Goal: Task Accomplishment & Management: Manage account settings

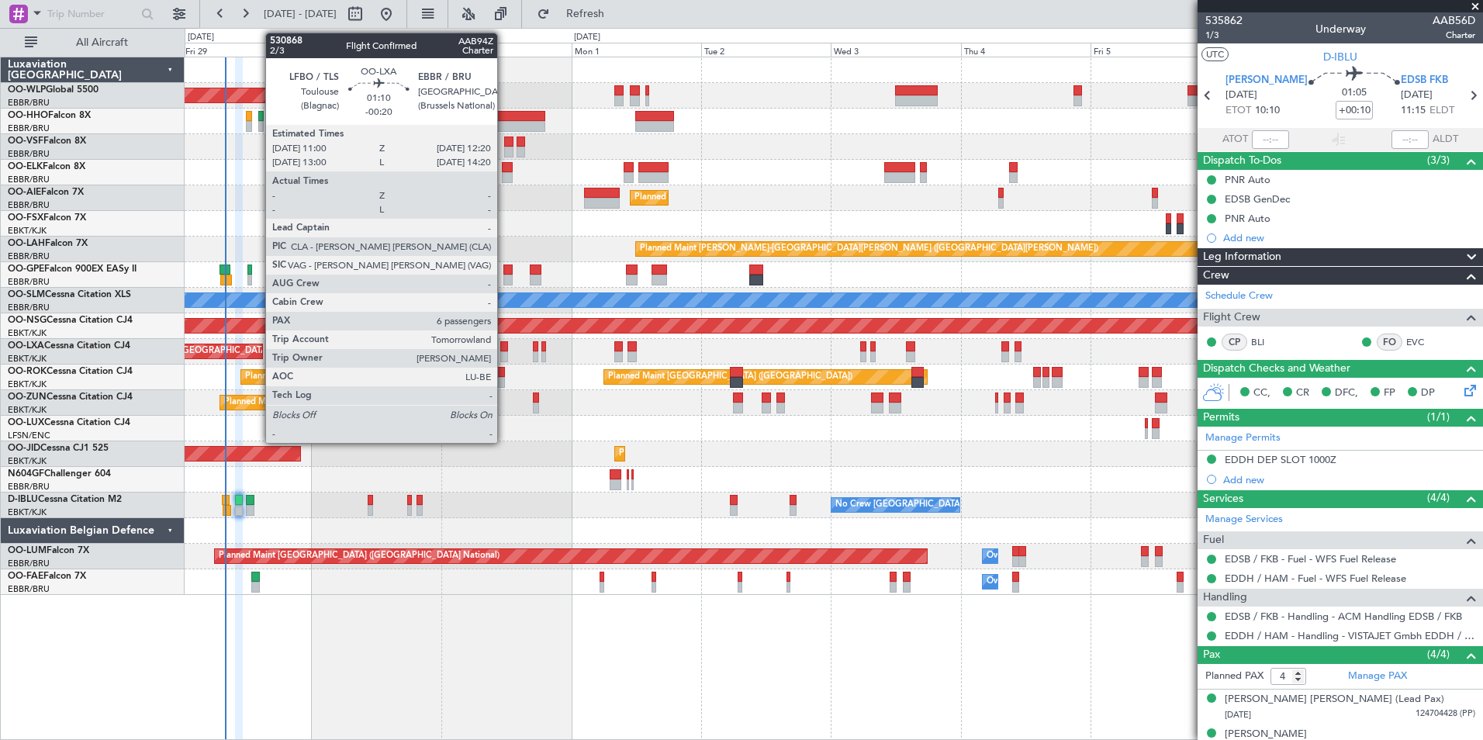
click at [504, 351] on div at bounding box center [504, 356] width 8 height 11
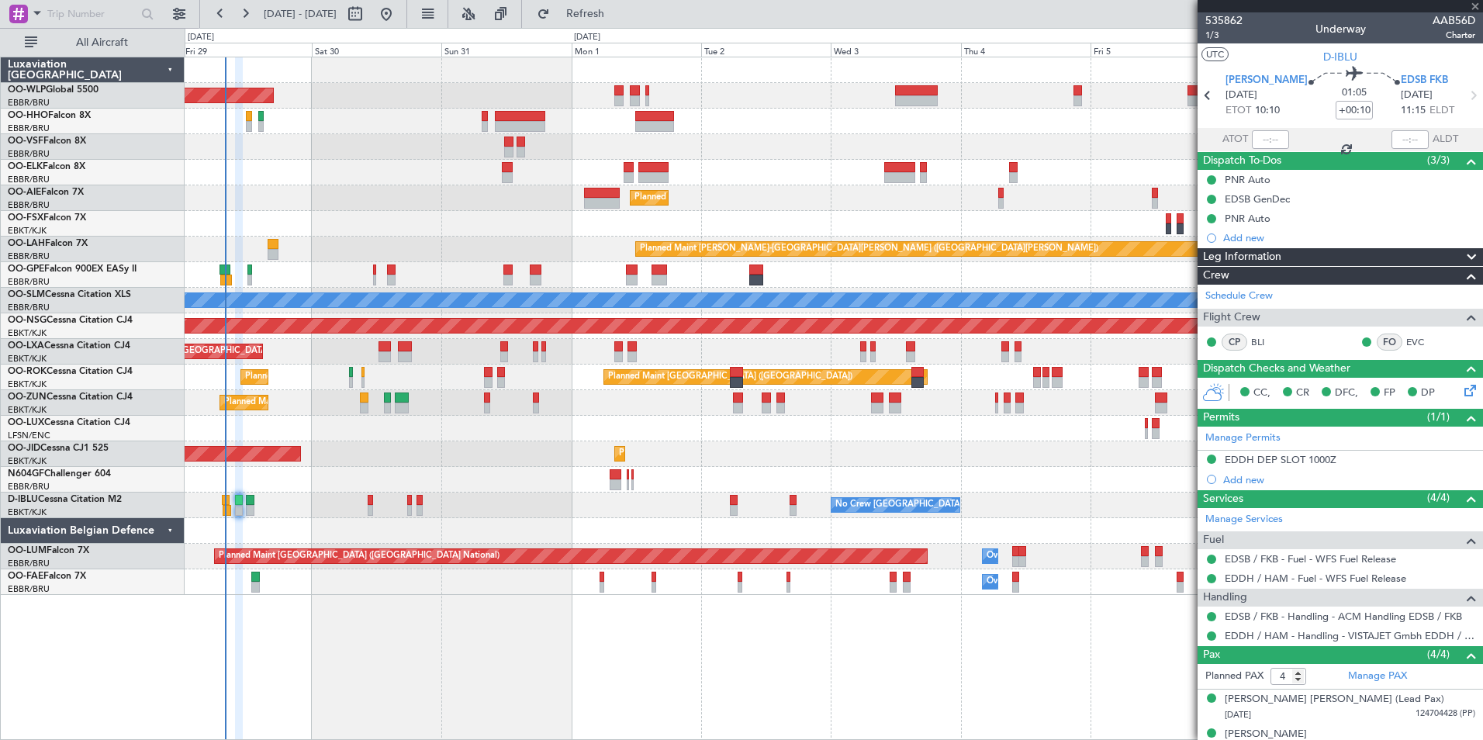
type input "-00:20"
type input "6"
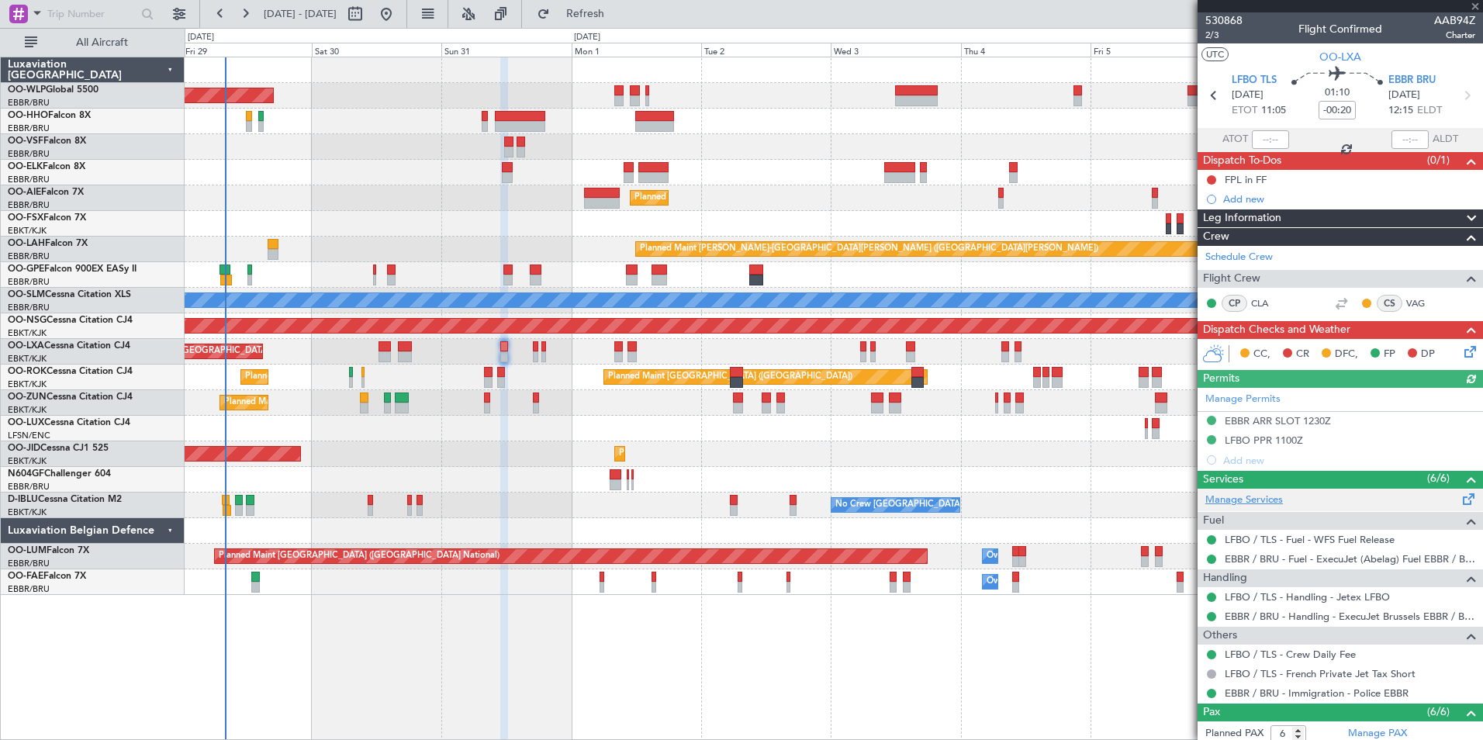
click at [1276, 497] on link "Manage Services" at bounding box center [1244, 500] width 78 height 16
click at [623, 2] on button "Refresh" at bounding box center [576, 14] width 93 height 25
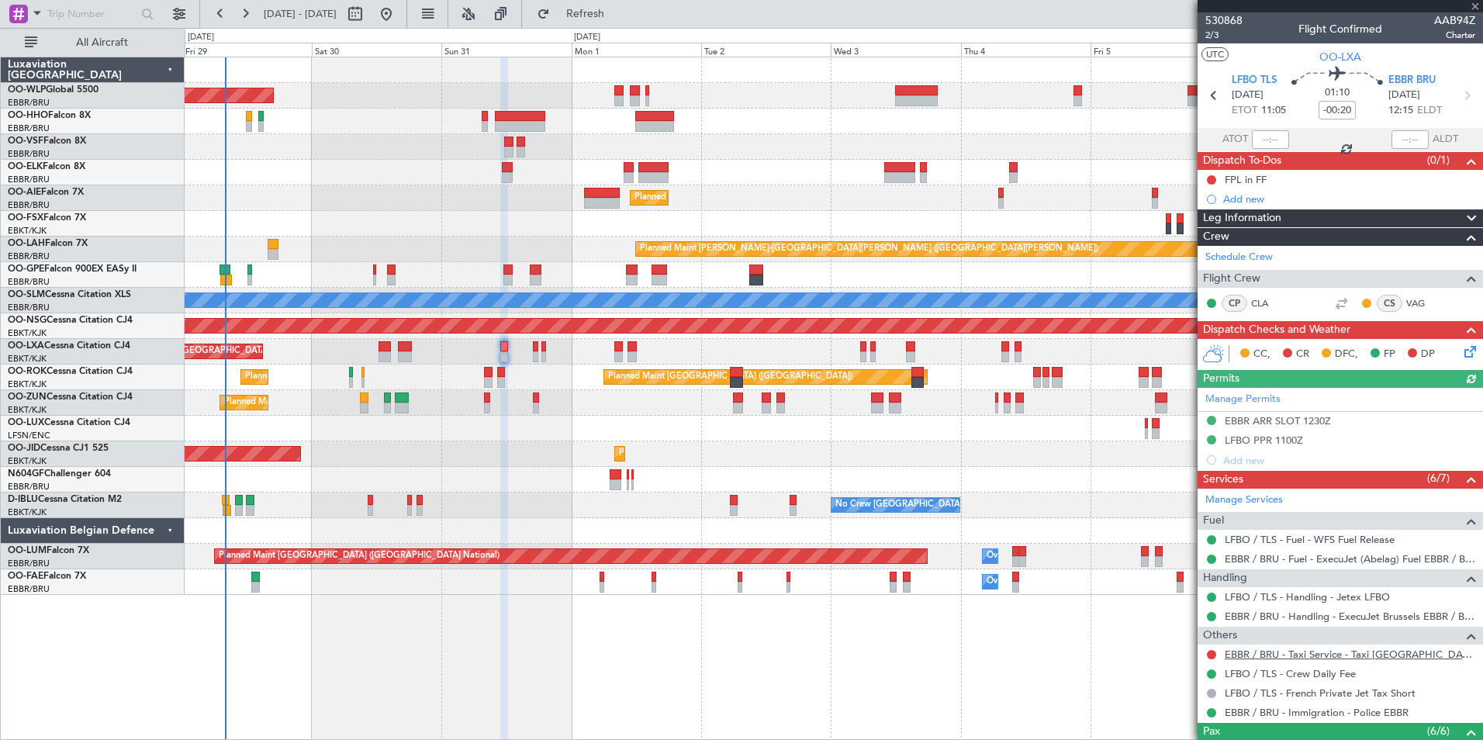
click at [1274, 656] on link "EBBR / BRU - Taxi Service - Taxi [GEOGRAPHIC_DATA] [GEOGRAPHIC_DATA]" at bounding box center [1349, 654] width 250 height 13
click at [605, 25] on button "Refresh" at bounding box center [576, 14] width 93 height 25
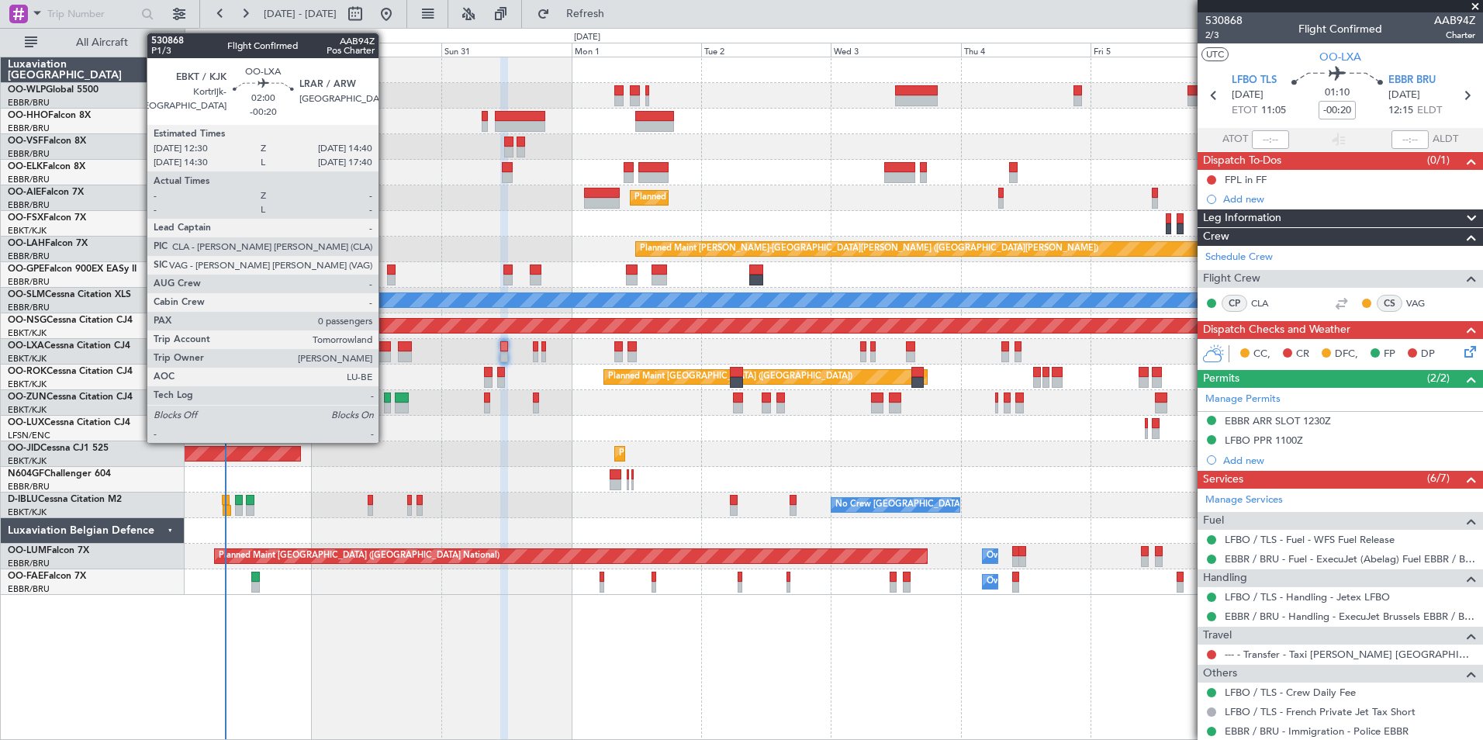
click at [385, 354] on div at bounding box center [384, 356] width 12 height 11
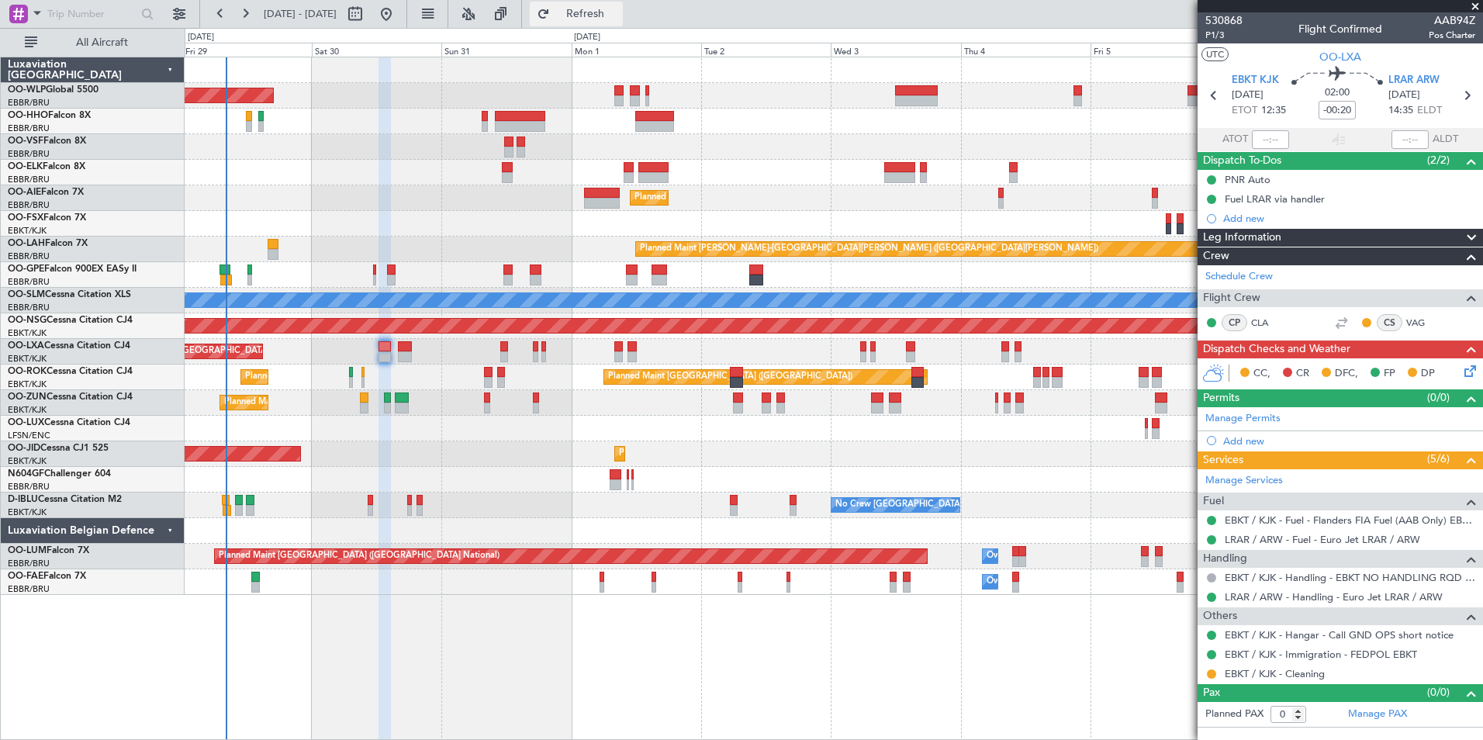
click at [623, 23] on button "Refresh" at bounding box center [576, 14] width 93 height 25
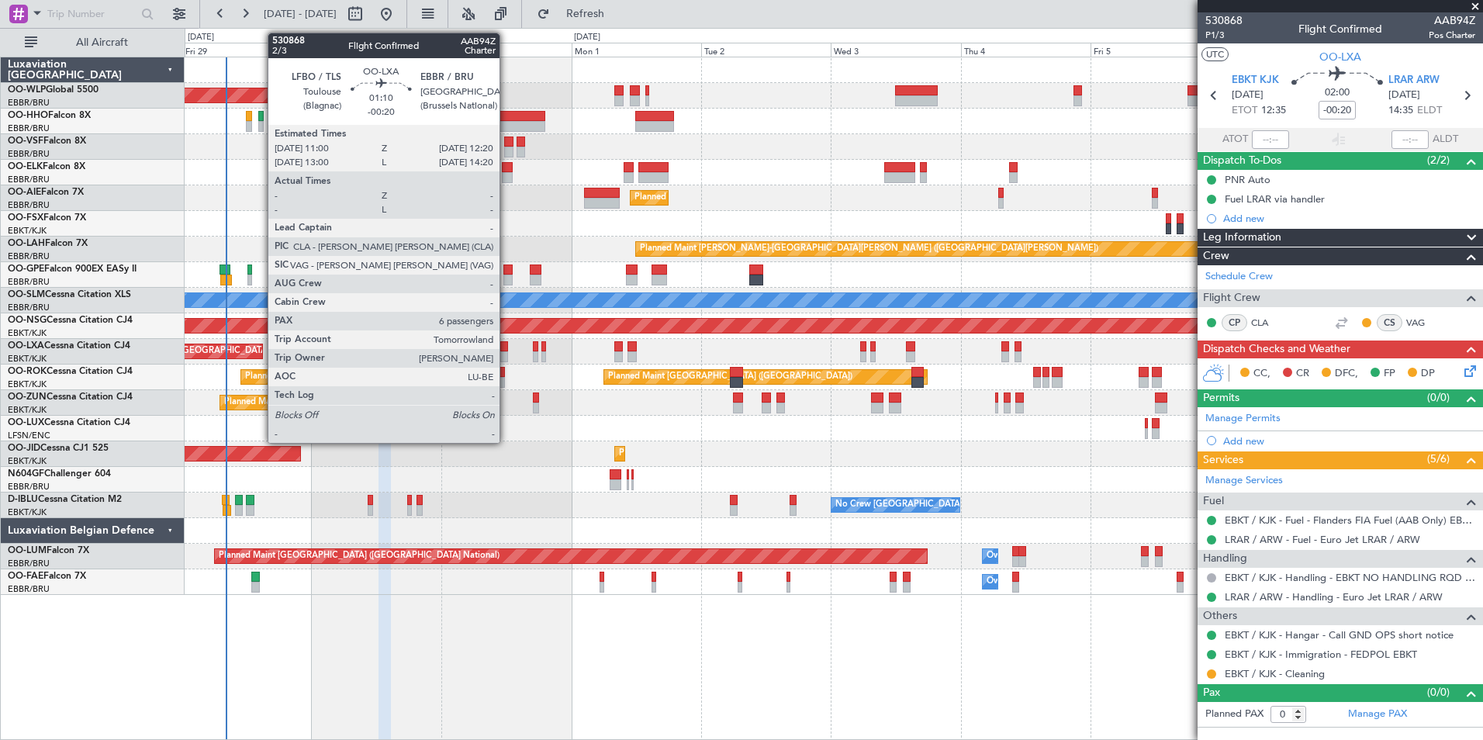
click at [508, 352] on div "Planned Maint Kortrijk-[GEOGRAPHIC_DATA] Planned Maint [GEOGRAPHIC_DATA] ([GEOG…" at bounding box center [833, 352] width 1297 height 26
click at [501, 349] on div at bounding box center [504, 346] width 8 height 11
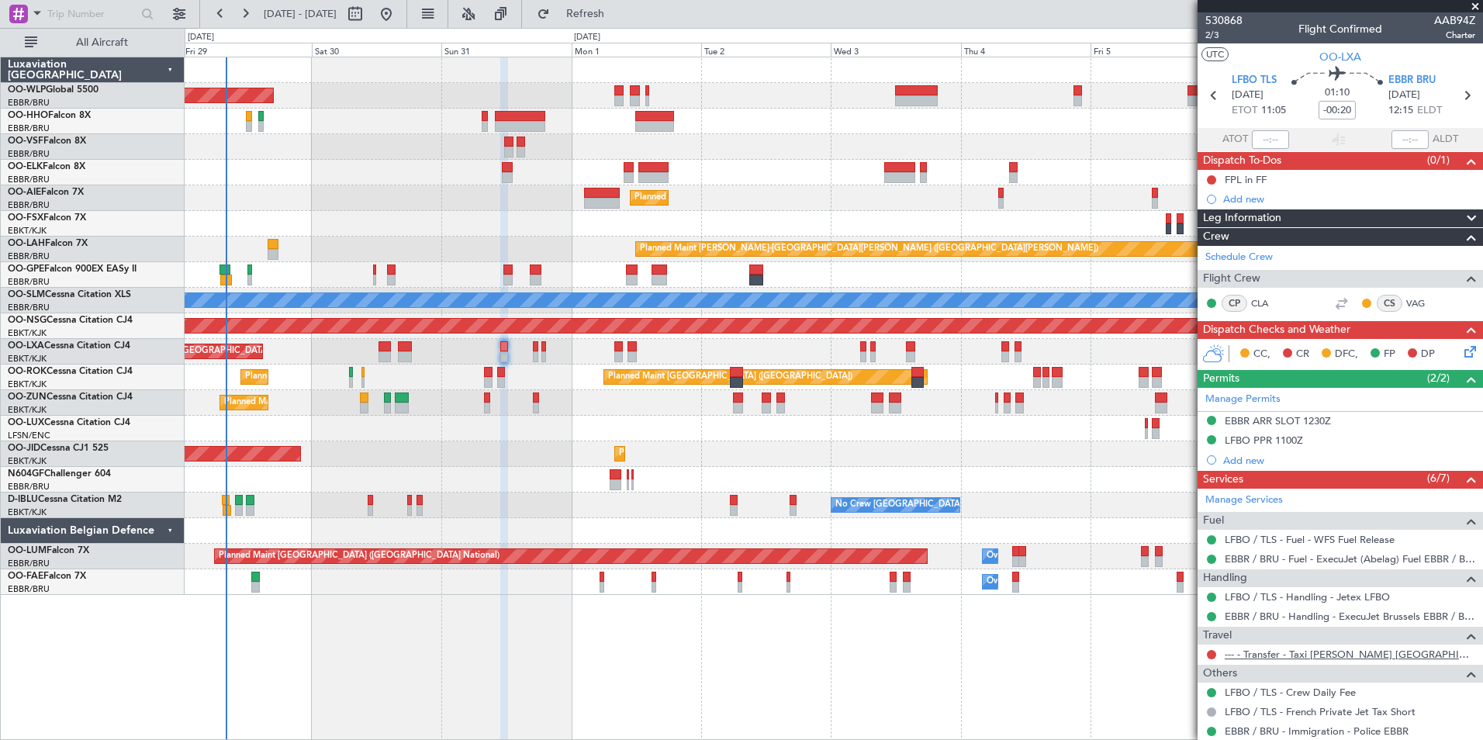
click at [1322, 651] on link "--- - Transfer - Taxi [PERSON_NAME] [GEOGRAPHIC_DATA]" at bounding box center [1349, 654] width 250 height 13
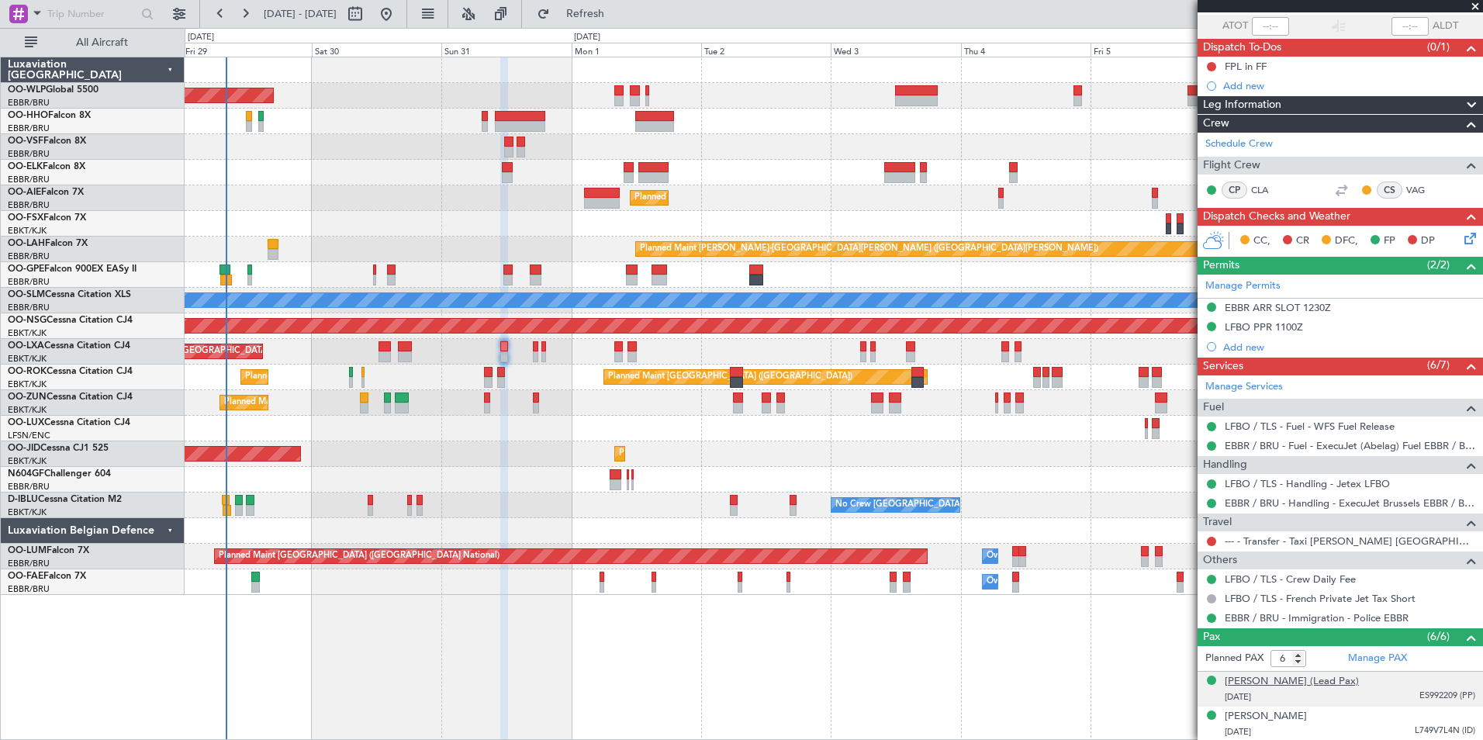
scroll to position [254, 0]
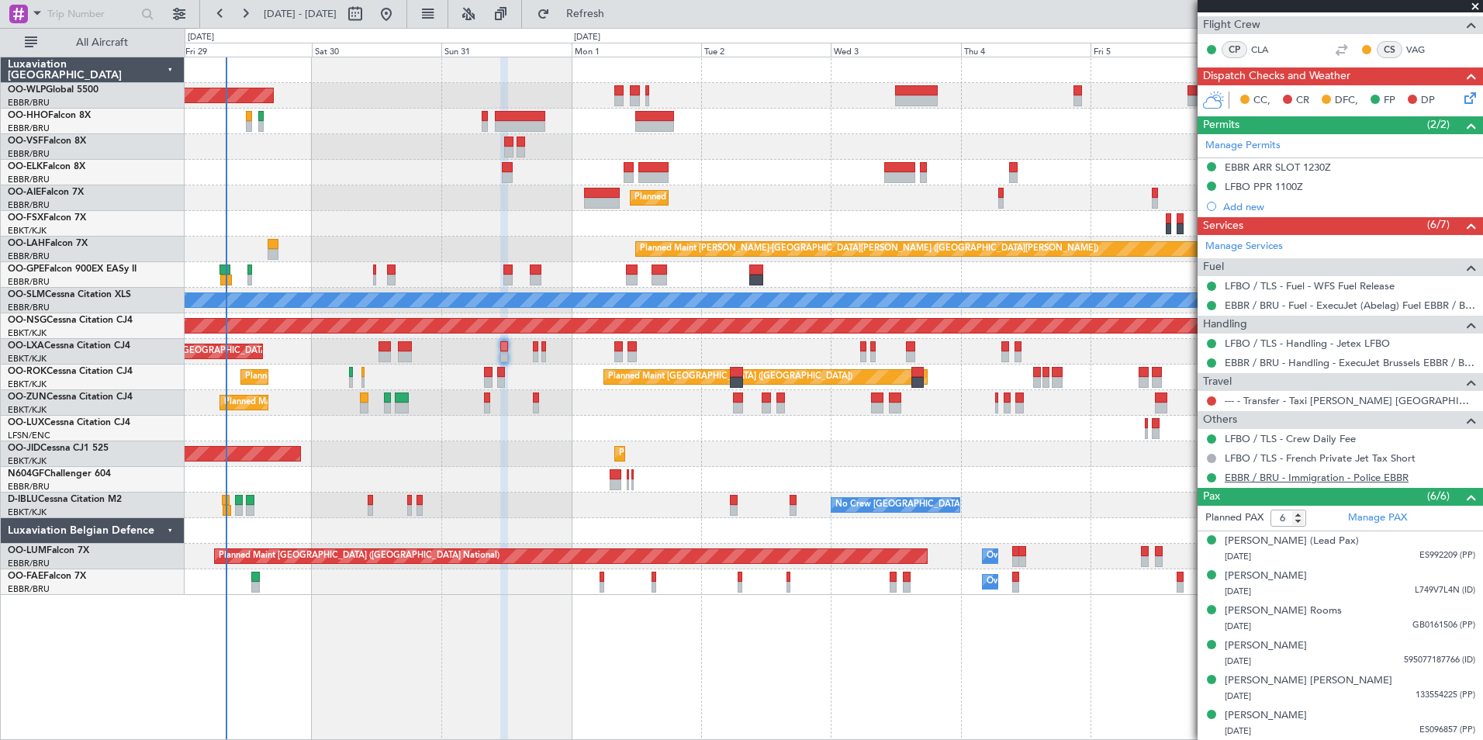
click at [1236, 479] on link "EBBR / BRU - Immigration - Police EBBR" at bounding box center [1316, 477] width 184 height 13
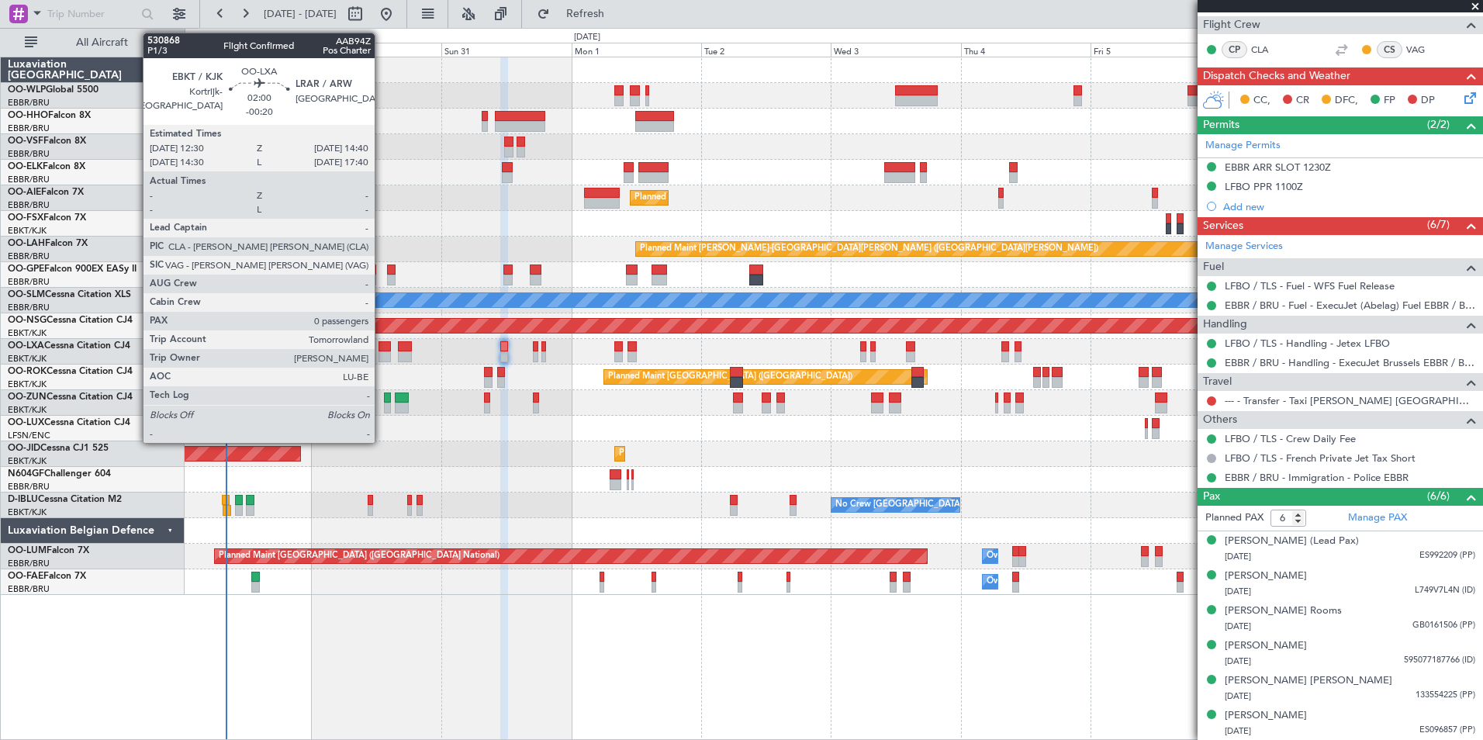
click at [384, 352] on div at bounding box center [384, 356] width 12 height 11
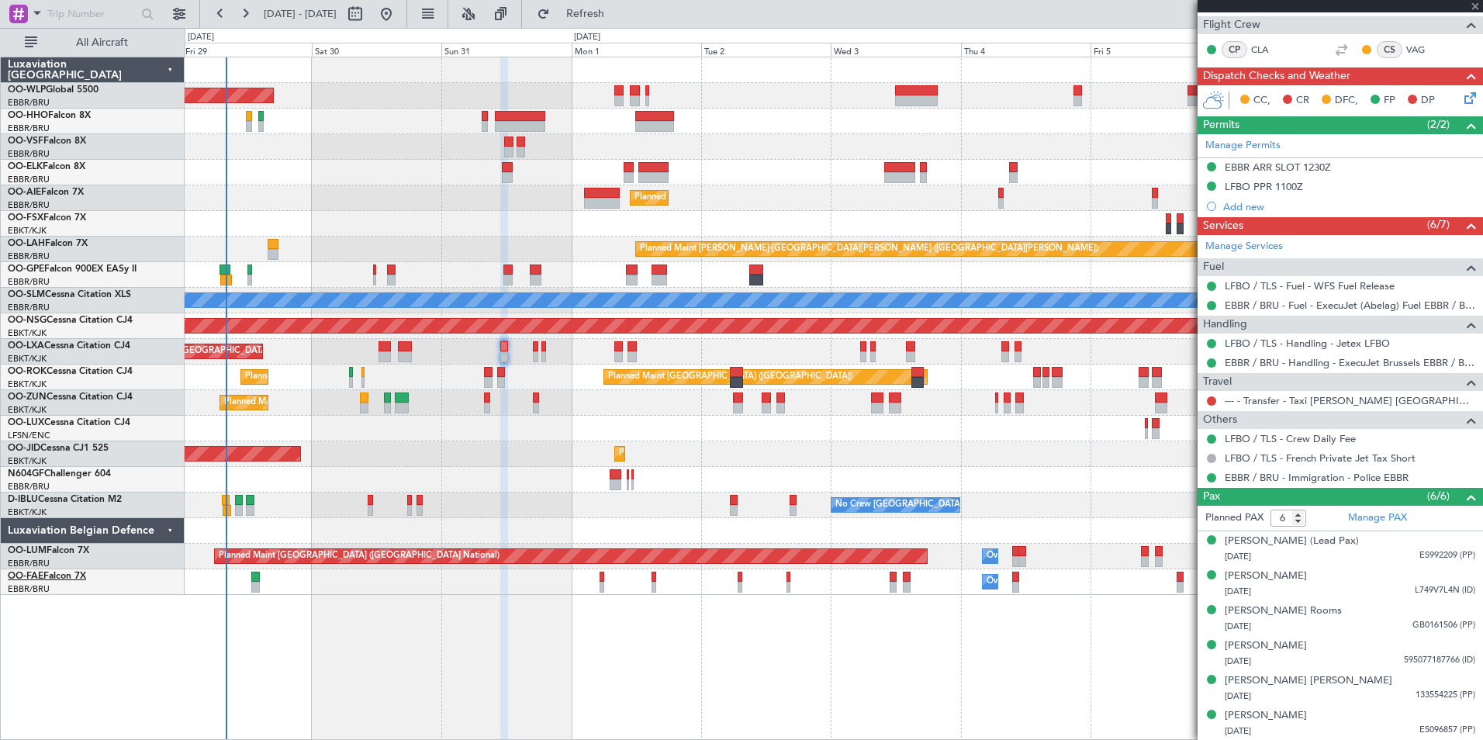
type input "0"
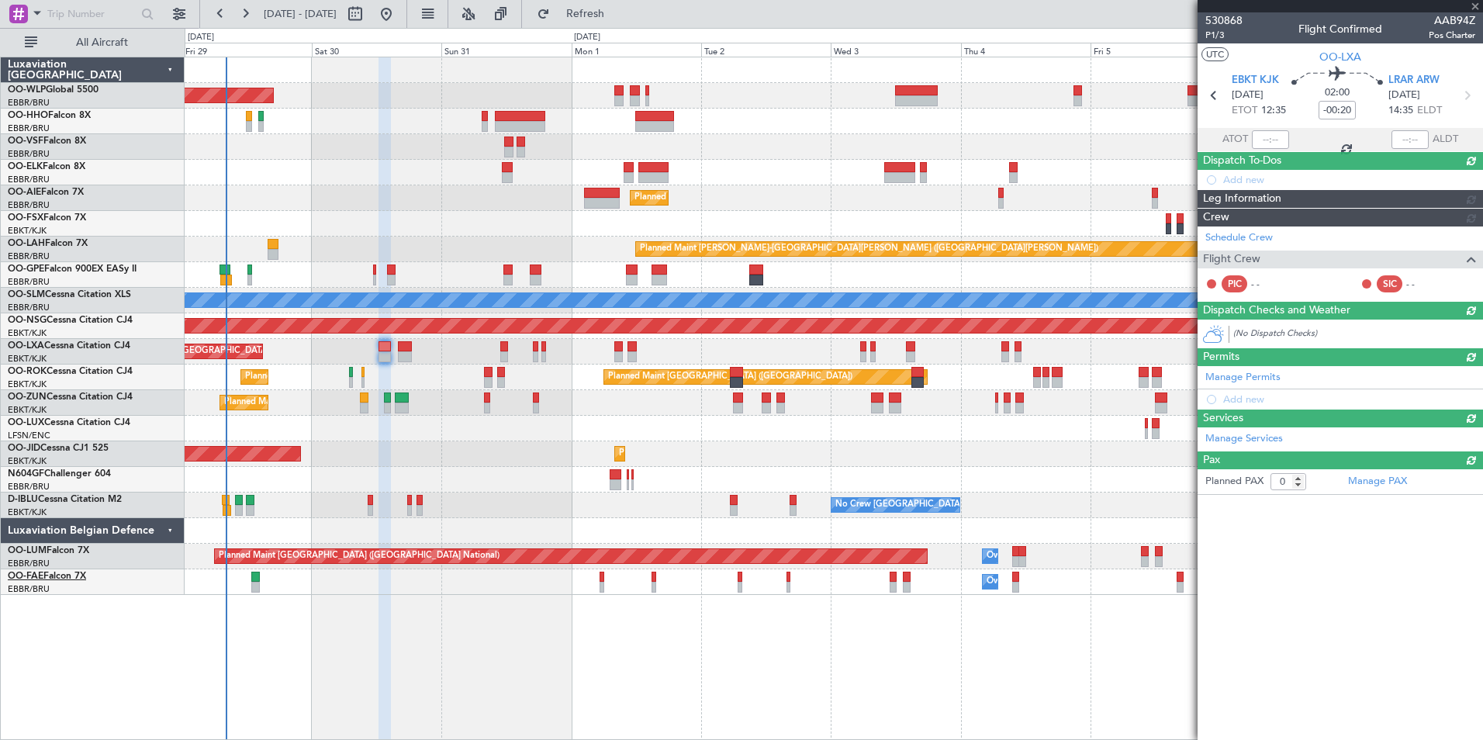
scroll to position [0, 0]
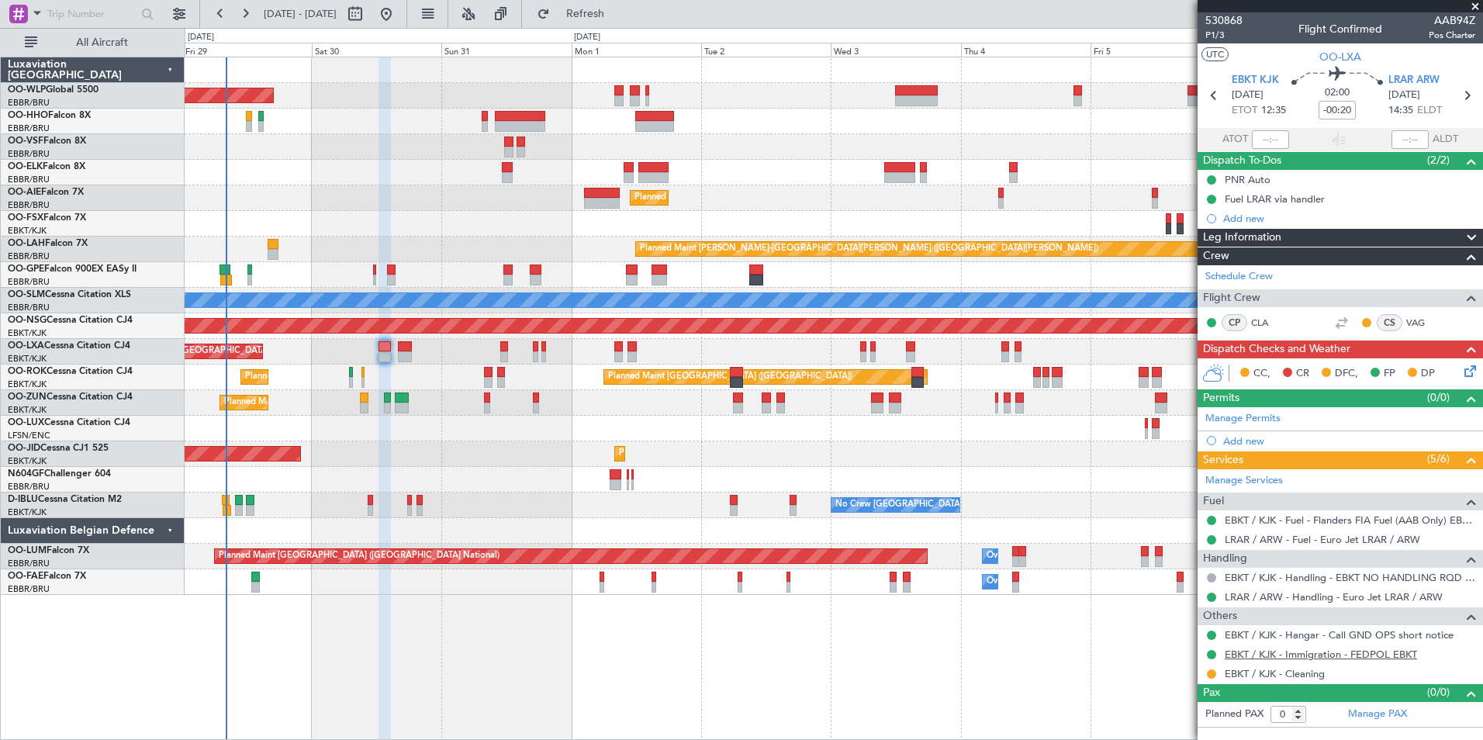
click at [1281, 658] on link "EBKT / KJK - Immigration - FEDPOL EBKT" at bounding box center [1320, 654] width 192 height 13
click at [1214, 36] on span "P1/3" at bounding box center [1223, 35] width 37 height 13
click at [1207, 657] on button at bounding box center [1211, 654] width 9 height 9
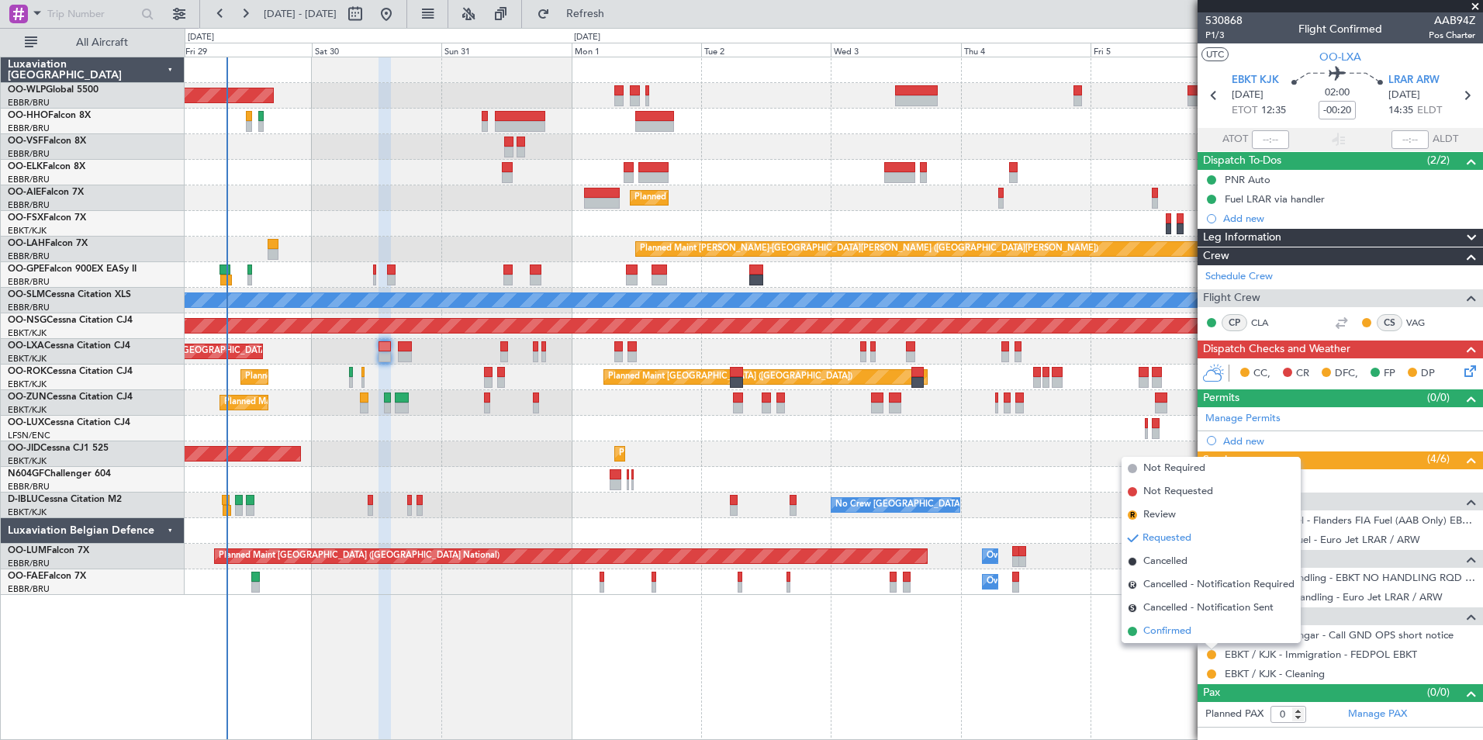
click at [1181, 633] on span "Confirmed" at bounding box center [1167, 631] width 48 height 16
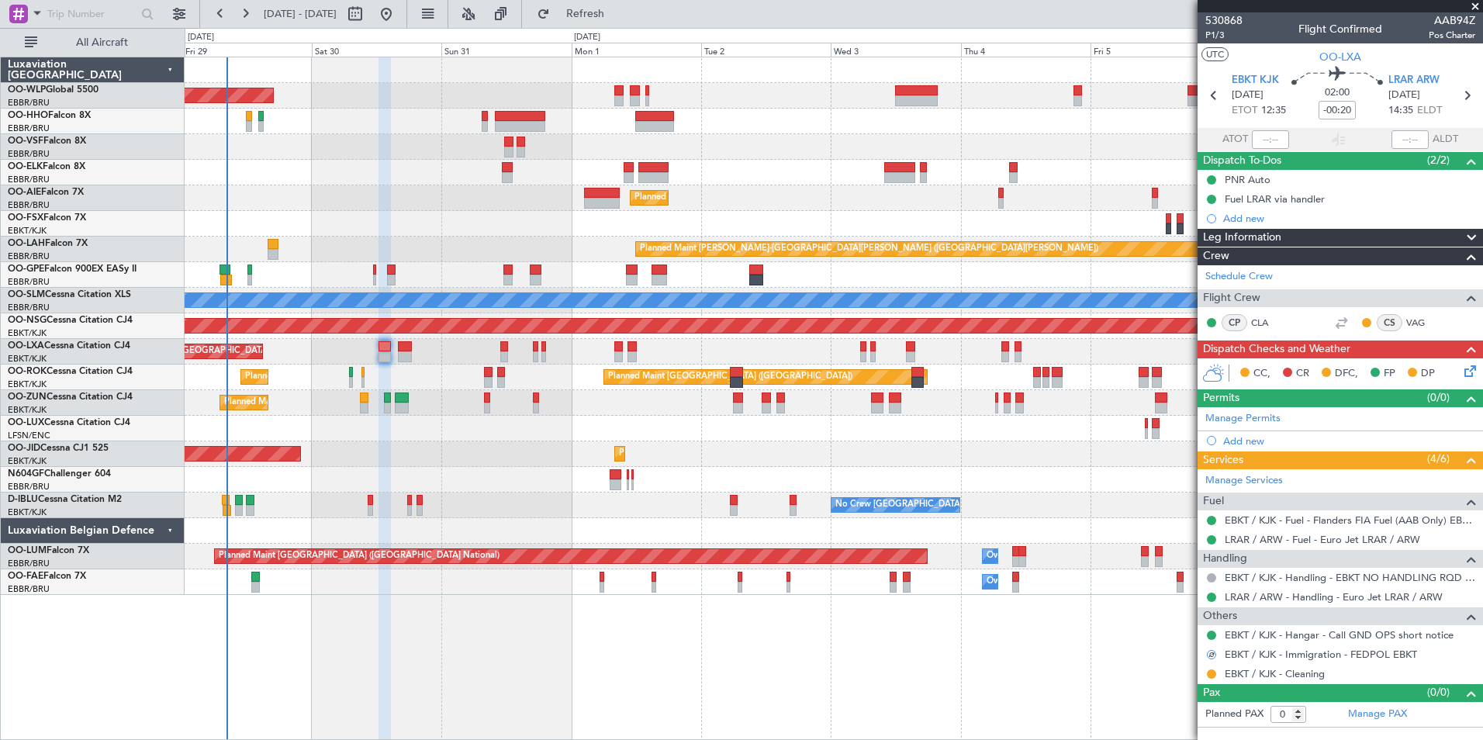
click at [1473, 375] on icon at bounding box center [1467, 368] width 12 height 12
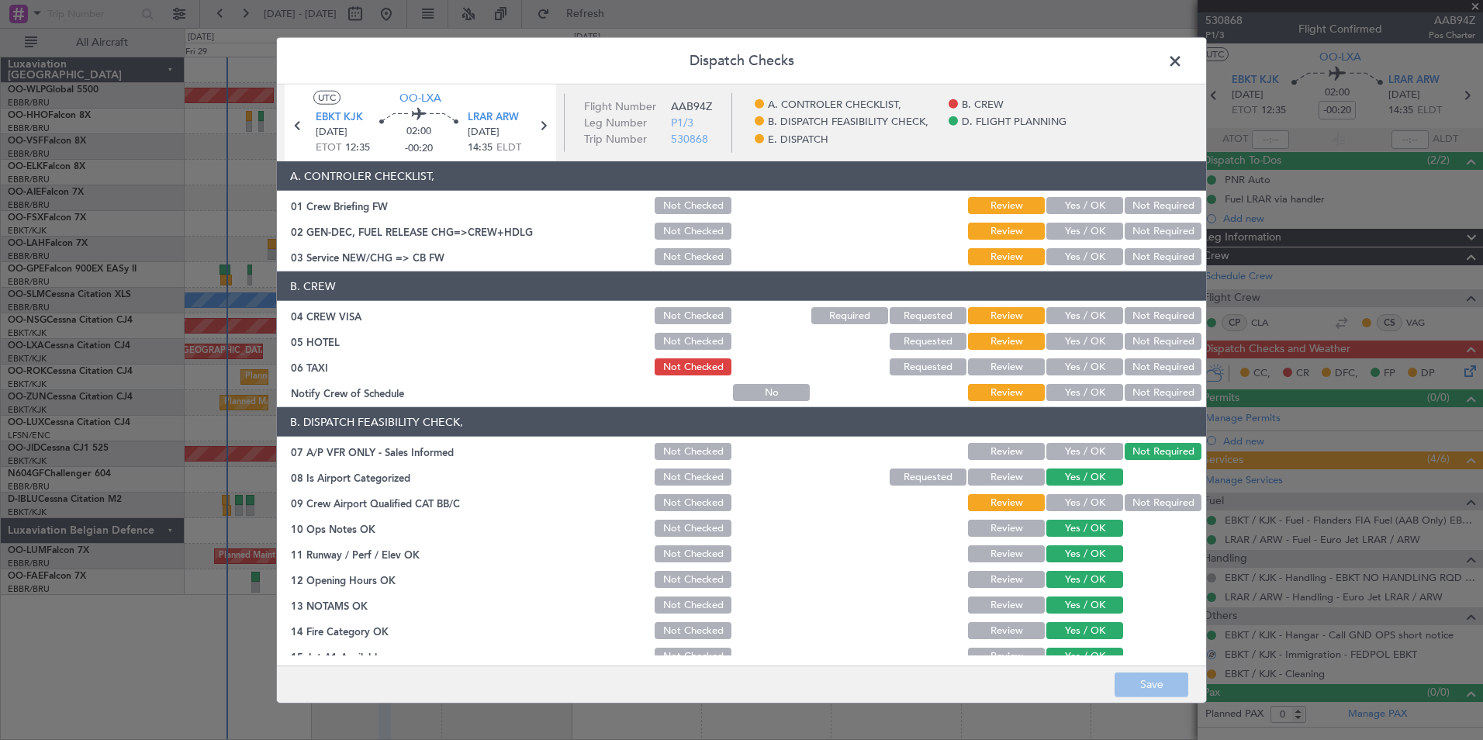
drag, startPoint x: 1059, startPoint y: 201, endPoint x: 1073, endPoint y: 212, distance: 18.3
click at [1059, 203] on button "Yes / OK" at bounding box center [1084, 205] width 77 height 17
click at [1076, 215] on div "Yes / OK" at bounding box center [1083, 206] width 78 height 22
click at [1079, 229] on button "Yes / OK" at bounding box center [1084, 231] width 77 height 17
click at [1078, 258] on button "Yes / OK" at bounding box center [1084, 256] width 77 height 17
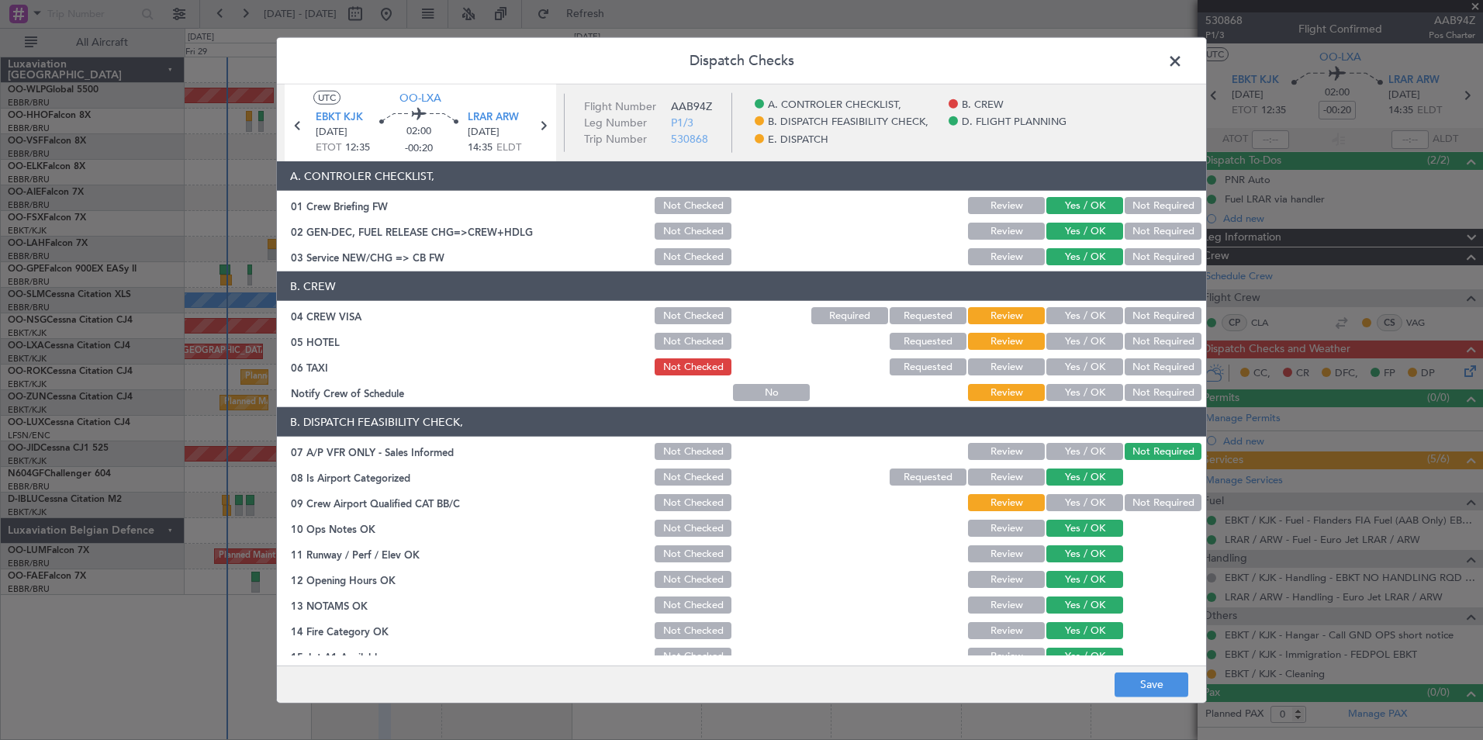
click at [1148, 318] on button "Not Required" at bounding box center [1162, 315] width 77 height 17
click at [1149, 341] on button "Not Required" at bounding box center [1162, 341] width 77 height 17
click at [1085, 364] on button "Yes / OK" at bounding box center [1084, 366] width 77 height 17
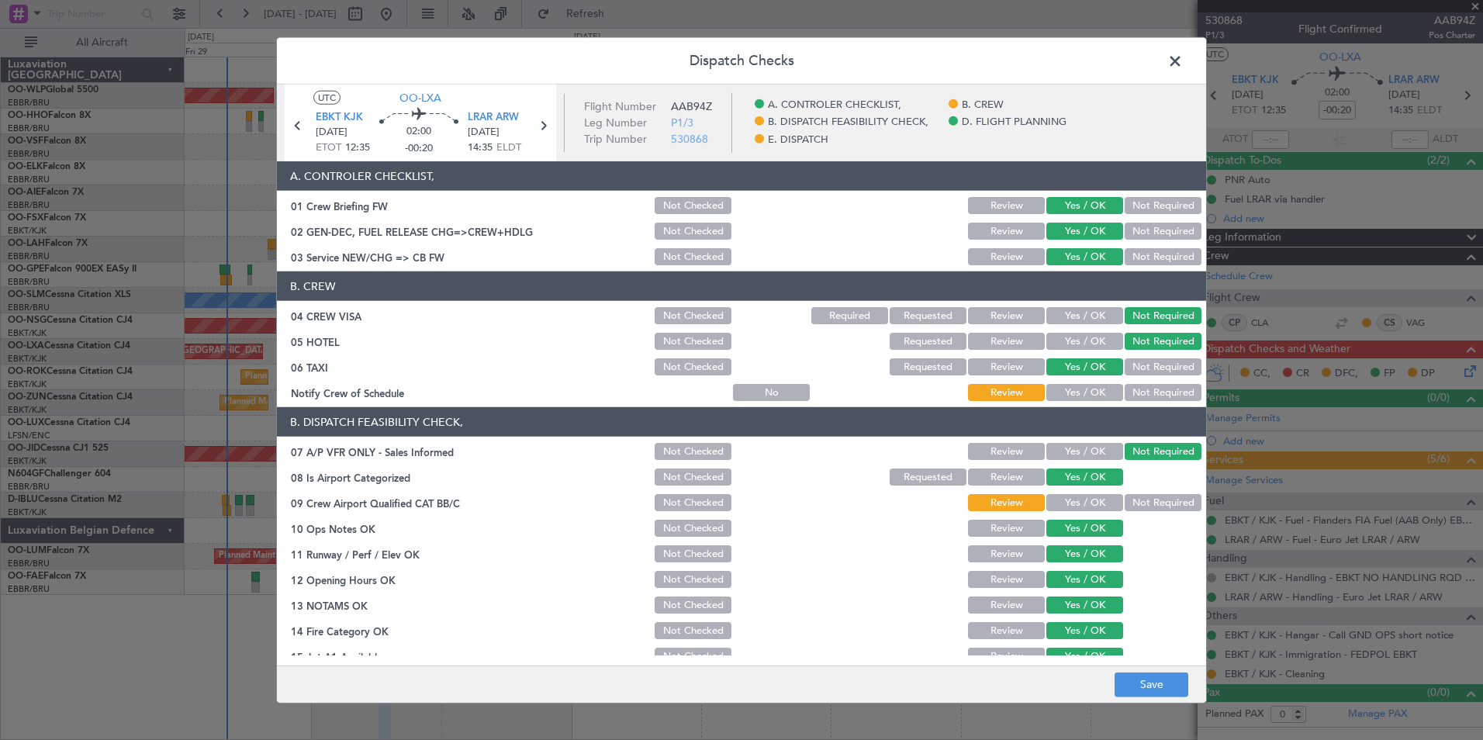
click at [1124, 364] on button "Not Required" at bounding box center [1162, 366] width 77 height 17
click at [1088, 395] on button "Yes / OK" at bounding box center [1084, 392] width 77 height 17
drag, startPoint x: 1074, startPoint y: 493, endPoint x: 1077, endPoint y: 504, distance: 11.3
click at [1074, 492] on div "Yes / OK" at bounding box center [1083, 503] width 78 height 22
drag, startPoint x: 1076, startPoint y: 505, endPoint x: 1065, endPoint y: 518, distance: 17.1
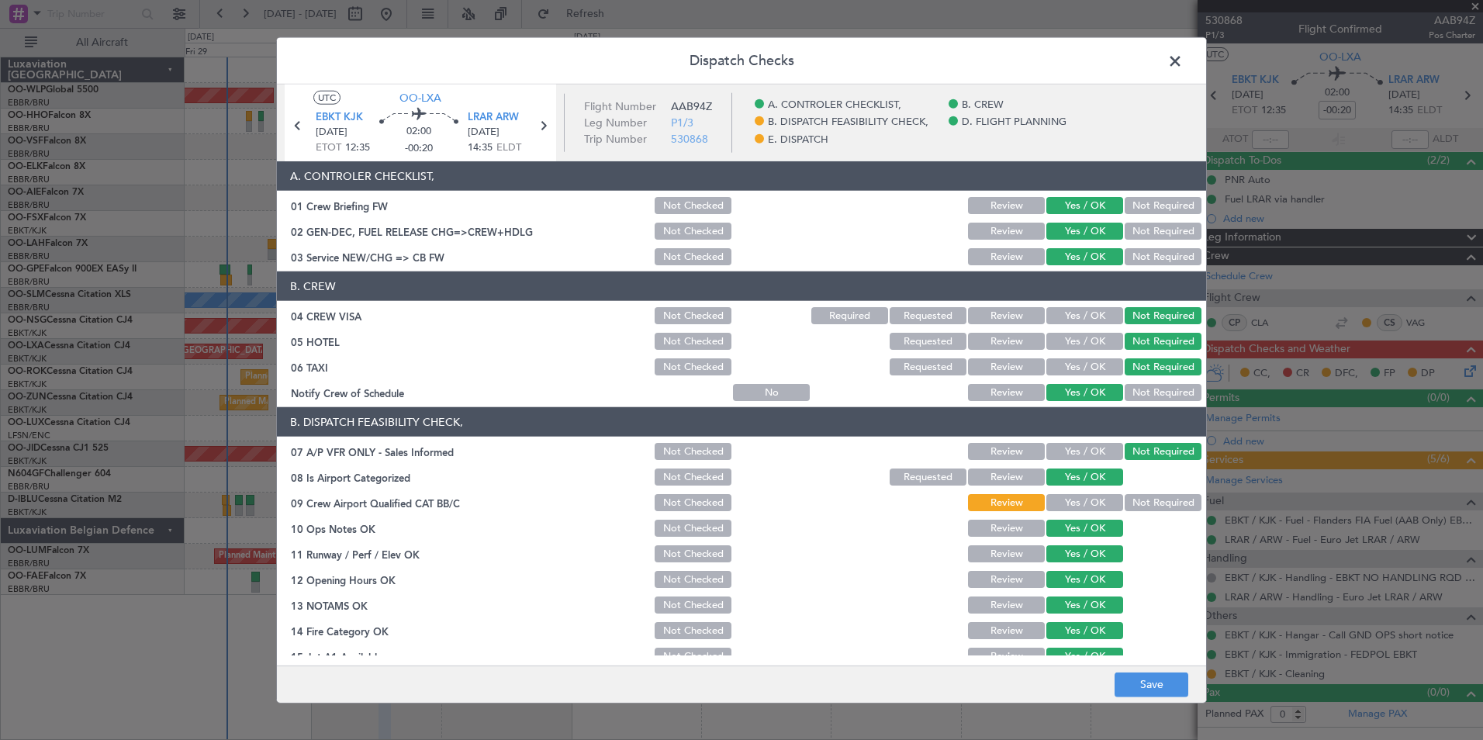
click at [1076, 502] on button "Yes / OK" at bounding box center [1084, 502] width 77 height 17
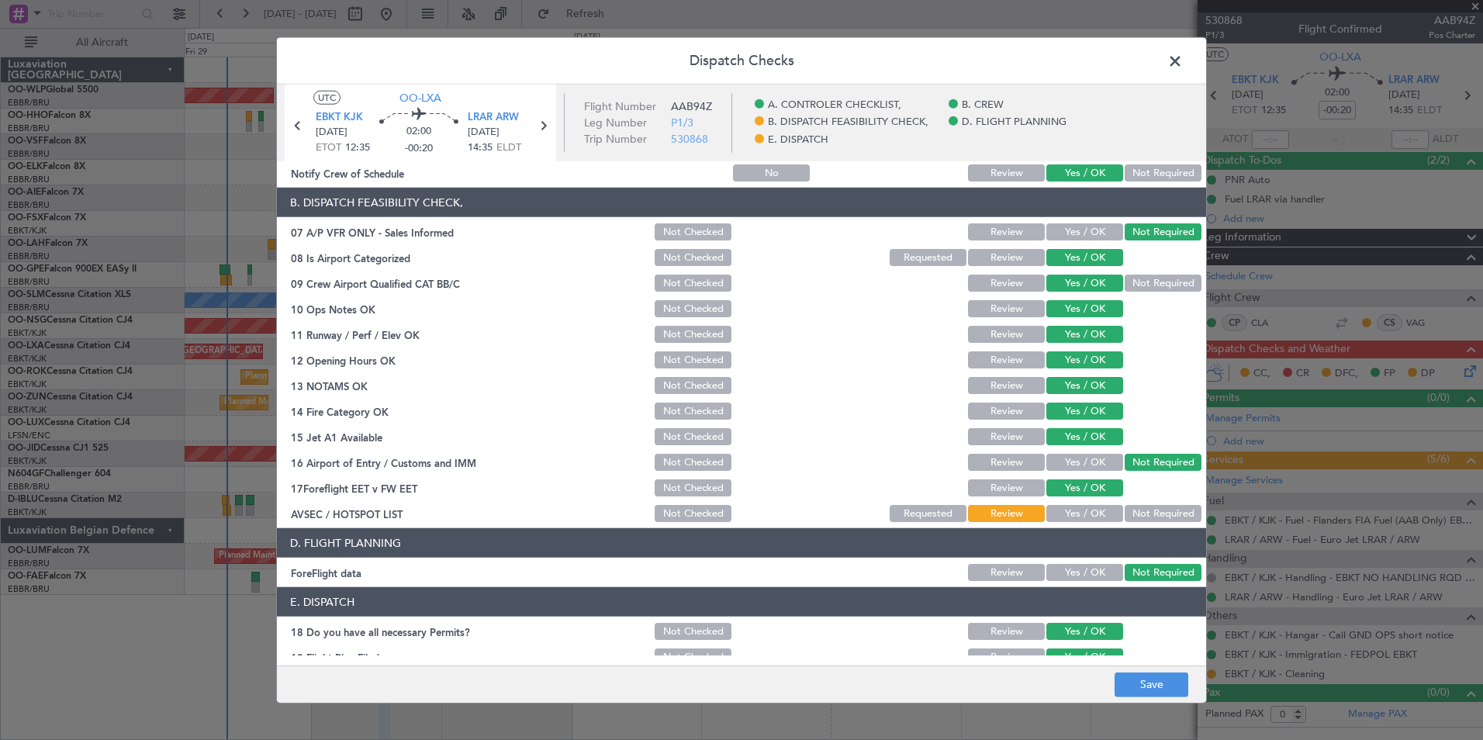
scroll to position [287, 0]
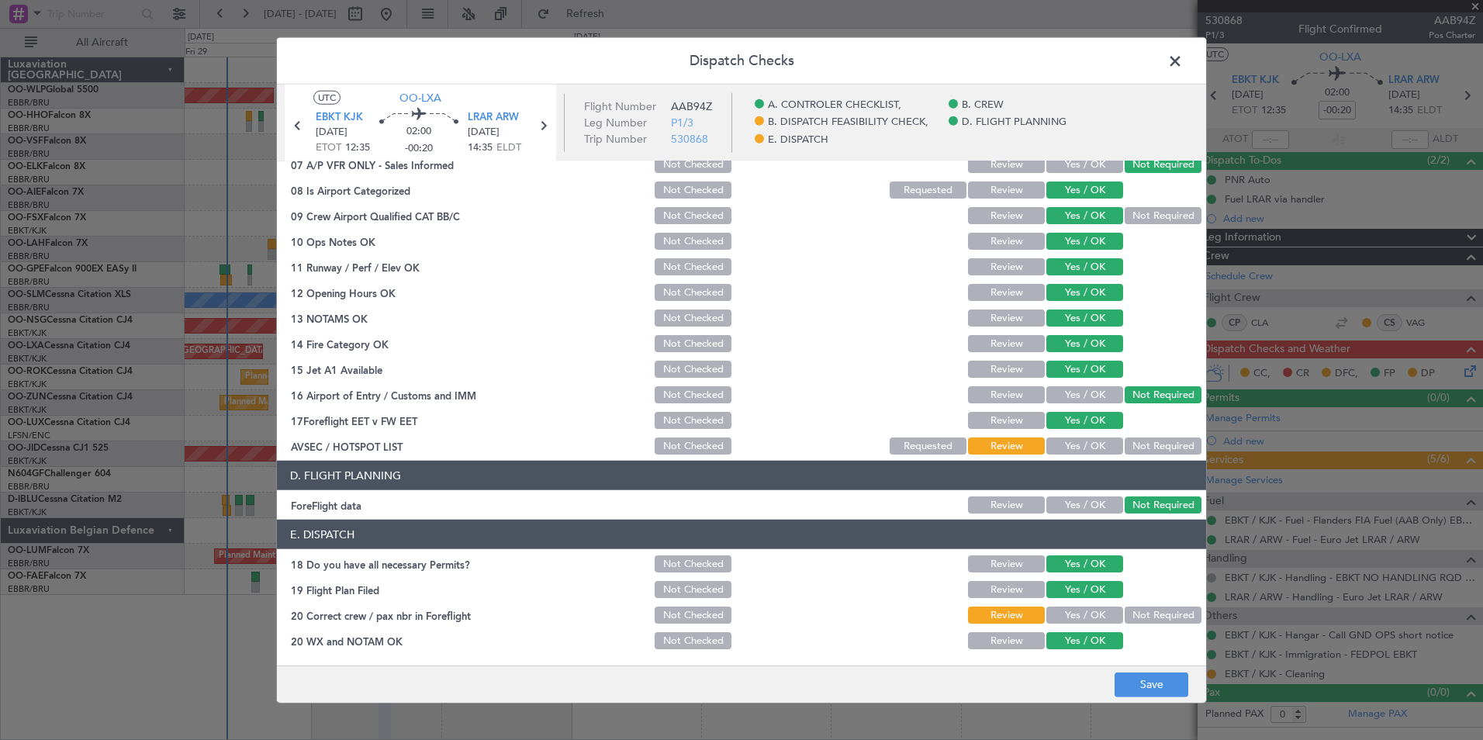
click at [1135, 442] on button "Not Required" at bounding box center [1162, 445] width 77 height 17
drag, startPoint x: 1079, startPoint y: 607, endPoint x: 1105, endPoint y: 659, distance: 57.9
click at [1080, 610] on button "Yes / OK" at bounding box center [1084, 614] width 77 height 17
drag, startPoint x: 1145, startPoint y: 697, endPoint x: 1146, endPoint y: 689, distance: 8.7
click at [1145, 697] on footer "Save" at bounding box center [741, 683] width 929 height 37
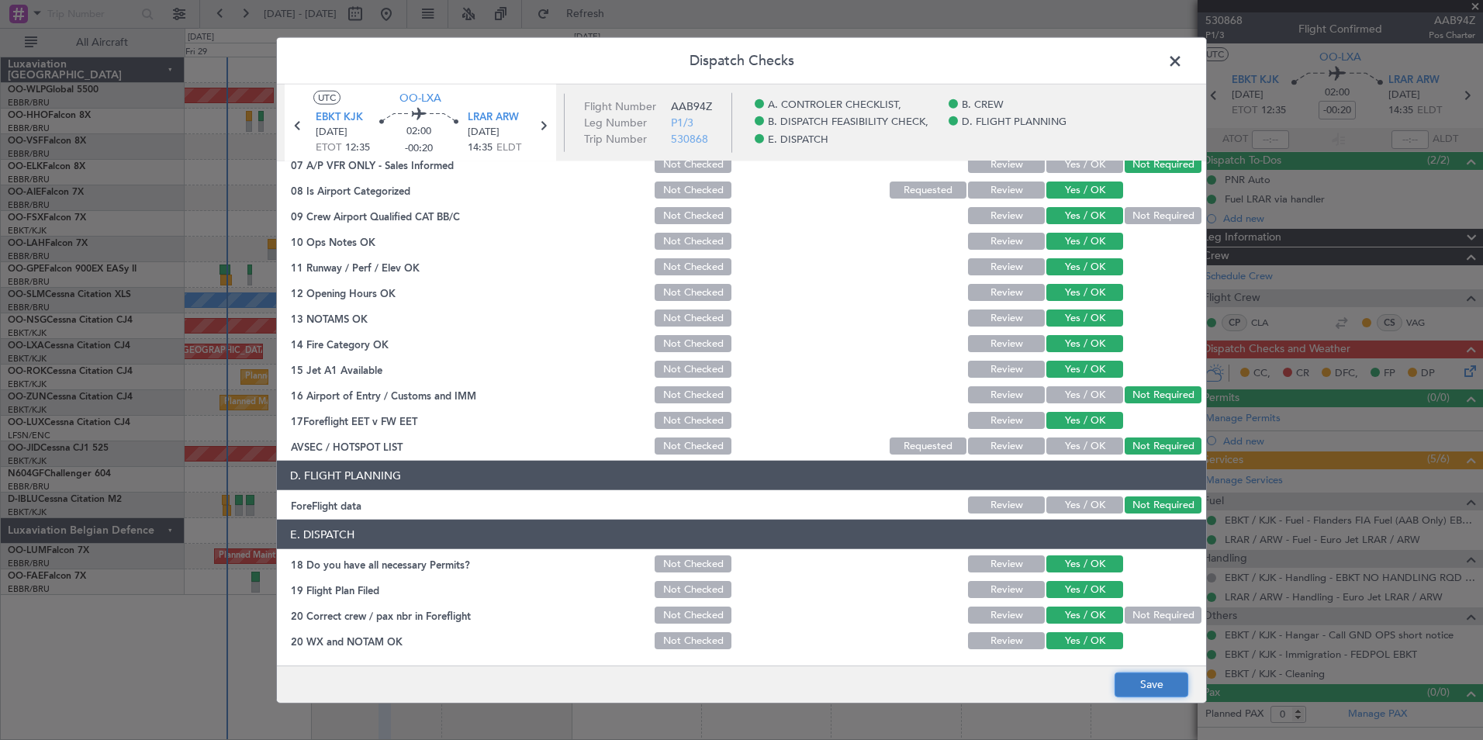
click at [1146, 683] on button "Save" at bounding box center [1151, 684] width 74 height 25
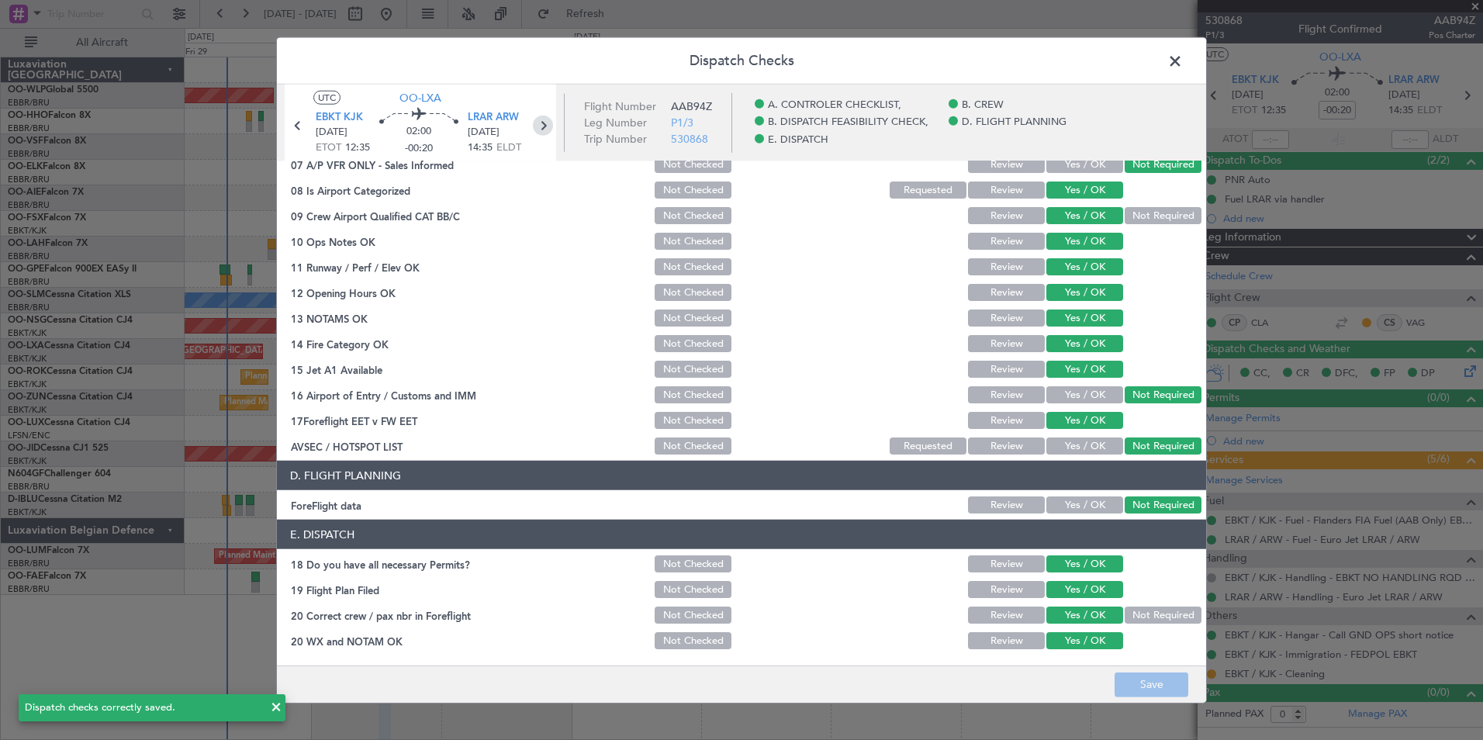
click at [542, 133] on icon at bounding box center [543, 126] width 20 height 20
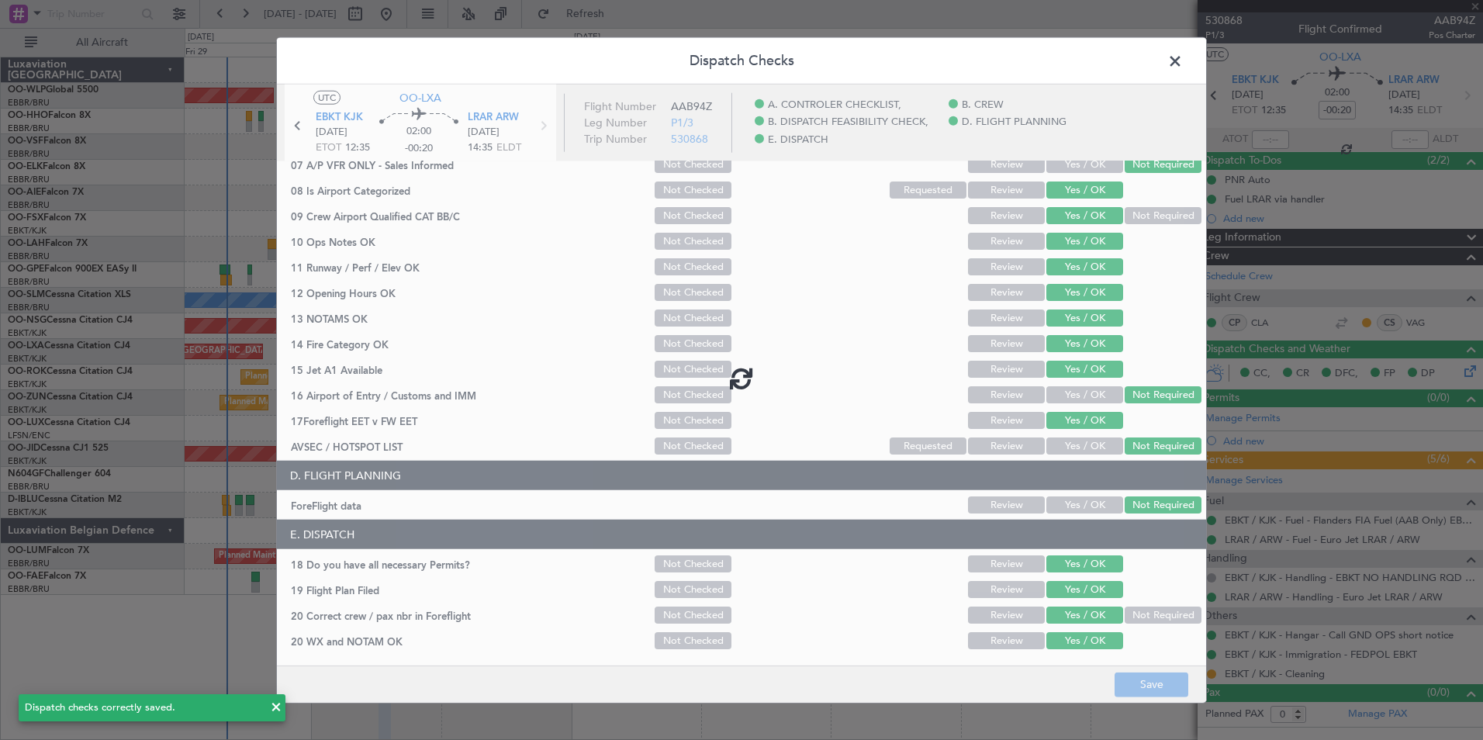
type input "-00:10"
type input "6"
type input "-00:10"
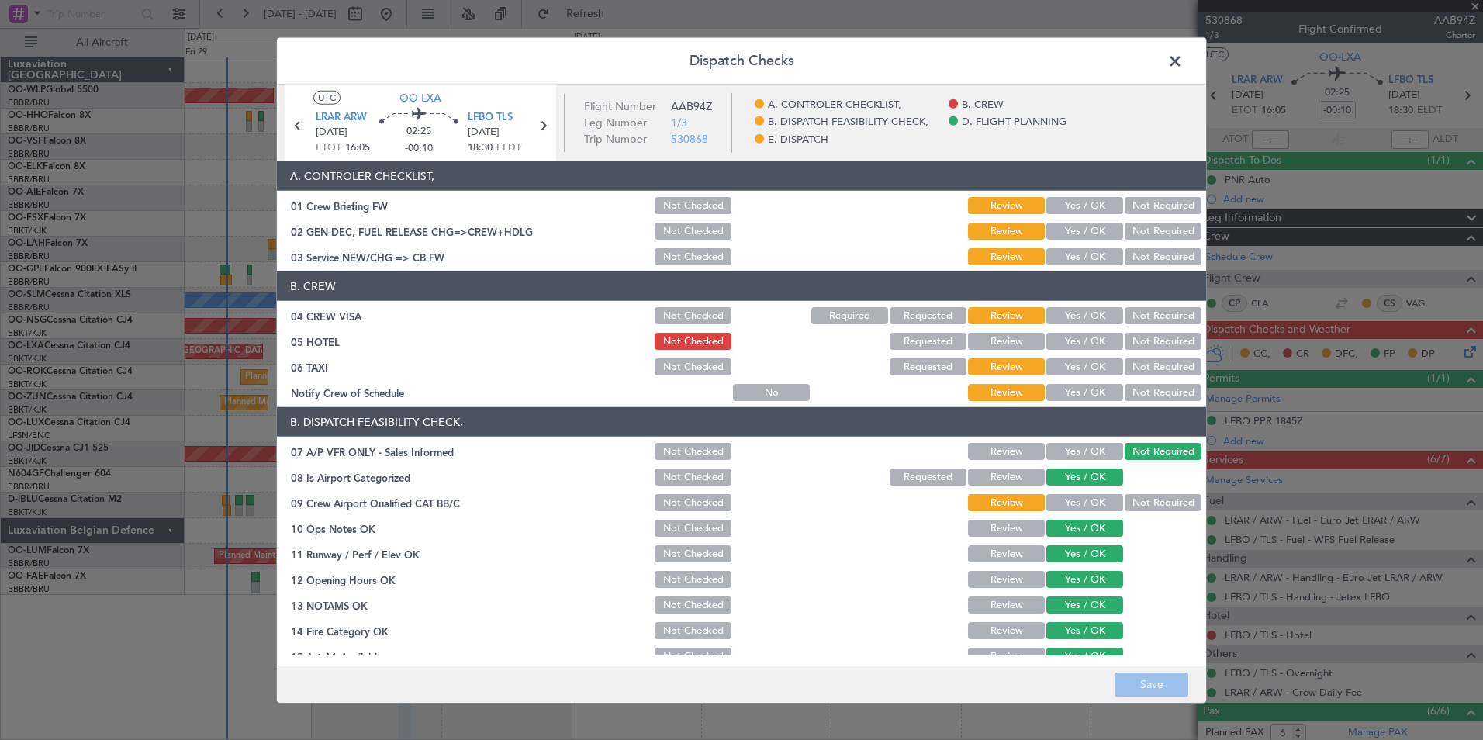
click at [1072, 213] on button "Yes / OK" at bounding box center [1084, 205] width 77 height 17
click at [1068, 230] on button "Yes / OK" at bounding box center [1084, 231] width 77 height 17
click at [1068, 245] on section "A. CONTROLER CHECKLIST, 01 Crew Briefing FW Not Checked Review Yes / OK Not Req…" at bounding box center [741, 214] width 929 height 106
click at [1068, 254] on button "Yes / OK" at bounding box center [1084, 256] width 77 height 17
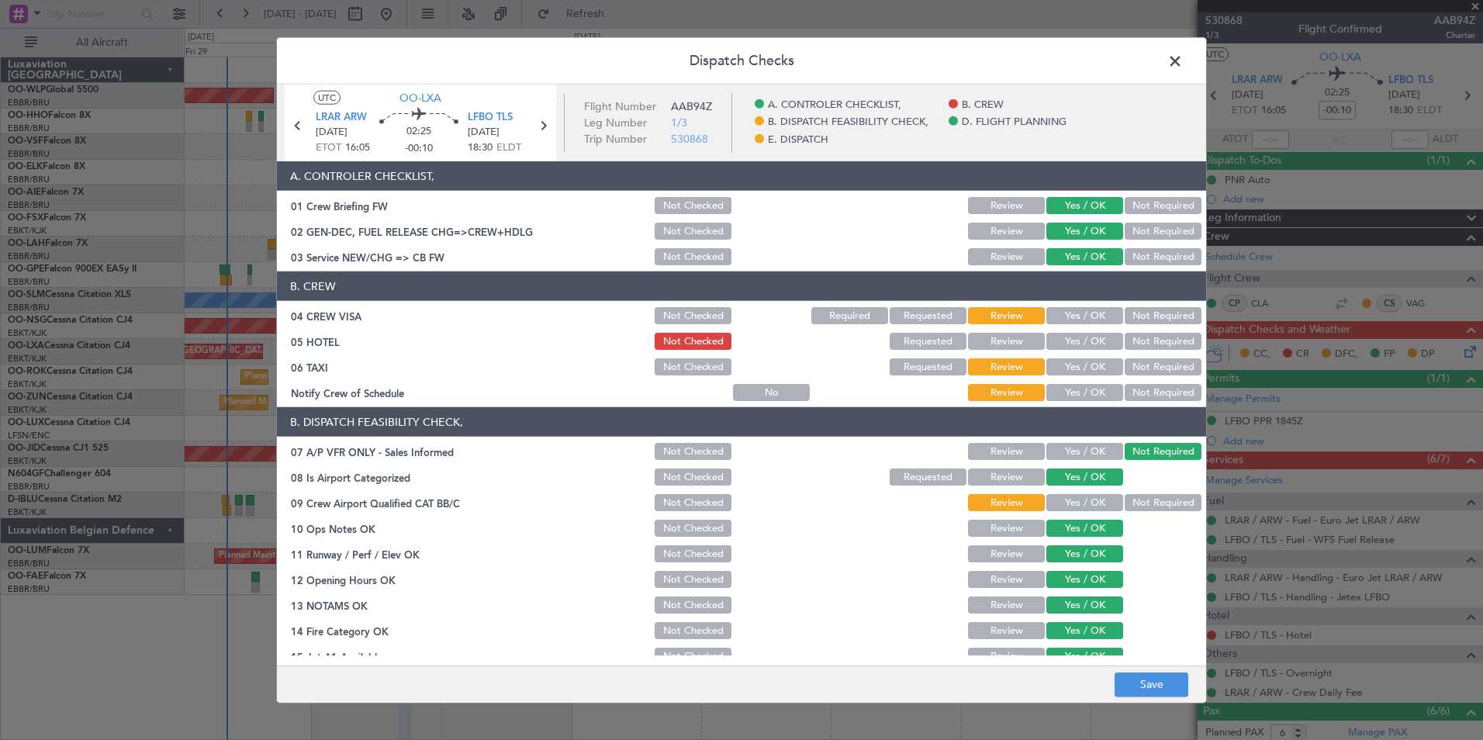
click at [1138, 314] on button "Not Required" at bounding box center [1162, 315] width 77 height 17
click at [1073, 344] on button "Yes / OK" at bounding box center [1084, 341] width 77 height 17
click at [1137, 371] on button "Not Required" at bounding box center [1162, 366] width 77 height 17
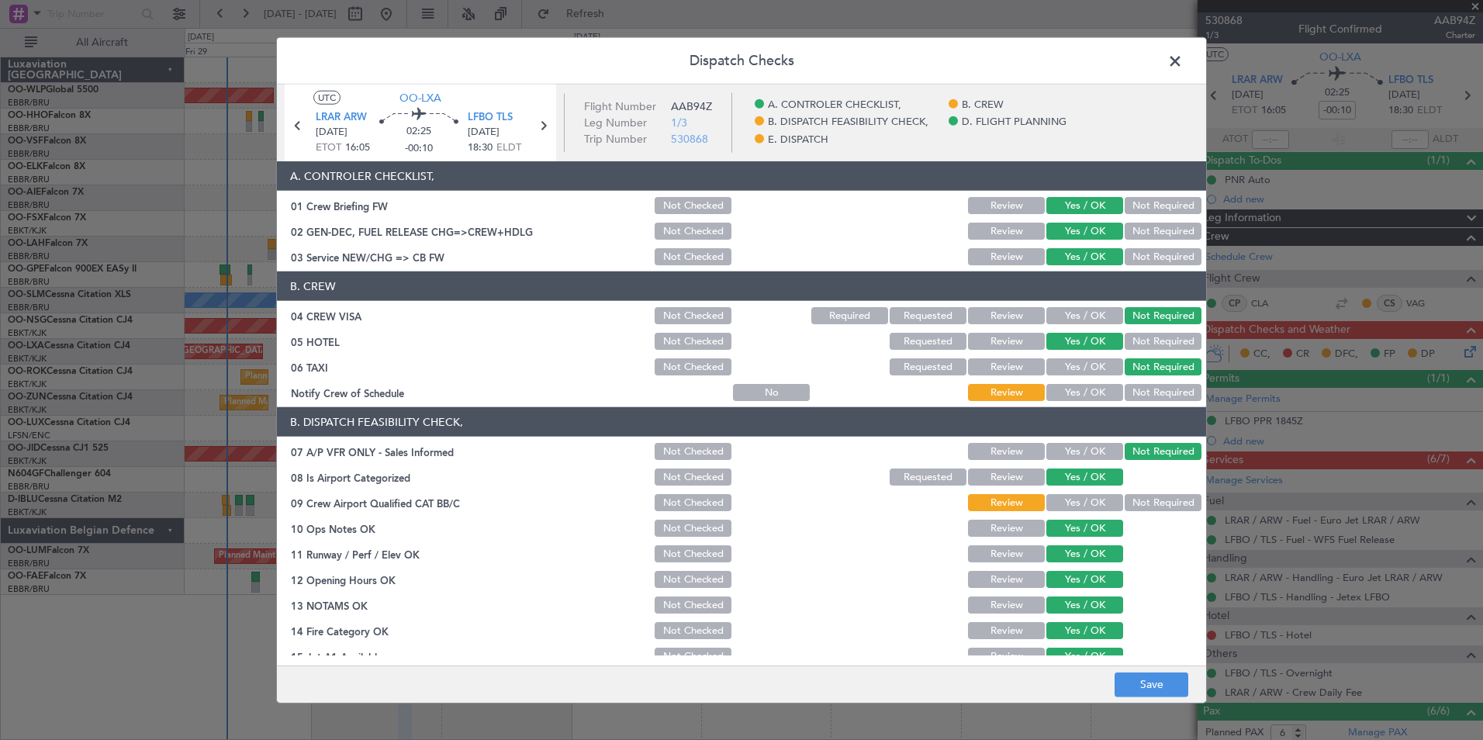
click at [1070, 395] on button "Yes / OK" at bounding box center [1084, 392] width 77 height 17
click at [1082, 503] on button "Yes / OK" at bounding box center [1084, 502] width 77 height 17
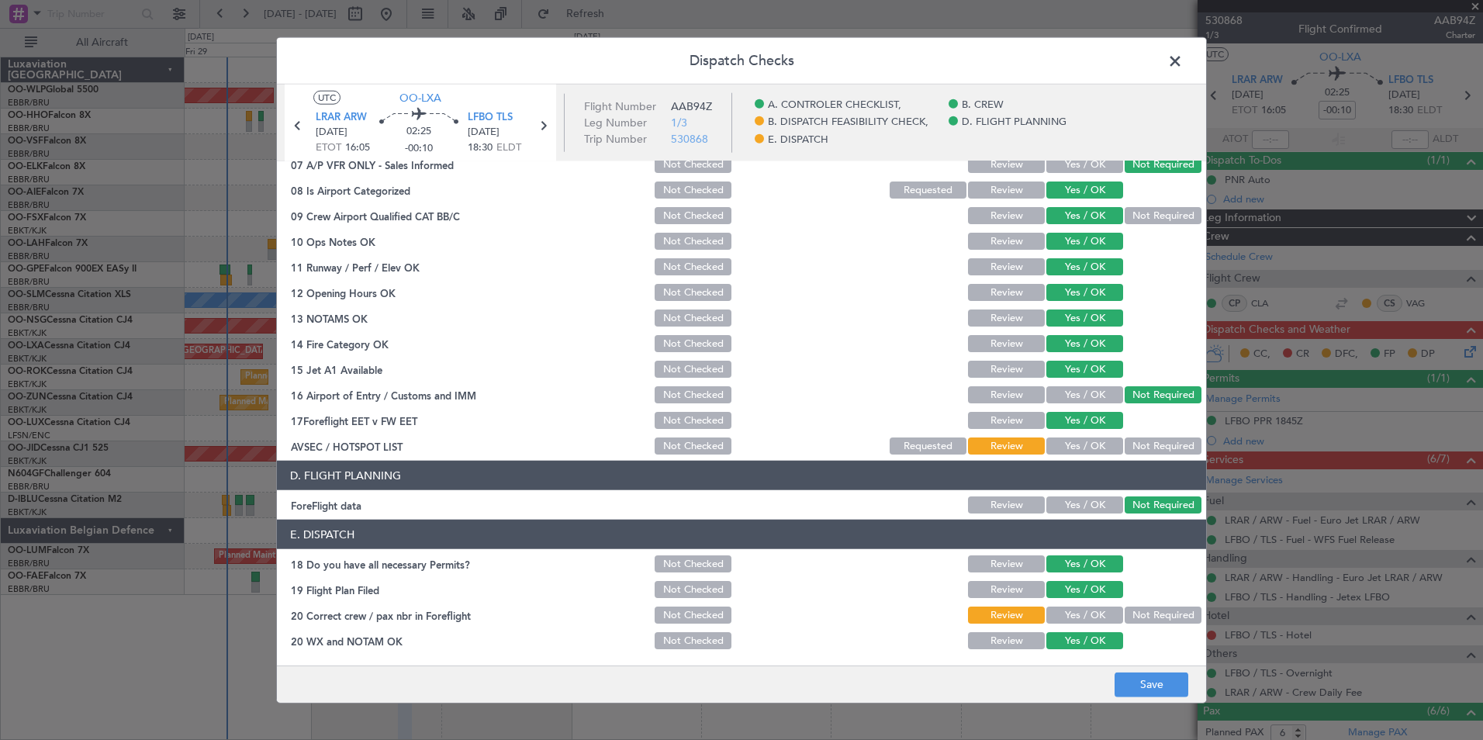
click at [1131, 440] on button "Not Required" at bounding box center [1162, 445] width 77 height 17
click at [1071, 619] on button "Yes / OK" at bounding box center [1084, 614] width 77 height 17
click at [1070, 614] on button "Yes / OK" at bounding box center [1084, 614] width 77 height 17
click at [1135, 668] on footer "Save" at bounding box center [741, 683] width 929 height 37
click at [1138, 686] on button "Save" at bounding box center [1151, 684] width 74 height 25
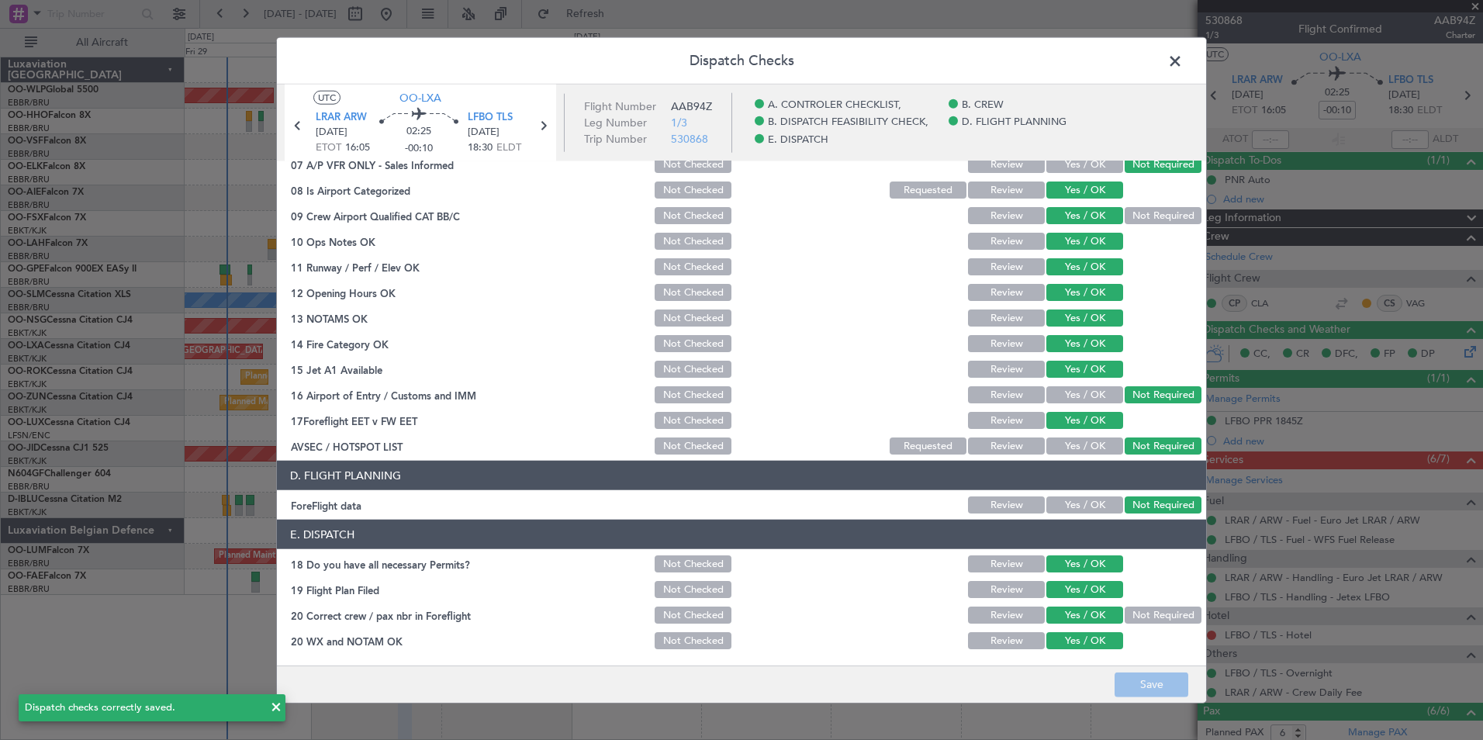
click at [1183, 66] on span at bounding box center [1183, 65] width 0 height 31
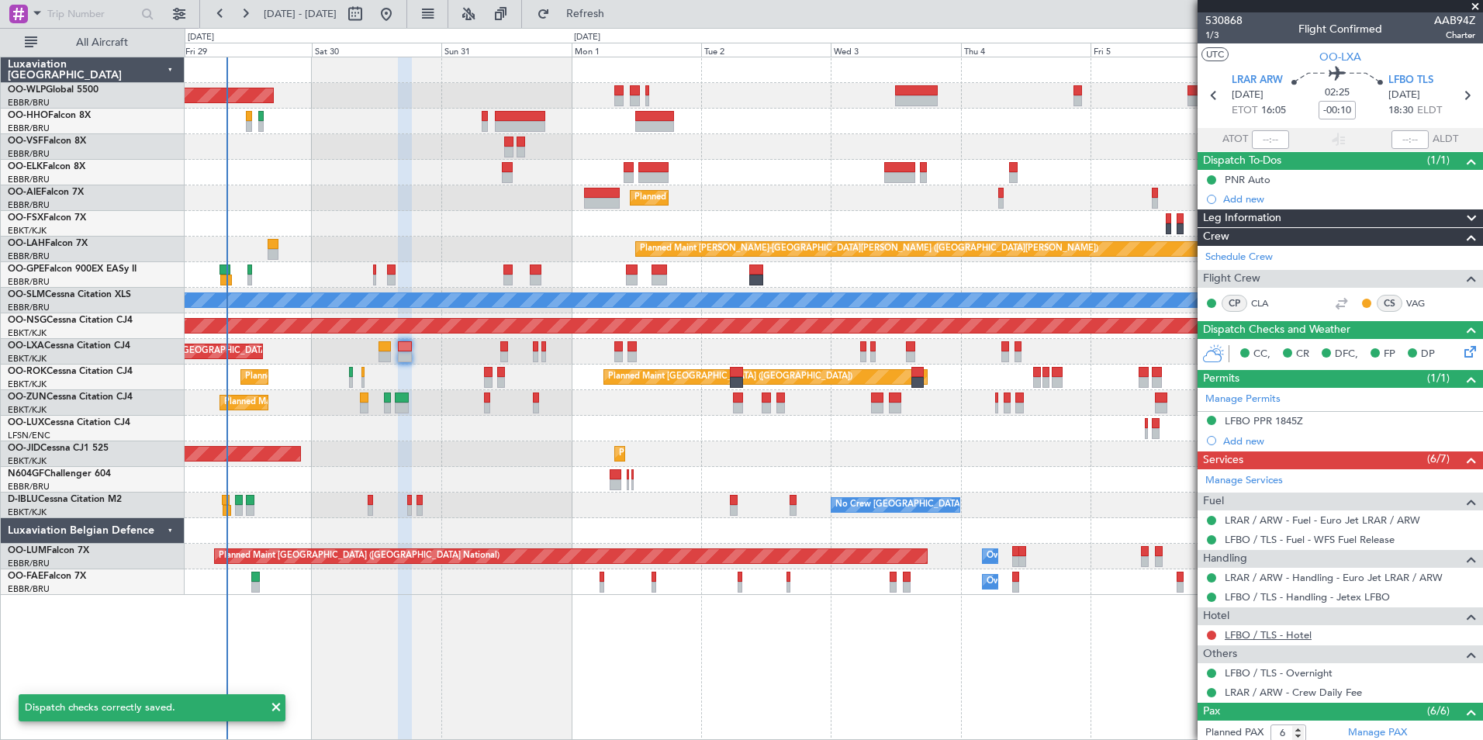
click at [1292, 636] on link "LFBO / TLS - Hotel" at bounding box center [1267, 634] width 87 height 13
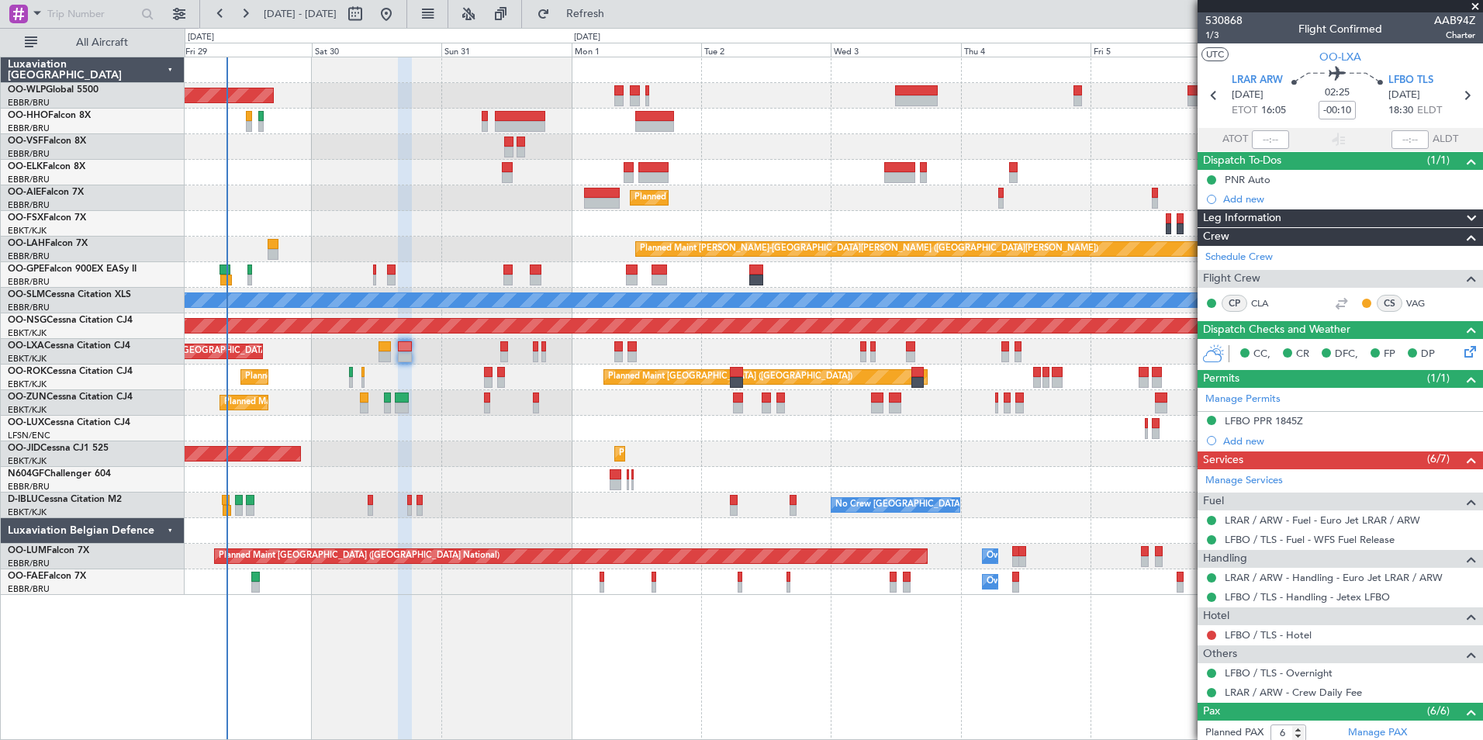
click at [1216, 637] on div at bounding box center [1211, 635] width 12 height 12
click at [1211, 634] on button at bounding box center [1211, 634] width 9 height 9
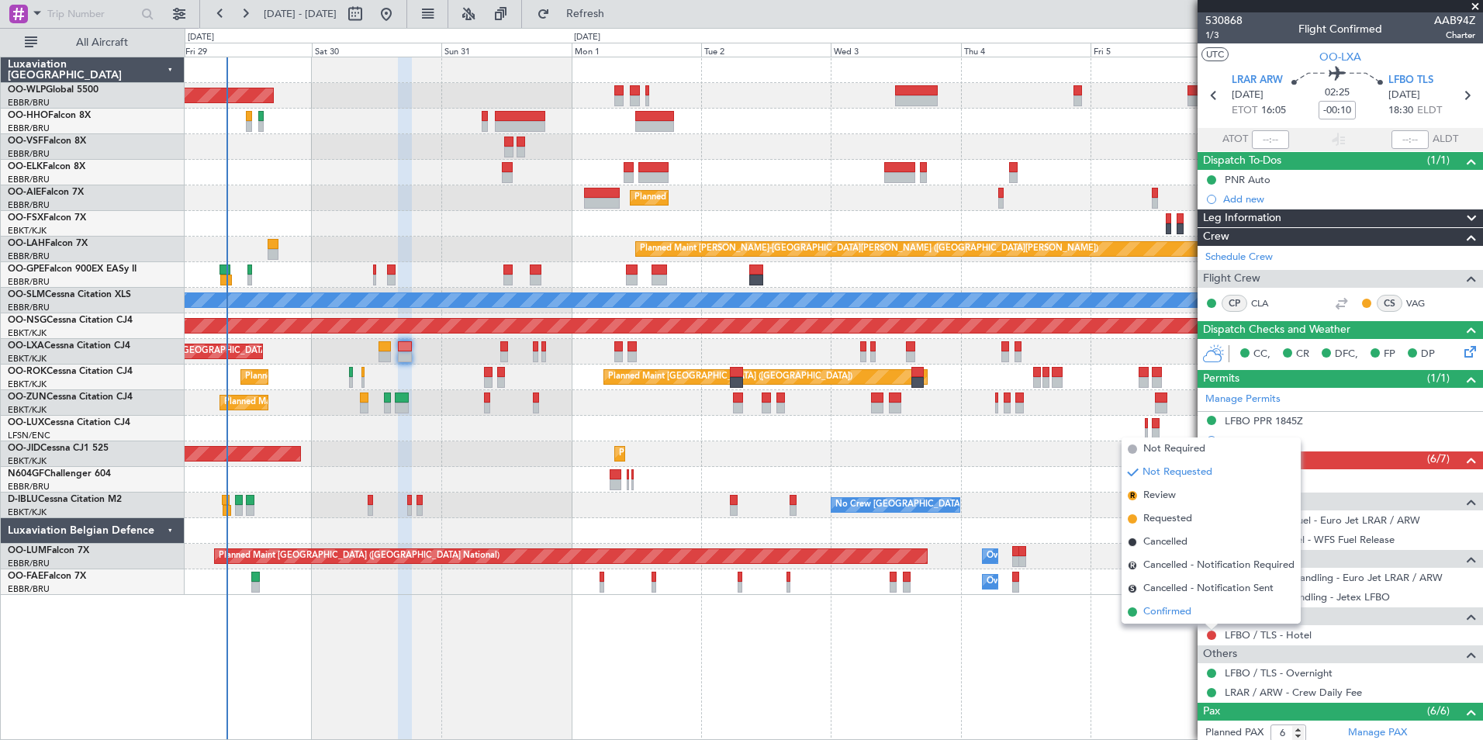
click at [1182, 614] on span "Confirmed" at bounding box center [1167, 612] width 48 height 16
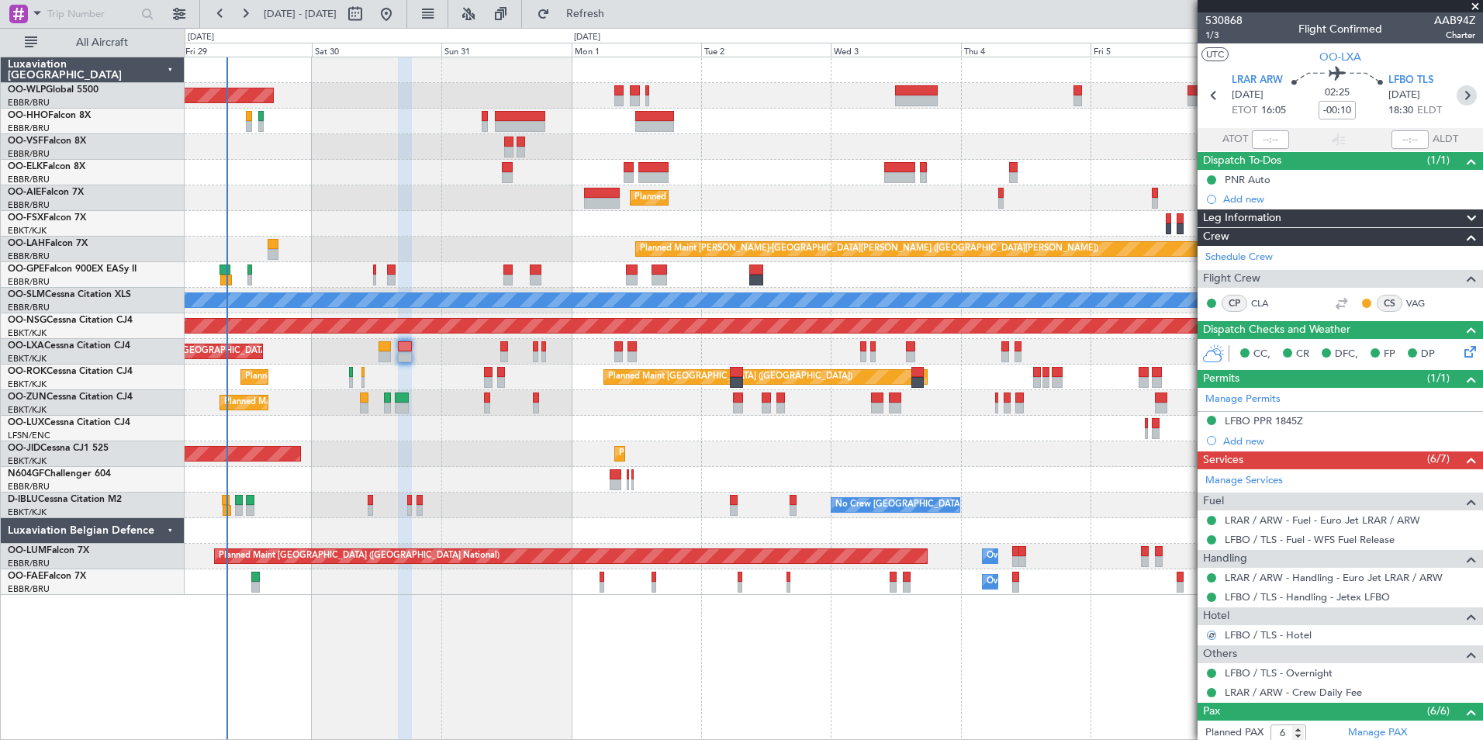
click at [1459, 96] on icon at bounding box center [1466, 95] width 20 height 20
type input "-00:20"
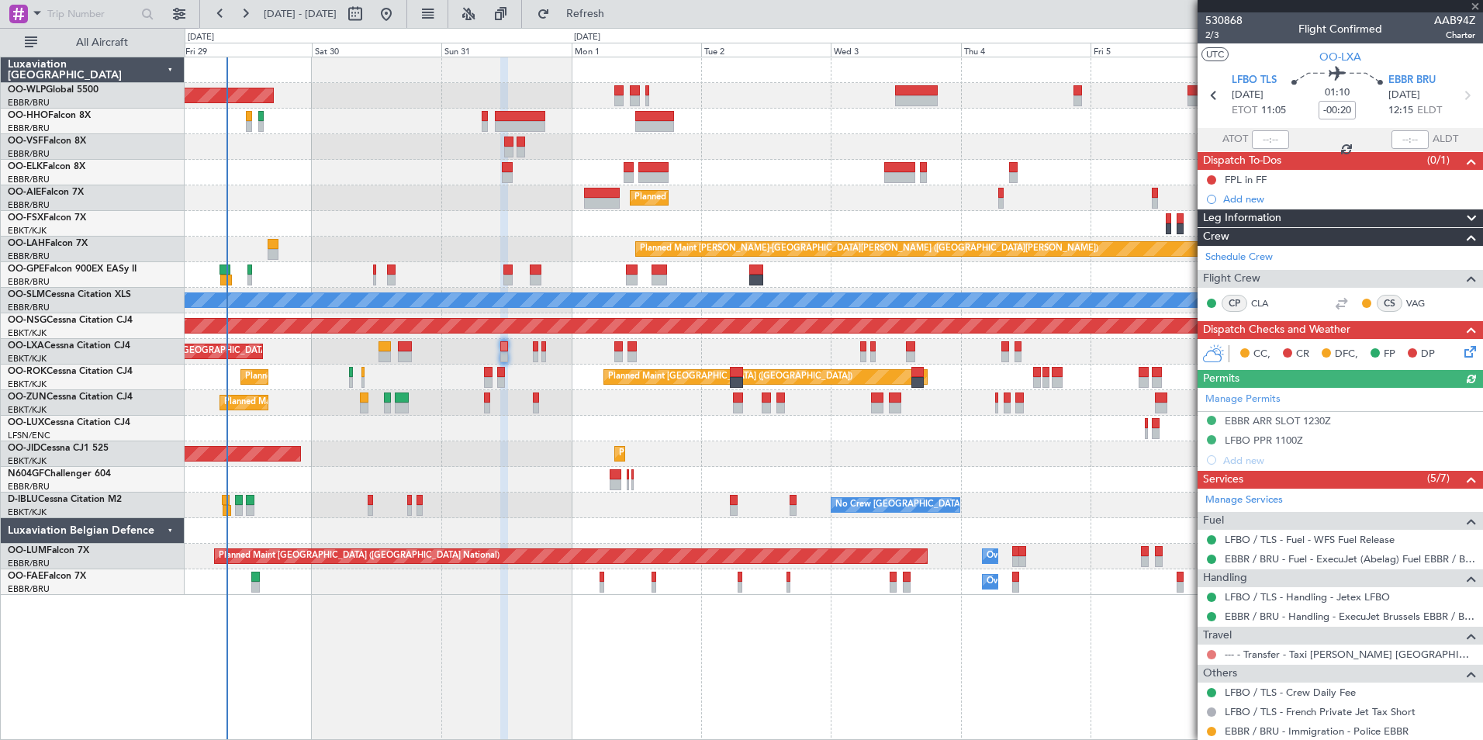
click at [1213, 656] on button at bounding box center [1211, 654] width 9 height 9
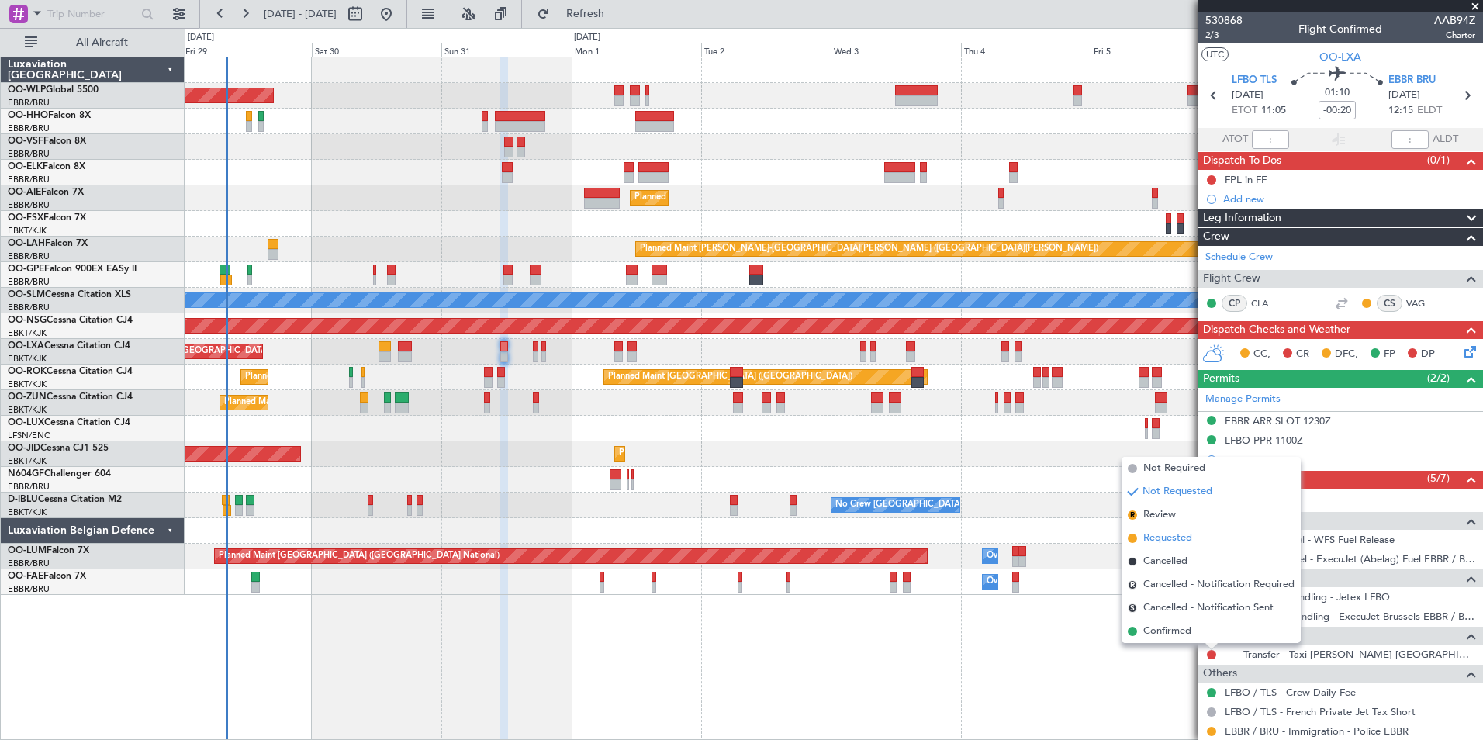
click at [1186, 541] on span "Requested" at bounding box center [1167, 538] width 49 height 16
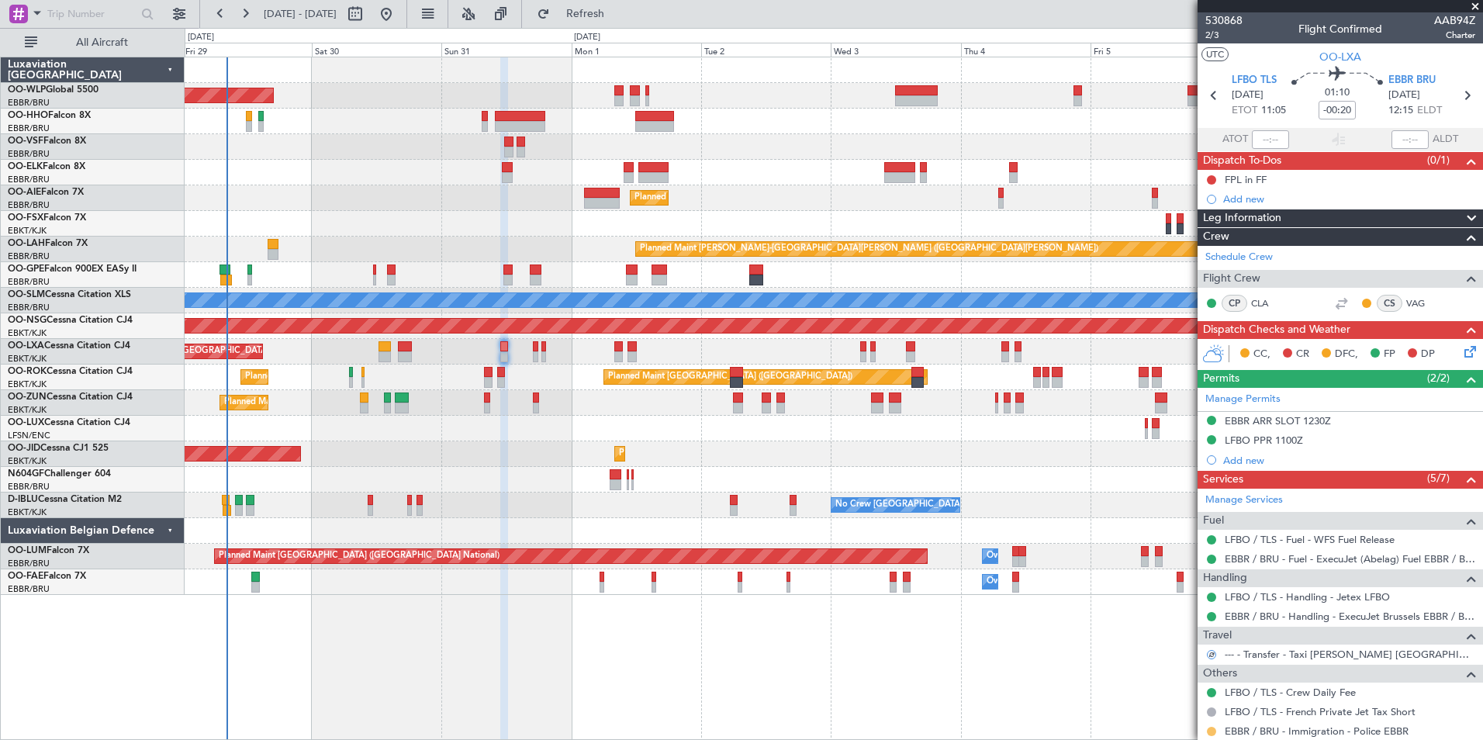
click at [1212, 728] on button at bounding box center [1211, 731] width 9 height 9
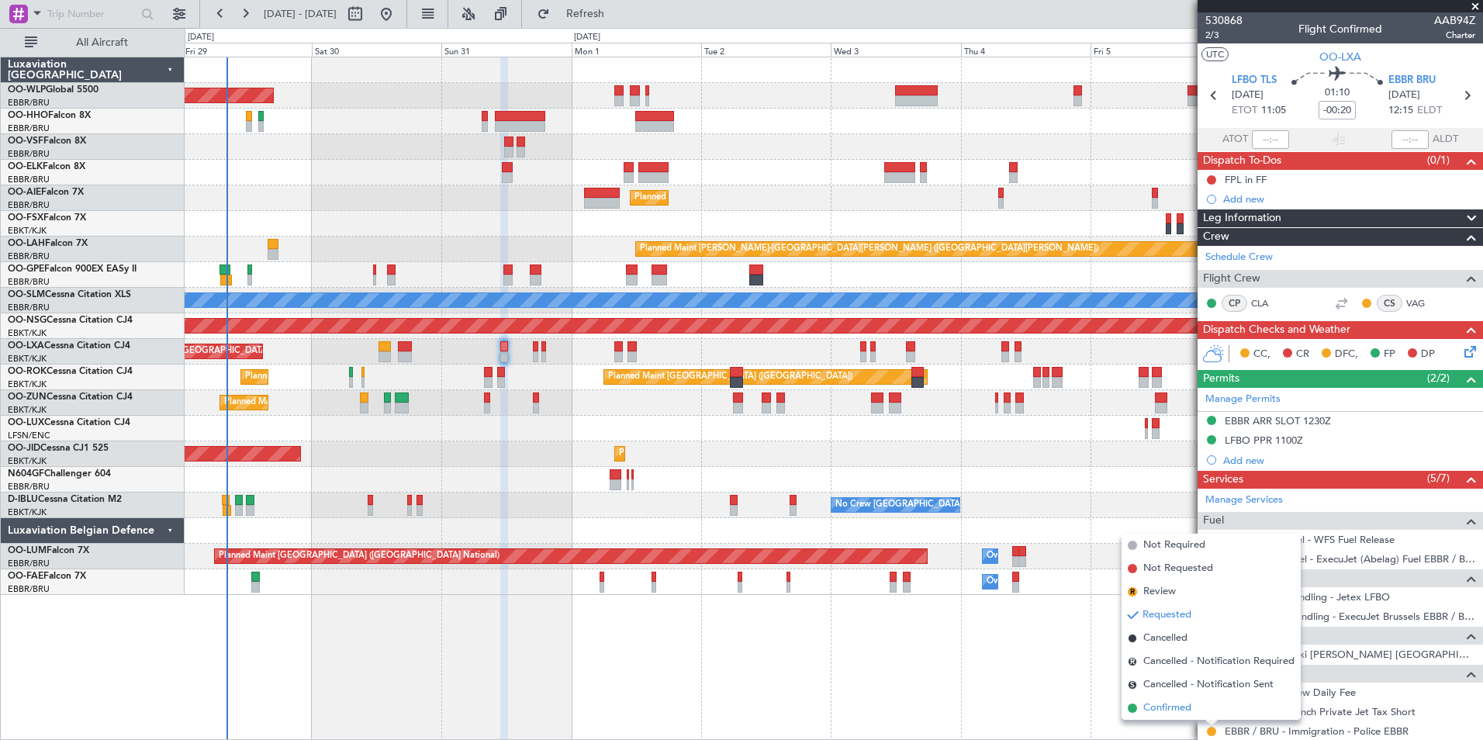
click at [1188, 706] on span "Confirmed" at bounding box center [1167, 708] width 48 height 16
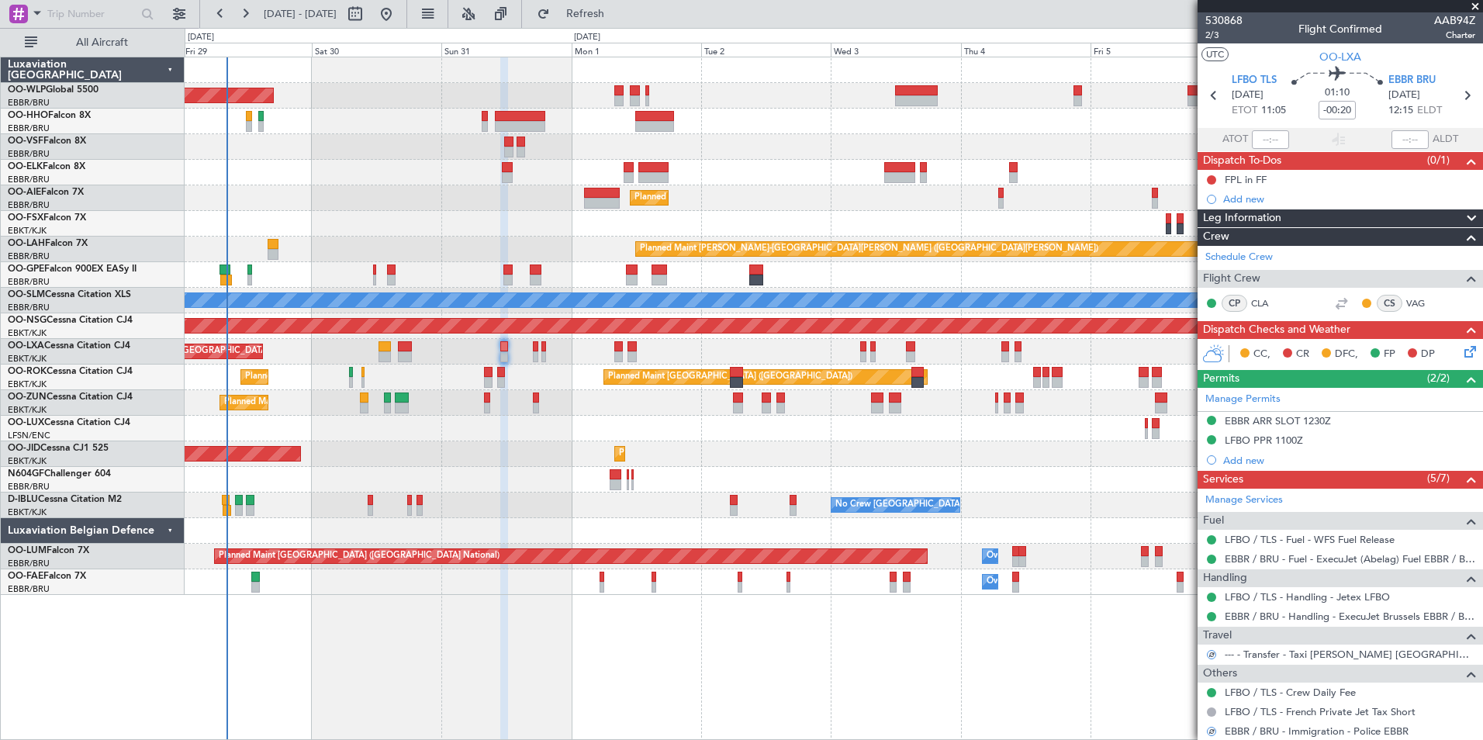
click at [1461, 351] on icon at bounding box center [1467, 349] width 12 height 12
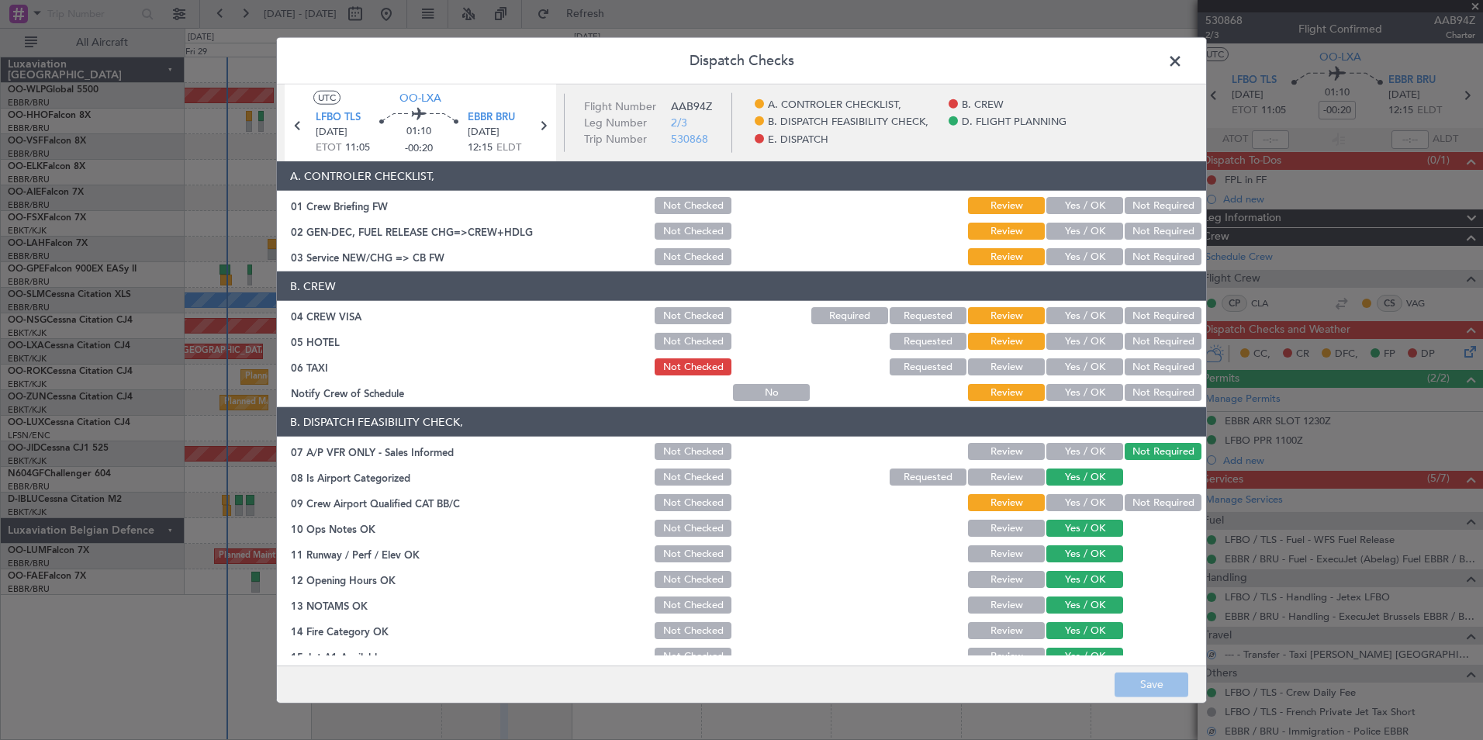
click at [1124, 208] on button "Not Required" at bounding box center [1162, 205] width 77 height 17
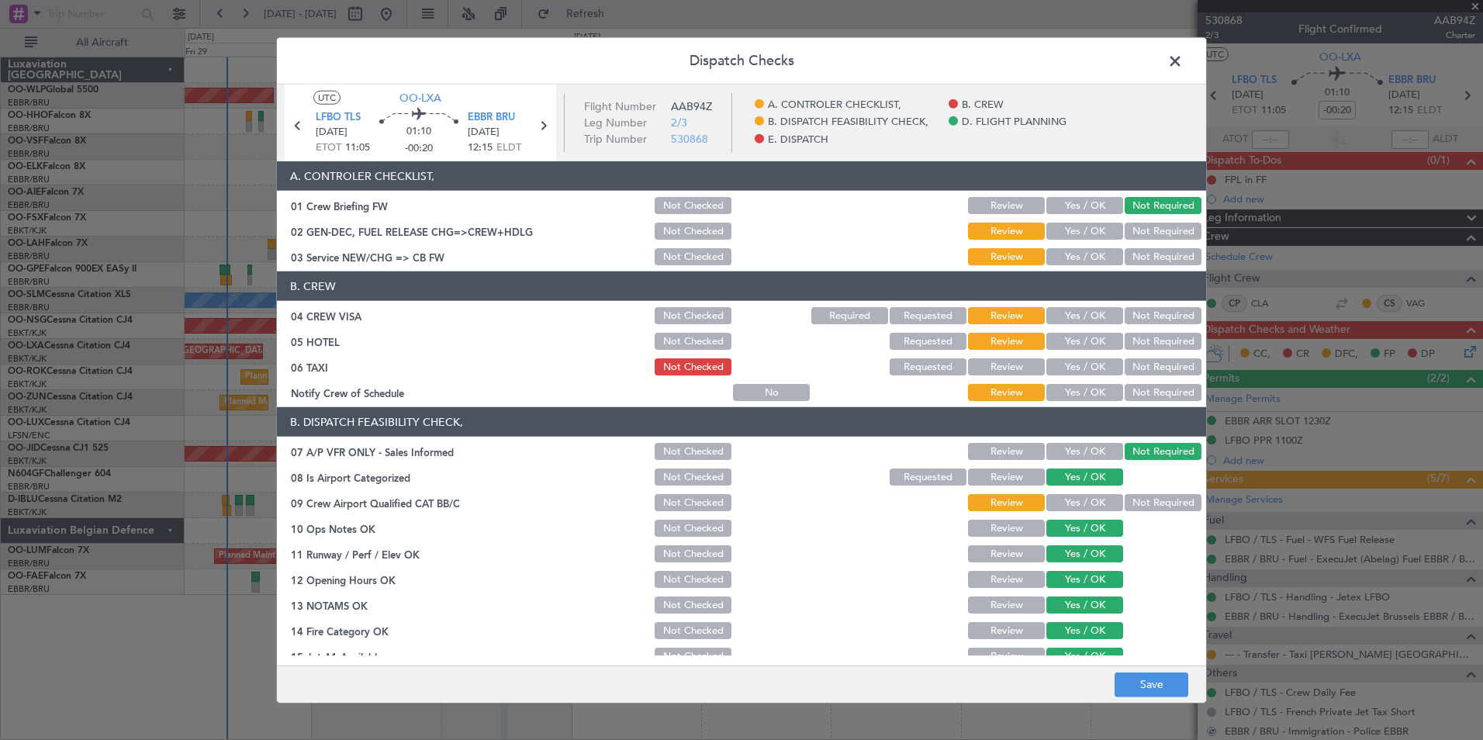
click at [1085, 205] on button "Yes / OK" at bounding box center [1084, 205] width 77 height 17
click at [1082, 232] on button "Yes / OK" at bounding box center [1084, 231] width 77 height 17
click at [1083, 251] on button "Yes / OK" at bounding box center [1084, 256] width 77 height 17
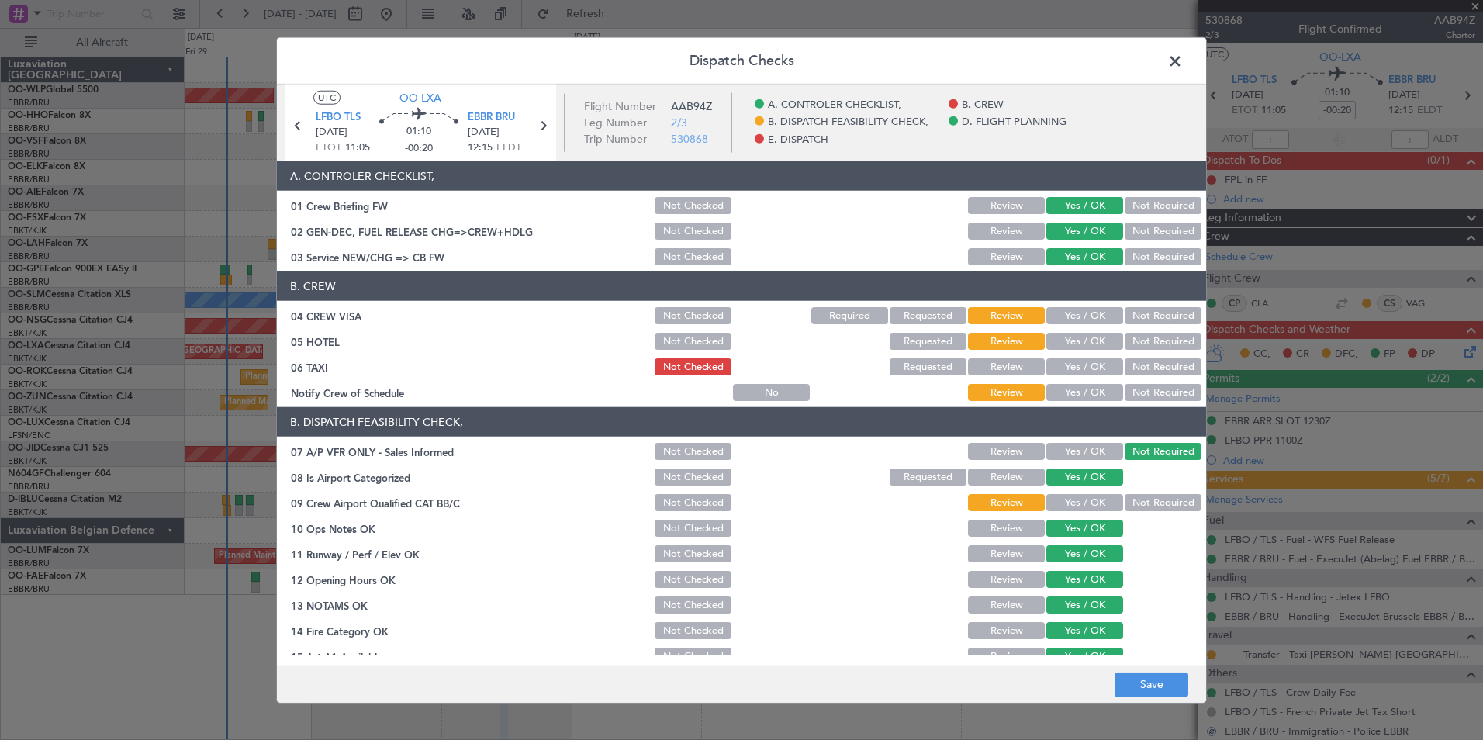
click at [1130, 255] on button "Not Required" at bounding box center [1162, 256] width 77 height 17
click at [1083, 253] on button "Yes / OK" at bounding box center [1084, 256] width 77 height 17
click at [1131, 316] on button "Not Required" at bounding box center [1162, 315] width 77 height 17
click at [1131, 340] on button "Not Required" at bounding box center [1162, 341] width 77 height 17
click at [911, 368] on button "Requested" at bounding box center [927, 366] width 77 height 17
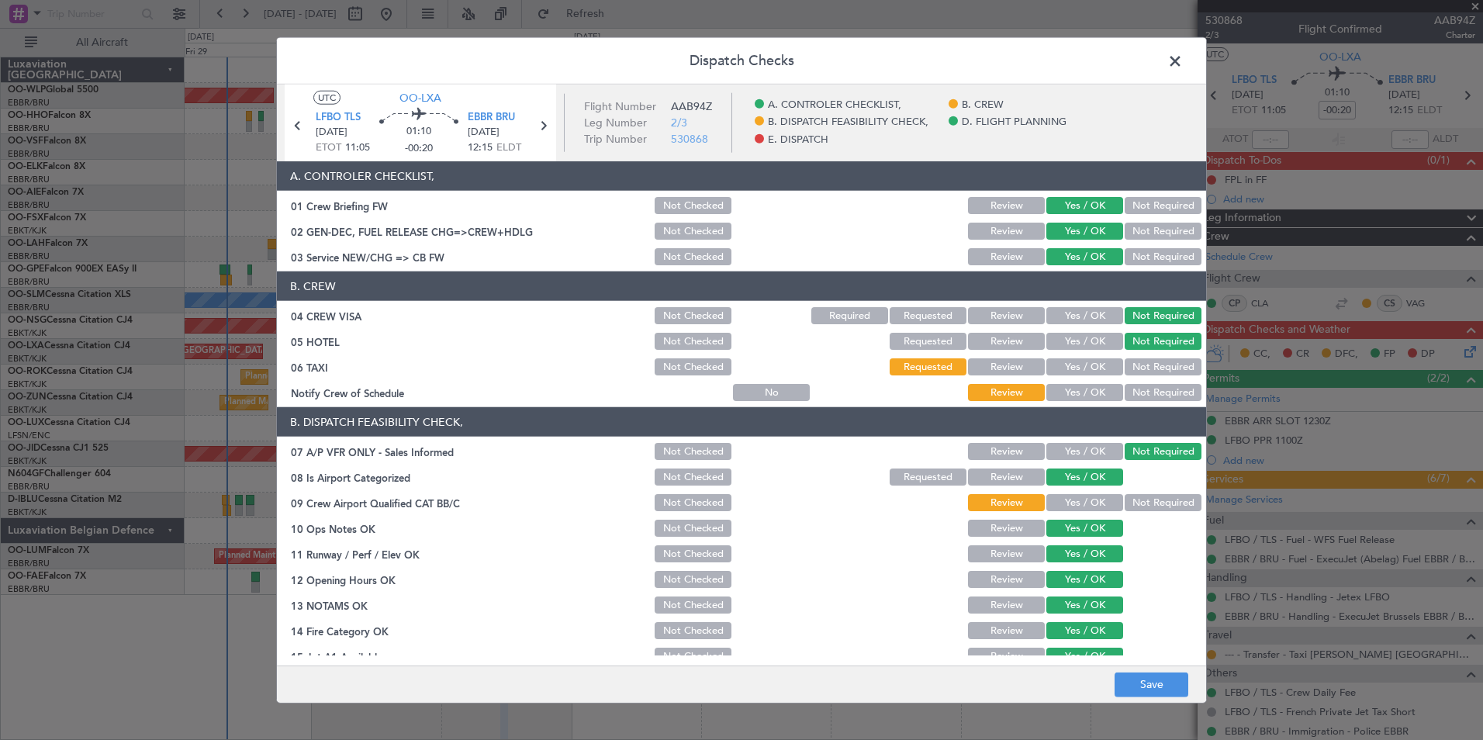
click at [1093, 399] on div "Yes / OK" at bounding box center [1083, 393] width 78 height 22
click at [1085, 392] on button "Yes / OK" at bounding box center [1084, 392] width 77 height 17
click at [1079, 497] on button "Yes / OK" at bounding box center [1084, 502] width 77 height 17
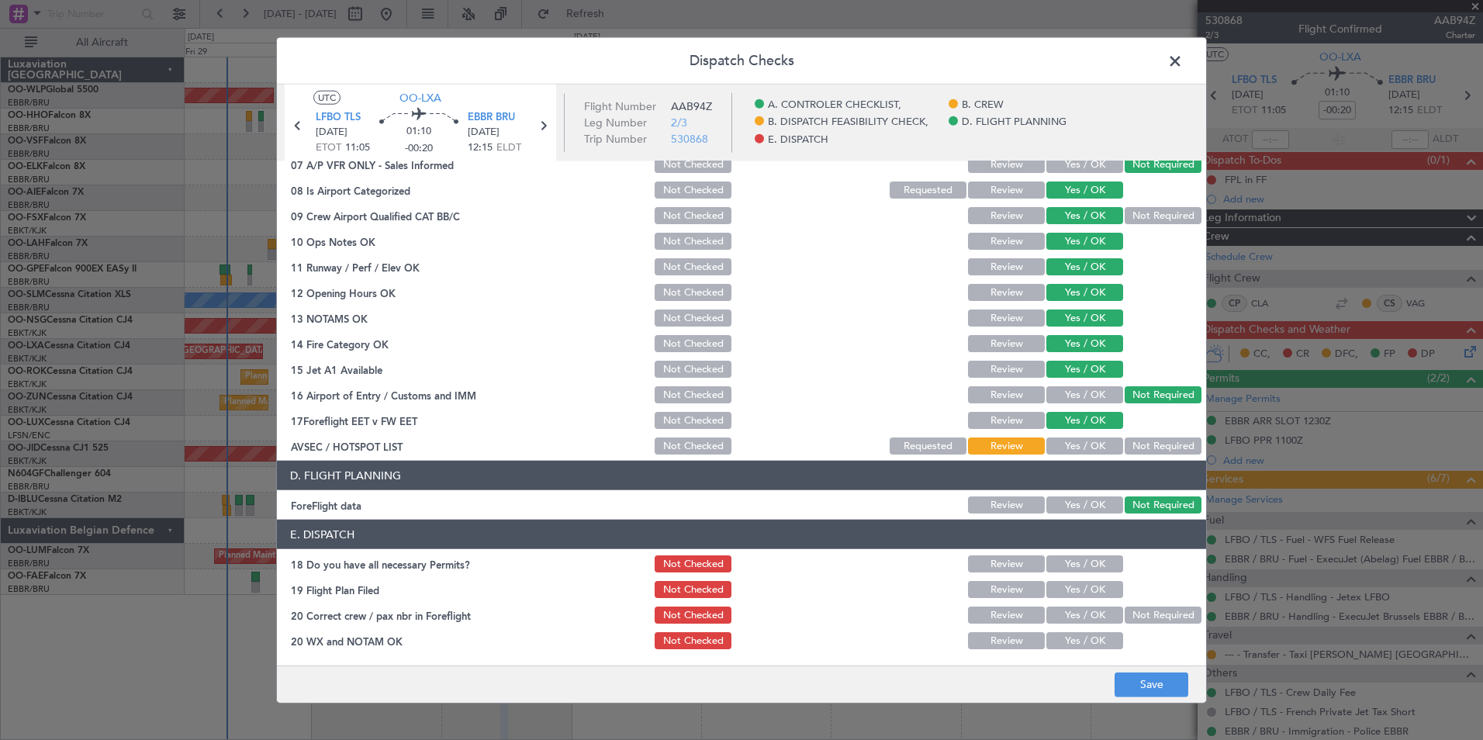
click at [1145, 452] on button "Not Required" at bounding box center [1162, 445] width 77 height 17
click at [1165, 684] on button "Save" at bounding box center [1151, 684] width 74 height 25
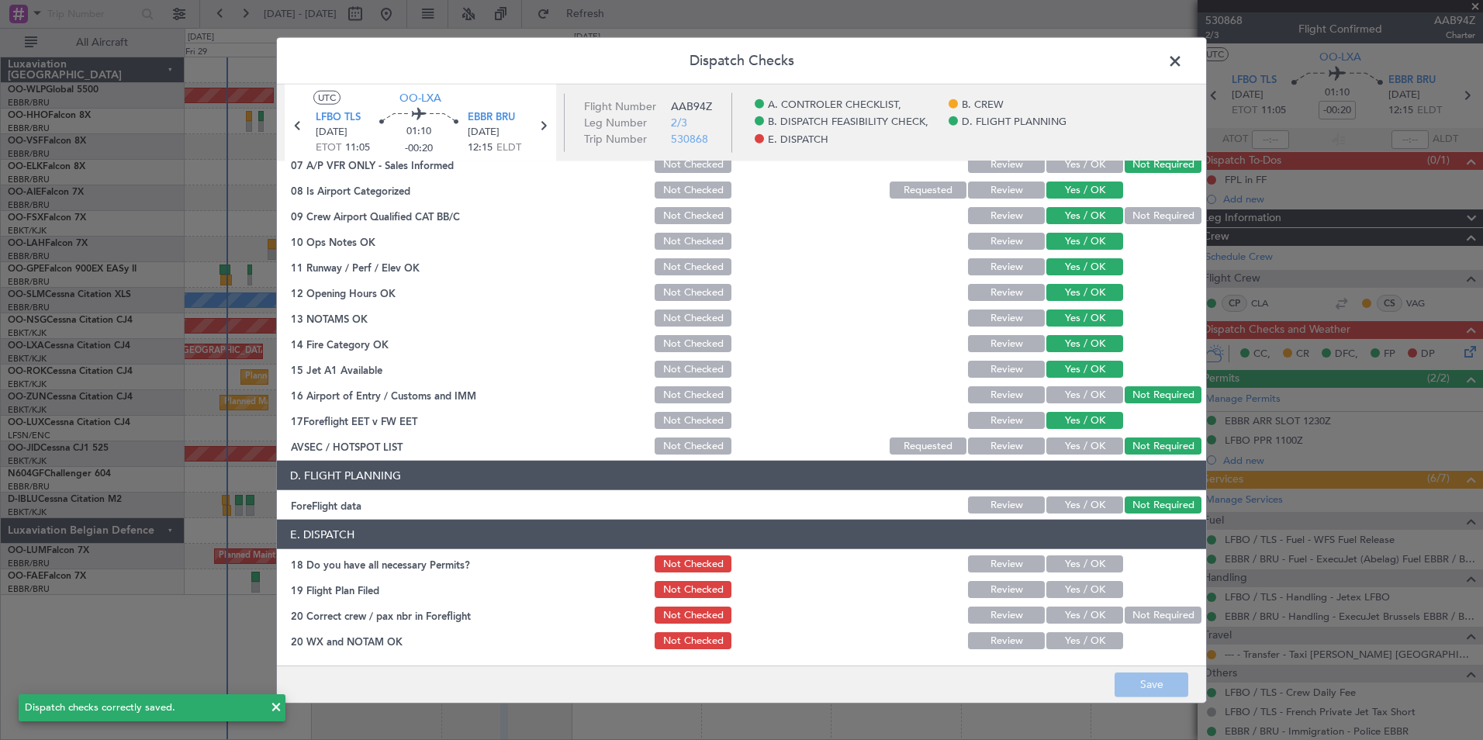
drag, startPoint x: 1176, startPoint y: 68, endPoint x: 1188, endPoint y: 67, distance: 12.4
click at [1183, 68] on span at bounding box center [1183, 65] width 0 height 31
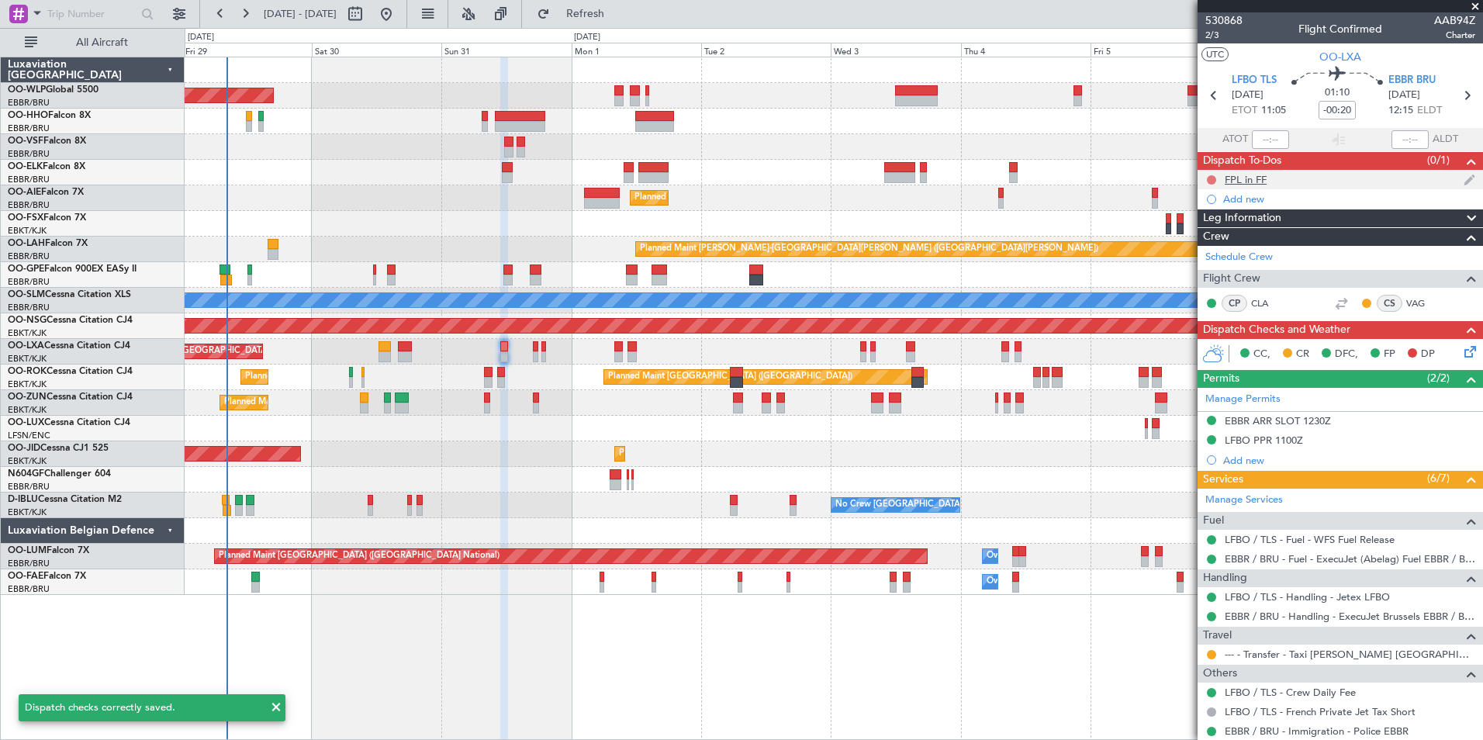
click at [1211, 178] on button at bounding box center [1211, 179] width 9 height 9
click at [1099, 206] on div "Planned Maint [GEOGRAPHIC_DATA] ([GEOGRAPHIC_DATA])" at bounding box center [833, 198] width 1297 height 26
click at [1208, 196] on span "Not Started" at bounding box center [1219, 202] width 55 height 16
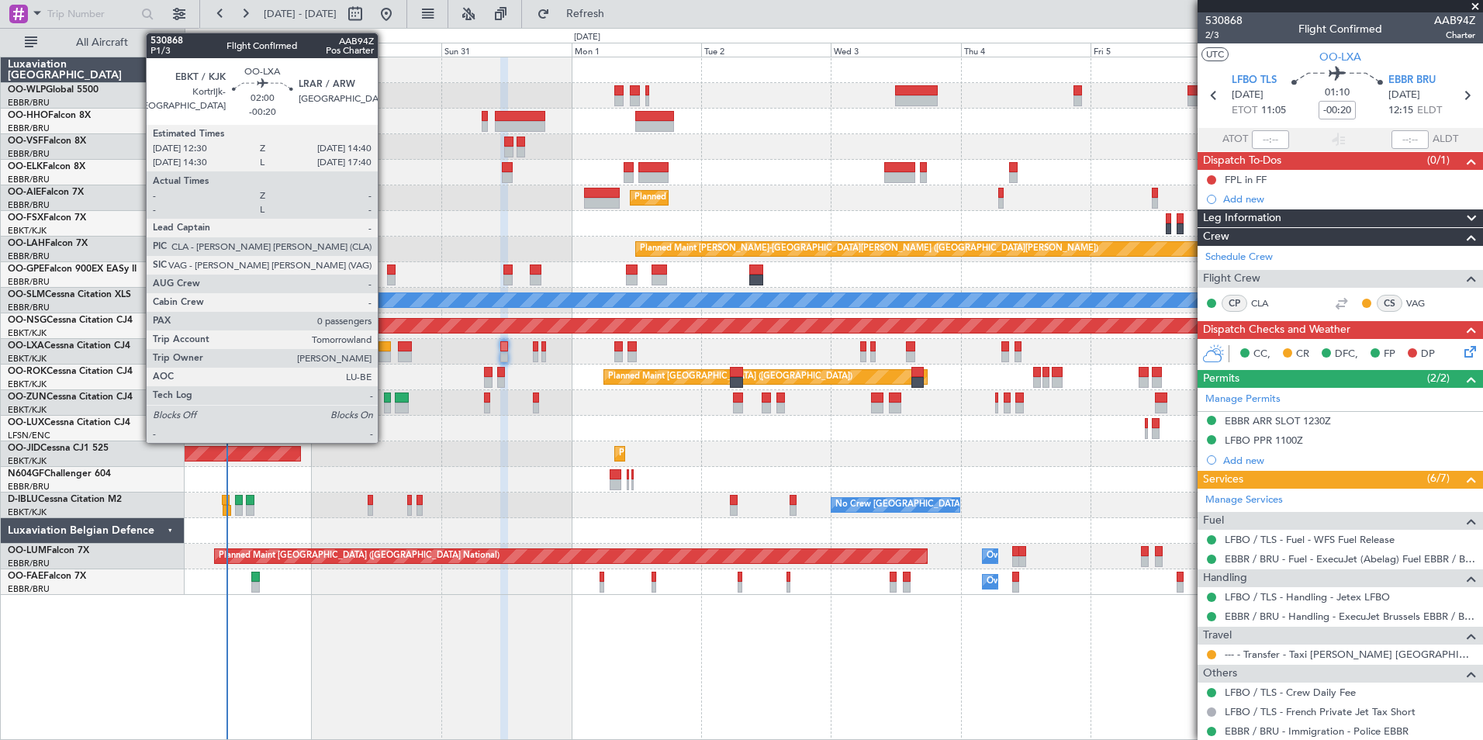
click at [385, 347] on div at bounding box center [384, 346] width 12 height 11
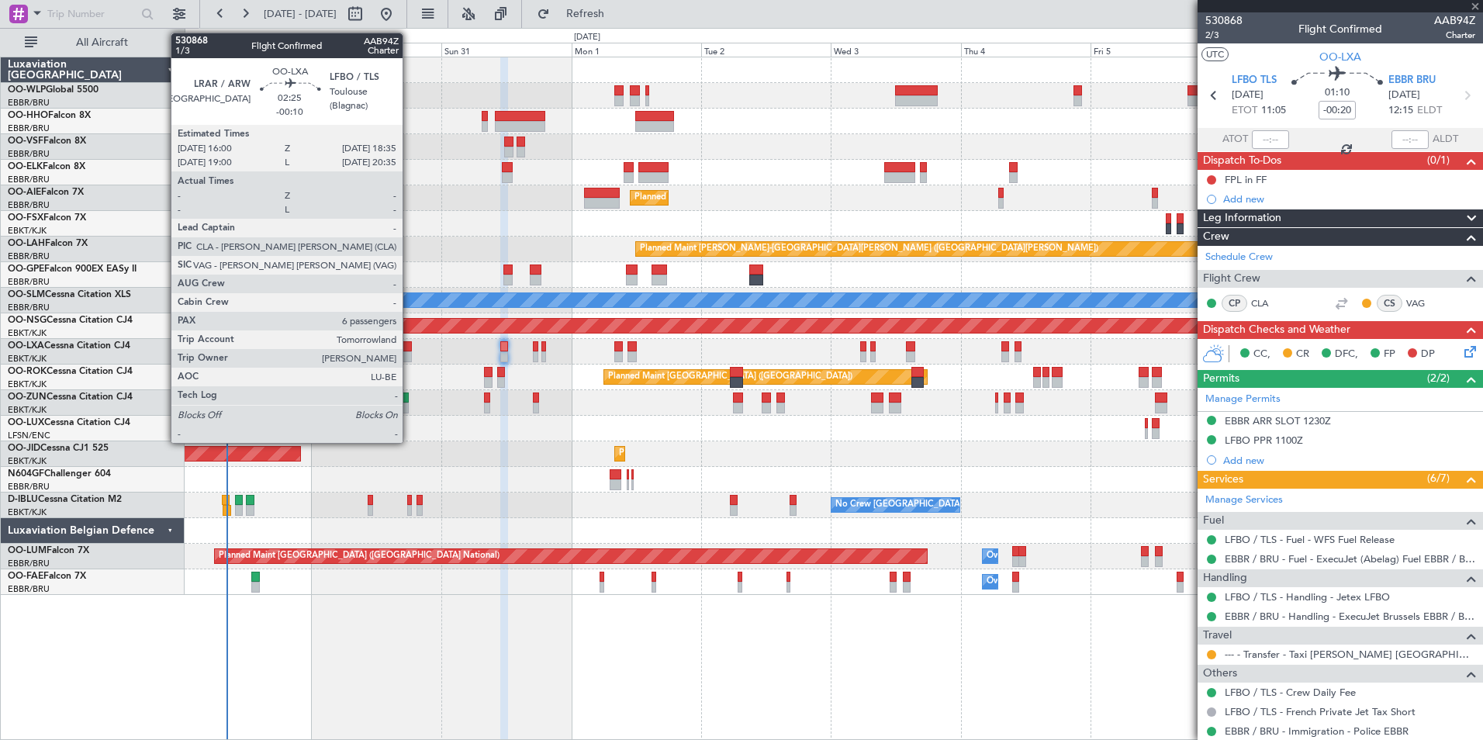
type input "0"
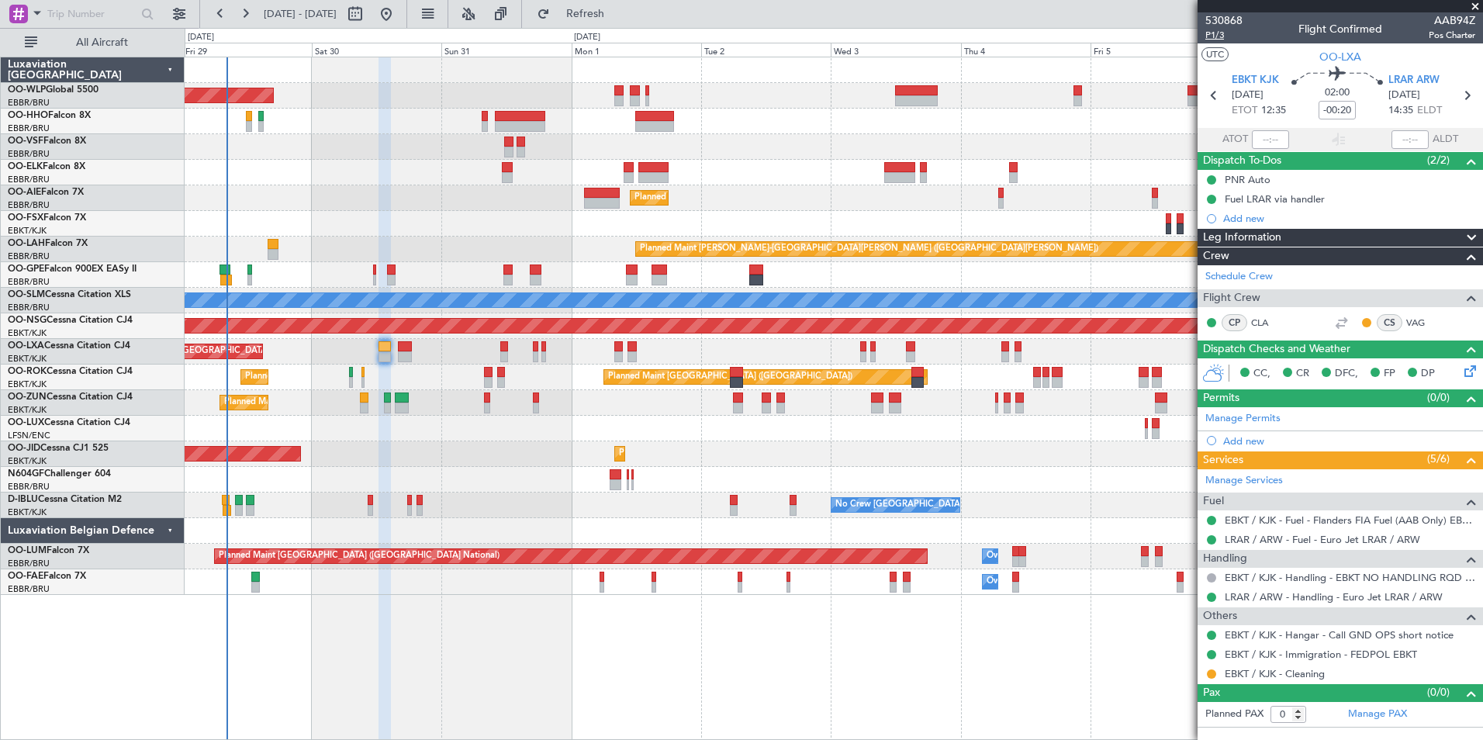
click at [1221, 33] on span "P1/3" at bounding box center [1223, 35] width 37 height 13
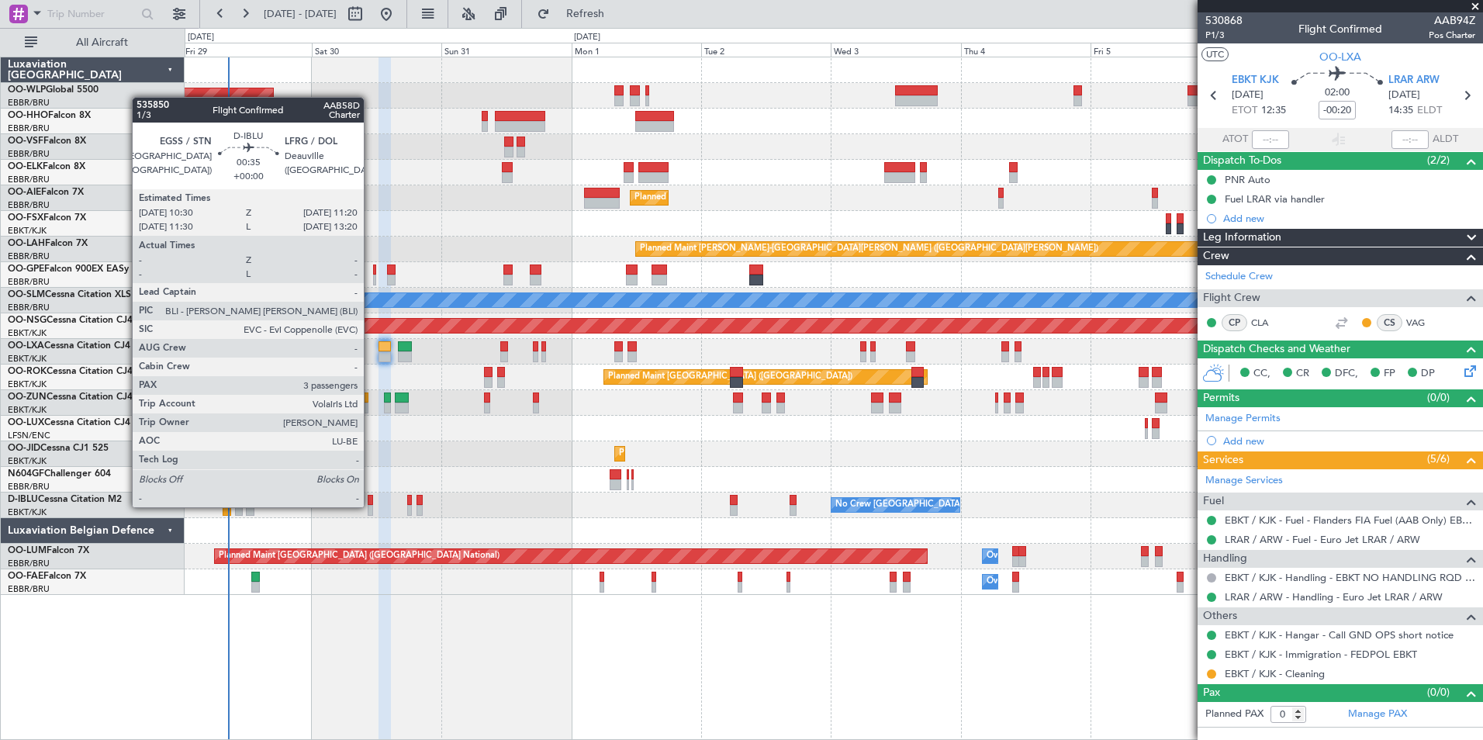
click at [371, 506] on div at bounding box center [370, 510] width 5 height 11
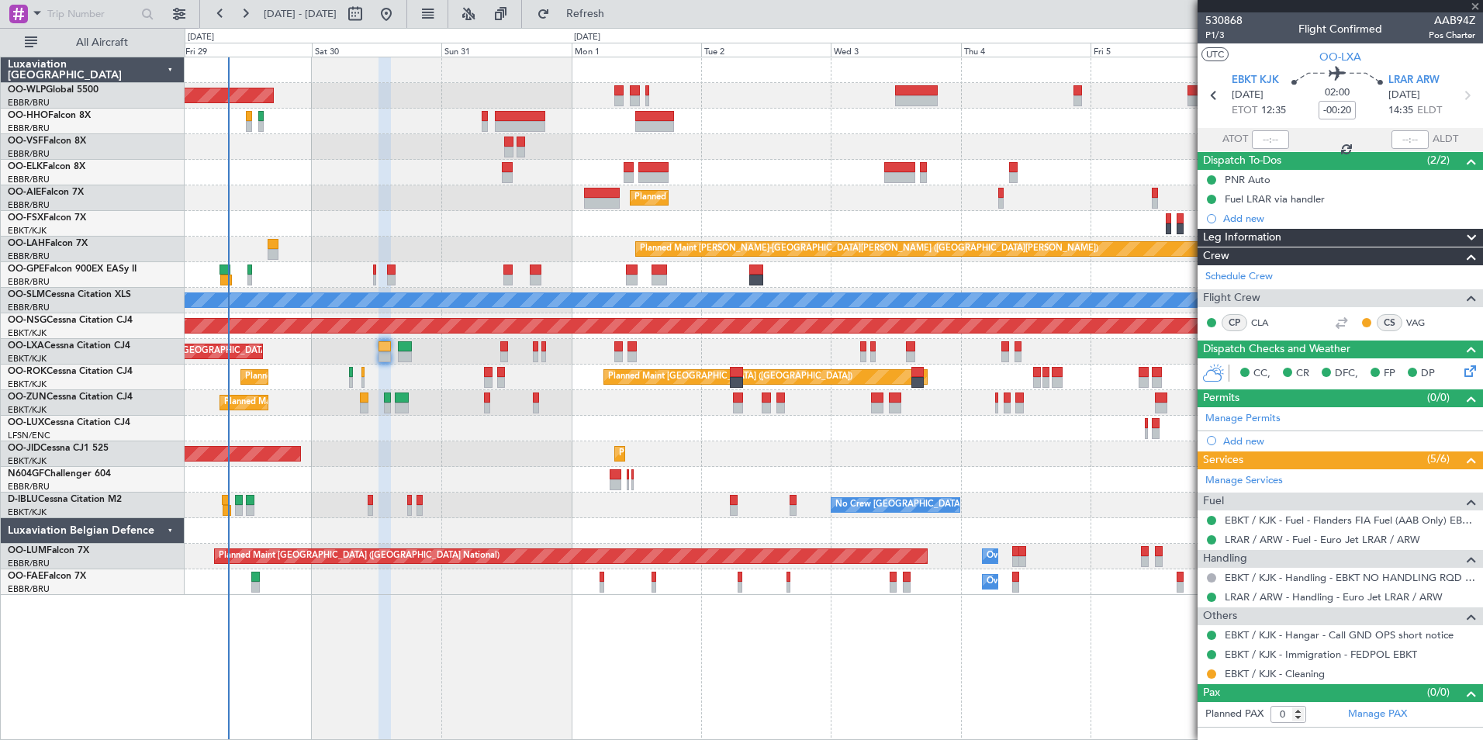
type input "3"
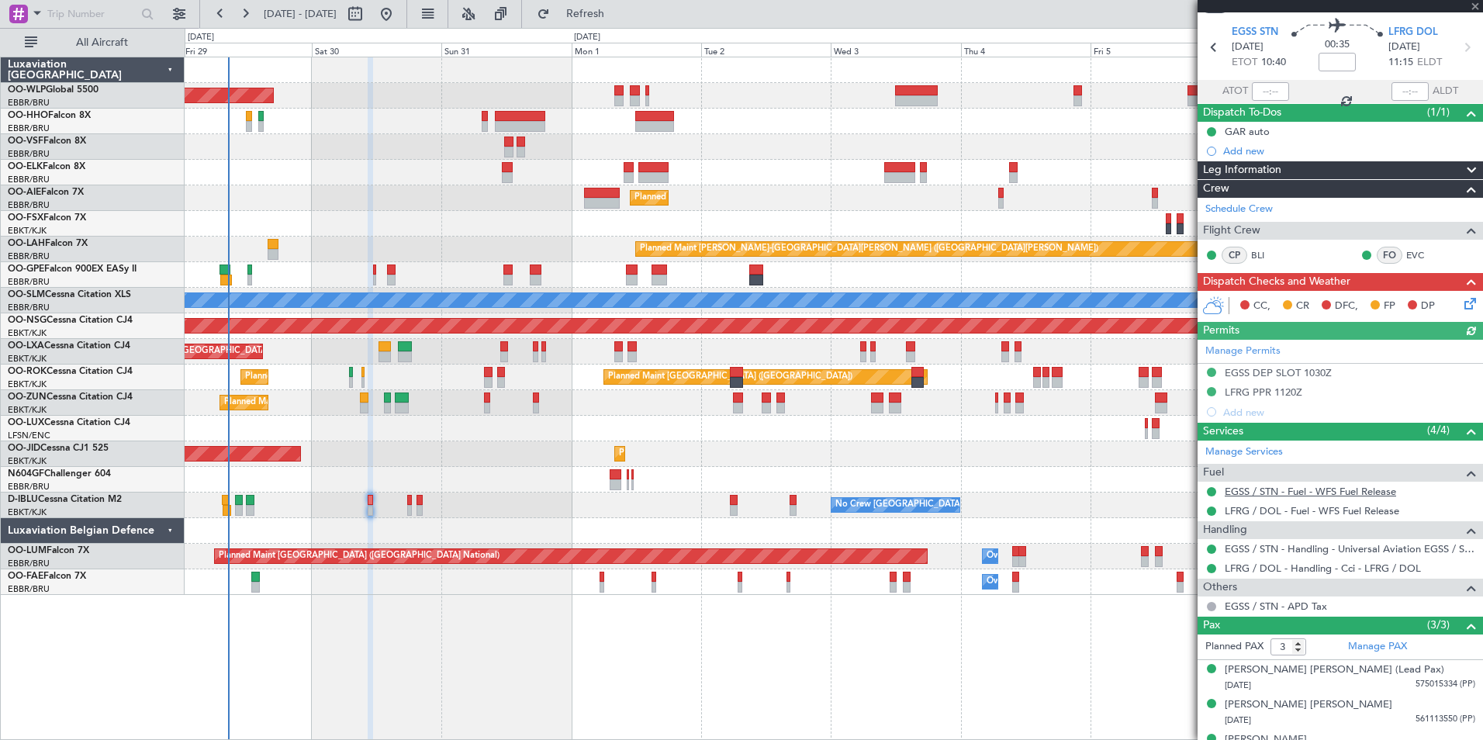
scroll to position [72, 0]
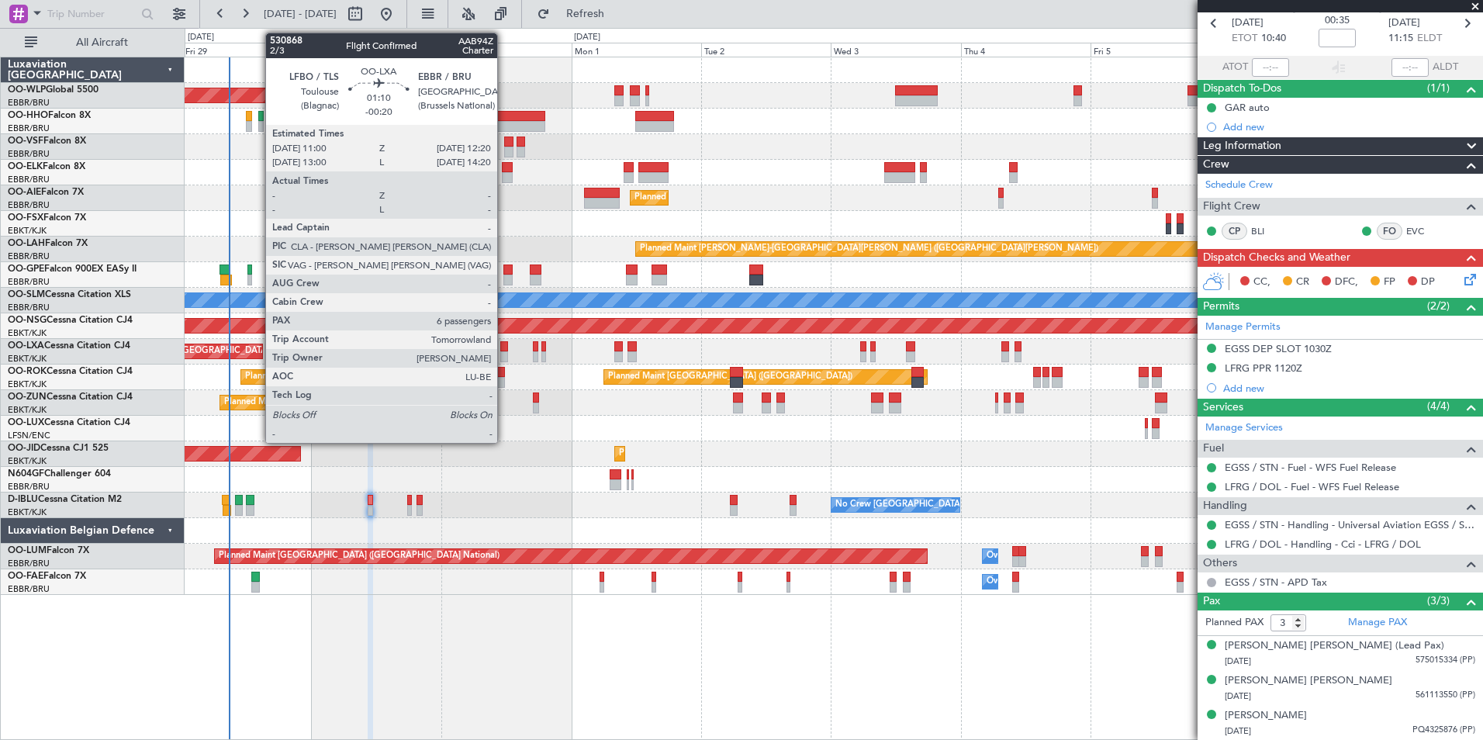
click at [505, 354] on div at bounding box center [504, 356] width 8 height 11
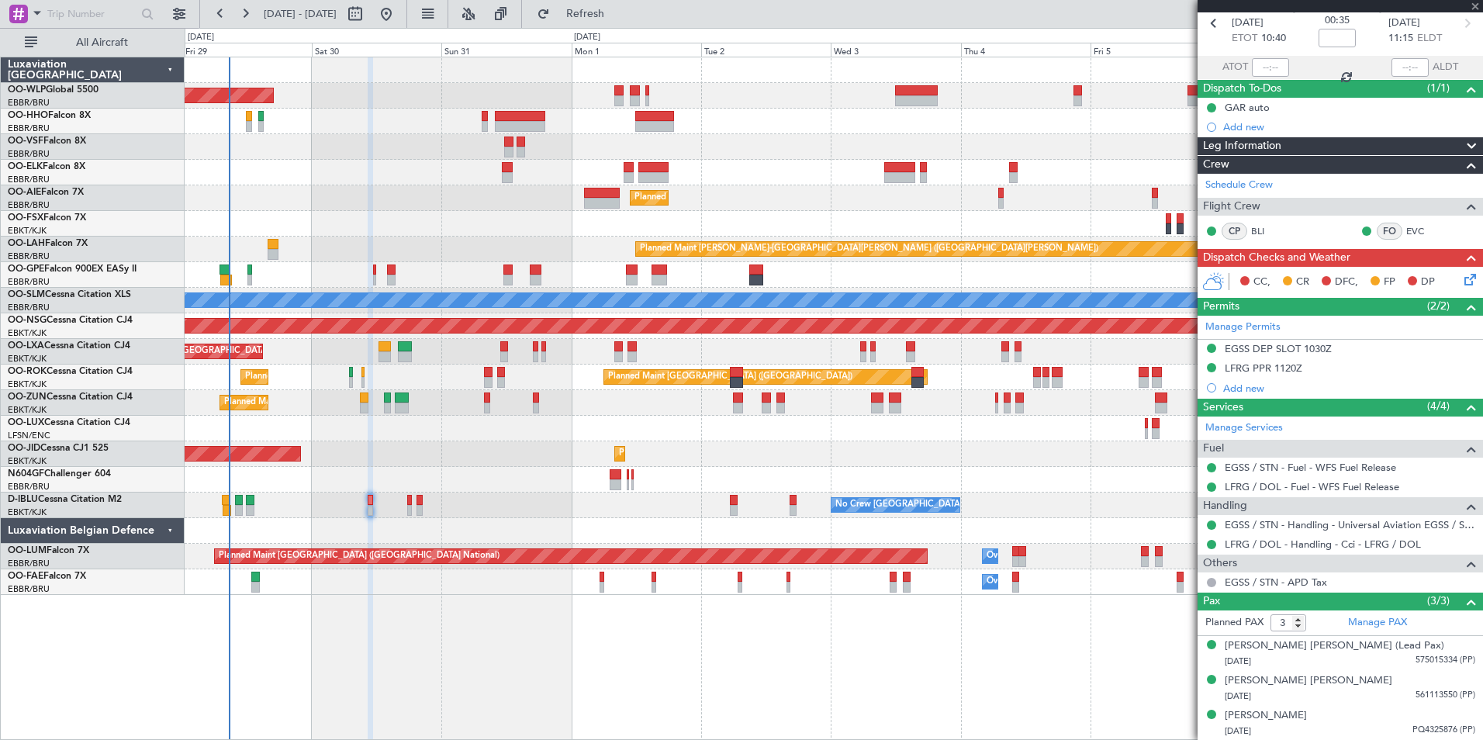
type input "-00:20"
type input "6"
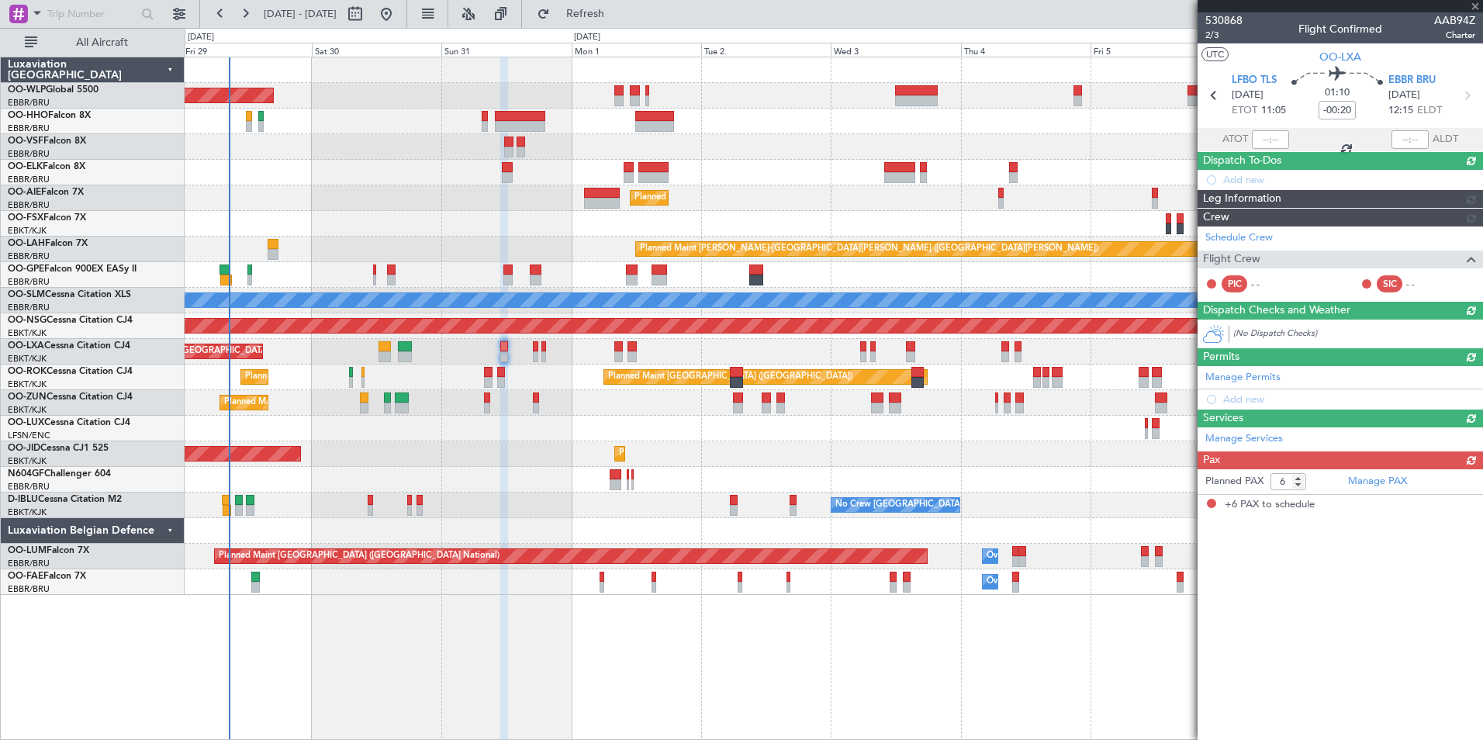
scroll to position [0, 0]
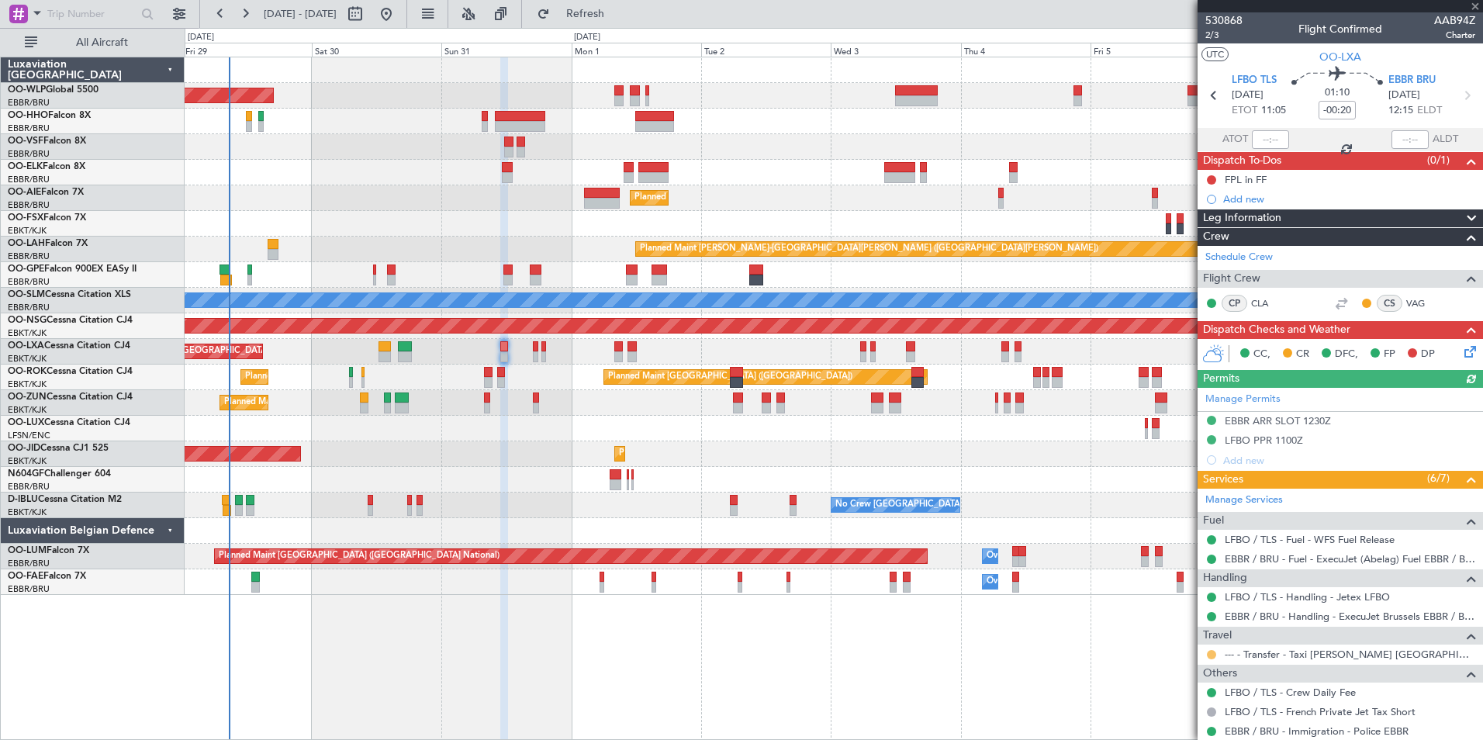
click at [1213, 651] on button at bounding box center [1211, 654] width 9 height 9
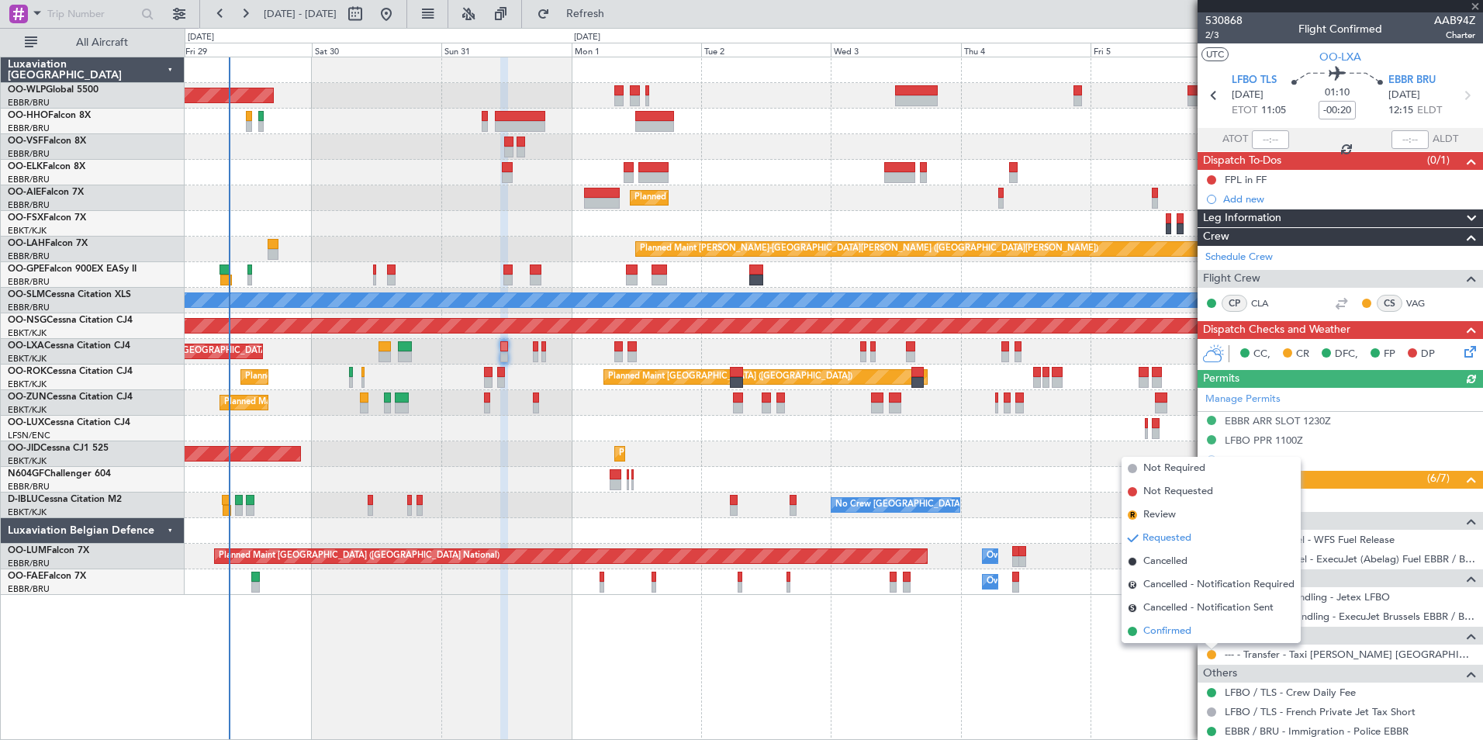
click at [1165, 630] on span "Confirmed" at bounding box center [1167, 631] width 48 height 16
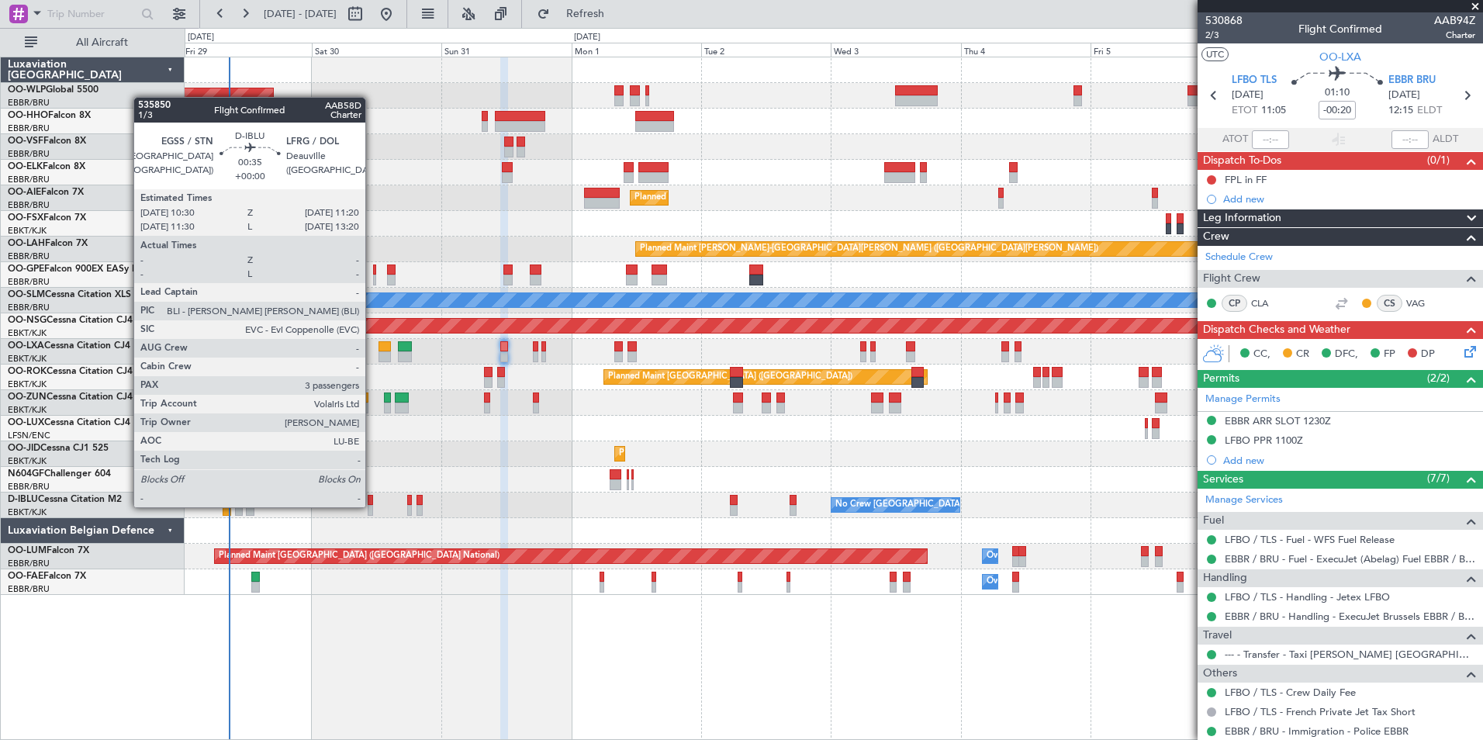
click at [372, 506] on div at bounding box center [370, 510] width 5 height 11
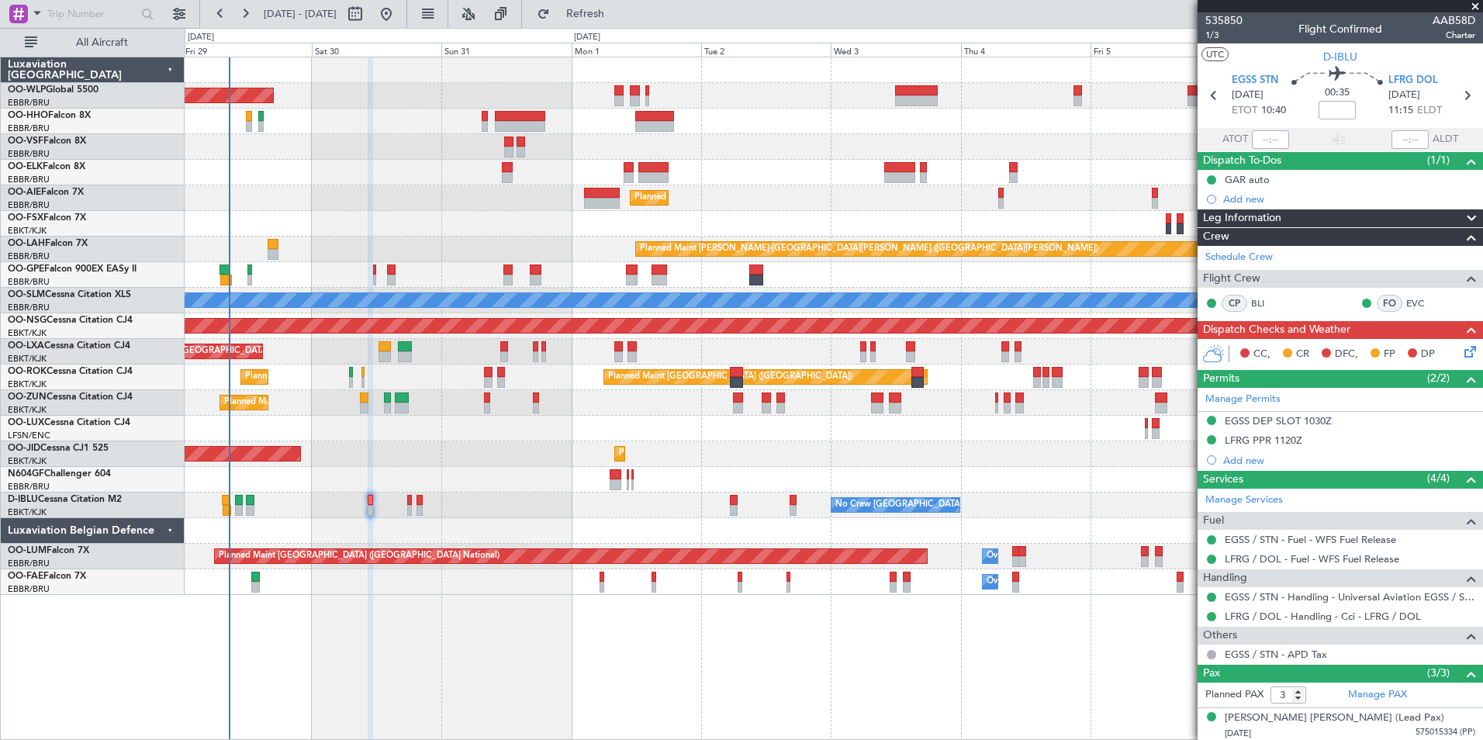
click at [1461, 346] on icon at bounding box center [1467, 349] width 12 height 12
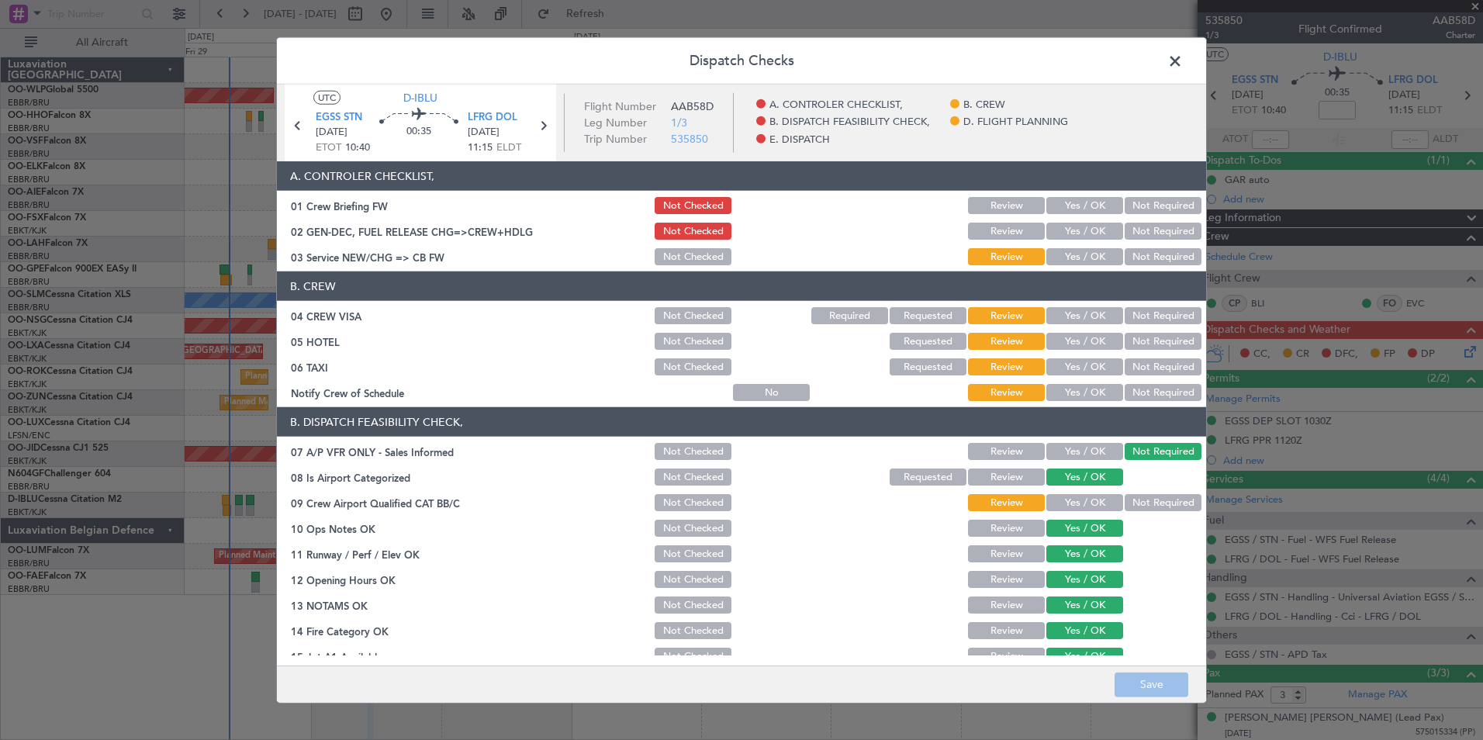
click at [1138, 44] on header "Dispatch Checks" at bounding box center [741, 61] width 929 height 47
click at [1183, 71] on span at bounding box center [1183, 65] width 0 height 31
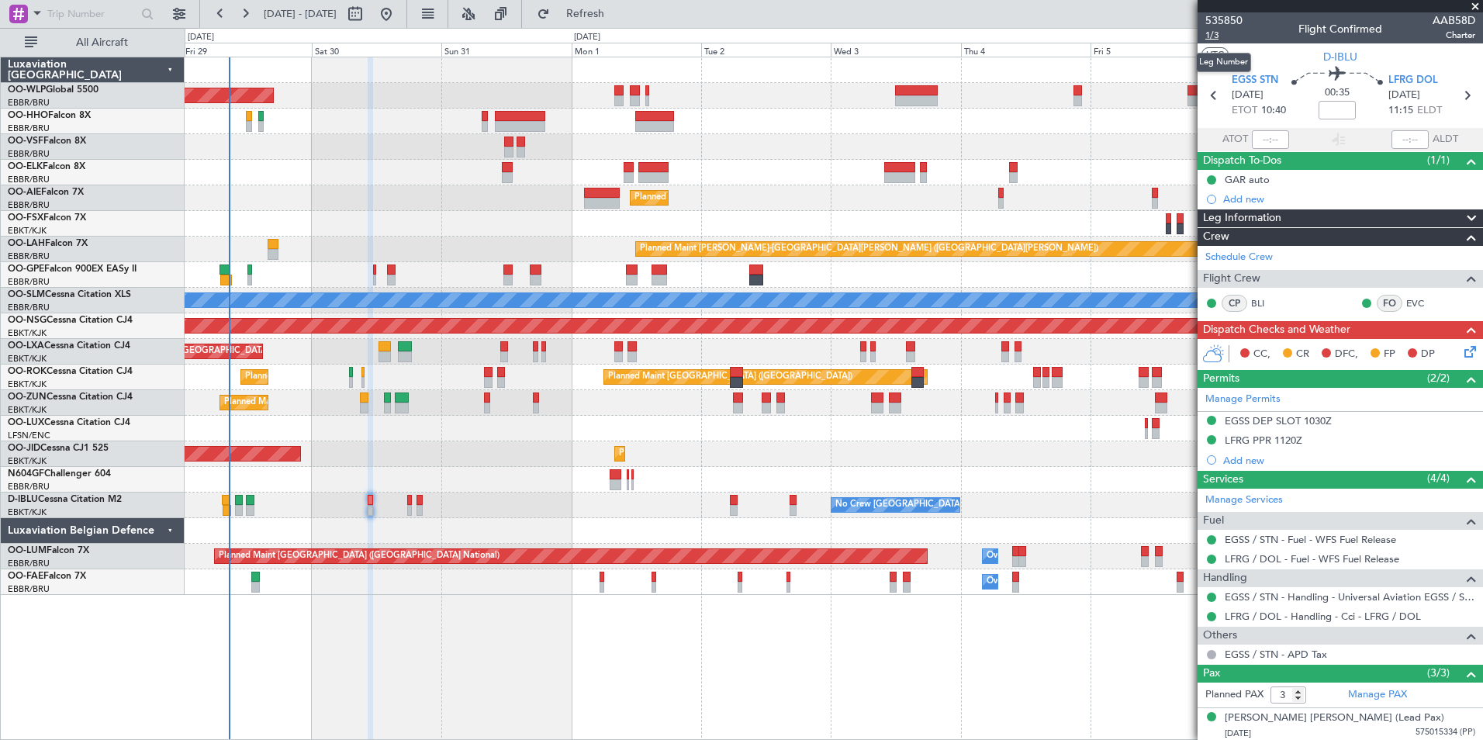
click at [1218, 36] on span "1/3" at bounding box center [1223, 35] width 37 height 13
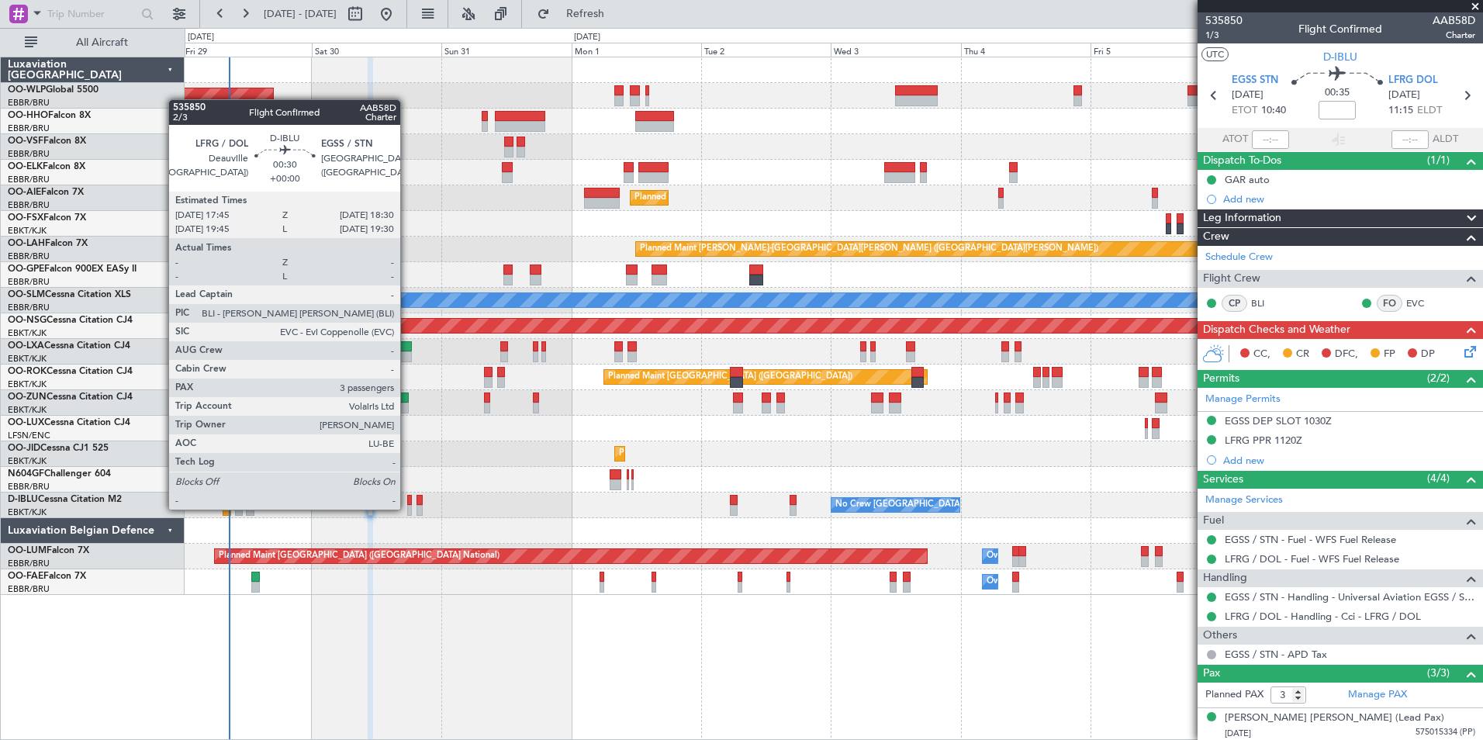
click at [407, 508] on div at bounding box center [409, 510] width 5 height 11
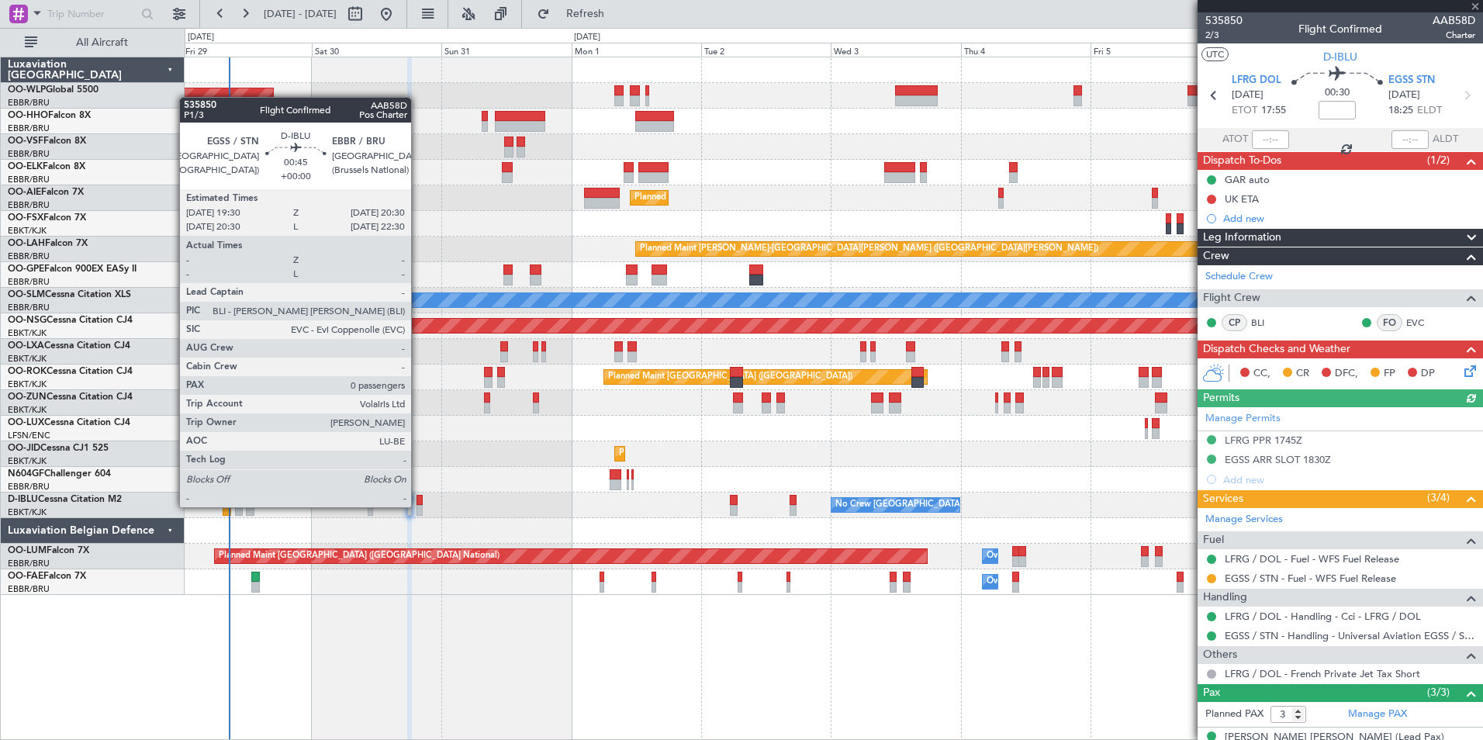
click at [418, 507] on div at bounding box center [418, 510] width 5 height 11
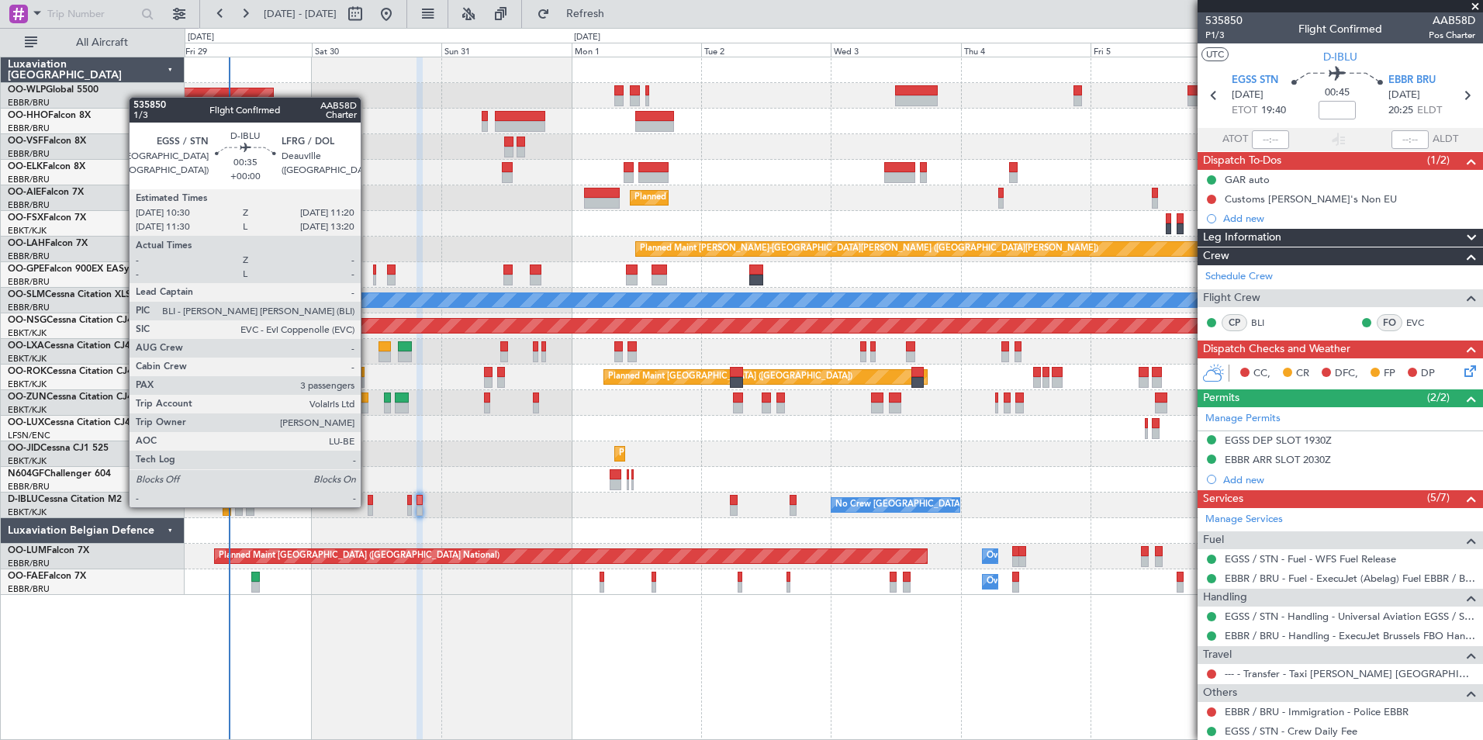
click at [368, 506] on div at bounding box center [370, 510] width 5 height 11
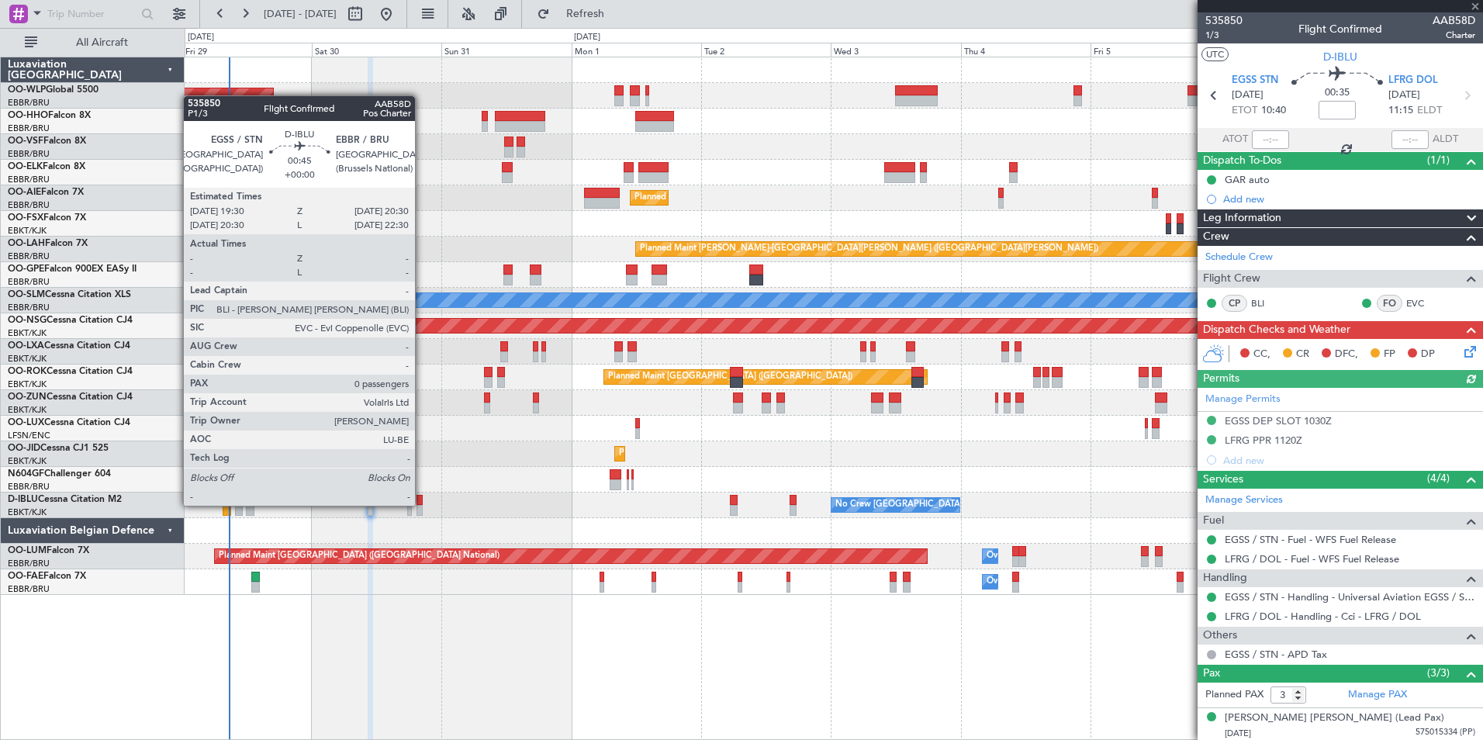
click at [420, 507] on div at bounding box center [418, 510] width 5 height 11
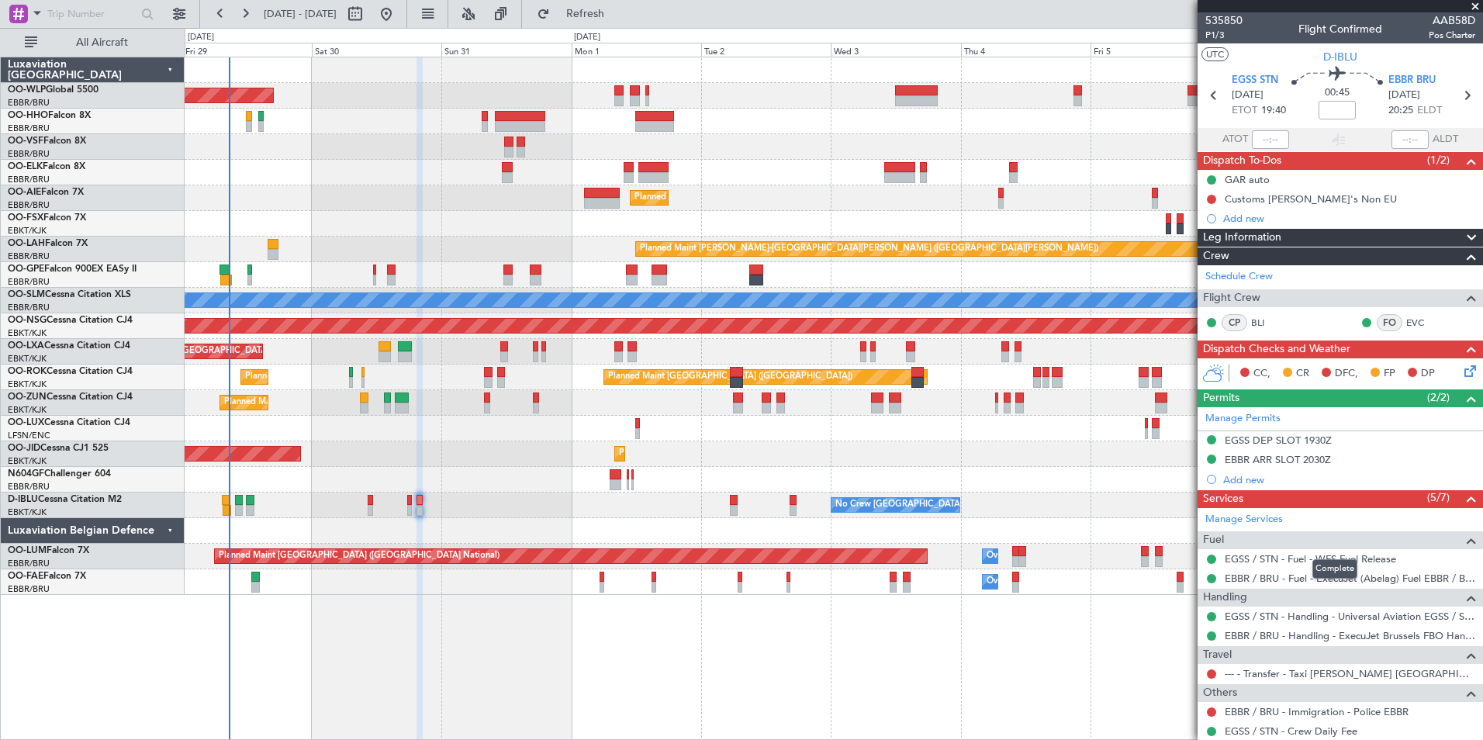
scroll to position [44, 0]
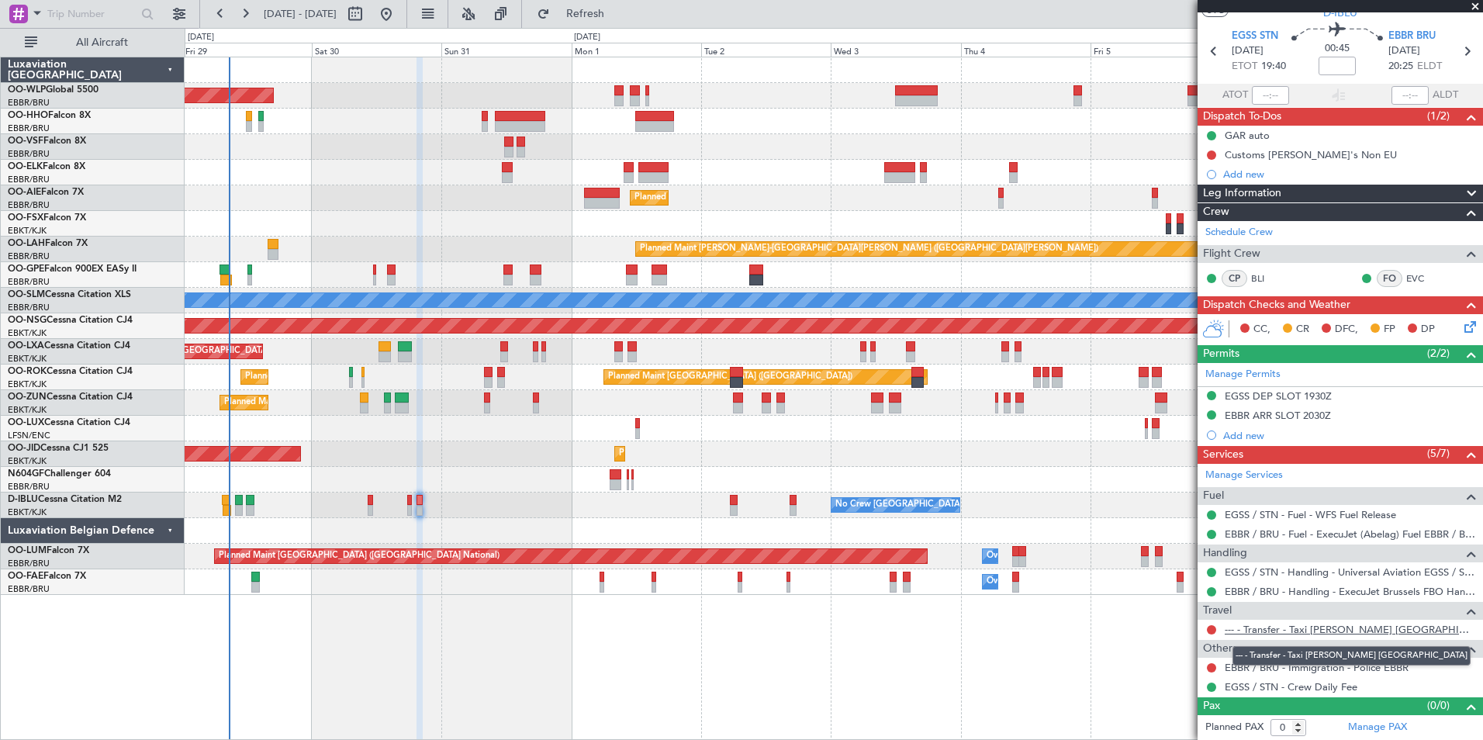
click at [1287, 630] on link "--- - Transfer - Taxi [PERSON_NAME] [GEOGRAPHIC_DATA]" at bounding box center [1349, 629] width 250 height 13
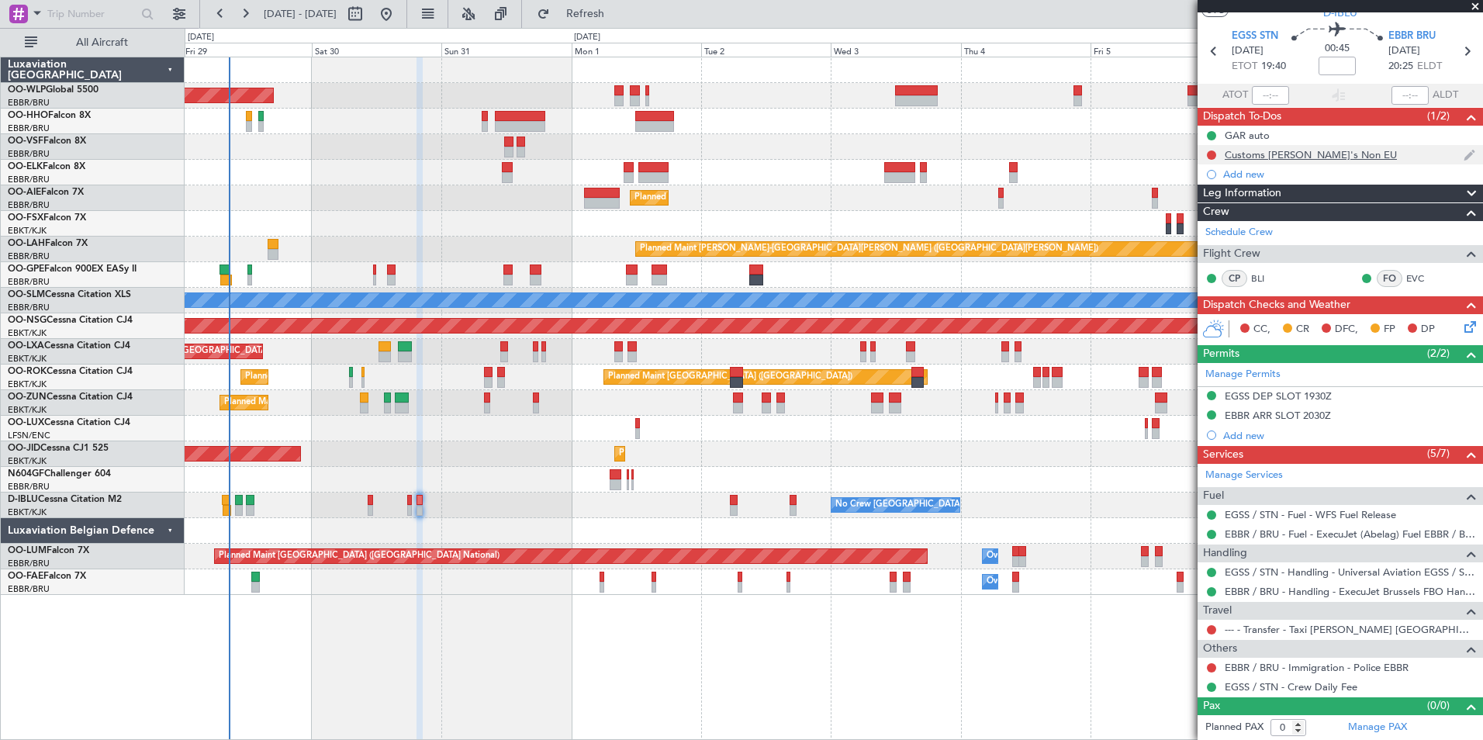
click at [1288, 157] on div "Customs CJ's Non EU" at bounding box center [1310, 154] width 172 height 13
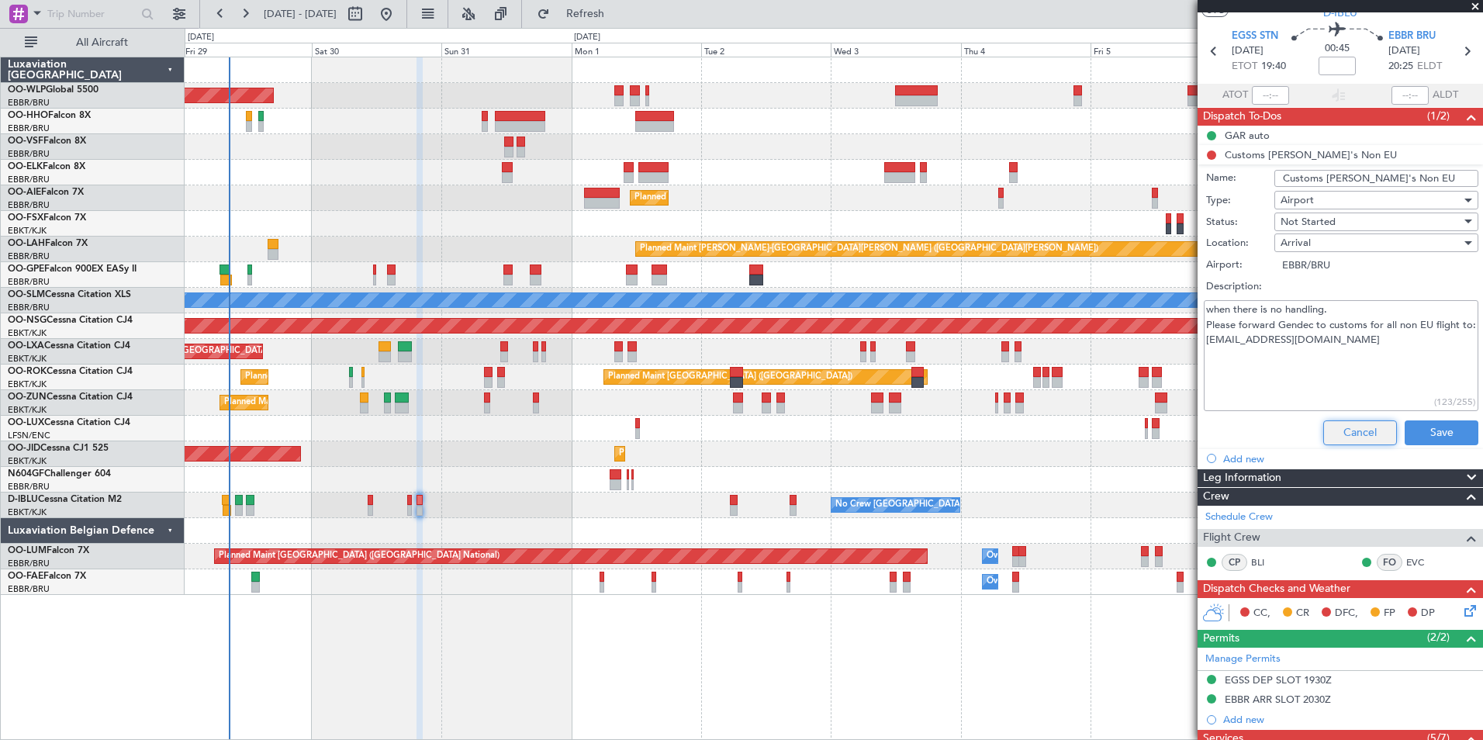
click at [1334, 430] on button "Cancel" at bounding box center [1360, 432] width 74 height 25
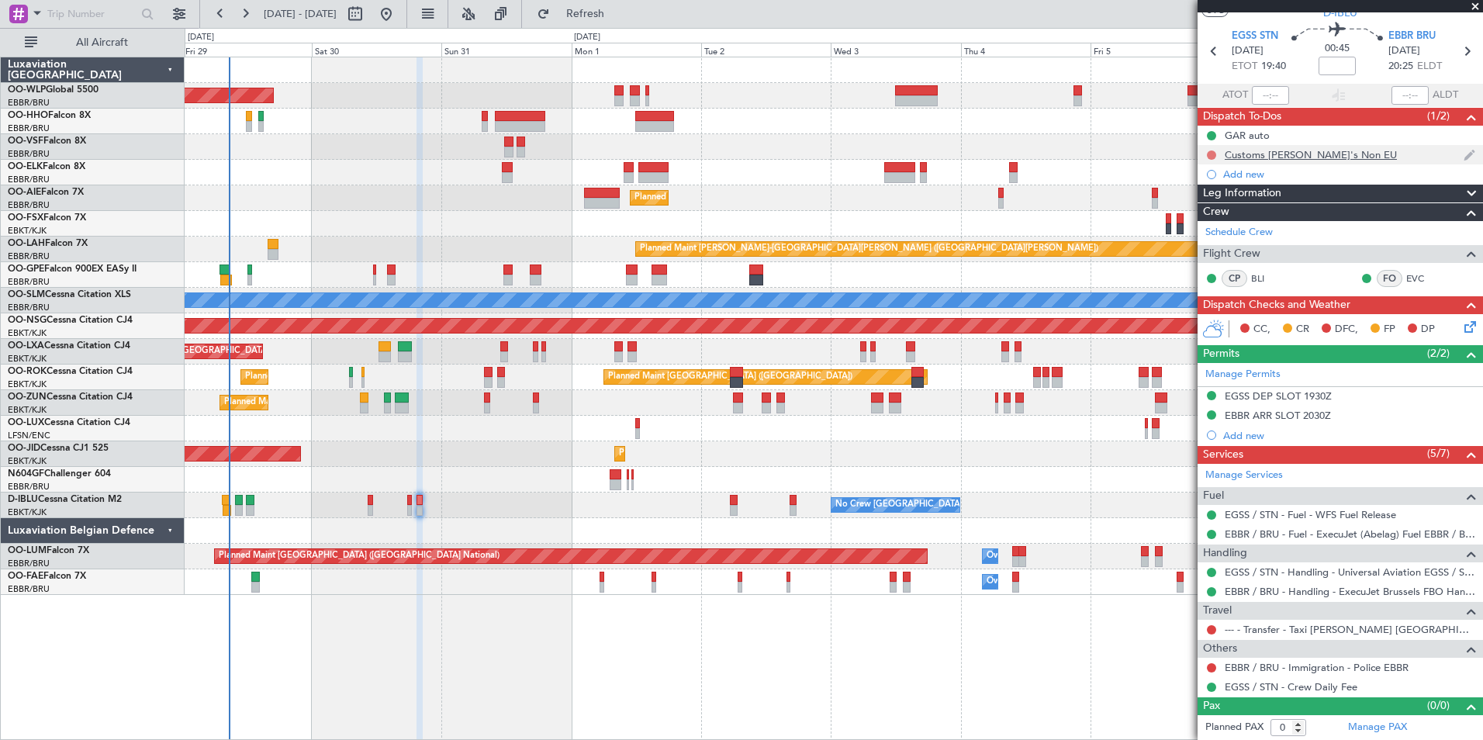
click at [1212, 153] on button at bounding box center [1211, 154] width 9 height 9
click at [1223, 217] on span "Completed" at bounding box center [1218, 224] width 51 height 16
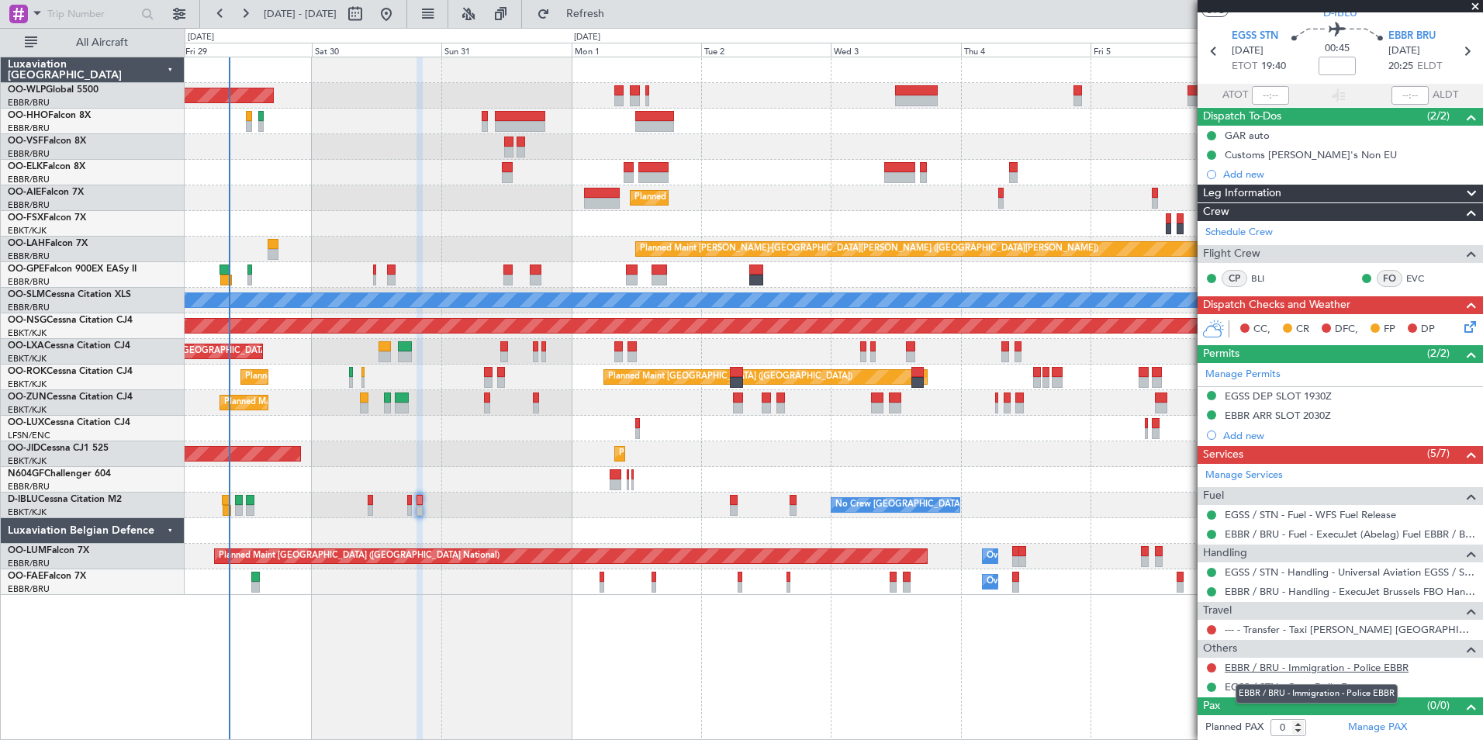
click at [1266, 672] on link "EBBR / BRU - Immigration - Police EBBR" at bounding box center [1316, 667] width 184 height 13
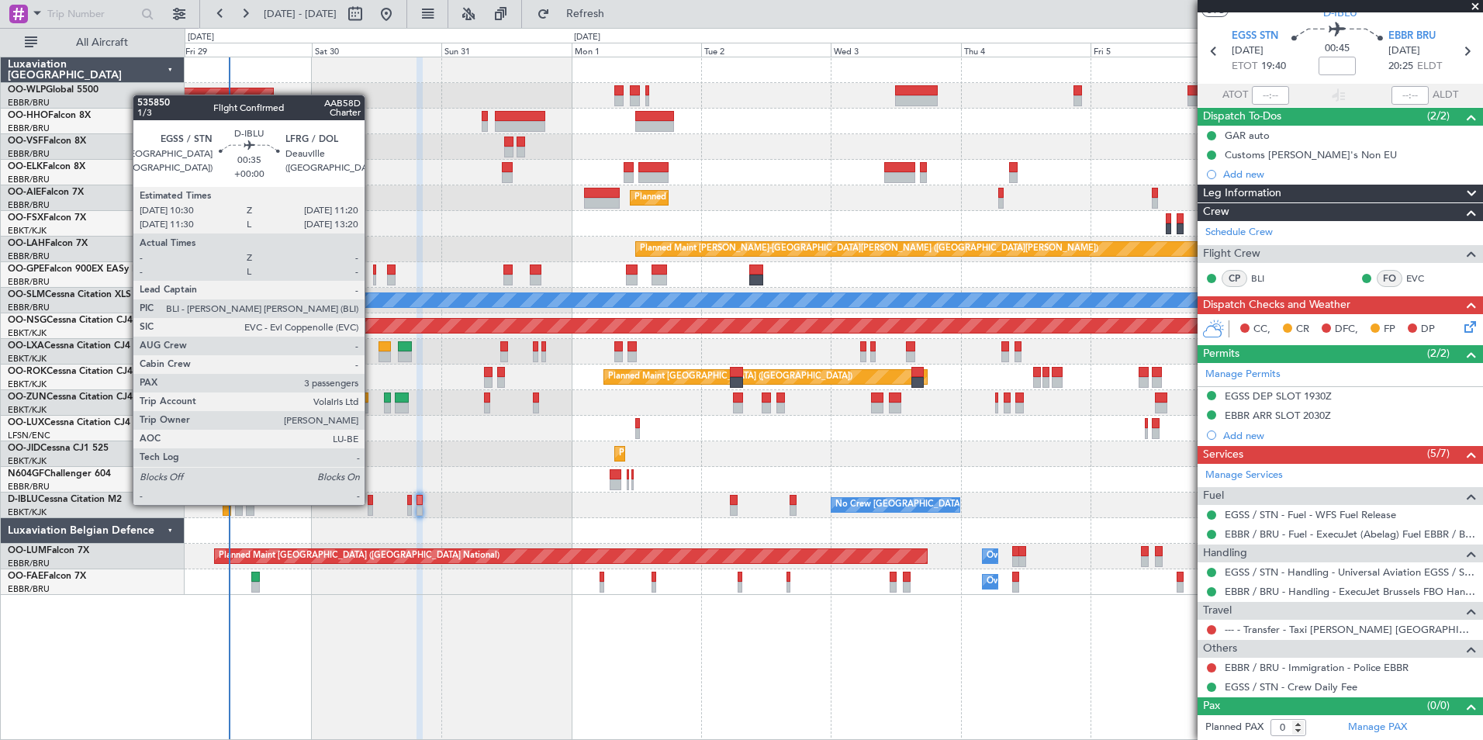
click at [371, 503] on div at bounding box center [370, 500] width 5 height 11
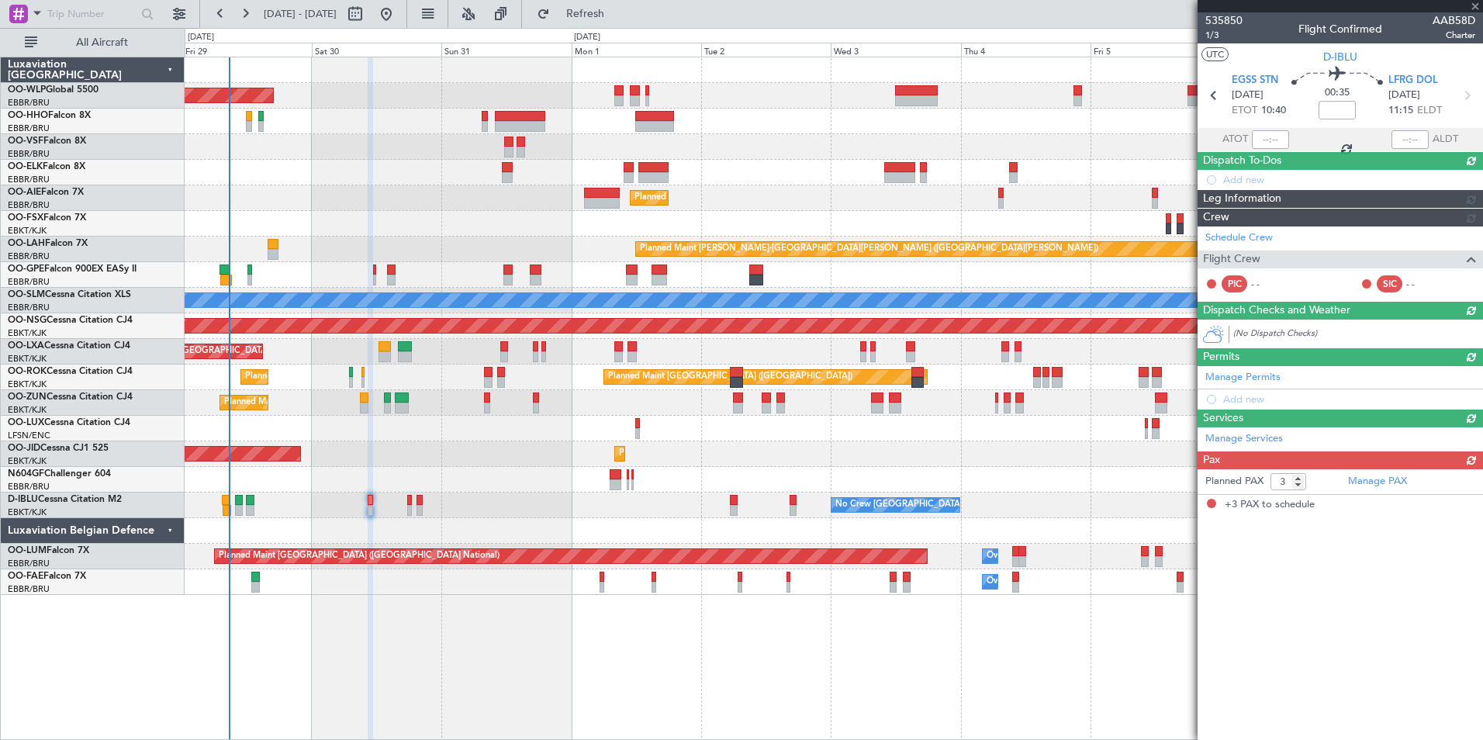
scroll to position [0, 0]
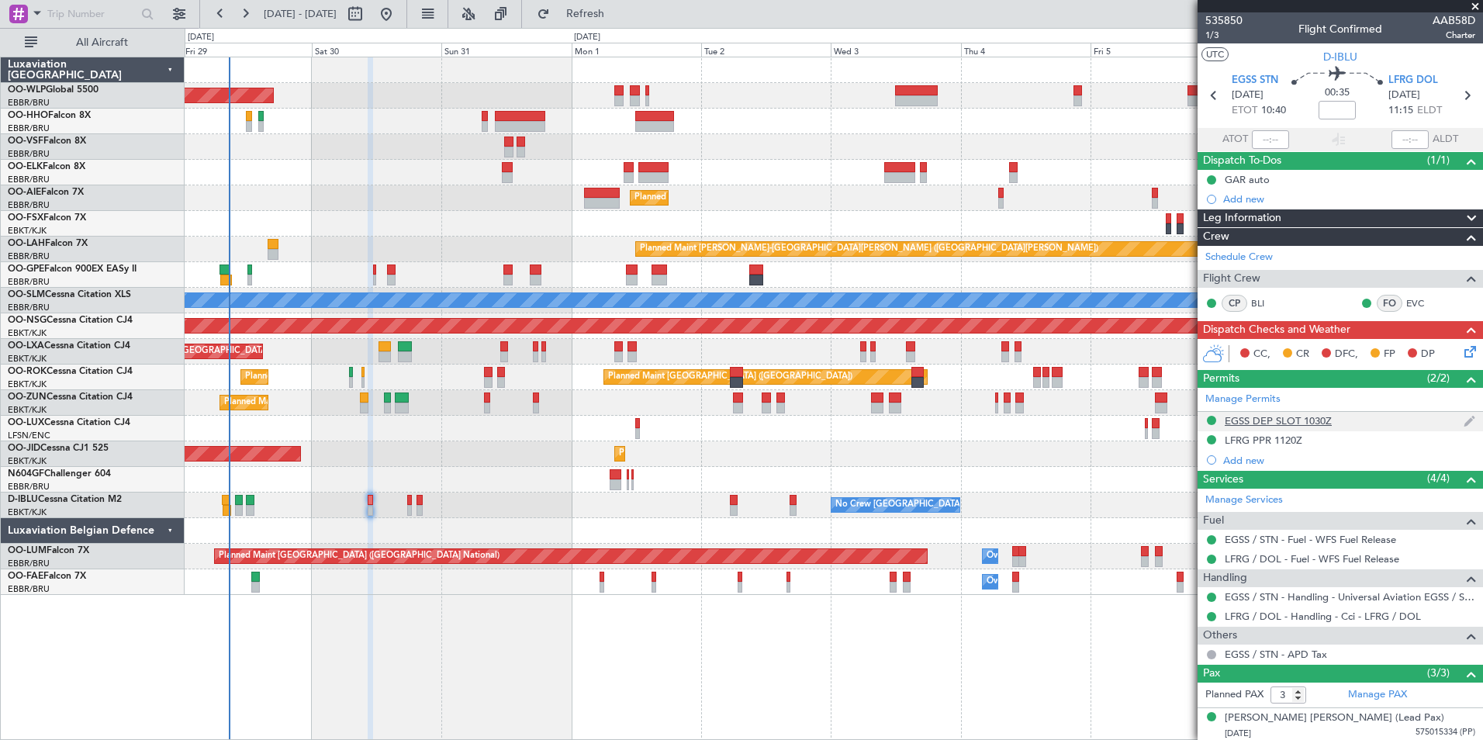
click at [1256, 420] on div "EGSS DEP SLOT 1030Z" at bounding box center [1277, 420] width 107 height 13
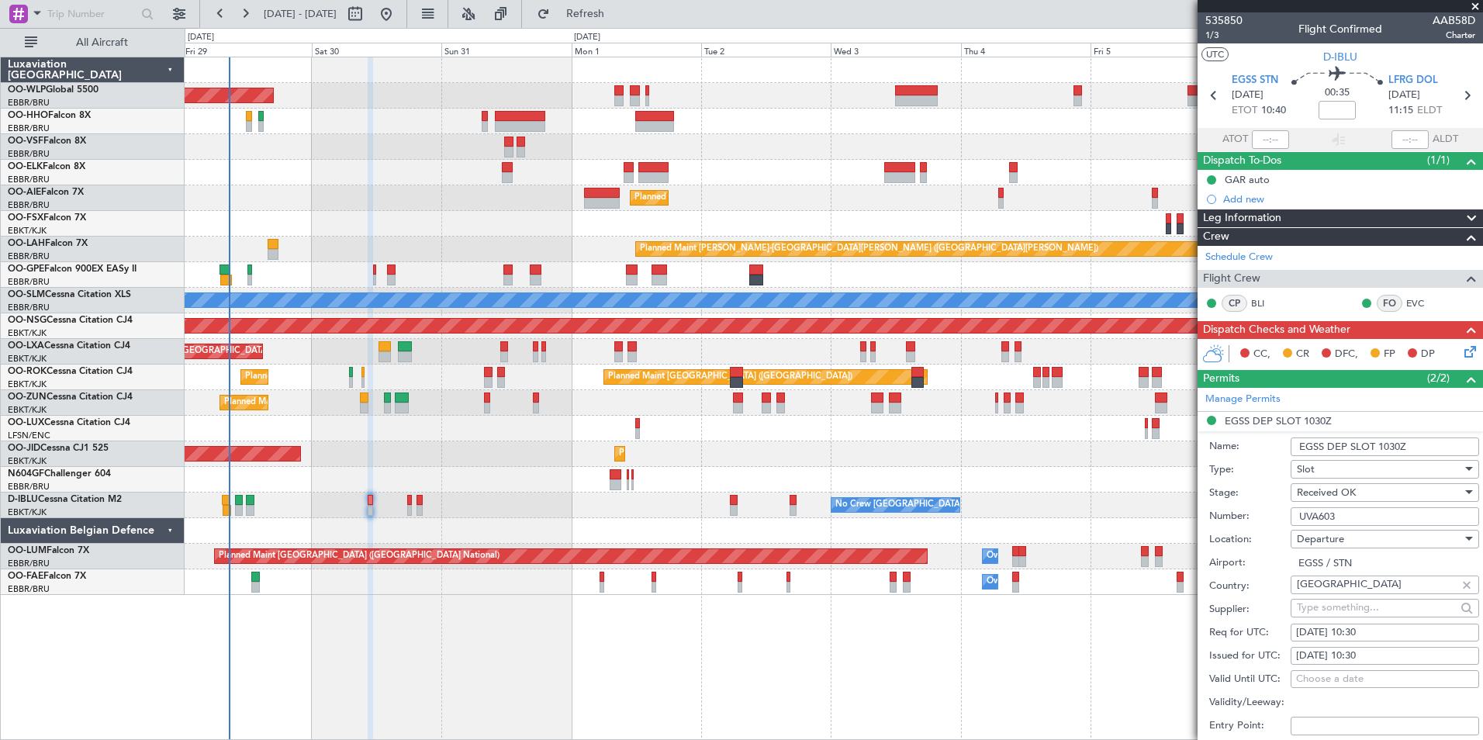
click at [1306, 515] on input "UVA603" at bounding box center [1384, 516] width 188 height 19
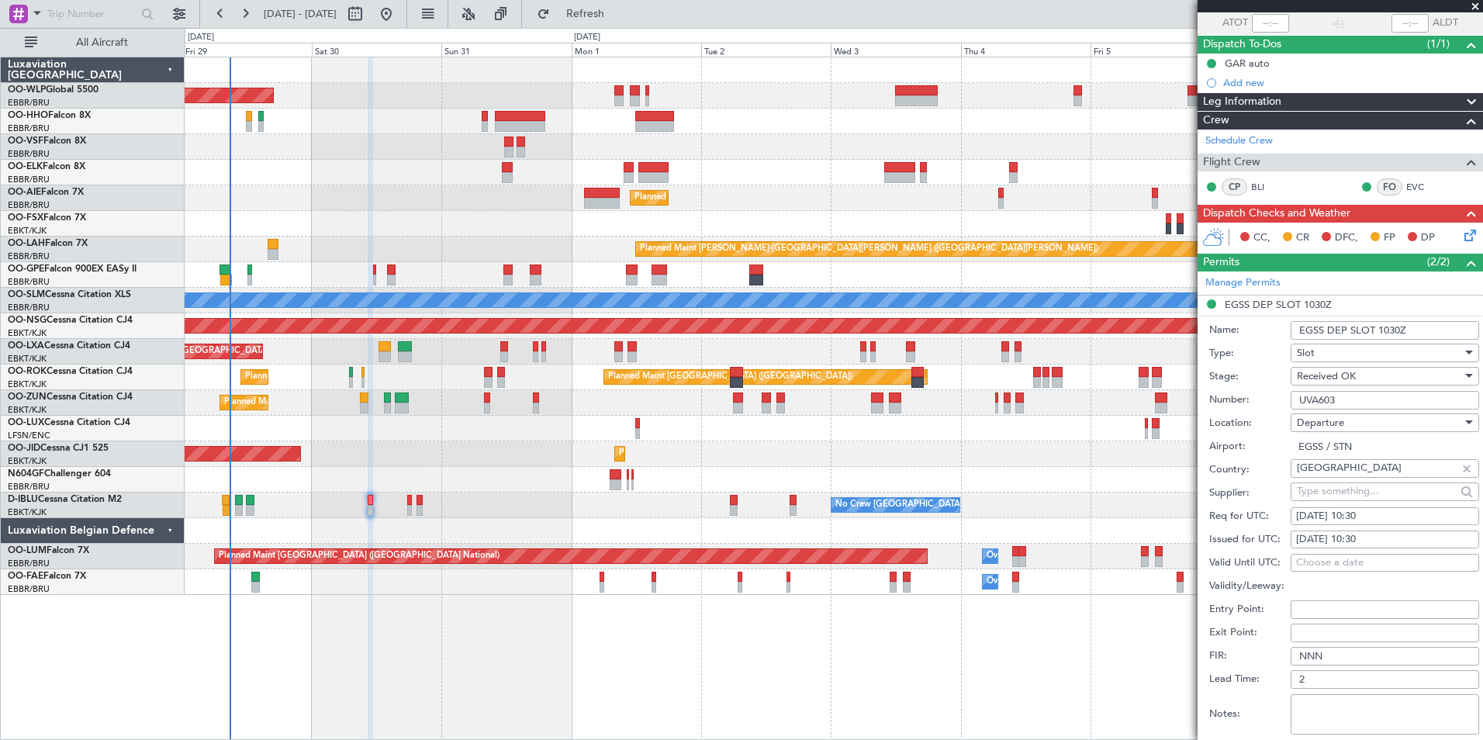
scroll to position [310, 0]
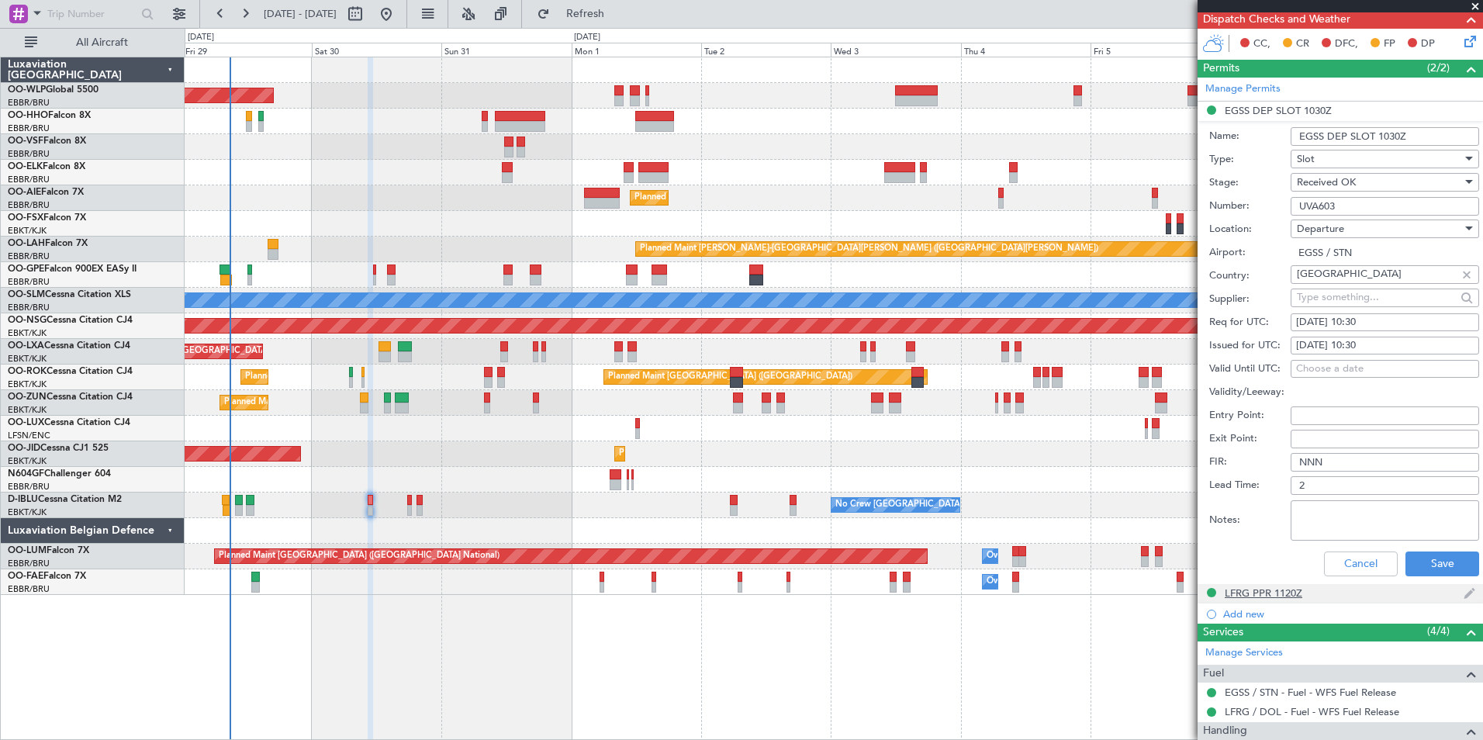
click at [1268, 589] on div "LFRG PPR 1120Z" at bounding box center [1263, 592] width 78 height 13
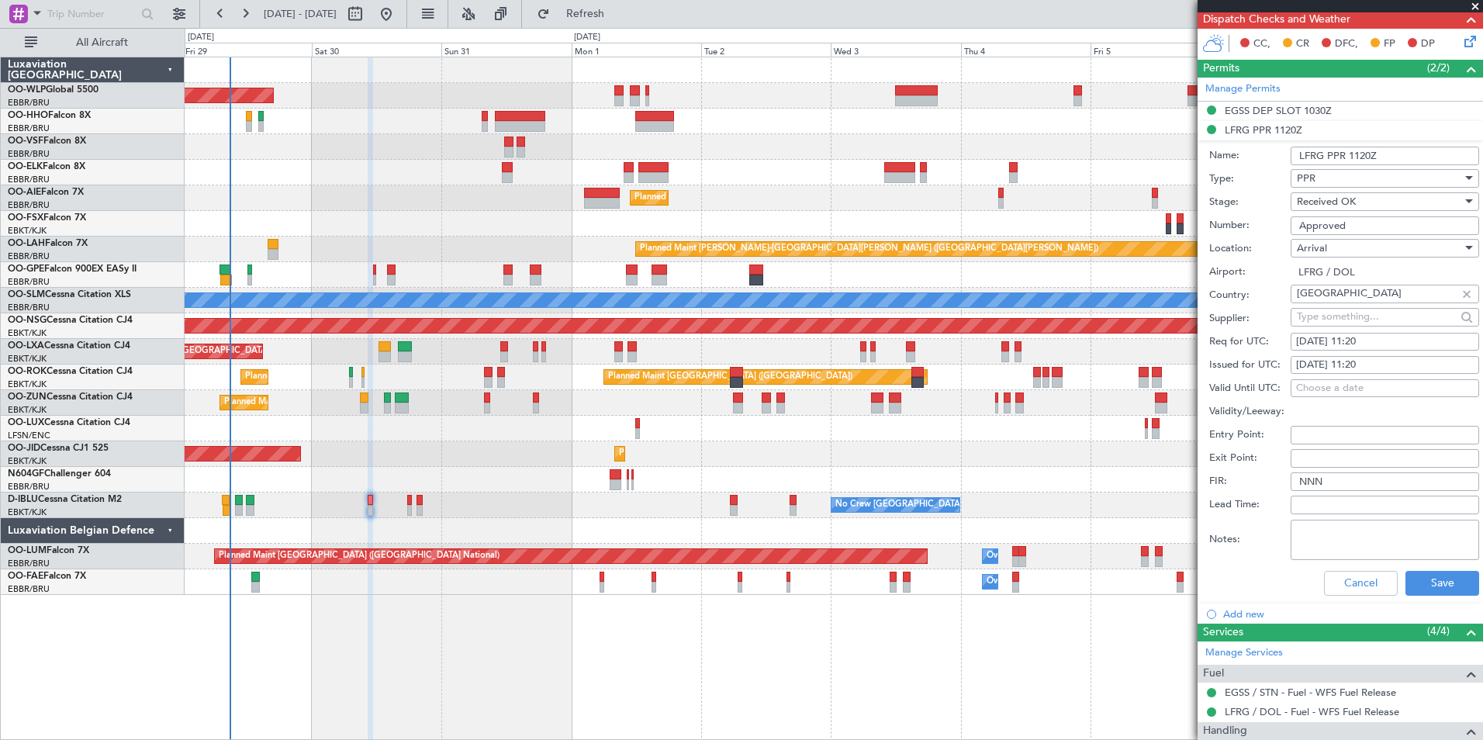
click at [1342, 599] on div "Cancel Save" at bounding box center [1344, 583] width 270 height 40
click at [1342, 588] on button "Cancel" at bounding box center [1361, 583] width 74 height 25
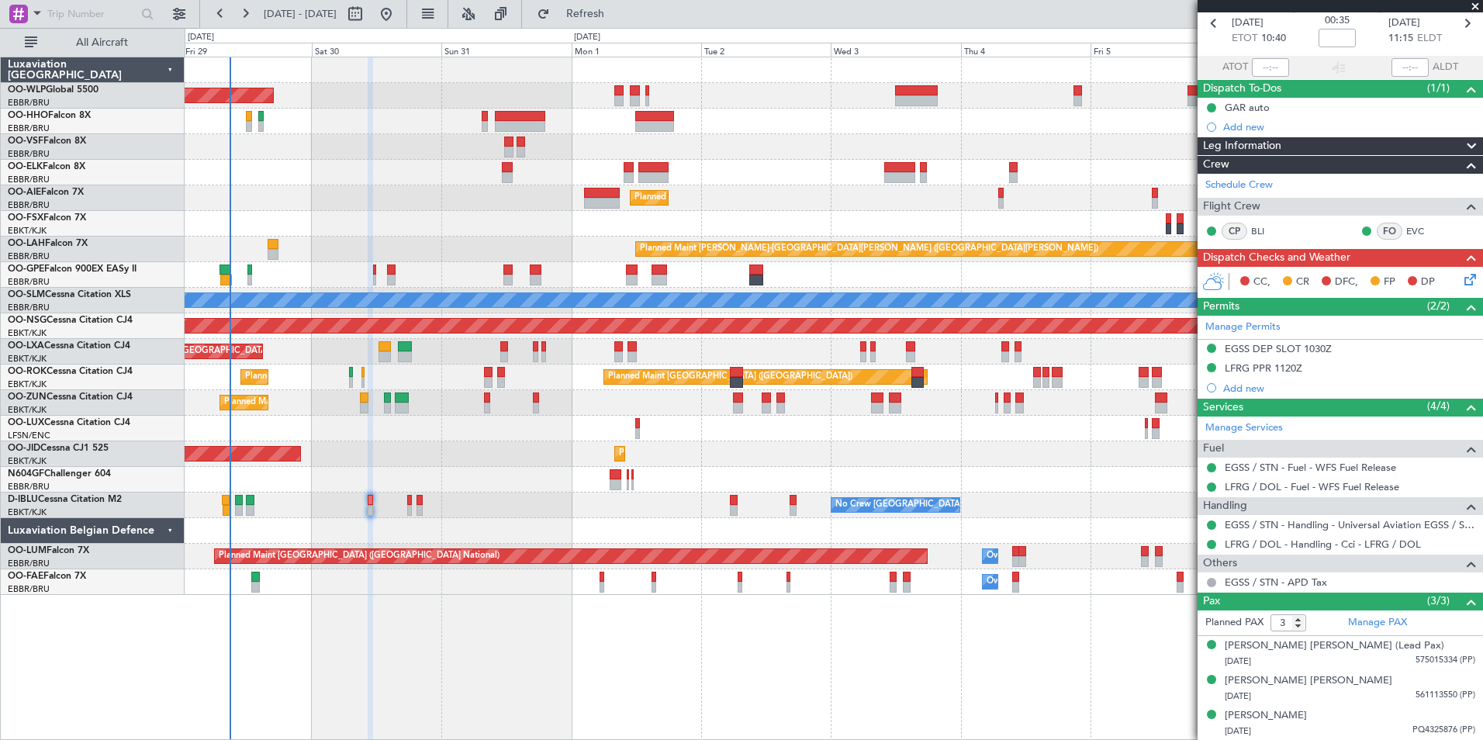
scroll to position [0, 0]
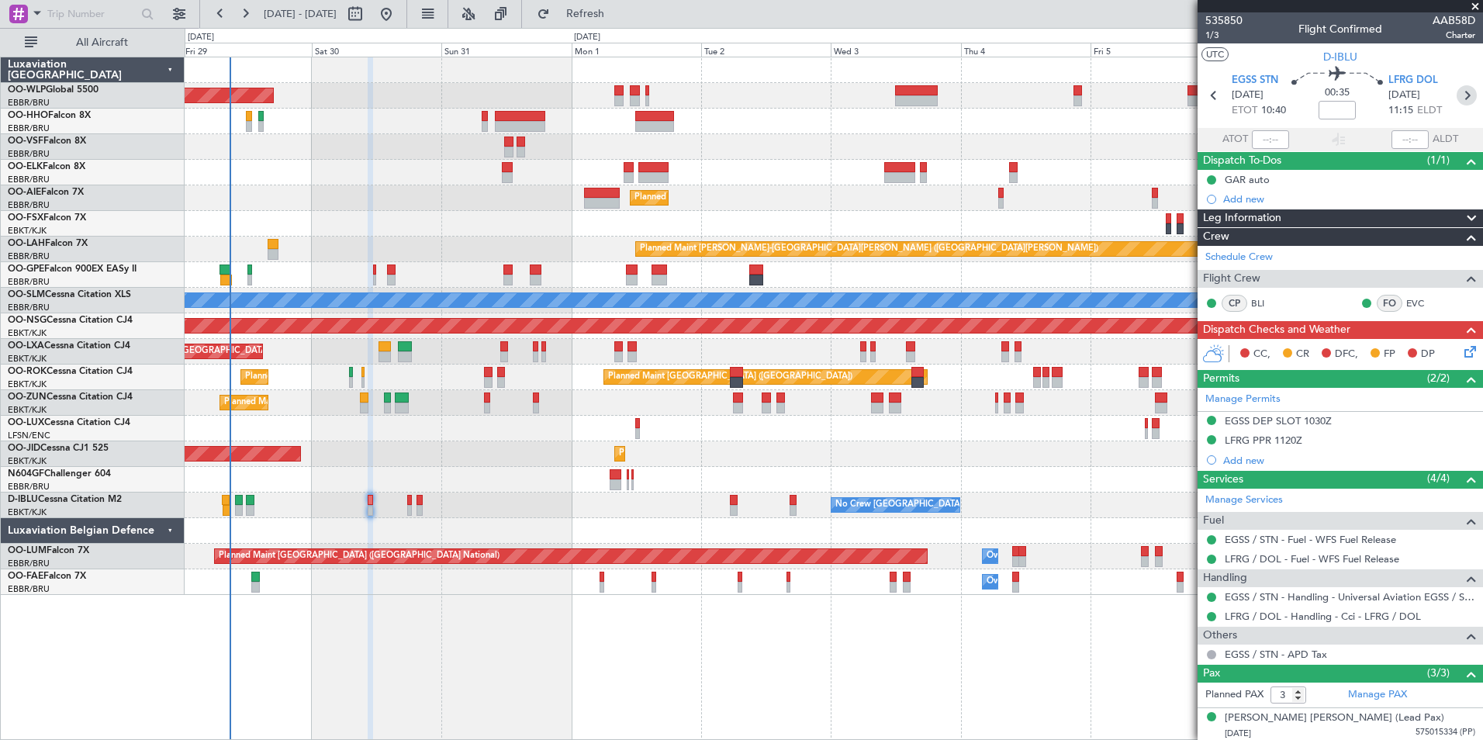
click at [1456, 94] on icon at bounding box center [1466, 95] width 20 height 20
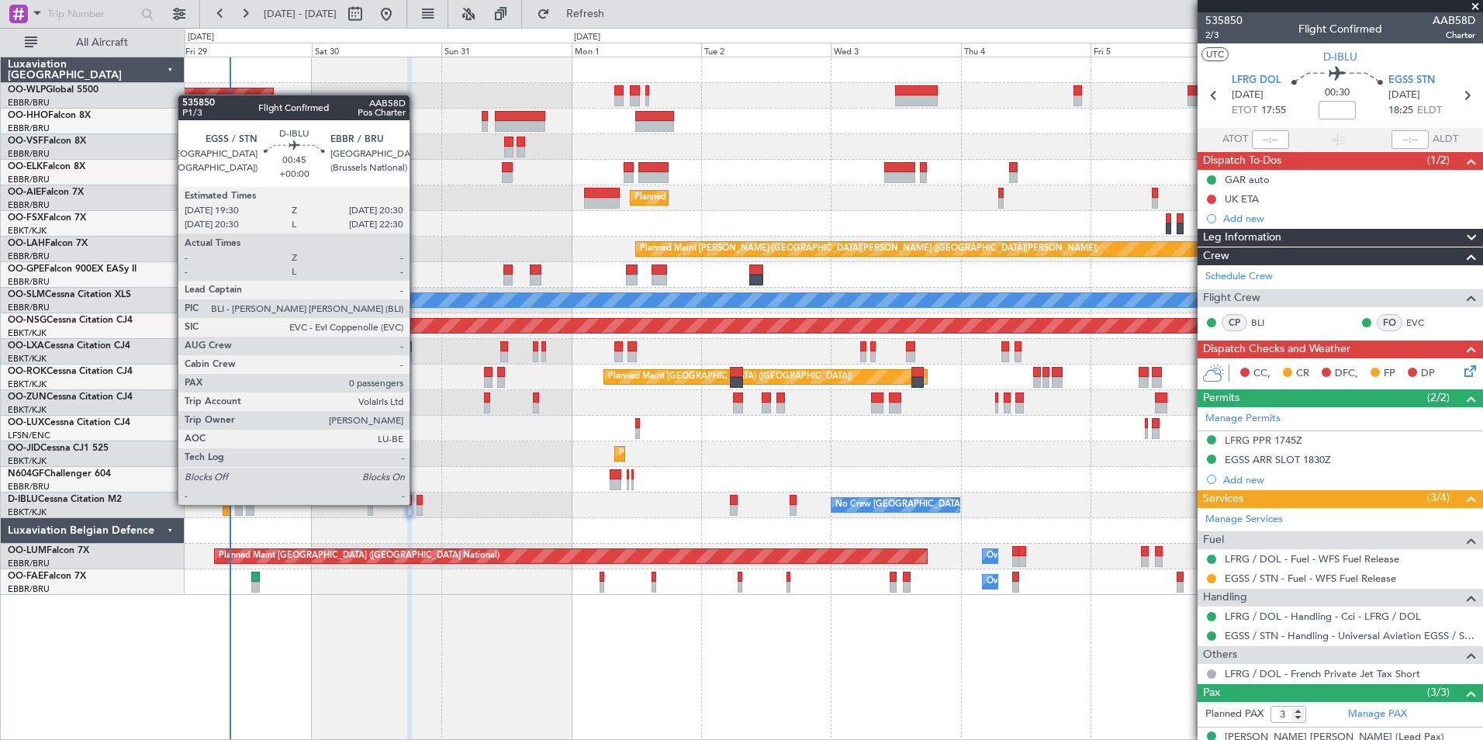
click at [417, 505] on div at bounding box center [418, 510] width 5 height 11
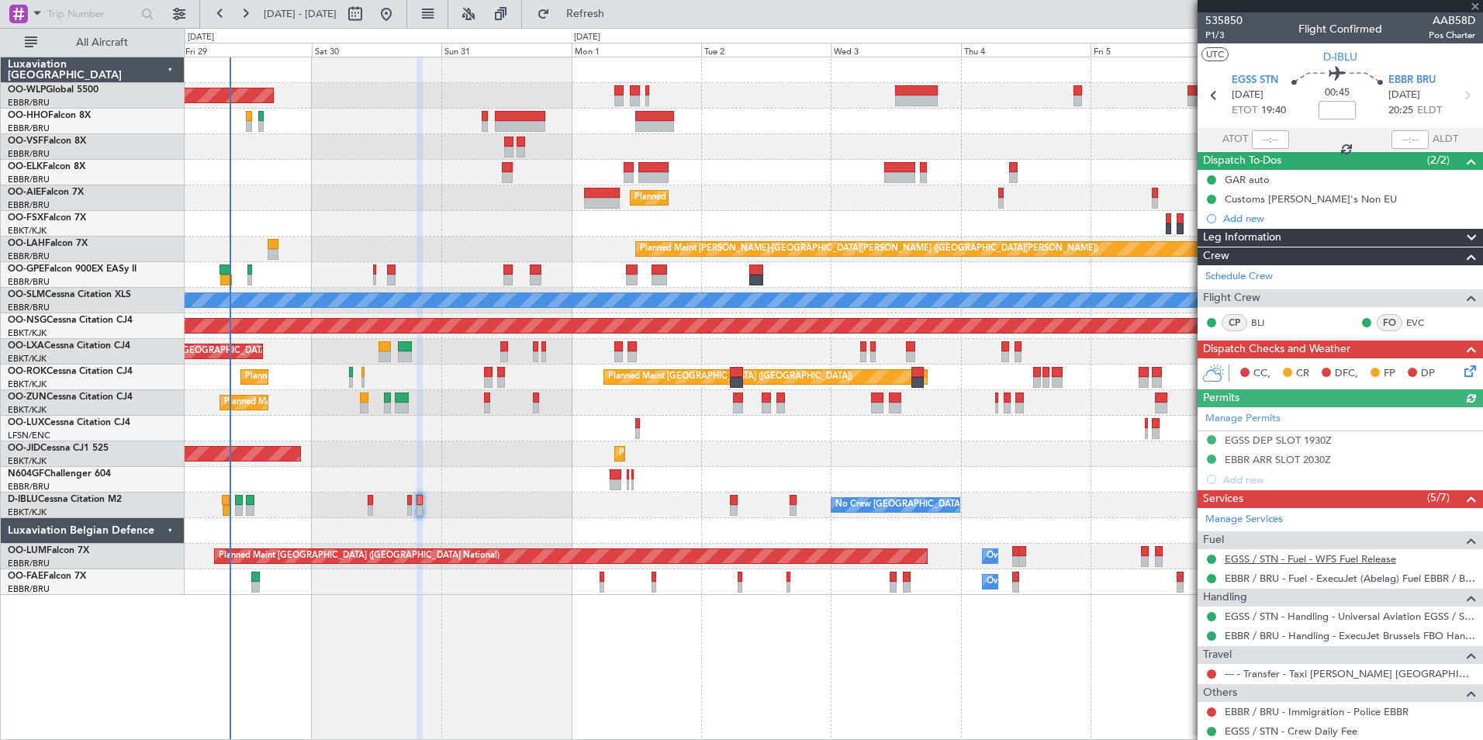
click at [1245, 559] on link "EGSS / STN - Fuel - WFS Fuel Release" at bounding box center [1309, 558] width 171 height 13
click at [1209, 98] on icon at bounding box center [1214, 95] width 20 height 20
type input "3"
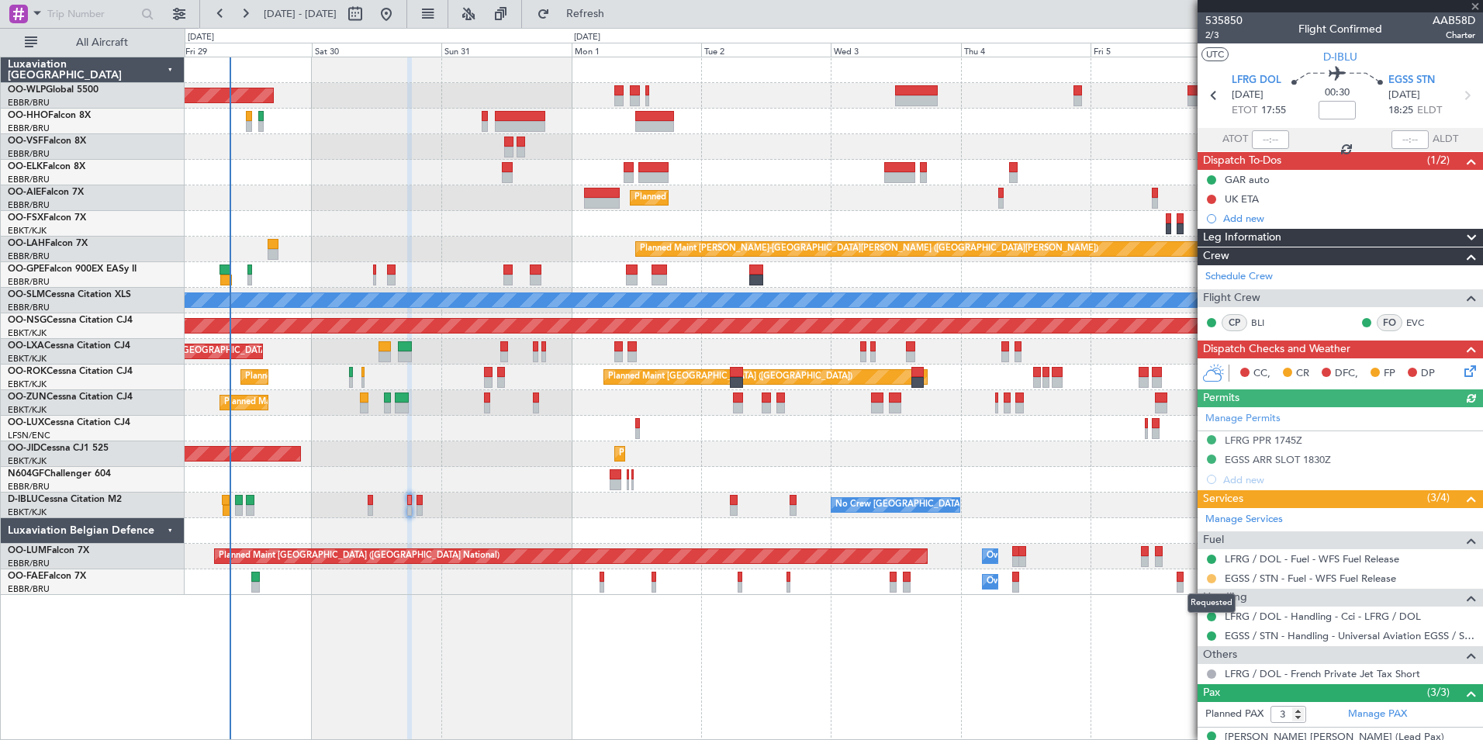
click at [1212, 578] on button at bounding box center [1211, 578] width 9 height 9
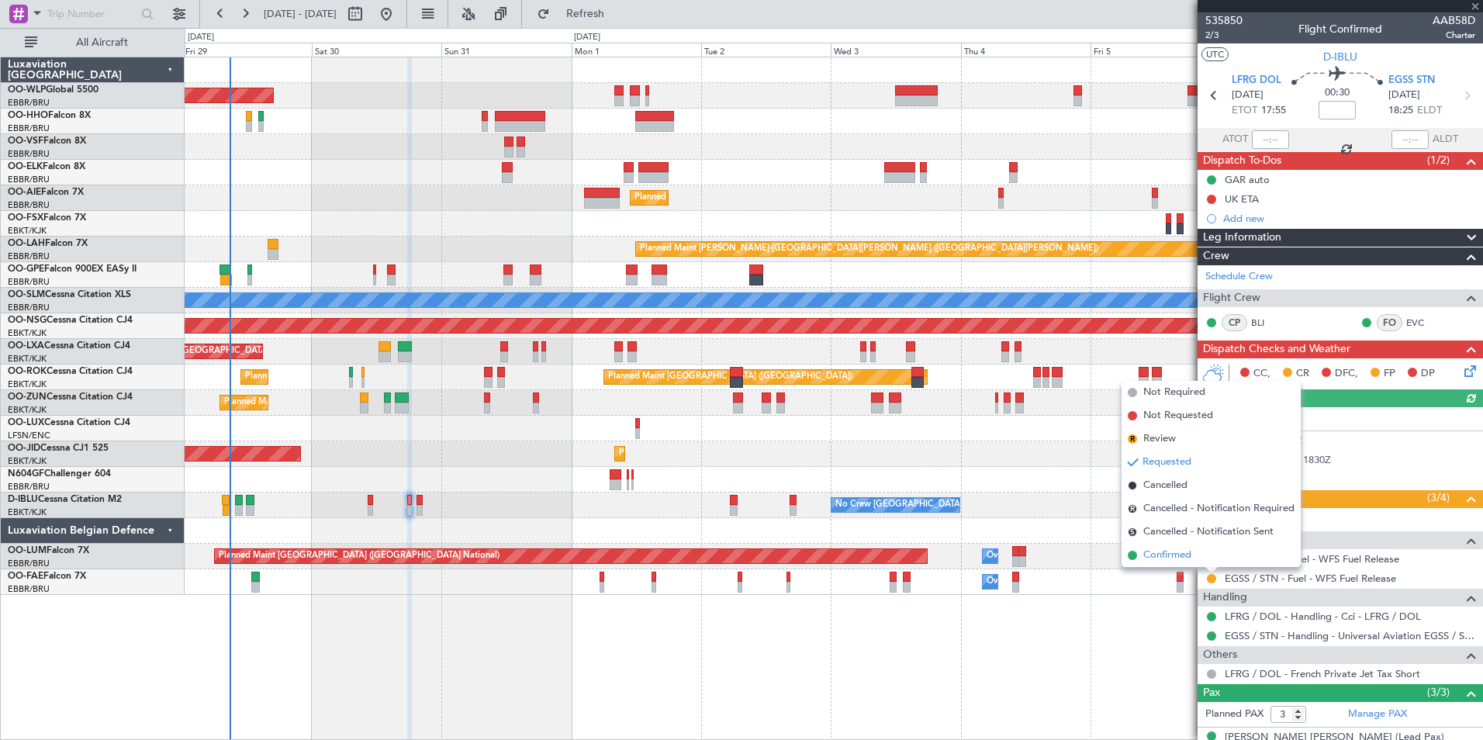
click at [1170, 555] on span "Confirmed" at bounding box center [1167, 555] width 48 height 16
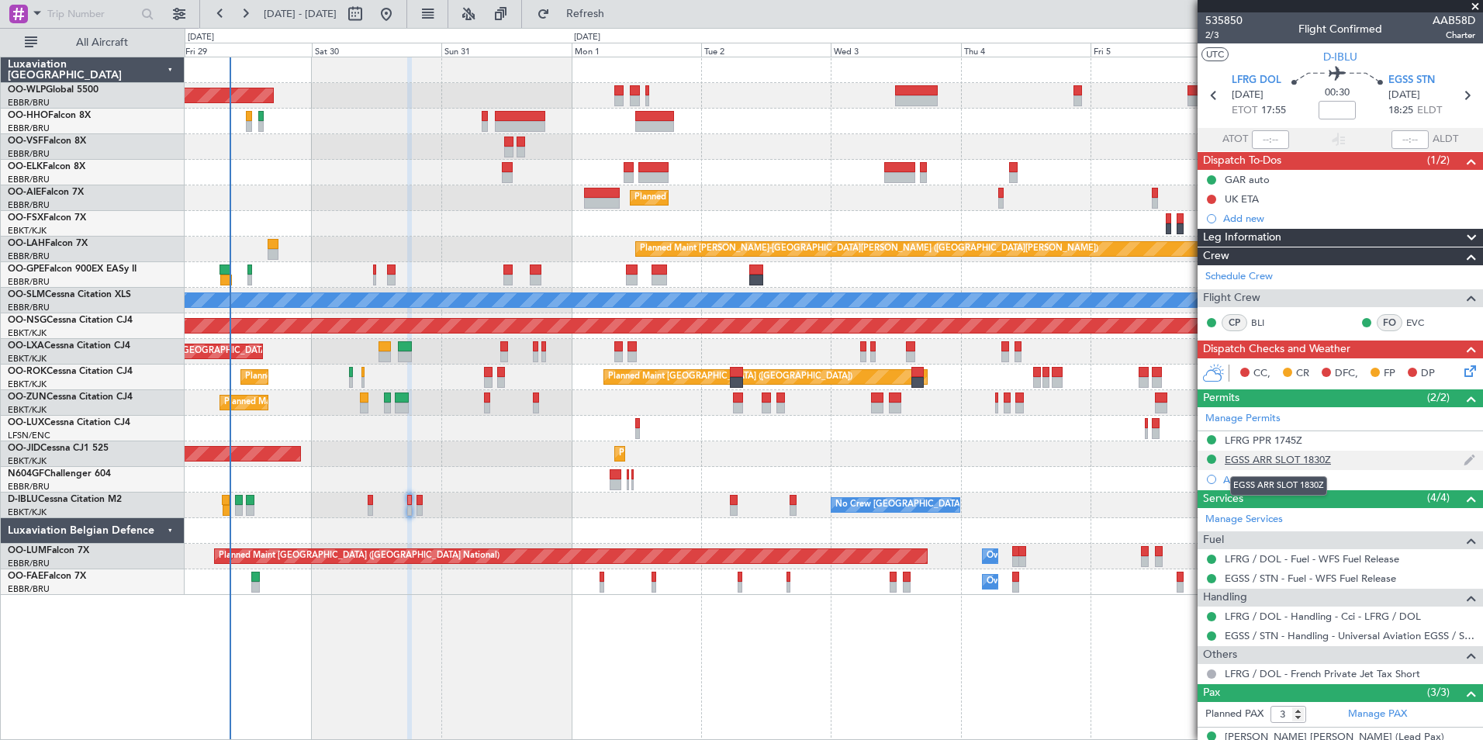
click at [1249, 453] on div "EGSS ARR SLOT 1830Z" at bounding box center [1277, 459] width 106 height 13
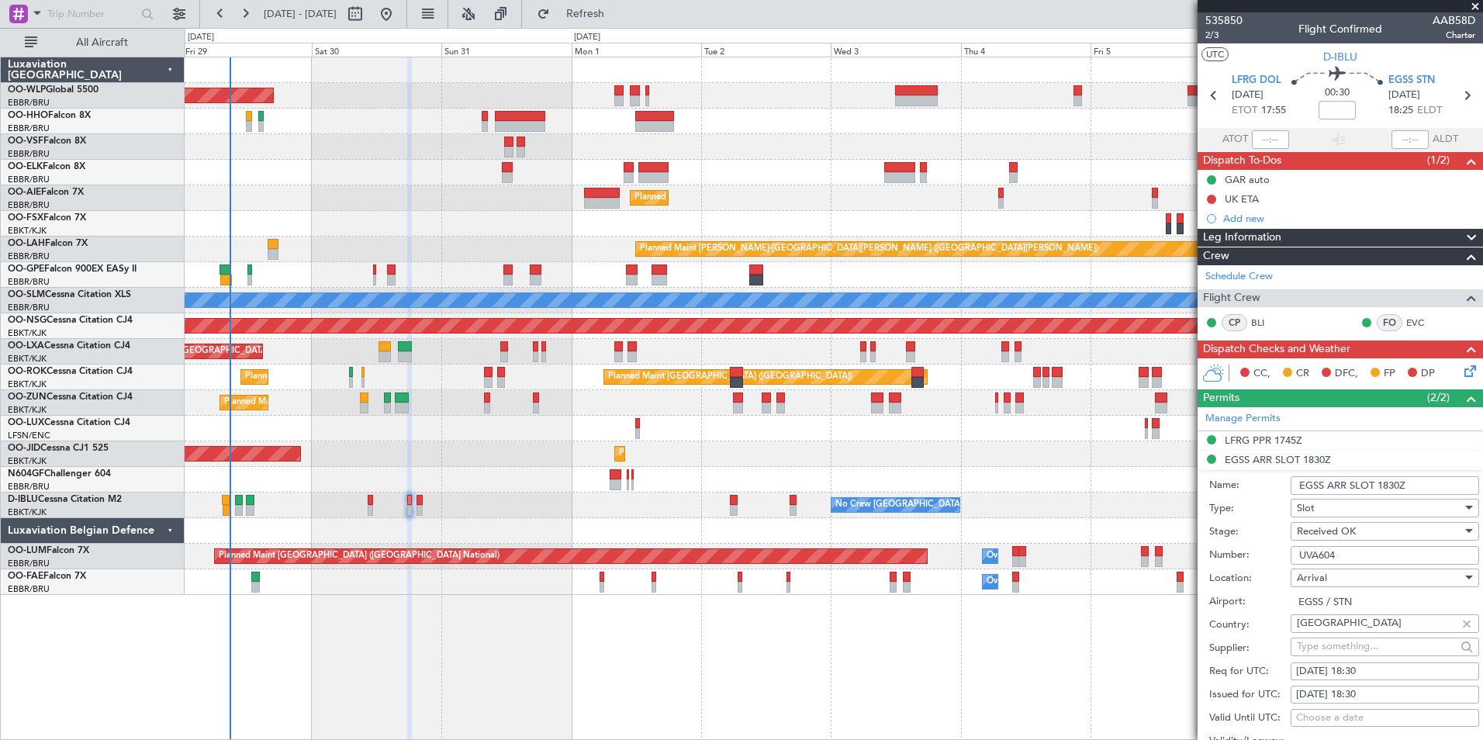
click at [1325, 99] on span "00:30" at bounding box center [1337, 93] width 25 height 16
click at [1336, 105] on mat-tooltip-component "Flight Time" at bounding box center [1332, 121] width 71 height 41
click at [1321, 109] on input at bounding box center [1336, 110] width 37 height 19
click at [1134, 157] on div at bounding box center [833, 147] width 1297 height 26
type input "+00:05"
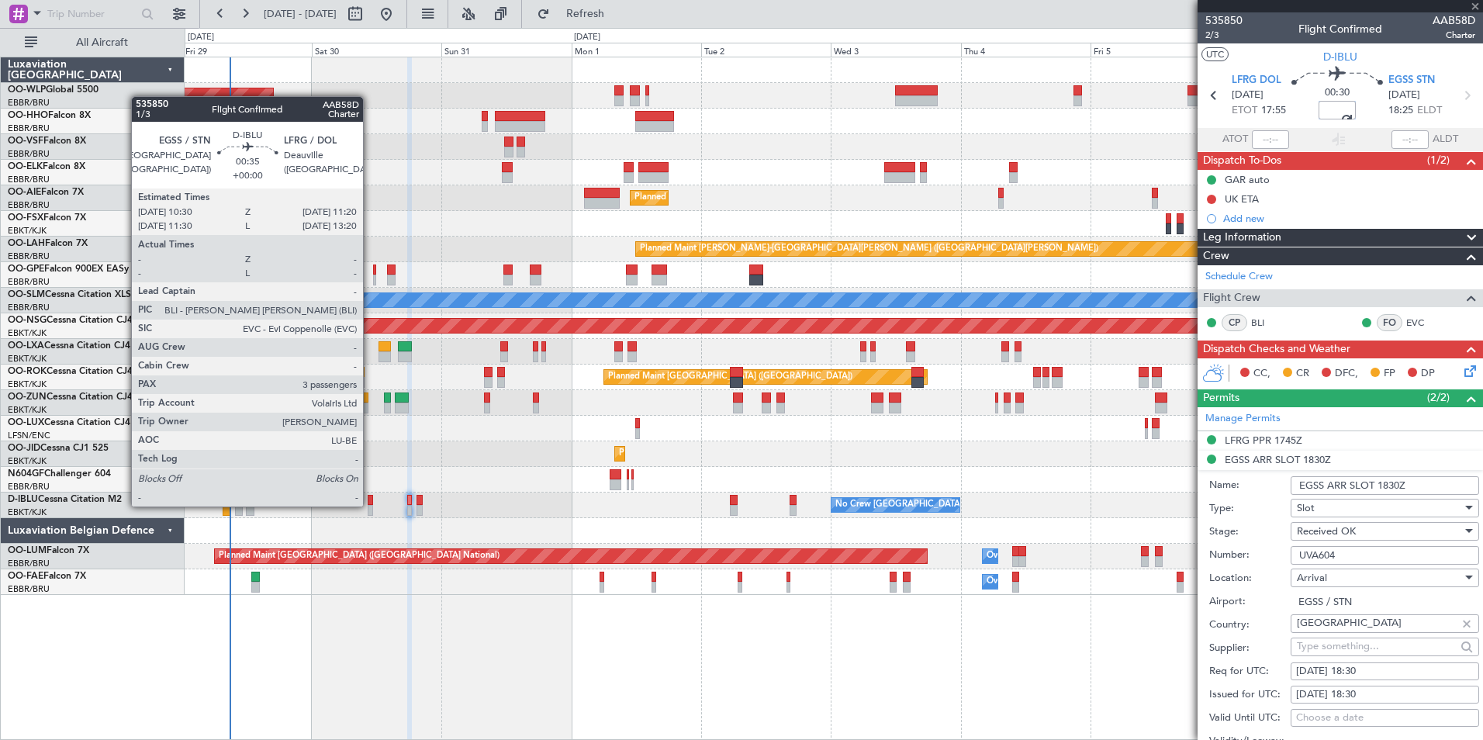
click at [370, 505] on div at bounding box center [370, 510] width 5 height 11
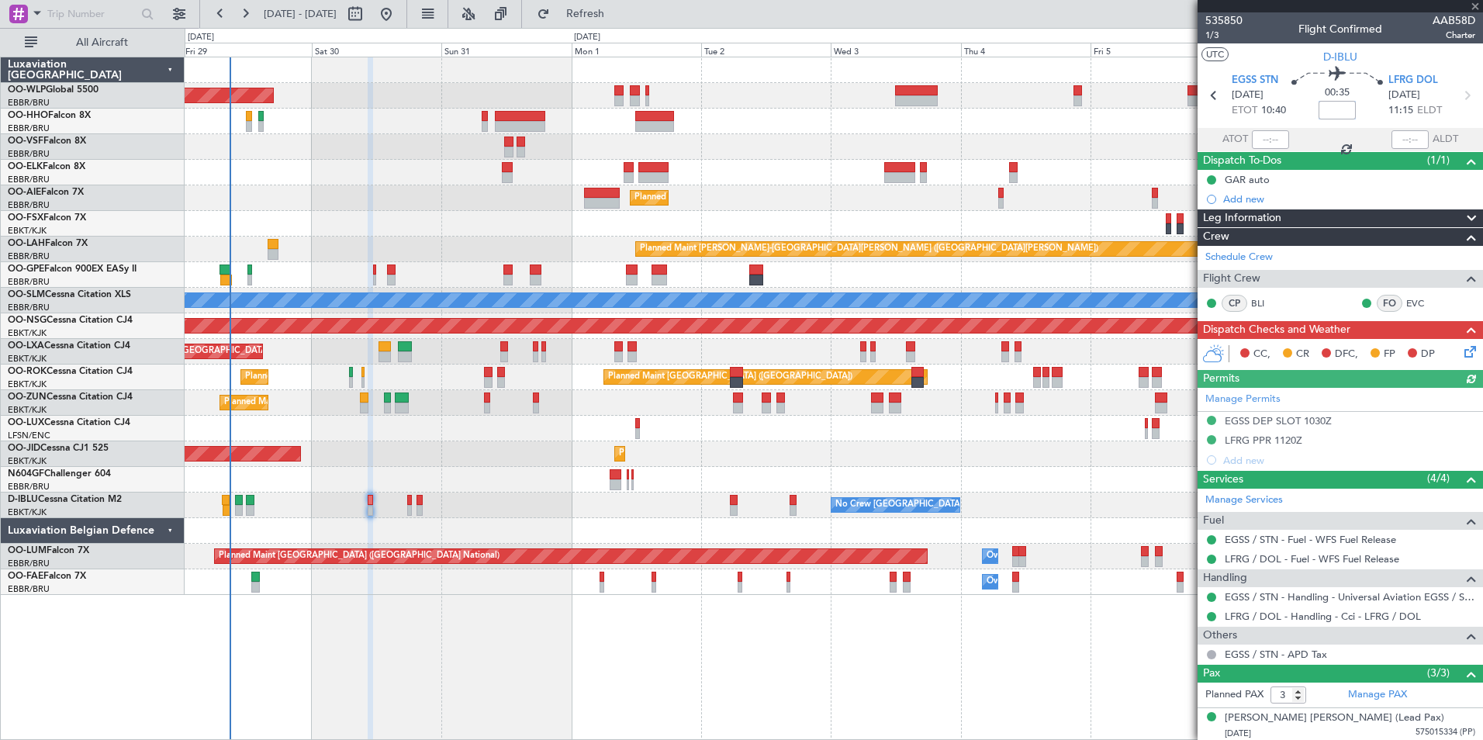
click at [1330, 108] on input at bounding box center [1336, 110] width 37 height 19
click at [1036, 190] on div "Planned Maint [GEOGRAPHIC_DATA] ([GEOGRAPHIC_DATA])" at bounding box center [833, 198] width 1297 height 26
type input "+00:05"
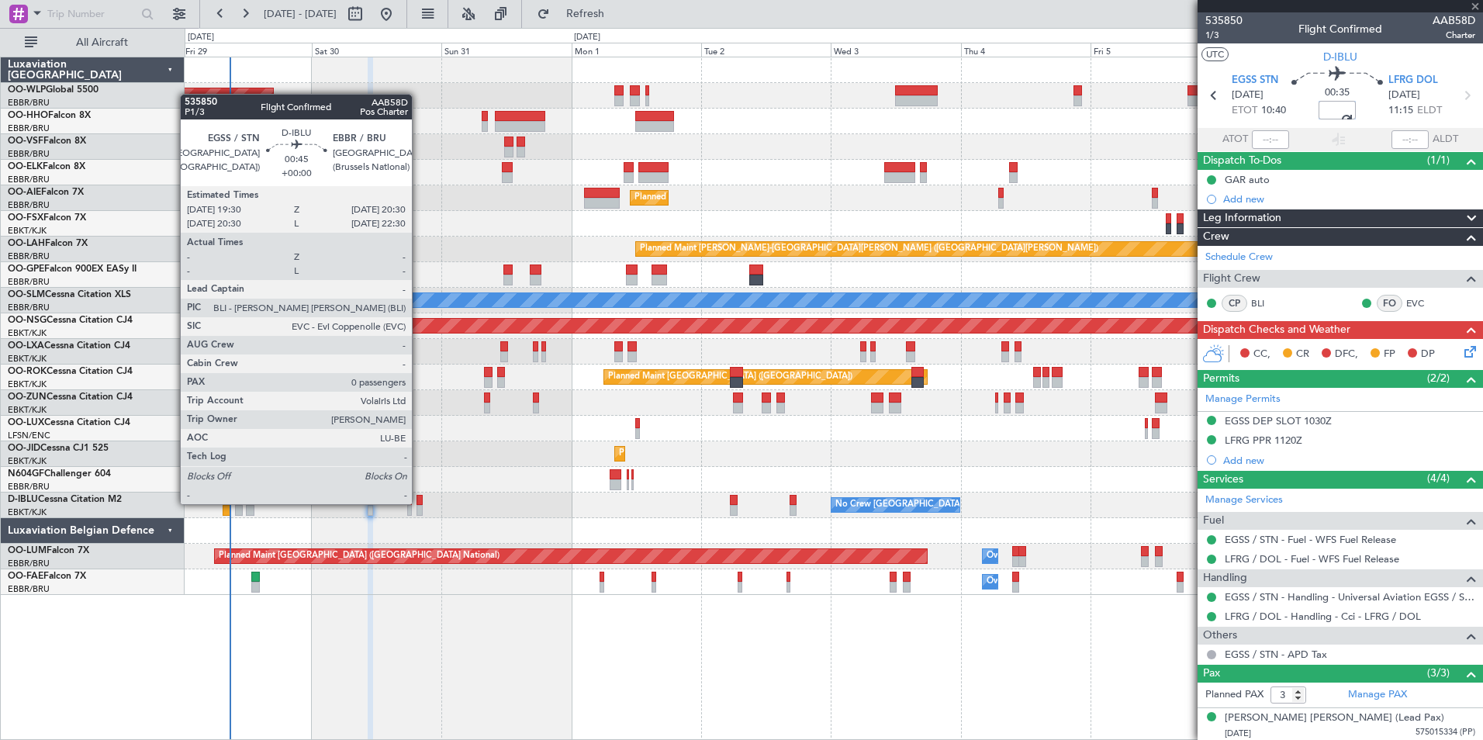
click at [419, 504] on div at bounding box center [418, 500] width 5 height 11
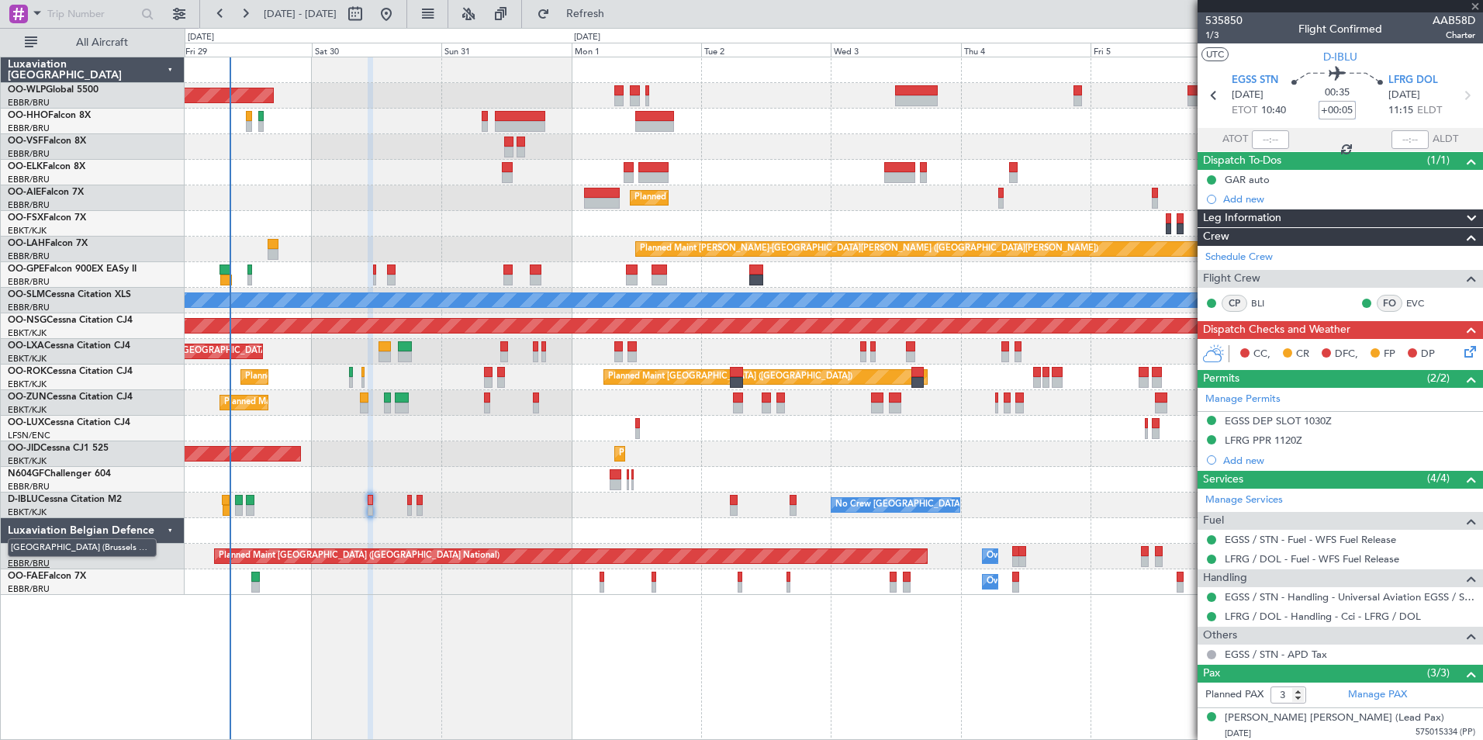
type input "0"
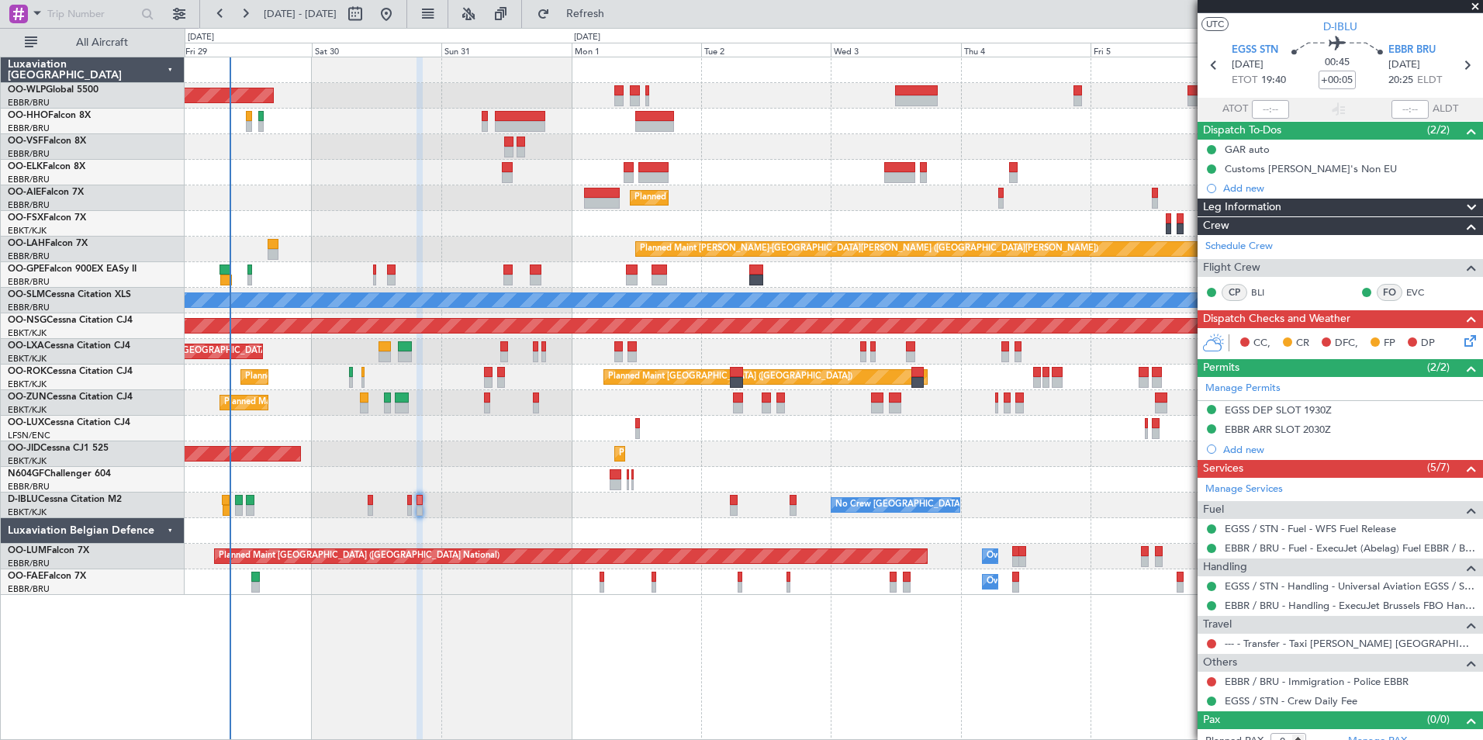
scroll to position [44, 0]
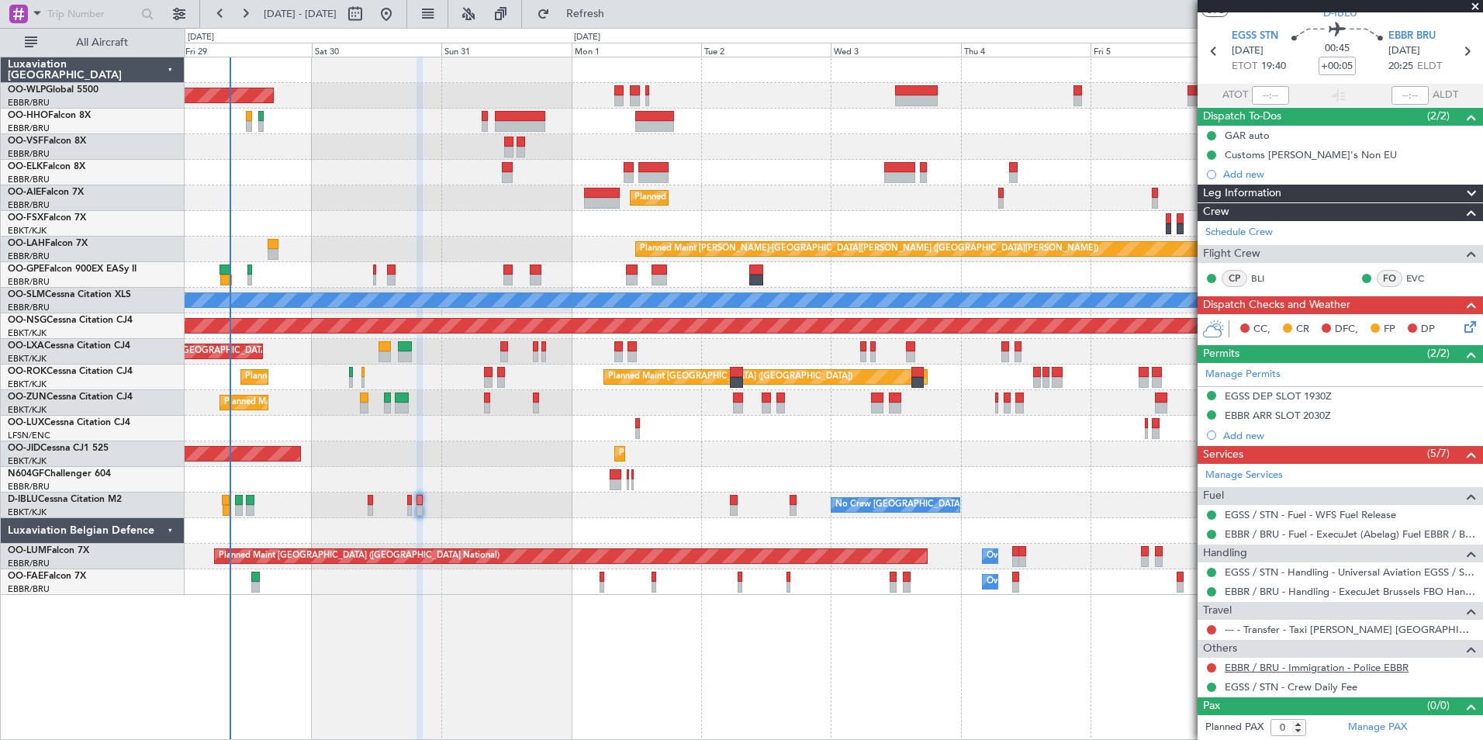
click at [1300, 670] on link "EBBR / BRU - Immigration - Police EBBR" at bounding box center [1316, 667] width 184 height 13
click at [1328, 67] on input "+00:05" at bounding box center [1336, 66] width 37 height 19
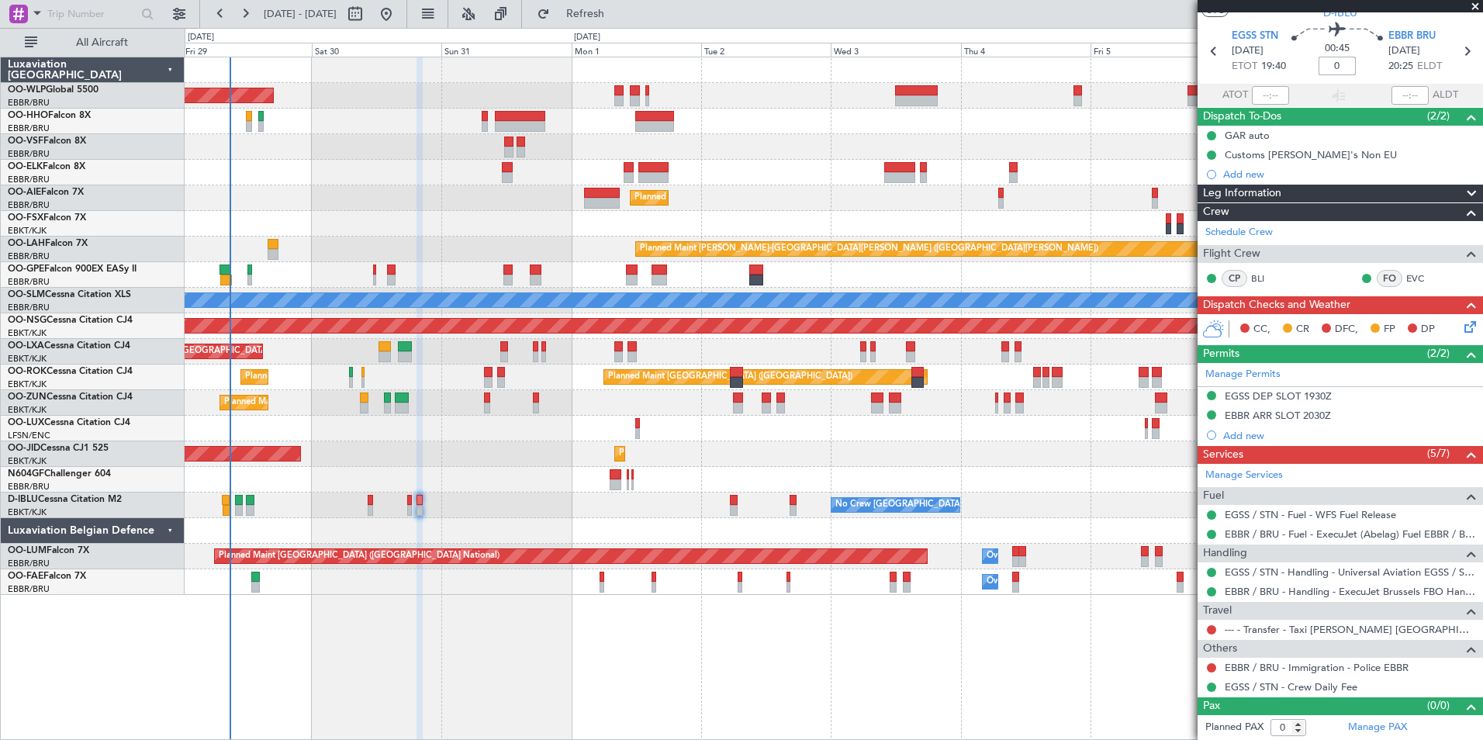
click at [1103, 161] on div "Planned Maint Kortrijk-[GEOGRAPHIC_DATA]" at bounding box center [833, 173] width 1297 height 26
click at [1279, 399] on div "EGSS DEP SLOT 1930Z" at bounding box center [1277, 395] width 107 height 13
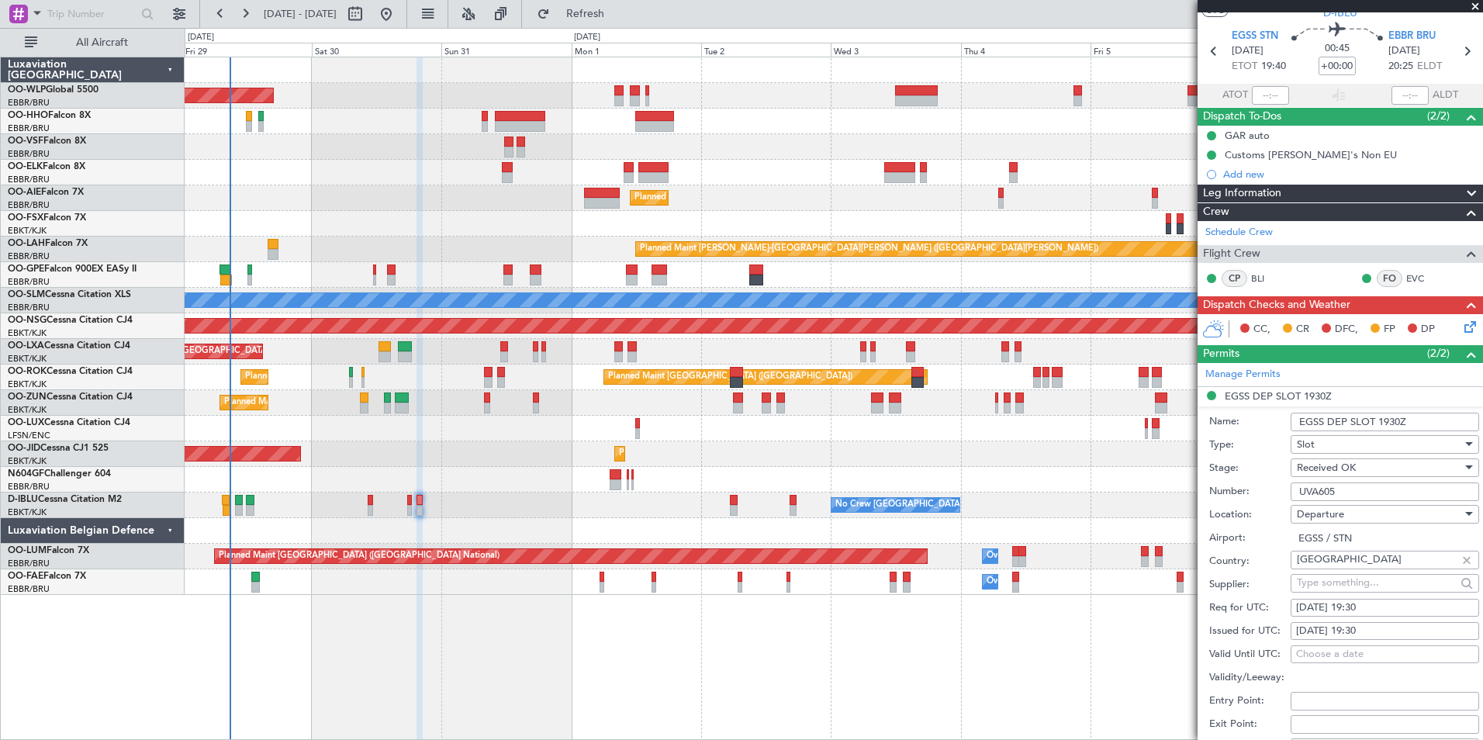
scroll to position [354, 0]
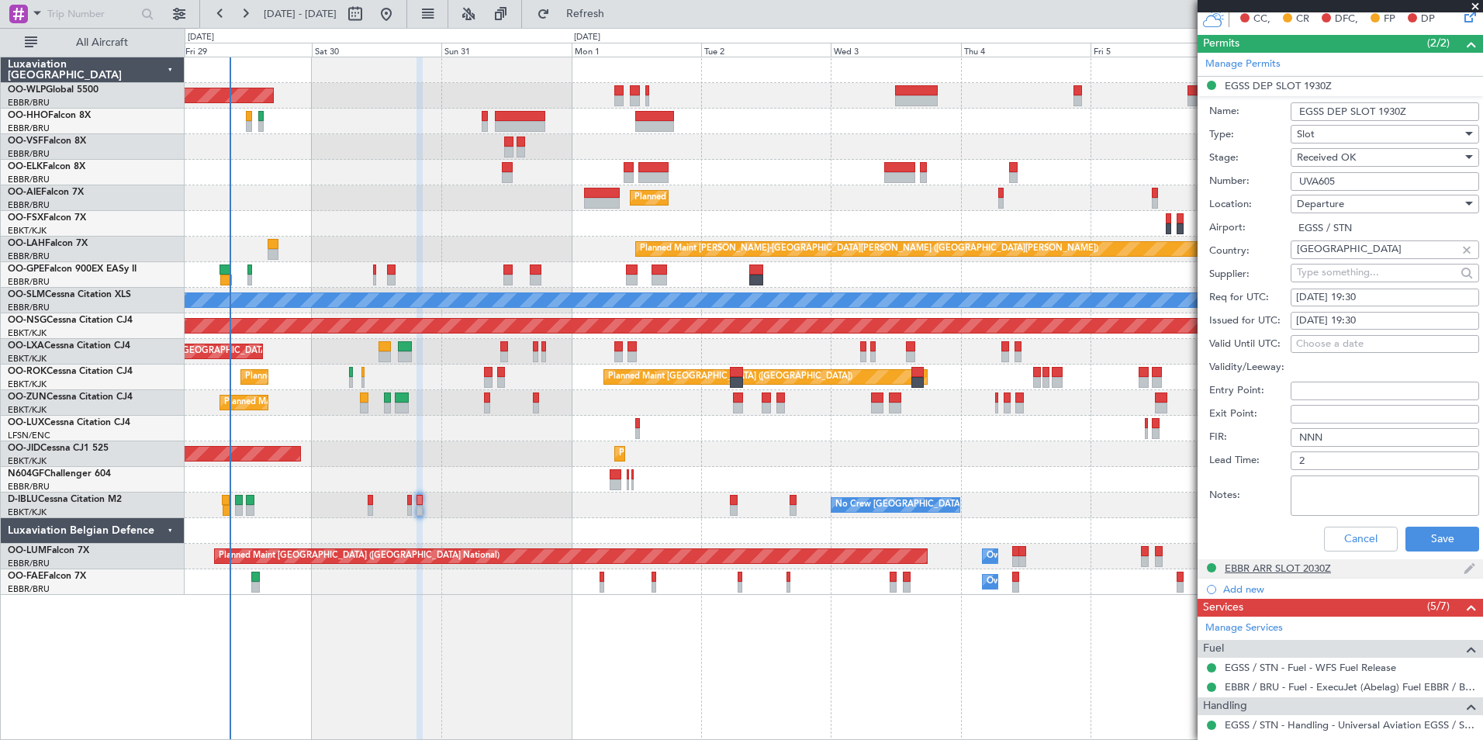
click at [1282, 570] on div "EBBR ARR SLOT 2030Z" at bounding box center [1277, 567] width 106 height 13
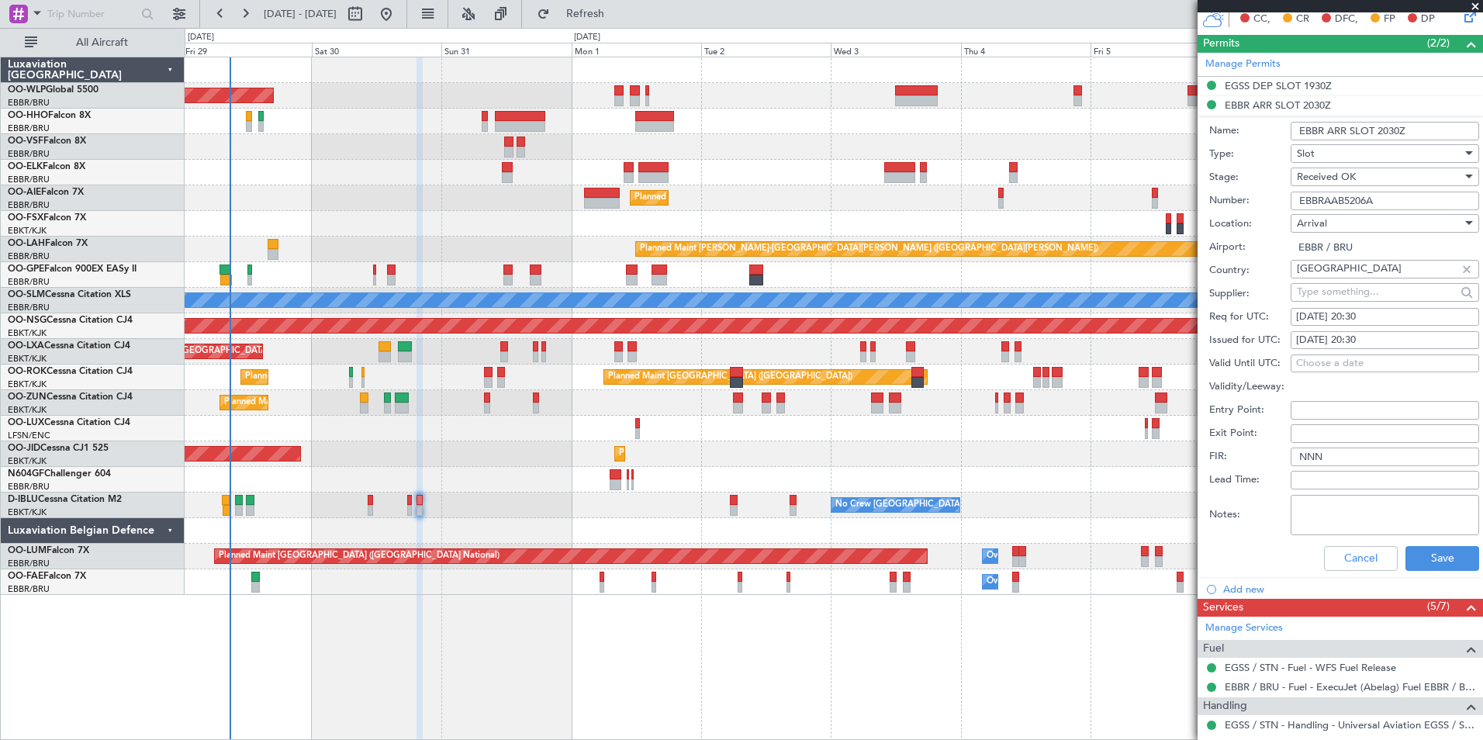
click at [1331, 201] on input "EBBRAAB5206A" at bounding box center [1384, 201] width 188 height 19
click at [1328, 557] on button "Cancel" at bounding box center [1361, 558] width 74 height 25
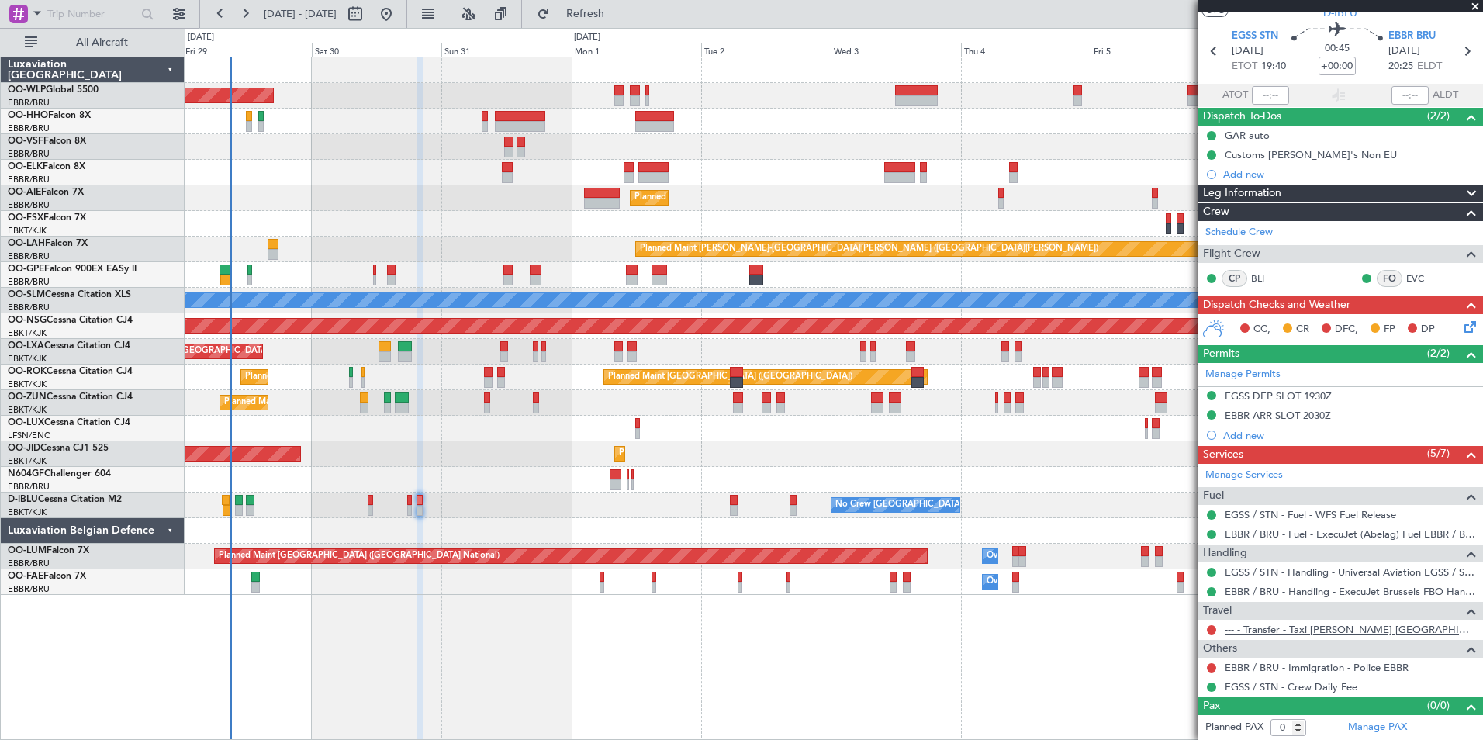
click at [1245, 623] on link "--- - Transfer - Taxi [PERSON_NAME] [GEOGRAPHIC_DATA]" at bounding box center [1349, 629] width 250 height 13
click at [1214, 630] on button at bounding box center [1211, 629] width 9 height 9
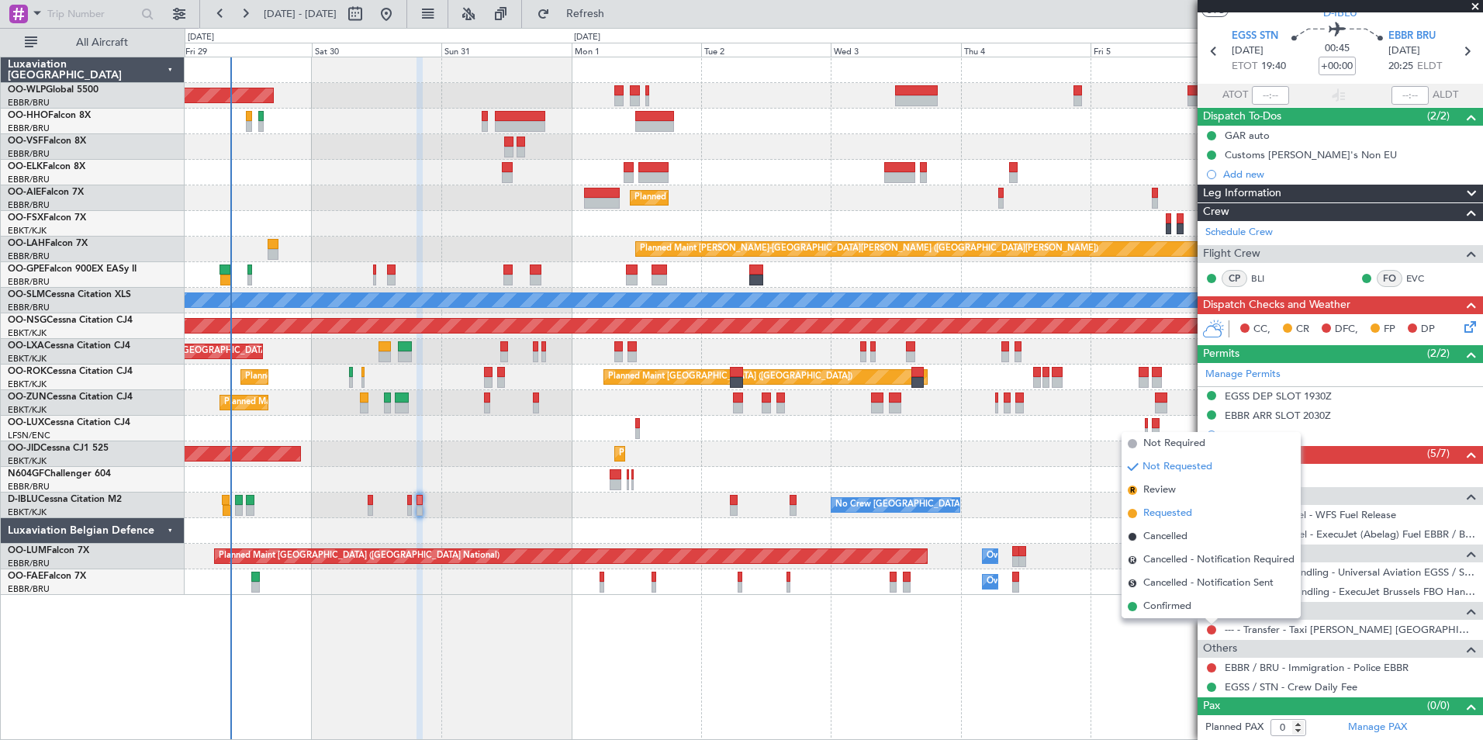
click at [1161, 512] on span "Requested" at bounding box center [1167, 514] width 49 height 16
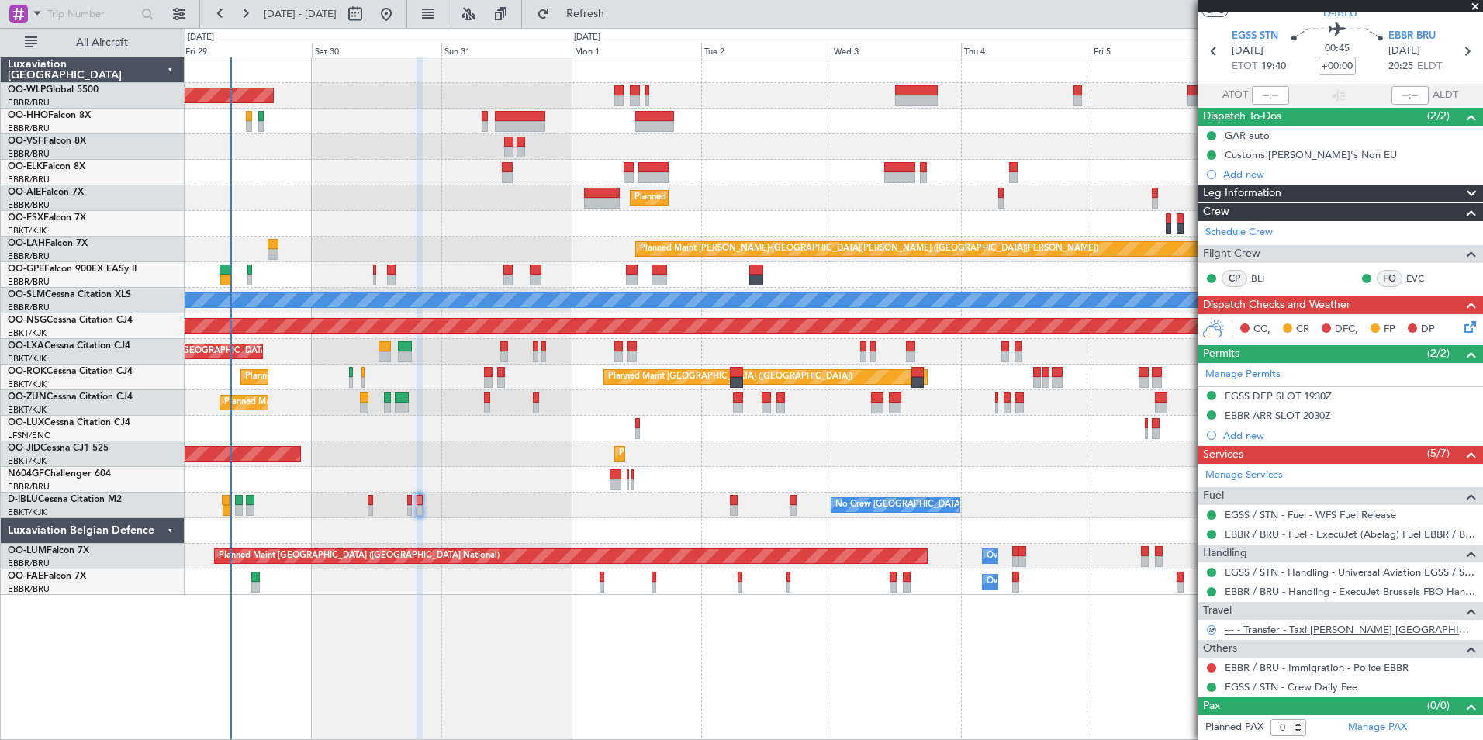
click at [1310, 631] on link "--- - Transfer - Taxi [PERSON_NAME] [GEOGRAPHIC_DATA]" at bounding box center [1349, 629] width 250 height 13
click at [602, 12] on button "Refresh" at bounding box center [576, 14] width 93 height 25
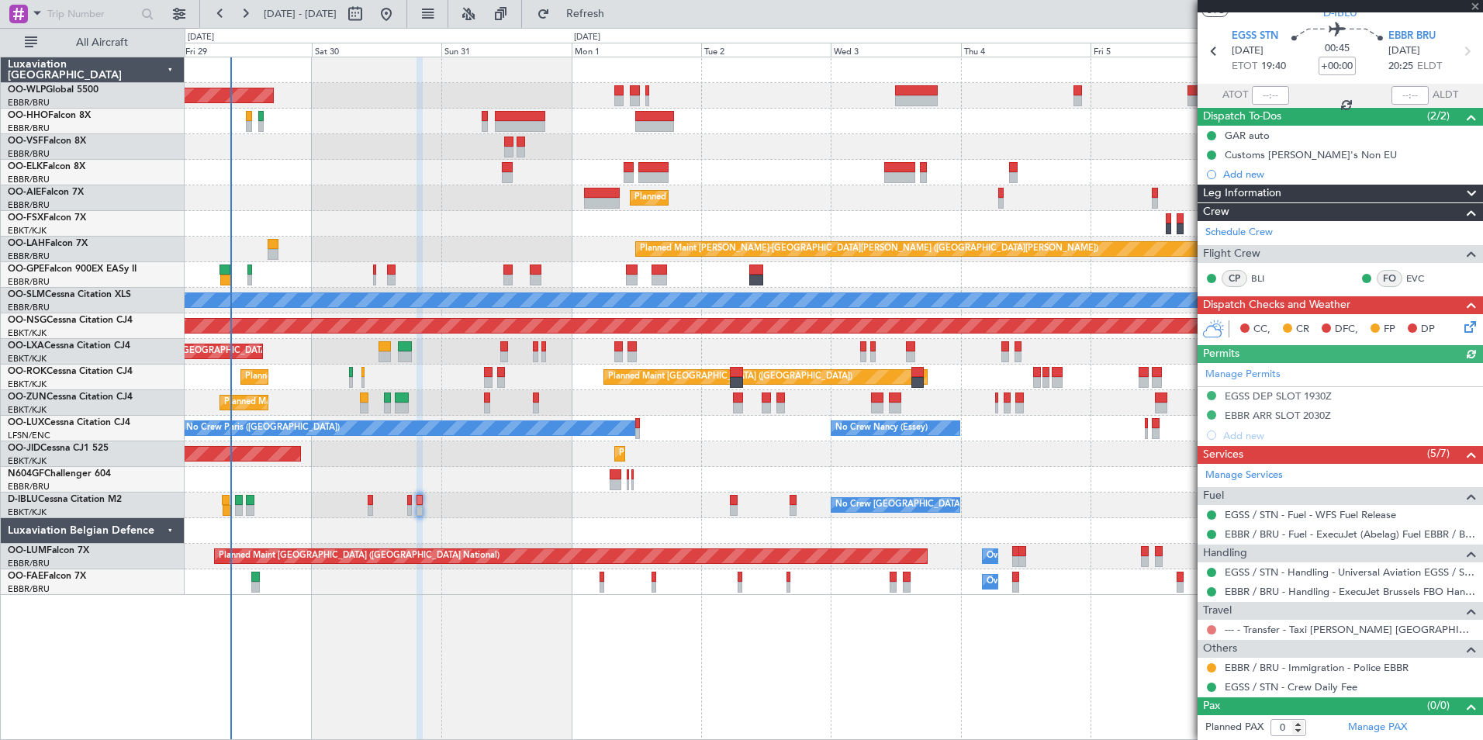
click at [1211, 631] on button at bounding box center [1211, 629] width 9 height 9
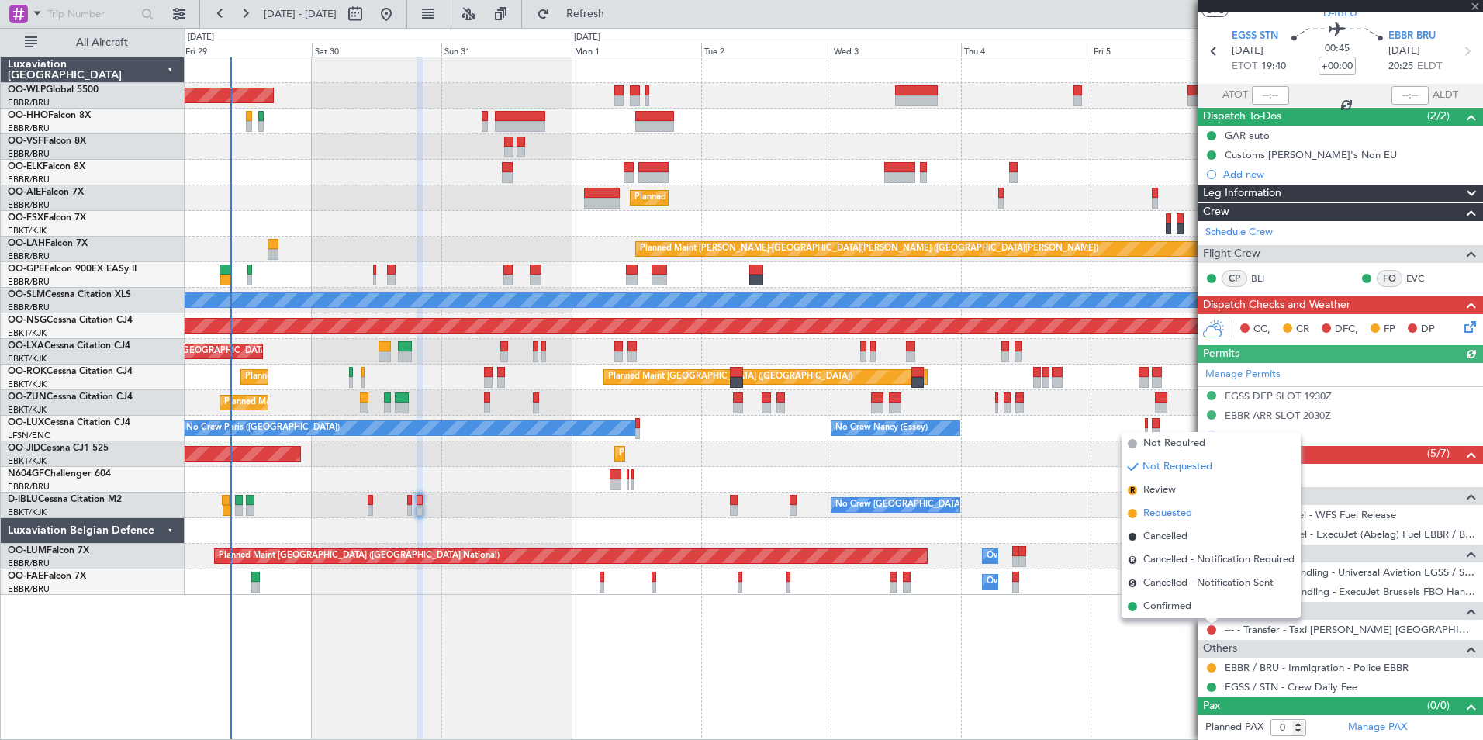
click at [1157, 514] on span "Requested" at bounding box center [1167, 514] width 49 height 16
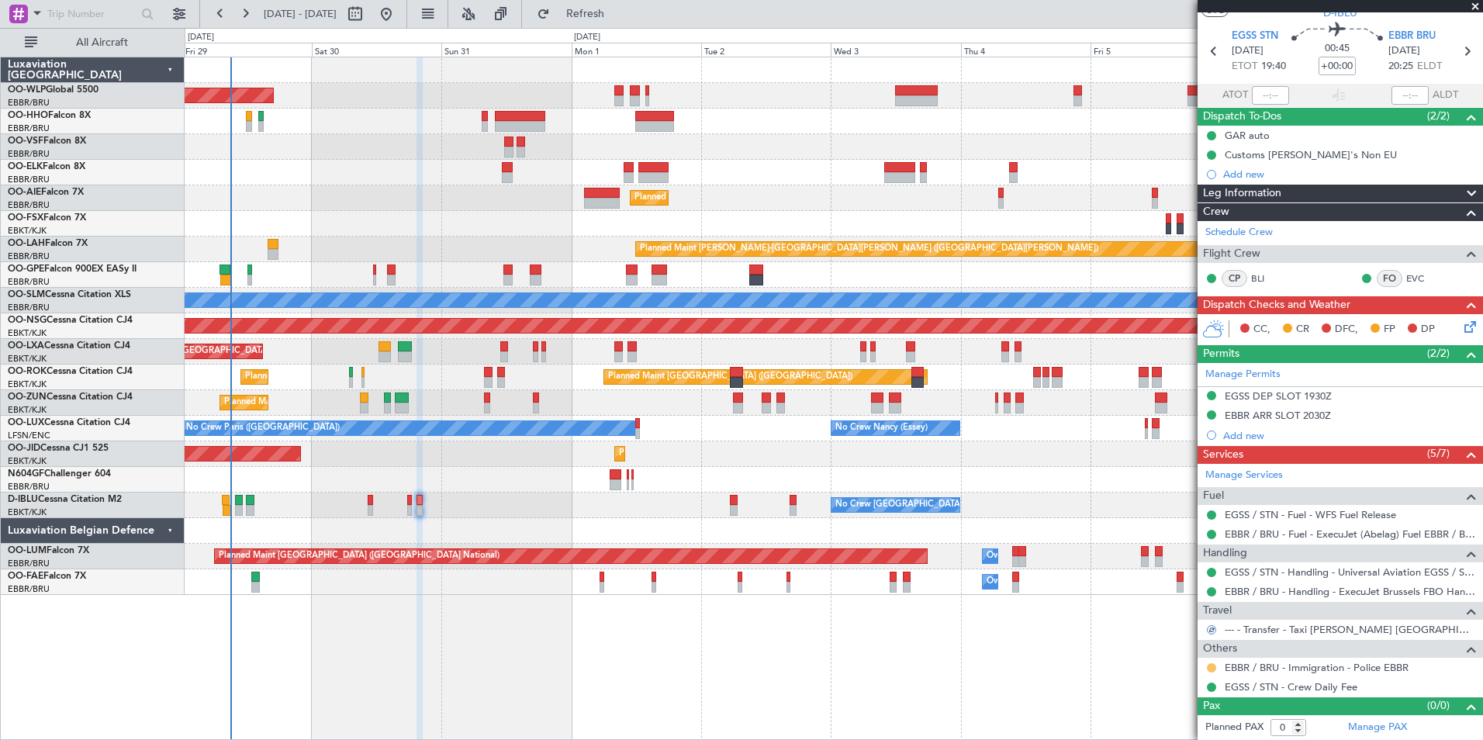
click at [1211, 666] on button at bounding box center [1211, 667] width 9 height 9
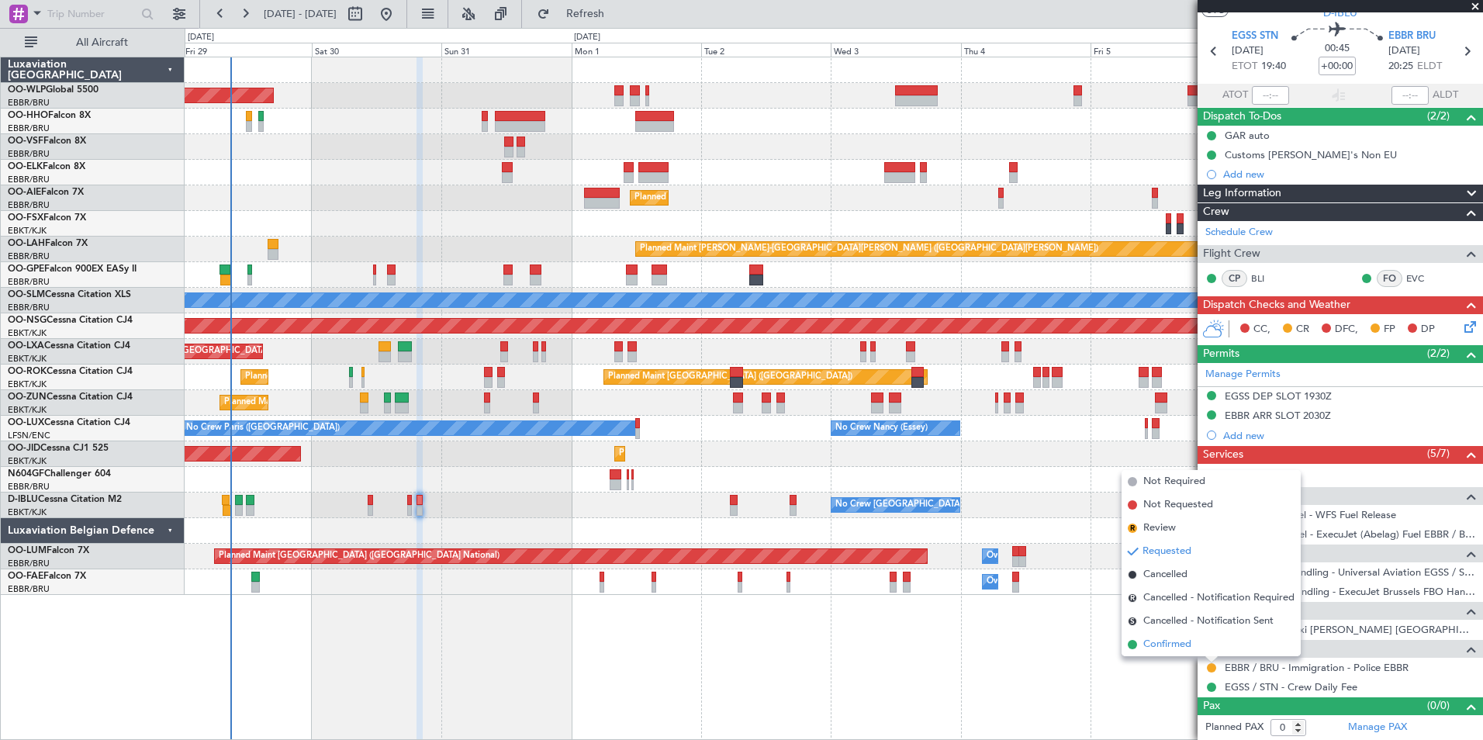
click at [1179, 641] on span "Confirmed" at bounding box center [1167, 645] width 48 height 16
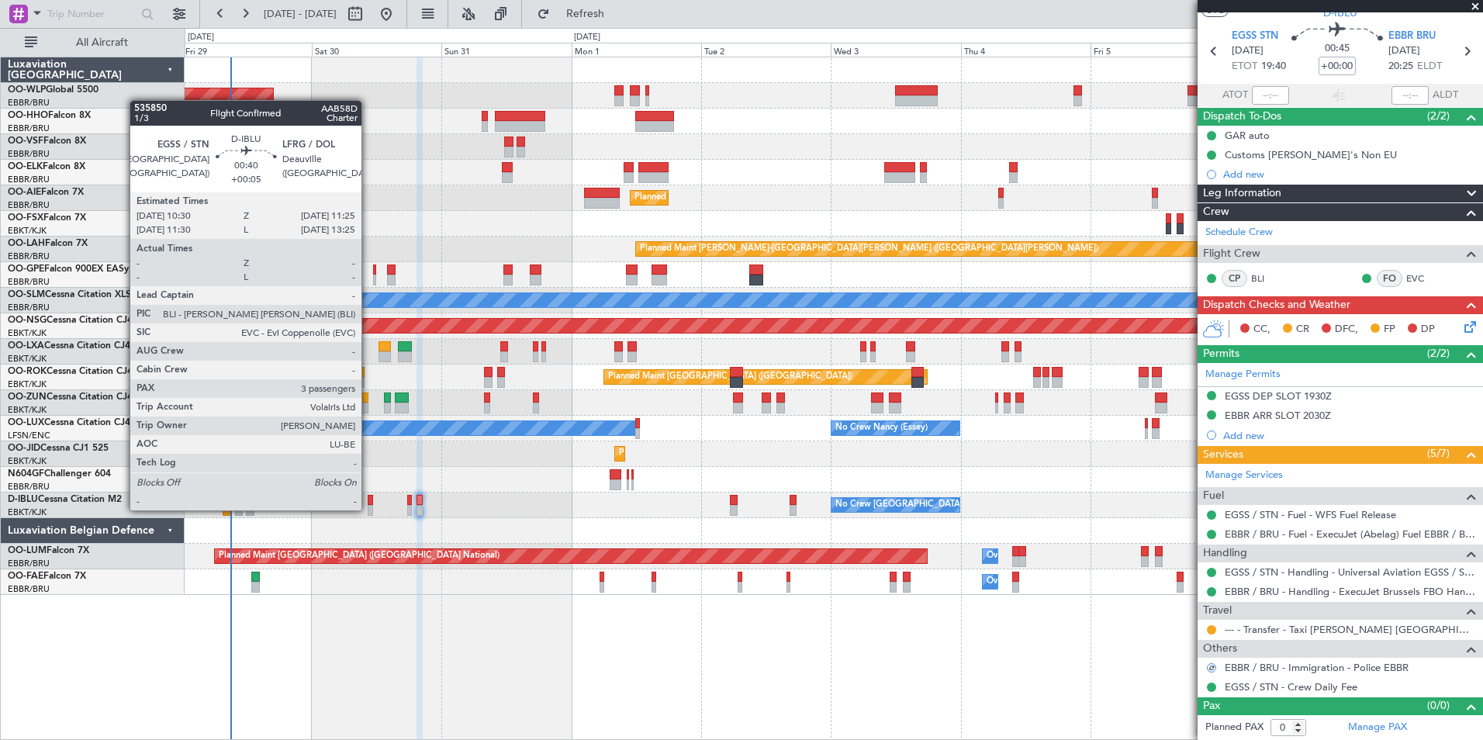
click at [368, 509] on div at bounding box center [370, 510] width 5 height 11
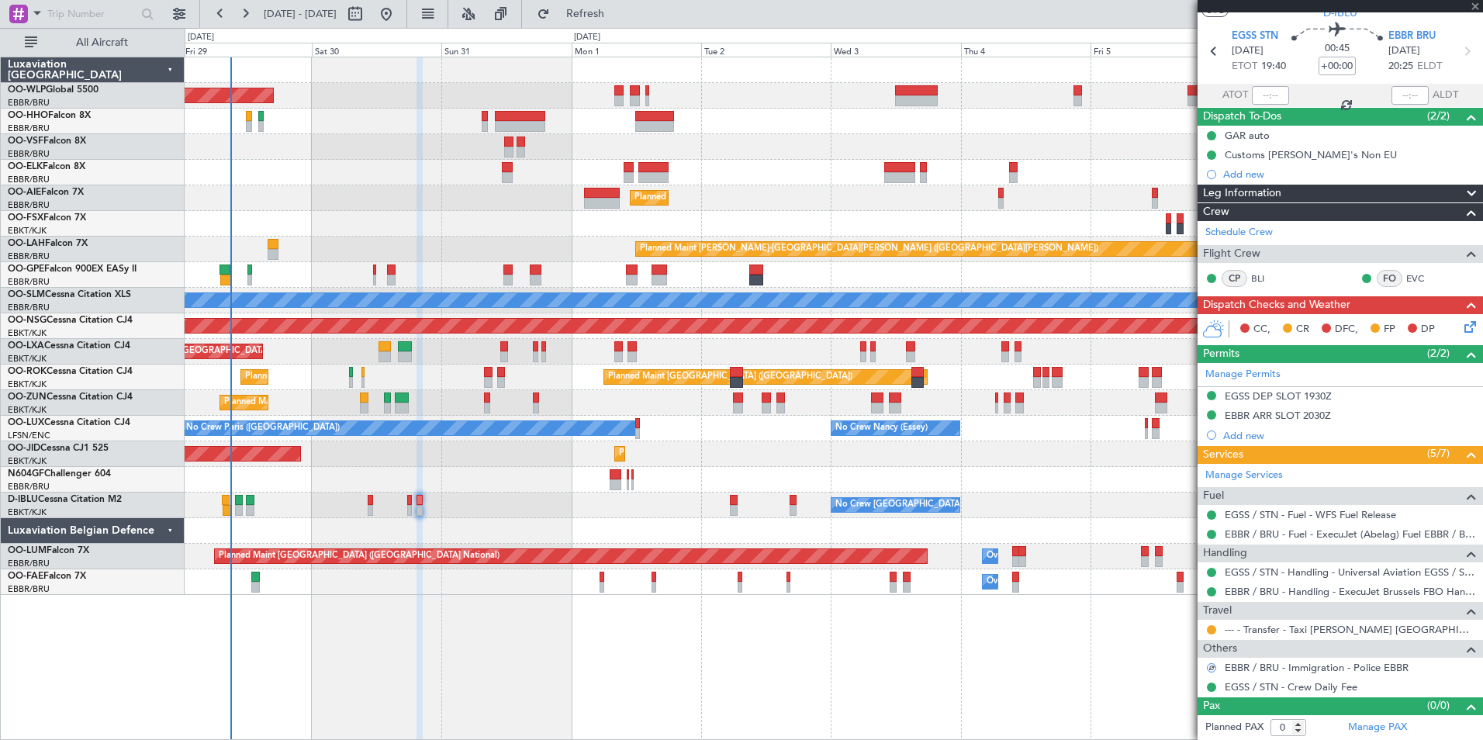
type input "+00:05"
type input "3"
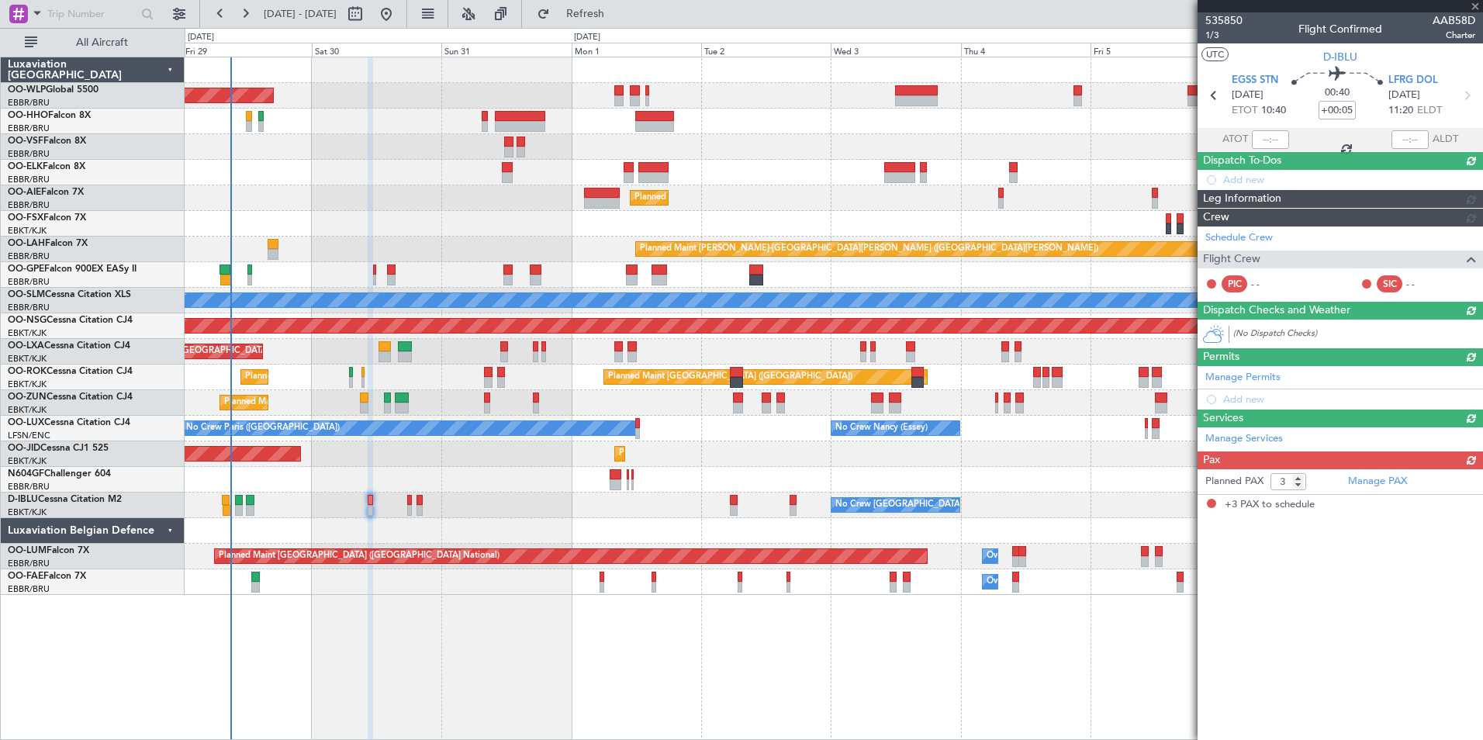
scroll to position [0, 0]
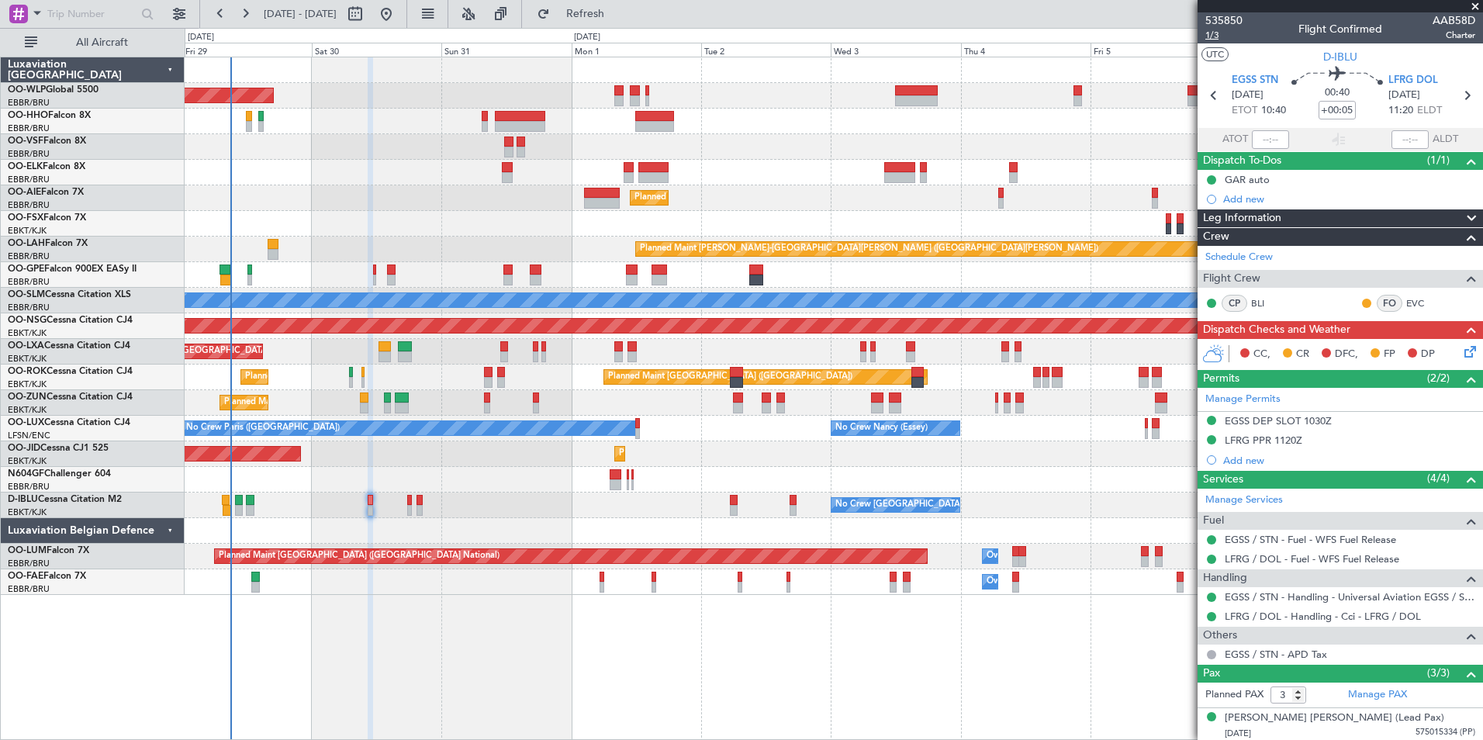
click at [1212, 36] on span "1/3" at bounding box center [1223, 35] width 37 height 13
click at [1463, 351] on icon at bounding box center [1467, 349] width 12 height 12
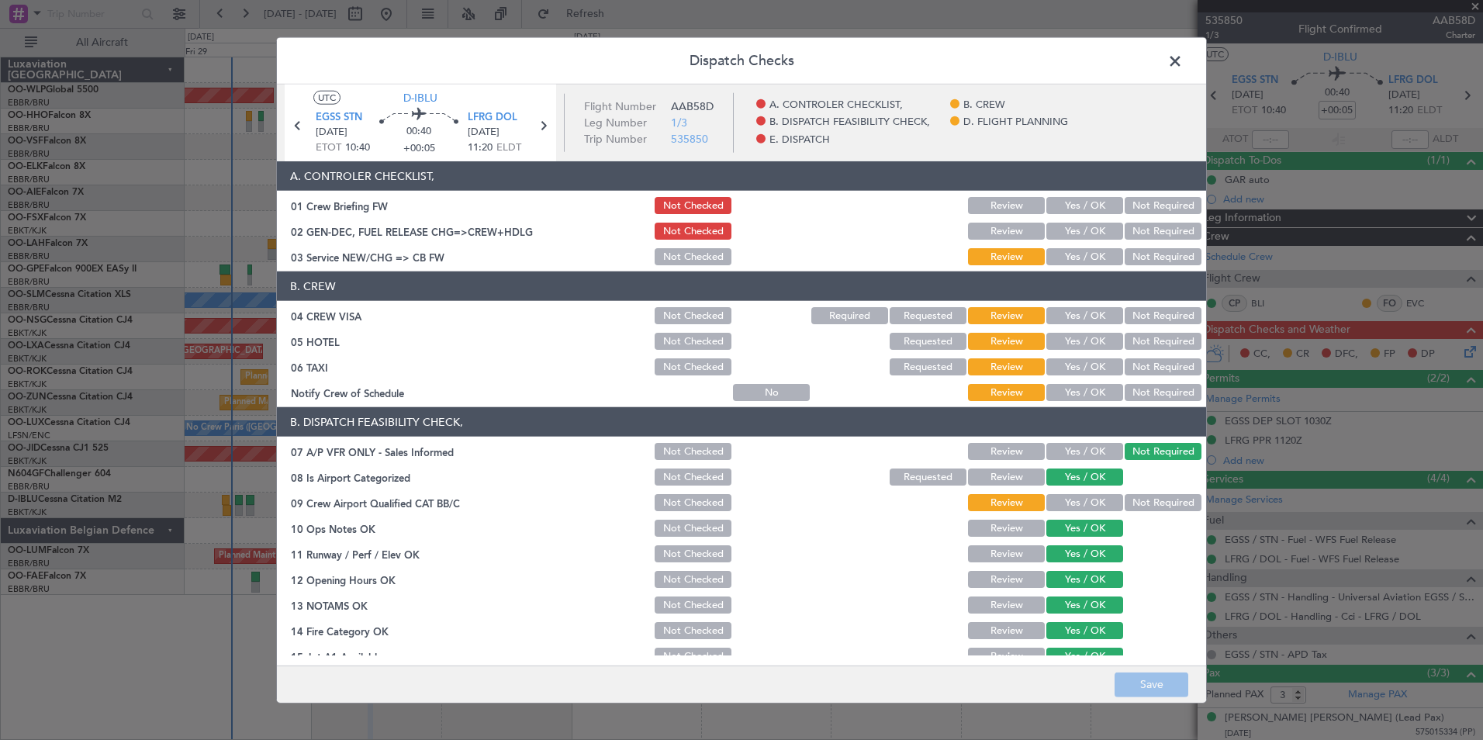
click at [1092, 205] on button "Yes / OK" at bounding box center [1084, 205] width 77 height 17
click at [1066, 234] on button "Yes / OK" at bounding box center [1084, 231] width 77 height 17
click at [1069, 248] on button "Yes / OK" at bounding box center [1084, 256] width 77 height 17
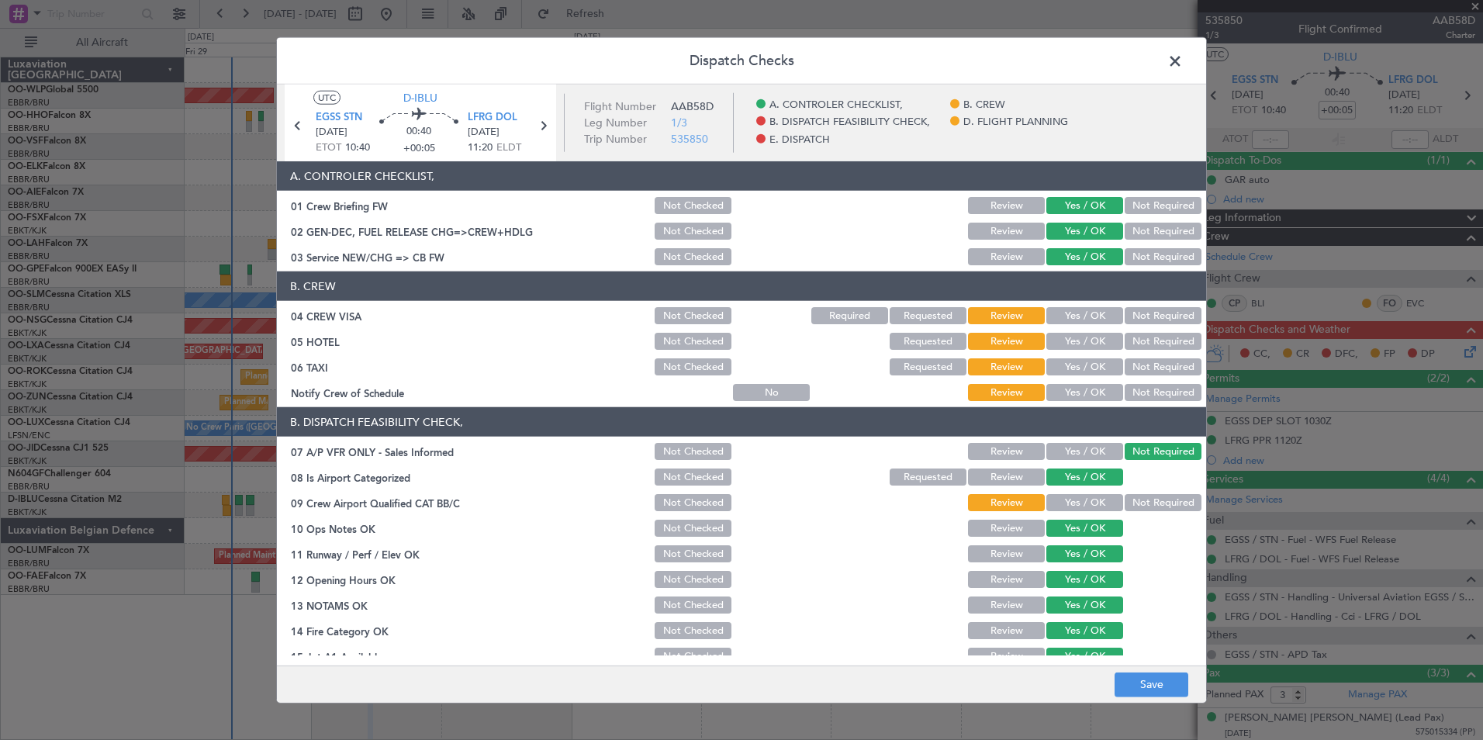
click at [1138, 319] on button "Not Required" at bounding box center [1162, 315] width 77 height 17
drag, startPoint x: 1135, startPoint y: 333, endPoint x: 1135, endPoint y: 345, distance: 11.7
click at [1135, 333] on button "Not Required" at bounding box center [1162, 341] width 77 height 17
click at [1132, 366] on button "Not Required" at bounding box center [1162, 366] width 77 height 17
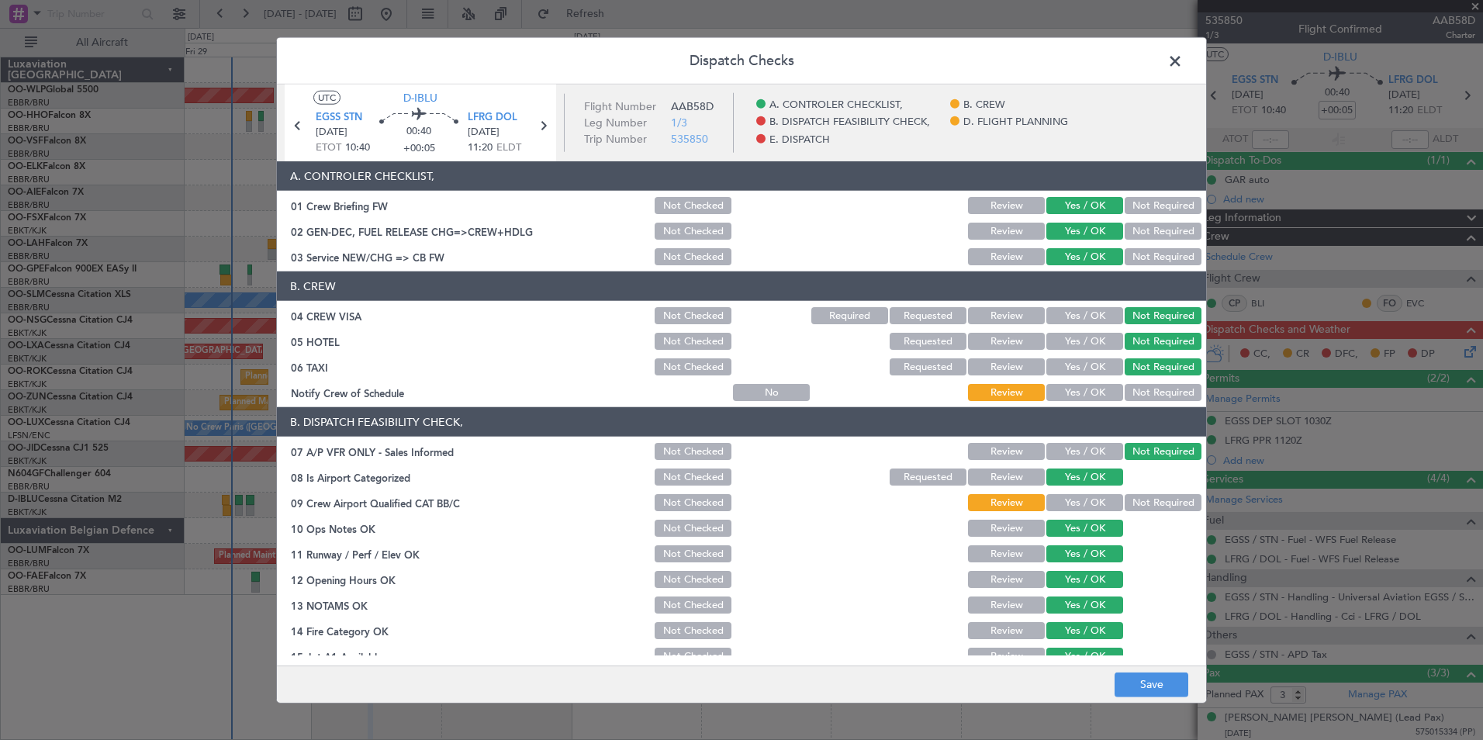
click at [1078, 395] on button "Yes / OK" at bounding box center [1084, 392] width 77 height 17
click at [1071, 506] on button "Yes / OK" at bounding box center [1084, 502] width 77 height 17
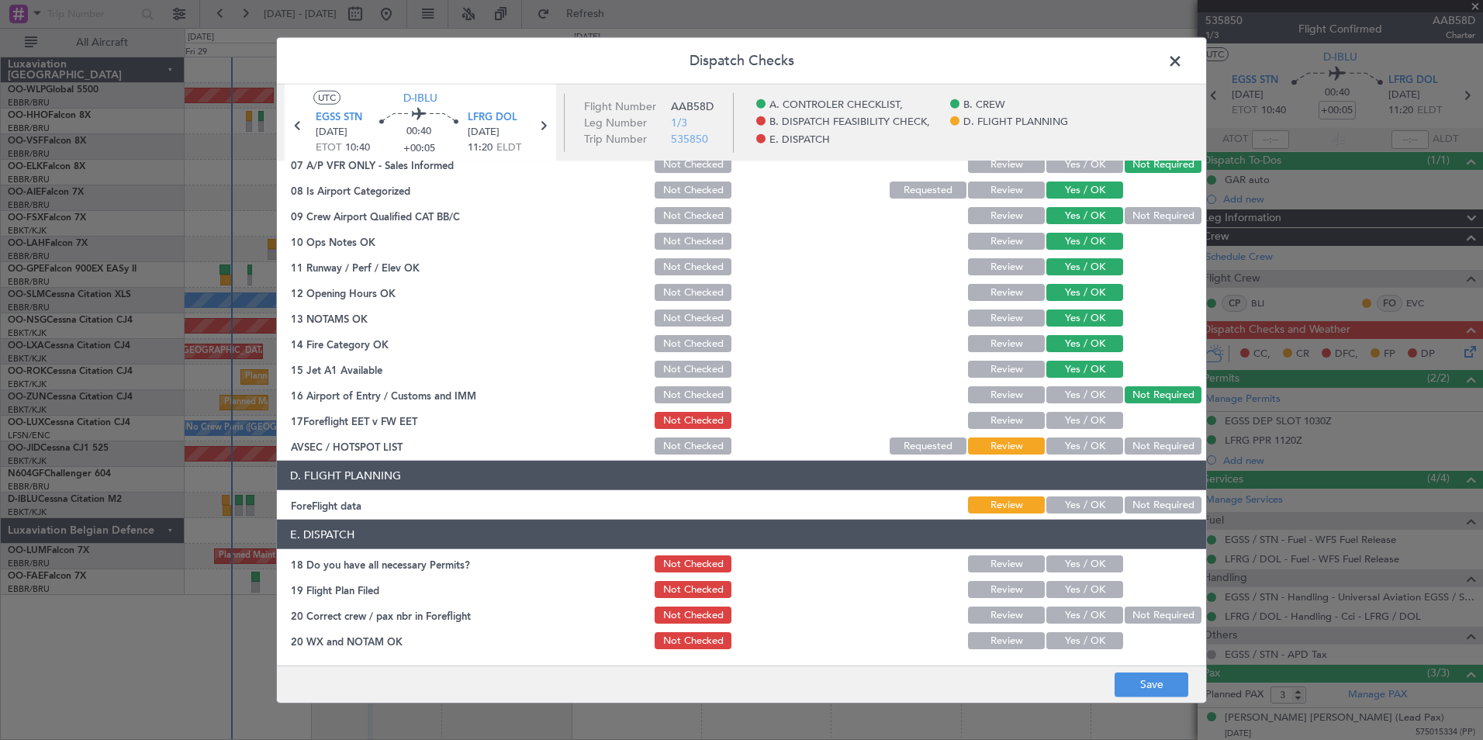
click at [1078, 429] on div "Yes / OK" at bounding box center [1083, 420] width 78 height 22
click at [1091, 427] on button "Yes / OK" at bounding box center [1084, 420] width 77 height 17
click at [1107, 443] on button "Yes / OK" at bounding box center [1084, 445] width 77 height 17
click at [1134, 447] on button "Not Required" at bounding box center [1162, 445] width 77 height 17
click at [1069, 512] on button "Yes / OK" at bounding box center [1084, 504] width 77 height 17
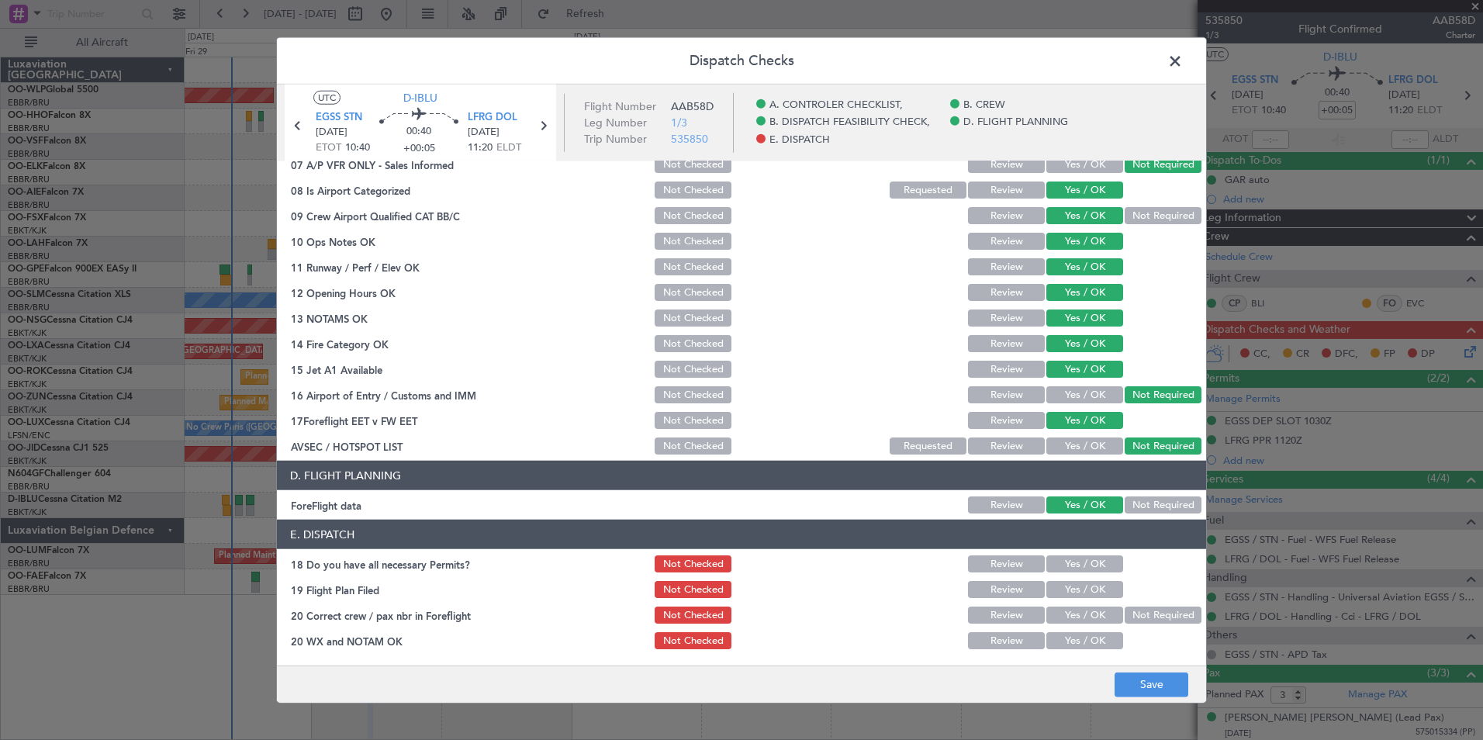
click at [1062, 572] on div "Yes / OK" at bounding box center [1083, 564] width 78 height 22
click at [1062, 562] on button "Yes / OK" at bounding box center [1084, 563] width 77 height 17
click at [1063, 591] on button "Yes / OK" at bounding box center [1084, 589] width 77 height 17
click at [1059, 608] on button "Yes / OK" at bounding box center [1084, 614] width 77 height 17
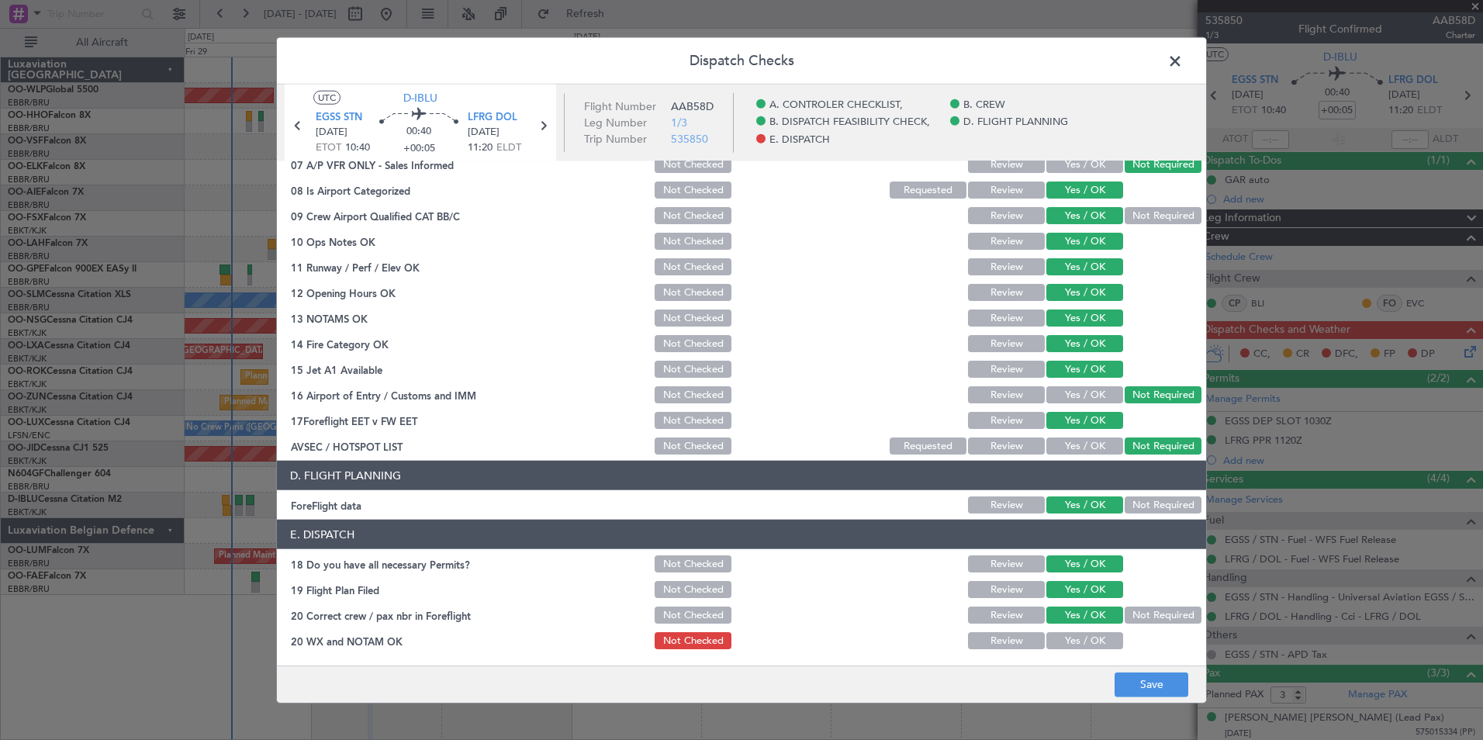
click at [1057, 640] on button "Yes / OK" at bounding box center [1084, 640] width 77 height 17
click at [1144, 679] on button "Save" at bounding box center [1151, 684] width 74 height 25
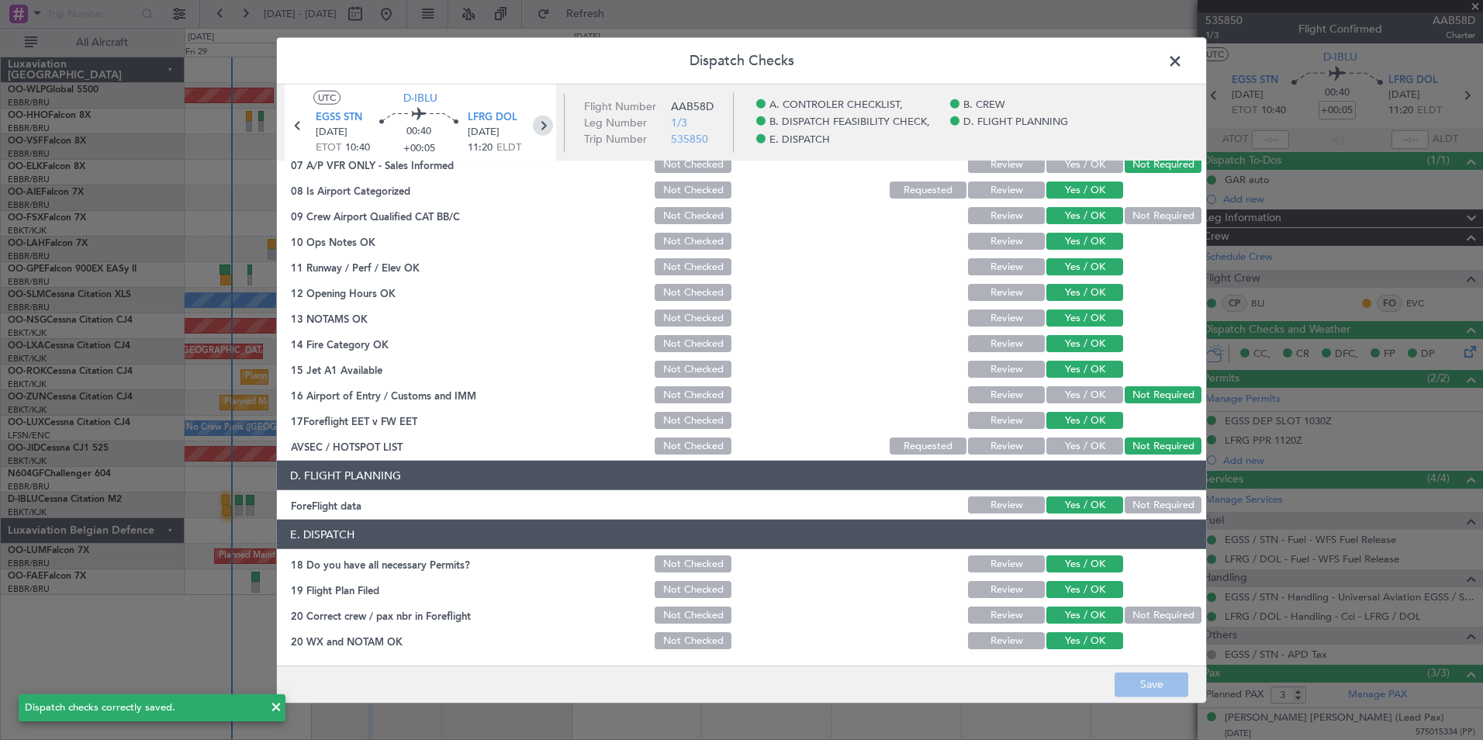
click at [539, 126] on icon at bounding box center [543, 126] width 20 height 20
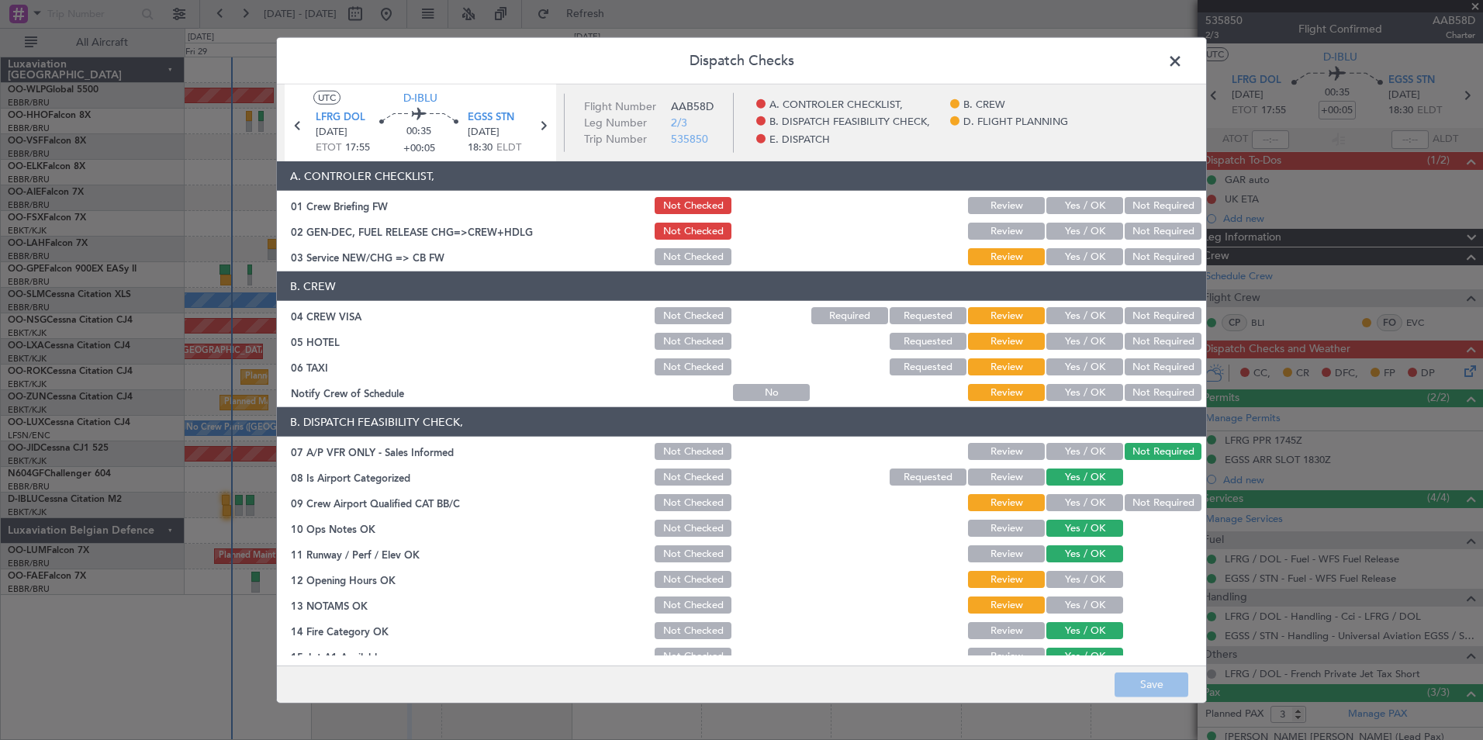
click at [1060, 212] on button "Yes / OK" at bounding box center [1084, 205] width 77 height 17
click at [1064, 226] on button "Yes / OK" at bounding box center [1084, 231] width 77 height 17
click at [1065, 250] on button "Yes / OK" at bounding box center [1084, 256] width 77 height 17
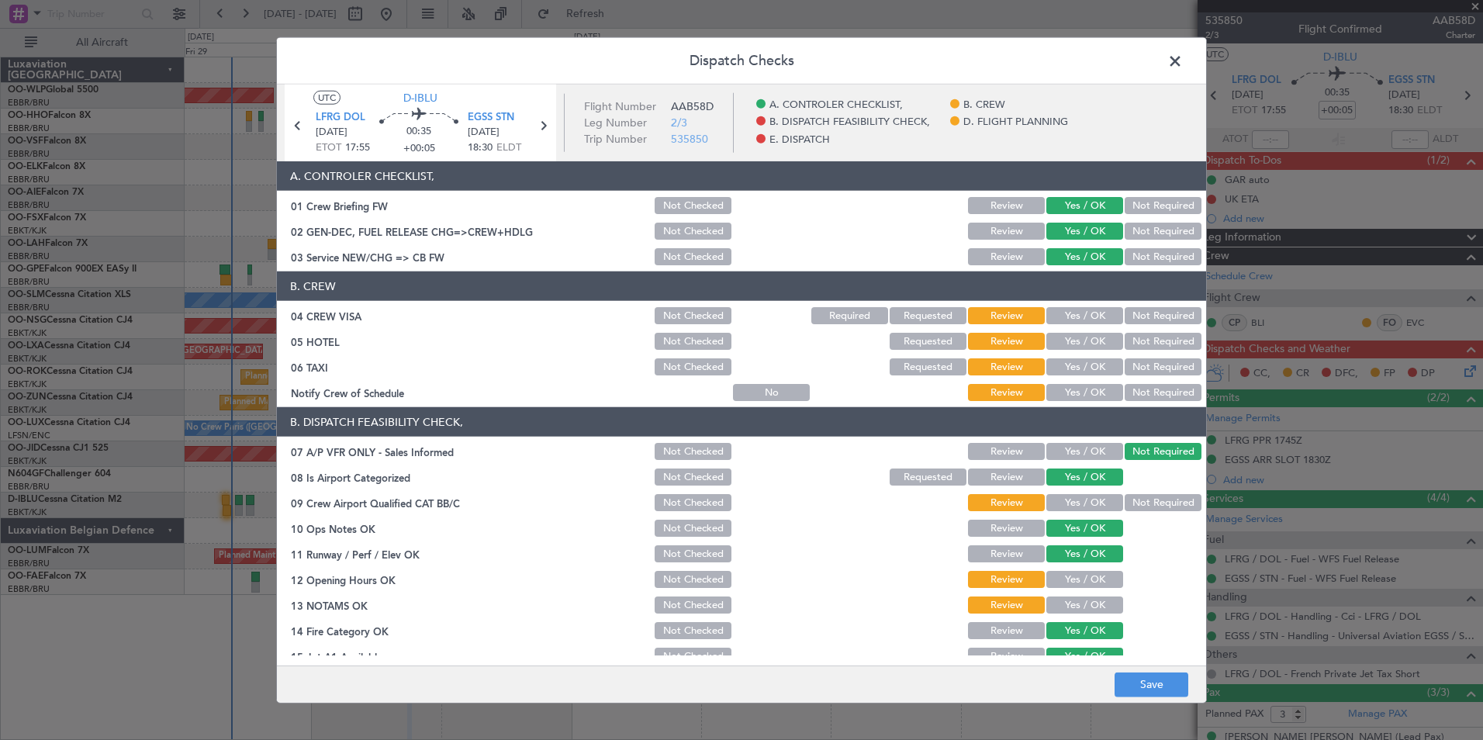
click at [1154, 307] on div "Not Required" at bounding box center [1161, 316] width 78 height 22
click at [1139, 306] on div "Not Required" at bounding box center [1161, 316] width 78 height 22
click at [1137, 324] on div "Not Required" at bounding box center [1161, 316] width 78 height 22
click at [1135, 311] on button "Not Required" at bounding box center [1162, 315] width 77 height 17
click at [1134, 328] on section "B. CREW 04 CREW VISA Not Checked Required Requested Review Yes / OK Not Require…" at bounding box center [741, 337] width 929 height 132
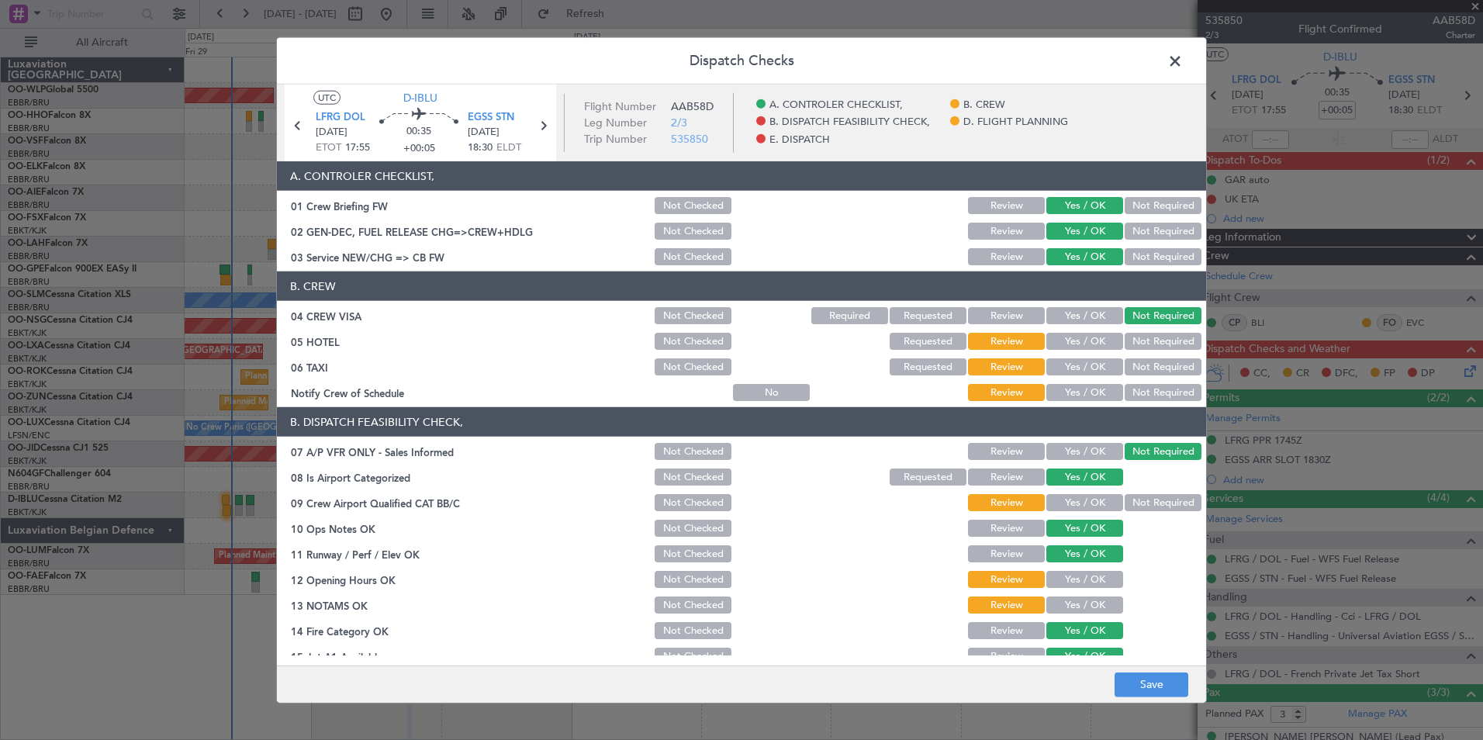
click at [1134, 344] on button "Not Required" at bounding box center [1162, 341] width 77 height 17
click at [1124, 367] on button "Not Required" at bounding box center [1162, 366] width 77 height 17
click at [1058, 400] on button "Yes / OK" at bounding box center [1084, 392] width 77 height 17
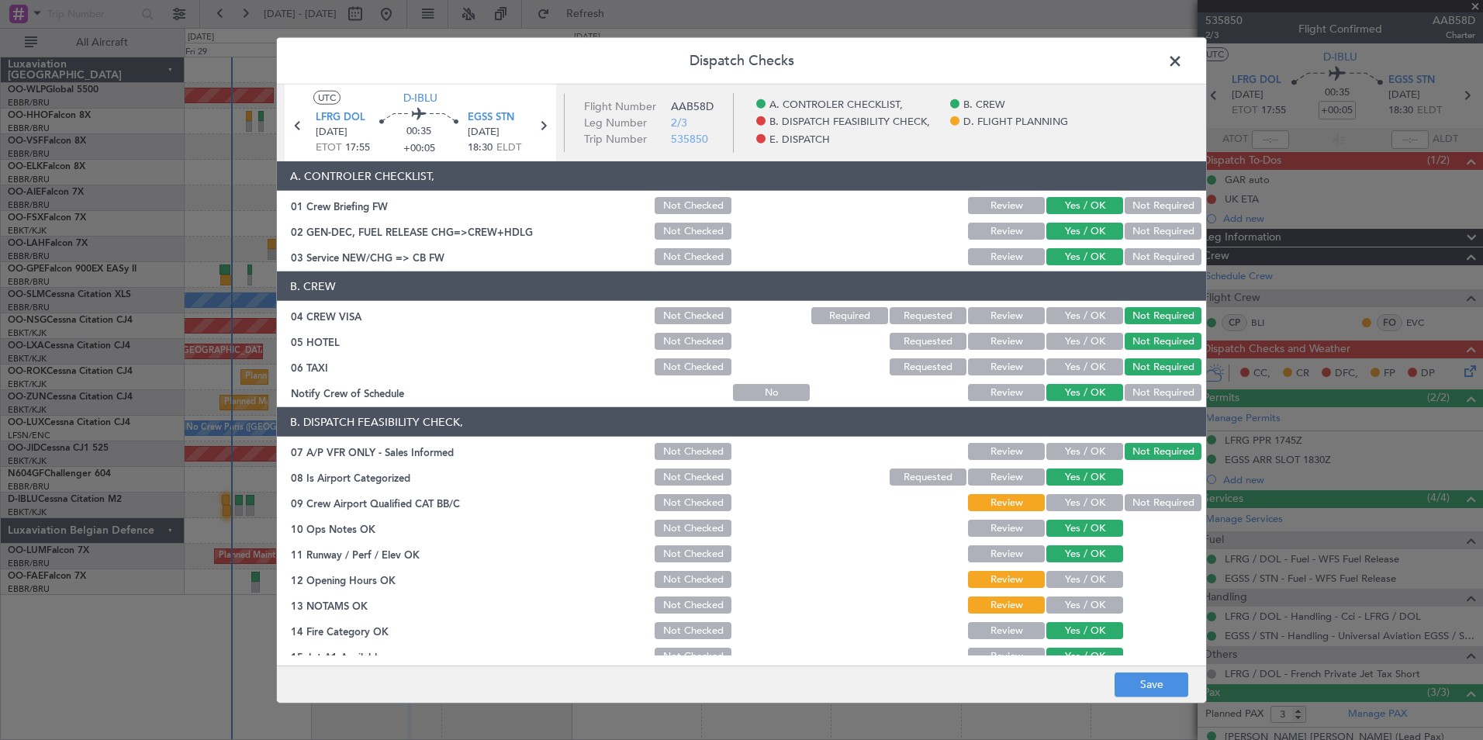
click at [1072, 503] on button "Yes / OK" at bounding box center [1084, 502] width 77 height 17
drag, startPoint x: 1063, startPoint y: 582, endPoint x: 1053, endPoint y: 621, distance: 40.8
click at [1062, 582] on button "Yes / OK" at bounding box center [1084, 579] width 77 height 17
click at [1049, 626] on button "Yes / OK" at bounding box center [1084, 630] width 77 height 17
click at [1078, 594] on div "Yes / OK" at bounding box center [1083, 605] width 78 height 22
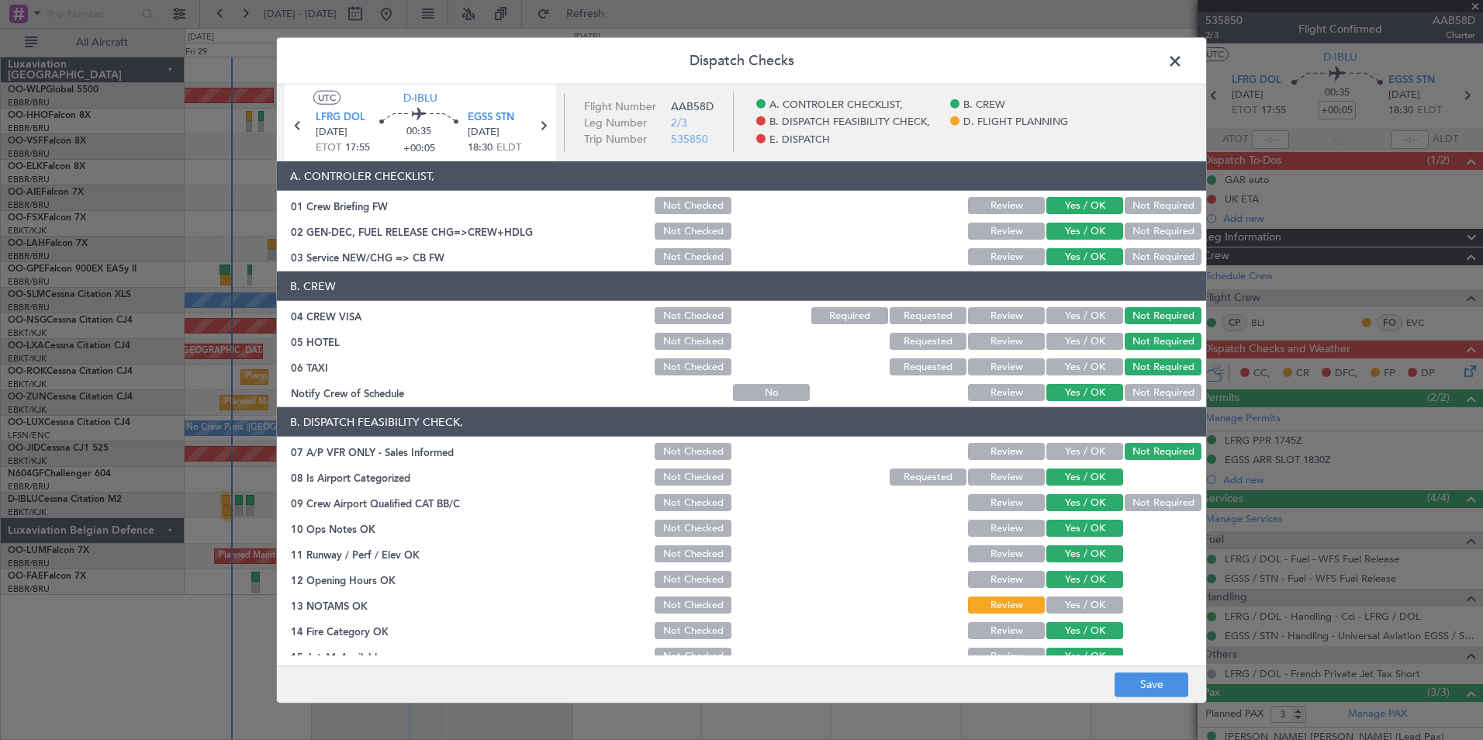
click at [1079, 609] on button "Yes / OK" at bounding box center [1084, 604] width 77 height 17
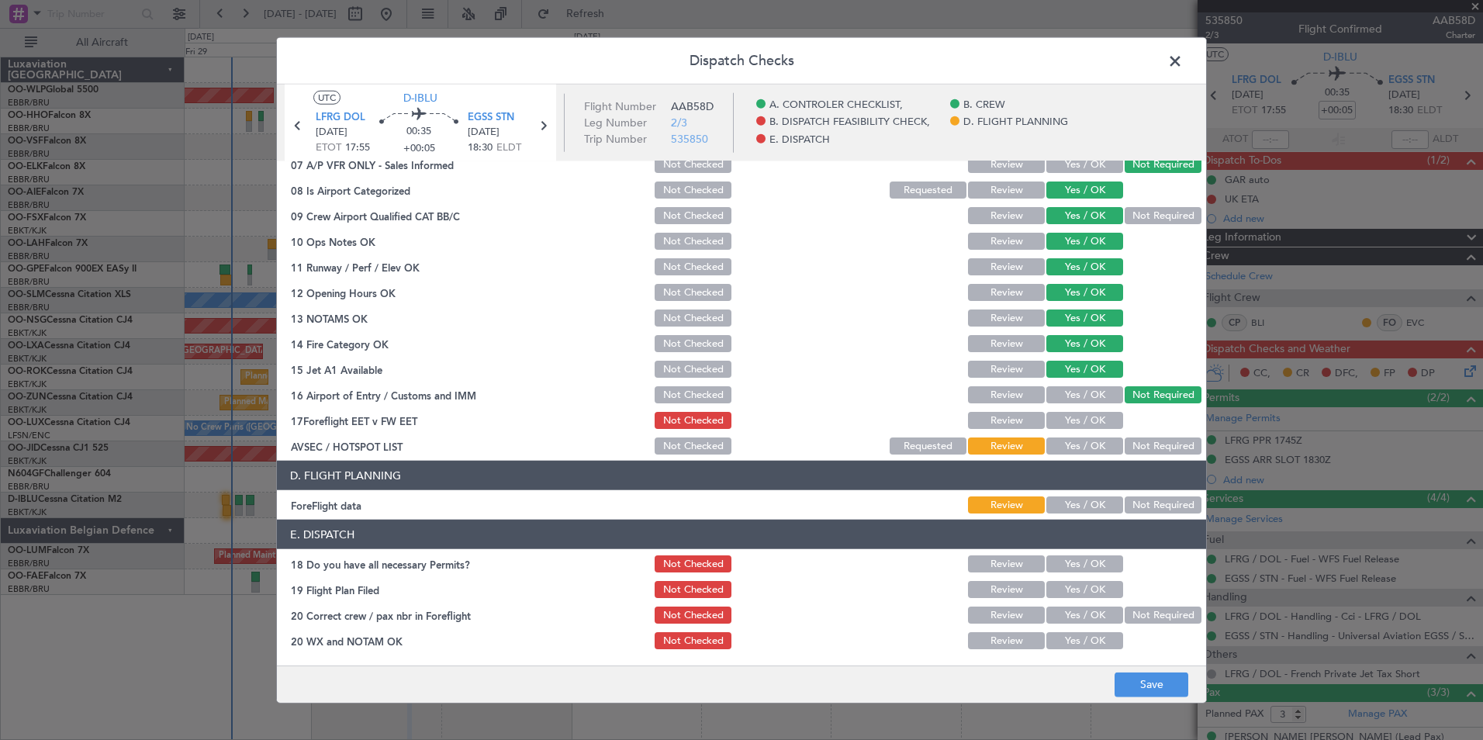
click at [1061, 427] on button "Yes / OK" at bounding box center [1084, 420] width 77 height 17
click at [1132, 437] on button "Not Required" at bounding box center [1162, 445] width 77 height 17
click at [1069, 504] on button "Yes / OK" at bounding box center [1084, 504] width 77 height 17
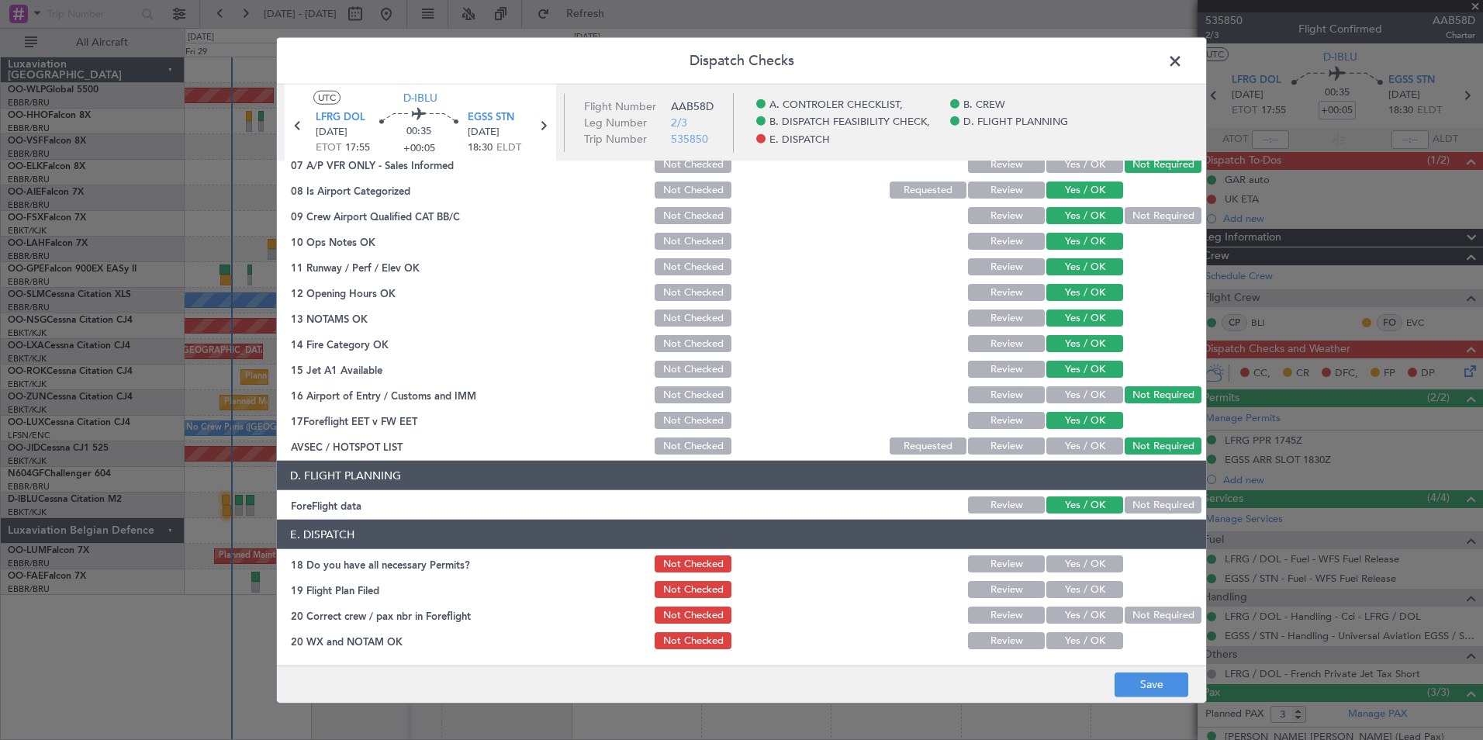
click at [1076, 567] on button "Yes / OK" at bounding box center [1084, 563] width 77 height 17
click at [1074, 589] on button "Yes / OK" at bounding box center [1084, 589] width 77 height 17
drag, startPoint x: 1077, startPoint y: 609, endPoint x: 1077, endPoint y: 629, distance: 20.2
click at [1077, 613] on button "Yes / OK" at bounding box center [1084, 614] width 77 height 17
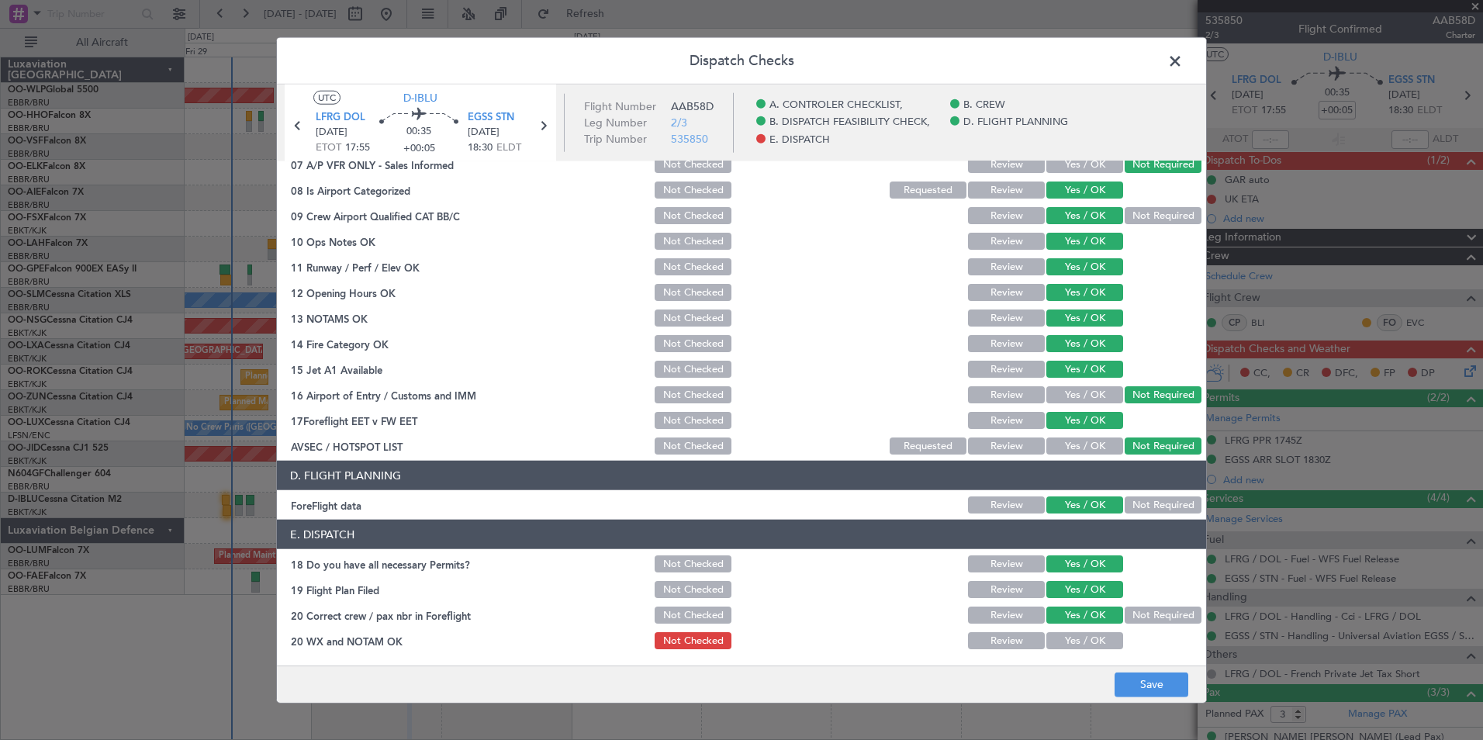
click at [1075, 643] on button "Yes / OK" at bounding box center [1084, 640] width 77 height 17
click at [1121, 686] on button "Save" at bounding box center [1151, 684] width 74 height 25
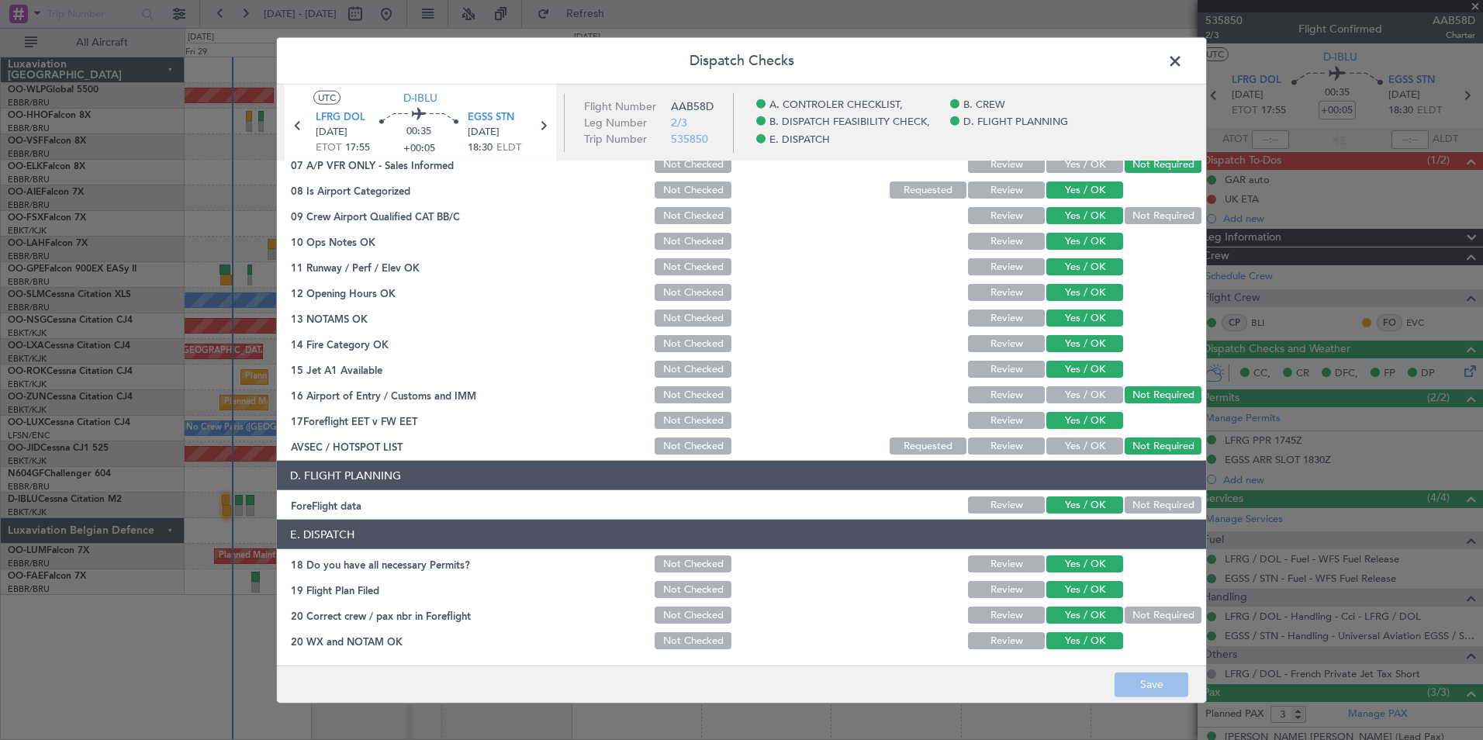
click at [1183, 66] on span at bounding box center [1183, 65] width 0 height 31
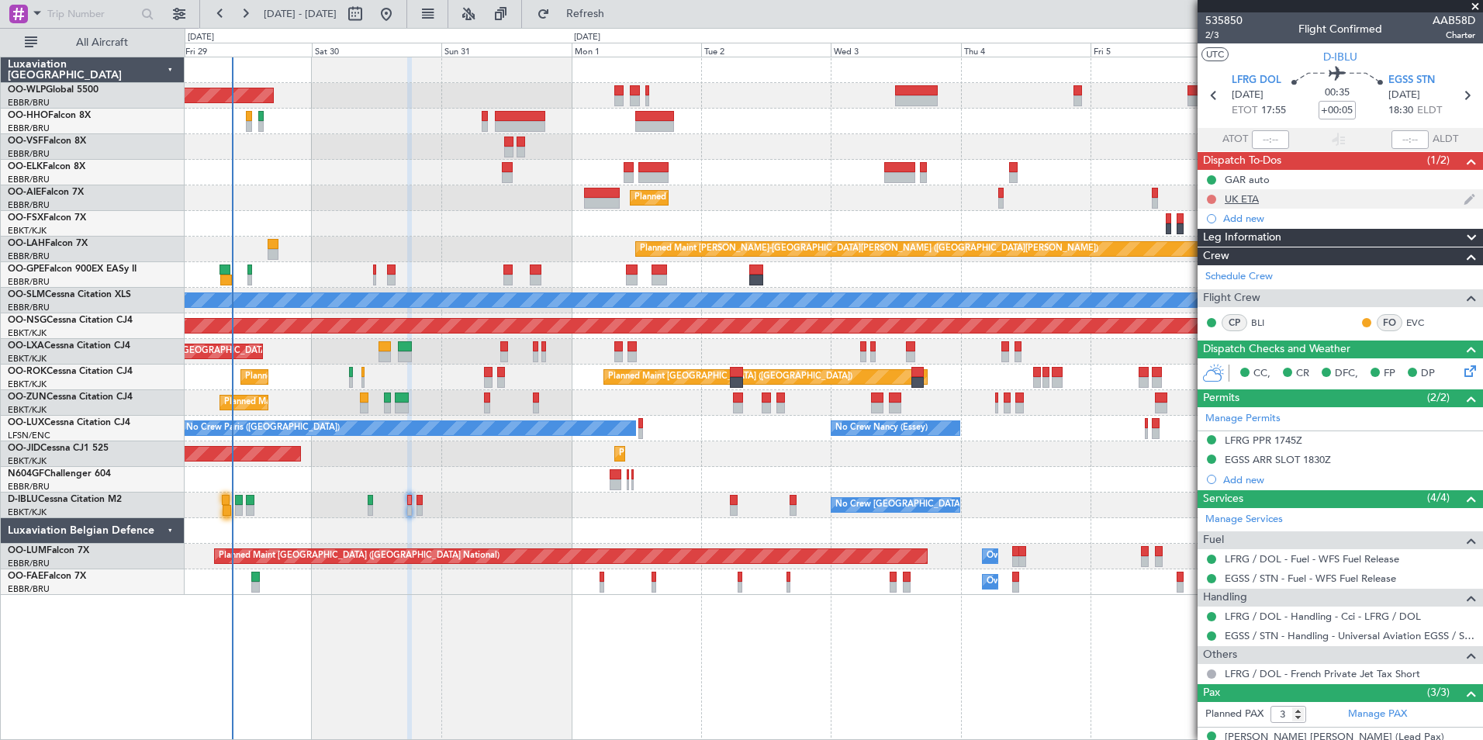
click at [1209, 199] on button at bounding box center [1211, 199] width 9 height 9
click at [1214, 266] on span "Completed" at bounding box center [1218, 268] width 51 height 16
click at [1457, 103] on icon at bounding box center [1466, 95] width 20 height 20
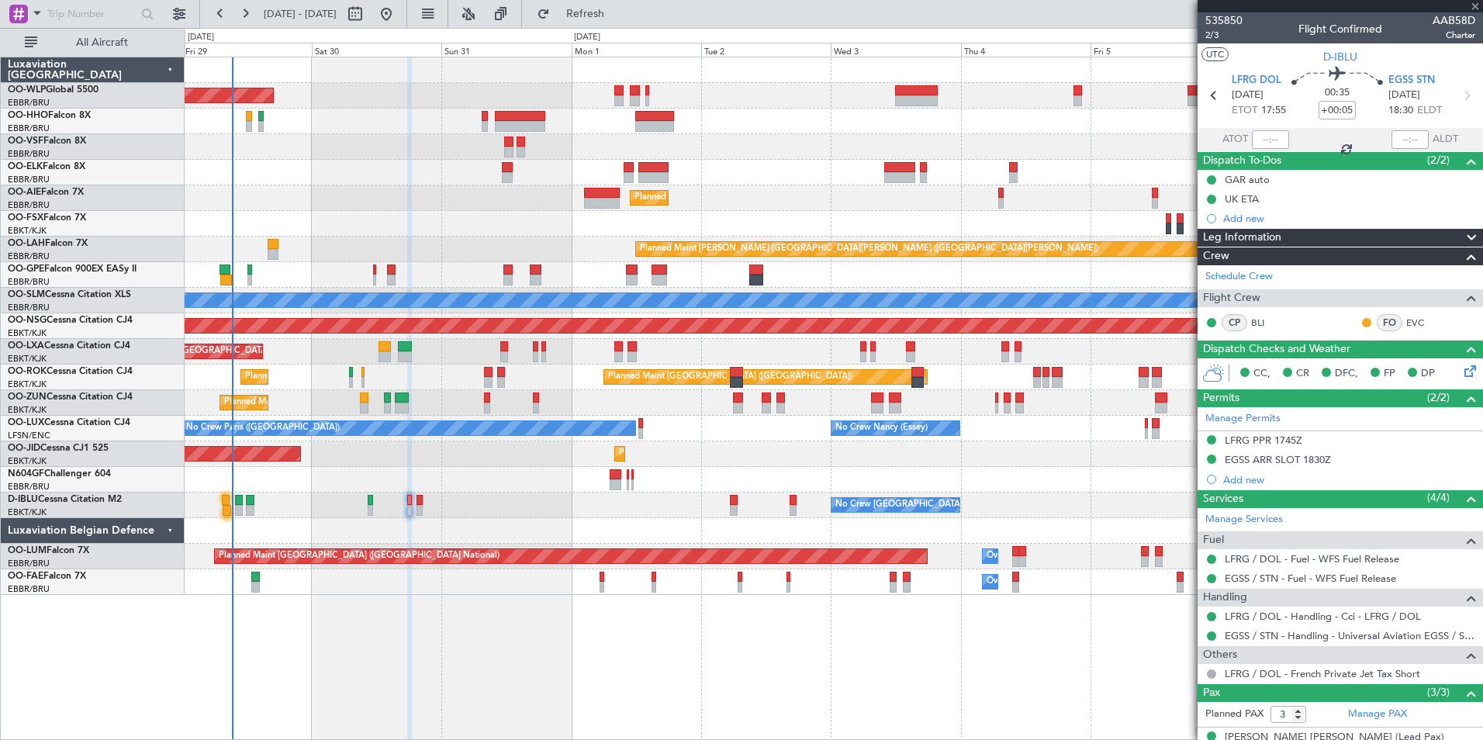
type input "0"
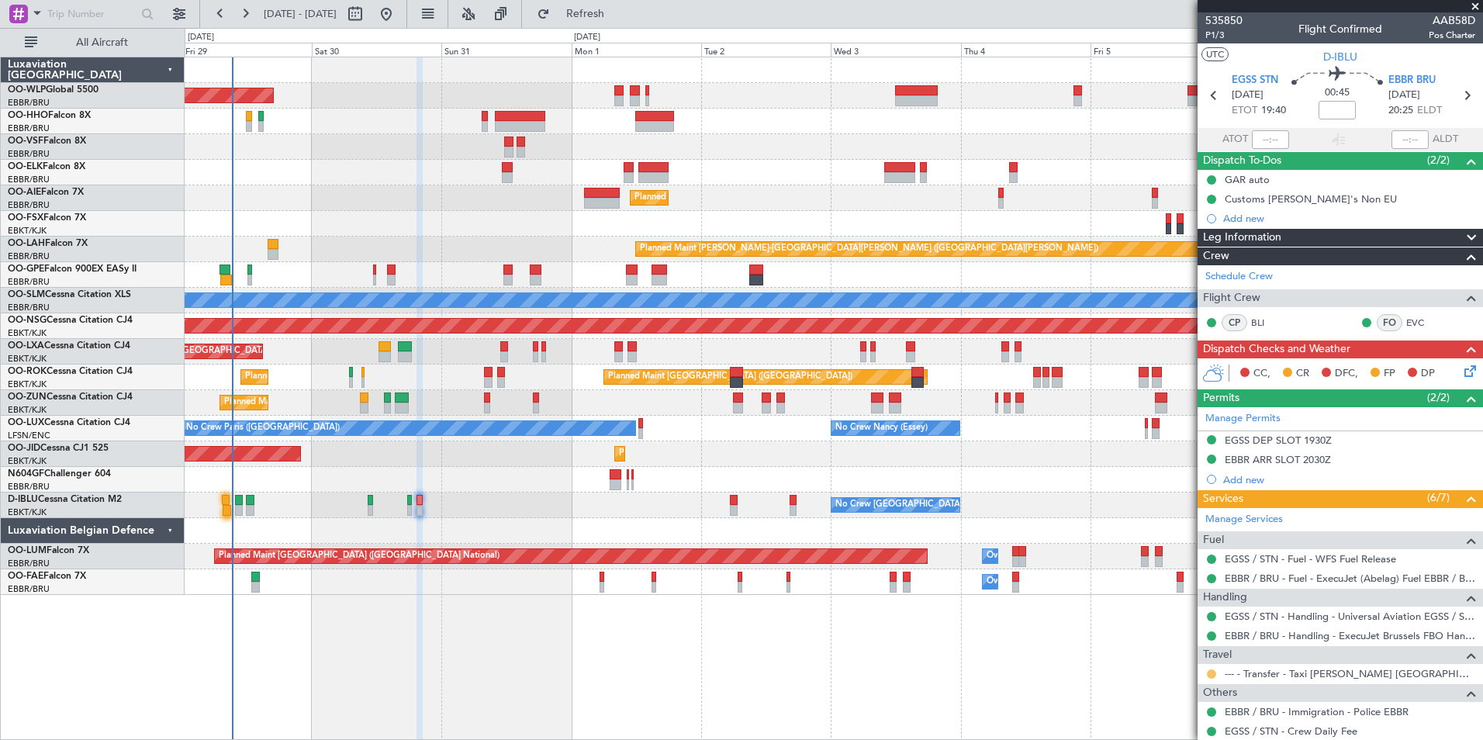
click at [1211, 672] on button at bounding box center [1211, 673] width 9 height 9
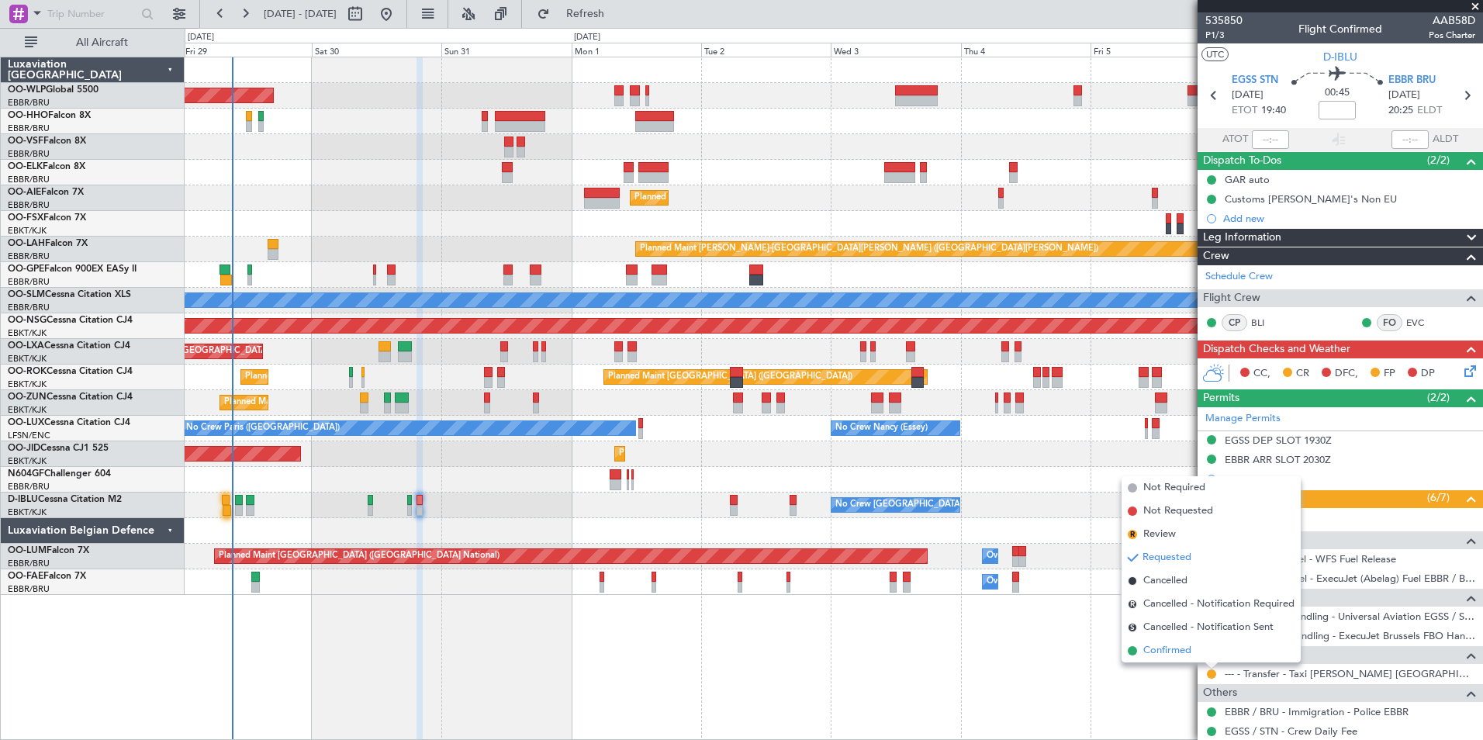
click at [1175, 646] on span "Confirmed" at bounding box center [1167, 651] width 48 height 16
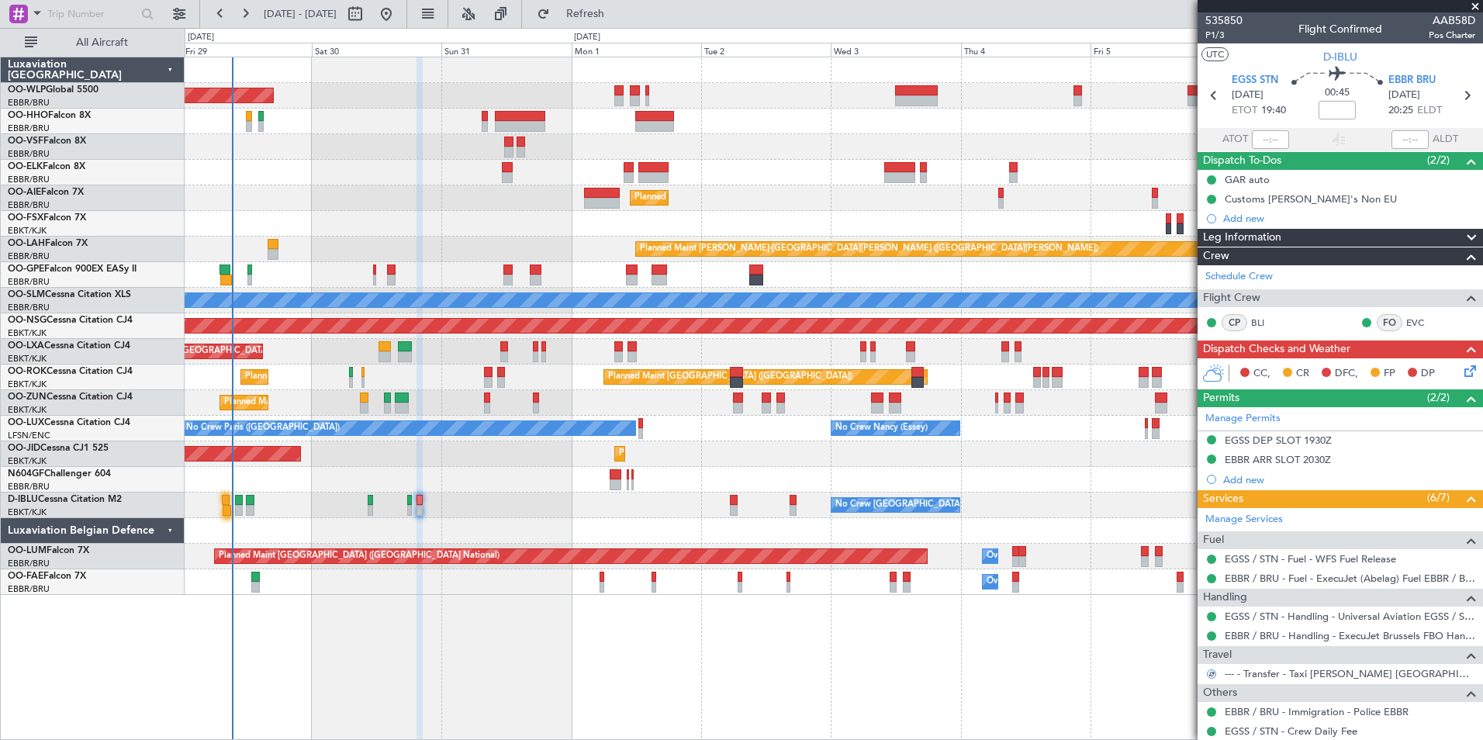
click at [1450, 367] on div "CC, CR DFC, FP DP" at bounding box center [1339, 373] width 285 height 31
click at [1461, 371] on icon at bounding box center [1467, 368] width 12 height 12
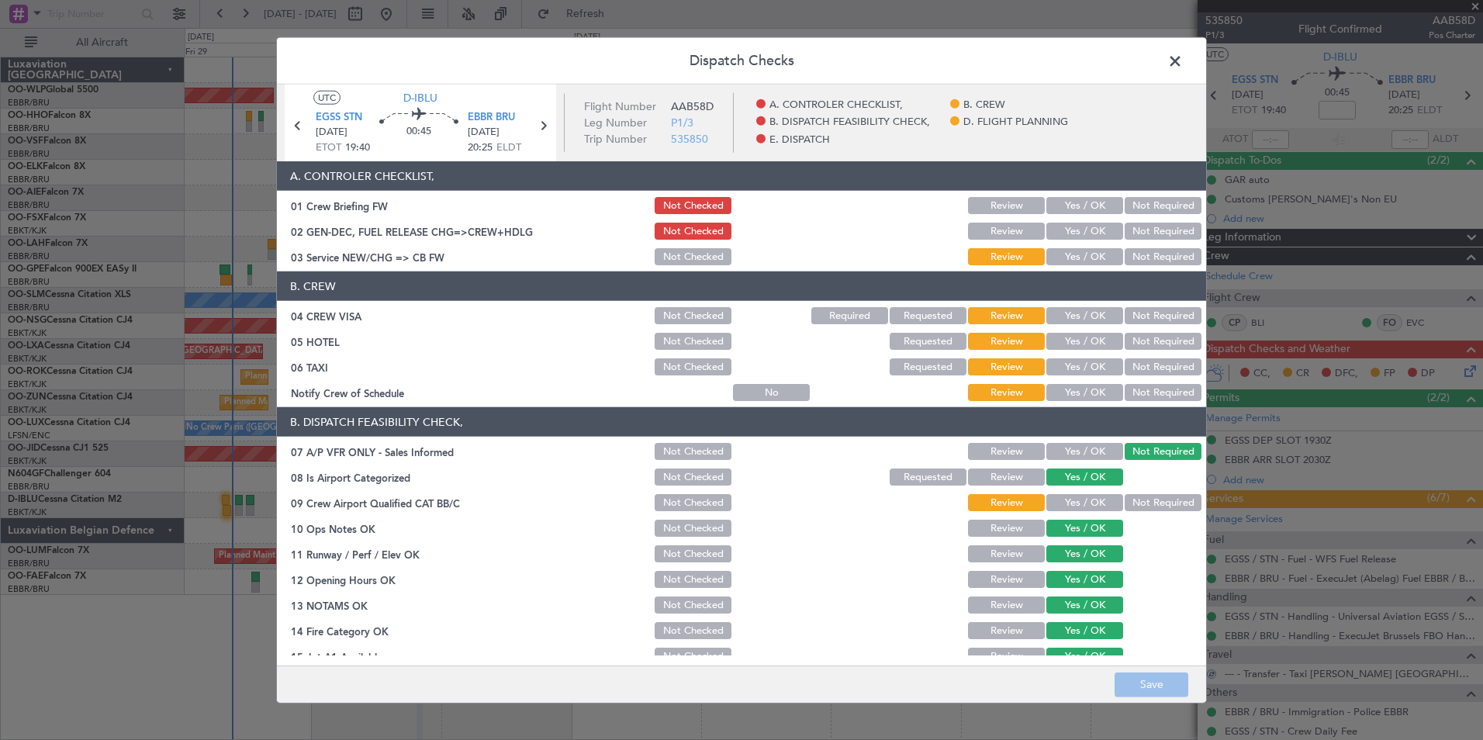
click at [1068, 196] on div "Yes / OK" at bounding box center [1083, 206] width 78 height 22
click at [1067, 208] on button "Yes / OK" at bounding box center [1084, 205] width 77 height 17
click at [1067, 233] on button "Yes / OK" at bounding box center [1084, 231] width 77 height 17
click at [1066, 255] on button "Yes / OK" at bounding box center [1084, 256] width 77 height 17
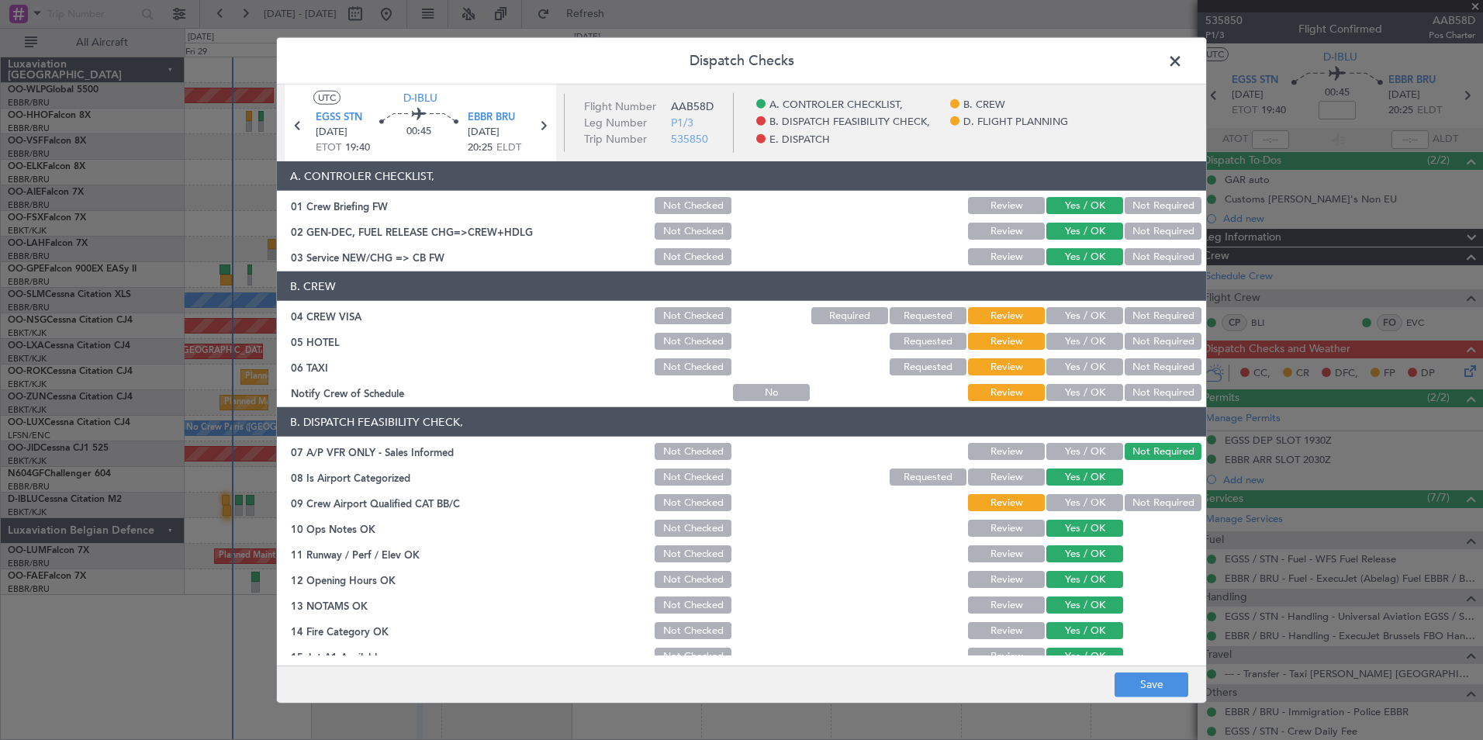
click at [1135, 316] on button "Not Required" at bounding box center [1162, 315] width 77 height 17
click at [1132, 344] on button "Not Required" at bounding box center [1162, 341] width 77 height 17
click at [1090, 368] on button "Yes / OK" at bounding box center [1084, 366] width 77 height 17
click at [1129, 394] on button "Not Required" at bounding box center [1162, 392] width 77 height 17
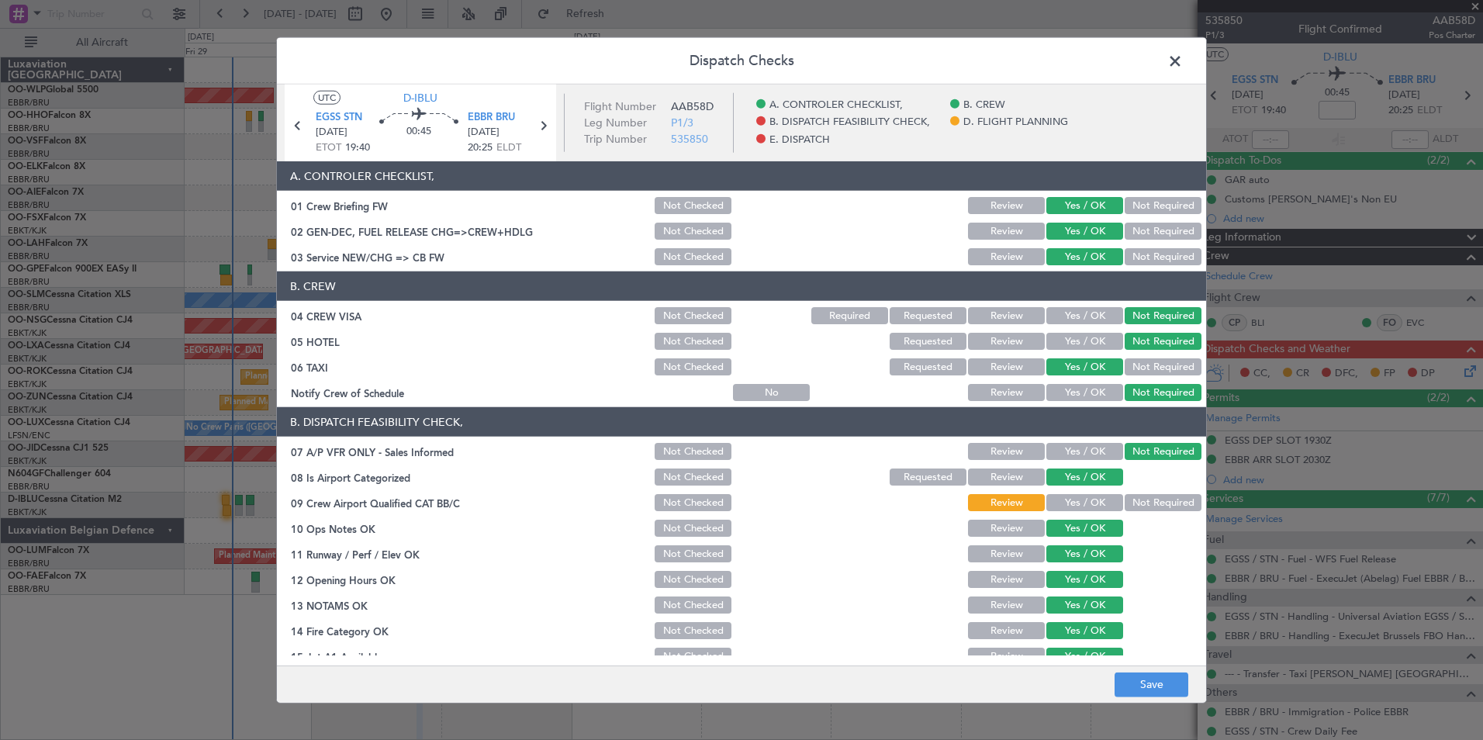
click at [1060, 499] on button "Yes / OK" at bounding box center [1084, 502] width 77 height 17
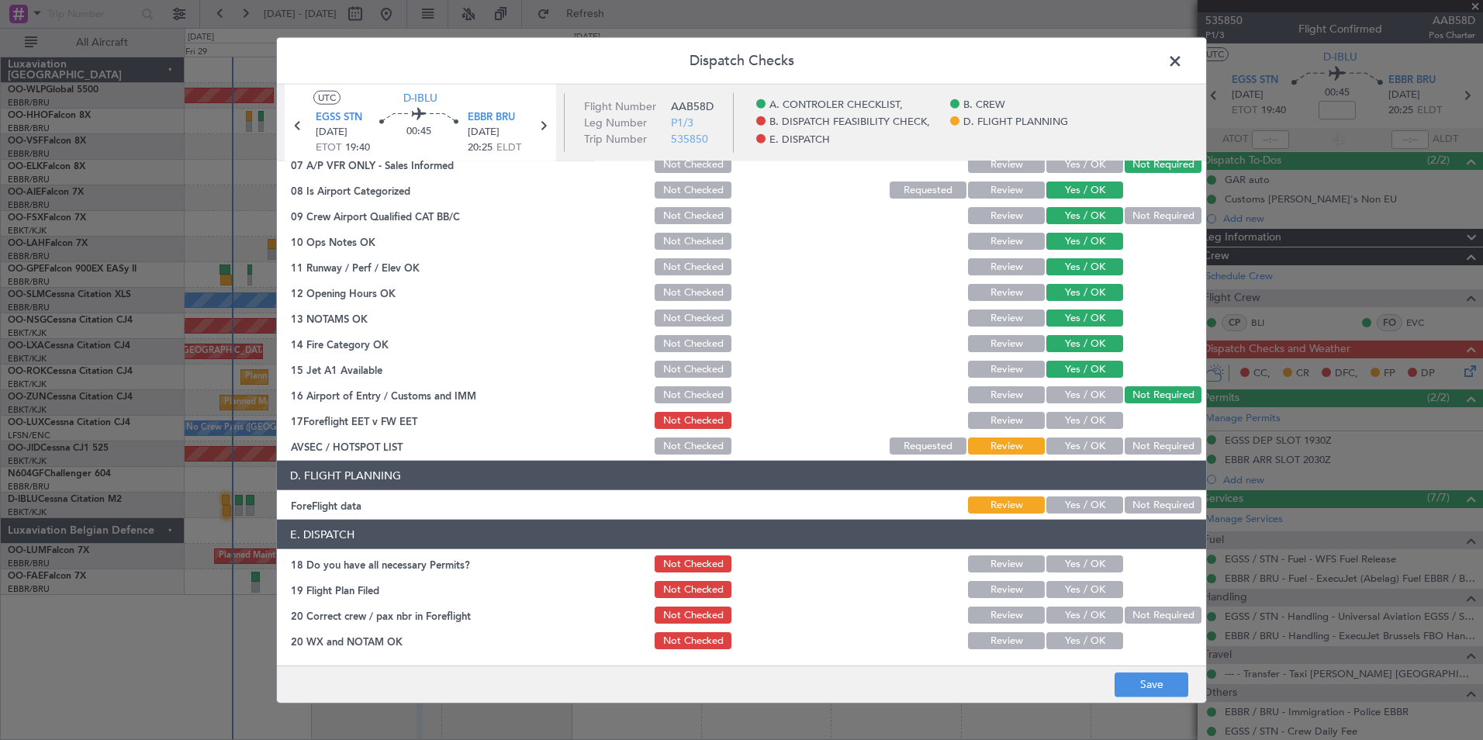
drag, startPoint x: 1080, startPoint y: 409, endPoint x: 1088, endPoint y: 425, distance: 17.3
click at [1083, 416] on div "Yes / OK" at bounding box center [1083, 420] width 78 height 22
click at [1088, 425] on button "Yes / OK" at bounding box center [1084, 420] width 77 height 17
click at [1122, 458] on article "A. CONTROLER CHECKLIST, 01 Crew Briefing FW Not Checked Review Yes / OK Not Req…" at bounding box center [741, 408] width 929 height 494
click at [1122, 455] on div "Not Required" at bounding box center [1161, 446] width 78 height 22
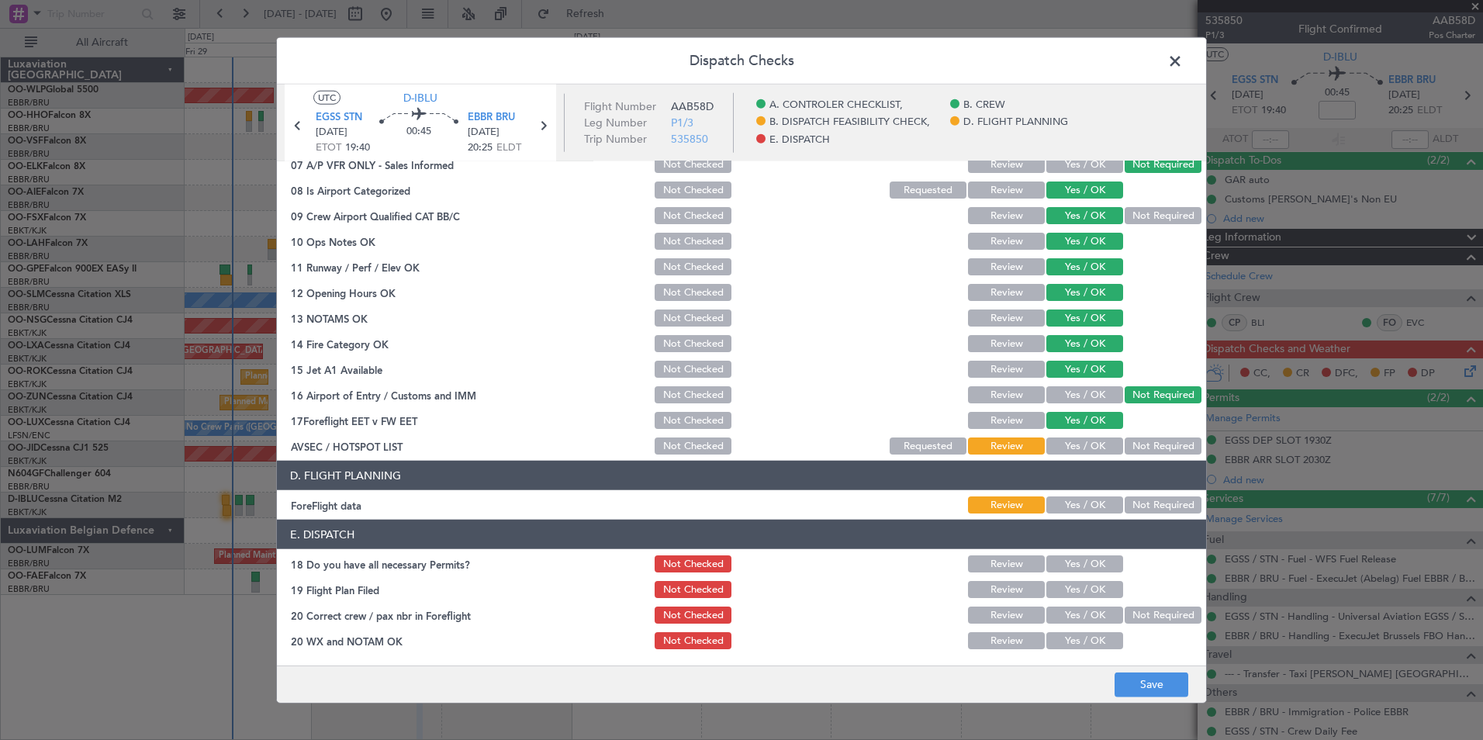
click at [1135, 441] on button "Not Required" at bounding box center [1162, 445] width 77 height 17
click at [1065, 504] on button "Yes / OK" at bounding box center [1084, 504] width 77 height 17
drag, startPoint x: 1050, startPoint y: 554, endPoint x: 1059, endPoint y: 580, distance: 27.2
click at [1052, 558] on div "Yes / OK" at bounding box center [1083, 564] width 78 height 22
click at [1059, 578] on div "Yes / OK" at bounding box center [1083, 589] width 78 height 22
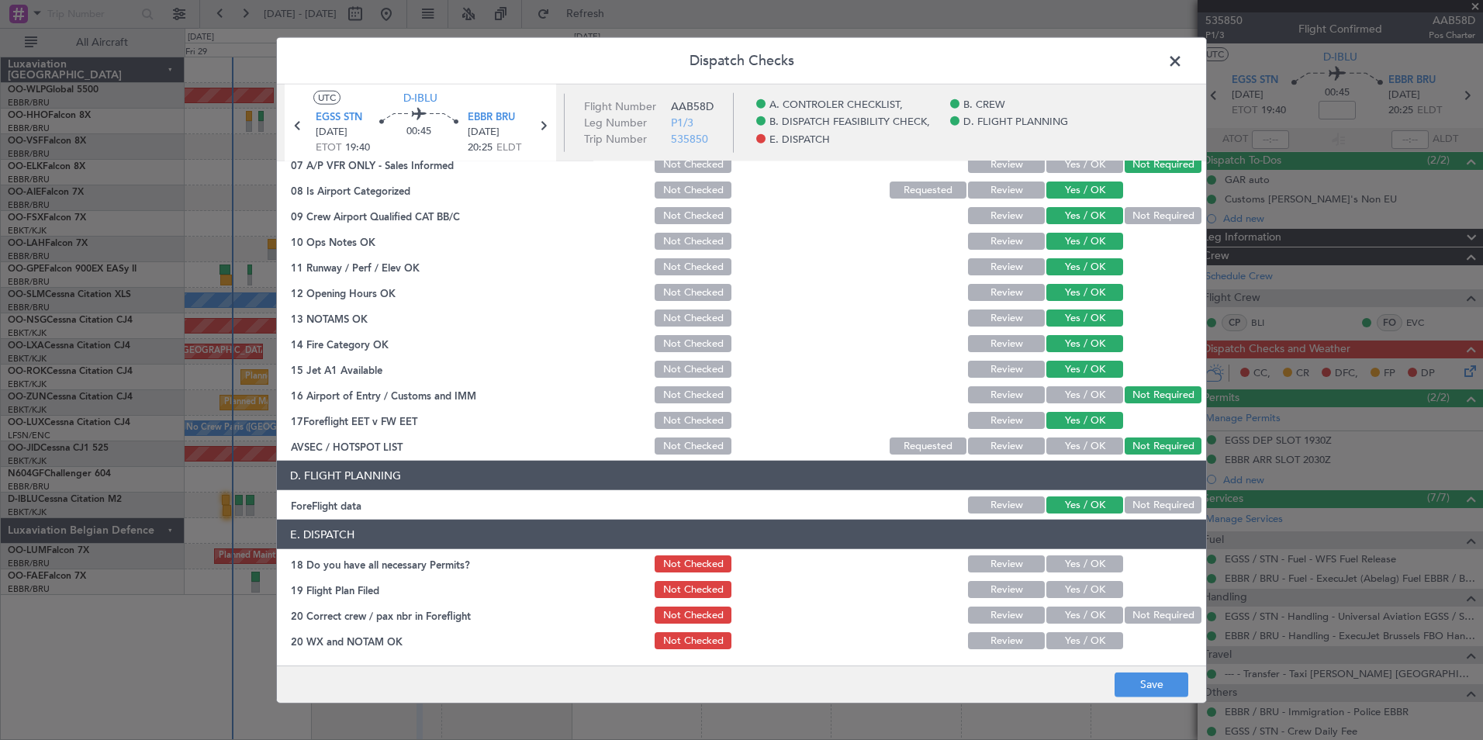
click at [1064, 561] on button "Yes / OK" at bounding box center [1084, 563] width 77 height 17
click at [1062, 583] on button "Yes / OK" at bounding box center [1084, 589] width 77 height 17
click at [1062, 618] on button "Yes / OK" at bounding box center [1084, 614] width 77 height 17
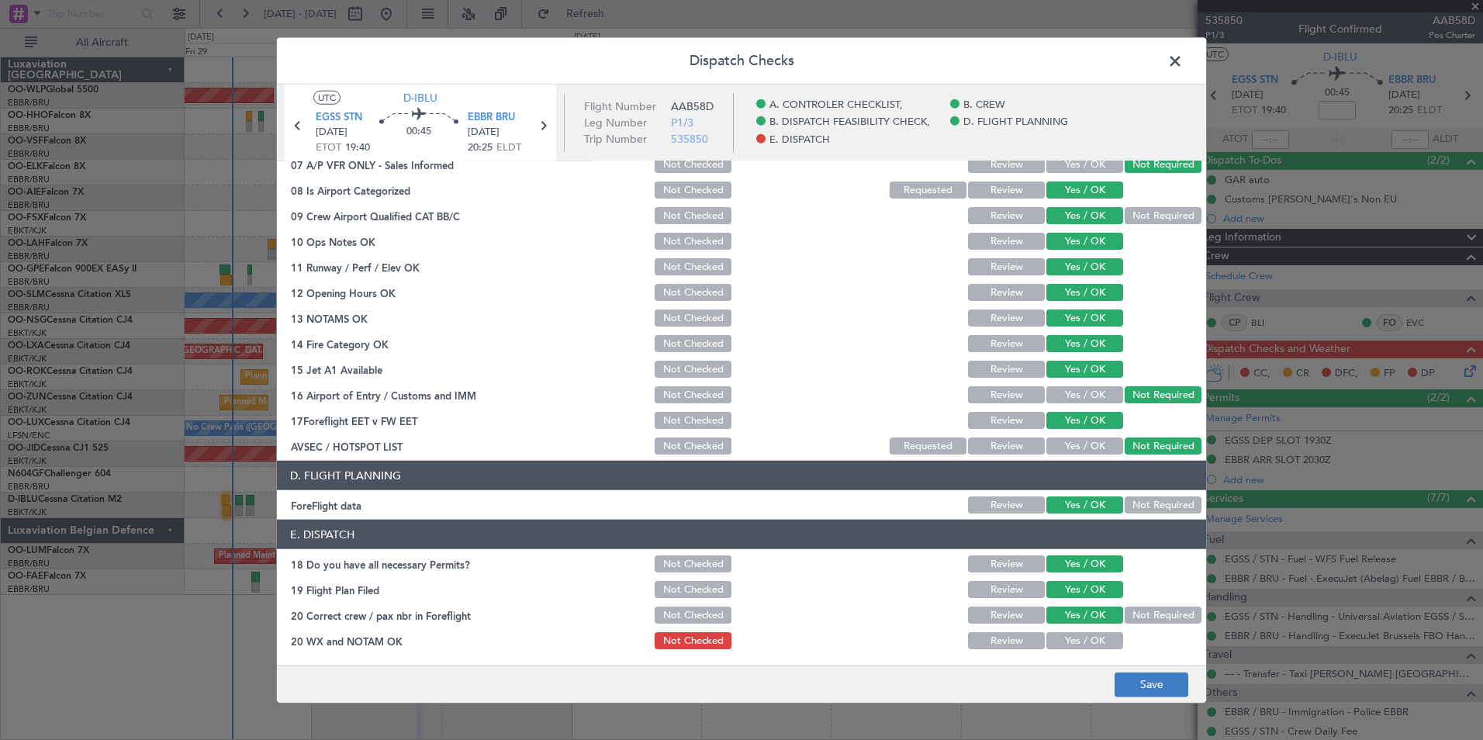
drag, startPoint x: 1065, startPoint y: 640, endPoint x: 1135, endPoint y: 685, distance: 83.7
click at [1065, 641] on button "Yes / OK" at bounding box center [1084, 640] width 77 height 17
click at [1143, 688] on button "Save" at bounding box center [1151, 684] width 74 height 25
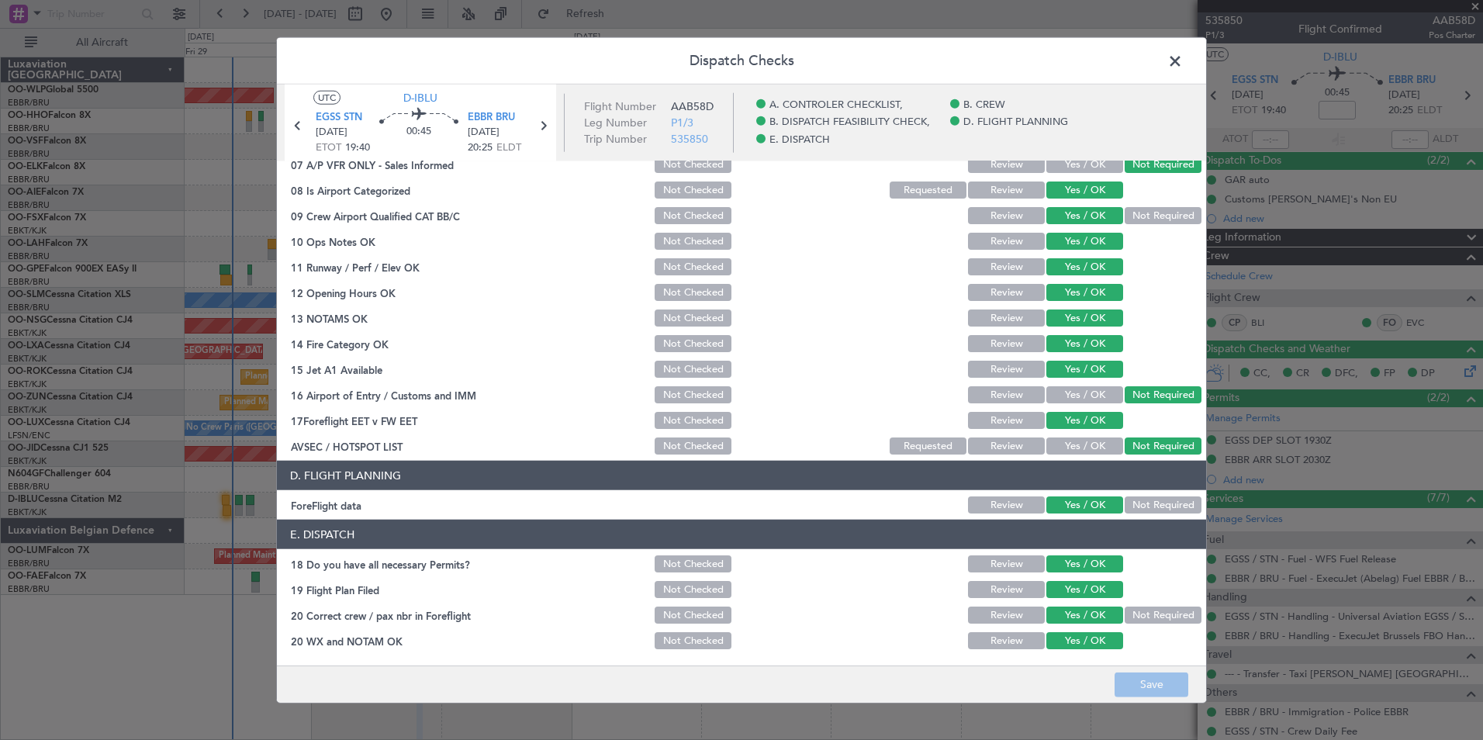
click at [1183, 57] on span at bounding box center [1183, 65] width 0 height 31
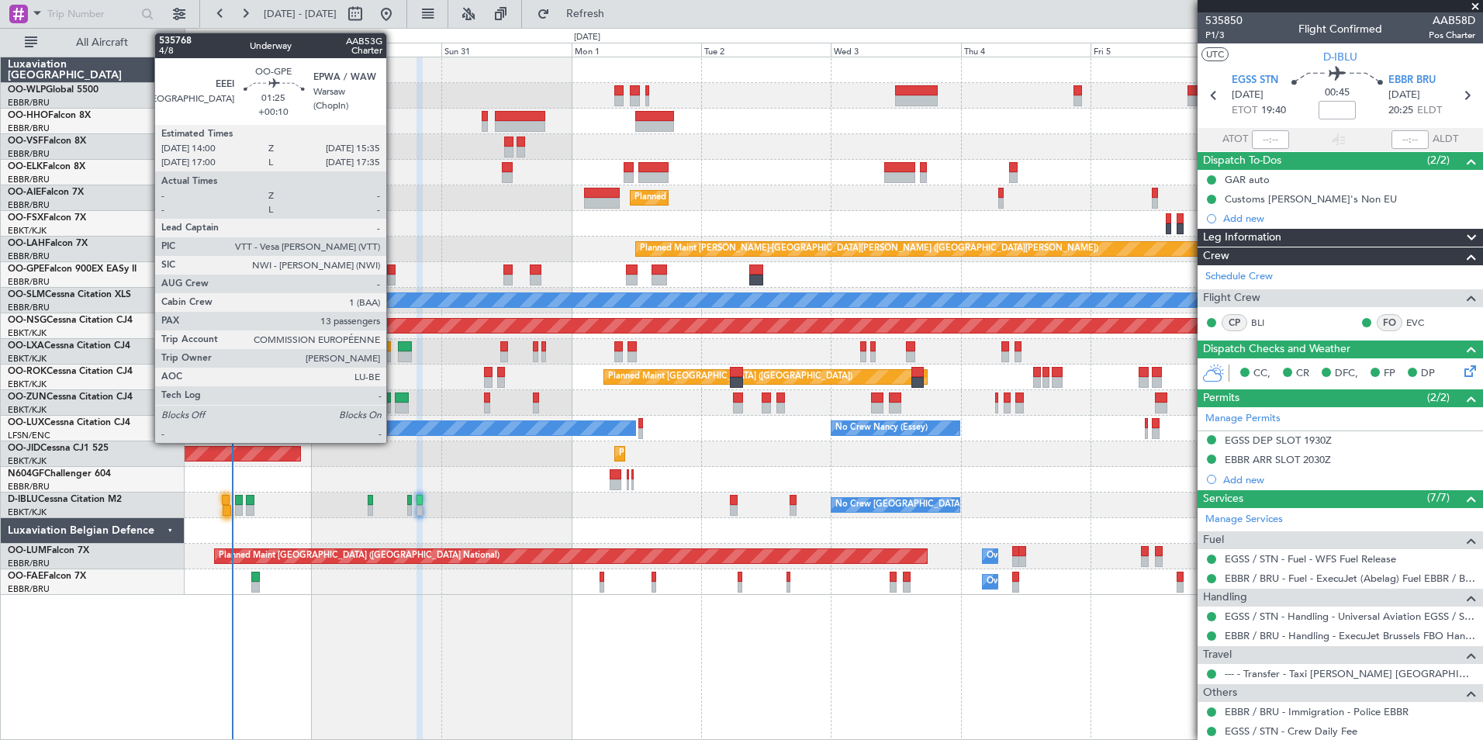
click at [393, 275] on div at bounding box center [391, 280] width 9 height 11
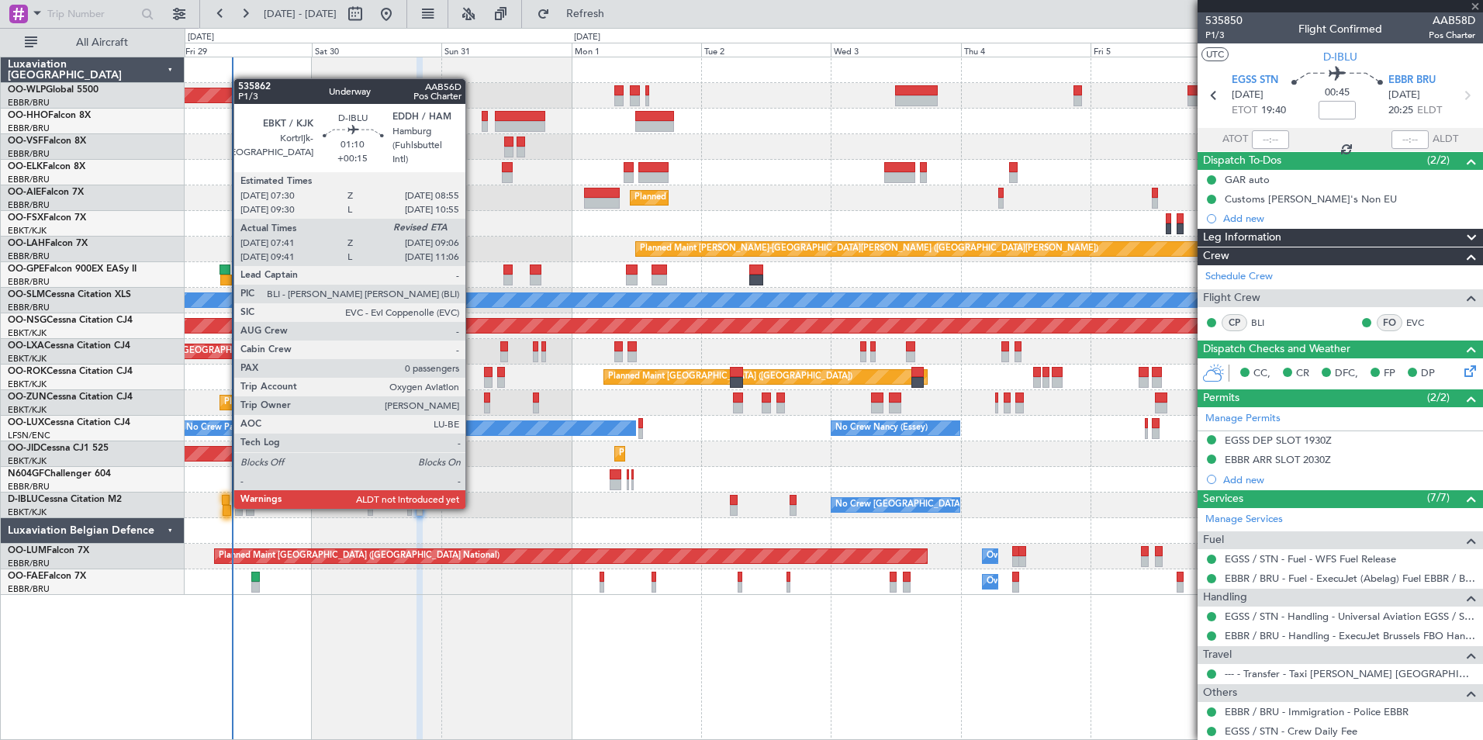
click at [226, 506] on div at bounding box center [227, 510] width 8 height 11
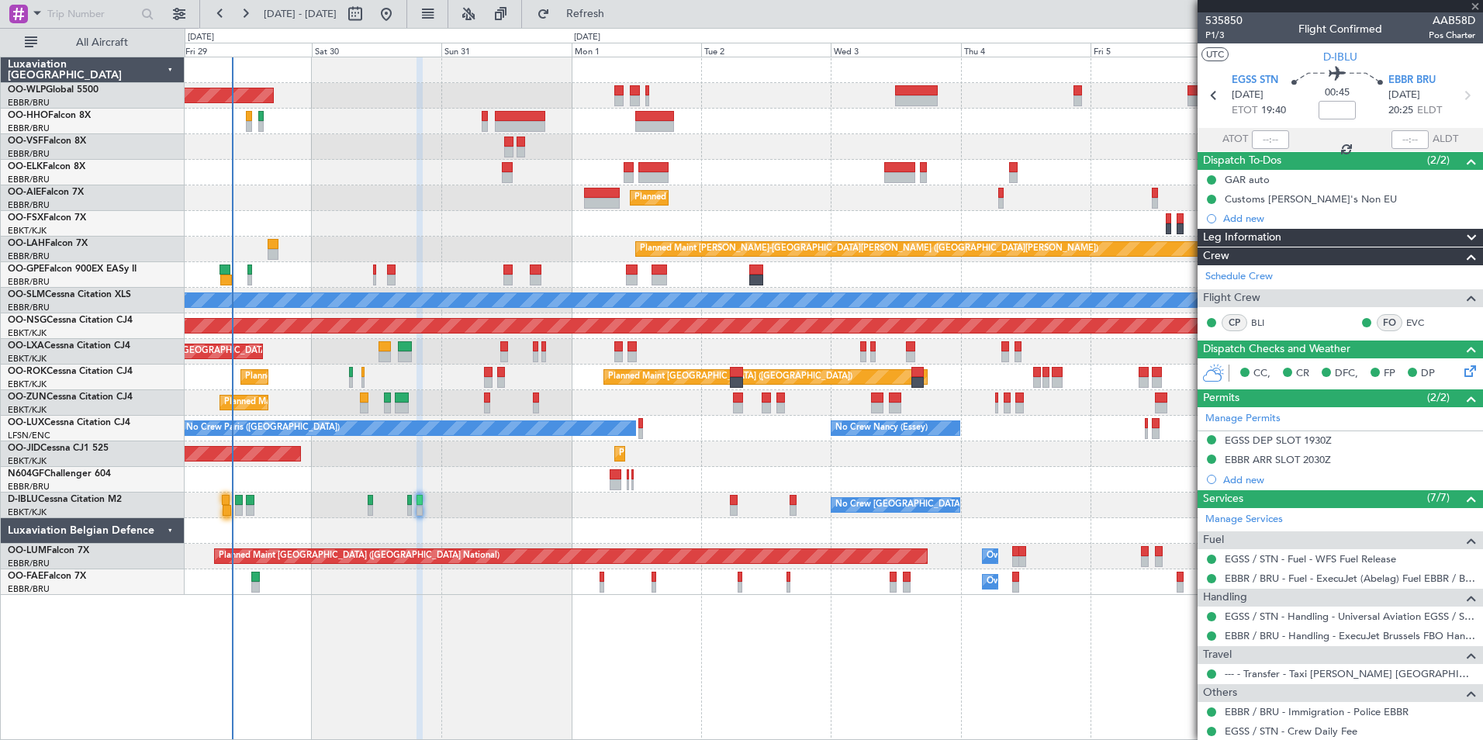
type input "+00:15"
type input "07:51"
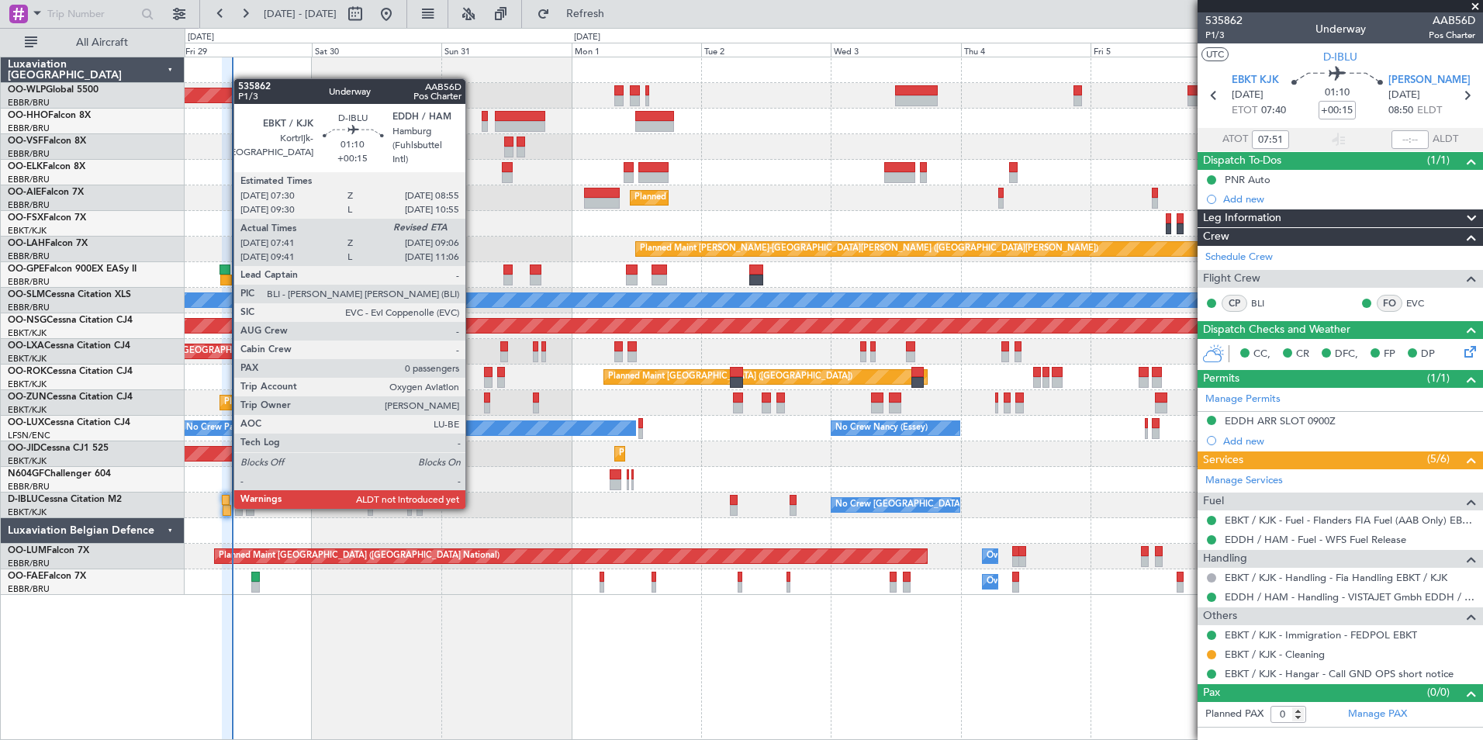
click at [226, 506] on div at bounding box center [227, 510] width 8 height 11
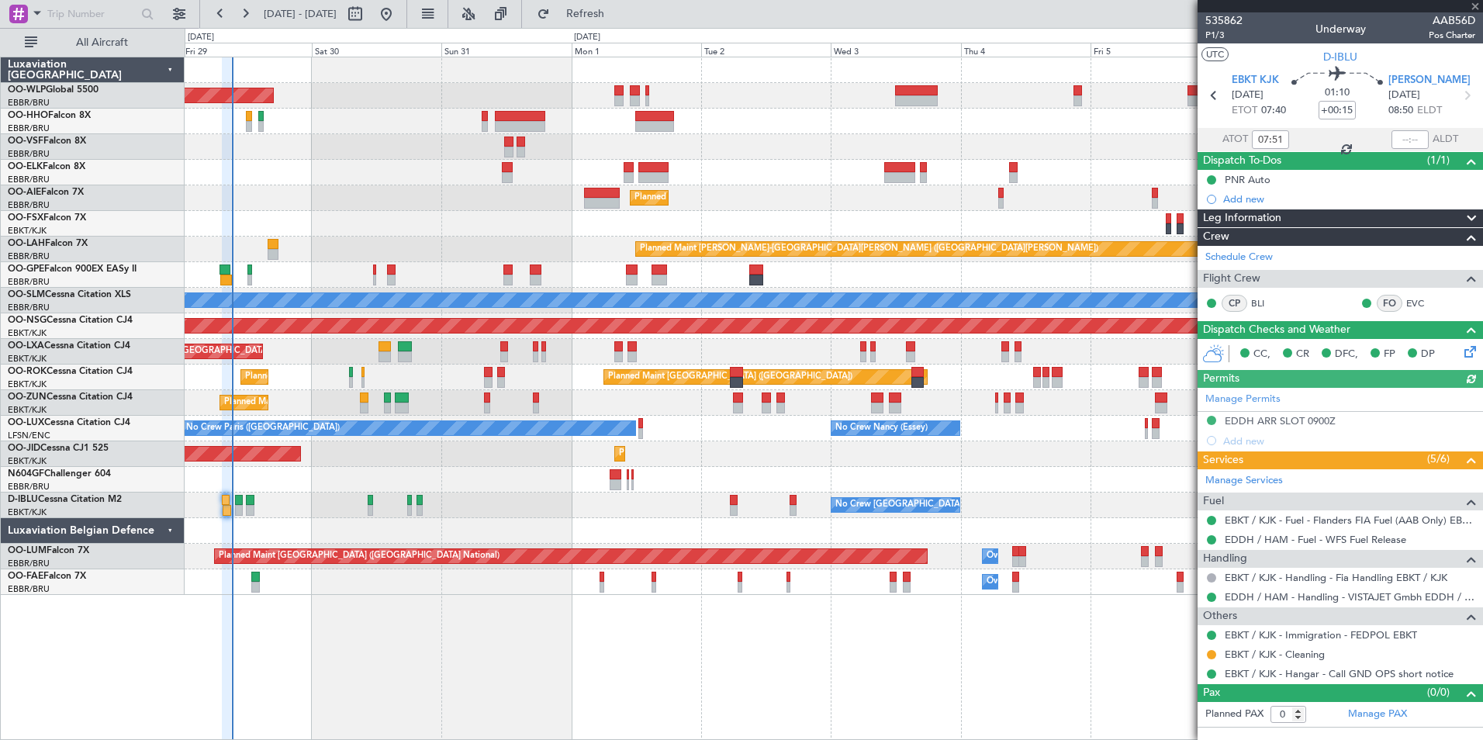
click at [1410, 130] on div at bounding box center [1409, 139] width 37 height 19
click at [1403, 141] on input "text" at bounding box center [1409, 139] width 37 height 19
click at [1176, 149] on div at bounding box center [833, 147] width 1297 height 26
type input "08:53"
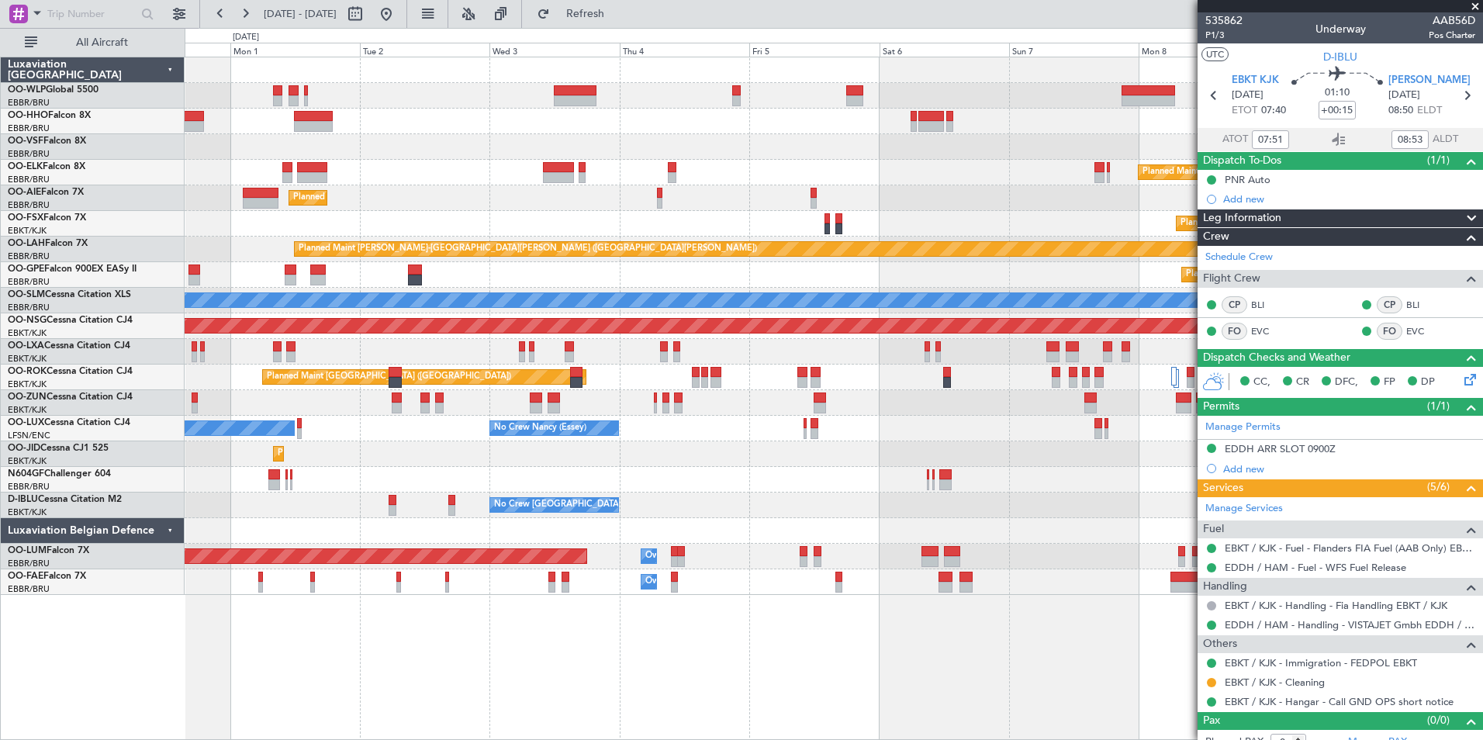
click at [610, 177] on div "Planned Maint Berlin (Brandenburg) Planned Maint Kortrijk-Wevelgem Planned Main…" at bounding box center [833, 325] width 1297 height 537
click at [594, 160] on div "Planned Maint Berlin (Brandenburg) Planned Maint Kortrijk-Wevelgem Planned Main…" at bounding box center [833, 325] width 1297 height 537
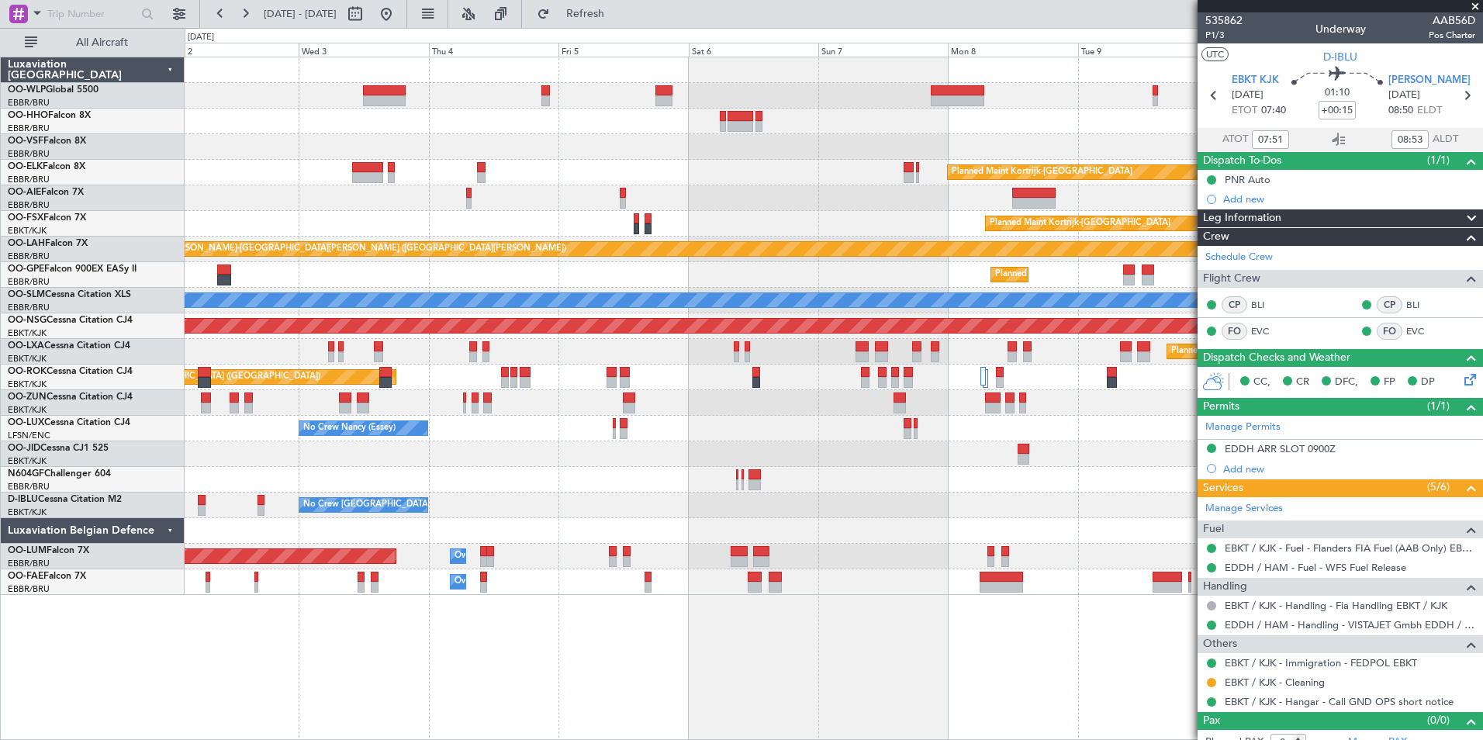
click at [759, 105] on div at bounding box center [833, 96] width 1297 height 26
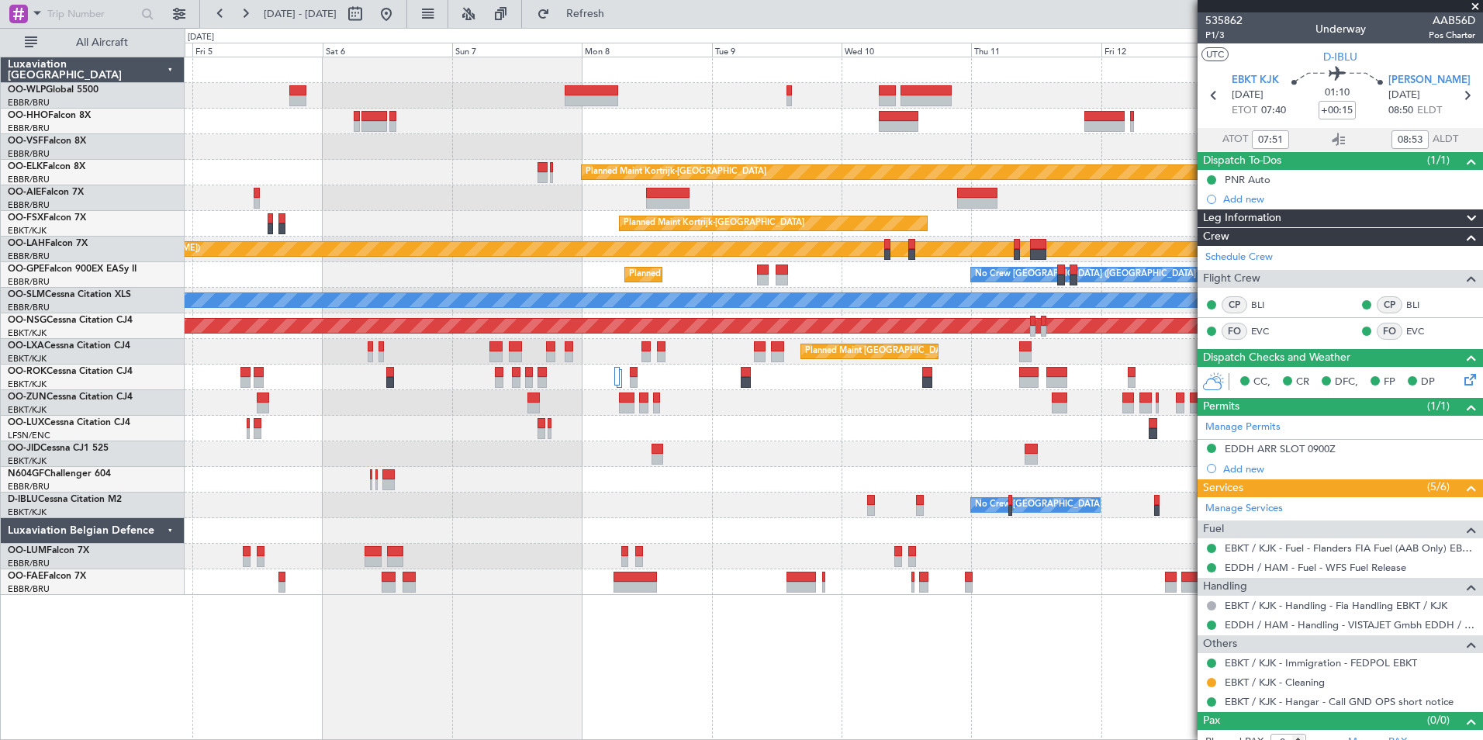
click at [766, 101] on div at bounding box center [833, 96] width 1297 height 26
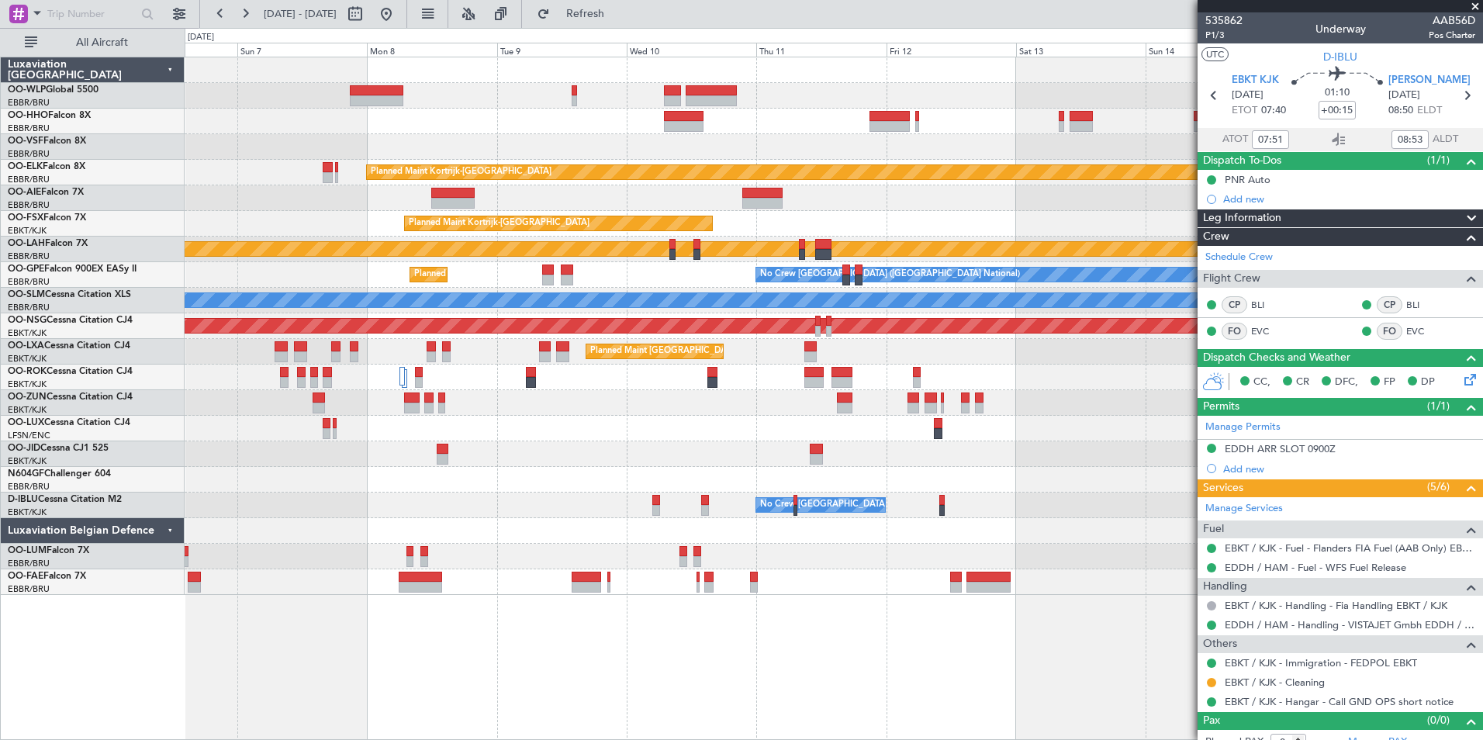
click at [768, 119] on div "Planned Maint Kortrijk-Wevelgem Planned Maint Kortrijk-Wevelgem EBKT 08:50 Z KL…" at bounding box center [833, 325] width 1297 height 537
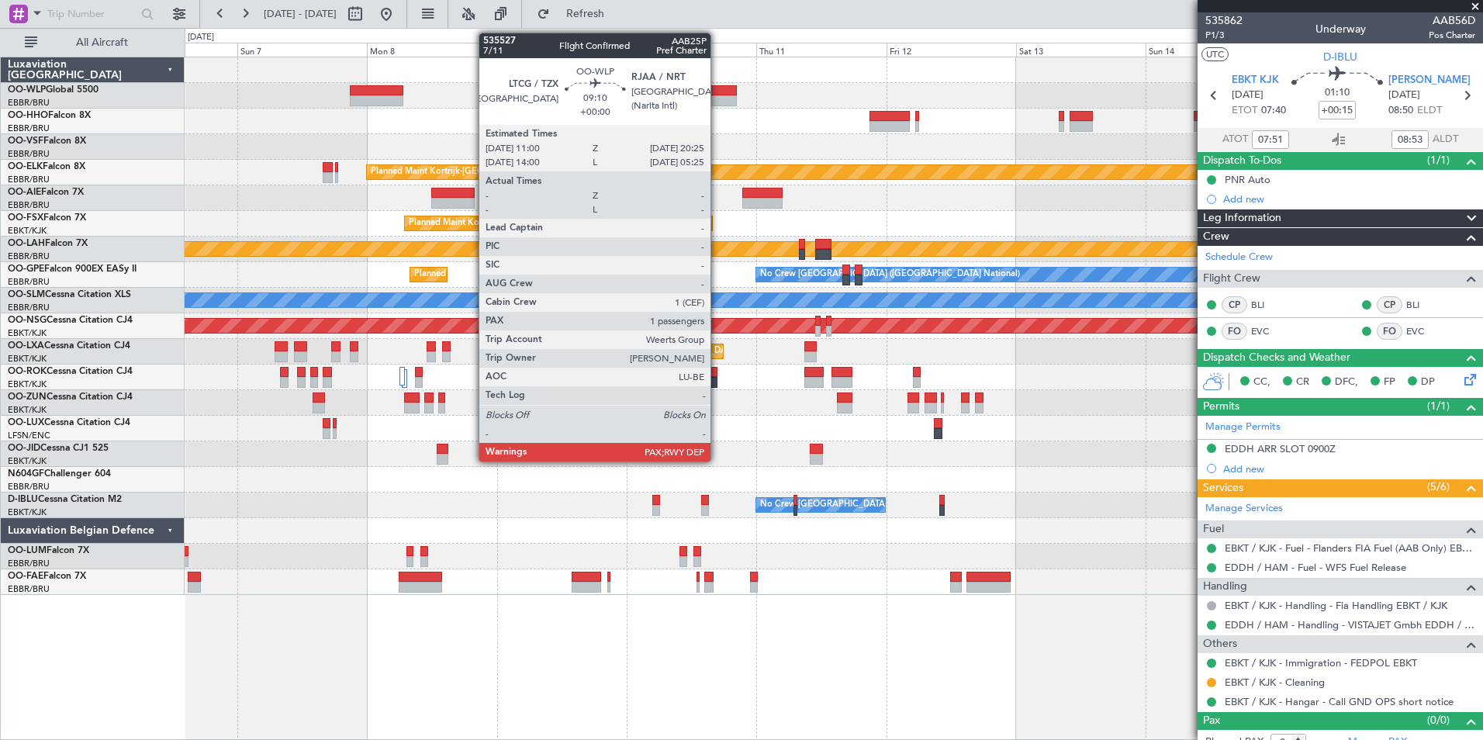
click at [717, 94] on div at bounding box center [711, 90] width 51 height 11
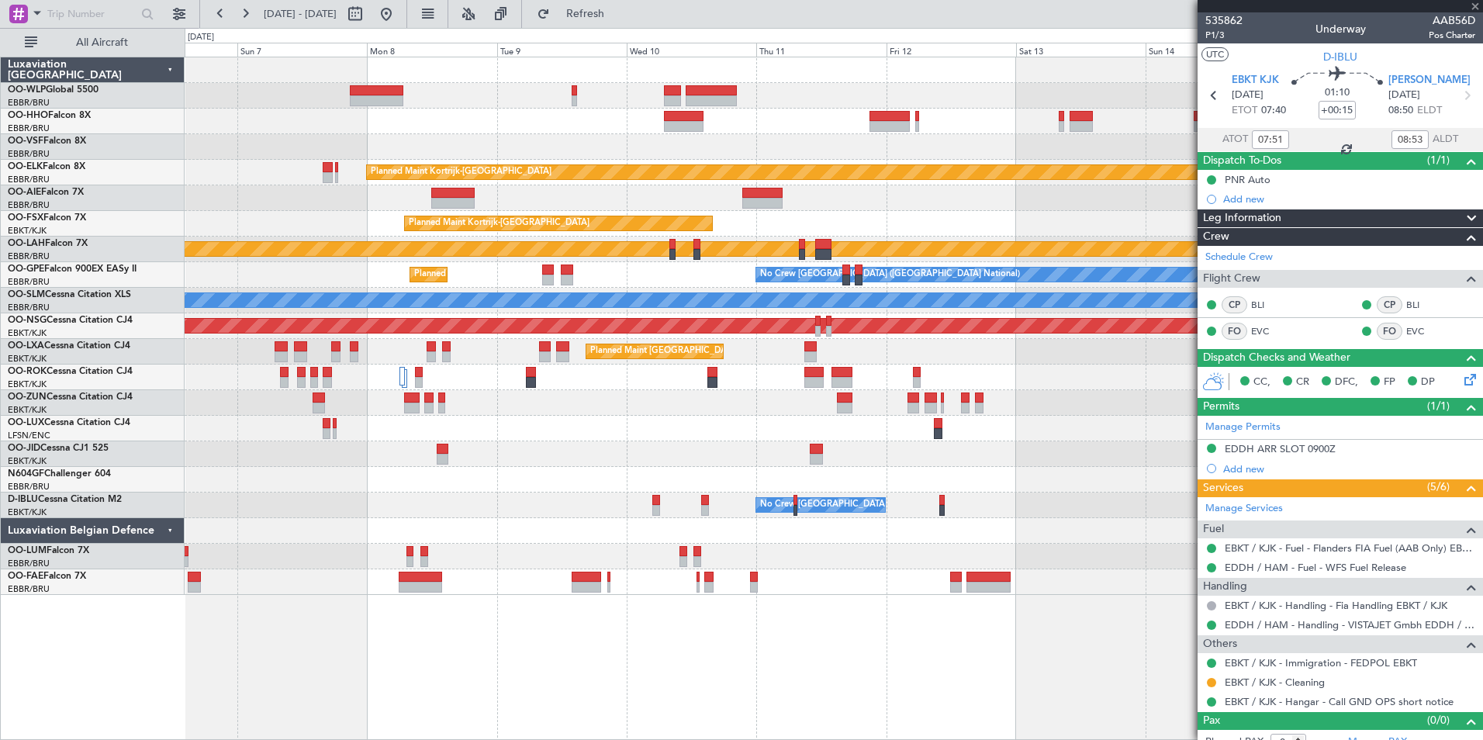
type input "3"
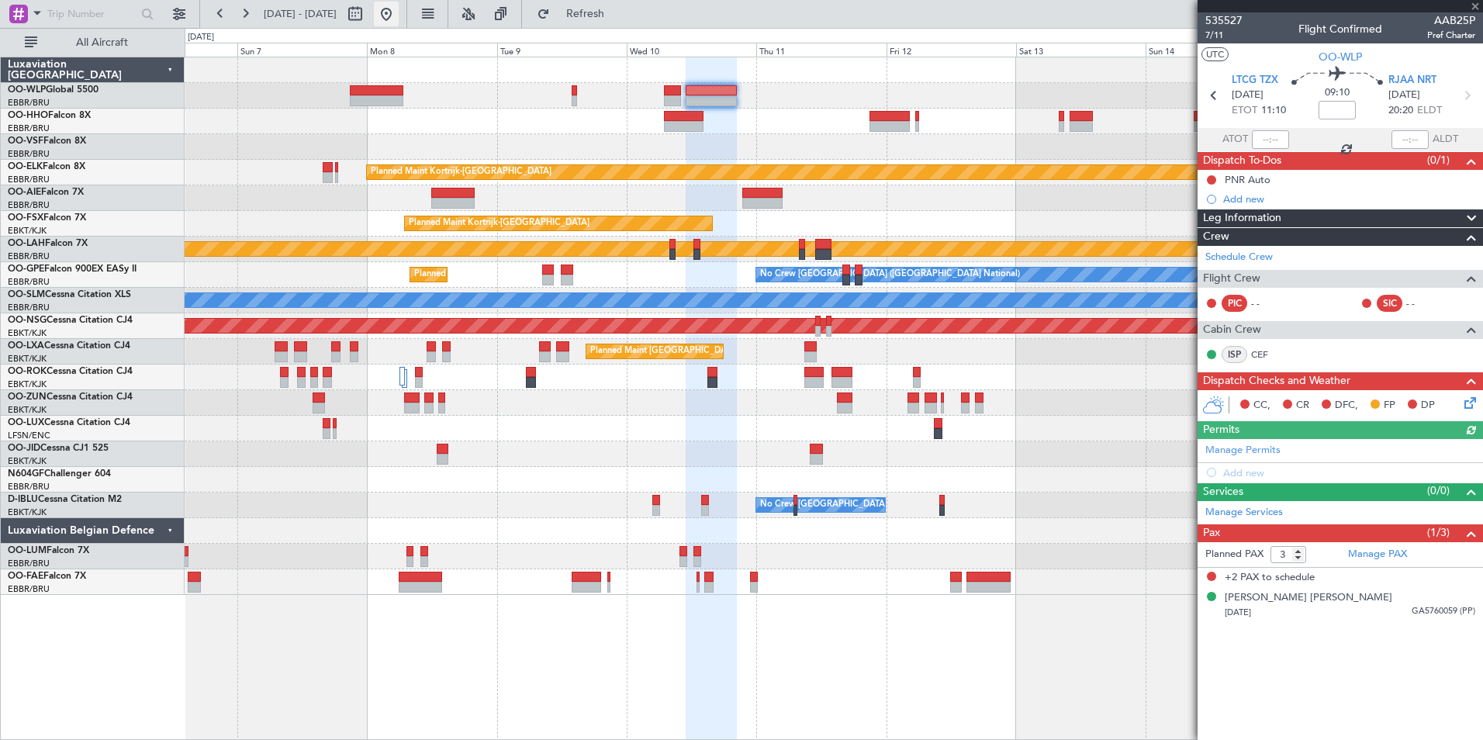
click at [399, 16] on button at bounding box center [386, 14] width 25 height 25
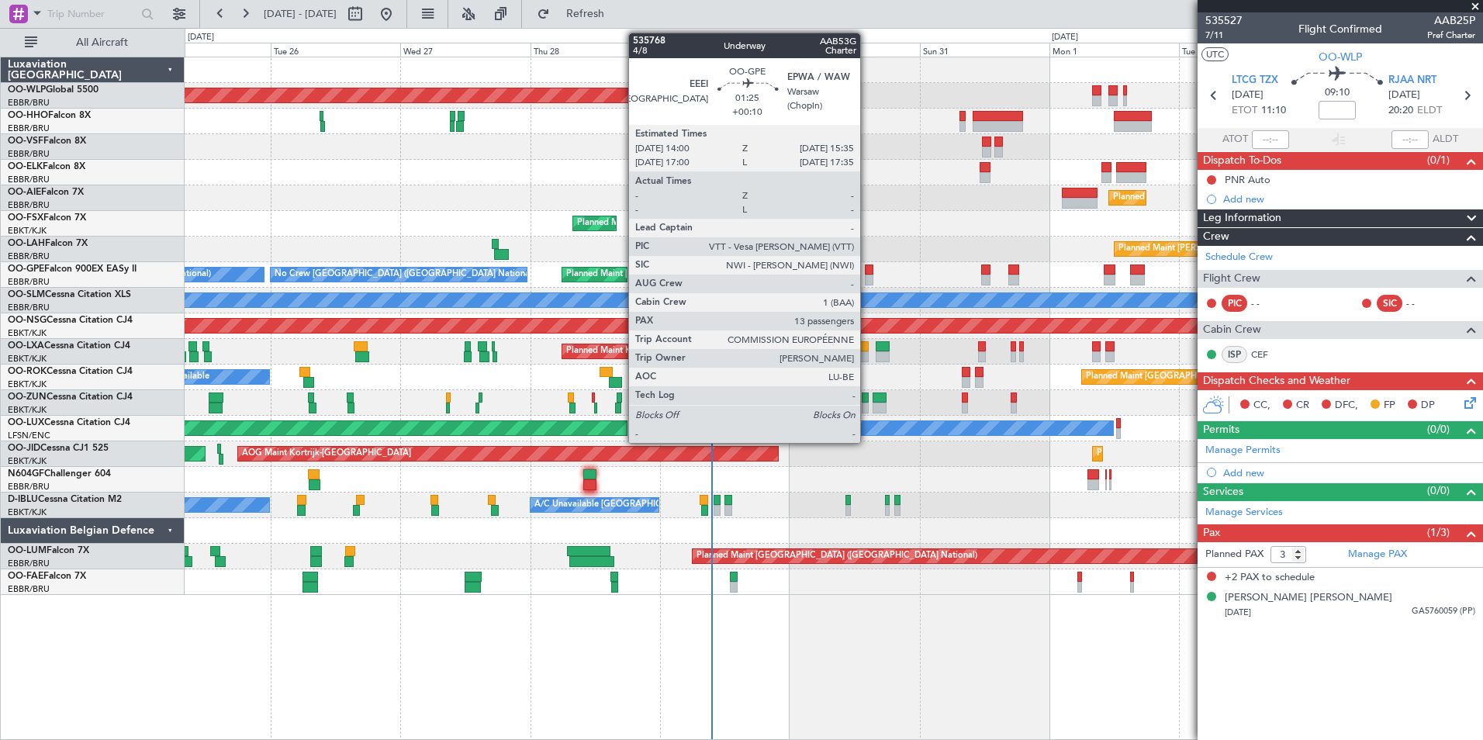
click at [867, 271] on div at bounding box center [869, 269] width 9 height 11
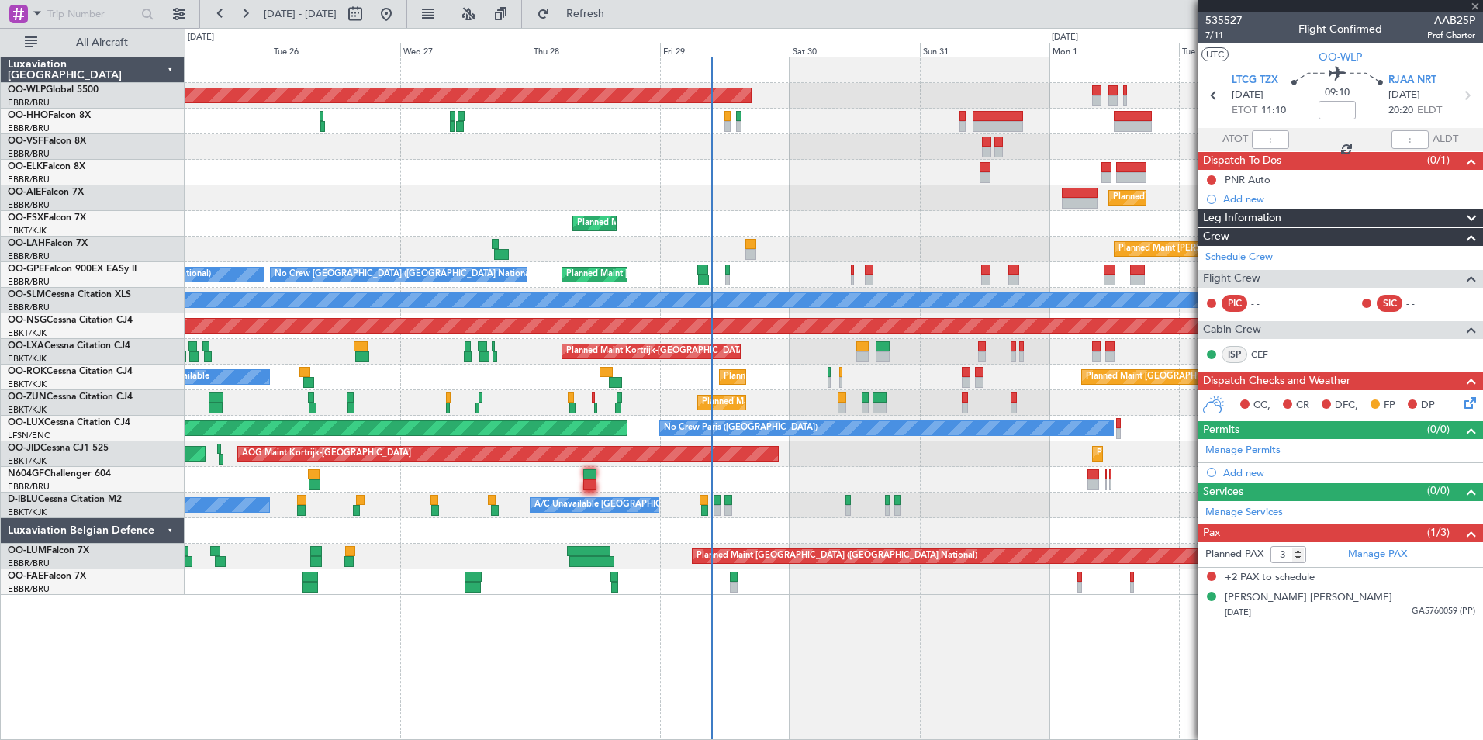
type input "+00:10"
type input "13"
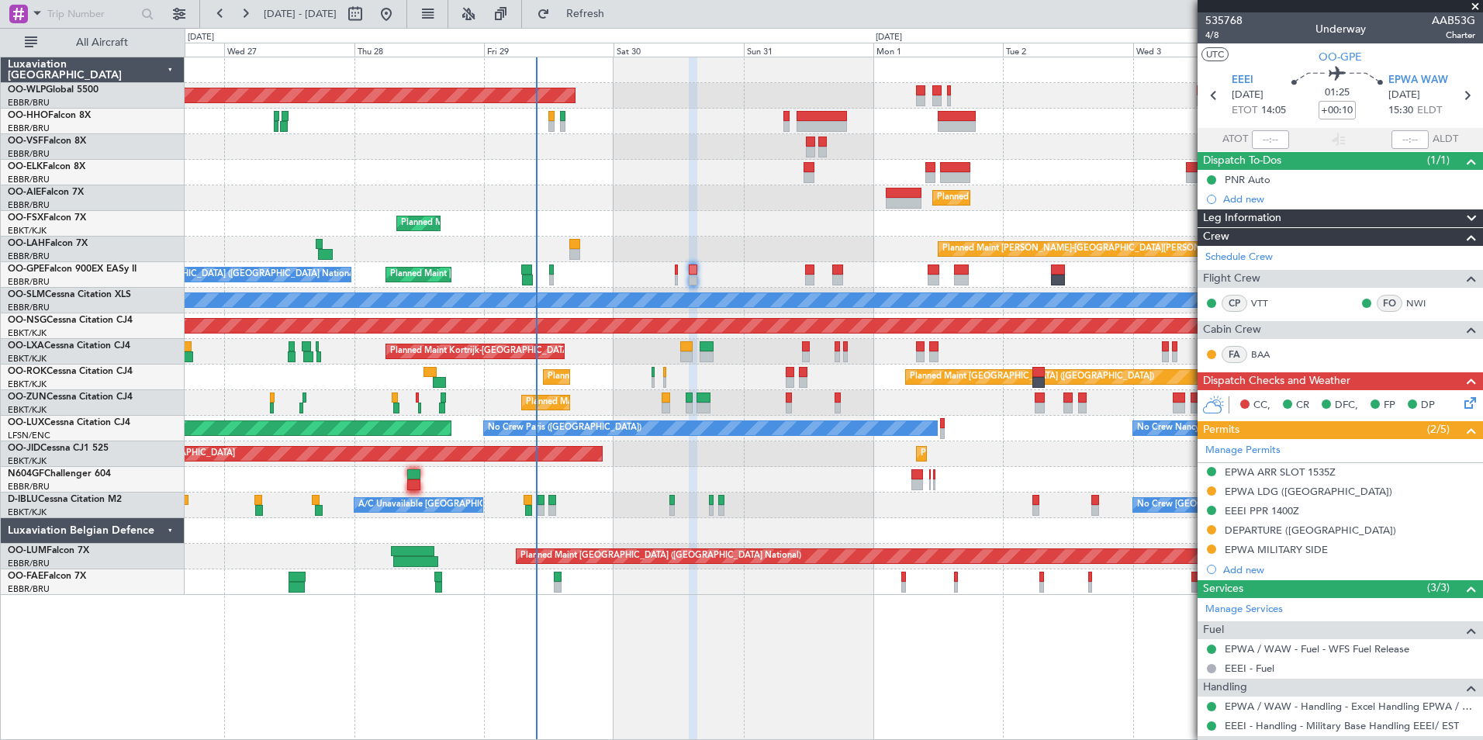
click at [850, 215] on div "Planned Maint Berlin (Brandenburg) Planned Maint Kortrijk-Wevelgem Planned Main…" at bounding box center [833, 325] width 1297 height 537
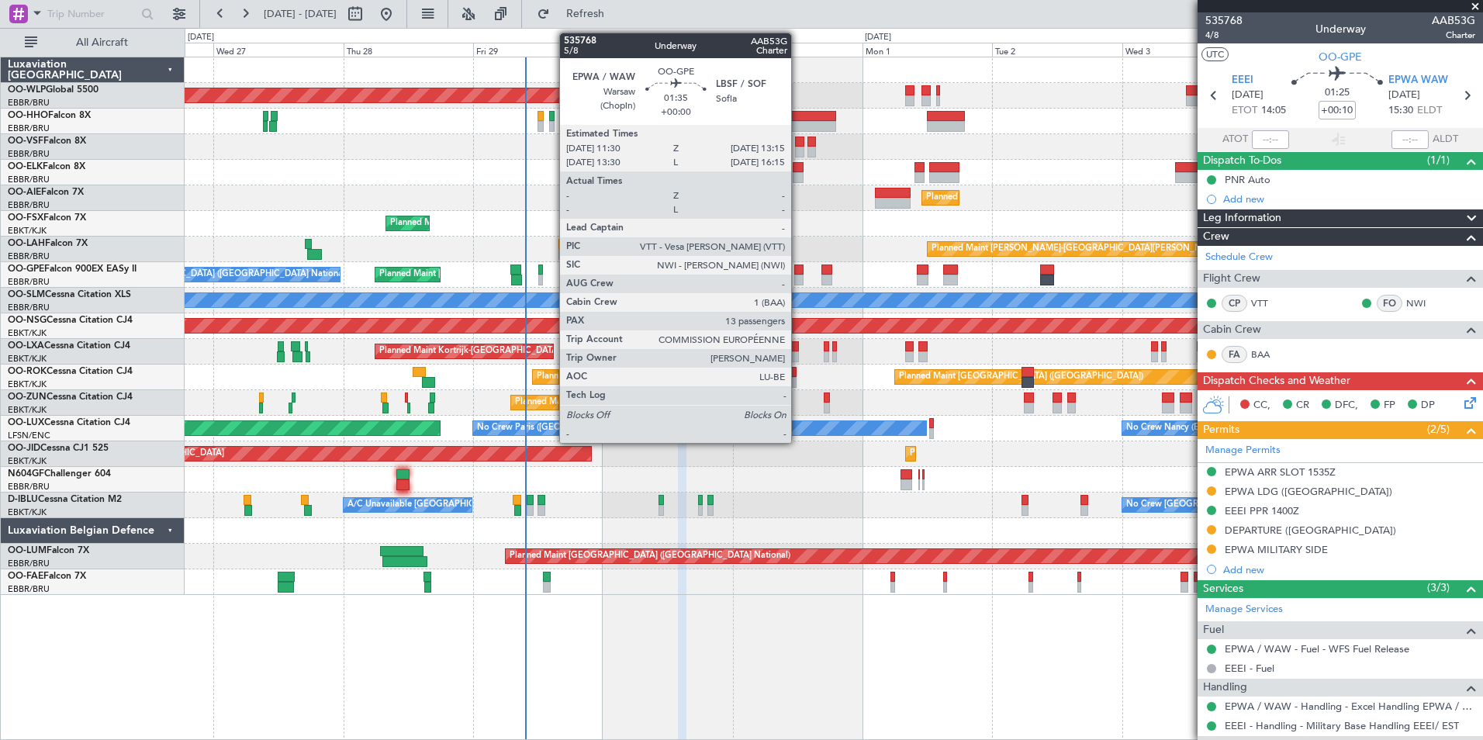
click at [798, 274] on div at bounding box center [799, 269] width 10 height 11
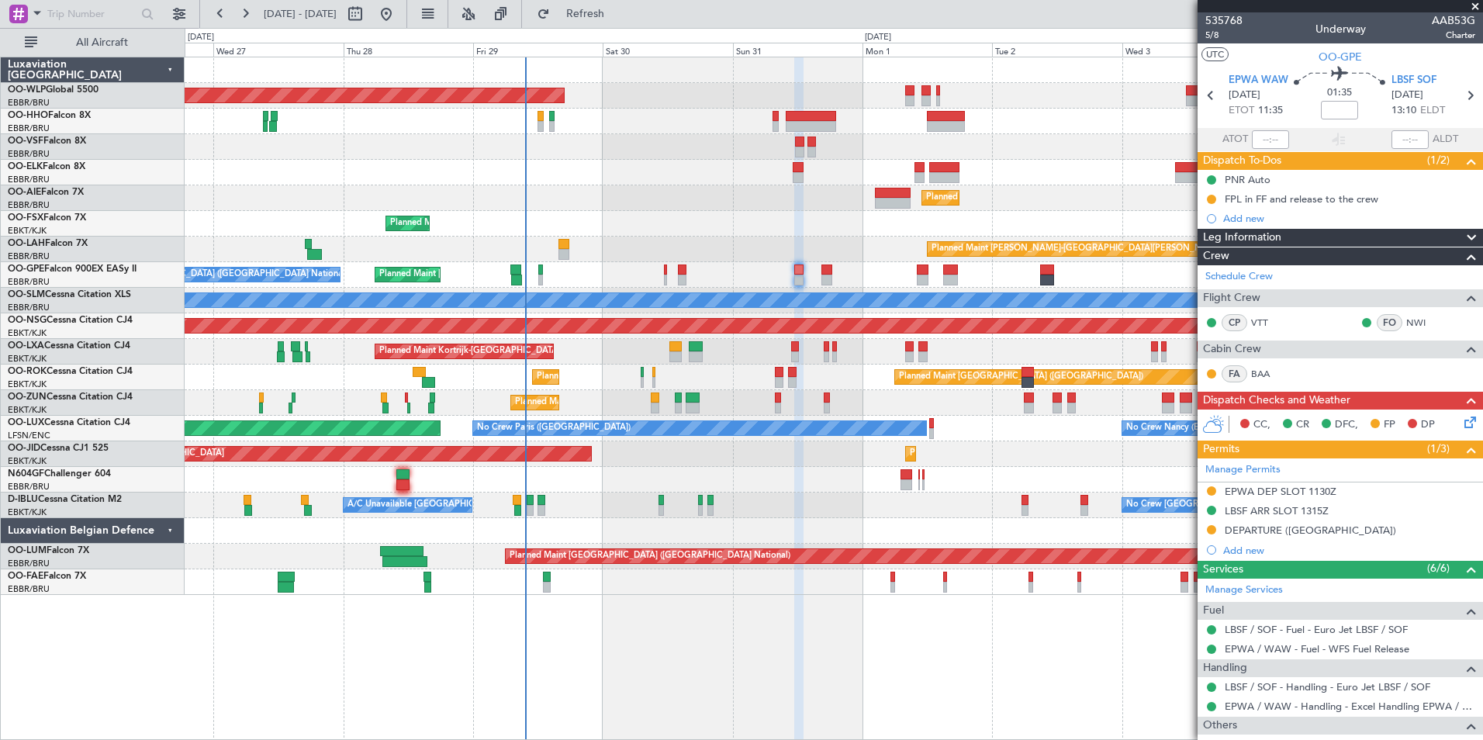
click at [188, 634] on div "Planned Maint Berlin (Brandenburg) Planned Maint Kortrijk-Wevelgem Planned Main…" at bounding box center [834, 398] width 1298 height 683
click at [1034, 199] on div "Planned Maint [GEOGRAPHIC_DATA] ([GEOGRAPHIC_DATA])" at bounding box center [833, 198] width 1297 height 26
click at [1059, 175] on div "Planned Maint Kortrijk-[GEOGRAPHIC_DATA]" at bounding box center [833, 173] width 1297 height 26
click at [768, 211] on div "Planned Maint Berlin (Brandenburg) Planned Maint Kortrijk-Wevelgem Planned Main…" at bounding box center [833, 325] width 1297 height 537
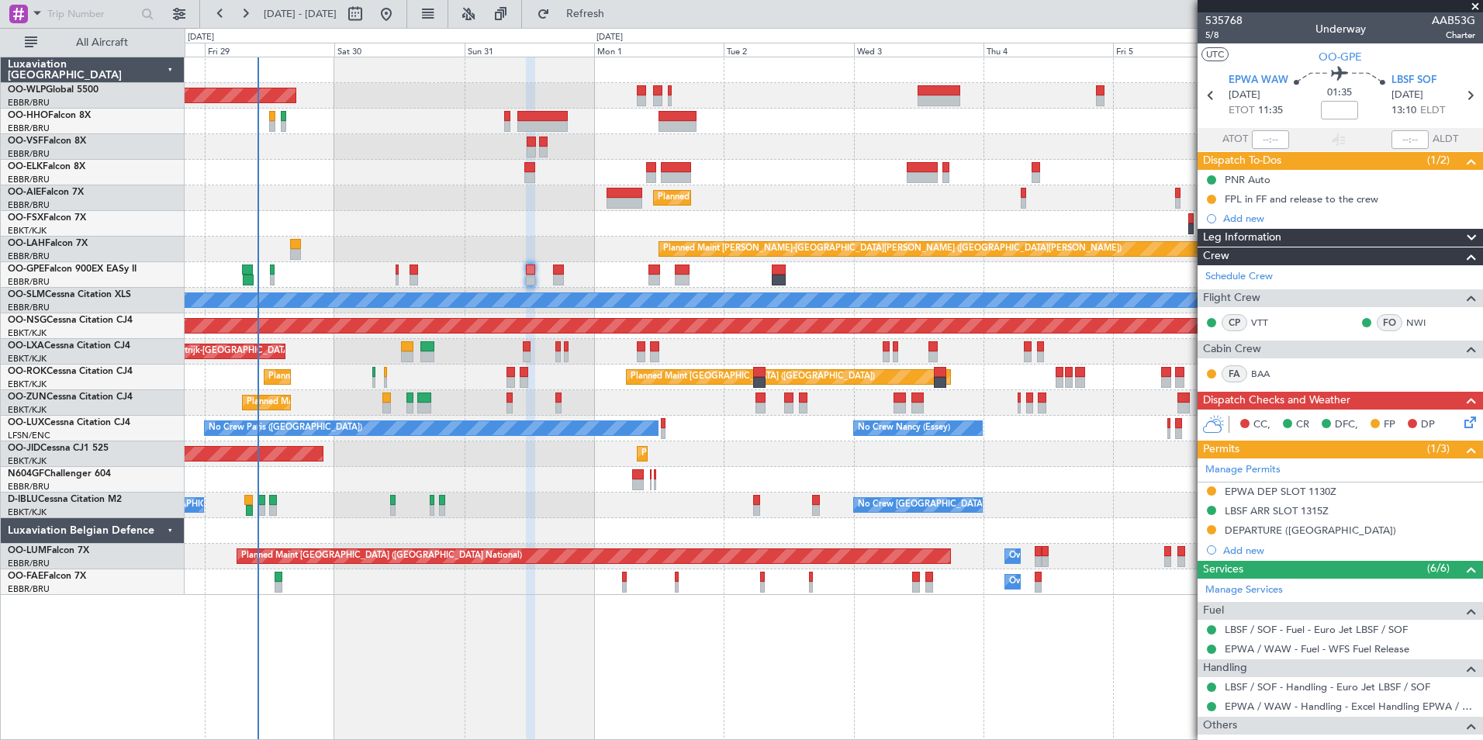
click at [610, 182] on div "Planned Maint Kortrijk-[GEOGRAPHIC_DATA]" at bounding box center [833, 173] width 1297 height 26
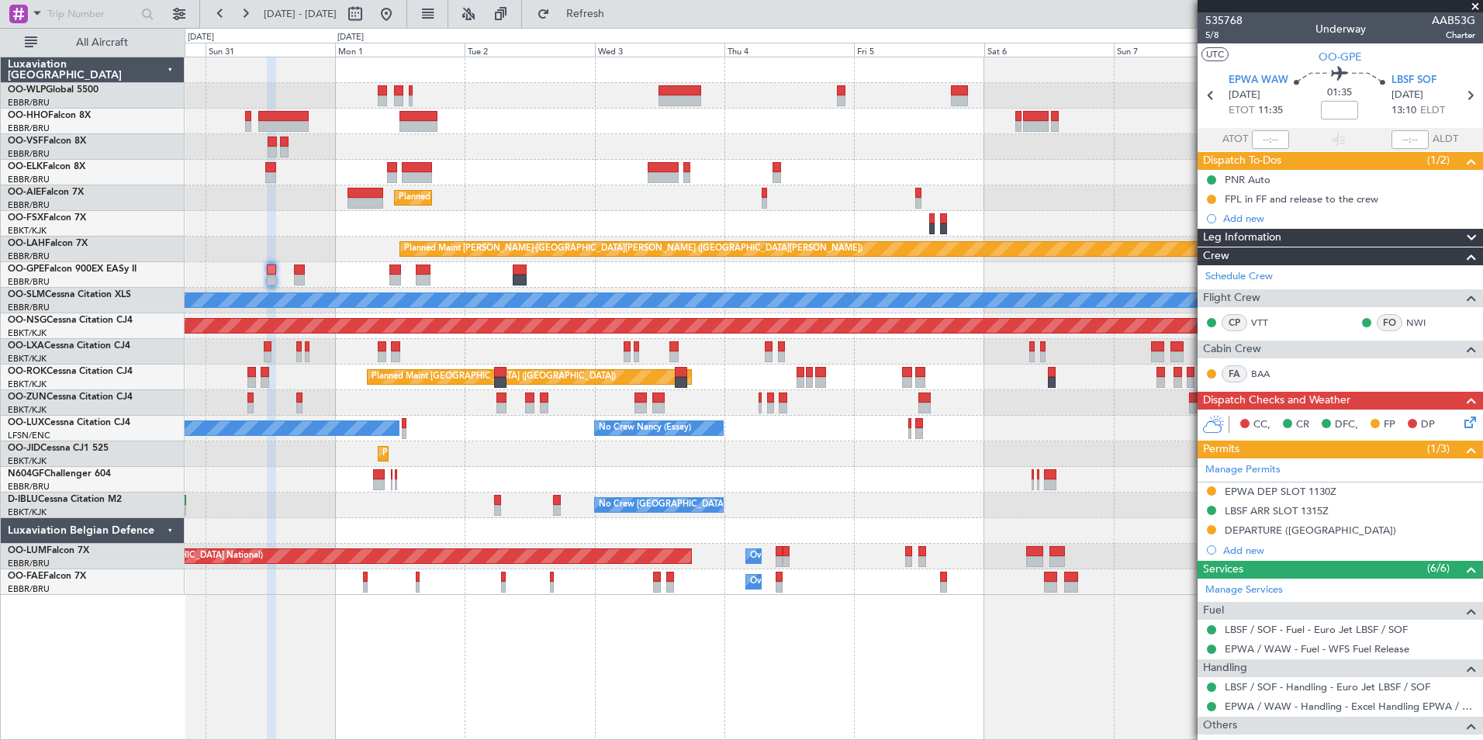
click at [516, 122] on div "Planned Maint Berlin (Brandenburg) Planned Maint Kortrijk-Wevelgem Planned Main…" at bounding box center [833, 325] width 1297 height 537
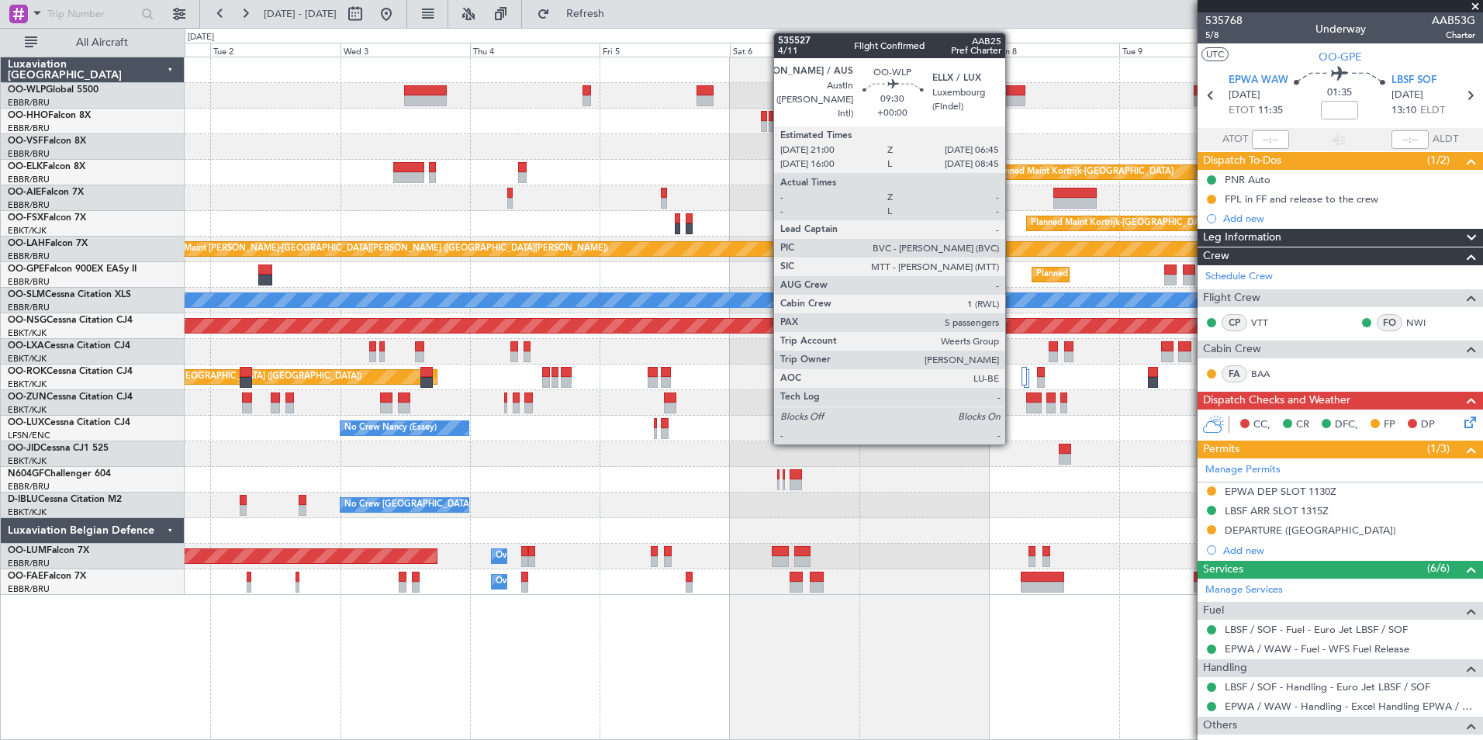
click at [903, 98] on div at bounding box center [833, 96] width 1297 height 26
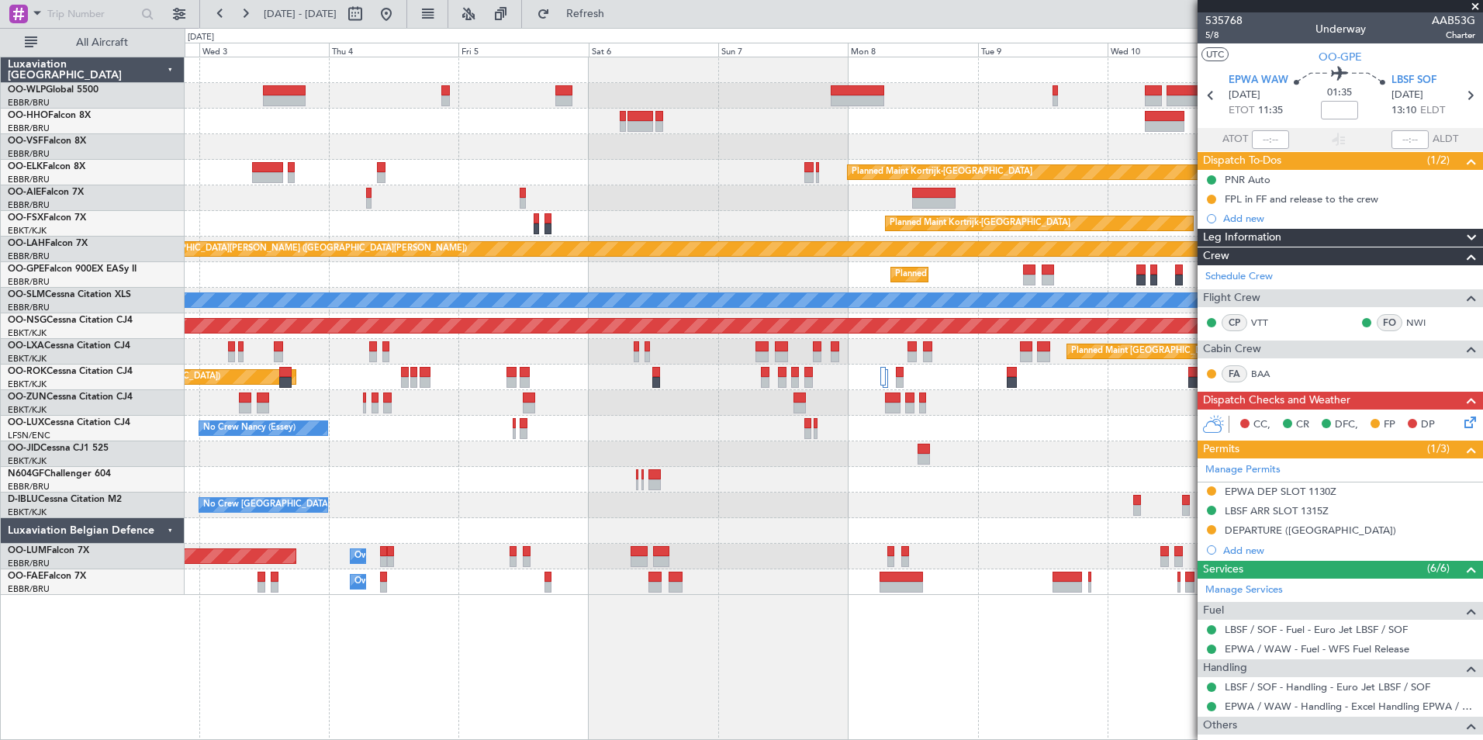
click at [682, 108] on div at bounding box center [833, 96] width 1297 height 26
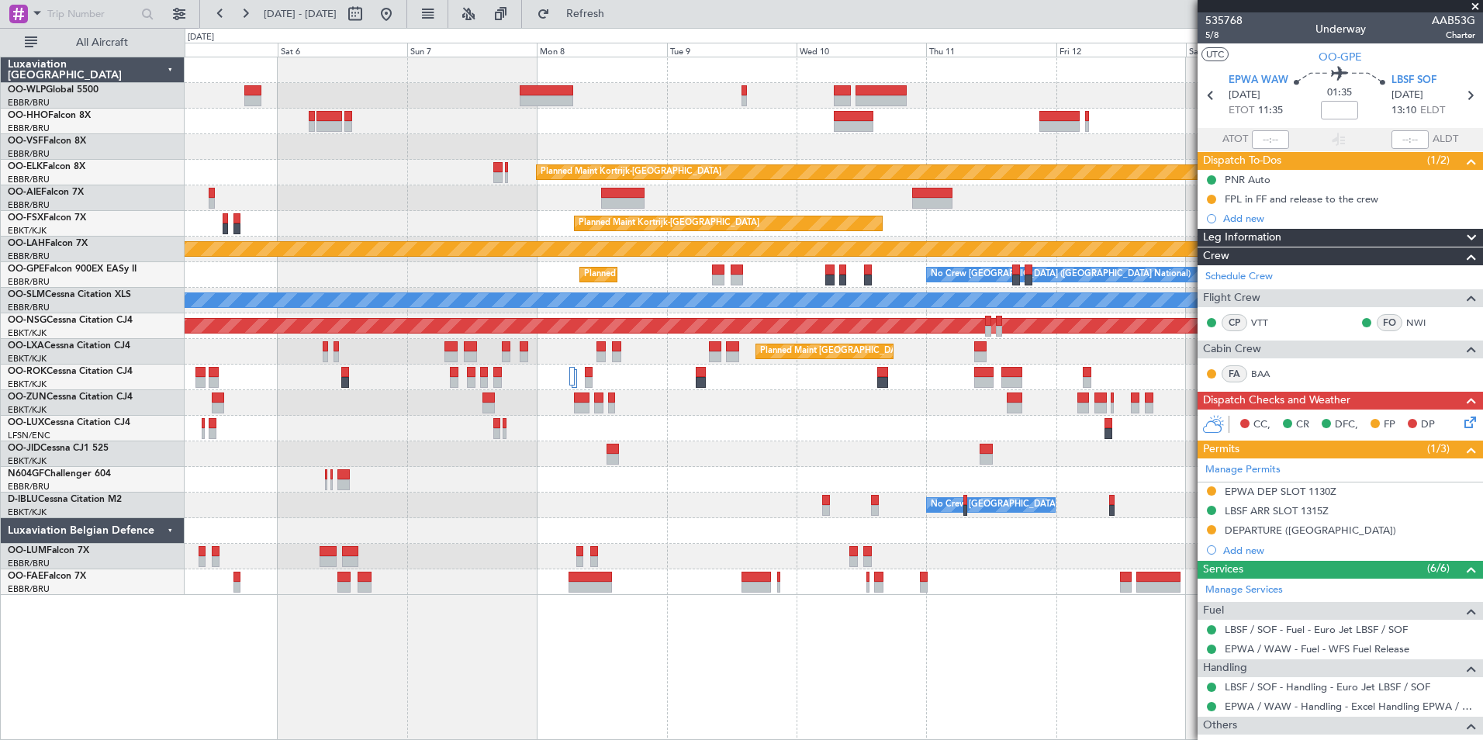
click at [781, 119] on div at bounding box center [833, 122] width 1297 height 26
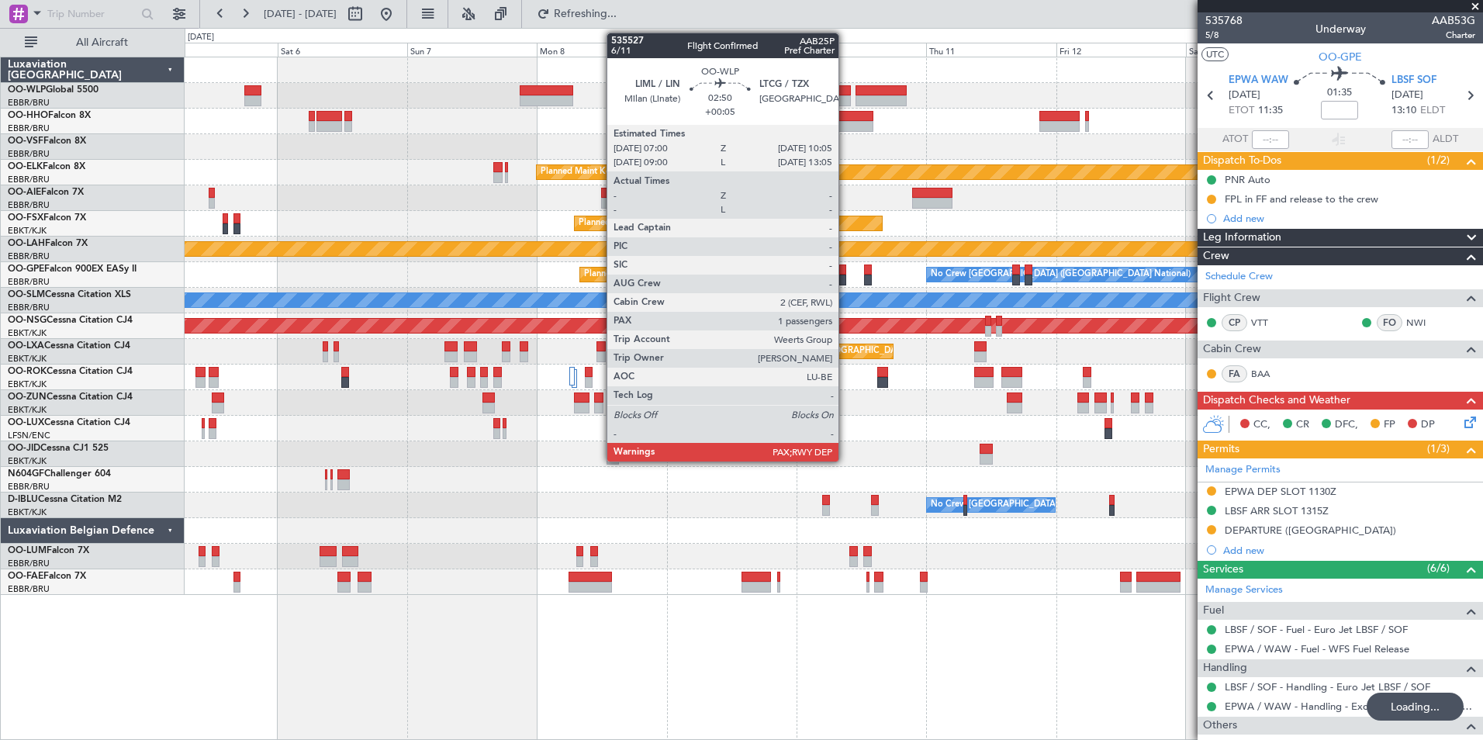
click at [845, 95] on div at bounding box center [842, 100] width 17 height 11
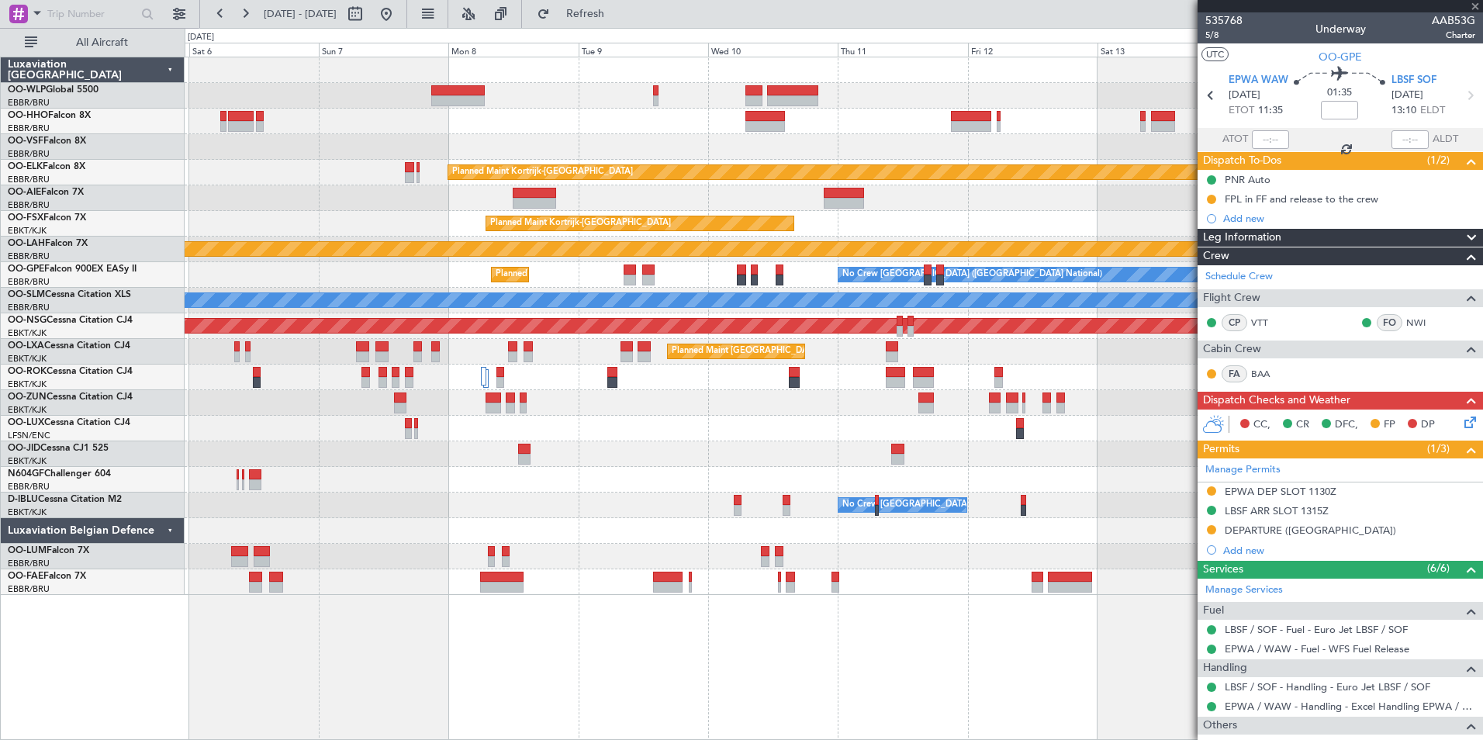
type input "+00:05"
type input "3"
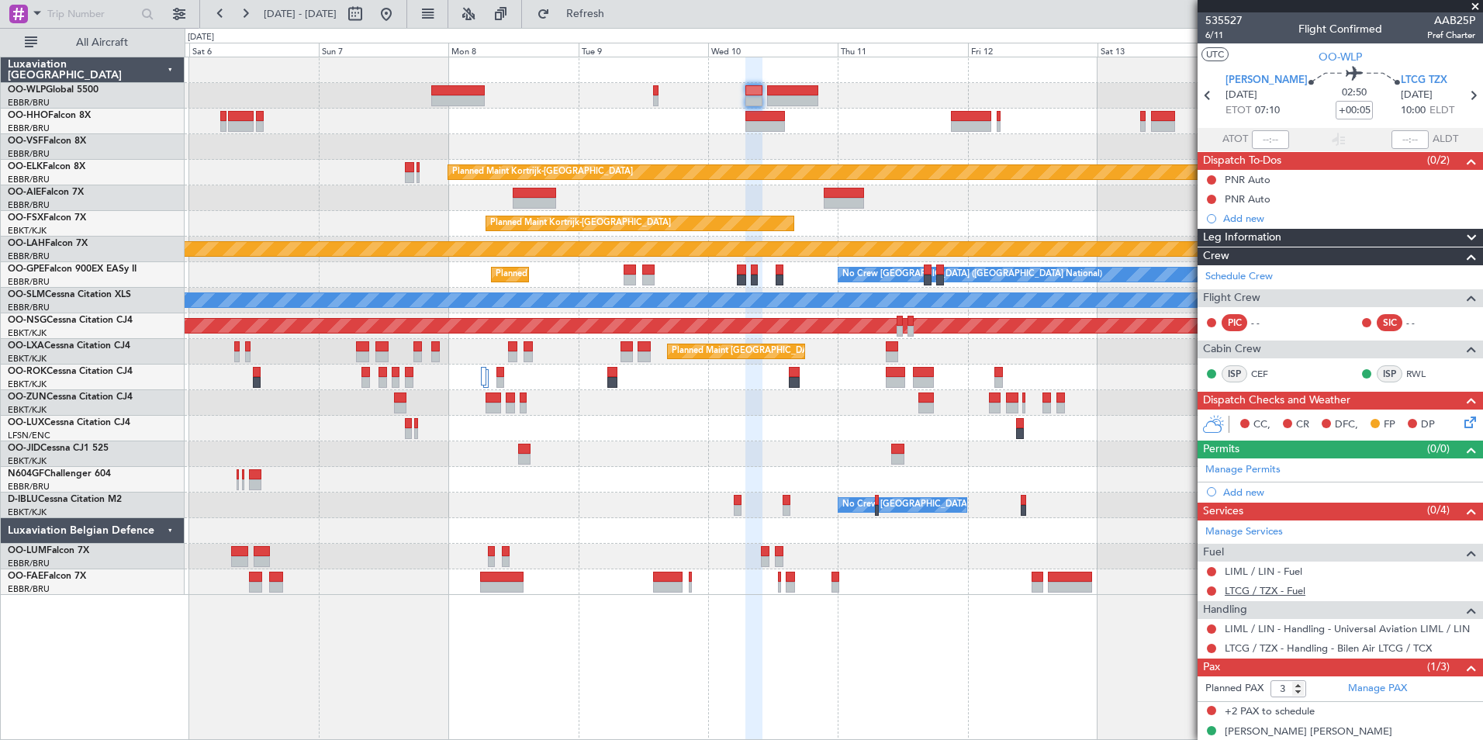
click at [1238, 591] on link "LTCG / TZX - Fuel" at bounding box center [1264, 590] width 81 height 13
click at [1266, 572] on link "LIML / LIN - Fuel" at bounding box center [1263, 571] width 78 height 13
click at [1463, 99] on icon at bounding box center [1473, 95] width 20 height 20
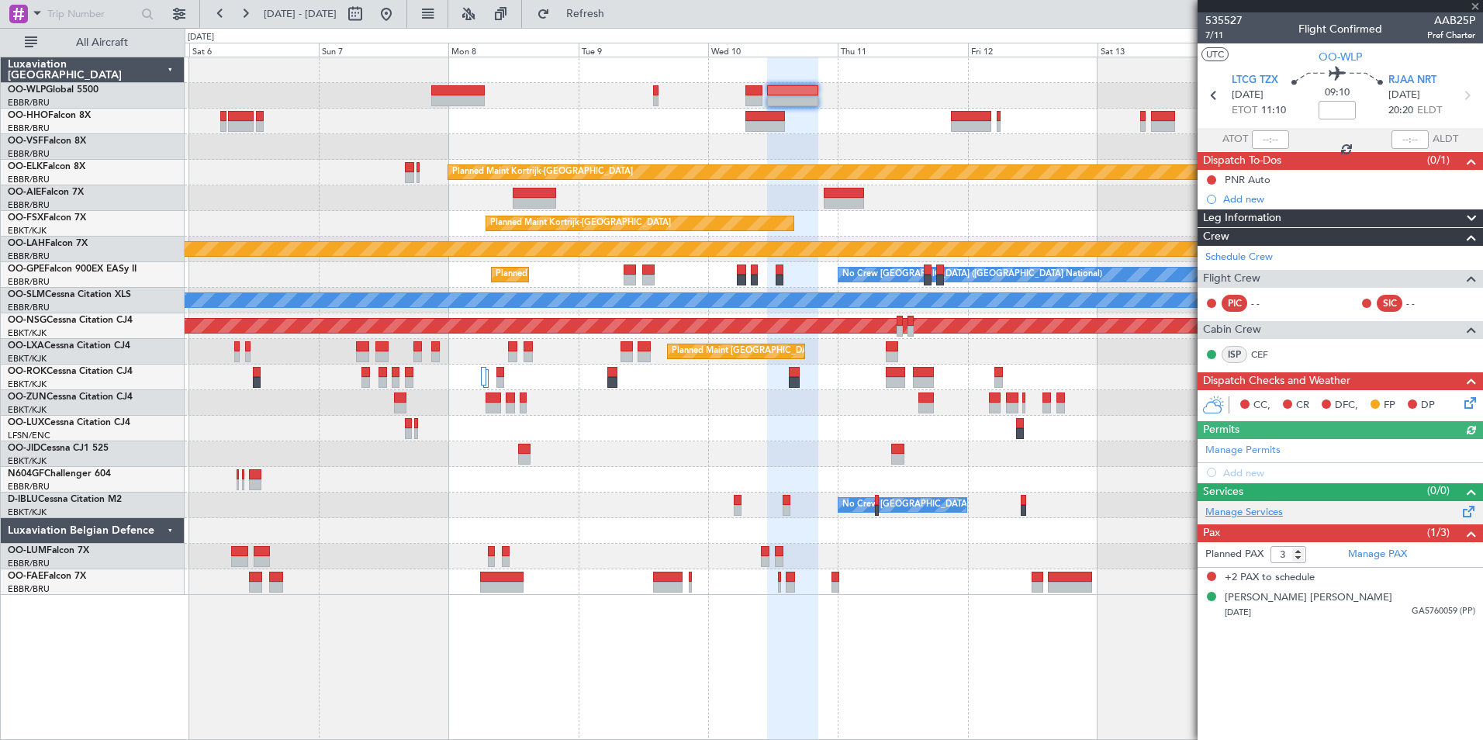
click at [1252, 511] on link "Manage Services" at bounding box center [1244, 513] width 78 height 16
click at [618, 16] on span "Refresh" at bounding box center [585, 14] width 65 height 11
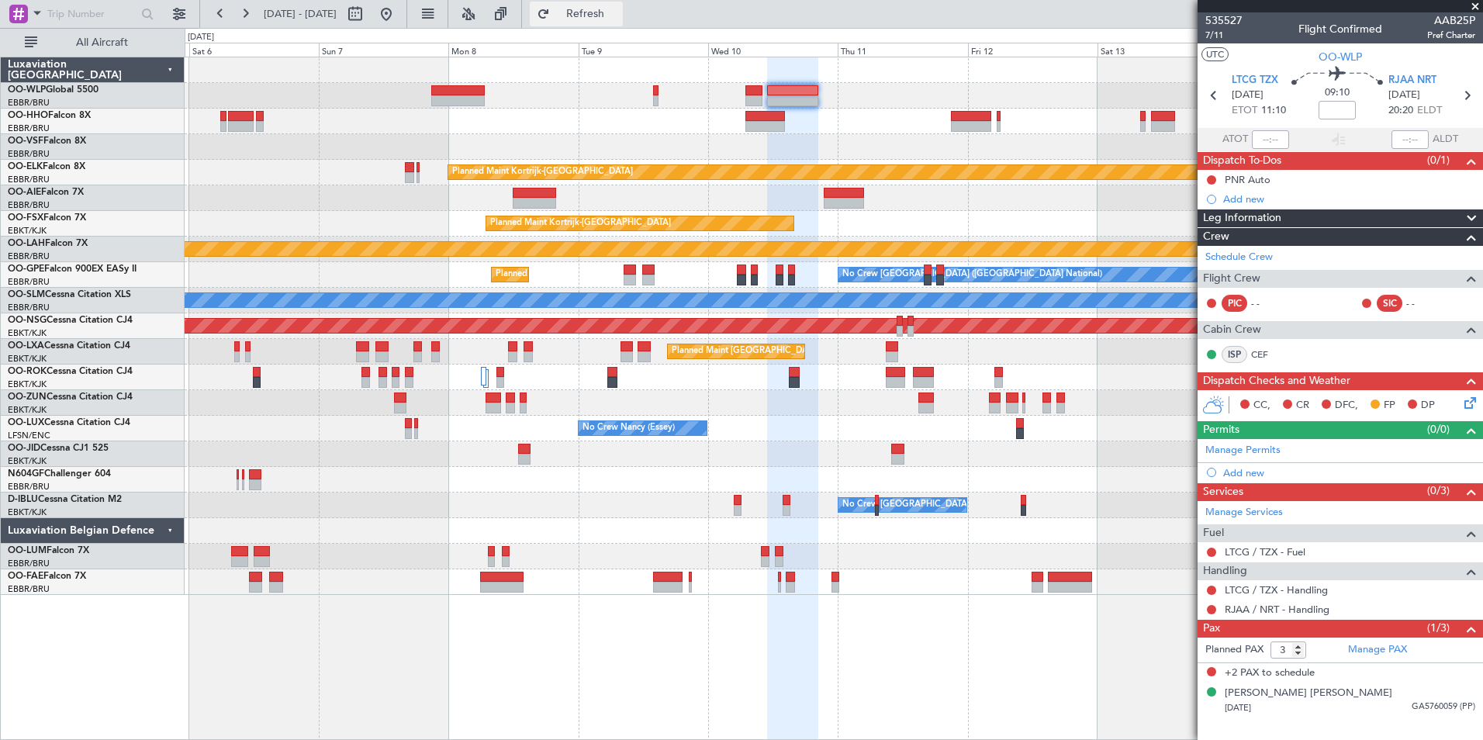
click at [596, 7] on button "Refresh" at bounding box center [576, 14] width 93 height 25
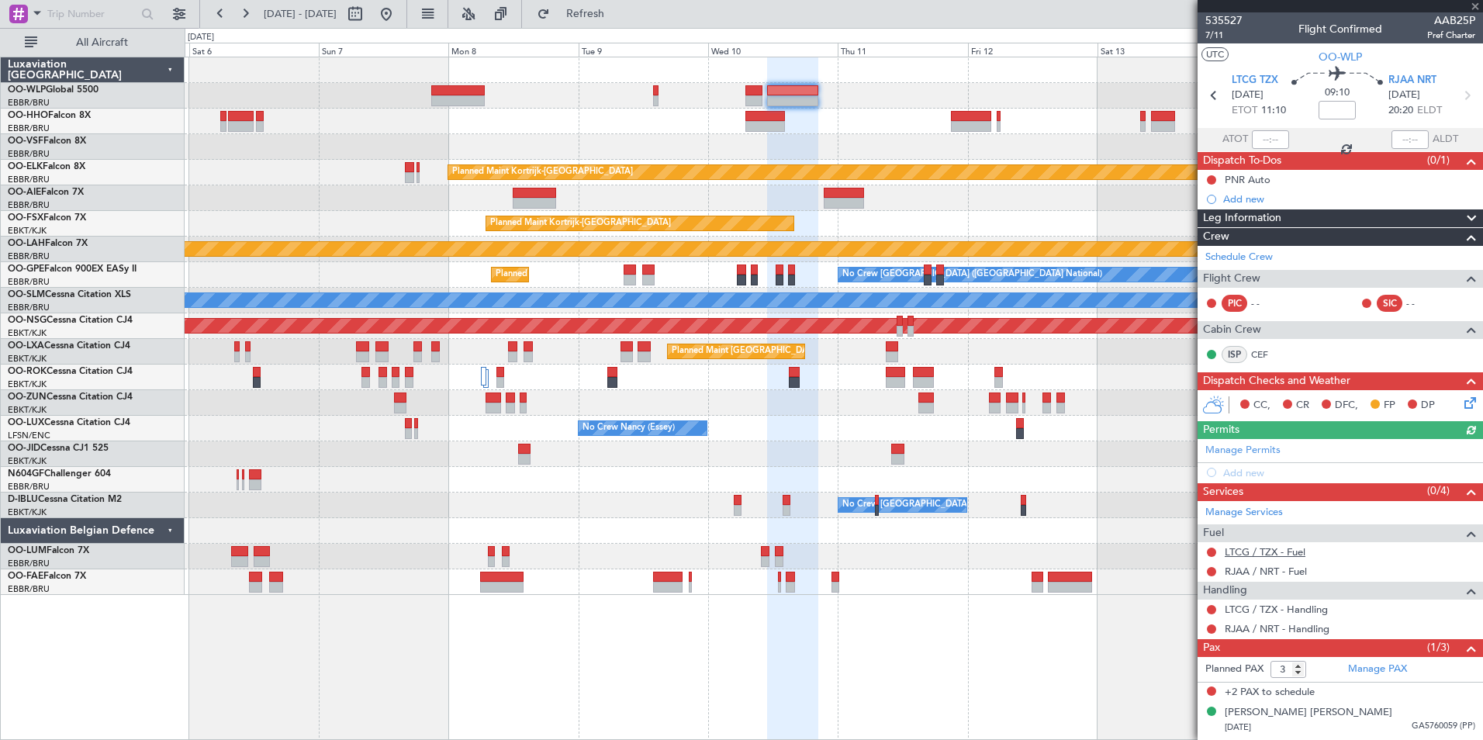
click at [1258, 555] on link "LTCG / TZX - Fuel" at bounding box center [1264, 551] width 81 height 13
click at [1246, 567] on link "RJAA / NRT - Fuel" at bounding box center [1265, 571] width 82 height 13
click at [1272, 611] on link "LTCG / TZX - Handling" at bounding box center [1275, 609] width 103 height 13
click at [1214, 100] on icon at bounding box center [1214, 95] width 20 height 20
type input "+00:05"
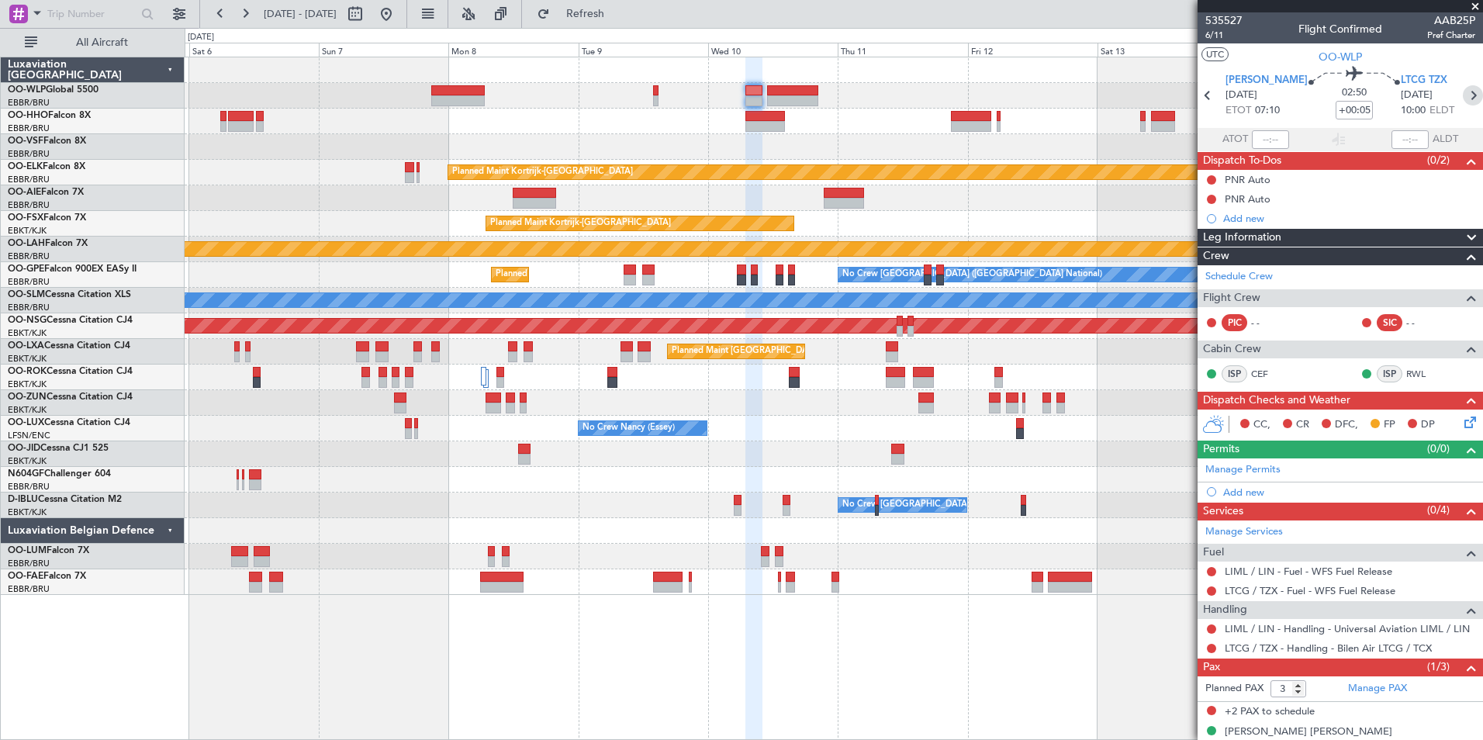
click at [1463, 99] on icon at bounding box center [1473, 95] width 20 height 20
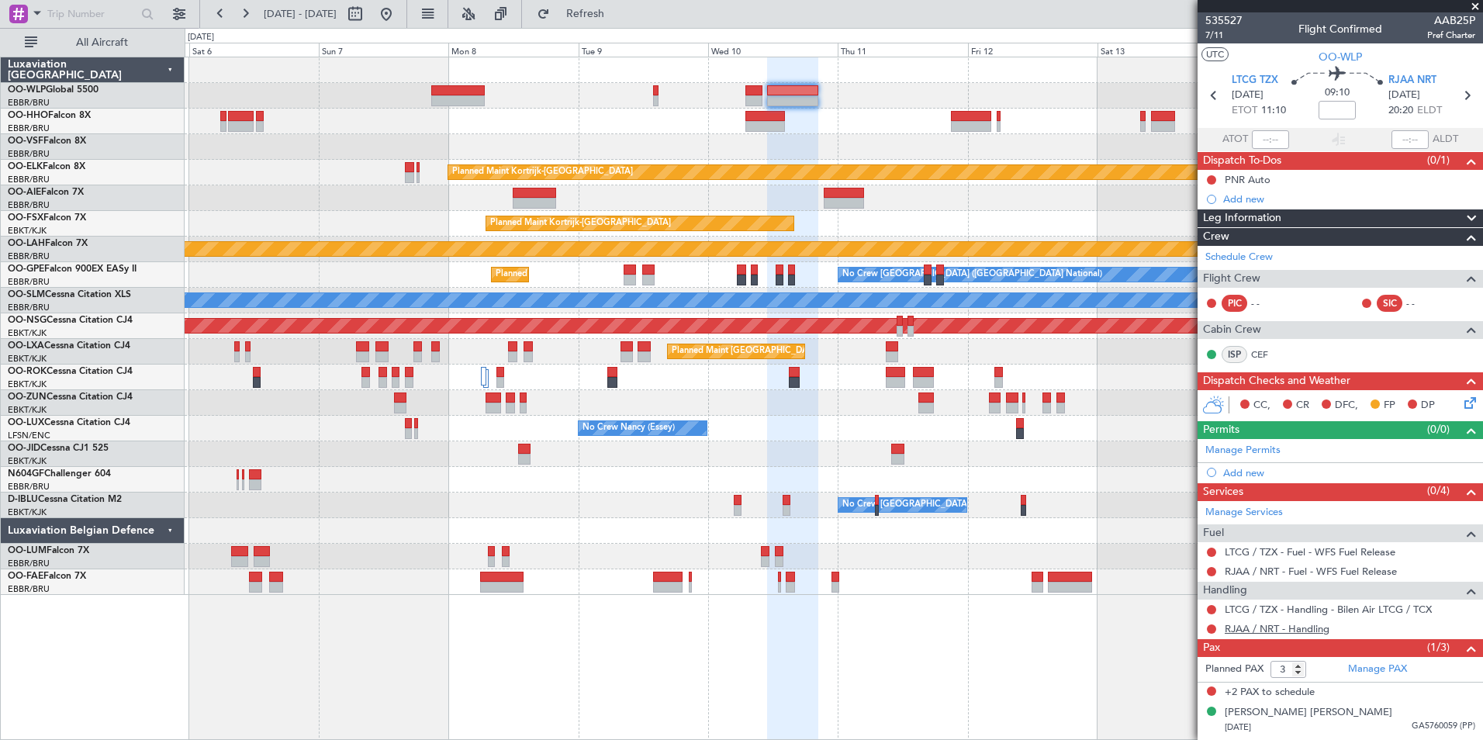
drag, startPoint x: 1296, startPoint y: 637, endPoint x: 1288, endPoint y: 632, distance: 9.5
click at [1292, 635] on div "535527 7/11 Flight Confirmed AAB25P Pref Charter UTC OO-WLP LTCG TZX 10/09/2025…" at bounding box center [1339, 374] width 285 height 725
click at [1267, 628] on link "RJAA / NRT - Handling" at bounding box center [1276, 628] width 105 height 13
click at [618, 16] on span "Refresh" at bounding box center [585, 14] width 65 height 11
click at [1426, 76] on span "RJAA NRT" at bounding box center [1412, 81] width 48 height 16
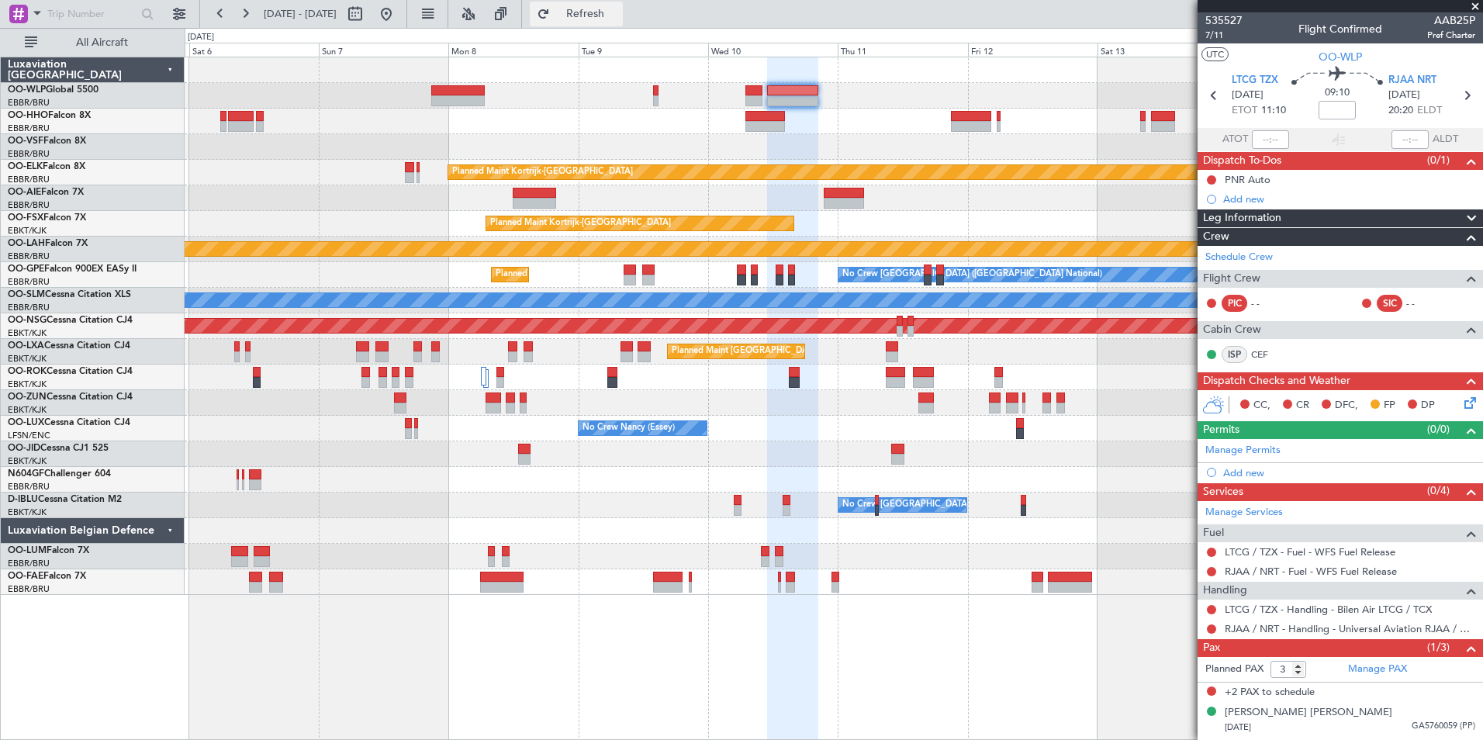
click at [584, 24] on button "Refresh" at bounding box center [576, 14] width 93 height 25
click at [1251, 198] on div "Add new" at bounding box center [1342, 198] width 238 height 13
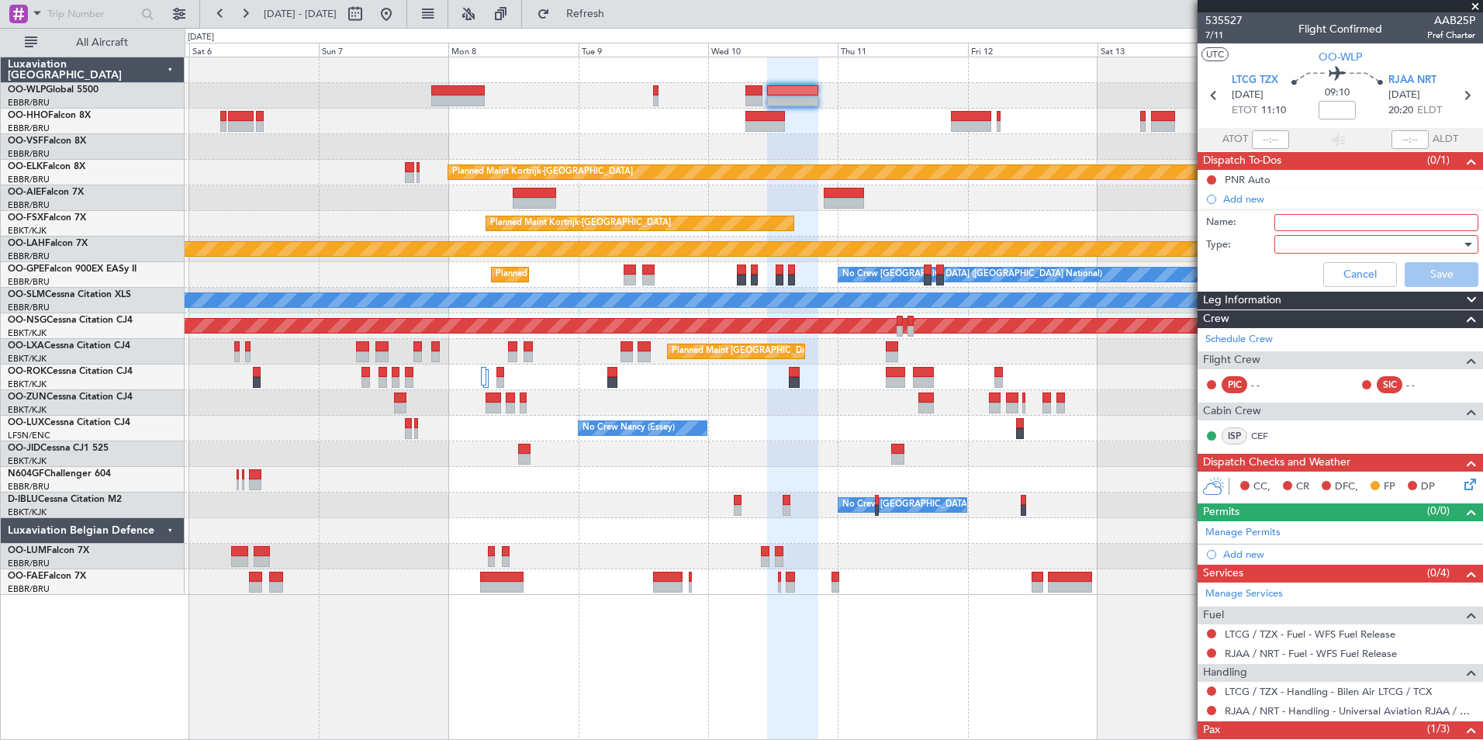
click at [1300, 219] on input "Name:" at bounding box center [1376, 222] width 204 height 17
type input "Check country notes [GEOGRAPHIC_DATA]!"
click at [1311, 246] on div at bounding box center [1370, 244] width 181 height 23
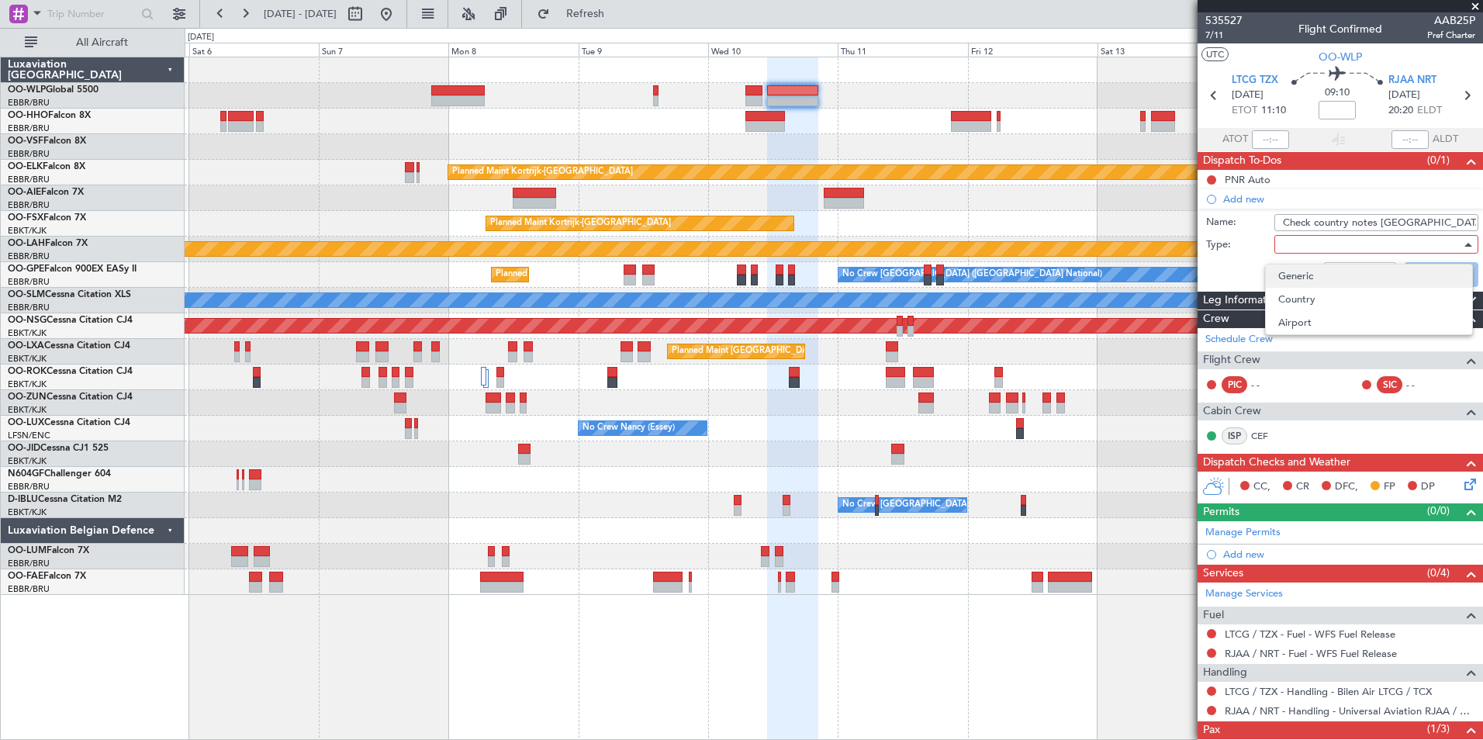
click at [1294, 279] on span "Generic" at bounding box center [1368, 275] width 181 height 23
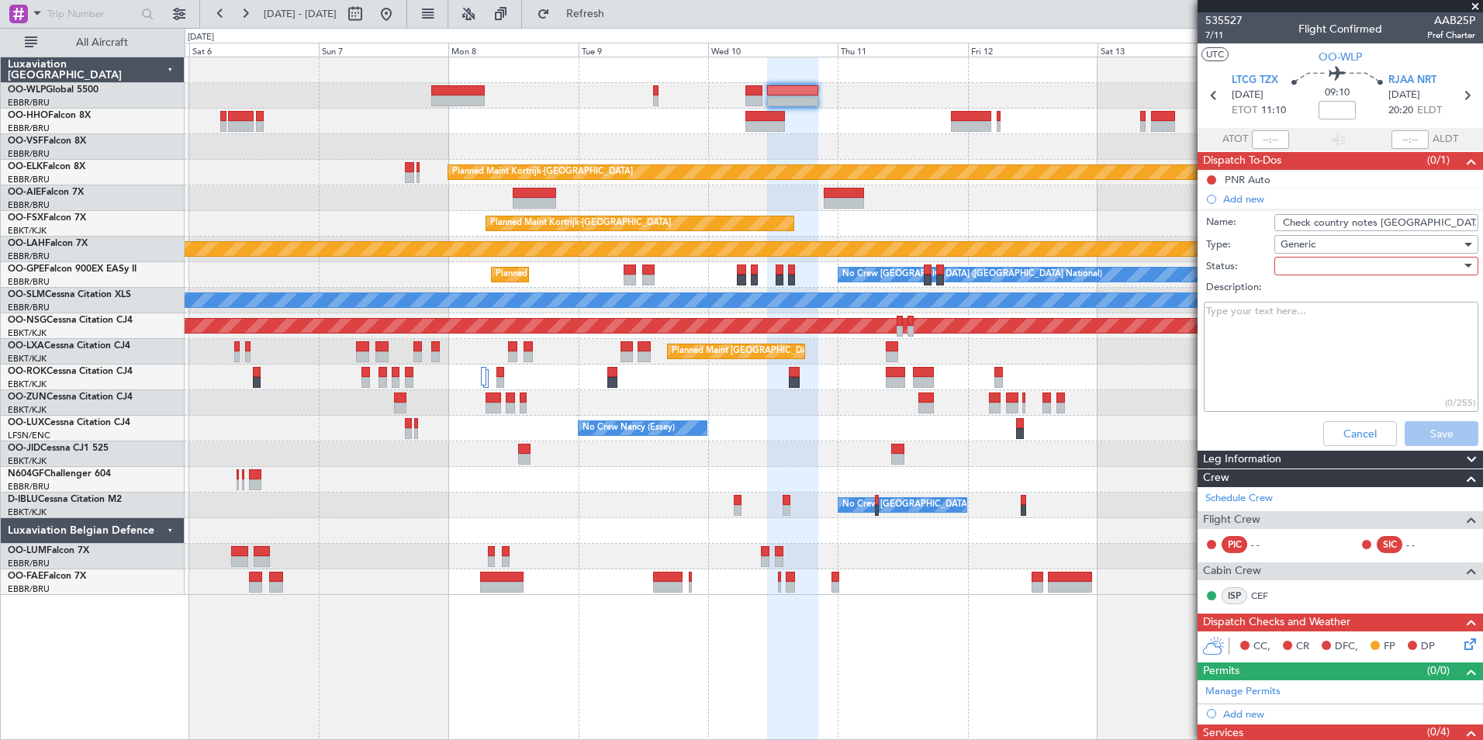
click at [1290, 260] on div at bounding box center [1370, 265] width 181 height 23
click at [1290, 285] on div "Not Started In Progress Completed Cancelled" at bounding box center [1369, 332] width 208 height 95
click at [1290, 294] on span "Not Started" at bounding box center [1368, 296] width 181 height 23
click at [1428, 433] on button "Save" at bounding box center [1441, 433] width 74 height 25
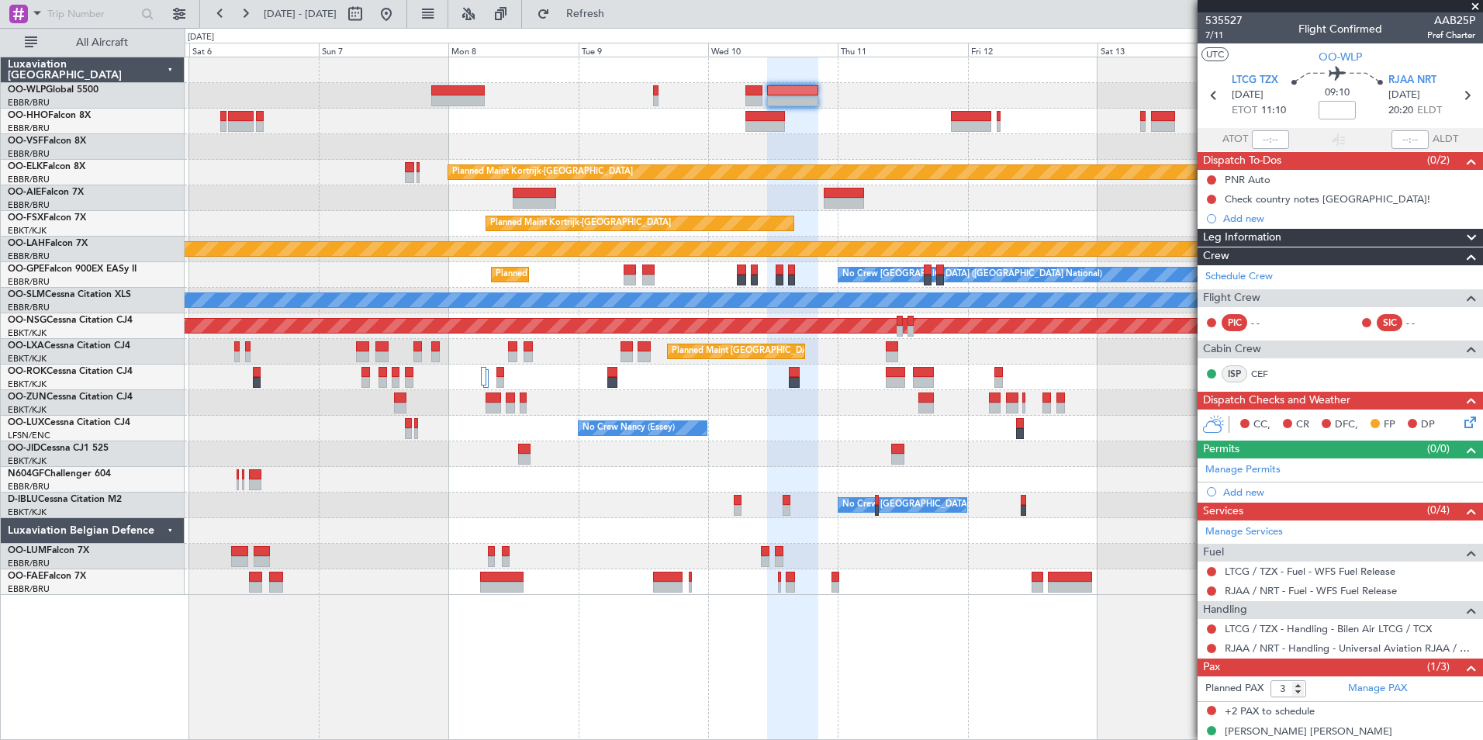
click at [1079, 511] on div "No Crew Brussels (Brussels National) No Crew Brussels (Brussels National)" at bounding box center [833, 505] width 1297 height 26
click at [1463, 100] on icon at bounding box center [1466, 95] width 20 height 20
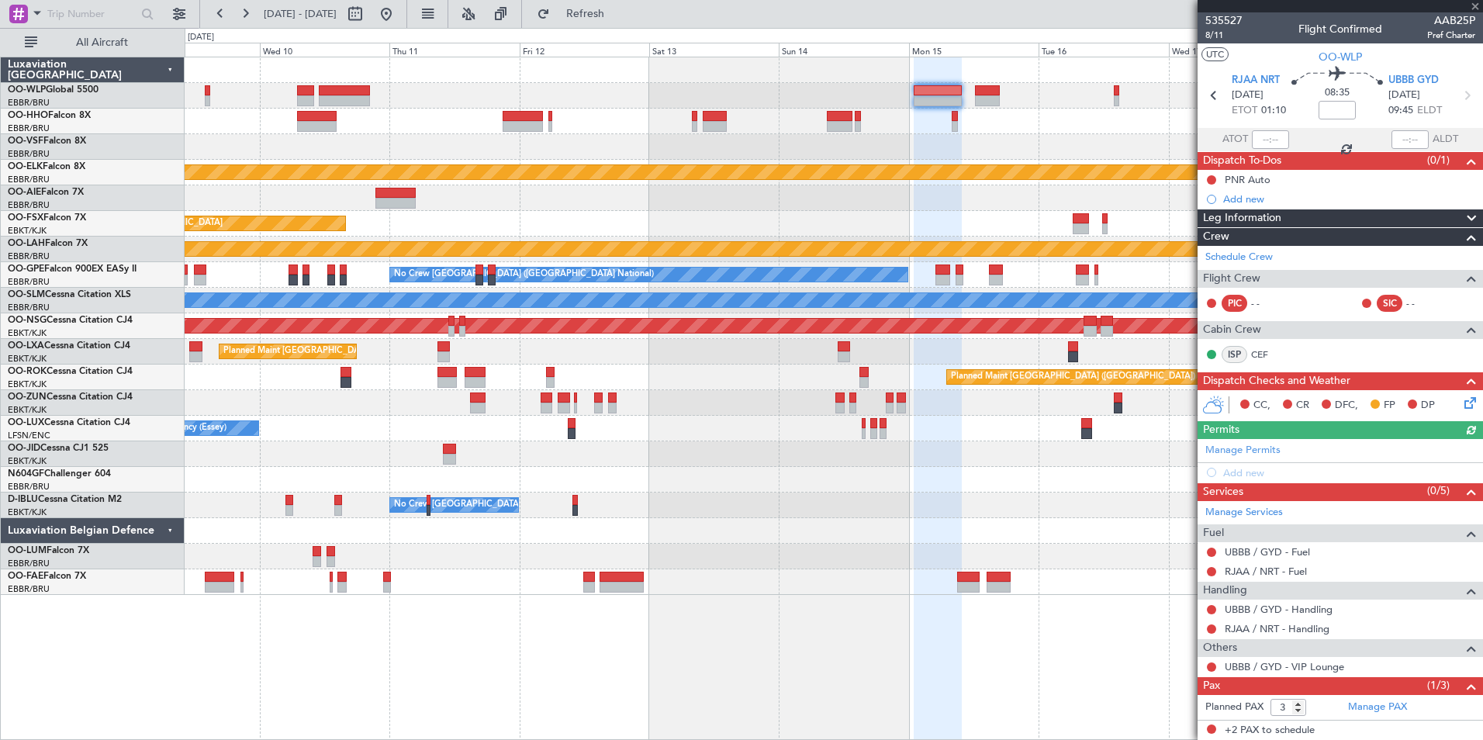
click at [430, 109] on div "Planned Maint Kortrijk-Wevelgem Planned Maint Kortrijk-Wevelgem EBKT 08:50 Z KL…" at bounding box center [833, 325] width 1297 height 537
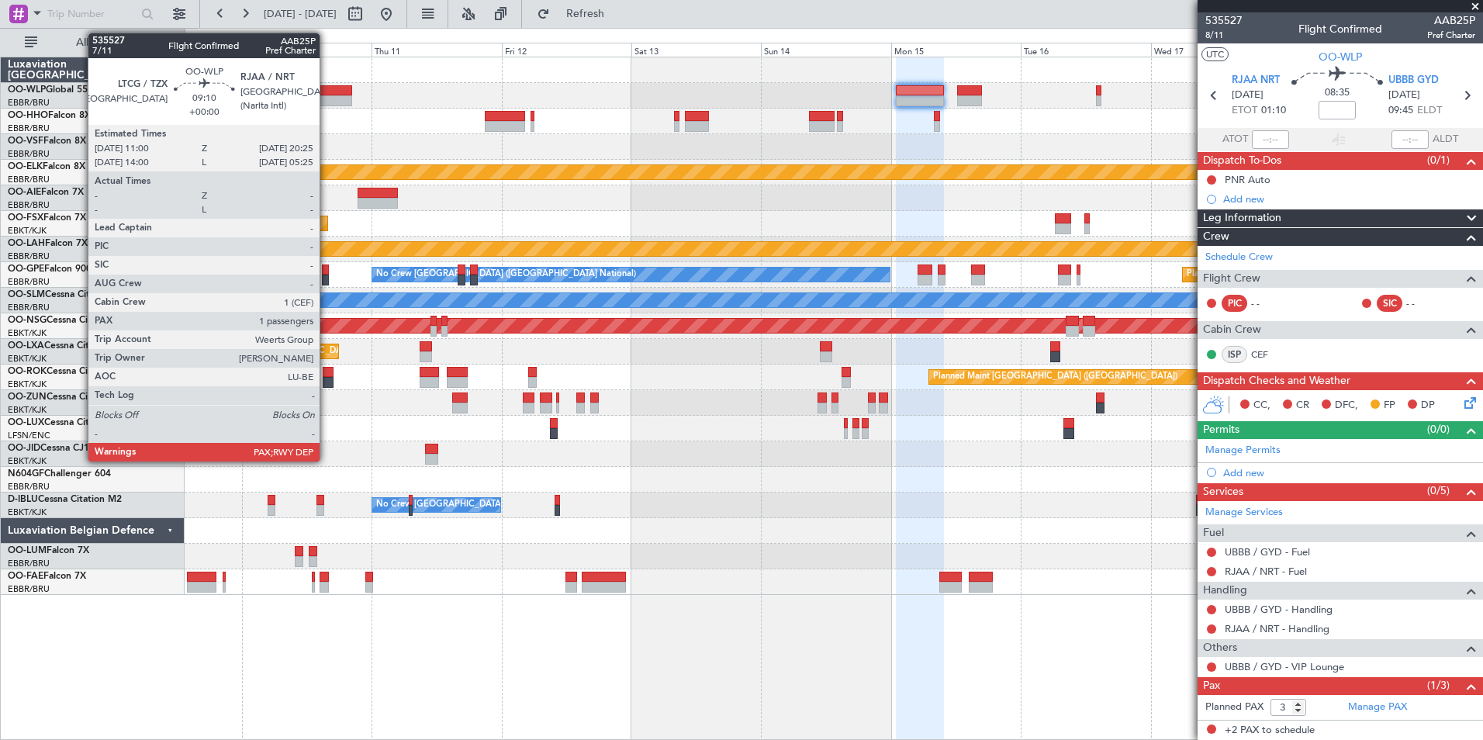
click at [326, 97] on div at bounding box center [326, 100] width 51 height 11
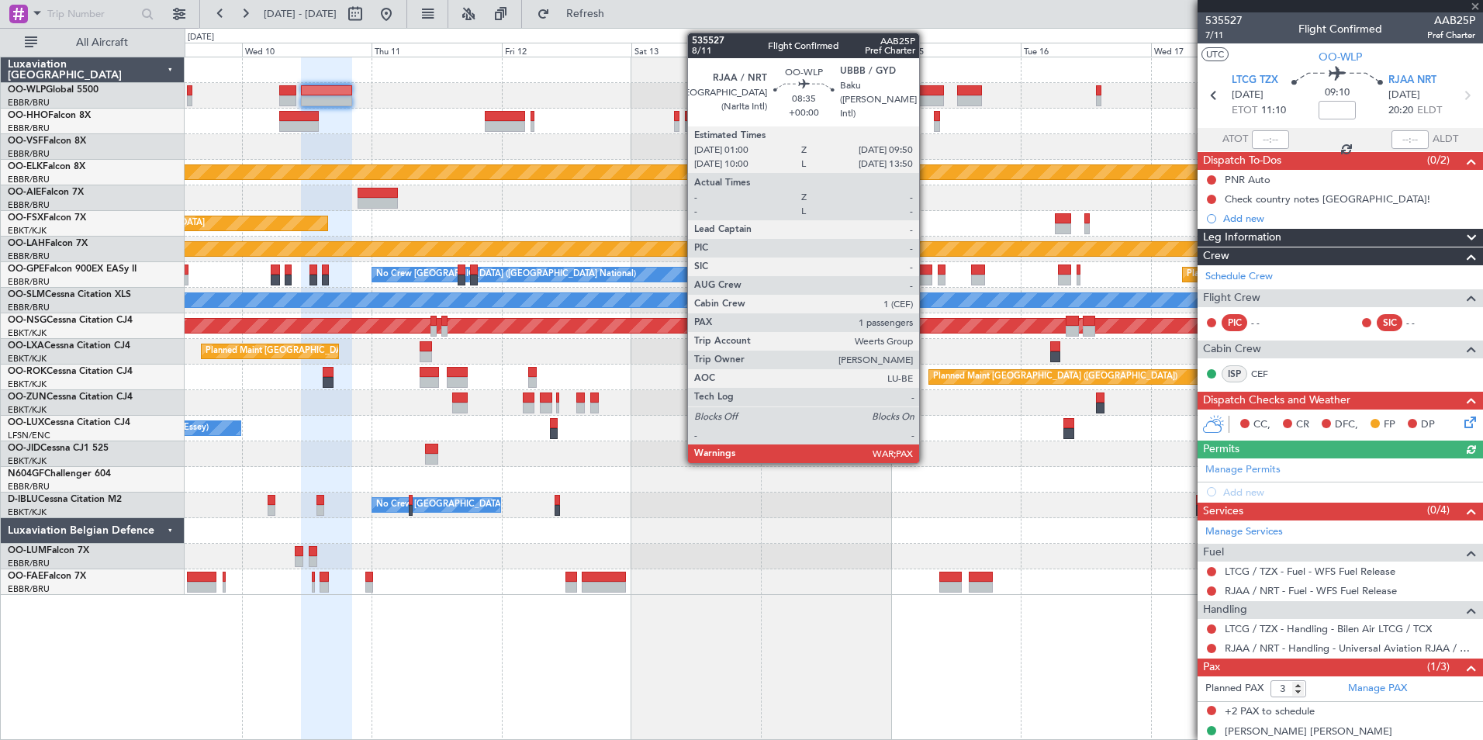
click at [926, 91] on div at bounding box center [920, 90] width 48 height 11
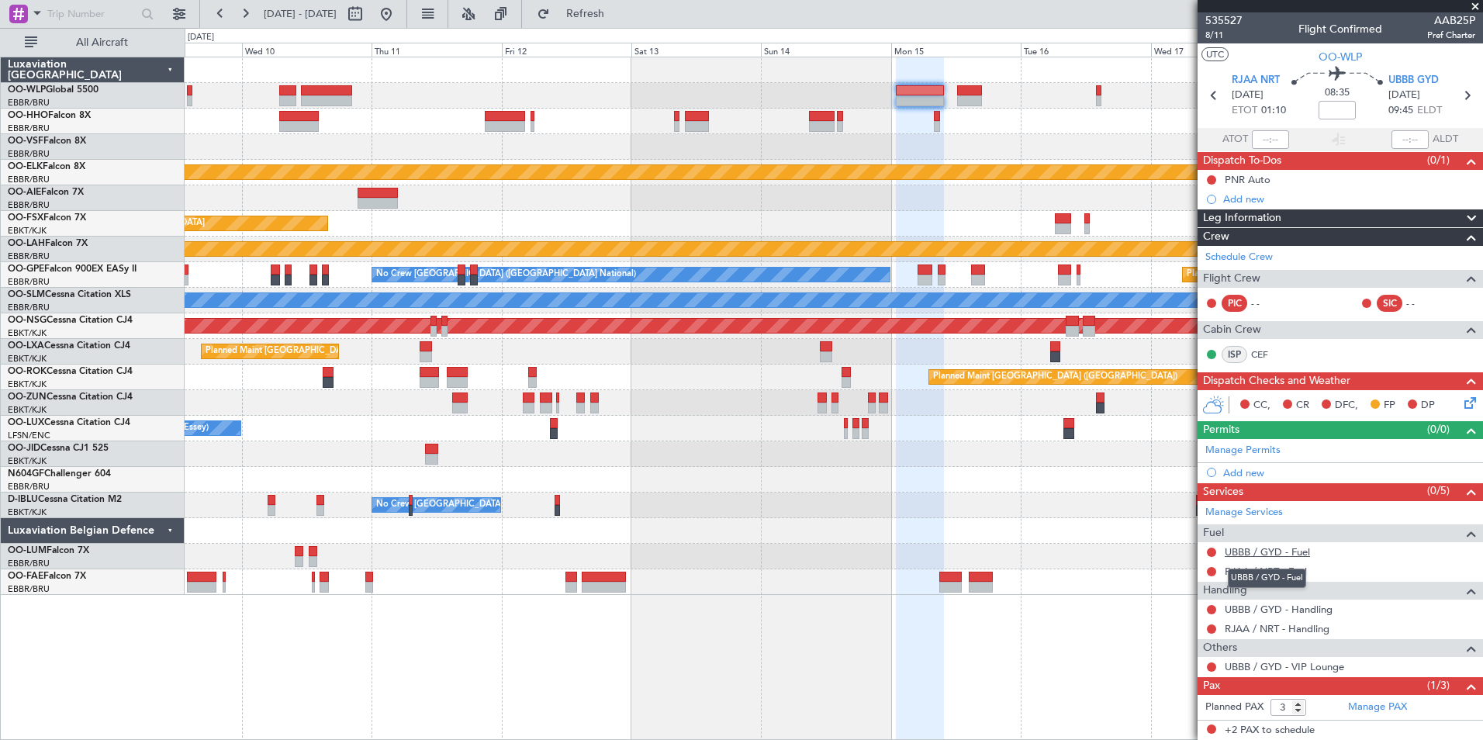
click at [1262, 554] on link "UBBB / GYD - Fuel" at bounding box center [1266, 551] width 85 height 13
click at [1242, 610] on link "UBBB / GYD - Handling" at bounding box center [1278, 609] width 108 height 13
click at [1235, 627] on link "RJAA / NRT - Handling" at bounding box center [1276, 628] width 105 height 13
click at [1264, 548] on link "UBBB / GYD - Fuel" at bounding box center [1266, 551] width 85 height 13
click at [1241, 568] on link "RJAA / NRT - Fuel" at bounding box center [1265, 571] width 82 height 13
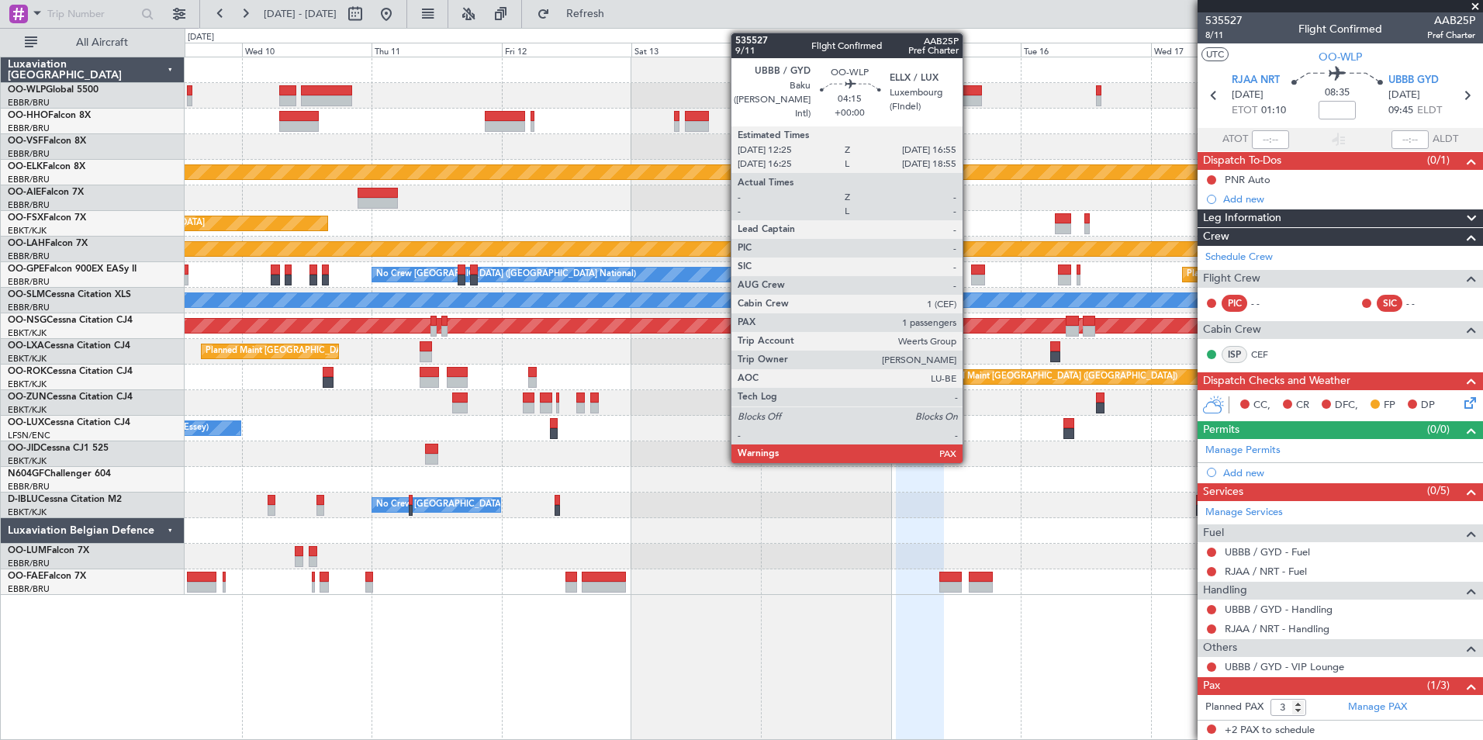
click at [969, 100] on div at bounding box center [969, 100] width 25 height 11
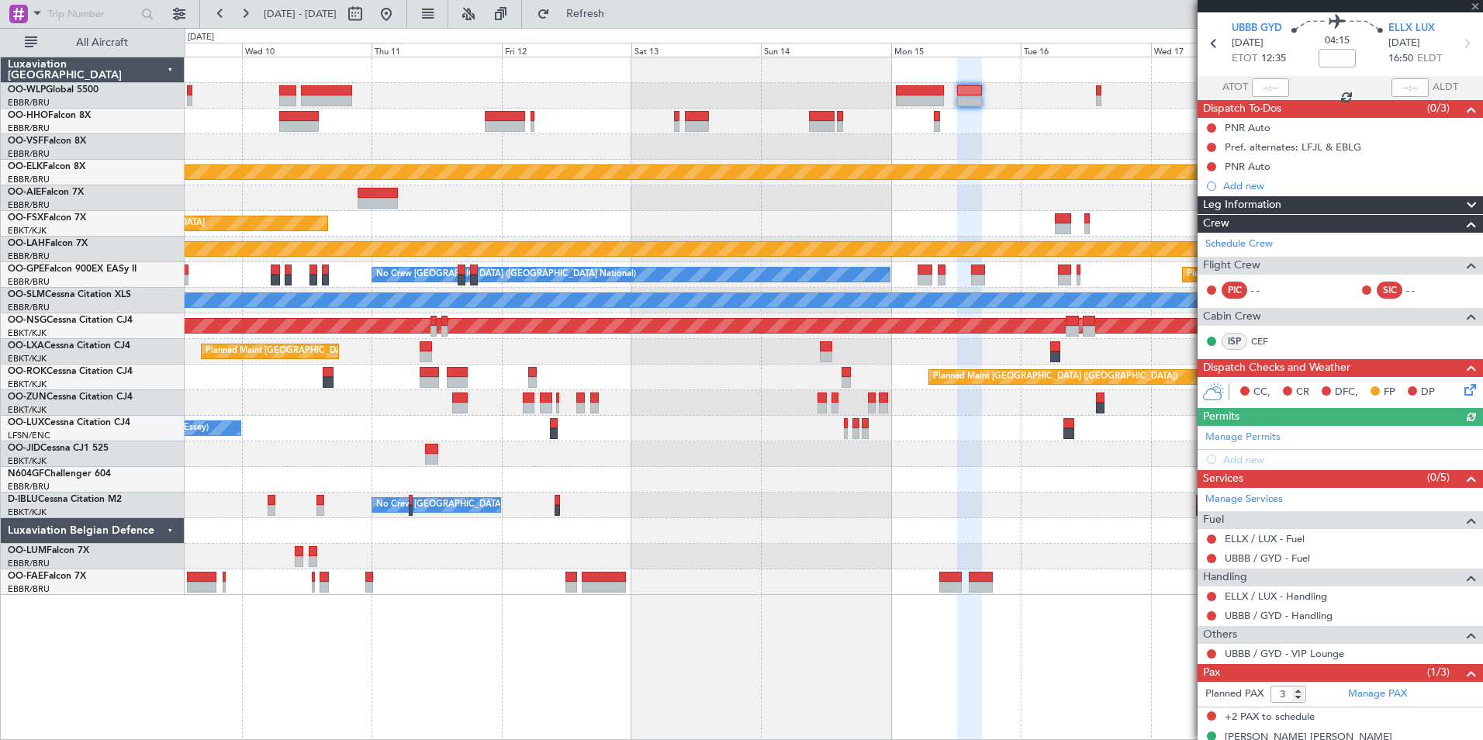
scroll to position [74, 0]
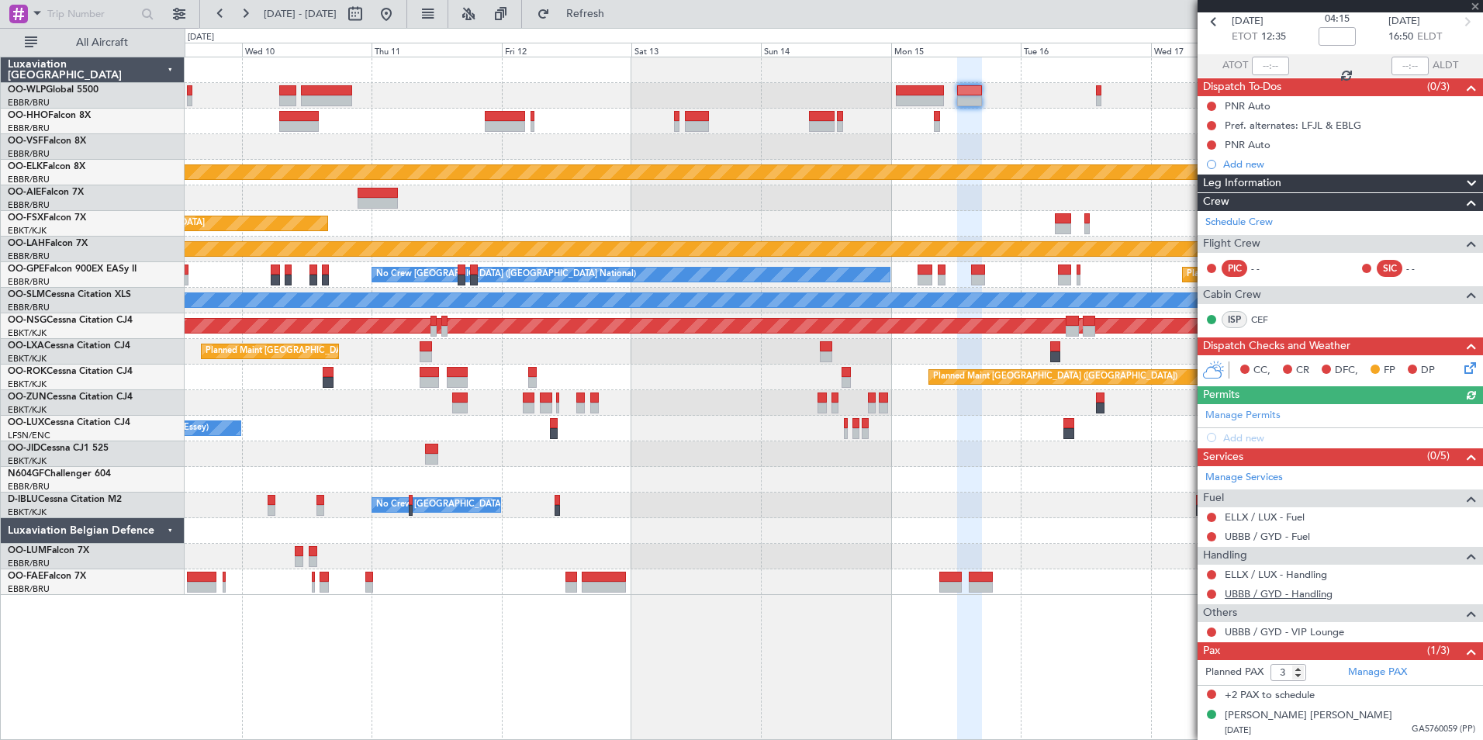
click at [1300, 595] on link "UBBB / GYD - Handling" at bounding box center [1278, 593] width 108 height 13
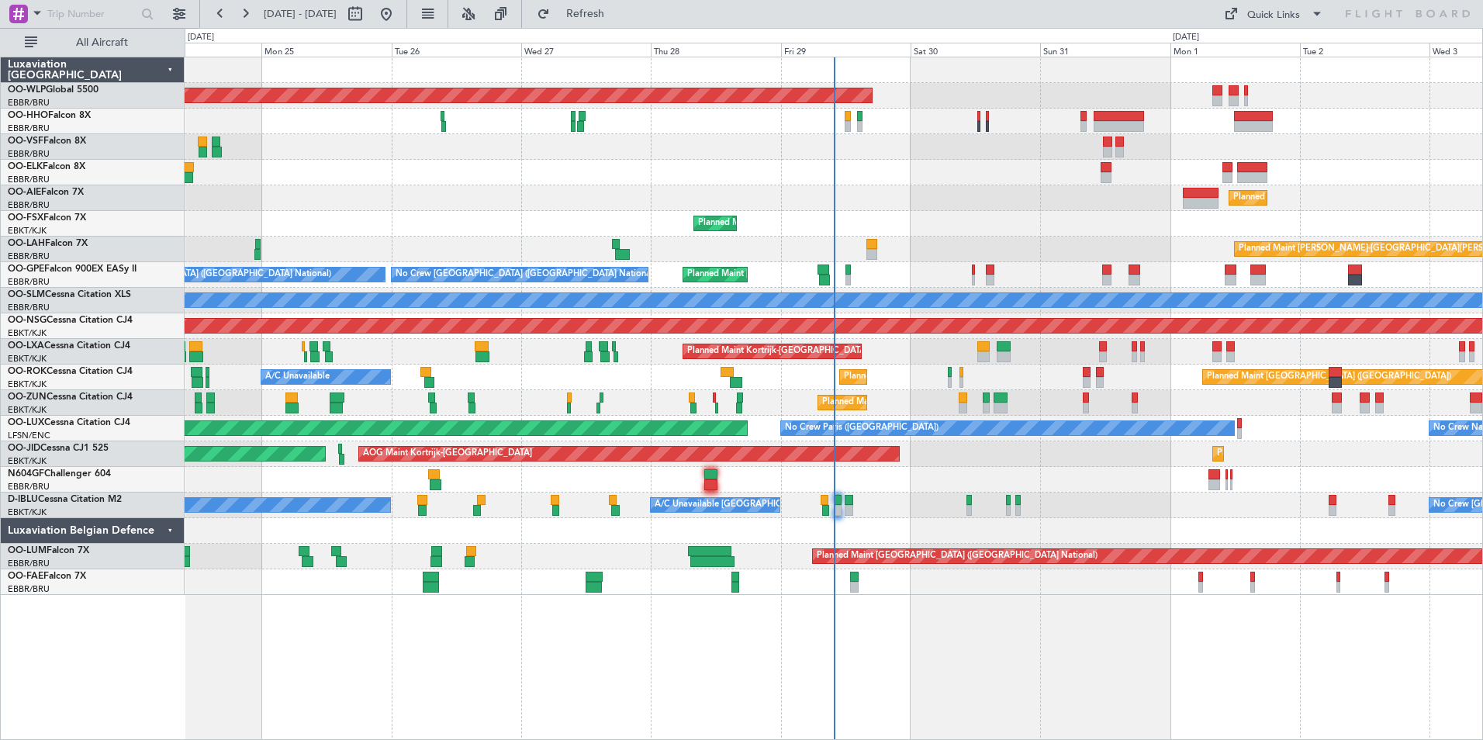
click at [1005, 216] on div "Planned Maint Kortrijk-[GEOGRAPHIC_DATA]" at bounding box center [833, 224] width 1297 height 26
click at [485, 133] on div "Planned Maint Berlin (Brandenburg) Planned Maint London (Farnborough) Planned M…" at bounding box center [833, 325] width 1297 height 537
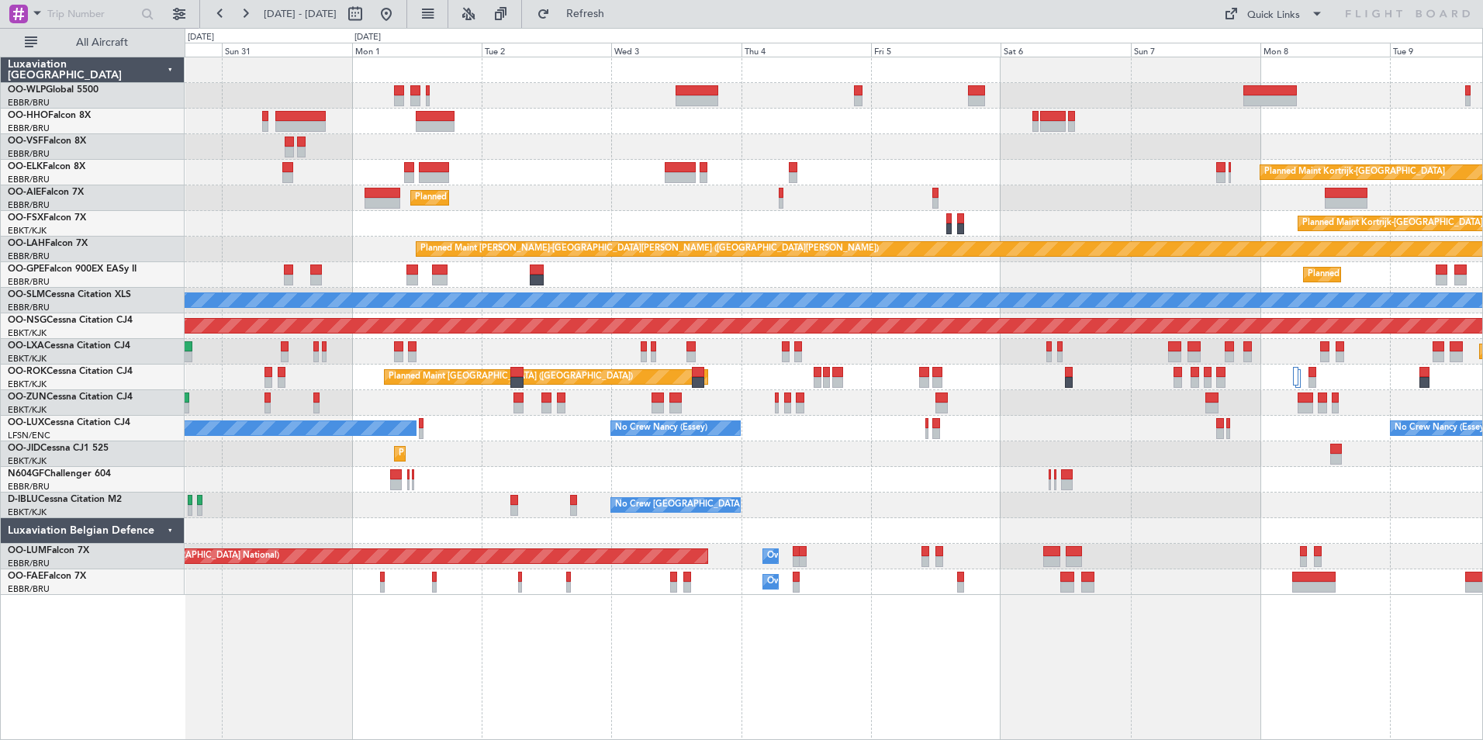
click at [980, 123] on div at bounding box center [833, 122] width 1297 height 26
click at [1140, 88] on div "Planned Maint Berlin (Brandenburg) Planned Maint Kortrijk-Wevelgem Planned Main…" at bounding box center [833, 325] width 1297 height 537
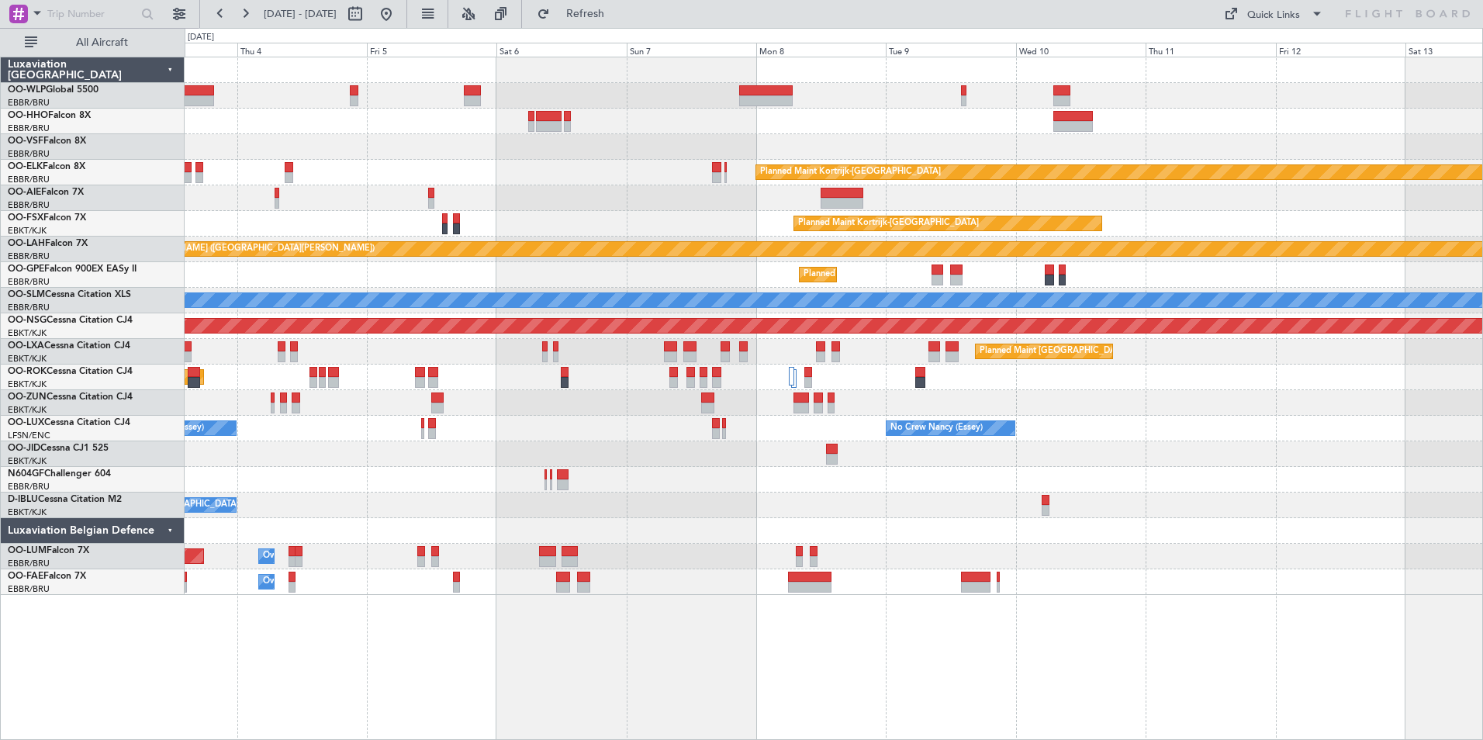
click at [824, 92] on div at bounding box center [833, 96] width 1297 height 26
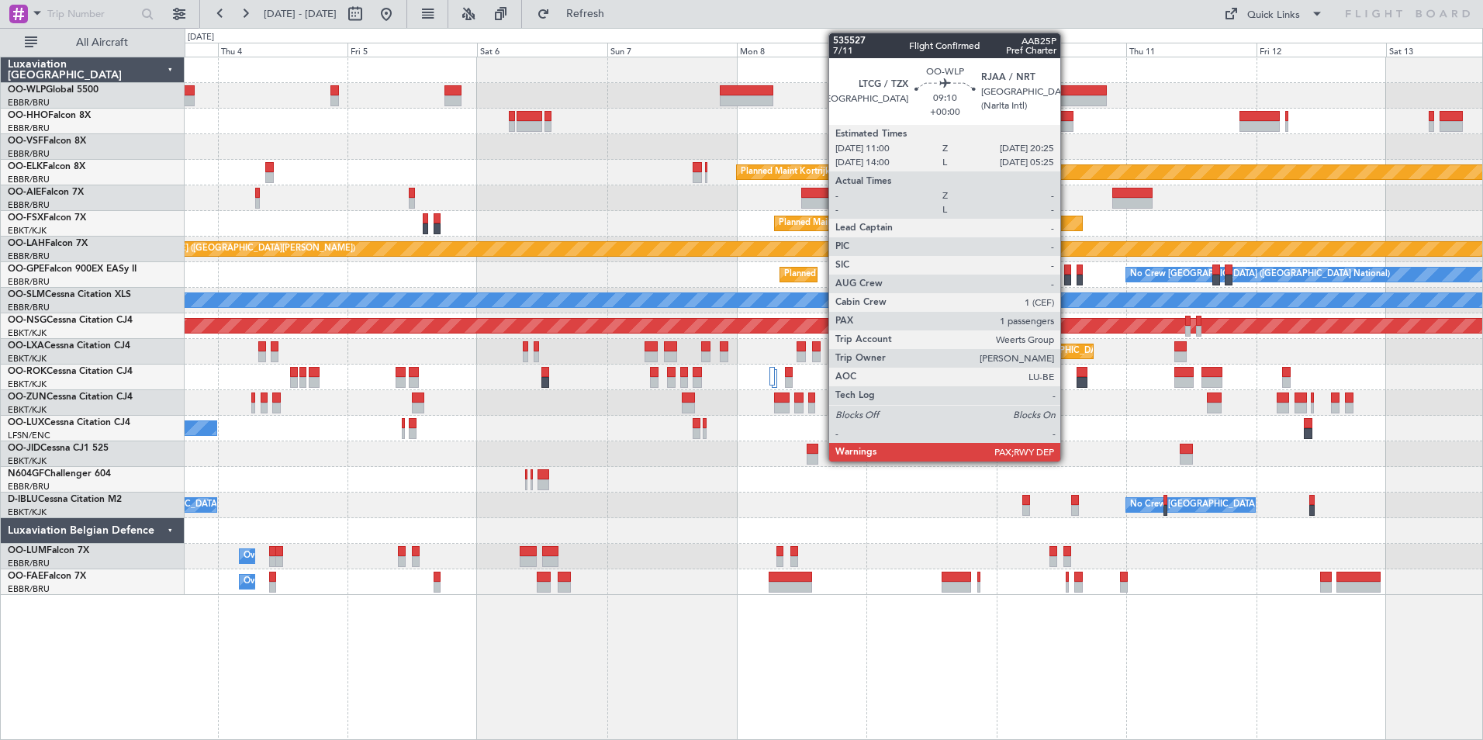
click at [1067, 95] on div at bounding box center [1080, 90] width 51 height 11
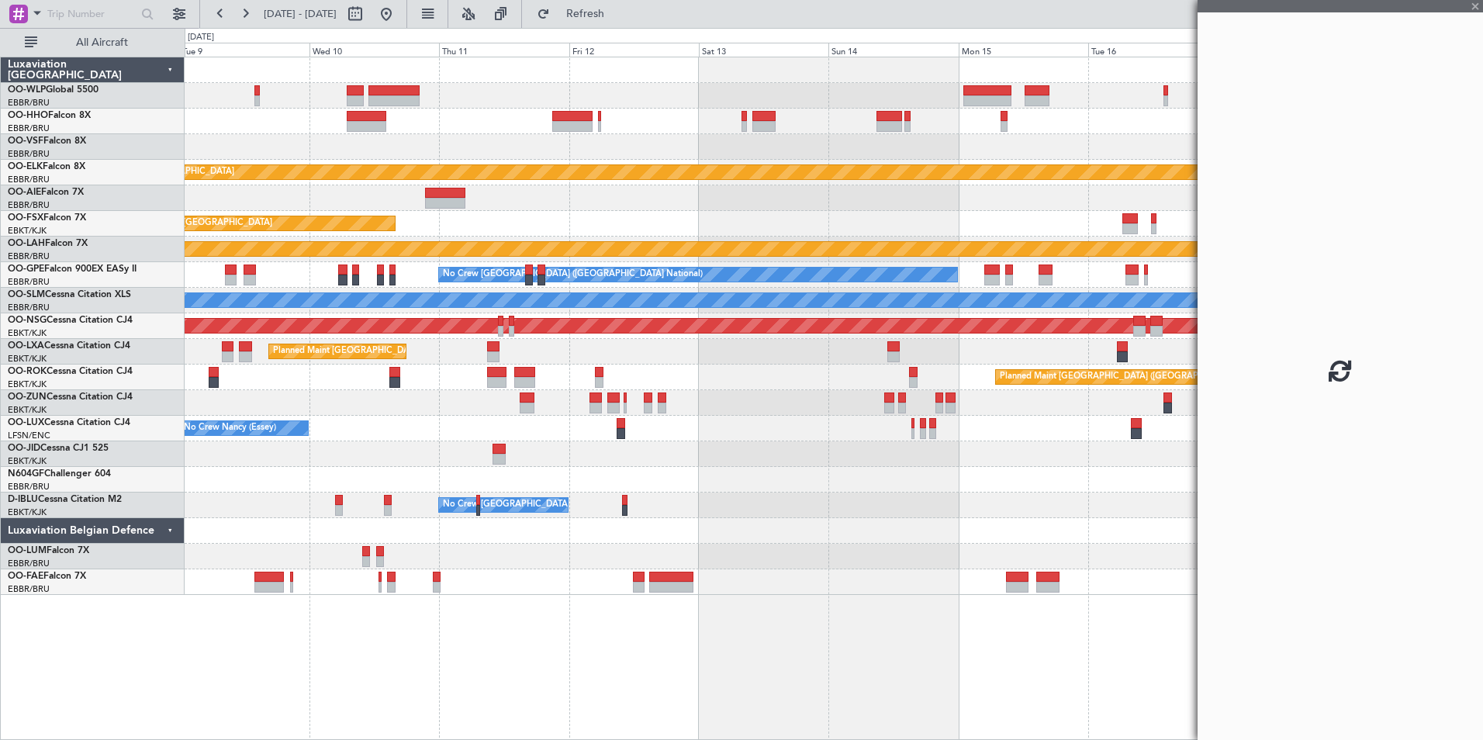
click at [460, 151] on div "Planned Maint Kortrijk-Wevelgem Planned Maint Kortrijk-Wevelgem EBKT 08:50 Z KL…" at bounding box center [833, 325] width 1297 height 537
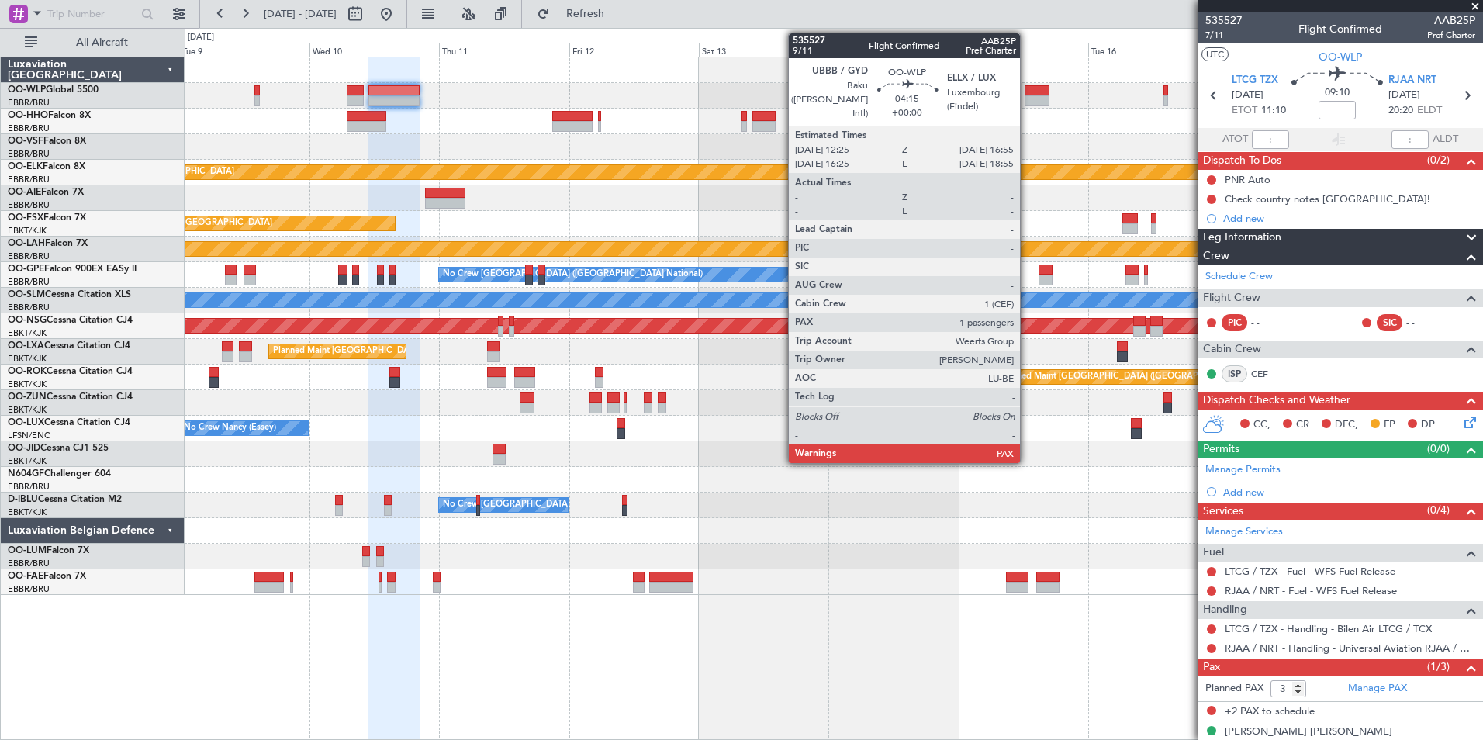
click at [1027, 95] on div at bounding box center [1036, 100] width 25 height 11
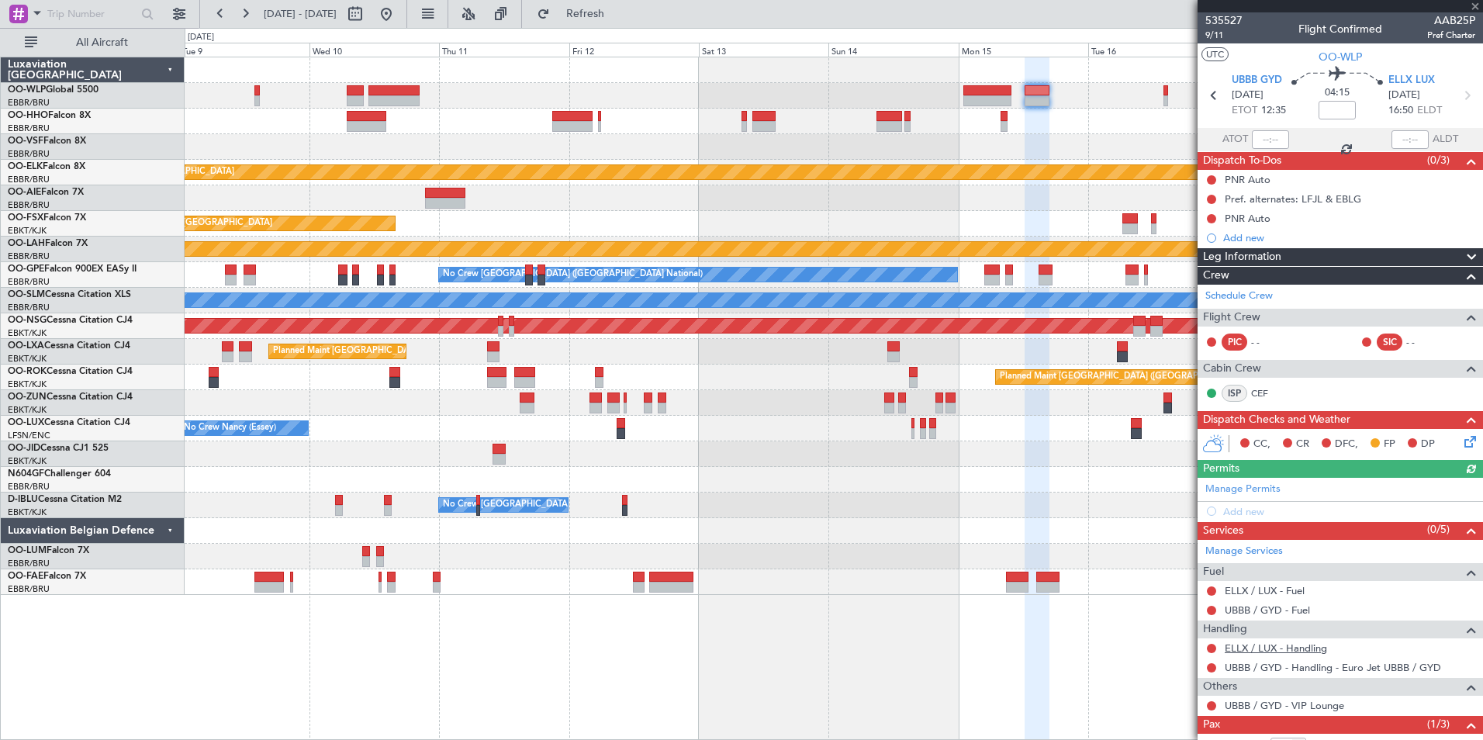
click at [1275, 648] on link "ELLX / LUX - Handling" at bounding box center [1275, 647] width 102 height 13
click at [618, 16] on span "Refresh" at bounding box center [585, 14] width 65 height 11
click at [1252, 610] on link "UBBB / GYD - Fuel" at bounding box center [1266, 609] width 85 height 13
click at [1259, 589] on link "ELLX / LUX - Fuel" at bounding box center [1264, 590] width 80 height 13
click at [623, 5] on button "Refresh" at bounding box center [576, 14] width 93 height 25
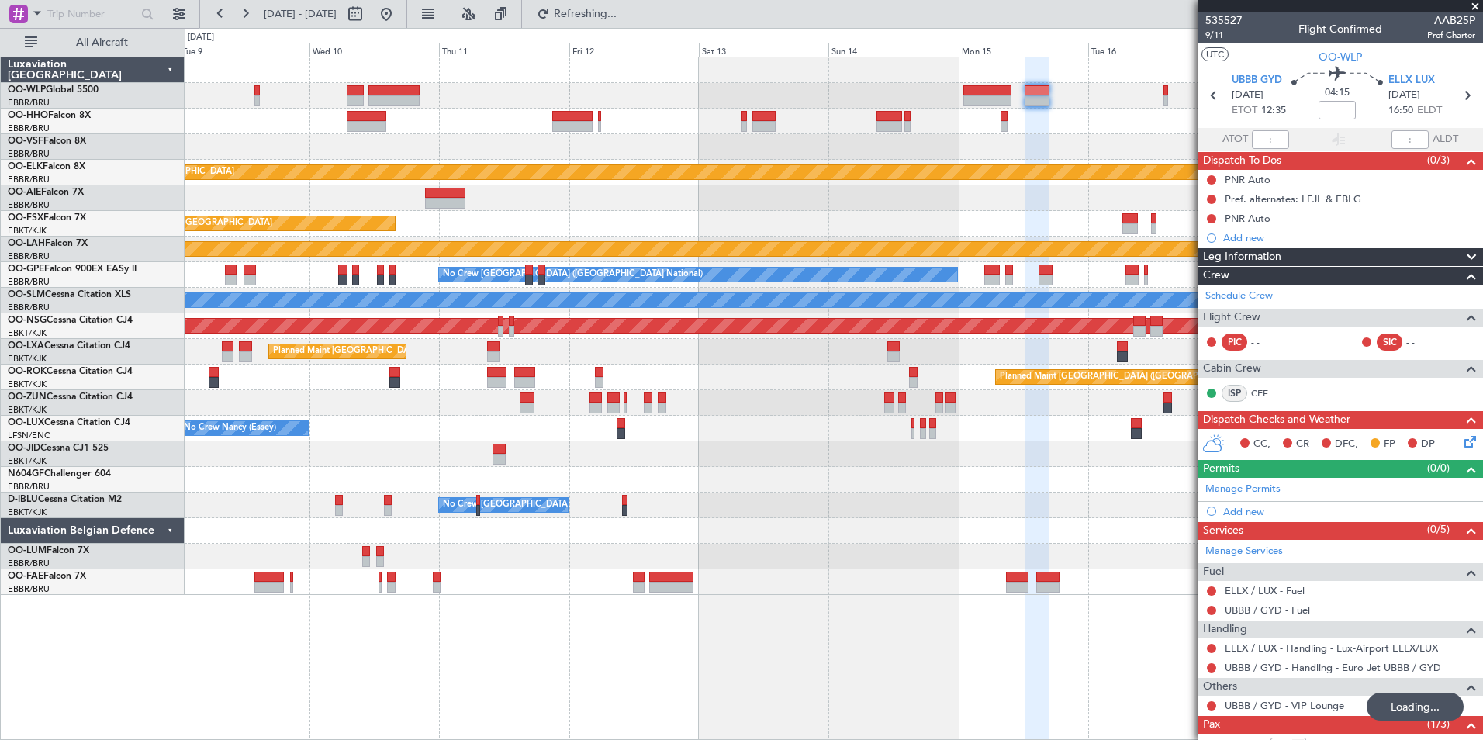
click at [927, 133] on div at bounding box center [833, 122] width 1297 height 26
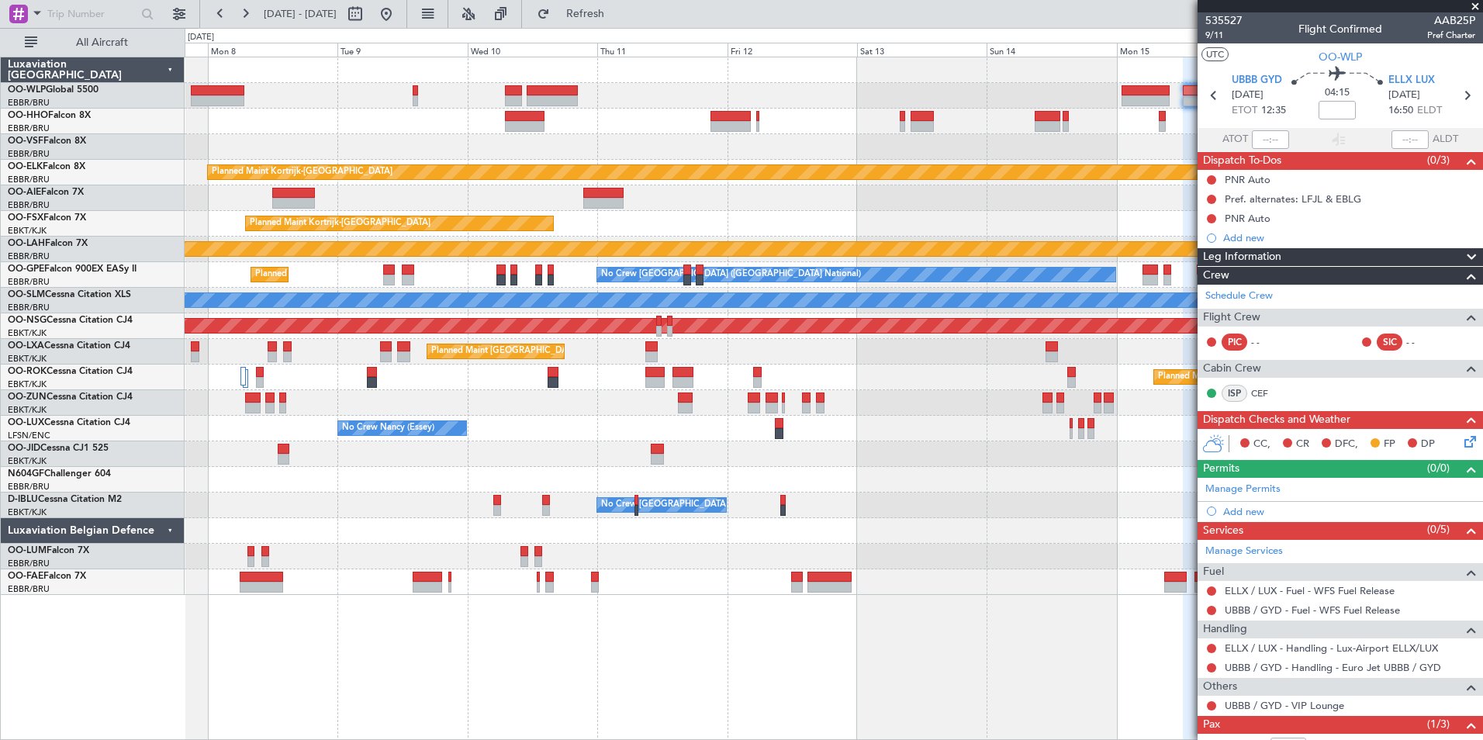
click at [872, 81] on div "Planned Maint Kortrijk-Wevelgem Planned Maint Kortrijk-Wevelgem EBKT 08:50 Z KL…" at bounding box center [833, 325] width 1297 height 537
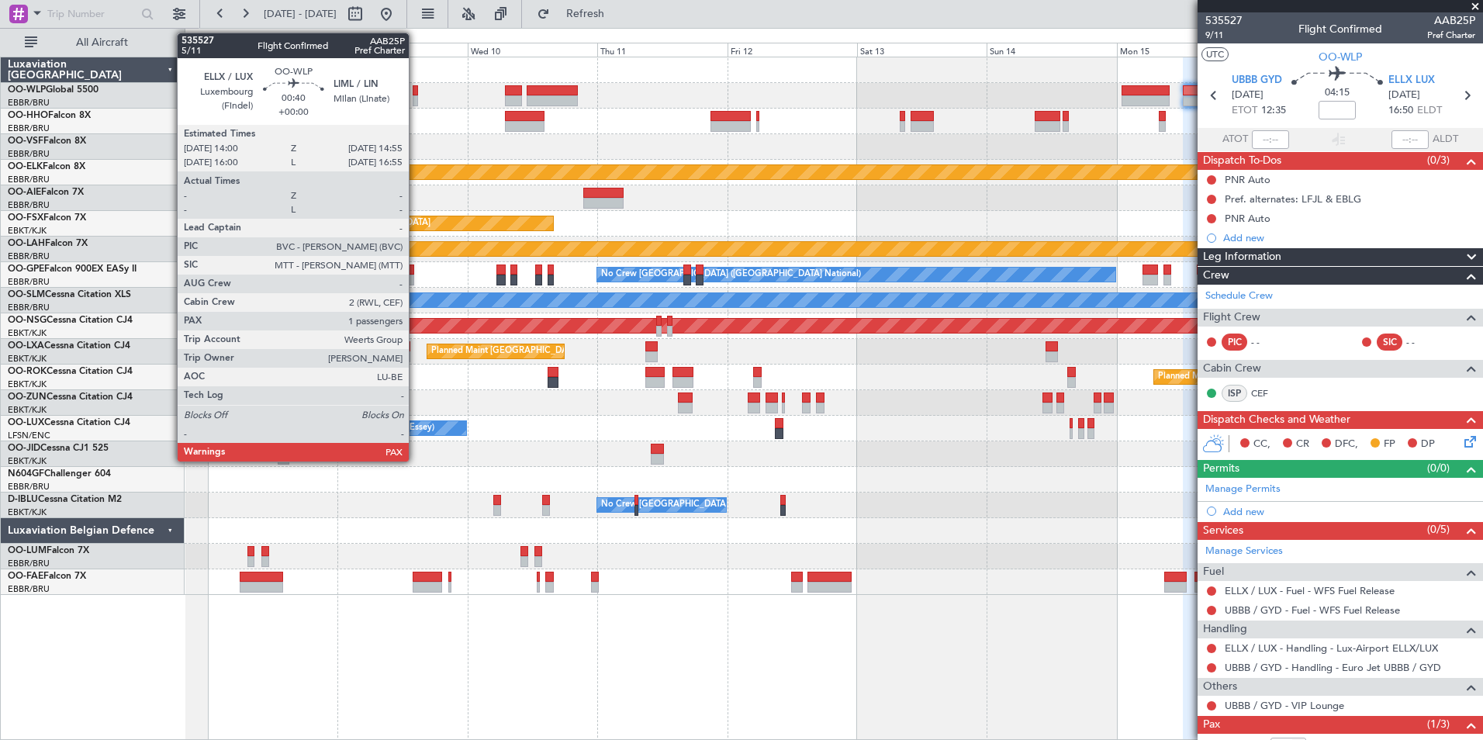
click at [416, 96] on div at bounding box center [415, 100] width 5 height 11
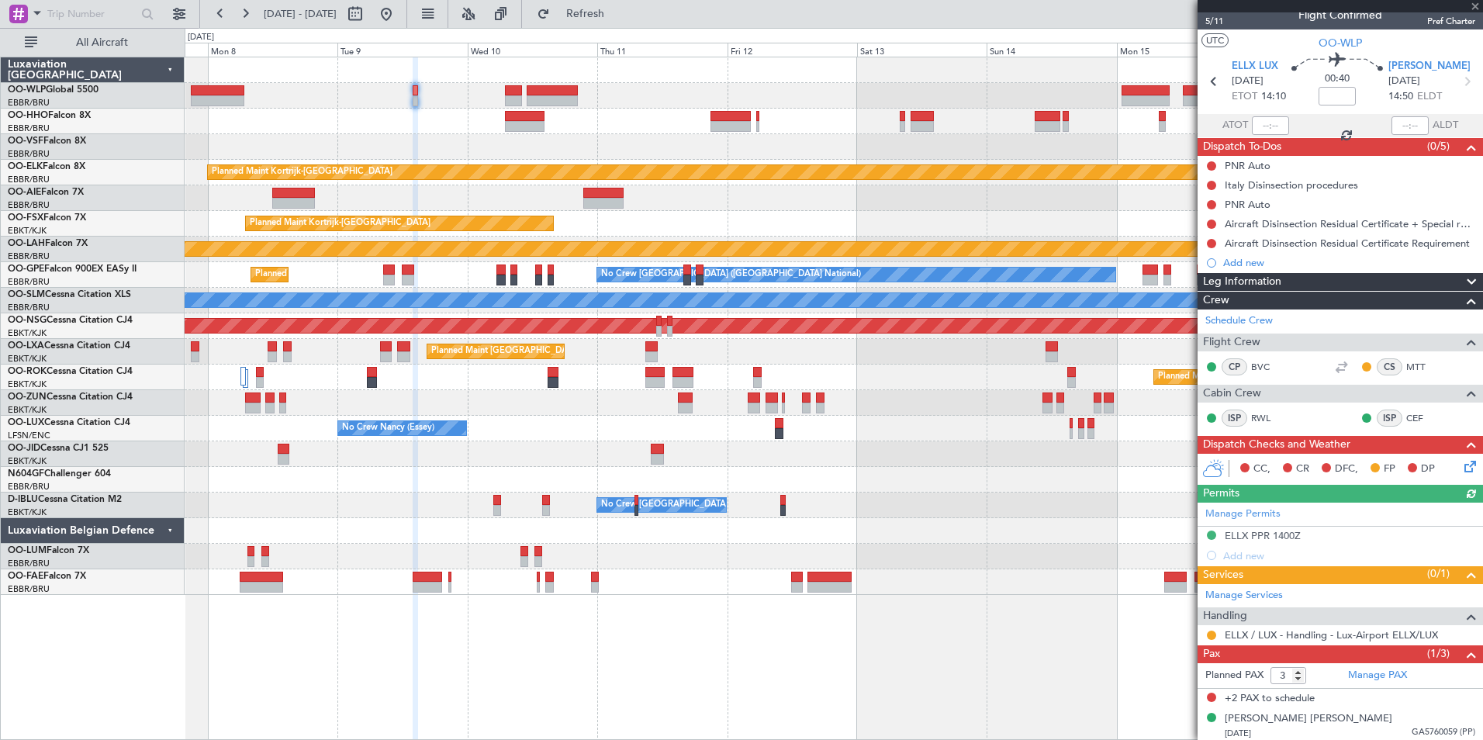
scroll to position [17, 0]
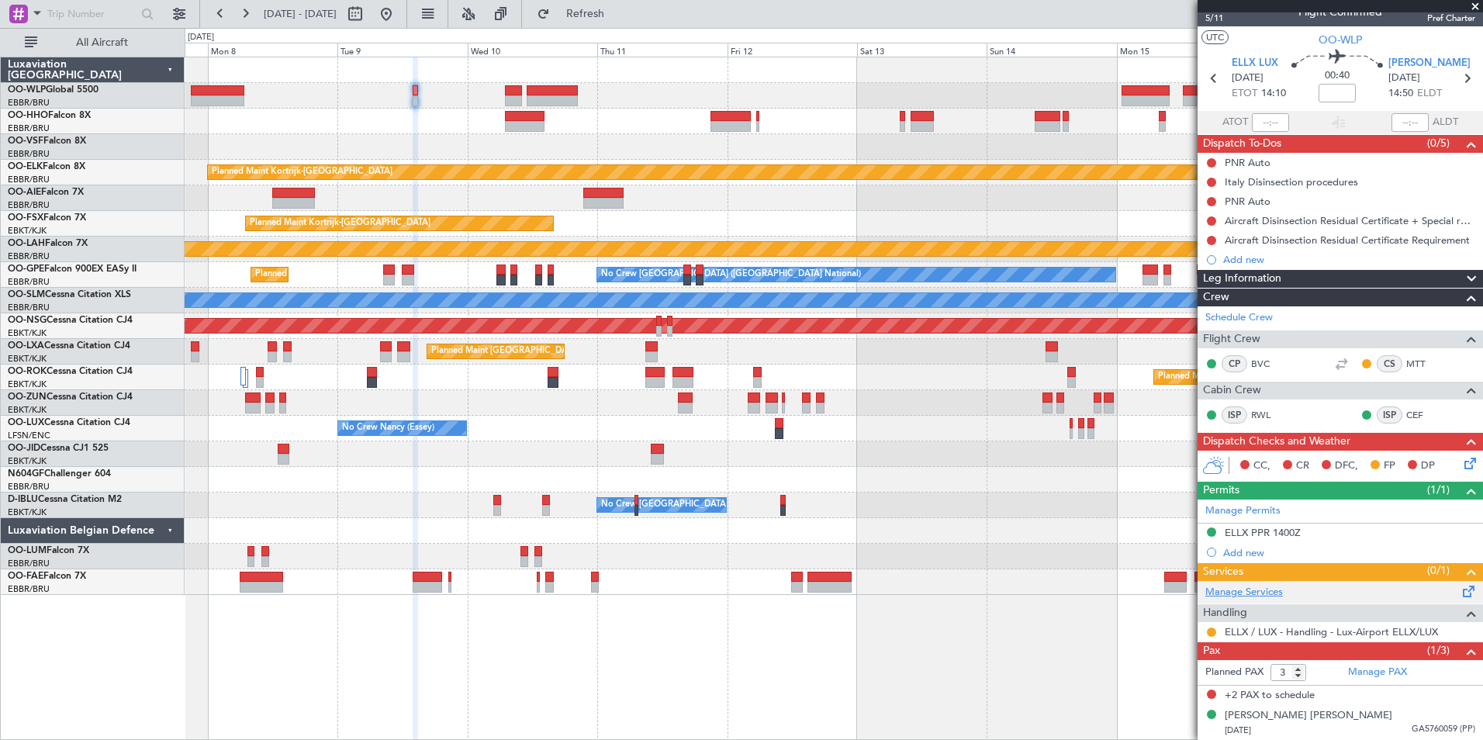
click at [1258, 589] on link "Manage Services" at bounding box center [1244, 593] width 78 height 16
click at [1253, 585] on link "Manage Services" at bounding box center [1244, 593] width 78 height 16
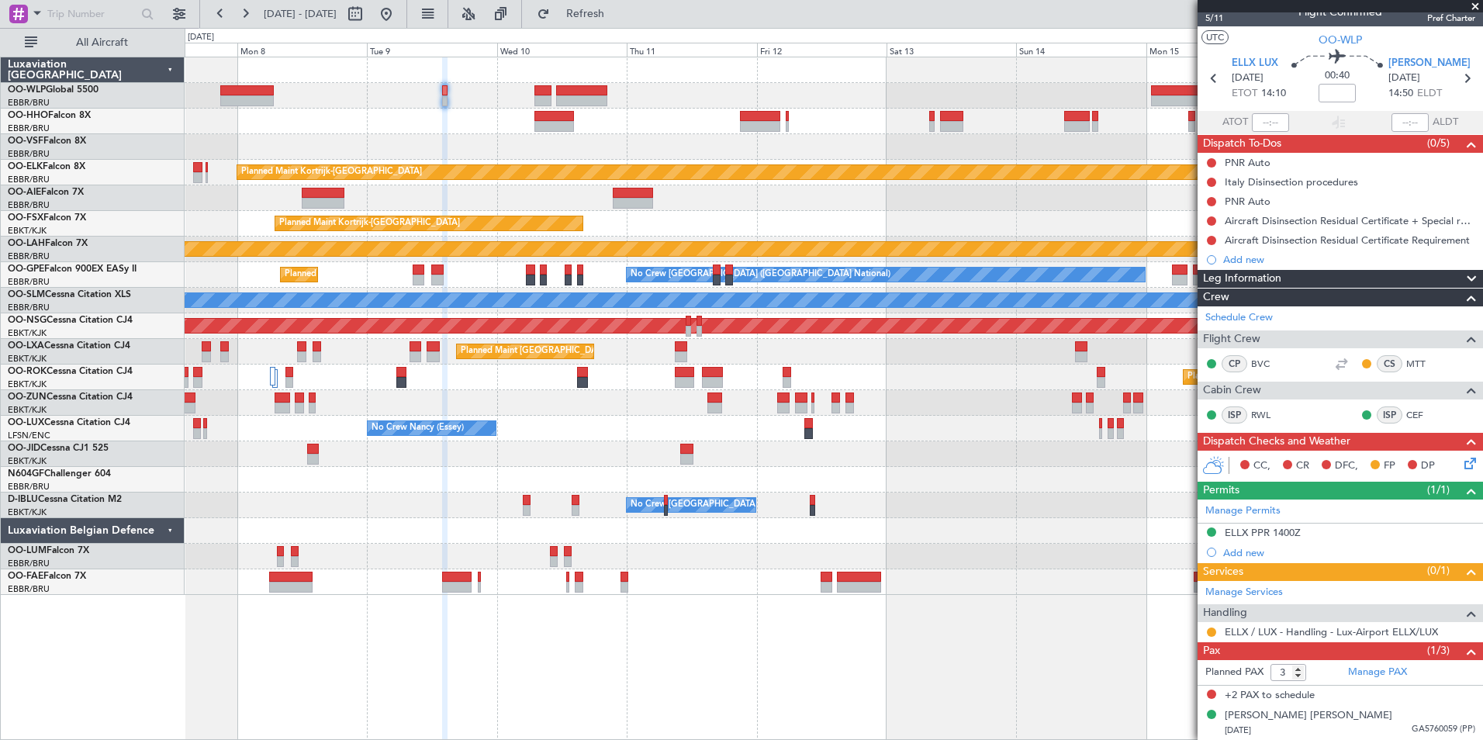
click at [487, 95] on div at bounding box center [833, 96] width 1297 height 26
click at [917, 446] on div "Planned Maint Kortrijk-Wevelgem Planned Maint Kortrijk-Wevelgem EBKT 08:50 Z KL…" at bounding box center [833, 325] width 1297 height 537
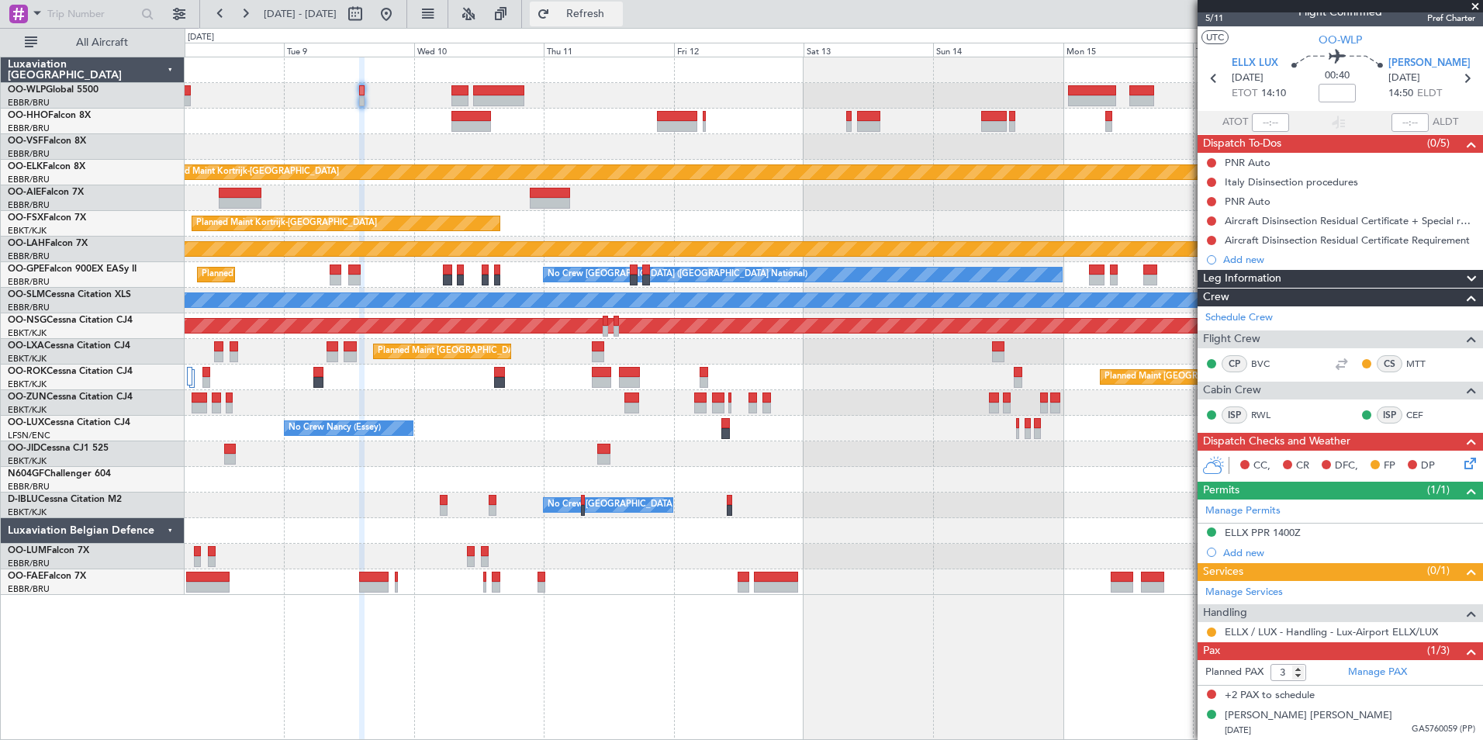
click at [618, 12] on span "Refresh" at bounding box center [585, 14] width 65 height 11
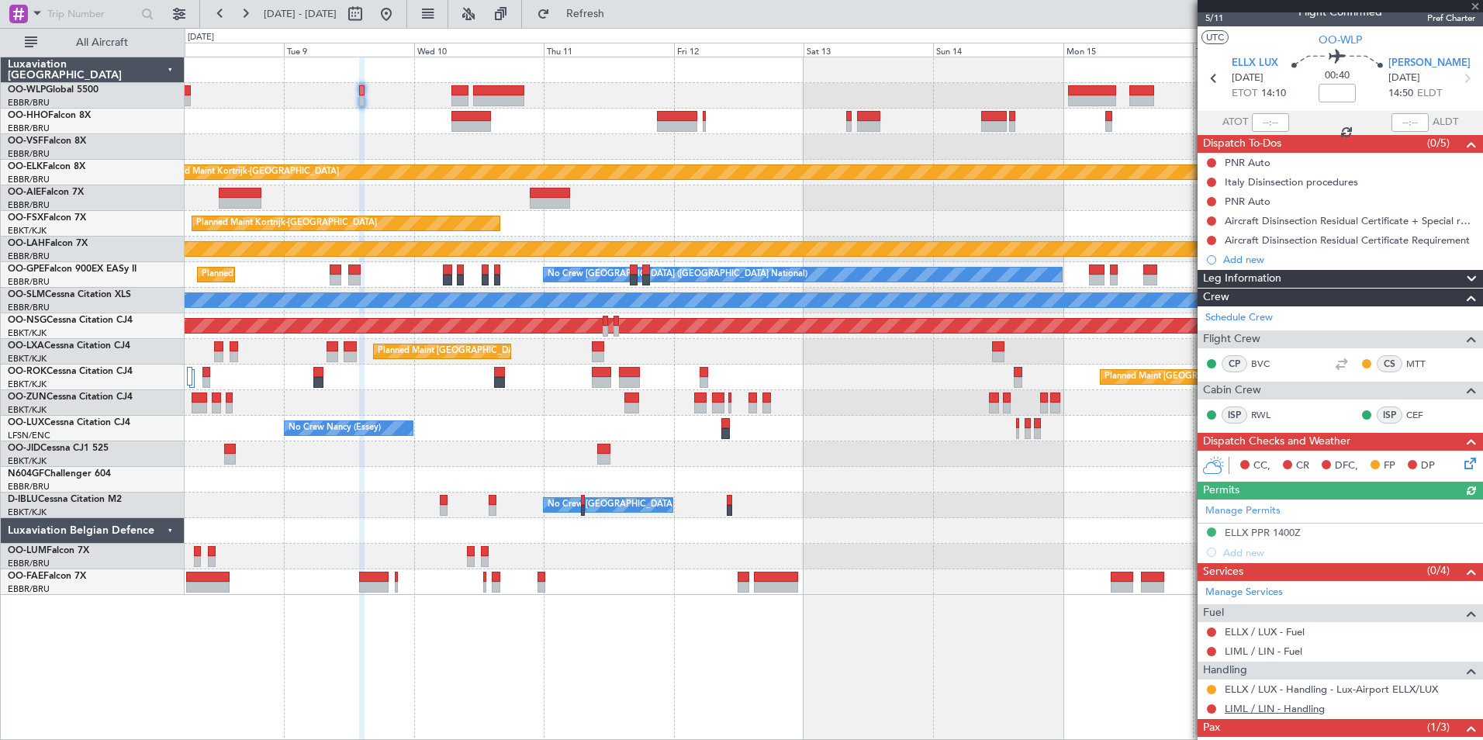
click at [1239, 707] on link "LIML / LIN - Handling" at bounding box center [1274, 708] width 100 height 13
click at [1264, 649] on link "LIML / LIN - Fuel" at bounding box center [1263, 650] width 78 height 13
click at [1257, 637] on mat-tooltip-component "ELLX / LUX - Fuel" at bounding box center [1264, 657] width 95 height 41
click at [1254, 632] on link "ELLX / LUX - Fuel" at bounding box center [1264, 631] width 80 height 13
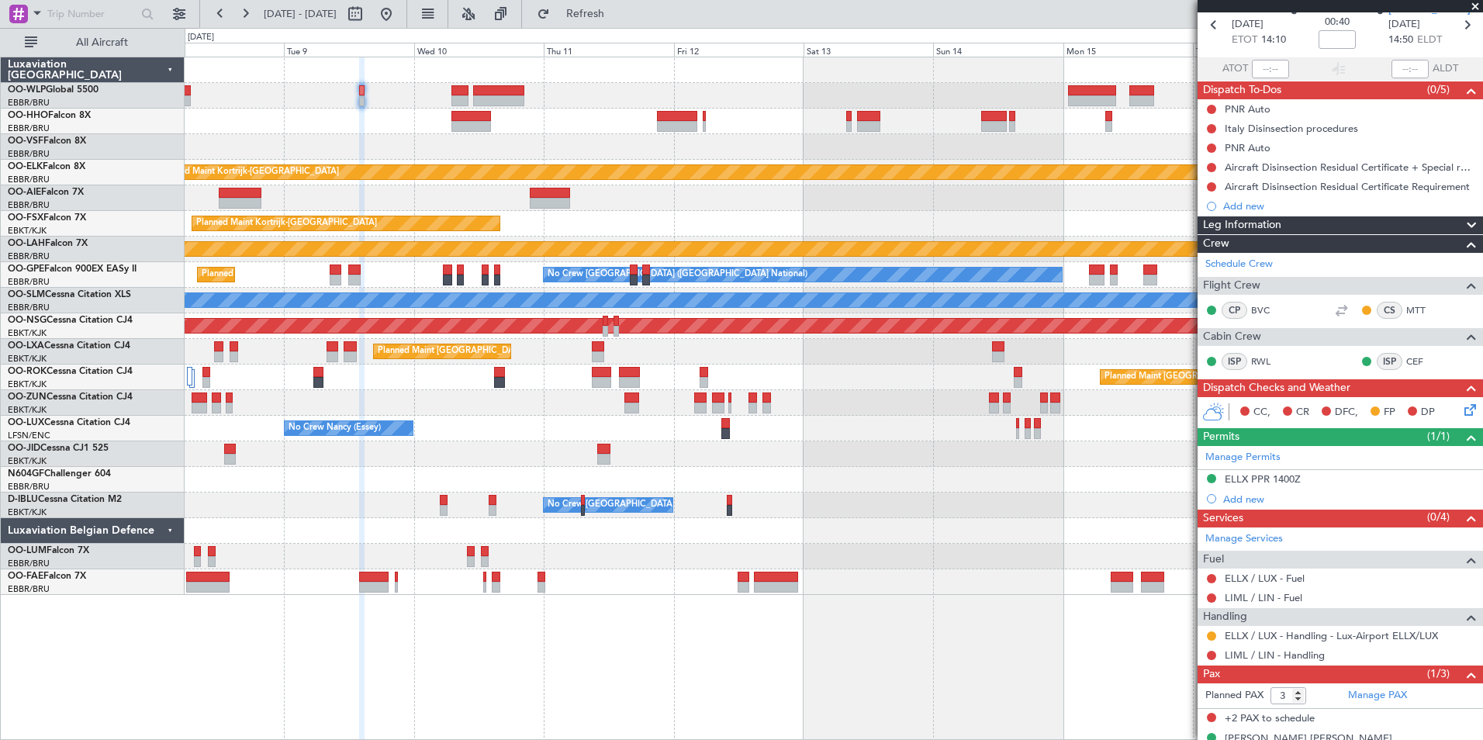
scroll to position [94, 0]
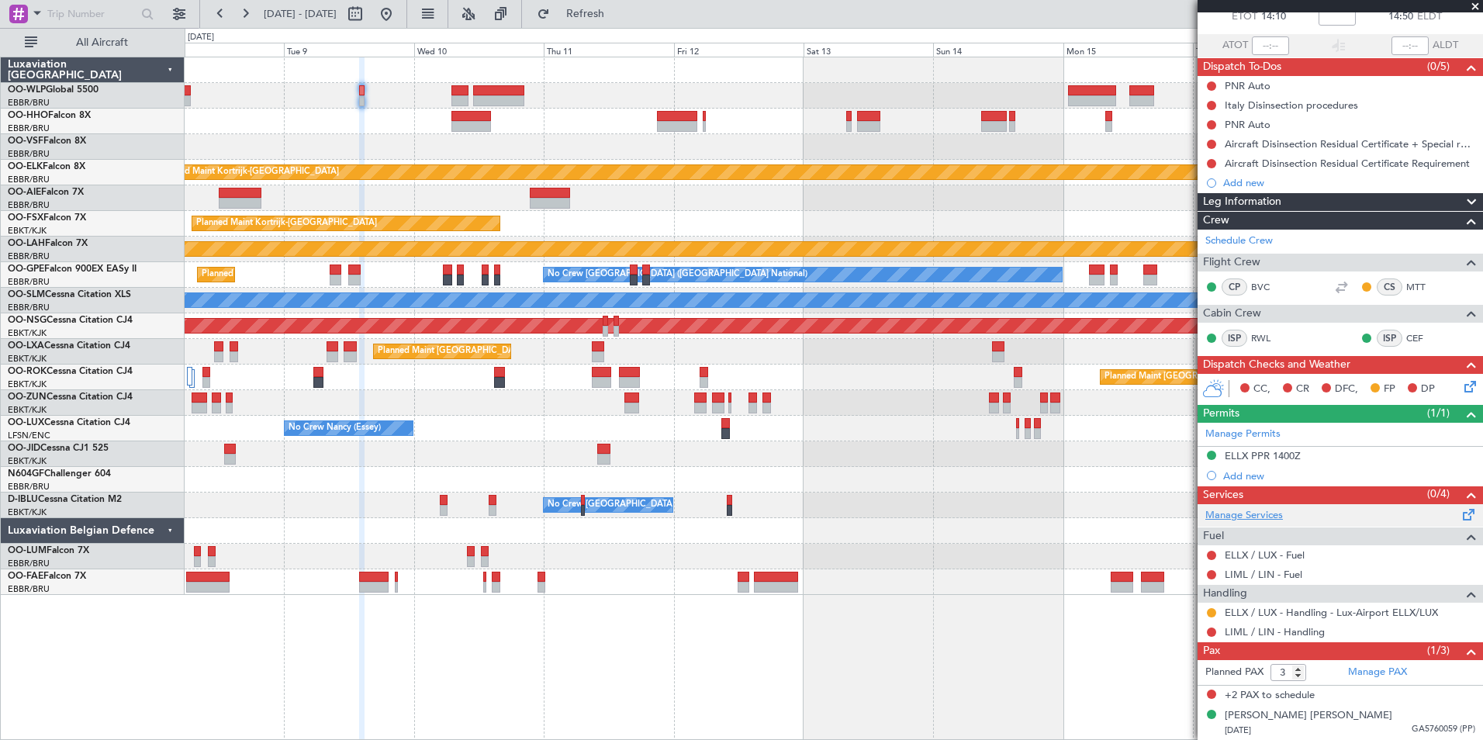
click at [1255, 516] on link "Manage Services" at bounding box center [1244, 516] width 78 height 16
click at [930, 497] on div "No Crew [GEOGRAPHIC_DATA] ([GEOGRAPHIC_DATA] National)" at bounding box center [833, 505] width 1297 height 26
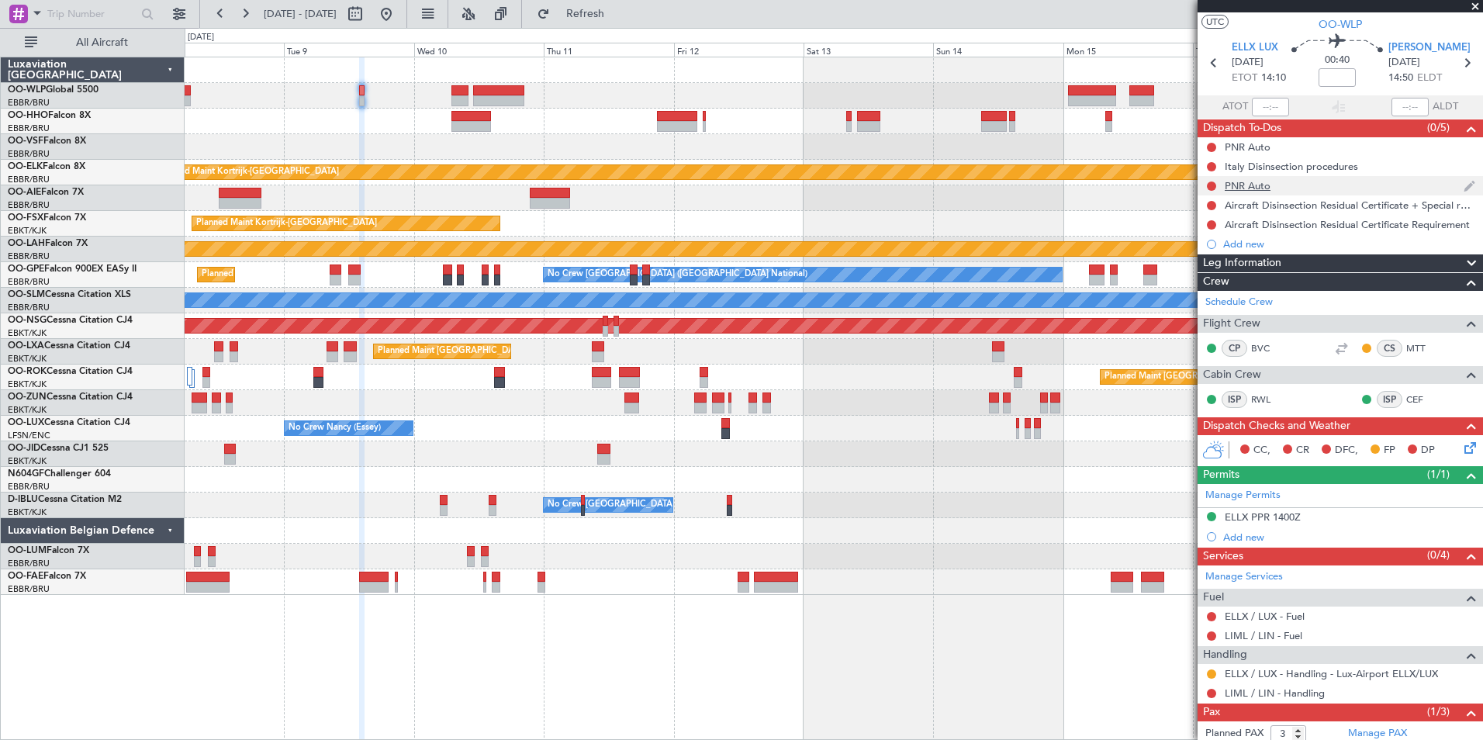
scroll to position [0, 0]
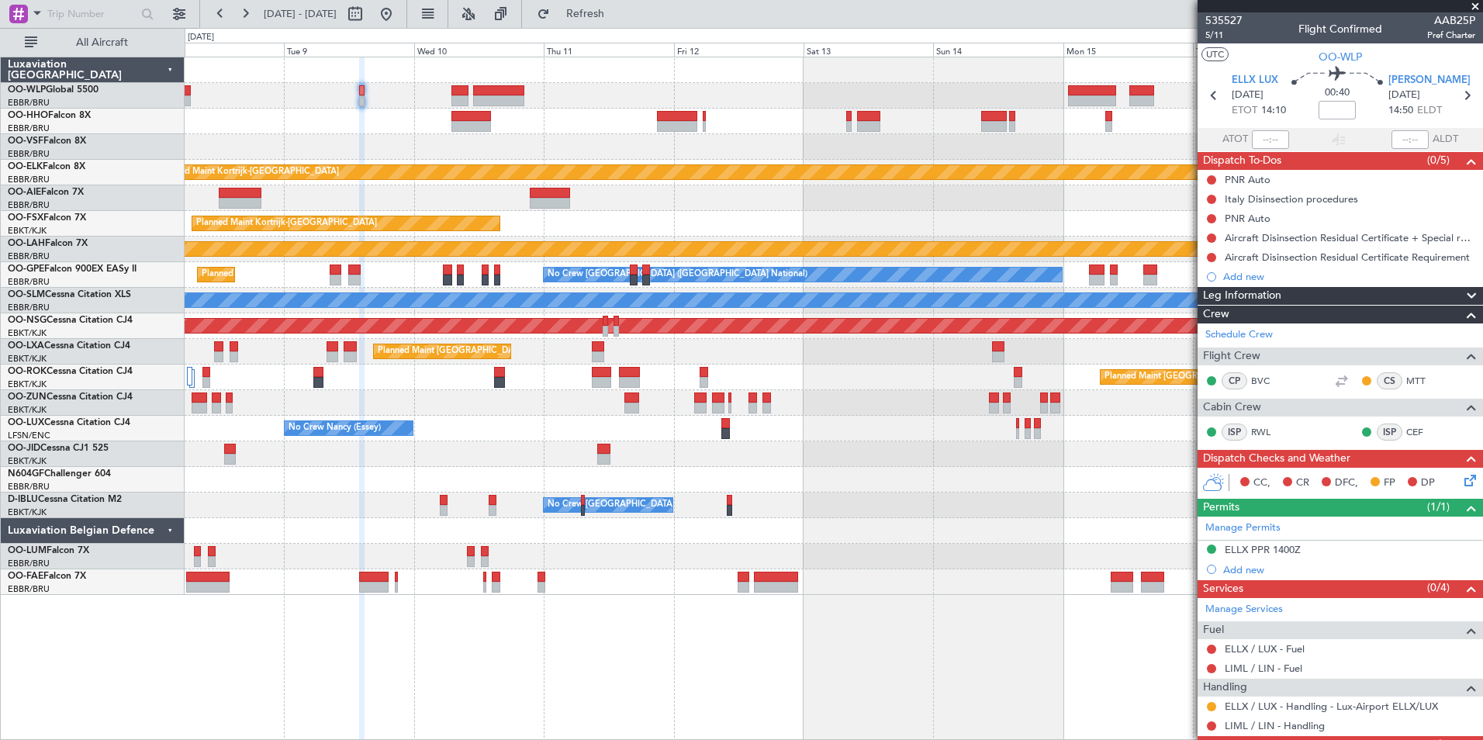
drag, startPoint x: 1461, startPoint y: 114, endPoint x: 1459, endPoint y: 106, distance: 7.9
click at [1459, 113] on section "ELLX LUX 09/09/2025 ETOT 14:10 00:40 LIML LIN 09/09/2025 14:50 ELDT" at bounding box center [1339, 97] width 285 height 61
click at [1459, 95] on icon at bounding box center [1466, 95] width 20 height 20
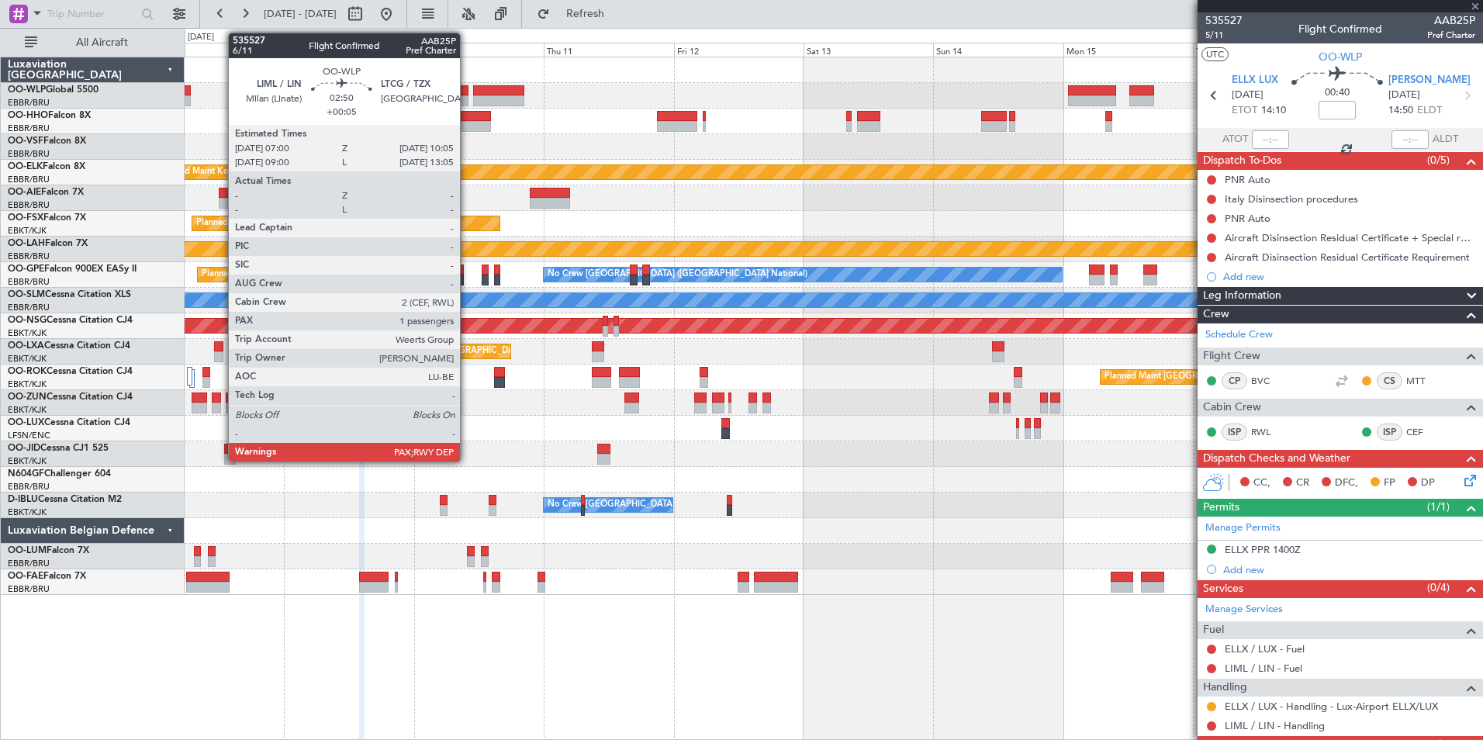
type input "+00:05"
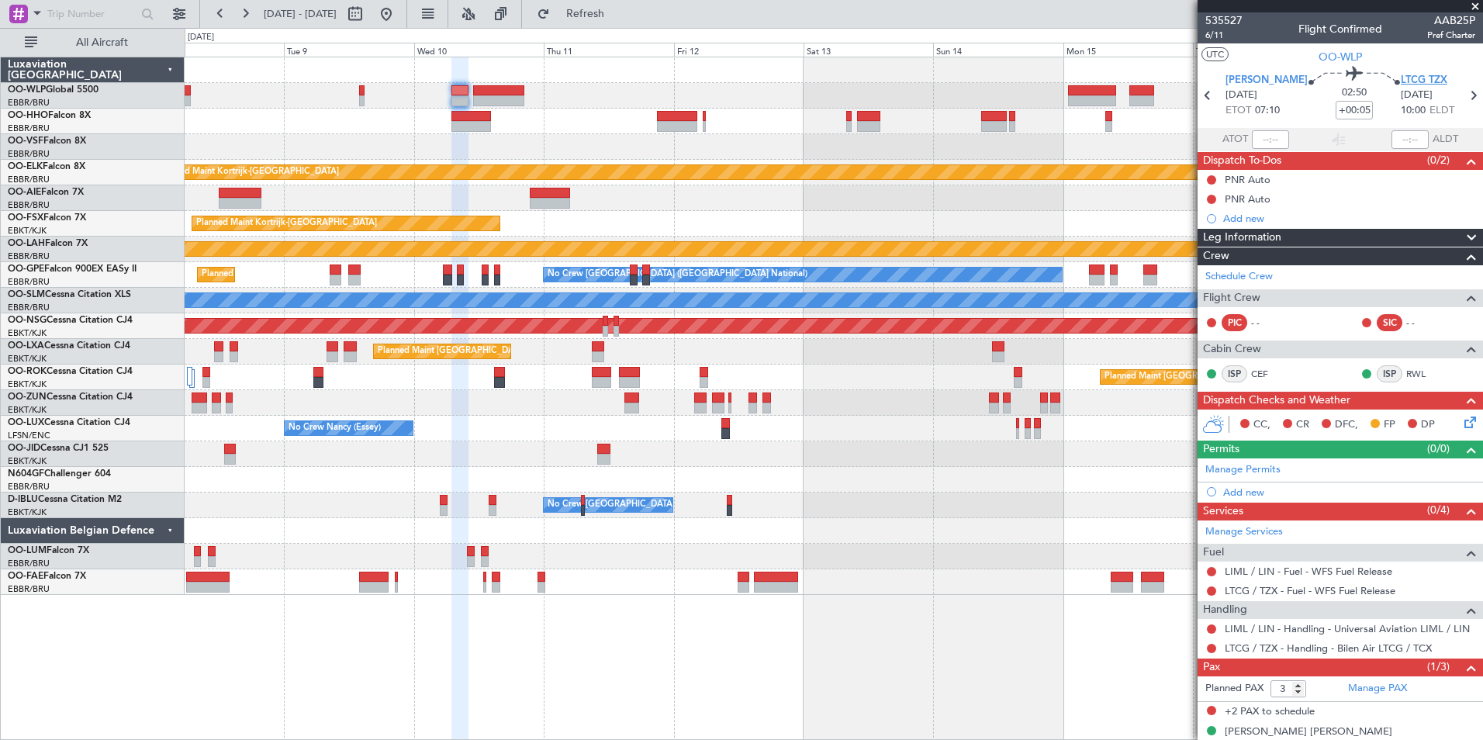
click at [1403, 78] on span "LTCG TZX" at bounding box center [1423, 81] width 47 height 16
click at [1461, 426] on icon at bounding box center [1467, 419] width 12 height 12
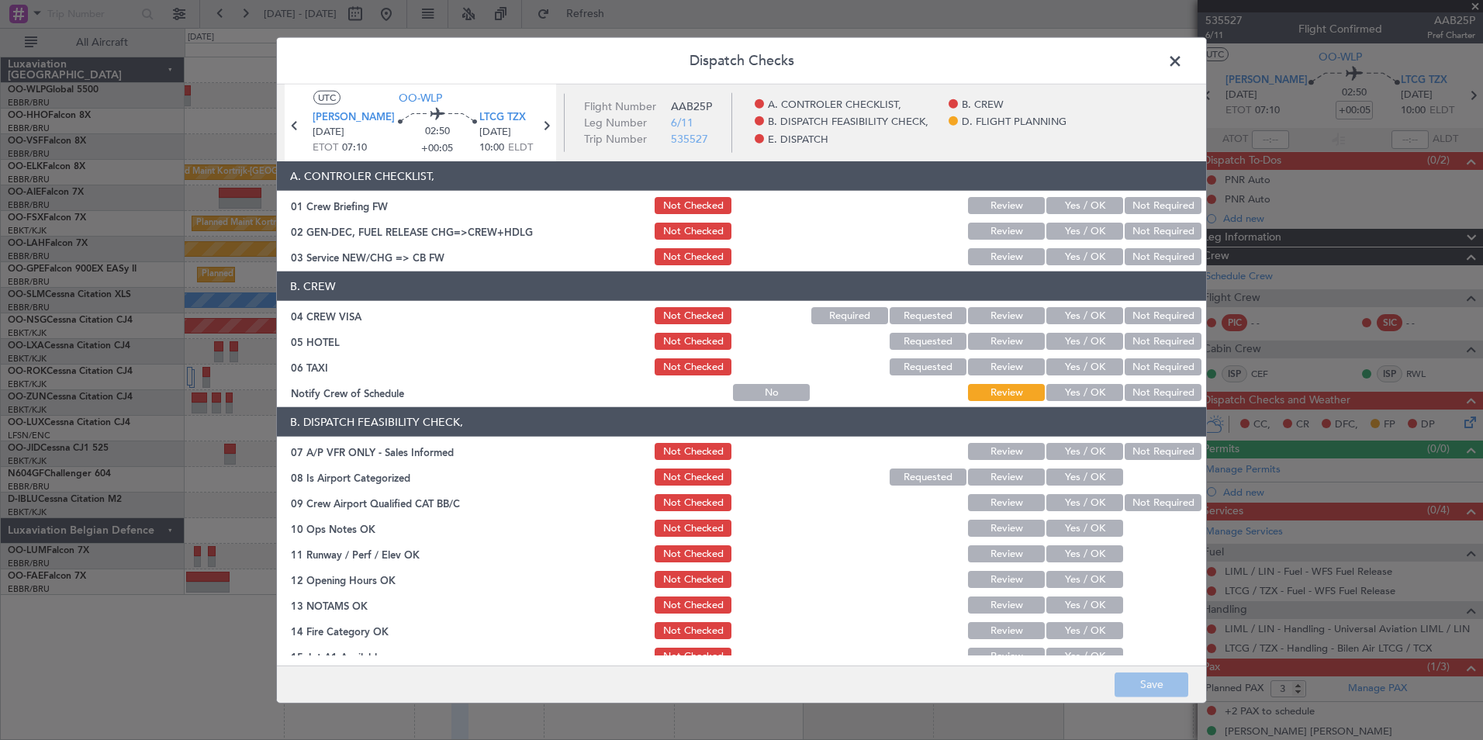
click at [1067, 261] on button "Yes / OK" at bounding box center [1084, 256] width 77 height 17
click at [1155, 320] on button "Not Required" at bounding box center [1162, 315] width 77 height 17
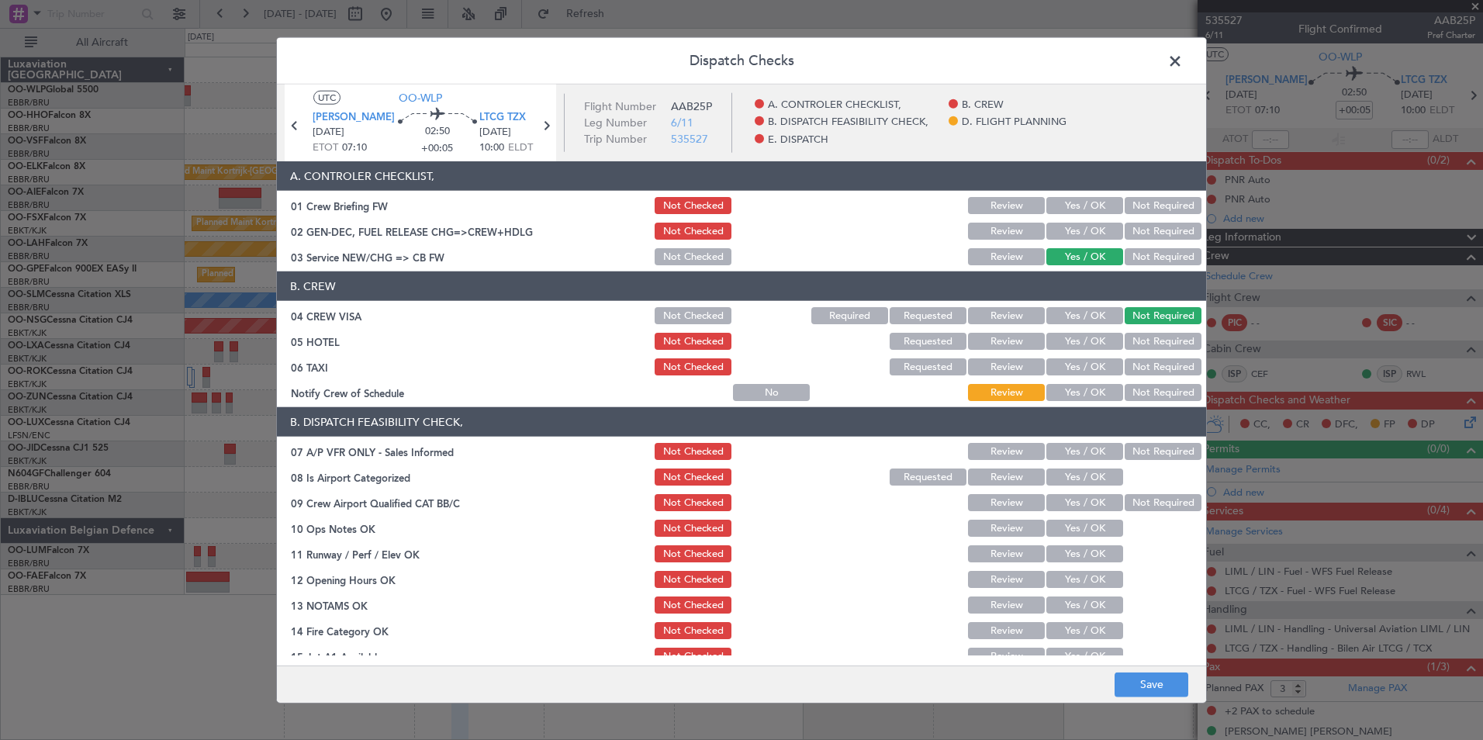
click at [1145, 342] on button "Not Required" at bounding box center [1162, 341] width 77 height 17
click at [1133, 367] on button "Not Required" at bounding box center [1162, 366] width 77 height 17
click at [1061, 406] on article "A. CONTROLER CHECKLIST, 01 Crew Briefing FW Not Checked Review Yes / OK Not Req…" at bounding box center [741, 408] width 929 height 494
click at [1068, 399] on button "Yes / OK" at bounding box center [1084, 392] width 77 height 17
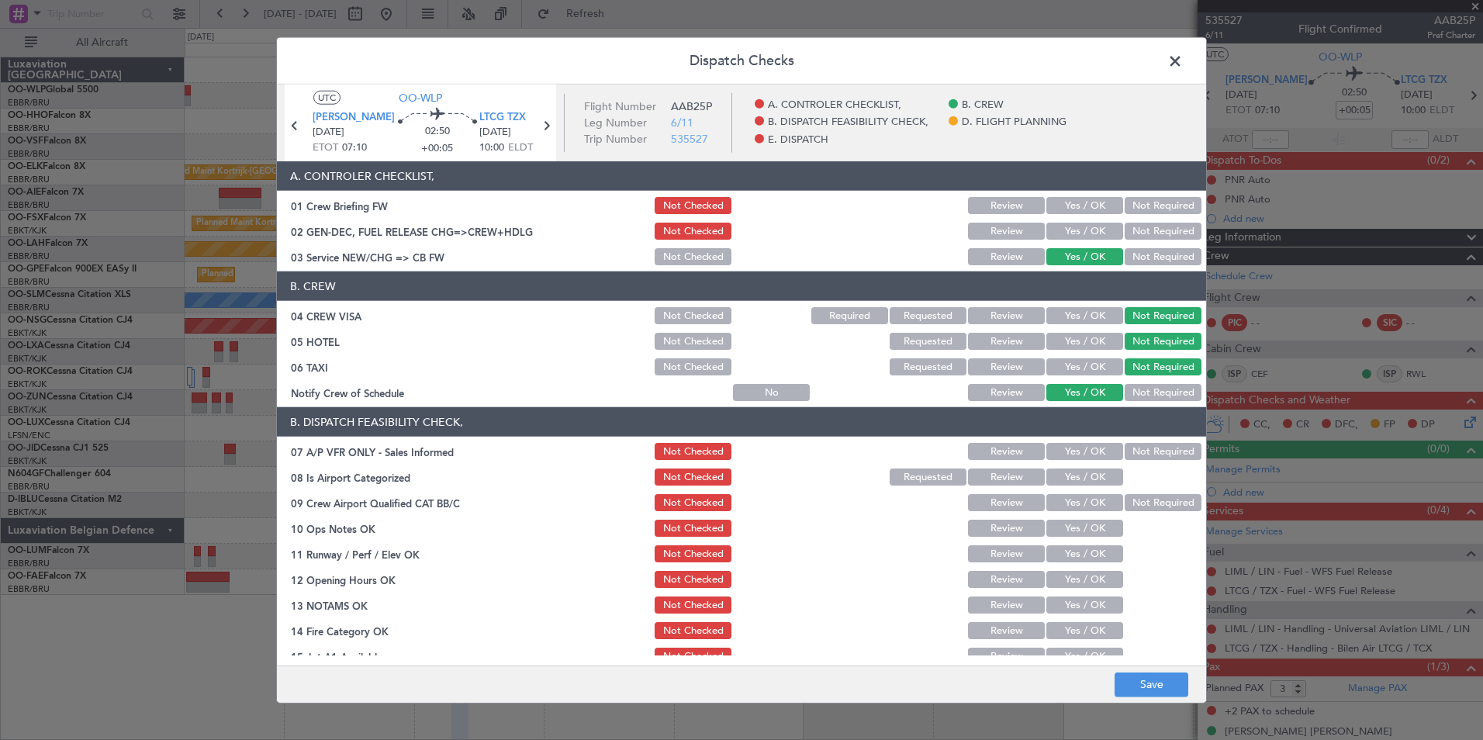
click at [1135, 452] on button "Not Required" at bounding box center [1162, 451] width 77 height 17
click at [1086, 479] on button "Yes / OK" at bounding box center [1084, 476] width 77 height 17
click at [1073, 507] on button "Yes / OK" at bounding box center [1084, 502] width 77 height 17
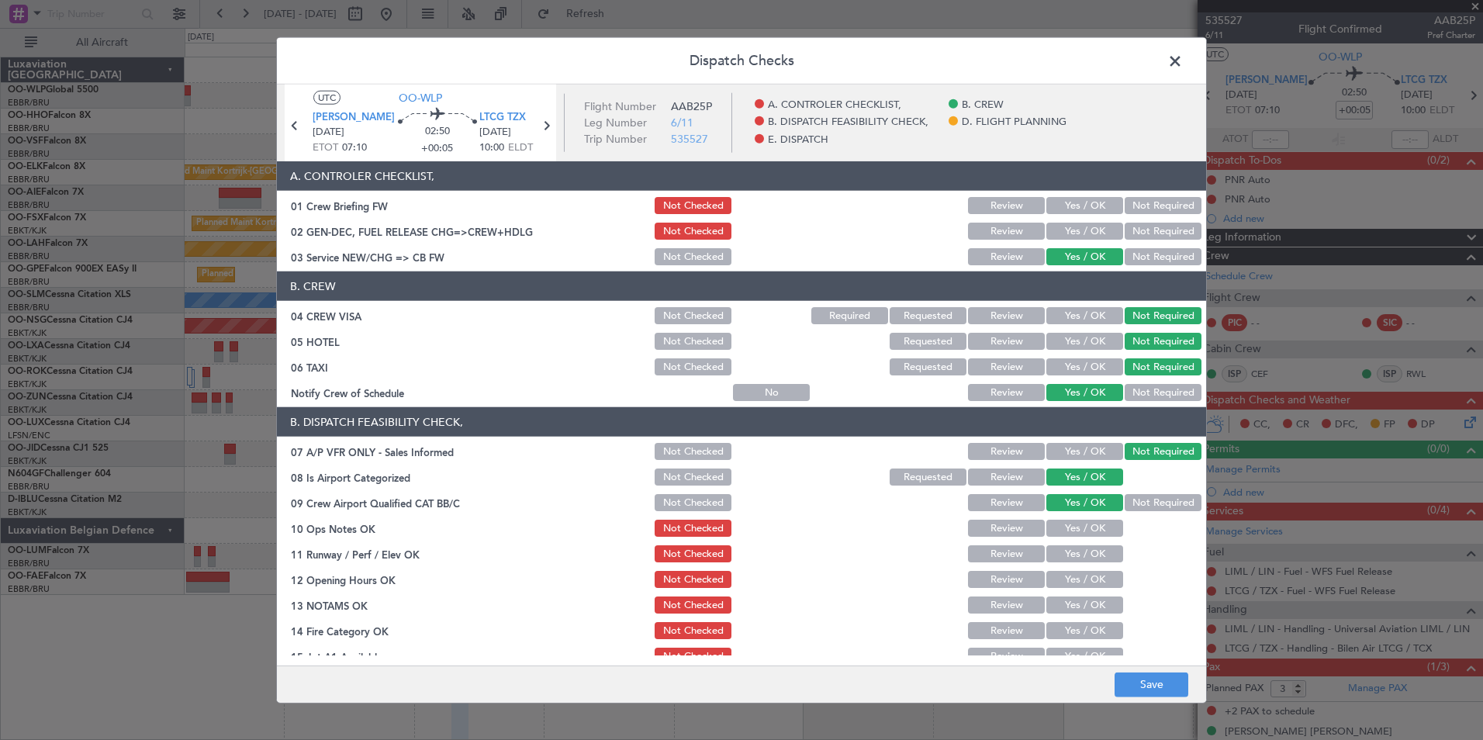
click at [1066, 528] on button "Yes / OK" at bounding box center [1084, 528] width 77 height 17
click at [1064, 555] on button "Yes / OK" at bounding box center [1084, 553] width 77 height 17
click at [1057, 580] on button "Yes / OK" at bounding box center [1084, 579] width 77 height 17
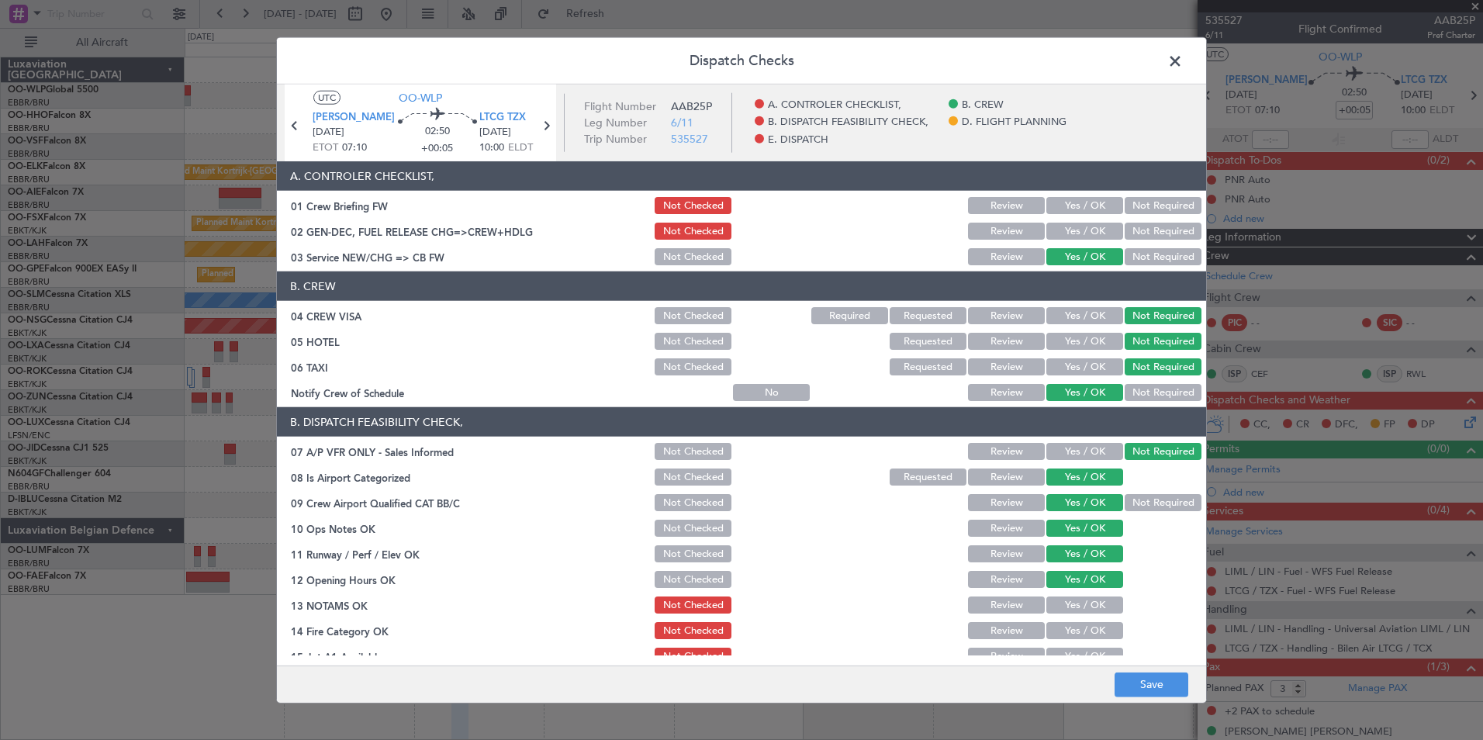
click at [1016, 606] on button "Review" at bounding box center [1006, 604] width 77 height 17
click at [1060, 632] on button "Yes / OK" at bounding box center [1084, 630] width 77 height 17
click at [1065, 653] on button "Yes / OK" at bounding box center [1084, 656] width 77 height 17
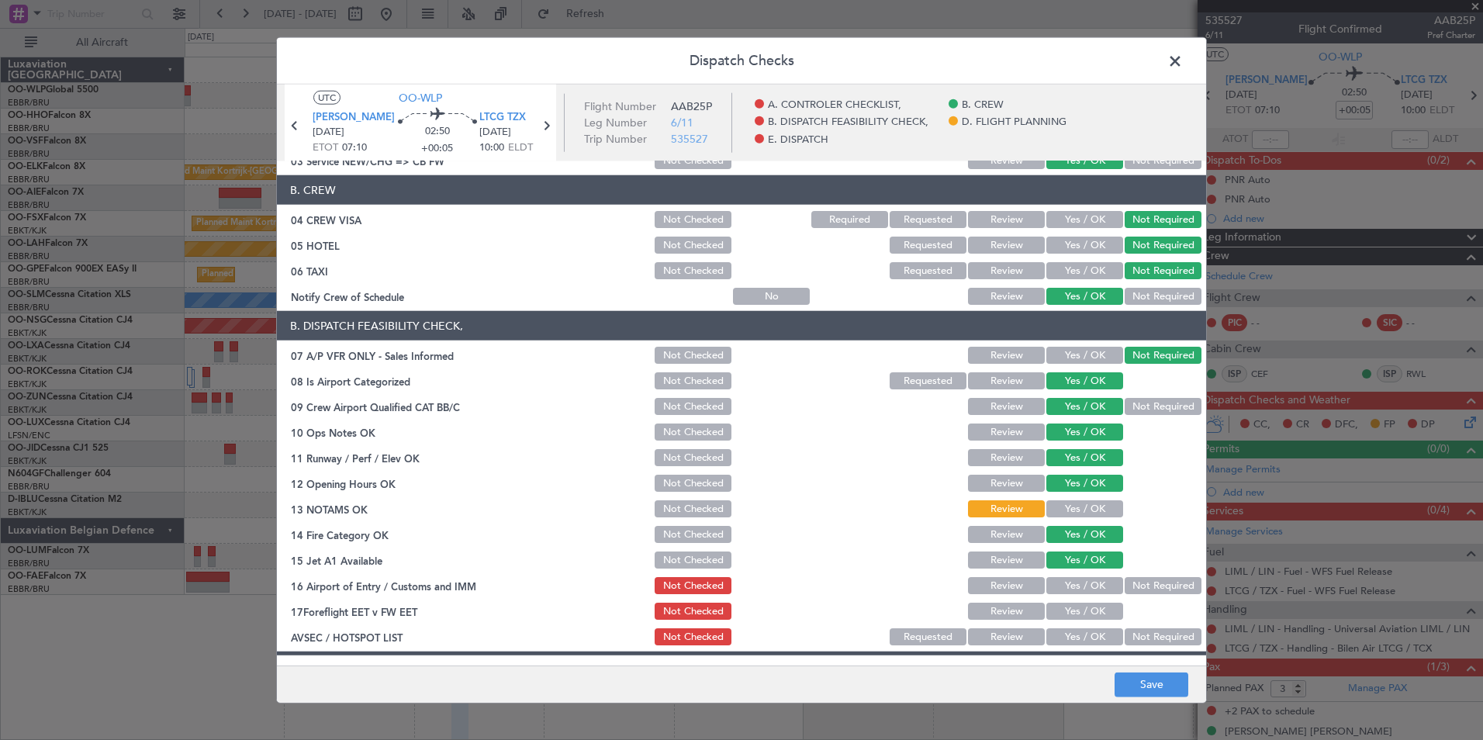
scroll to position [233, 0]
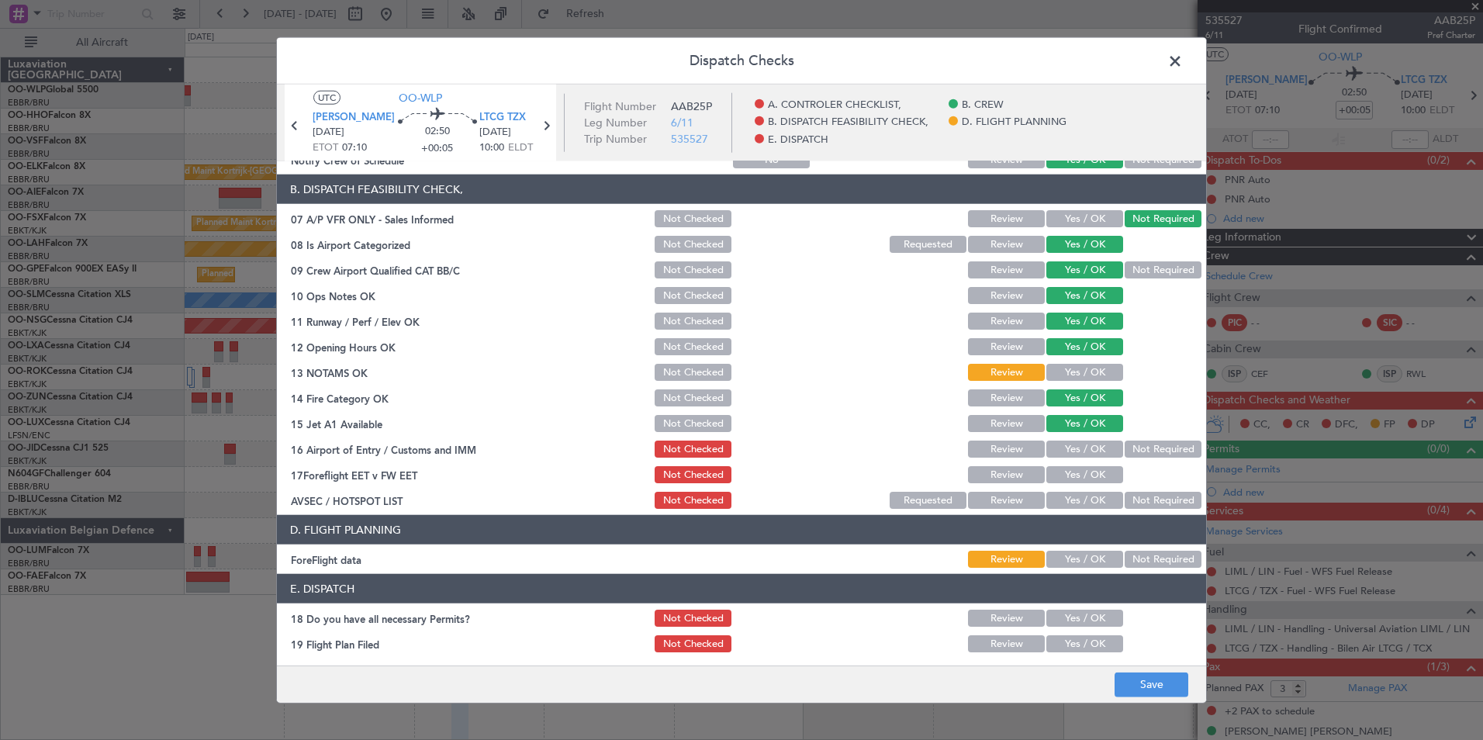
click at [1144, 451] on button "Not Required" at bounding box center [1162, 448] width 77 height 17
click at [1002, 478] on button "Review" at bounding box center [1006, 474] width 77 height 17
click at [1135, 498] on button "Not Required" at bounding box center [1162, 500] width 77 height 17
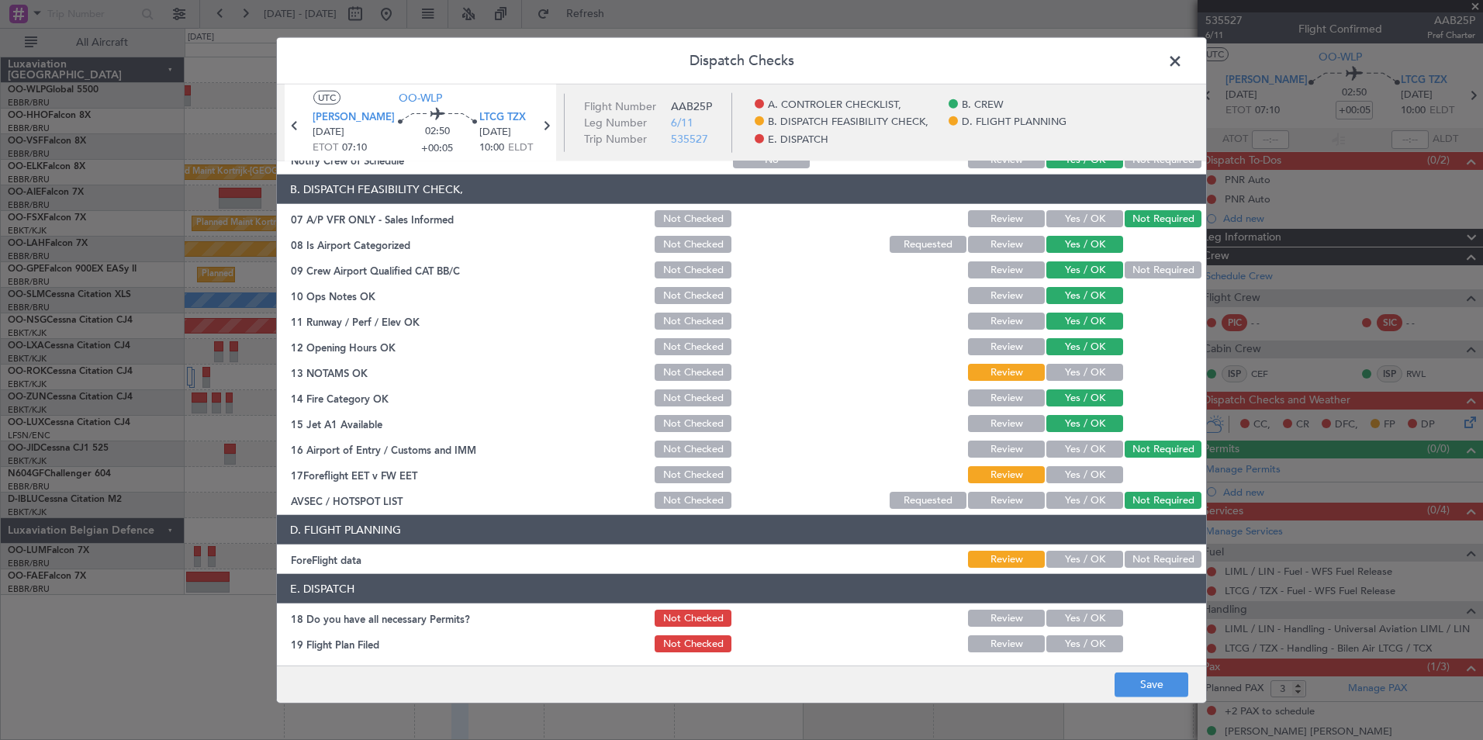
click at [1135, 669] on footer "Save" at bounding box center [741, 683] width 929 height 37
click at [1138, 682] on button "Save" at bounding box center [1151, 684] width 74 height 25
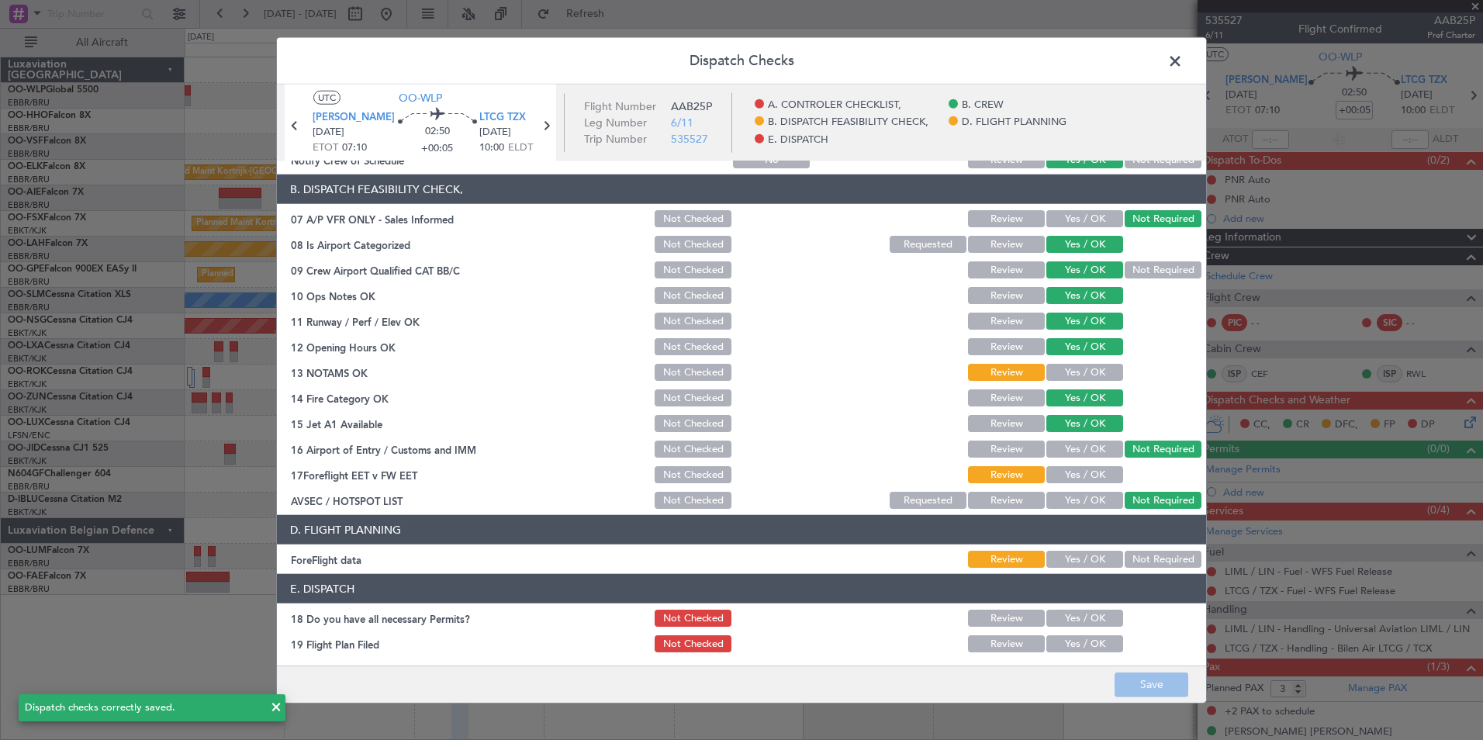
click at [1183, 65] on span at bounding box center [1183, 65] width 0 height 31
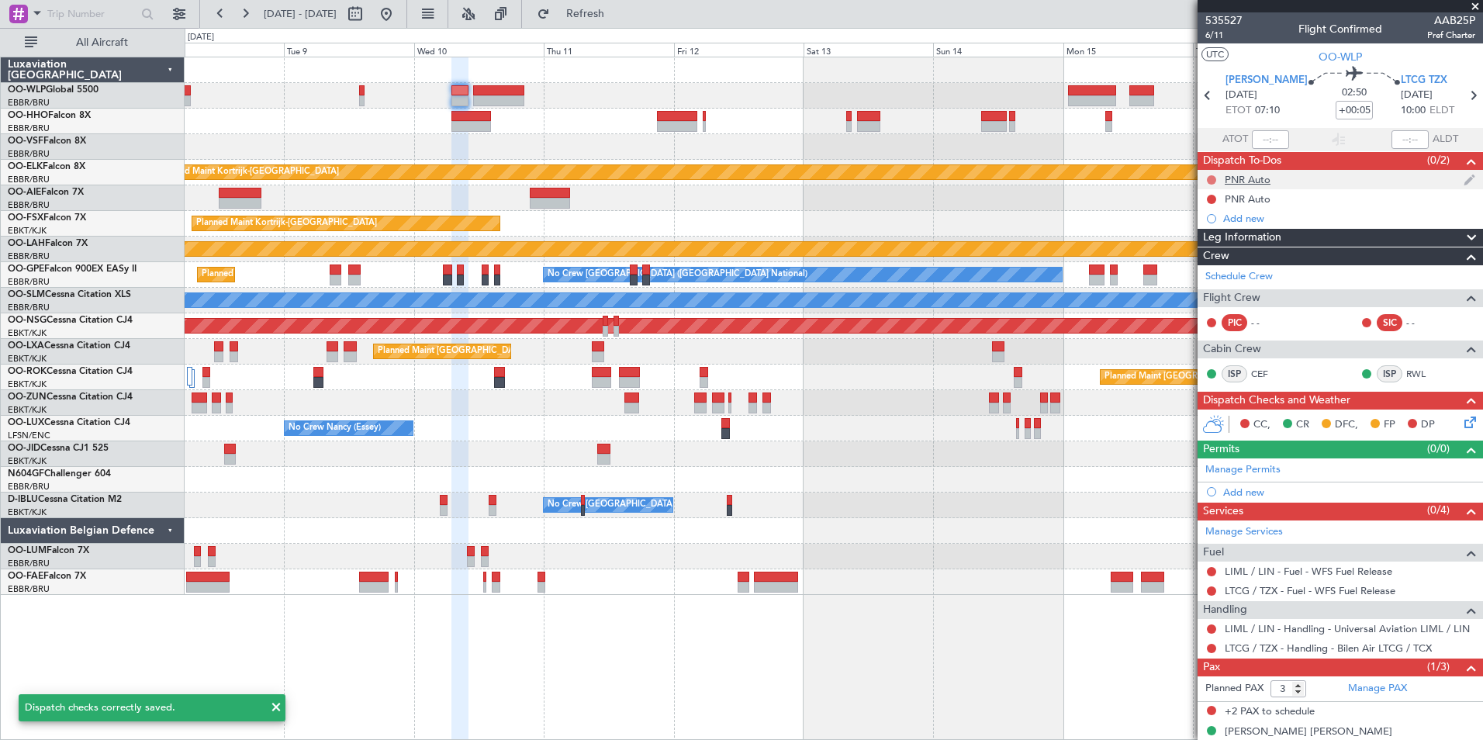
click at [1213, 181] on button at bounding box center [1211, 179] width 9 height 9
click at [1215, 250] on span "Completed" at bounding box center [1218, 248] width 51 height 16
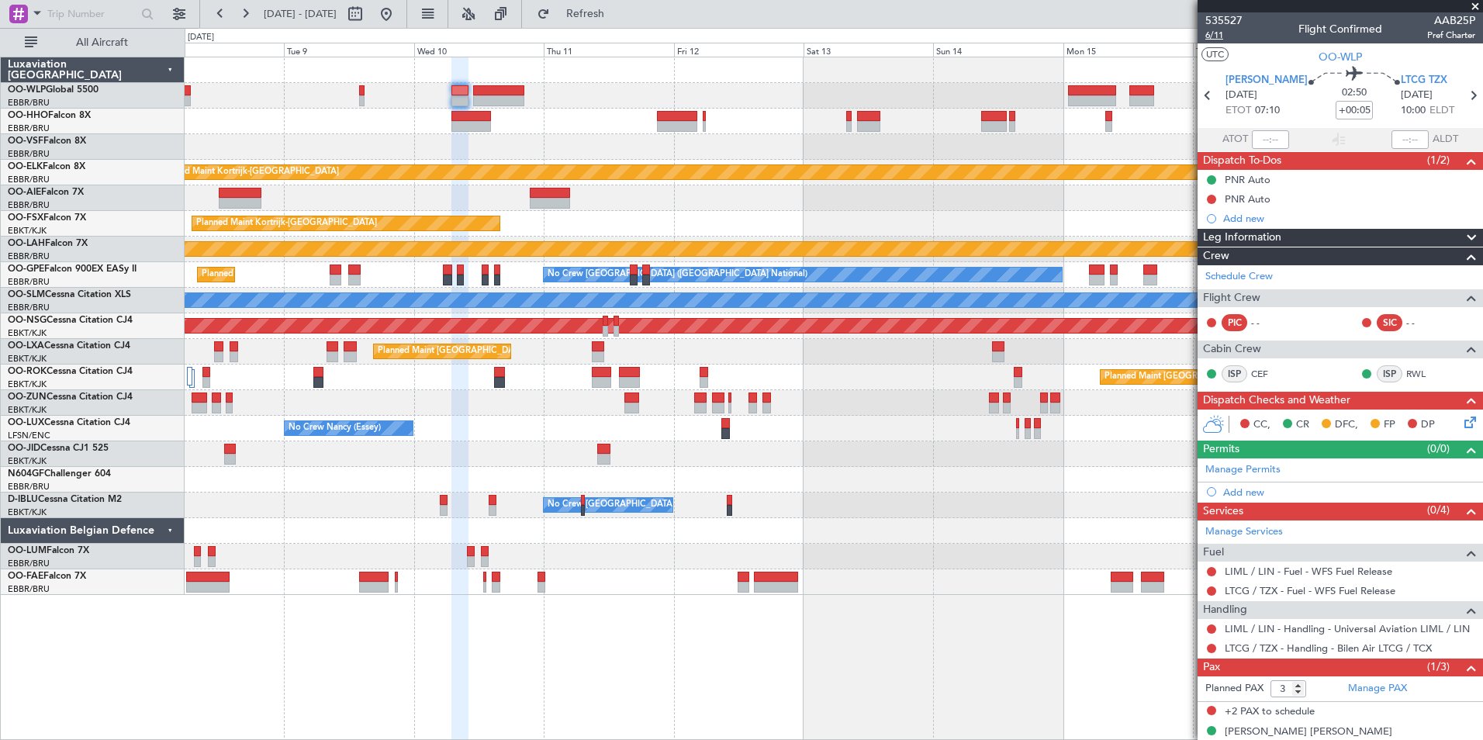
click at [1214, 39] on span "6/11" at bounding box center [1223, 35] width 37 height 13
click at [976, 281] on div "Planned Maint Kortrijk-Wevelgem Planned Maint Kortrijk-Wevelgem EBKT 08:50 Z KL…" at bounding box center [833, 325] width 1297 height 537
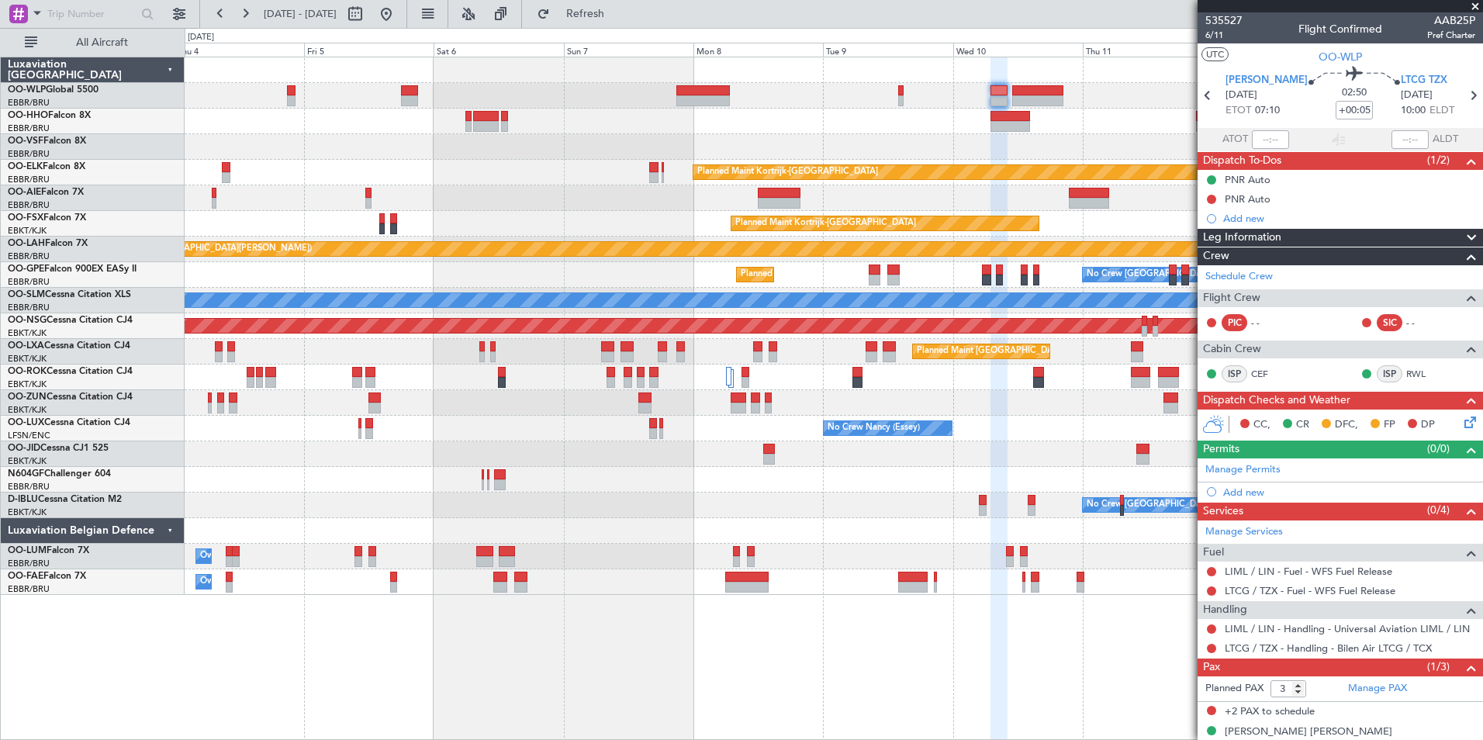
click at [739, 295] on div "Planned Maint Kortrijk-Wevelgem Planned Maint London (Farnborough) Planned Main…" at bounding box center [833, 325] width 1297 height 537
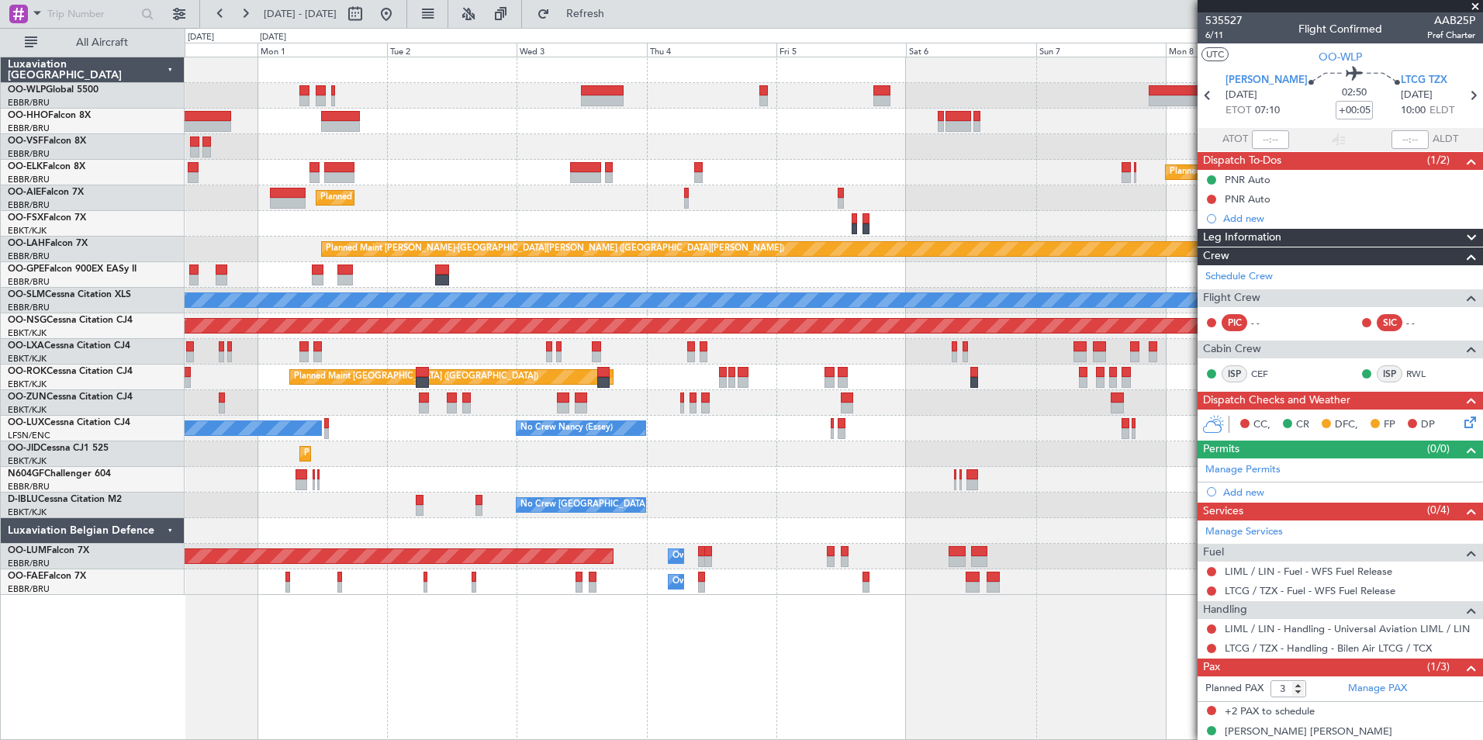
click at [489, 345] on div "Planned Maint Brussels (Brussels National) Planned Maint Kortrijk-Wevelgem" at bounding box center [833, 352] width 1297 height 26
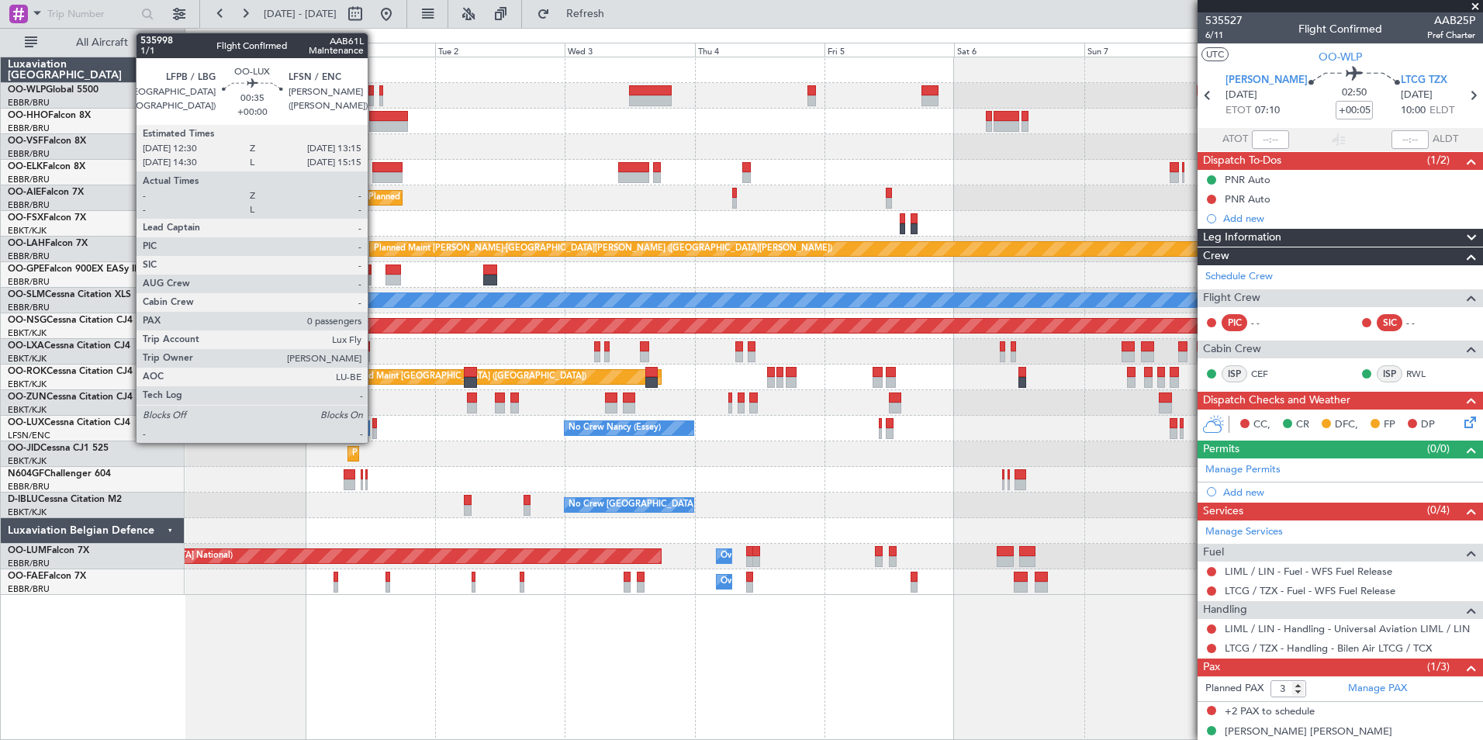
click at [375, 429] on div at bounding box center [374, 433] width 5 height 11
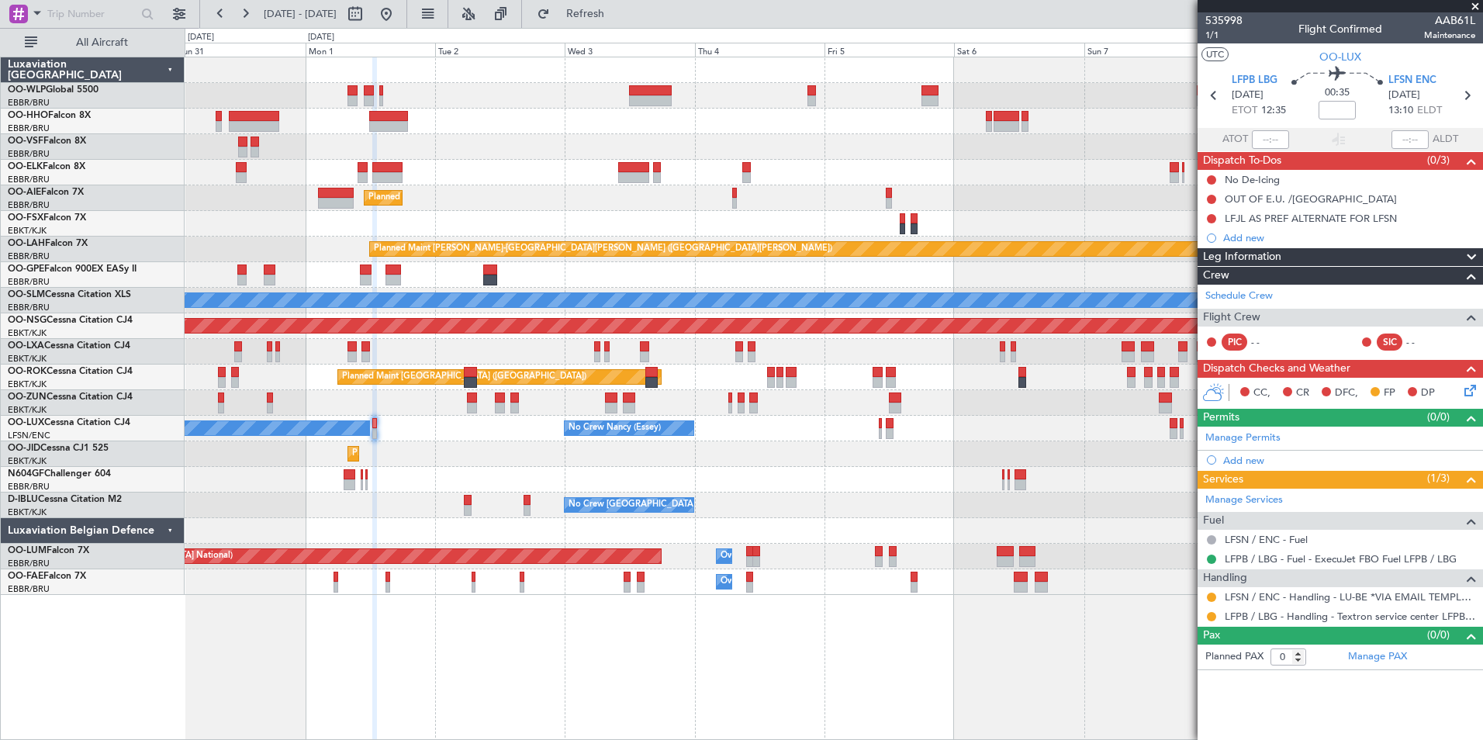
click at [447, 634] on div "Planned Maint Berlin (Brandenburg) Planned Maint Kortrijk-Wevelgem Planned Main…" at bounding box center [834, 398] width 1298 height 683
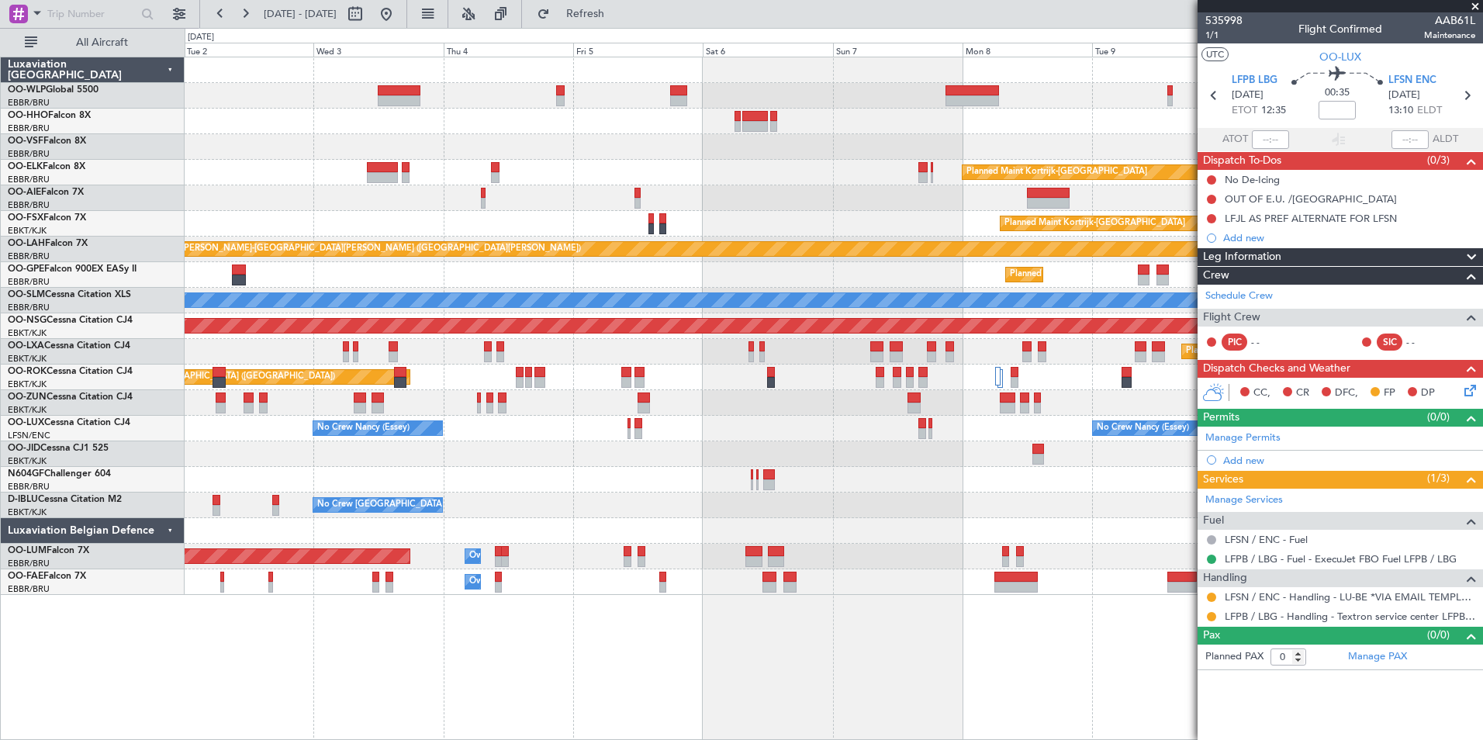
click at [620, 147] on div "Planned Maint Kortrijk-Wevelgem Planned Maint London (Farnborough) Planned Main…" at bounding box center [833, 325] width 1297 height 537
click at [413, 174] on div "Planned Maint Kortrijk-Wevelgem Planned Maint London (Farnborough) Planned Main…" at bounding box center [833, 325] width 1297 height 537
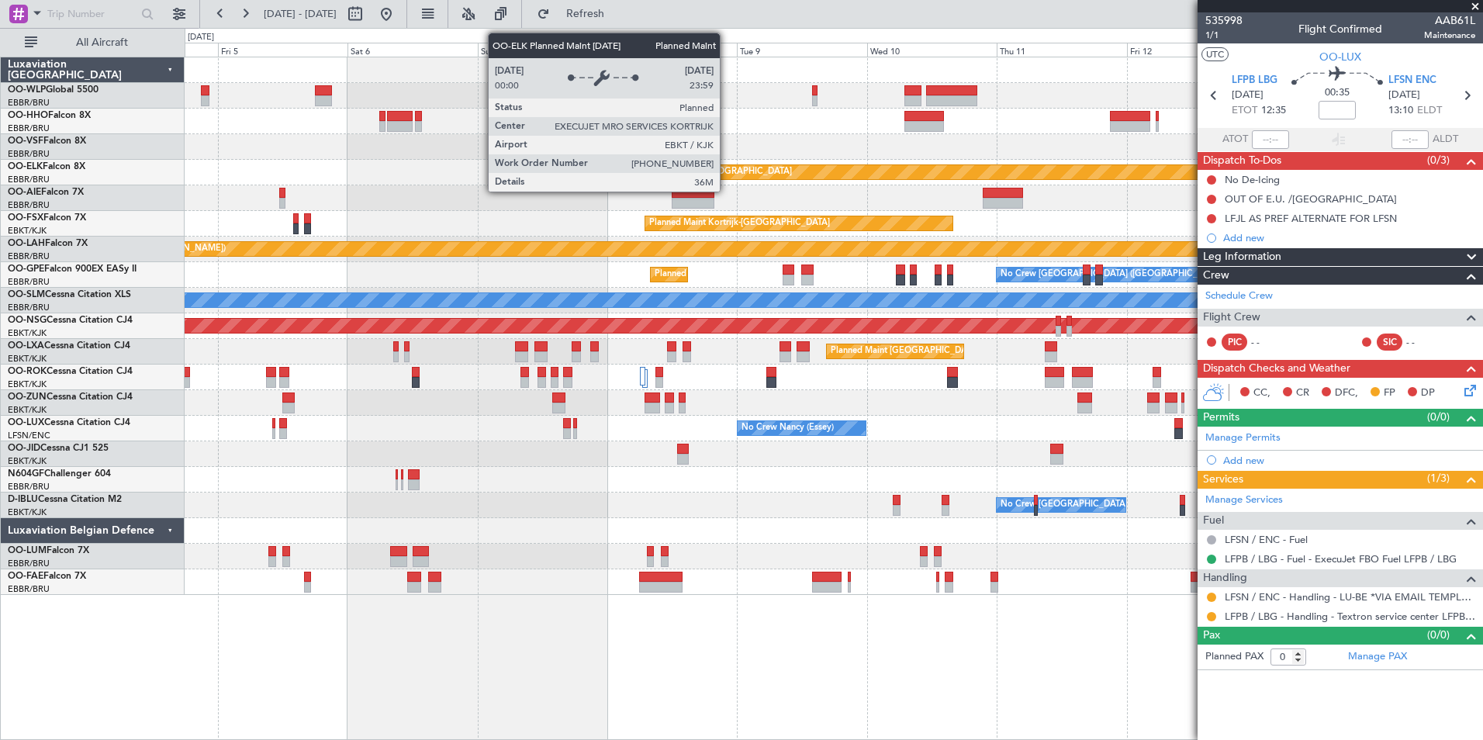
click at [679, 171] on div "Planned Maint Kortrijk-[GEOGRAPHIC_DATA]" at bounding box center [701, 172] width 181 height 23
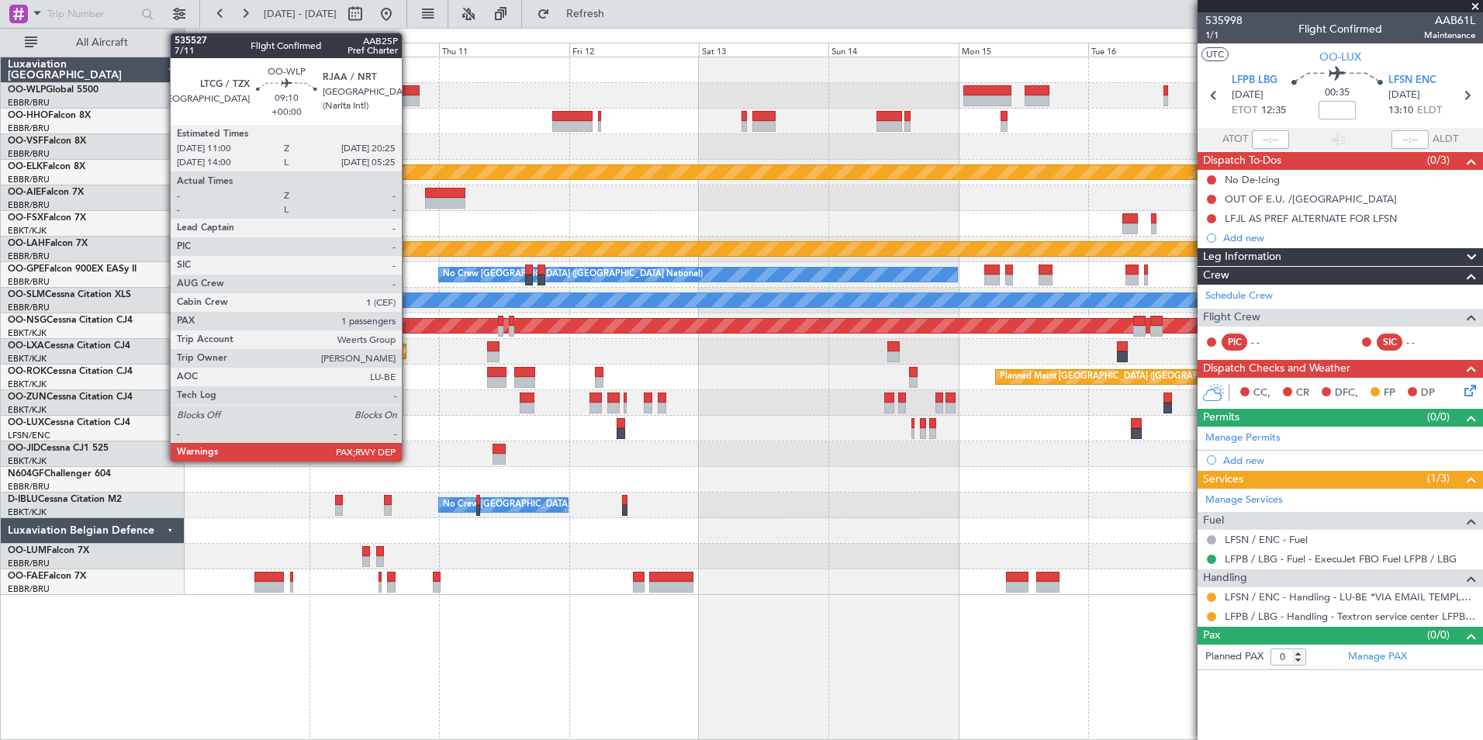
click at [409, 99] on div at bounding box center [393, 100] width 51 height 11
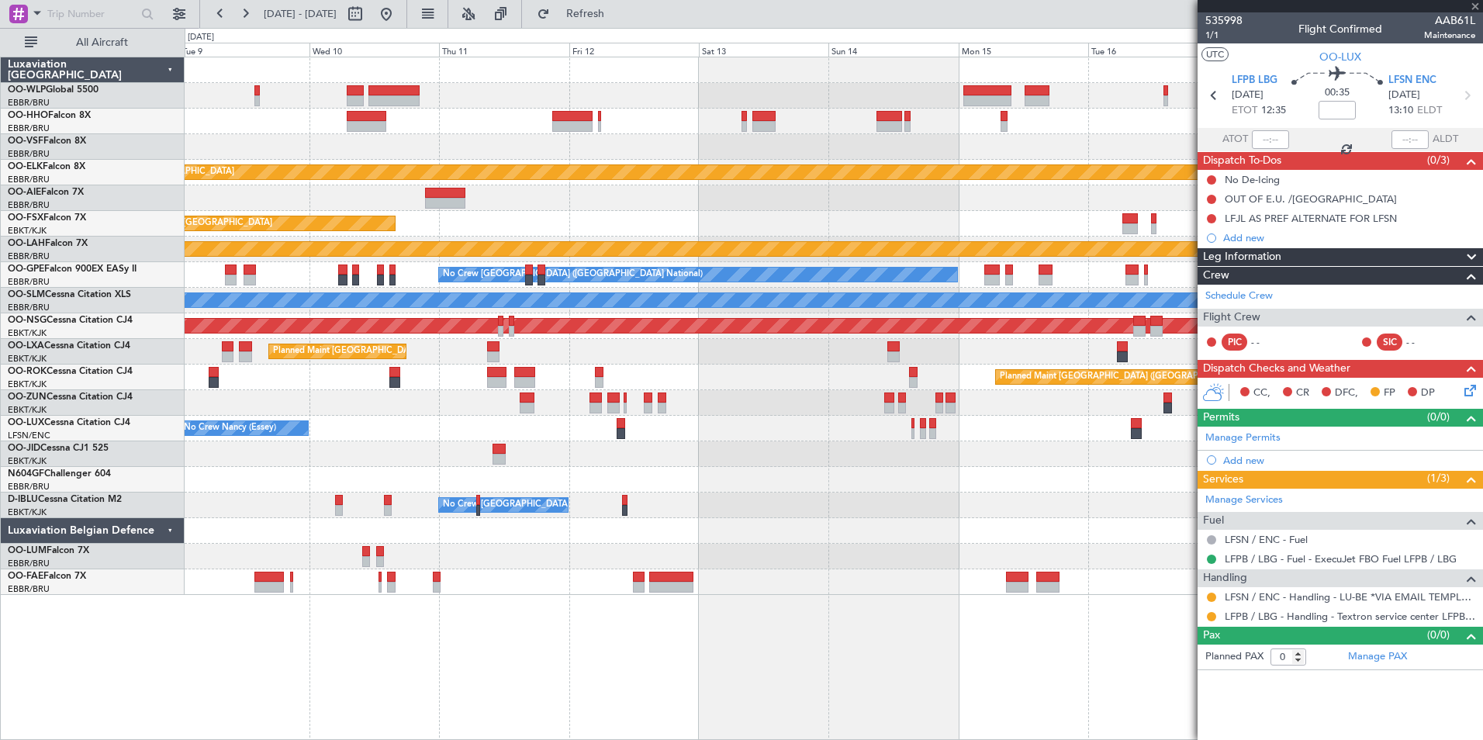
type input "3"
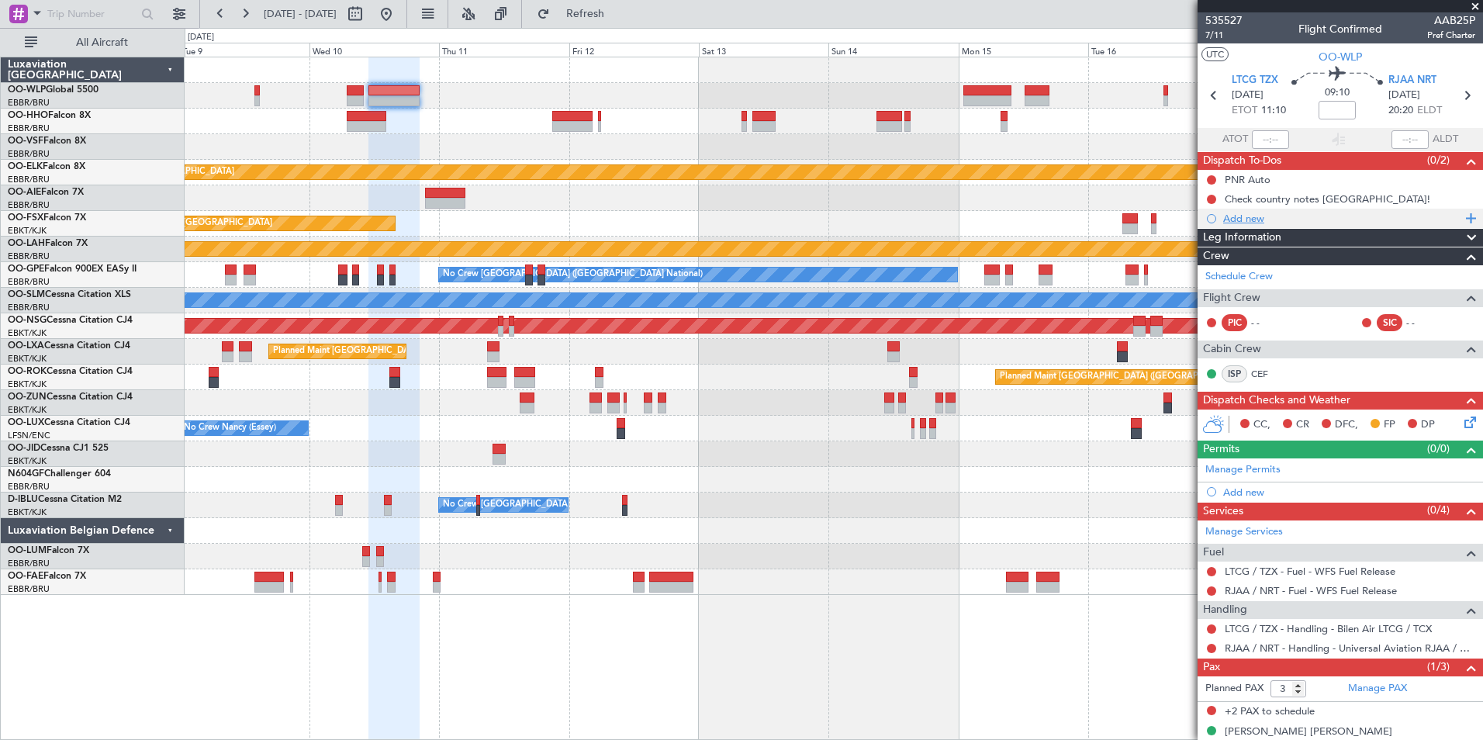
click at [1241, 222] on div "Add new" at bounding box center [1342, 218] width 238 height 13
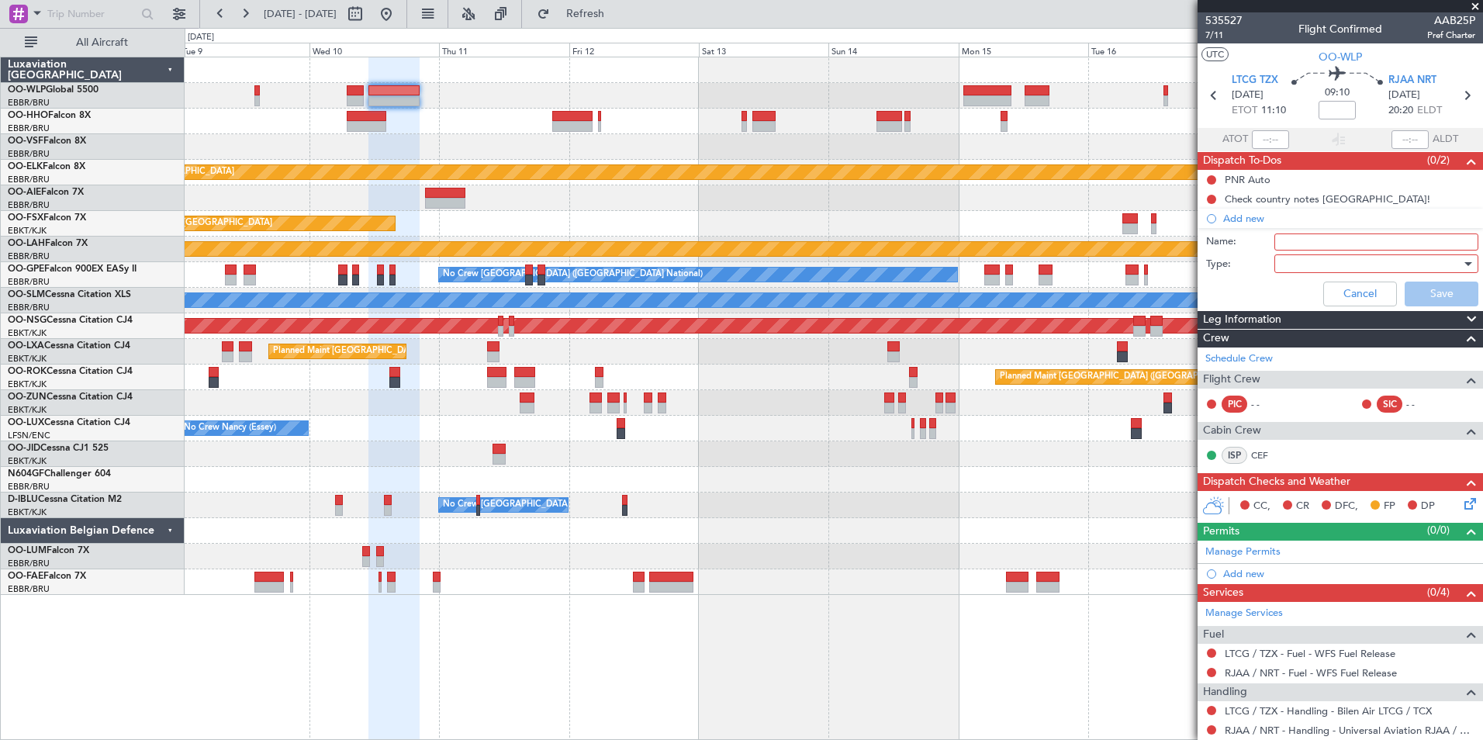
click at [1279, 239] on input "Name:" at bounding box center [1376, 241] width 204 height 17
type input "Check email from Matthias regarding domestic flights"
click at [1322, 256] on div at bounding box center [1370, 263] width 181 height 23
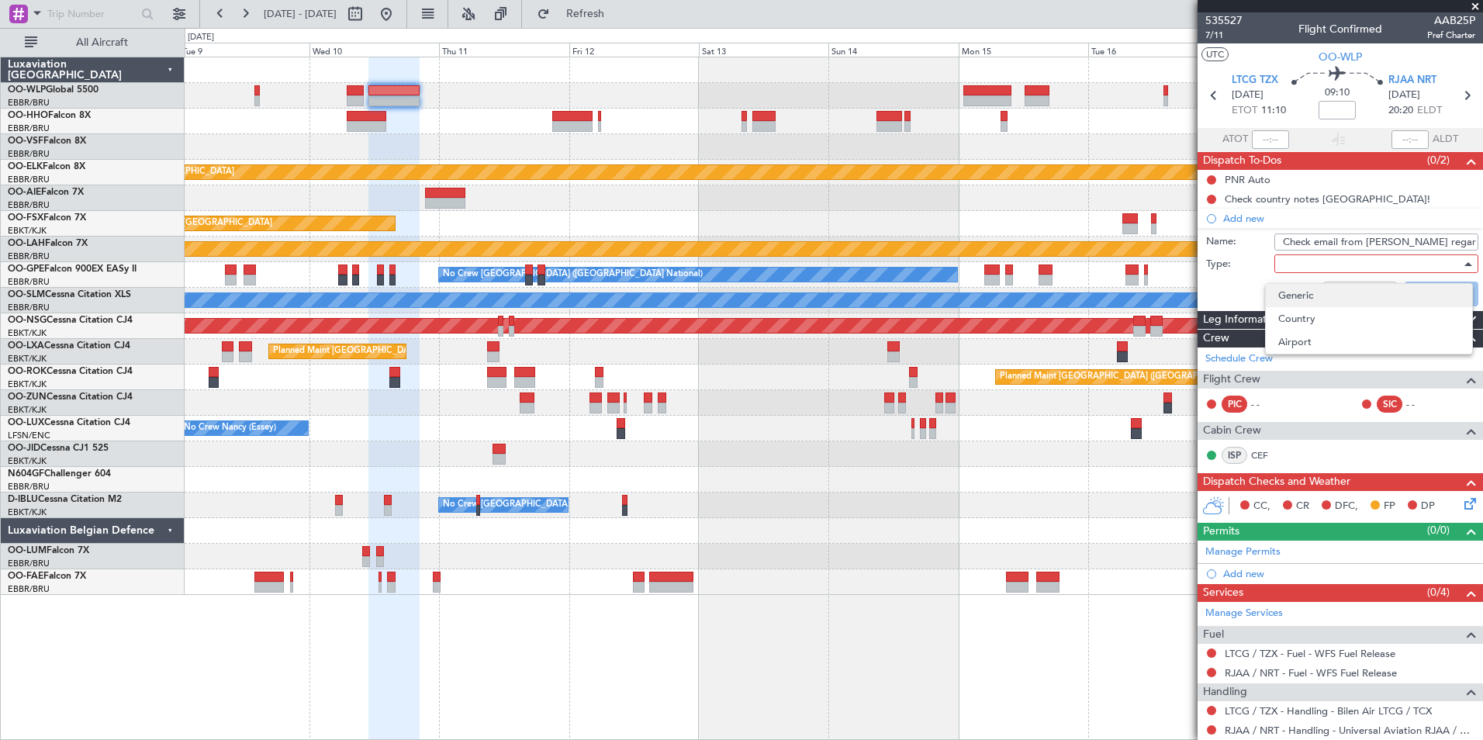
click at [1303, 293] on span "Generic" at bounding box center [1368, 295] width 181 height 23
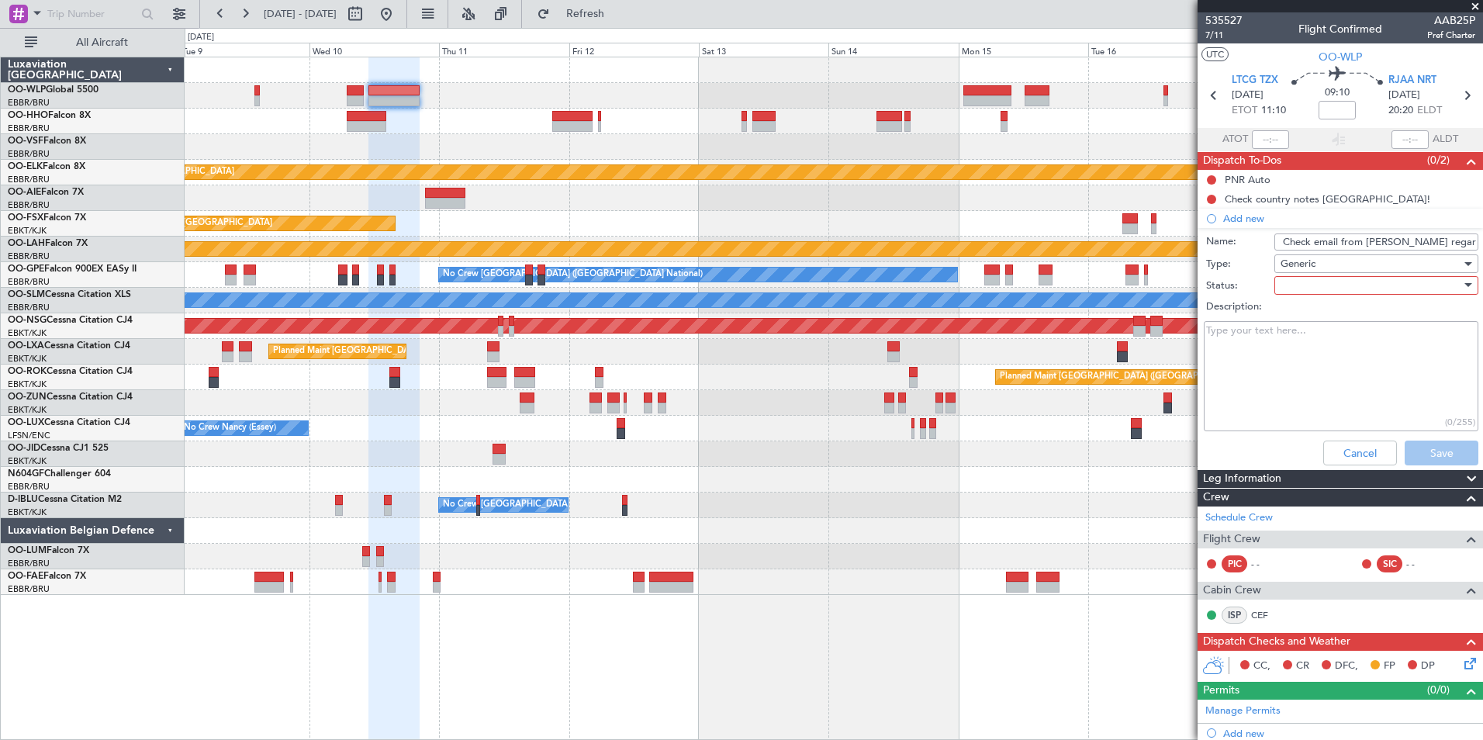
click at [1296, 279] on div at bounding box center [1370, 285] width 181 height 23
click at [1295, 306] on span "Not Started" at bounding box center [1368, 316] width 181 height 23
click at [1407, 437] on div "Cancel Save" at bounding box center [1336, 452] width 292 height 37
click at [1419, 447] on button "Save" at bounding box center [1441, 452] width 74 height 25
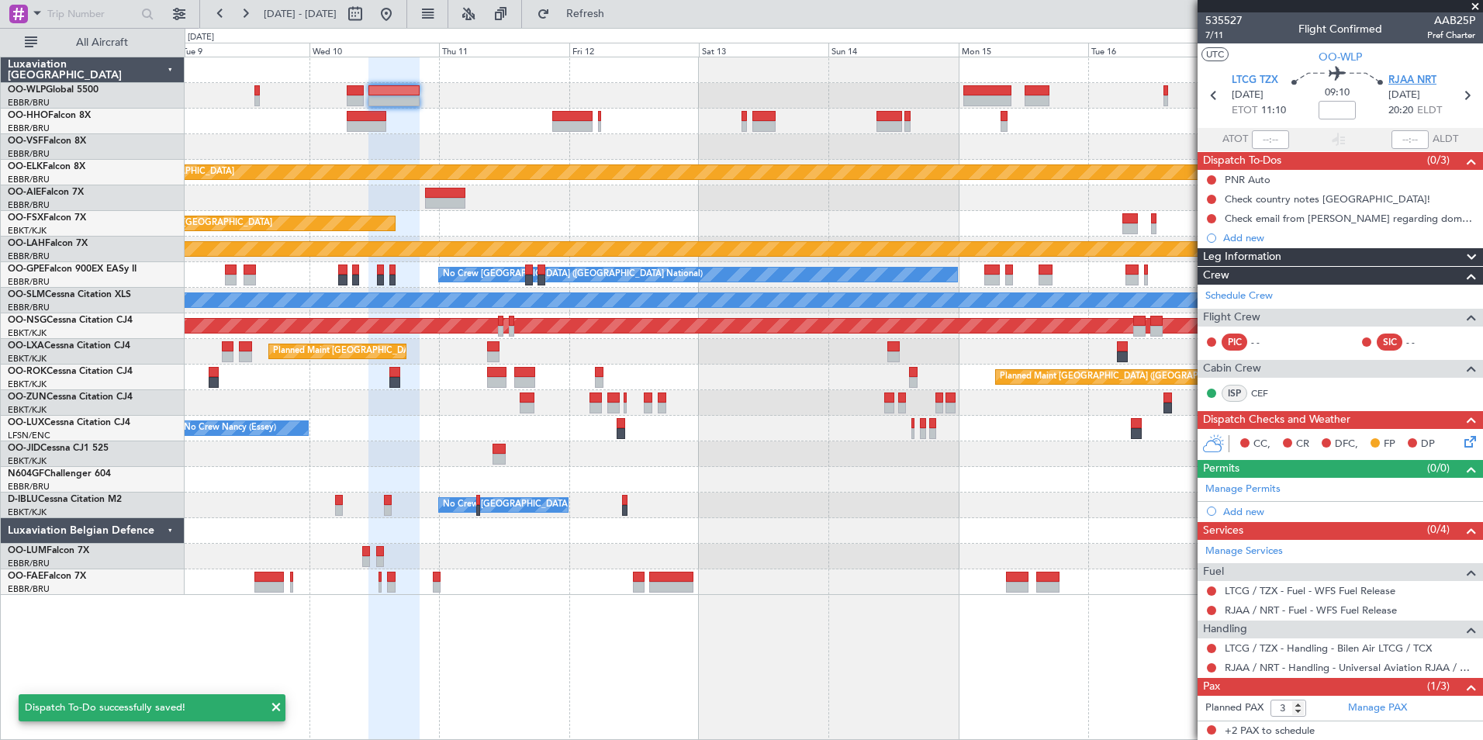
click at [1422, 85] on span "RJAA NRT" at bounding box center [1412, 81] width 48 height 16
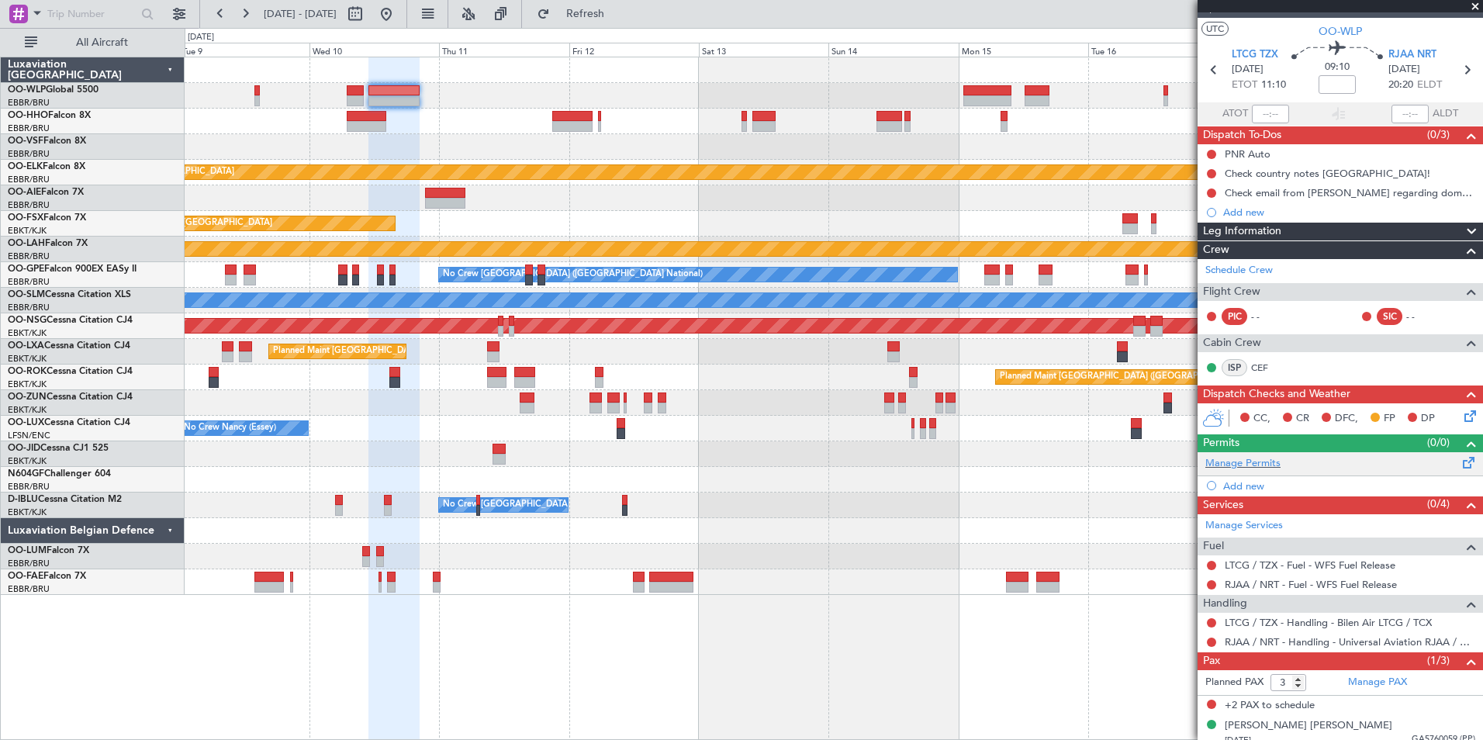
scroll to position [36, 0]
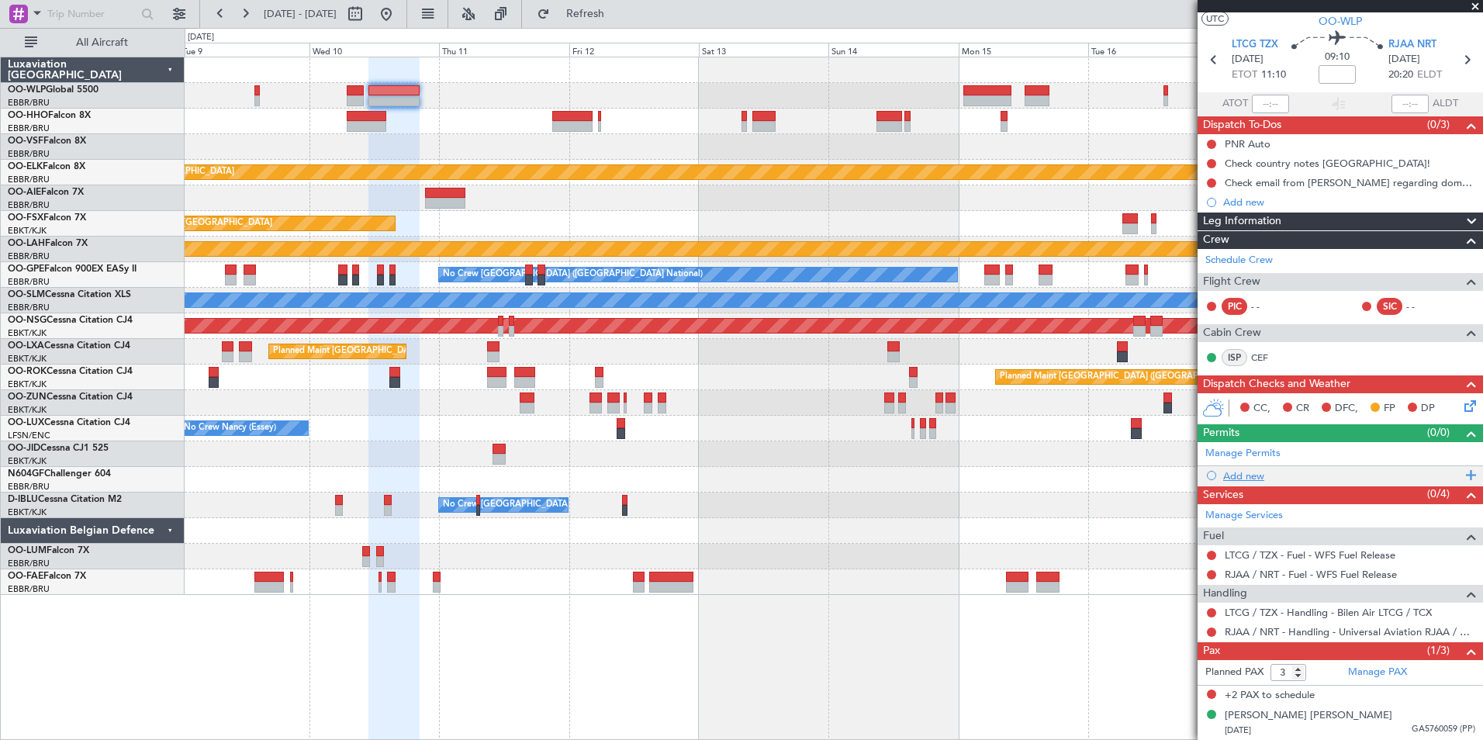
click at [1246, 477] on div "Add new" at bounding box center [1342, 475] width 238 height 13
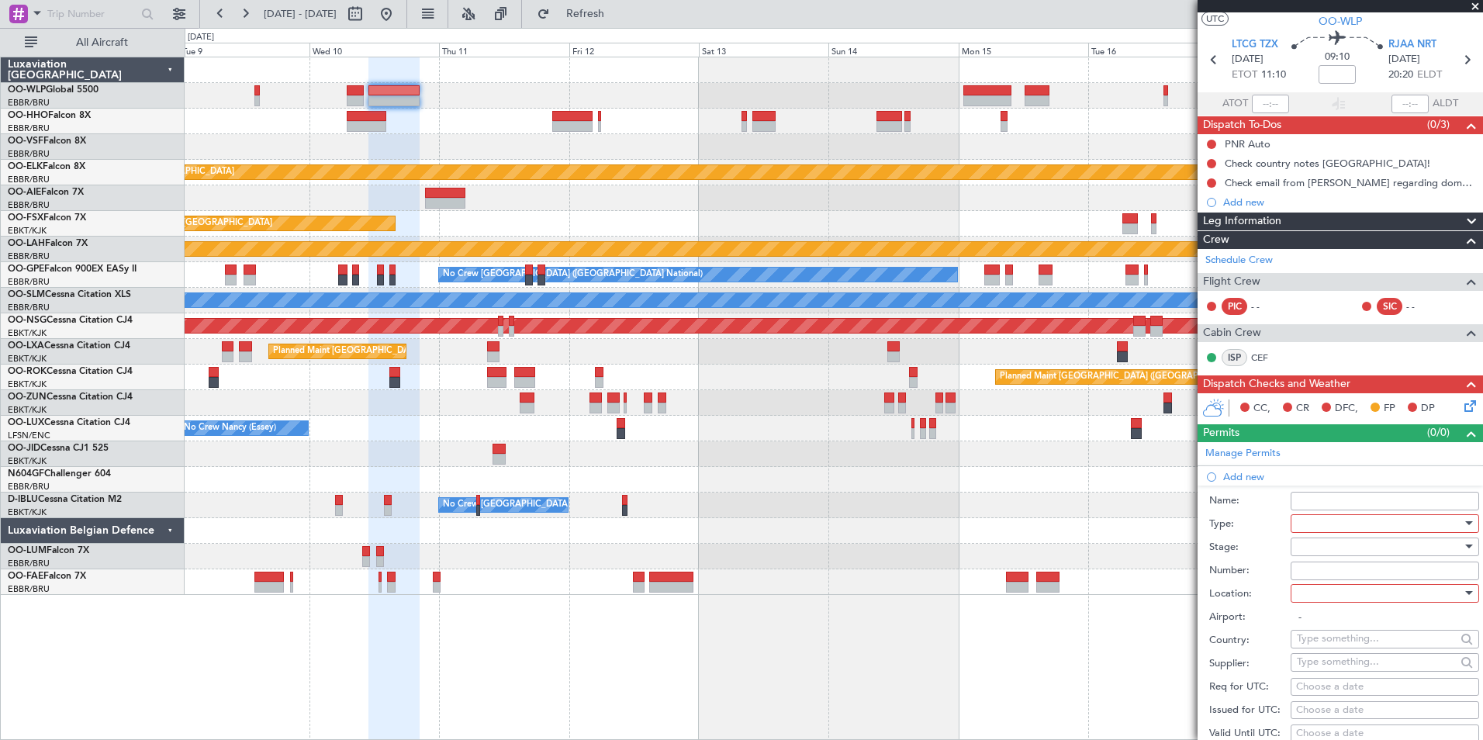
click at [1329, 527] on div at bounding box center [1379, 523] width 165 height 23
click at [1309, 677] on span "Slot" at bounding box center [1378, 669] width 163 height 23
click at [1321, 545] on div at bounding box center [1379, 546] width 165 height 23
click at [1318, 605] on span "Not Requested" at bounding box center [1378, 600] width 163 height 23
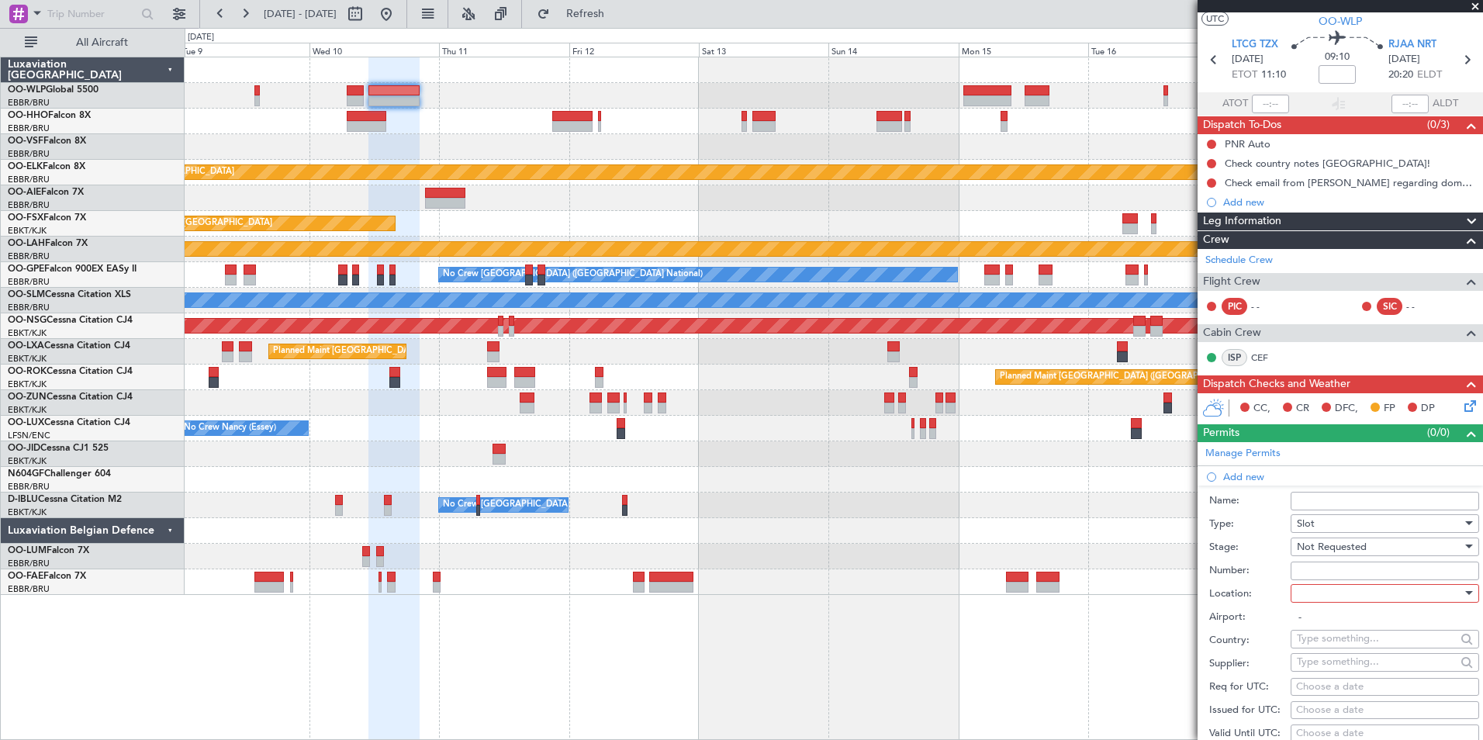
click at [1311, 590] on div at bounding box center [1379, 593] width 165 height 23
click at [1314, 669] on span "Arrival" at bounding box center [1378, 670] width 163 height 23
type input "RJAA / NRT"
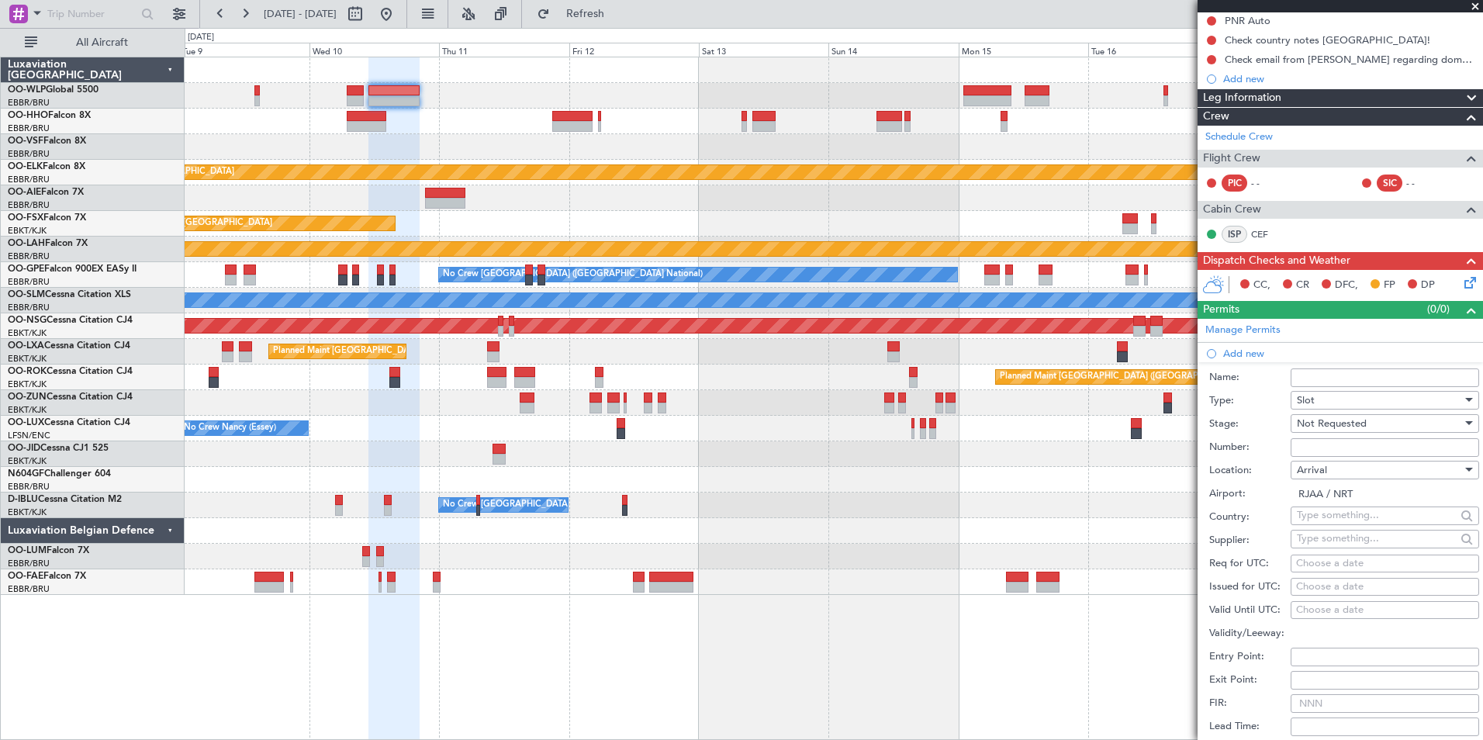
scroll to position [191, 0]
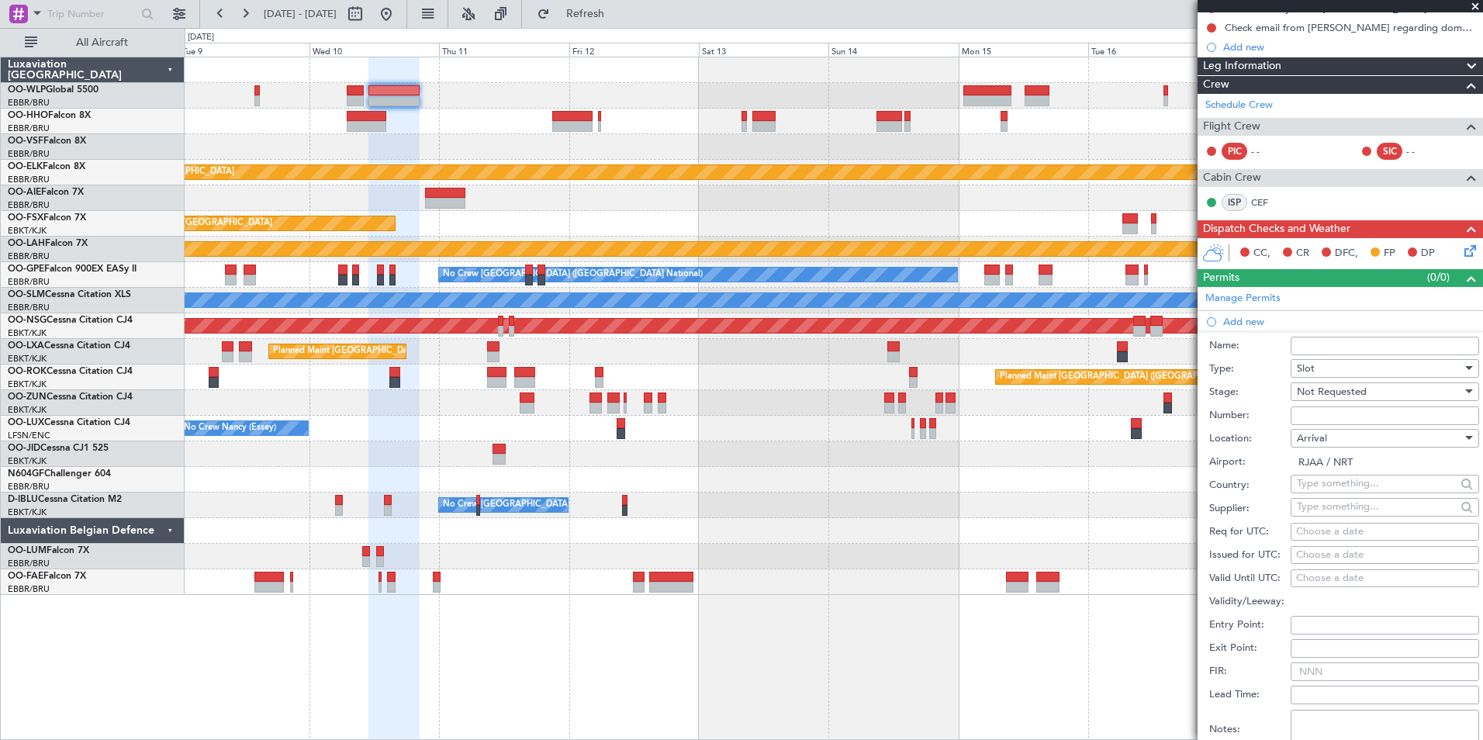
click at [1347, 534] on div "Choose a date" at bounding box center [1385, 532] width 178 height 16
select select "8"
select select "2025"
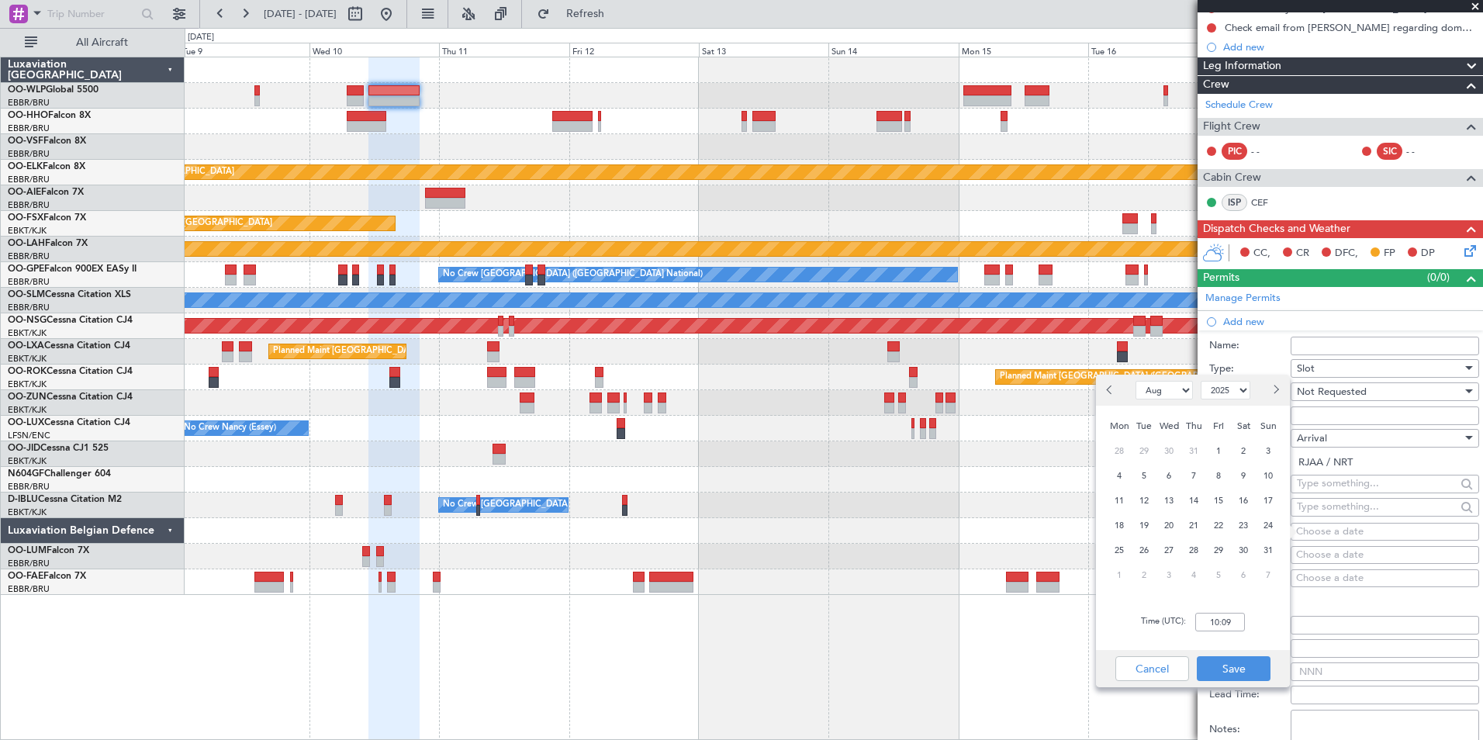
click at [1277, 382] on button "Next month" at bounding box center [1274, 390] width 17 height 25
select select "9"
click at [1172, 471] on span "10" at bounding box center [1168, 475] width 19 height 19
click at [1207, 623] on input "00:00" at bounding box center [1220, 622] width 50 height 19
type input "20:25"
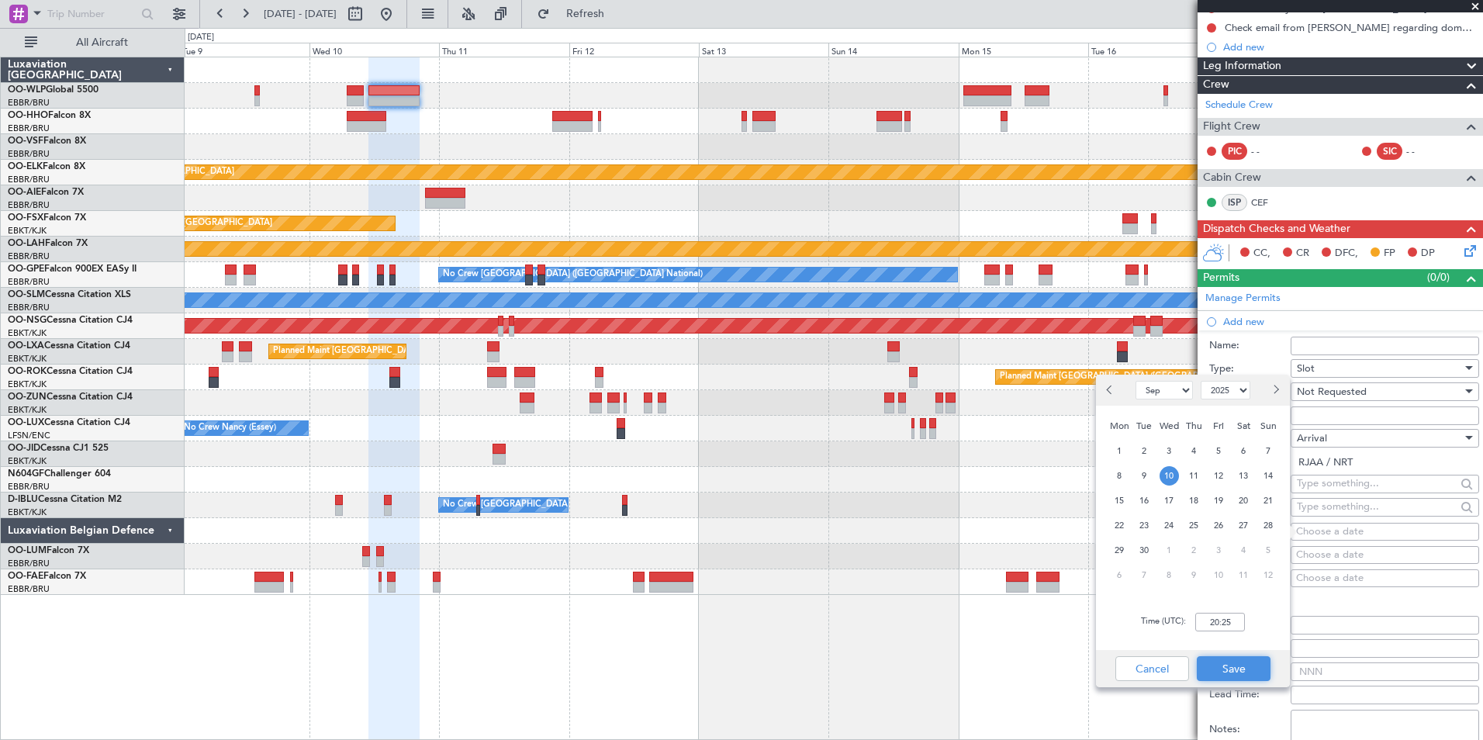
click at [1231, 668] on button "Save" at bounding box center [1234, 668] width 74 height 25
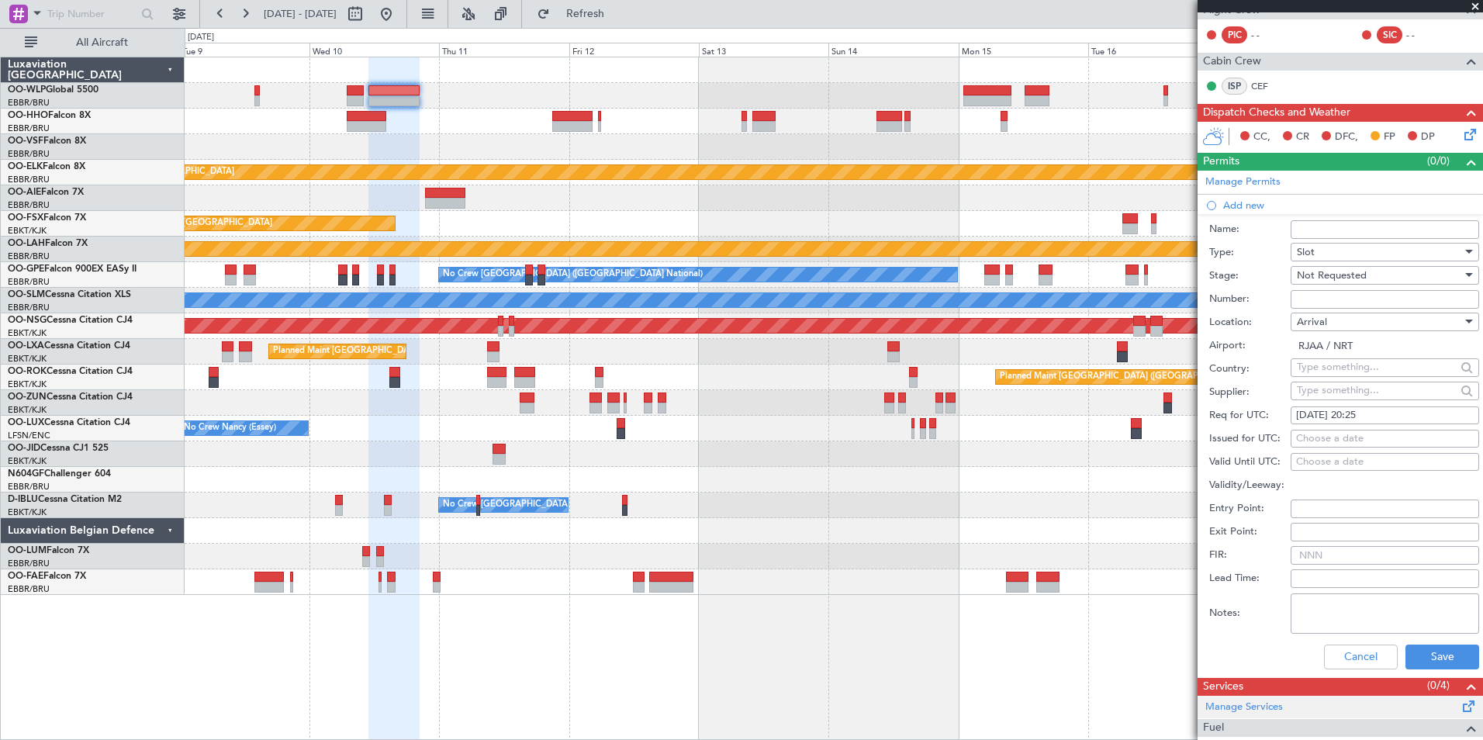
scroll to position [423, 0]
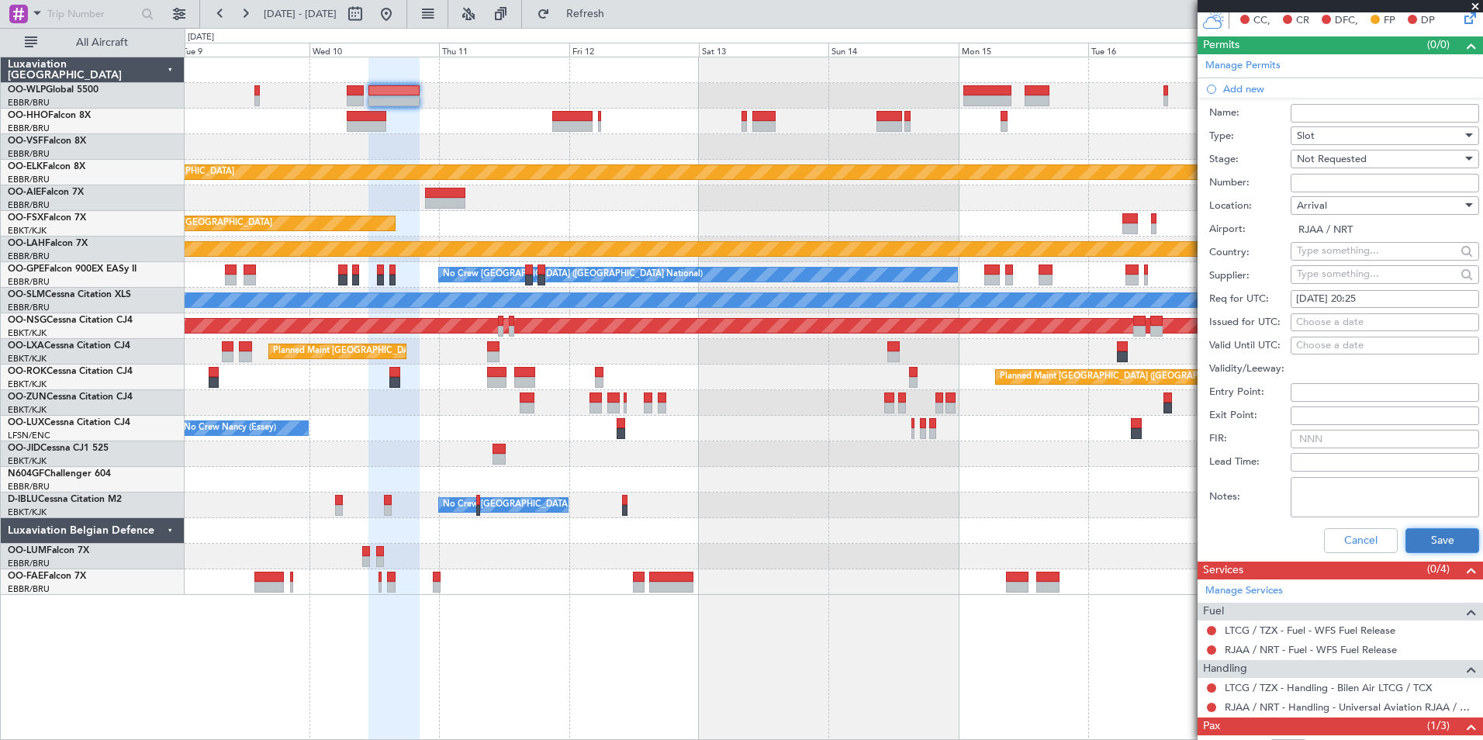
click at [1423, 528] on button "Save" at bounding box center [1442, 540] width 74 height 25
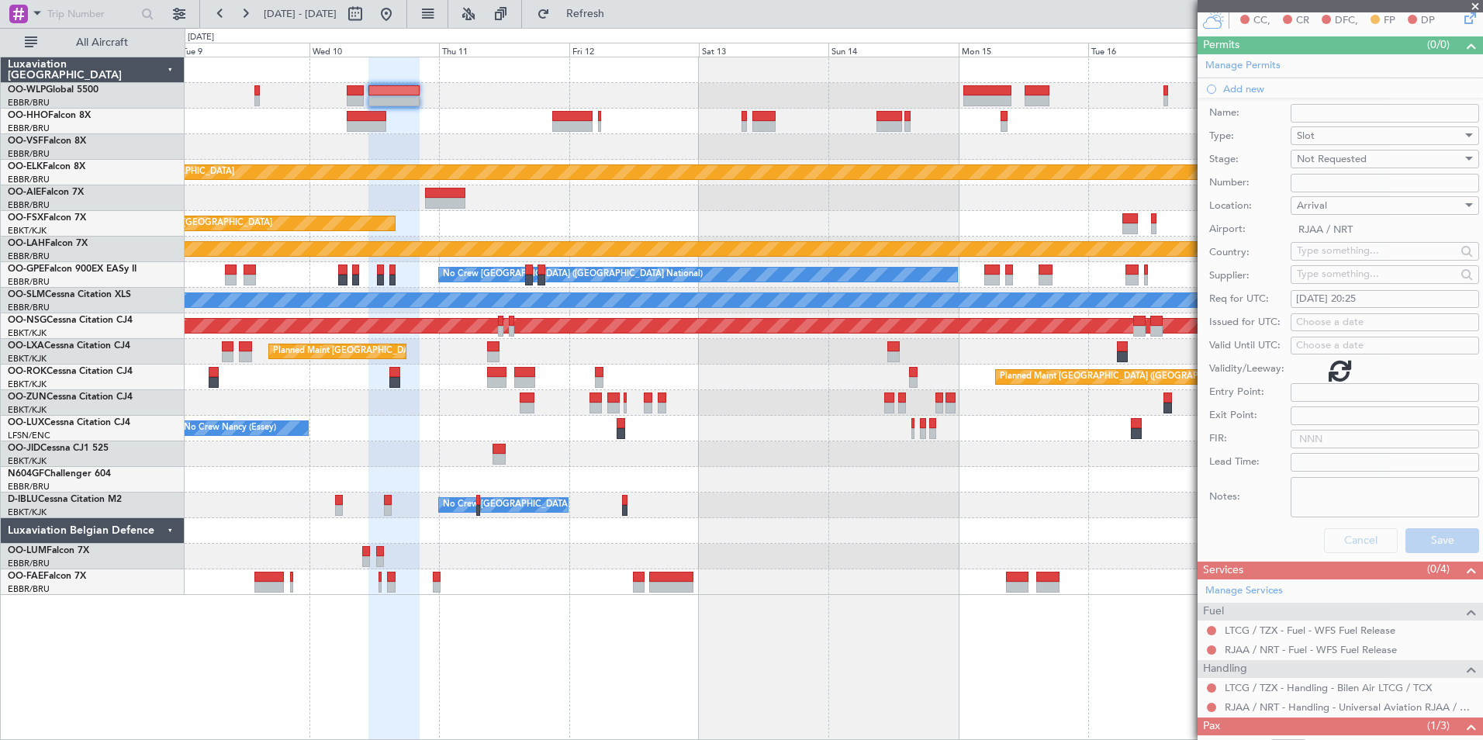
scroll to position [55, 0]
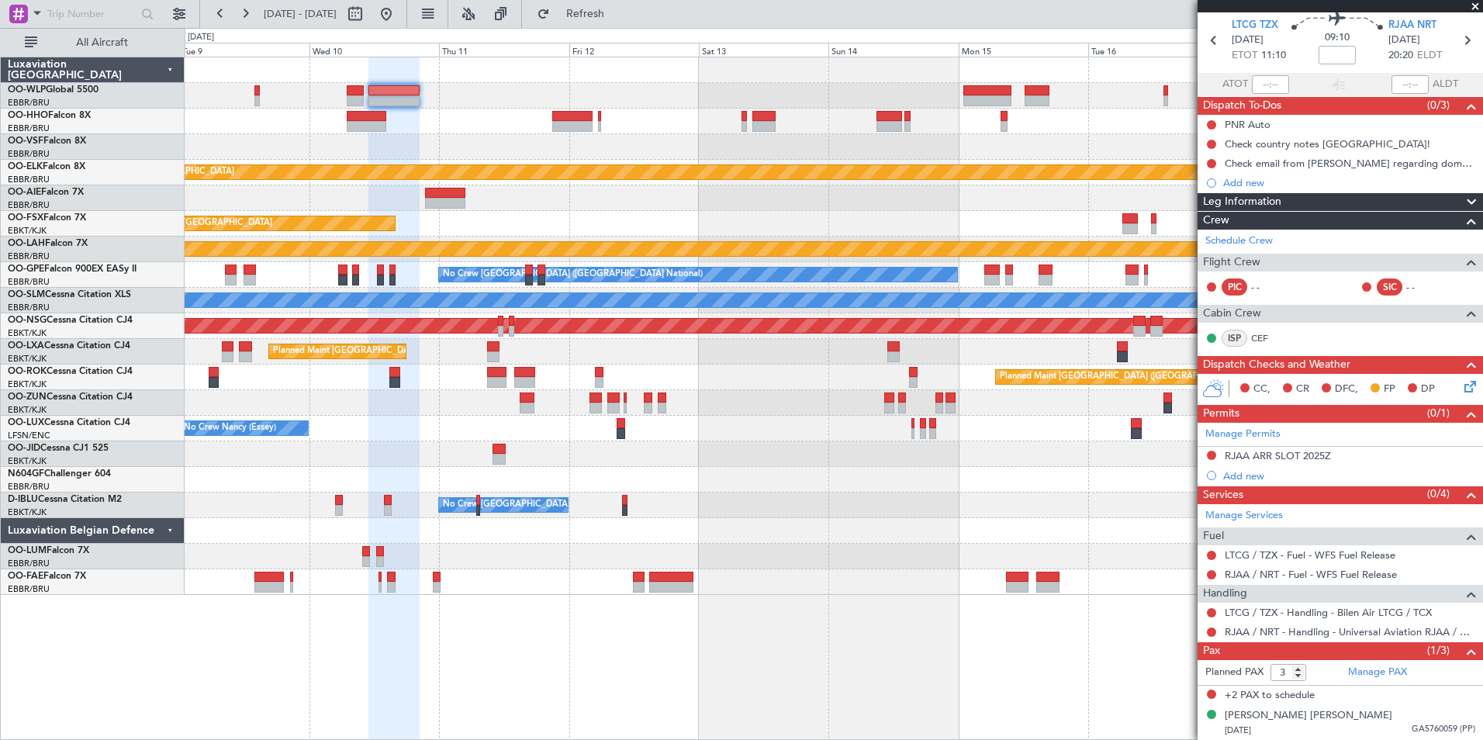
click at [549, 628] on div "Planned Maint Kortrijk-Wevelgem Planned Maint Kortrijk-Wevelgem EBKT 08:50 Z KL…" at bounding box center [834, 398] width 1298 height 683
click at [1266, 513] on link "Manage Services" at bounding box center [1244, 516] width 78 height 16
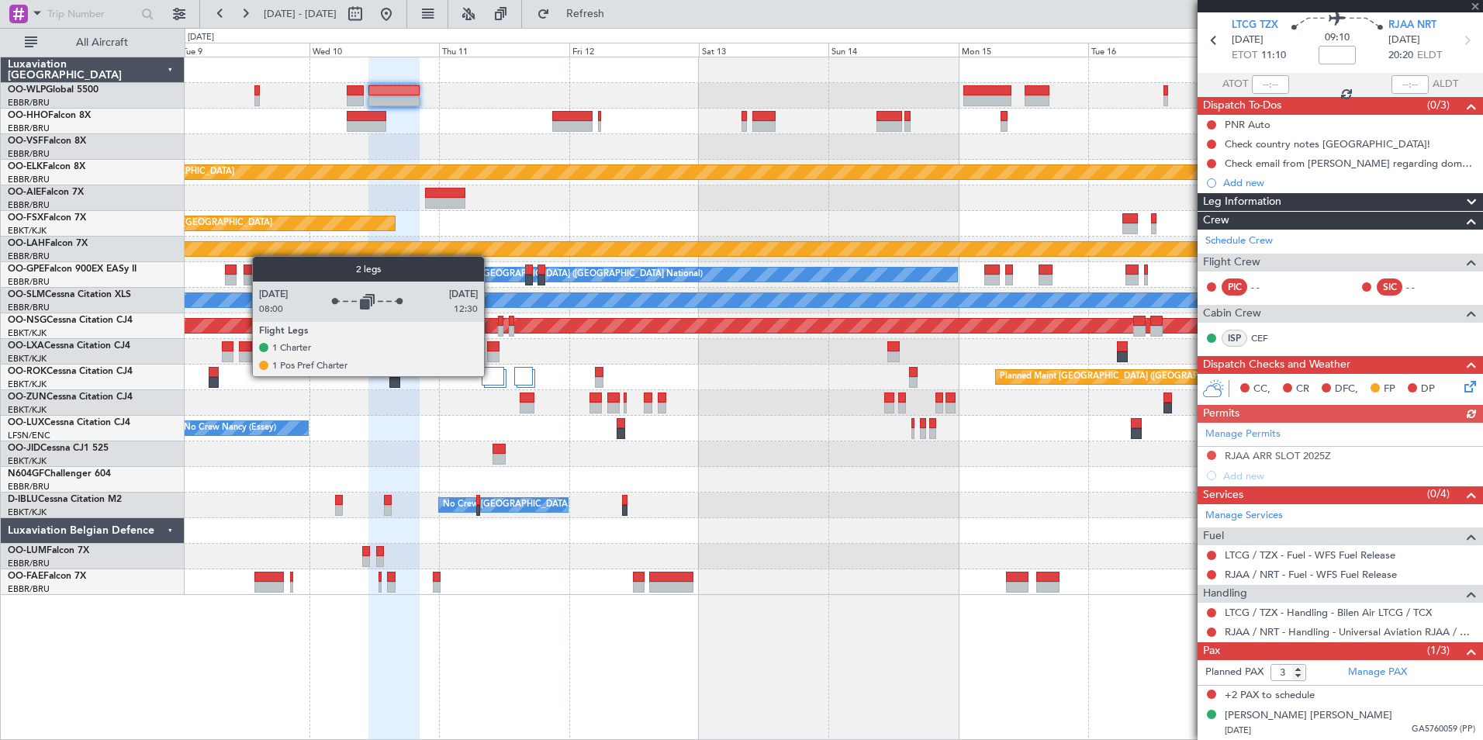
click at [493, 381] on div at bounding box center [493, 376] width 22 height 19
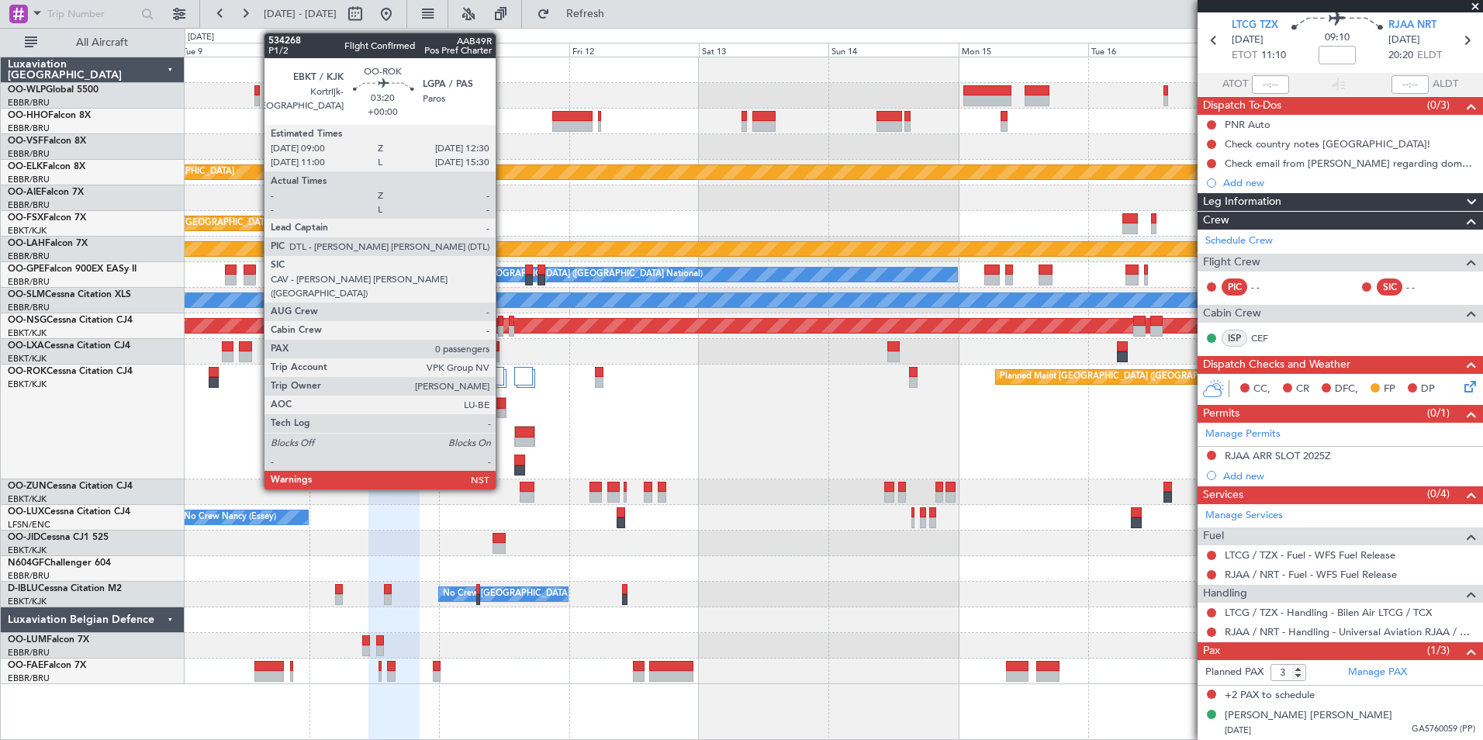
click at [503, 415] on div at bounding box center [497, 414] width 18 height 11
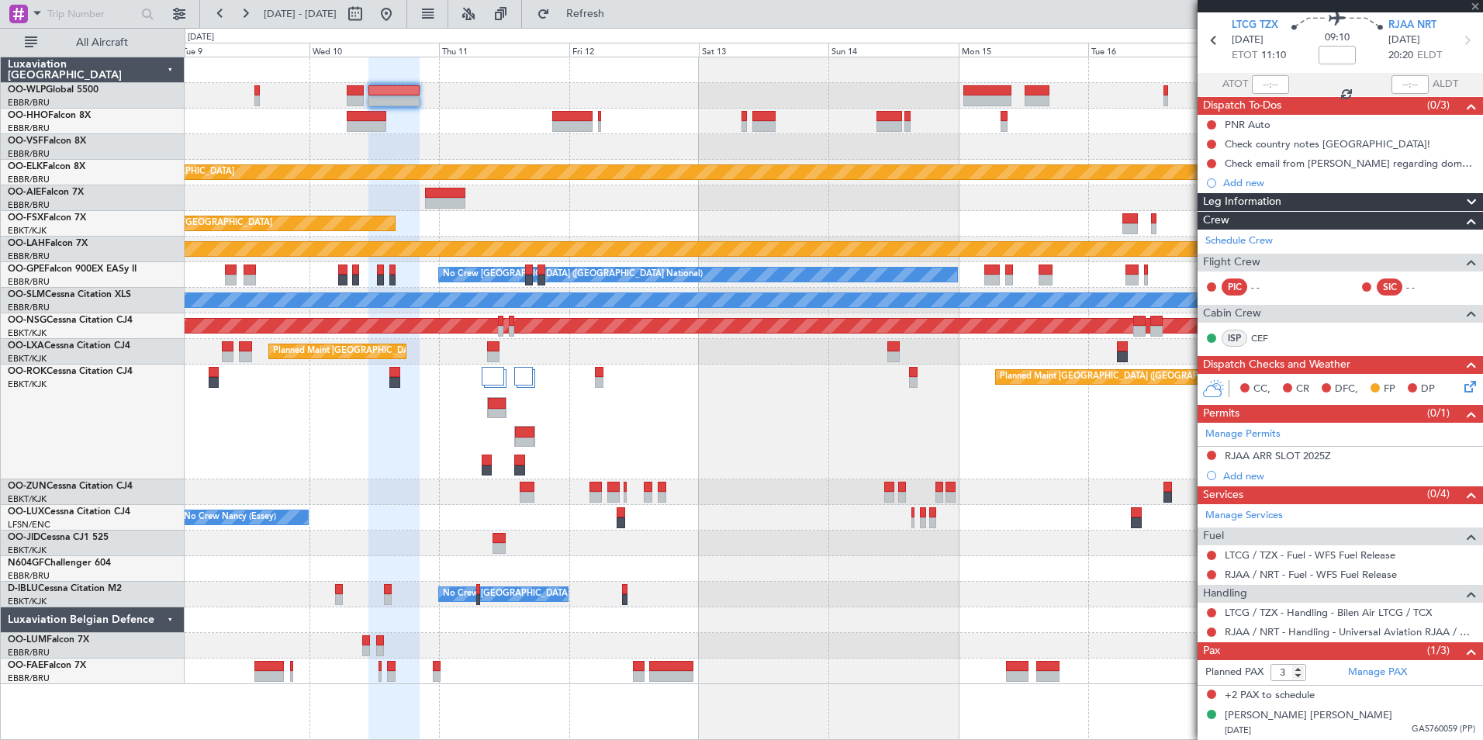
type input "0"
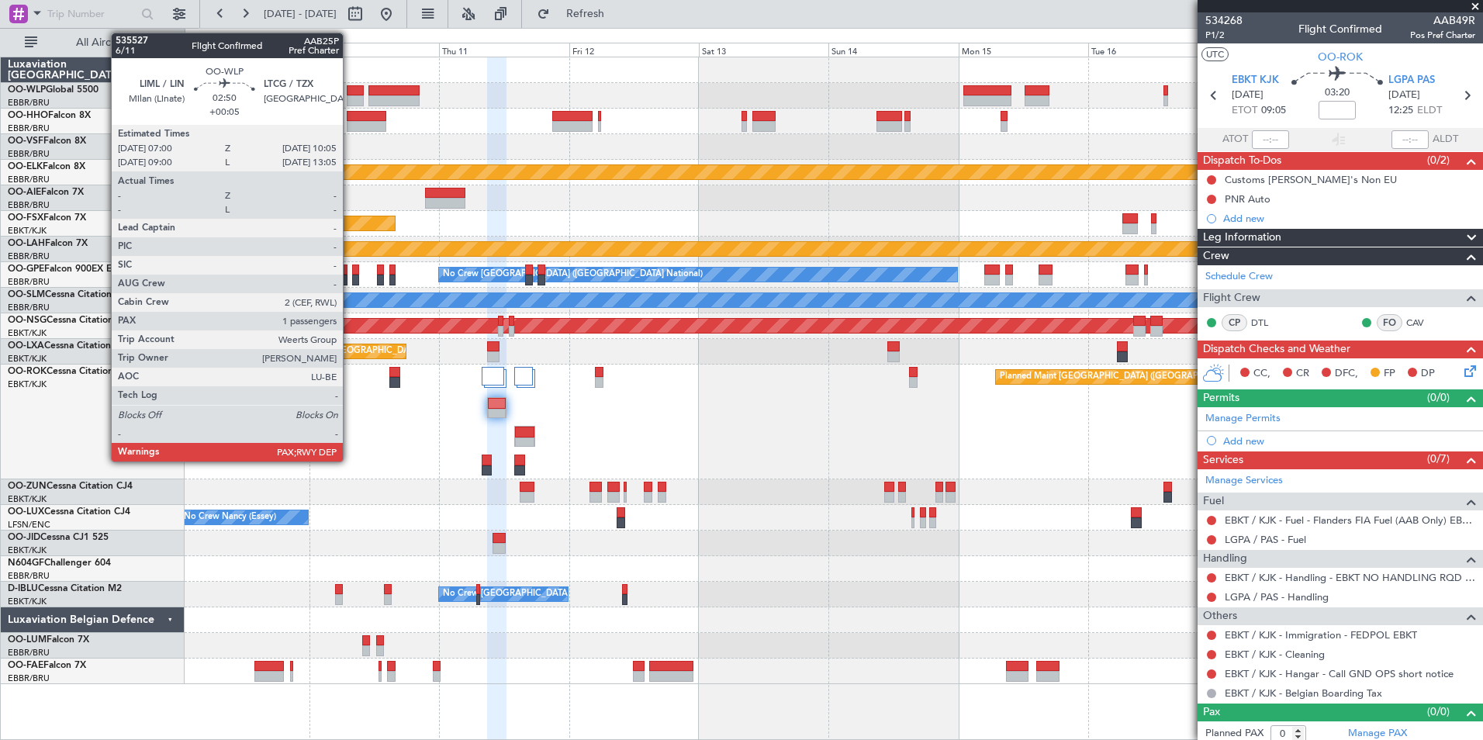
click at [350, 94] on div at bounding box center [355, 90] width 17 height 11
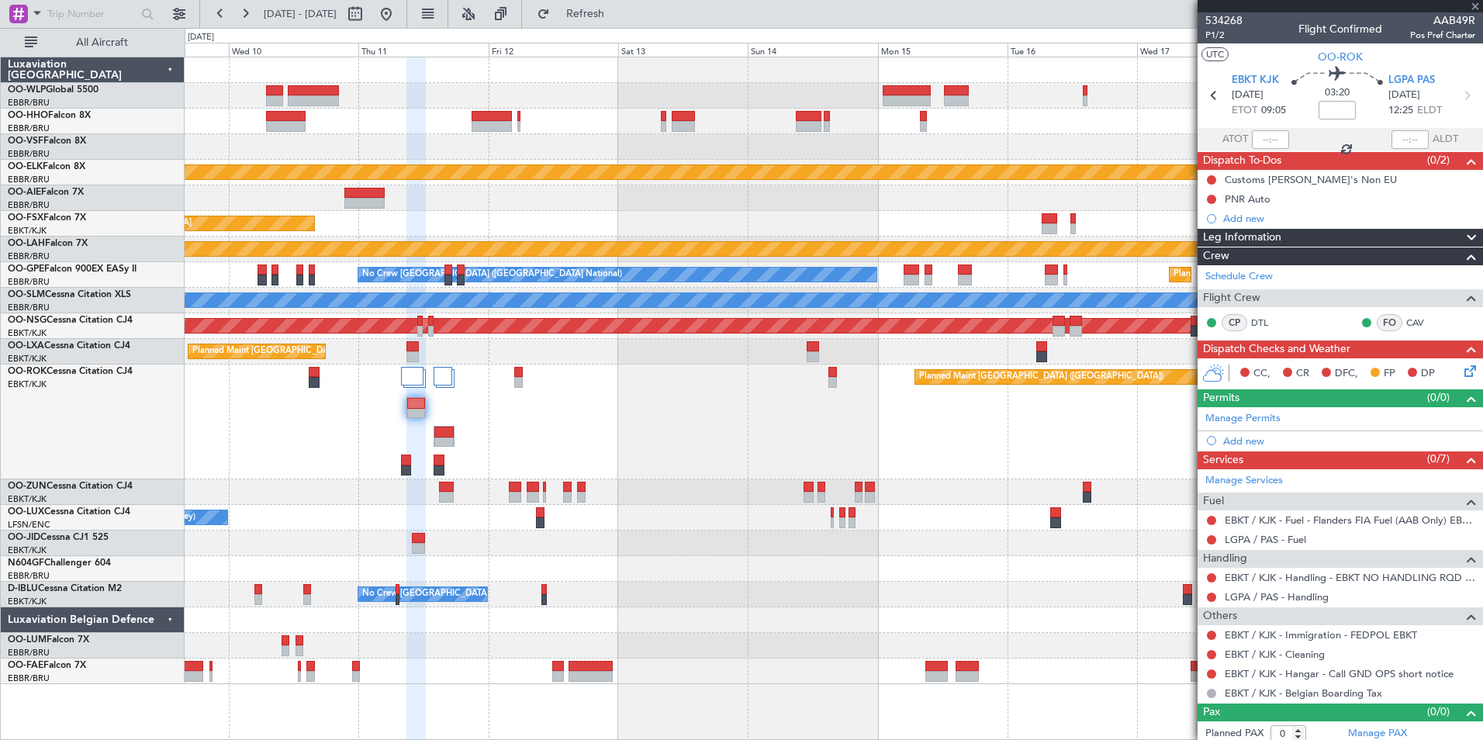
click at [668, 80] on div at bounding box center [833, 70] width 1297 height 26
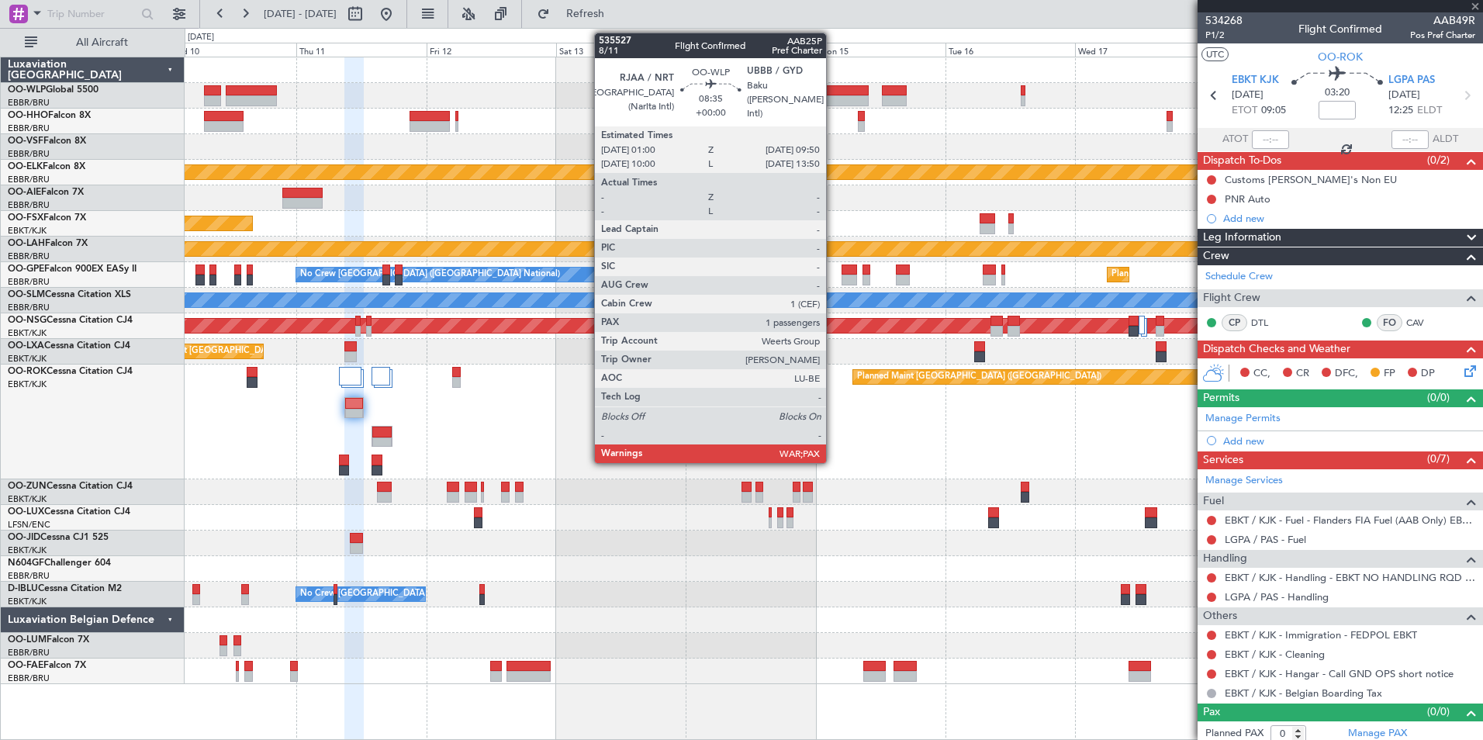
type input "+00:05"
type input "3"
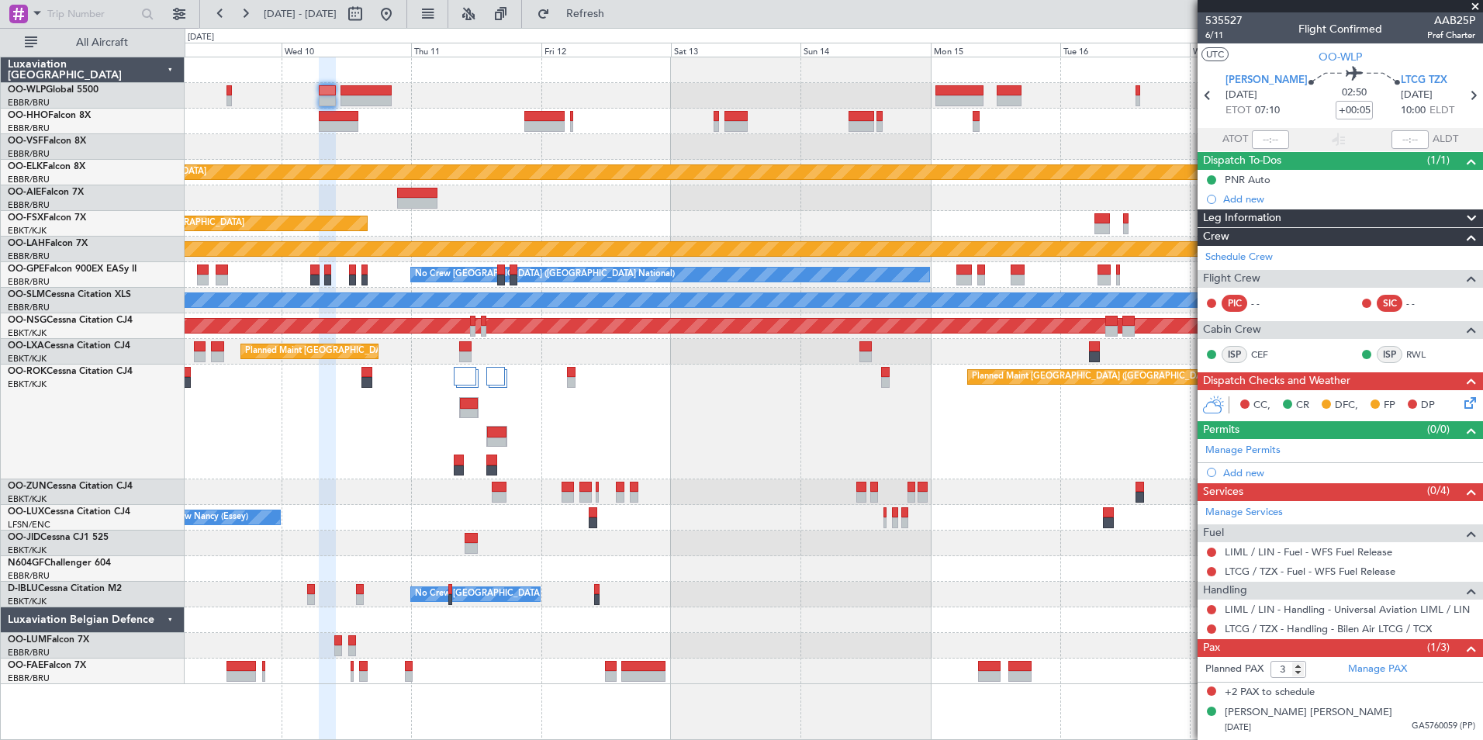
click at [686, 60] on div at bounding box center [833, 70] width 1297 height 26
click at [1414, 79] on mat-tooltip-component "Leg Type" at bounding box center [1439, 62] width 64 height 41
click at [1412, 77] on span "LTCG TZX" at bounding box center [1423, 81] width 47 height 16
click at [1418, 80] on span "LTCG TZX" at bounding box center [1423, 81] width 47 height 16
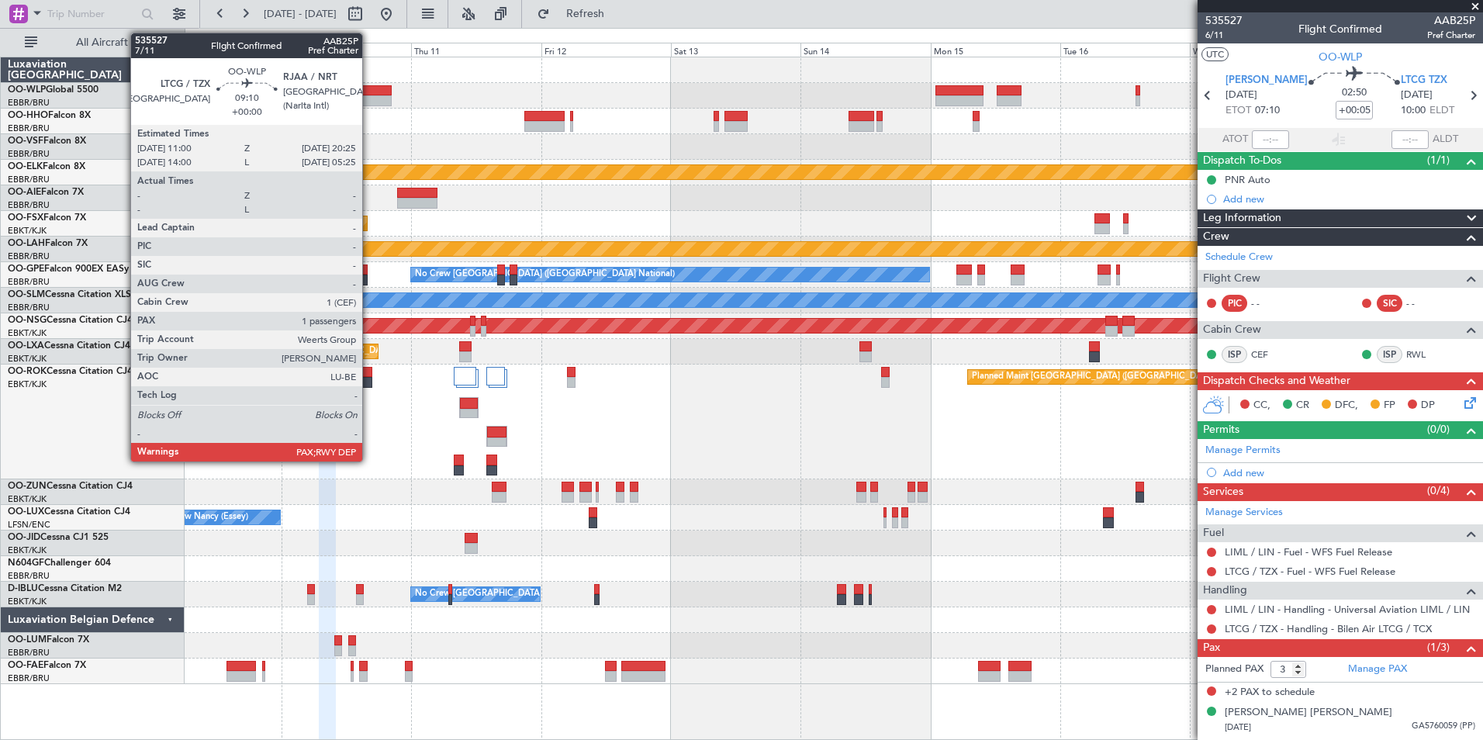
click at [369, 98] on div at bounding box center [365, 100] width 51 height 11
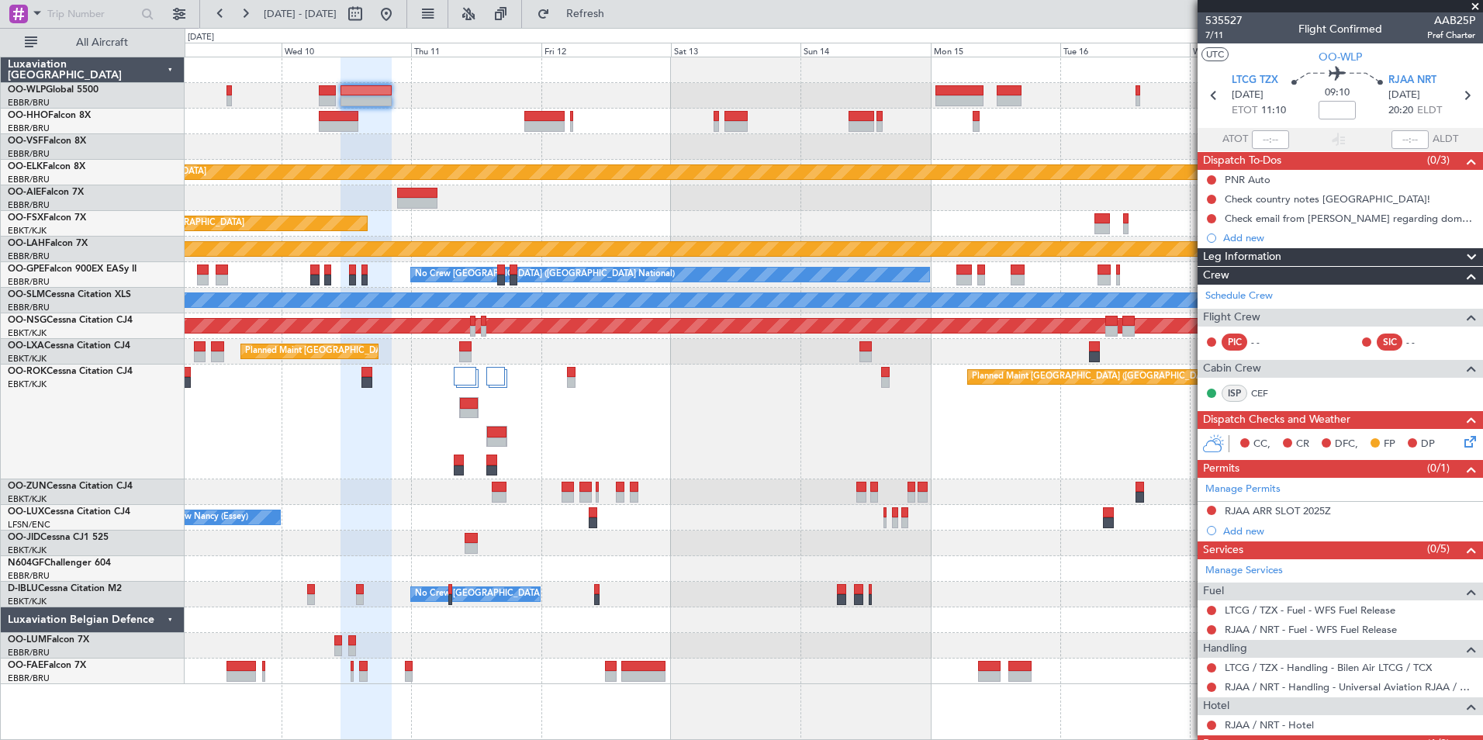
click at [1234, 529] on div "Add new" at bounding box center [1349, 530] width 252 height 13
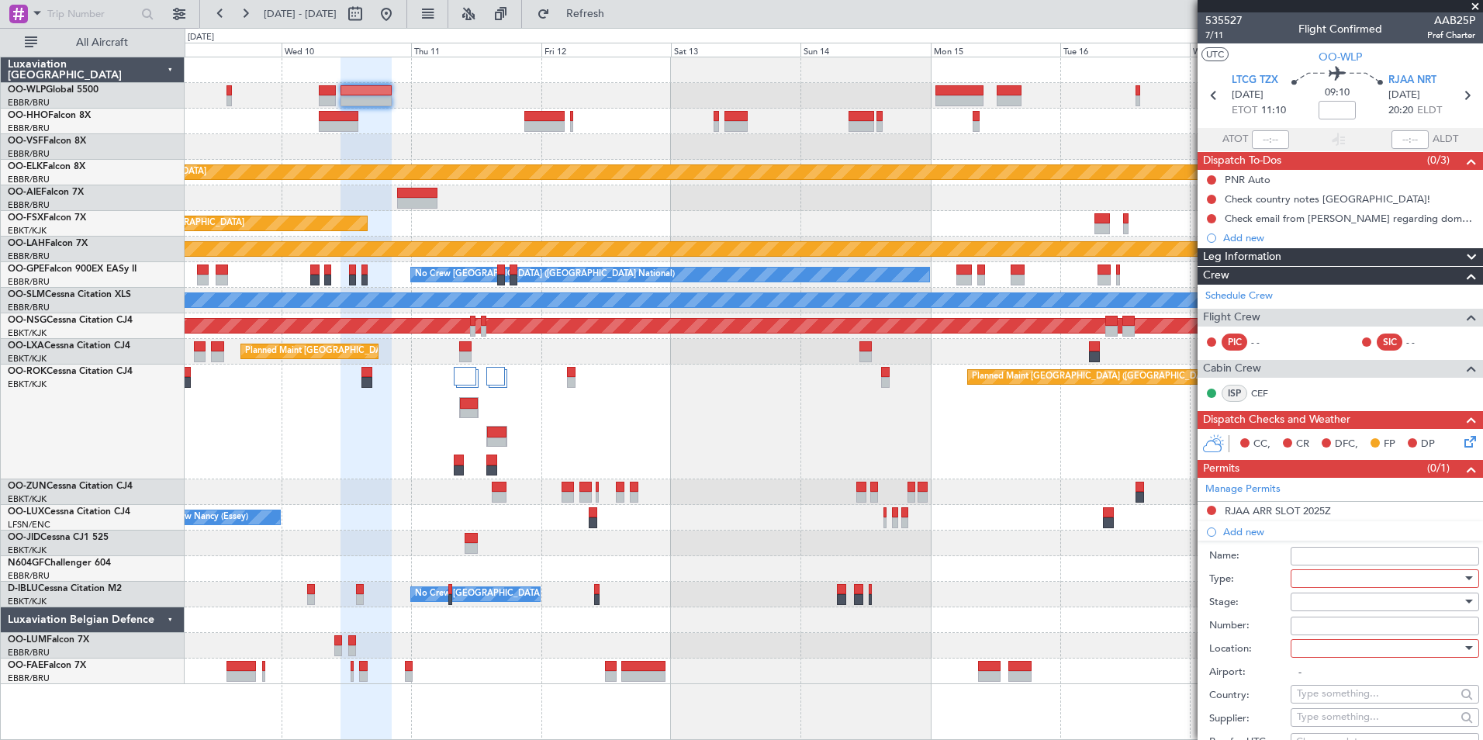
click at [1304, 580] on div at bounding box center [1379, 578] width 165 height 23
click at [1270, 580] on div at bounding box center [741, 370] width 1483 height 740
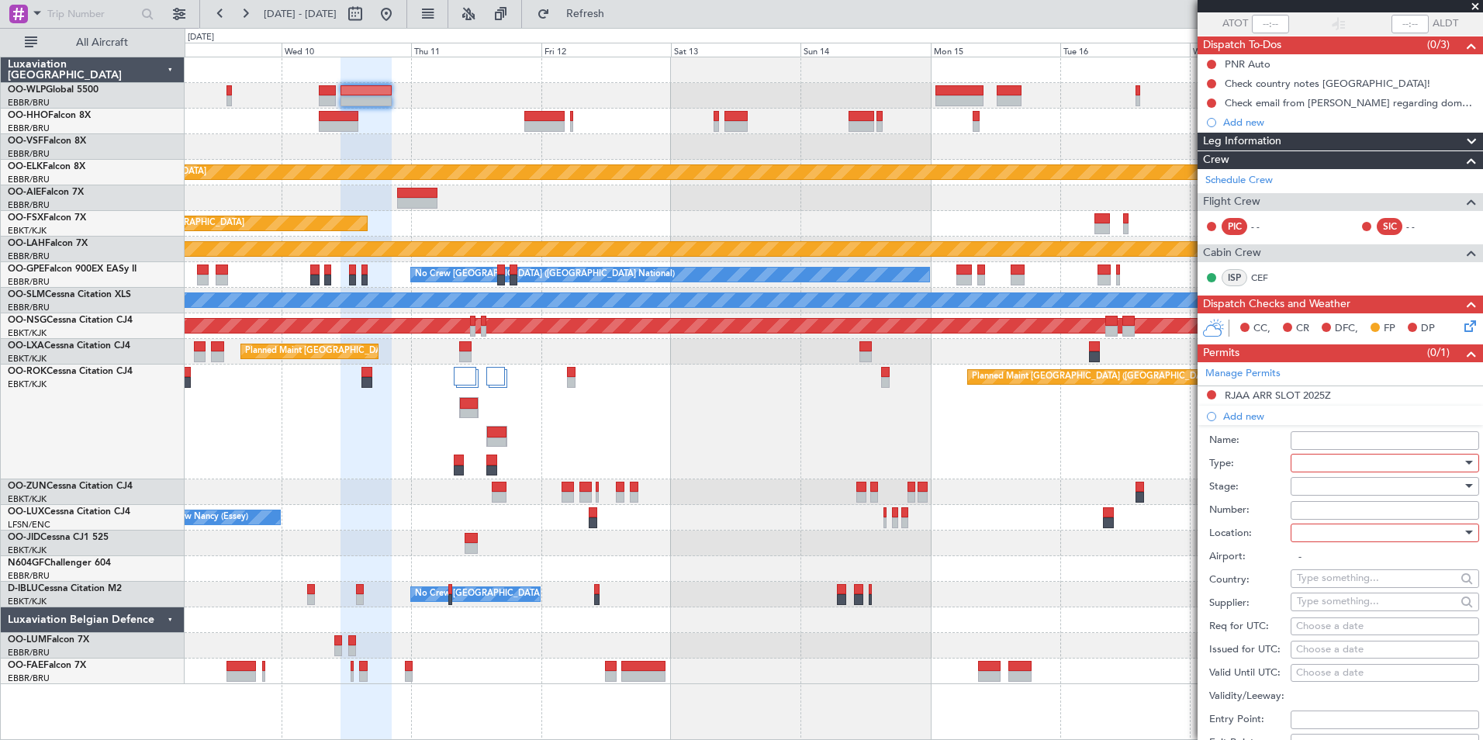
scroll to position [233, 0]
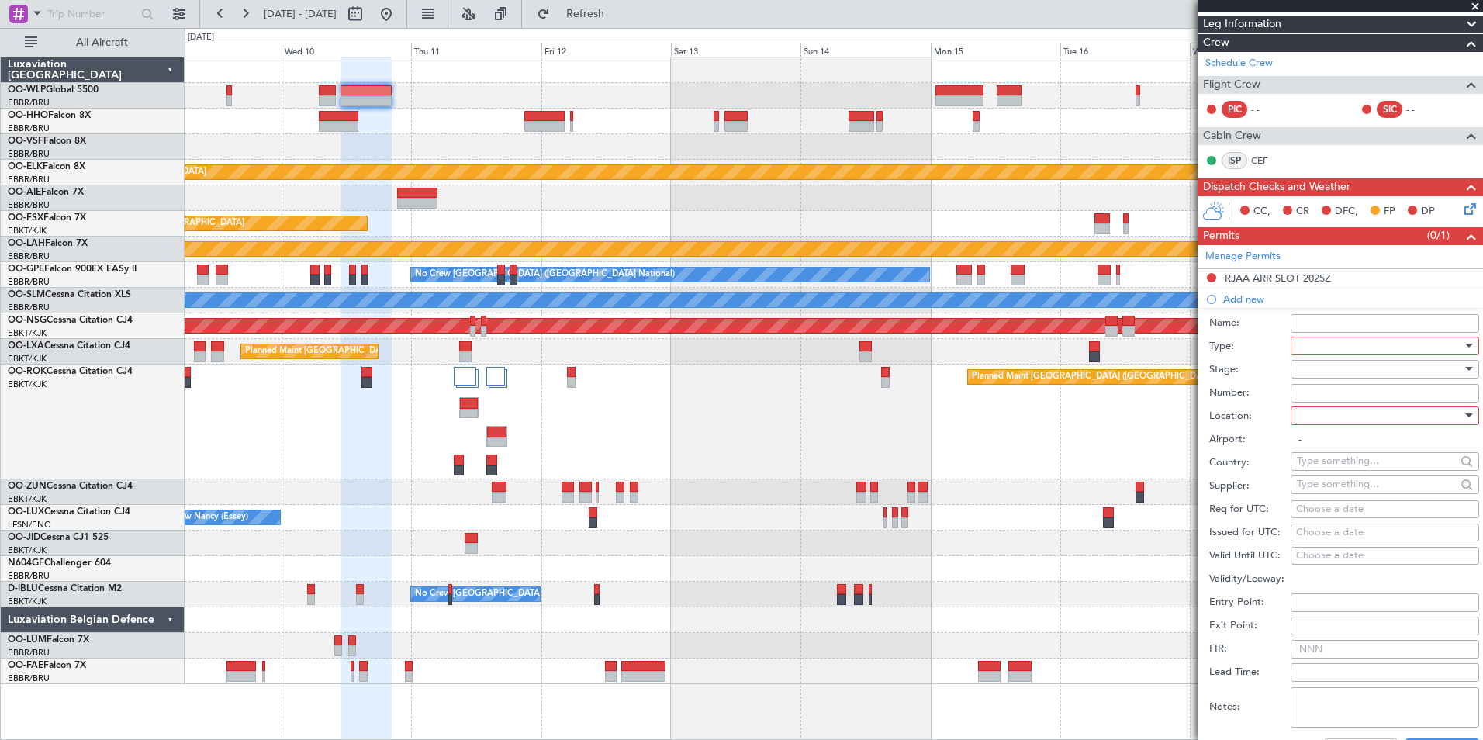
click at [1315, 347] on div at bounding box center [1379, 345] width 165 height 23
click at [1326, 416] on span "Departure" at bounding box center [1378, 406] width 163 height 23
click at [1304, 366] on div at bounding box center [1379, 368] width 165 height 23
click at [1318, 426] on span "Not Requested" at bounding box center [1378, 423] width 163 height 23
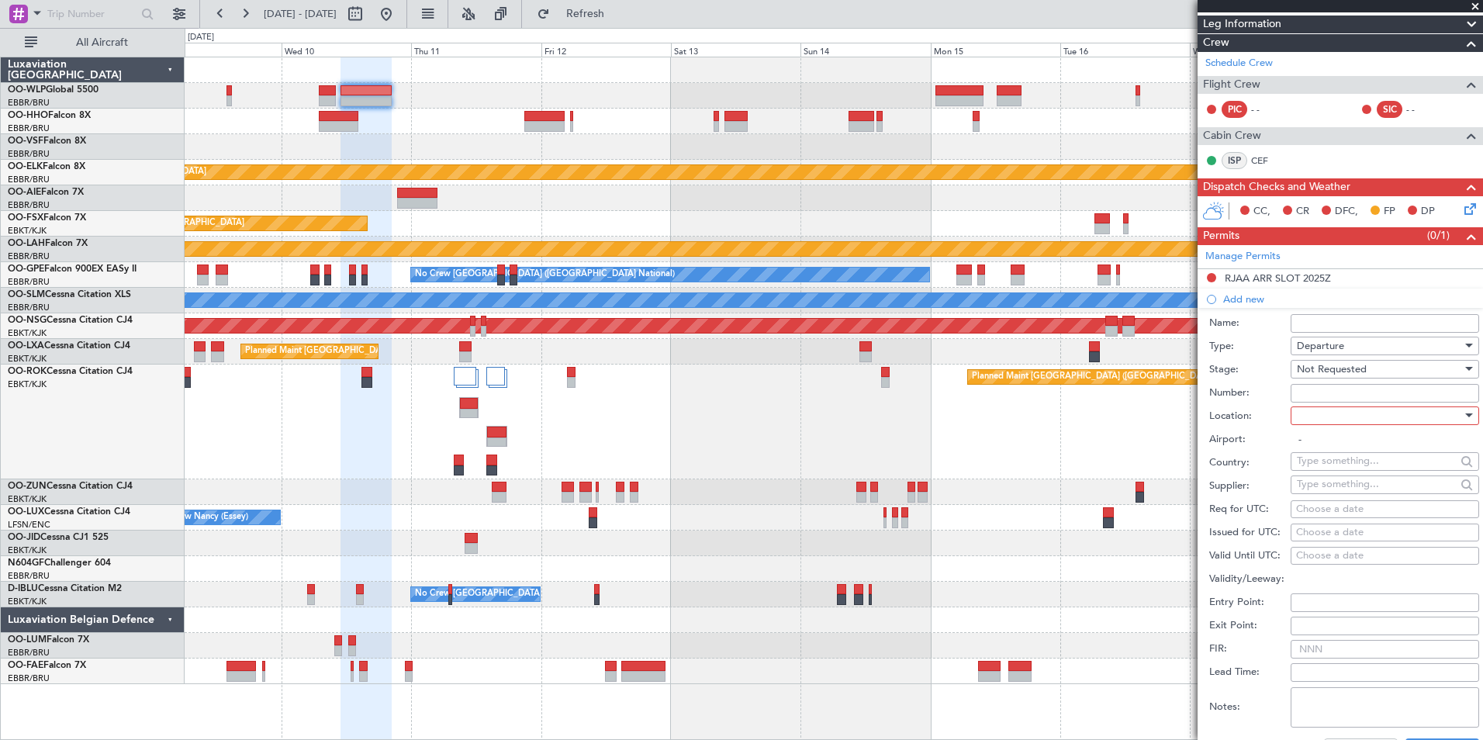
click at [1314, 413] on div at bounding box center [1379, 415] width 165 height 23
click at [1312, 440] on span "Departure" at bounding box center [1378, 446] width 163 height 23
type input "LTCG / TZX"
click at [1361, 465] on input "text" at bounding box center [1376, 460] width 159 height 23
click at [1287, 443] on label "Airport:" at bounding box center [1249, 440] width 81 height 16
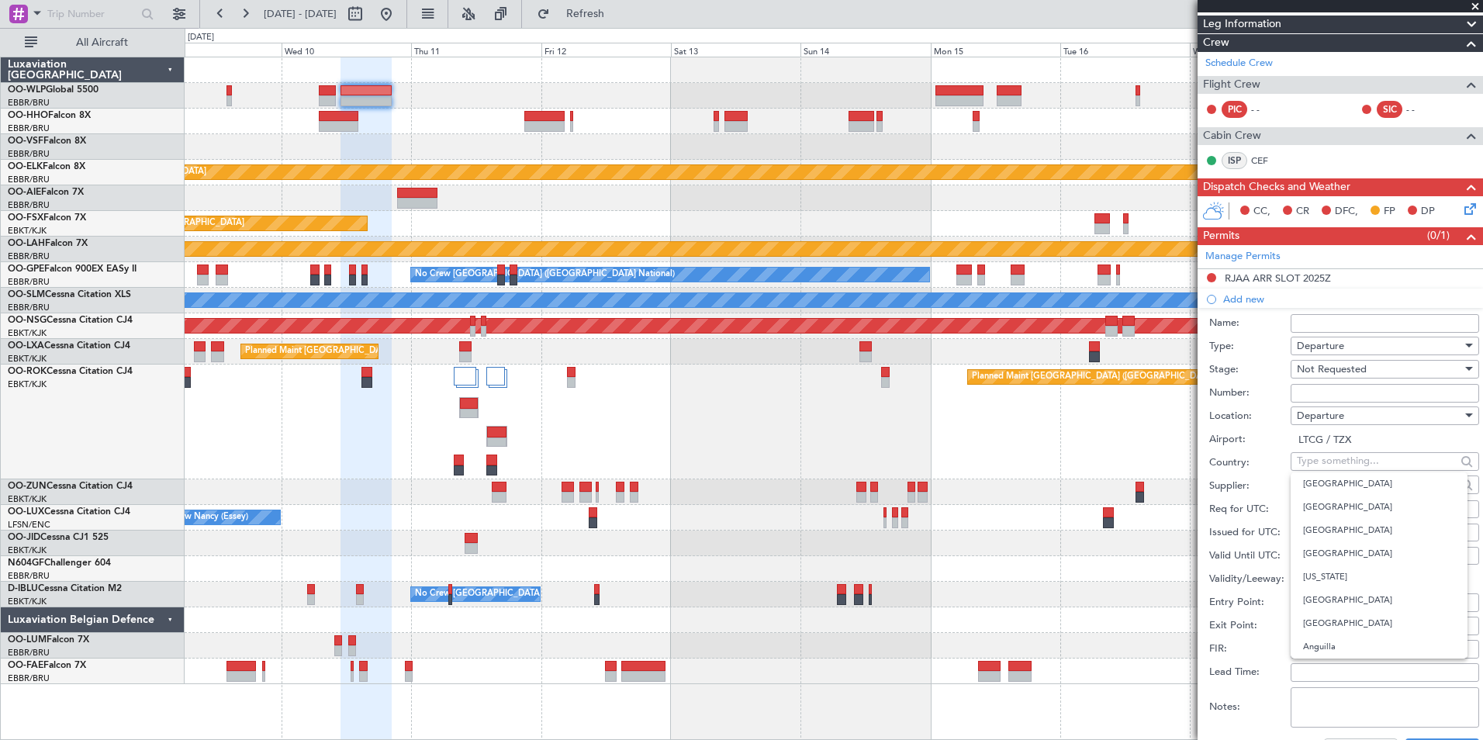
click at [1290, 443] on input "LTCG / TZX" at bounding box center [1384, 439] width 188 height 19
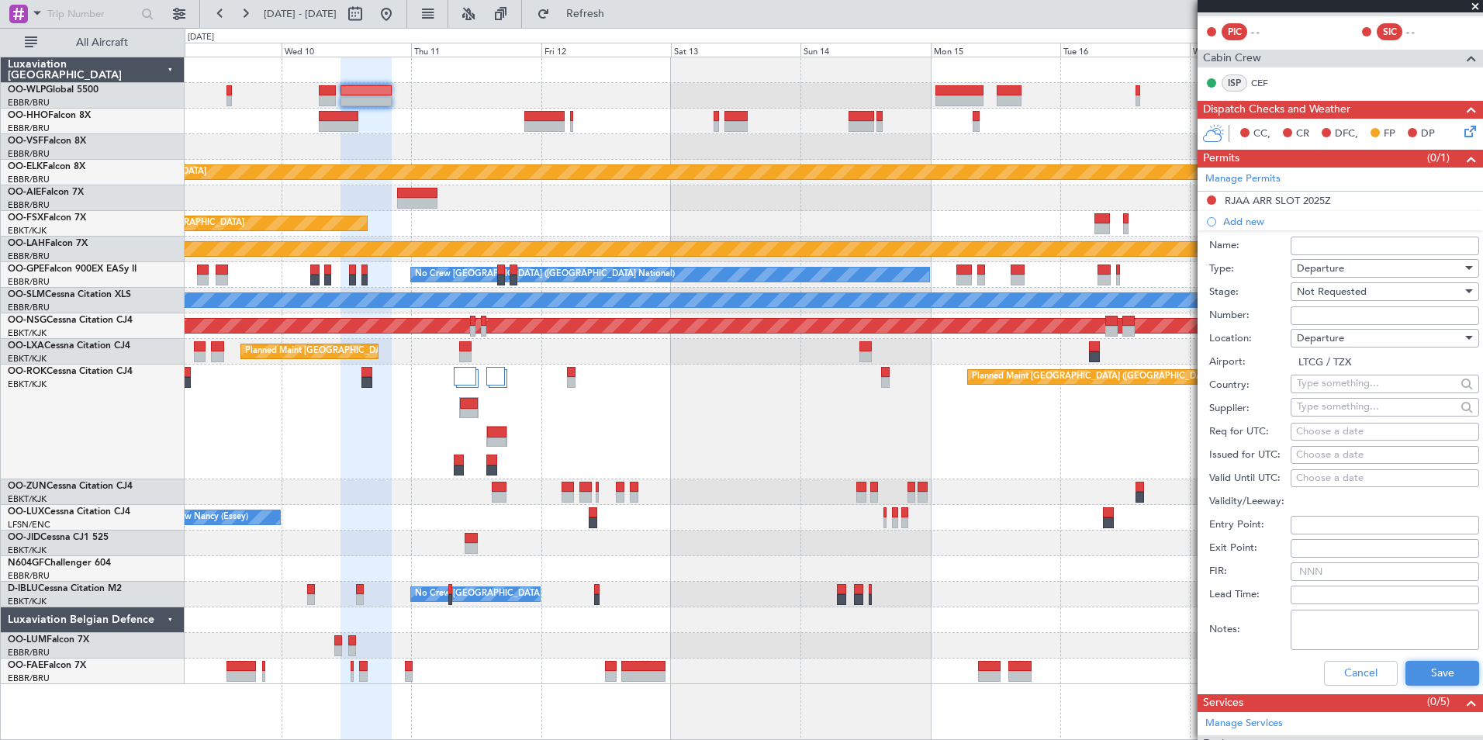
click at [1431, 673] on button "Save" at bounding box center [1442, 673] width 74 height 25
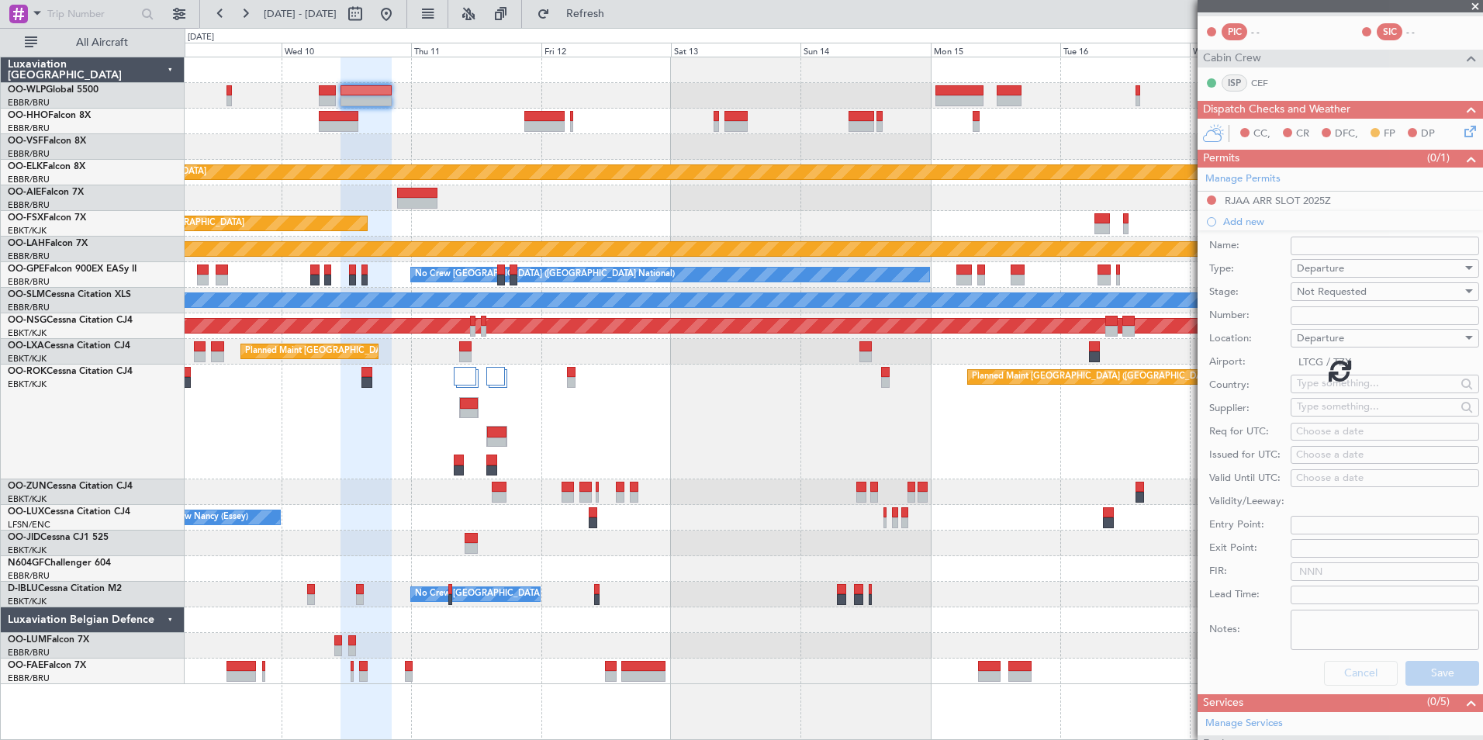
scroll to position [112, 0]
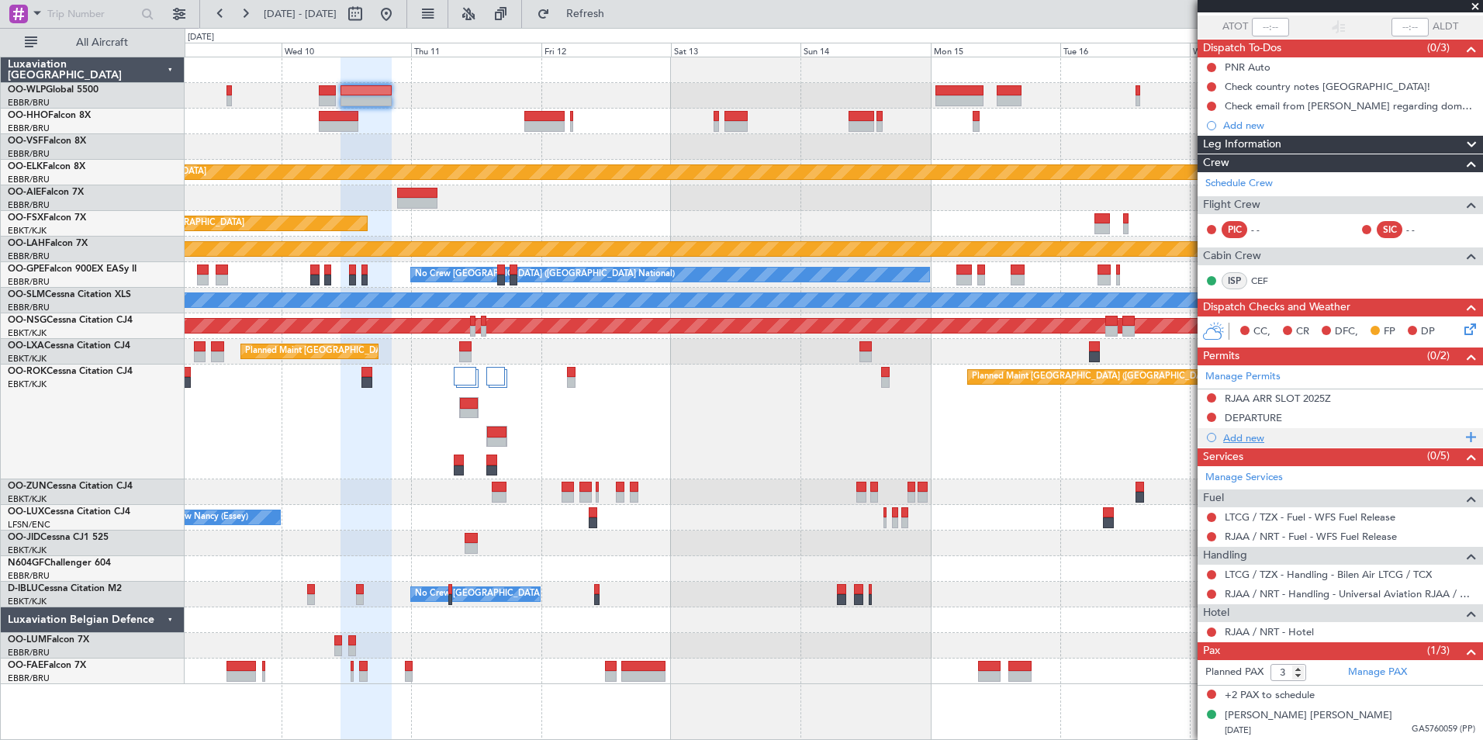
click at [1246, 433] on div "Add new" at bounding box center [1342, 437] width 238 height 13
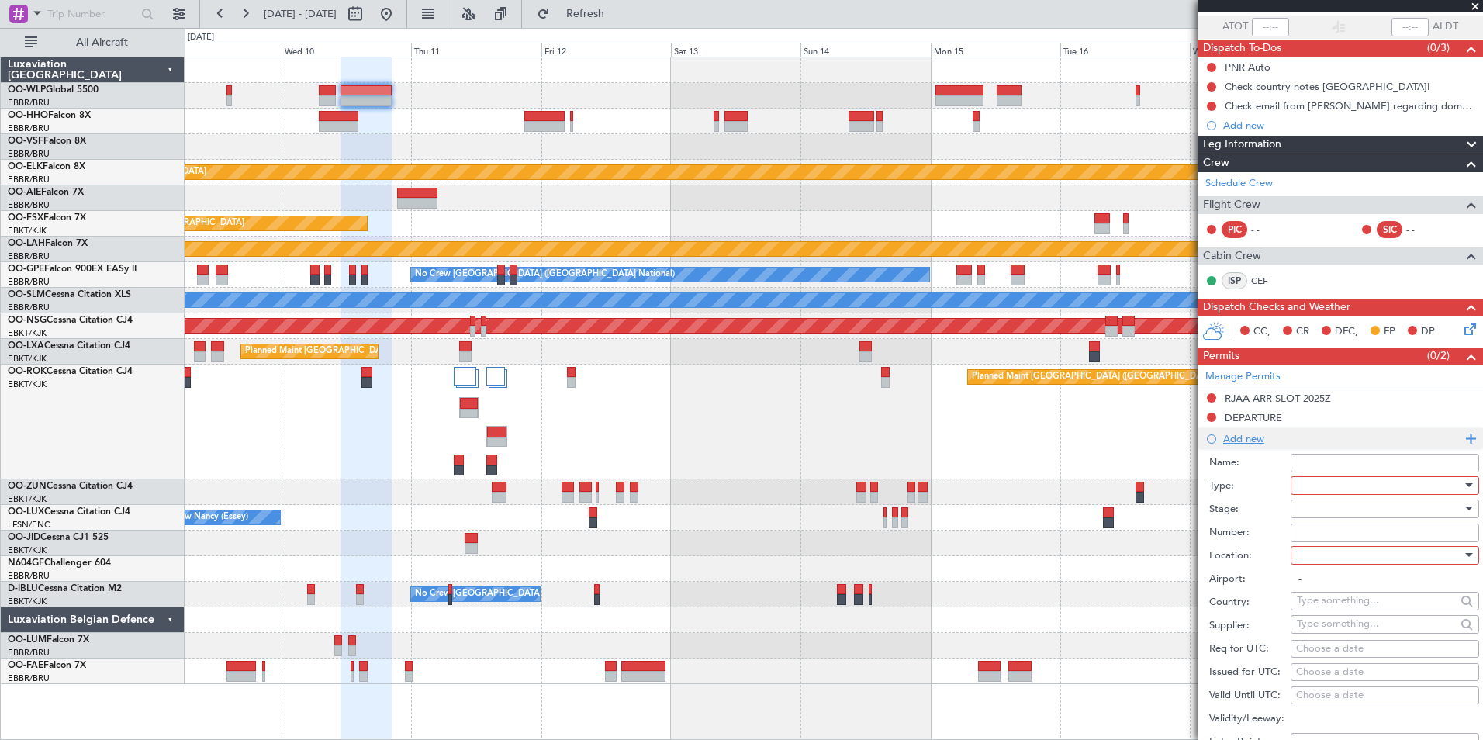
scroll to position [310, 0]
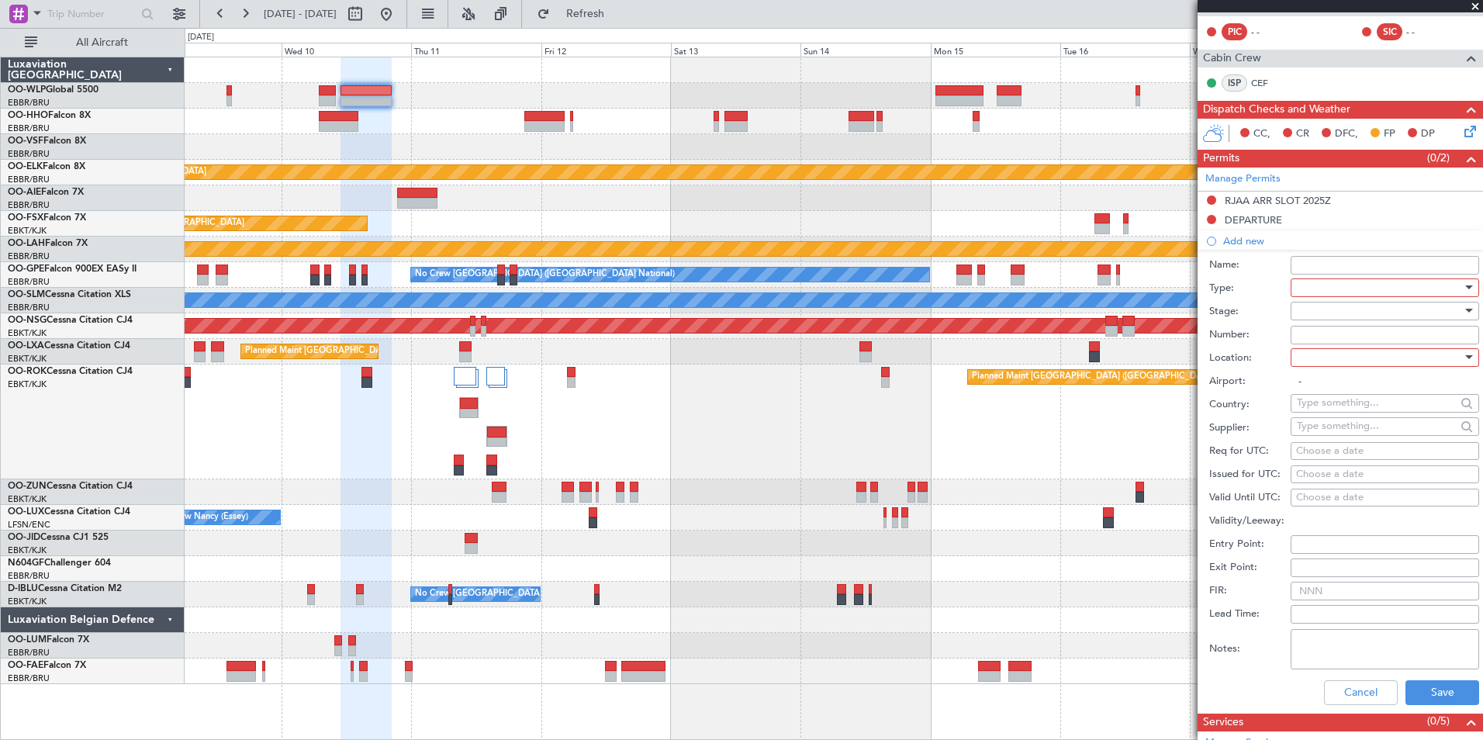
click at [1308, 276] on div at bounding box center [1379, 287] width 165 height 23
click at [1323, 420] on span "Overflight" at bounding box center [1378, 427] width 163 height 23
click at [1319, 314] on div at bounding box center [1379, 310] width 165 height 23
click at [1328, 357] on span "Not Requested" at bounding box center [1378, 365] width 163 height 23
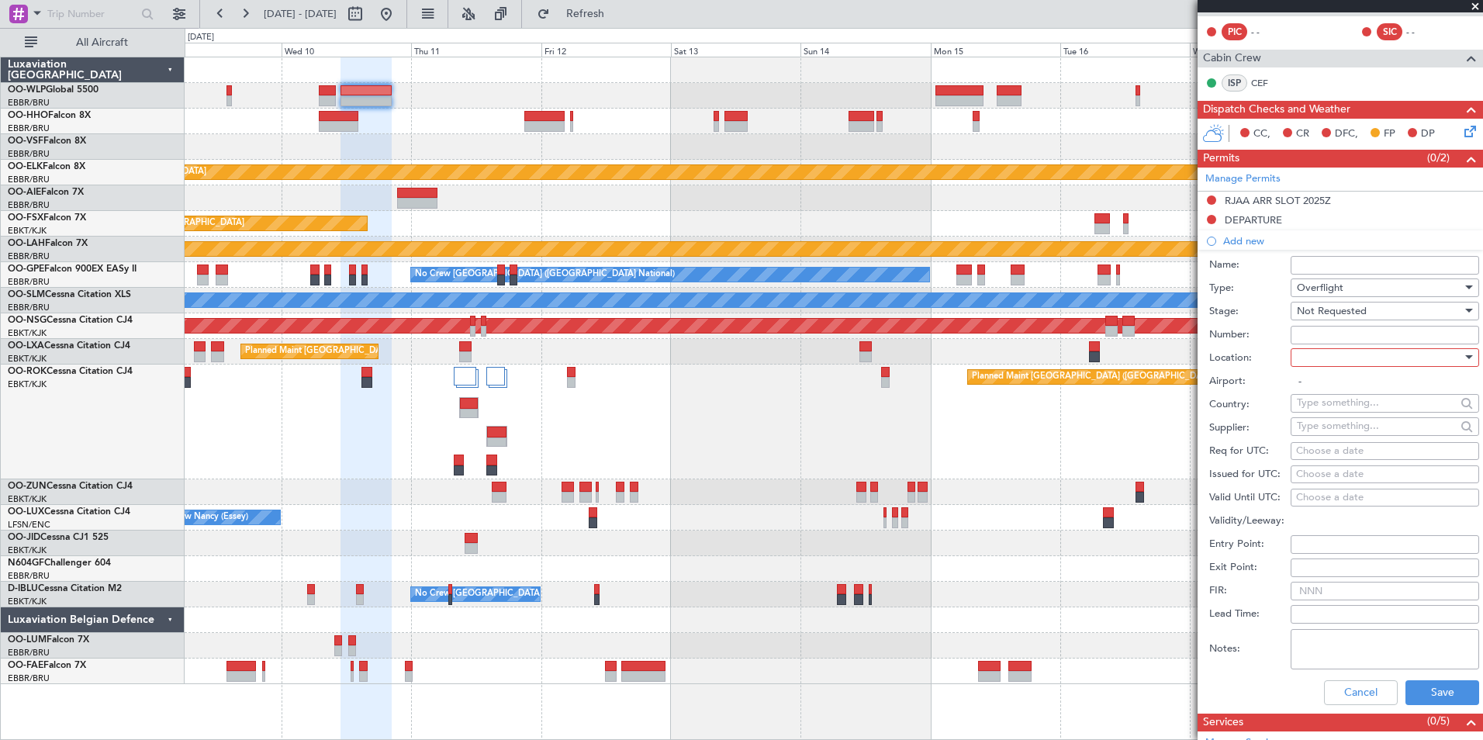
click at [1328, 355] on div at bounding box center [1379, 357] width 165 height 23
click at [1318, 479] on span "Enroute" at bounding box center [1378, 481] width 163 height 23
click at [1333, 402] on input "text" at bounding box center [1376, 402] width 159 height 23
click at [1324, 428] on span "Armenia" at bounding box center [1379, 425] width 152 height 23
type input "Armenia"
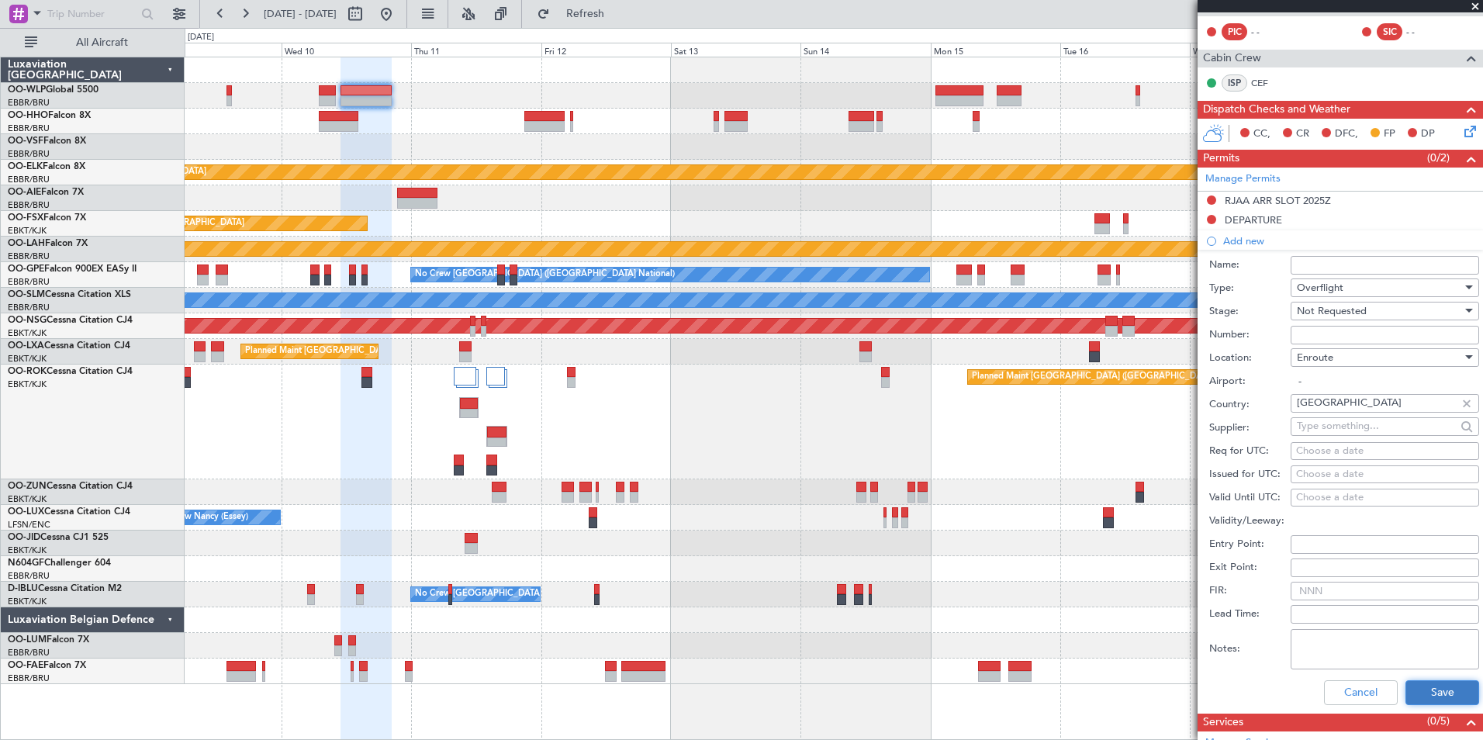
click at [1428, 688] on button "Save" at bounding box center [1442, 692] width 74 height 25
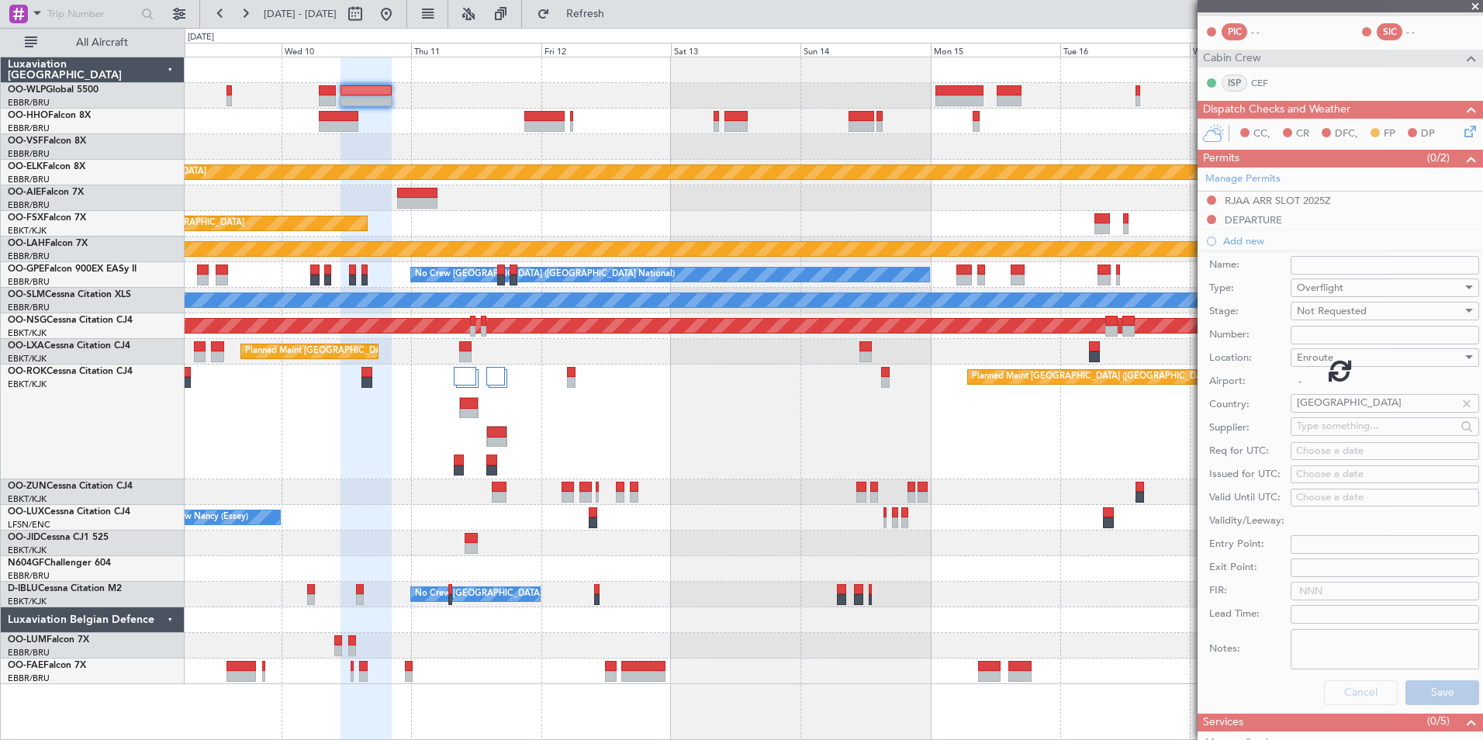
scroll to position [132, 0]
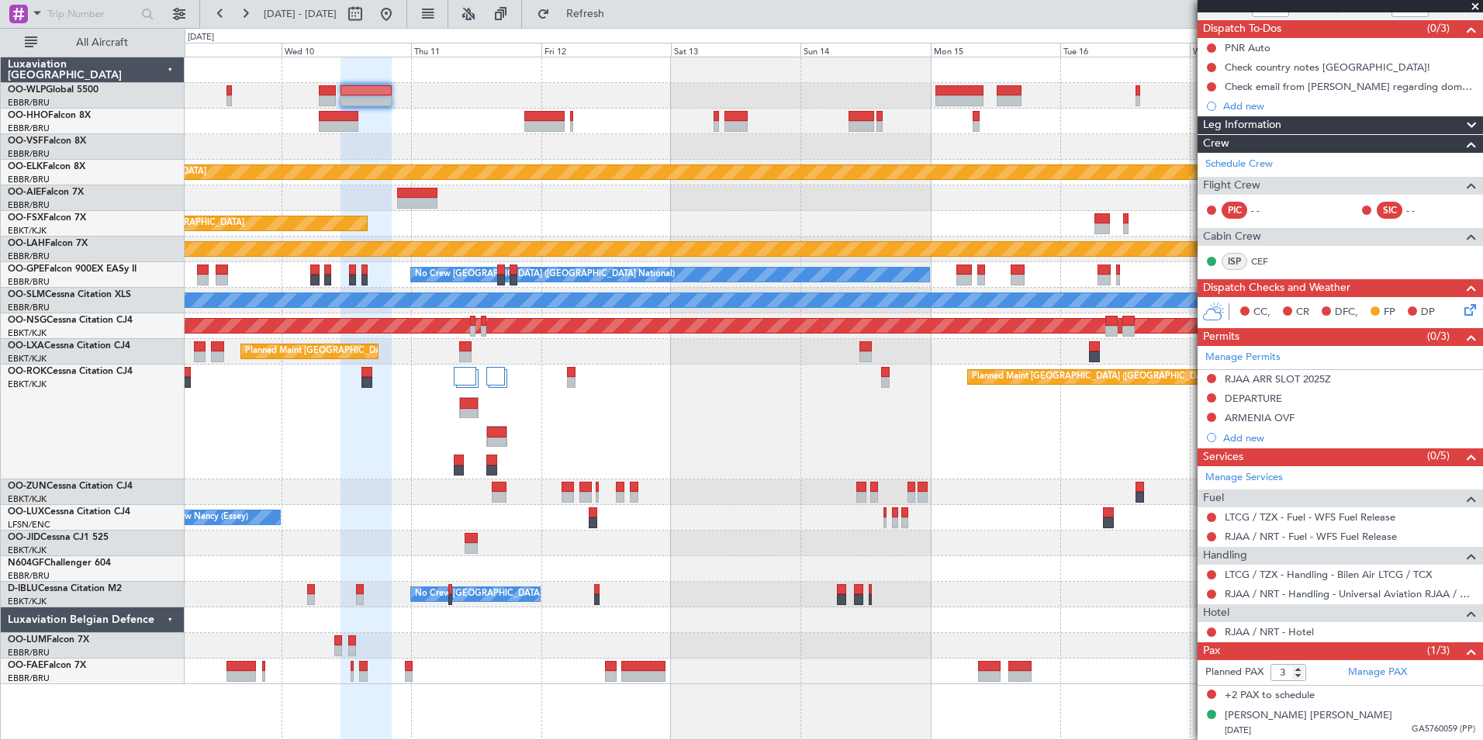
click at [1235, 436] on mat-tooltip-component "Not Requested" at bounding box center [1212, 441] width 88 height 41
click at [1238, 438] on div "Add new" at bounding box center [1342, 437] width 238 height 13
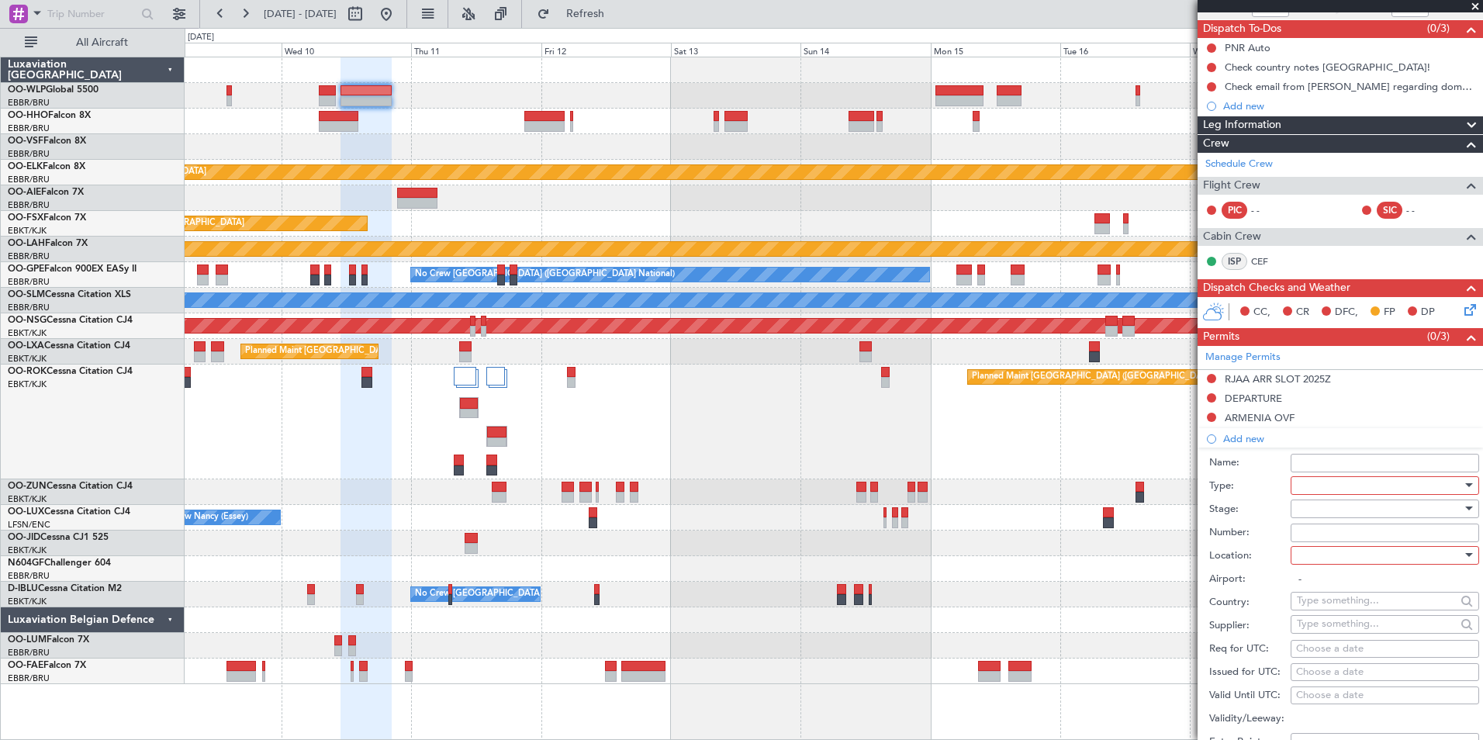
scroll to position [310, 0]
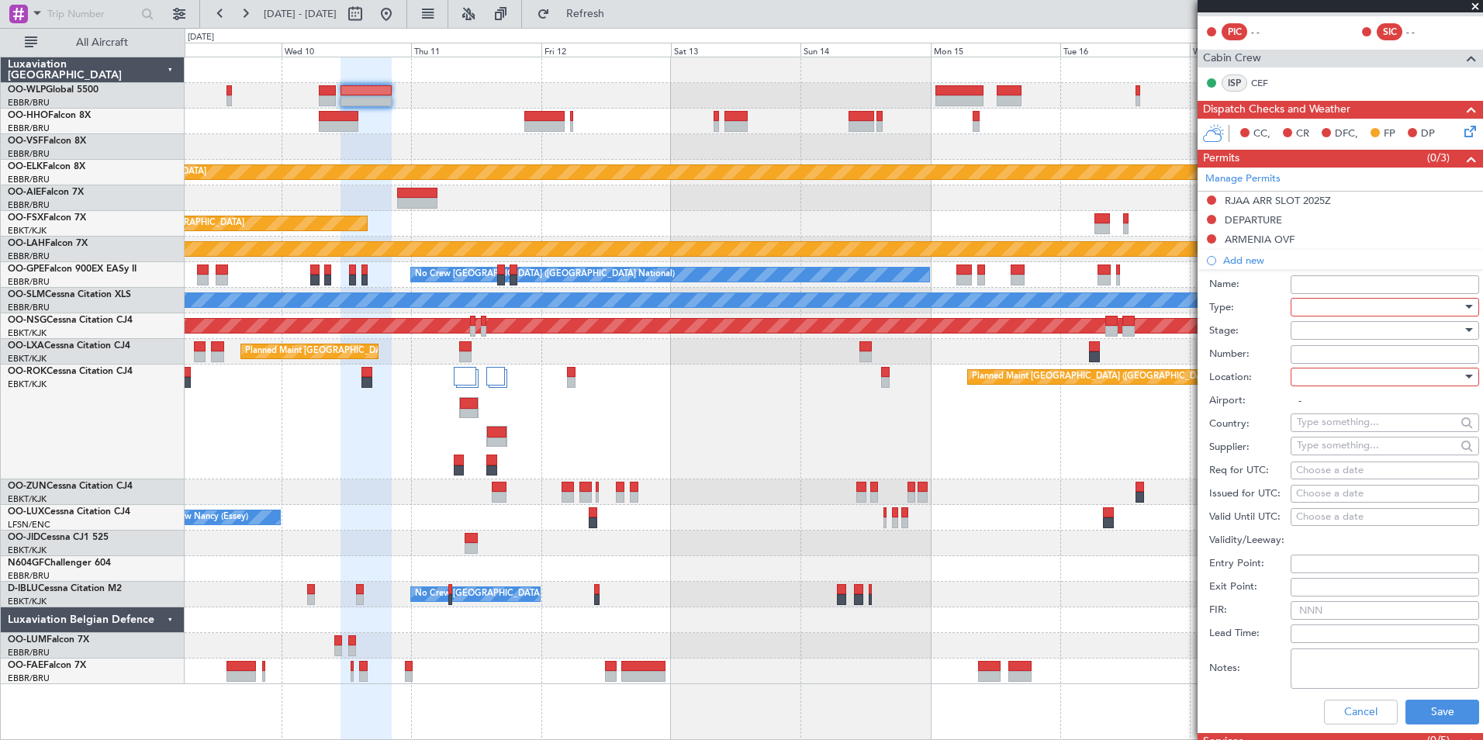
click at [1309, 301] on div at bounding box center [1379, 306] width 165 height 23
click at [1333, 444] on span "Overflight" at bounding box center [1378, 444] width 163 height 23
click at [1329, 323] on div at bounding box center [1379, 330] width 165 height 23
click at [1327, 383] on span "Not Requested" at bounding box center [1378, 384] width 163 height 23
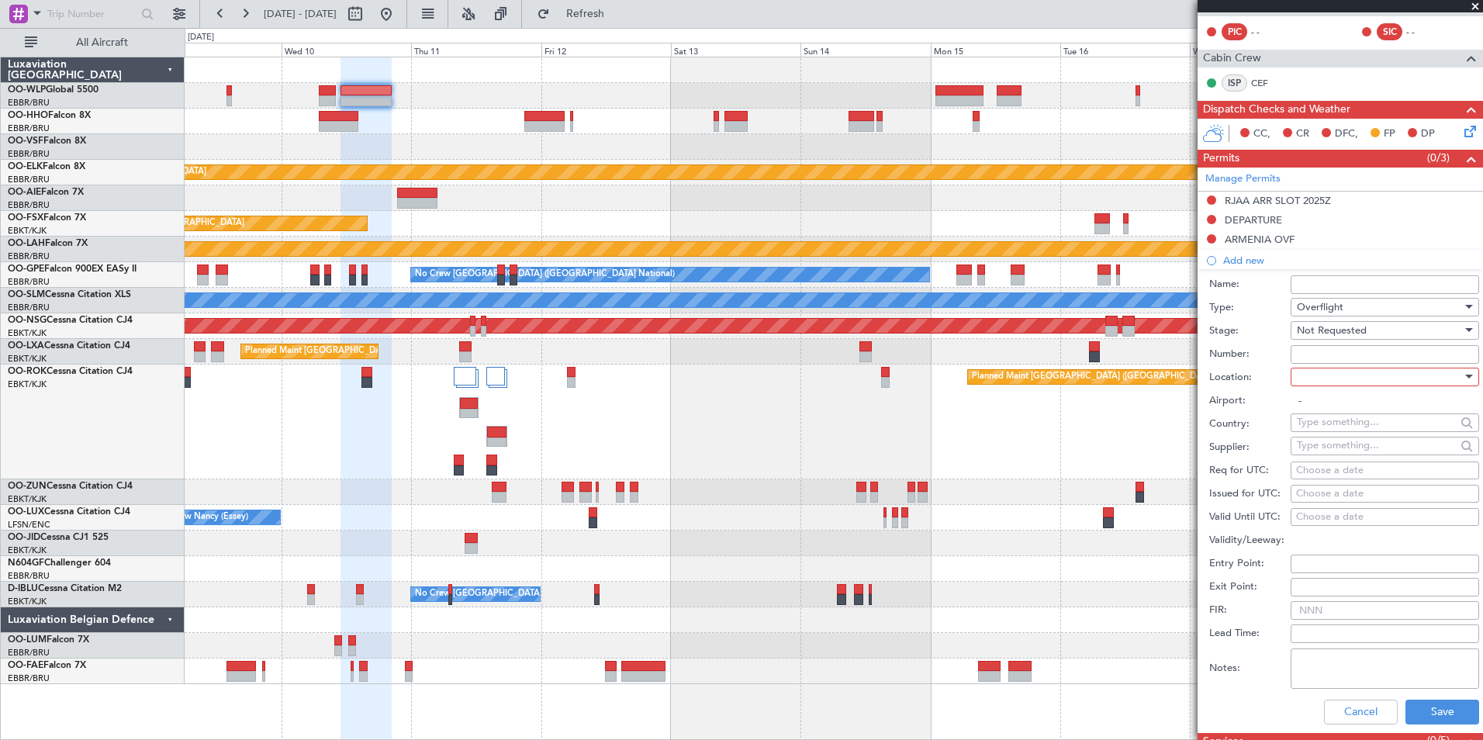
click at [1325, 370] on div at bounding box center [1379, 376] width 165 height 23
click at [1315, 503] on span "Enroute" at bounding box center [1378, 500] width 163 height 23
drag, startPoint x: 1315, startPoint y: 502, endPoint x: 1307, endPoint y: 420, distance: 82.6
click at [1307, 420] on input "text" at bounding box center [1376, 421] width 159 height 23
click at [1309, 449] on span "Azerbaijan" at bounding box center [1379, 444] width 152 height 23
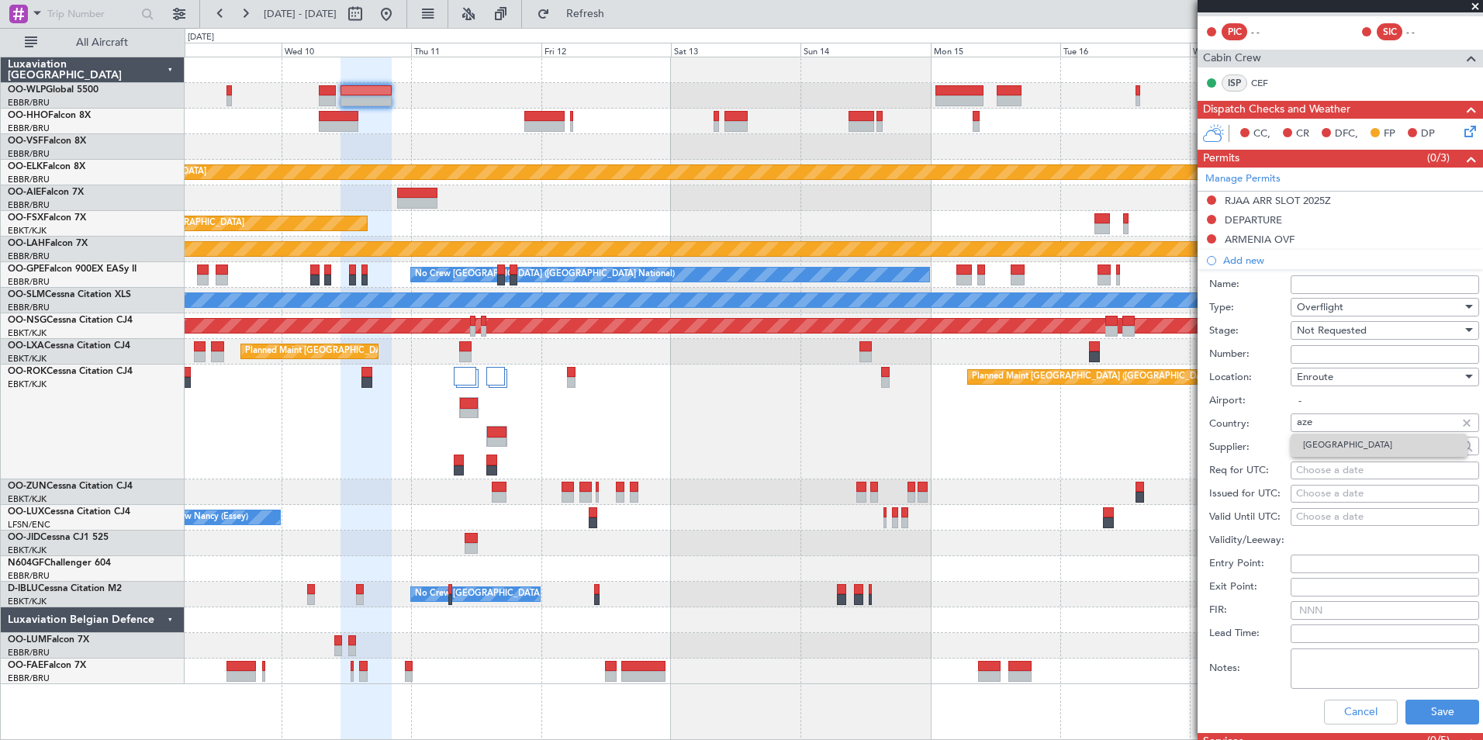
type input "Azerbaijan"
click at [1428, 708] on button "Save" at bounding box center [1442, 711] width 74 height 25
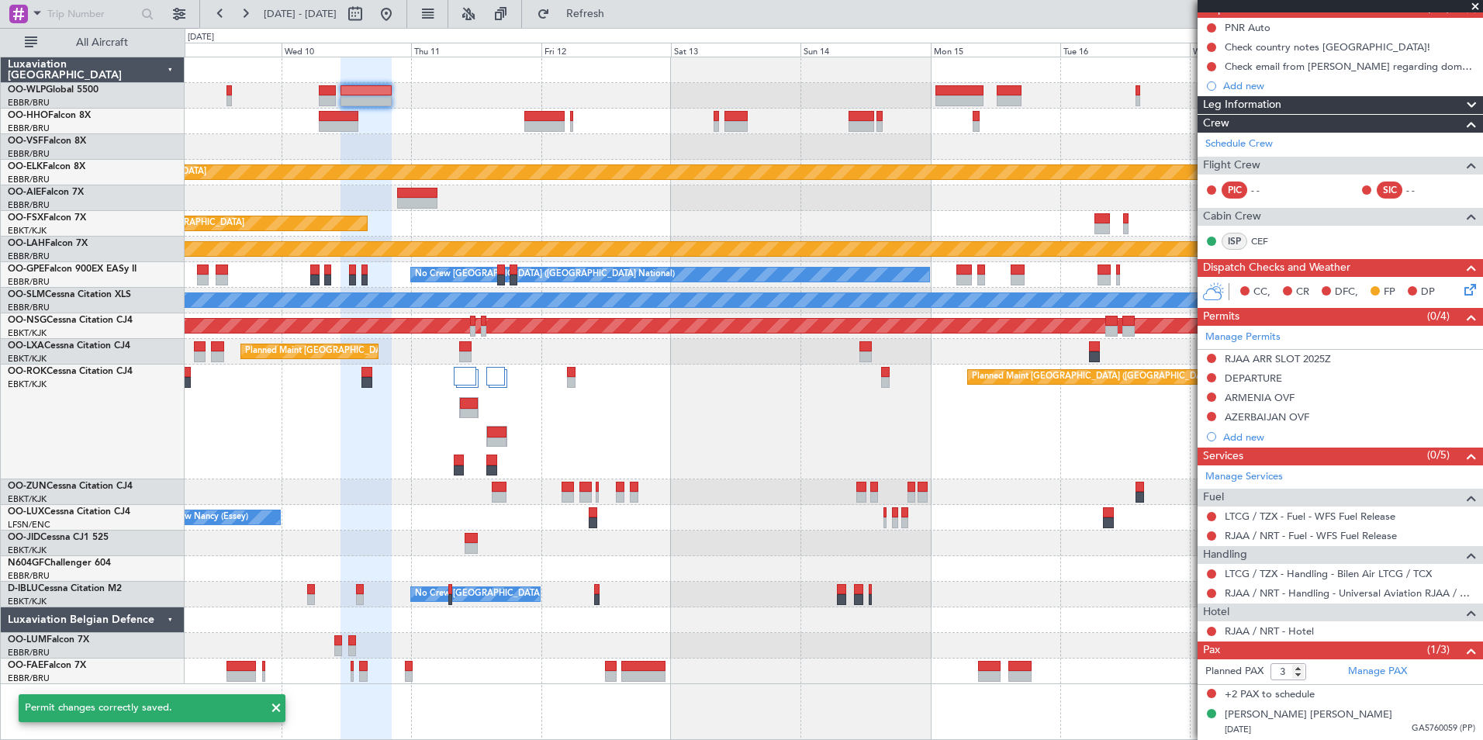
scroll to position [151, 0]
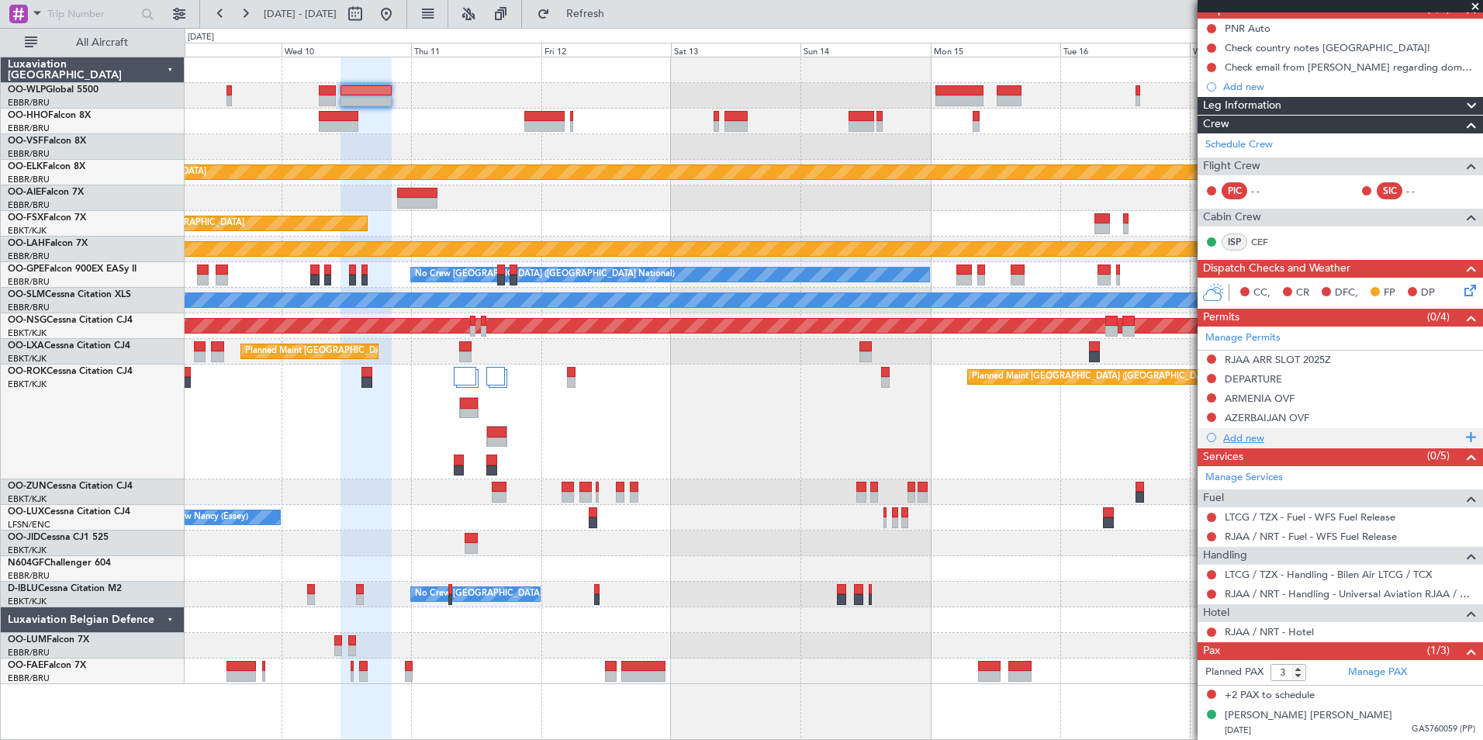
click at [1265, 440] on div "Add new" at bounding box center [1342, 437] width 238 height 13
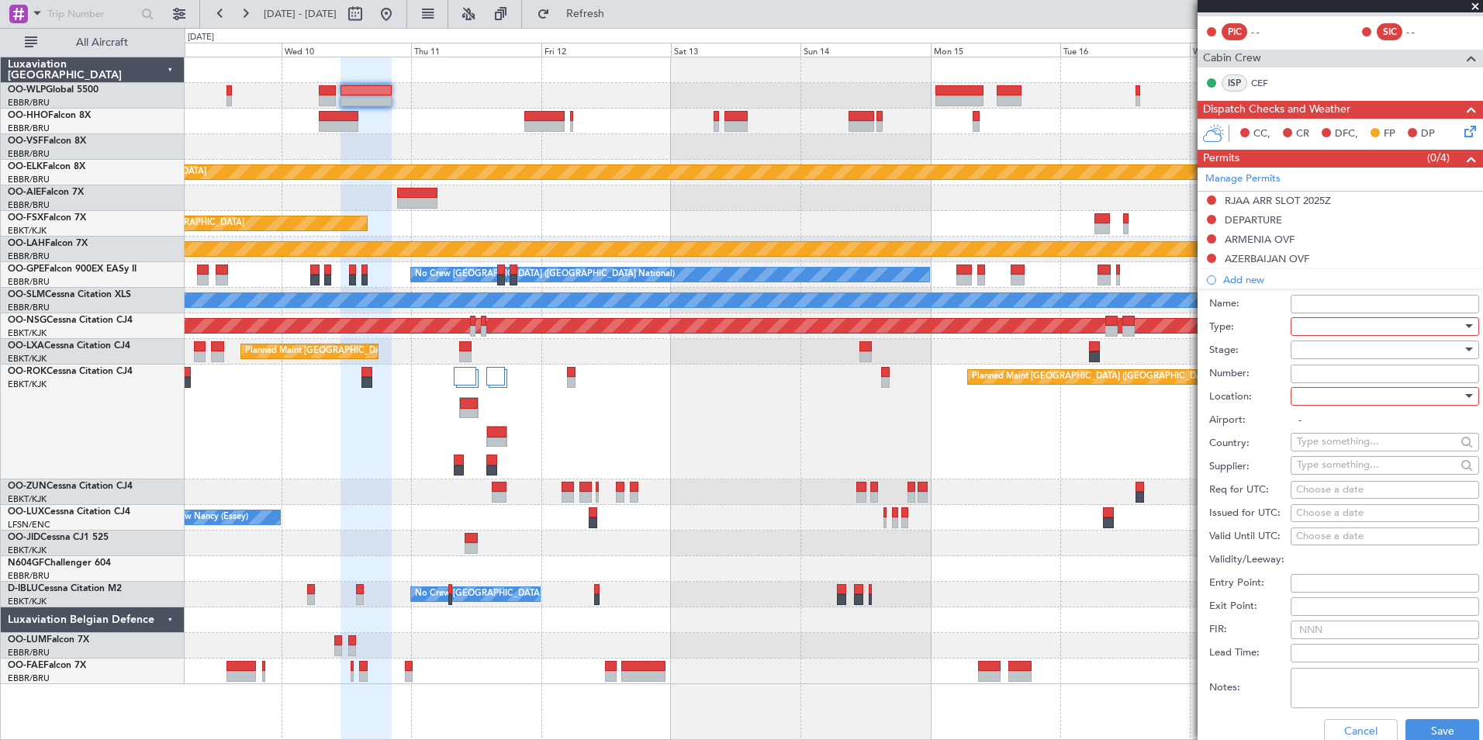
click at [1307, 317] on div at bounding box center [1379, 326] width 165 height 23
click at [1331, 460] on span "Overflight" at bounding box center [1378, 465] width 163 height 23
click at [1323, 345] on div at bounding box center [1379, 349] width 165 height 23
click at [1329, 398] on span "Not Requested" at bounding box center [1378, 403] width 163 height 23
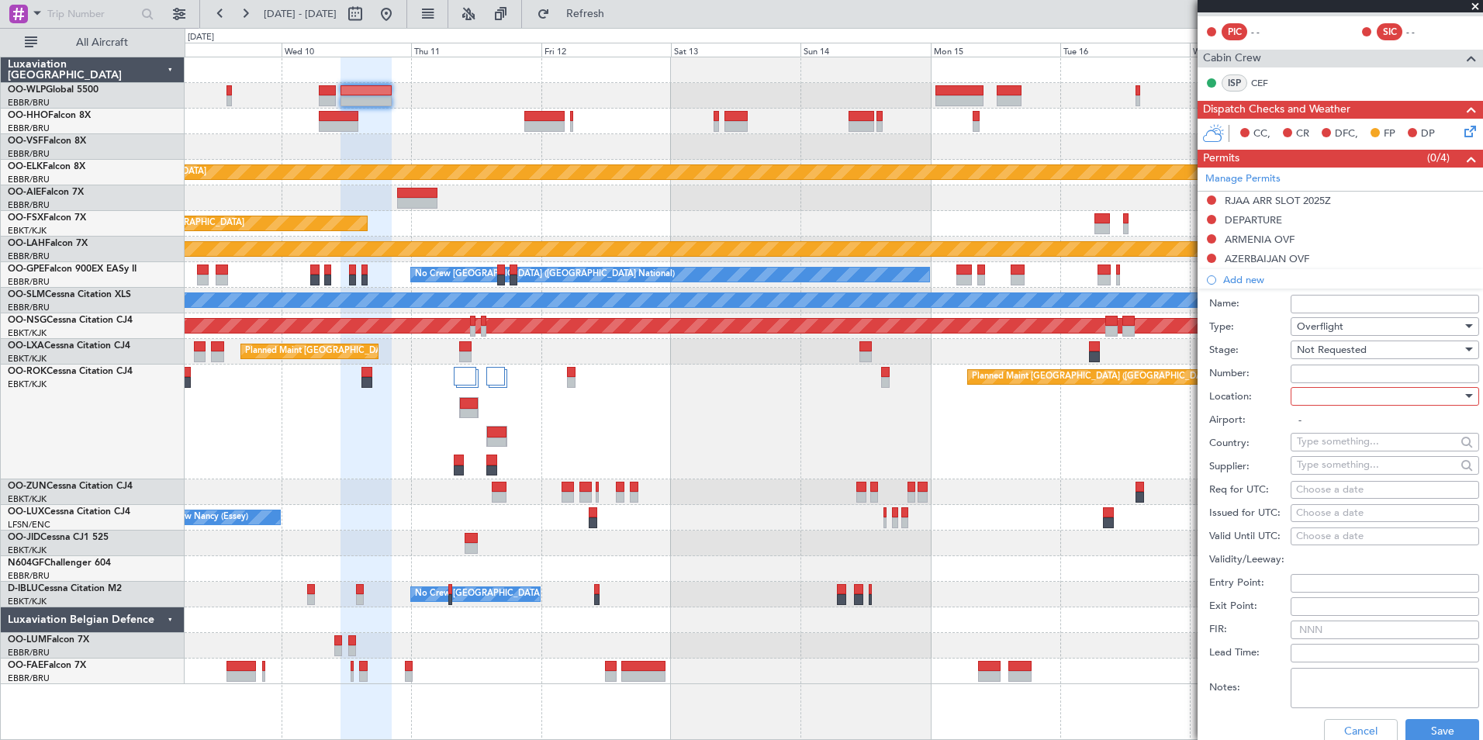
click at [1329, 387] on div at bounding box center [1379, 396] width 165 height 23
click at [1322, 508] on span "Arrival Alt" at bounding box center [1378, 496] width 163 height 23
click at [1325, 386] on div "Arrival Alt" at bounding box center [1379, 396] width 165 height 23
click at [1327, 510] on span "Enroute" at bounding box center [1378, 520] width 163 height 23
click at [1344, 440] on input "text" at bounding box center [1376, 441] width 159 height 23
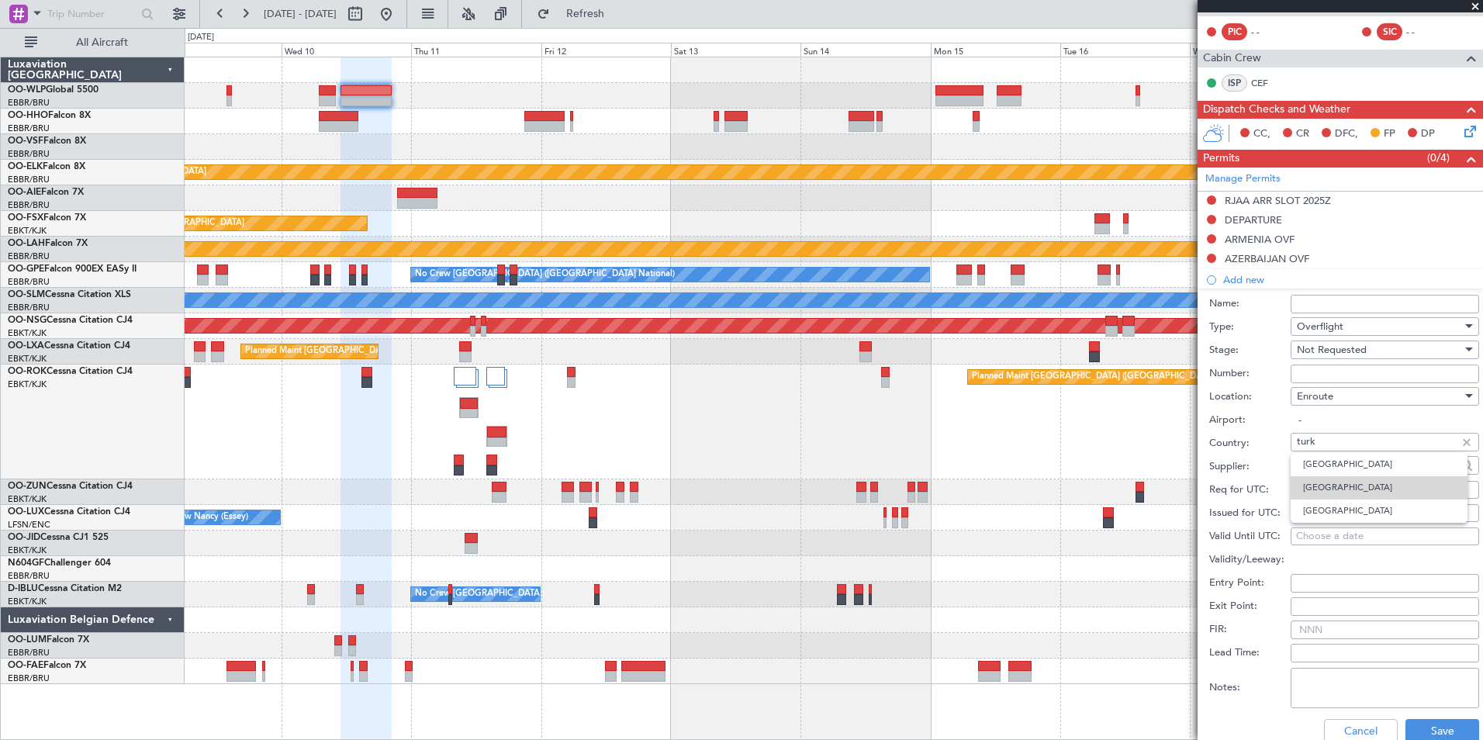
click at [1328, 492] on span "Turkmenistan" at bounding box center [1379, 487] width 152 height 23
type input "Turkmenistan"
click at [1414, 723] on button "Save" at bounding box center [1442, 731] width 74 height 25
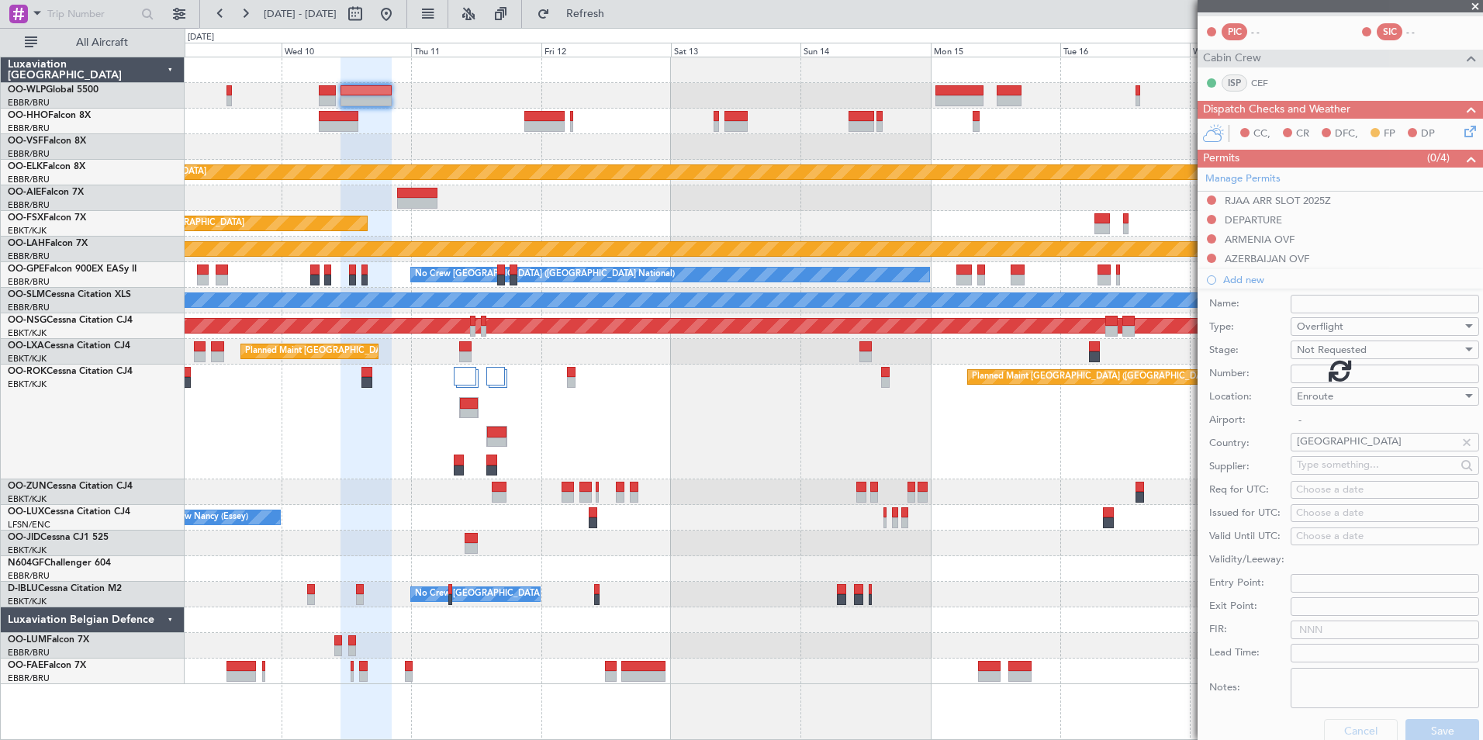
scroll to position [171, 0]
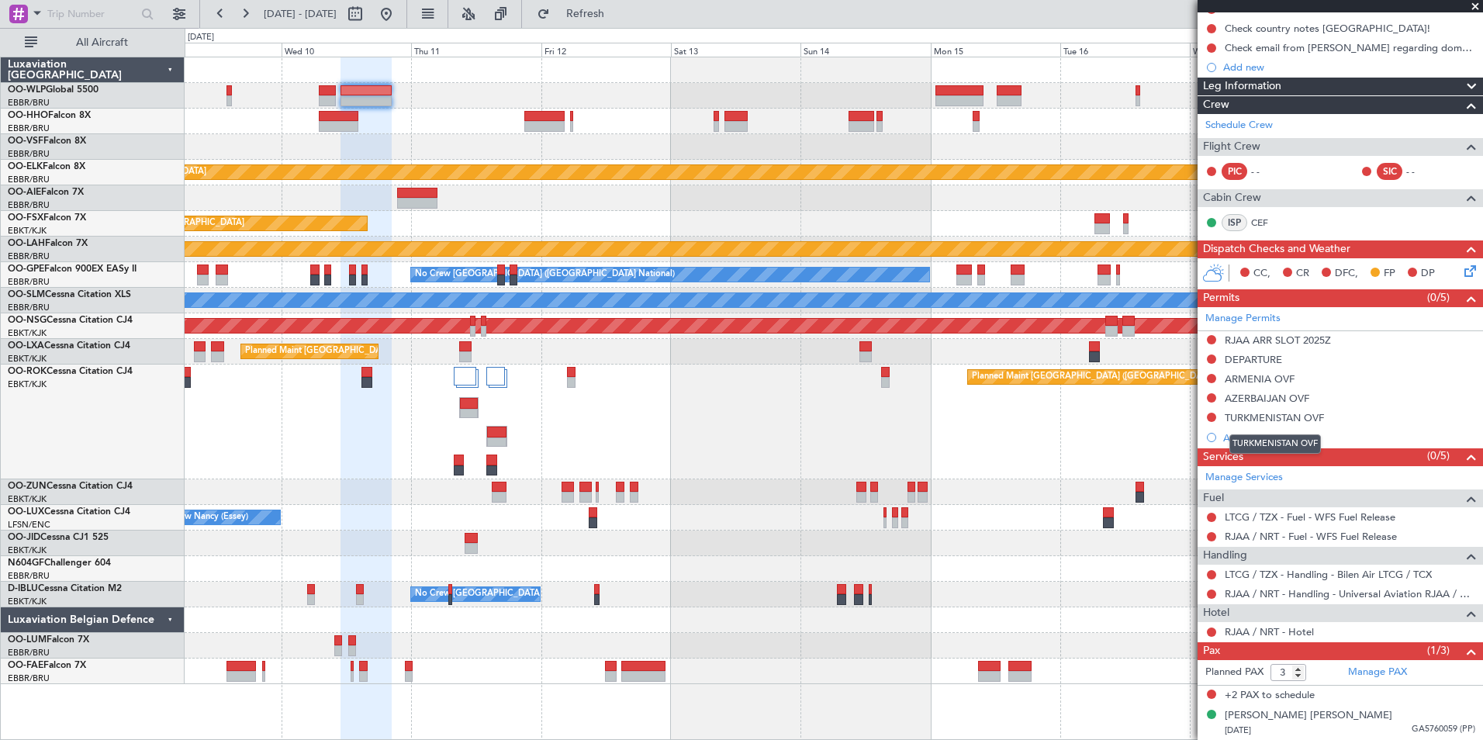
click at [1253, 437] on div "TURKMENISTAN OVF" at bounding box center [1275, 443] width 92 height 19
click at [1239, 437] on div "Add new" at bounding box center [1342, 437] width 238 height 13
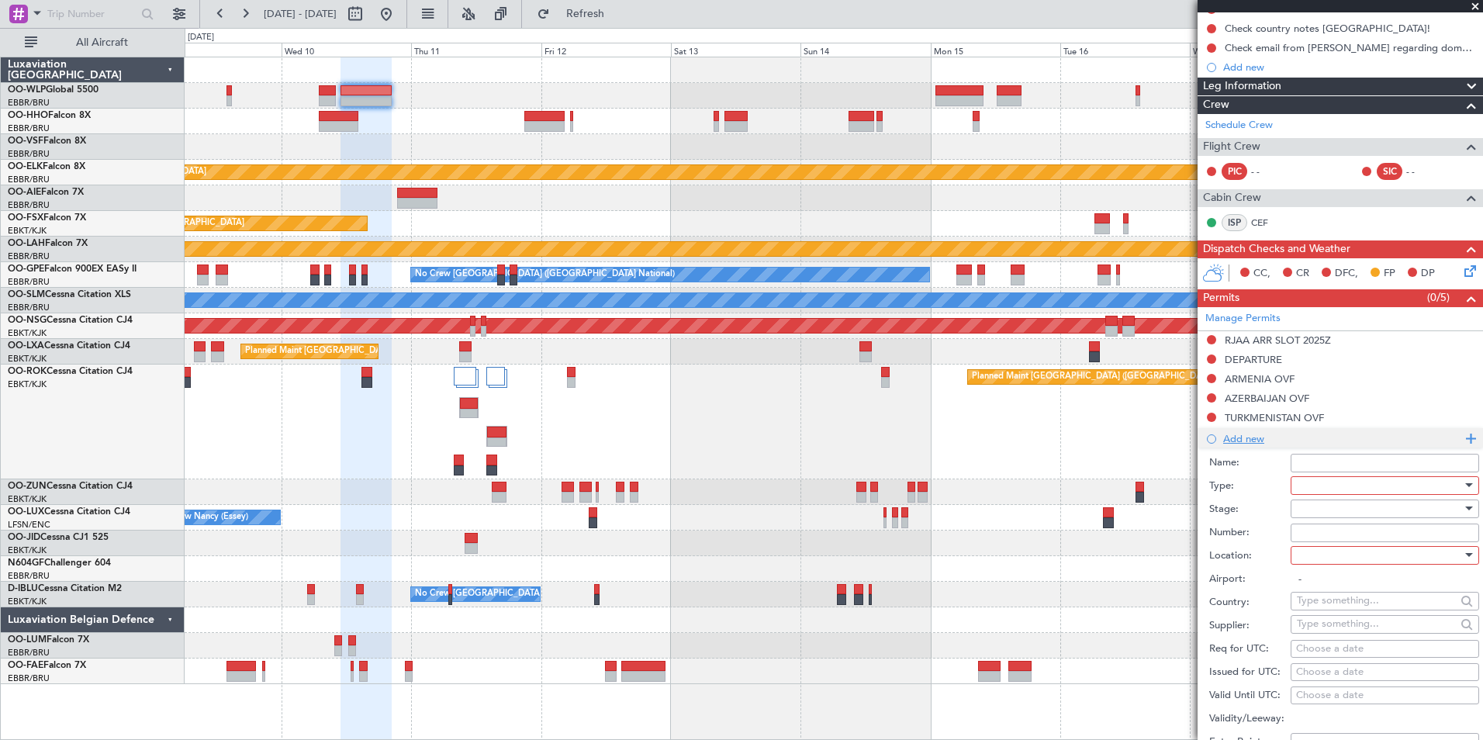
scroll to position [310, 0]
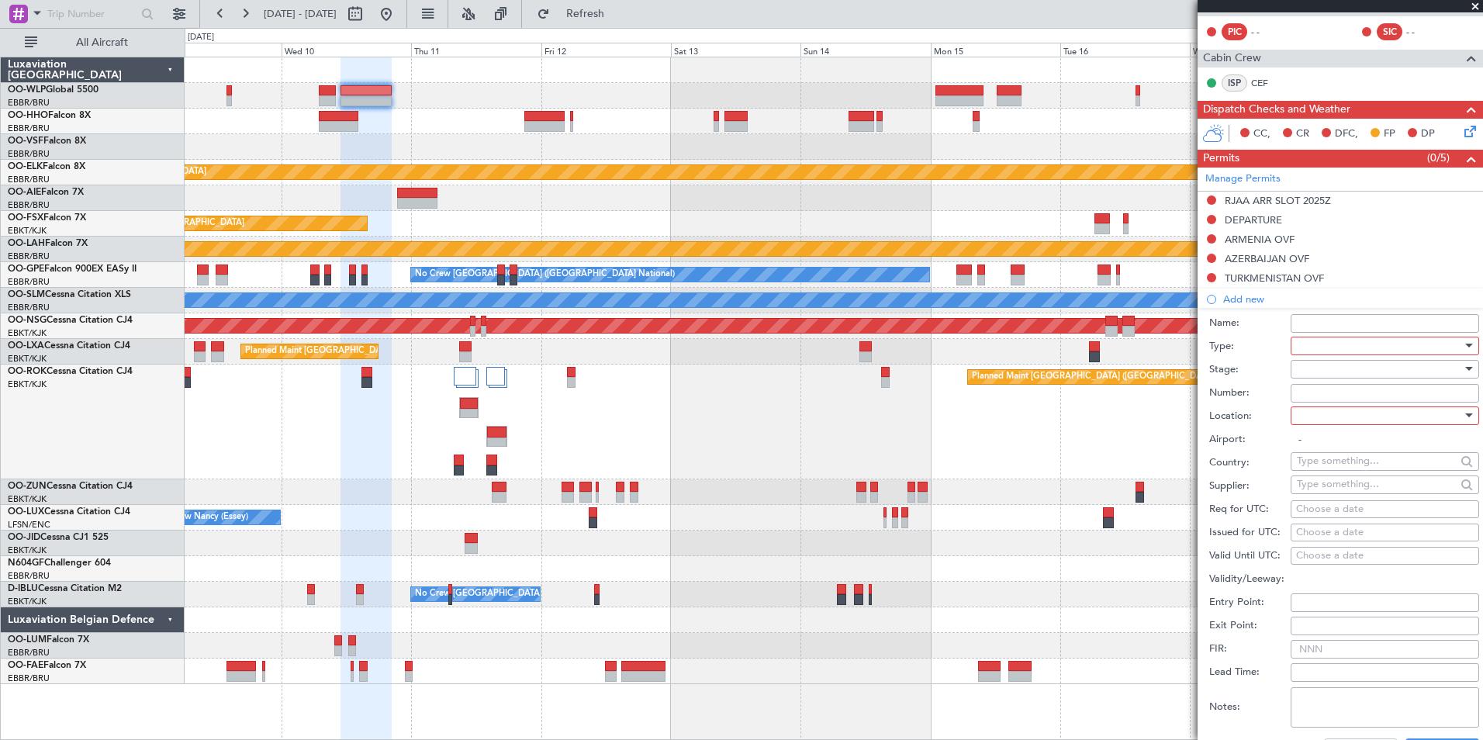
click at [1303, 345] on div at bounding box center [1379, 345] width 165 height 23
click at [1330, 413] on span "Overflight" at bounding box center [1378, 406] width 163 height 23
click at [1321, 366] on div at bounding box center [1379, 368] width 165 height 23
click at [1334, 420] on span "Not Requested" at bounding box center [1378, 423] width 163 height 23
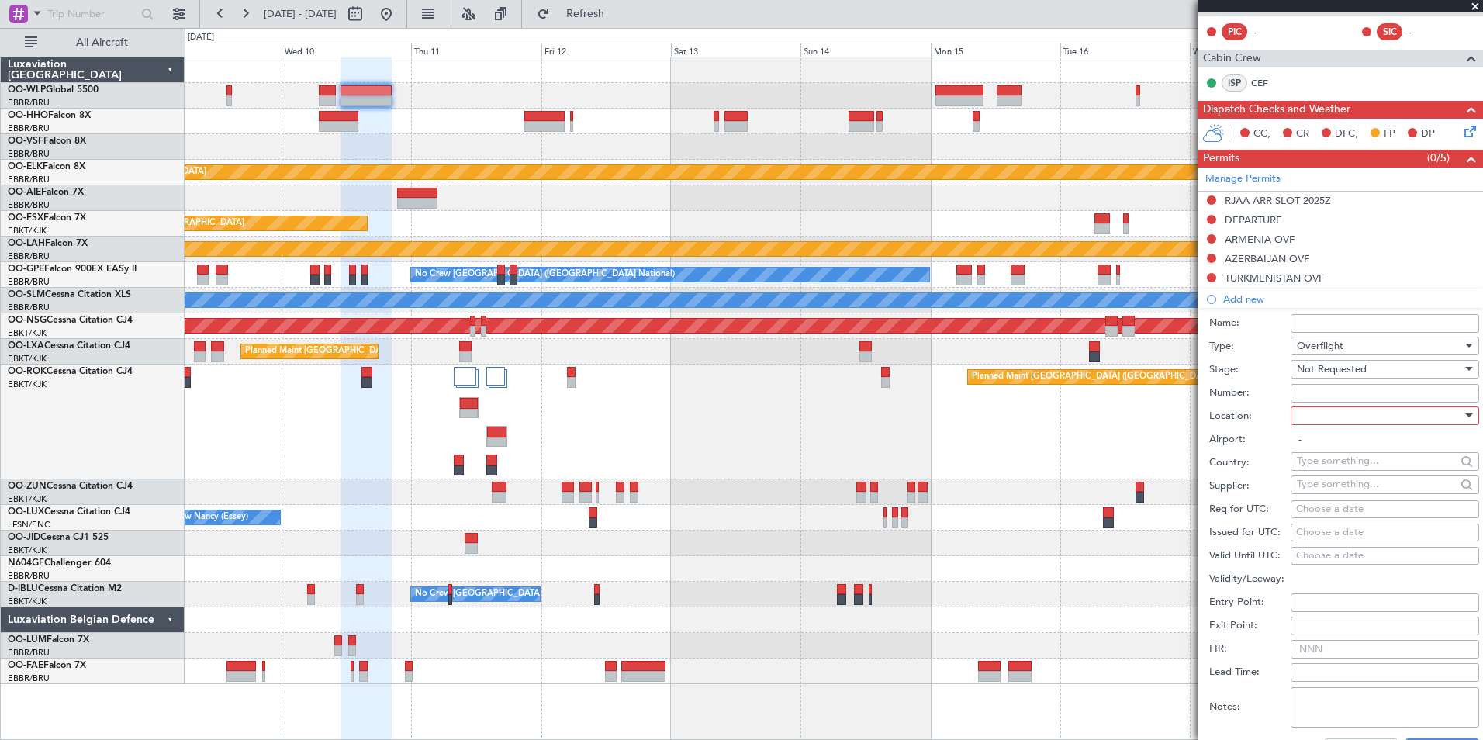
click at [1335, 406] on div at bounding box center [1379, 415] width 165 height 23
click at [1321, 527] on span "Arrival Alt" at bounding box center [1378, 516] width 163 height 23
click at [1341, 426] on div "Arrival Alt" at bounding box center [1379, 415] width 165 height 23
click at [1318, 541] on span "Enroute" at bounding box center [1378, 539] width 163 height 23
click at [1329, 461] on input "text" at bounding box center [1376, 460] width 159 height 23
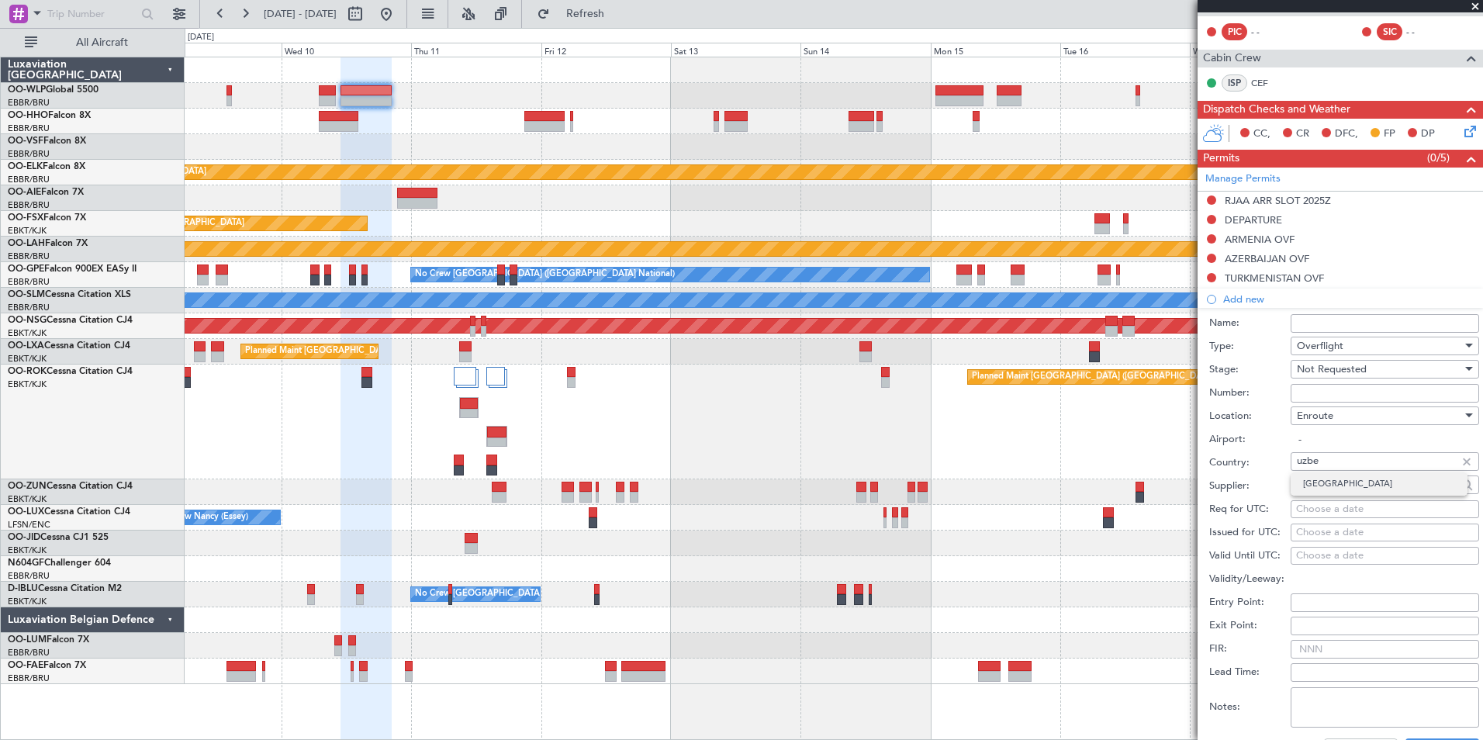
click at [1336, 482] on span "Uzbekistan" at bounding box center [1379, 483] width 152 height 23
type input "Uzbekistan"
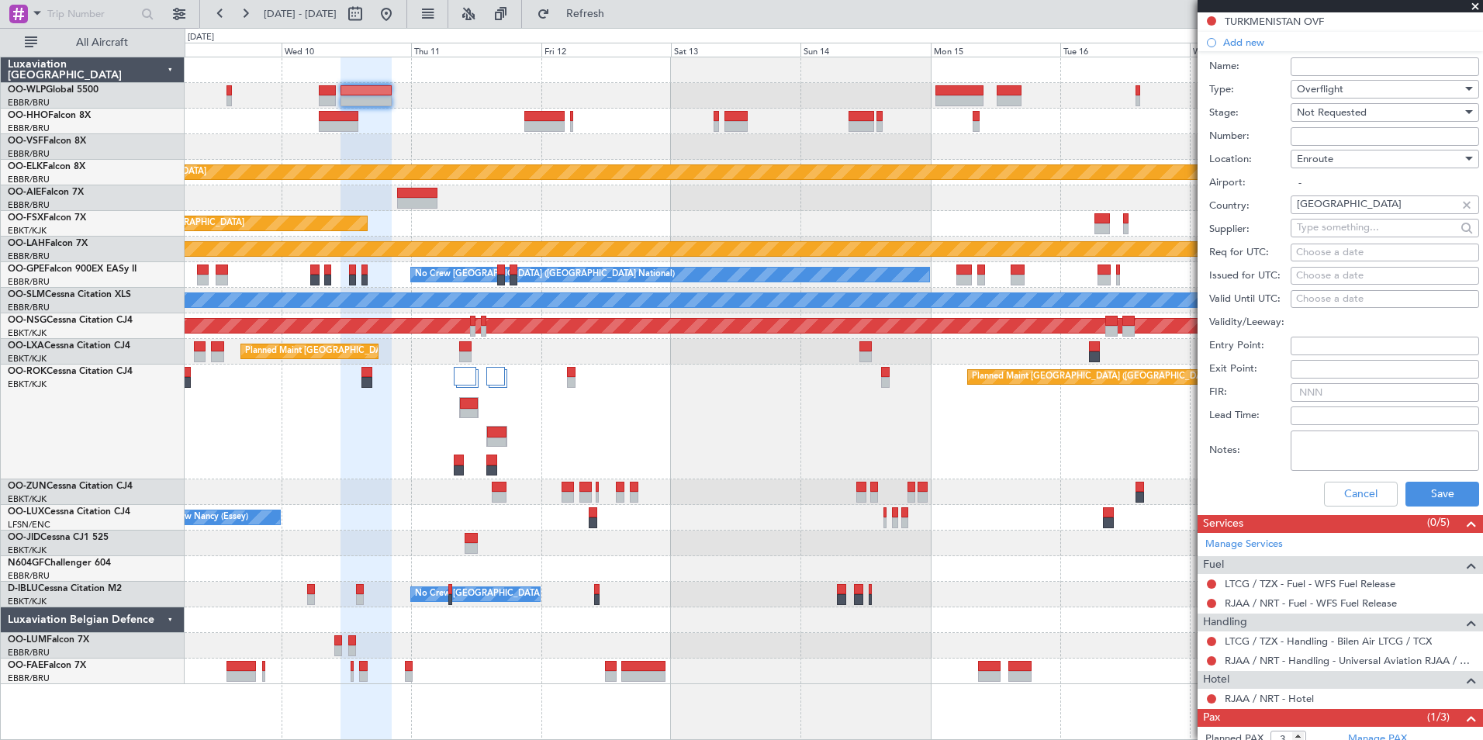
scroll to position [620, 0]
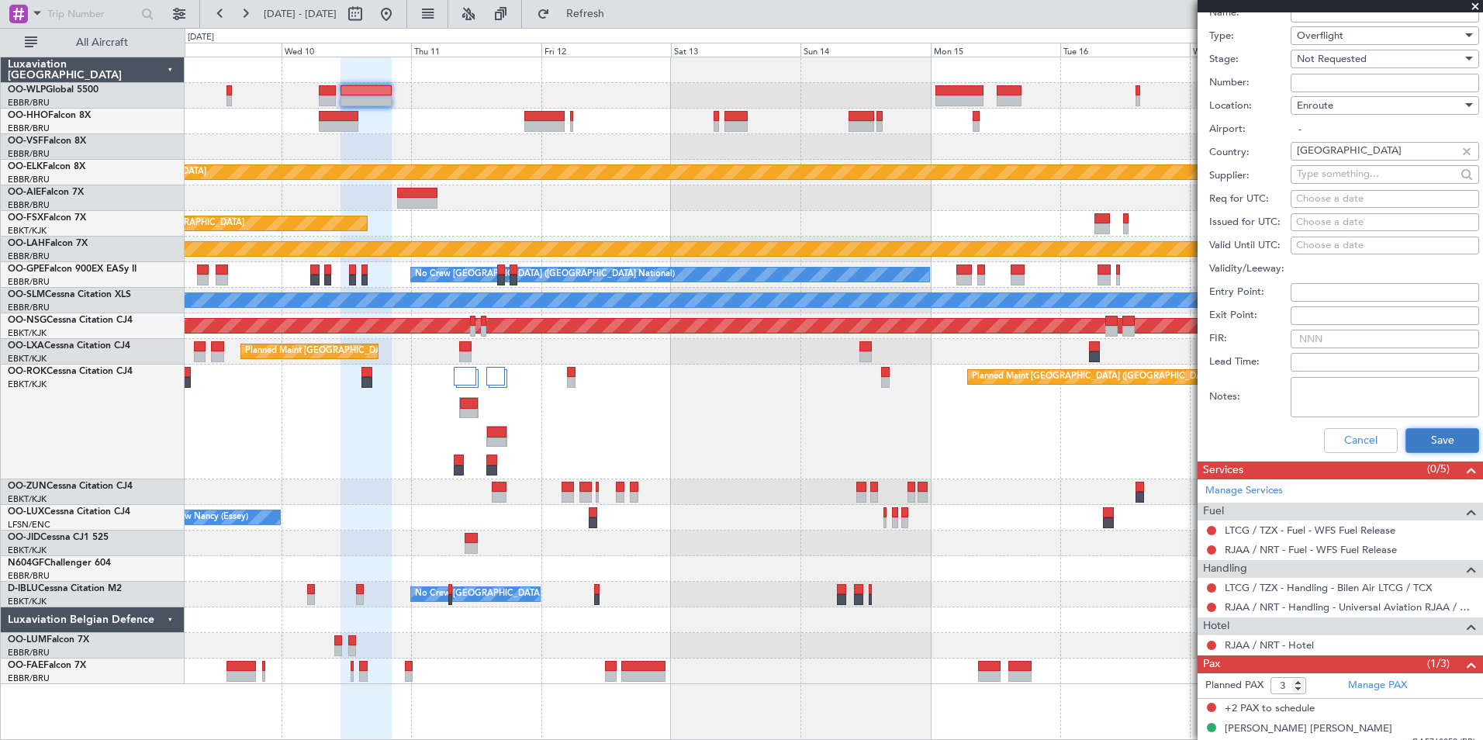
click at [1430, 445] on button "Save" at bounding box center [1442, 440] width 74 height 25
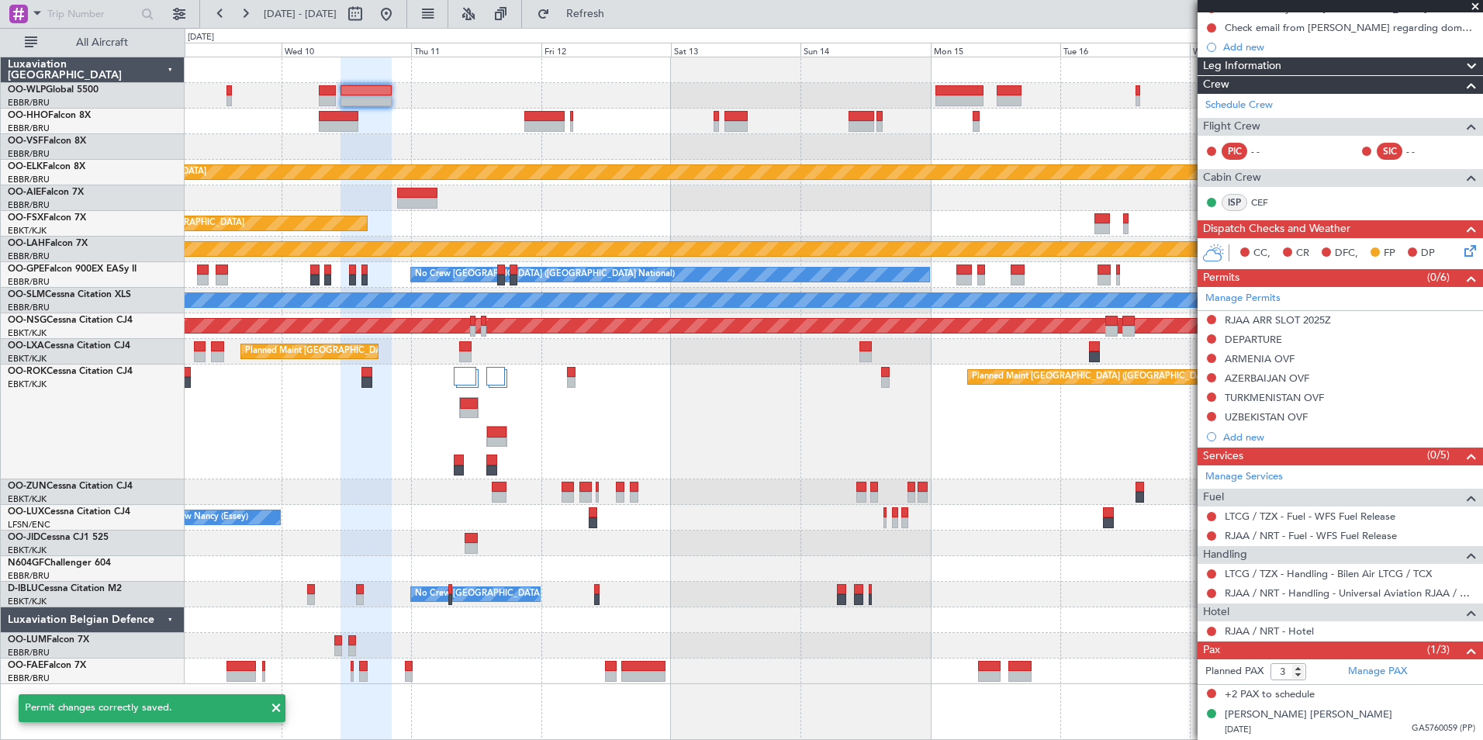
scroll to position [190, 0]
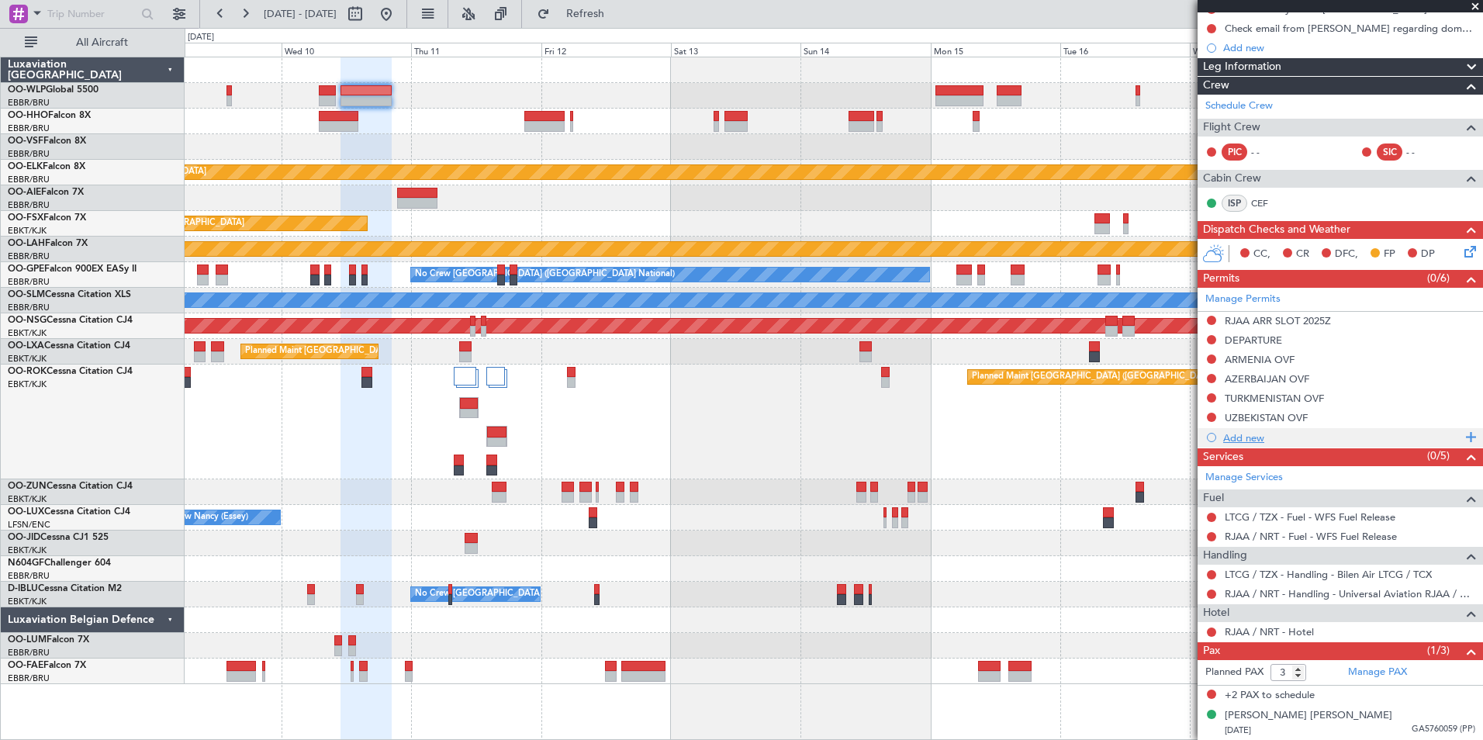
click at [1252, 431] on div "Add new" at bounding box center [1342, 437] width 238 height 13
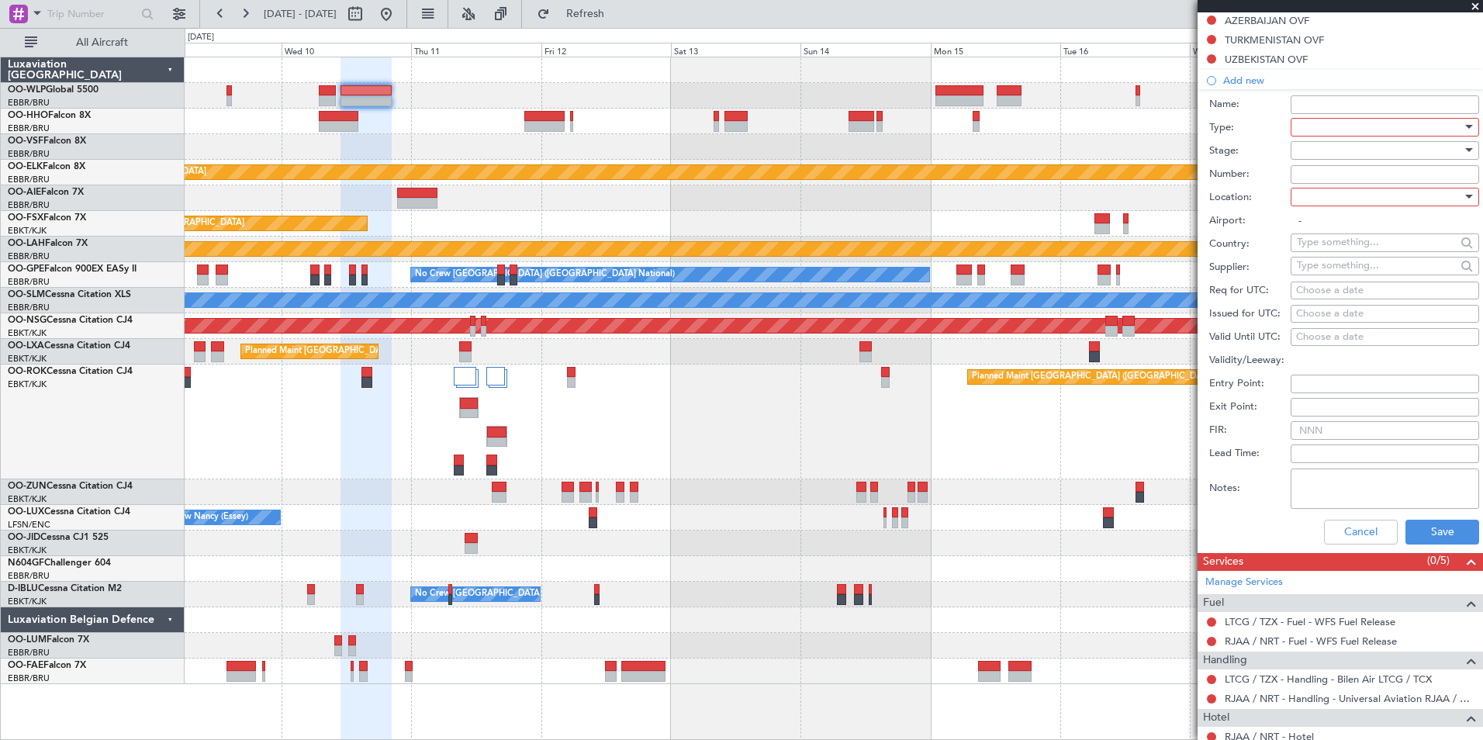
scroll to position [485, 0]
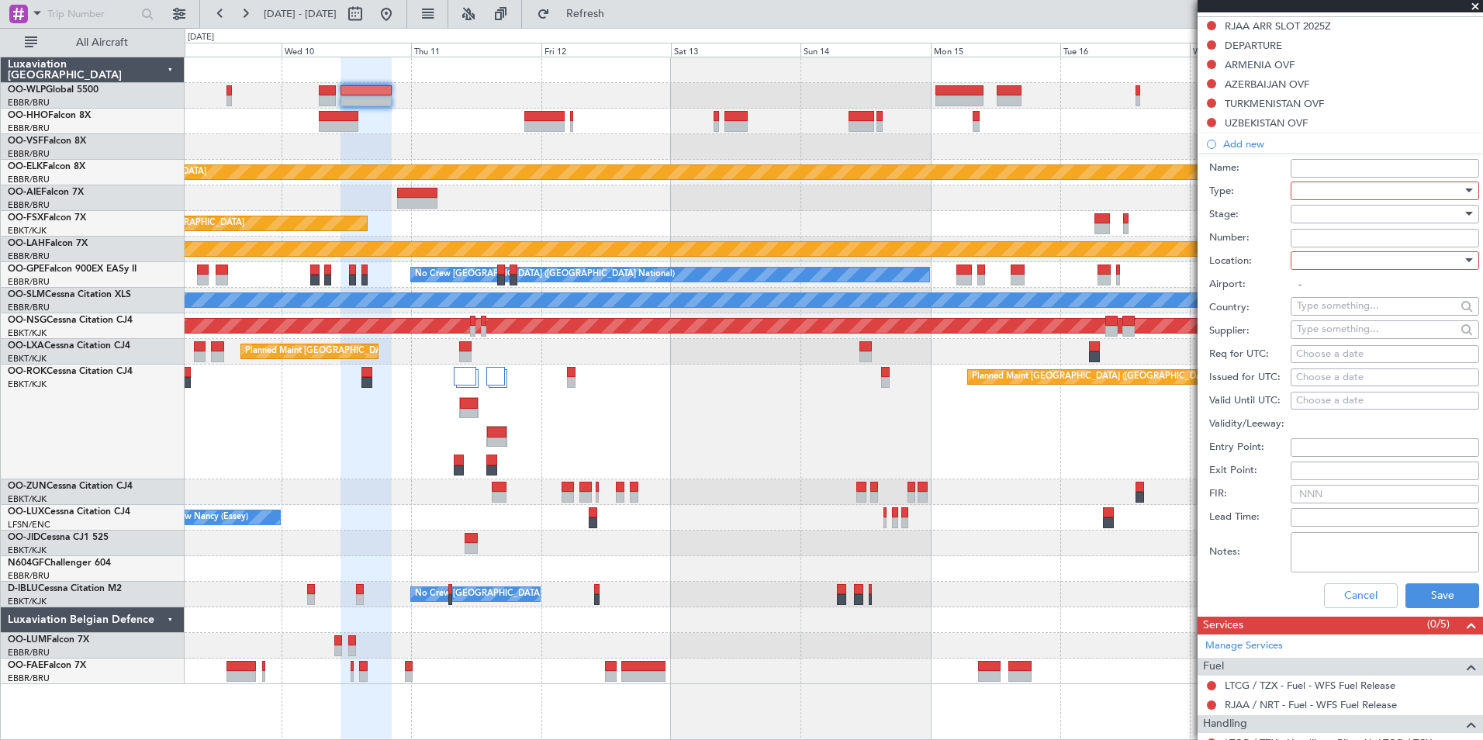
click at [1328, 185] on div at bounding box center [1379, 190] width 165 height 23
click at [1345, 323] on span "Overflight" at bounding box center [1378, 330] width 163 height 23
click at [1315, 212] on div at bounding box center [1379, 213] width 165 height 23
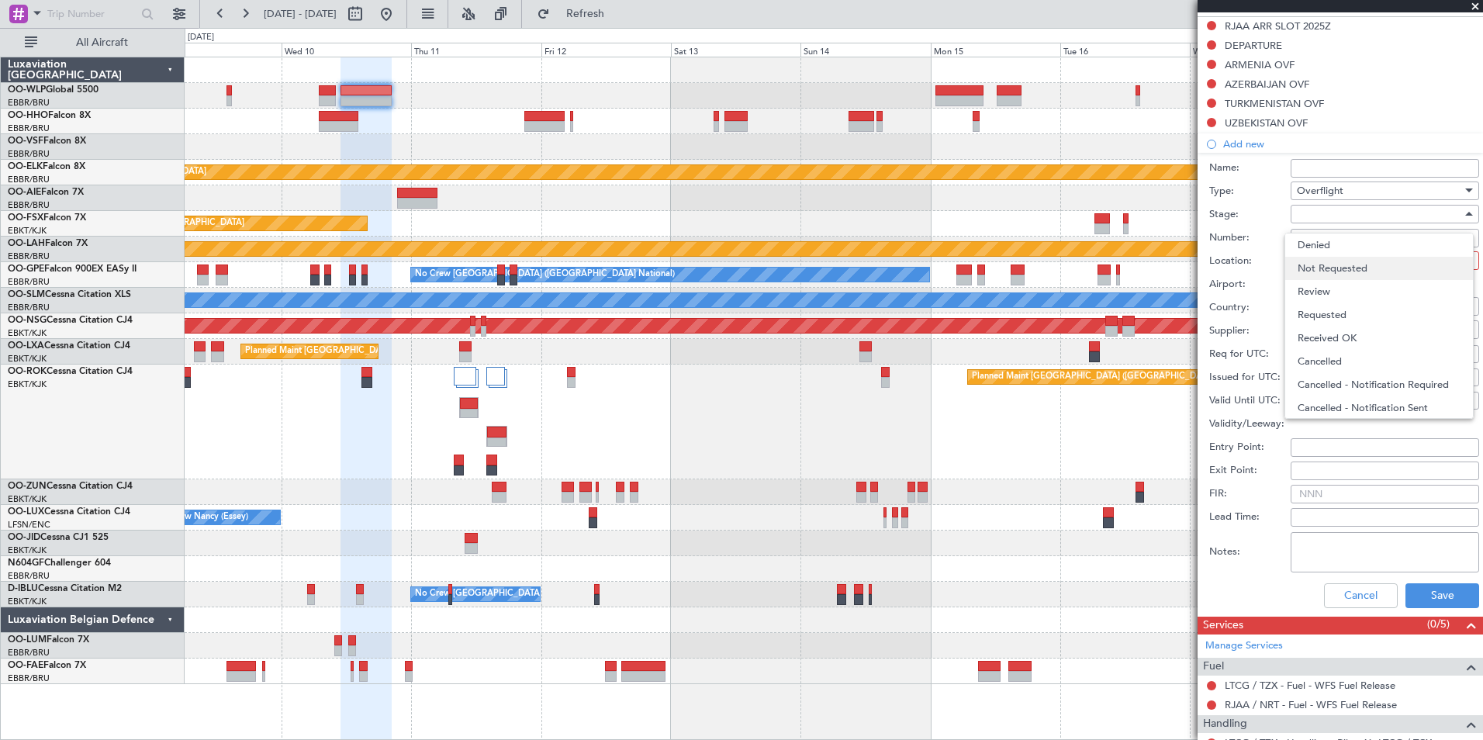
click at [1344, 271] on span "Not Requested" at bounding box center [1378, 268] width 163 height 23
click at [1336, 253] on div at bounding box center [1379, 260] width 165 height 23
click at [1332, 380] on span "Enroute" at bounding box center [1378, 384] width 163 height 23
click at [1322, 299] on input "text" at bounding box center [1376, 305] width 159 height 23
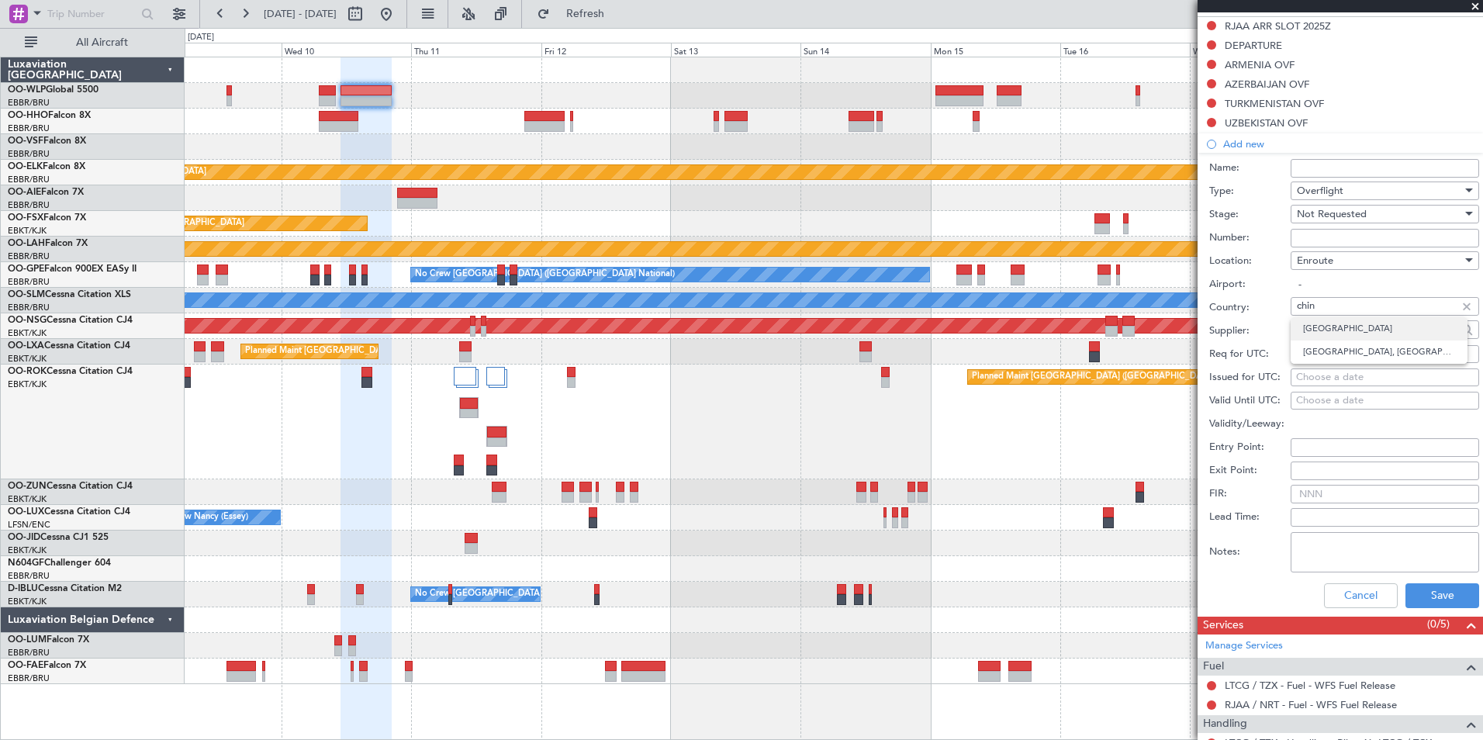
click at [1318, 330] on span "China" at bounding box center [1379, 328] width 152 height 23
type input "China"
click at [1442, 599] on button "Save" at bounding box center [1442, 595] width 74 height 25
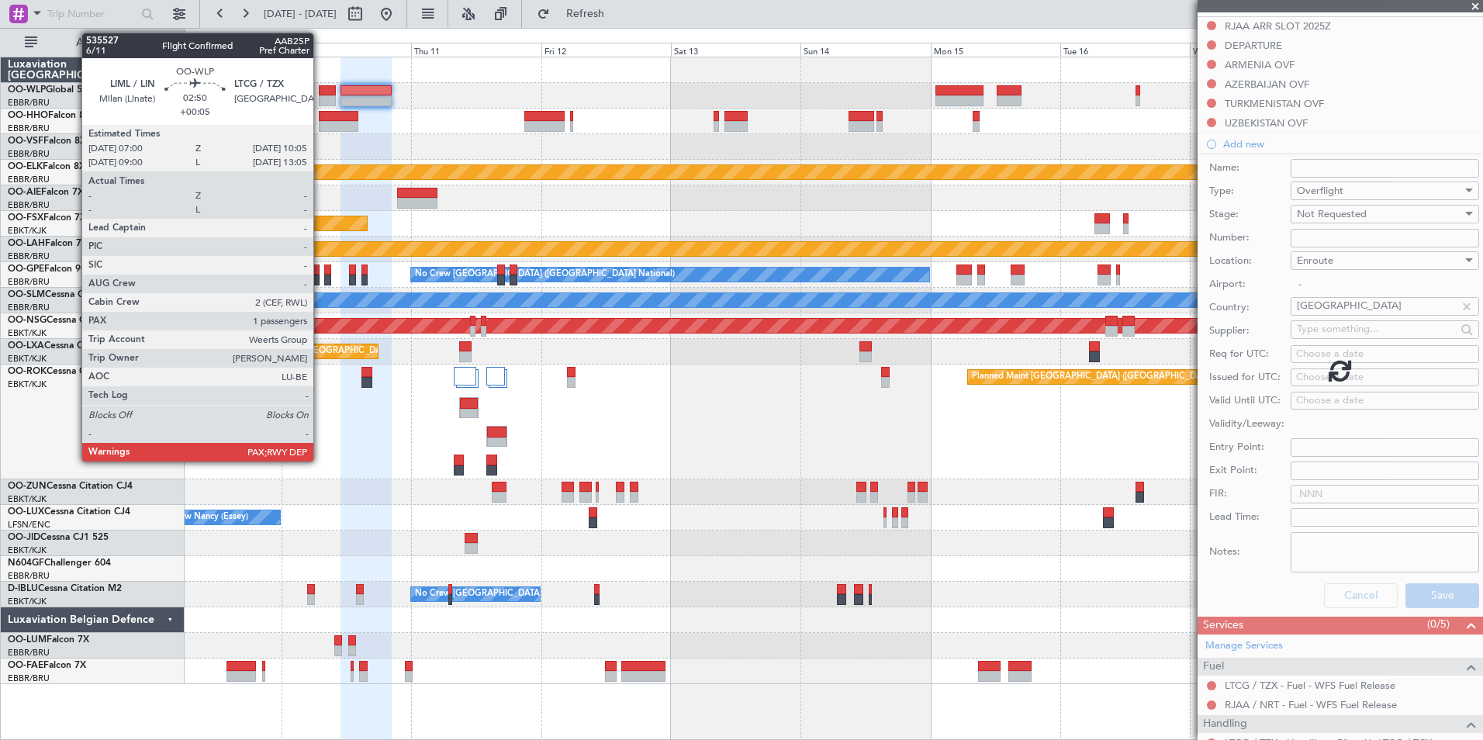
scroll to position [209, 0]
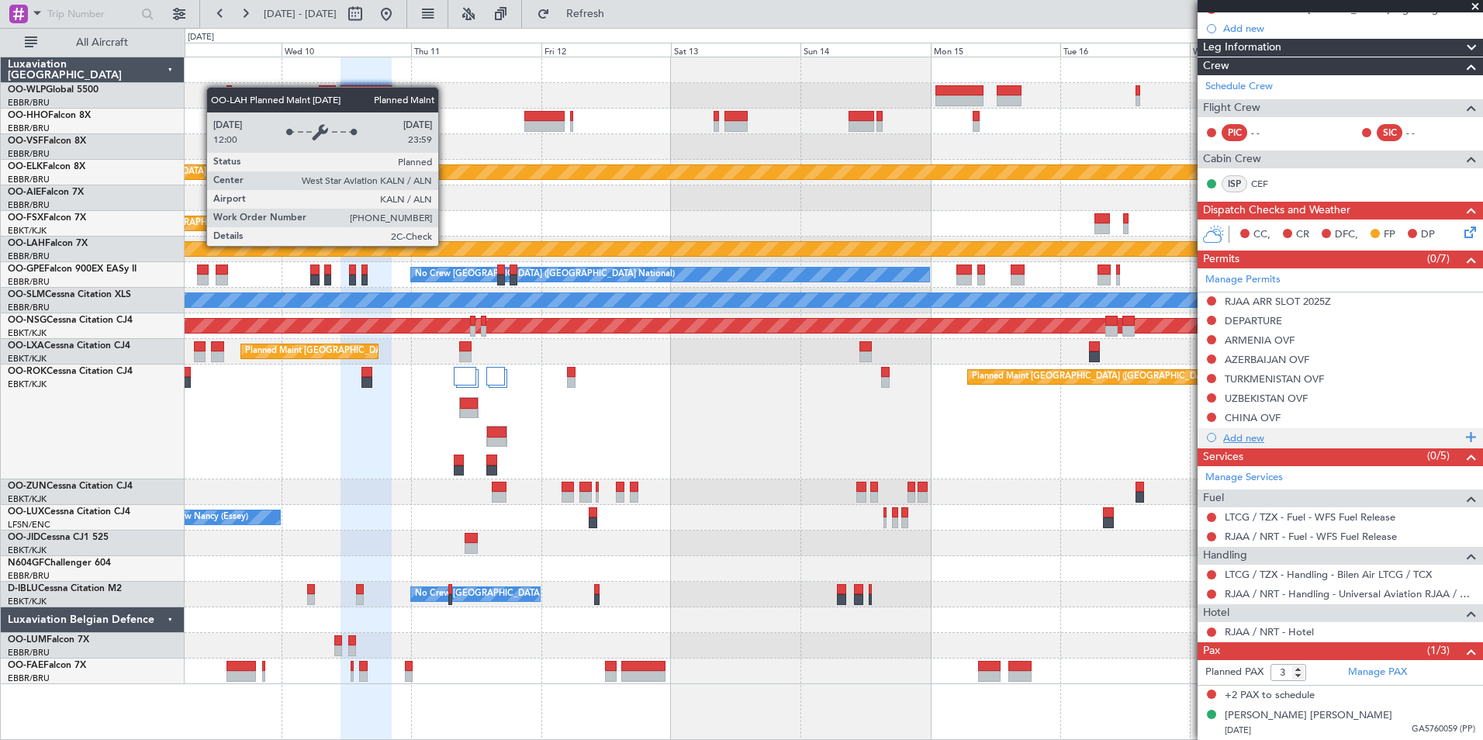
click at [1232, 437] on div "Add new" at bounding box center [1342, 437] width 238 height 13
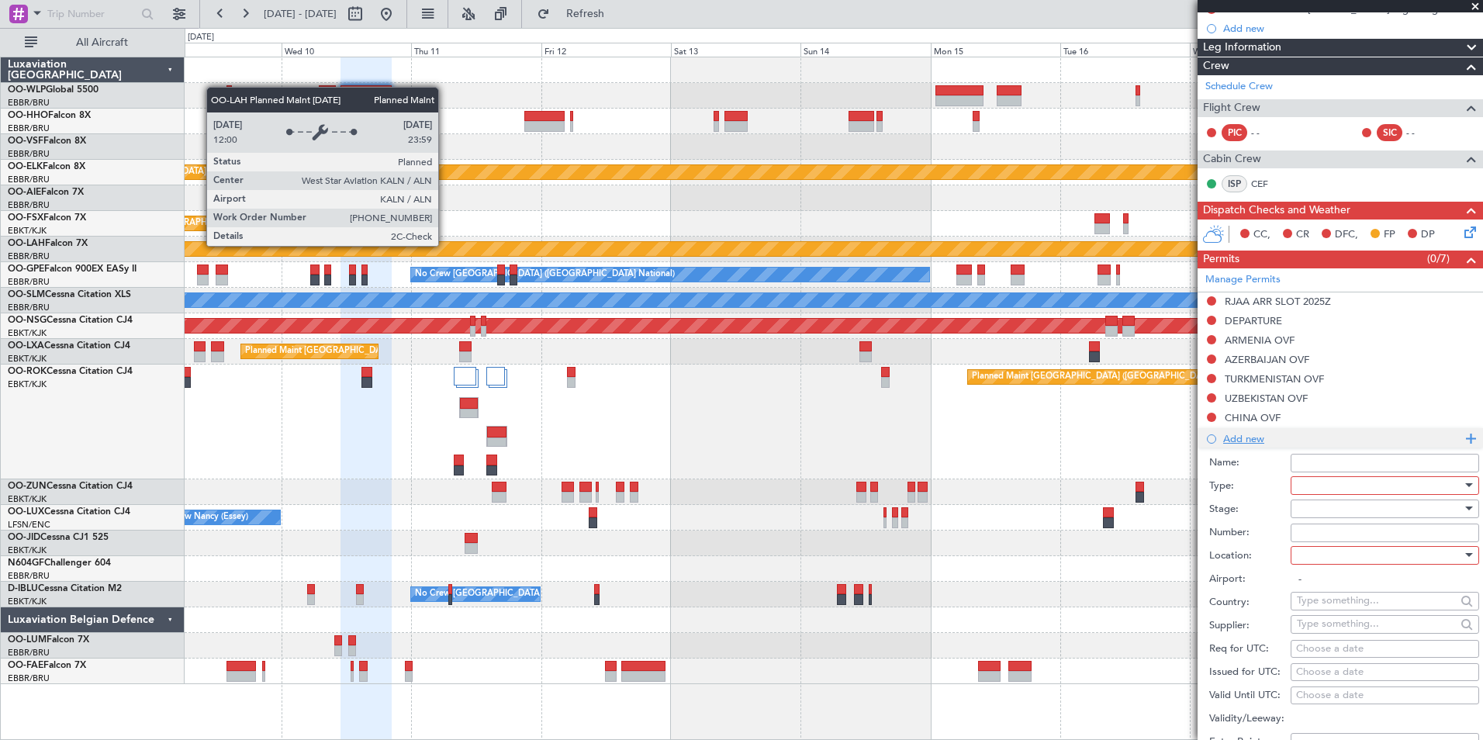
scroll to position [485, 0]
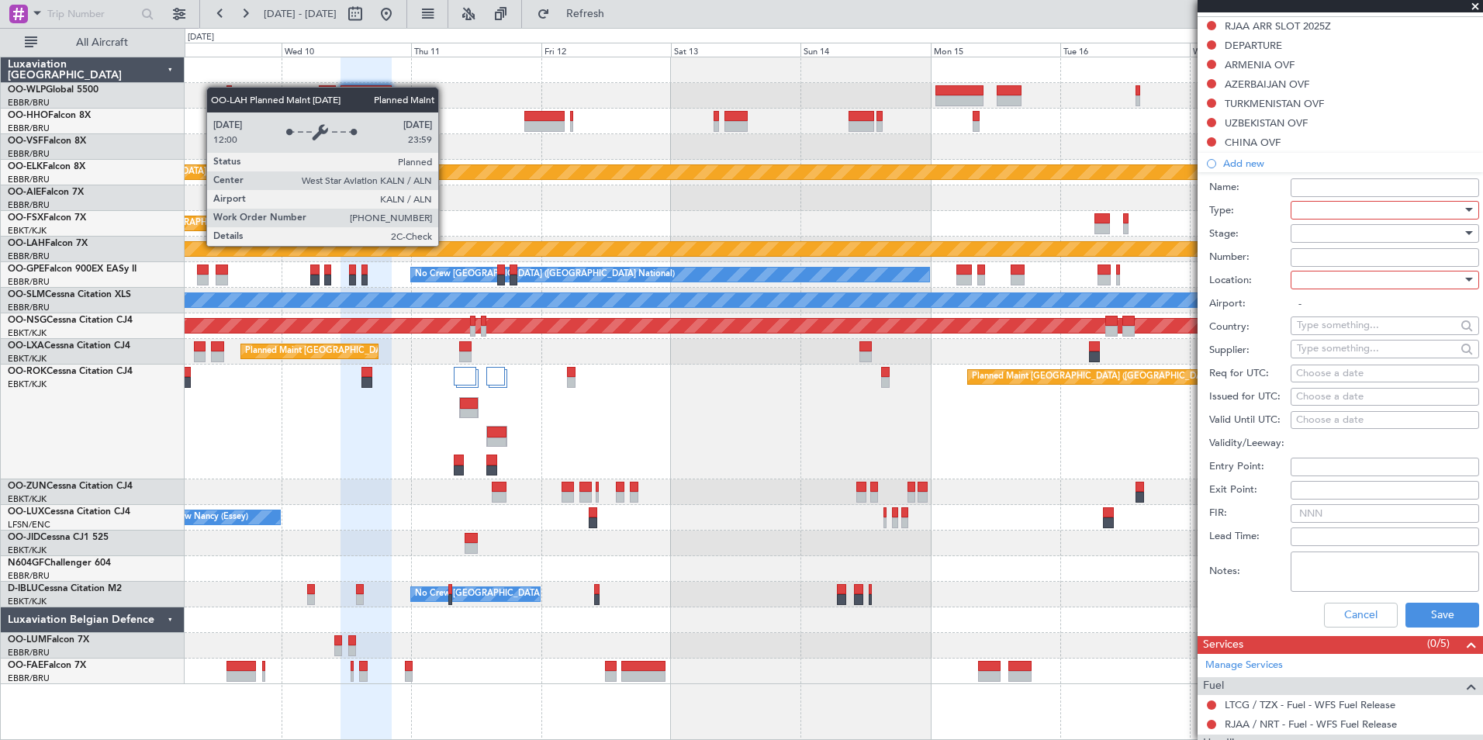
click at [1313, 208] on div at bounding box center [1379, 210] width 165 height 23
click at [1321, 307] on span "Landing" at bounding box center [1378, 303] width 163 height 23
click at [1318, 230] on div at bounding box center [1379, 233] width 165 height 23
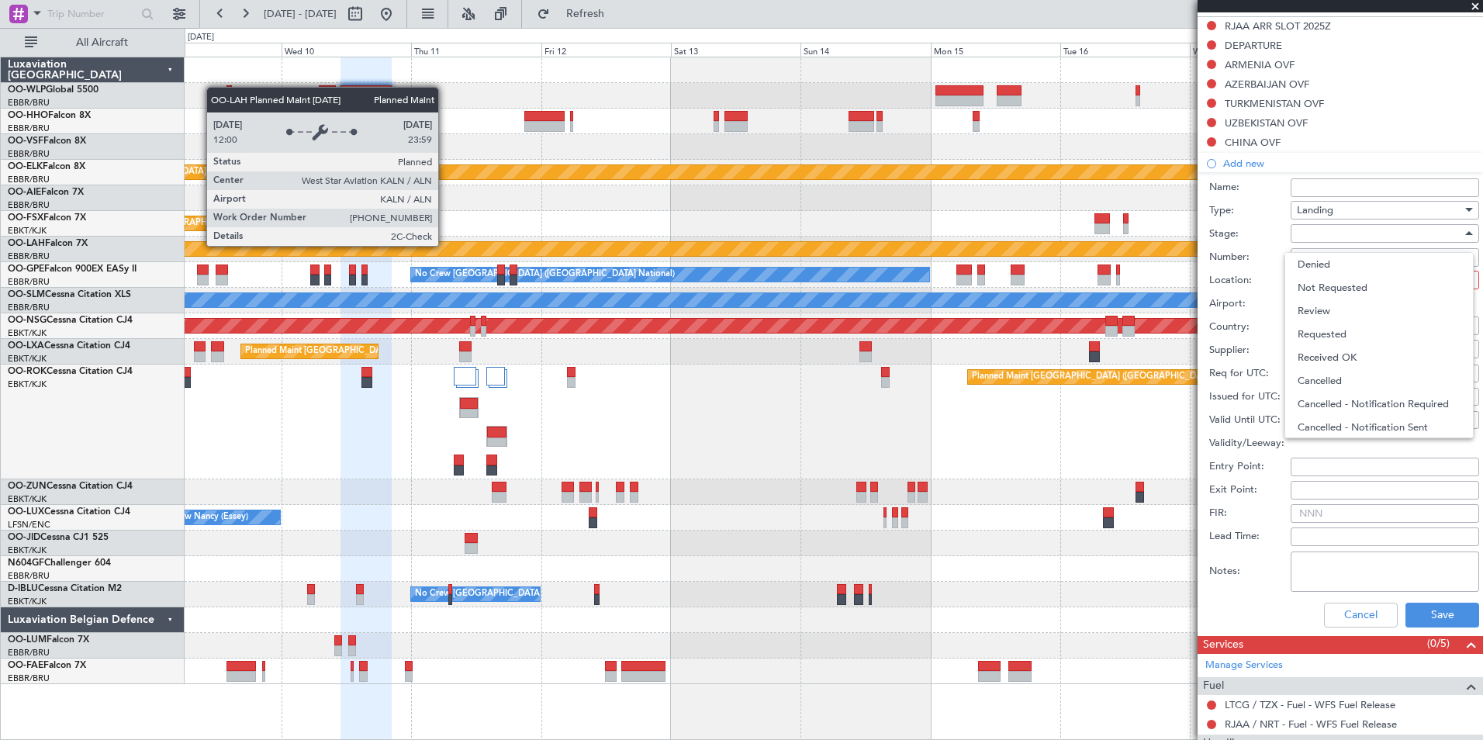
click at [1341, 304] on span "Review" at bounding box center [1378, 310] width 163 height 23
click at [1300, 226] on span "Review" at bounding box center [1313, 233] width 33 height 14
click at [1344, 293] on span "Not Requested" at bounding box center [1378, 287] width 163 height 23
click at [1331, 278] on div at bounding box center [1379, 279] width 165 height 23
click at [1336, 357] on span "Arrival" at bounding box center [1378, 357] width 163 height 23
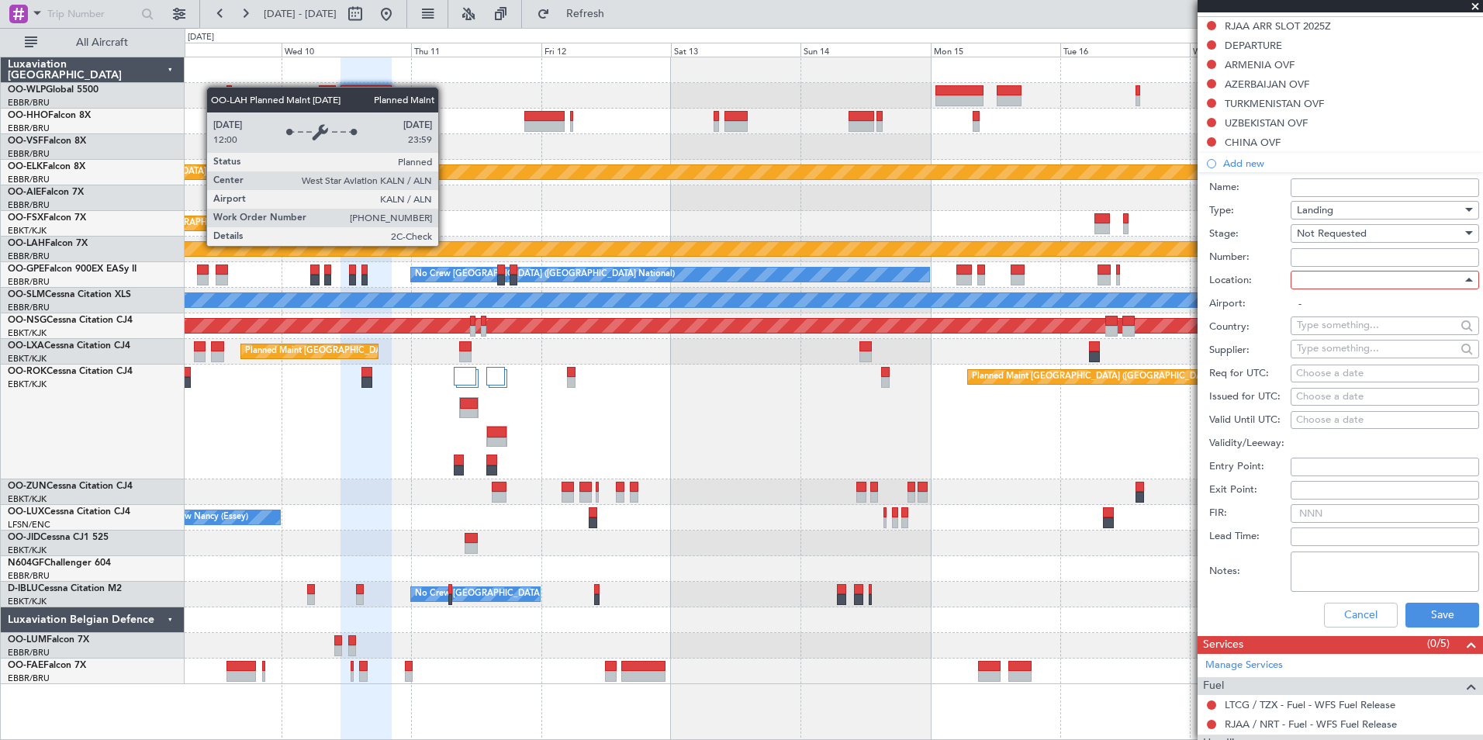
type input "RJAA / NRT"
click at [1336, 369] on div "Choose a date" at bounding box center [1385, 374] width 178 height 16
select select "8"
select select "2025"
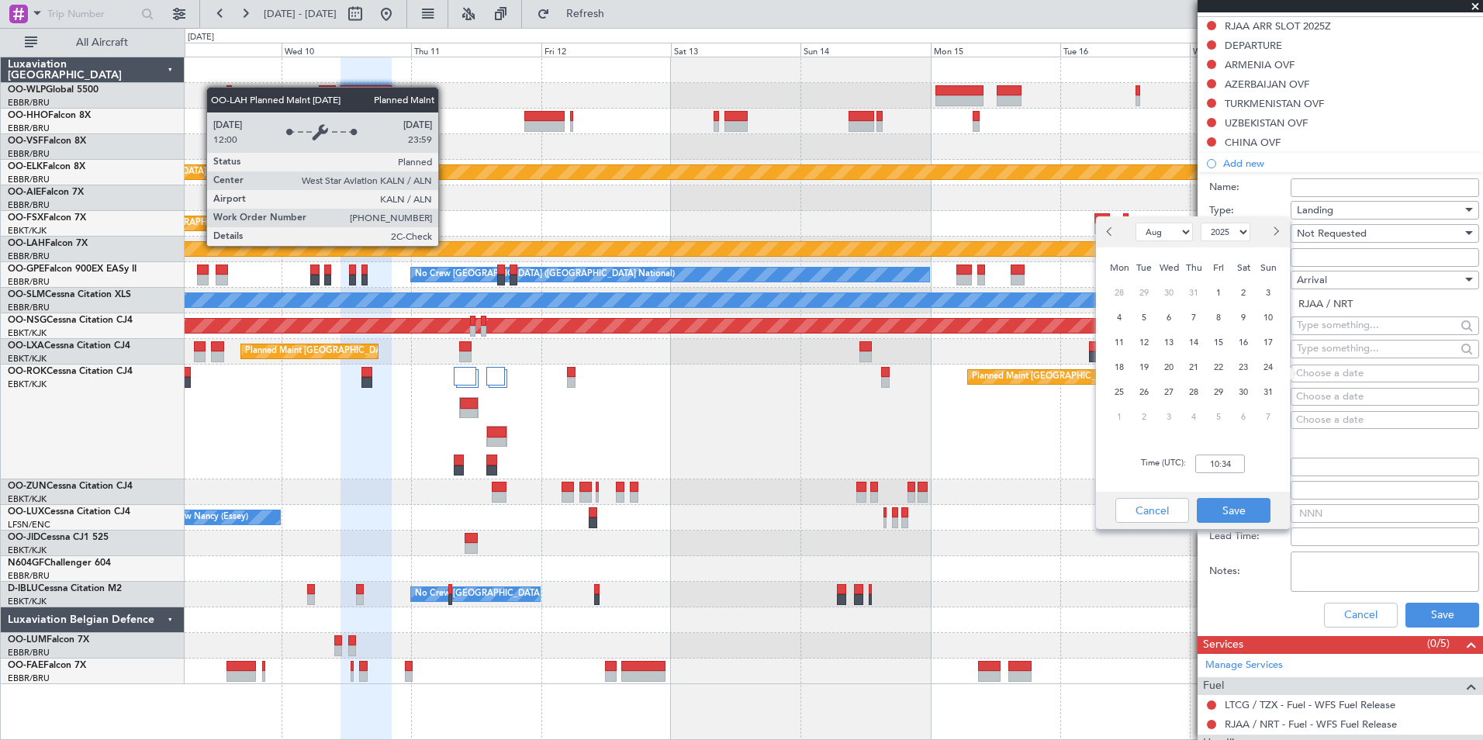
click at [1246, 591] on div "Notes:" at bounding box center [1344, 571] width 270 height 47
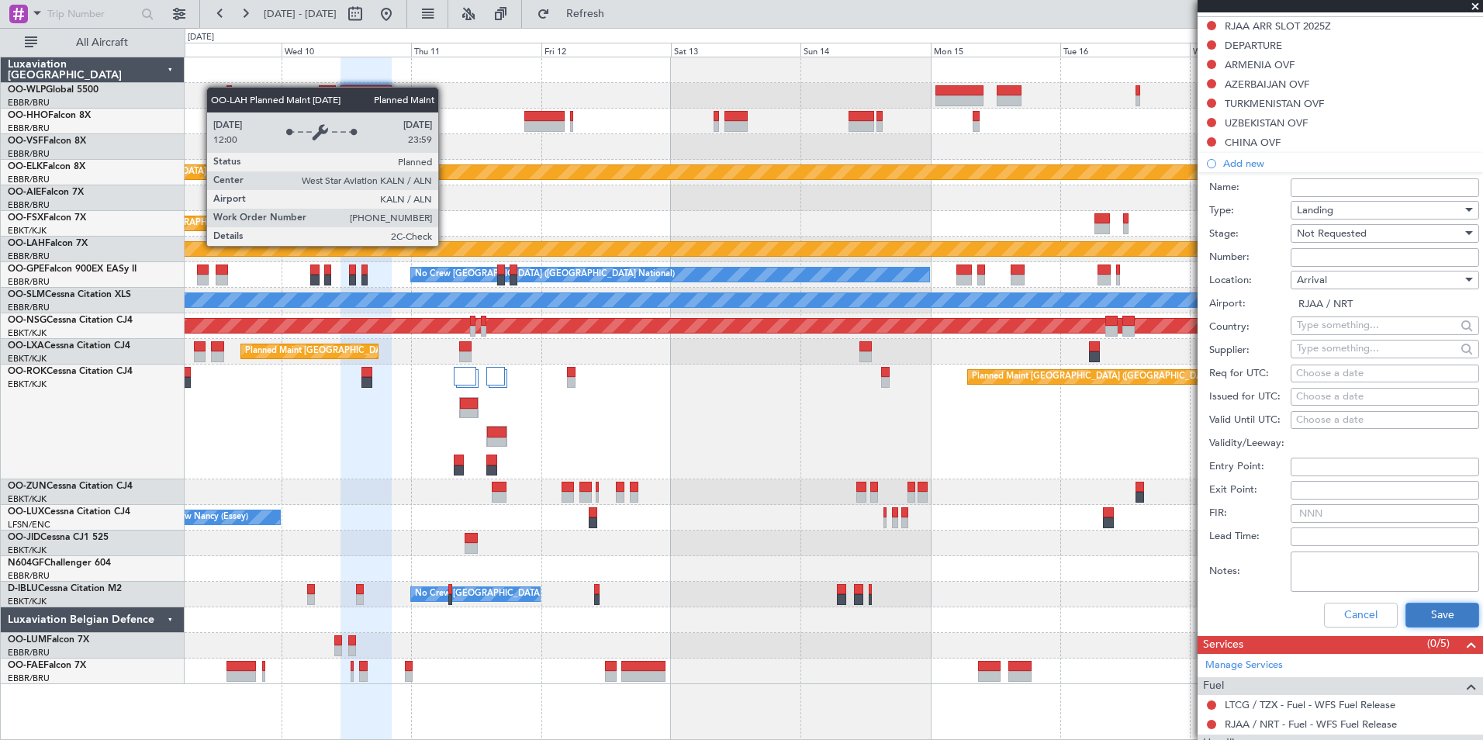
click at [1420, 615] on button "Save" at bounding box center [1442, 615] width 74 height 25
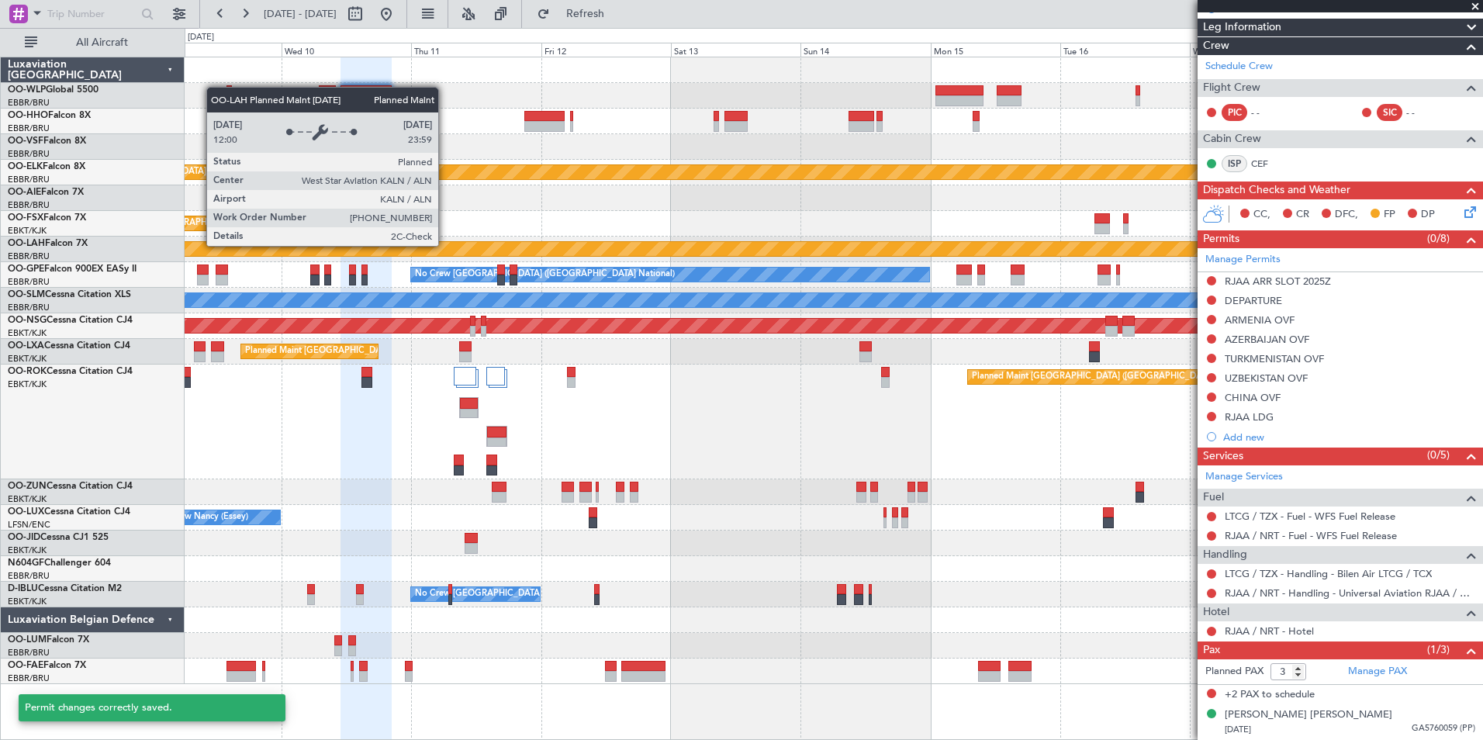
scroll to position [229, 0]
click at [1249, 440] on div "Add new" at bounding box center [1342, 437] width 238 height 13
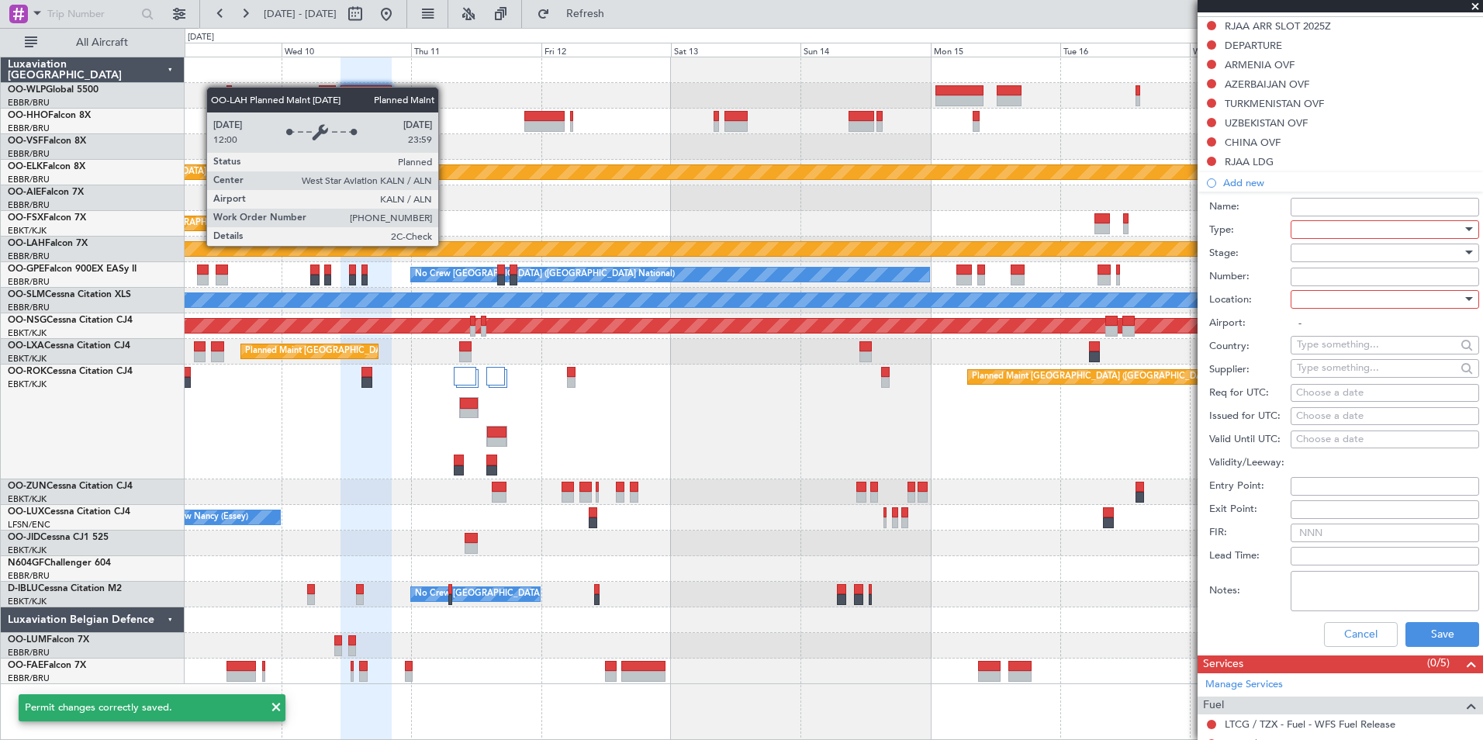
click at [1311, 226] on div at bounding box center [1379, 229] width 165 height 23
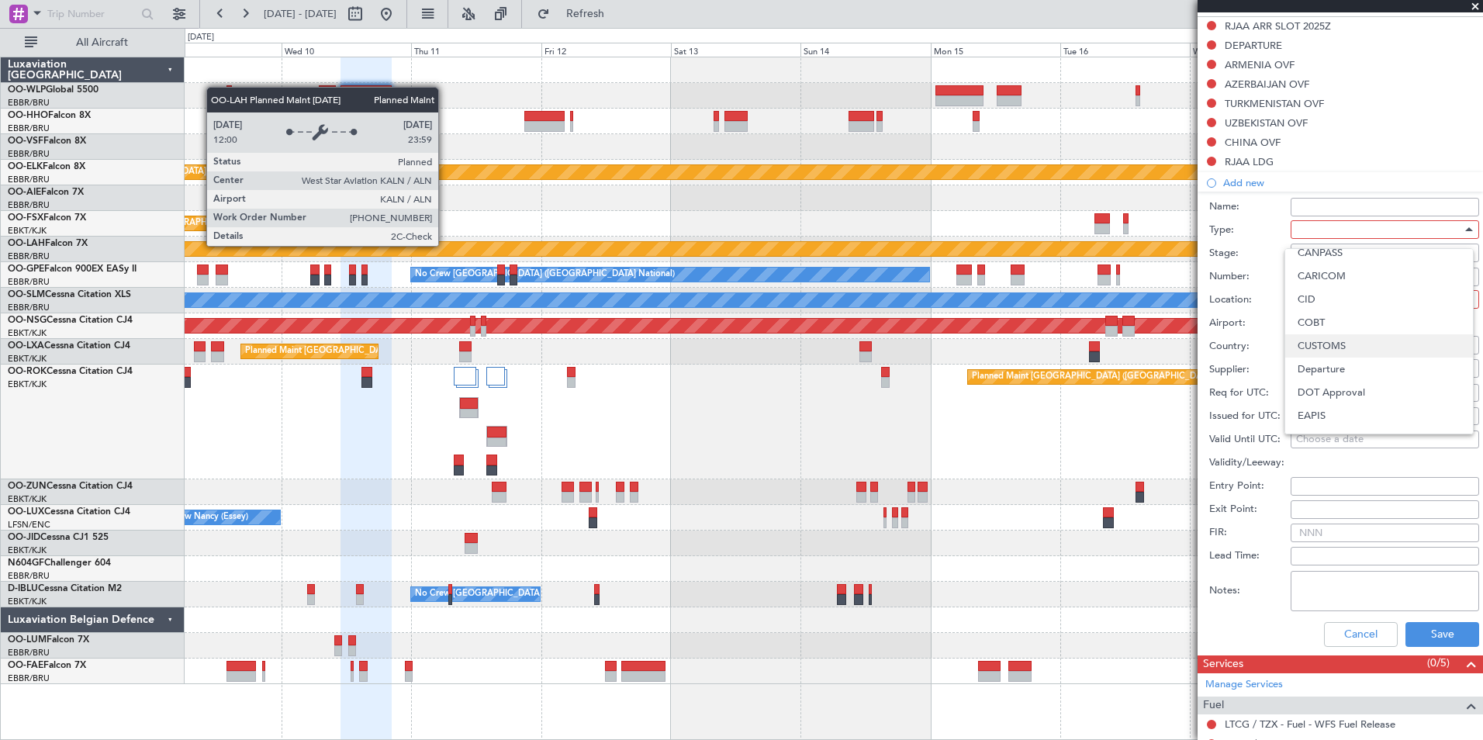
click at [1321, 349] on span "CUSTOMS" at bounding box center [1378, 345] width 163 height 23
click at [1316, 250] on div at bounding box center [1379, 252] width 165 height 23
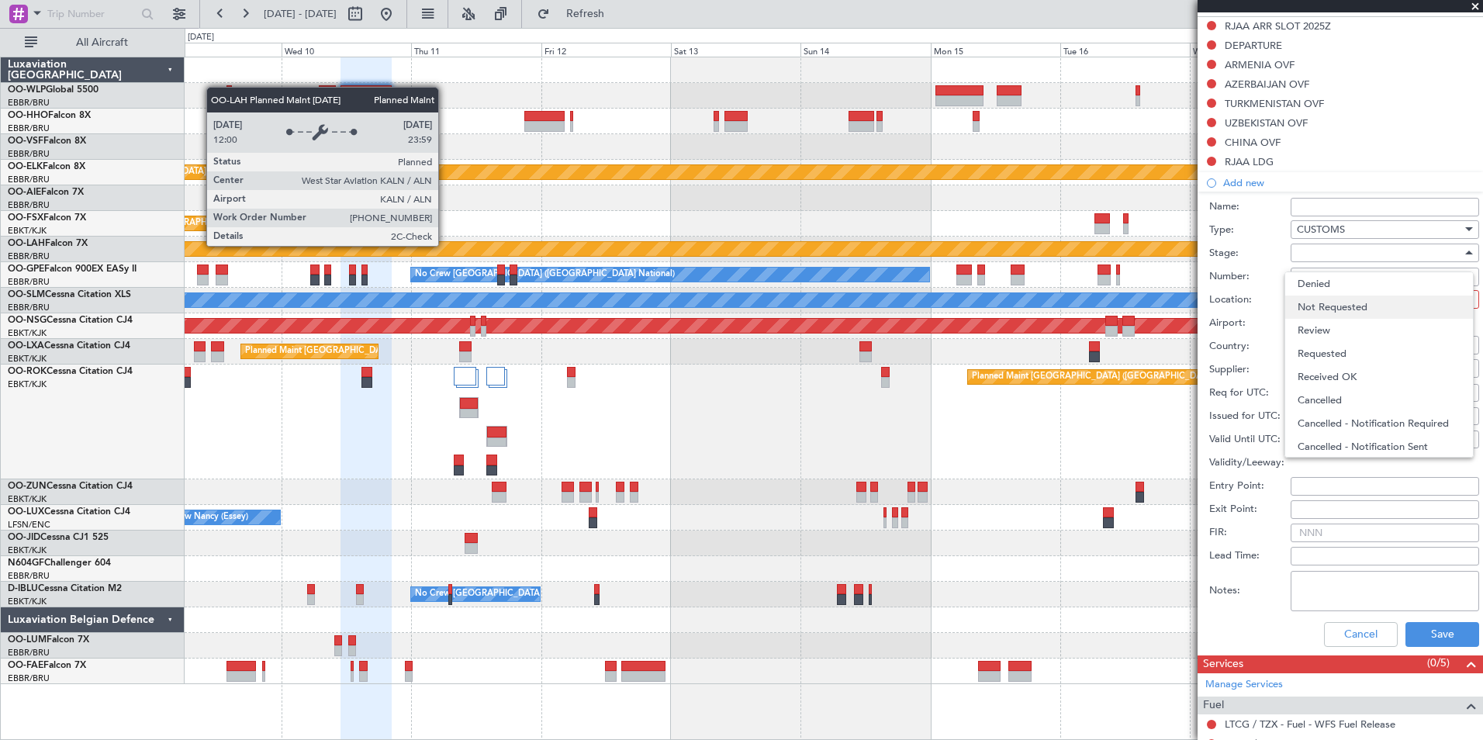
click at [1340, 301] on span "Not Requested" at bounding box center [1378, 306] width 163 height 23
click at [1338, 304] on div at bounding box center [1379, 299] width 165 height 23
click at [1338, 373] on span "Arrival" at bounding box center [1378, 376] width 163 height 23
type input "RJAA / NRT"
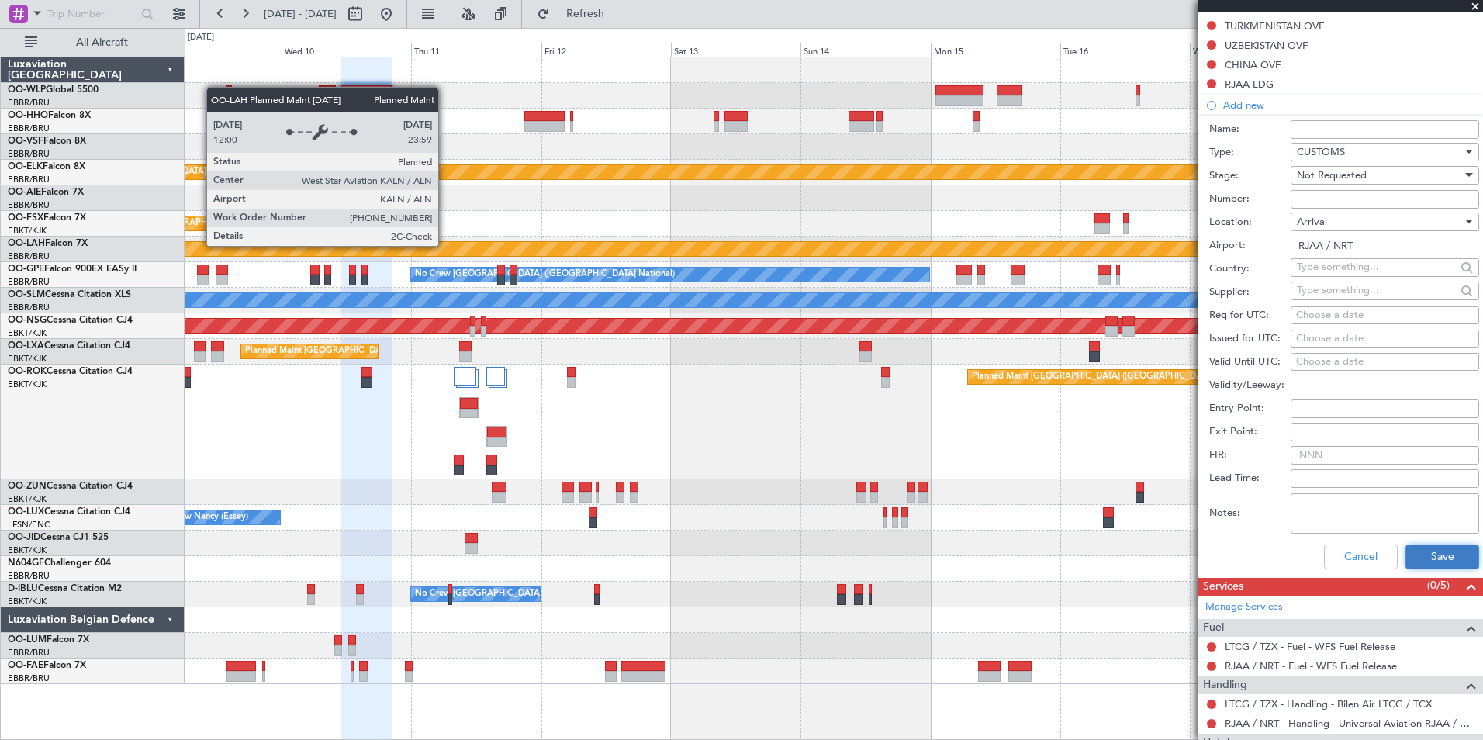
click at [1416, 552] on button "Save" at bounding box center [1442, 556] width 74 height 25
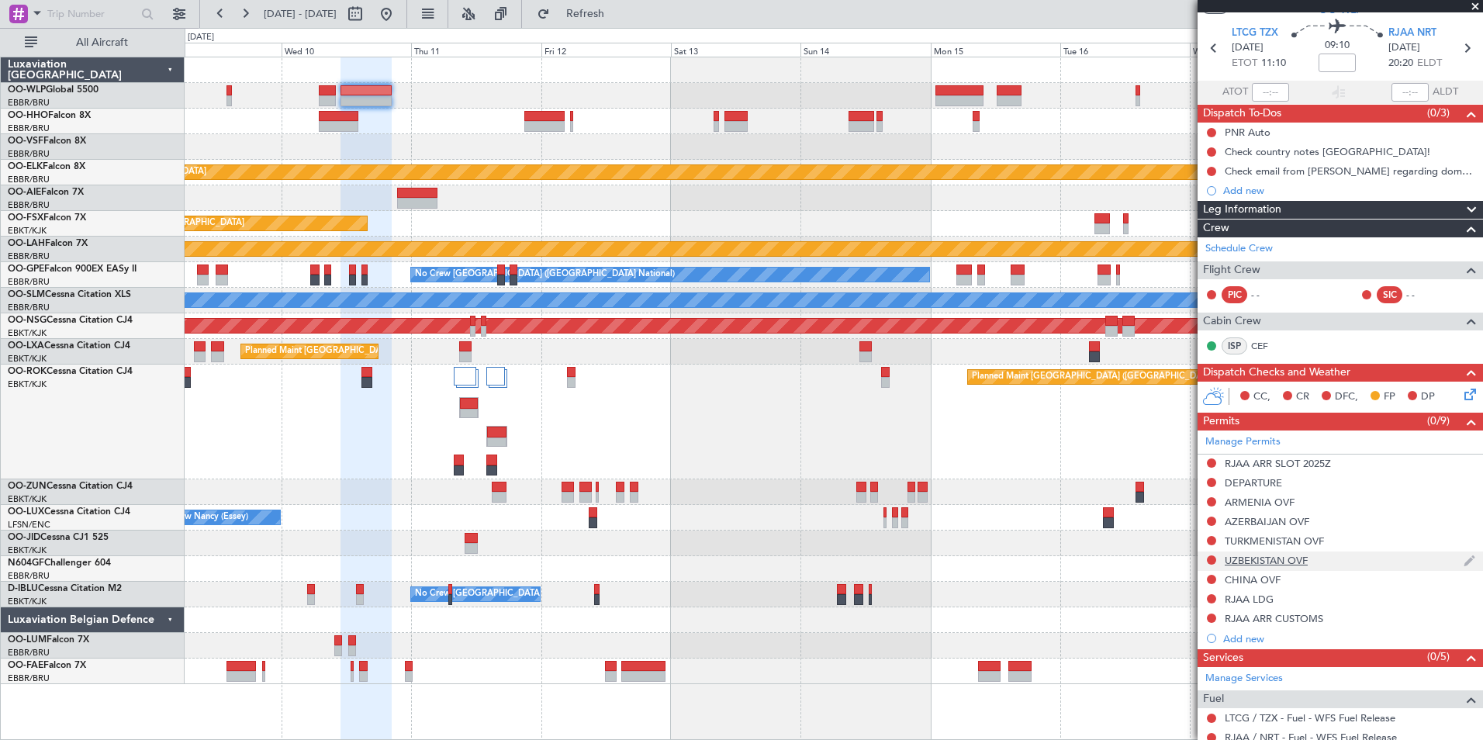
scroll to position [0, 0]
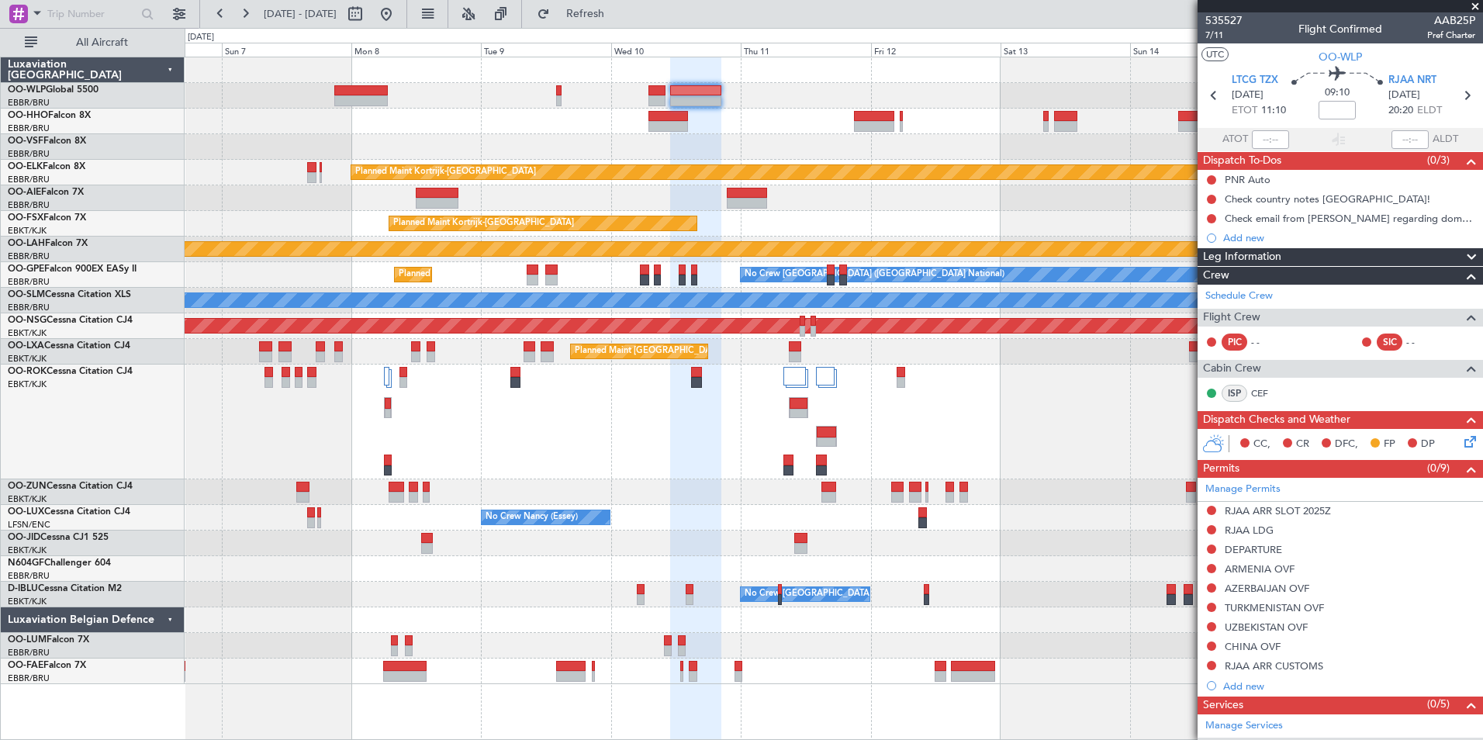
click at [704, 409] on div "Planned Maint [GEOGRAPHIC_DATA] ([GEOGRAPHIC_DATA])" at bounding box center [833, 421] width 1297 height 115
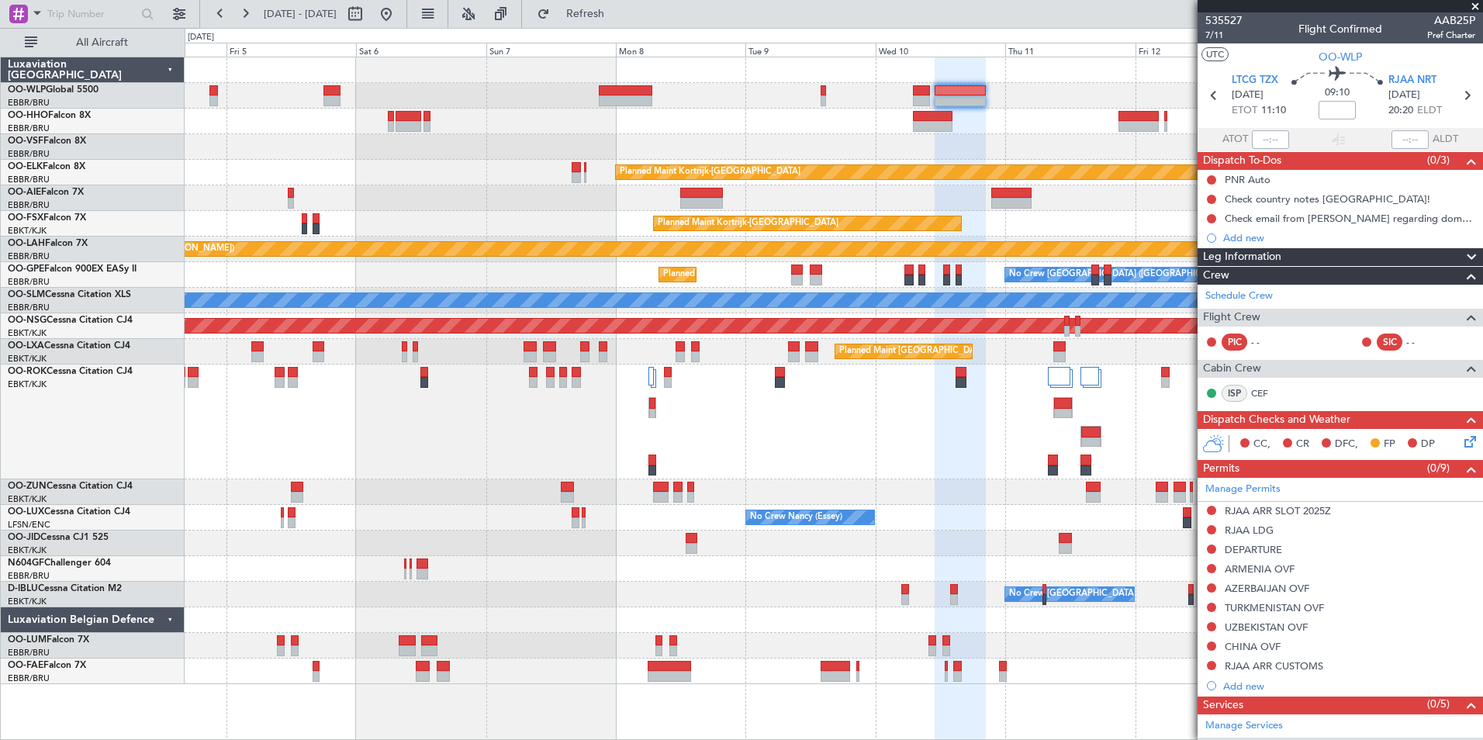
click at [707, 422] on div "Planned Maint [GEOGRAPHIC_DATA] ([GEOGRAPHIC_DATA]) Planned Maint [GEOGRAPHIC_D…" at bounding box center [833, 421] width 1297 height 115
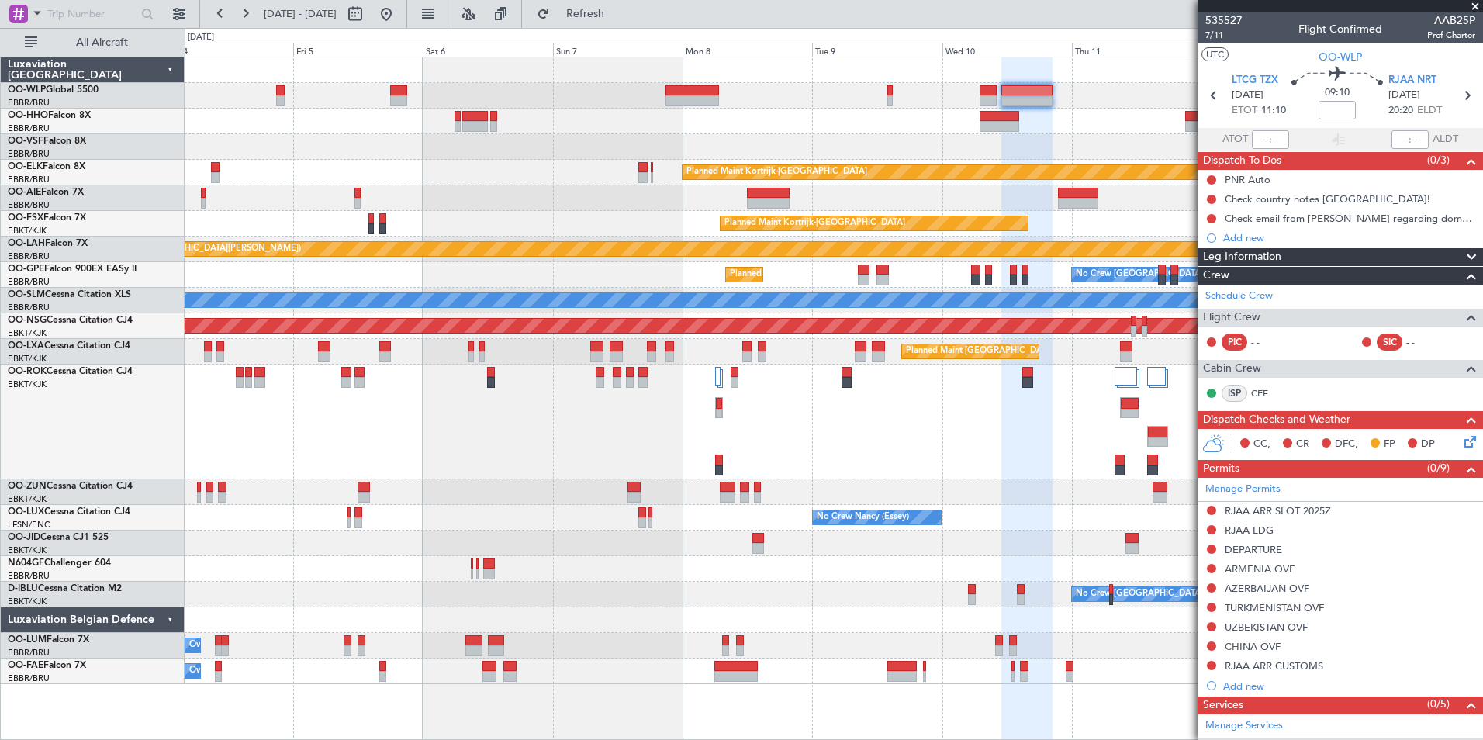
click at [530, 404] on div "Planned Maint Paris (Le Bourget) Planned Maint Paris (Le Bourget)" at bounding box center [833, 421] width 1297 height 115
click at [399, 16] on button at bounding box center [386, 14] width 25 height 25
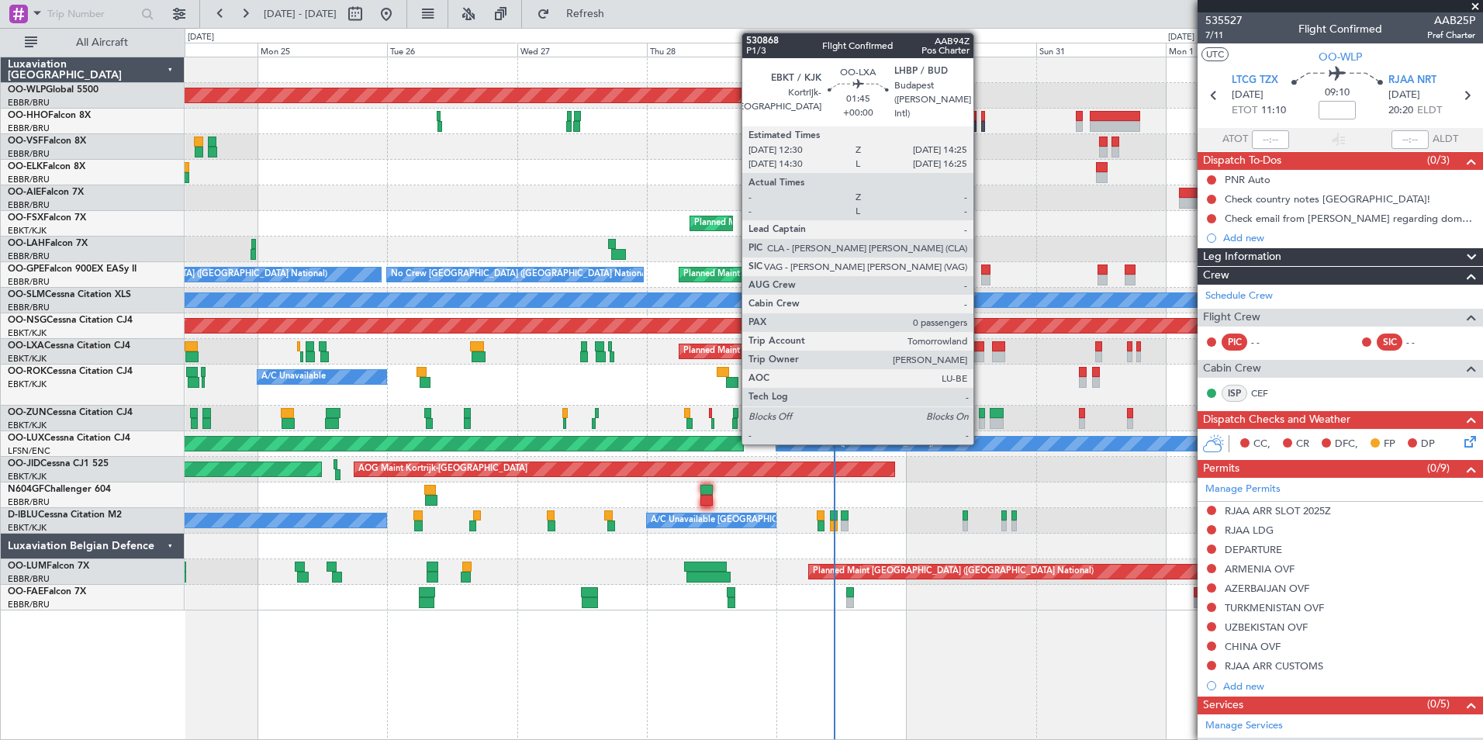
click at [980, 350] on div at bounding box center [978, 346] width 11 height 11
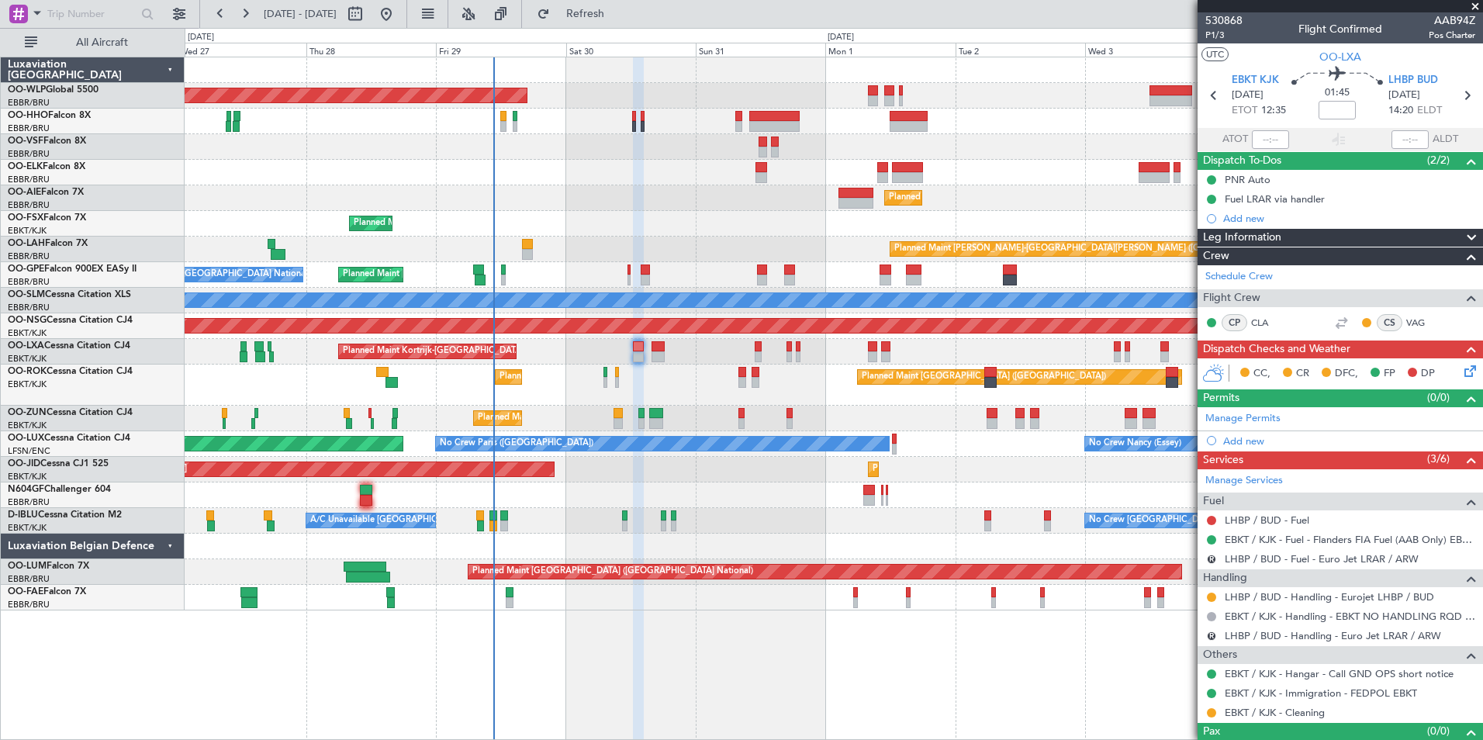
click at [634, 194] on div "Planned Maint Berlin (Brandenburg) Planned Maint Kortrijk-Wevelgem Planned Main…" at bounding box center [833, 333] width 1297 height 553
click at [684, 92] on div "Planned Maint Berlin (Brandenburg) Planned Maint Kortrijk-Wevelgem Planned Main…" at bounding box center [833, 333] width 1297 height 553
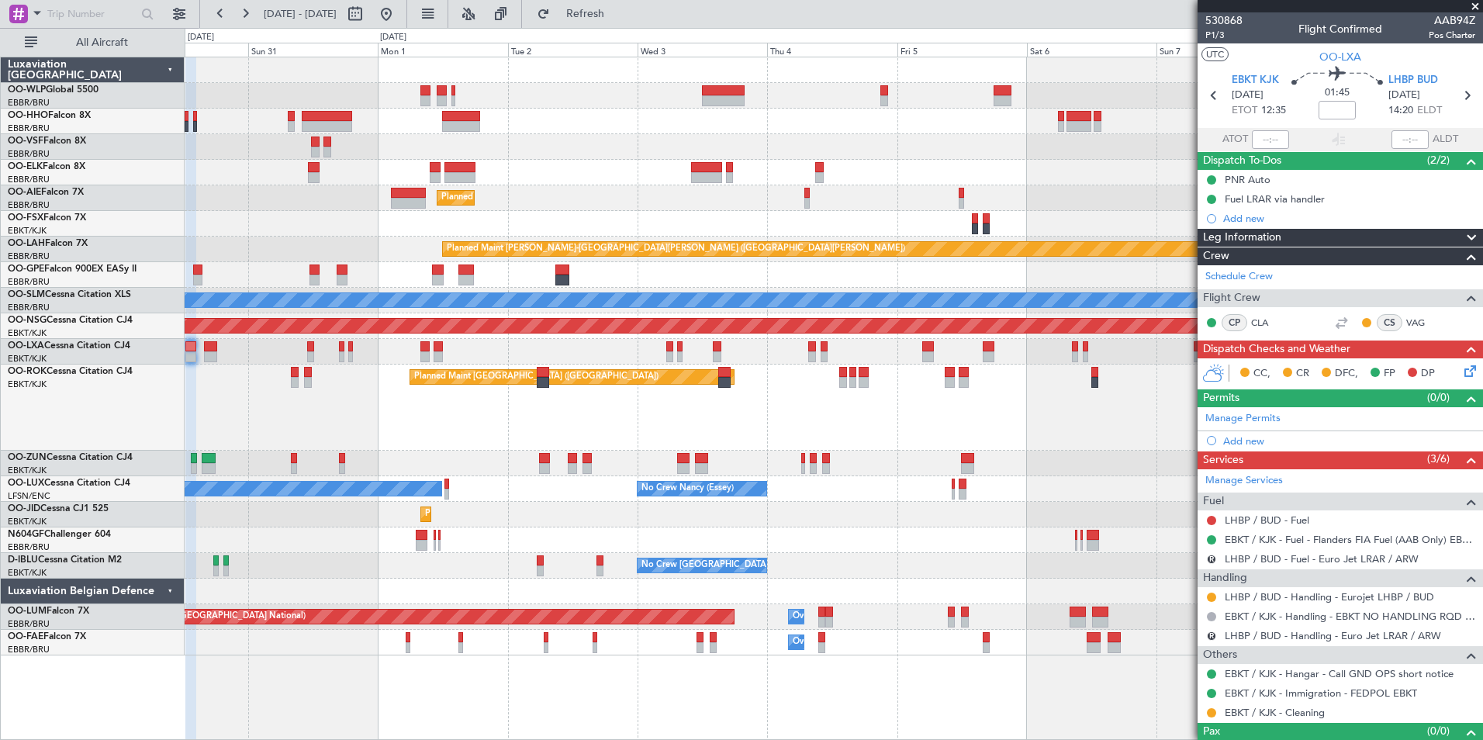
click at [474, 93] on div "Planned Maint [GEOGRAPHIC_DATA] ([GEOGRAPHIC_DATA])" at bounding box center [833, 96] width 1297 height 26
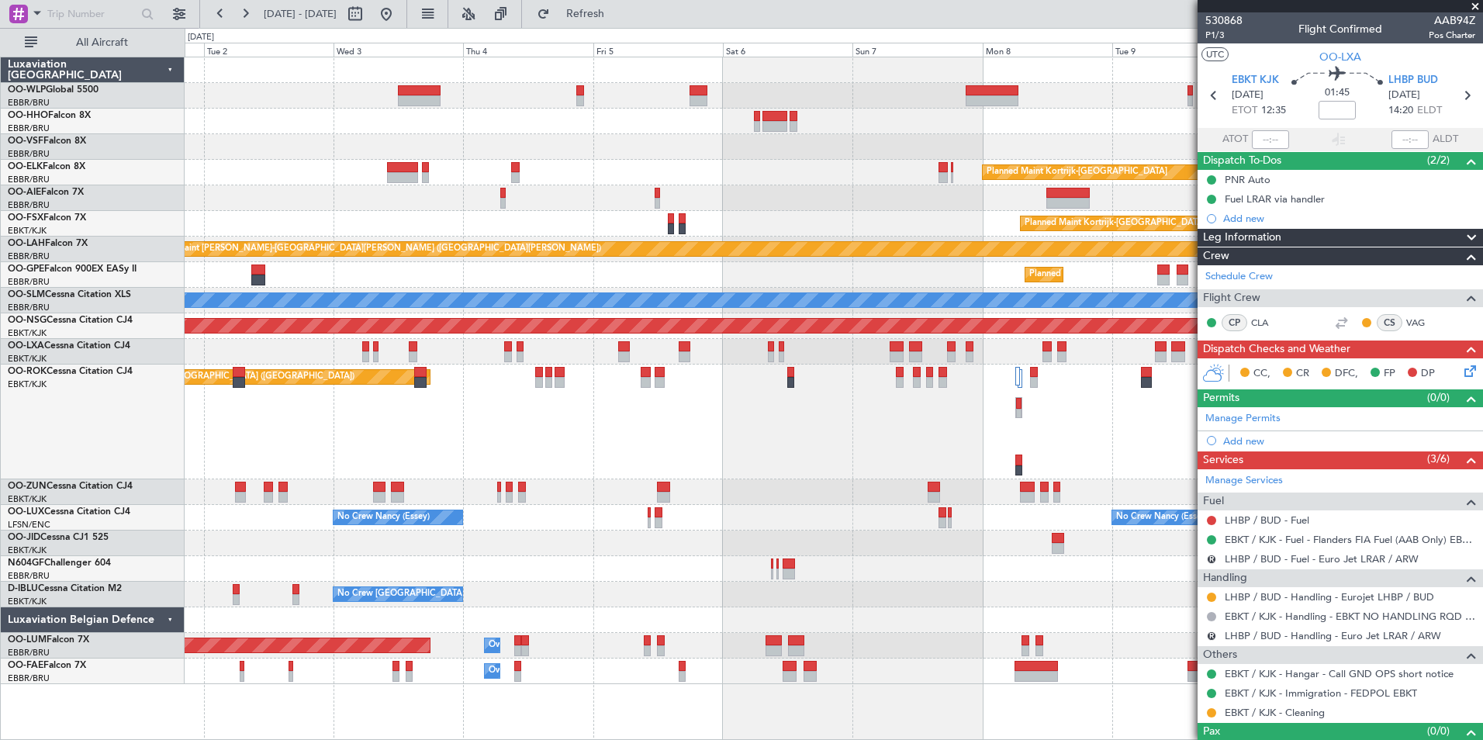
click at [481, 117] on div "Planned Maint Kortrijk-Wevelgem Planned Maint London (Farnborough) Planned Main…" at bounding box center [833, 370] width 1297 height 627
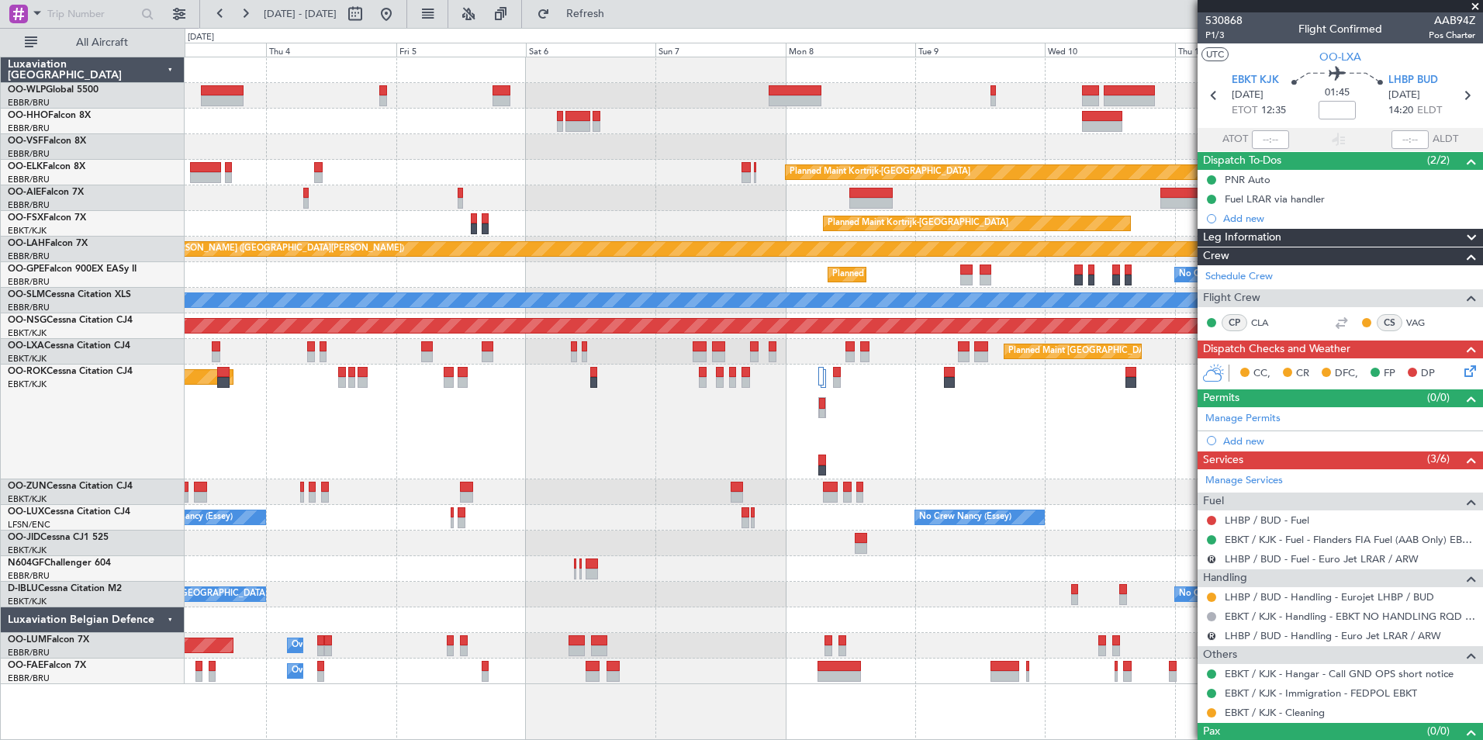
click at [372, 114] on div "Planned Maint Kortrijk-Wevelgem Planned Maint London (Farnborough) Planned Main…" at bounding box center [833, 370] width 1297 height 627
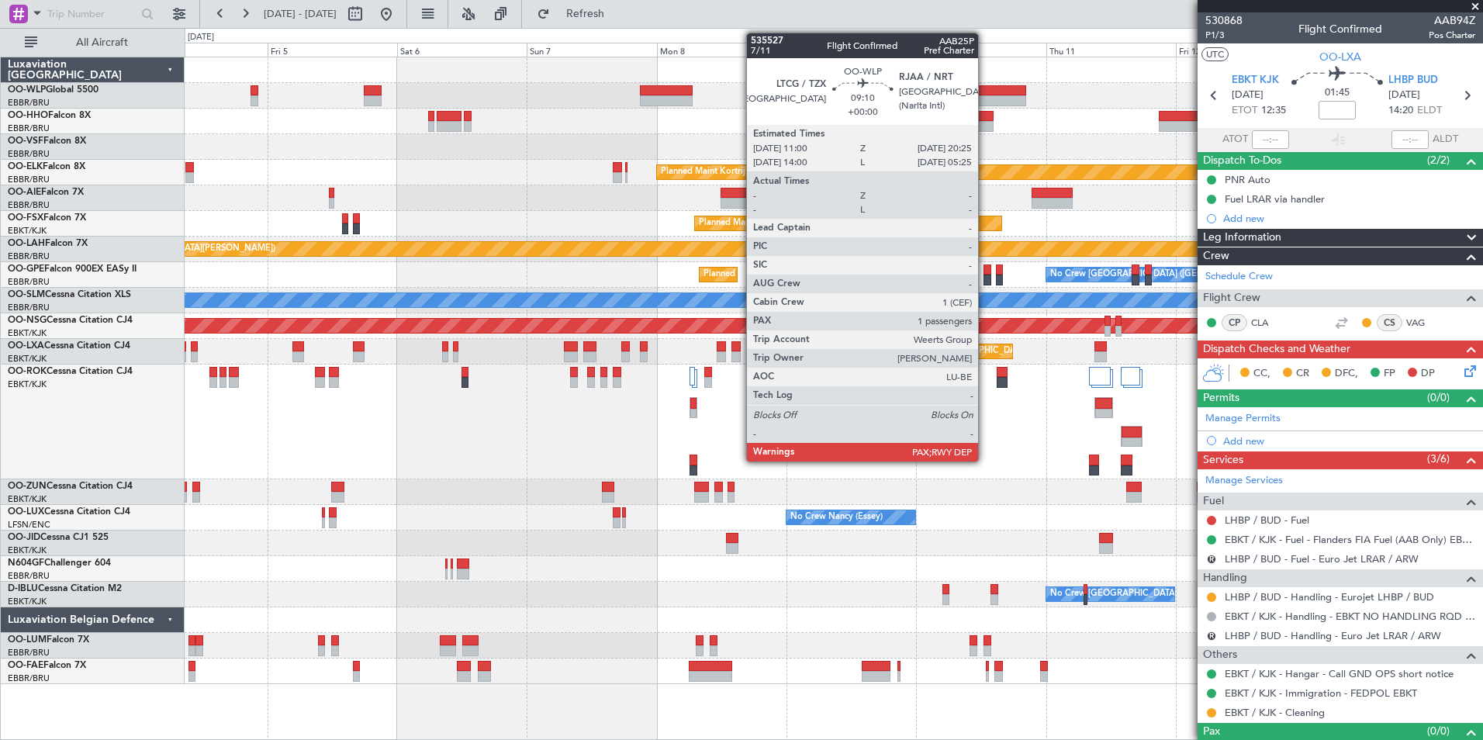
click at [985, 98] on div at bounding box center [1000, 100] width 51 height 11
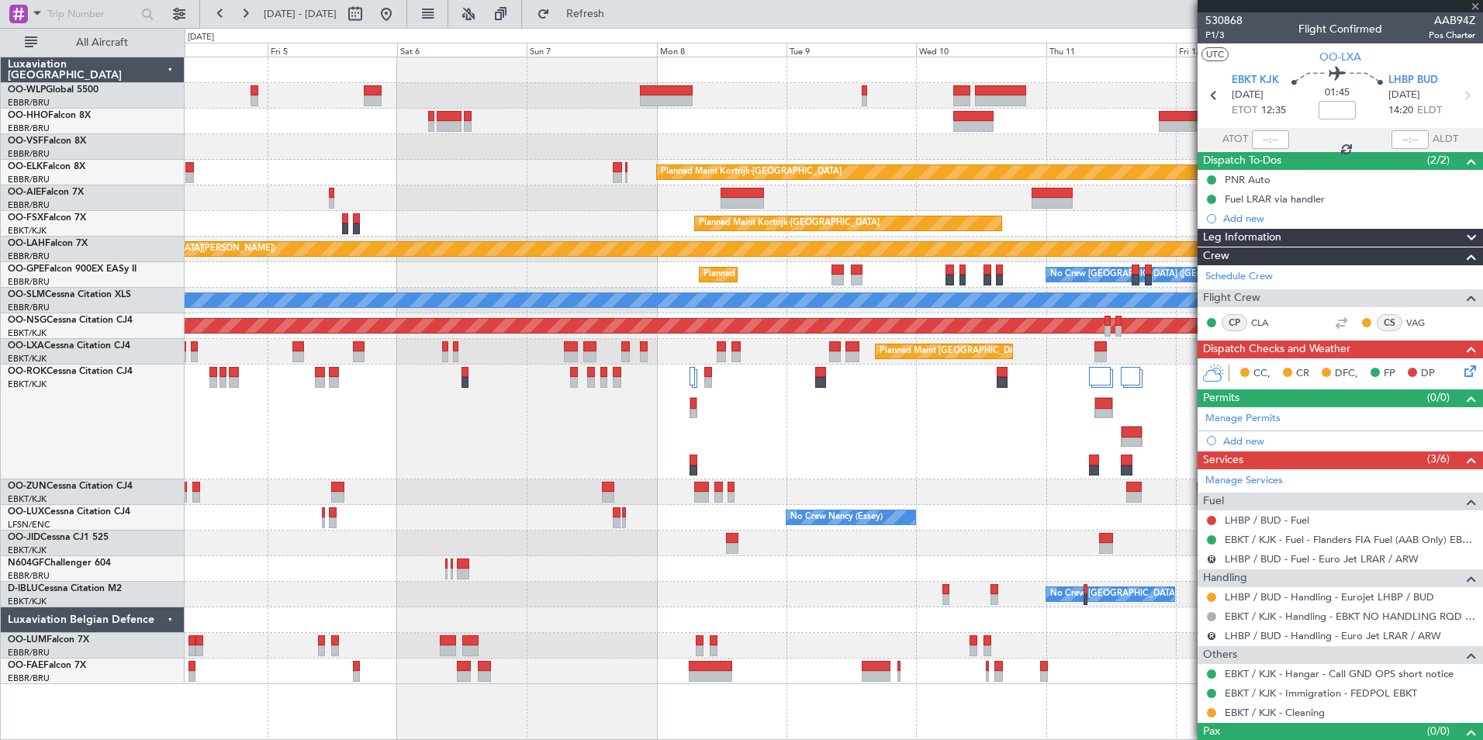
type input "3"
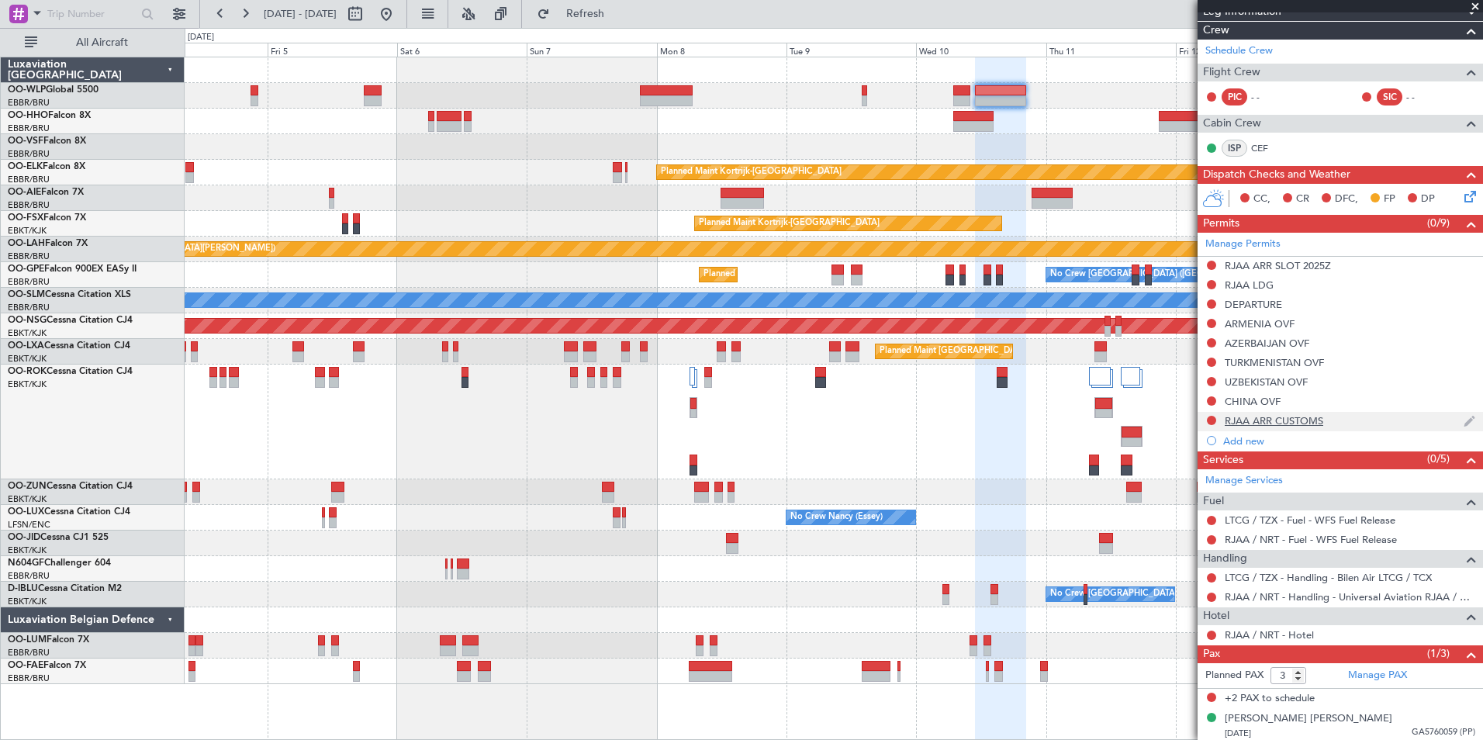
scroll to position [248, 0]
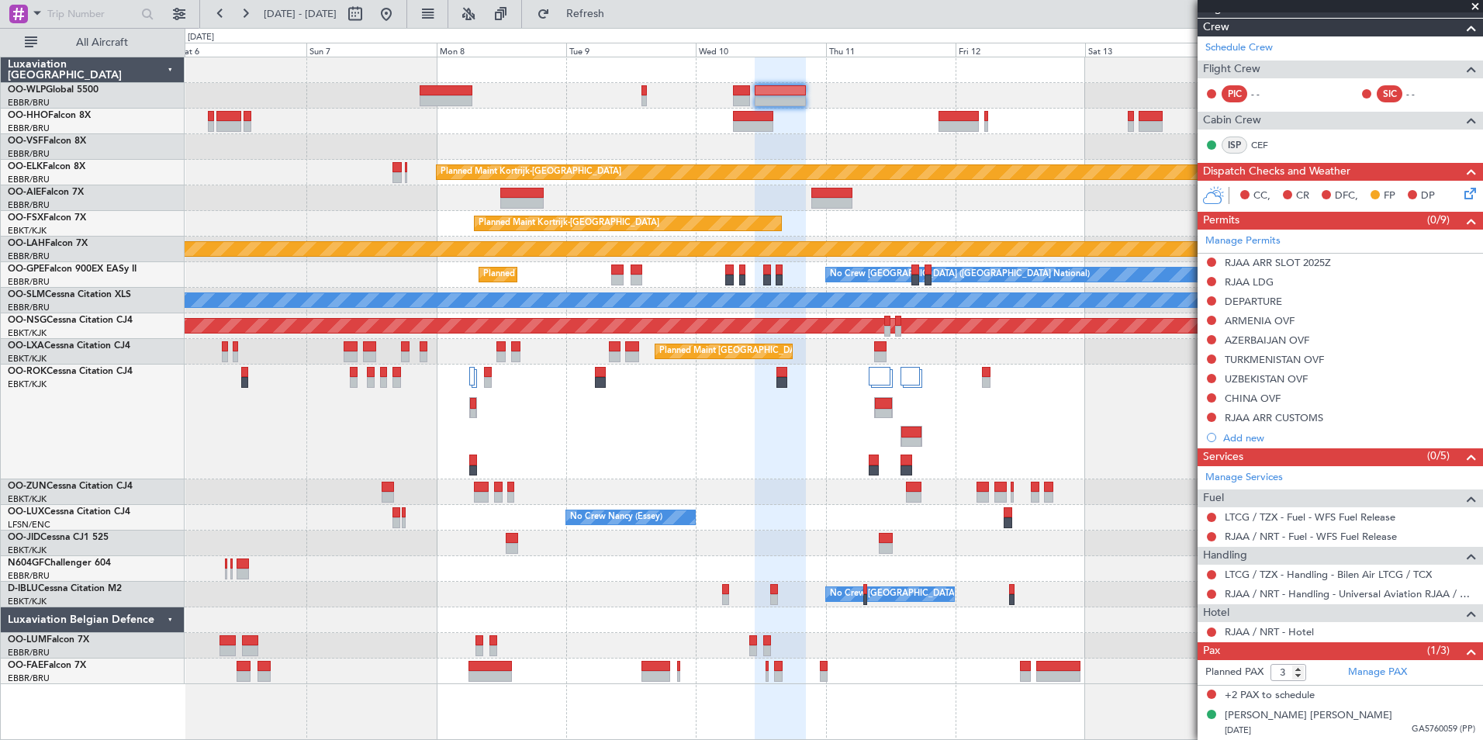
click at [844, 137] on div "Planned Maint Kortrijk-Wevelgem Planned Maint Kortrijk-Wevelgem EBKT 08:50 Z KL…" at bounding box center [833, 370] width 1297 height 627
click at [679, 119] on div at bounding box center [833, 122] width 1297 height 26
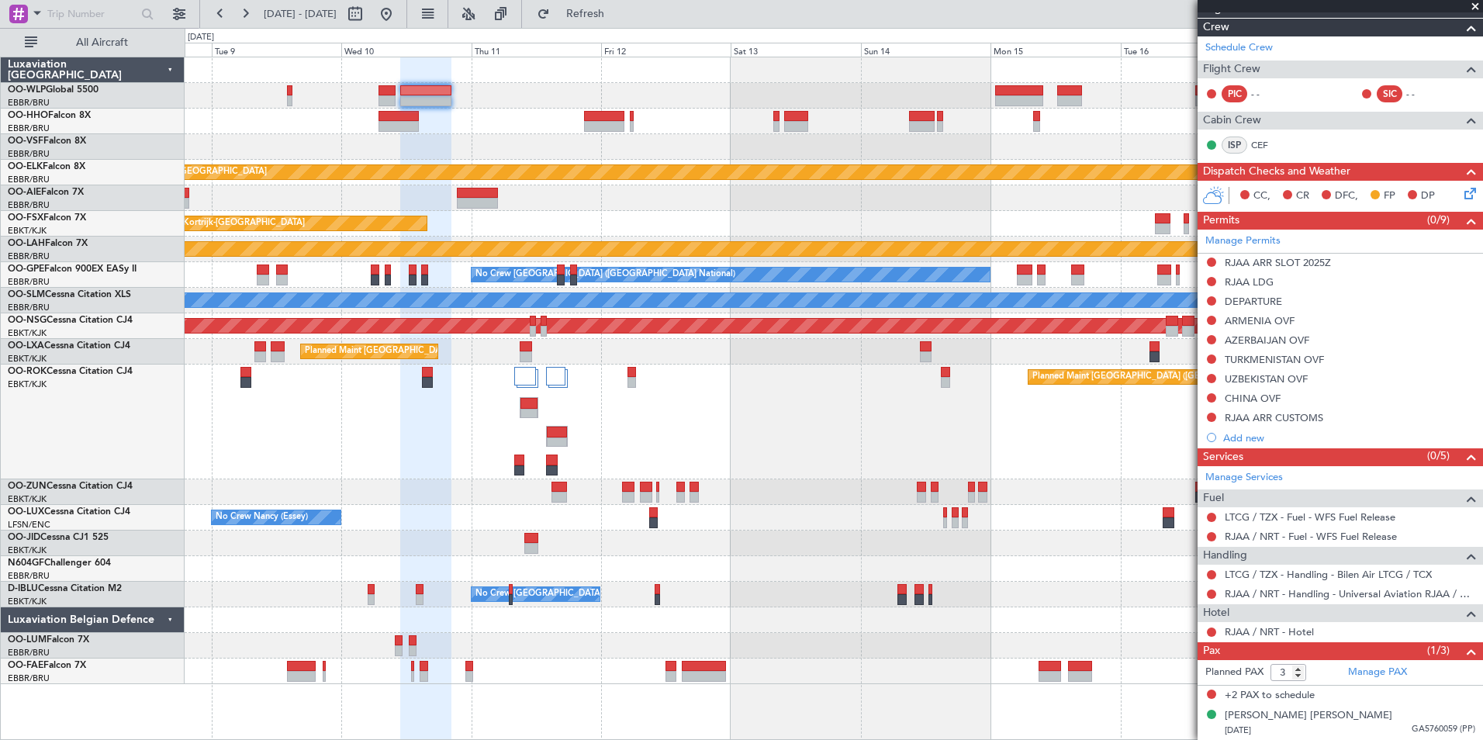
click at [672, 96] on div at bounding box center [833, 96] width 1297 height 26
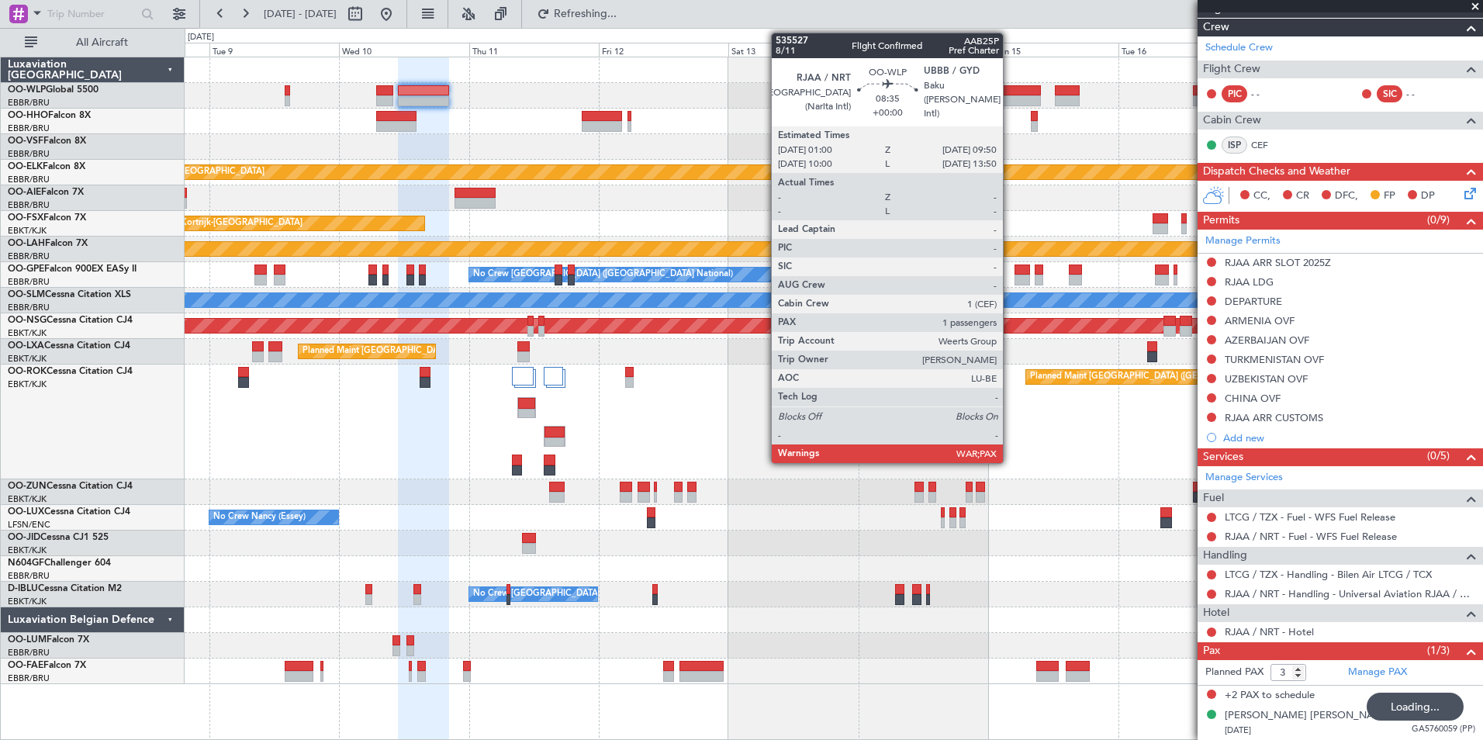
click at [1010, 90] on div at bounding box center [1017, 90] width 48 height 11
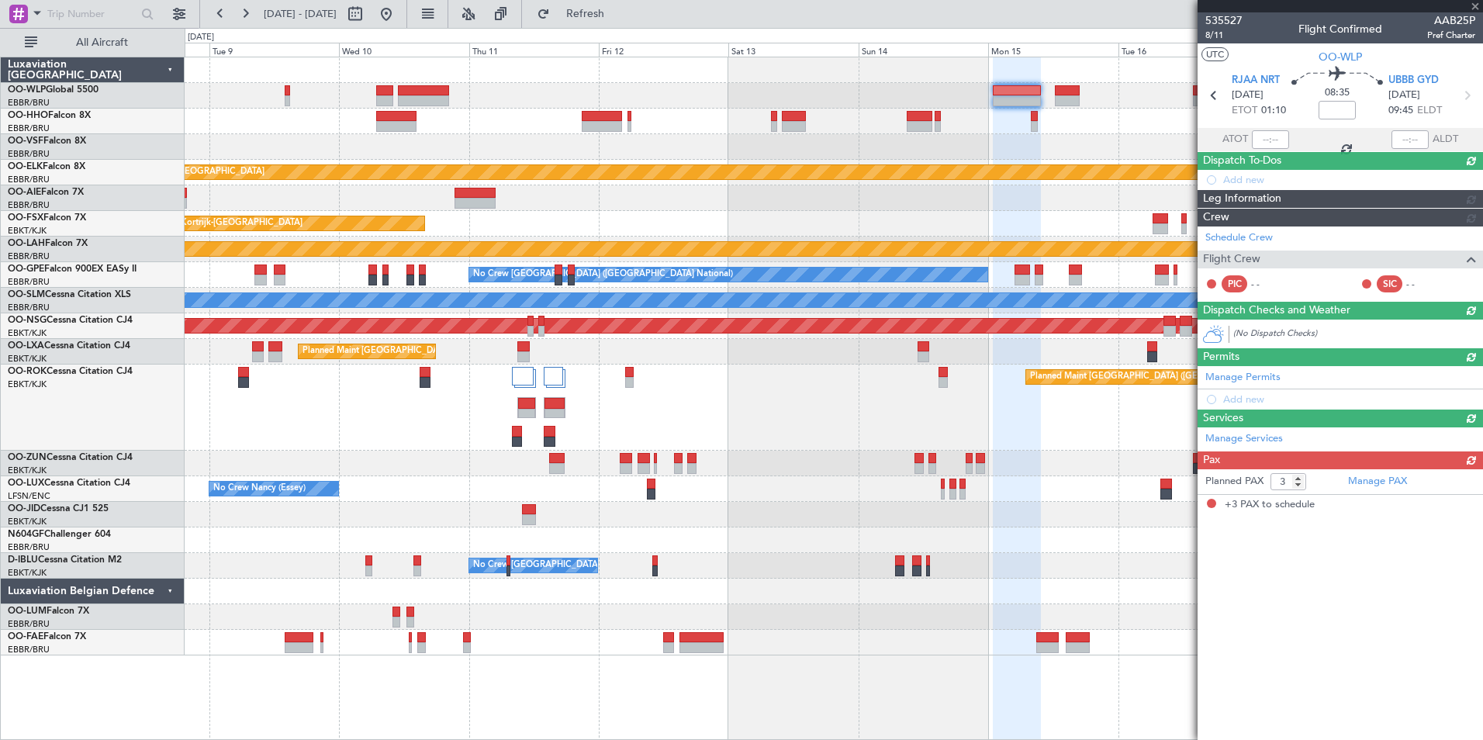
scroll to position [0, 0]
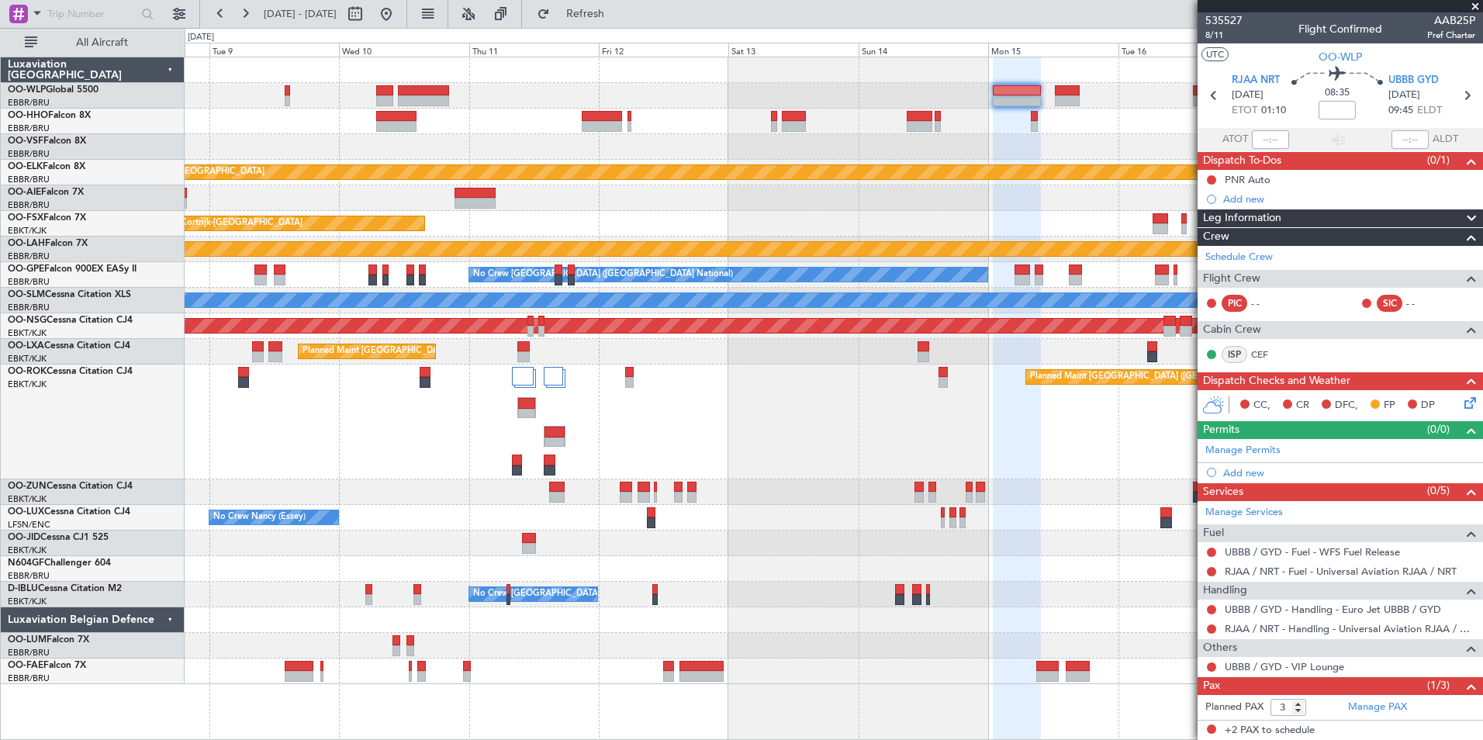
click at [1238, 474] on div "Add new" at bounding box center [1349, 472] width 252 height 13
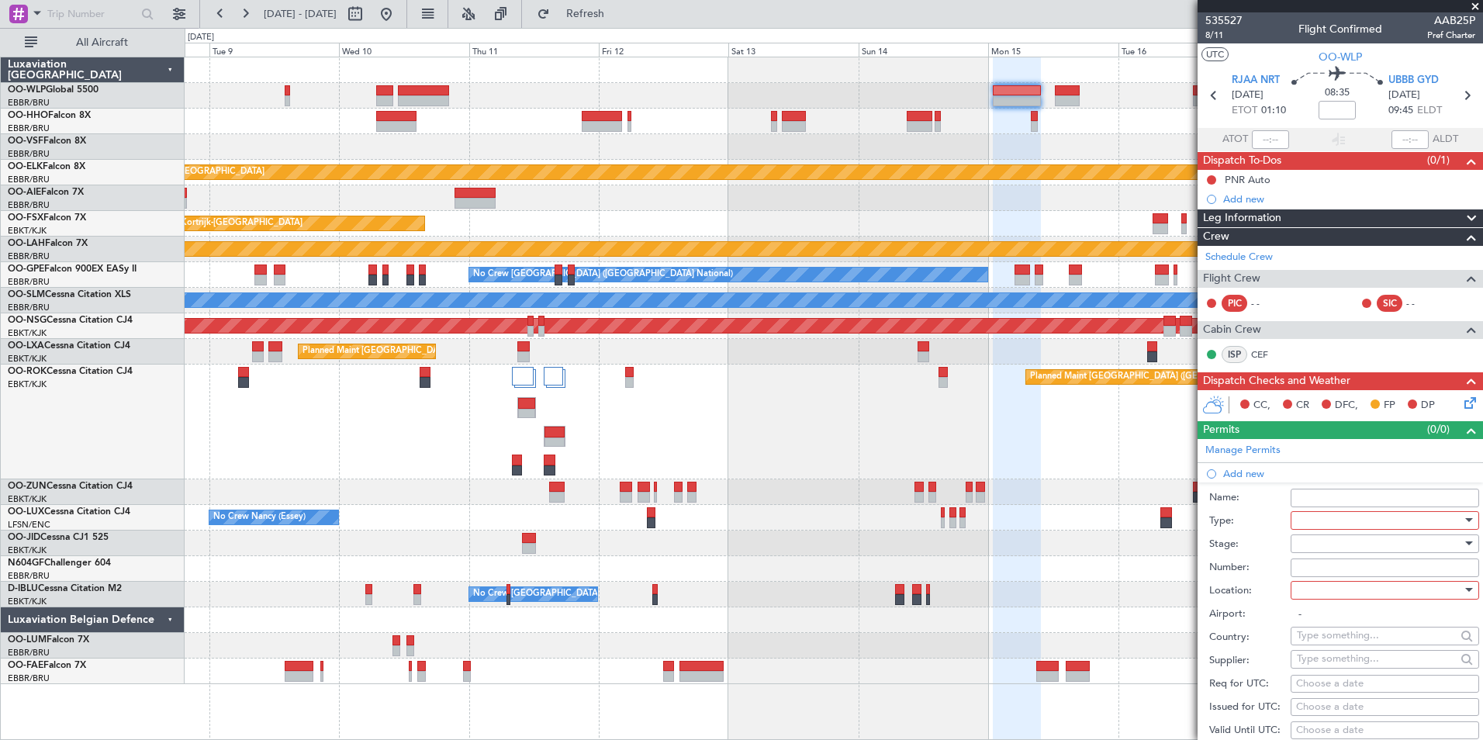
click at [1349, 509] on div at bounding box center [1379, 520] width 165 height 23
click at [1311, 675] on span "Slot" at bounding box center [1378, 667] width 163 height 23
click at [1311, 506] on div "Name:" at bounding box center [1344, 497] width 270 height 23
click at [1256, 486] on div "Name:" at bounding box center [1344, 497] width 270 height 23
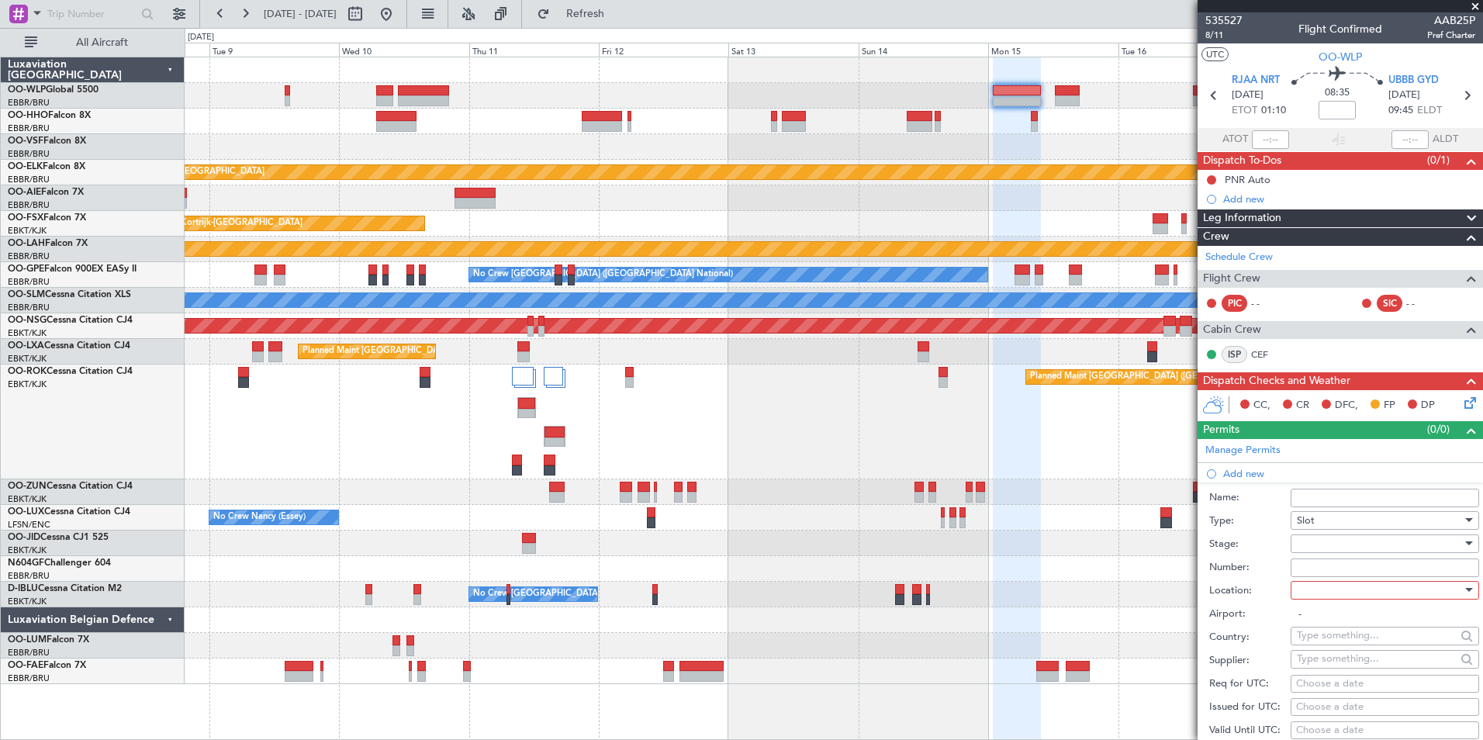
click at [1315, 515] on div "Slot" at bounding box center [1379, 520] width 165 height 23
click at [1326, 651] on span "Departure" at bounding box center [1378, 658] width 163 height 23
click at [1323, 592] on div at bounding box center [1379, 589] width 165 height 23
click at [1323, 622] on span "Departure" at bounding box center [1378, 621] width 163 height 23
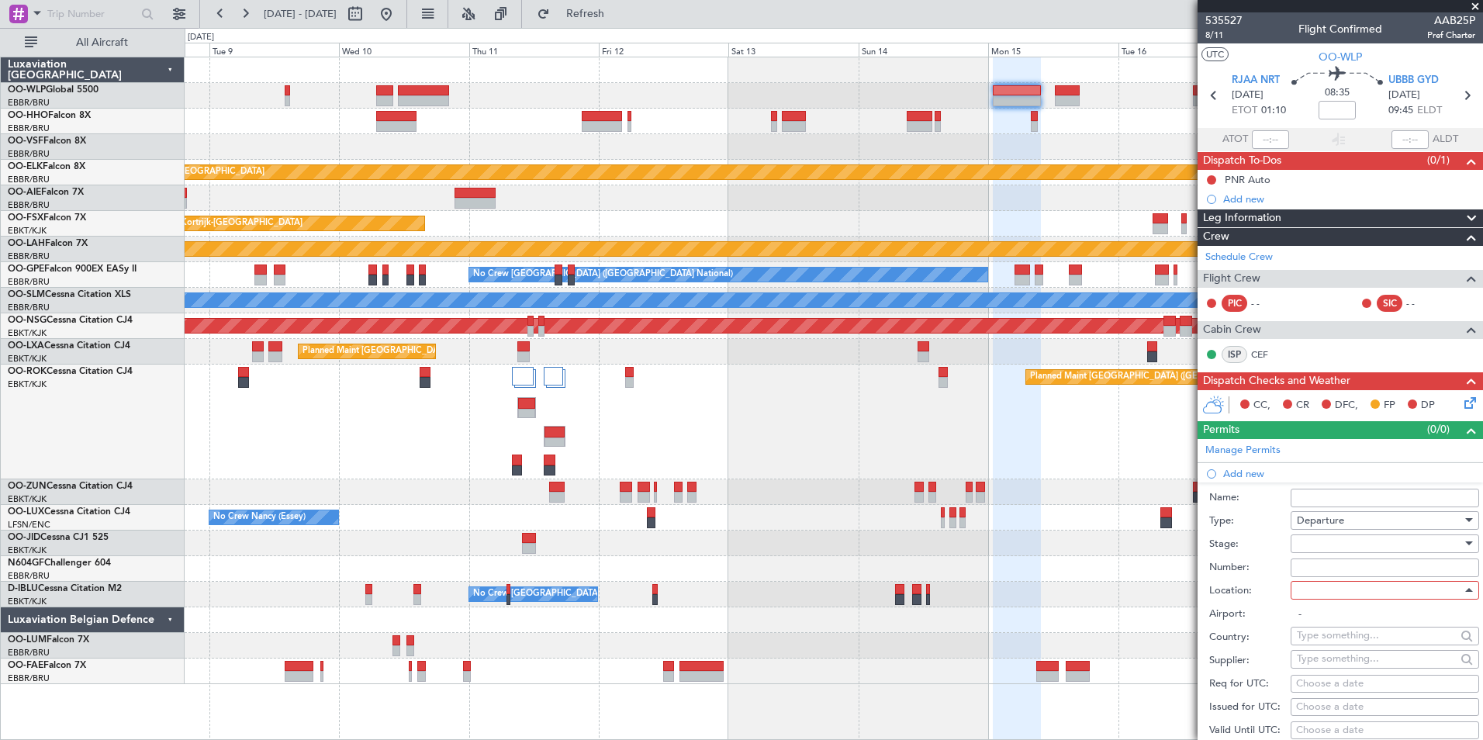
type input "RJAA / NRT"
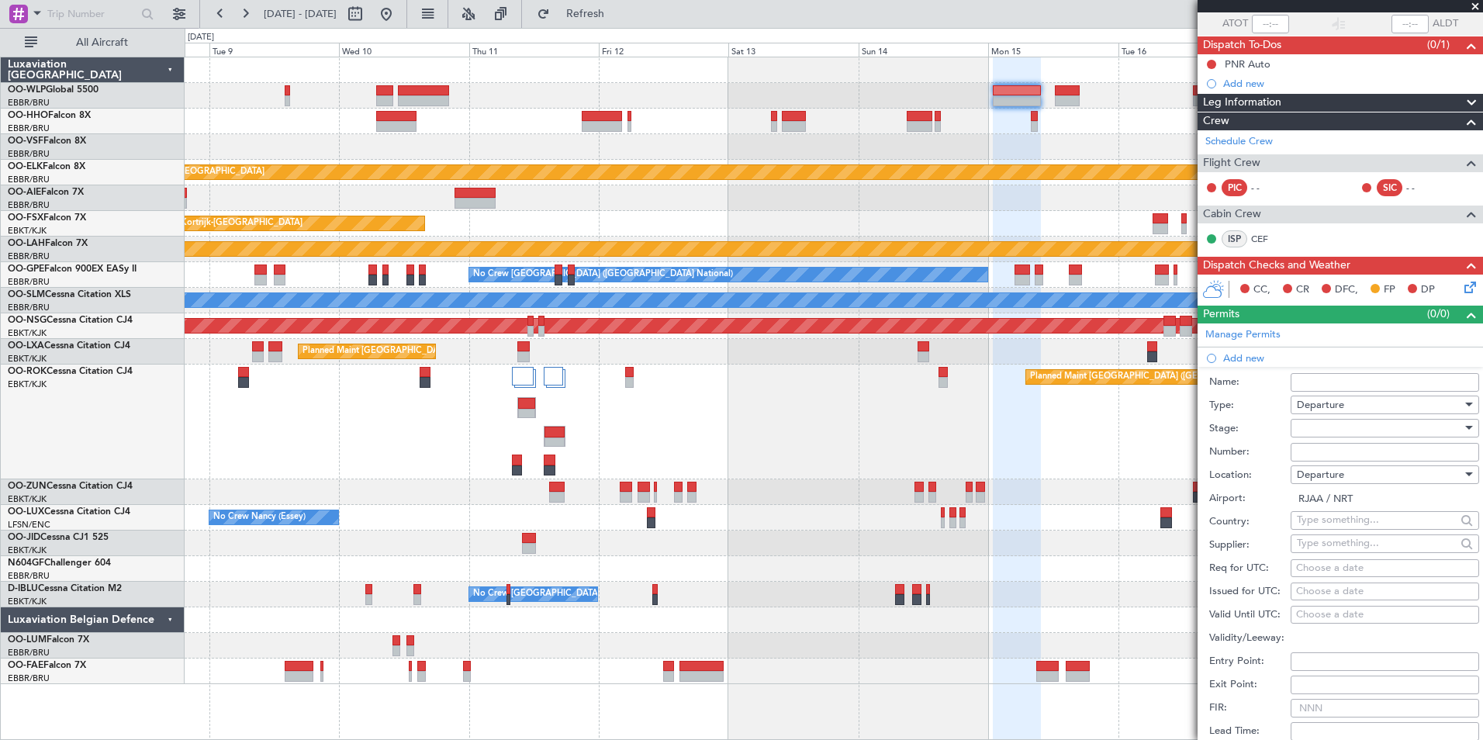
scroll to position [310, 0]
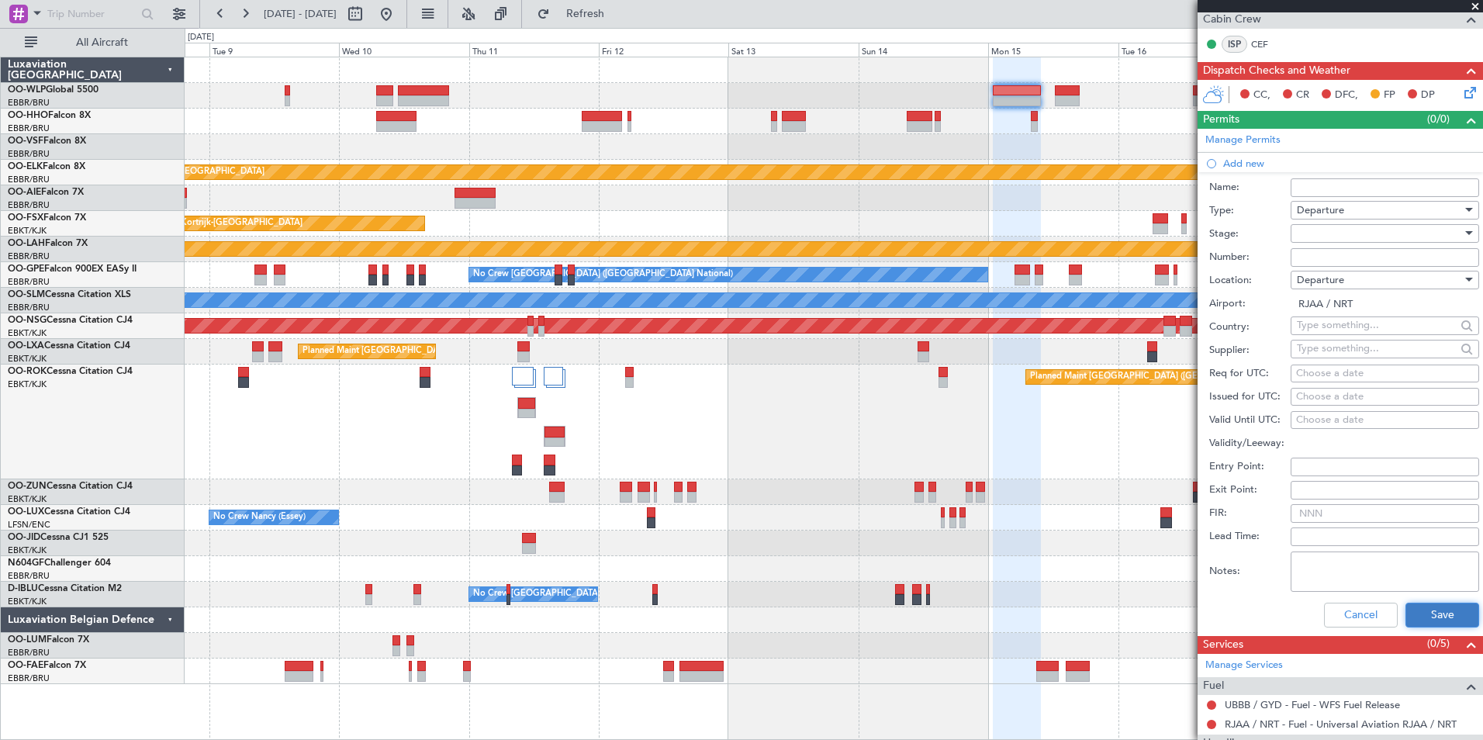
click at [1411, 605] on button "Save" at bounding box center [1442, 615] width 74 height 25
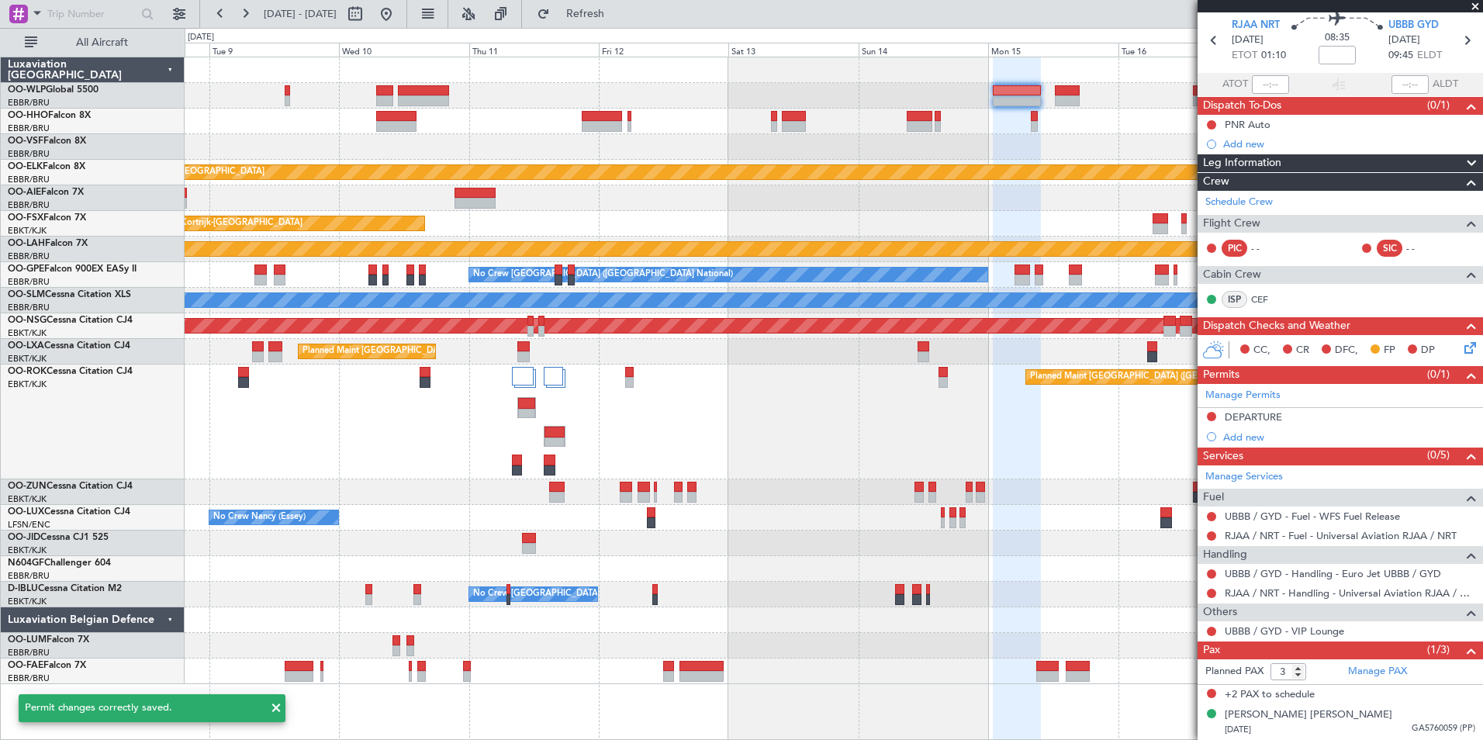
scroll to position [54, 0]
click at [1247, 435] on mat-tooltip-component "DEPARTURE" at bounding box center [1254, 443] width 78 height 41
click at [1245, 439] on div "Add new" at bounding box center [1342, 437] width 238 height 13
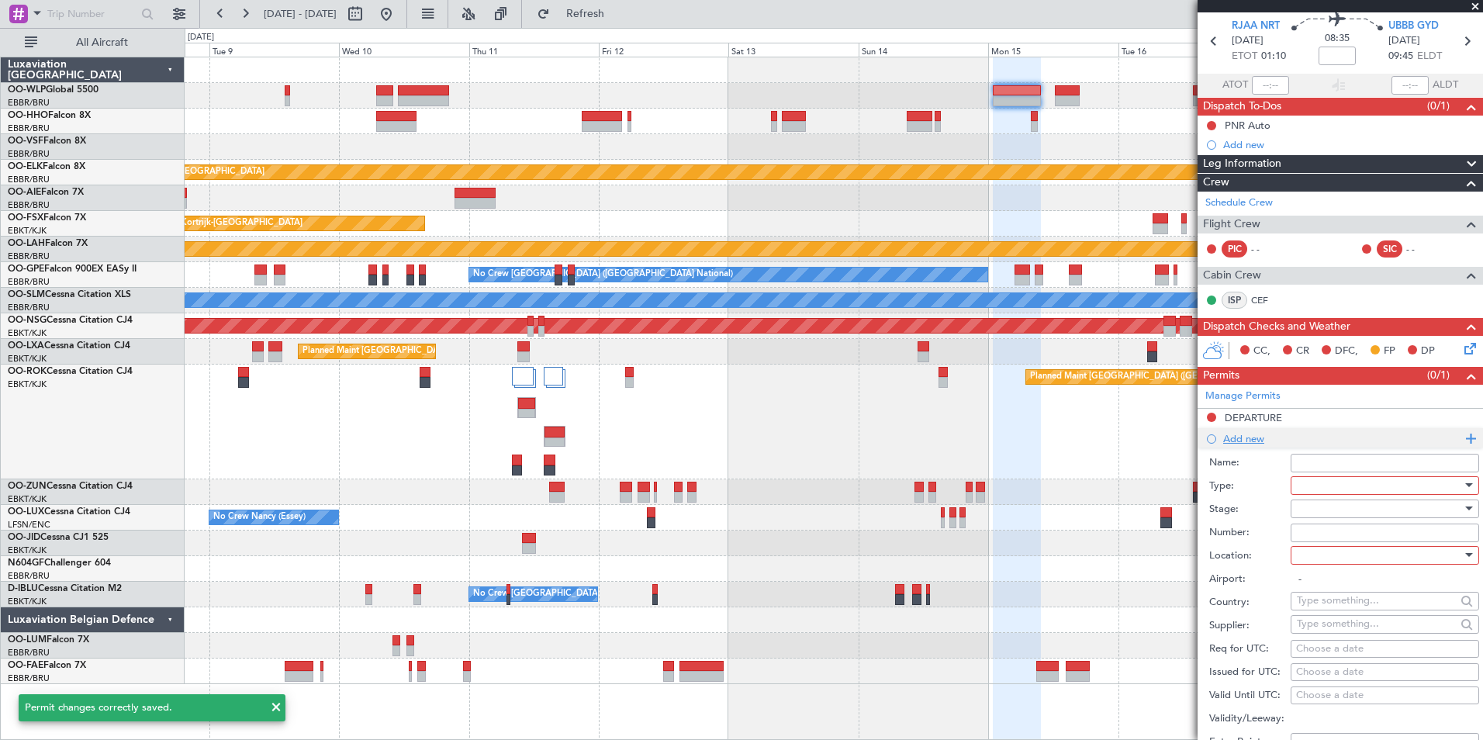
scroll to position [310, 0]
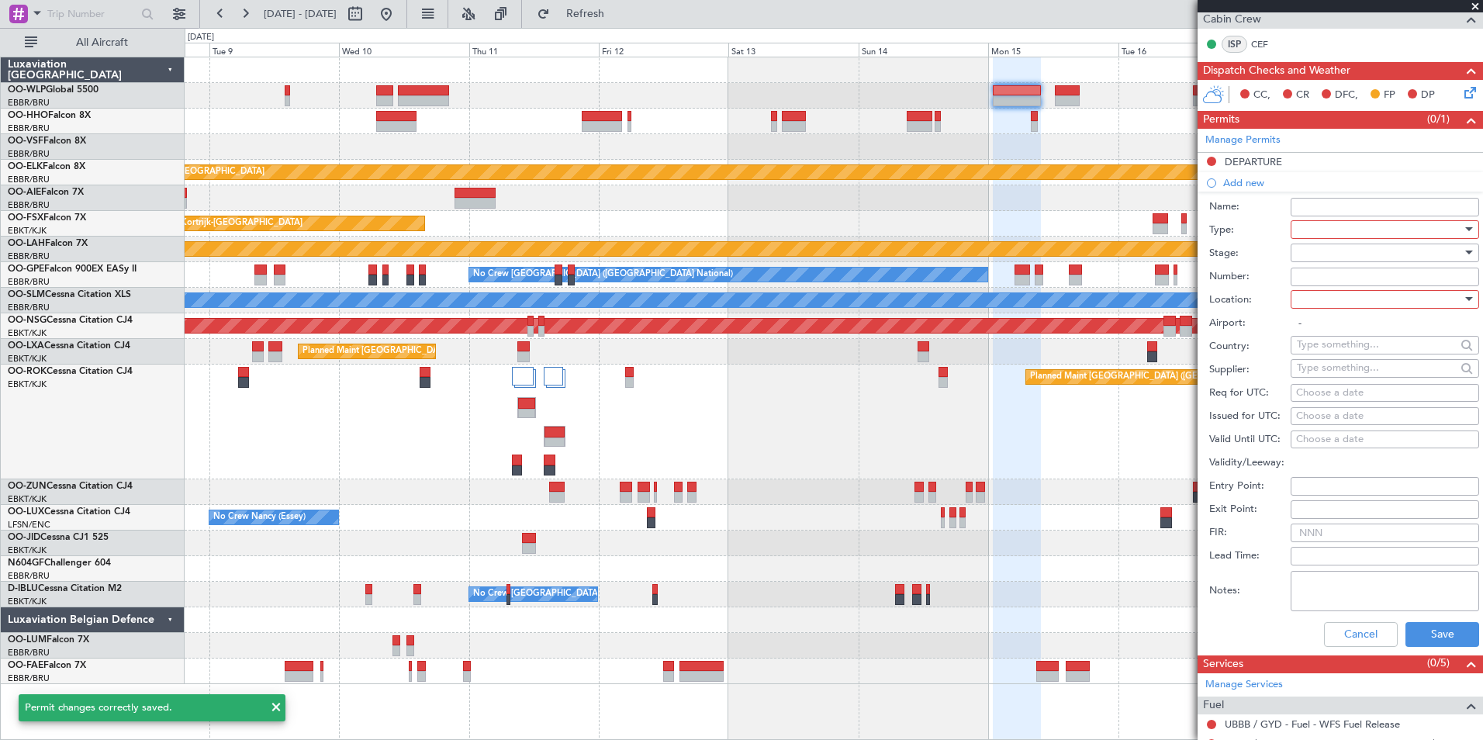
click at [1339, 220] on div at bounding box center [1379, 229] width 165 height 23
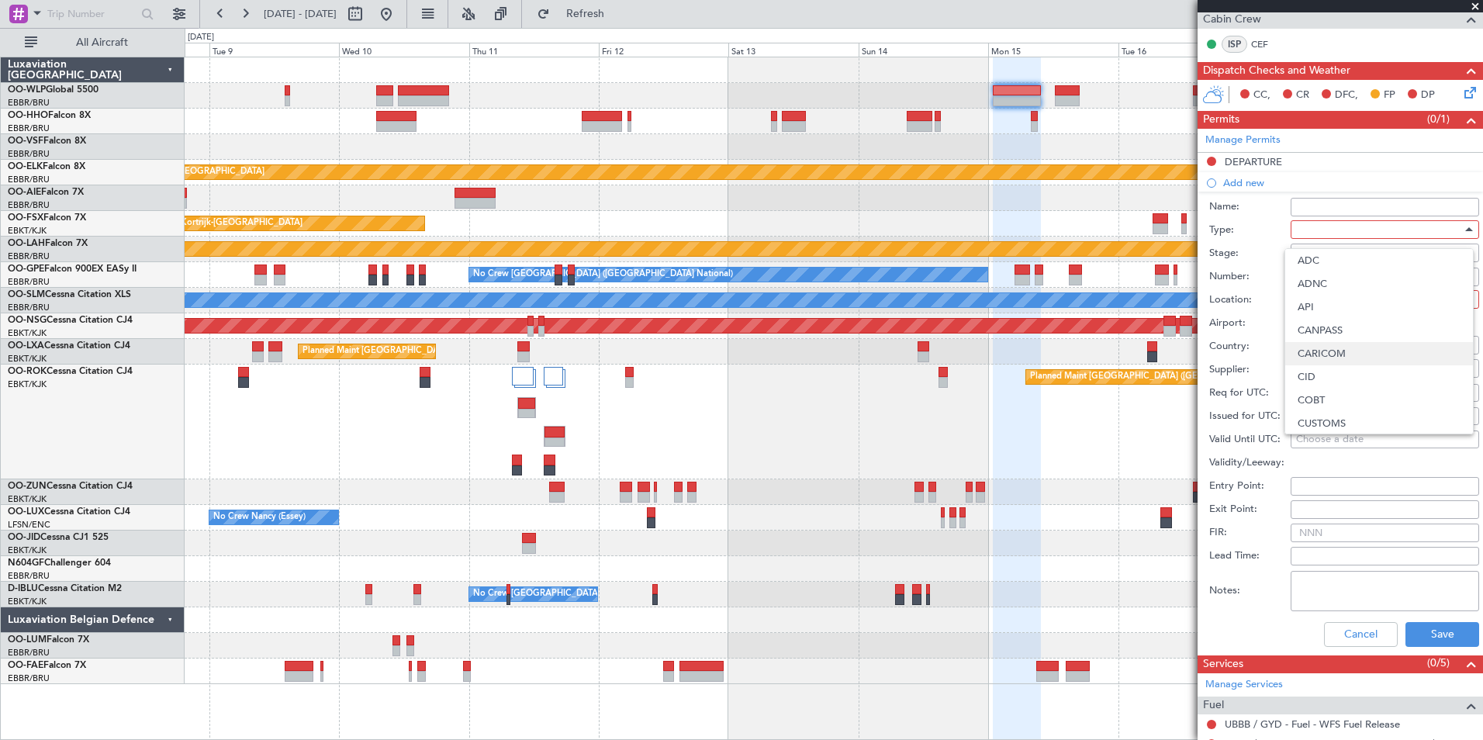
scroll to position [78, 0]
click at [1326, 344] on span "CUSTOMS" at bounding box center [1378, 345] width 163 height 23
click at [1319, 265] on form "Name: Type: CUSTOMS Stage: Number: Location: Airport: - Country: Supplier: Req …" at bounding box center [1339, 423] width 285 height 463
drag, startPoint x: 1319, startPoint y: 265, endPoint x: 1307, endPoint y: 240, distance: 27.7
click at [1307, 241] on div at bounding box center [1379, 252] width 165 height 23
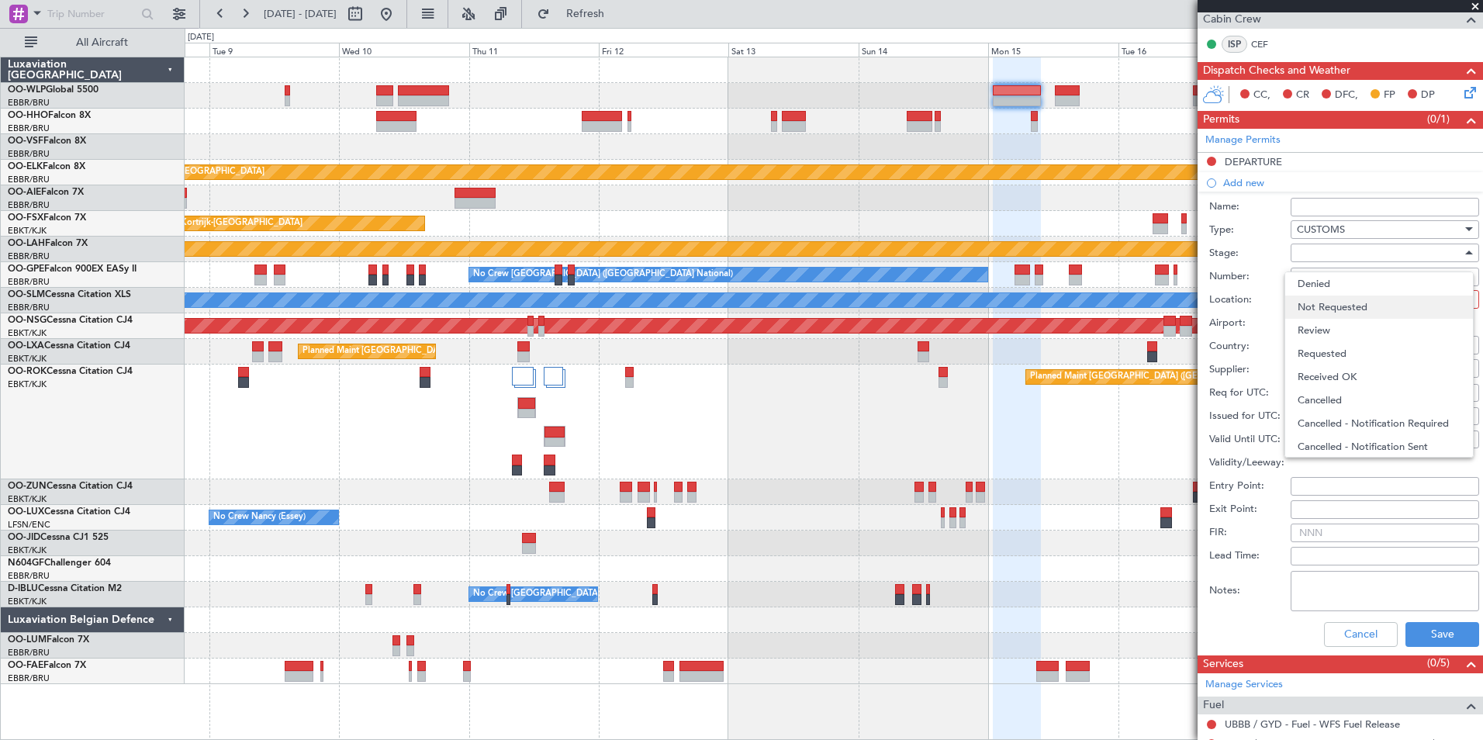
click at [1314, 302] on span "Not Requested" at bounding box center [1378, 306] width 163 height 23
click at [1324, 301] on div at bounding box center [1379, 299] width 165 height 23
click at [1337, 332] on span "Departure" at bounding box center [1378, 330] width 163 height 23
type input "RJAA / NRT"
click at [1424, 641] on button "Save" at bounding box center [1442, 634] width 74 height 25
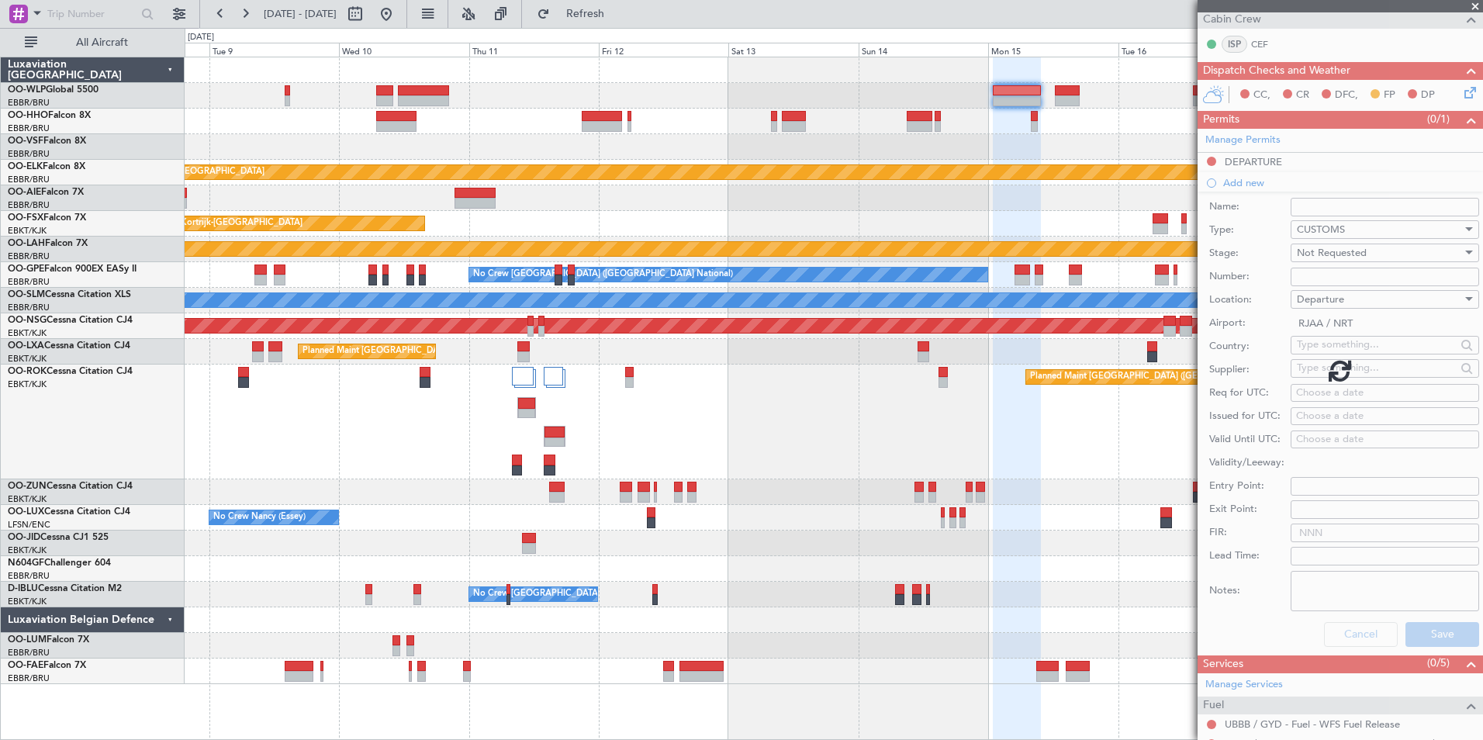
scroll to position [74, 0]
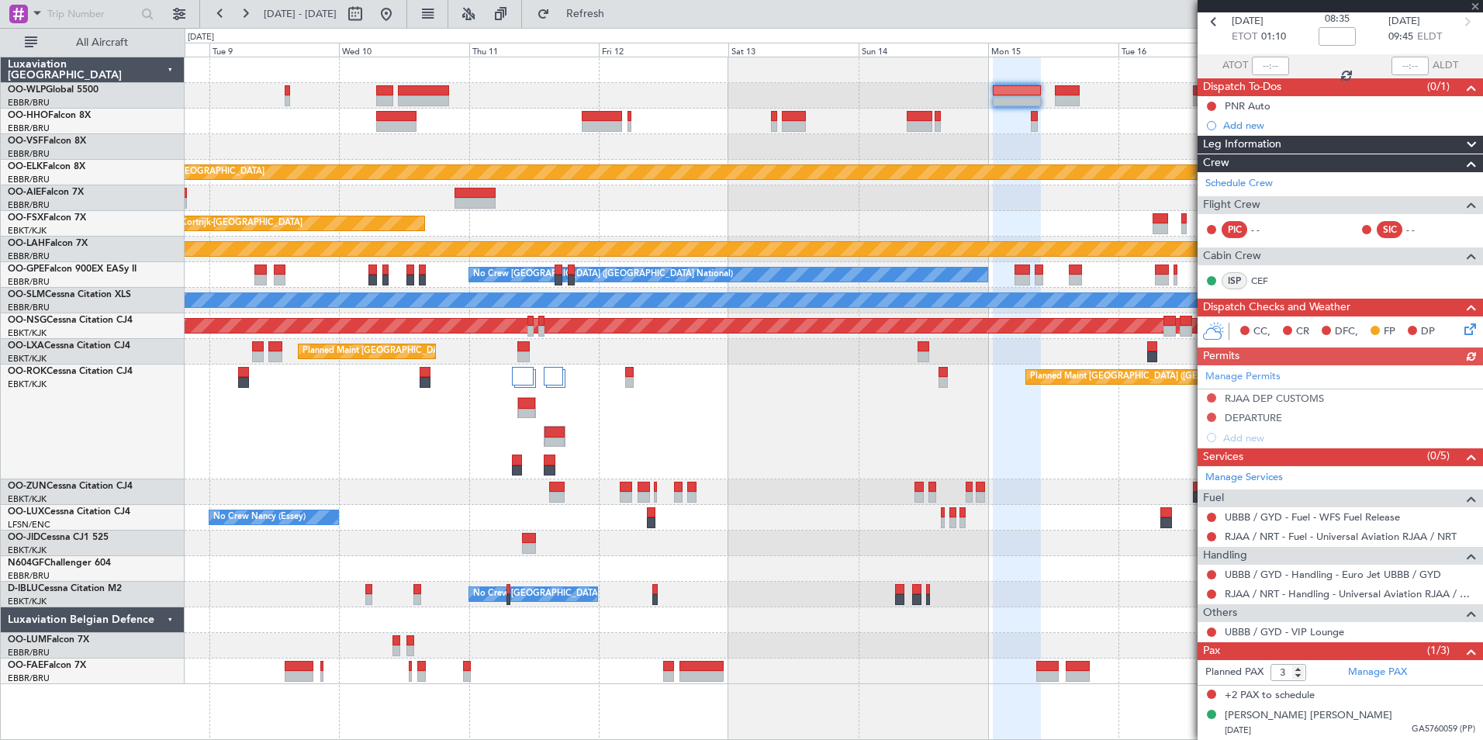
click at [944, 429] on div "Planned Maint [GEOGRAPHIC_DATA] ([GEOGRAPHIC_DATA])" at bounding box center [833, 421] width 1297 height 115
click at [1245, 440] on div "Add new" at bounding box center [1342, 437] width 238 height 13
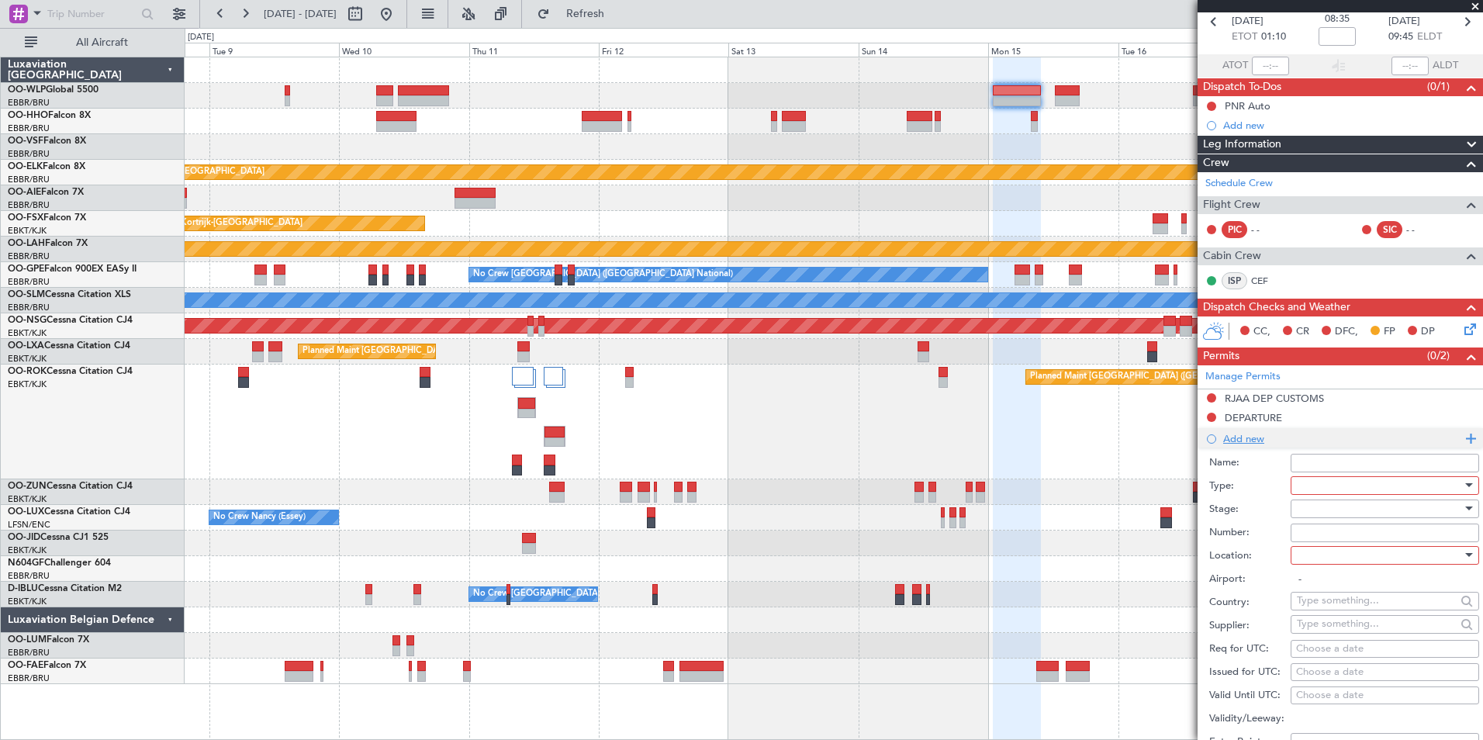
scroll to position [310, 0]
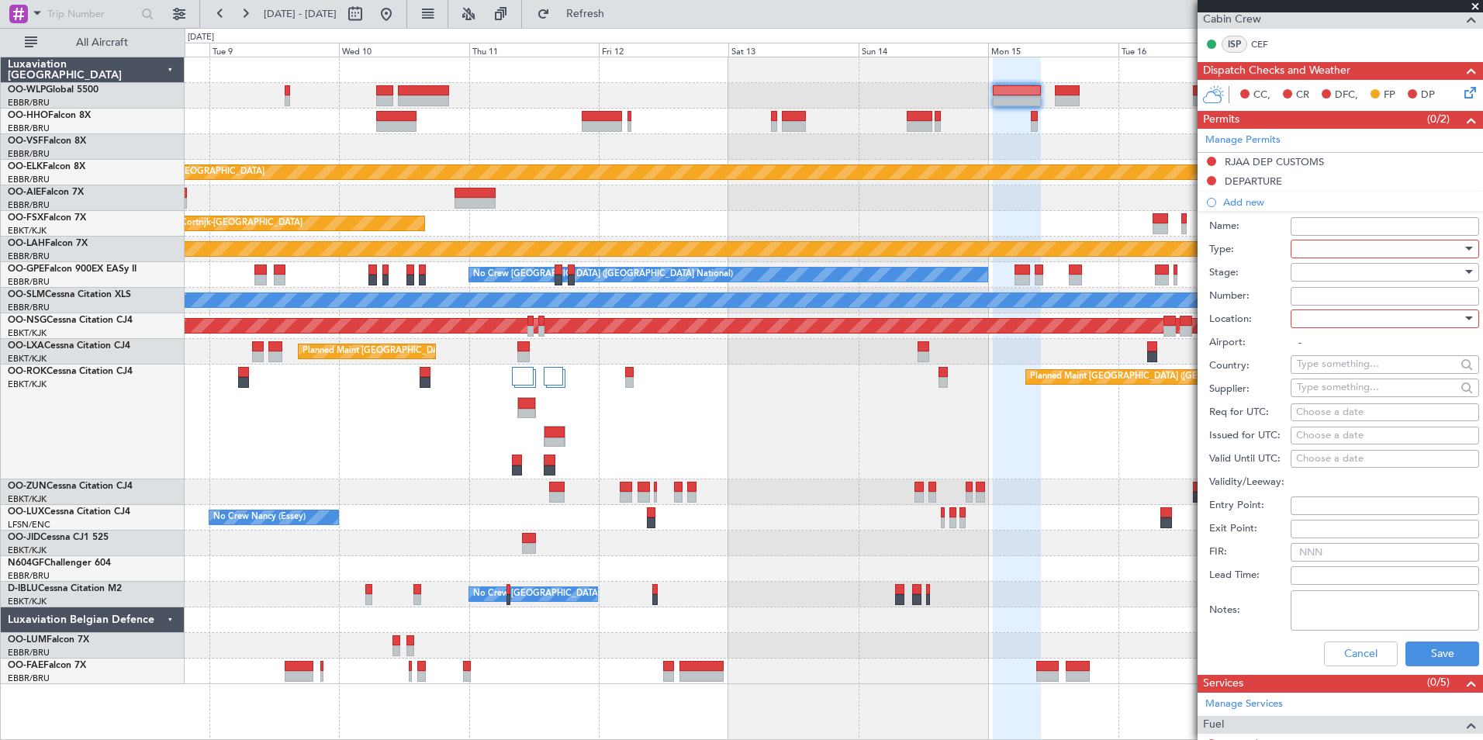
click at [1352, 237] on div at bounding box center [1379, 248] width 165 height 23
click at [1352, 246] on div at bounding box center [741, 370] width 1483 height 740
click at [1350, 252] on div at bounding box center [1379, 248] width 165 height 23
click at [1318, 316] on span "Overflight" at bounding box center [1378, 310] width 163 height 23
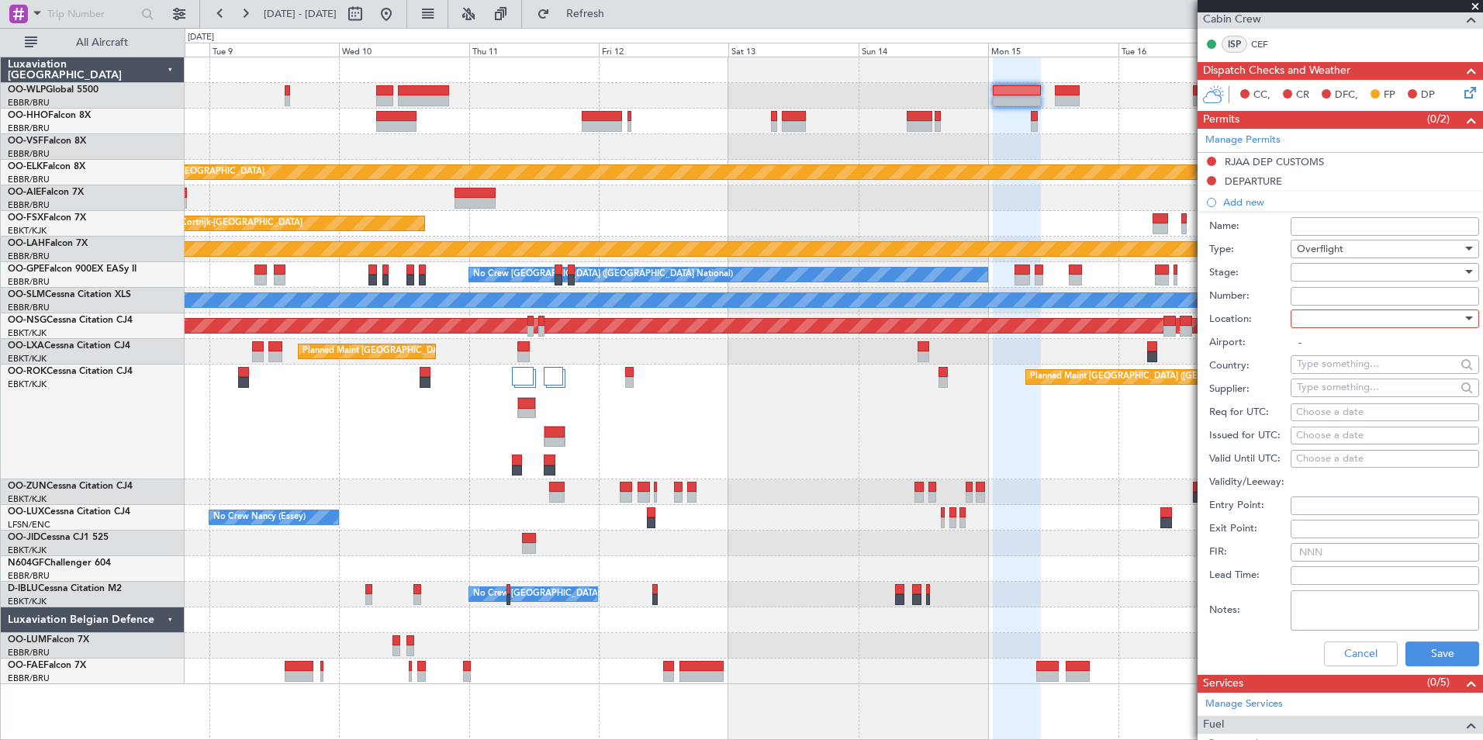
click at [1302, 275] on div at bounding box center [1379, 272] width 165 height 23
click at [1321, 330] on span "Not Requested" at bounding box center [1378, 326] width 163 height 23
click at [1315, 324] on div at bounding box center [1379, 318] width 165 height 23
click at [1331, 440] on span "Enroute" at bounding box center [1378, 442] width 163 height 23
click at [1333, 362] on input "text" at bounding box center [1376, 363] width 159 height 23
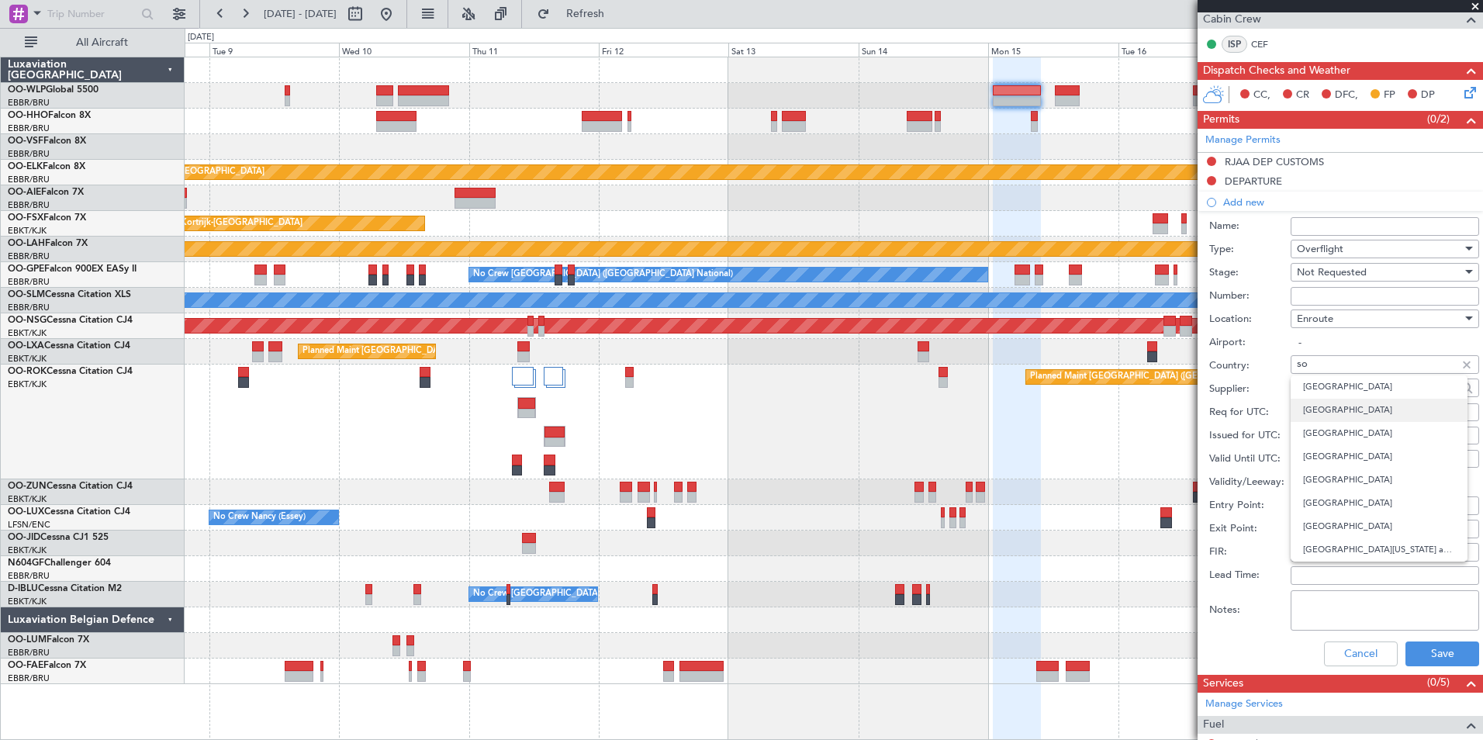
type input "s"
click at [1352, 389] on span "Korea, Democratic People's Republic of" at bounding box center [1379, 386] width 152 height 23
type input "Korea, Democratic People's Republic of"
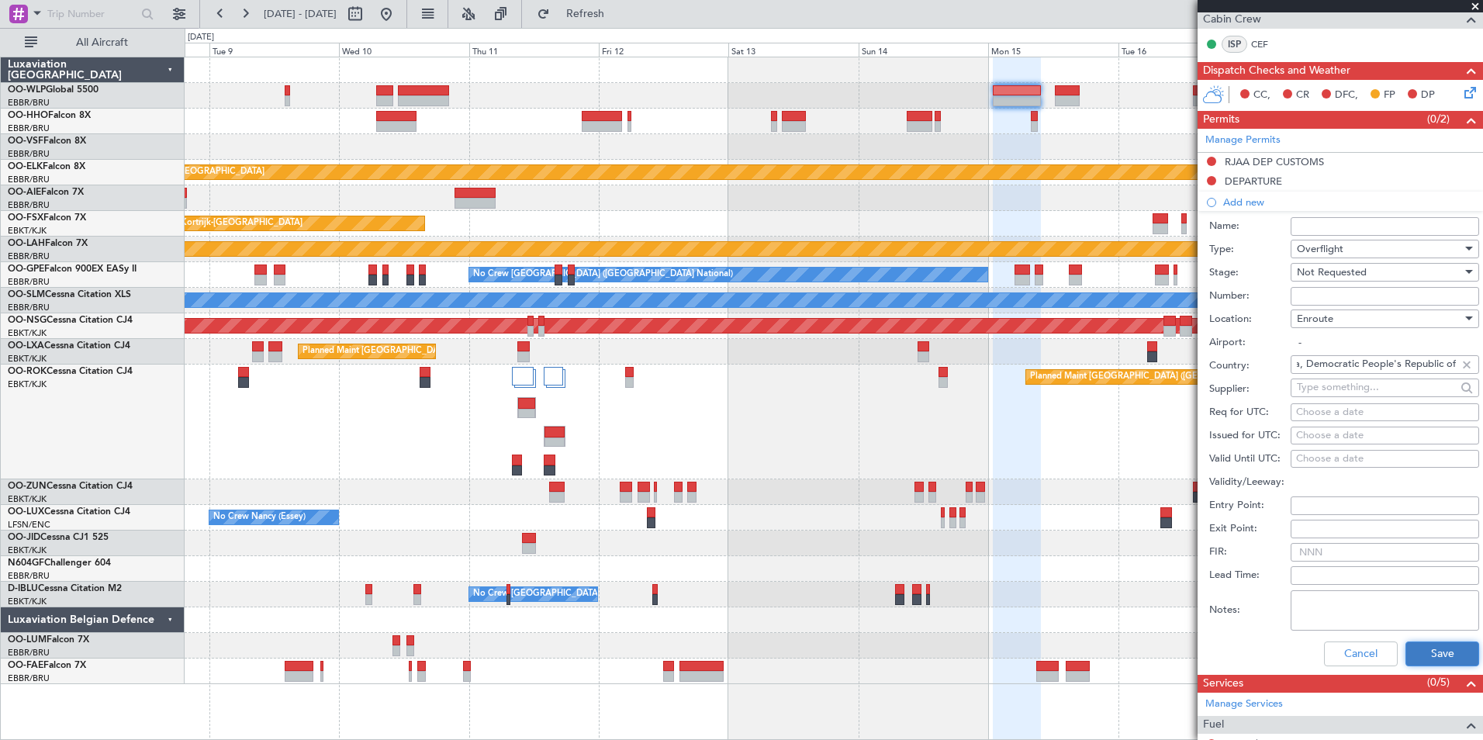
click at [1418, 661] on button "Save" at bounding box center [1442, 653] width 74 height 25
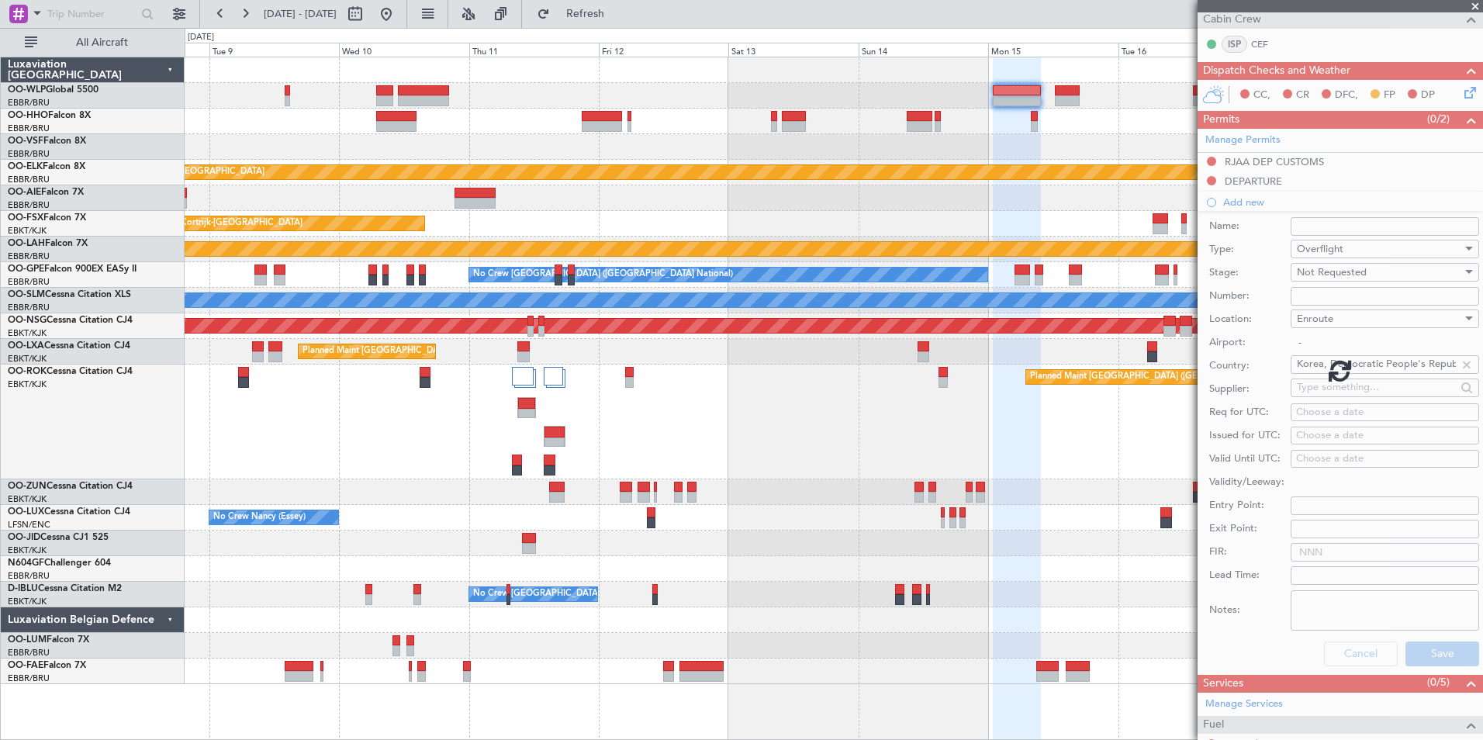
scroll to position [93, 0]
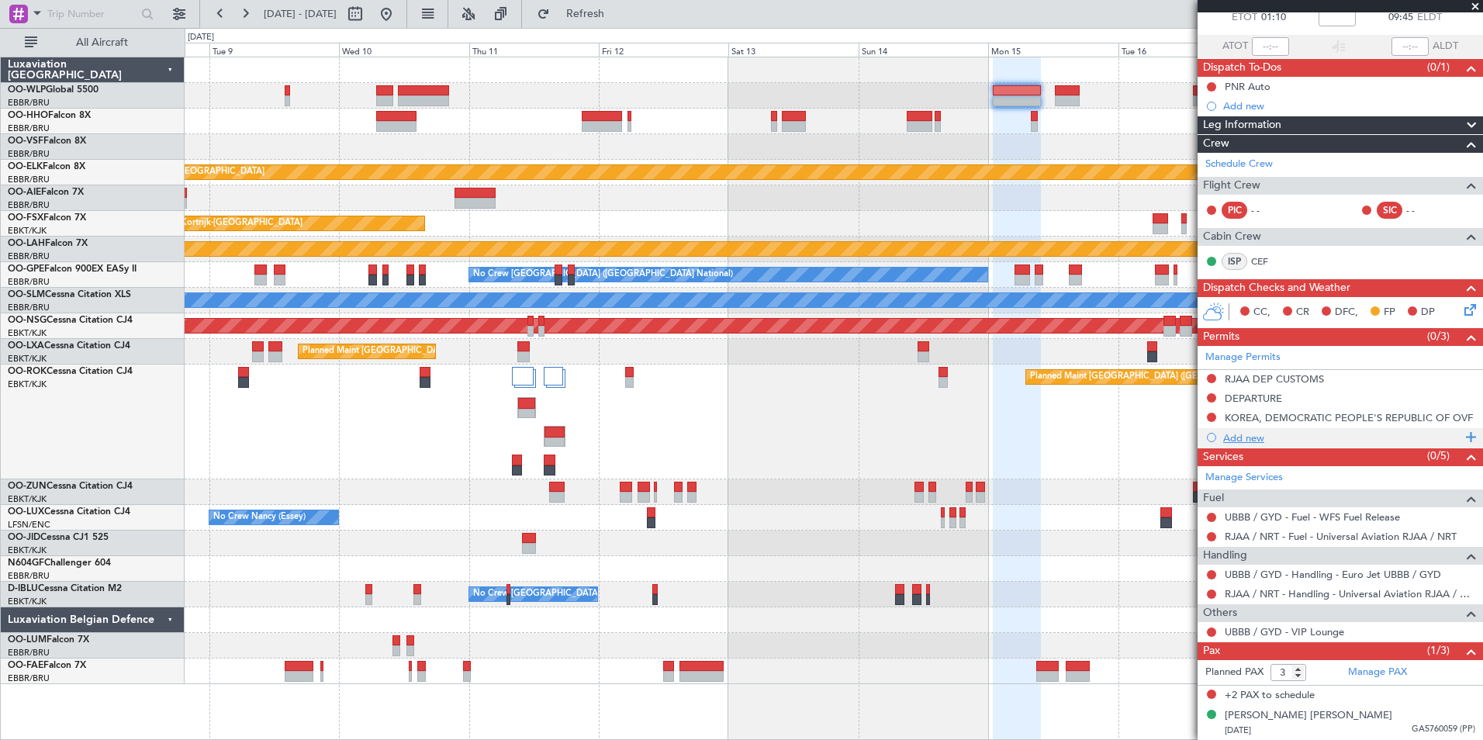
click at [1241, 437] on div "Add new" at bounding box center [1342, 437] width 238 height 13
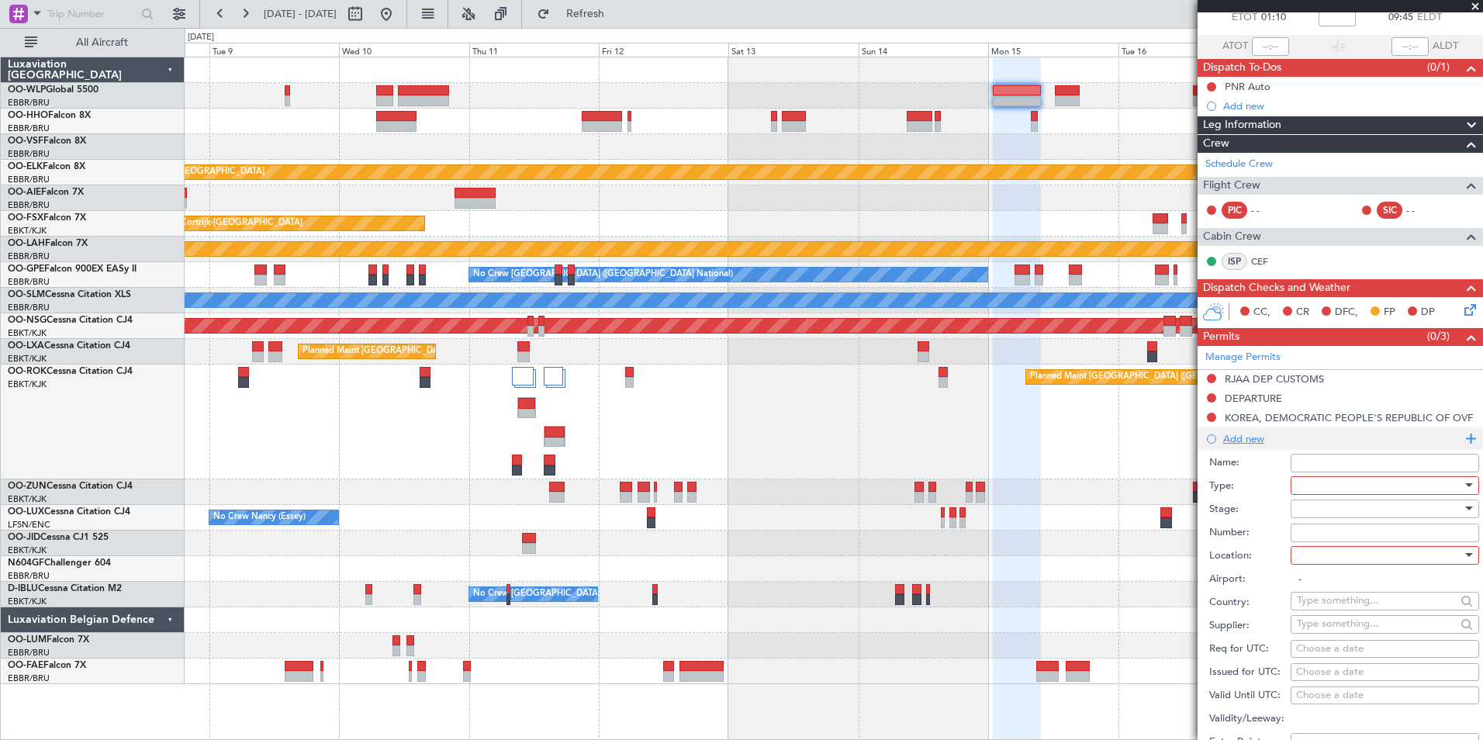
scroll to position [310, 0]
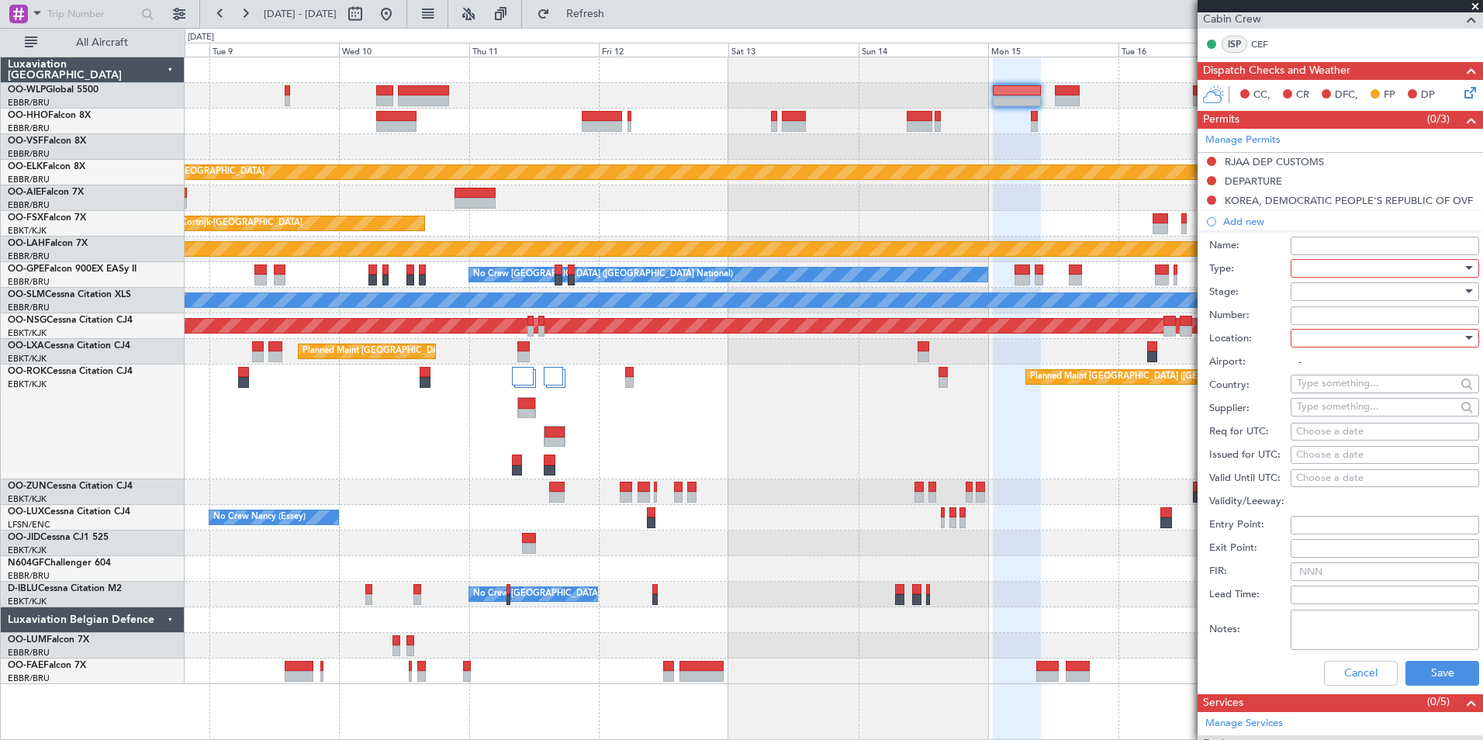
click at [1308, 264] on div at bounding box center [1379, 268] width 165 height 23
click at [1318, 395] on span "Overflight" at bounding box center [1378, 406] width 163 height 23
click at [1311, 292] on div at bounding box center [1379, 291] width 165 height 23
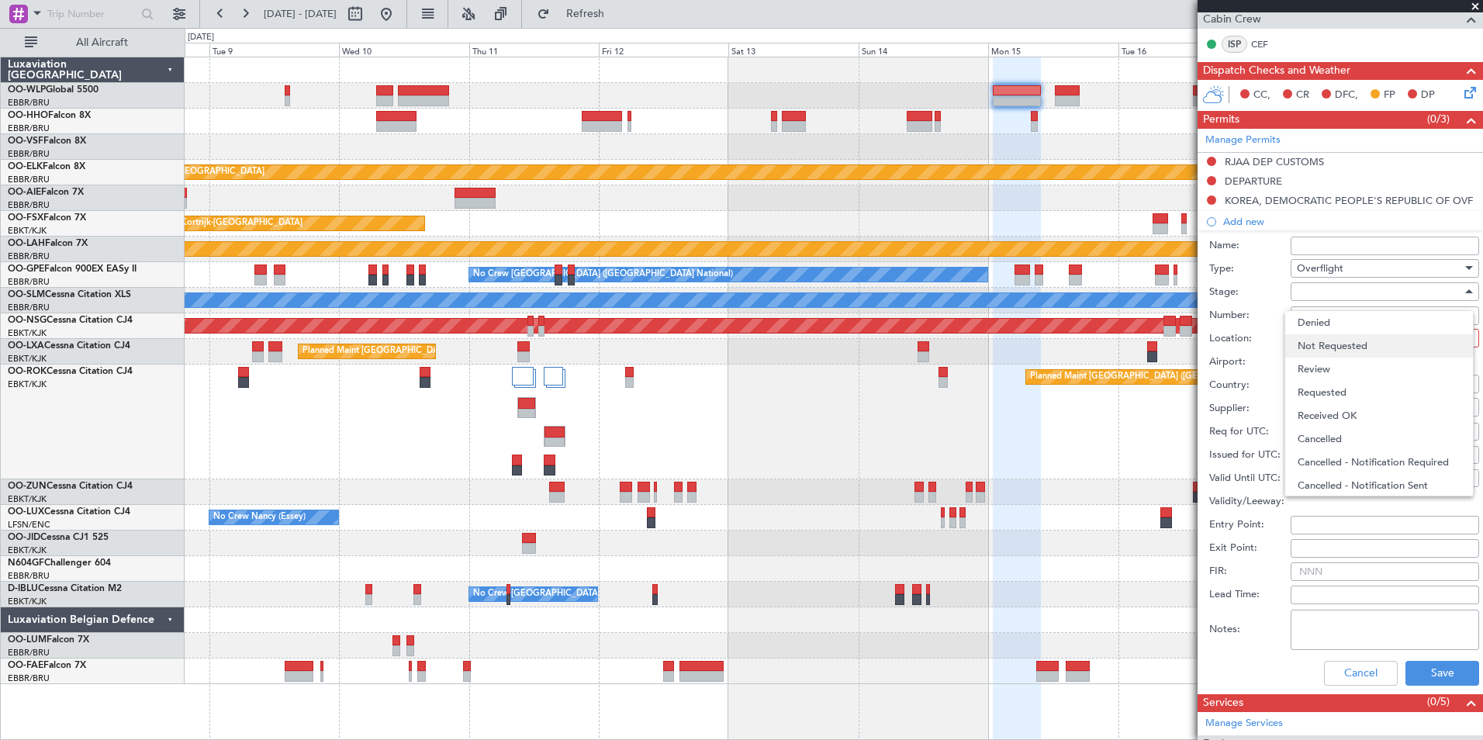
click at [1320, 350] on span "Not Requested" at bounding box center [1378, 345] width 163 height 23
click at [1311, 343] on div at bounding box center [1379, 337] width 165 height 23
click at [1323, 454] on span "Enroute" at bounding box center [1378, 462] width 163 height 23
click at [1320, 430] on div "Choose a date" at bounding box center [1385, 432] width 178 height 16
select select "8"
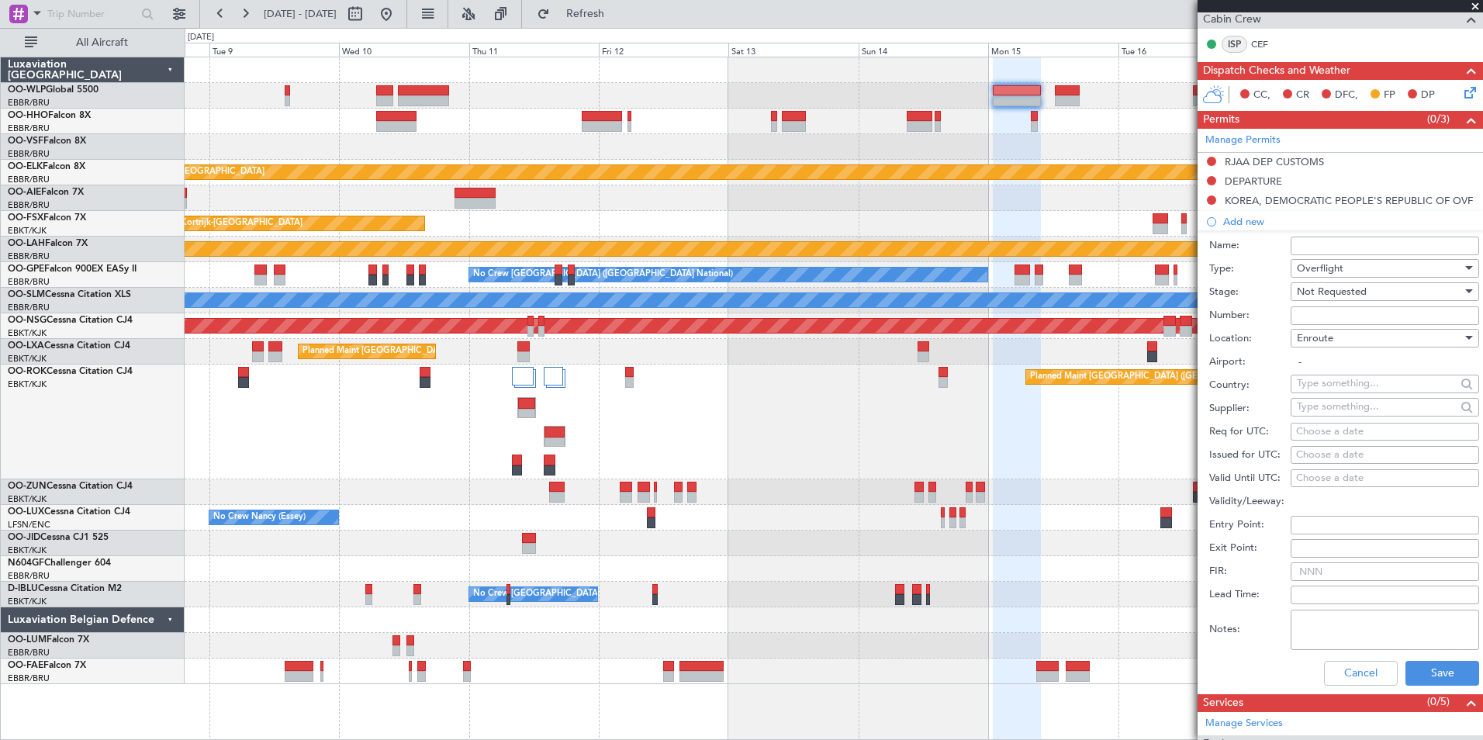
select select "2025"
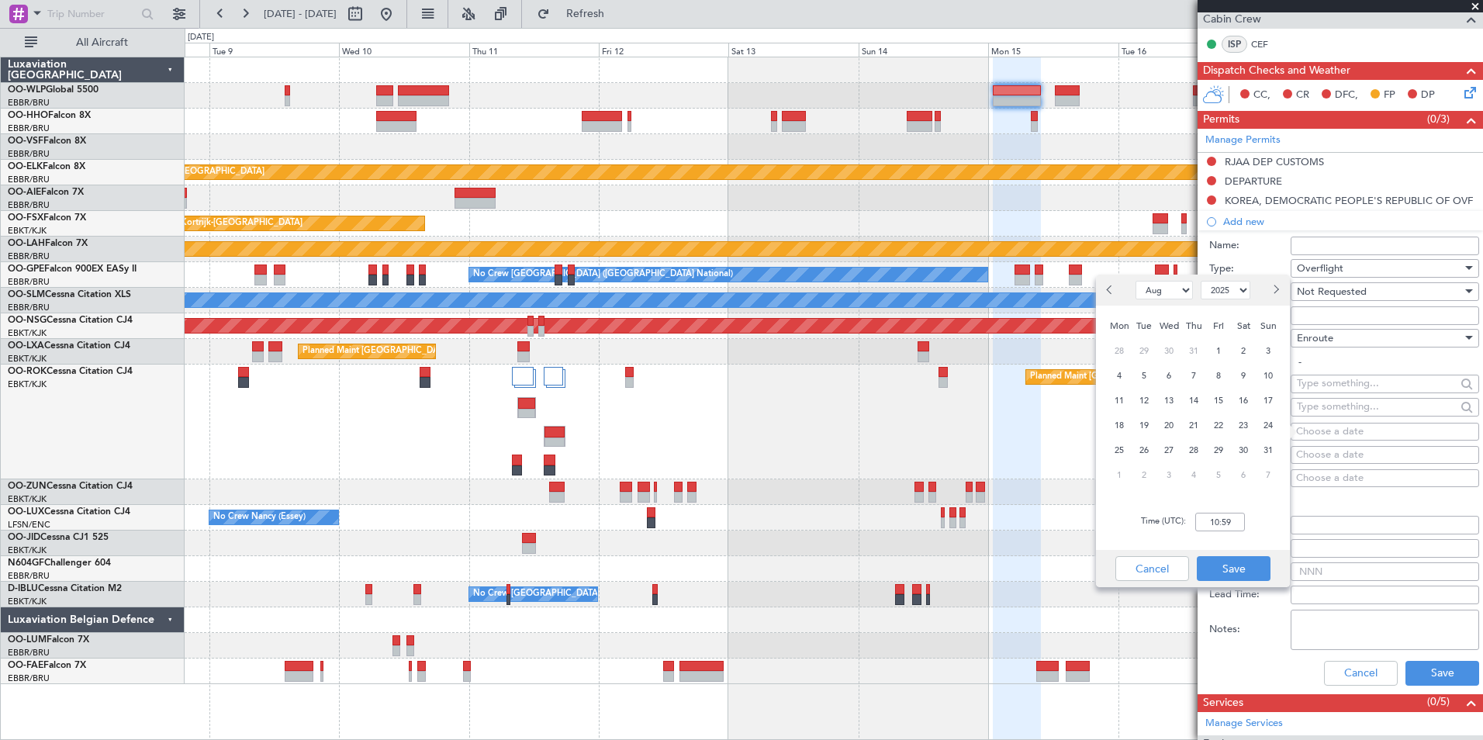
click at [1338, 473] on div "Choose a date" at bounding box center [1385, 479] width 178 height 16
select select "8"
select select "2025"
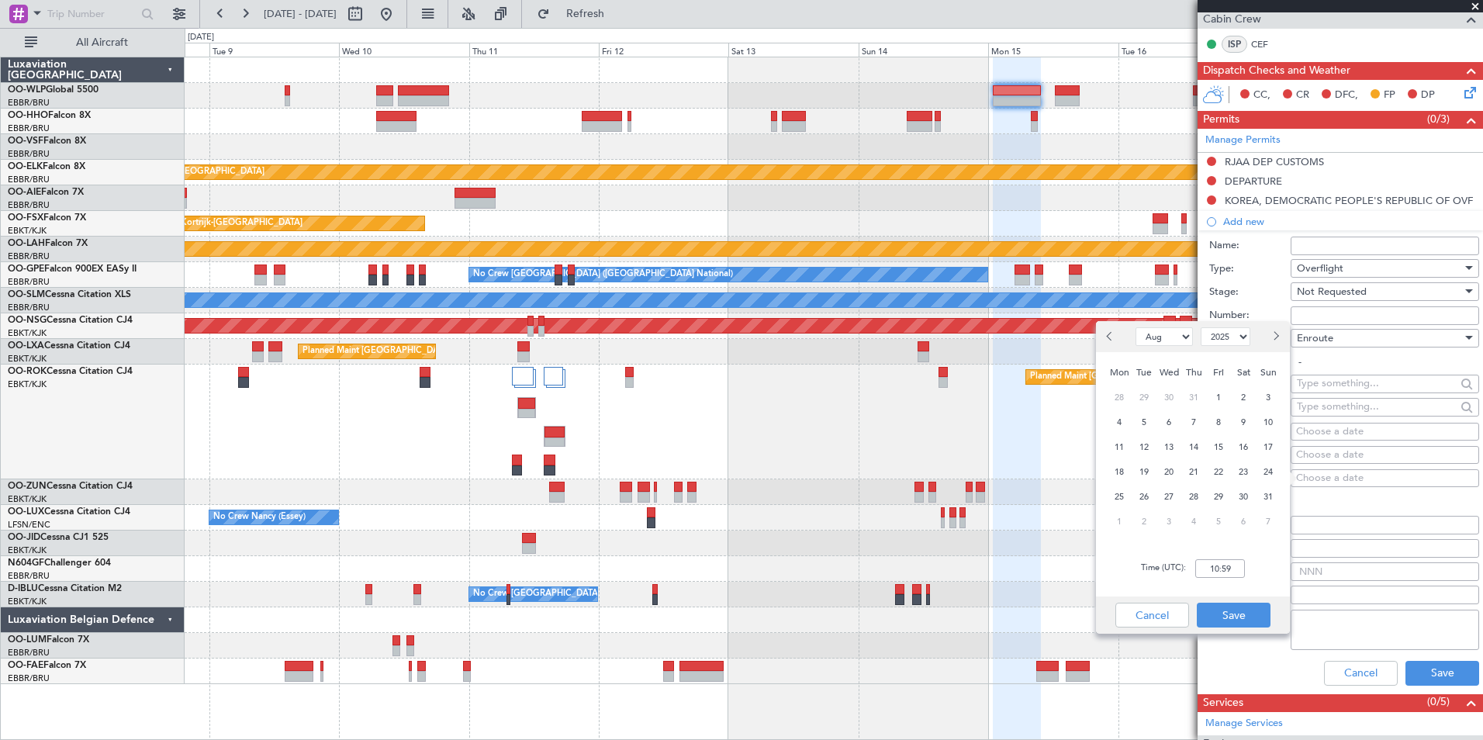
click at [1343, 382] on input "text" at bounding box center [1376, 382] width 159 height 23
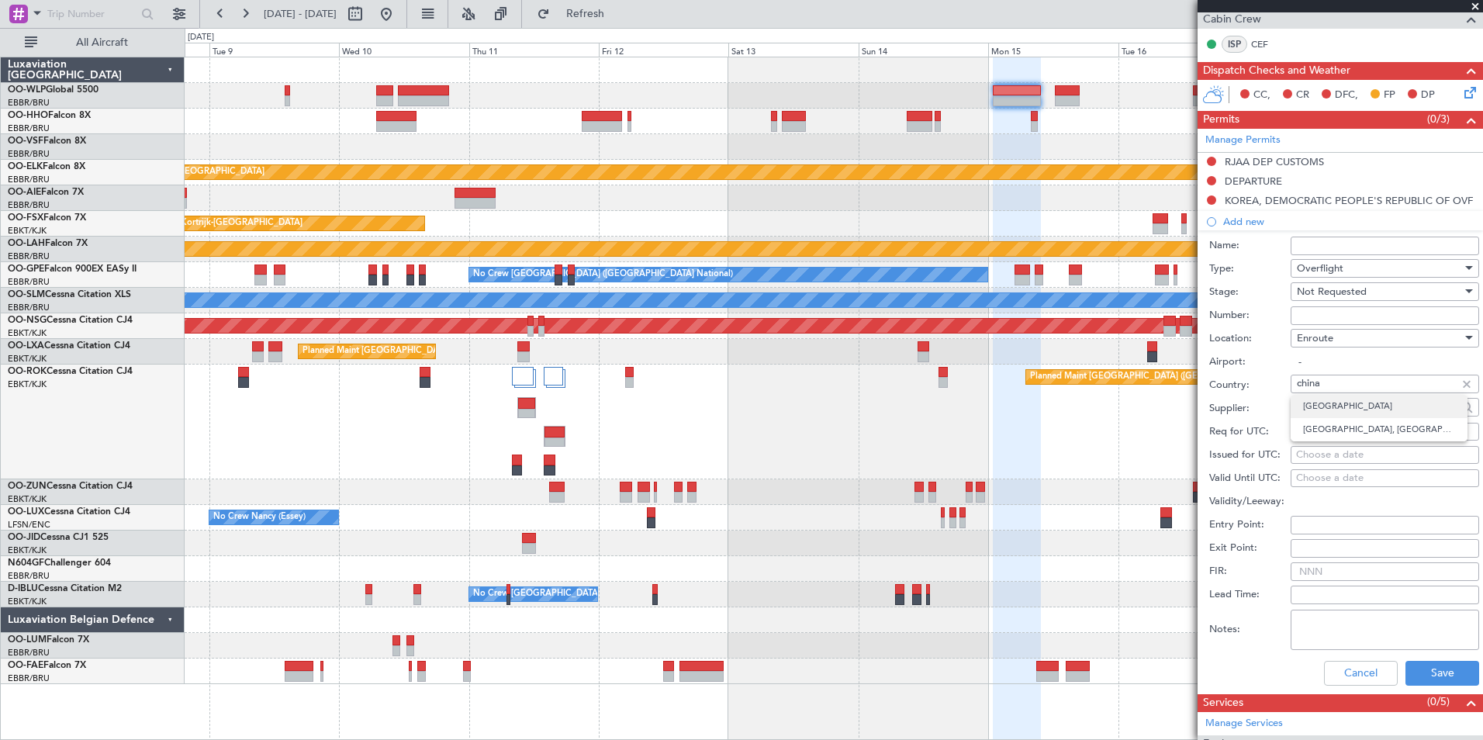
click at [1343, 413] on span "China" at bounding box center [1379, 406] width 152 height 23
type input "China"
click at [1427, 667] on button "Save" at bounding box center [1442, 673] width 74 height 25
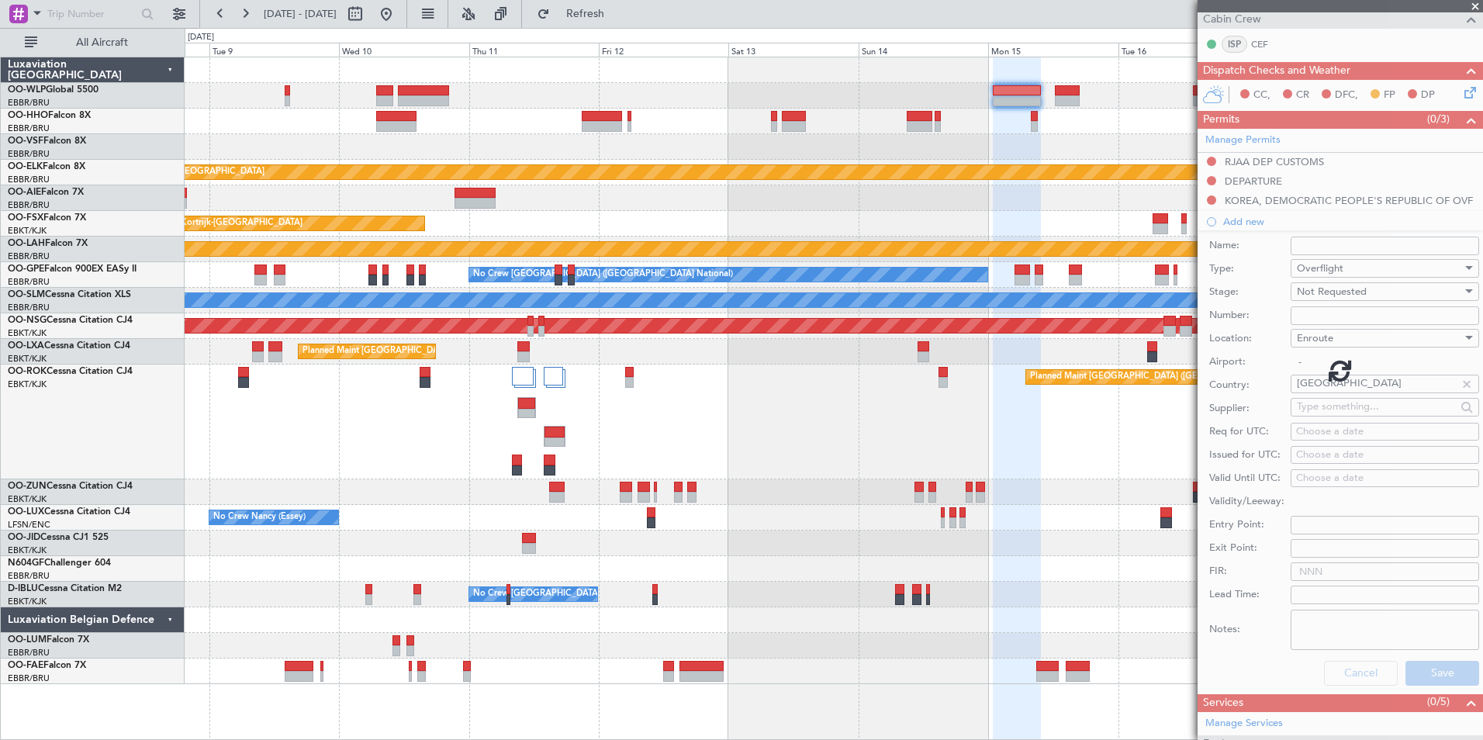
scroll to position [112, 0]
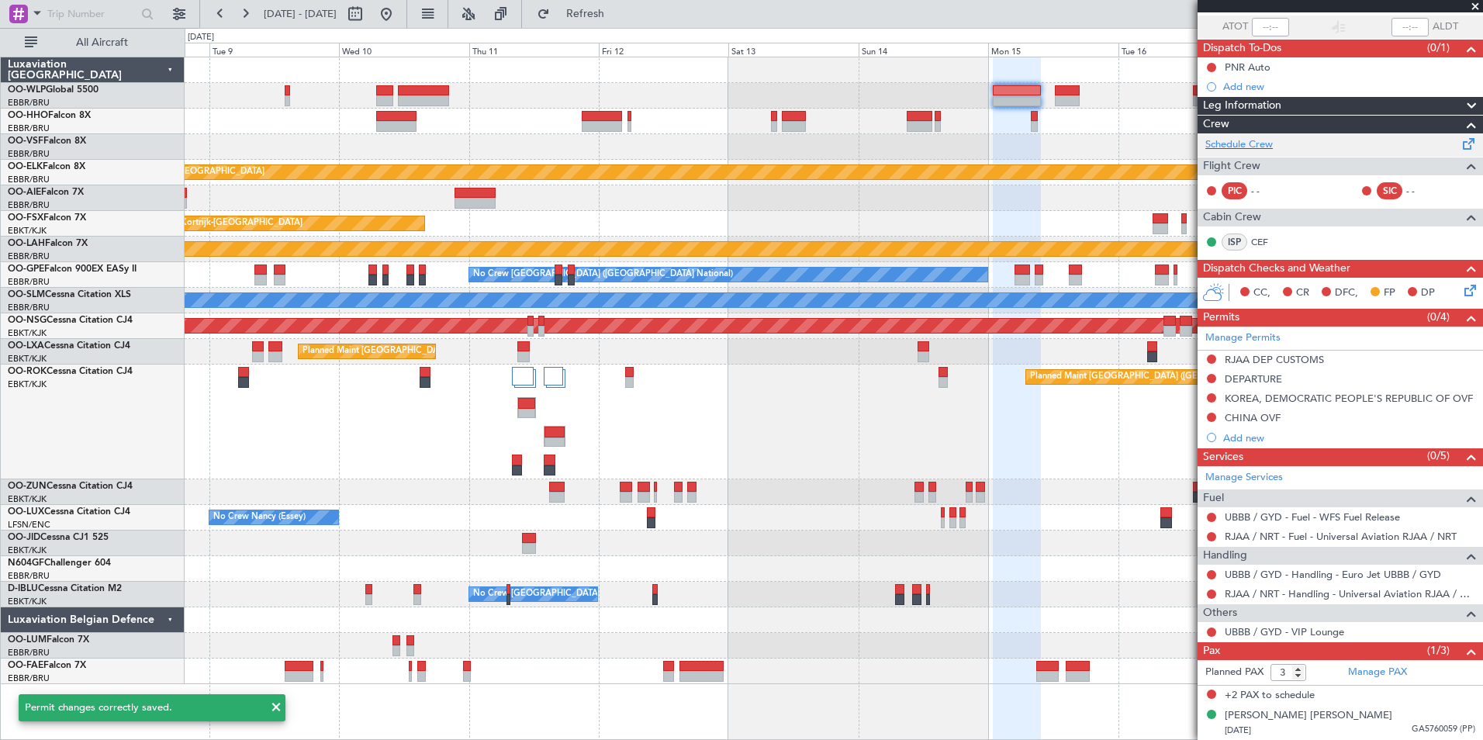
click at [1261, 155] on div "Schedule Crew" at bounding box center [1339, 144] width 285 height 23
click at [1235, 335] on link "Manage Permits" at bounding box center [1242, 338] width 75 height 16
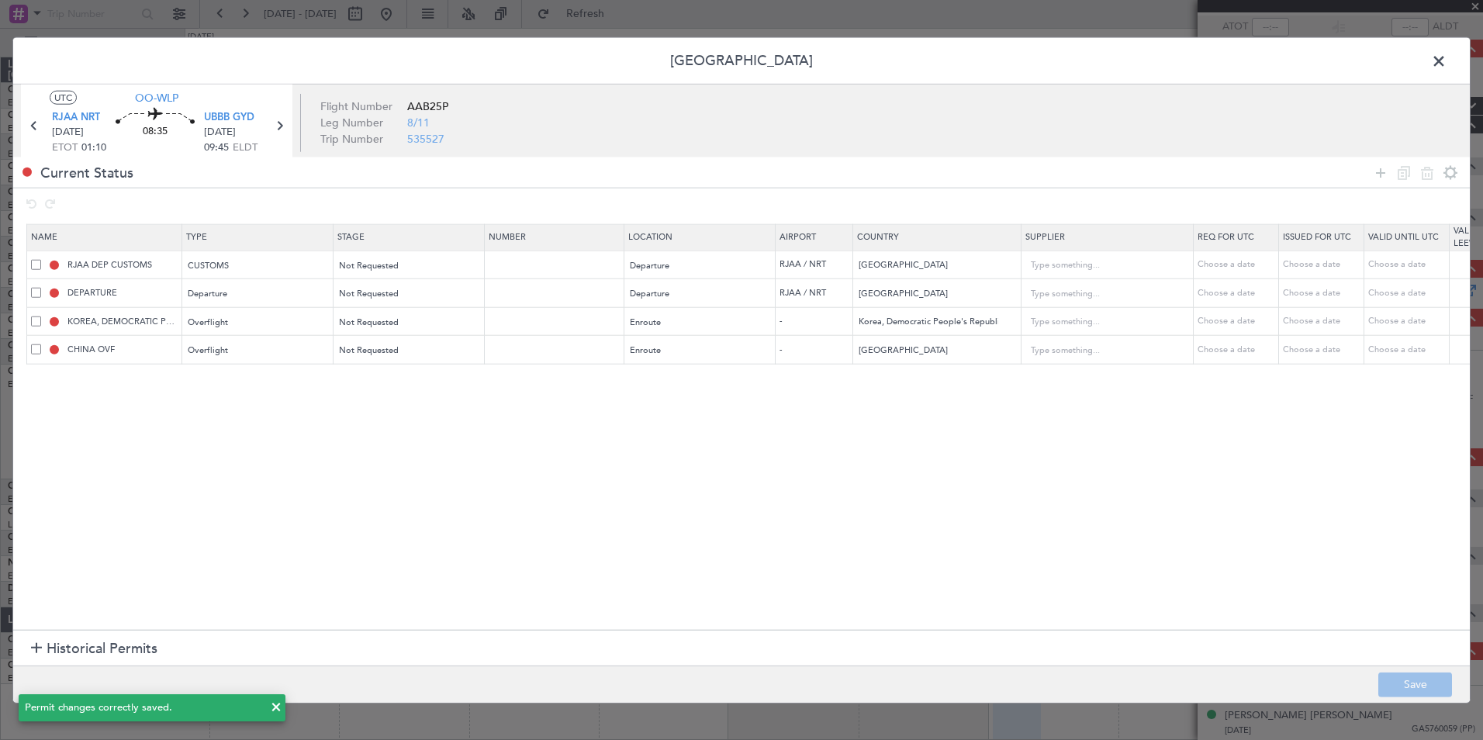
click at [41, 649] on div at bounding box center [36, 649] width 11 height 11
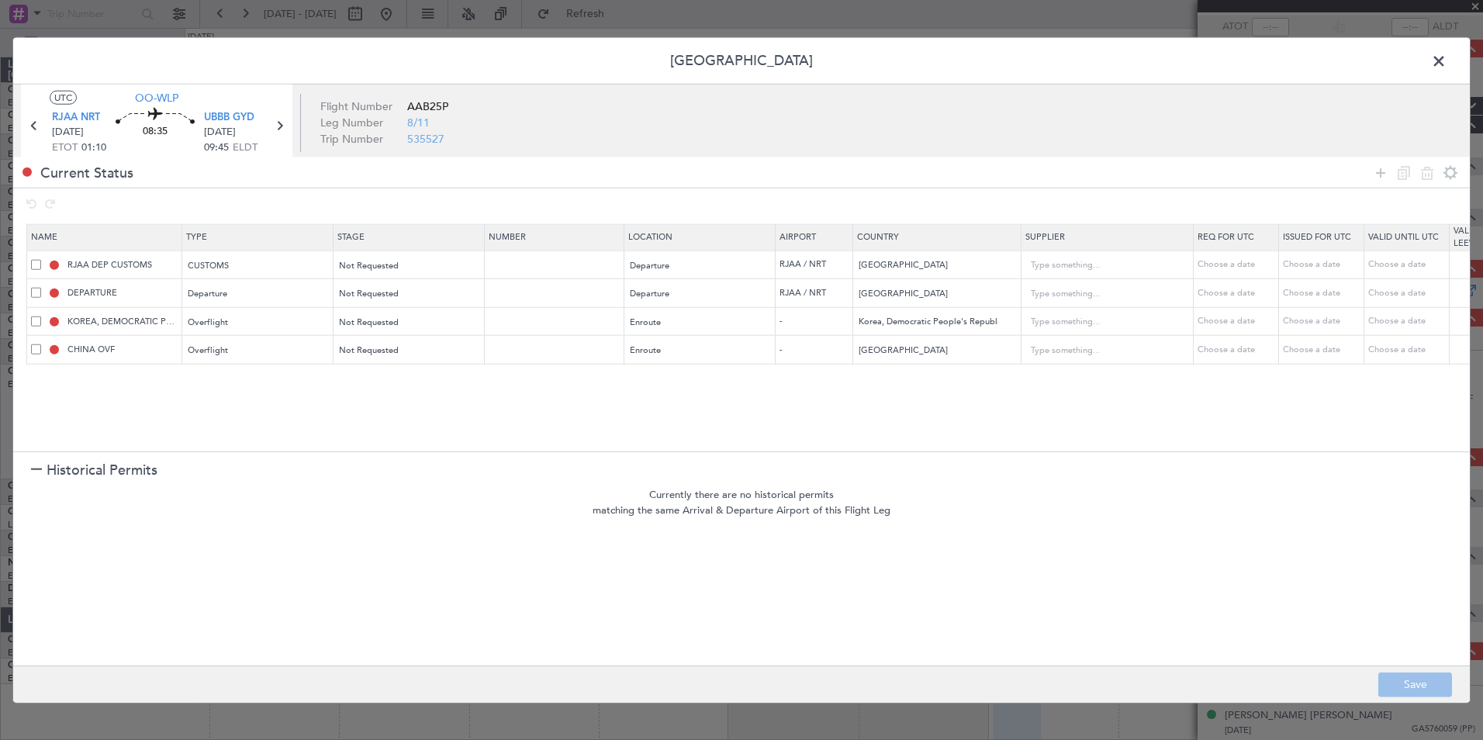
click at [1446, 54] on span at bounding box center [1446, 65] width 0 height 31
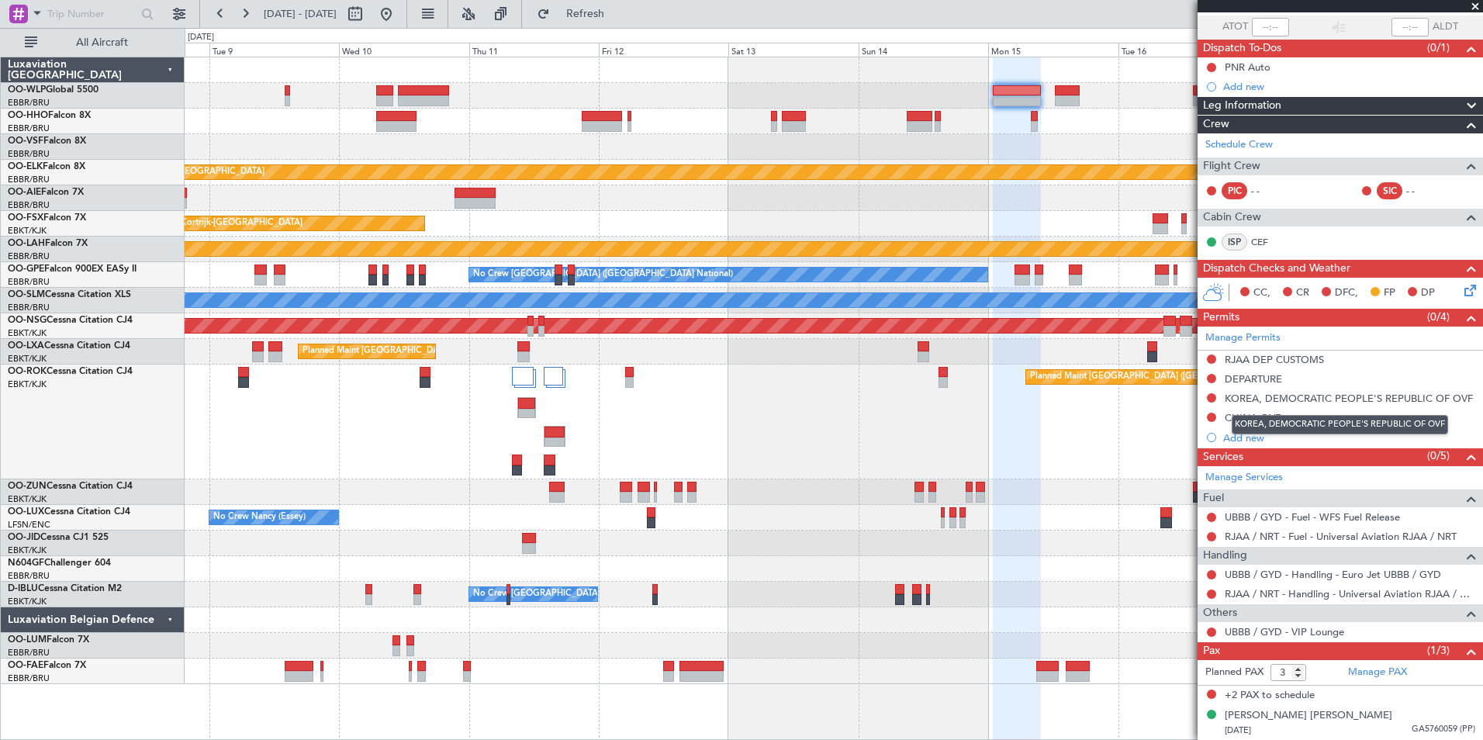
click at [1239, 439] on mat-tooltip-component "KOREA, DEMOCRATIC PEOPLE'S REPUBLIC OF OVF" at bounding box center [1340, 424] width 238 height 41
click at [1246, 433] on div "Add new" at bounding box center [1342, 437] width 238 height 13
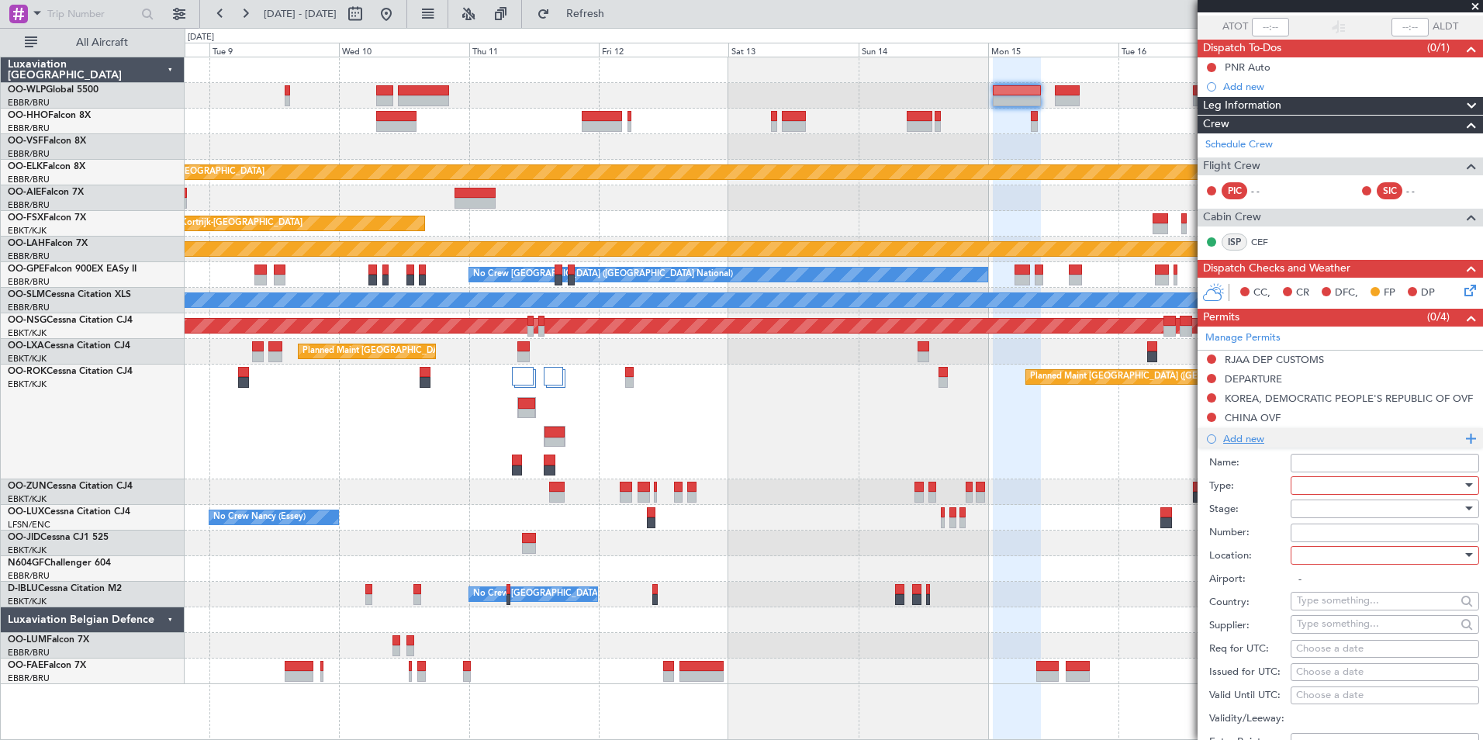
scroll to position [310, 0]
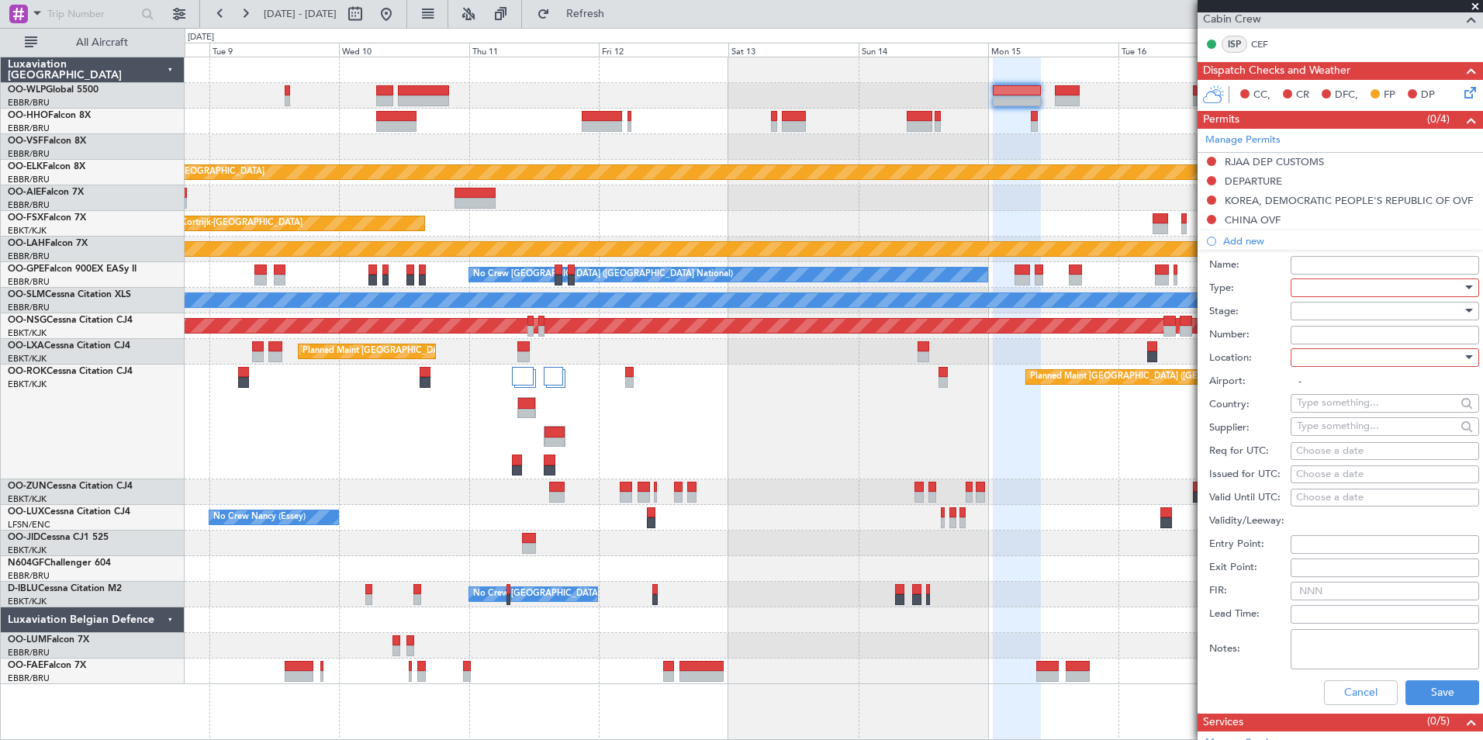
click at [1320, 282] on div at bounding box center [1379, 287] width 165 height 23
click at [1319, 349] on span "Overflight" at bounding box center [1378, 348] width 163 height 23
click at [1315, 309] on div at bounding box center [1379, 310] width 165 height 23
click at [1324, 366] on span "Not Requested" at bounding box center [1378, 365] width 163 height 23
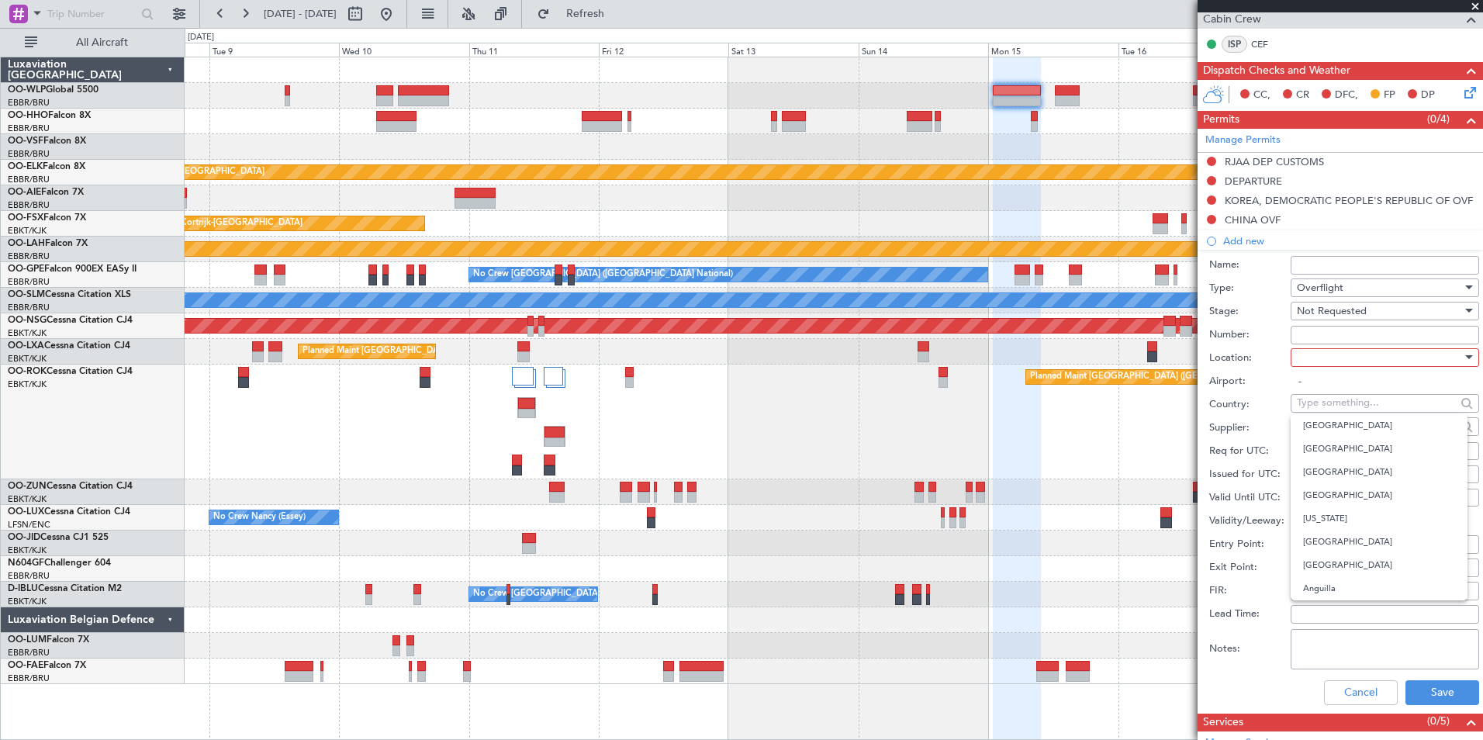
click at [1315, 402] on input "text" at bounding box center [1376, 402] width 159 height 23
click at [1325, 349] on div at bounding box center [1379, 357] width 165 height 23
click at [1315, 475] on span "Enroute" at bounding box center [1378, 481] width 163 height 23
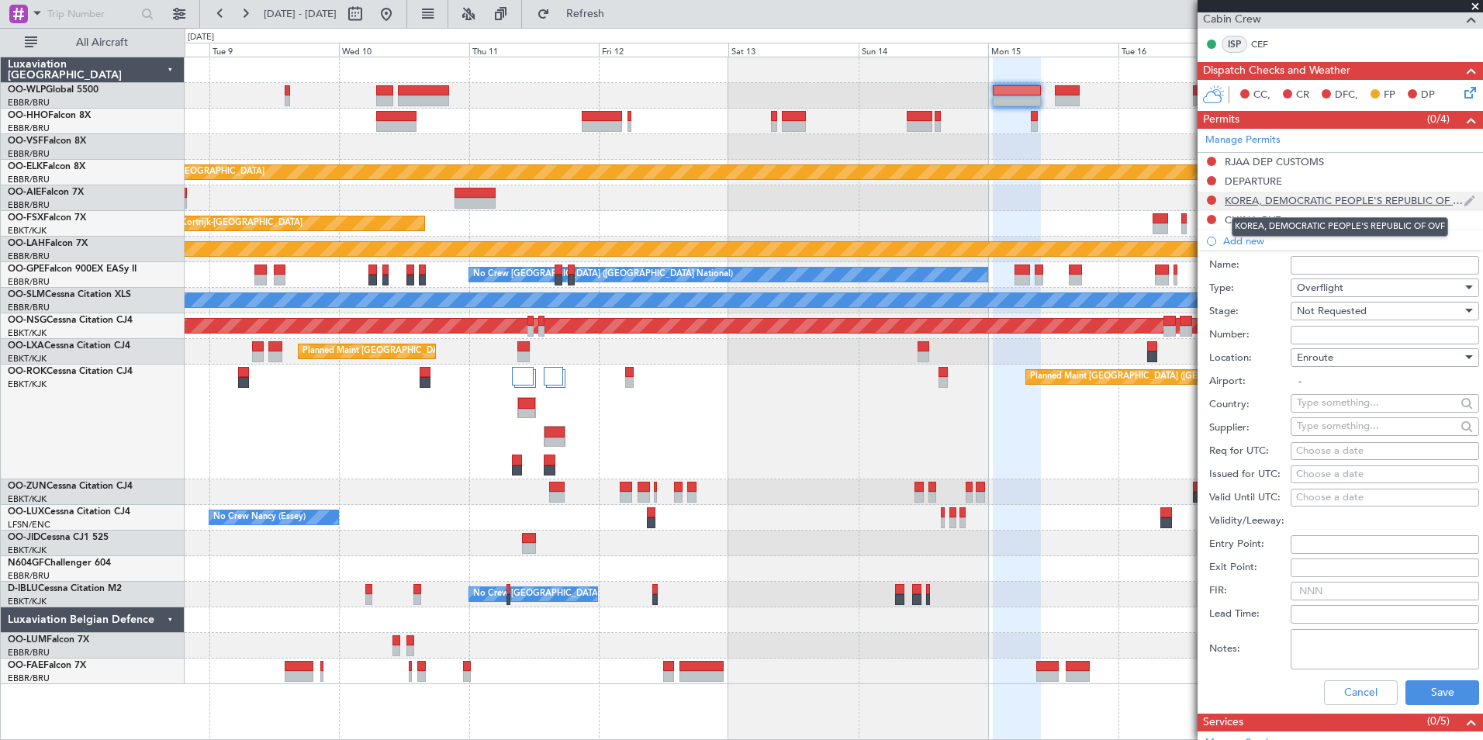
click at [1282, 202] on div "KOREA, DEMOCRATIC PEOPLE'S REPUBLIC OF OVF" at bounding box center [1343, 200] width 239 height 13
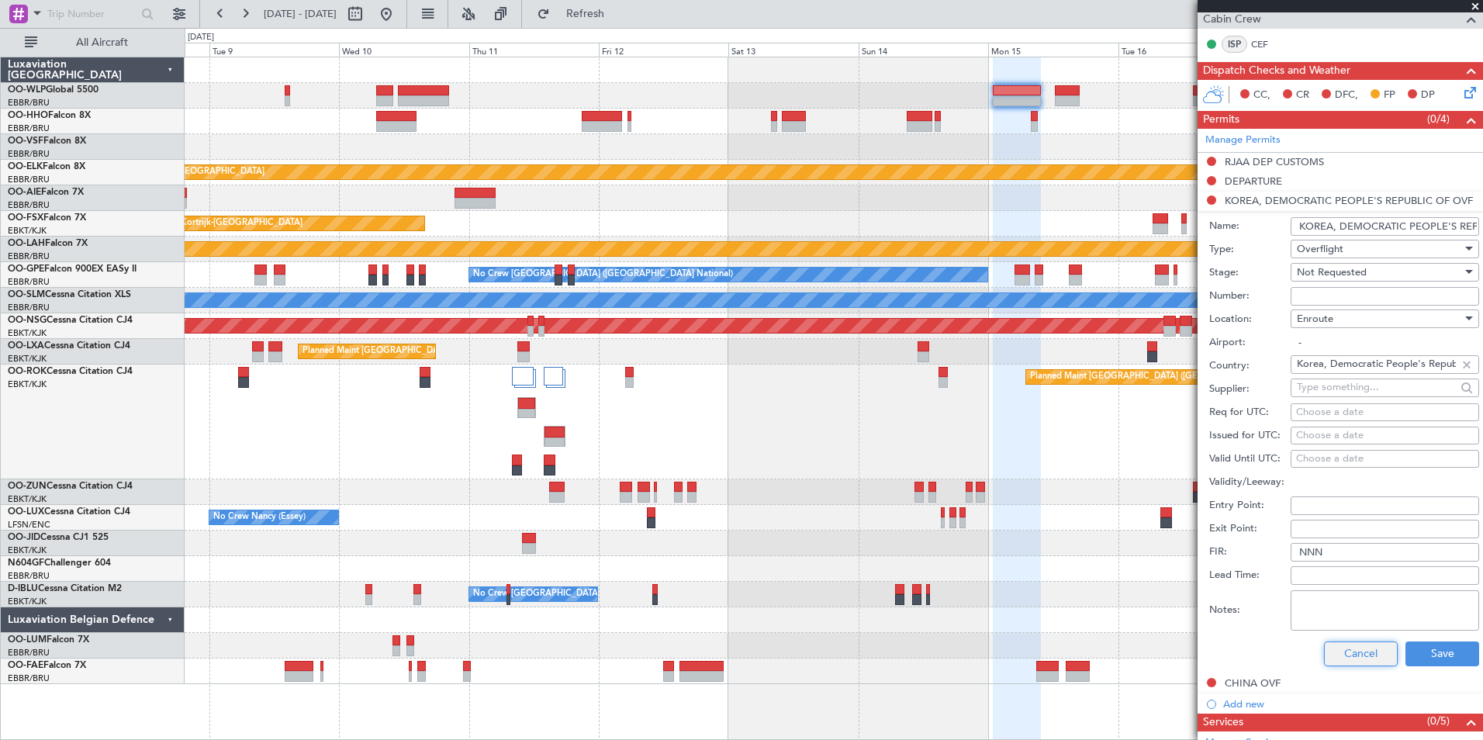
click at [1333, 657] on button "Cancel" at bounding box center [1361, 653] width 74 height 25
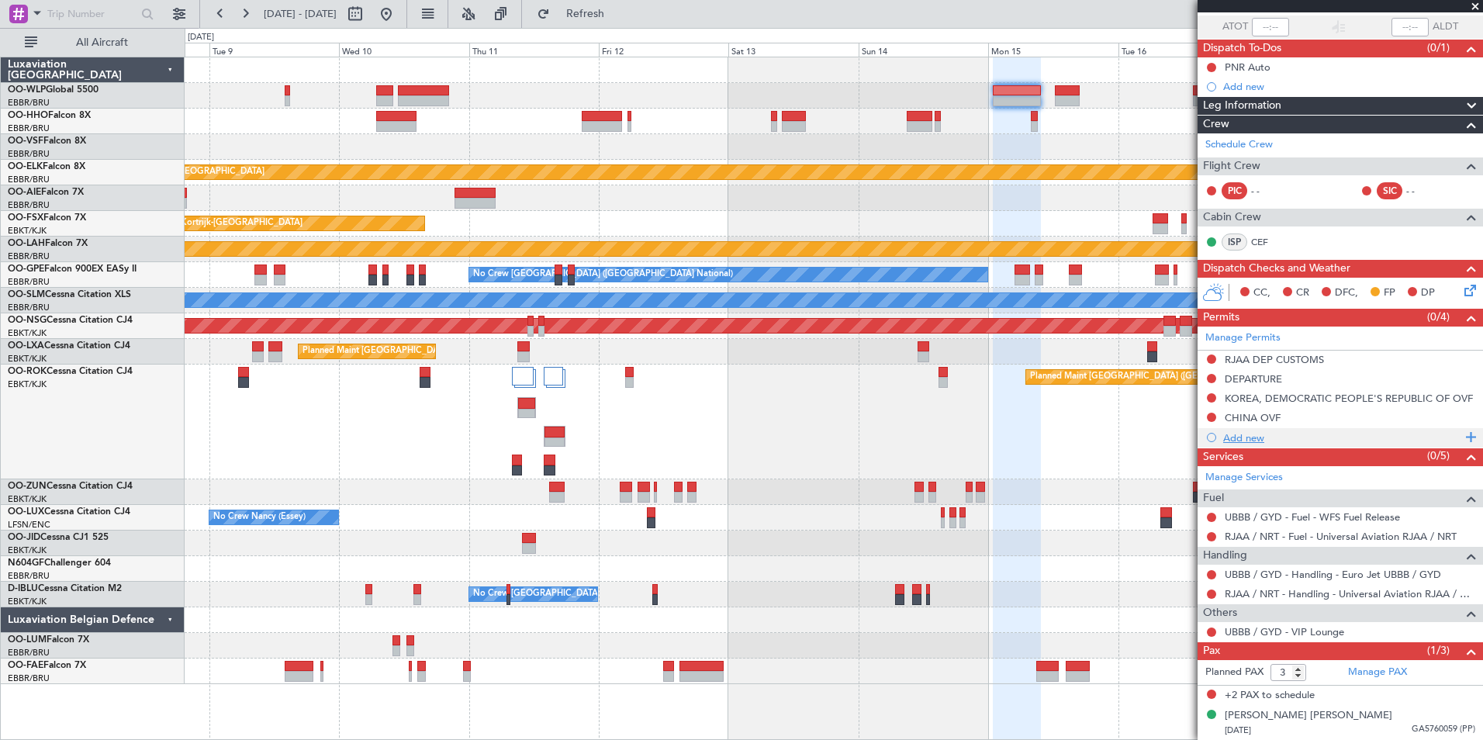
click at [1238, 438] on div "Add new" at bounding box center [1342, 437] width 238 height 13
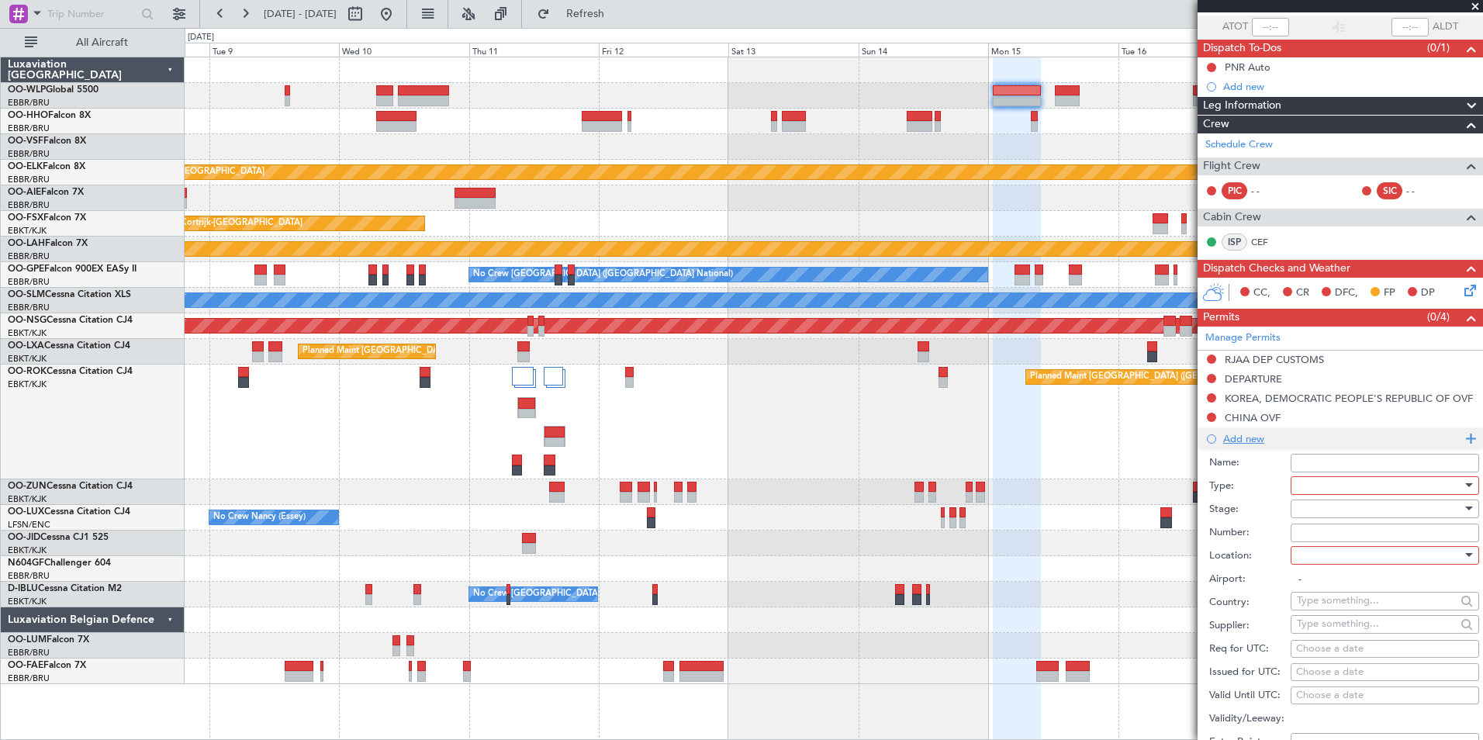
scroll to position [310, 0]
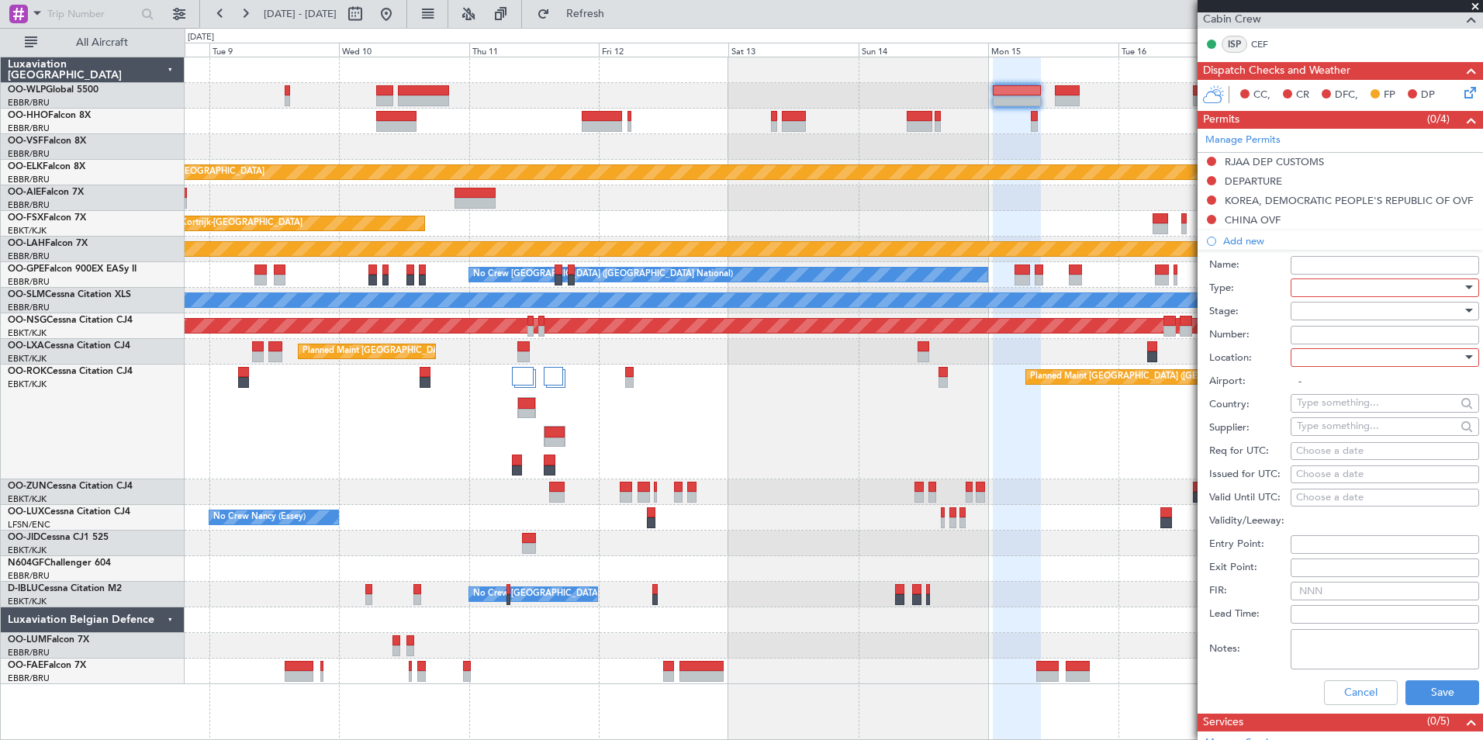
click at [1301, 282] on div at bounding box center [1379, 287] width 165 height 23
click at [1328, 422] on span "Overflight" at bounding box center [1378, 425] width 163 height 23
click at [1325, 299] on div at bounding box center [1379, 310] width 165 height 23
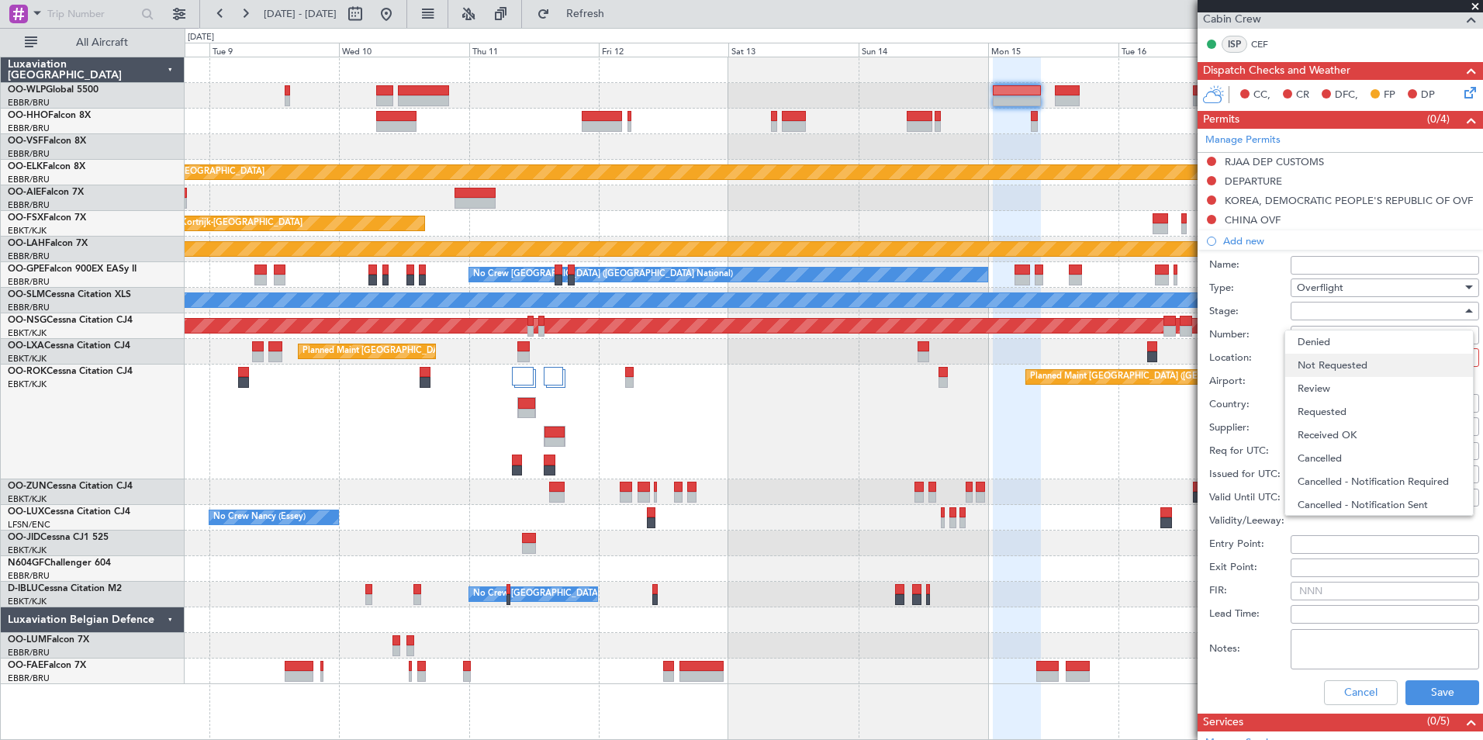
click at [1324, 362] on span "Not Requested" at bounding box center [1378, 365] width 163 height 23
click at [1311, 361] on div at bounding box center [1379, 357] width 165 height 23
click at [1319, 475] on span "Enroute" at bounding box center [1378, 481] width 163 height 23
click at [1323, 406] on input "text" at bounding box center [1376, 402] width 159 height 23
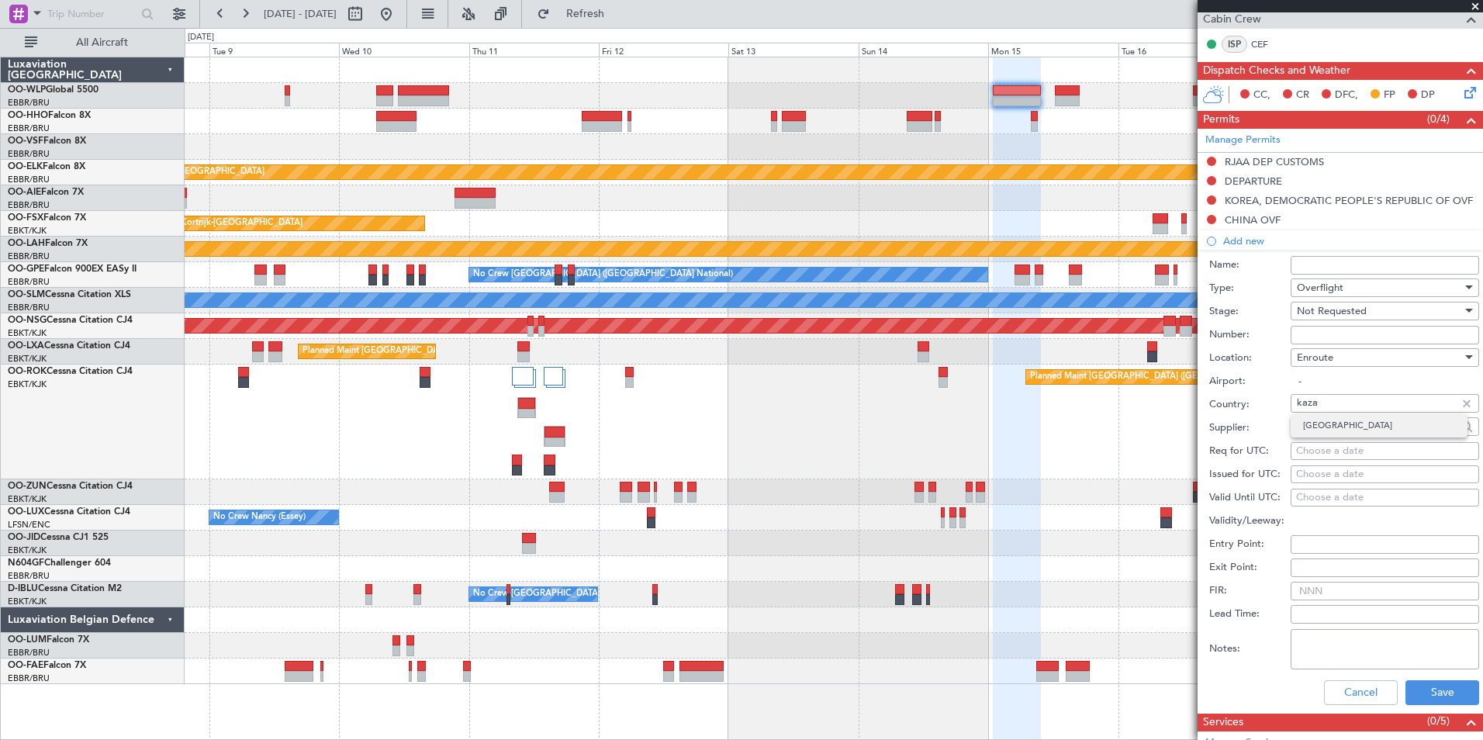
click at [1307, 416] on span "Kazakhstan" at bounding box center [1379, 425] width 152 height 23
type input "Kazakhstan"
click at [1417, 682] on button "Save" at bounding box center [1442, 692] width 74 height 25
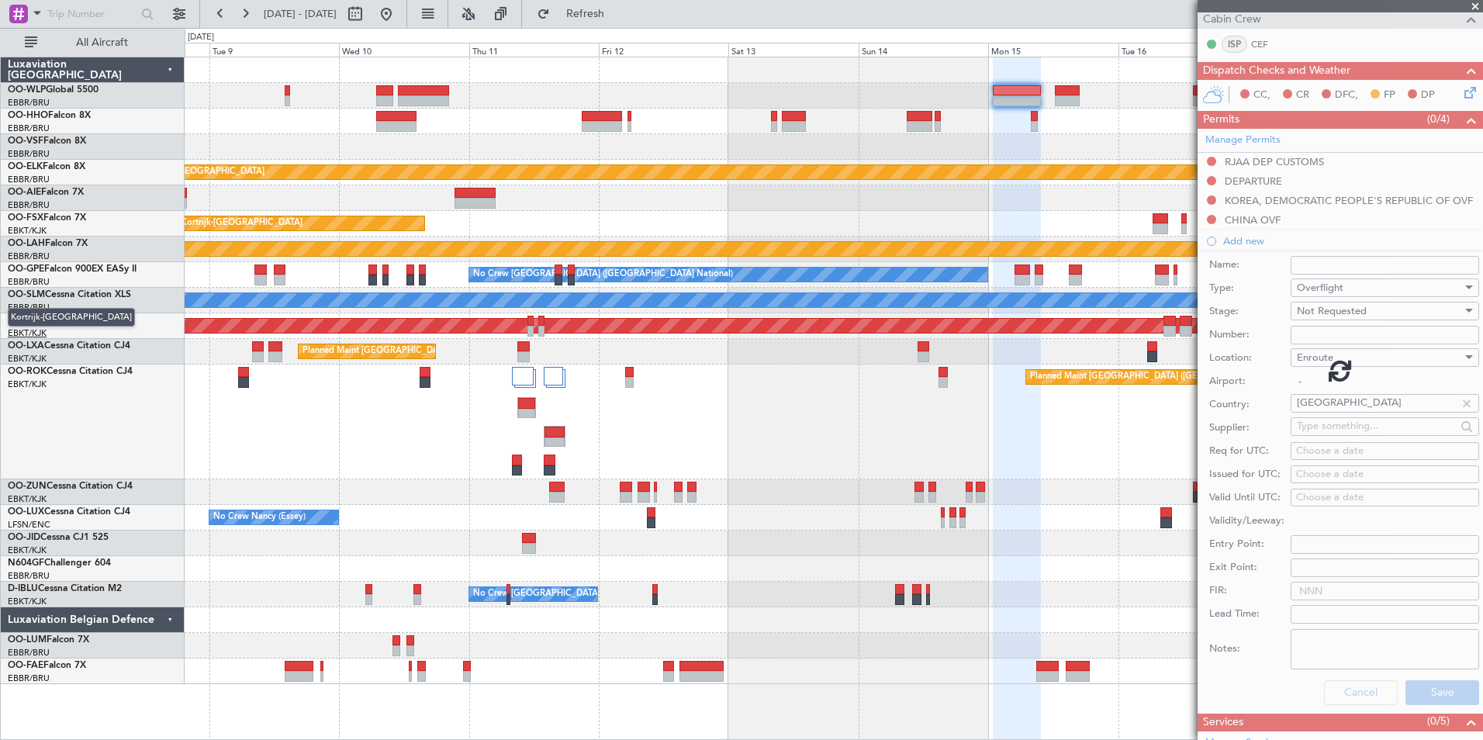
scroll to position [132, 0]
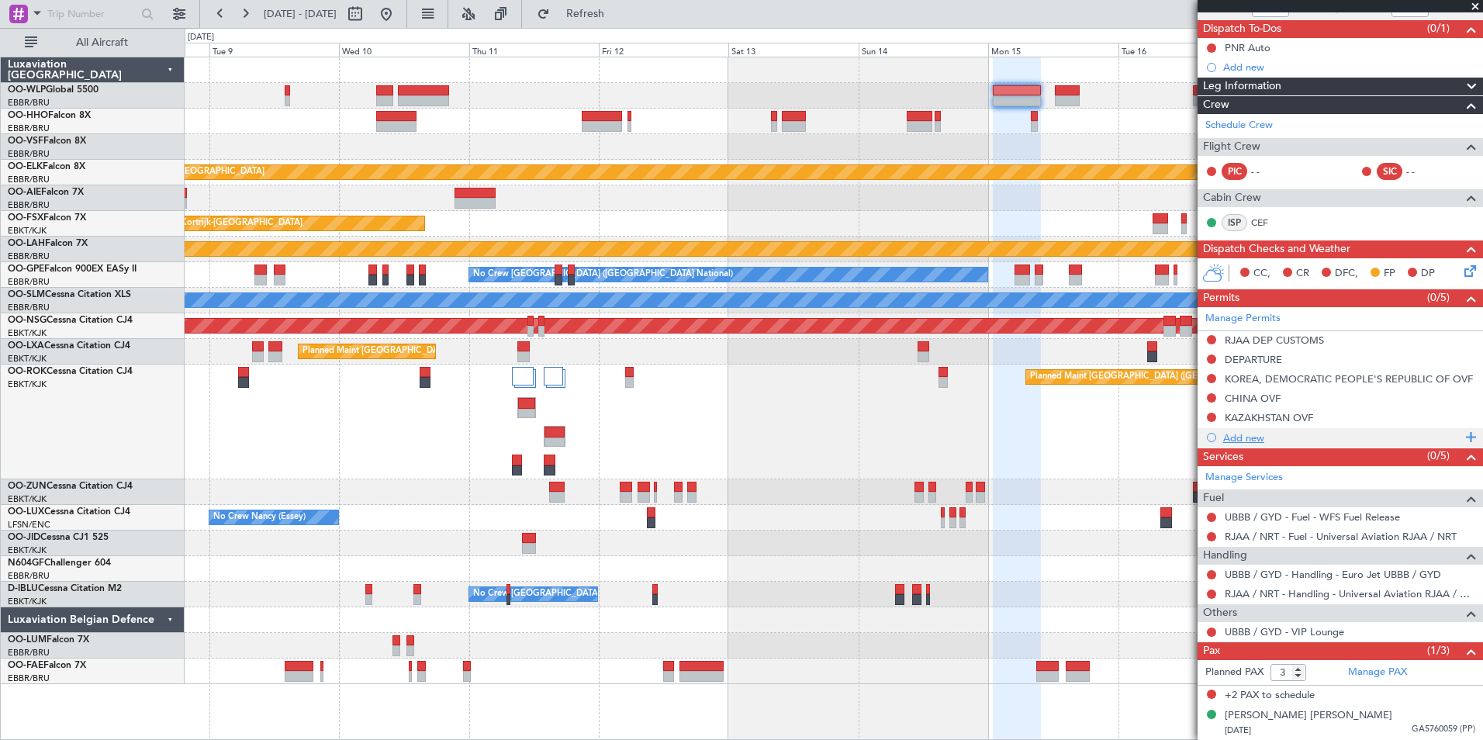
click at [1246, 429] on div "Add new" at bounding box center [1339, 437] width 285 height 19
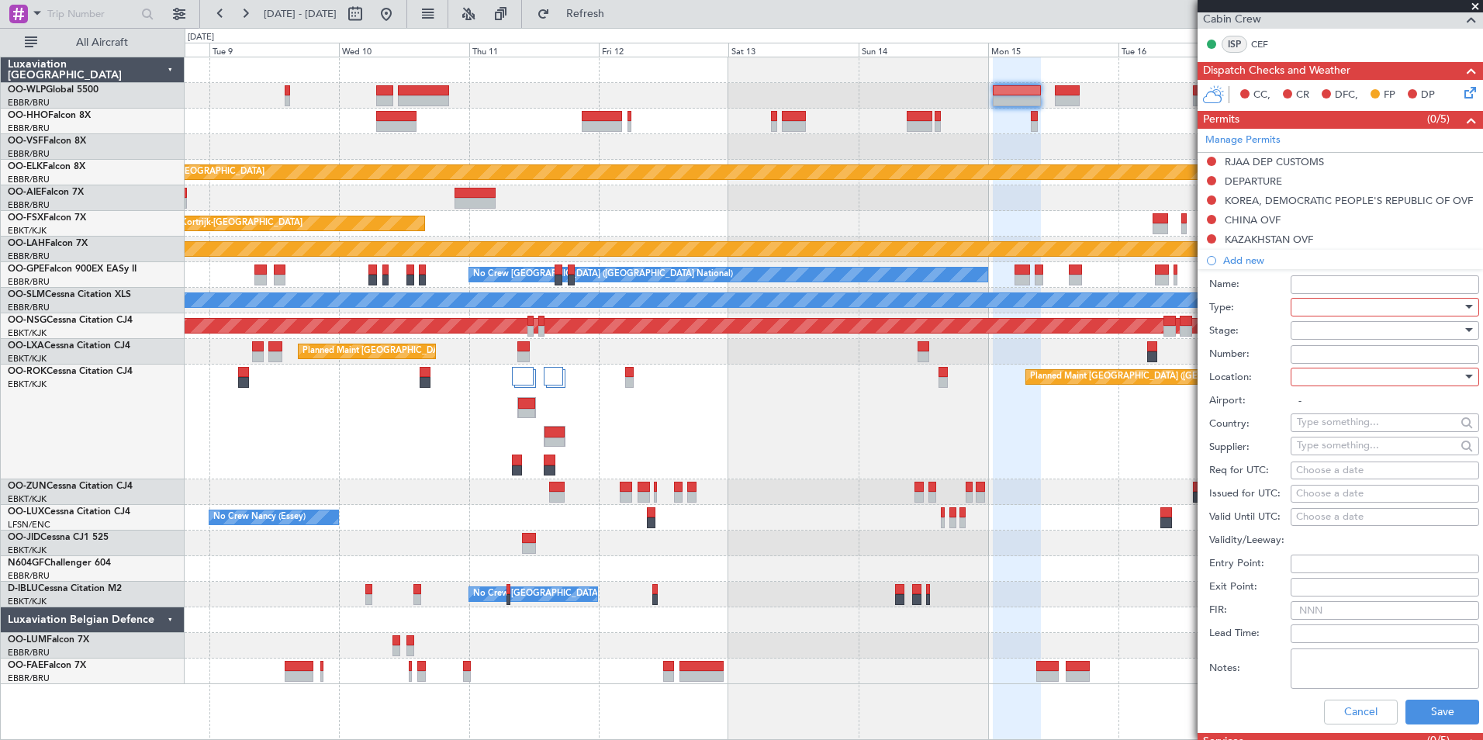
click at [1332, 302] on div at bounding box center [1379, 306] width 165 height 23
drag, startPoint x: 1325, startPoint y: 468, endPoint x: 1323, endPoint y: 421, distance: 47.4
click at [1325, 468] on span "Landing" at bounding box center [1378, 477] width 163 height 23
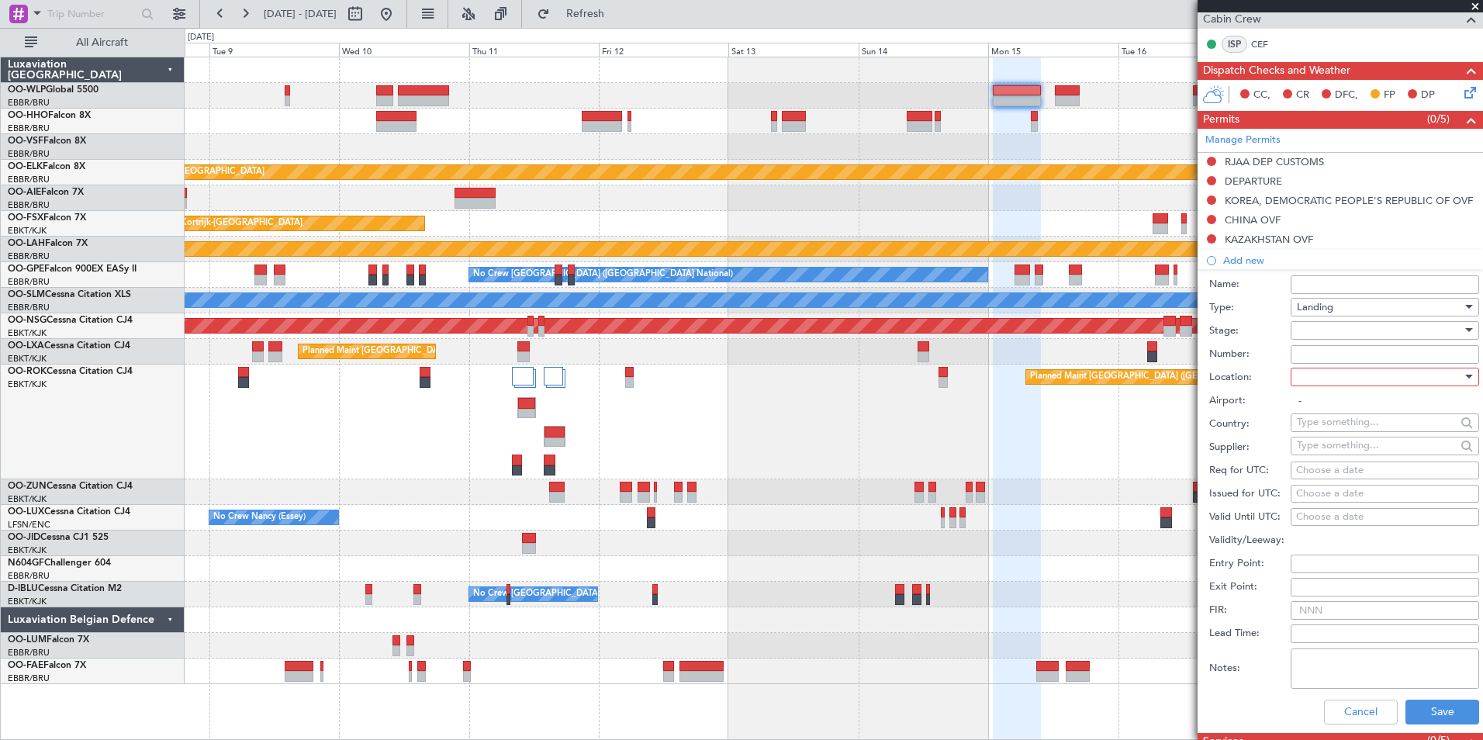
click at [1326, 337] on div at bounding box center [1379, 330] width 165 height 23
click at [1325, 382] on span "Not Requested" at bounding box center [1378, 384] width 163 height 23
click at [1312, 382] on div at bounding box center [1379, 376] width 165 height 23
click at [1321, 499] on span "Enroute" at bounding box center [1378, 500] width 163 height 23
click at [1311, 423] on input "text" at bounding box center [1376, 421] width 159 height 23
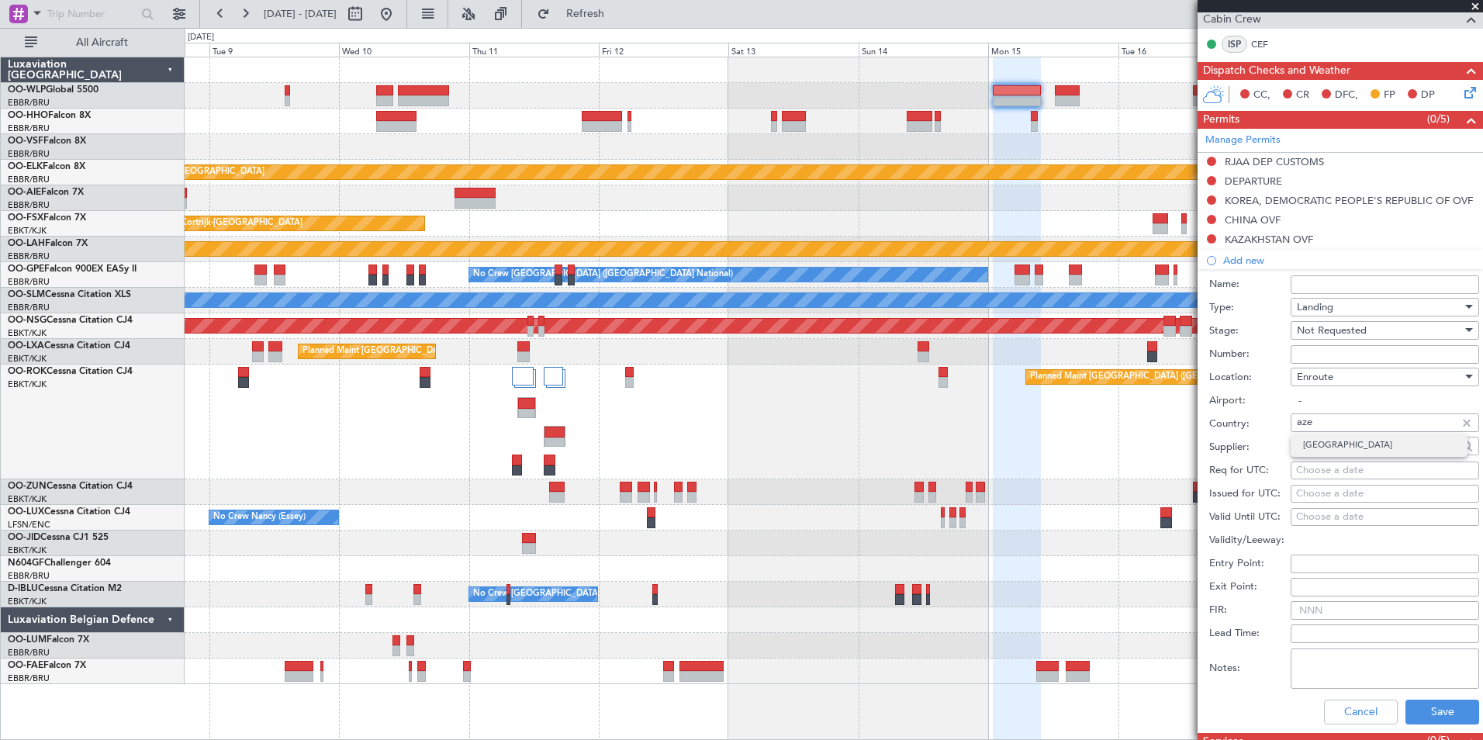
click at [1326, 441] on span "Azerbaijan" at bounding box center [1379, 444] width 152 height 23
type input "Azerbaijan"
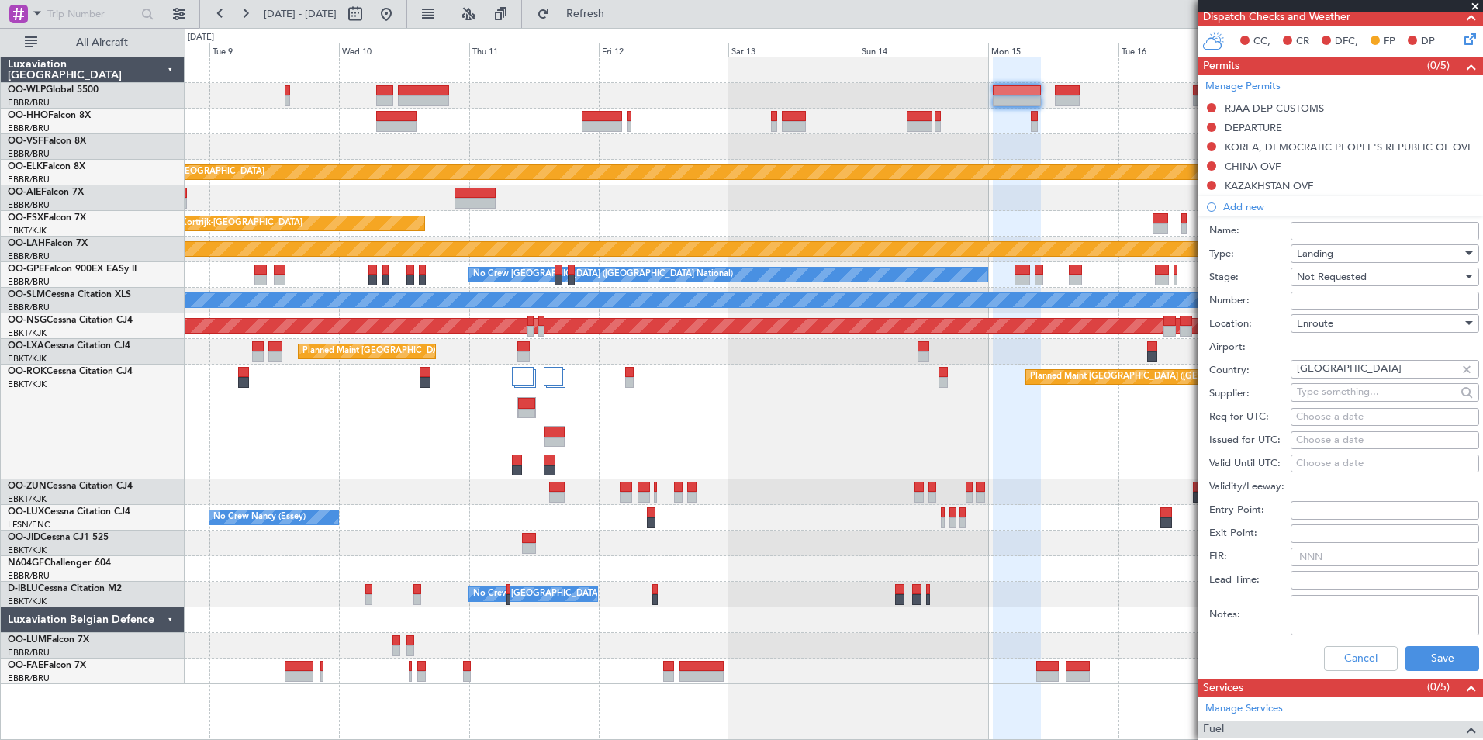
scroll to position [388, 0]
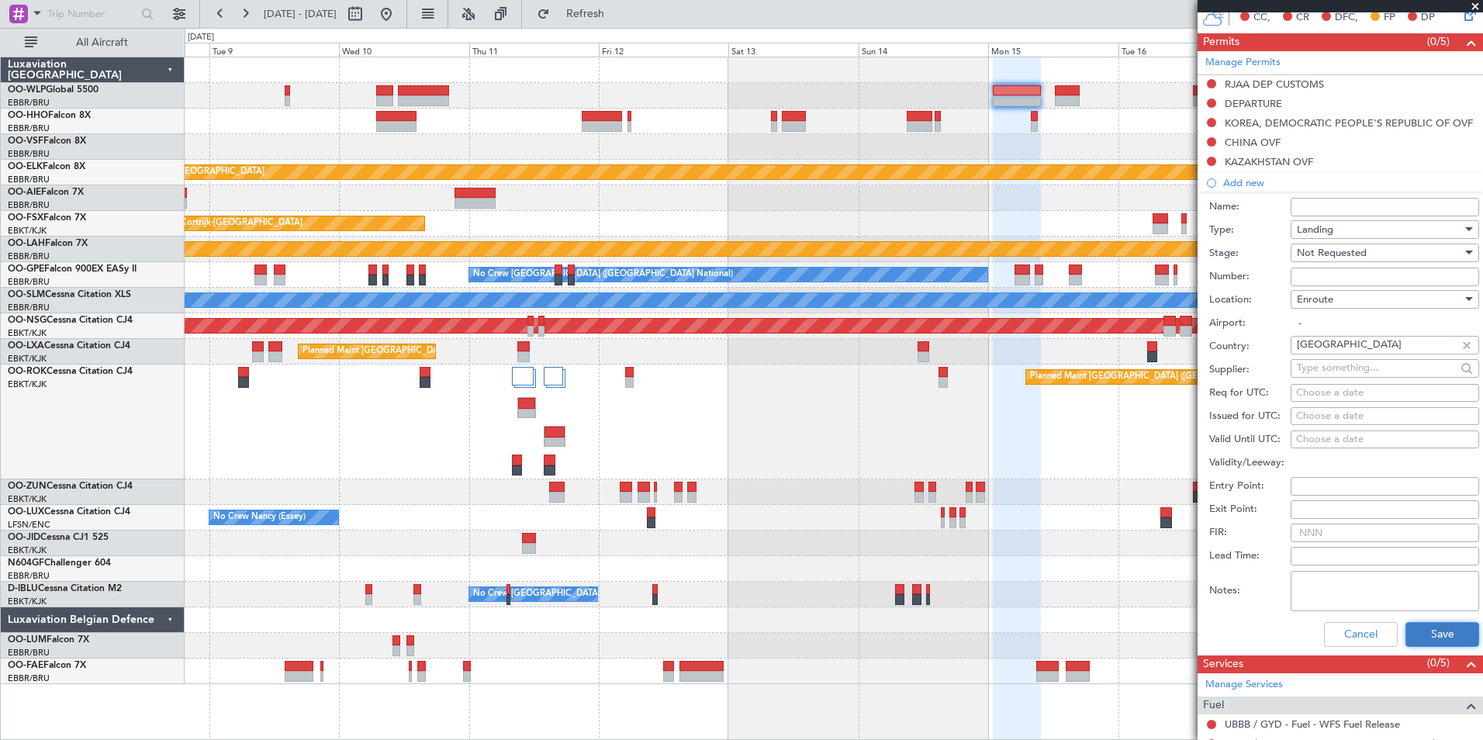
click at [1418, 635] on button "Save" at bounding box center [1442, 634] width 74 height 25
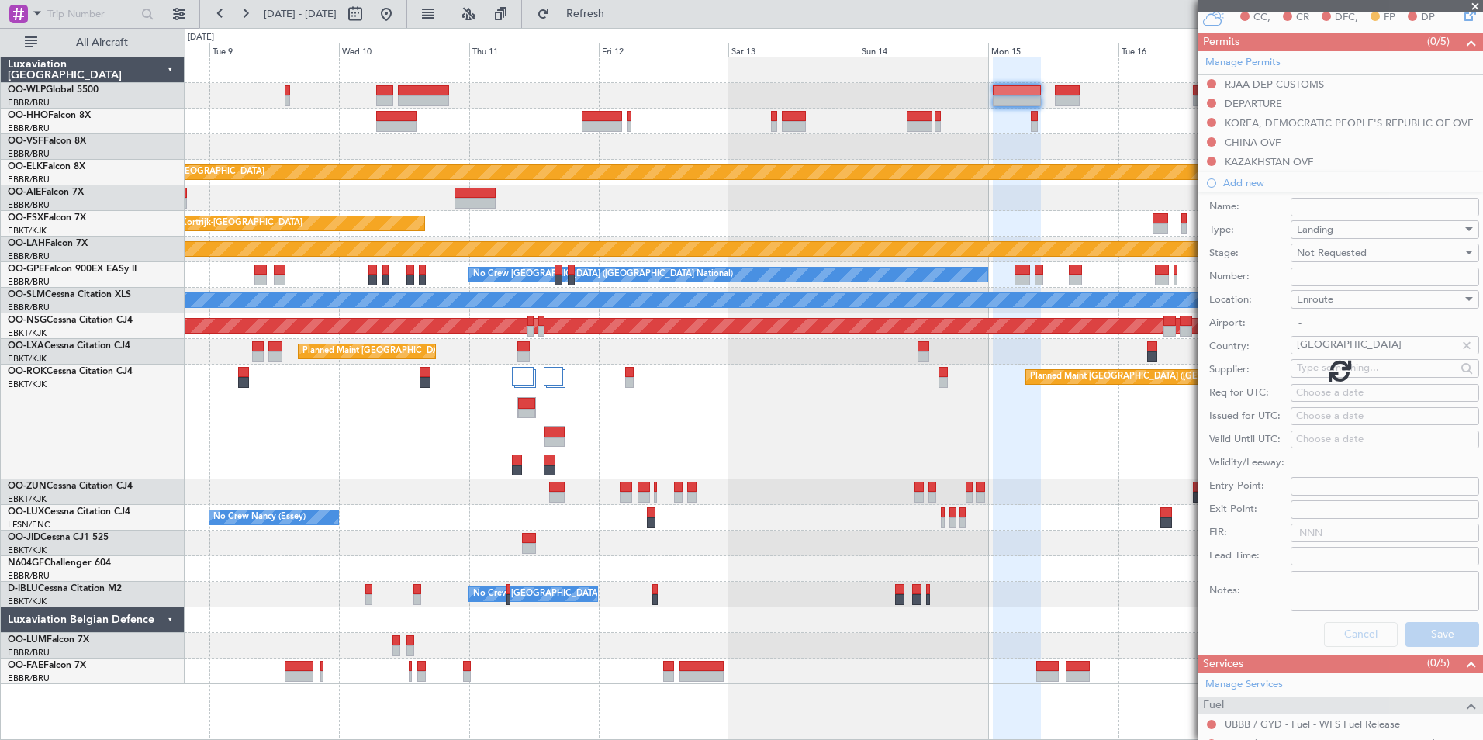
scroll to position [151, 0]
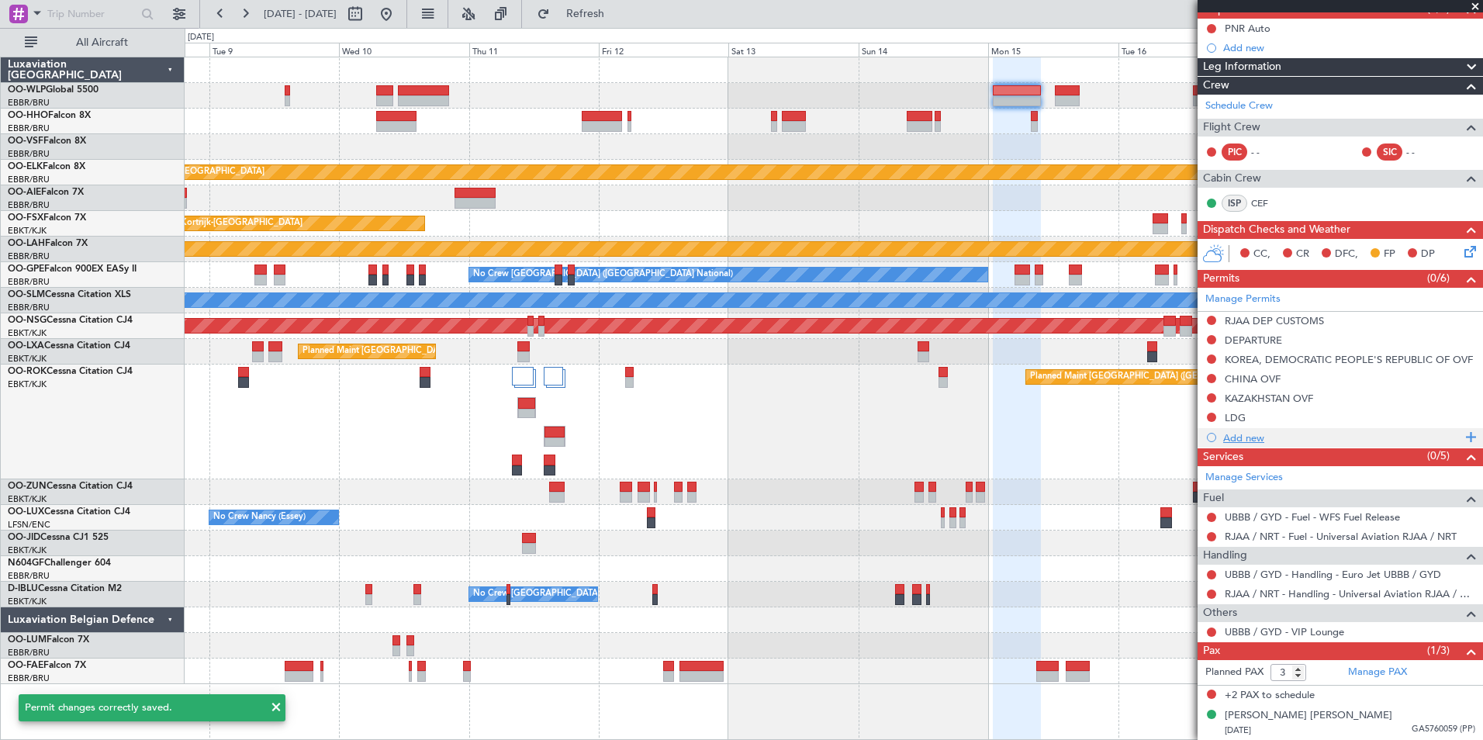
click at [1235, 435] on div "Add new" at bounding box center [1342, 437] width 238 height 13
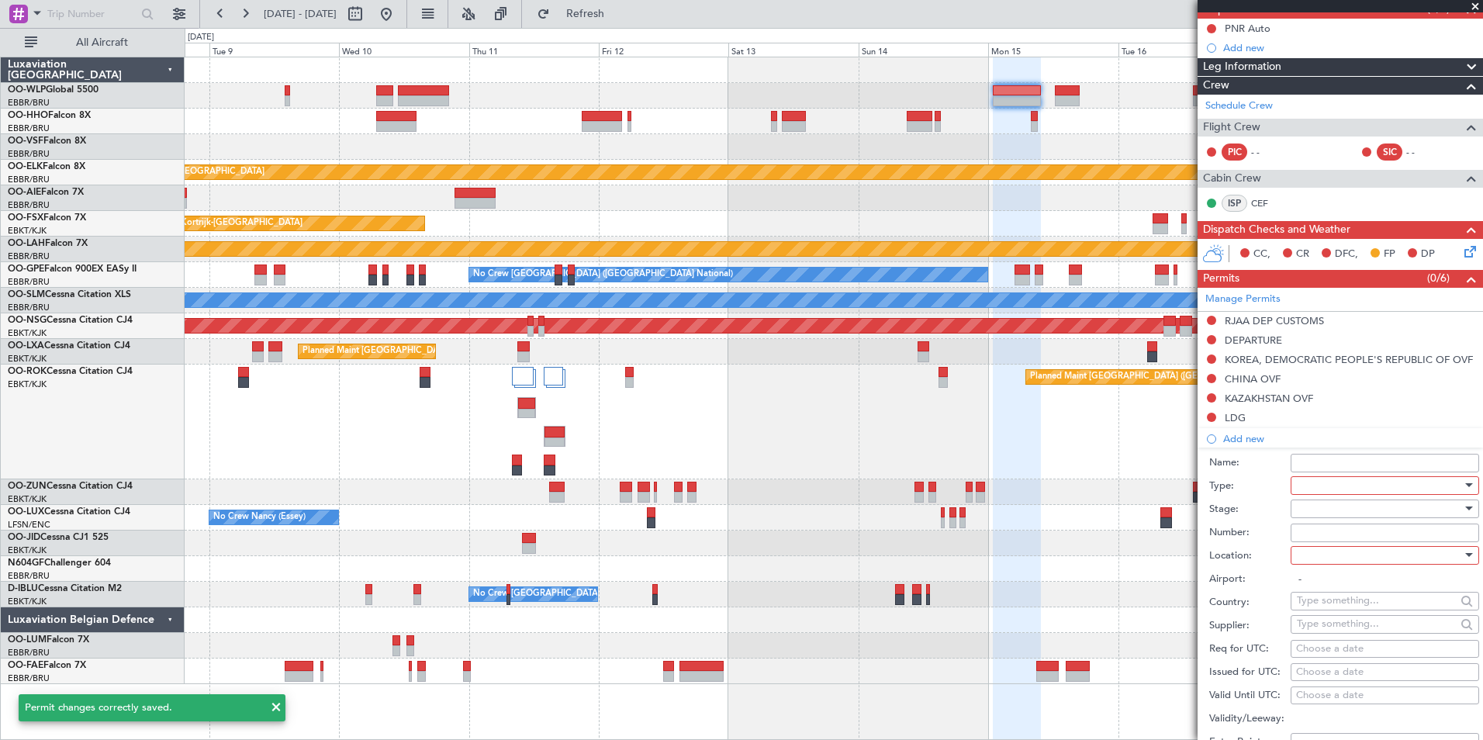
scroll to position [388, 0]
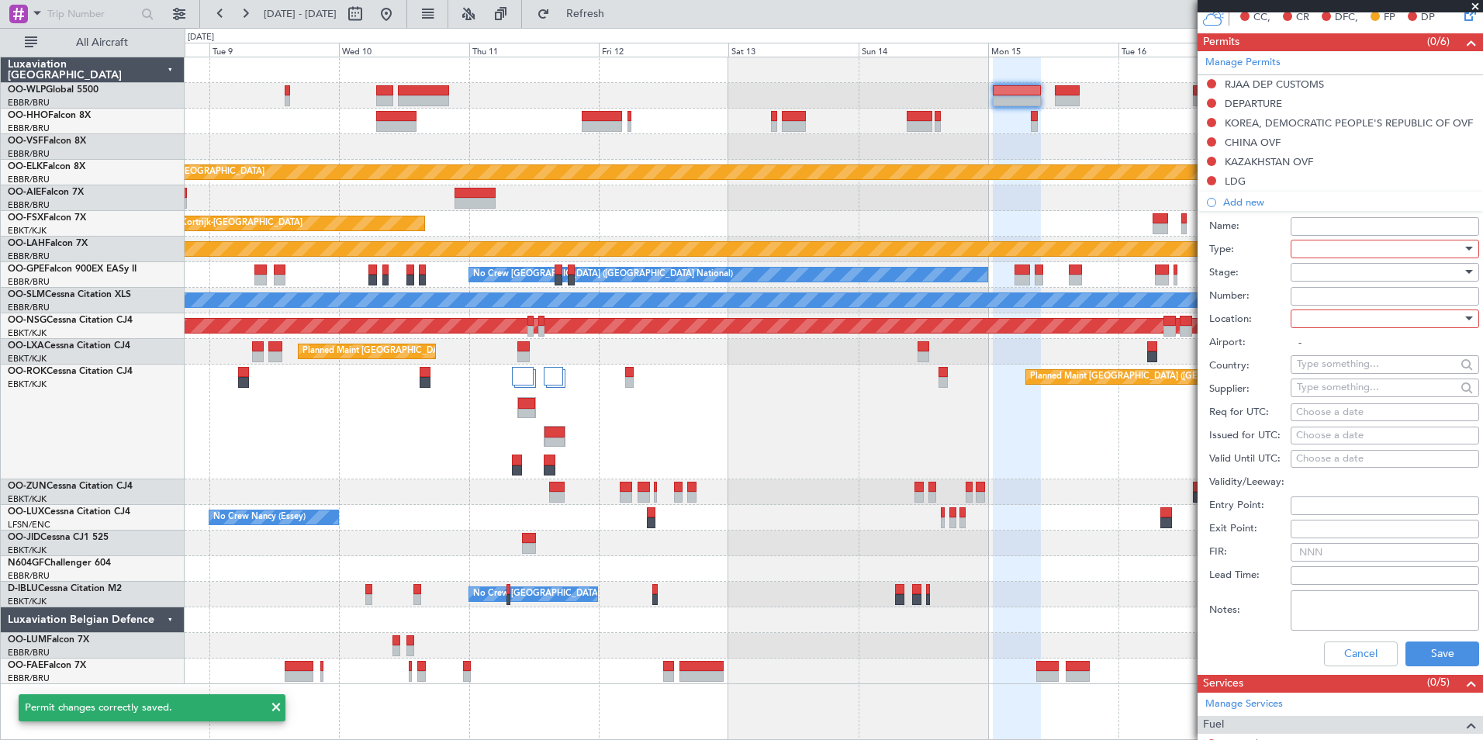
click at [1322, 250] on div at bounding box center [1379, 248] width 165 height 23
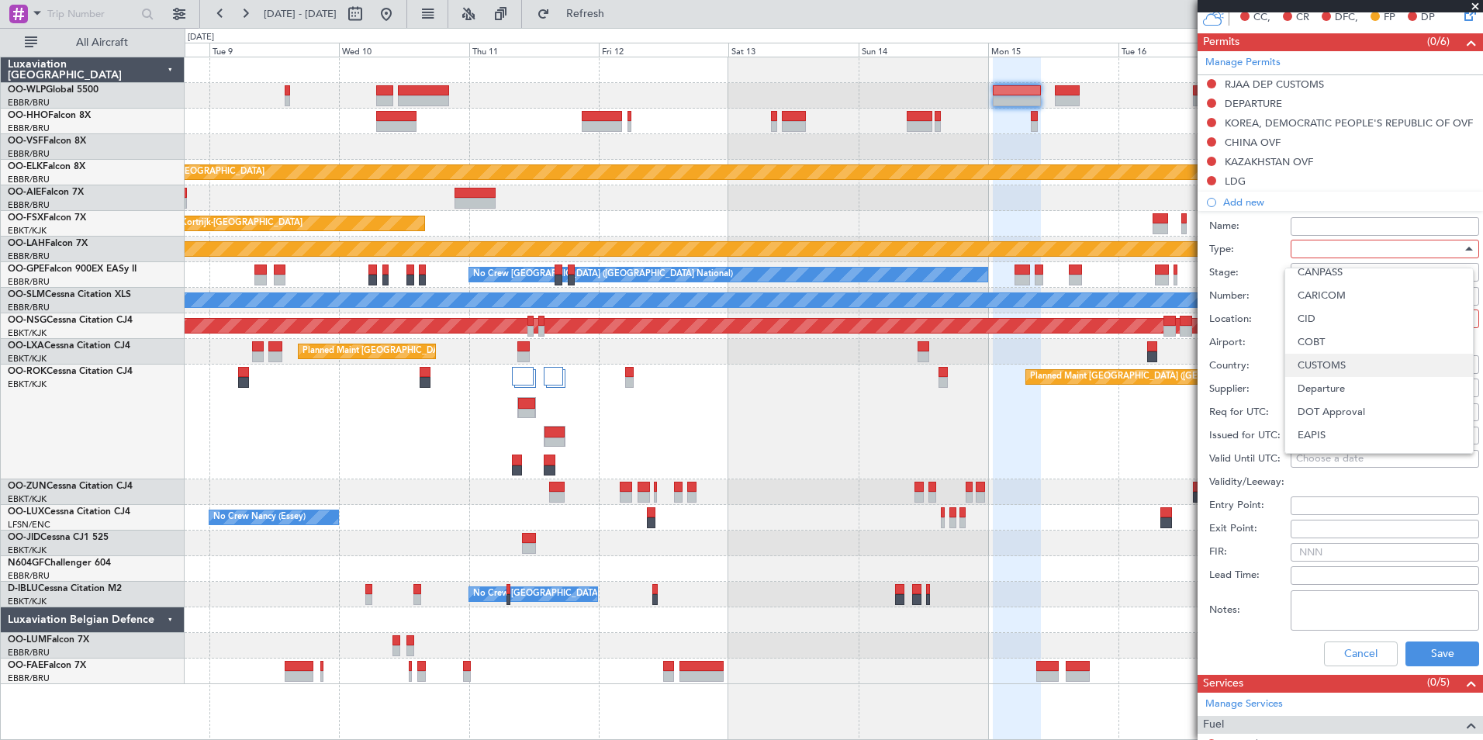
click at [1327, 374] on span "CUSTOMS" at bounding box center [1378, 365] width 163 height 23
click at [1323, 277] on div at bounding box center [1379, 272] width 165 height 23
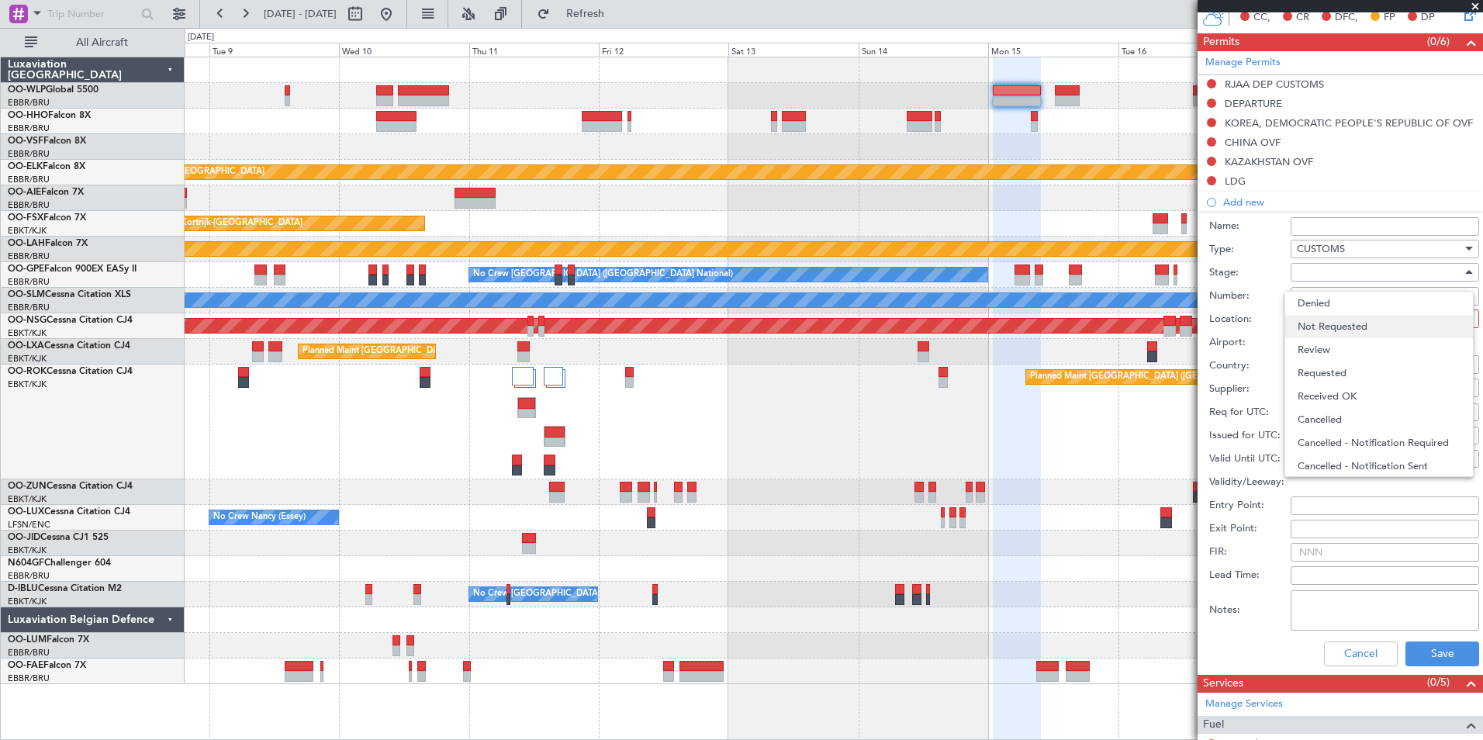
click at [1321, 328] on span "Not Requested" at bounding box center [1378, 326] width 163 height 23
click at [1321, 316] on div at bounding box center [1379, 318] width 165 height 23
click at [1319, 392] on span "Arrival" at bounding box center [1378, 396] width 163 height 23
type input "UBBB / GYD"
click at [1429, 650] on button "Save" at bounding box center [1442, 653] width 74 height 25
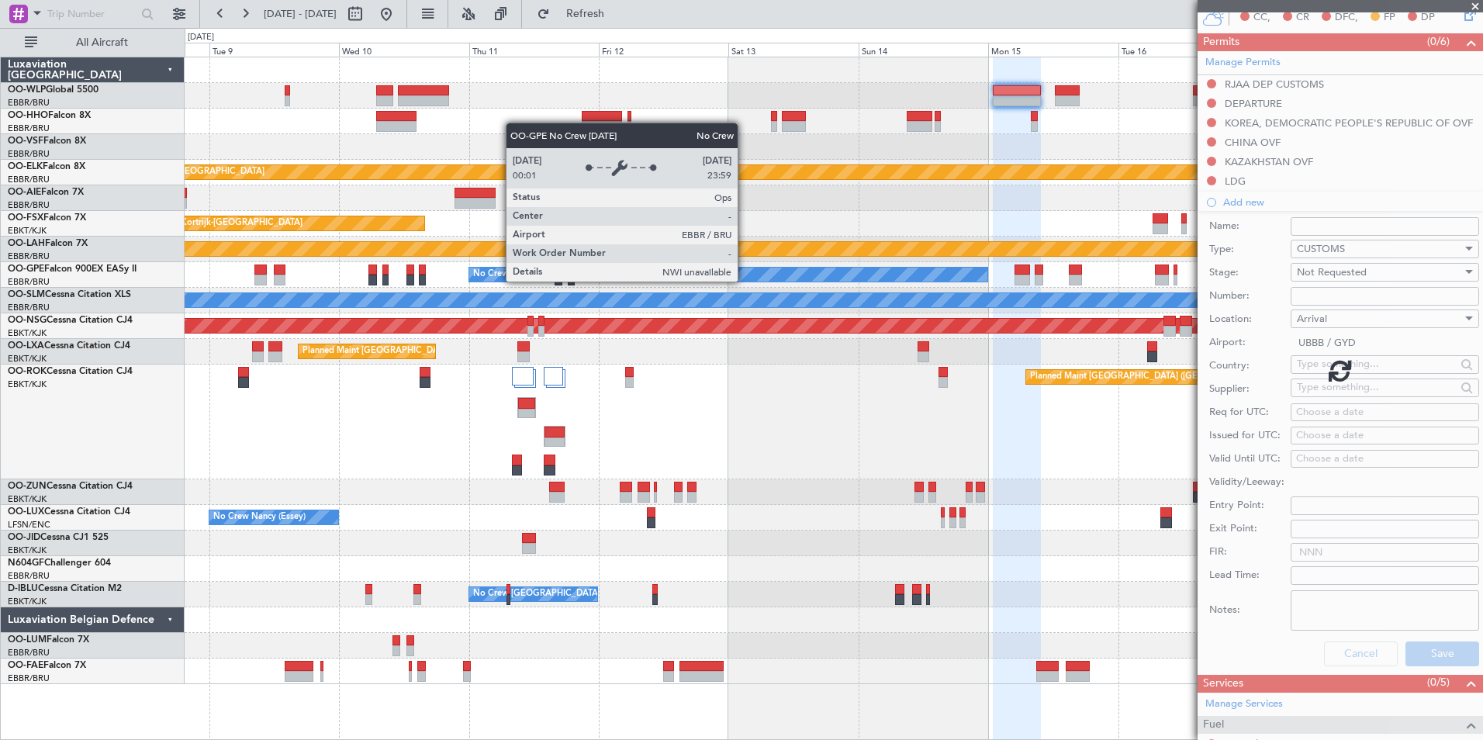
scroll to position [171, 0]
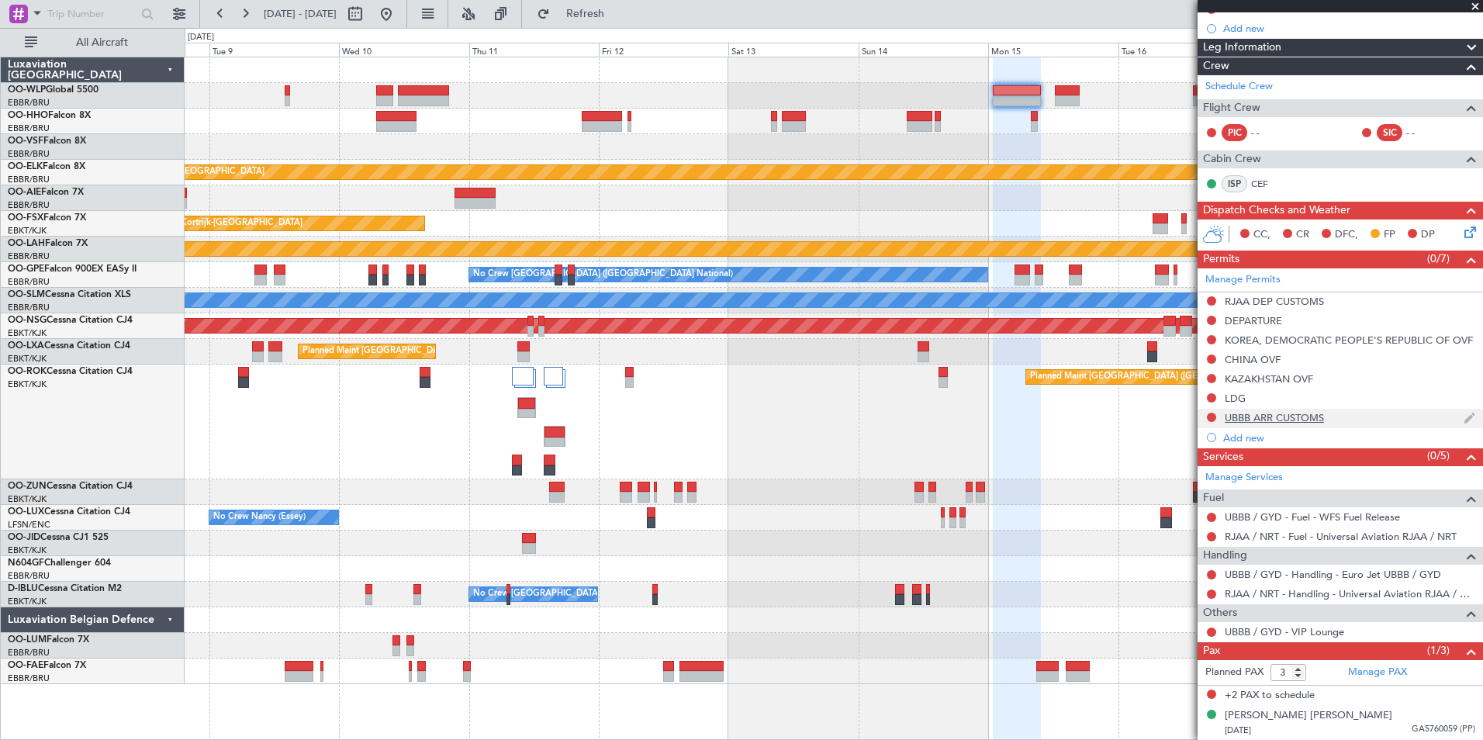
click at [1265, 419] on div "UBBB ARR CUSTOMS" at bounding box center [1273, 417] width 99 height 13
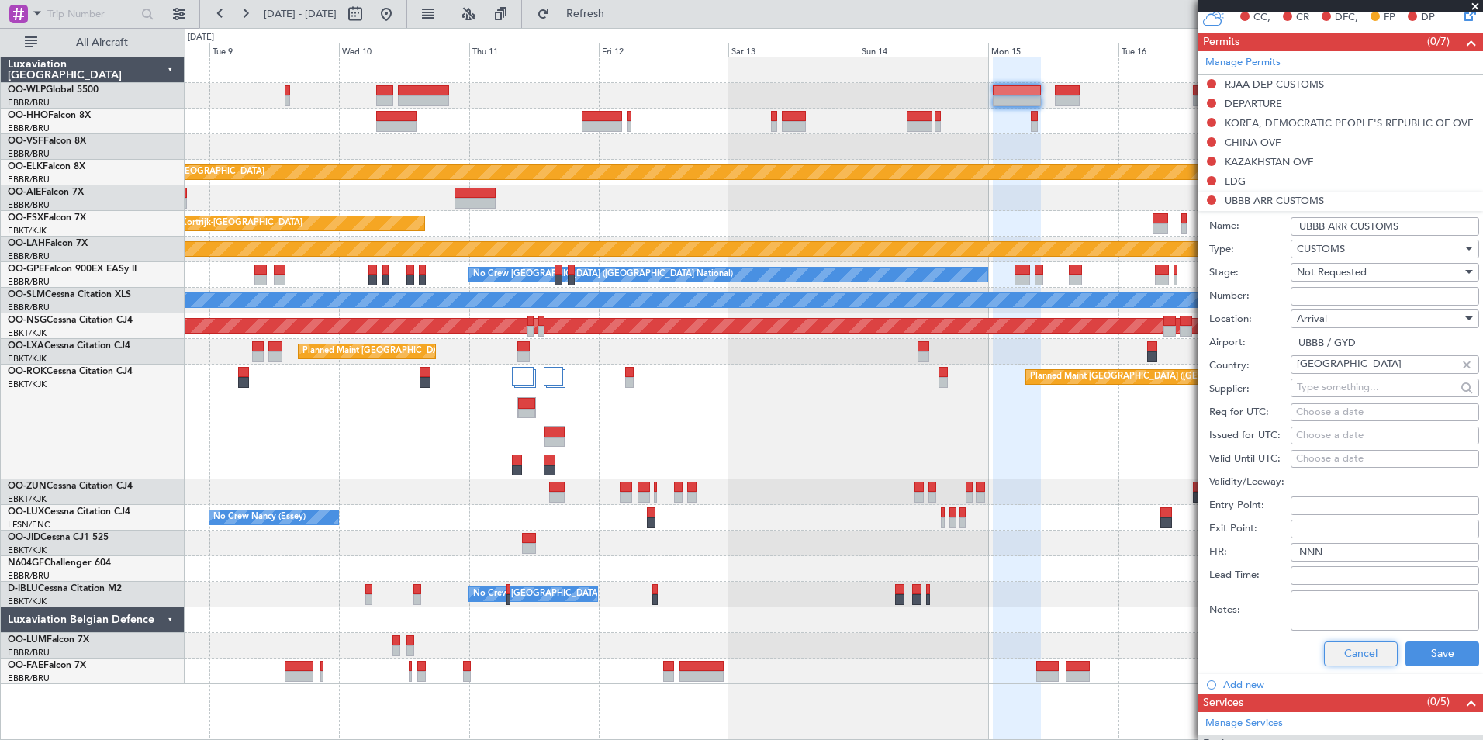
click at [1330, 650] on button "Cancel" at bounding box center [1361, 653] width 74 height 25
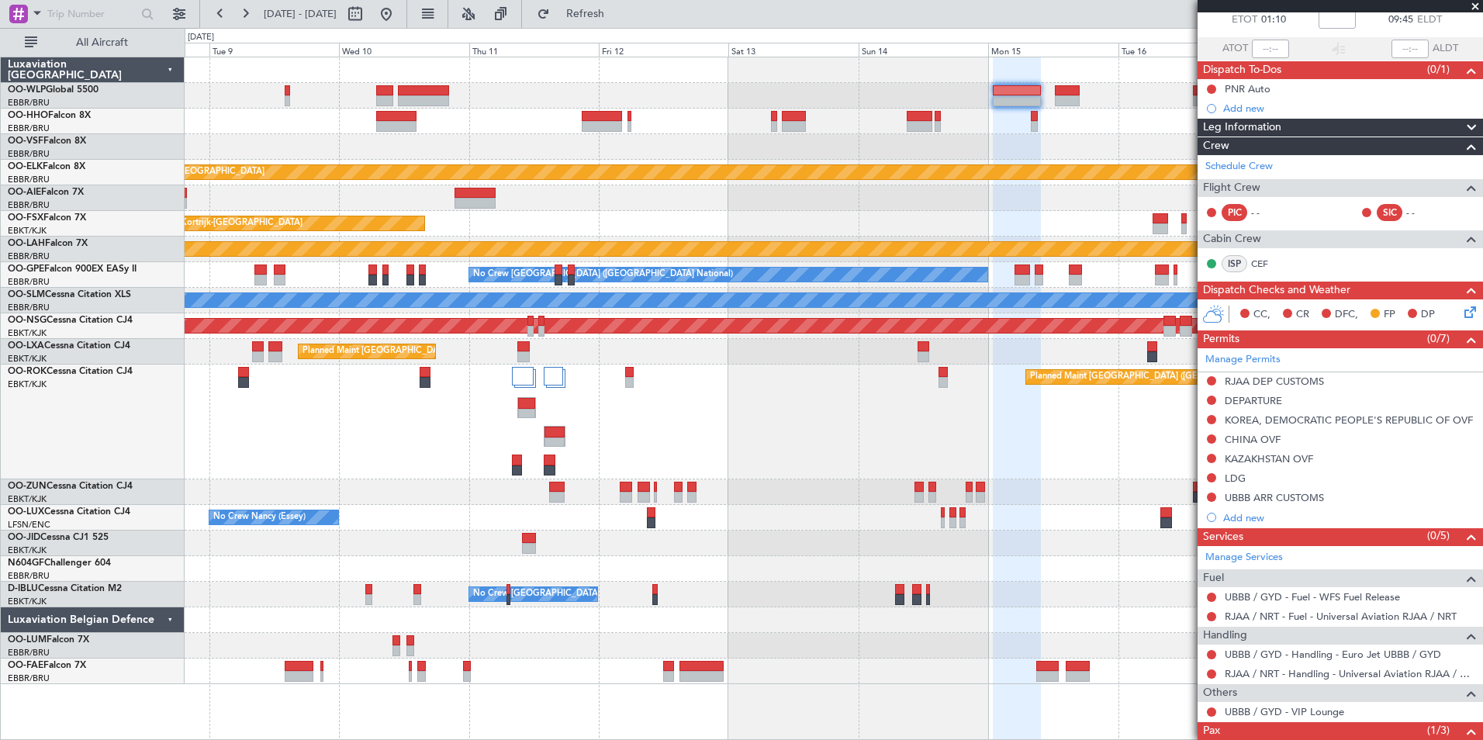
scroll to position [0, 0]
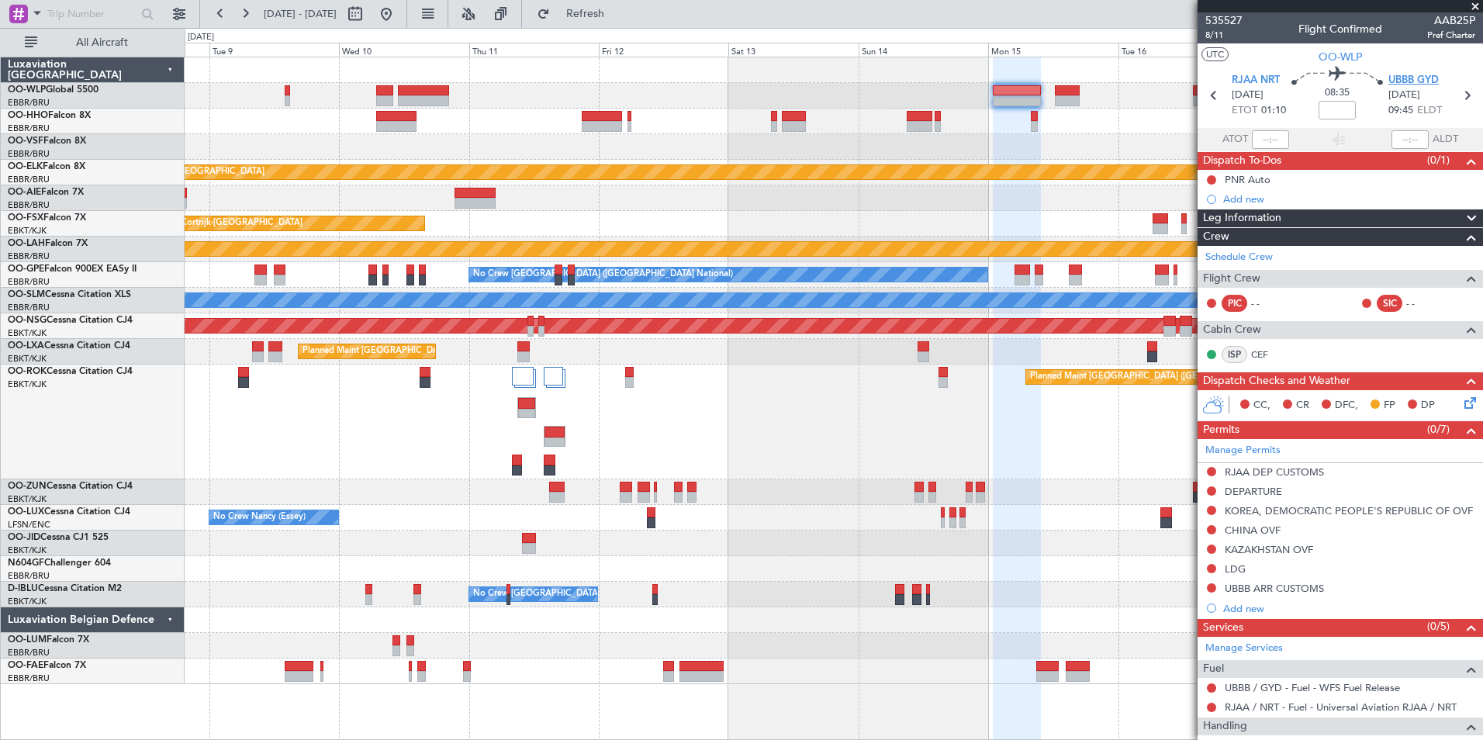
click at [1400, 73] on span "UBBB GYD" at bounding box center [1413, 81] width 50 height 16
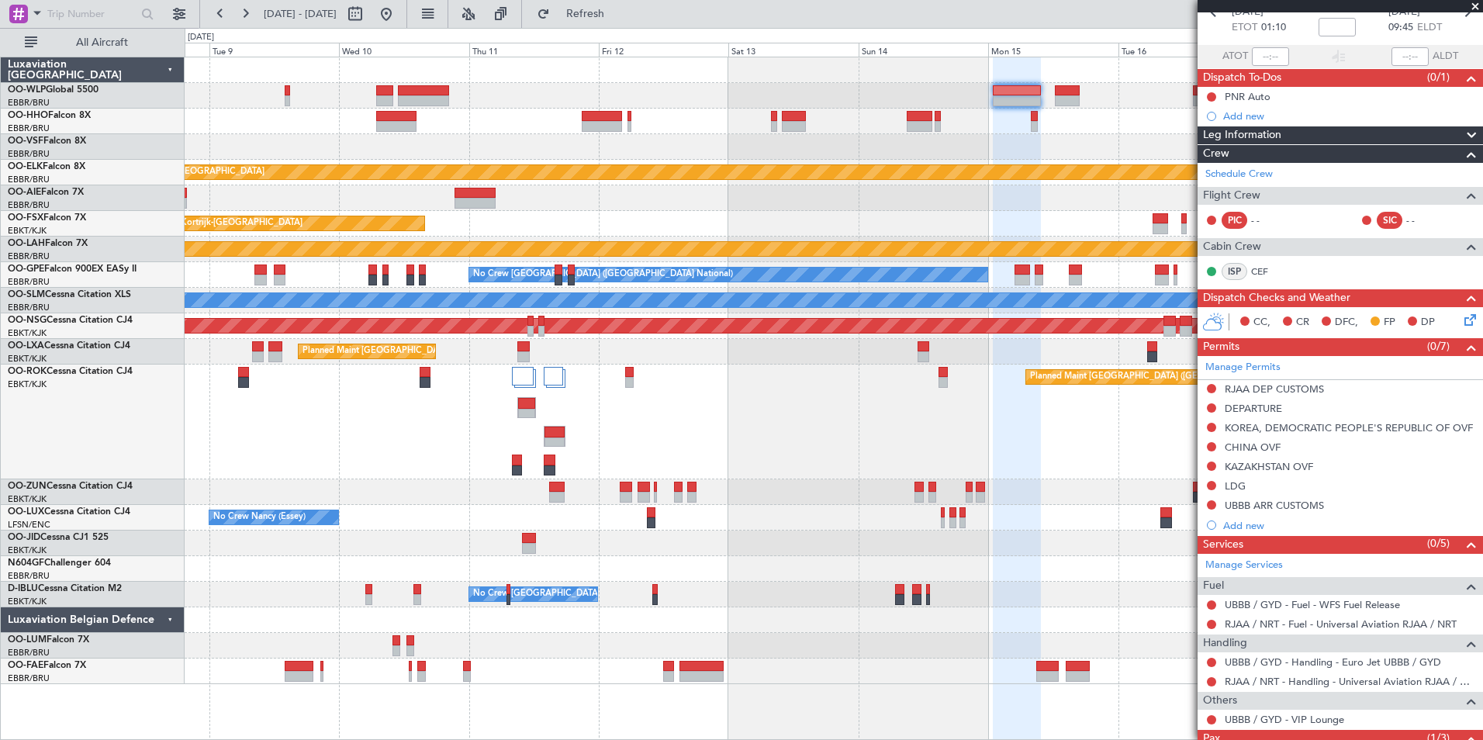
scroll to position [171, 0]
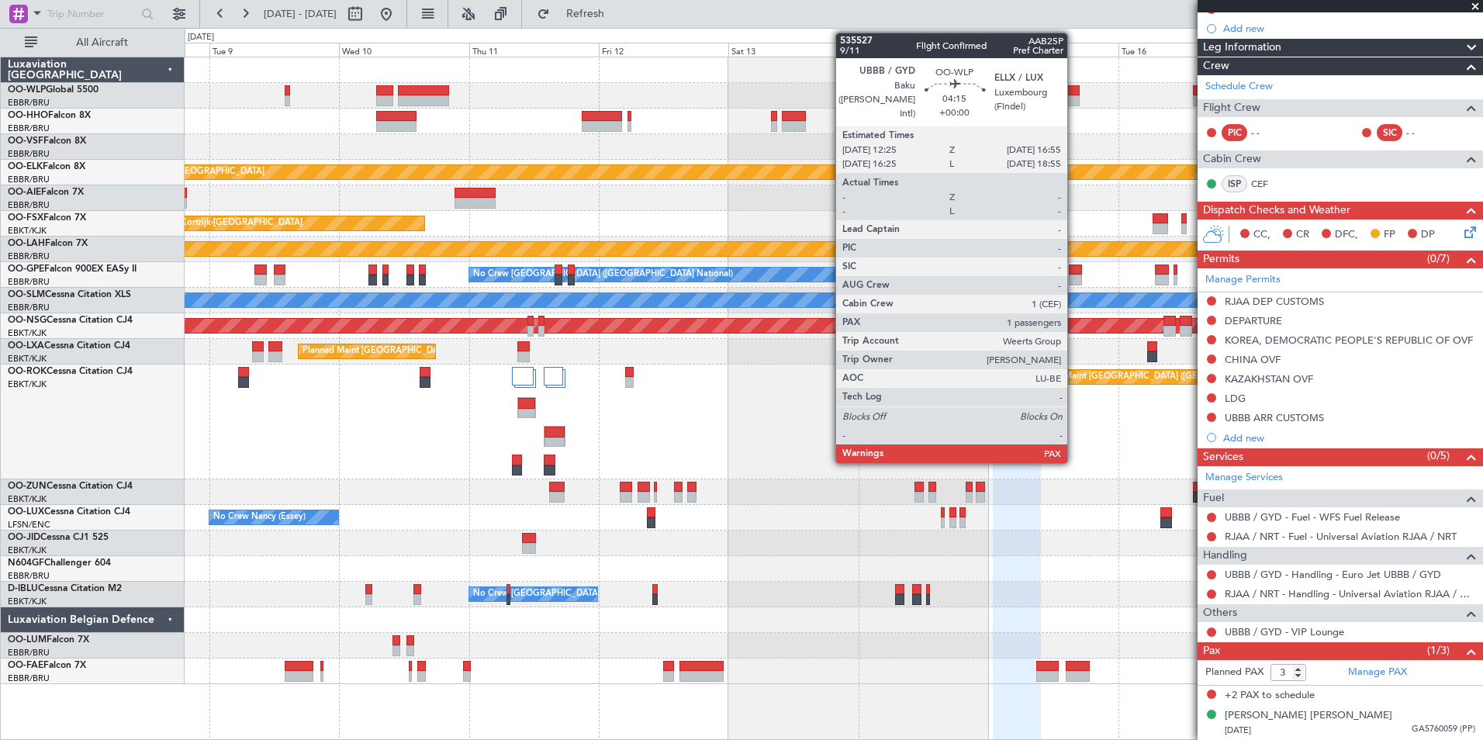
click at [1074, 92] on div at bounding box center [1067, 90] width 25 height 11
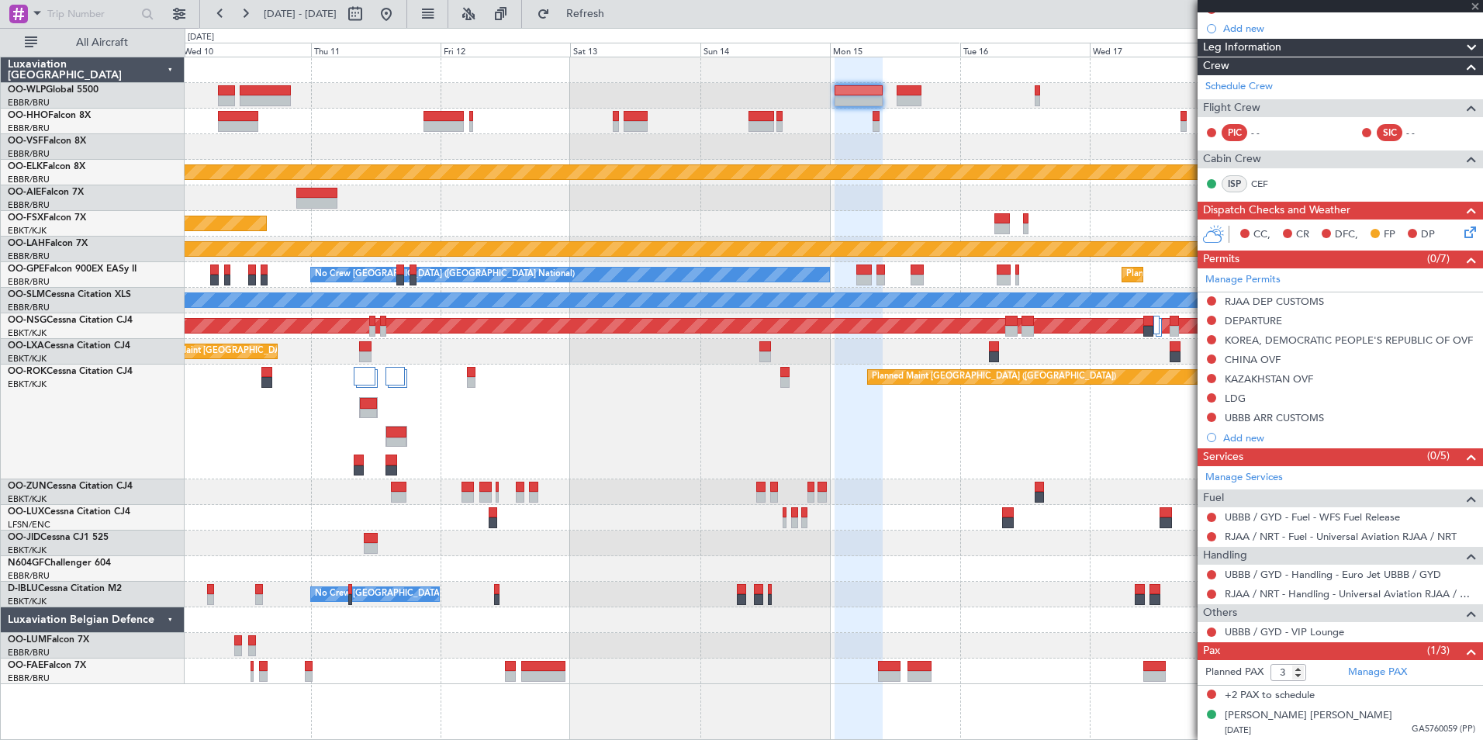
click at [897, 130] on div at bounding box center [833, 122] width 1297 height 26
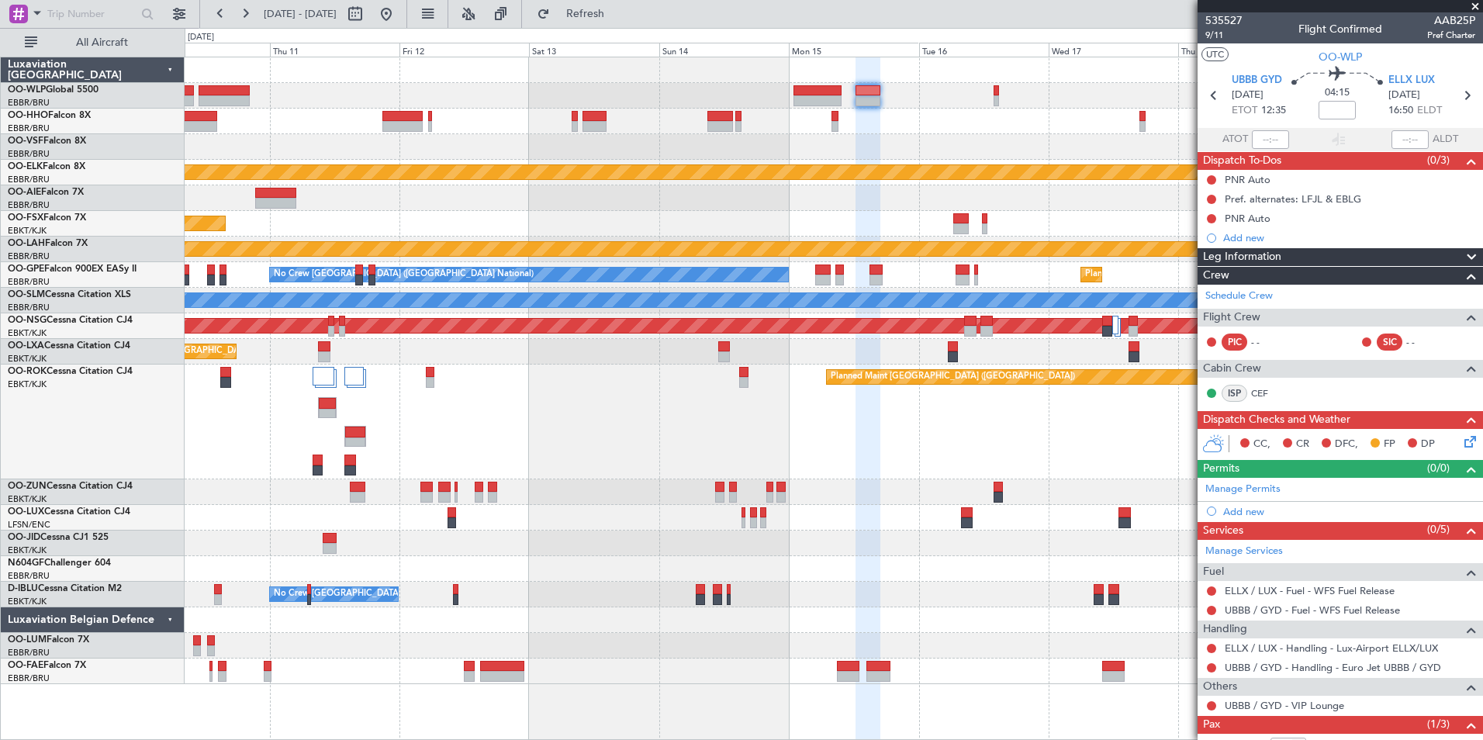
scroll to position [74, 0]
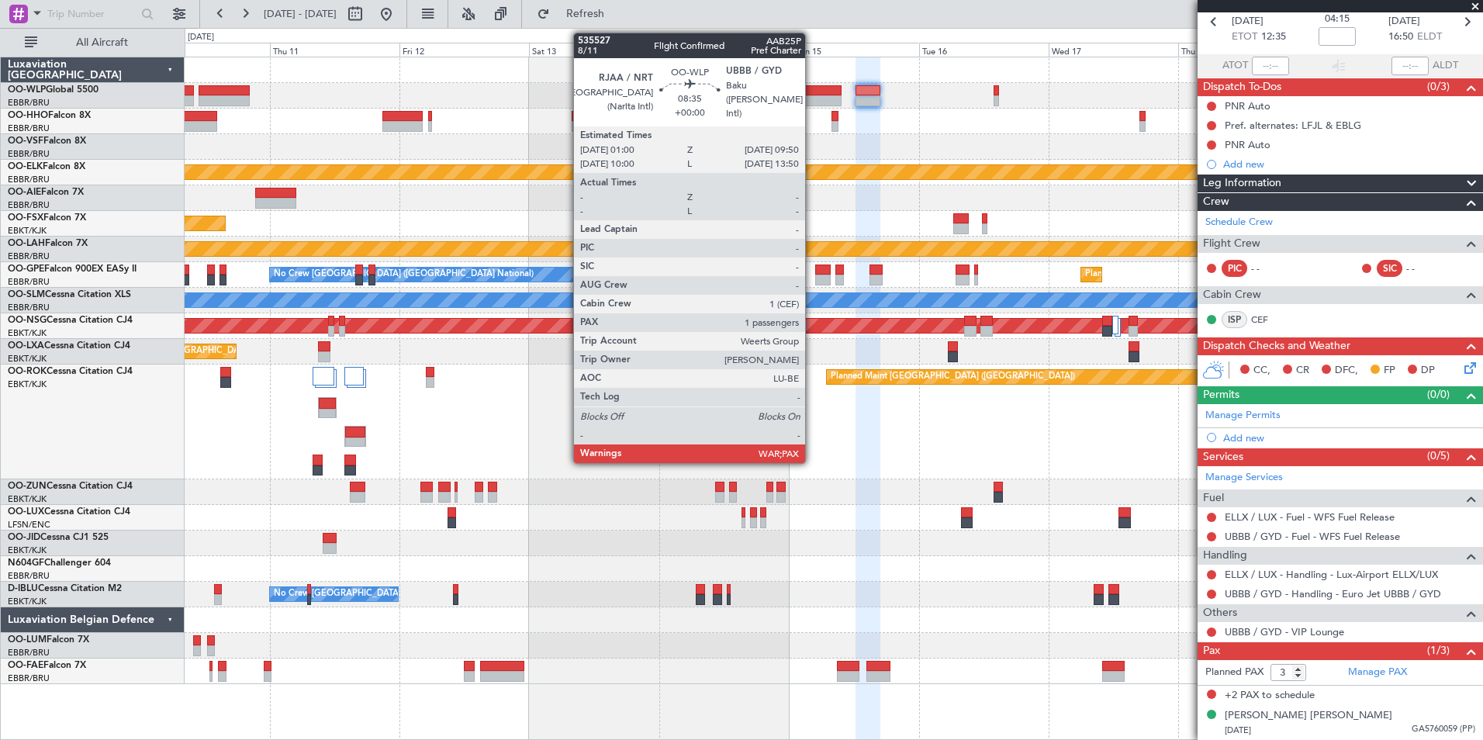
click at [810, 92] on div at bounding box center [817, 90] width 48 height 11
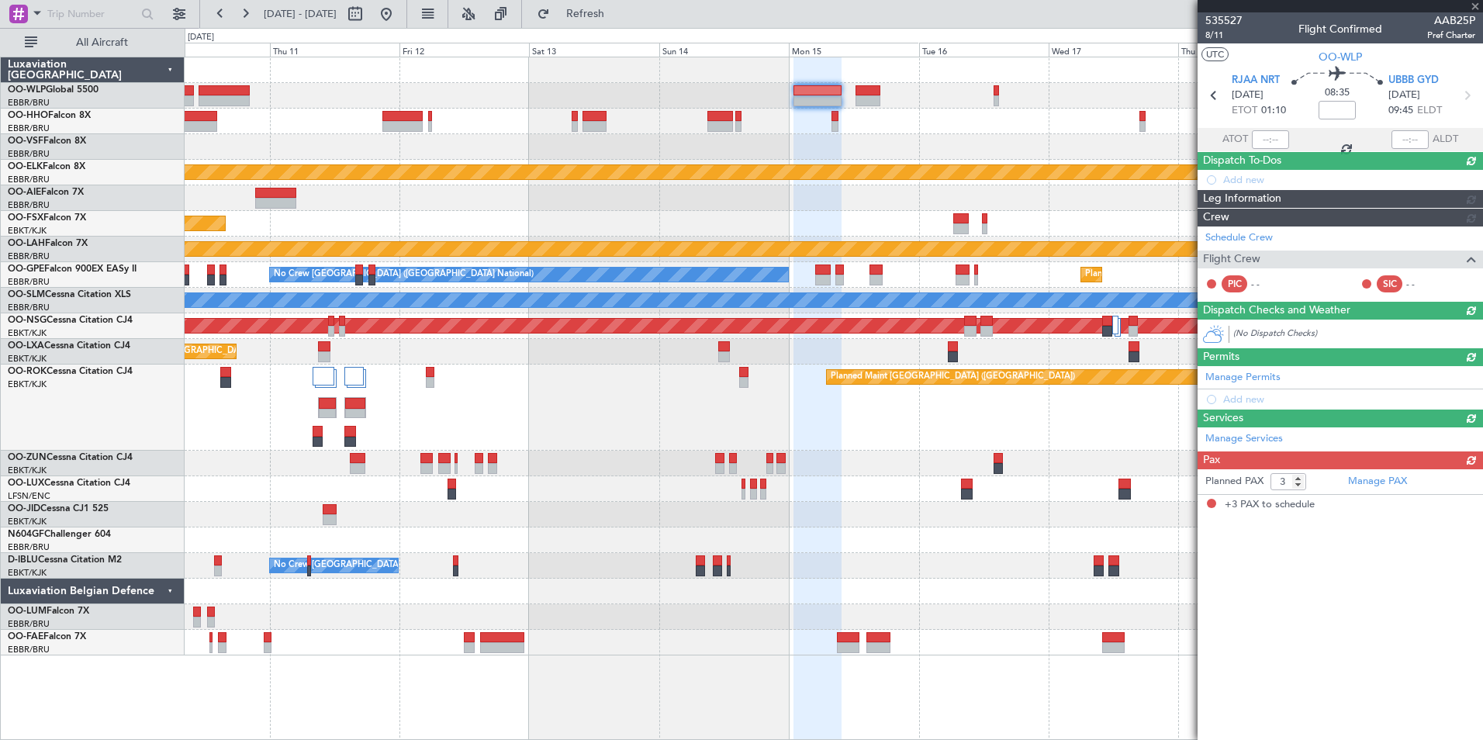
scroll to position [0, 0]
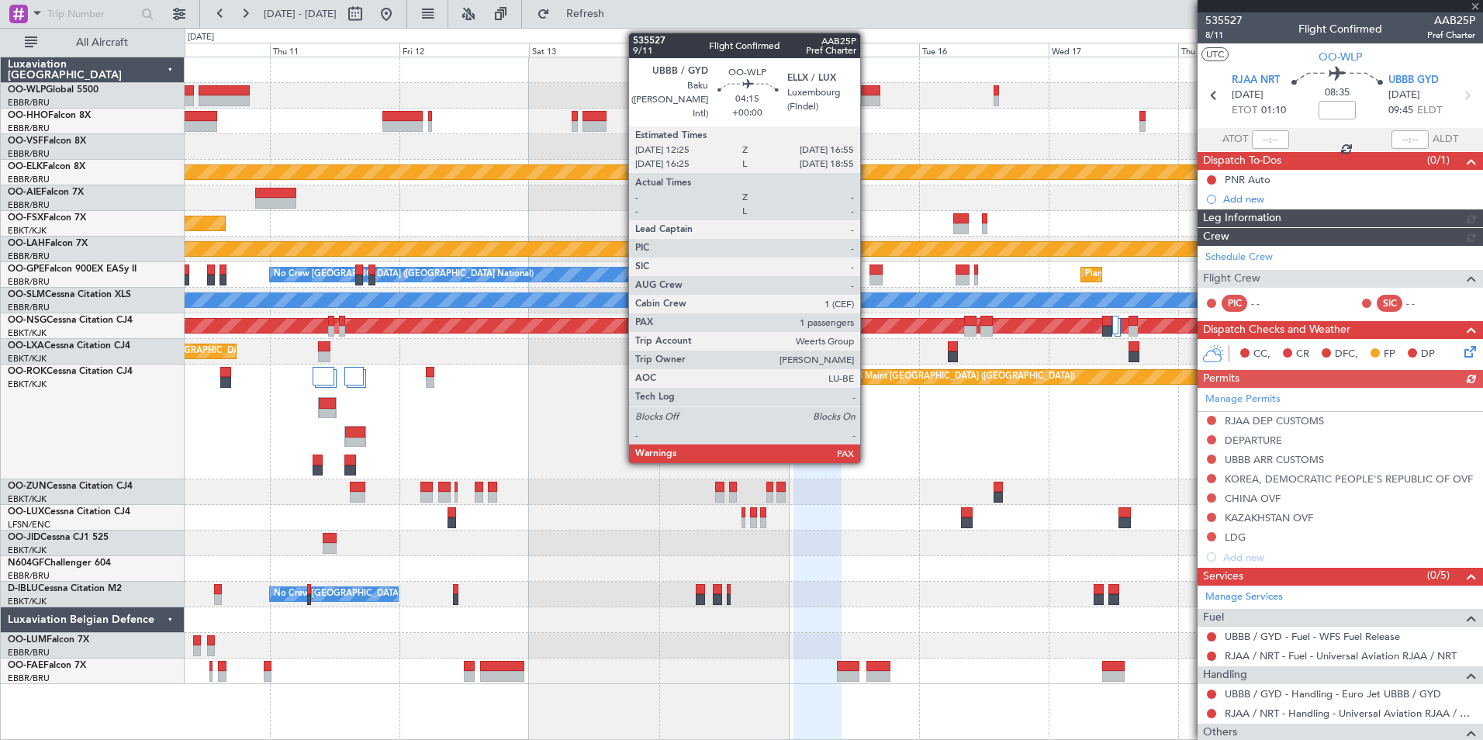
click at [867, 95] on div at bounding box center [867, 90] width 25 height 11
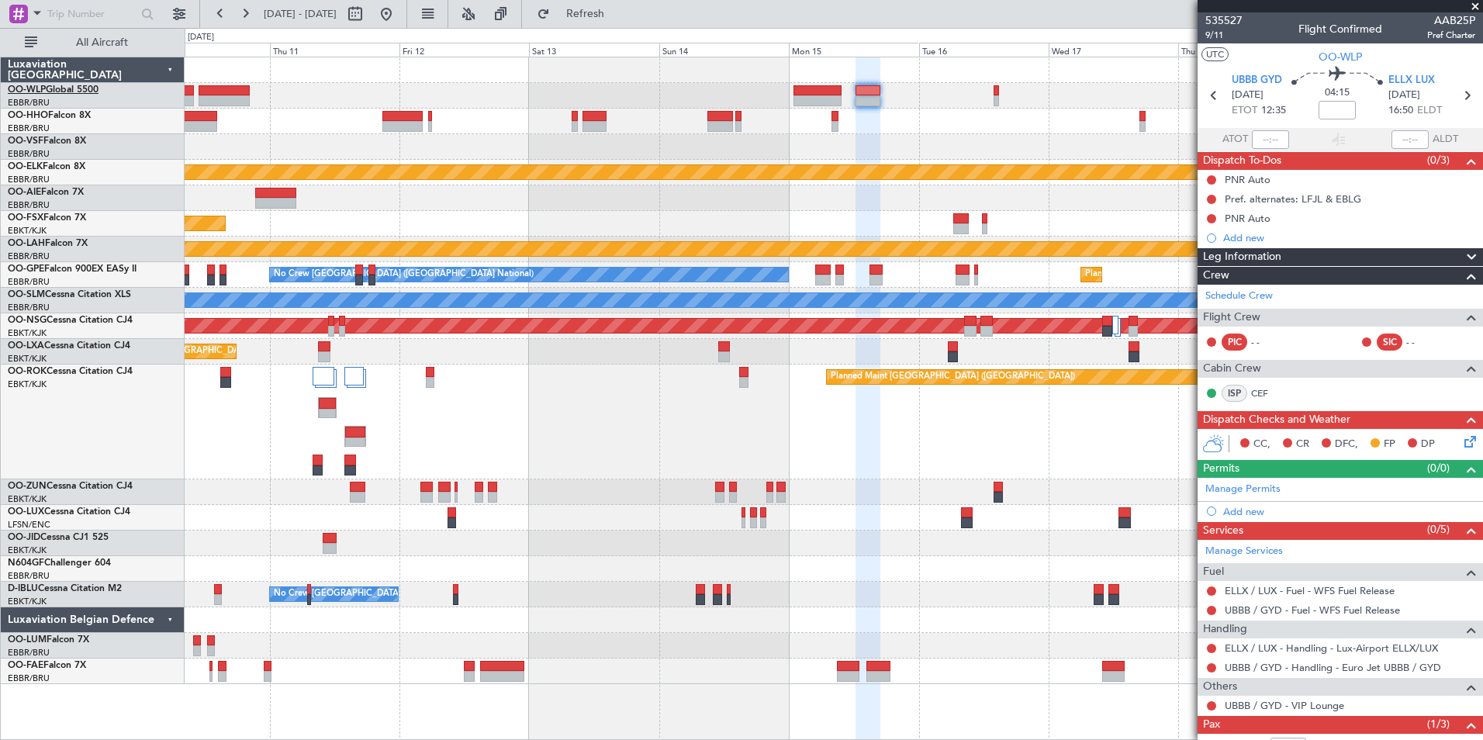
click at [84, 88] on link "OO-WLP Global 5500" at bounding box center [53, 89] width 91 height 9
click at [1230, 506] on div "Add new" at bounding box center [1342, 511] width 238 height 13
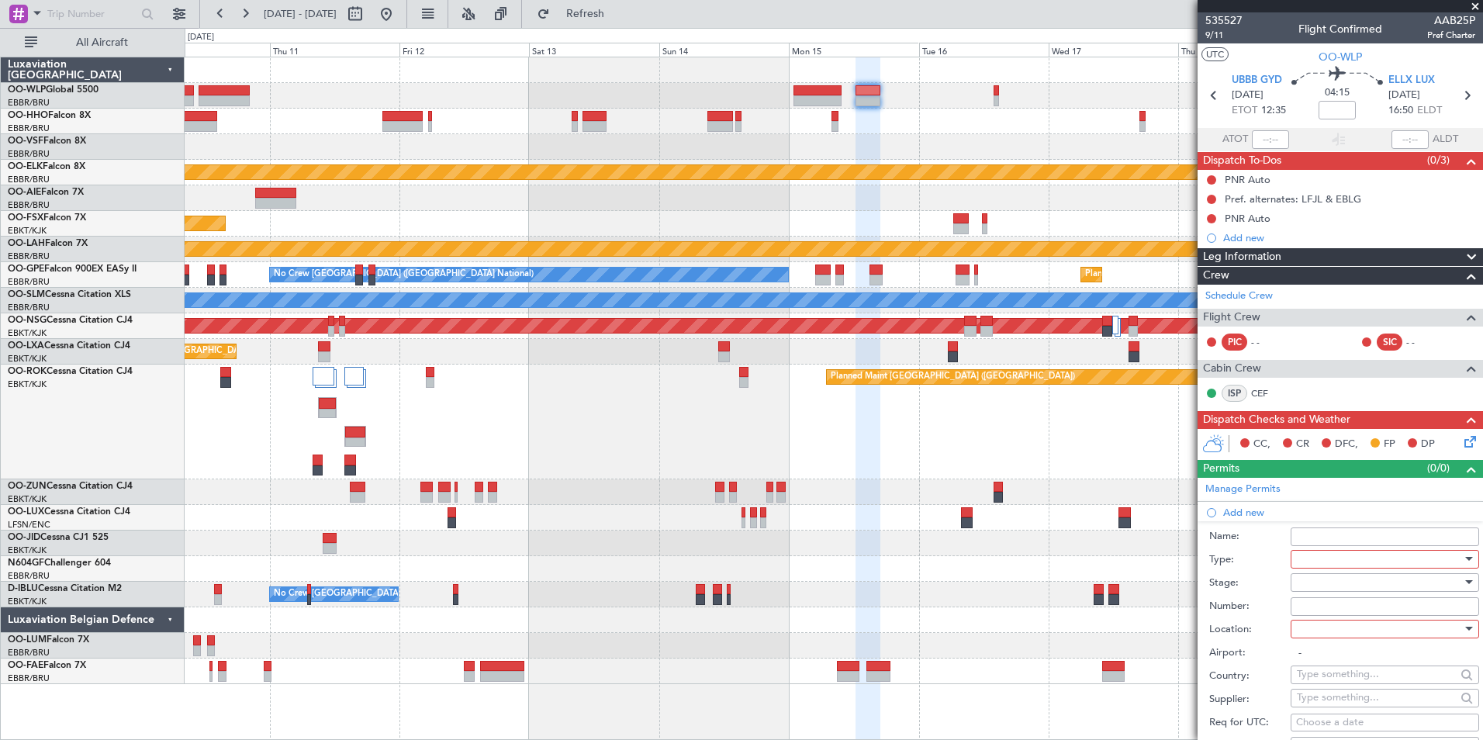
click at [1298, 558] on div at bounding box center [1379, 558] width 165 height 23
click at [1320, 688] on span "Departure" at bounding box center [1378, 697] width 163 height 23
click at [1315, 577] on div at bounding box center [1379, 582] width 165 height 23
click at [1325, 637] on span "Not Requested" at bounding box center [1378, 636] width 163 height 23
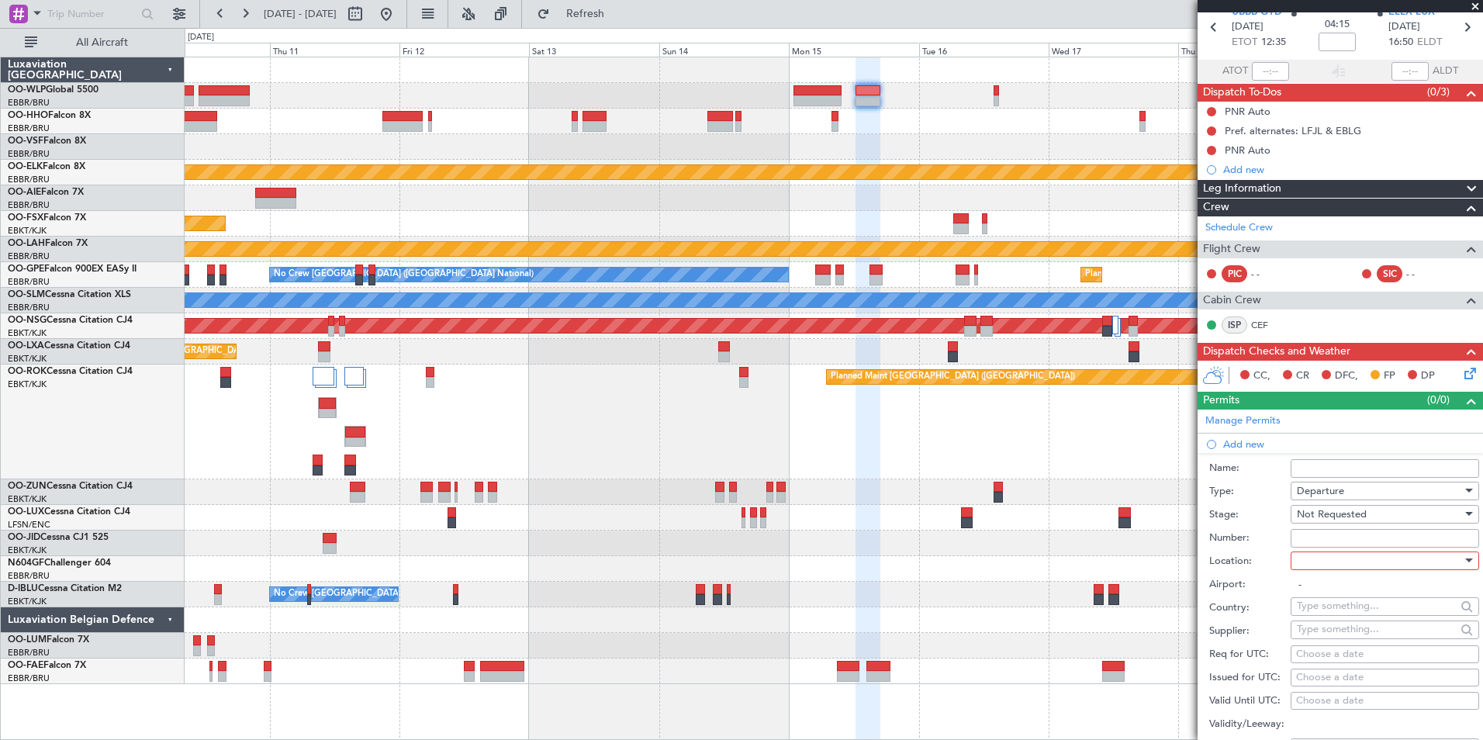
scroll to position [155, 0]
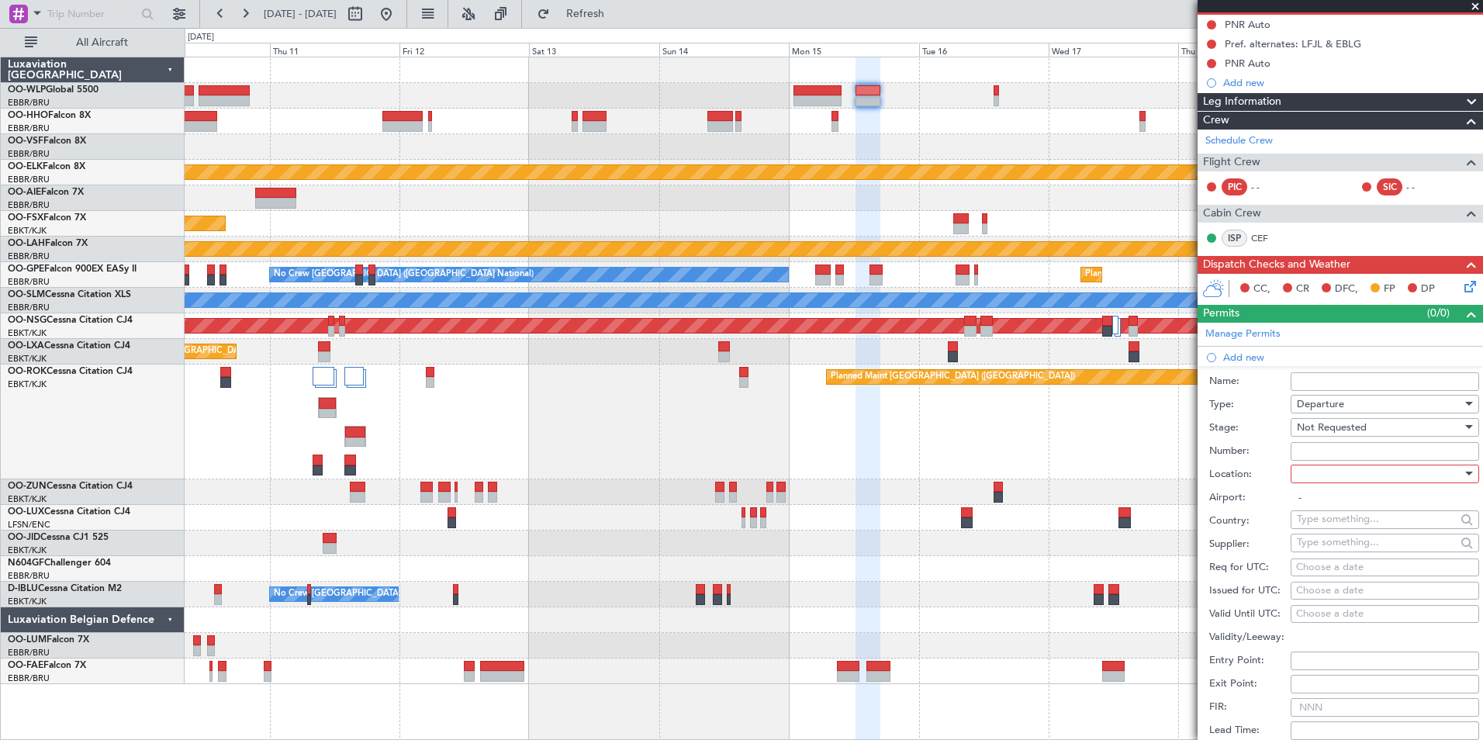
click at [1321, 471] on div at bounding box center [1379, 473] width 165 height 23
click at [1322, 507] on span "Departure" at bounding box center [1378, 504] width 163 height 23
type input "UBBB / GYD"
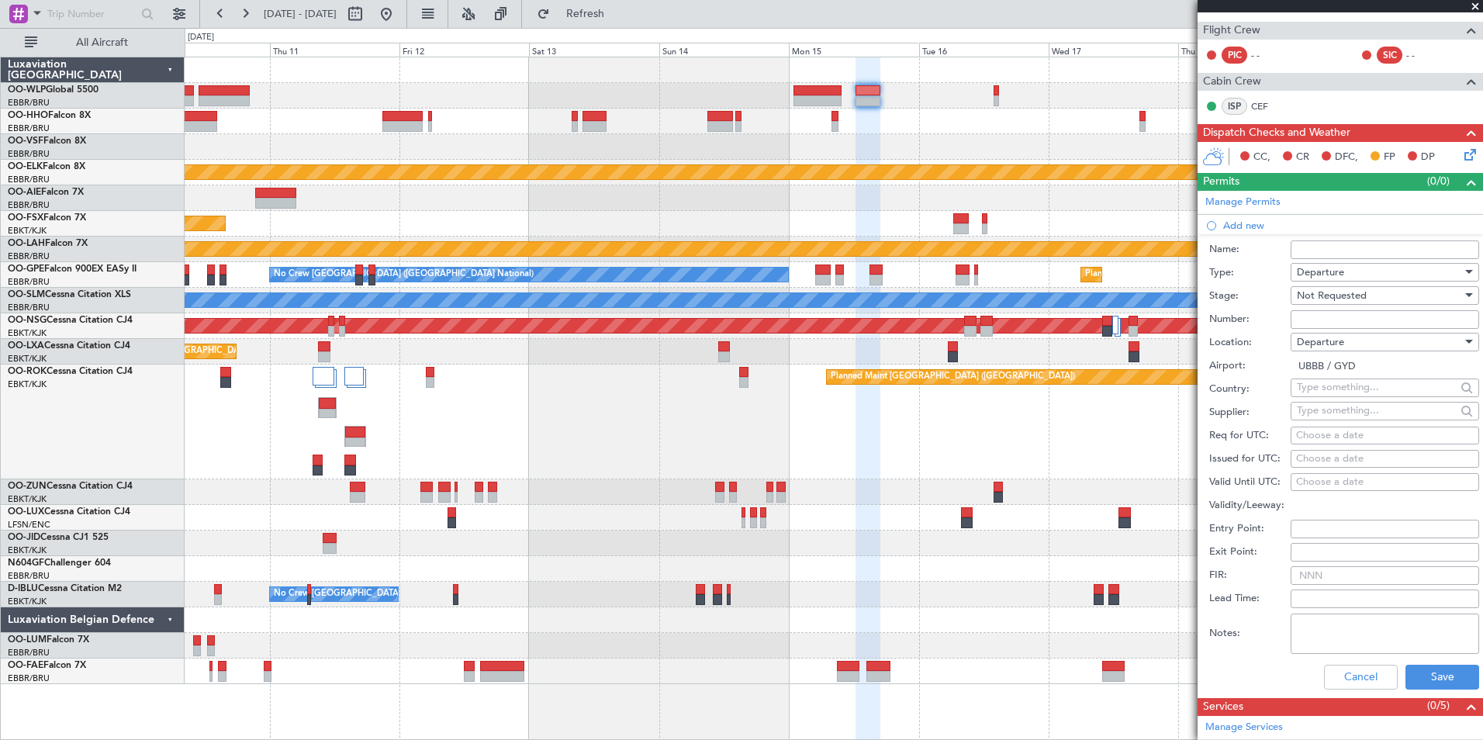
scroll to position [310, 0]
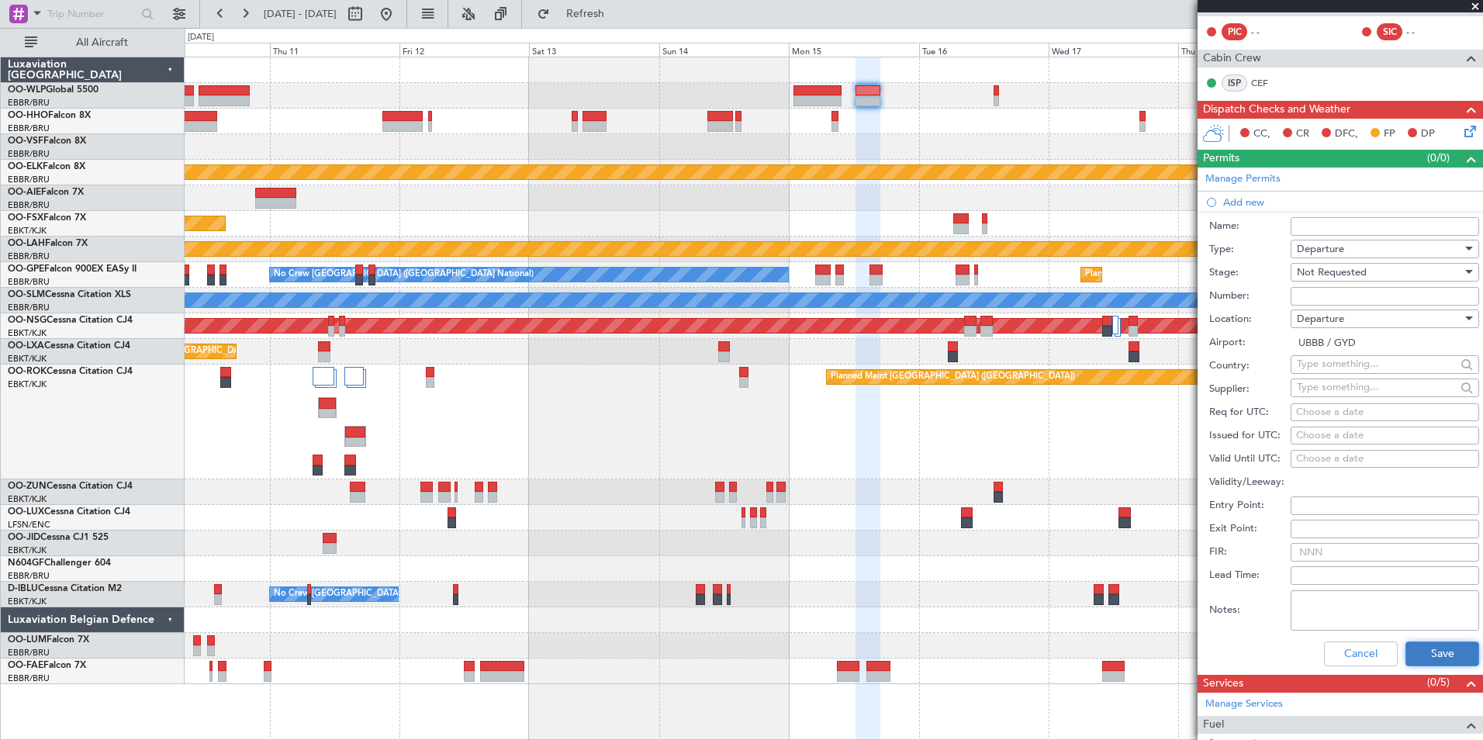
click at [1407, 653] on button "Save" at bounding box center [1442, 653] width 74 height 25
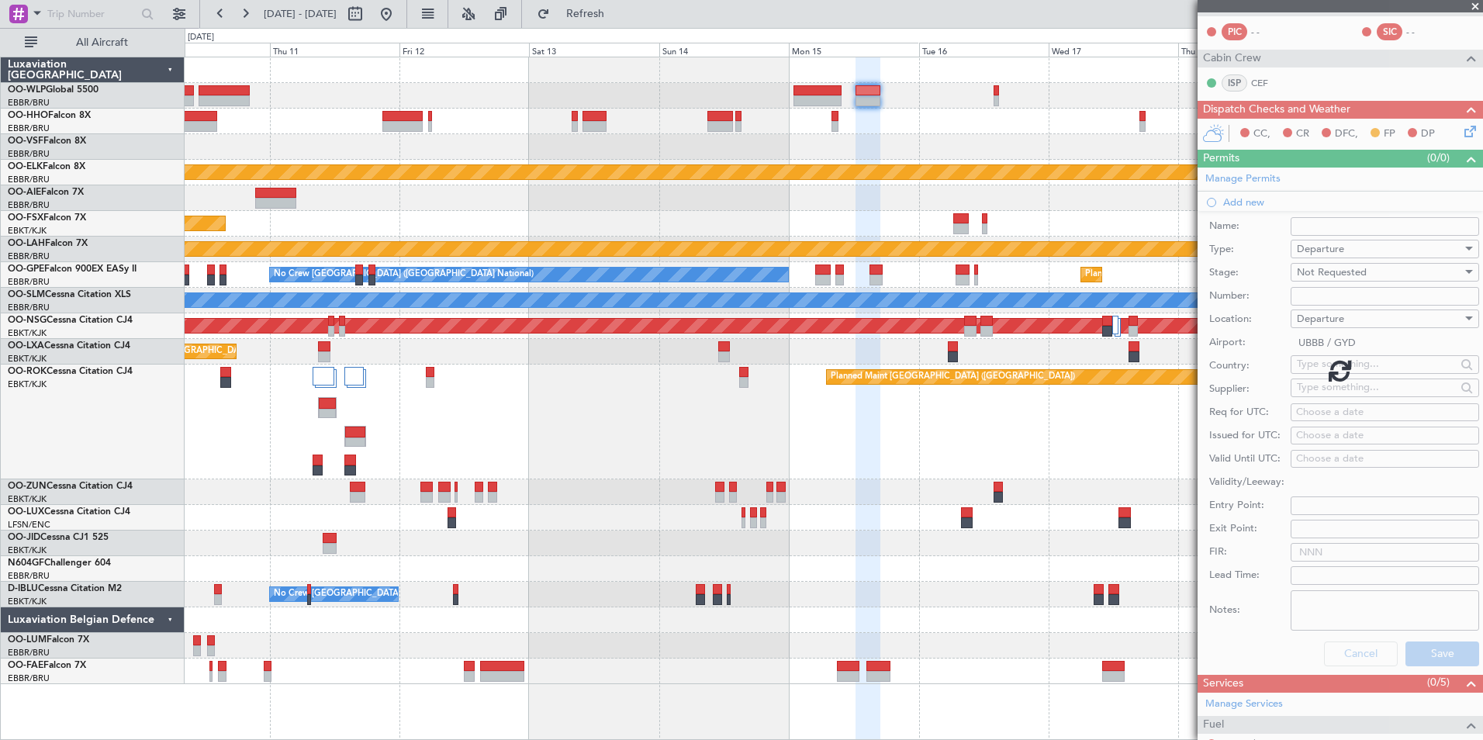
scroll to position [93, 0]
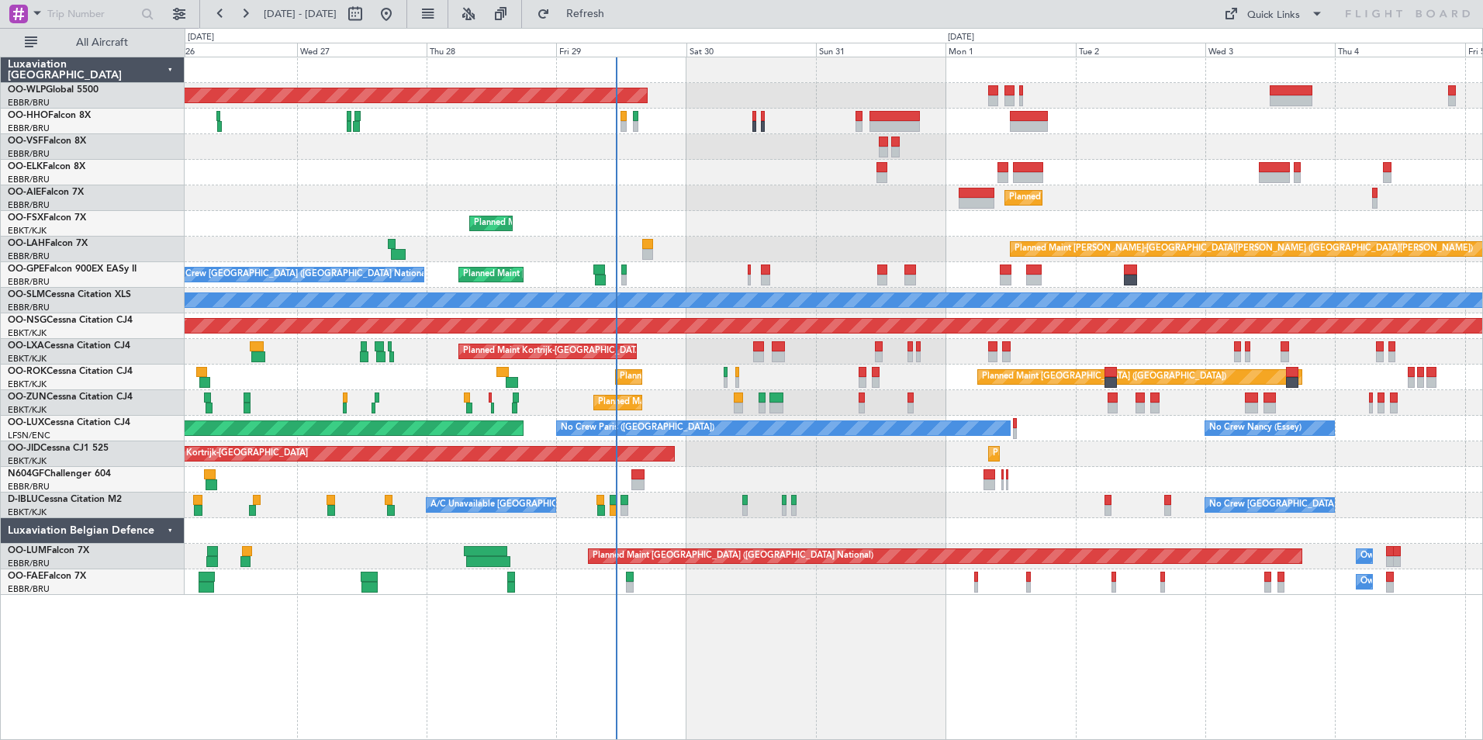
click at [947, 191] on div "Planned Maint [GEOGRAPHIC_DATA] ([GEOGRAPHIC_DATA])" at bounding box center [833, 198] width 1297 height 26
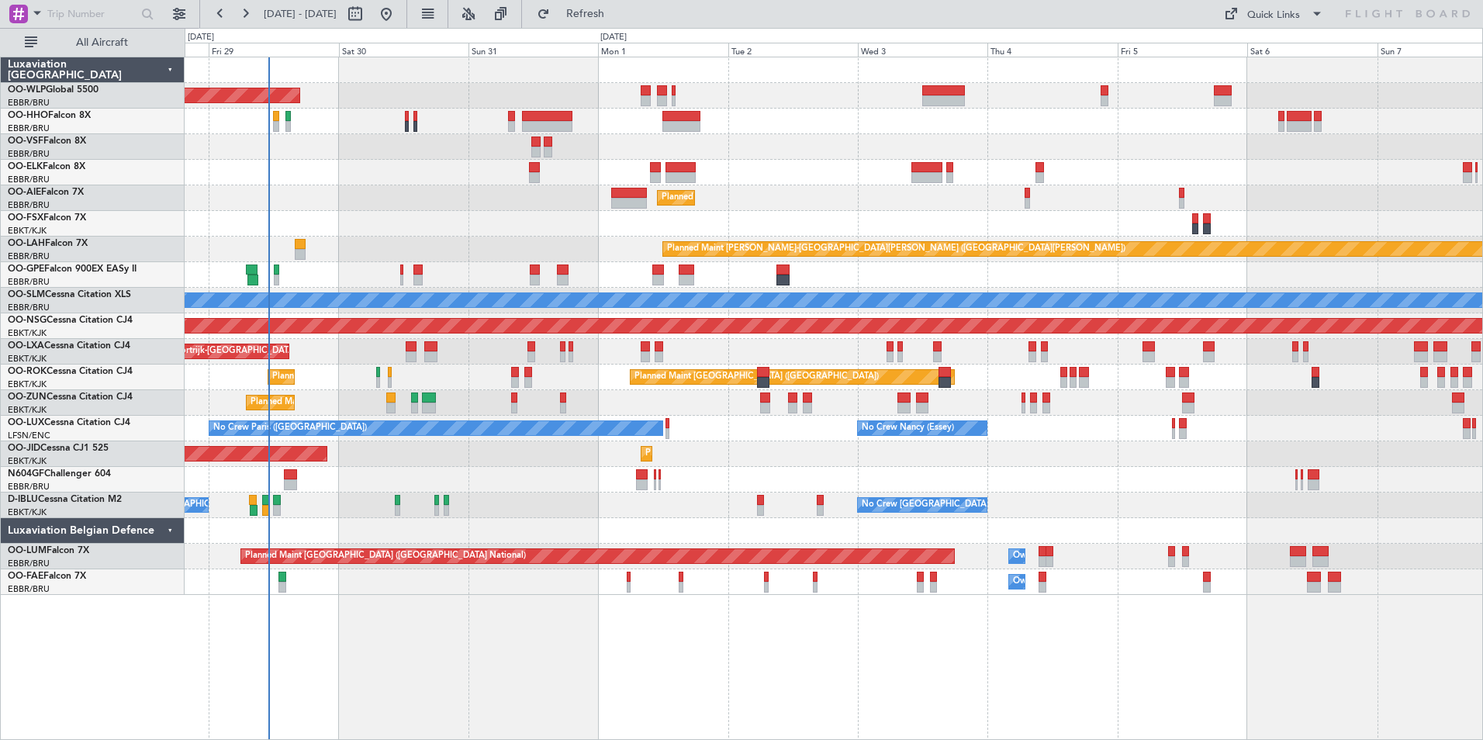
click at [762, 118] on div "Planned Maint [GEOGRAPHIC_DATA] ([GEOGRAPHIC_DATA]) Planned Maint [GEOGRAPHIC_D…" at bounding box center [833, 325] width 1297 height 537
click at [713, 119] on div "Planned Maint [GEOGRAPHIC_DATA] ([GEOGRAPHIC_DATA]) Planned Maint [GEOGRAPHIC_D…" at bounding box center [833, 325] width 1297 height 537
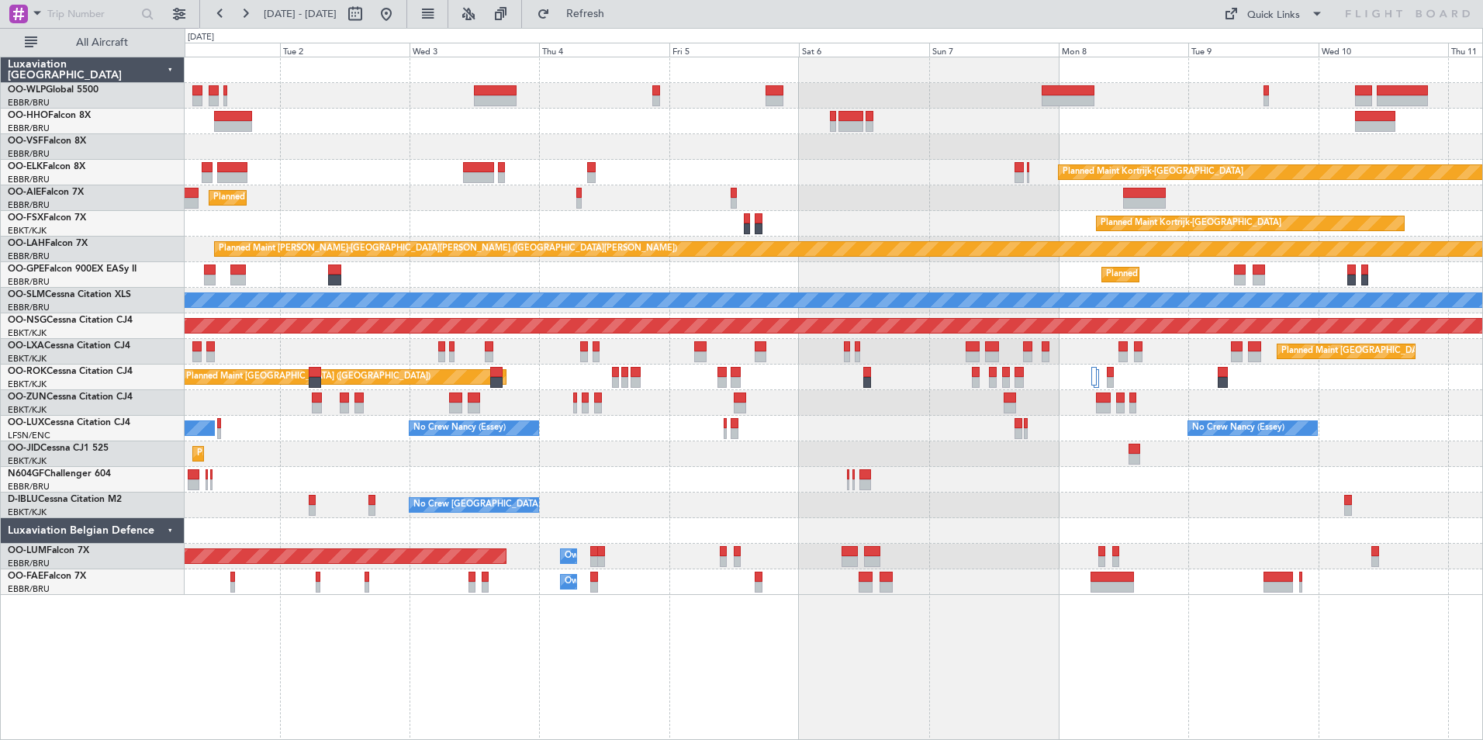
click at [408, 95] on div "Planned Maint Kortrijk-[GEOGRAPHIC_DATA] Planned Maint [GEOGRAPHIC_DATA] ([GEOG…" at bounding box center [833, 325] width 1297 height 537
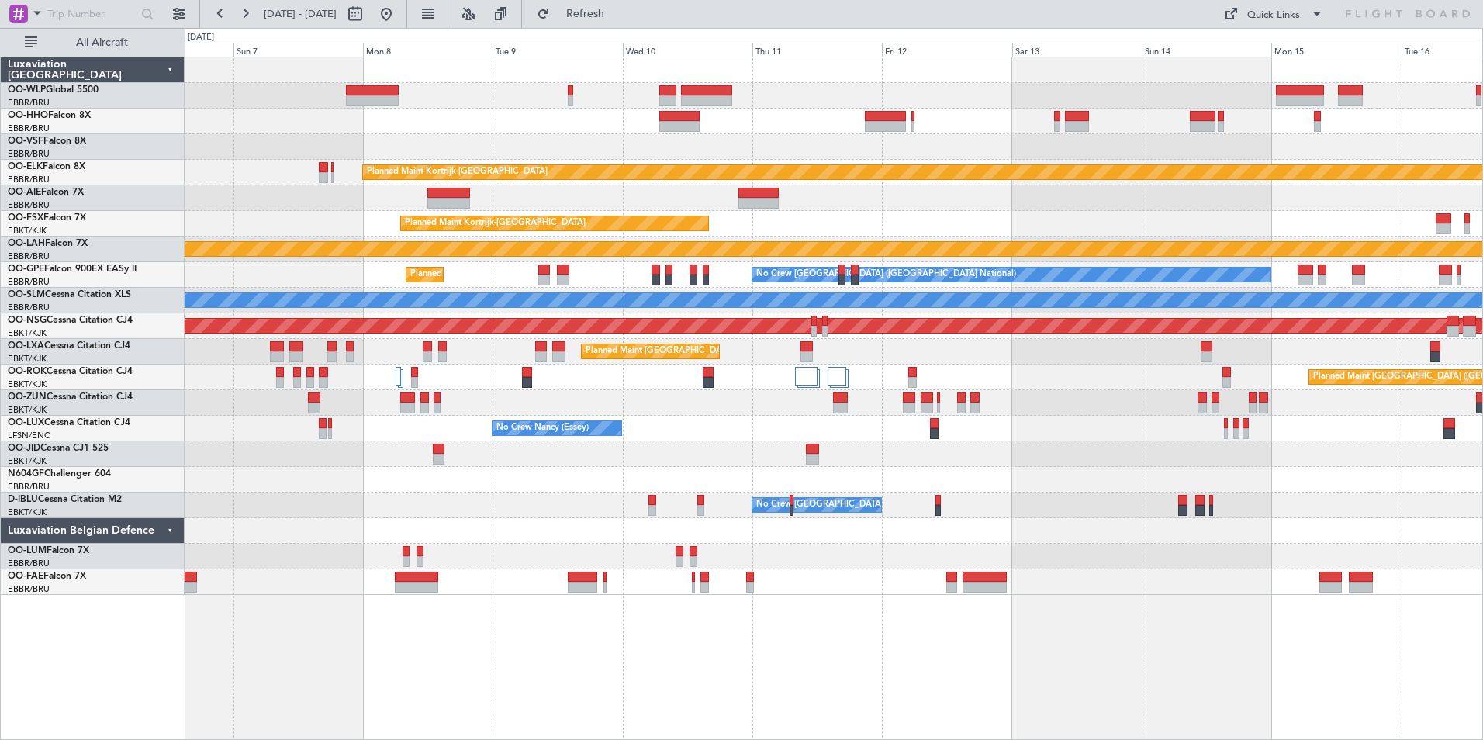
click at [795, 101] on div at bounding box center [833, 96] width 1297 height 26
click at [790, 124] on div "Planned Maint Kortrijk-[GEOGRAPHIC_DATA] Planned Maint [GEOGRAPHIC_DATA]-[GEOGR…" at bounding box center [833, 325] width 1297 height 537
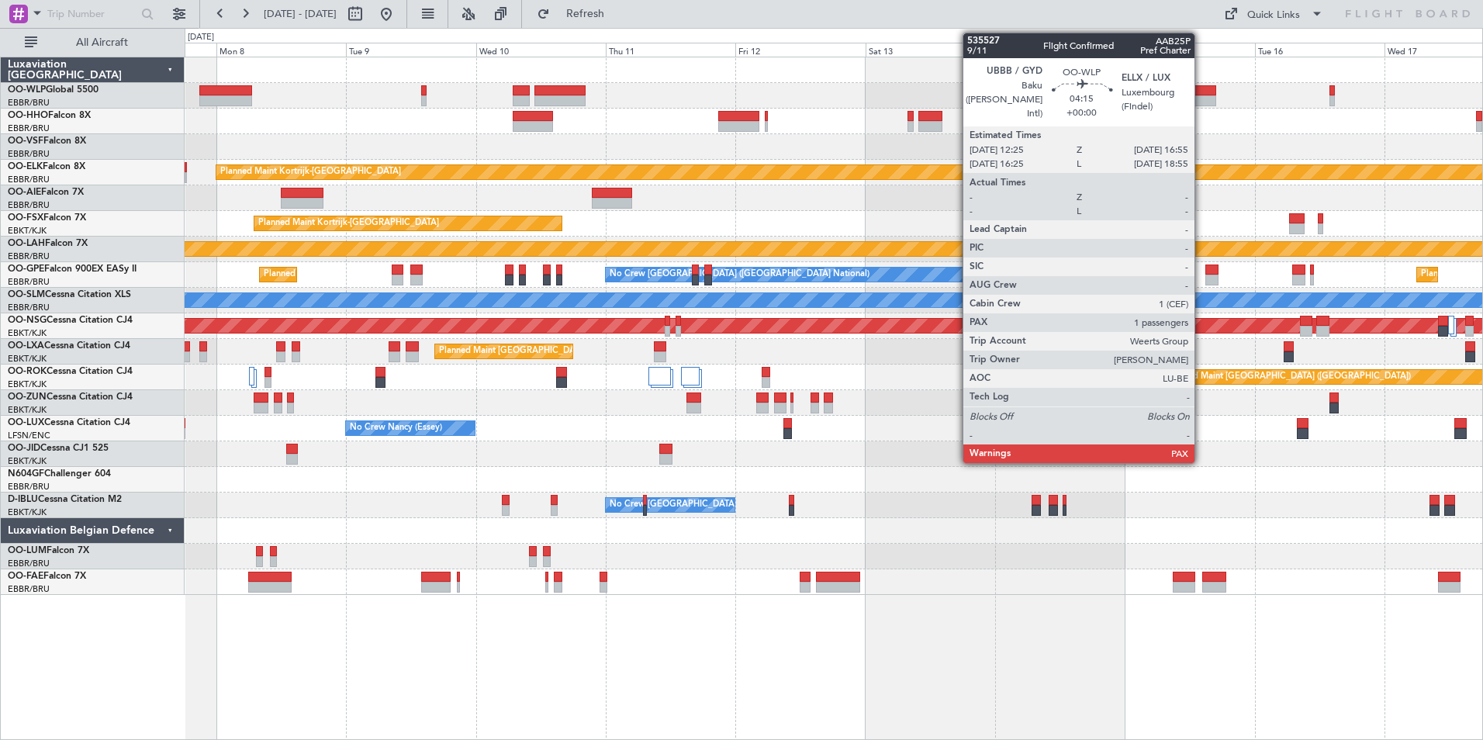
click at [1201, 94] on div at bounding box center [1203, 90] width 25 height 11
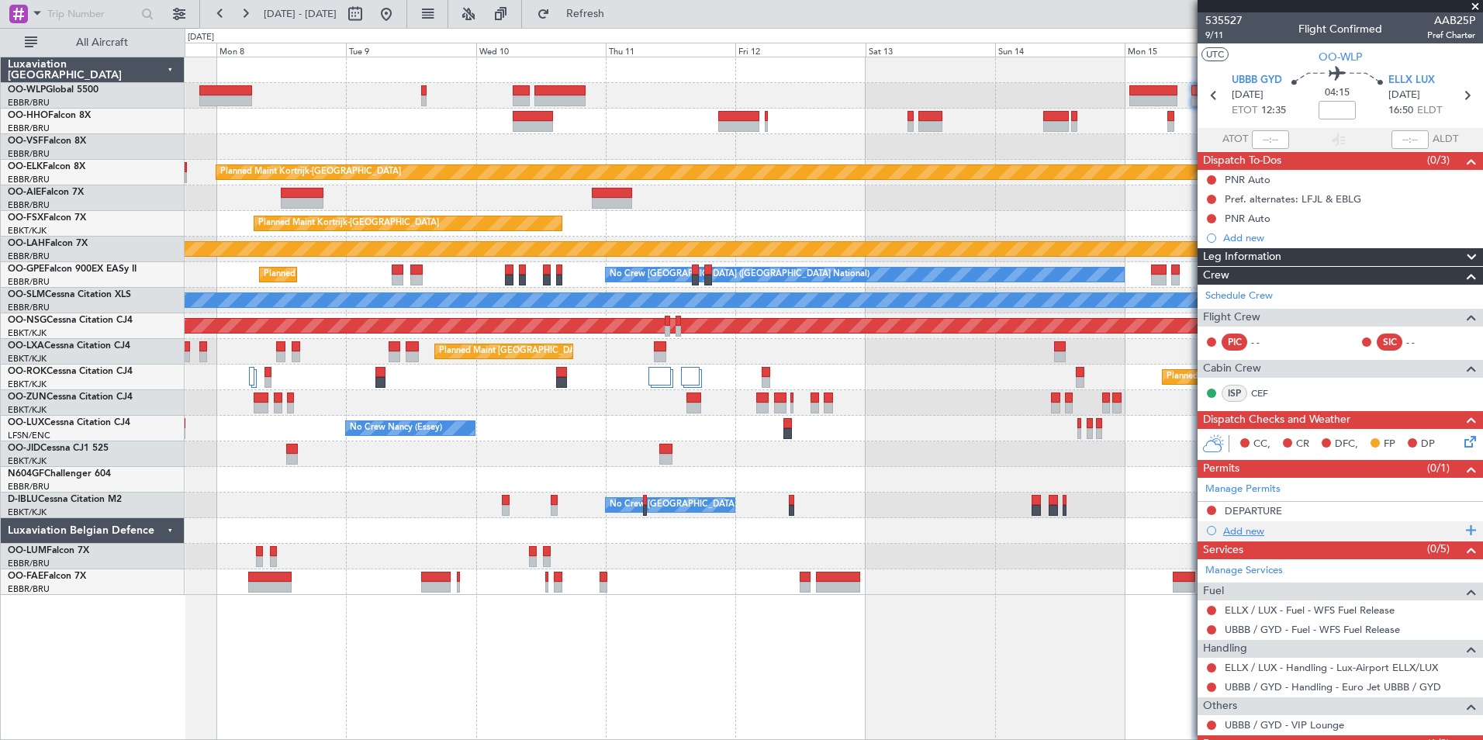
click at [1235, 530] on div "Add new" at bounding box center [1342, 530] width 238 height 13
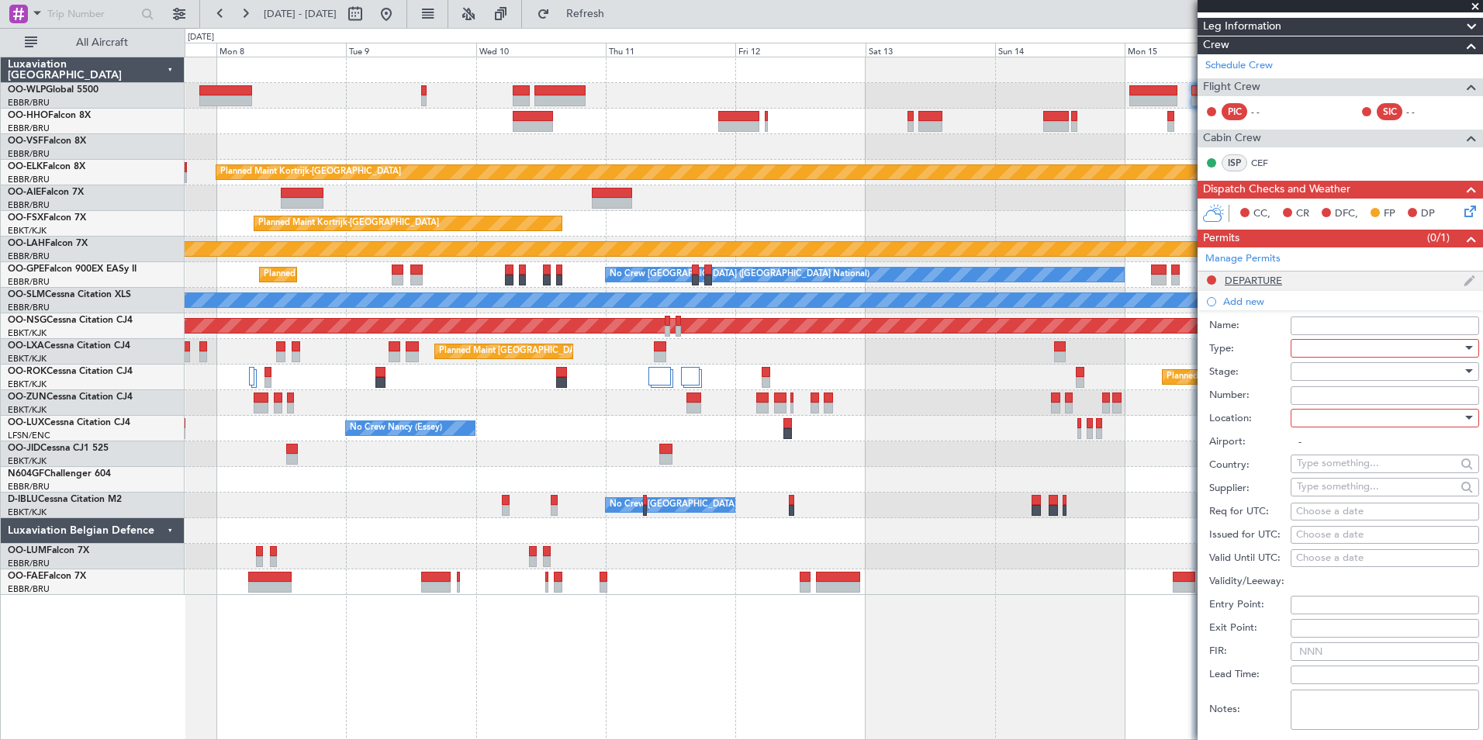
scroll to position [233, 0]
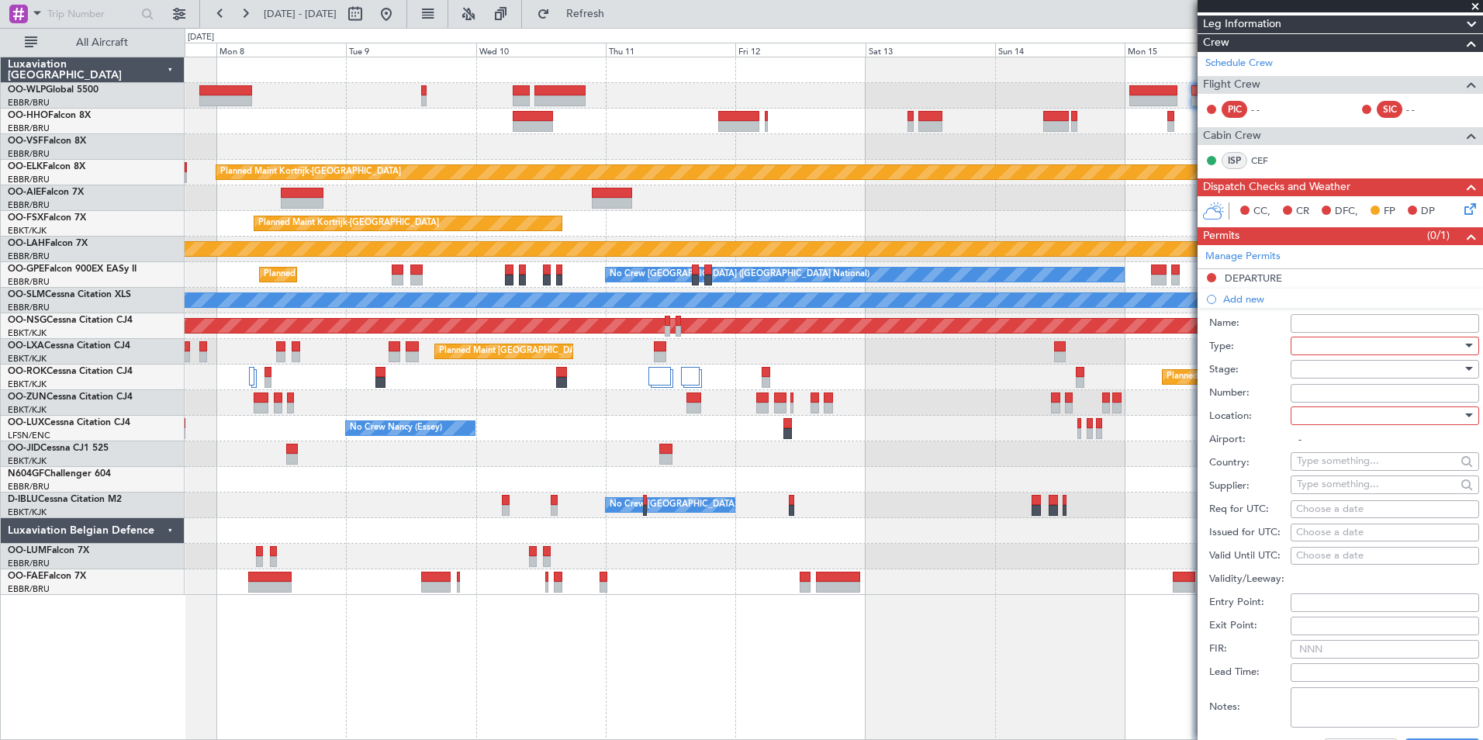
click at [1311, 347] on div at bounding box center [1379, 345] width 165 height 23
click at [1318, 482] on span "Overflight" at bounding box center [1378, 485] width 163 height 23
click at [1321, 370] on div at bounding box center [1379, 368] width 165 height 23
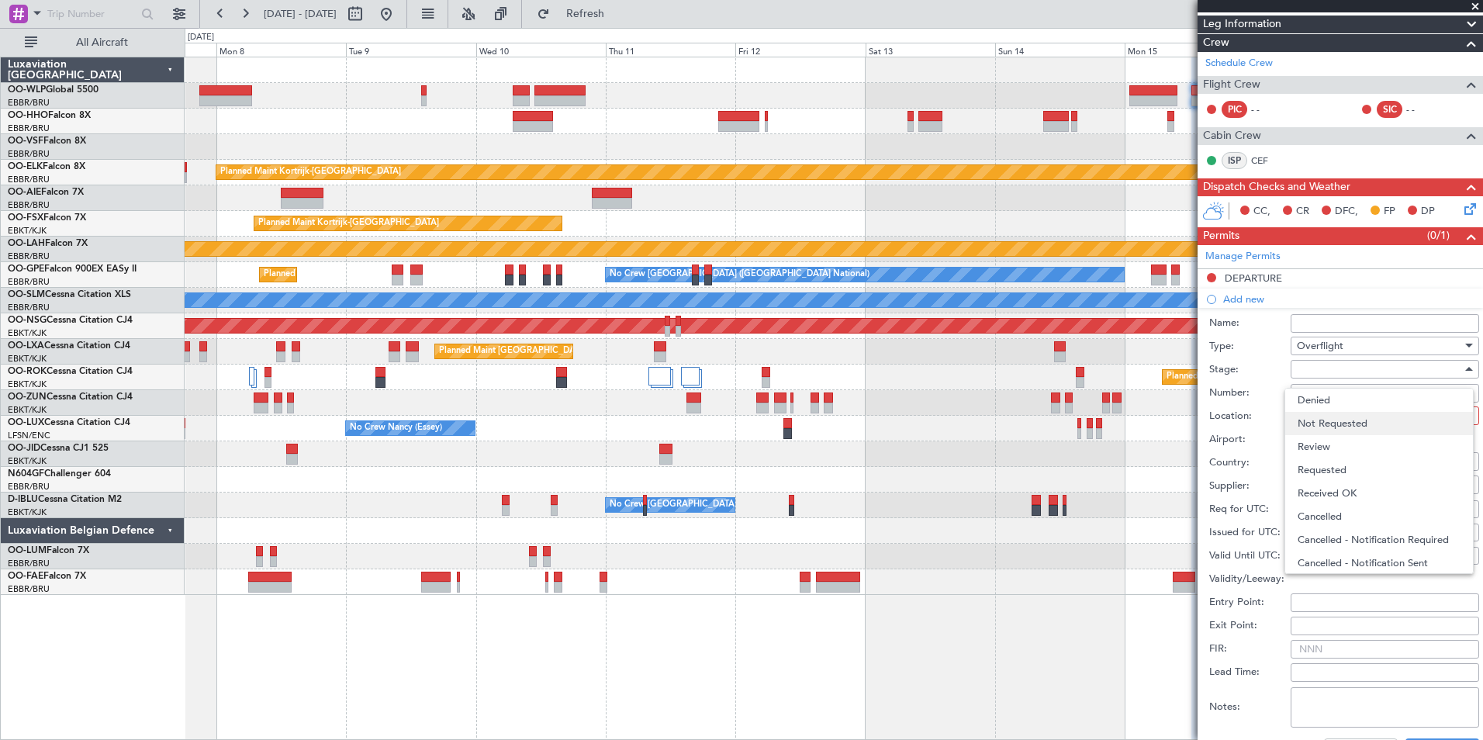
click at [1322, 421] on span "Not Requested" at bounding box center [1378, 423] width 163 height 23
click at [1321, 420] on div at bounding box center [1379, 415] width 165 height 23
click at [1323, 544] on span "Enroute" at bounding box center [1378, 539] width 163 height 23
click at [1314, 461] on input "text" at bounding box center [1376, 460] width 159 height 23
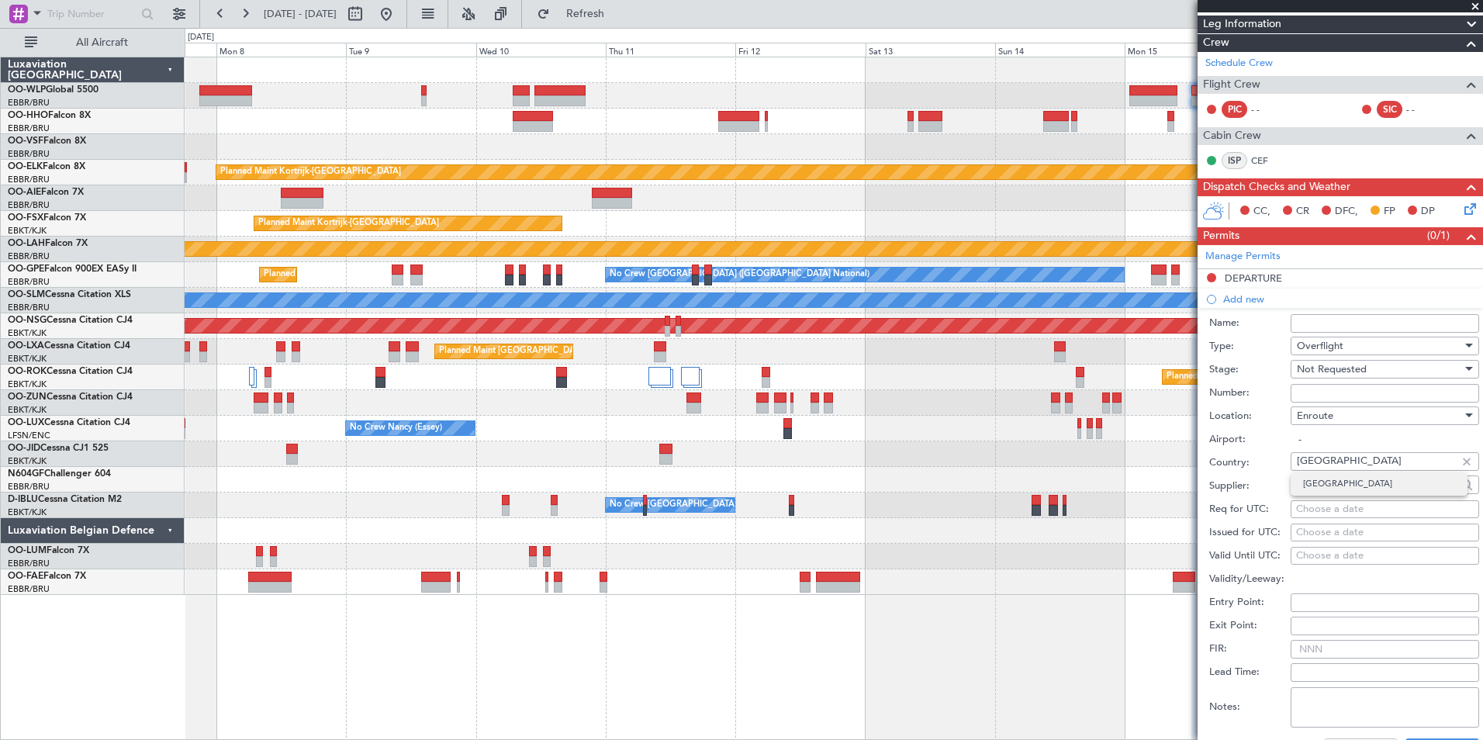
click at [1304, 483] on span "[GEOGRAPHIC_DATA]" at bounding box center [1379, 483] width 152 height 23
type input "[GEOGRAPHIC_DATA]"
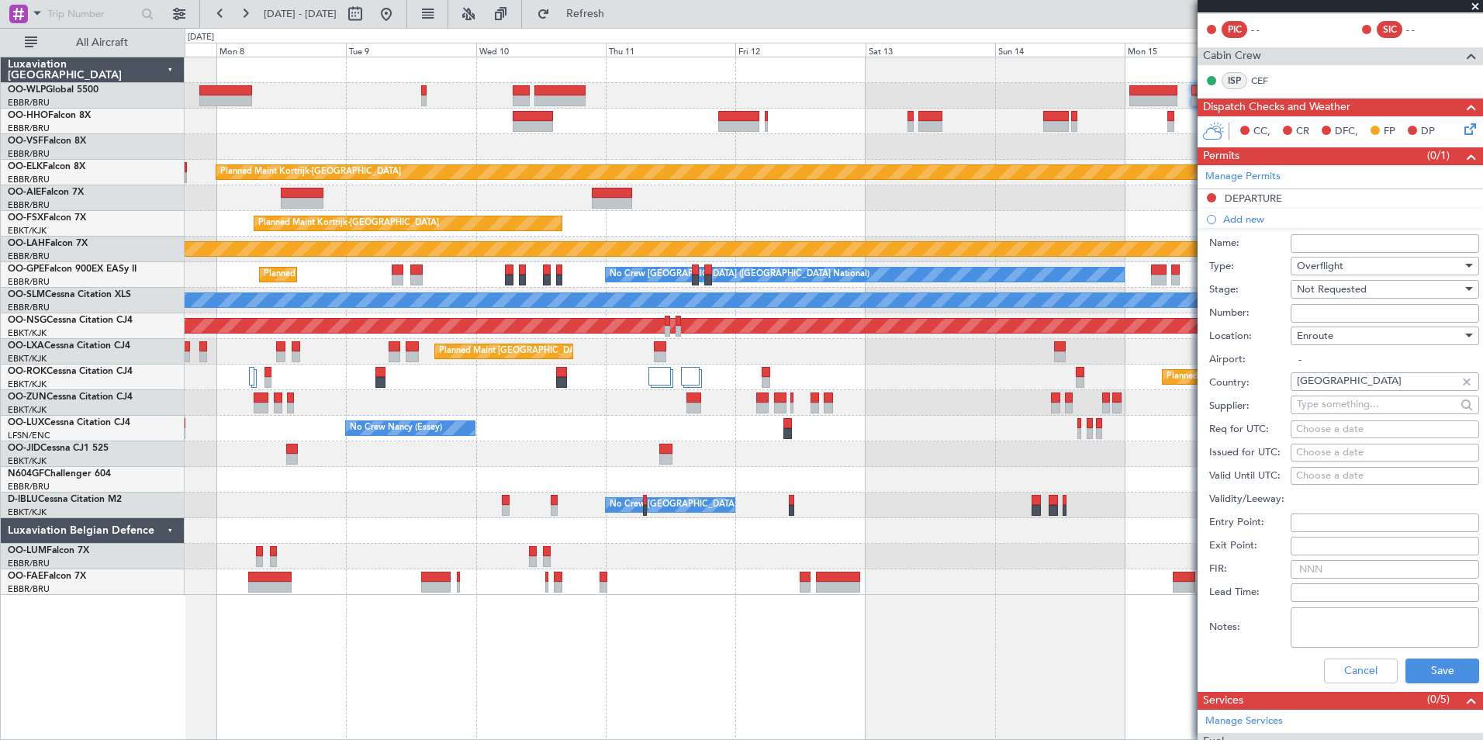
scroll to position [388, 0]
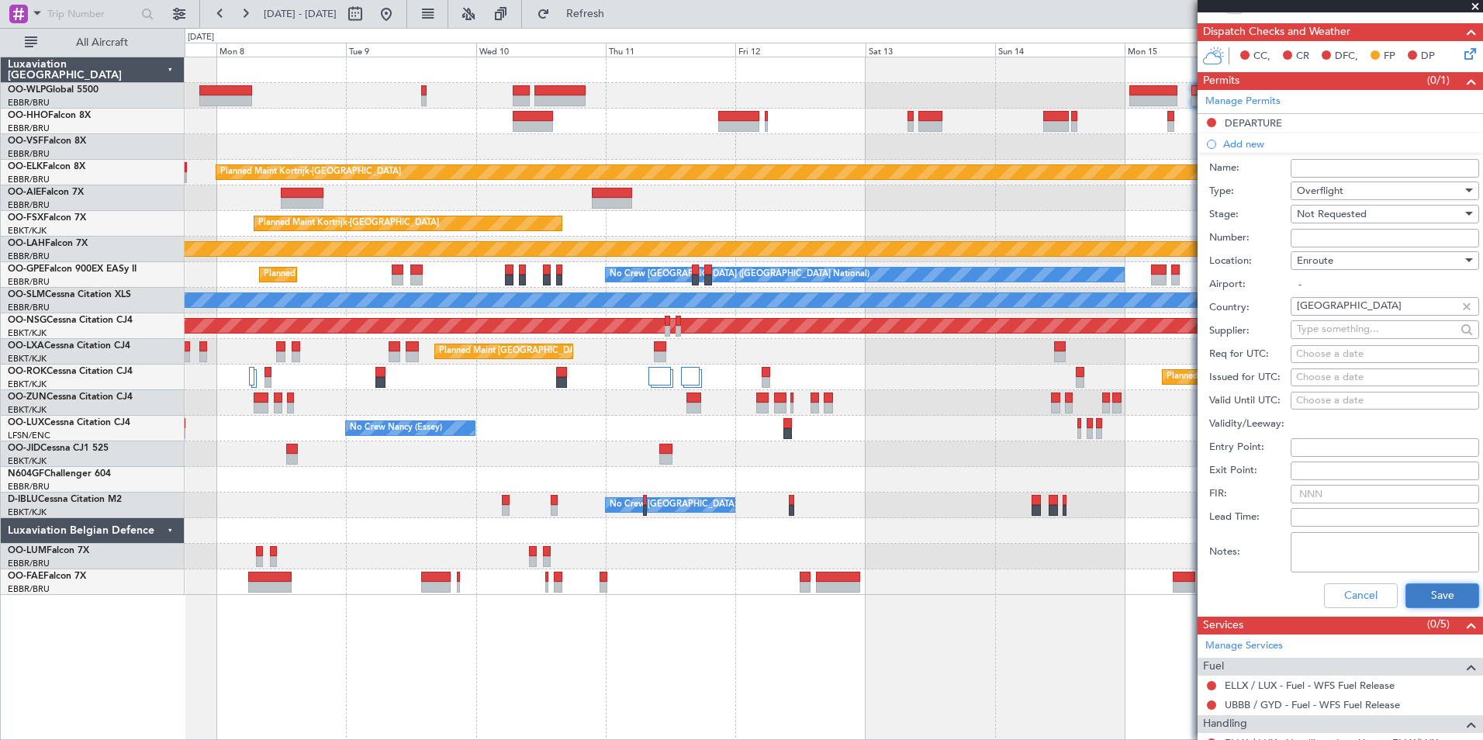
click at [1417, 588] on button "Save" at bounding box center [1442, 595] width 74 height 25
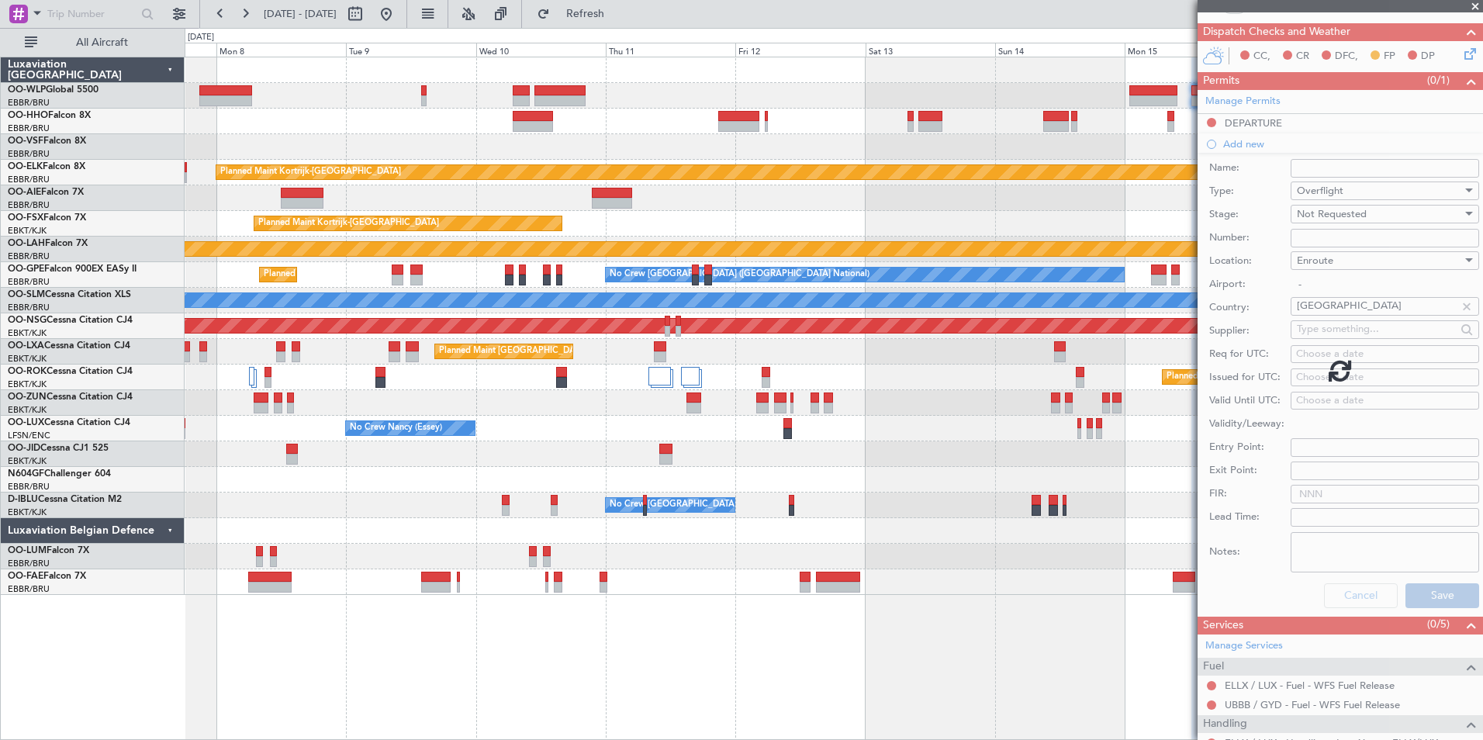
scroll to position [112, 0]
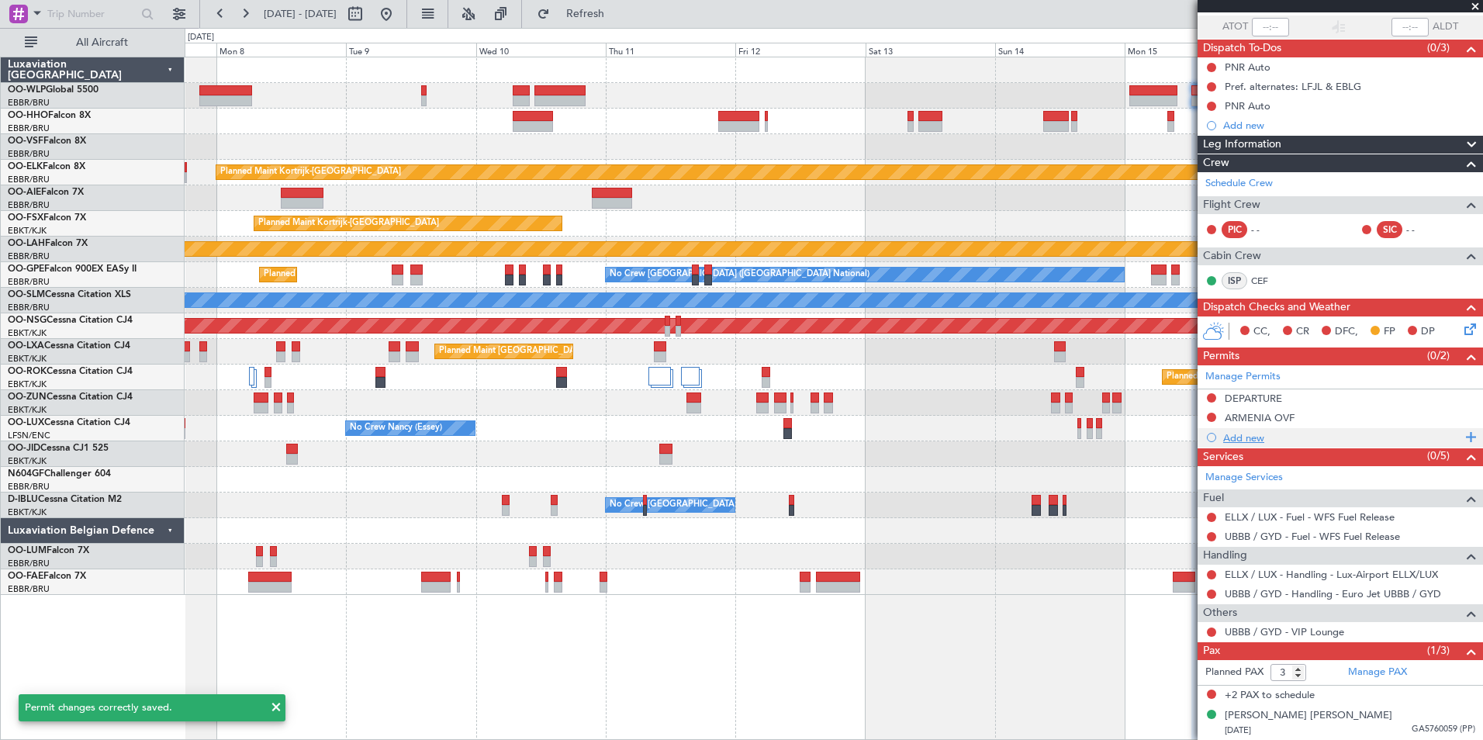
click at [1253, 439] on div "Add new" at bounding box center [1342, 437] width 238 height 13
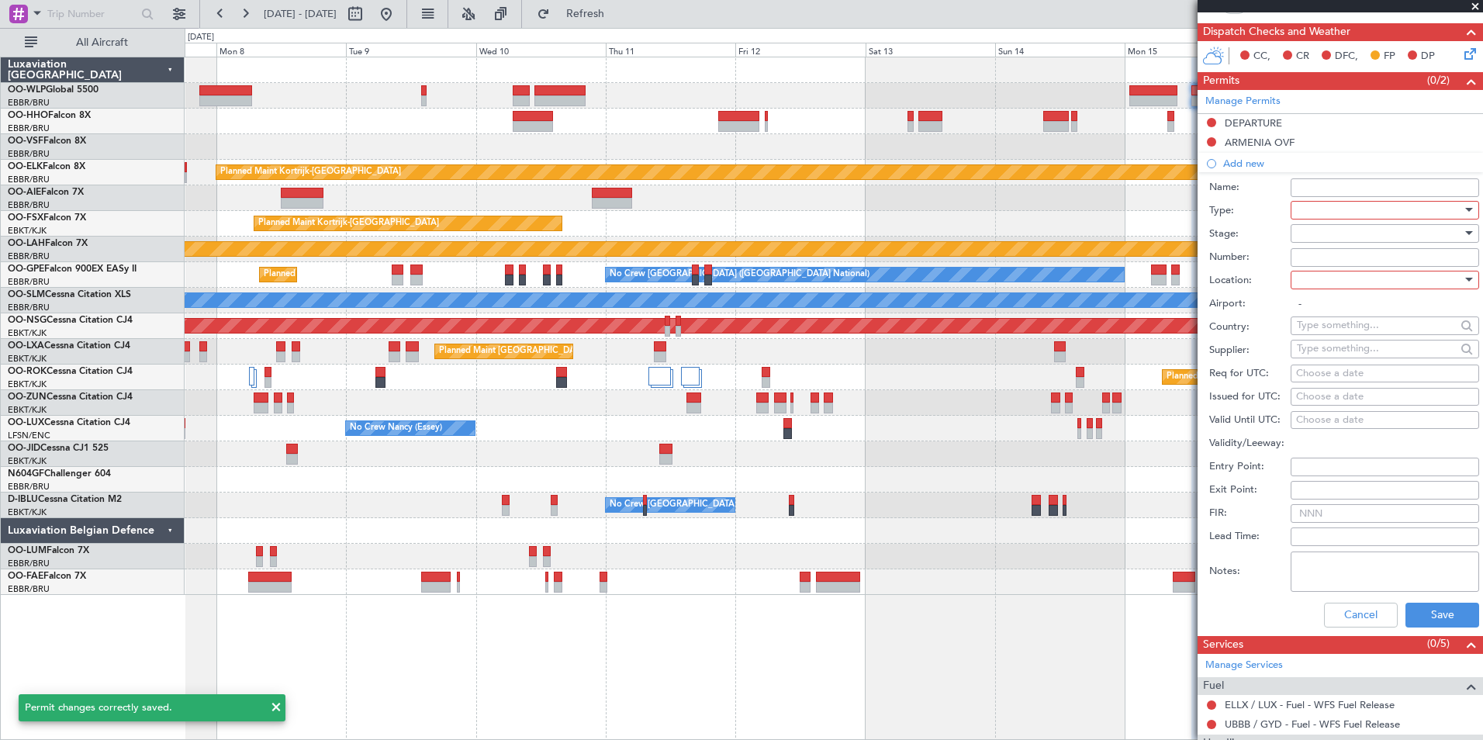
click at [1342, 209] on div at bounding box center [1379, 210] width 165 height 23
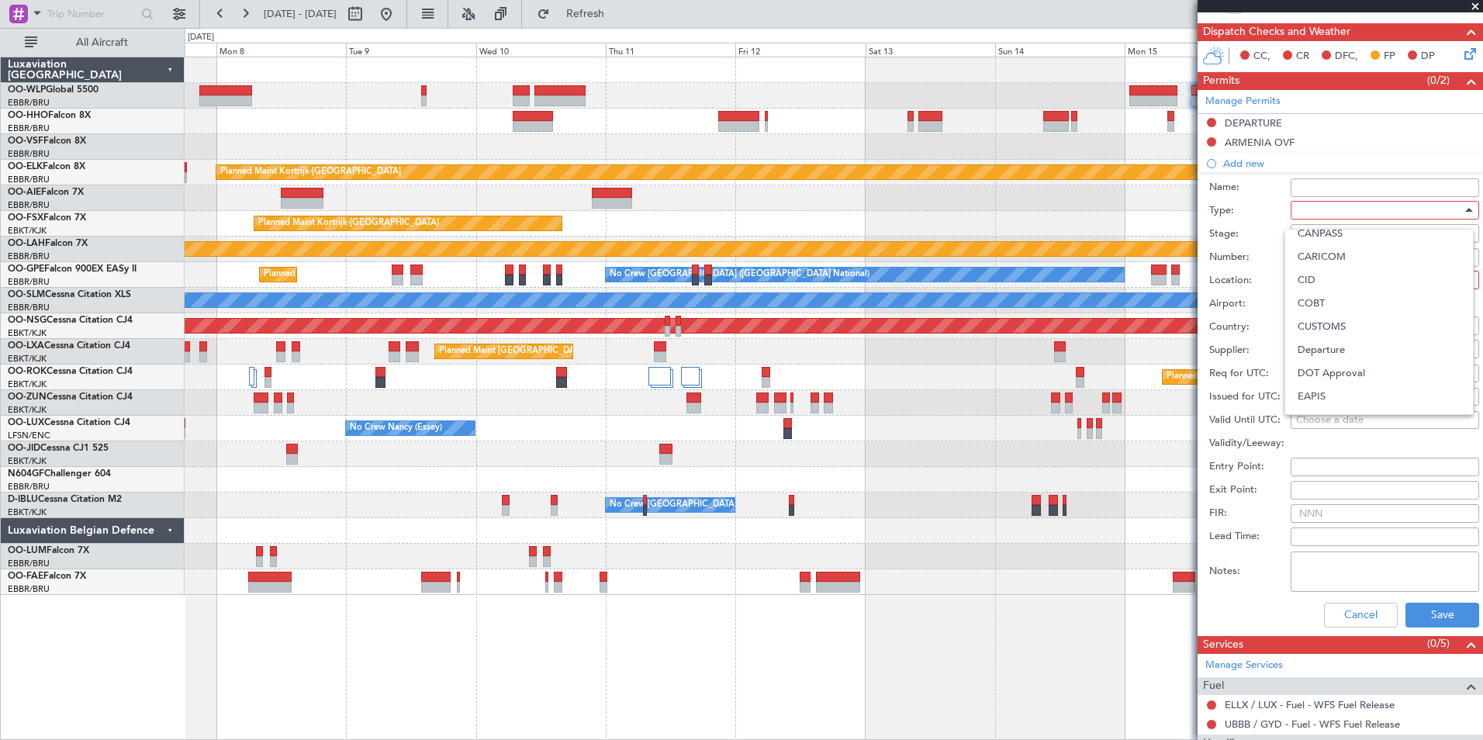
click at [1339, 614] on div at bounding box center [741, 370] width 1483 height 740
click at [1339, 614] on button "Cancel" at bounding box center [1361, 615] width 74 height 25
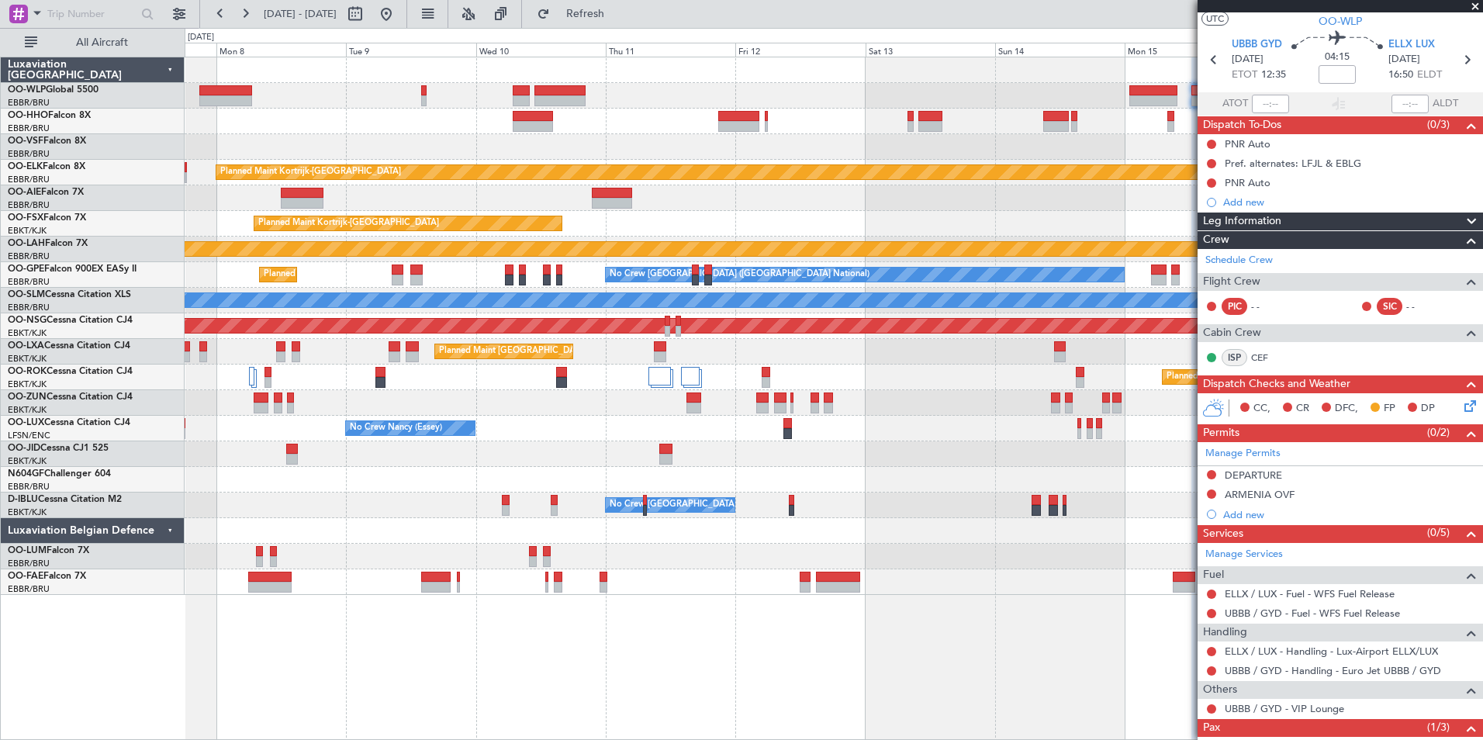
scroll to position [0, 0]
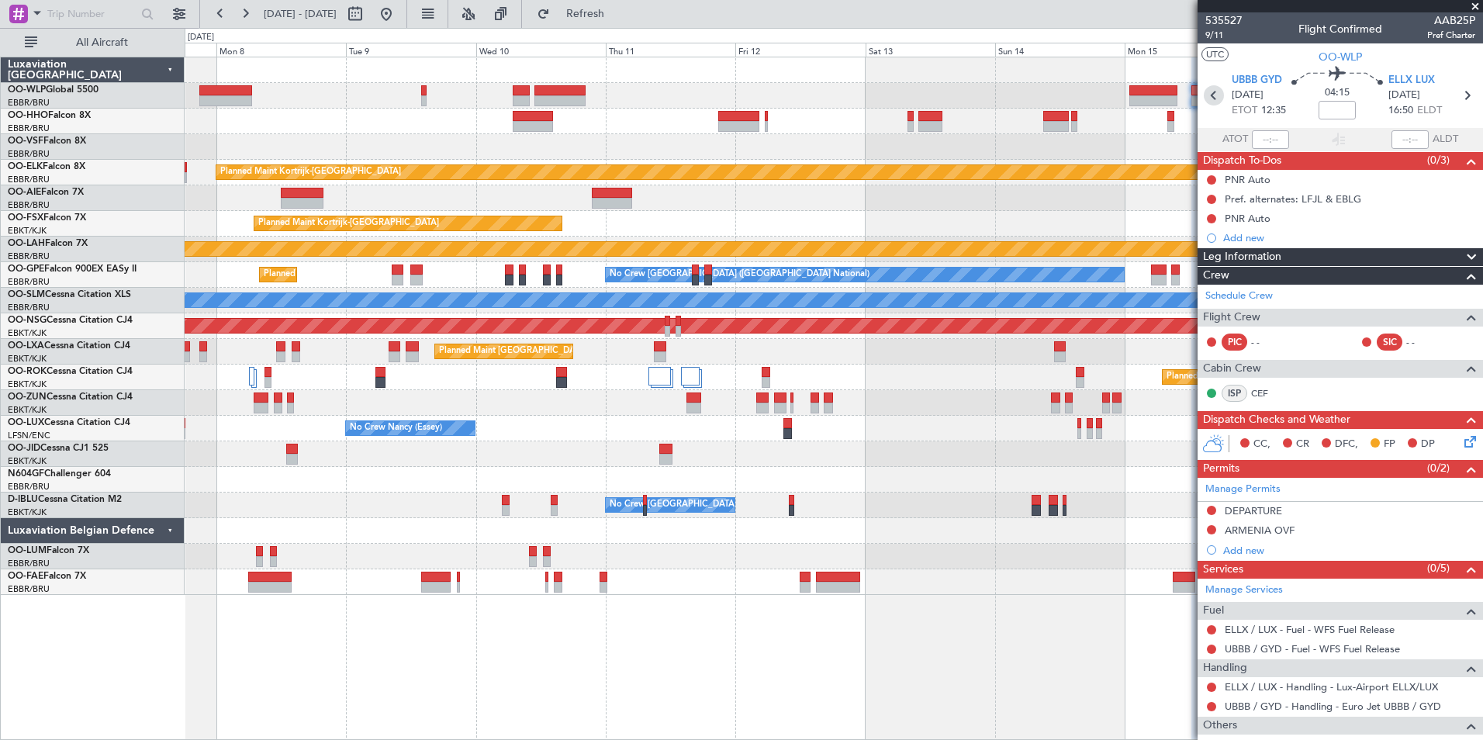
click at [1212, 98] on icon at bounding box center [1214, 95] width 20 height 20
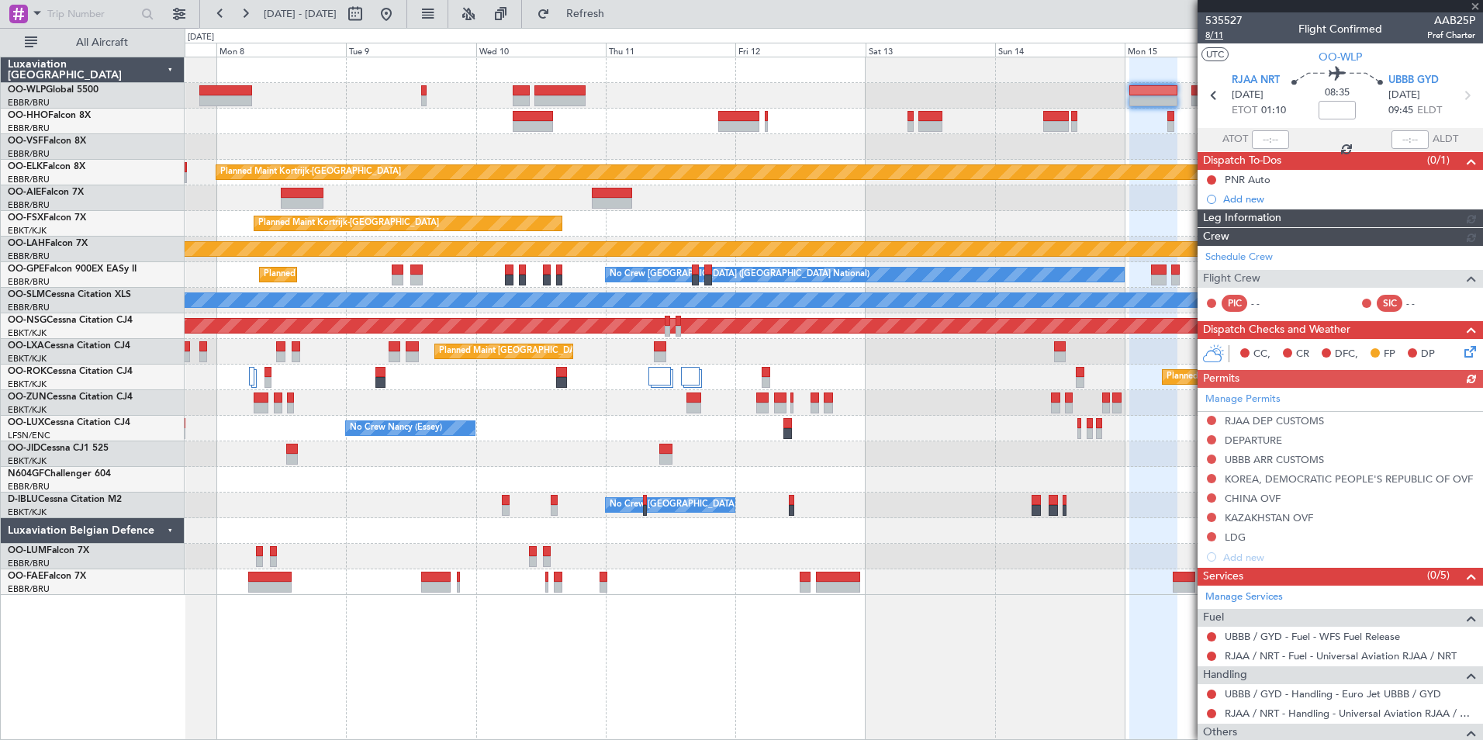
click at [1211, 36] on span "8/11" at bounding box center [1223, 35] width 37 height 13
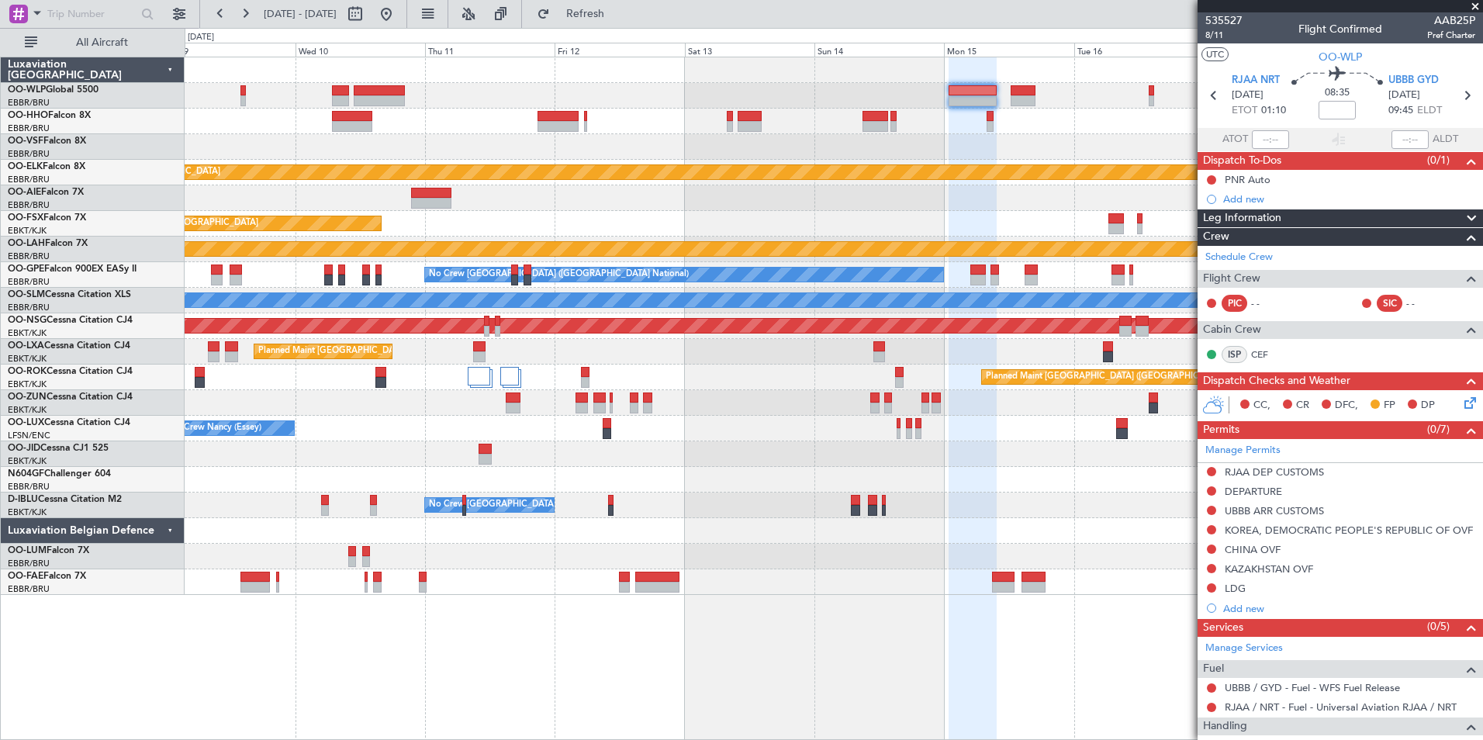
click at [807, 168] on div "Planned Maint Kortrijk-[GEOGRAPHIC_DATA] Planned Maint [GEOGRAPHIC_DATA]-[GEOGR…" at bounding box center [833, 325] width 1297 height 537
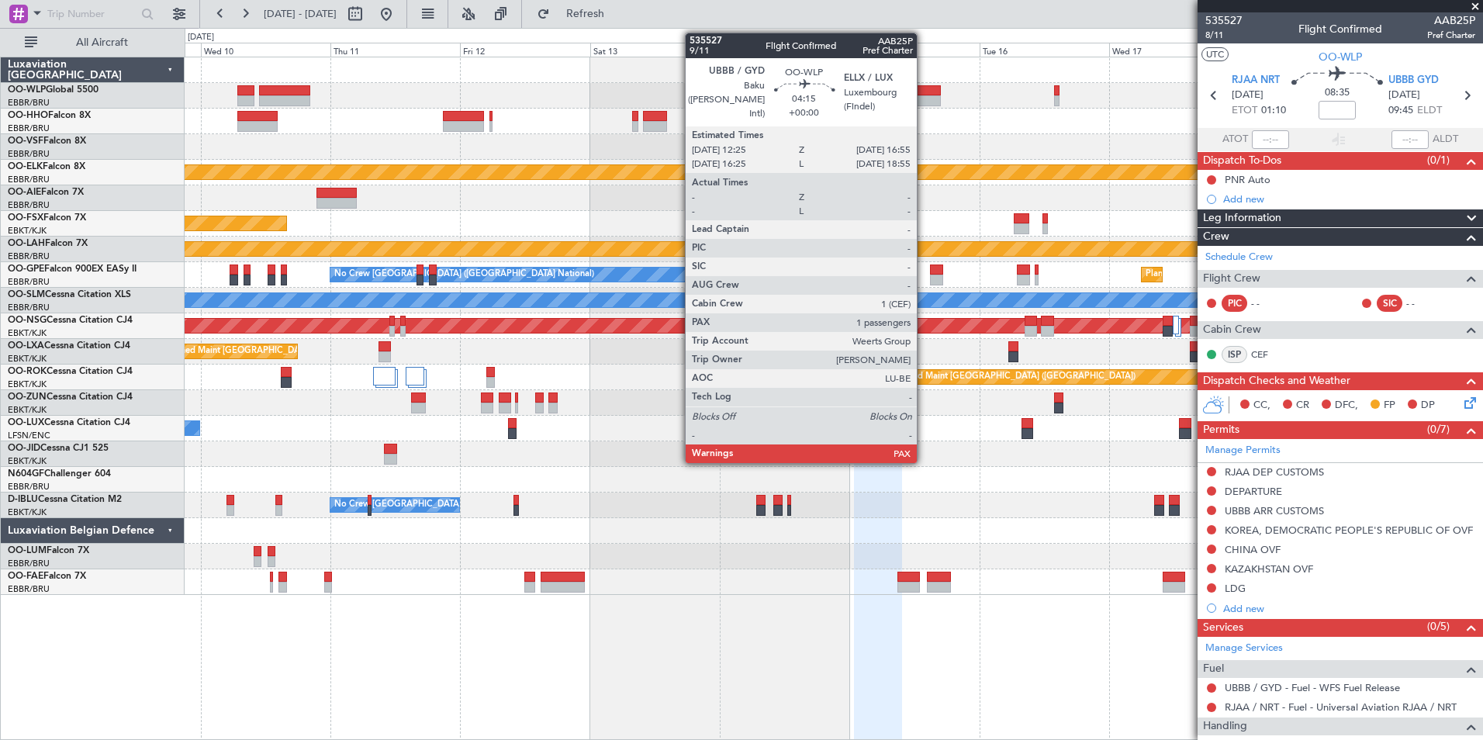
click at [924, 96] on div at bounding box center [928, 100] width 25 height 11
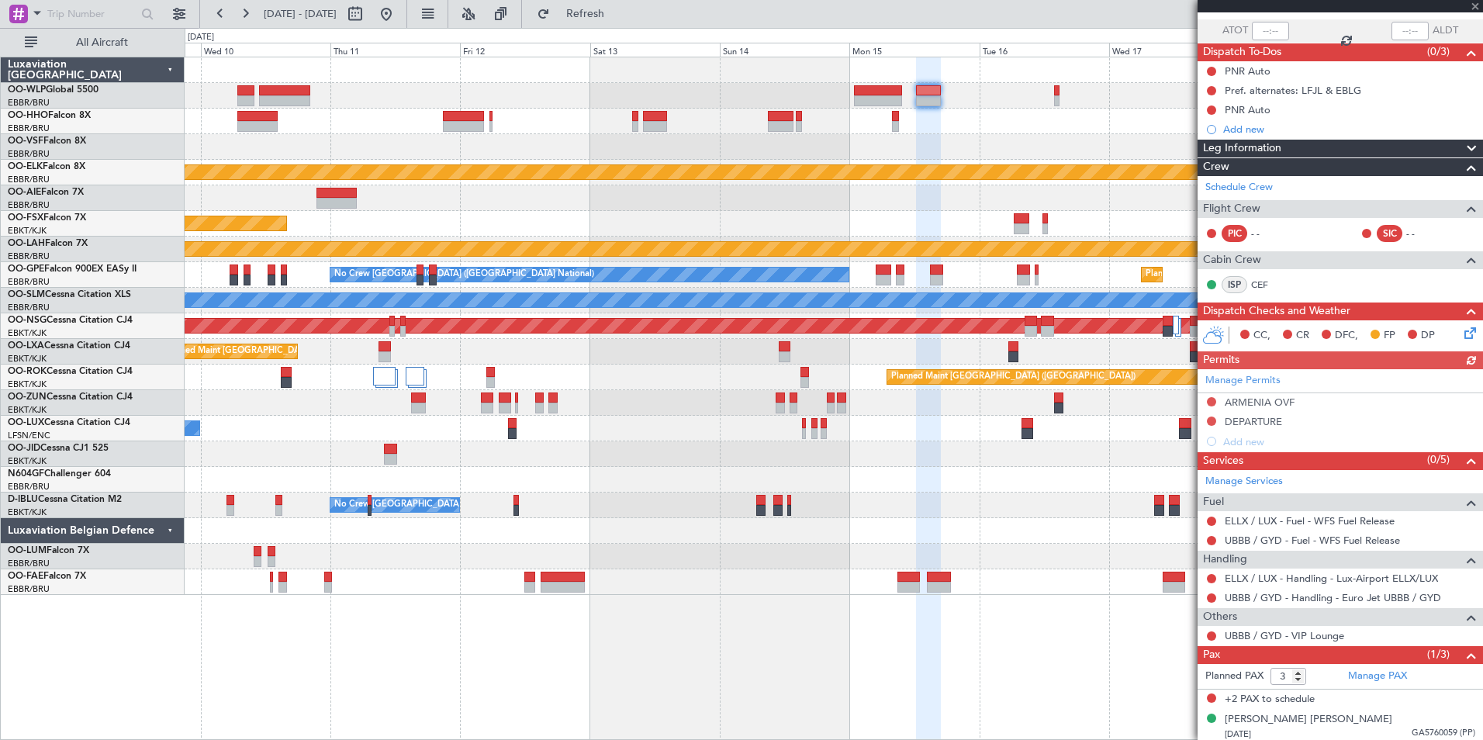
scroll to position [112, 0]
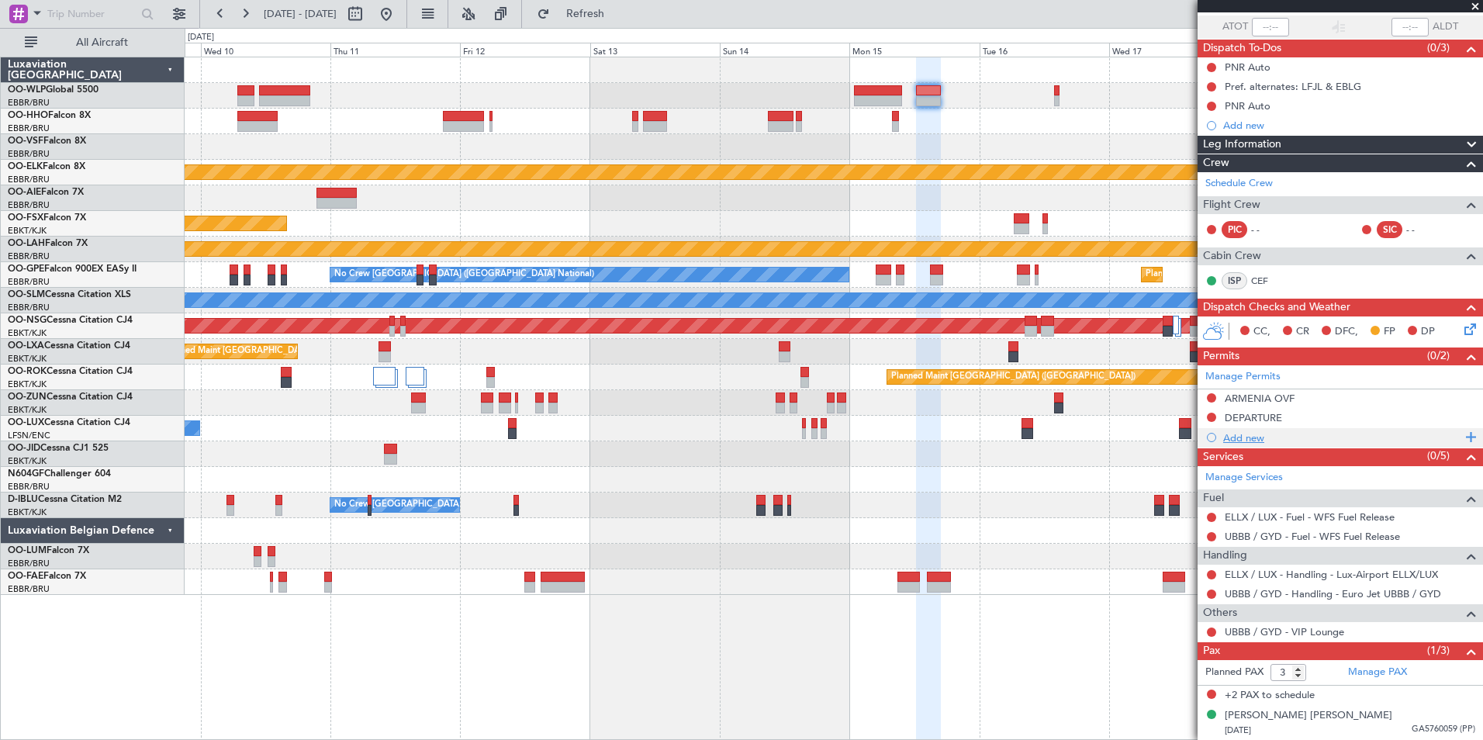
click at [1237, 437] on div "Add new" at bounding box center [1342, 437] width 238 height 13
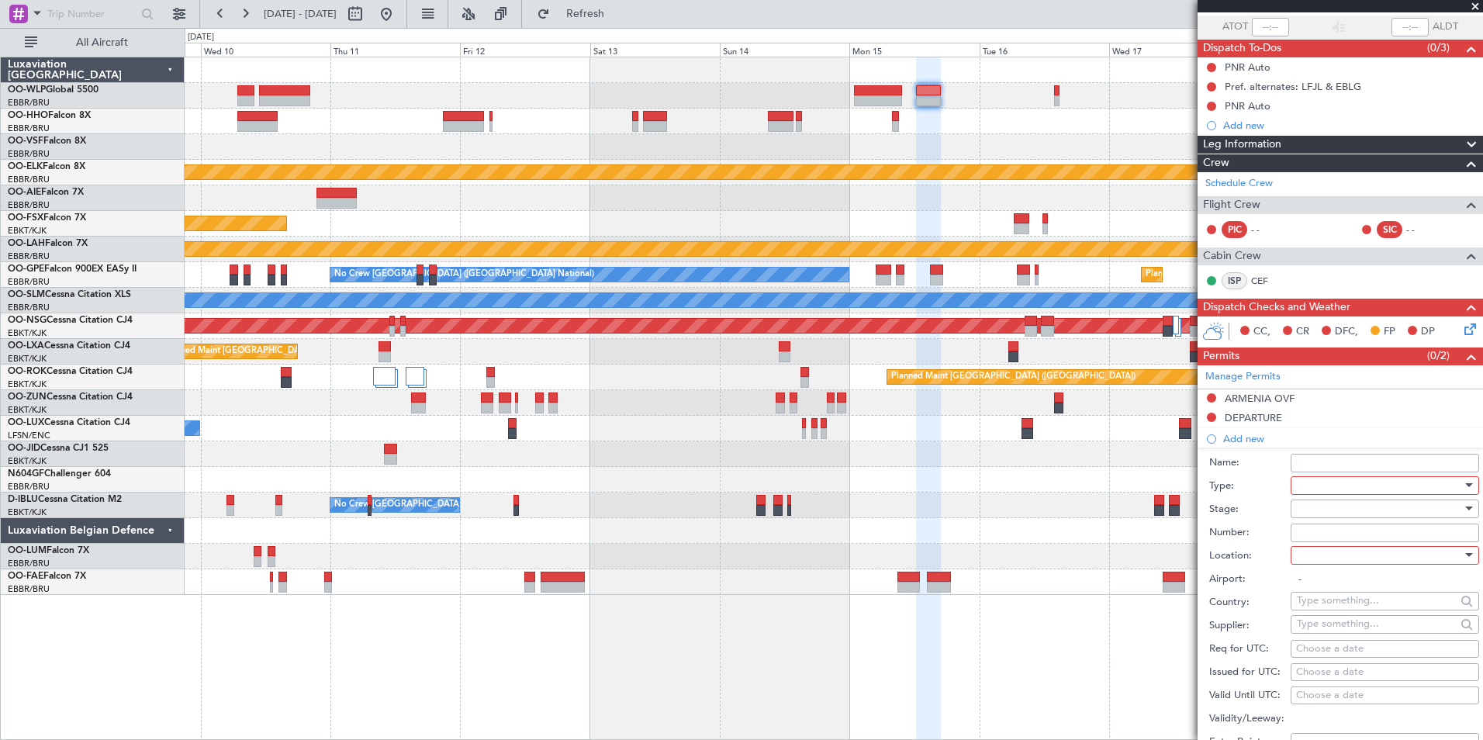
click at [1309, 482] on div at bounding box center [1379, 485] width 165 height 23
click at [1318, 634] on span "PPR" at bounding box center [1378, 640] width 163 height 23
click at [1322, 508] on div at bounding box center [1379, 508] width 165 height 23
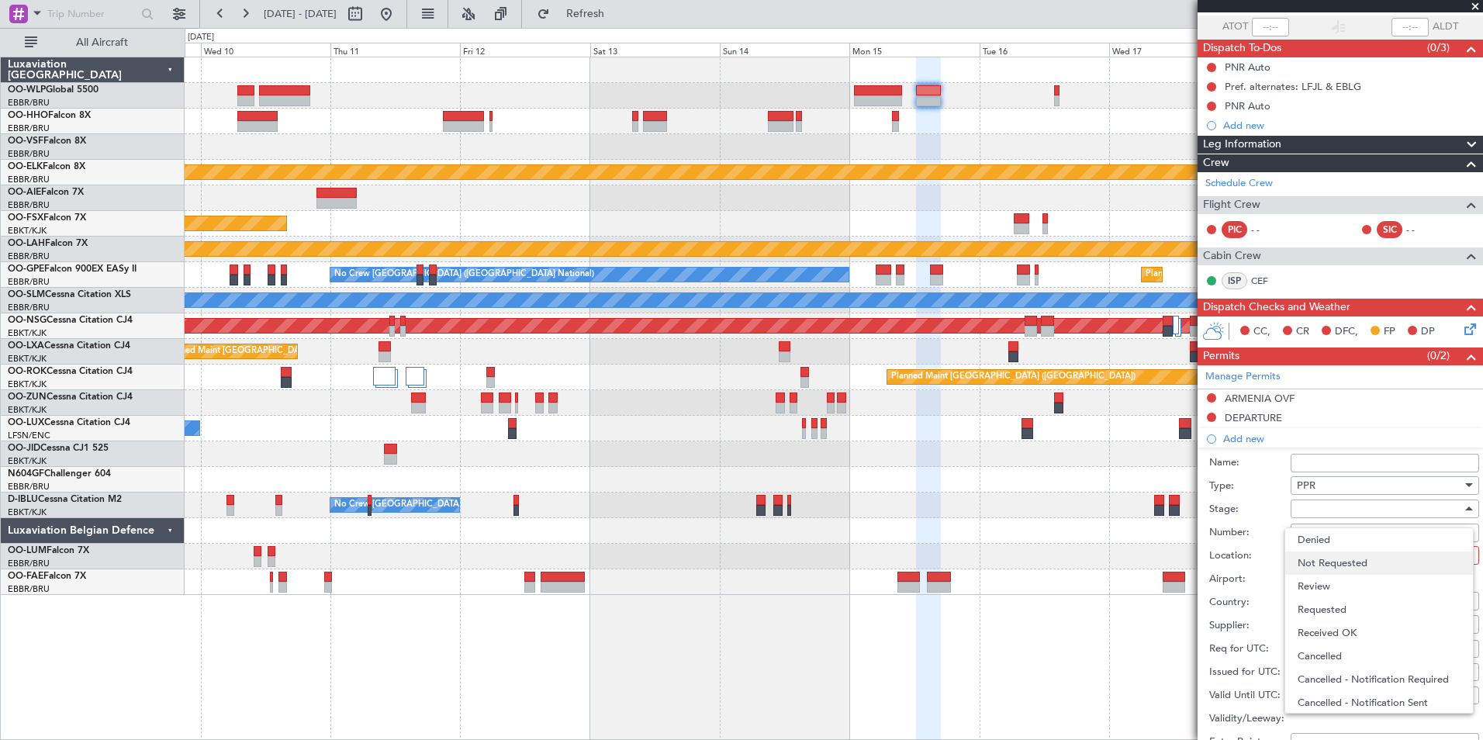
click at [1324, 559] on span "Not Requested" at bounding box center [1378, 562] width 163 height 23
click at [1316, 551] on div at bounding box center [1379, 555] width 165 height 23
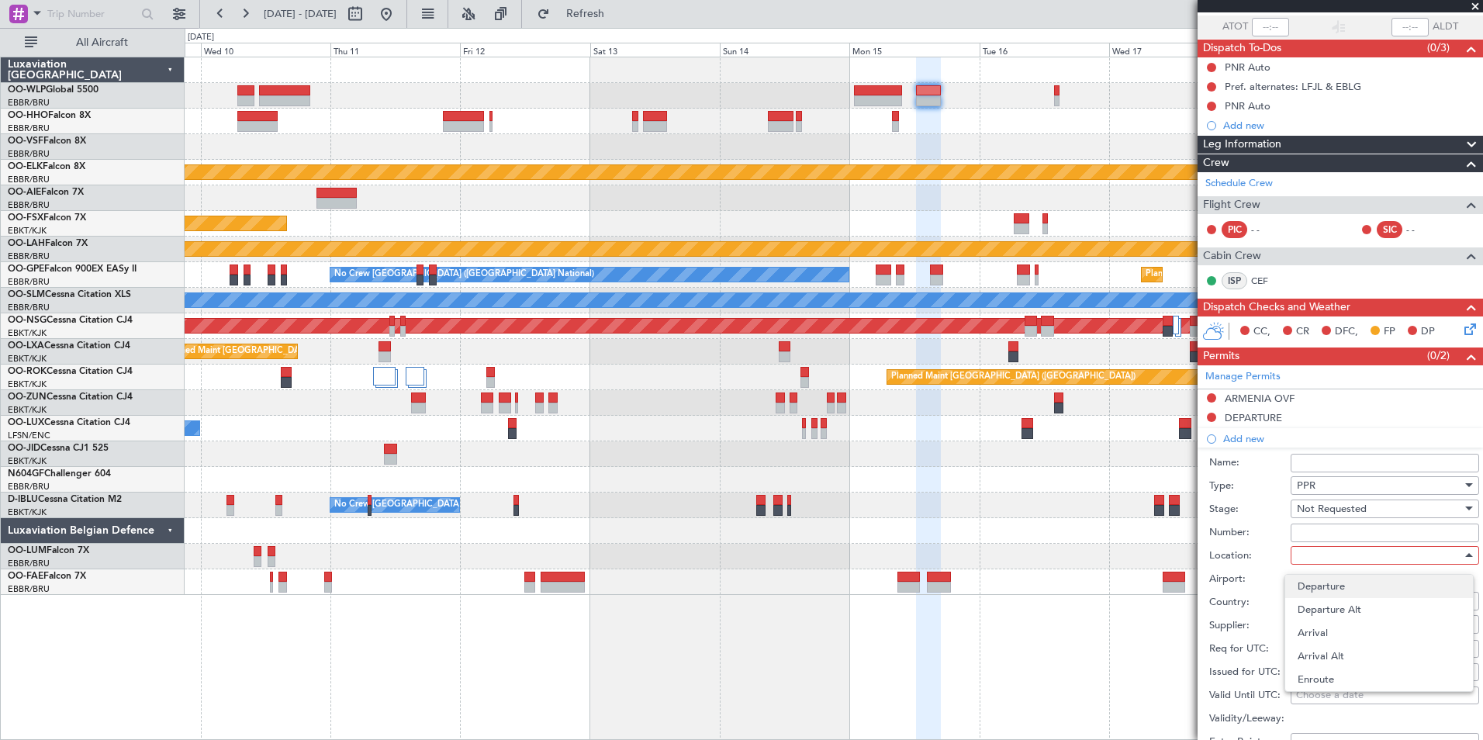
click at [1322, 582] on span "Departure" at bounding box center [1378, 586] width 163 height 23
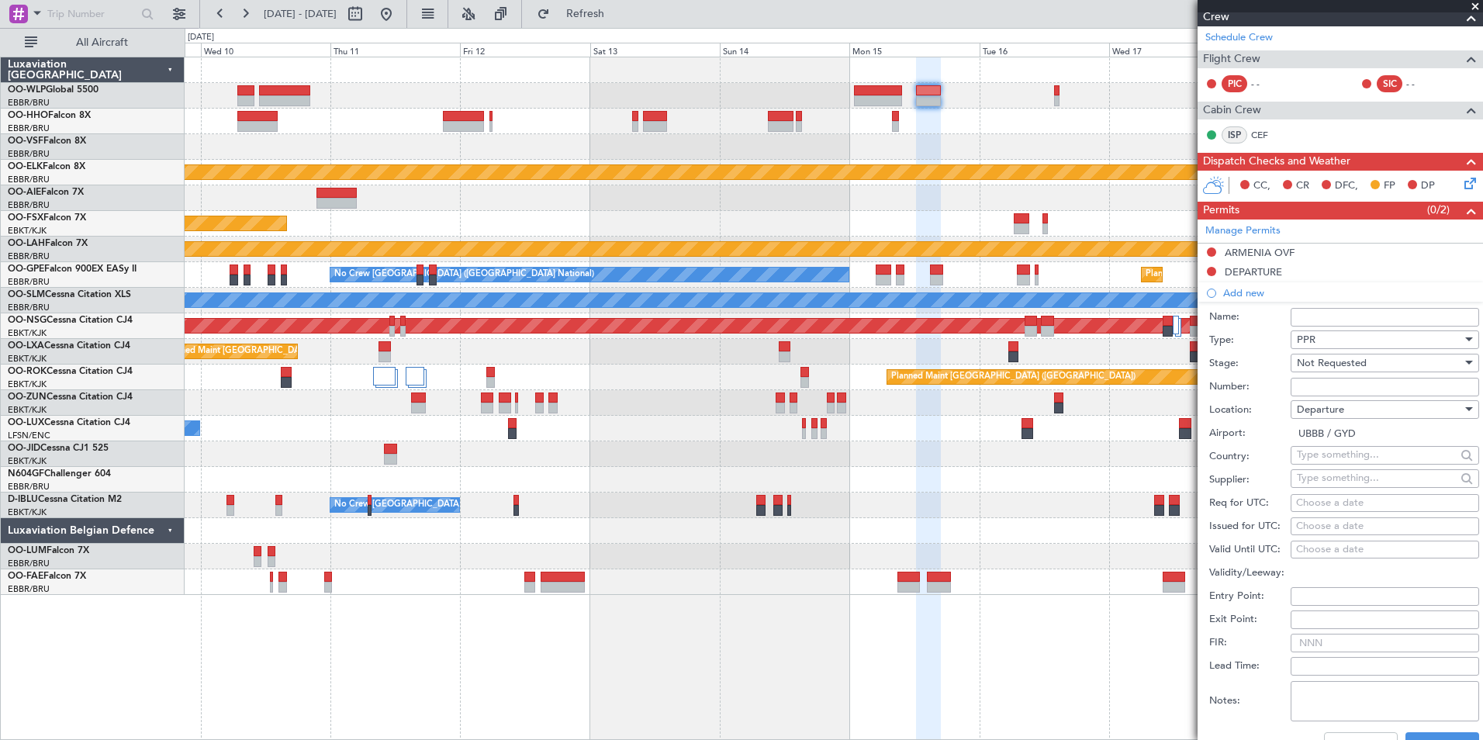
scroll to position [268, 0]
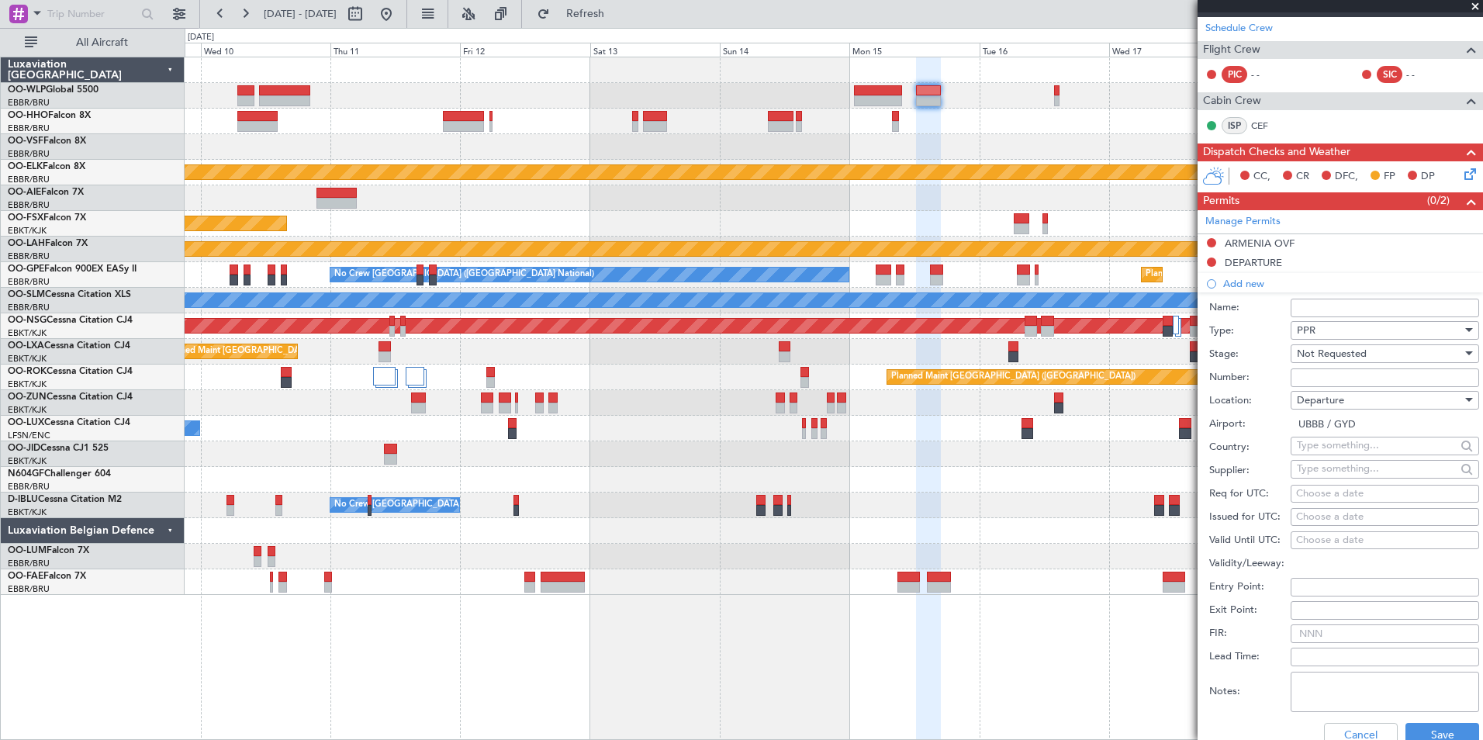
click at [1323, 403] on span "Departure" at bounding box center [1320, 400] width 47 height 14
click at [1329, 479] on span "Arrival" at bounding box center [1378, 477] width 163 height 23
type input "ELLX / LUX"
click at [1333, 491] on div "Choose a date" at bounding box center [1385, 494] width 178 height 16
select select "8"
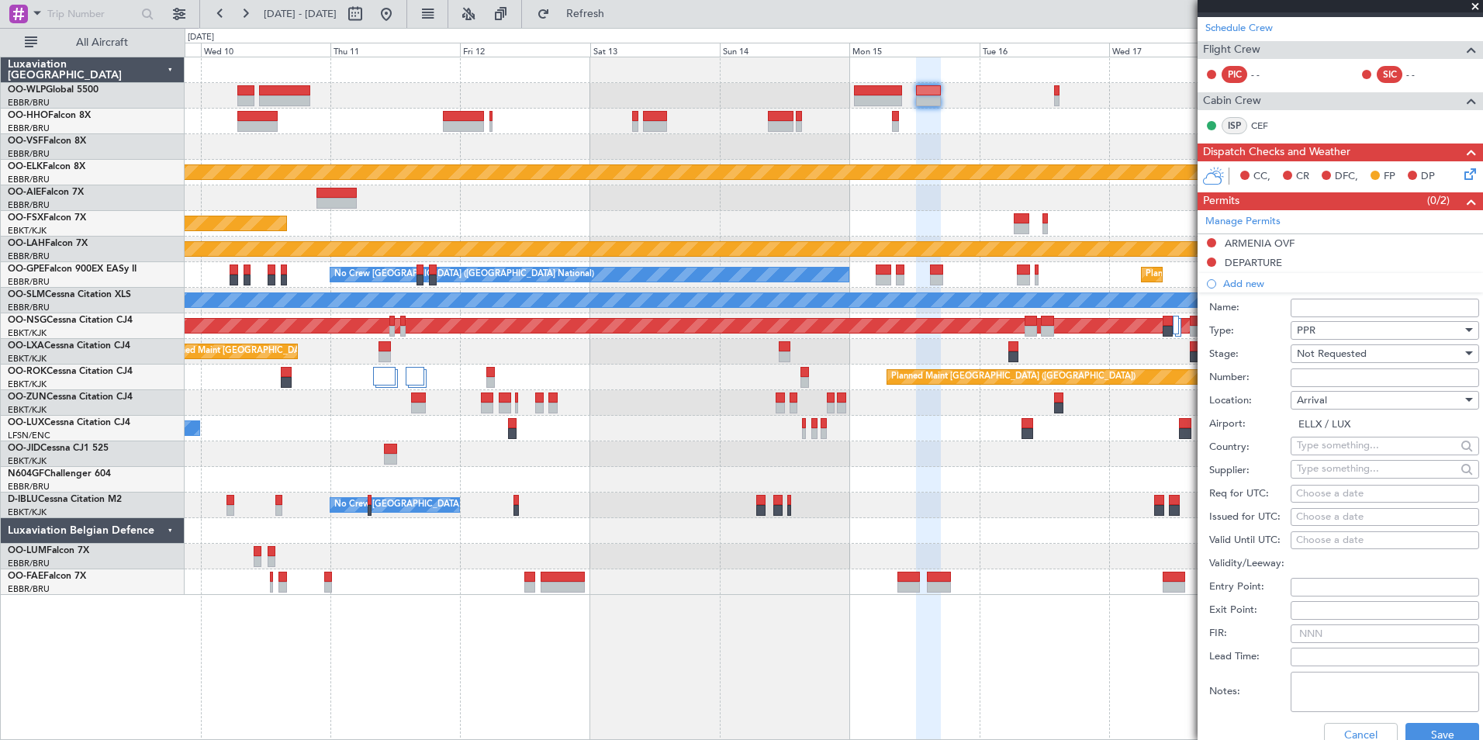
select select "2025"
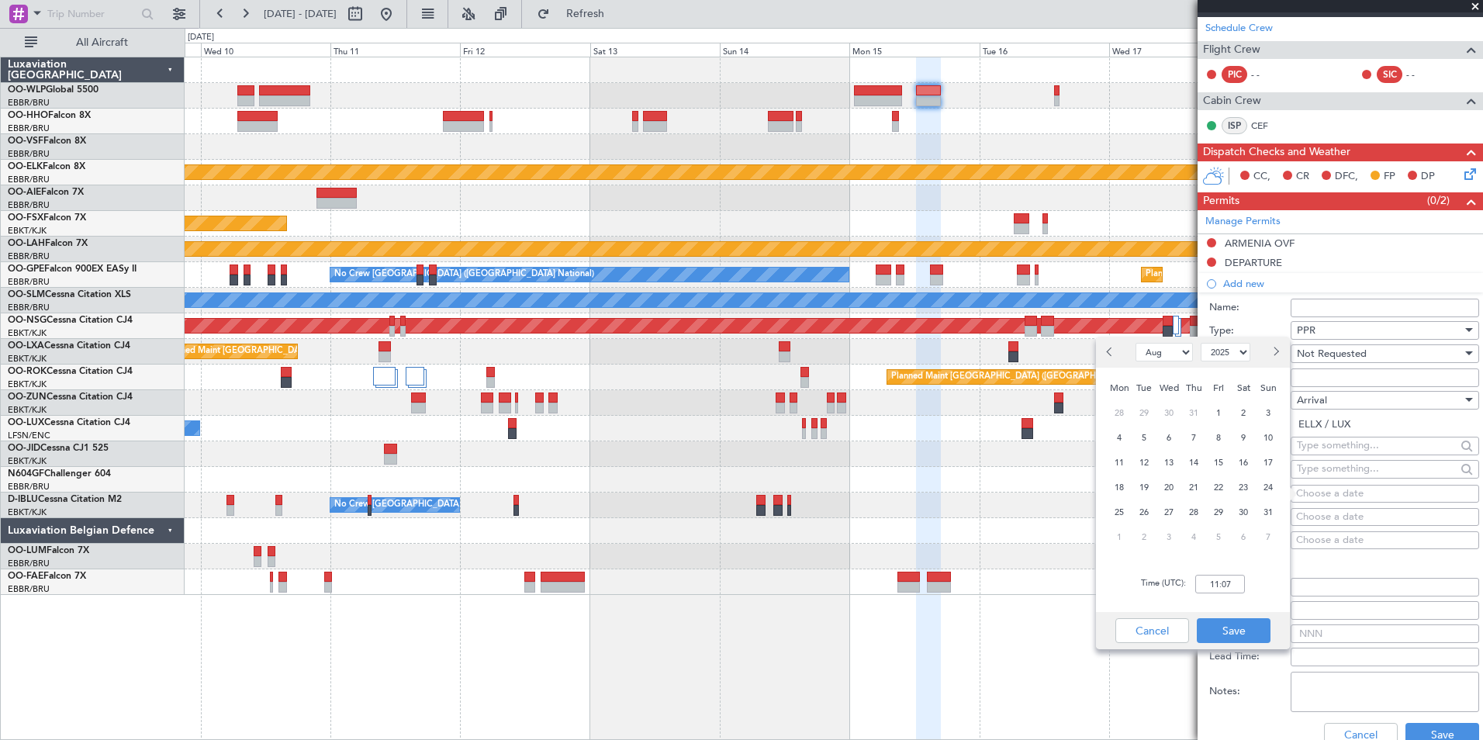
click at [1279, 350] on button "Next month" at bounding box center [1274, 352] width 17 height 25
select select "9"
click at [1122, 459] on span "15" at bounding box center [1119, 462] width 19 height 19
click at [1211, 586] on input "00:00" at bounding box center [1220, 584] width 50 height 19
type input "16:55"
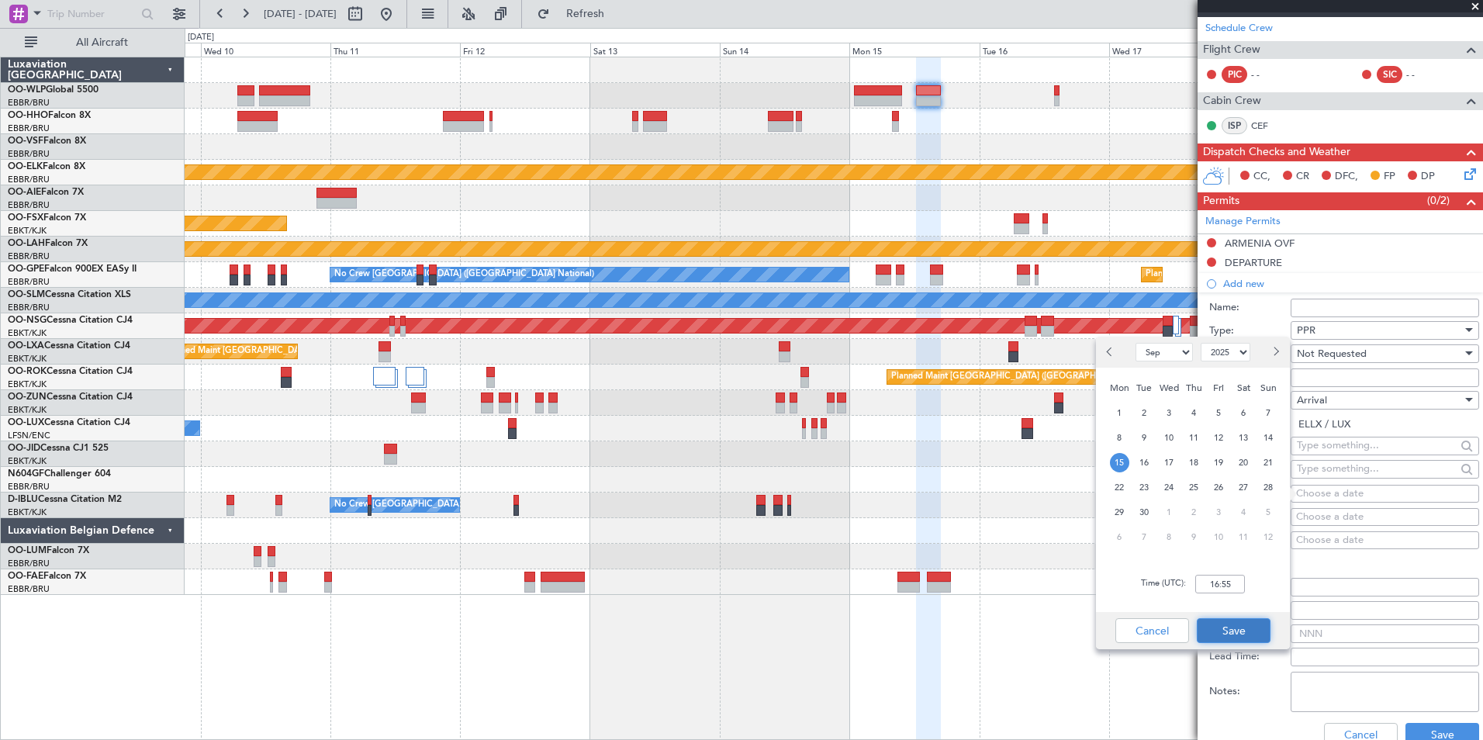
click at [1240, 620] on button "Save" at bounding box center [1234, 630] width 74 height 25
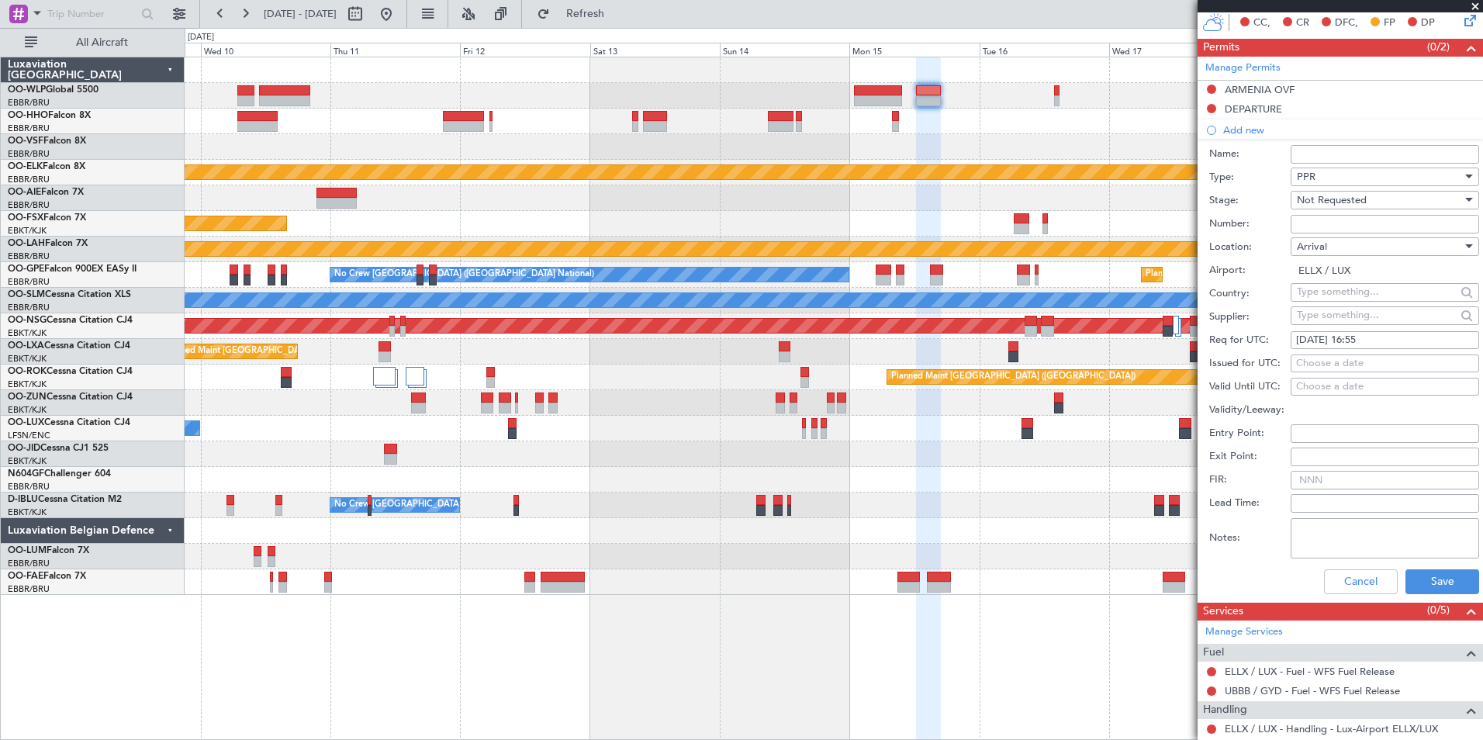
scroll to position [423, 0]
click at [1424, 582] on button "Save" at bounding box center [1442, 580] width 74 height 25
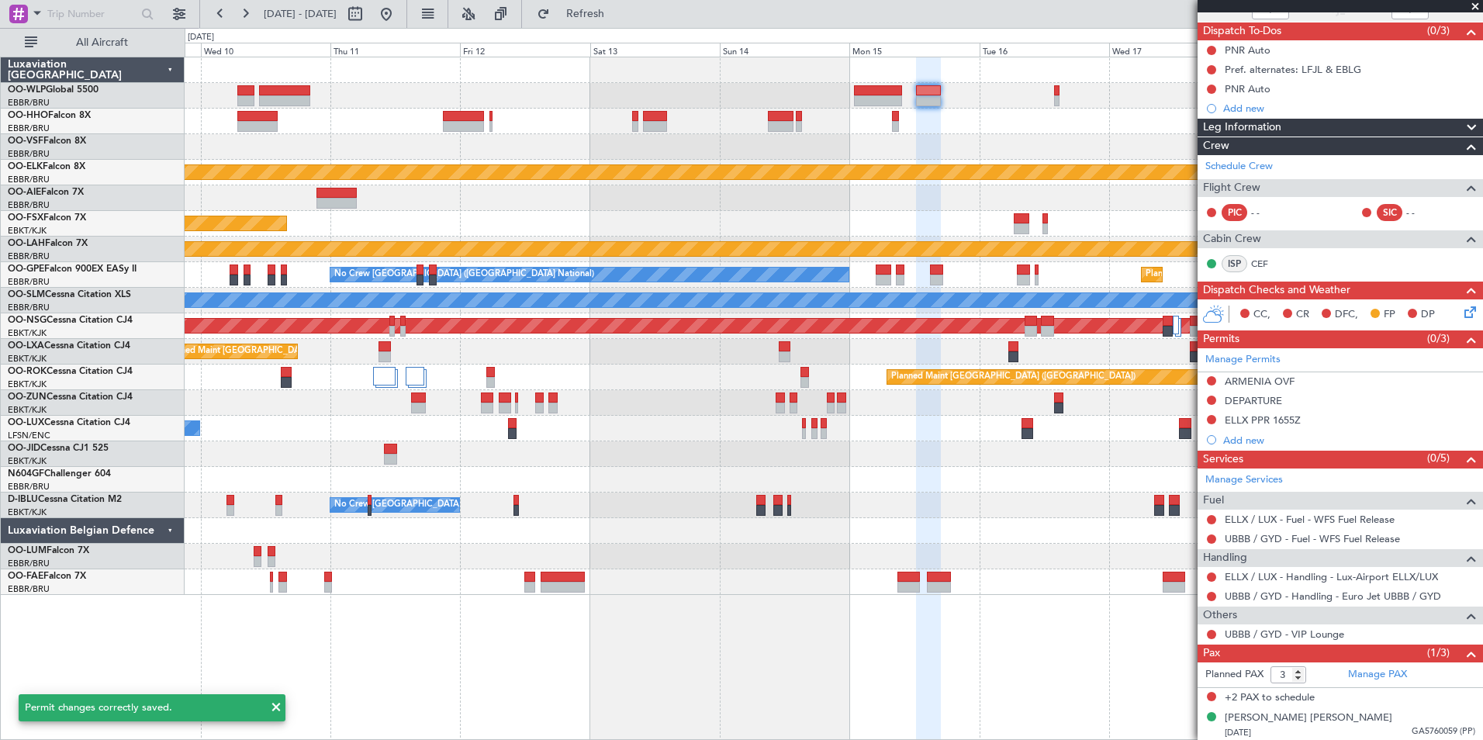
scroll to position [132, 0]
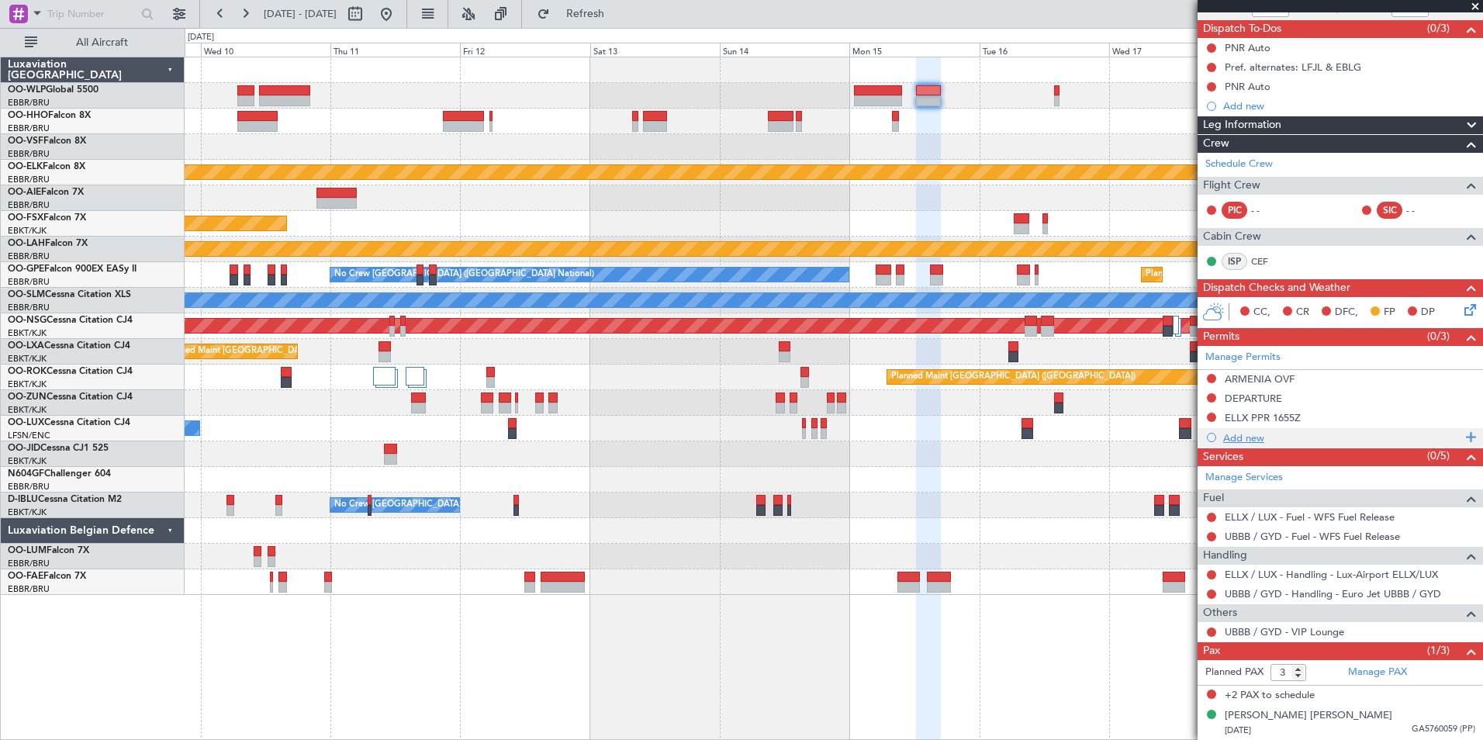
click at [1245, 437] on div "Add new" at bounding box center [1342, 437] width 238 height 13
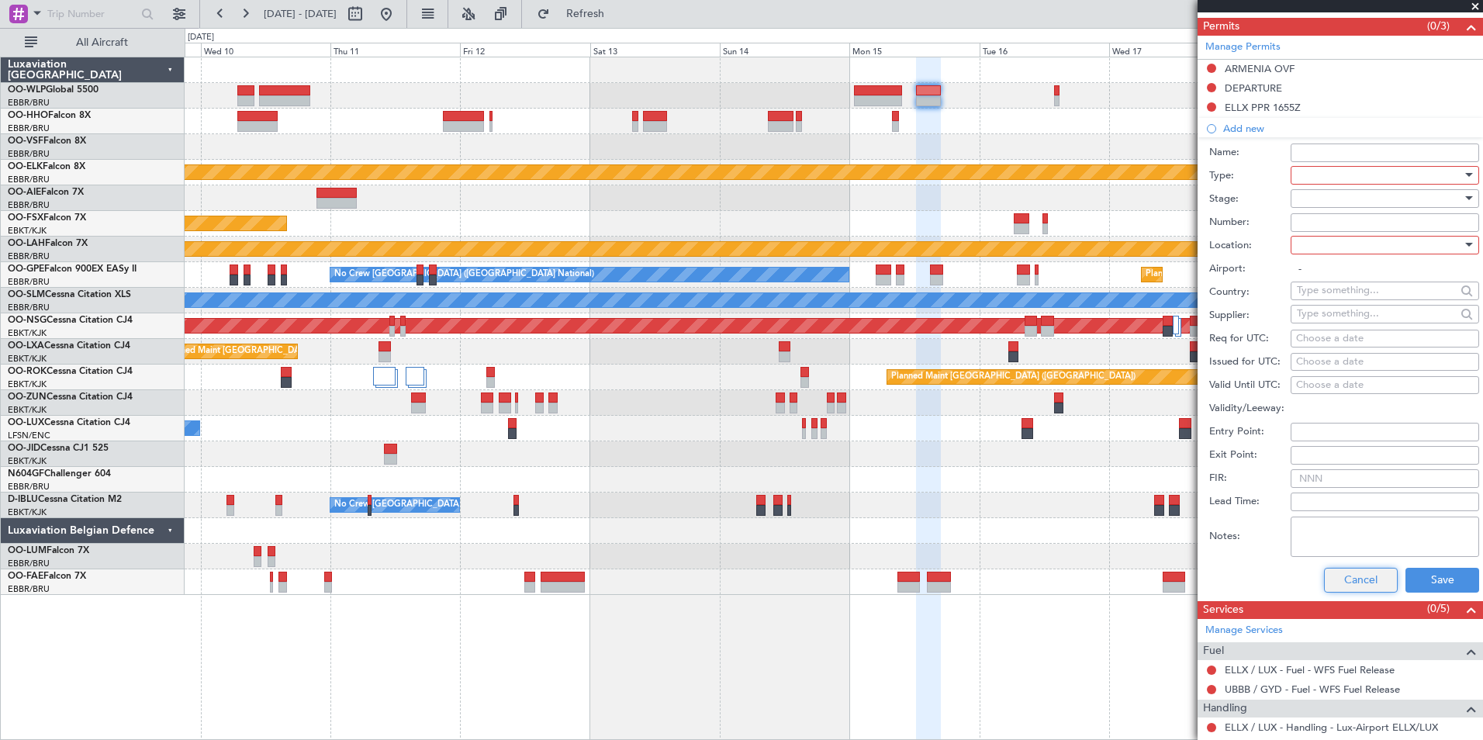
click at [1348, 585] on button "Cancel" at bounding box center [1361, 580] width 74 height 25
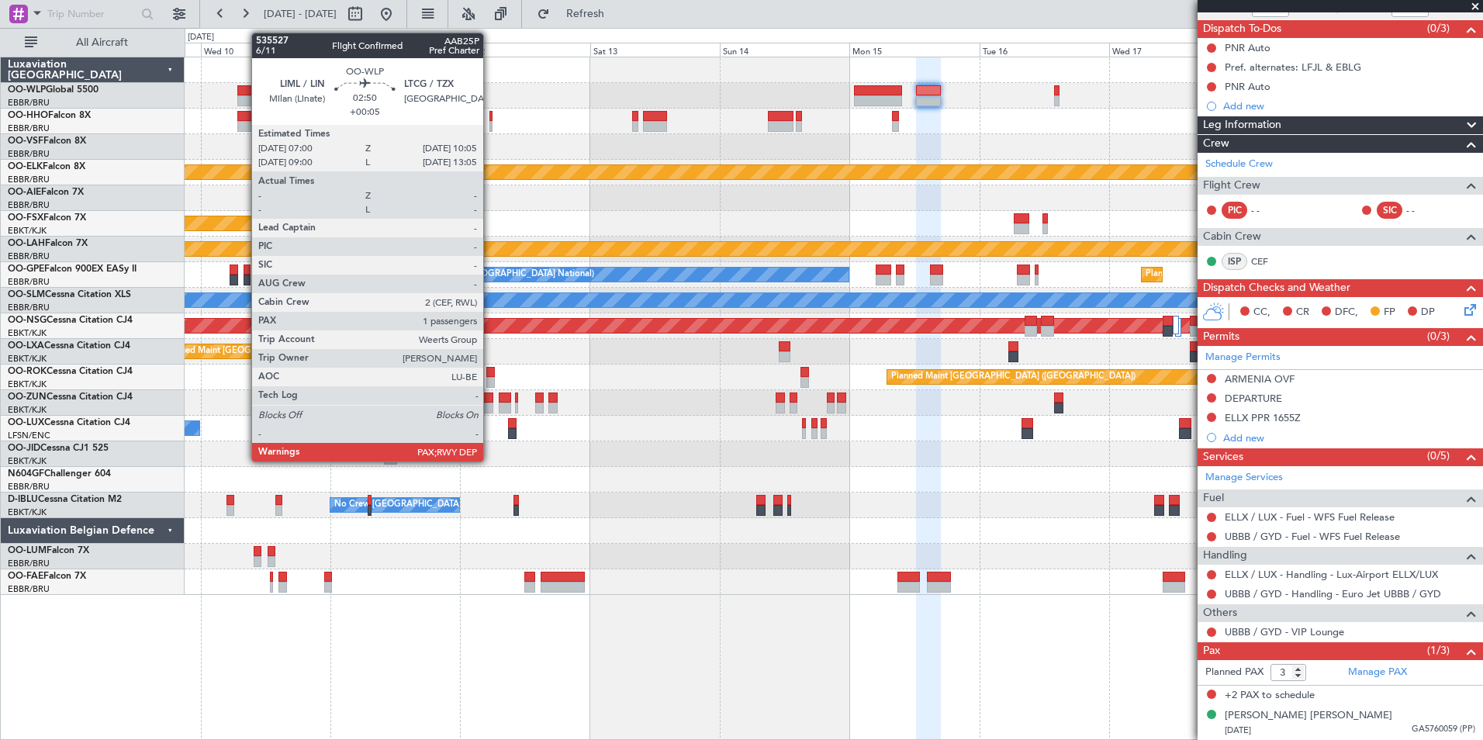
click at [243, 90] on div at bounding box center [245, 90] width 17 height 11
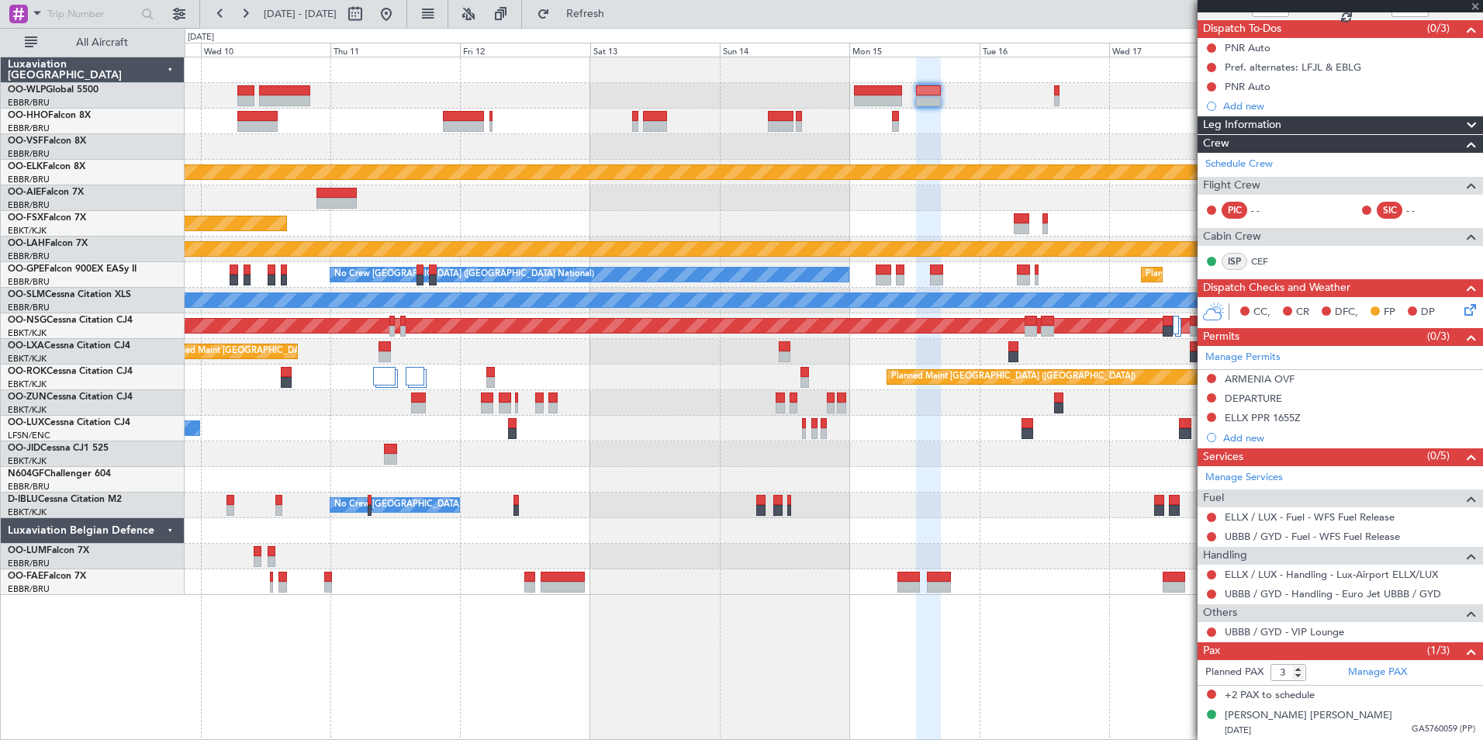
type input "+00:05"
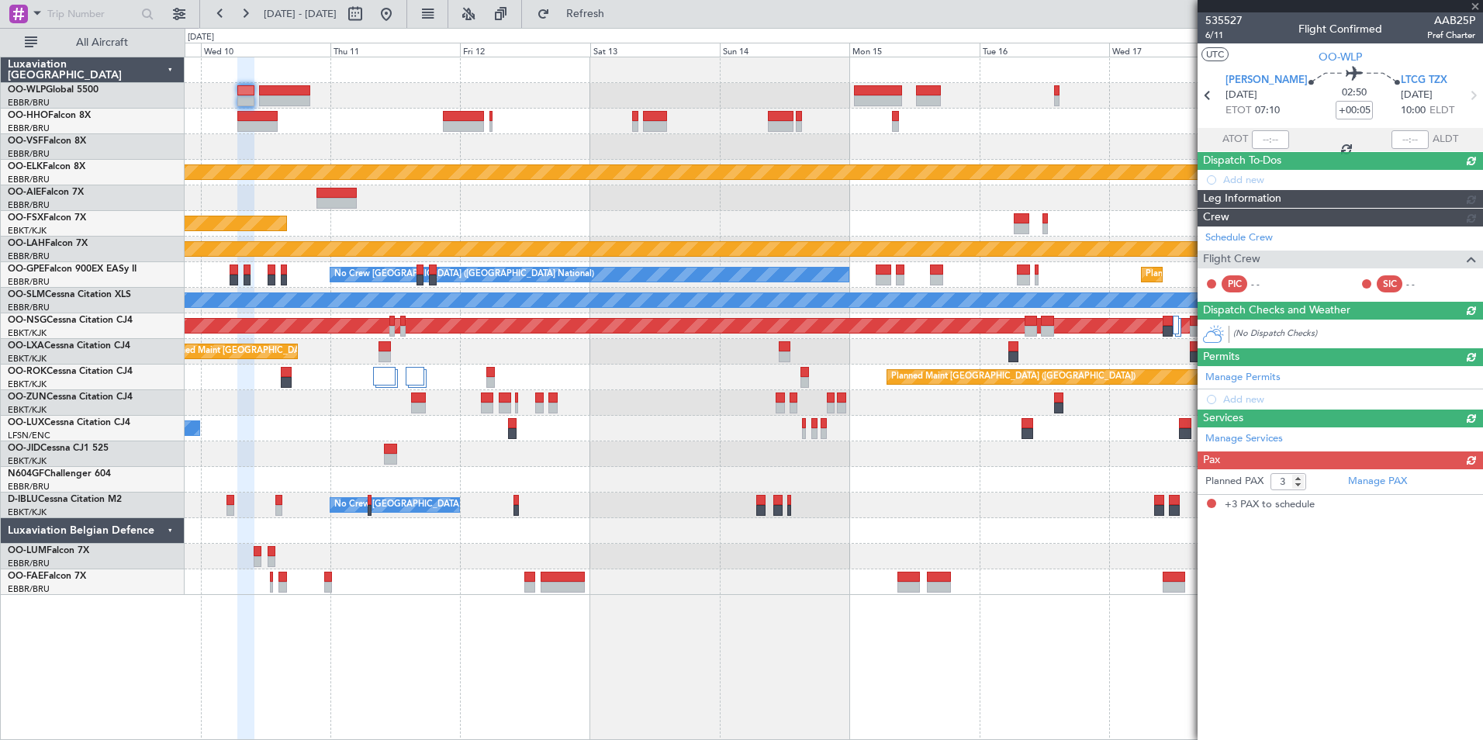
scroll to position [0, 0]
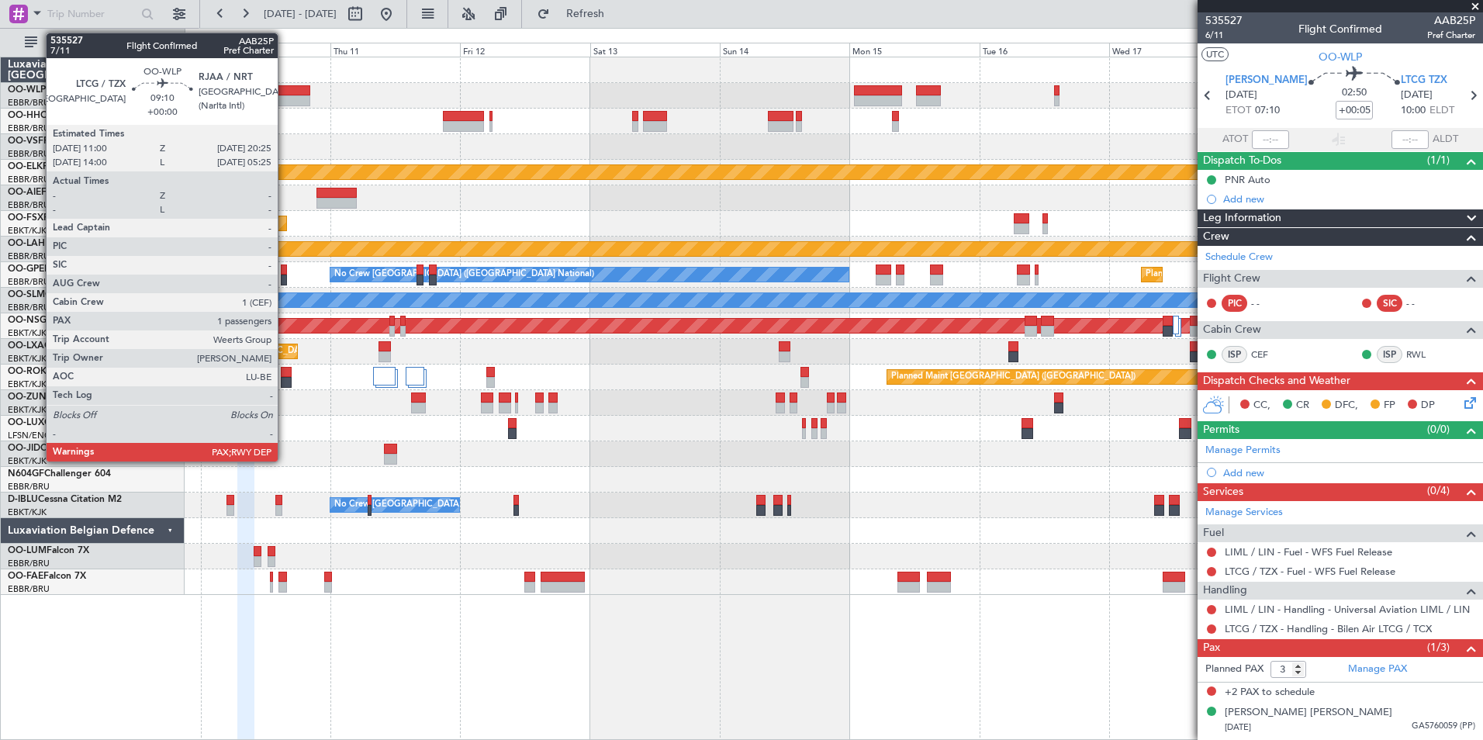
click at [299, 94] on div at bounding box center [284, 90] width 51 height 11
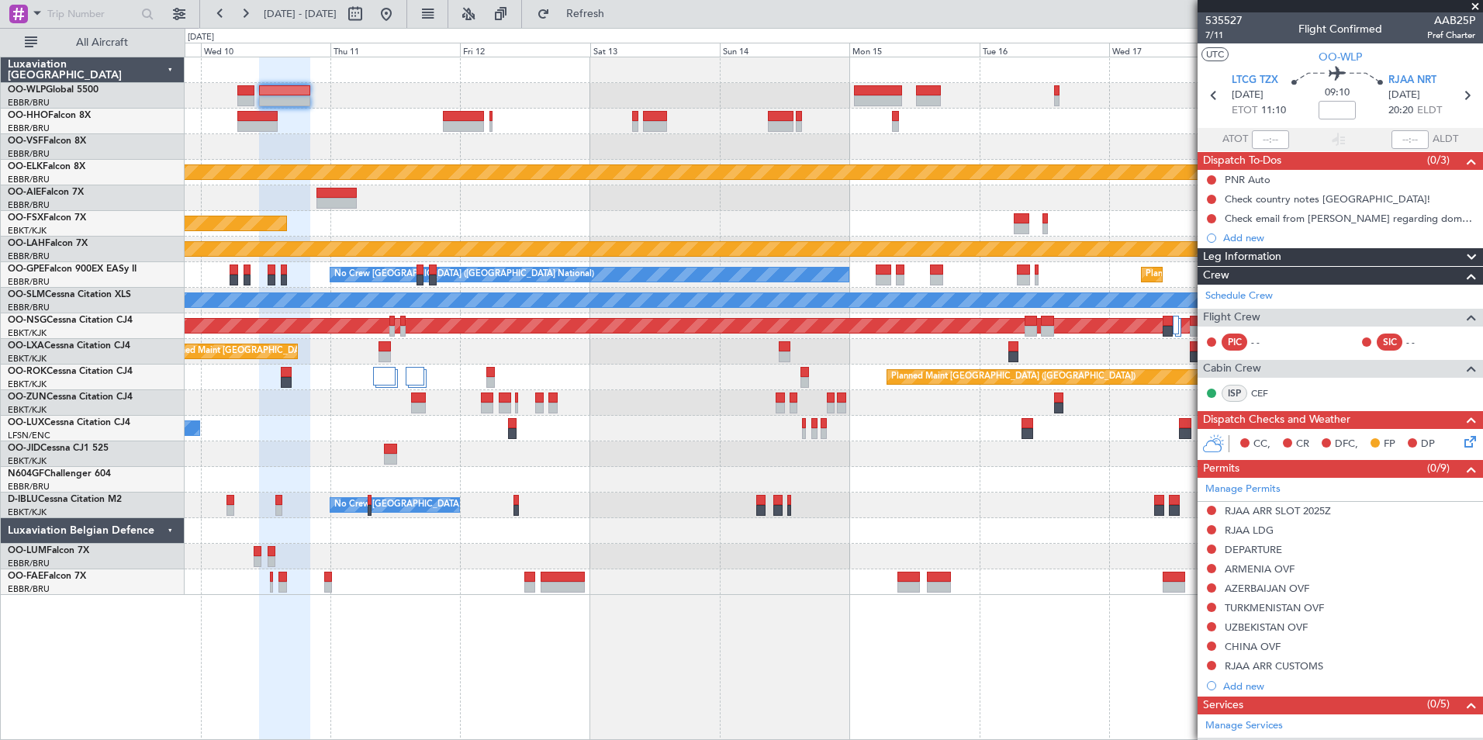
click at [423, 634] on div "Planned Maint Kortrijk-Wevelgem Planned Maint Kortrijk-Wevelgem EBKT 08:50 Z KL…" at bounding box center [834, 398] width 1298 height 683
click at [1003, 552] on div "Planned Maint Kortrijk-Wevelgem Planned Maint Kortrijk-Wevelgem EBKT 08:50 Z KL…" at bounding box center [833, 325] width 1297 height 537
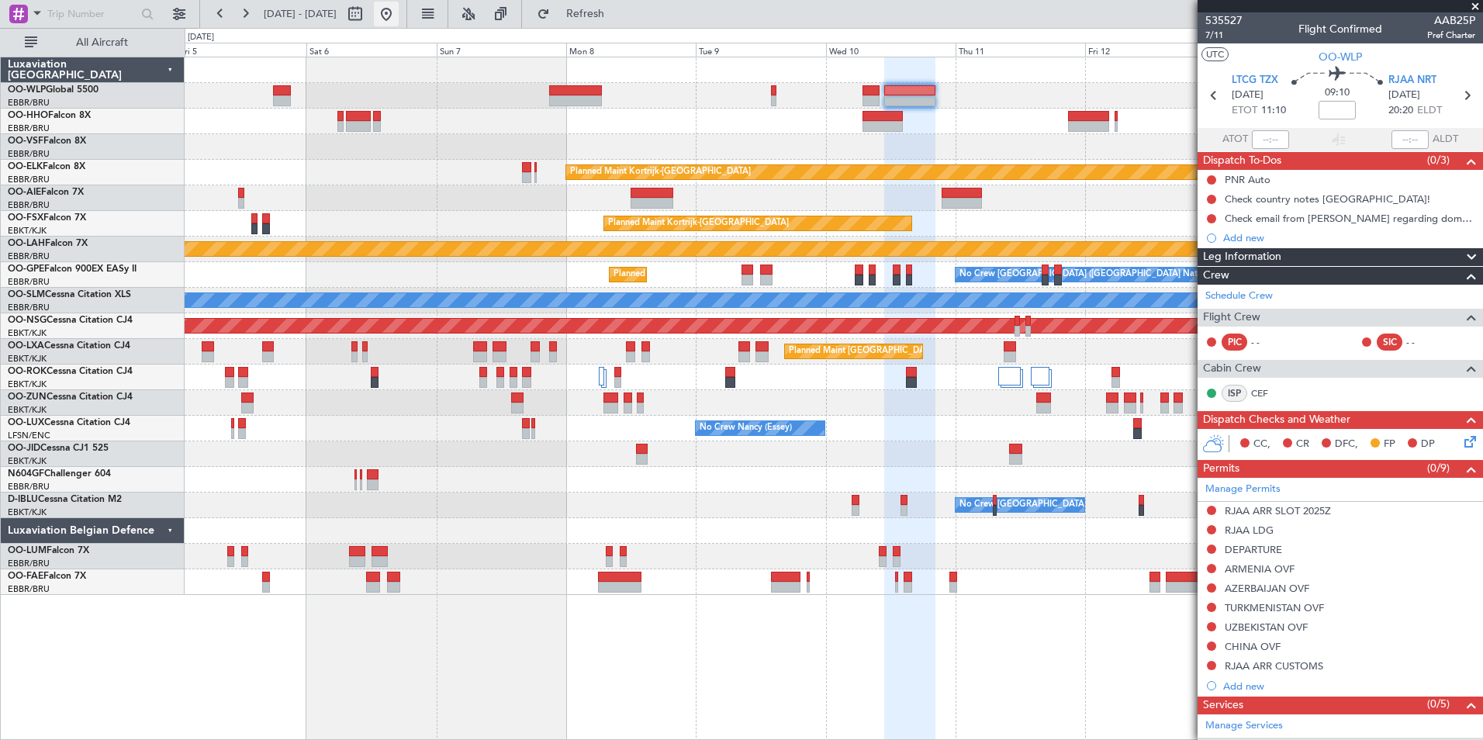
click at [399, 25] on button at bounding box center [386, 14] width 25 height 25
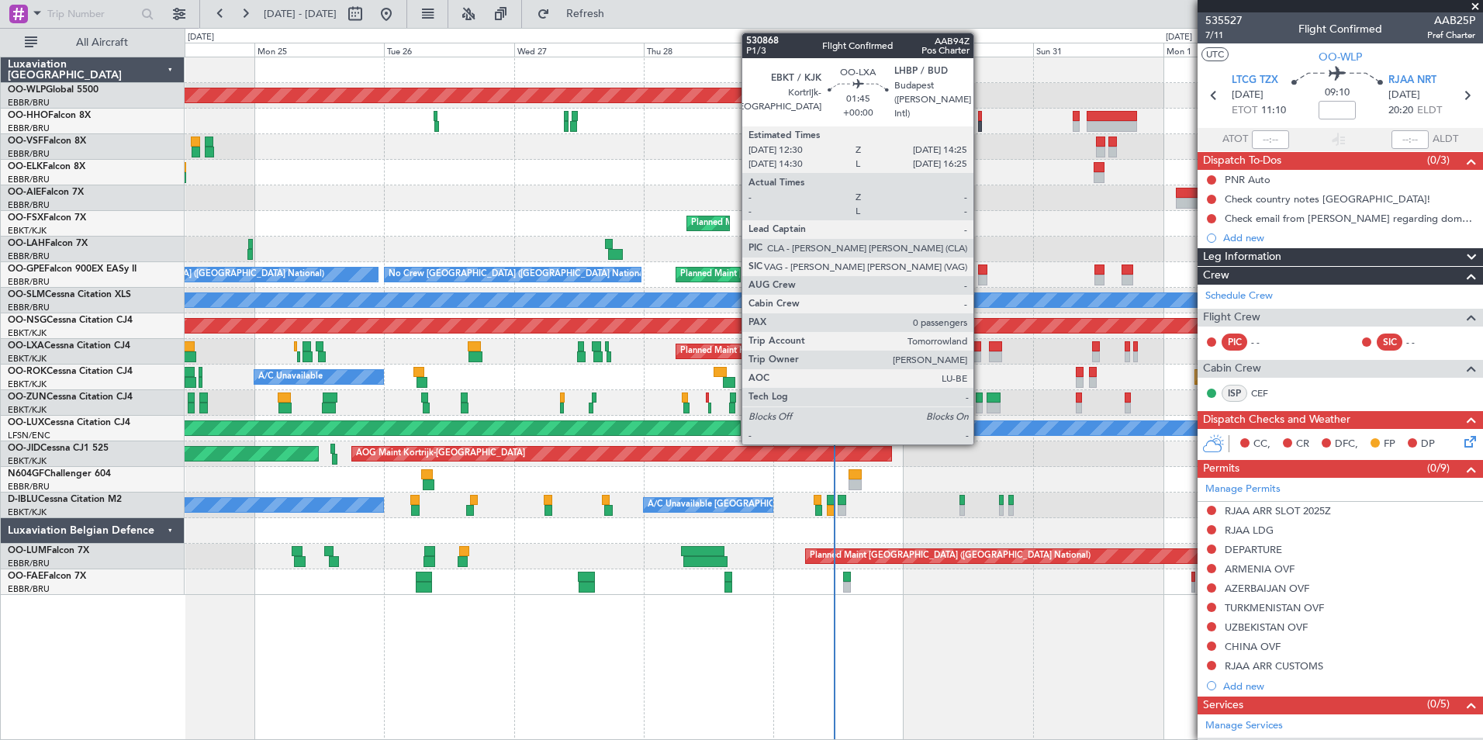
click at [980, 349] on div at bounding box center [975, 346] width 11 height 11
click at [976, 351] on div at bounding box center [975, 346] width 11 height 11
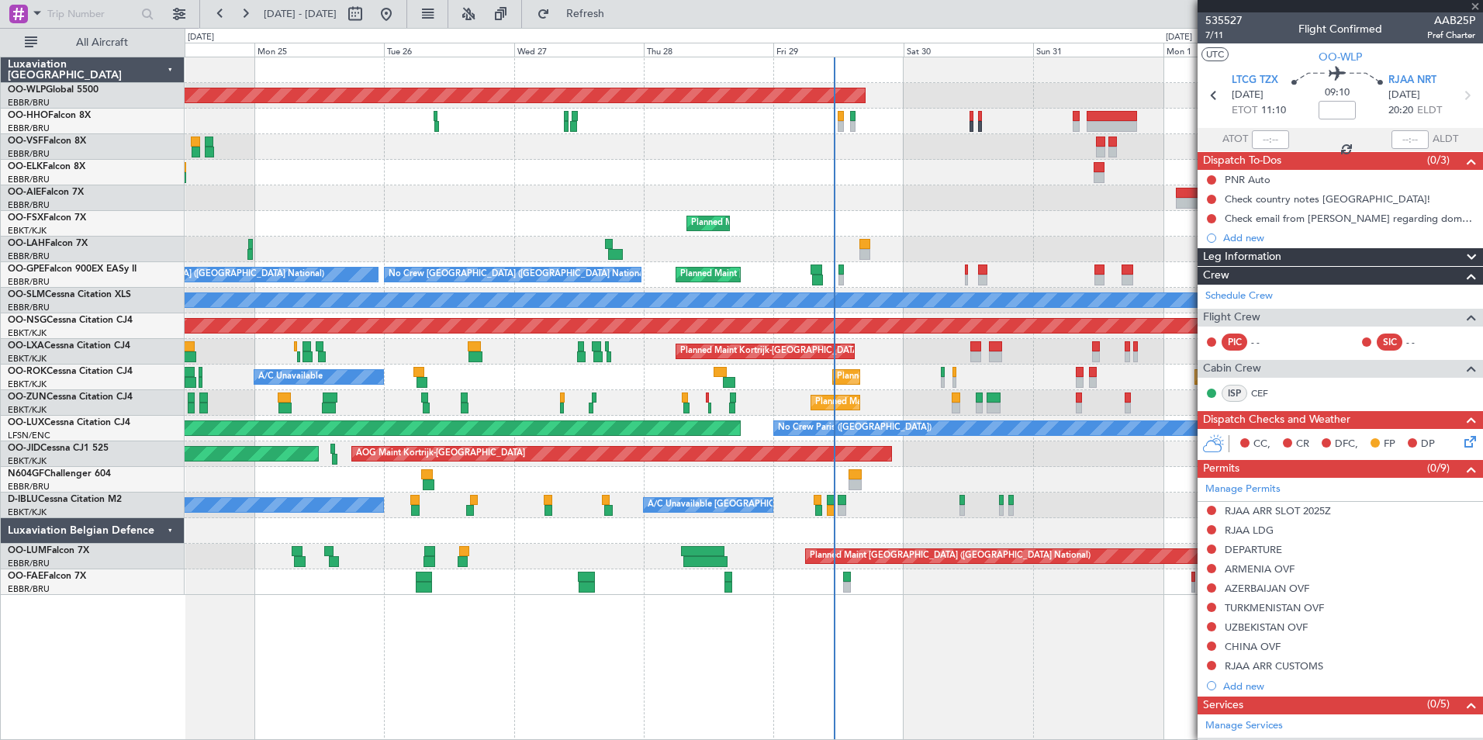
type input "0"
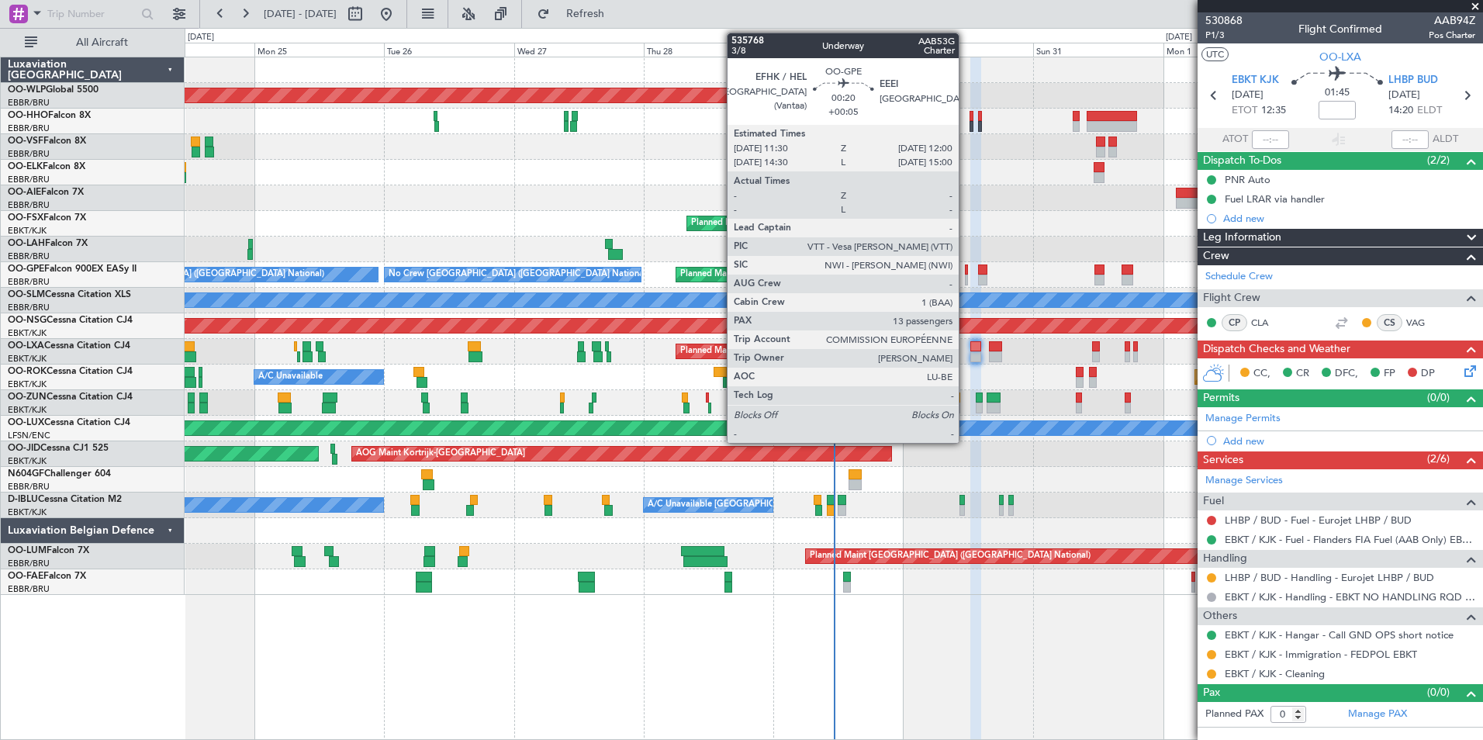
click at [965, 278] on div at bounding box center [966, 280] width 3 height 11
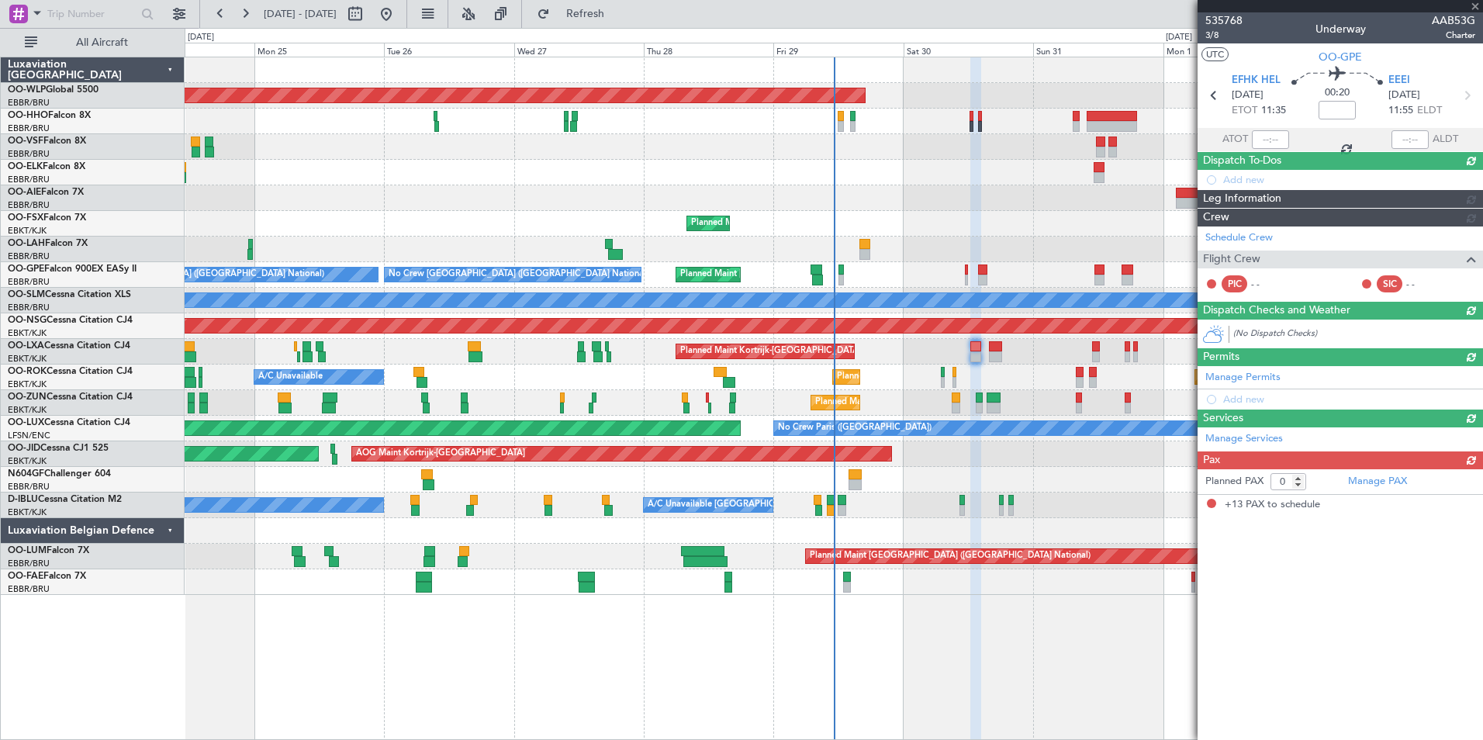
type input "+00:05"
type input "13"
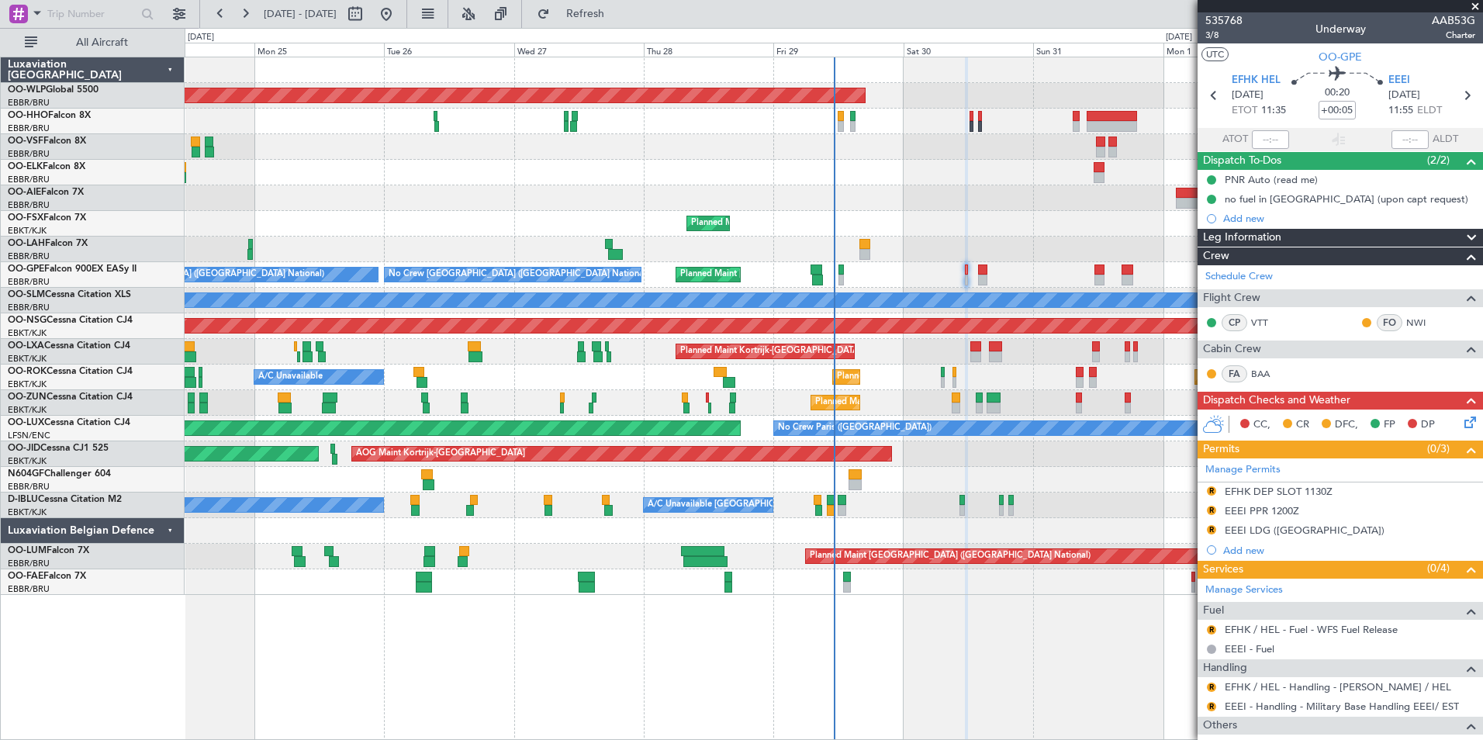
click at [1019, 214] on div "Planned Maint Kortrijk-[GEOGRAPHIC_DATA]" at bounding box center [833, 224] width 1297 height 26
click at [690, 154] on div "Planned Maint Berlin (Brandenburg) Planned Maint London (Farnborough) Planned M…" at bounding box center [833, 325] width 1297 height 537
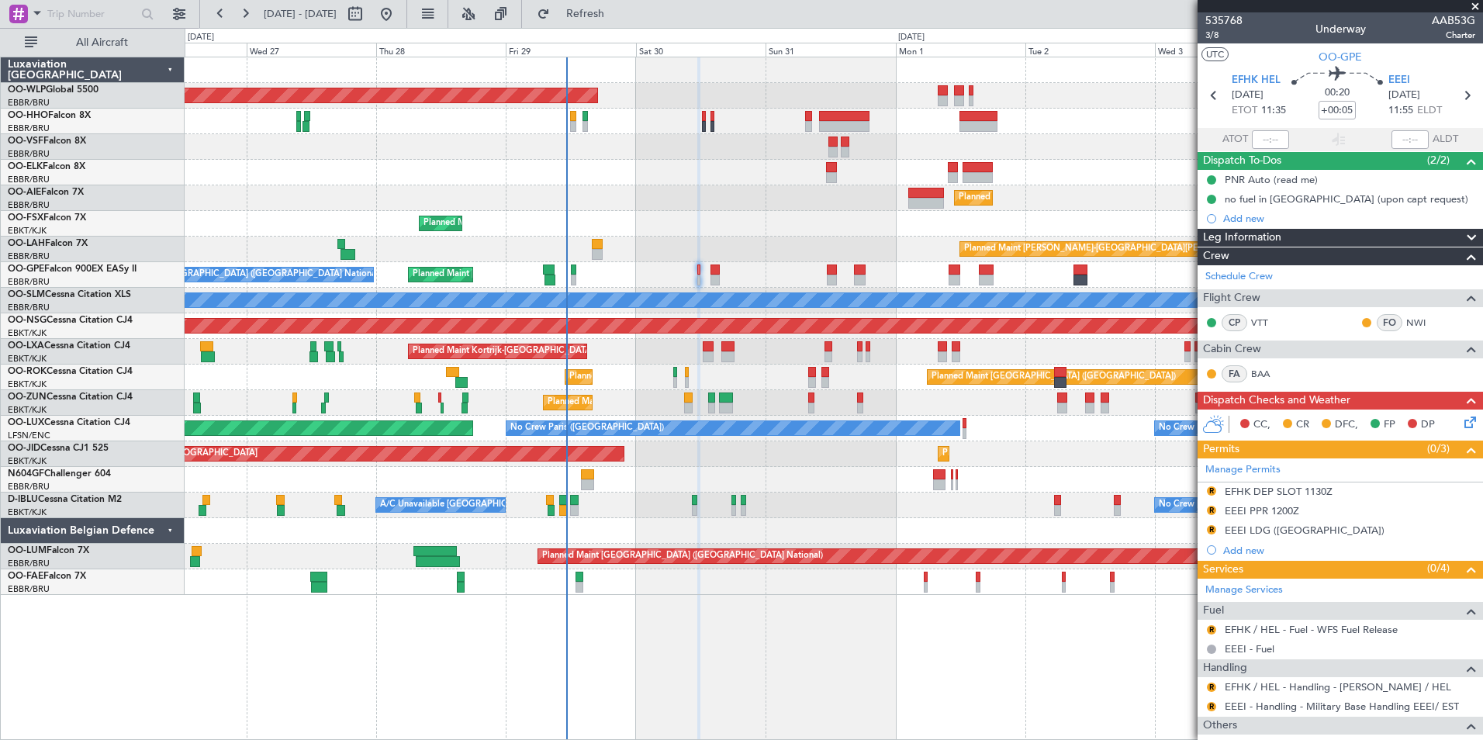
click at [959, 130] on div at bounding box center [978, 126] width 38 height 11
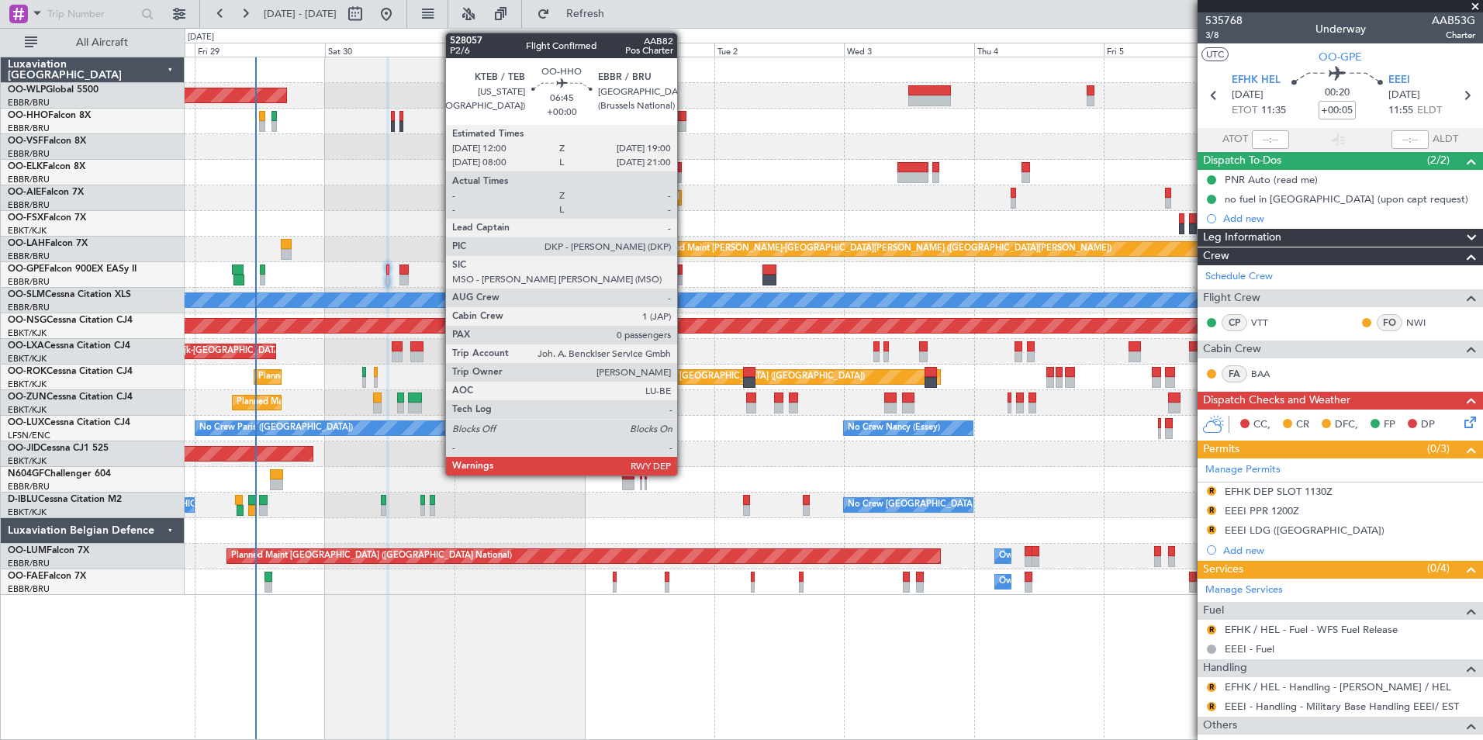
click at [691, 122] on div at bounding box center [833, 122] width 1297 height 26
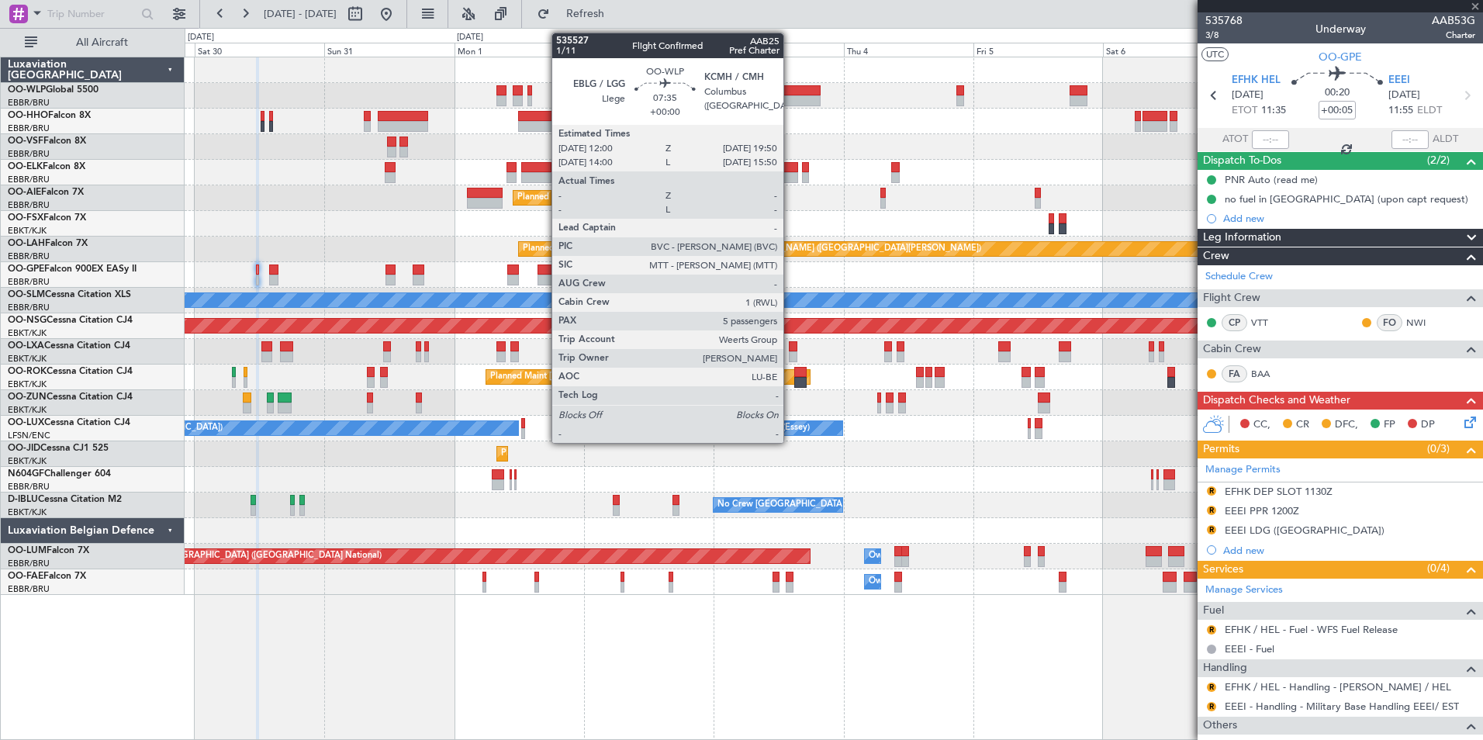
click at [789, 102] on div at bounding box center [799, 100] width 43 height 11
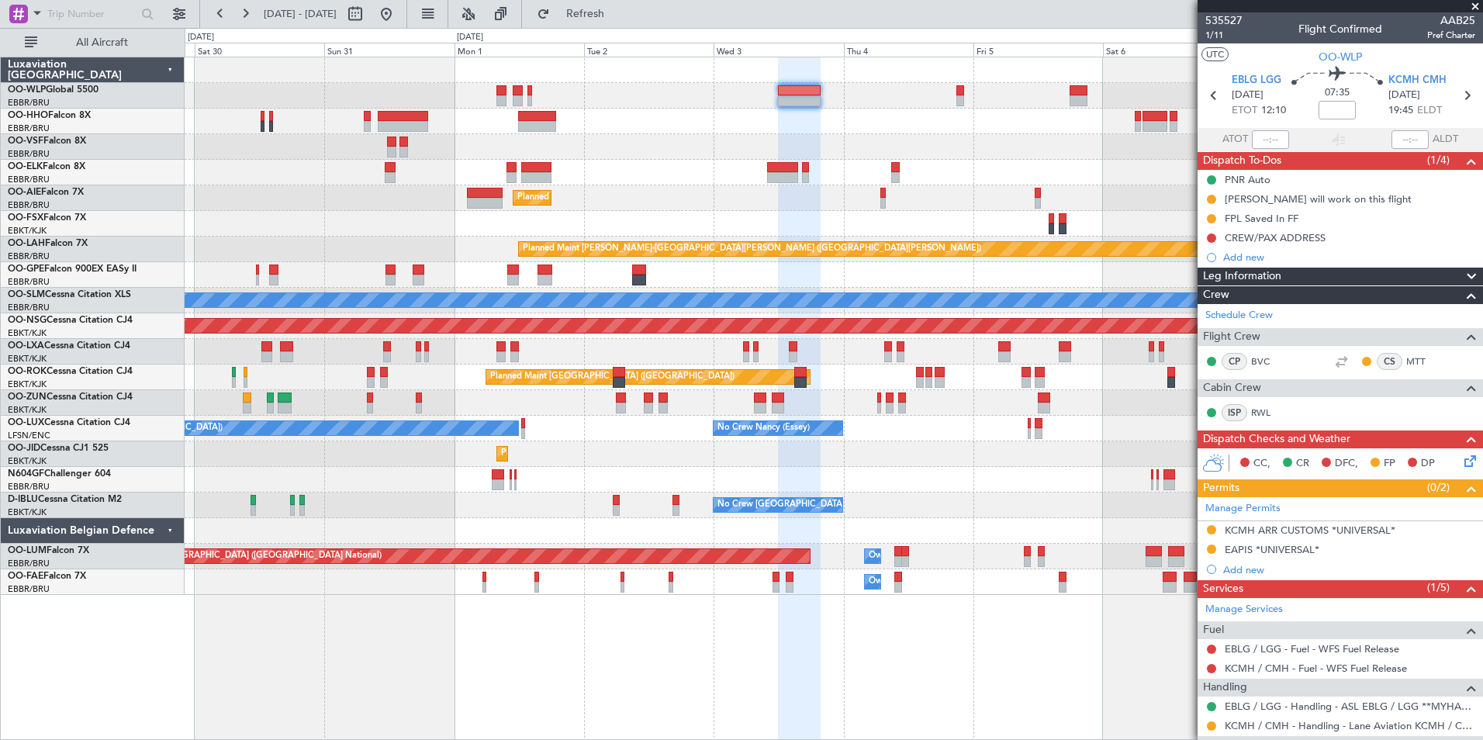
click at [923, 503] on div "No Crew Brussels (Brussels National) A/C Unavailable Kortrijk-Wevelgem No Crew …" at bounding box center [833, 505] width 1297 height 26
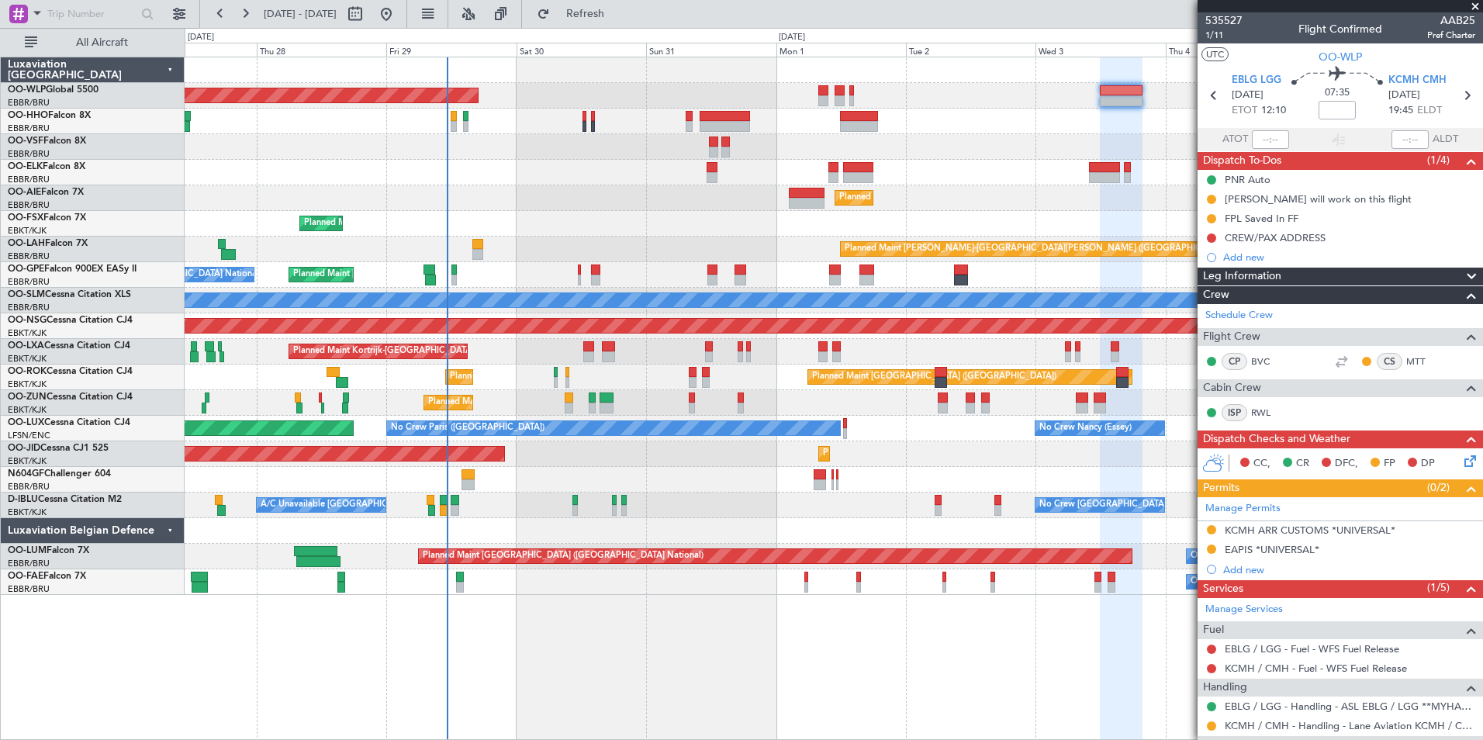
click at [710, 382] on div "Planned Maint Berlin (Brandenburg) Planned Maint Kortrijk-Wevelgem Planned Main…" at bounding box center [833, 325] width 1297 height 537
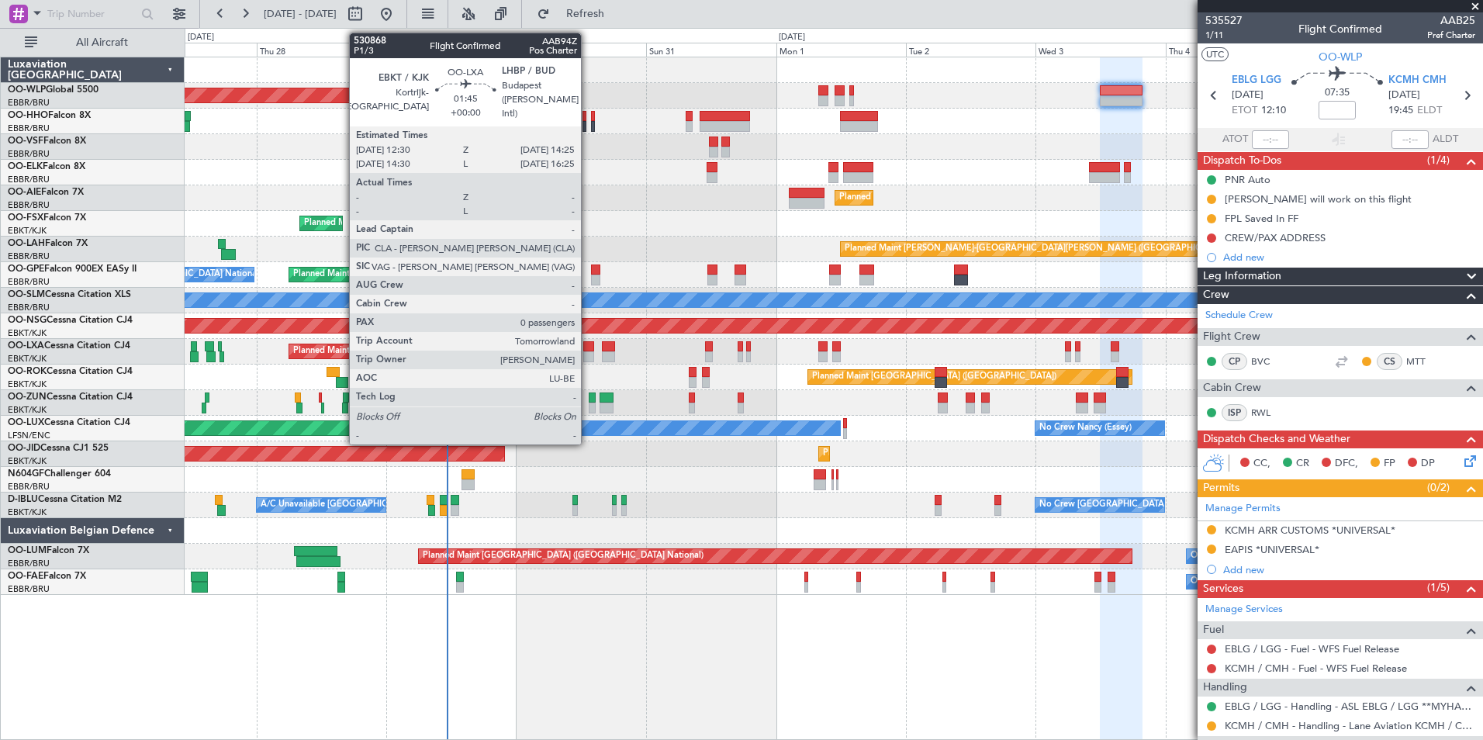
click at [588, 347] on div at bounding box center [588, 346] width 11 height 11
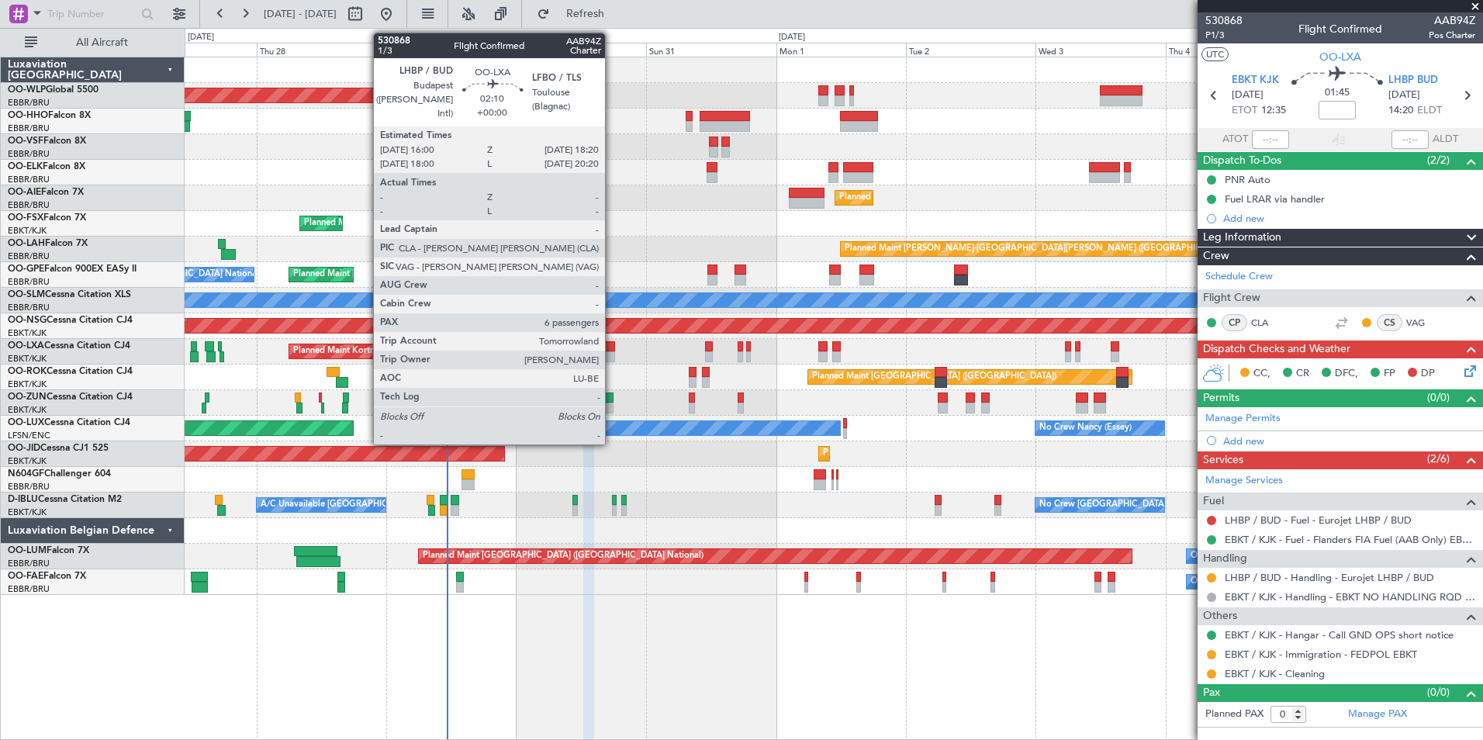
click at [612, 358] on div at bounding box center [608, 356] width 13 height 11
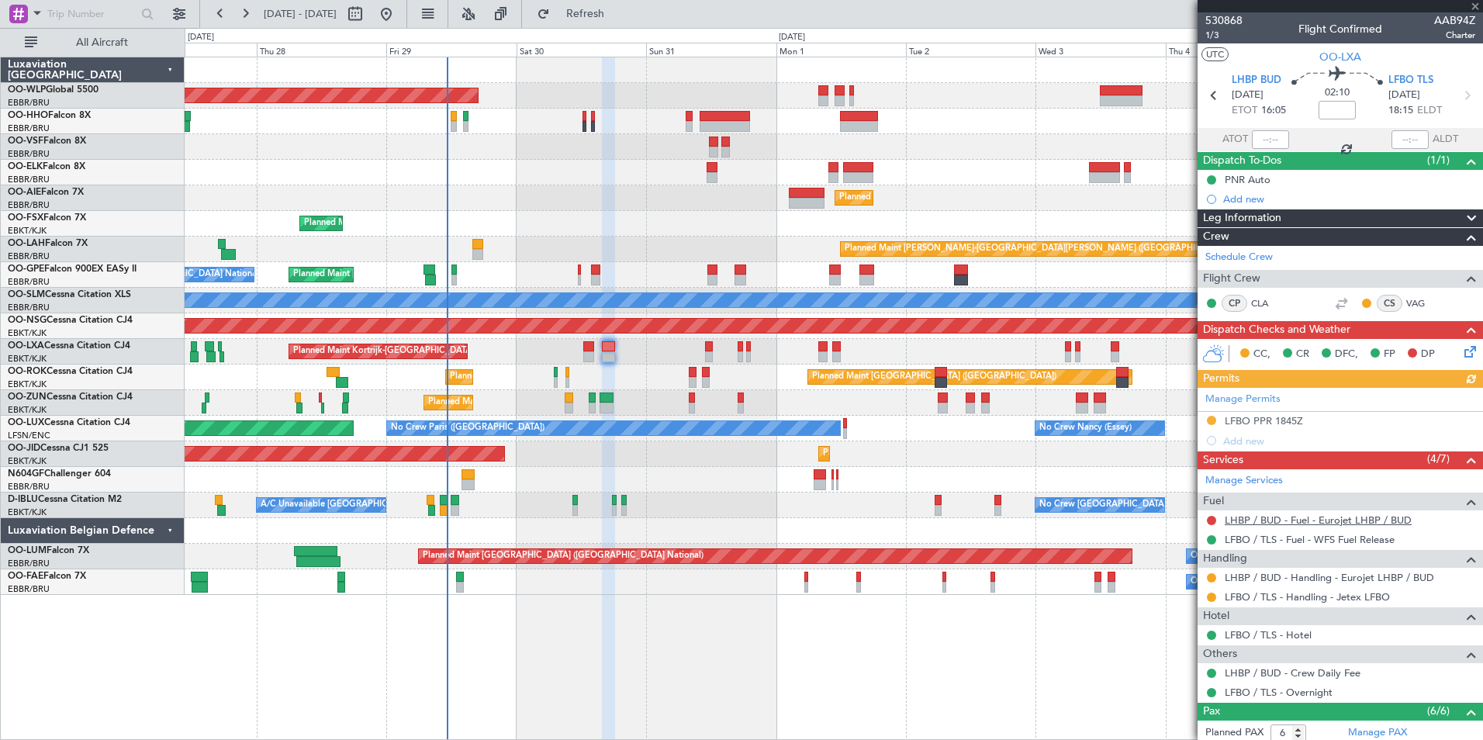
click at [1259, 522] on link "LHBP / BUD - Fuel - Eurojet LHBP / BUD" at bounding box center [1317, 519] width 187 height 13
click at [433, 653] on div "Planned Maint Berlin (Brandenburg) Planned Maint Kortrijk-Wevelgem Planned Main…" at bounding box center [834, 398] width 1298 height 683
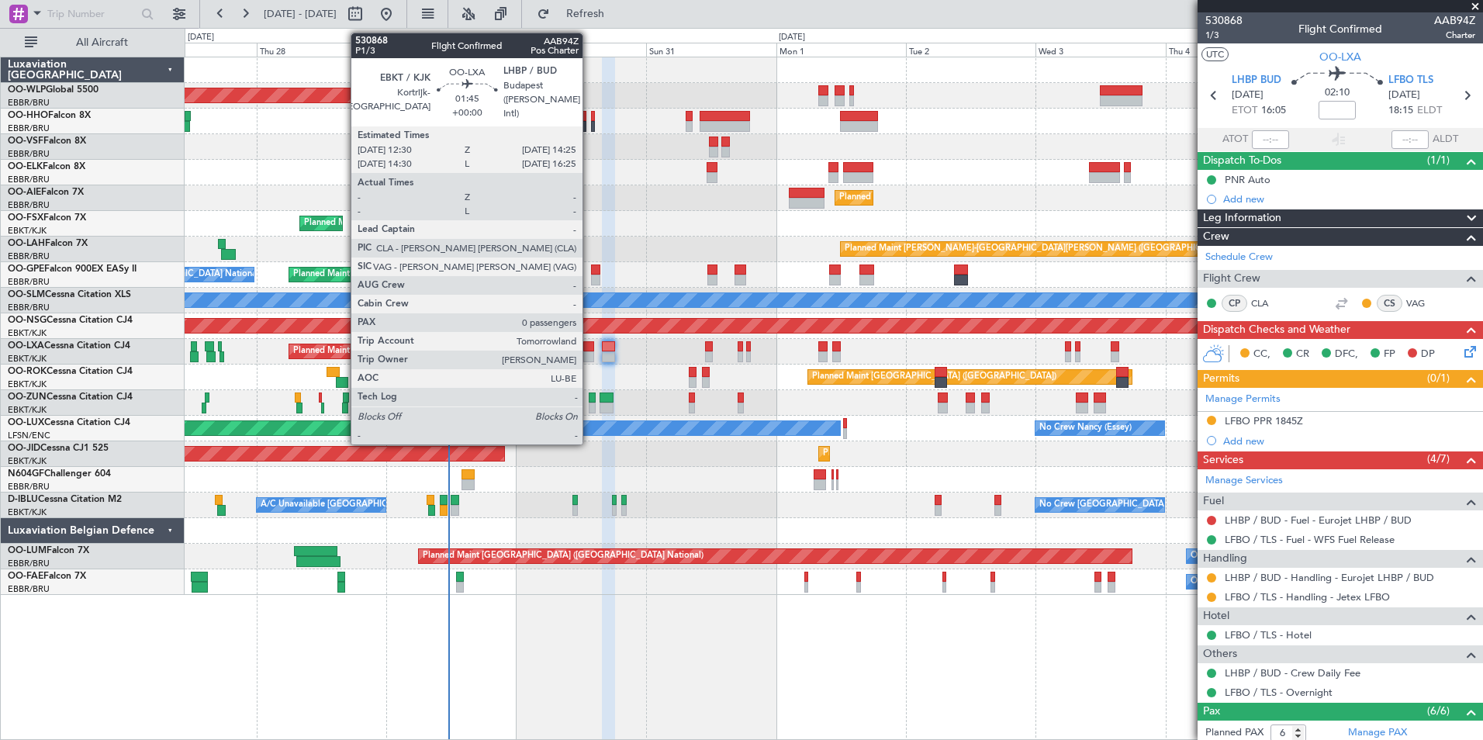
click at [589, 354] on div at bounding box center [588, 356] width 11 height 11
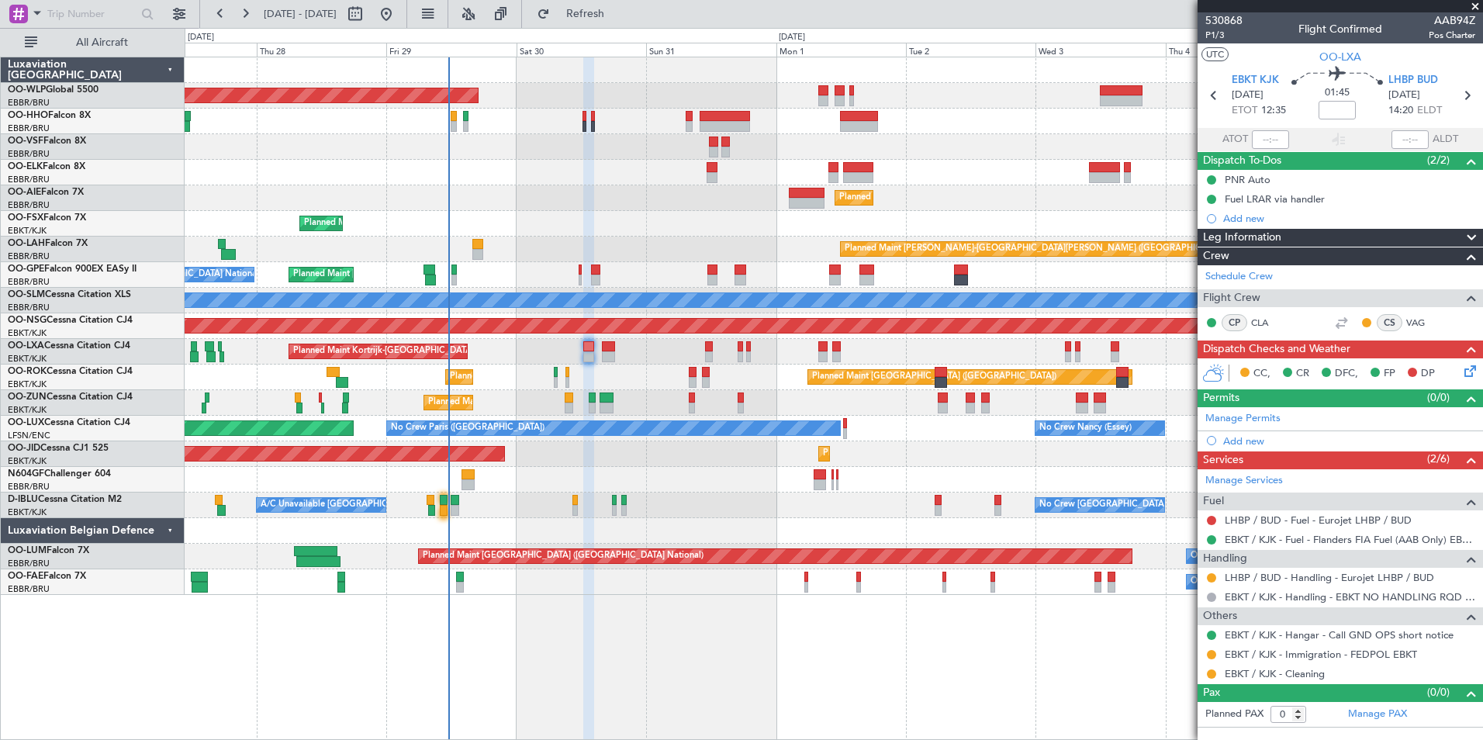
click at [925, 457] on div "AOG Maint Kortrijk-Wevelgem Planned Maint Kortrijk-Wevelgem Planned Maint Paris…" at bounding box center [833, 454] width 1297 height 26
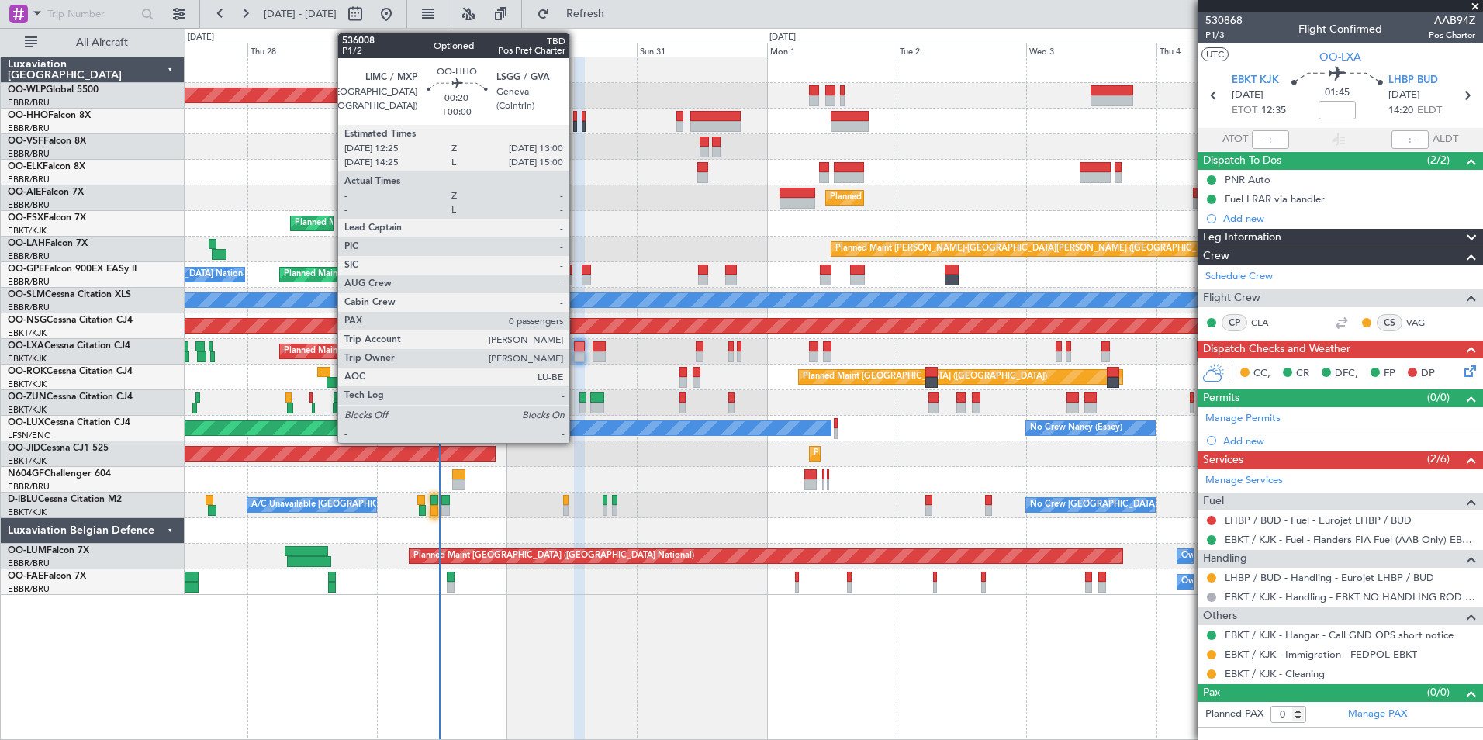
click at [576, 125] on div at bounding box center [575, 126] width 4 height 11
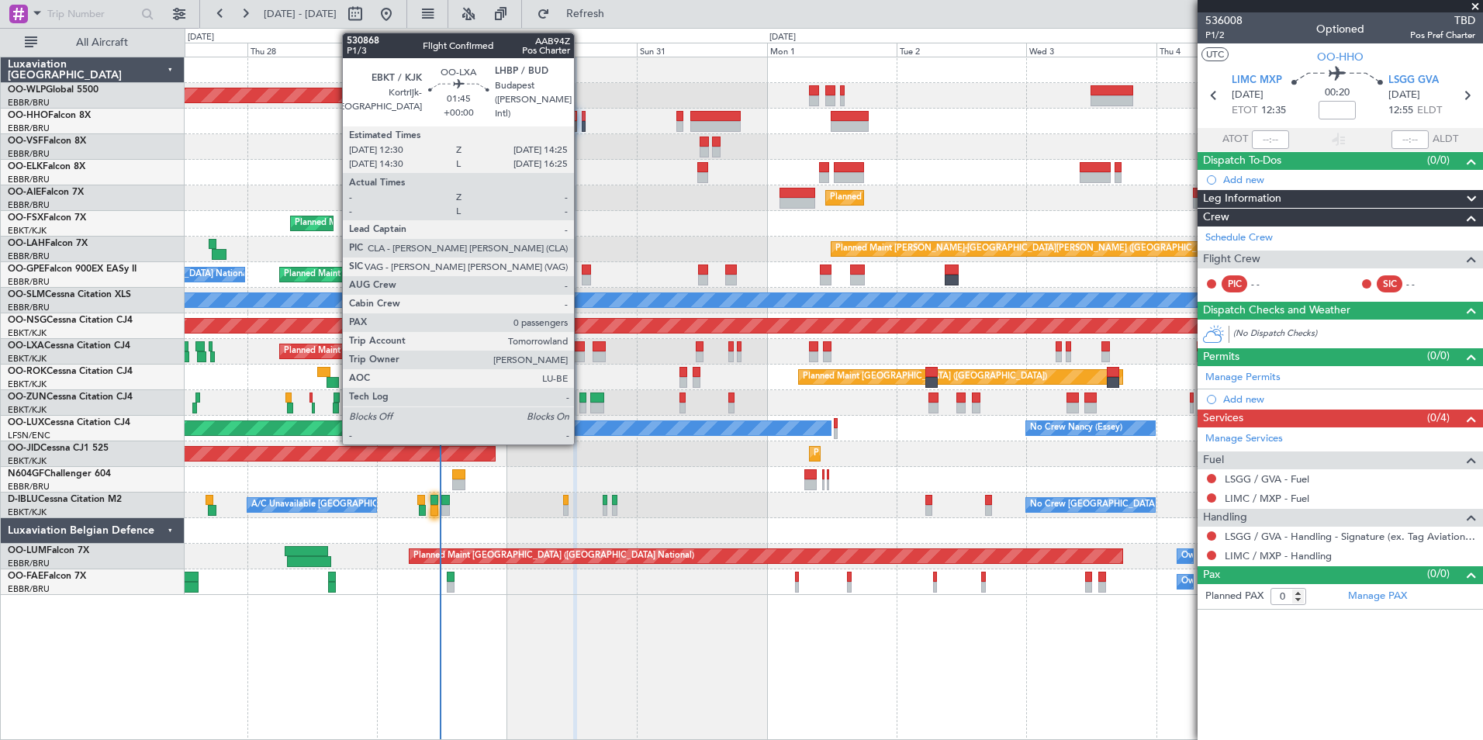
click at [578, 345] on div at bounding box center [579, 346] width 11 height 11
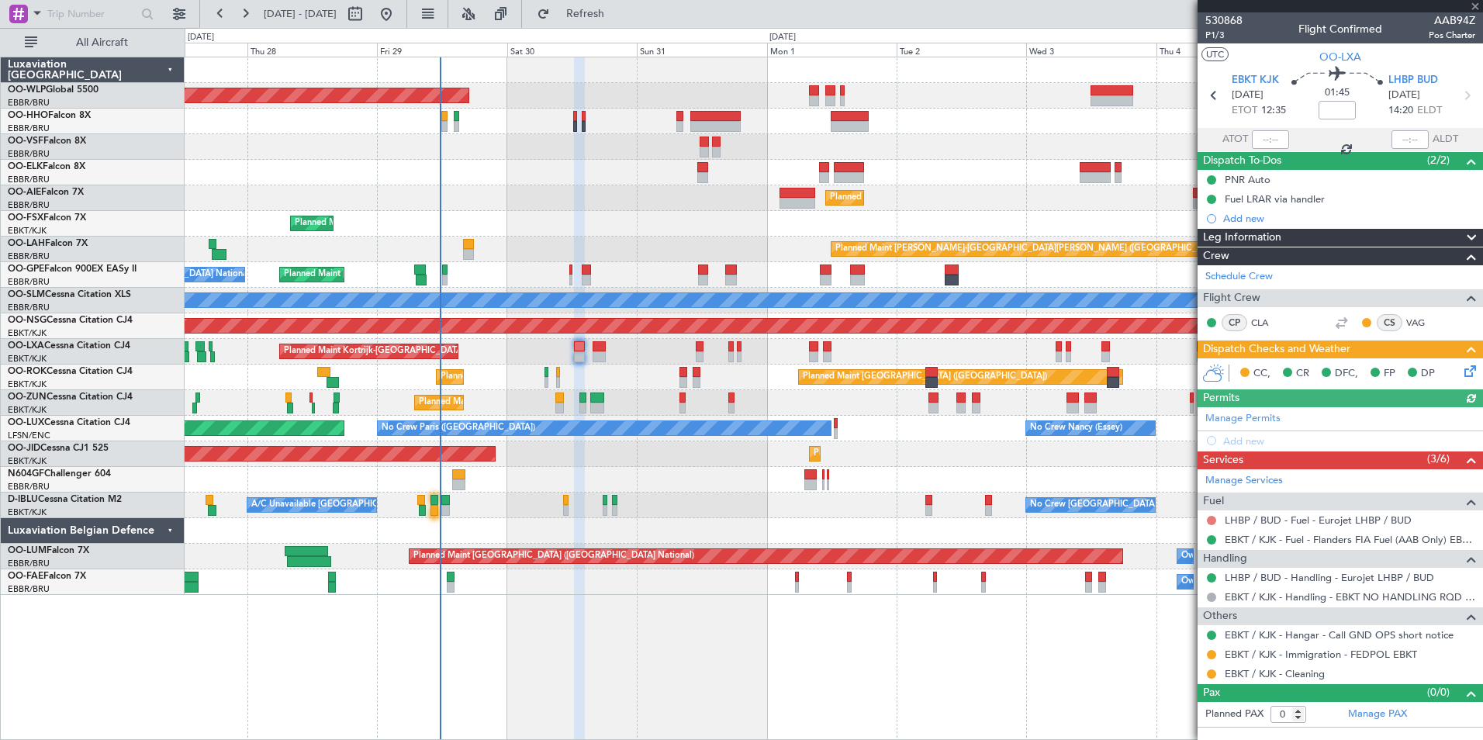
click at [1213, 522] on button at bounding box center [1211, 520] width 9 height 9
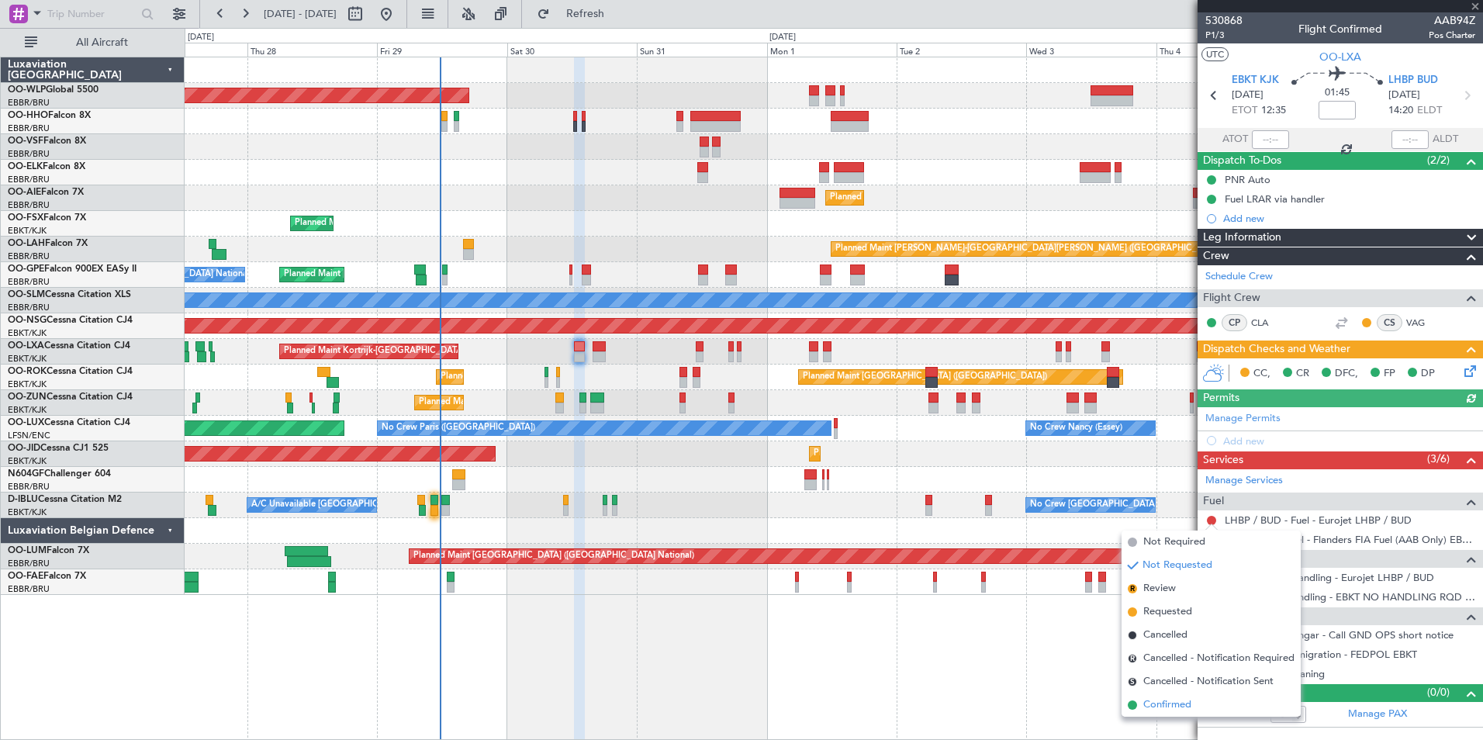
click at [1171, 706] on span "Confirmed" at bounding box center [1167, 705] width 48 height 16
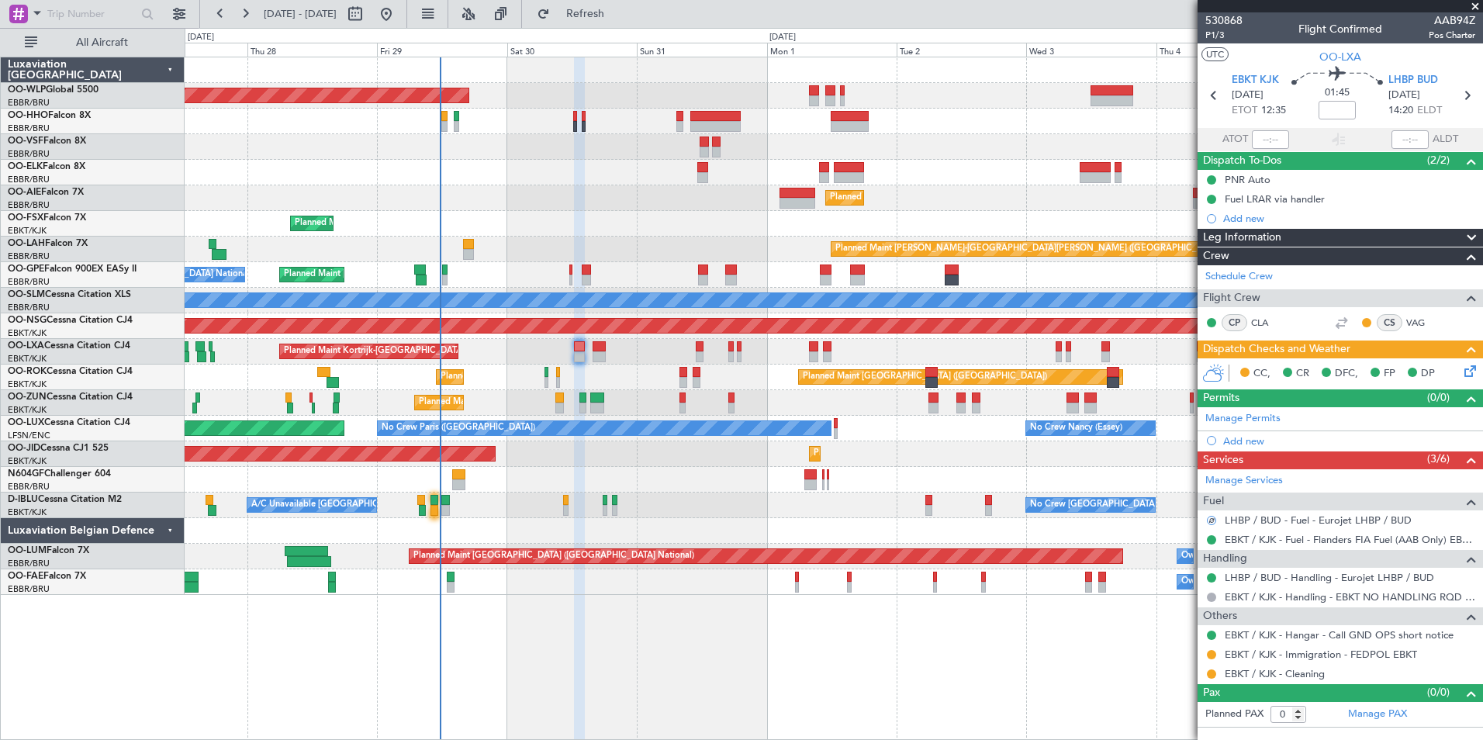
click at [1465, 105] on section "EBKT KJK 30/08/2025 ETOT 12:35 01:45 LHBP BUD 30/08/2025 14:20 ELDT" at bounding box center [1339, 97] width 285 height 61
click at [1468, 101] on icon at bounding box center [1466, 95] width 20 height 20
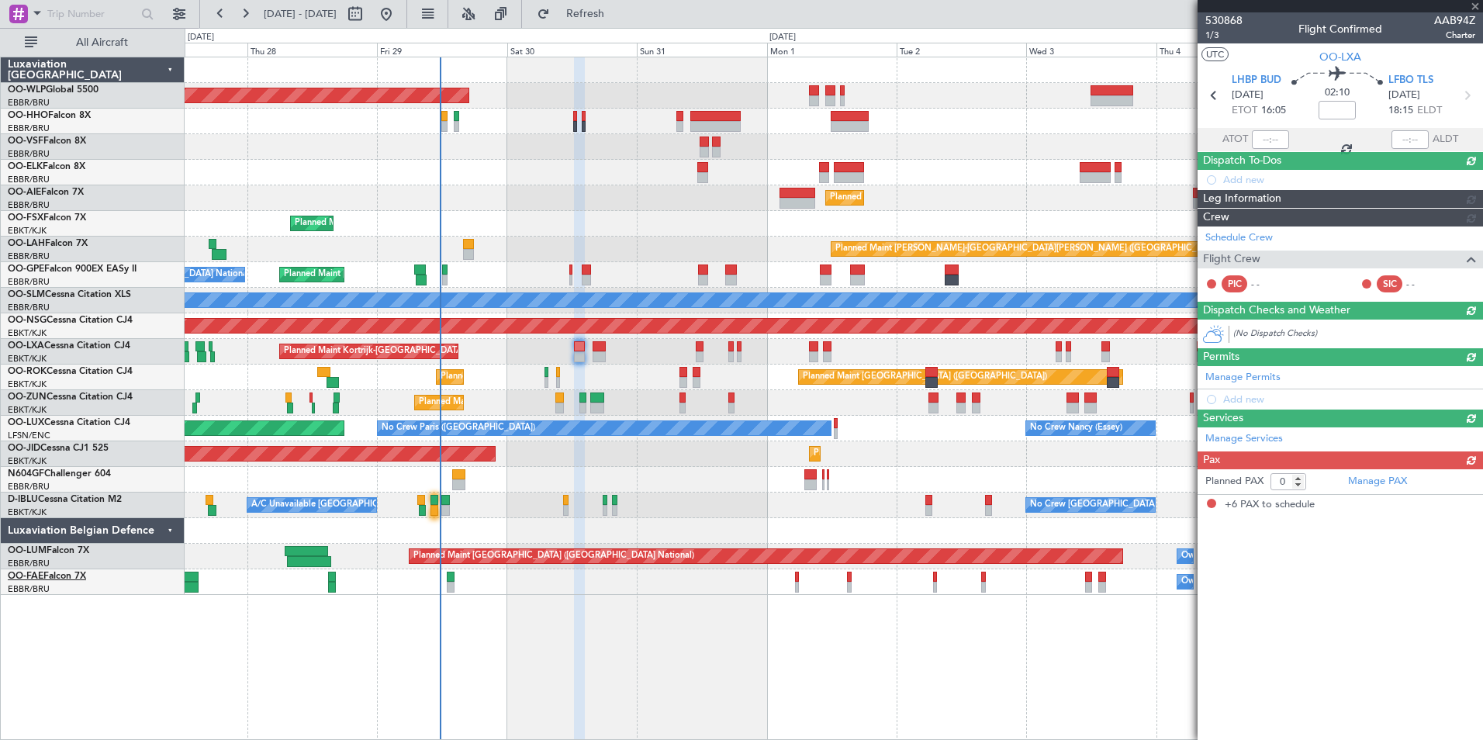
type input "6"
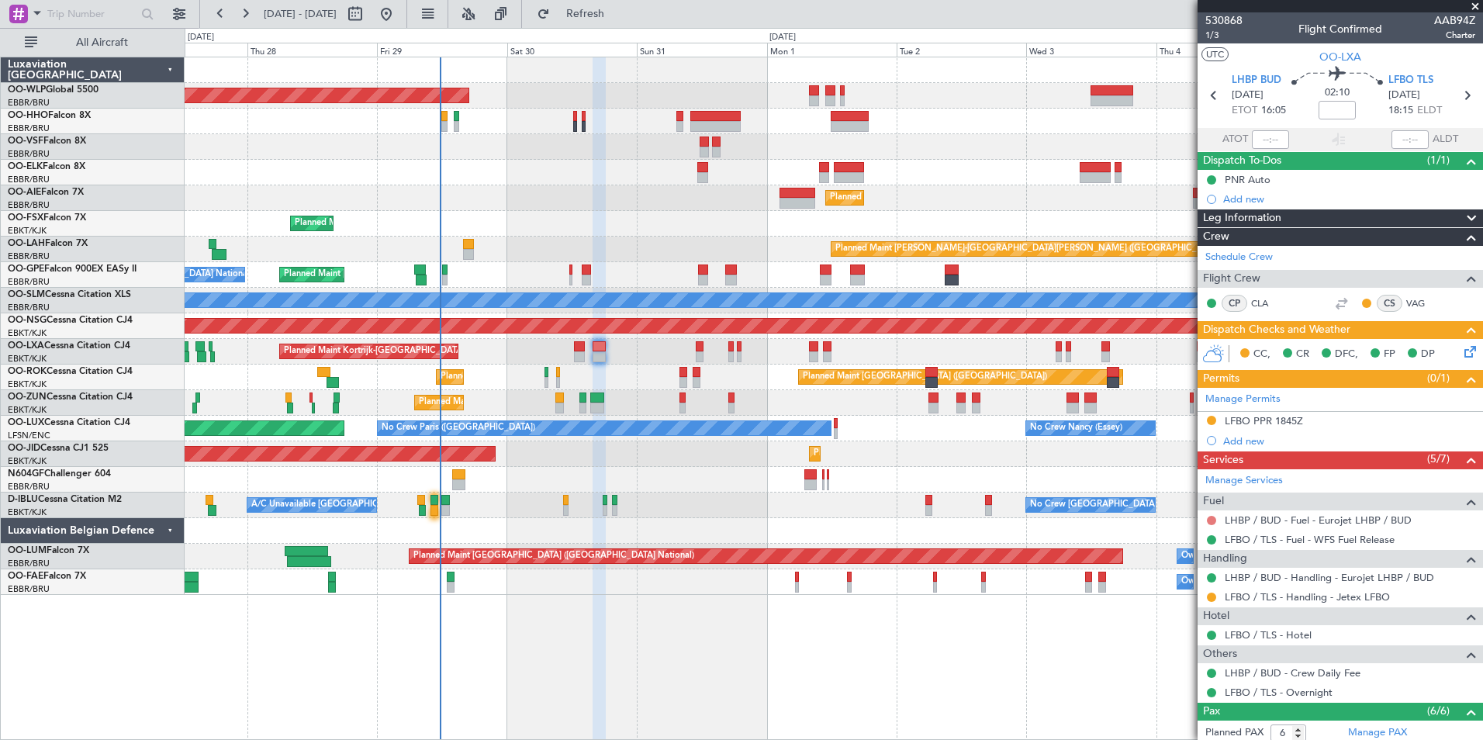
click at [1211, 521] on button at bounding box center [1211, 520] width 9 height 9
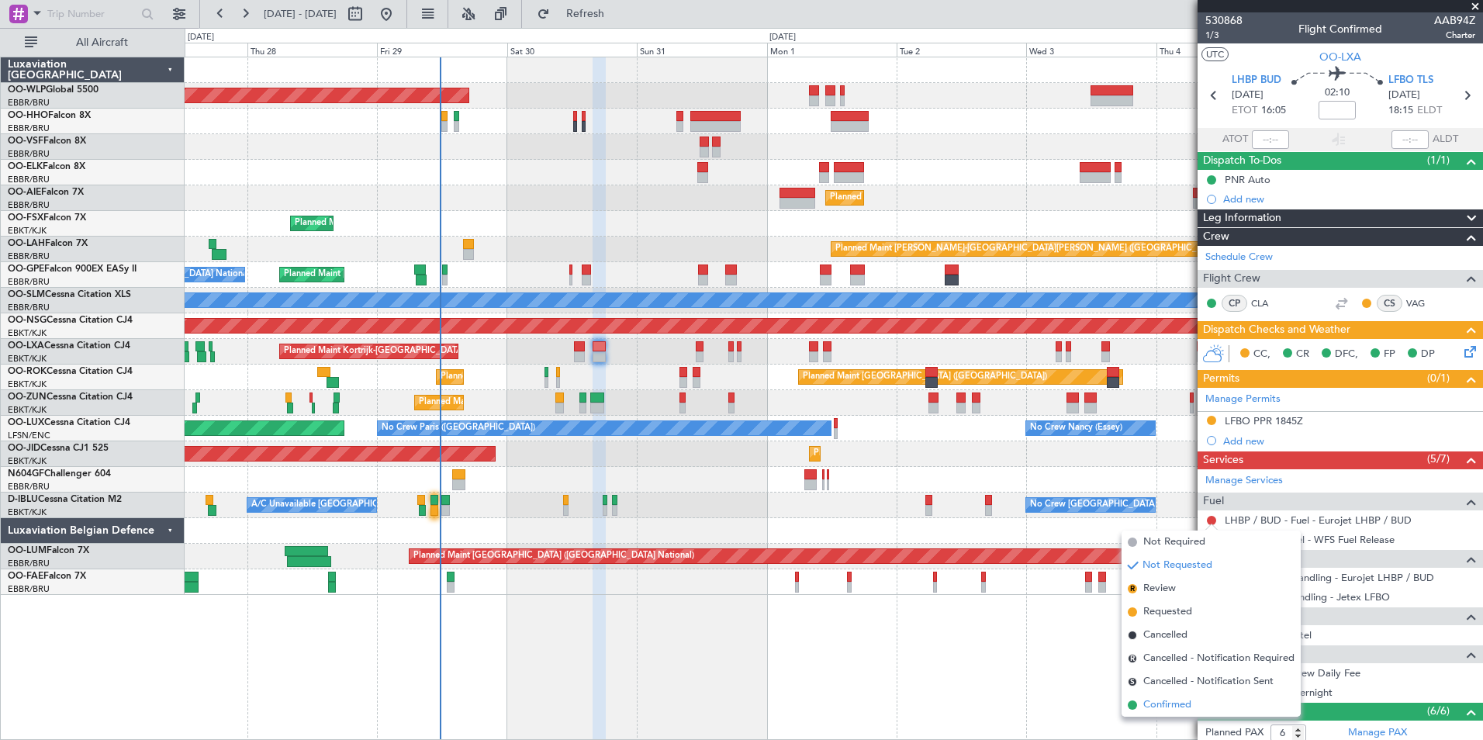
click at [1162, 708] on span "Confirmed" at bounding box center [1167, 705] width 48 height 16
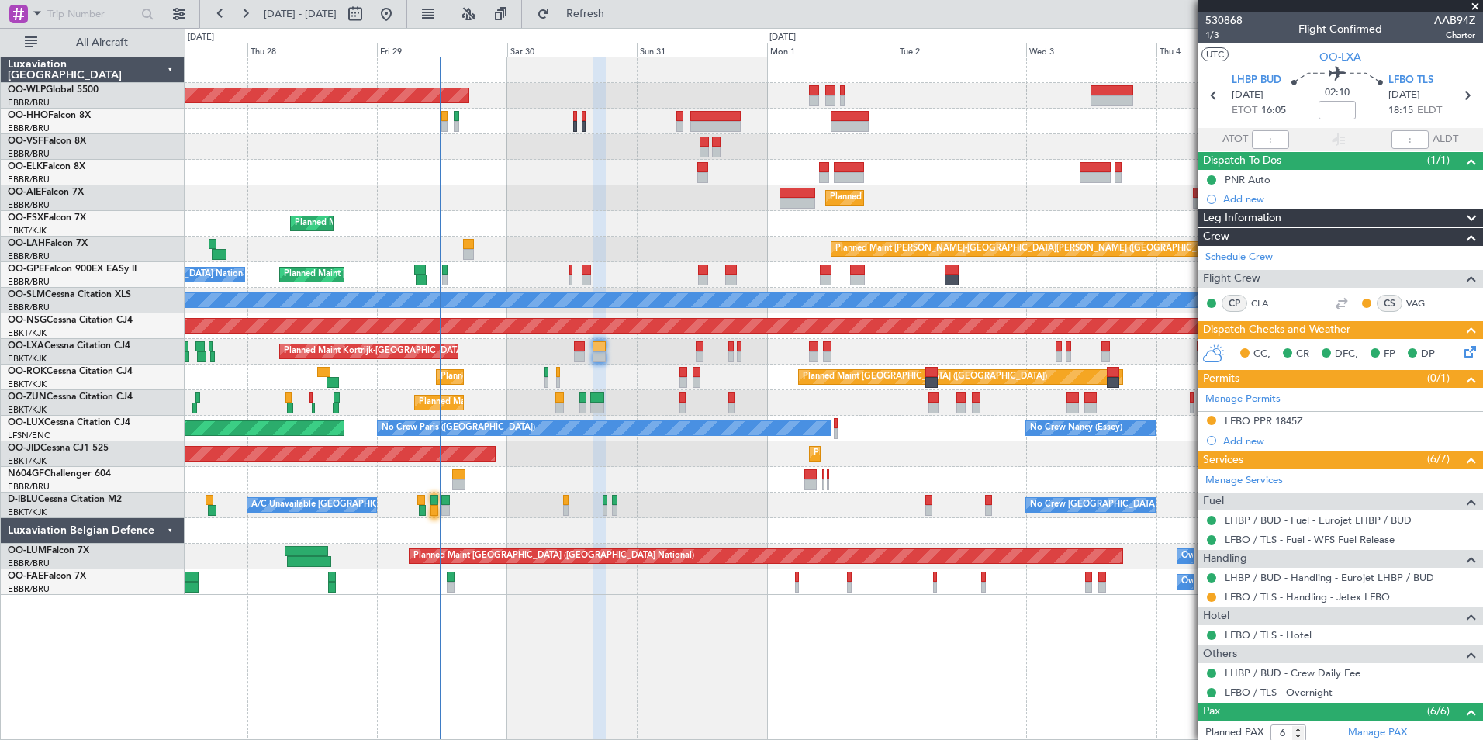
click at [761, 275] on div "Planned Maint Berlin (Brandenburg) Planned Maint Kortrijk-Wevelgem Planned Main…" at bounding box center [833, 325] width 1297 height 537
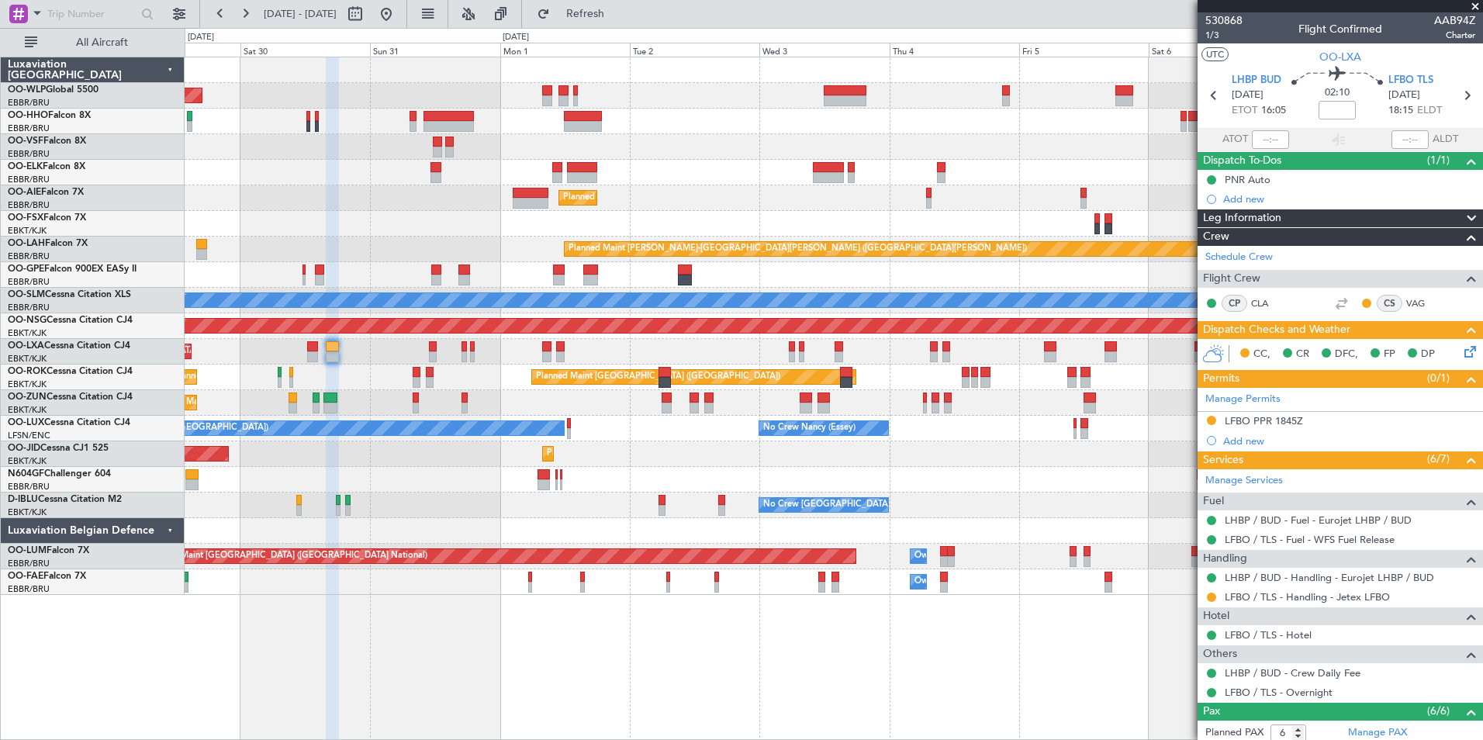
click at [612, 257] on div "Planned Maint [PERSON_NAME]-[GEOGRAPHIC_DATA][PERSON_NAME] ([GEOGRAPHIC_DATA][P…" at bounding box center [833, 250] width 1297 height 26
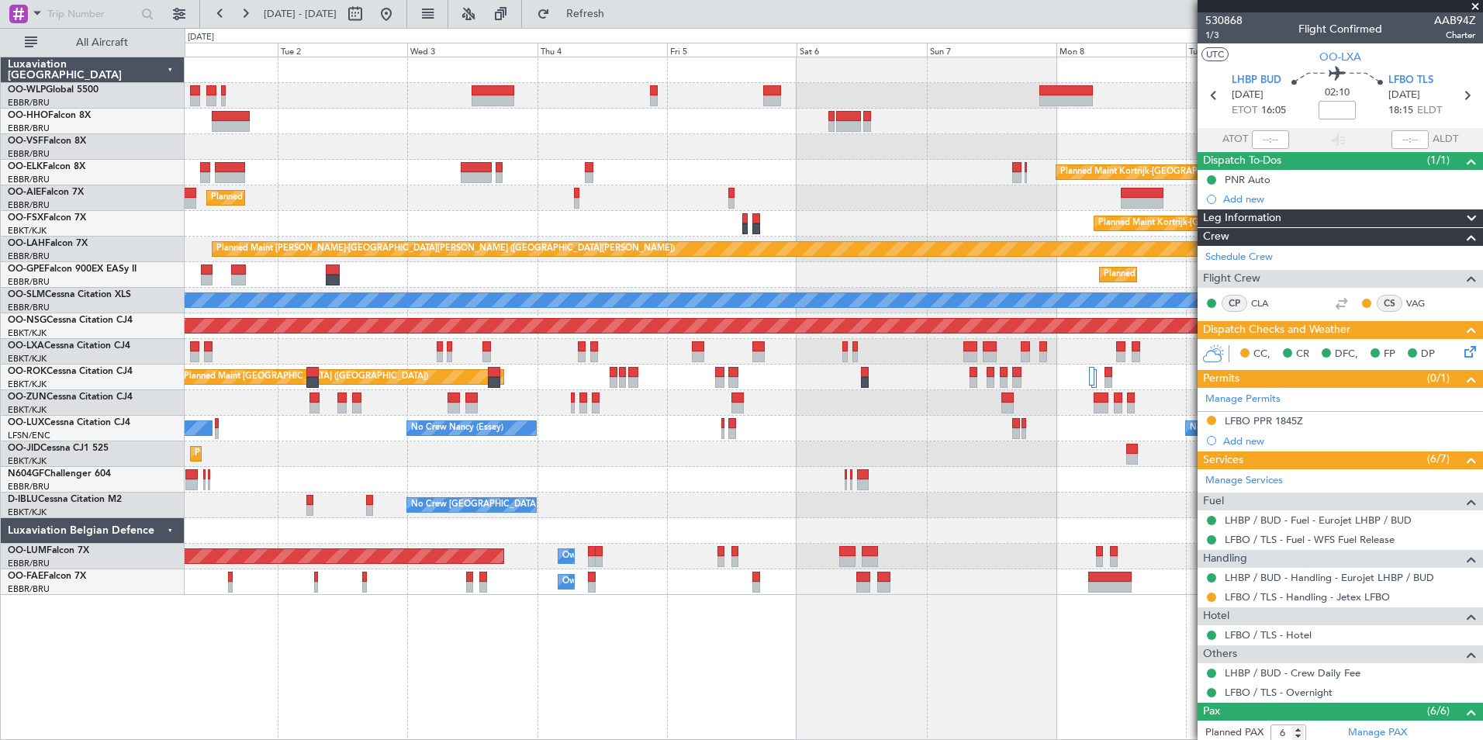
click at [567, 275] on div "Planned Maint Kortrijk-Wevelgem Planned Maint London (Farnborough) Planned Main…" at bounding box center [833, 325] width 1297 height 537
click at [432, 269] on div "Planned Maint Brussels (Brussels National) No Crew Brussels (Brussels National)" at bounding box center [833, 275] width 1297 height 26
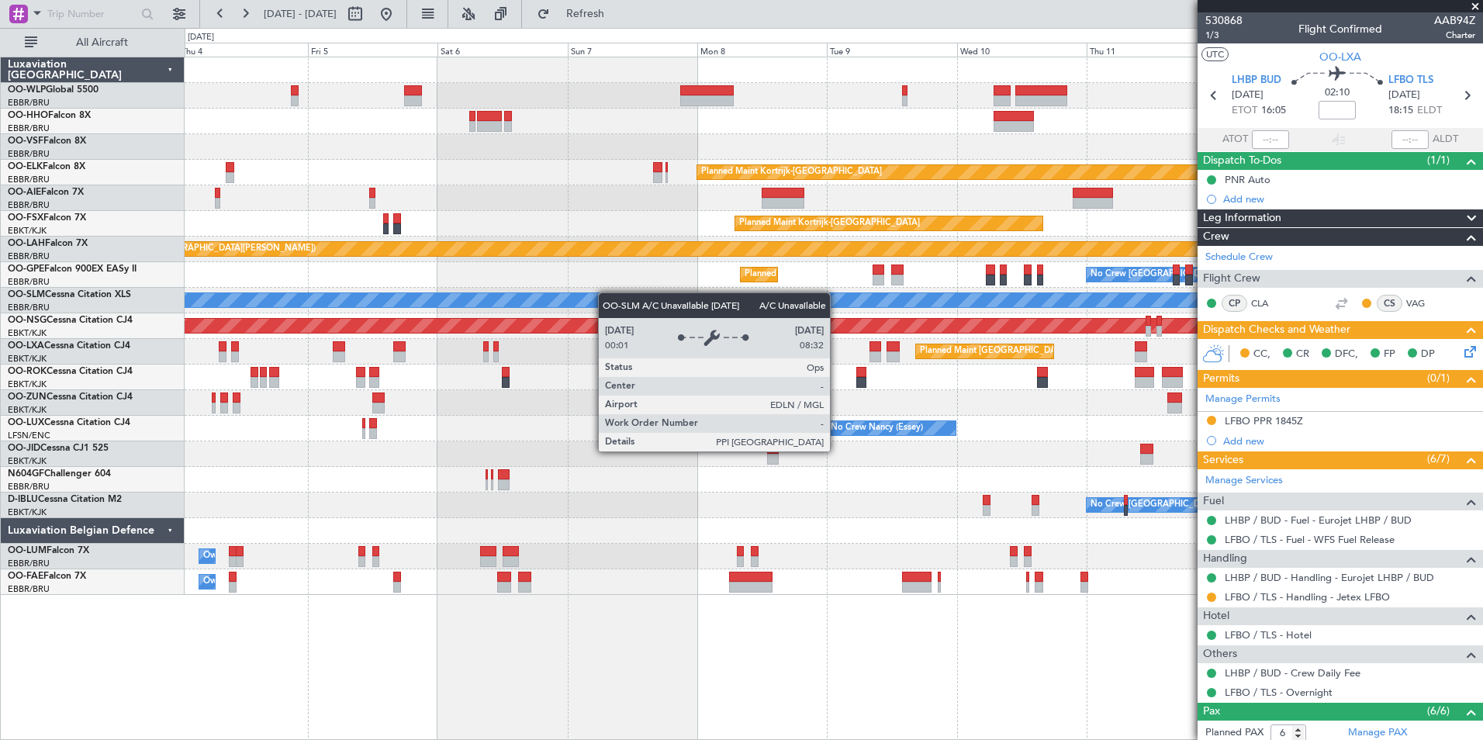
click at [461, 295] on div "A/C Unavailable [GEOGRAPHIC_DATA]" at bounding box center [833, 301] width 1297 height 26
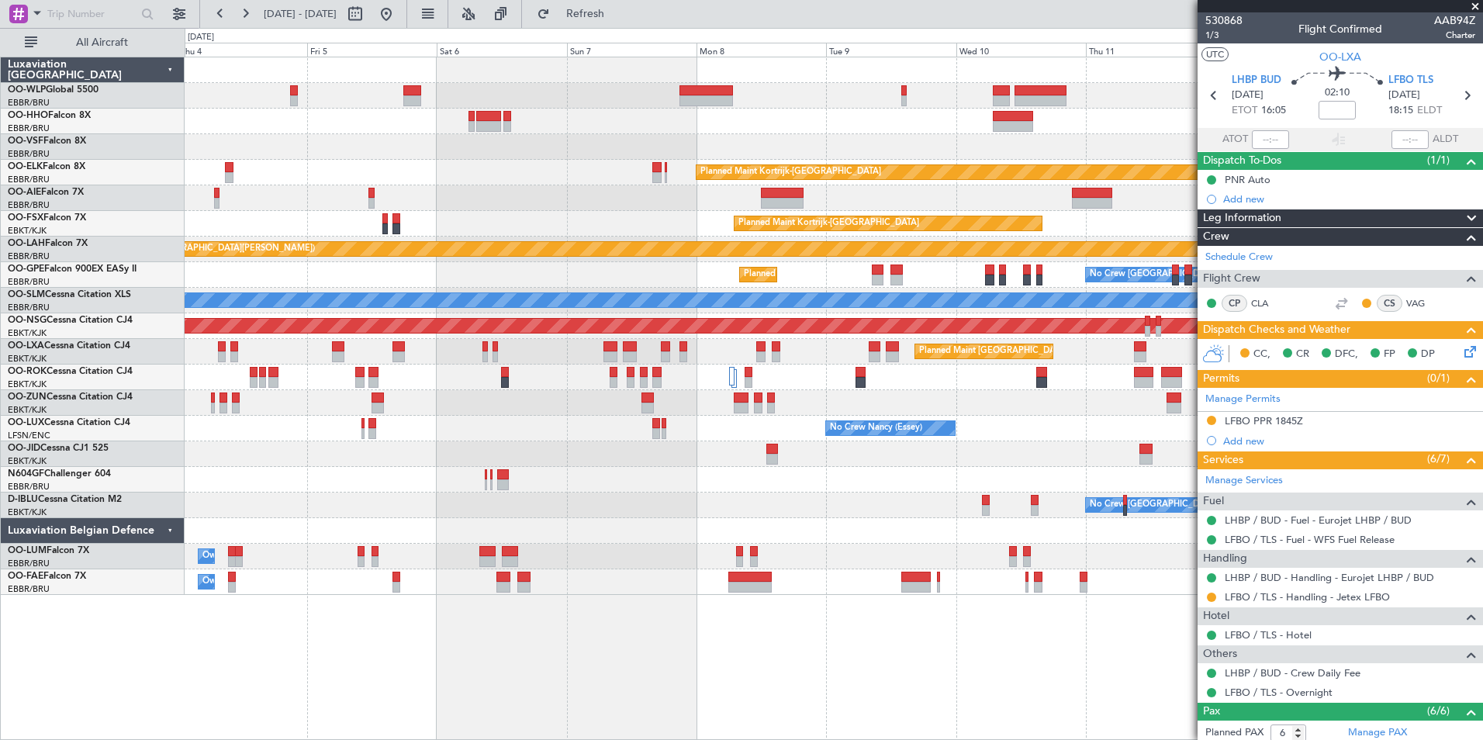
click at [358, 643] on div "Planned Maint Kortrijk-Wevelgem Planned Maint London (Farnborough) Planned Main…" at bounding box center [834, 398] width 1298 height 683
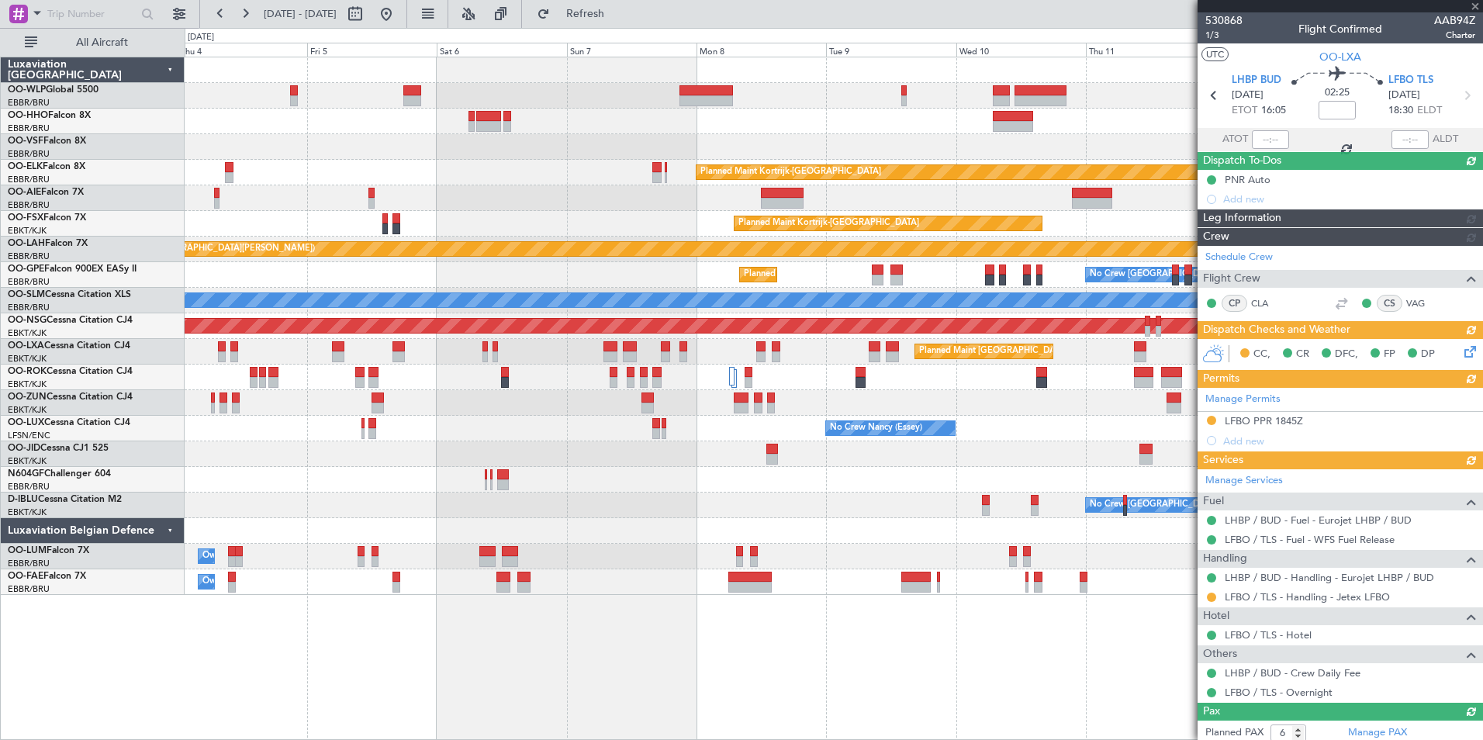
type input "+00:05"
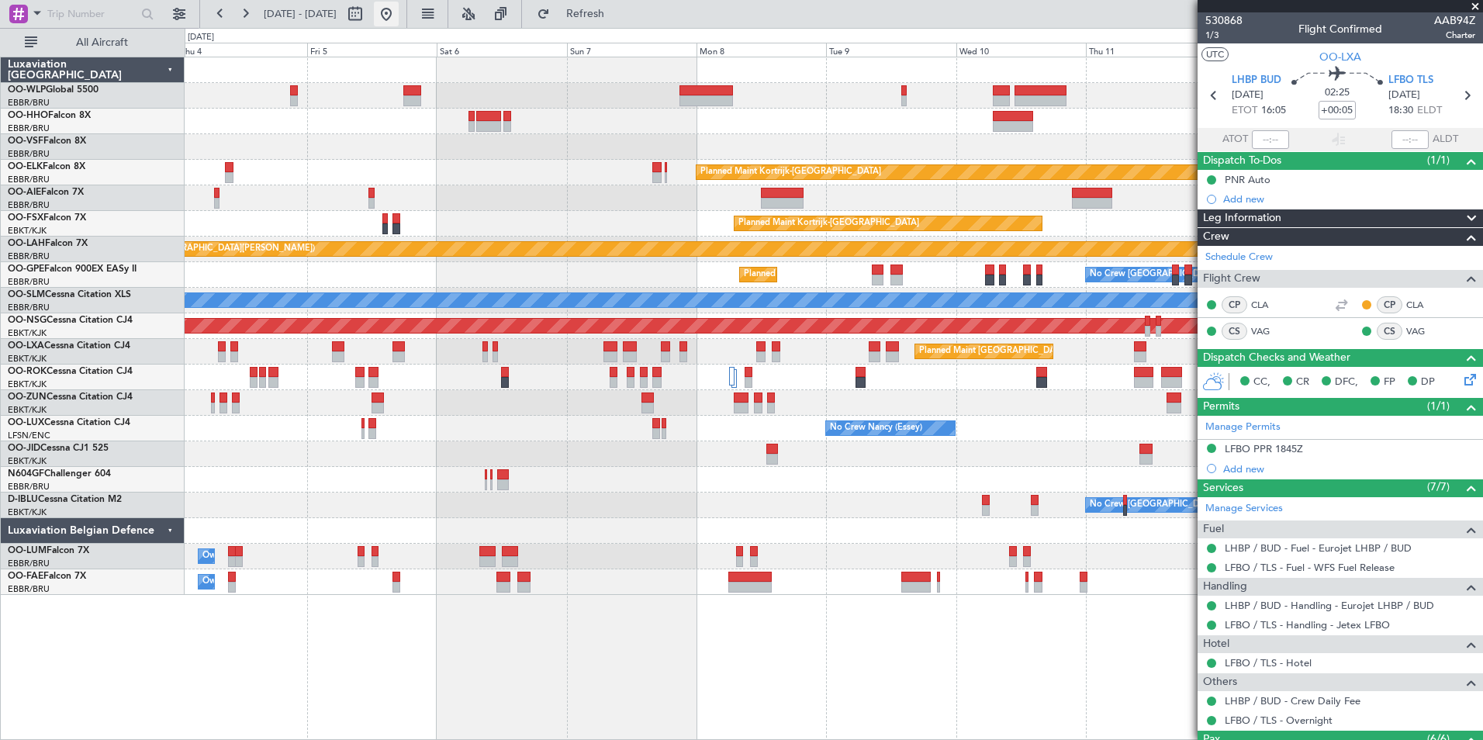
click at [399, 19] on button at bounding box center [386, 14] width 25 height 25
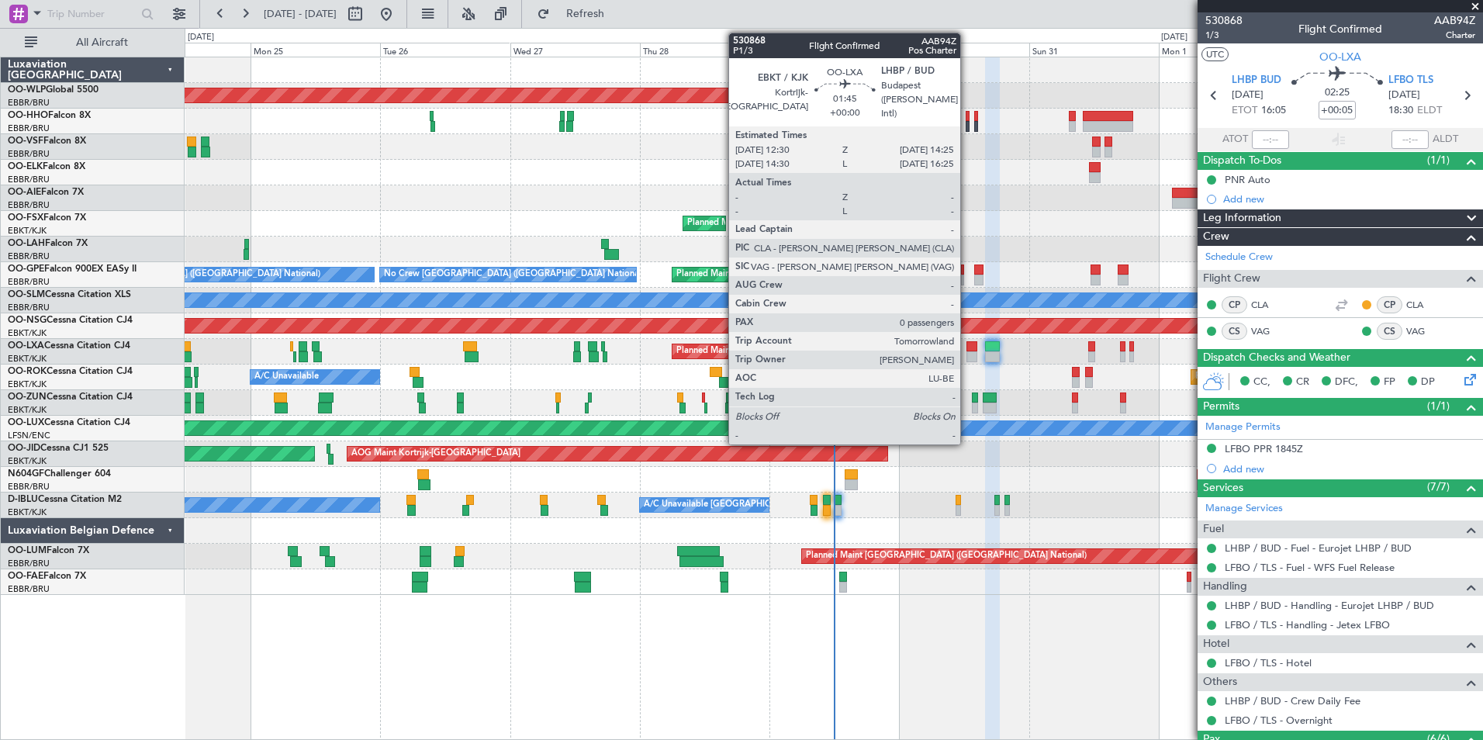
click at [967, 356] on div at bounding box center [971, 356] width 11 height 11
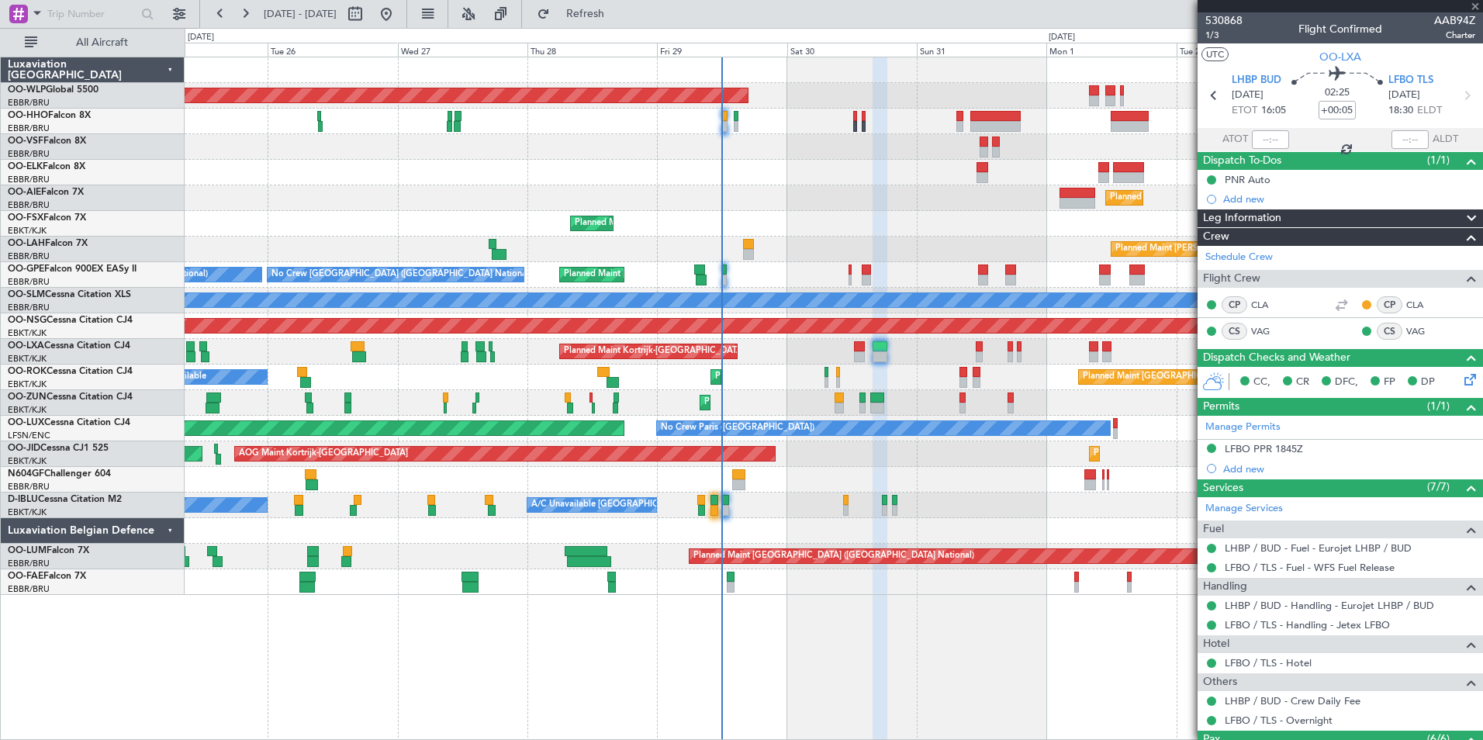
click at [910, 256] on div "Planned Maint [PERSON_NAME]-[GEOGRAPHIC_DATA][PERSON_NAME] ([GEOGRAPHIC_DATA][P…" at bounding box center [833, 250] width 1297 height 26
type input "0"
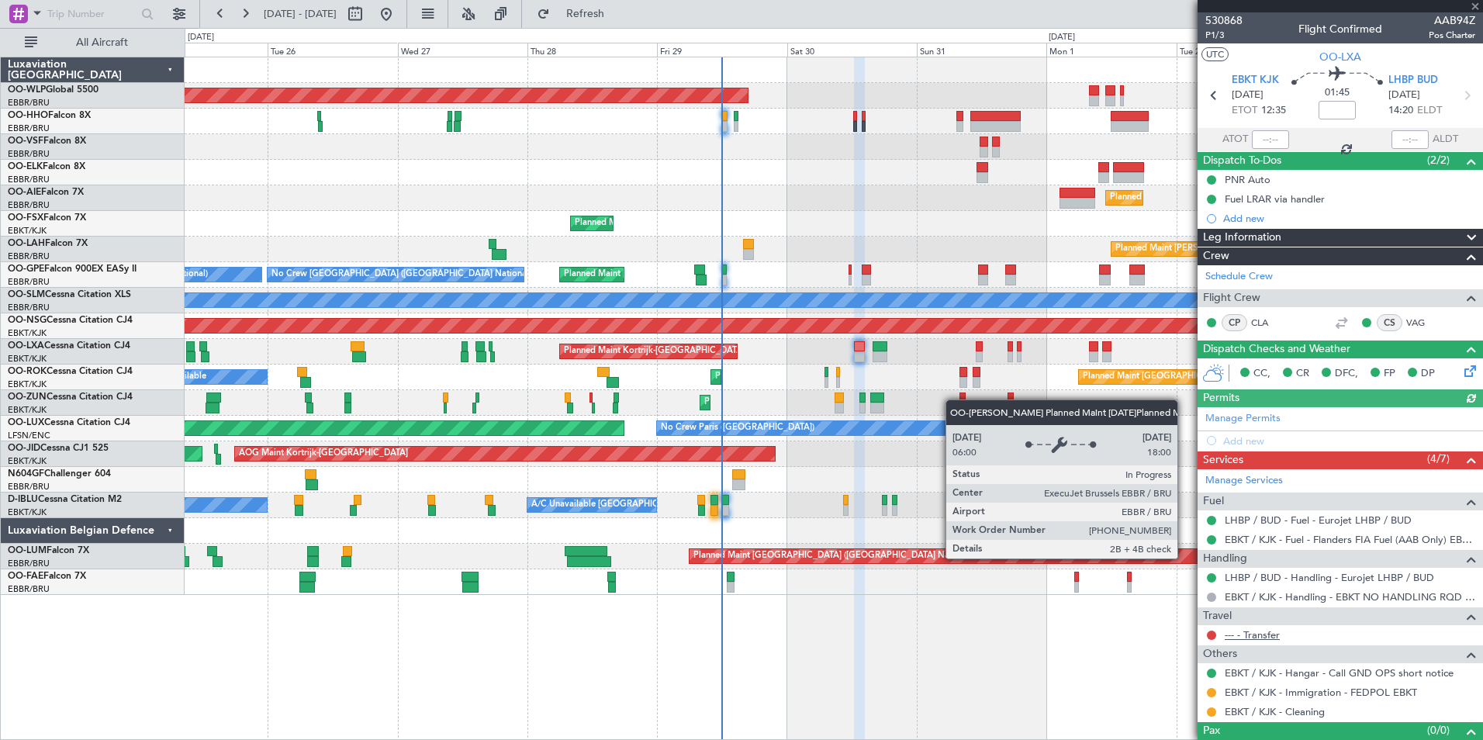
click at [1237, 637] on link "--- - Transfer" at bounding box center [1251, 634] width 55 height 13
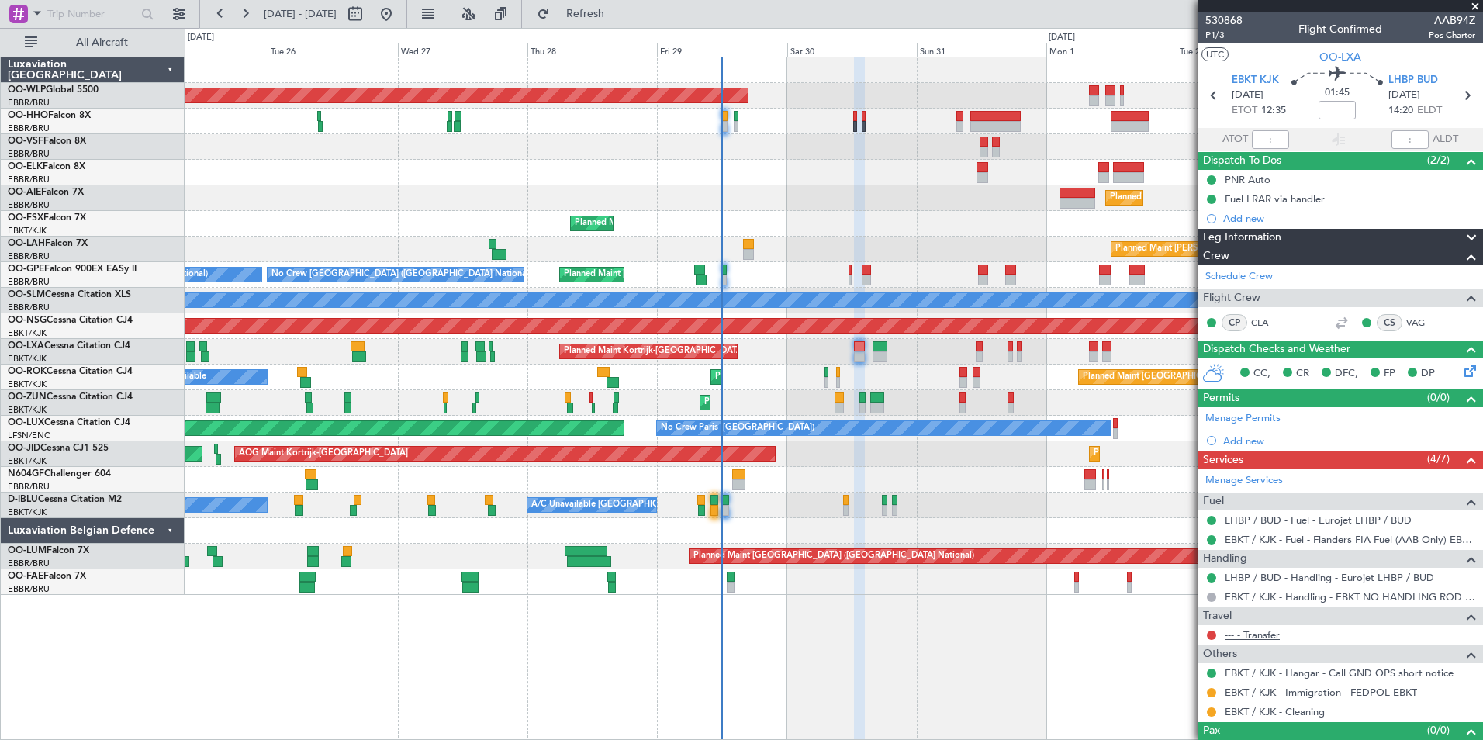
click at [1269, 638] on link "--- - Transfer" at bounding box center [1251, 634] width 55 height 13
click at [623, 22] on button "Refresh" at bounding box center [576, 14] width 93 height 25
click at [1276, 632] on link "--- - Transfer - Taxi [PERSON_NAME] [GEOGRAPHIC_DATA]" at bounding box center [1349, 634] width 250 height 13
click at [804, 250] on div "Planned Maint [PERSON_NAME]-[GEOGRAPHIC_DATA][PERSON_NAME] ([GEOGRAPHIC_DATA][P…" at bounding box center [833, 250] width 1297 height 26
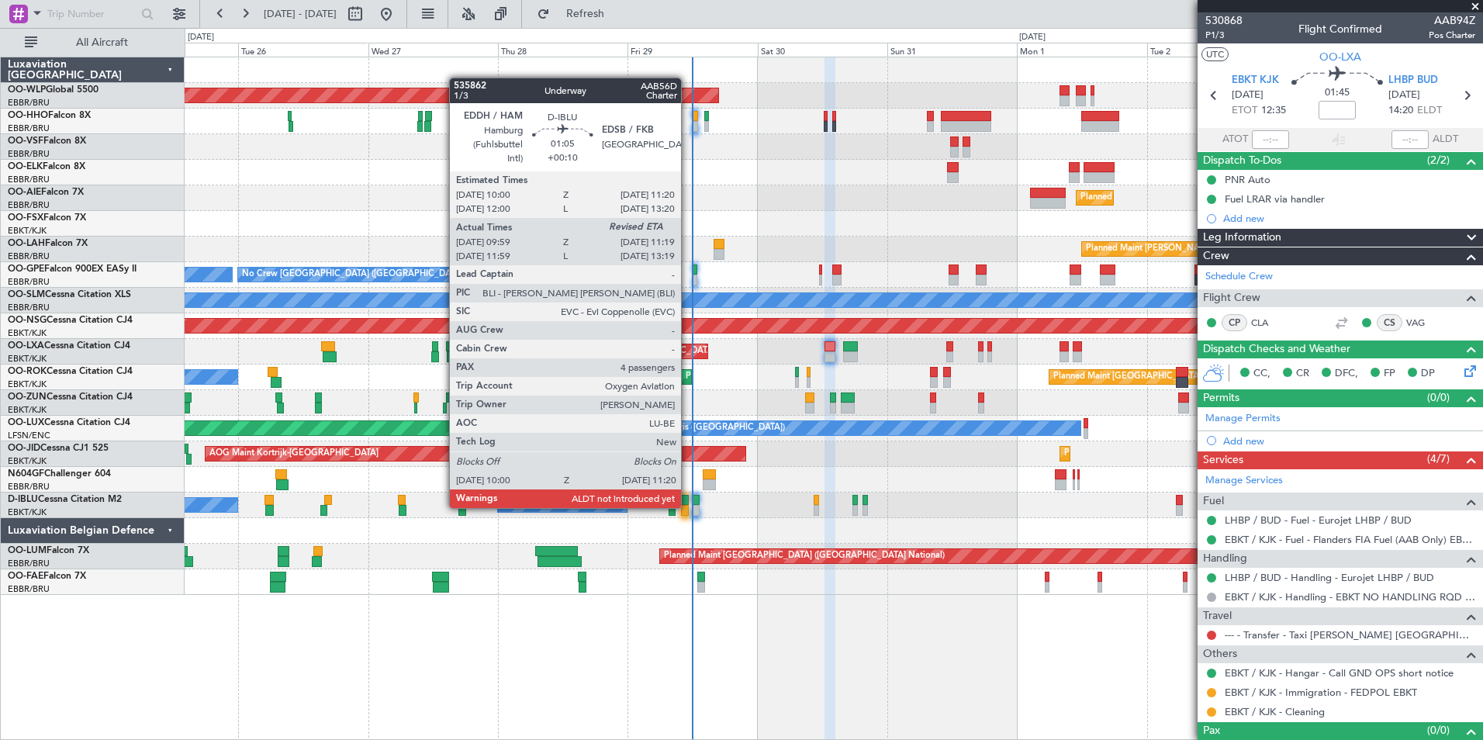
click at [688, 506] on div at bounding box center [685, 510] width 8 height 11
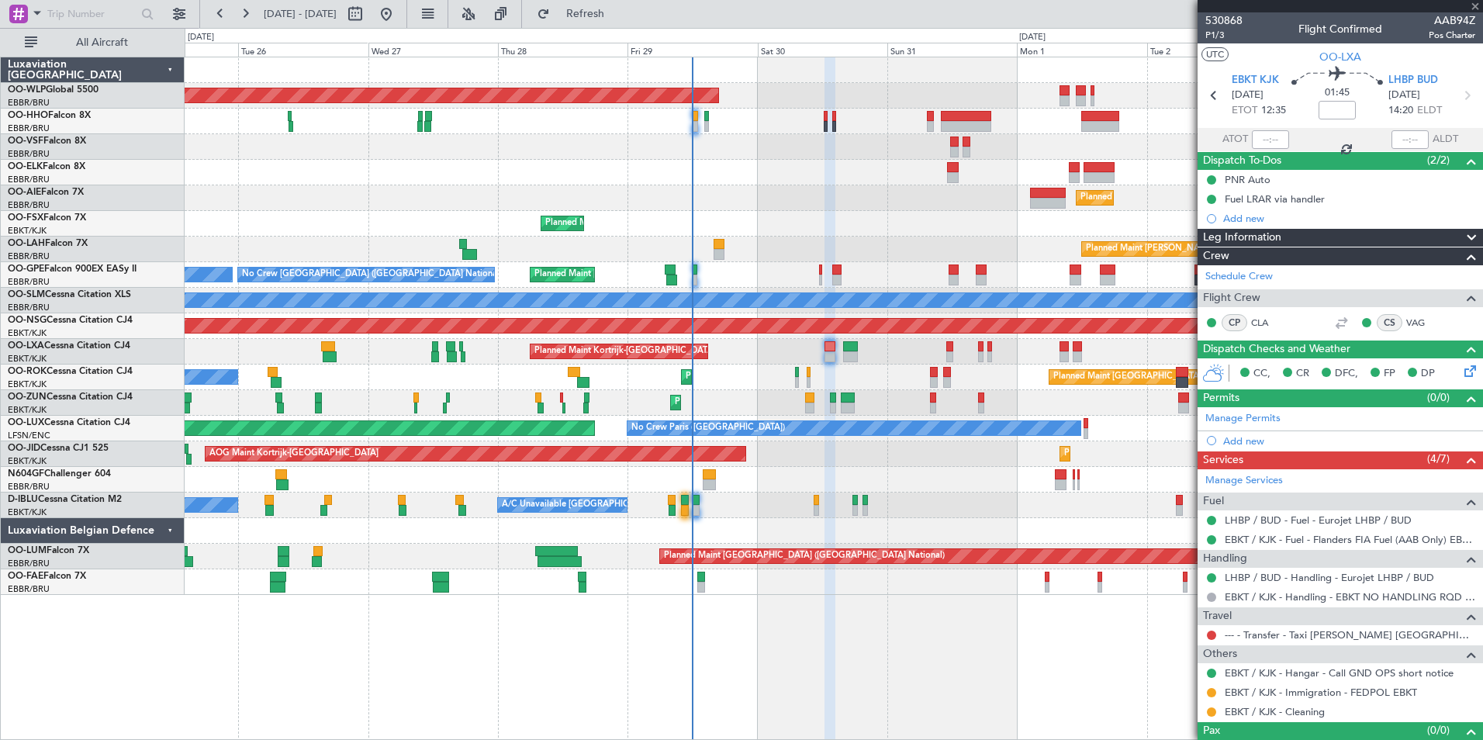
type input "+00:10"
type input "10:09"
type input "4"
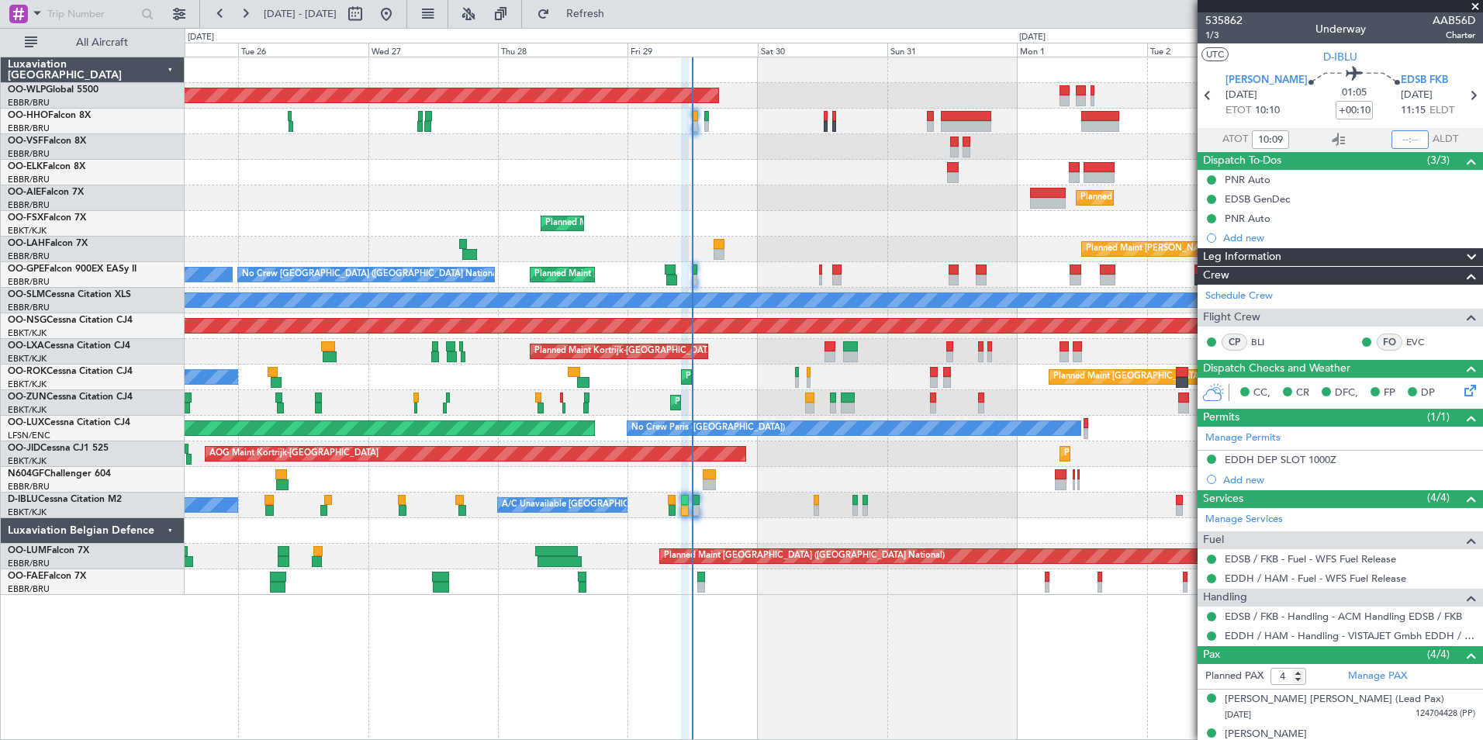
click at [1399, 139] on input "text" at bounding box center [1409, 139] width 37 height 19
click at [1034, 219] on div "Planned Maint Kortrijk-[GEOGRAPHIC_DATA]" at bounding box center [833, 224] width 1297 height 26
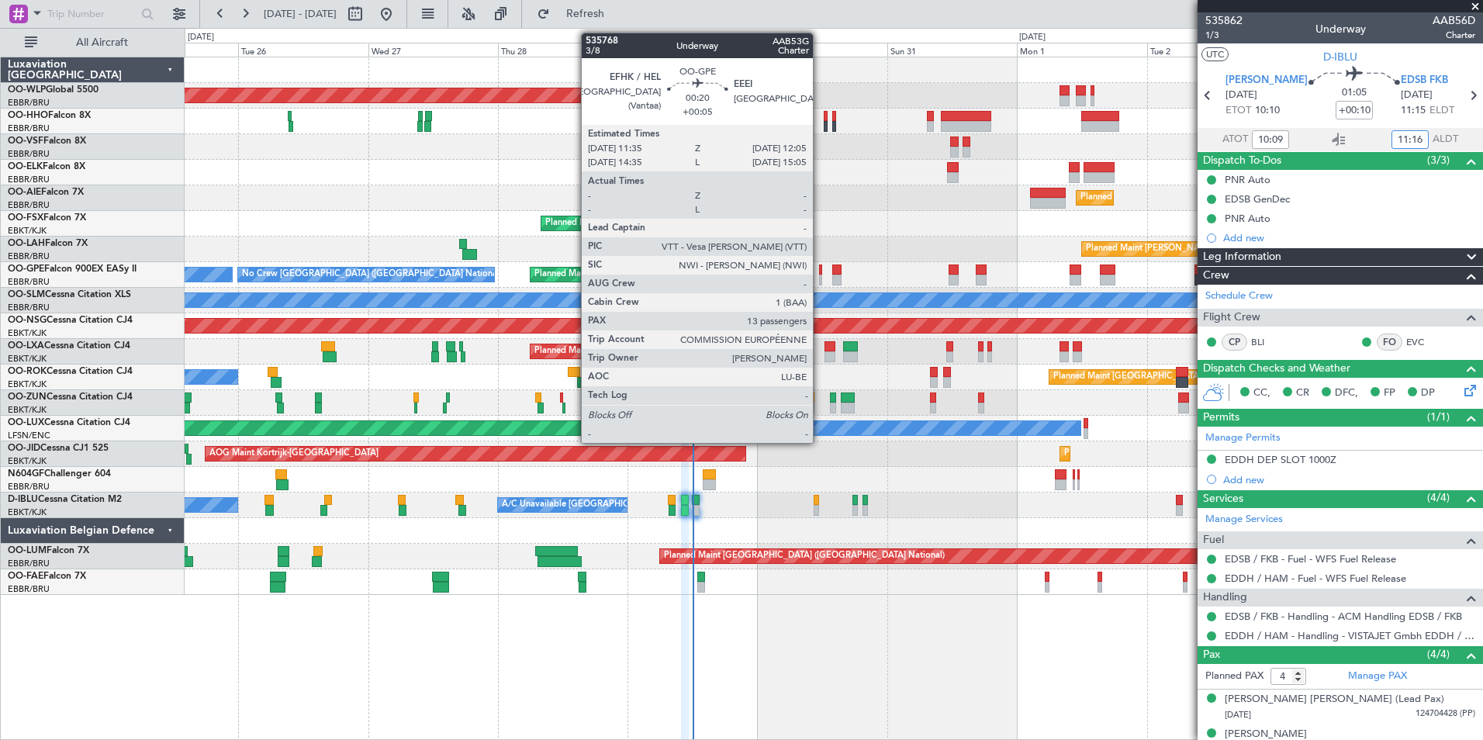
click at [820, 275] on div at bounding box center [820, 280] width 3 height 11
type input "11:16"
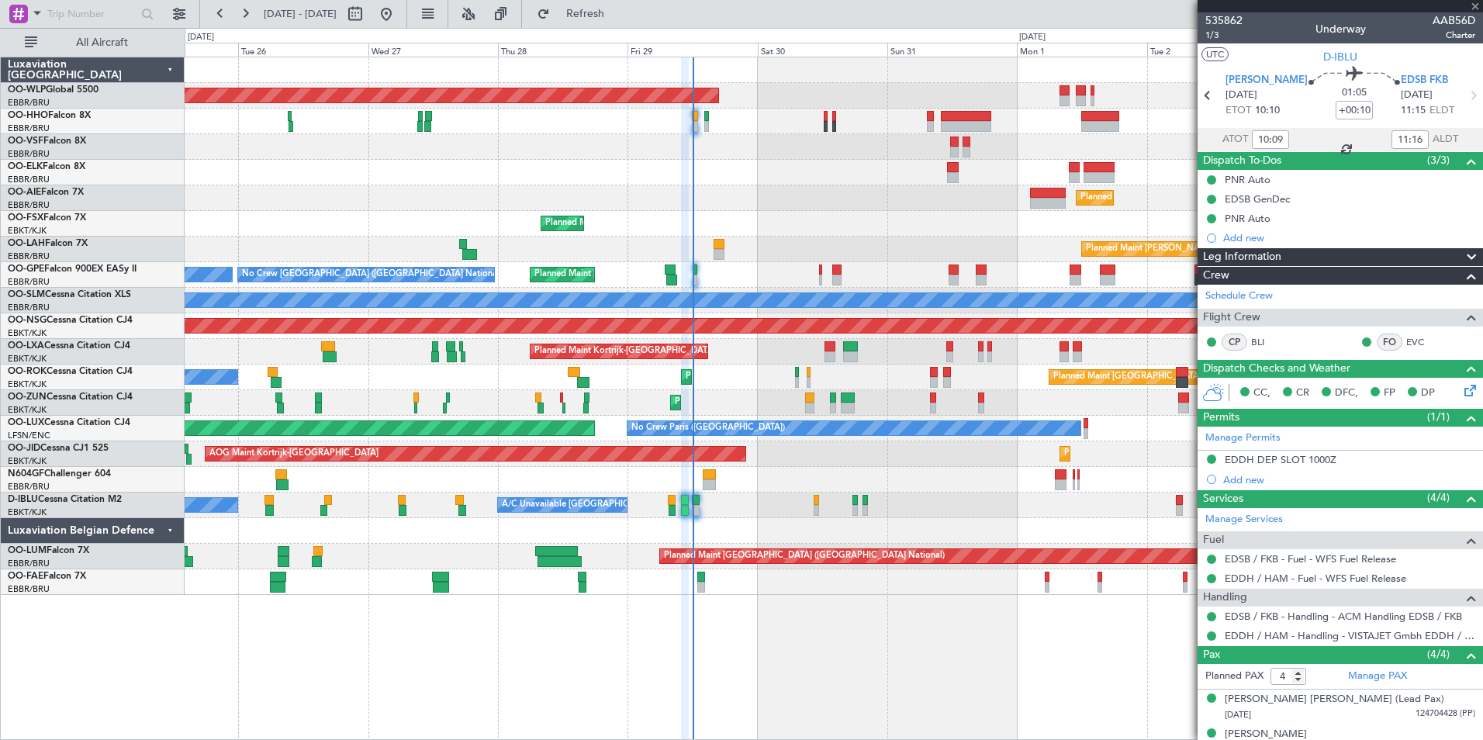
type input "+00:05"
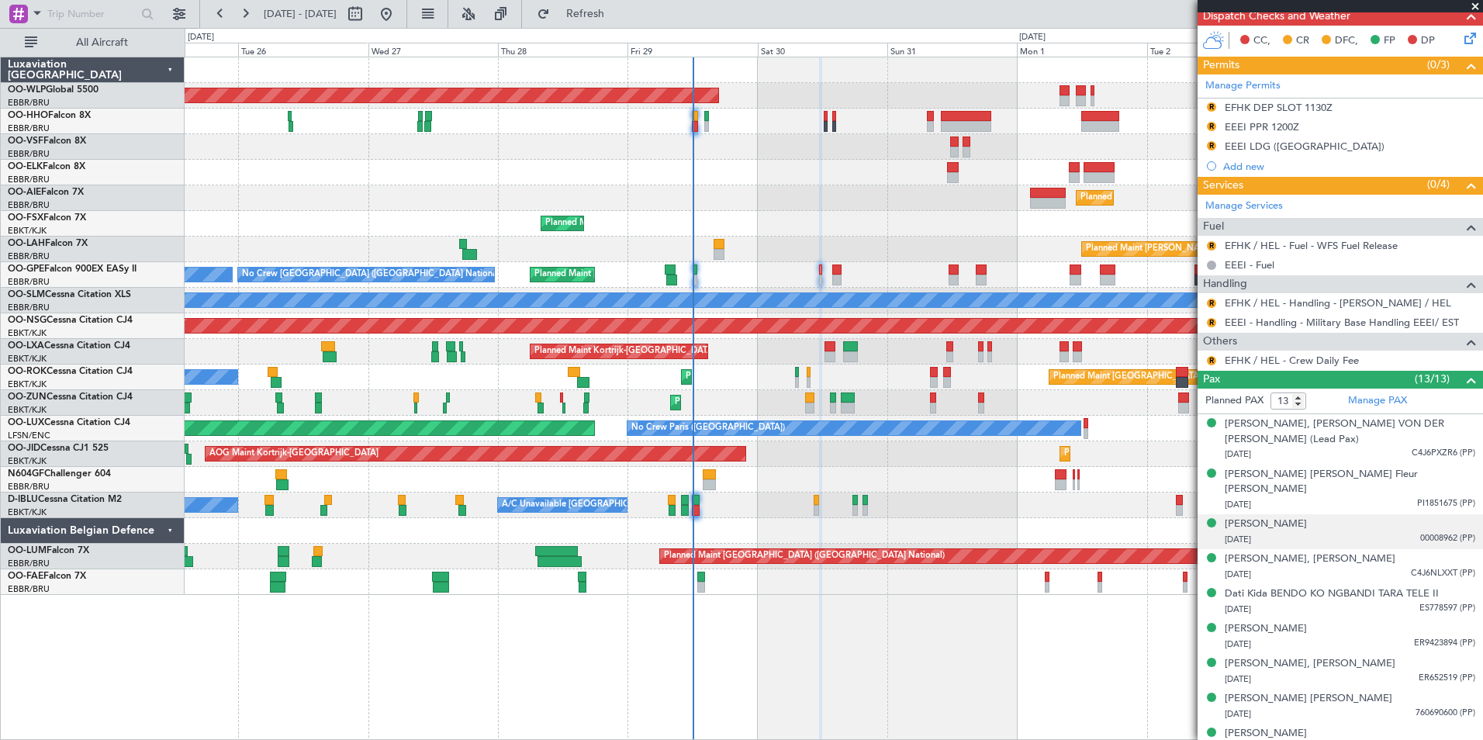
scroll to position [388, 0]
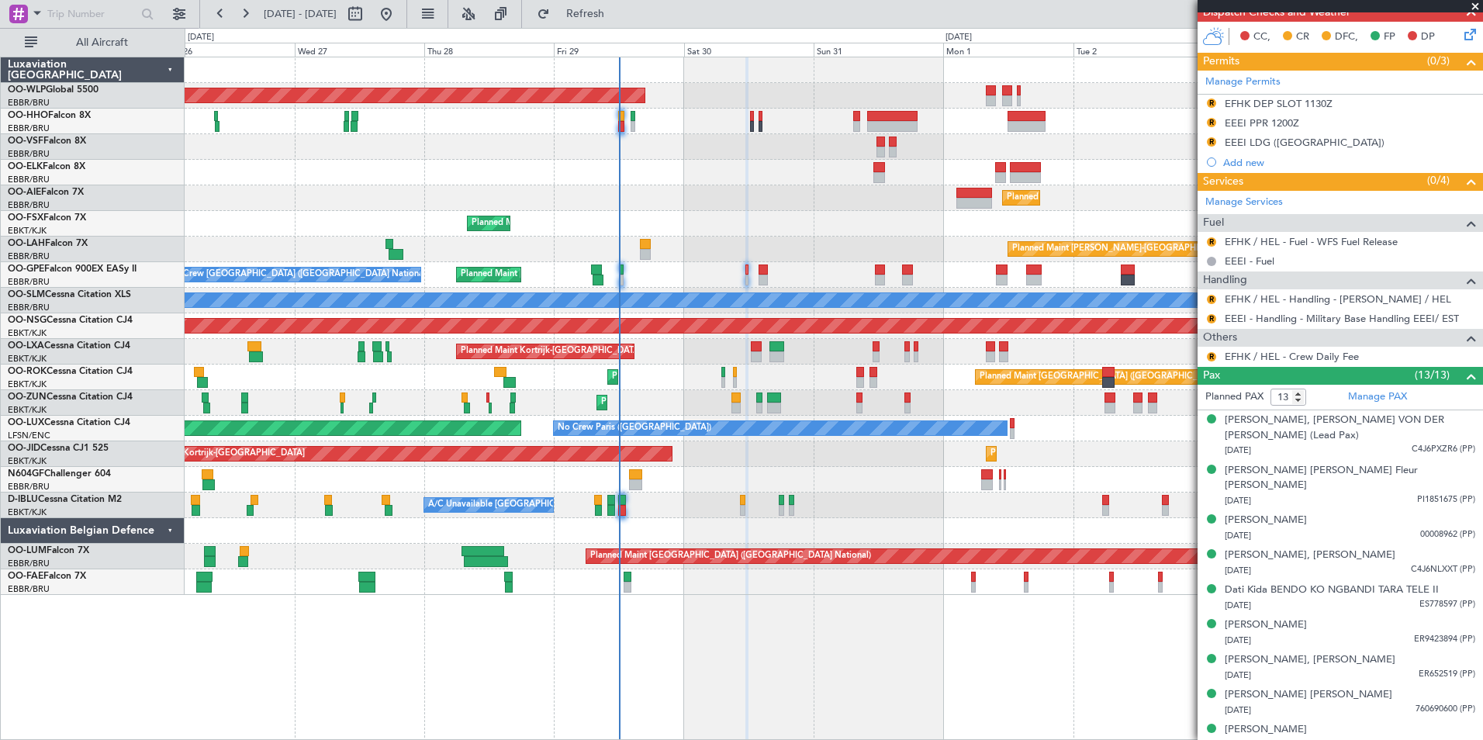
click at [674, 390] on div "Planned Maint Berlin (Brandenburg) Planned Maint London (Farnborough) Planned M…" at bounding box center [833, 325] width 1297 height 537
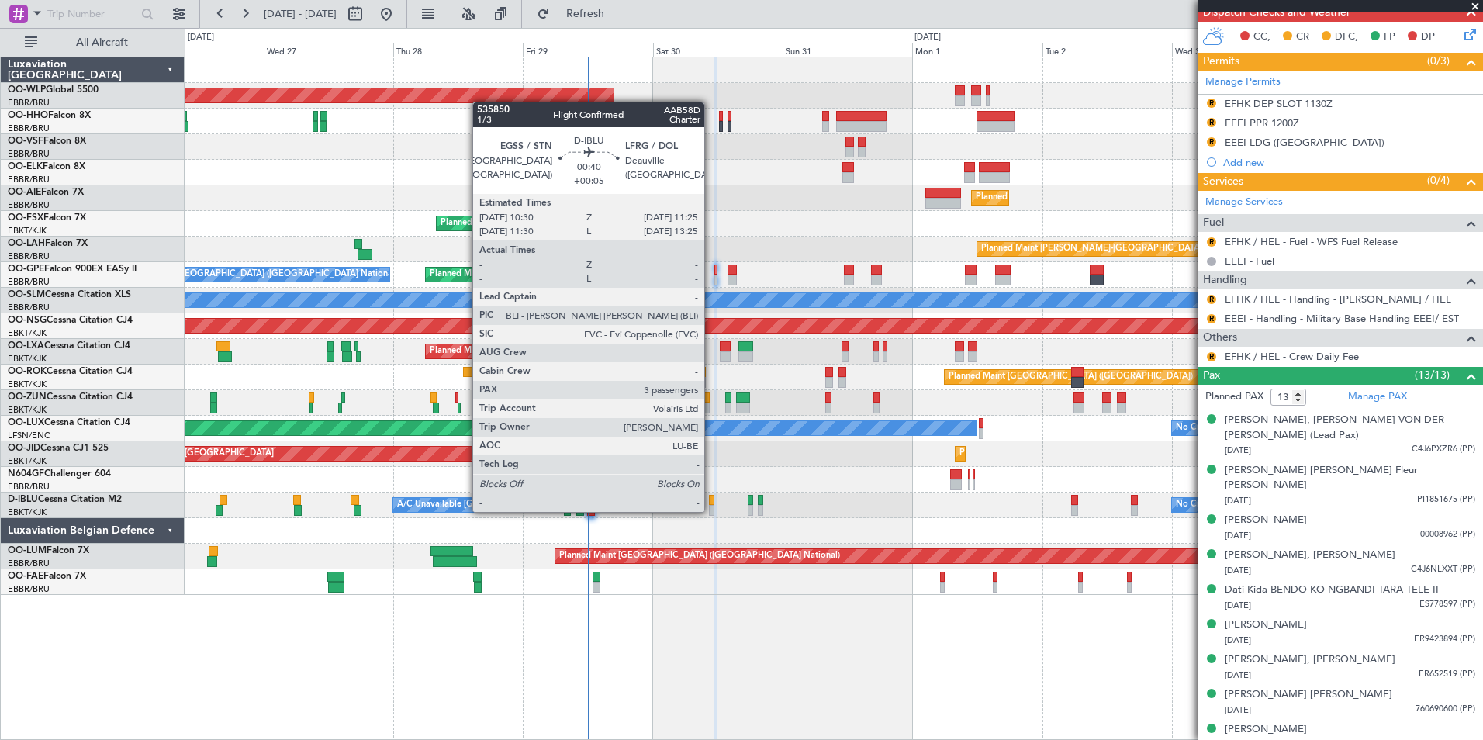
click at [711, 510] on div at bounding box center [711, 510] width 5 height 11
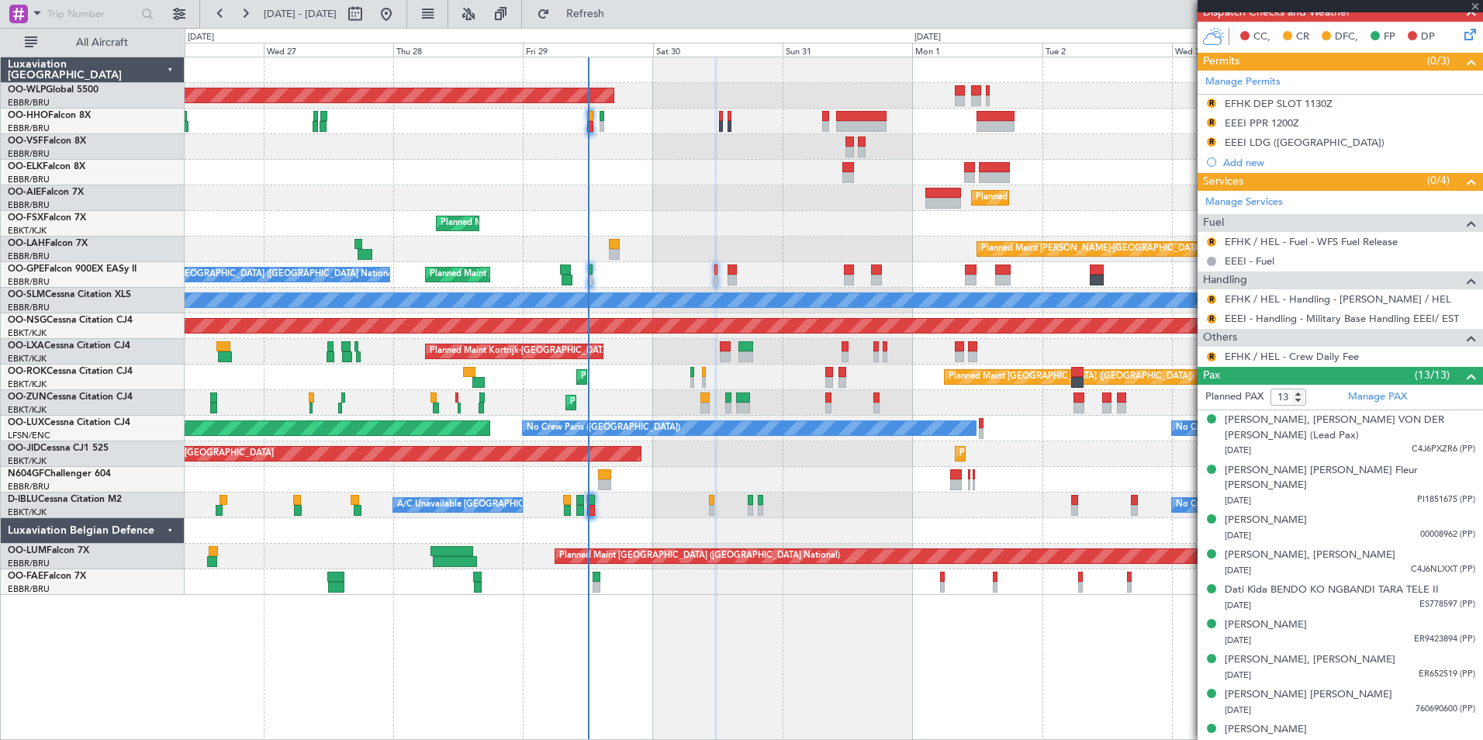
type input "3"
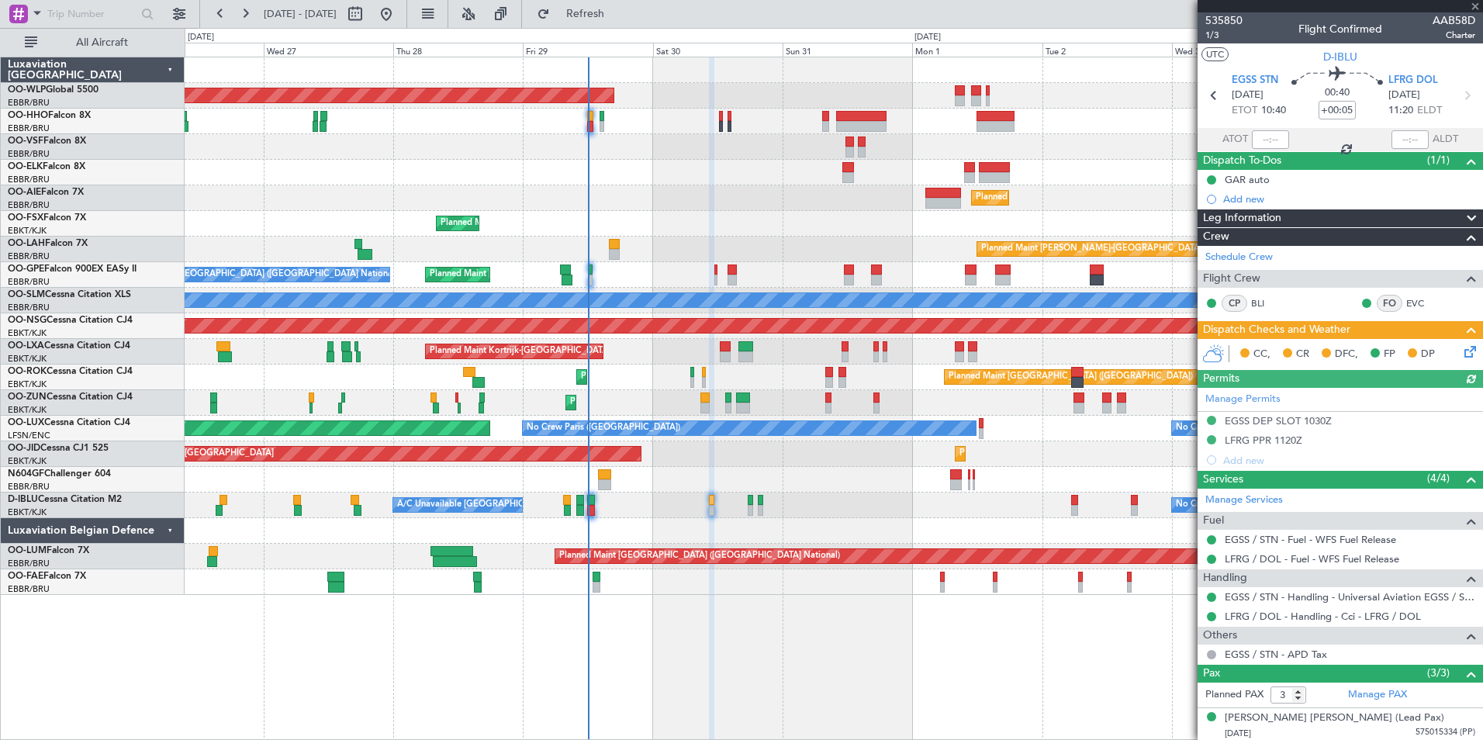
scroll to position [72, 0]
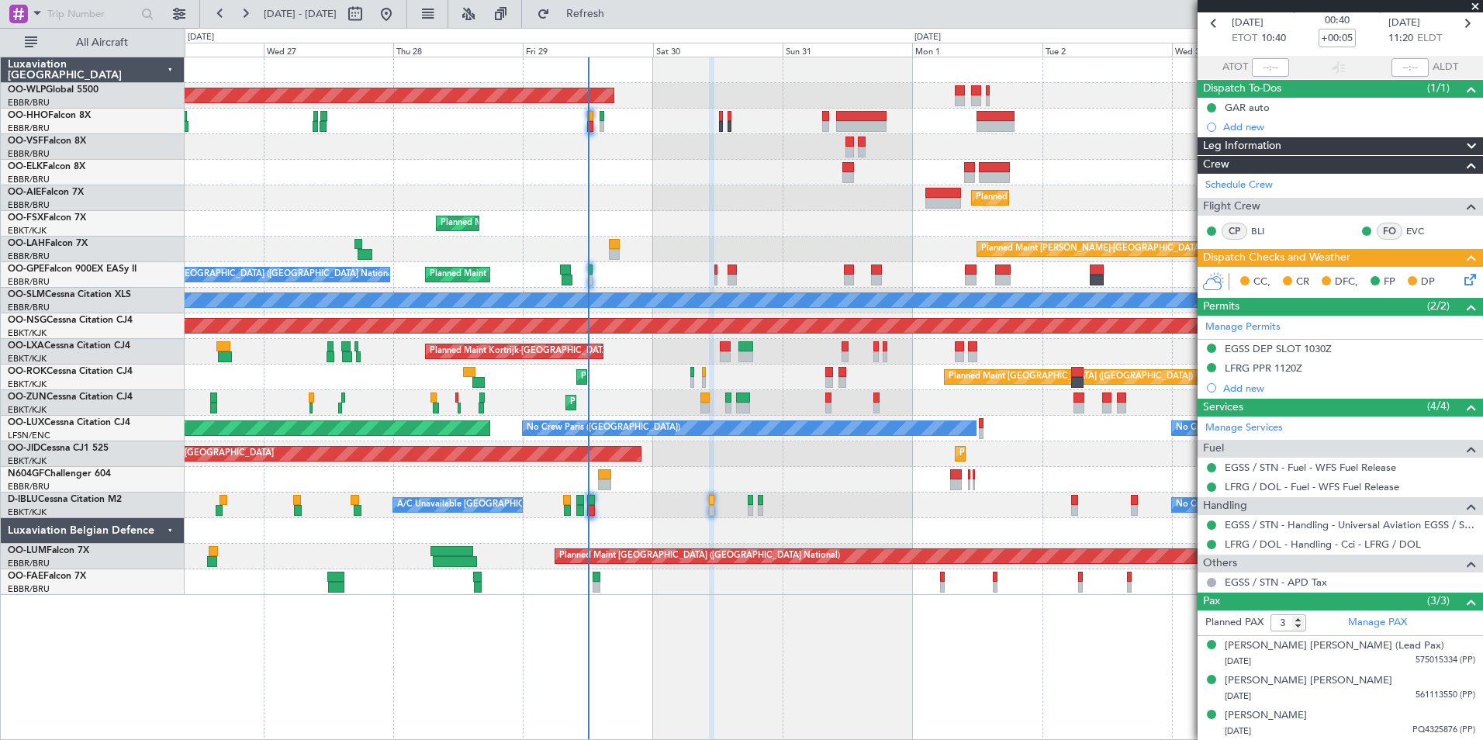
click at [1461, 279] on icon at bounding box center [1467, 277] width 12 height 12
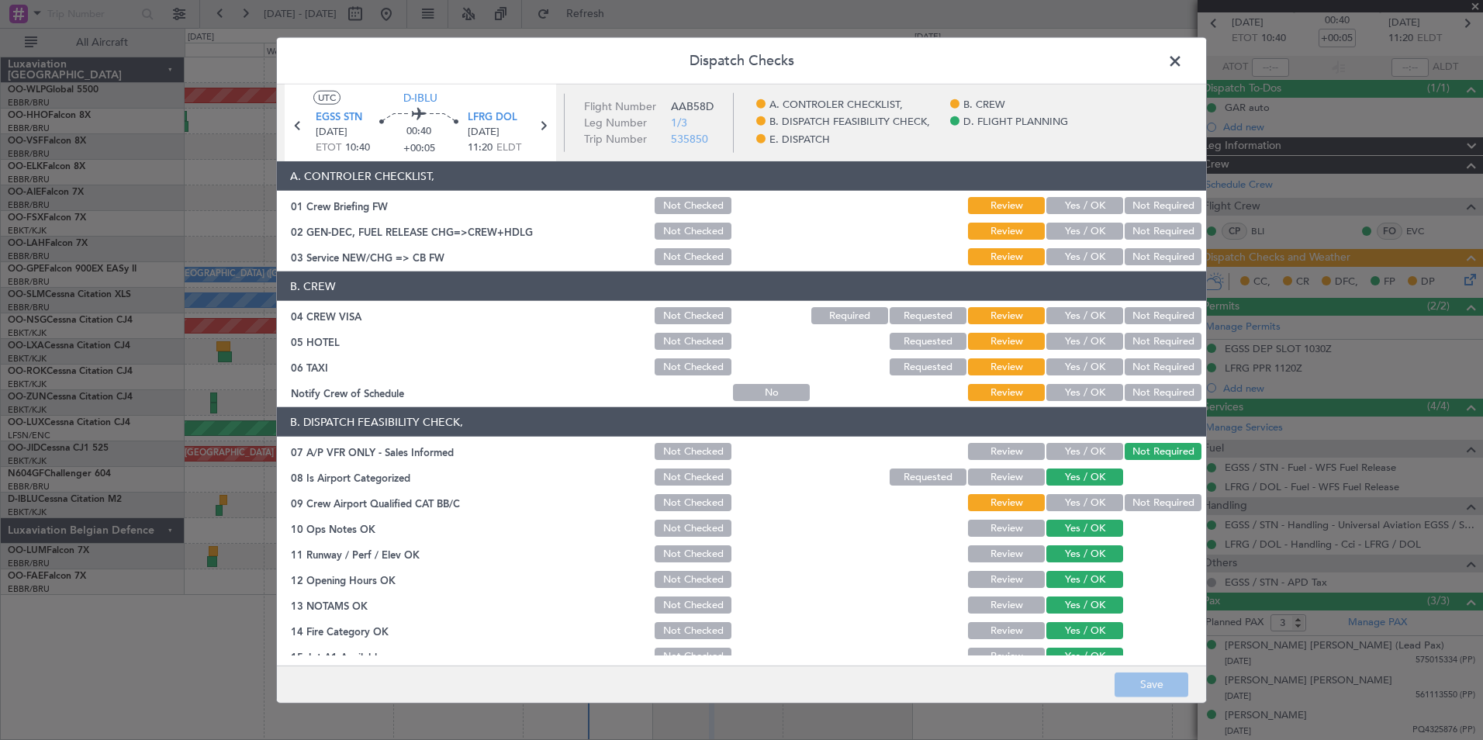
click at [1183, 65] on span at bounding box center [1183, 65] width 0 height 31
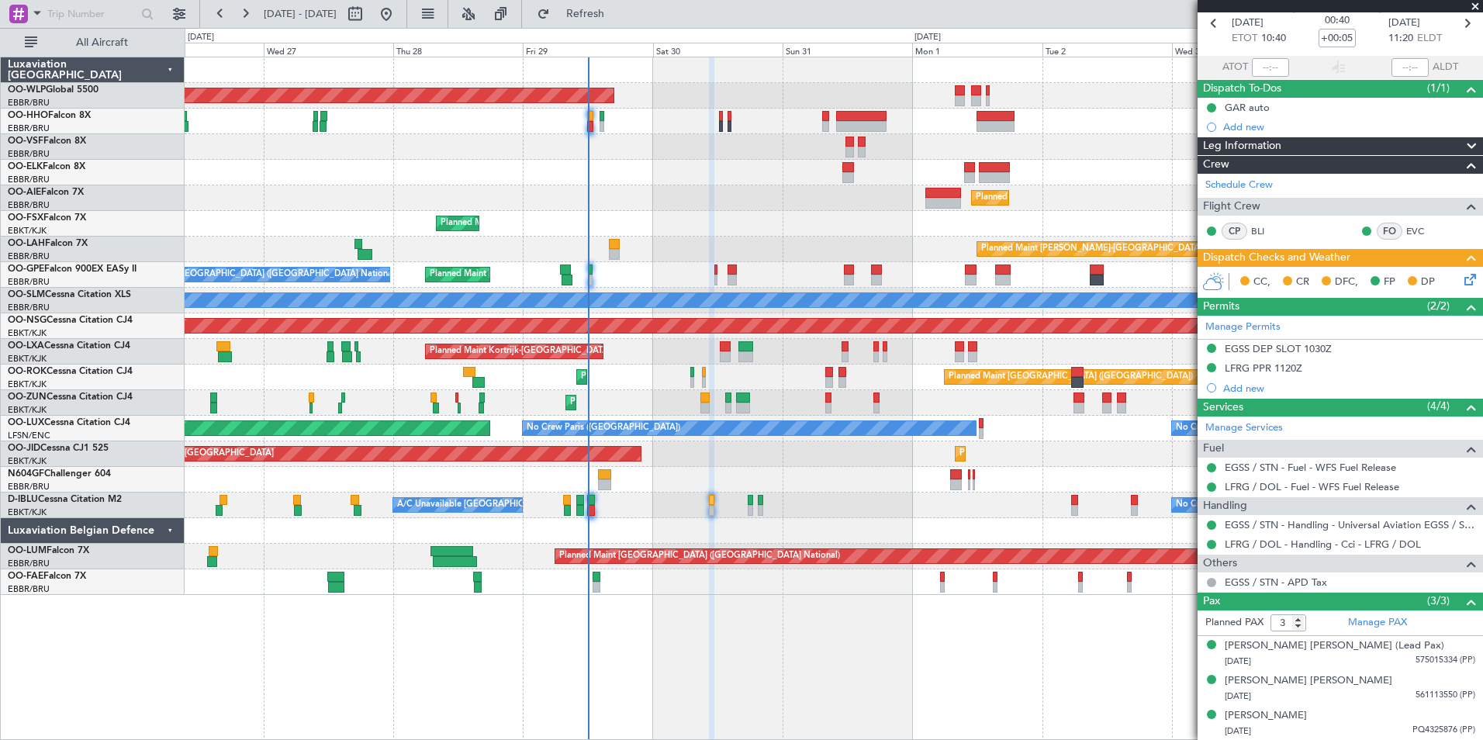
click at [1461, 277] on icon at bounding box center [1467, 277] width 12 height 12
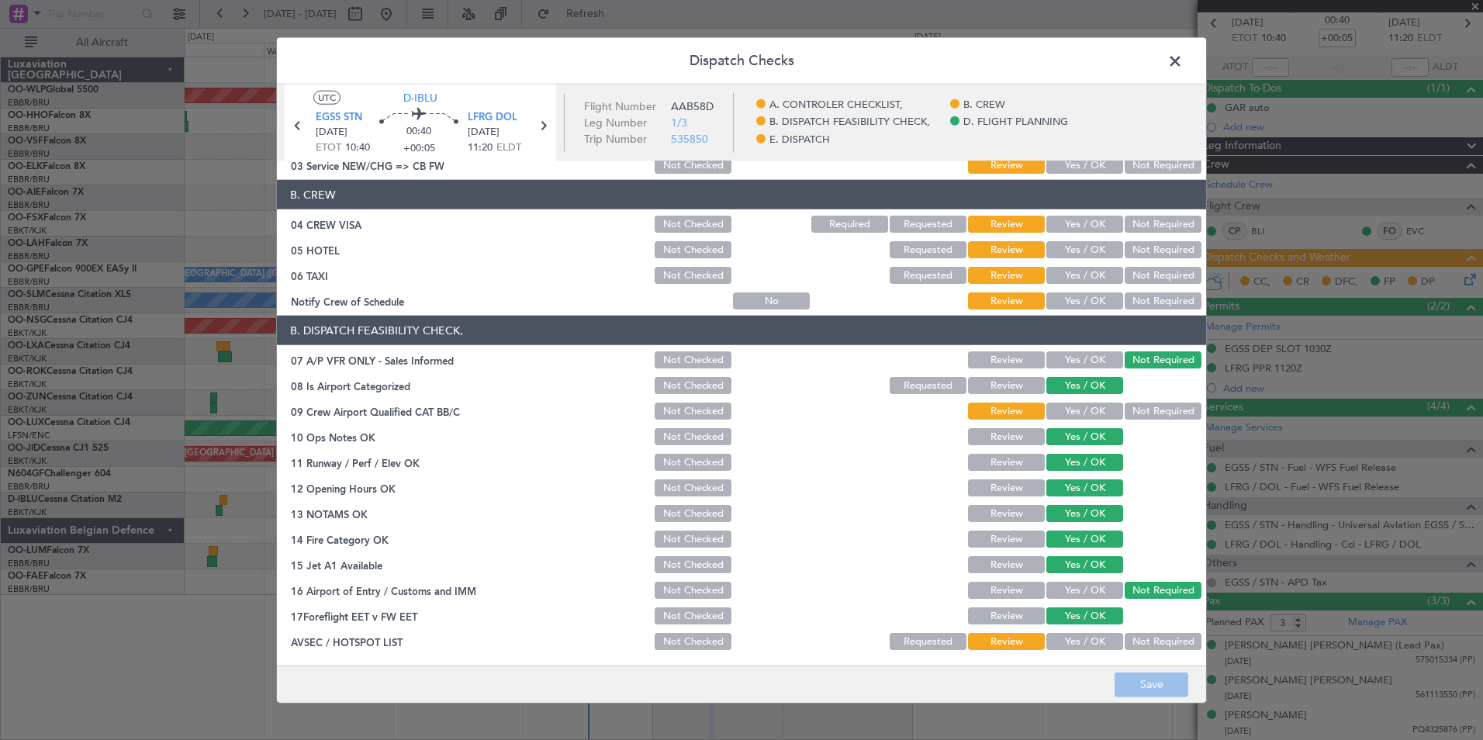
scroll to position [287, 0]
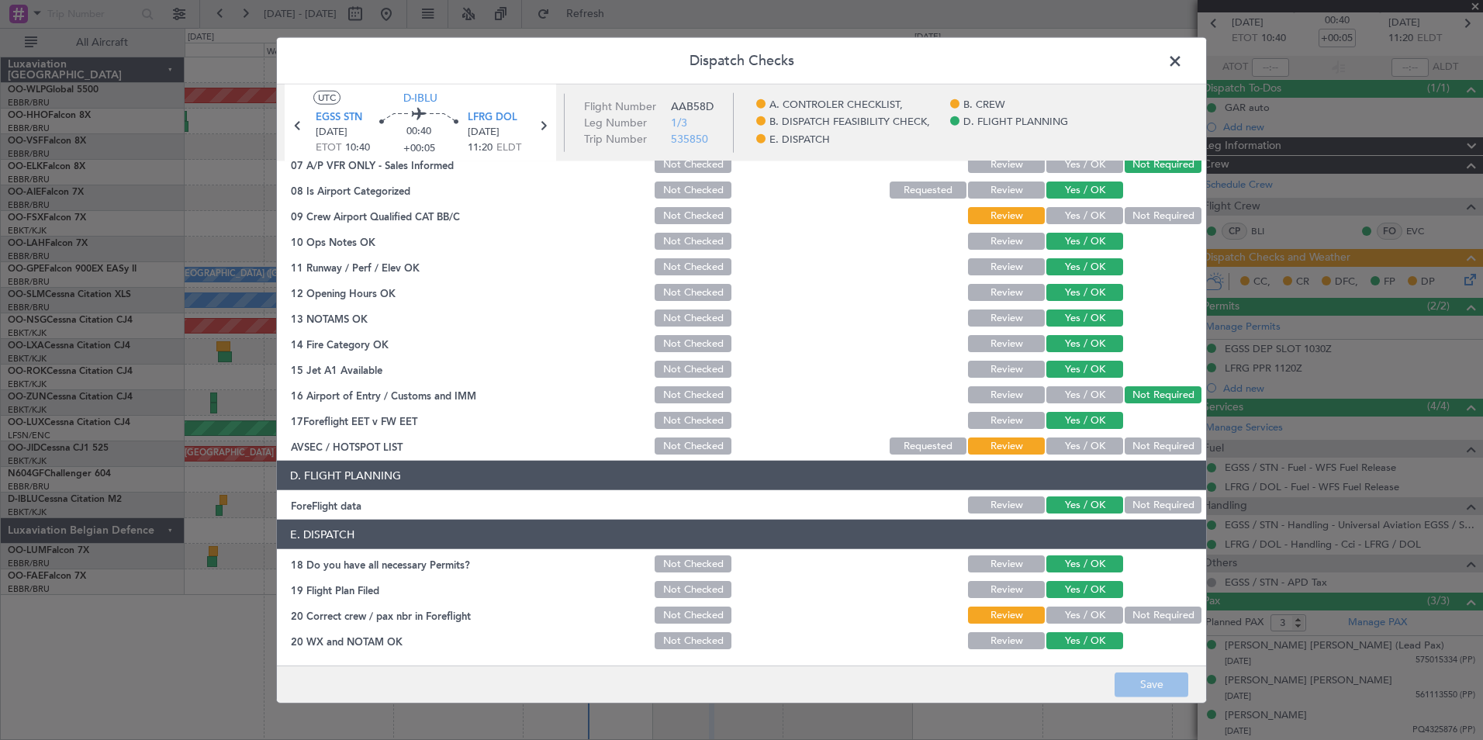
click at [1076, 612] on button "Yes / OK" at bounding box center [1084, 614] width 77 height 17
click at [1069, 444] on button "Yes / OK" at bounding box center [1084, 445] width 77 height 17
click at [1081, 208] on button "Yes / OK" at bounding box center [1084, 215] width 77 height 17
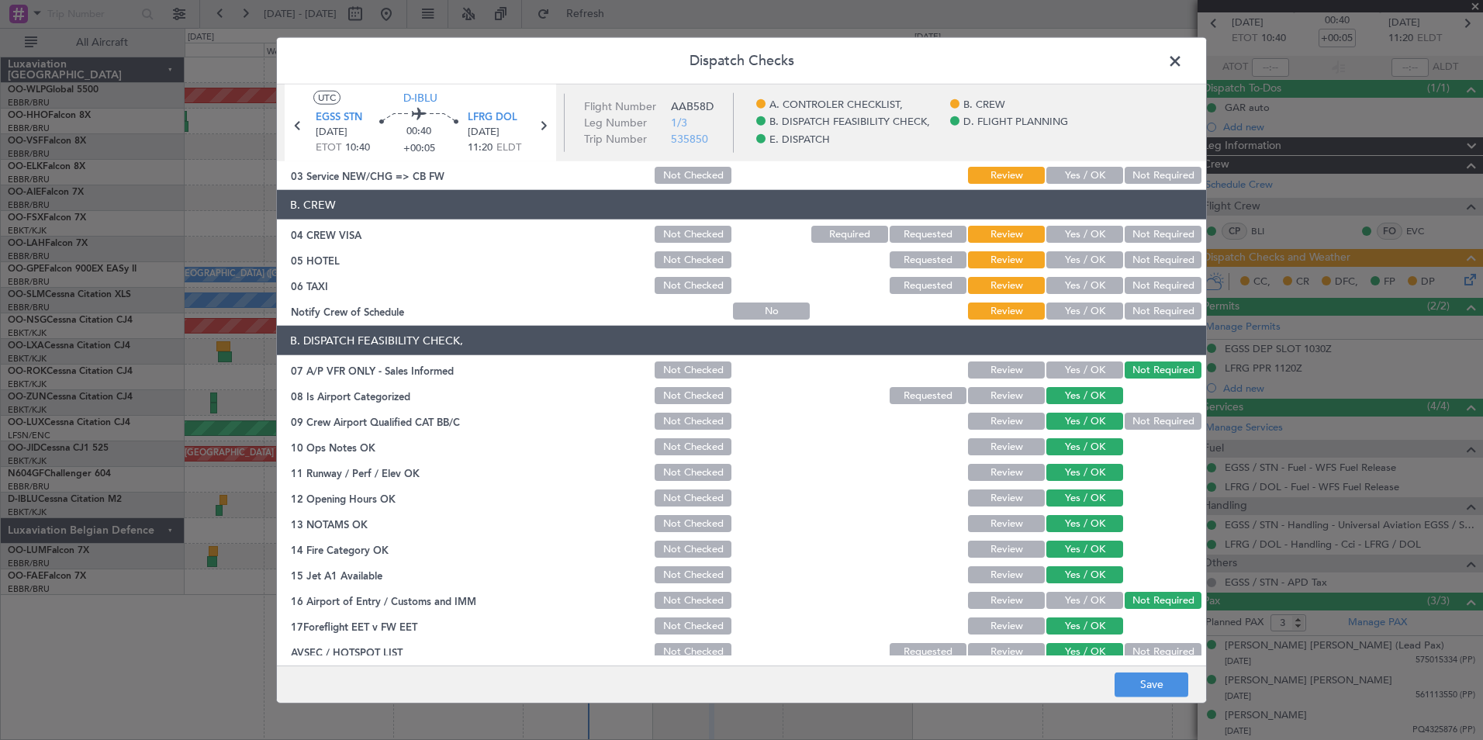
scroll to position [0, 0]
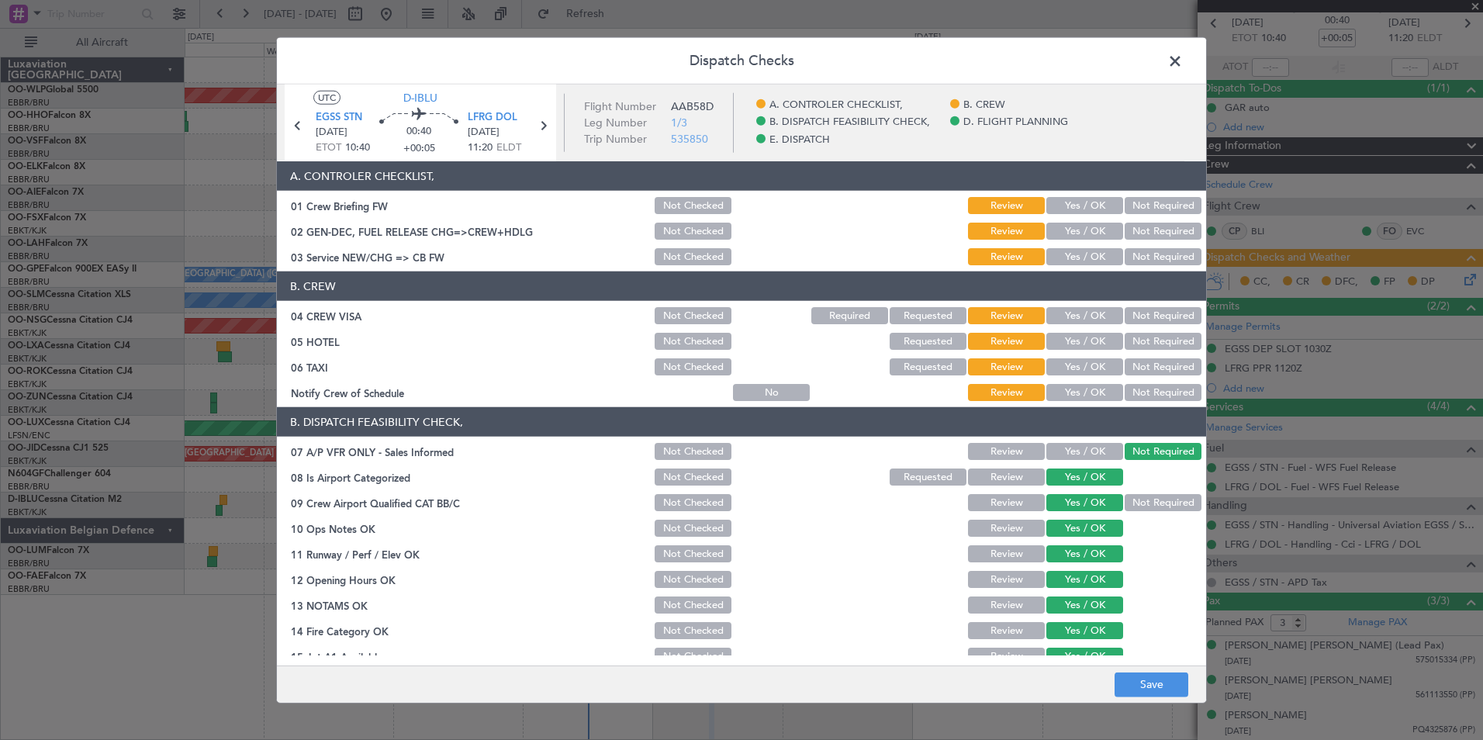
drag, startPoint x: 1143, startPoint y: 392, endPoint x: 1145, endPoint y: 361, distance: 30.3
click at [1144, 392] on button "Not Required" at bounding box center [1162, 392] width 77 height 17
click at [1145, 355] on section "B. CREW 04 CREW VISA Not Checked Required Requested Review Yes / OK Not Require…" at bounding box center [741, 337] width 929 height 132
click at [1145, 342] on button "Not Required" at bounding box center [1162, 341] width 77 height 17
click at [1139, 368] on button "Not Required" at bounding box center [1162, 366] width 77 height 17
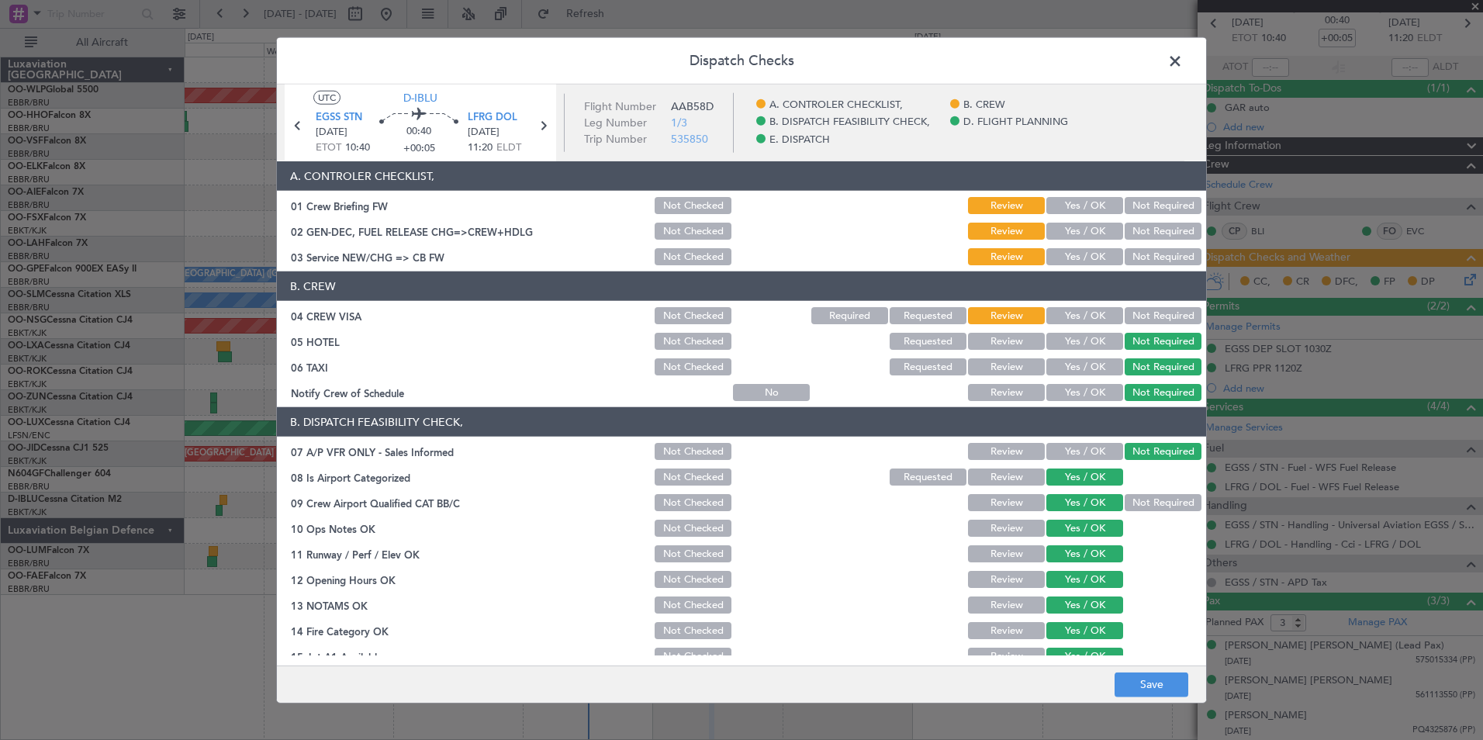
click at [1141, 315] on button "Not Required" at bounding box center [1162, 315] width 77 height 17
click at [1093, 389] on button "Yes / OK" at bounding box center [1084, 392] width 77 height 17
click at [1069, 257] on button "Yes / OK" at bounding box center [1084, 256] width 77 height 17
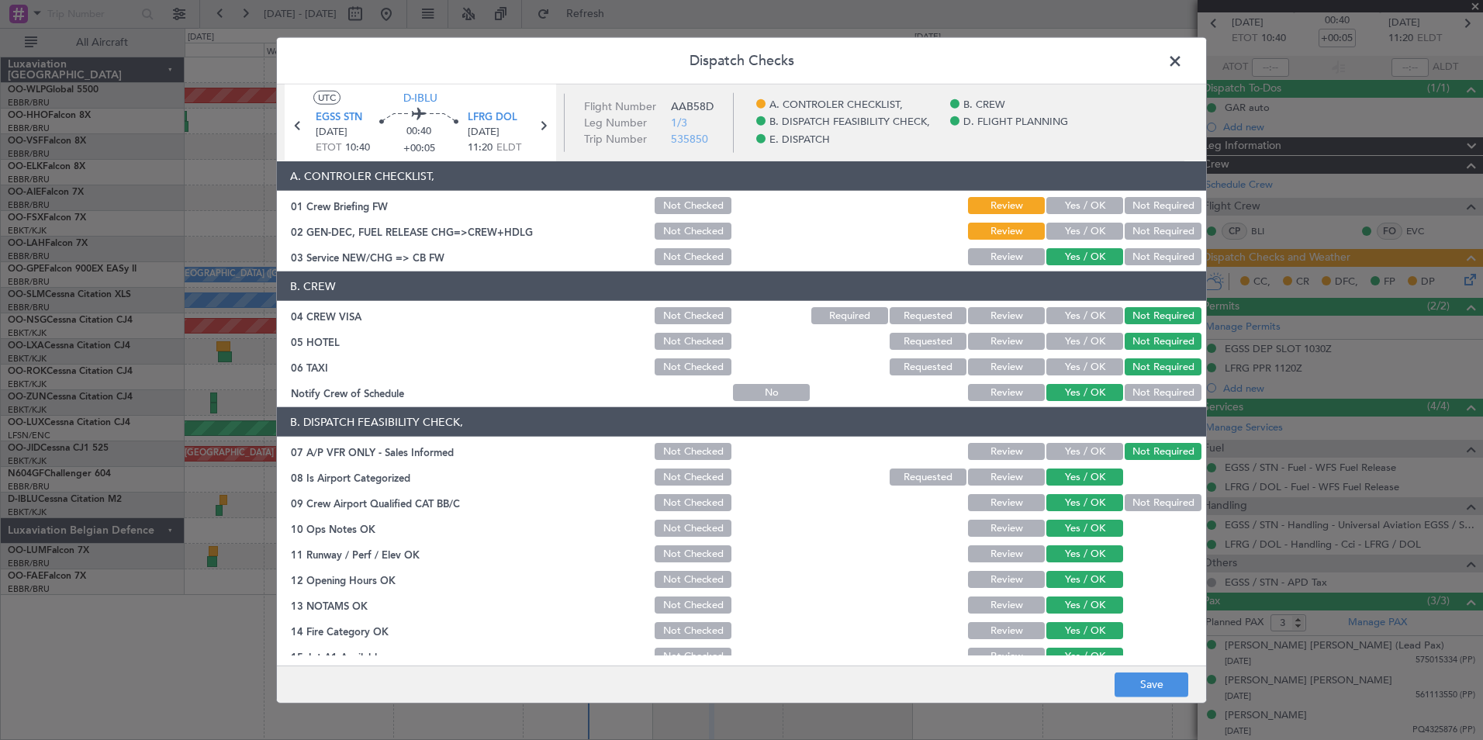
click at [1066, 227] on button "Yes / OK" at bounding box center [1084, 231] width 77 height 17
click at [1069, 200] on button "Yes / OK" at bounding box center [1084, 205] width 77 height 17
click at [1157, 681] on button "Save" at bounding box center [1151, 684] width 74 height 25
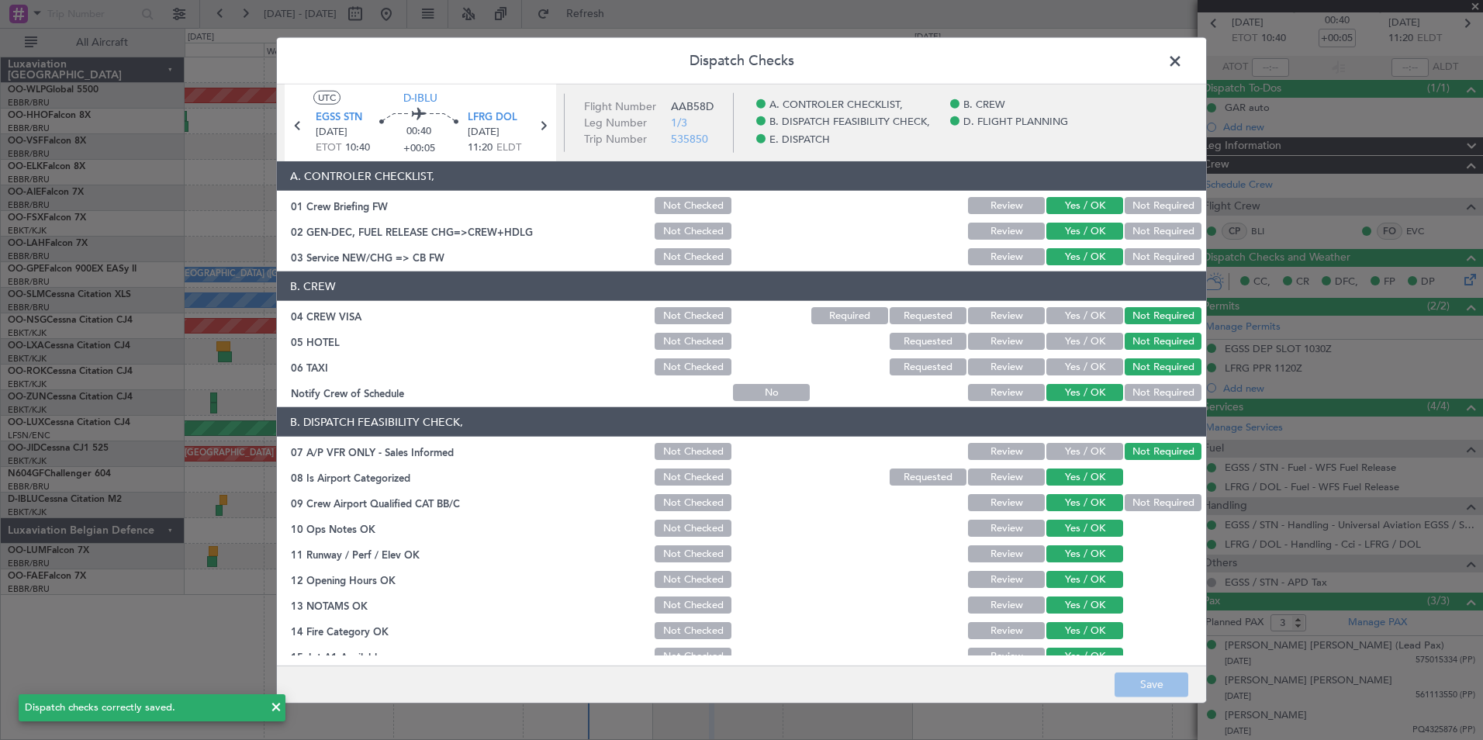
click at [1183, 60] on span at bounding box center [1183, 65] width 0 height 31
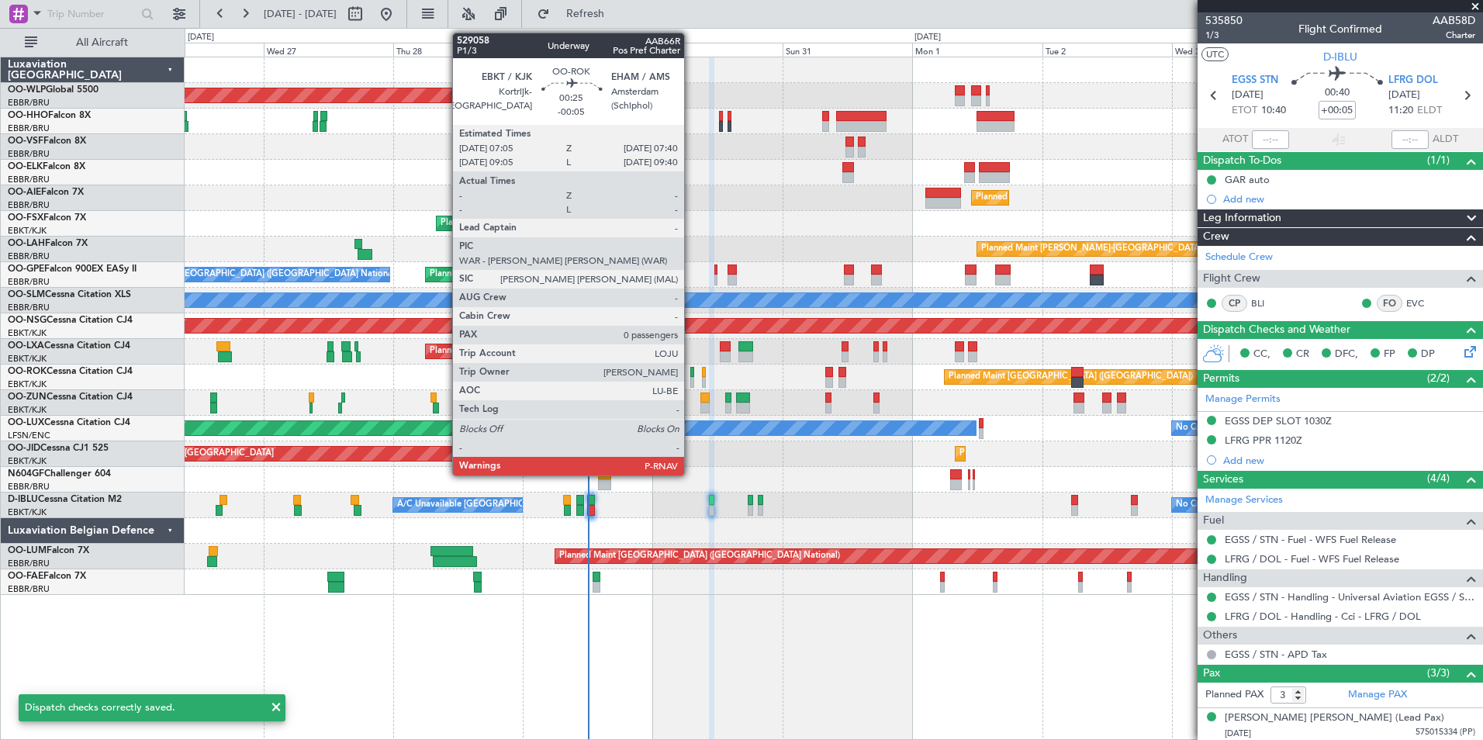
scroll to position [72, 0]
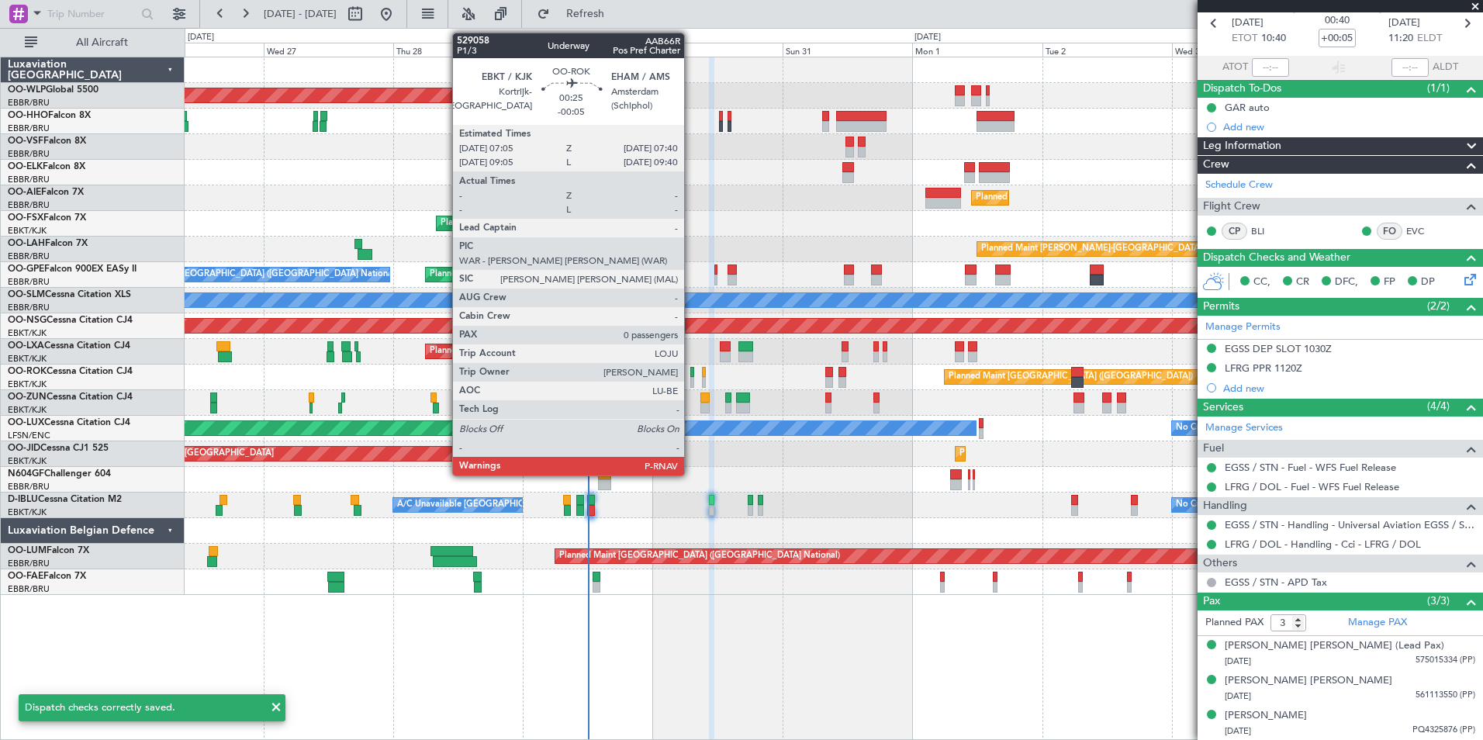
click at [691, 376] on div at bounding box center [692, 372] width 4 height 11
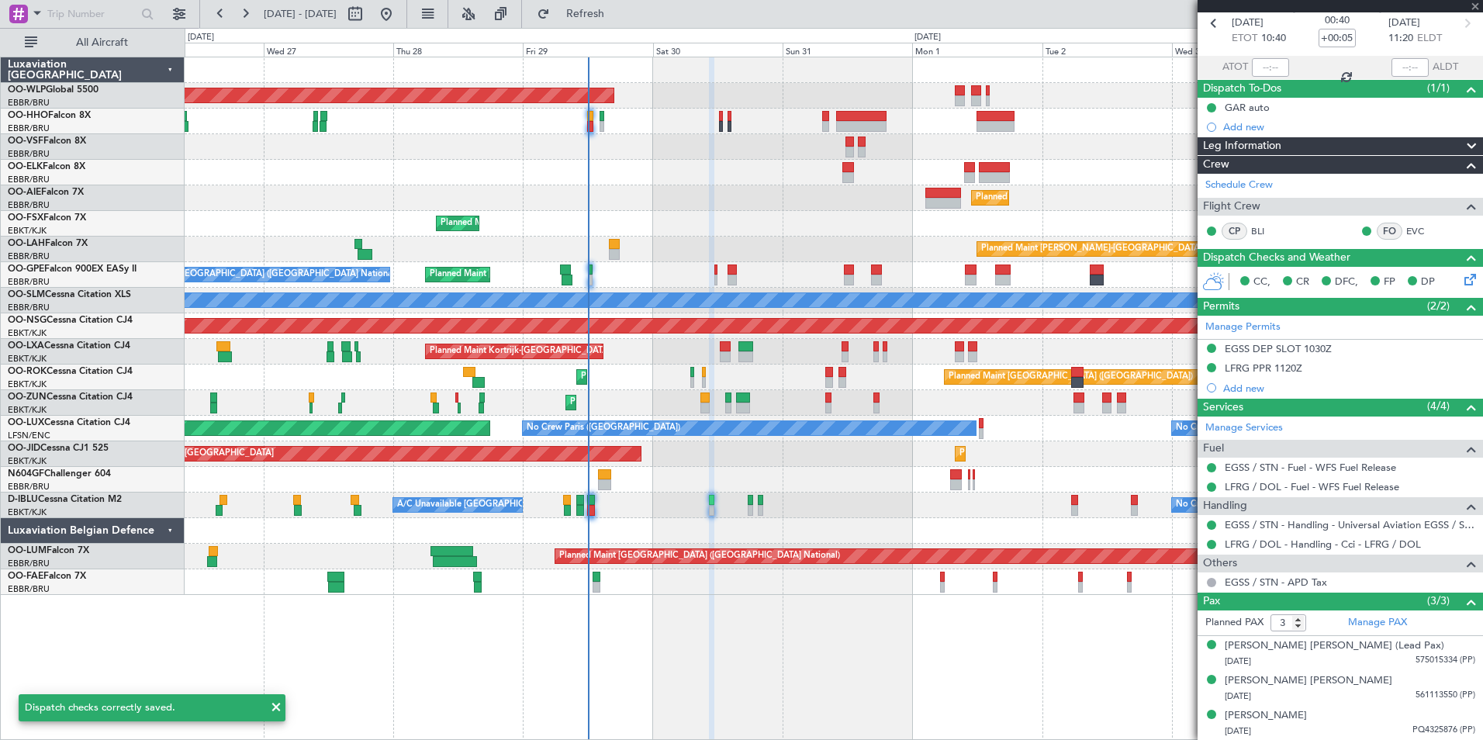
type input "-00:05"
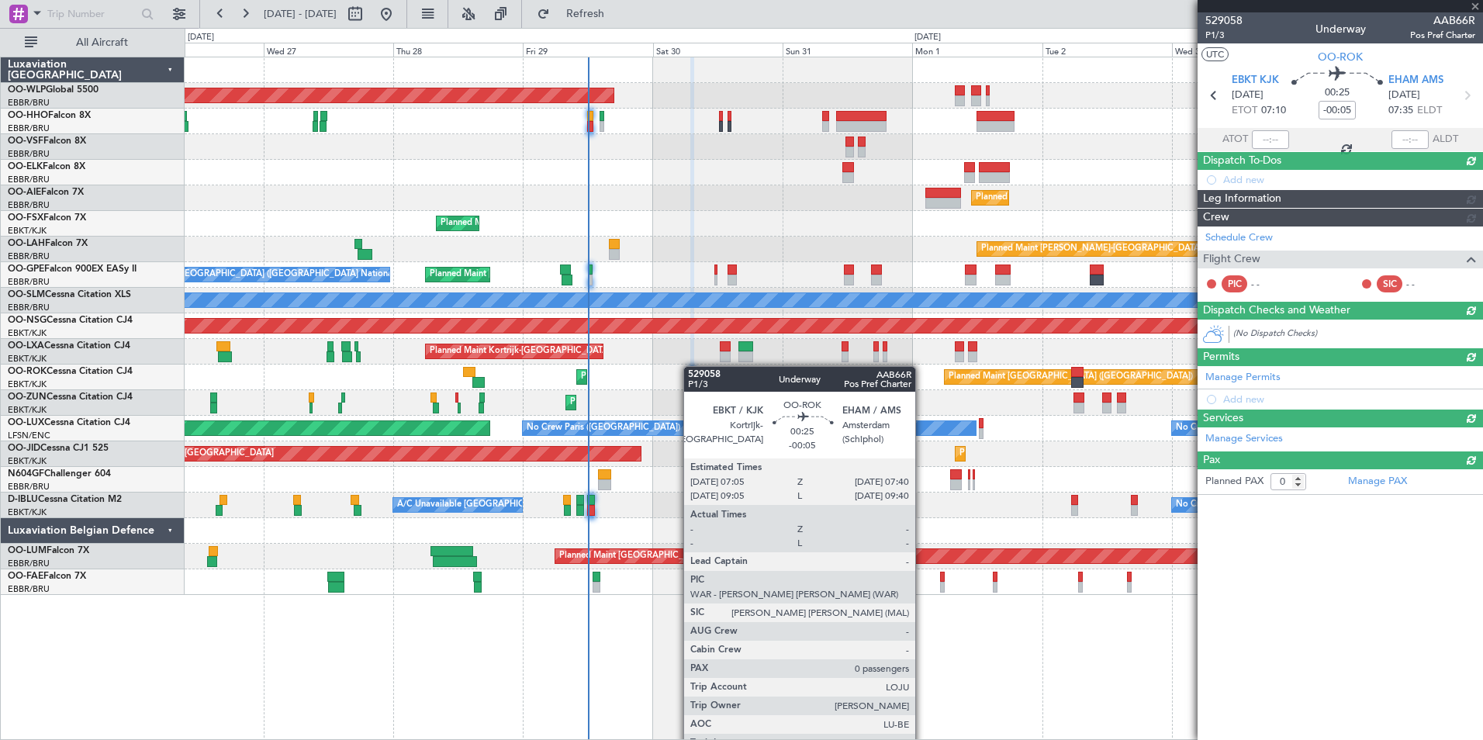
scroll to position [0, 0]
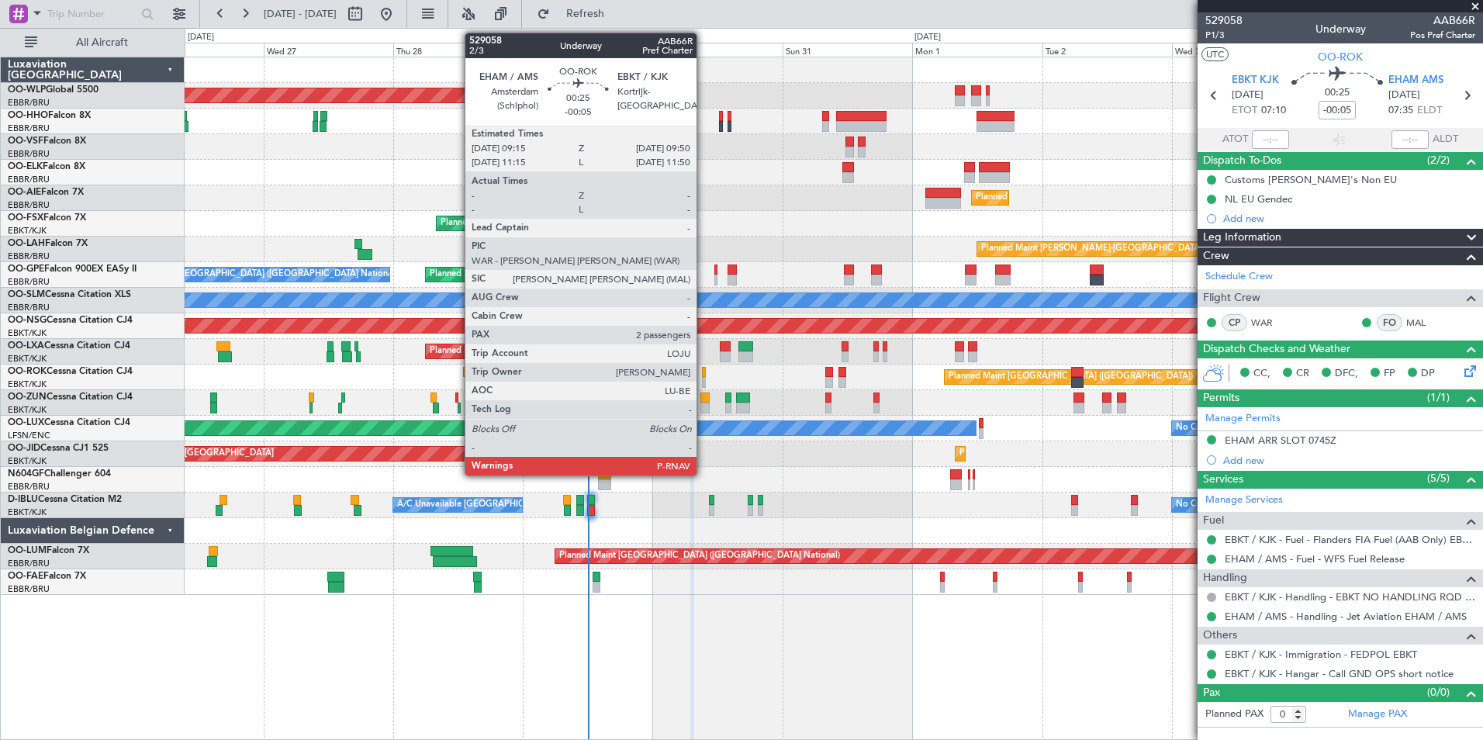
click at [703, 375] on div at bounding box center [704, 372] width 4 height 11
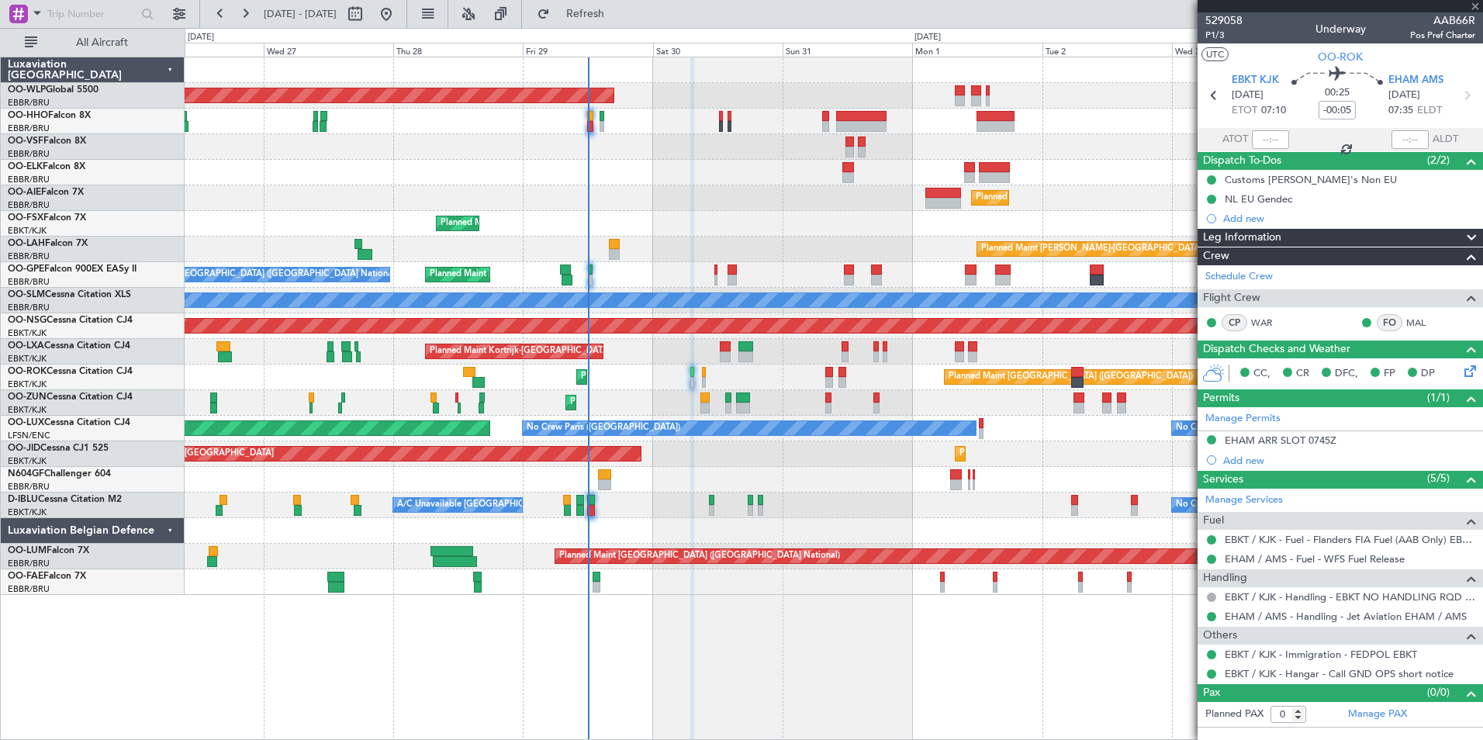
type input "2"
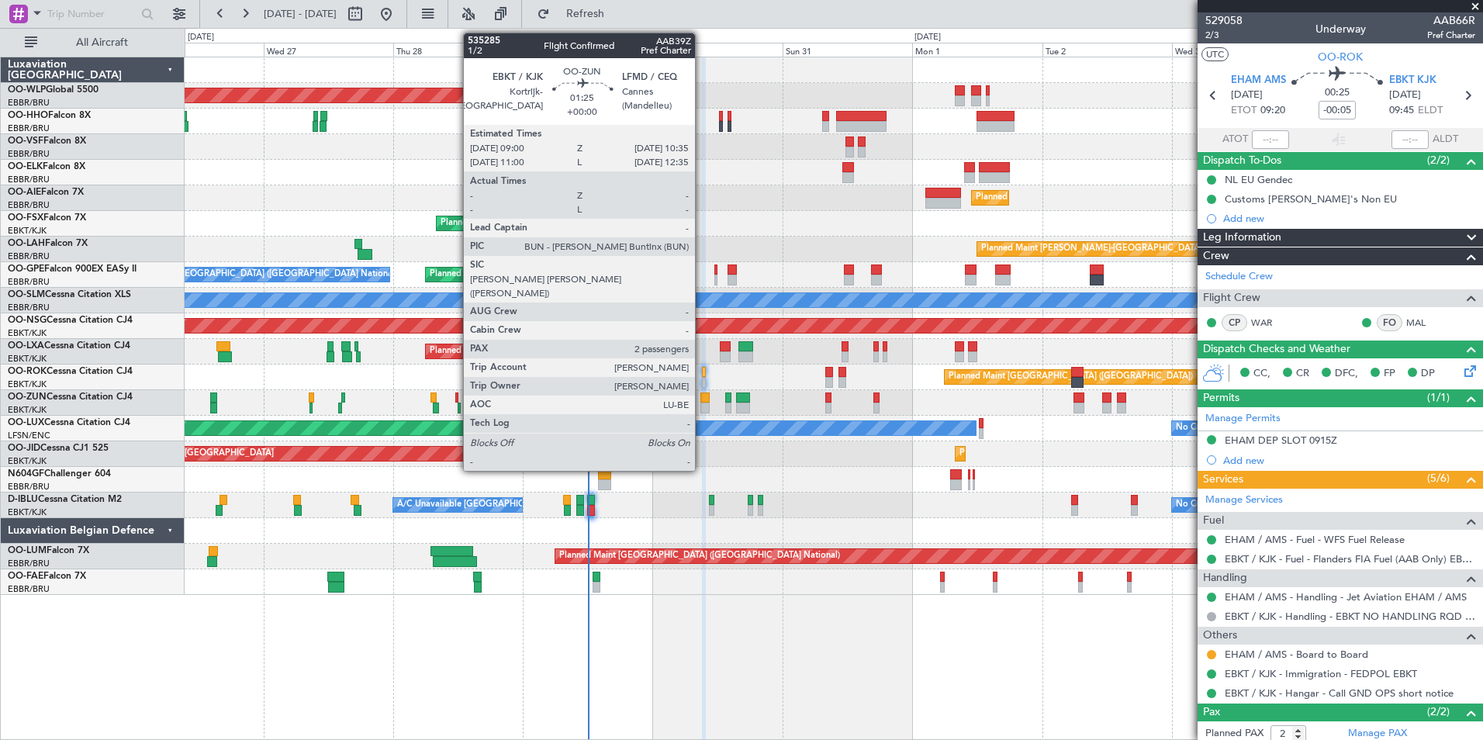
click at [706, 399] on div "Planned Maint Kortrijk-[GEOGRAPHIC_DATA]" at bounding box center [833, 403] width 1297 height 26
click at [704, 400] on div at bounding box center [704, 397] width 9 height 11
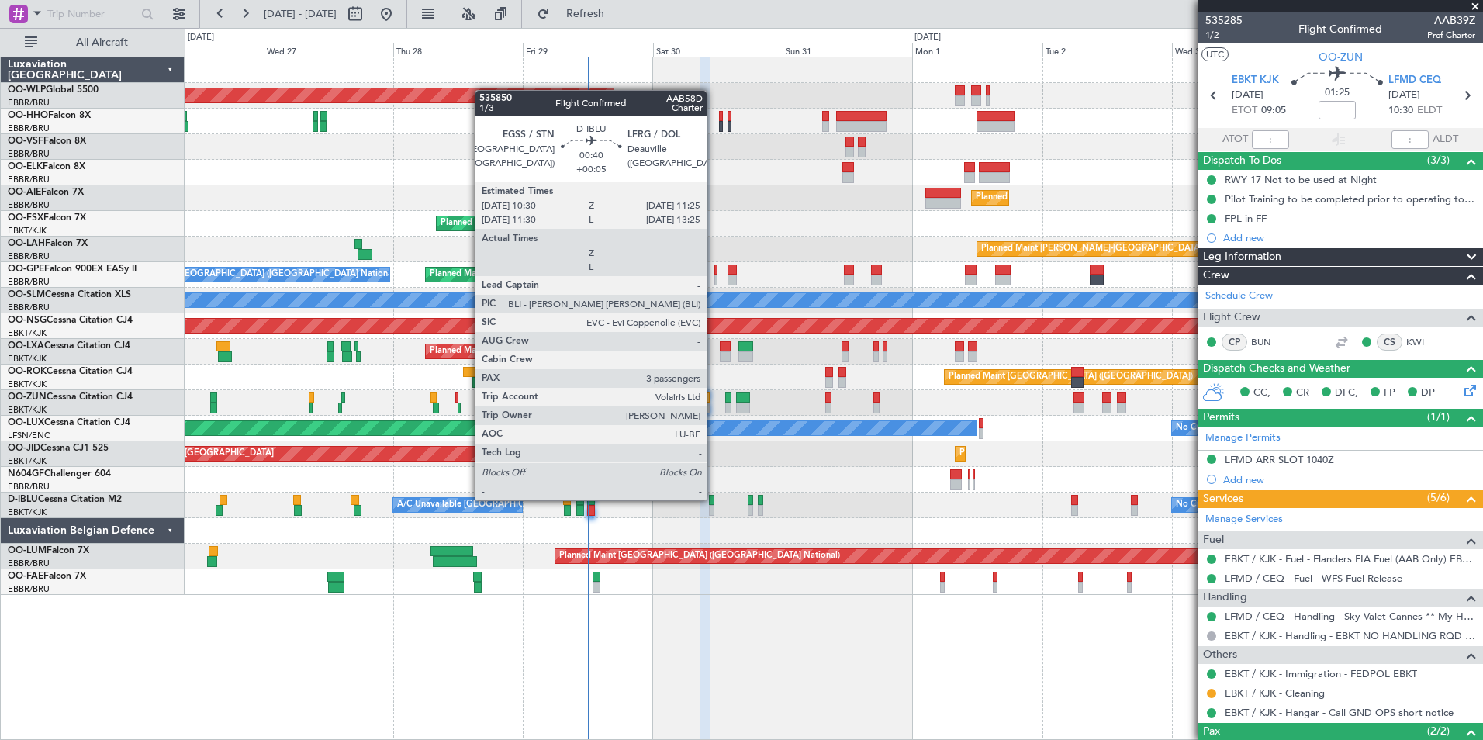
click at [713, 499] on div at bounding box center [711, 500] width 5 height 11
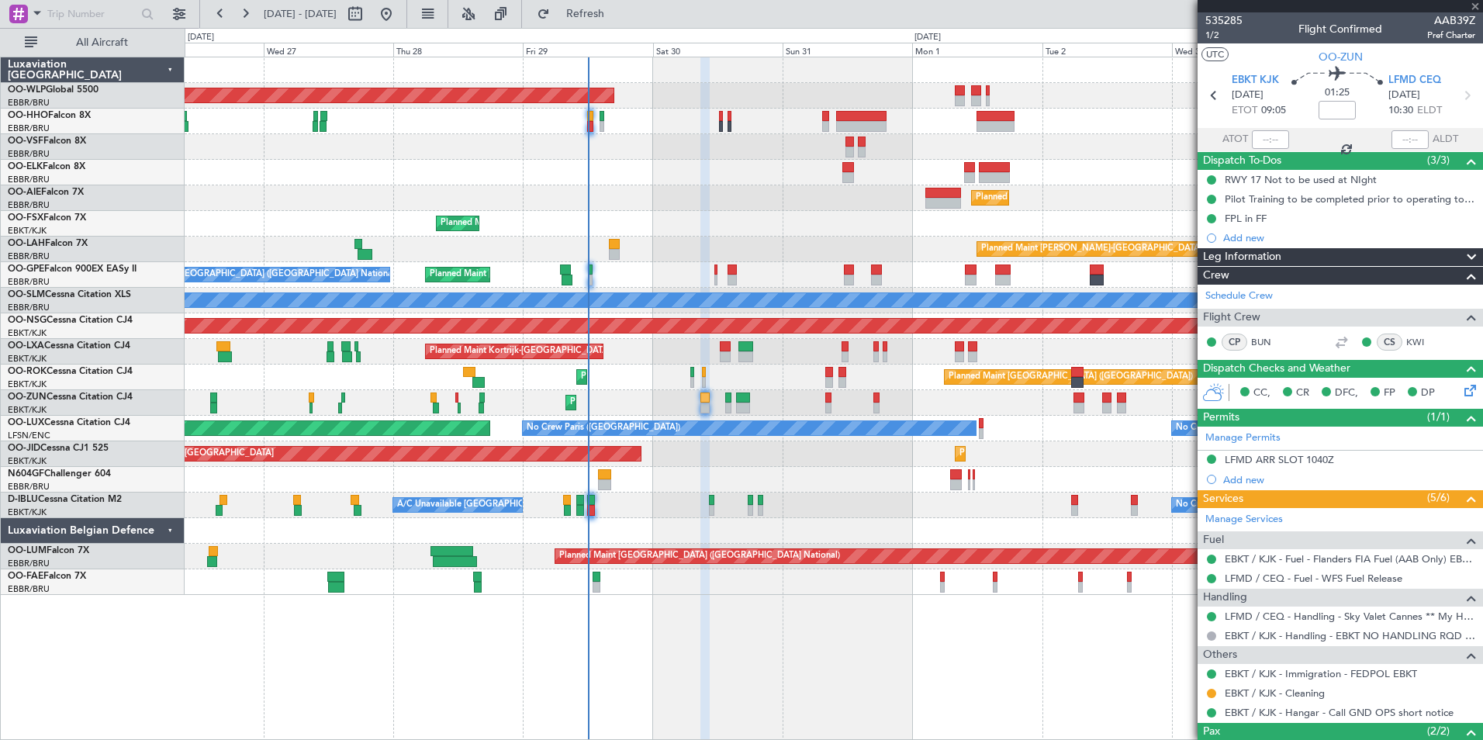
type input "+00:05"
type input "3"
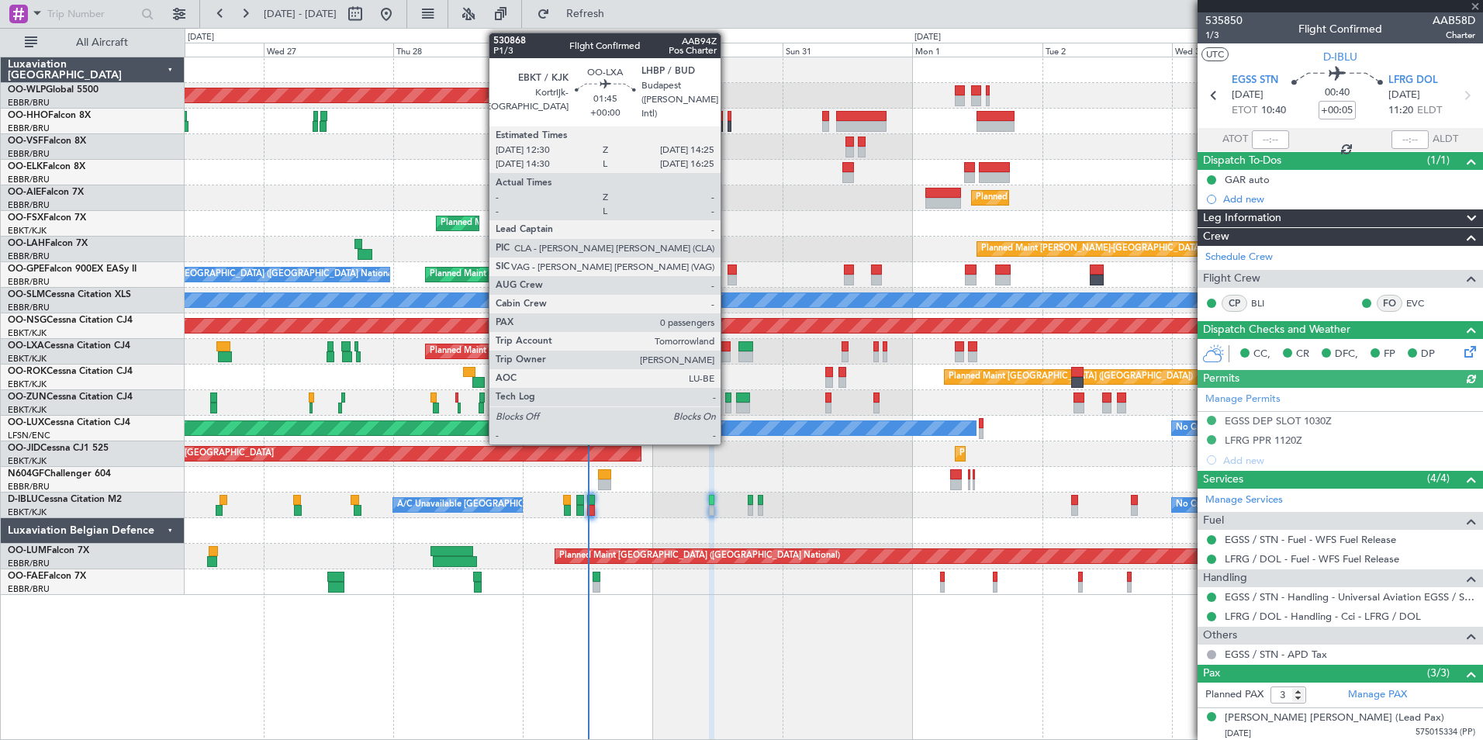
click at [727, 357] on div at bounding box center [725, 356] width 11 height 11
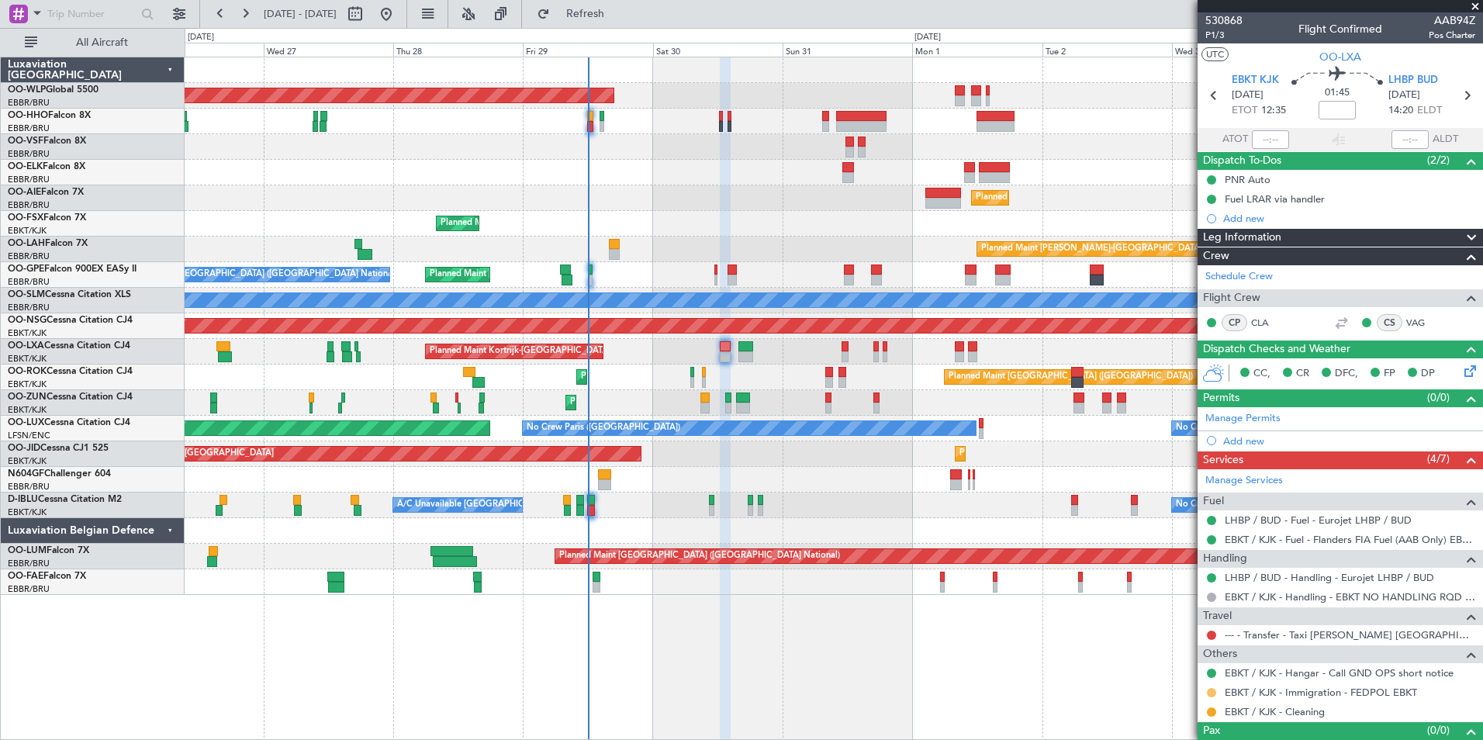
click at [1210, 694] on button at bounding box center [1211, 692] width 9 height 9
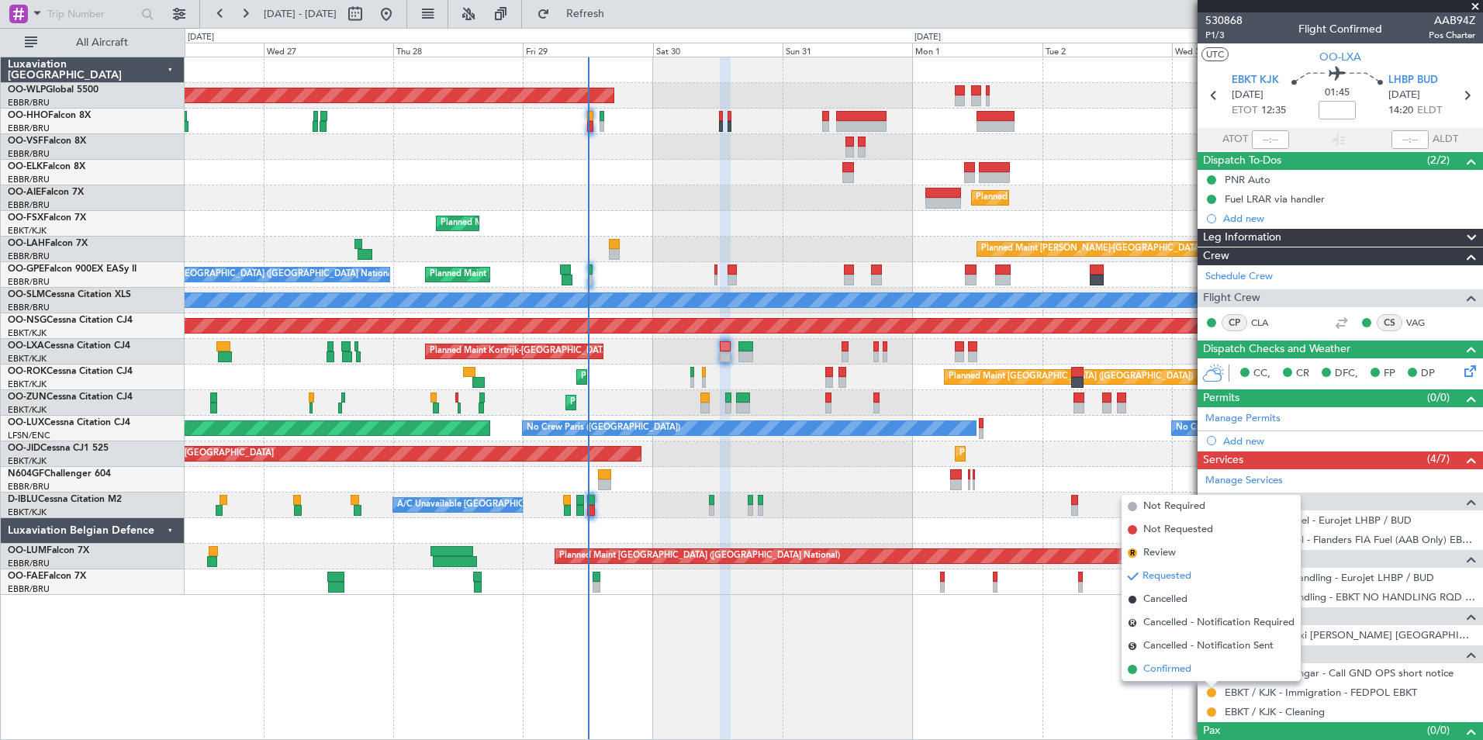
click at [1167, 668] on span "Confirmed" at bounding box center [1167, 669] width 48 height 16
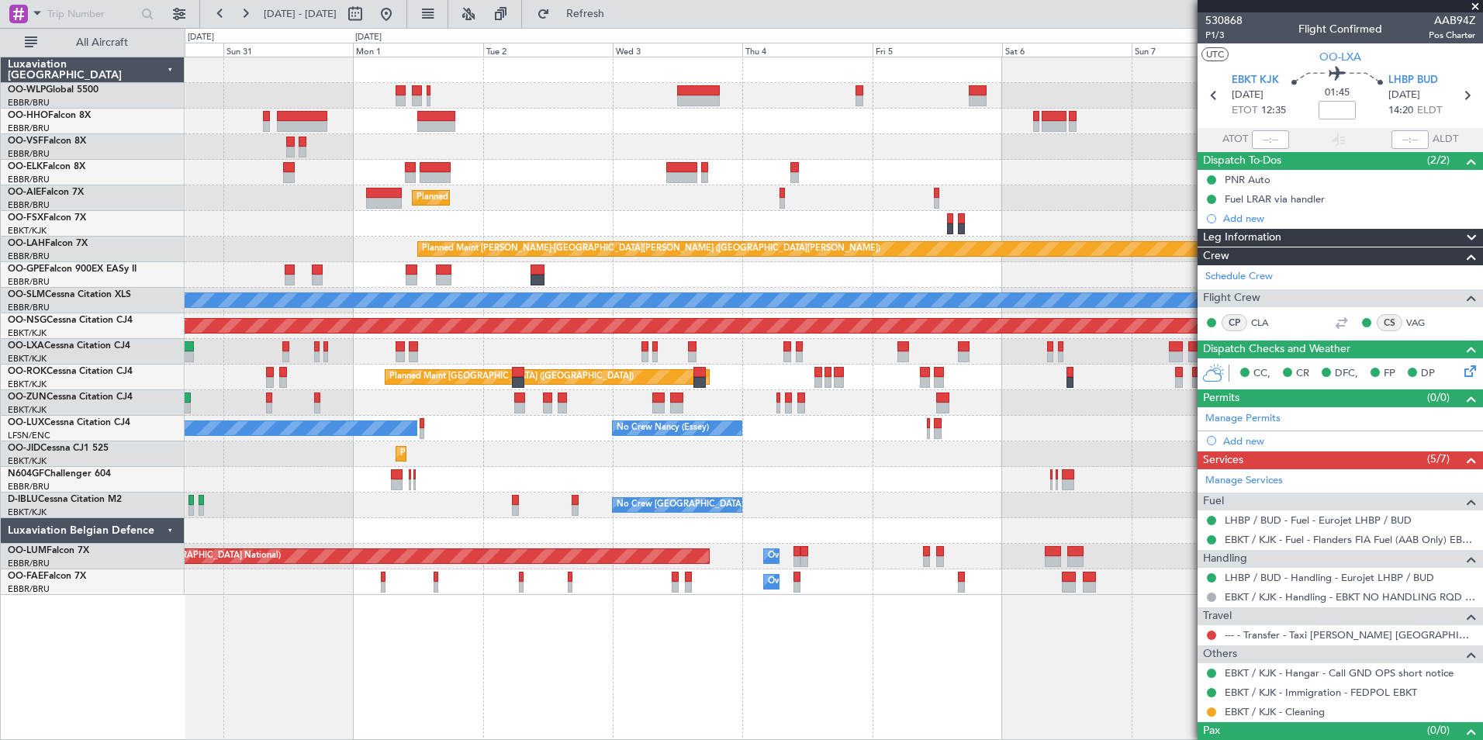
click at [492, 152] on div "Planned Maint [GEOGRAPHIC_DATA] ([GEOGRAPHIC_DATA]) Planned Maint [GEOGRAPHIC_D…" at bounding box center [833, 325] width 1297 height 537
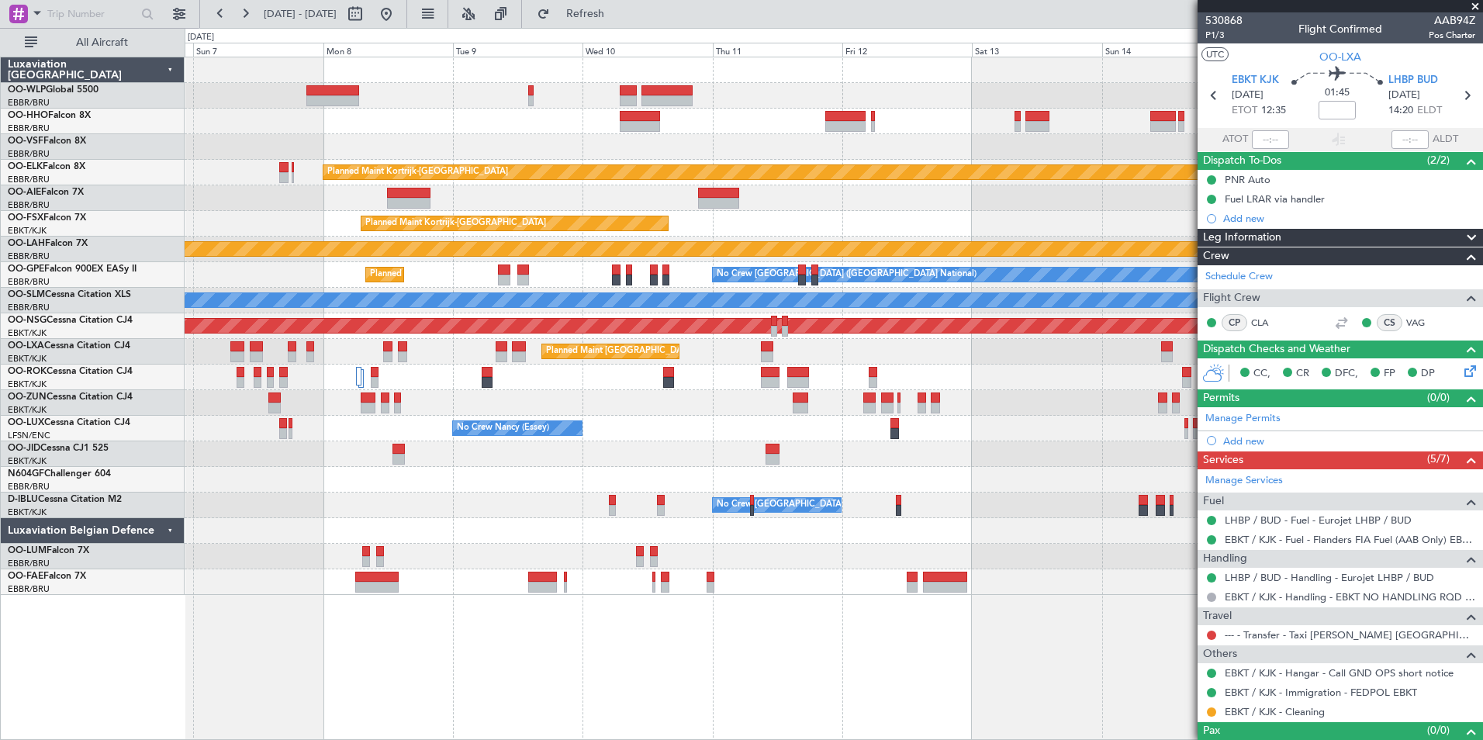
click at [392, 146] on div "Planned Maint Kortrijk-[GEOGRAPHIC_DATA] Planned Maint [GEOGRAPHIC_DATA]-[GEOGR…" at bounding box center [833, 325] width 1297 height 537
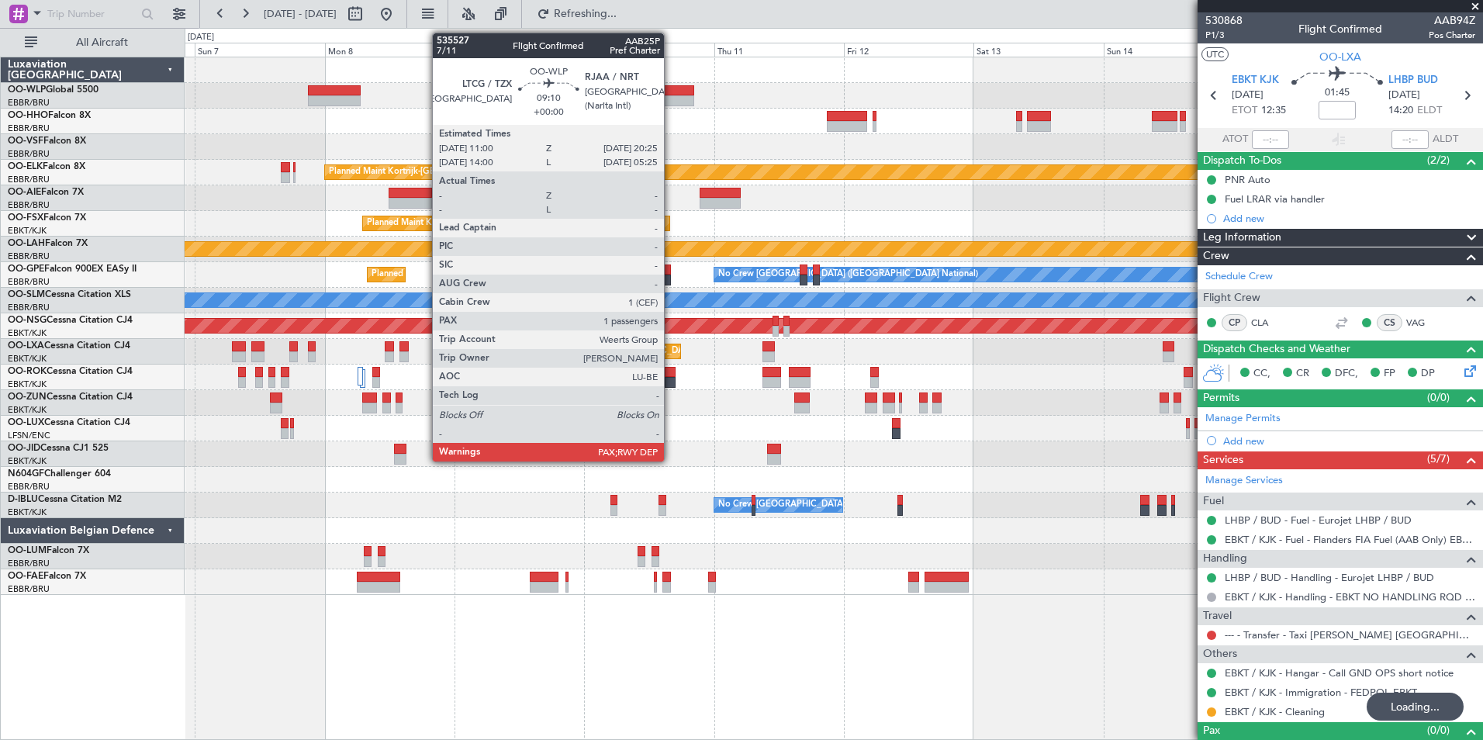
click at [671, 93] on div at bounding box center [668, 90] width 51 height 11
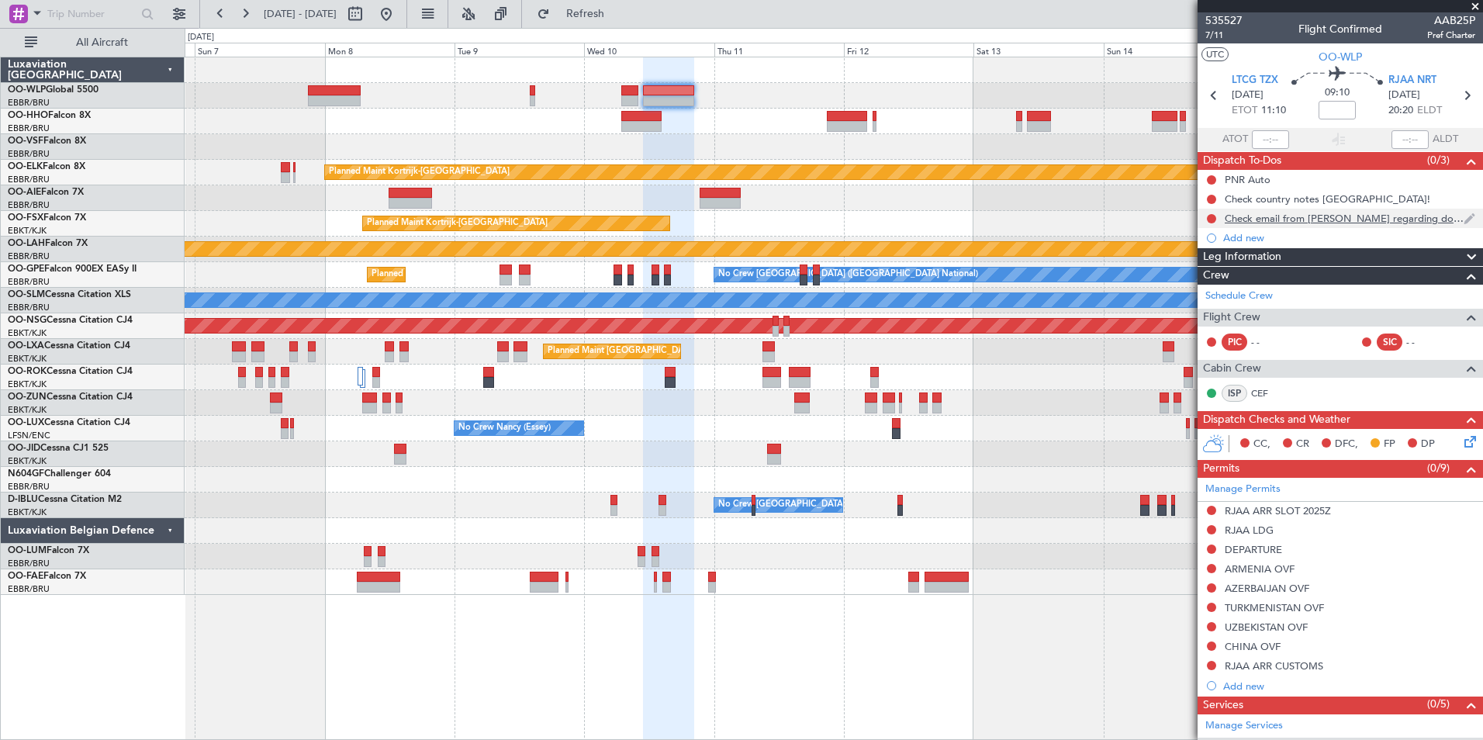
click at [1381, 214] on div "Check email from [PERSON_NAME] regarding domestic flights" at bounding box center [1343, 218] width 239 height 13
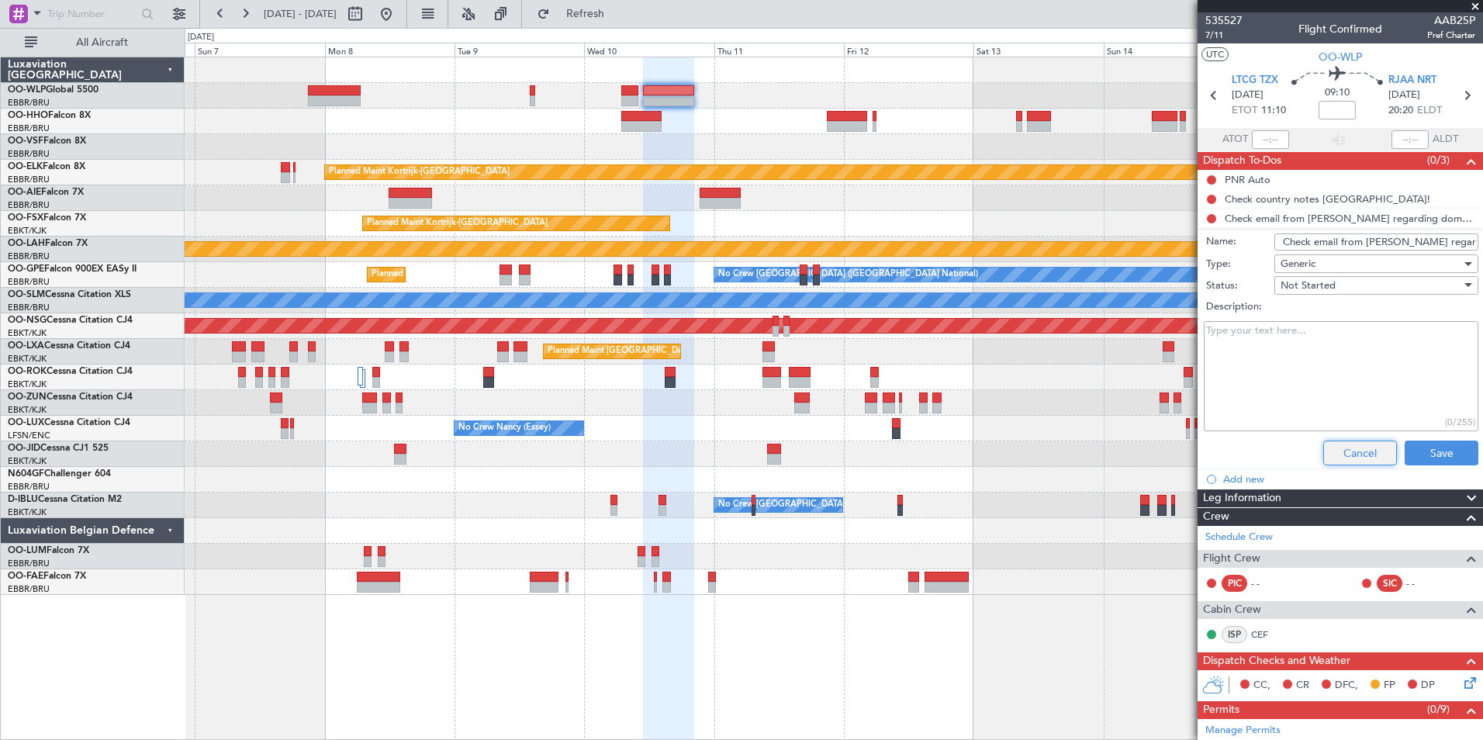
click at [1323, 444] on button "Cancel" at bounding box center [1360, 452] width 74 height 25
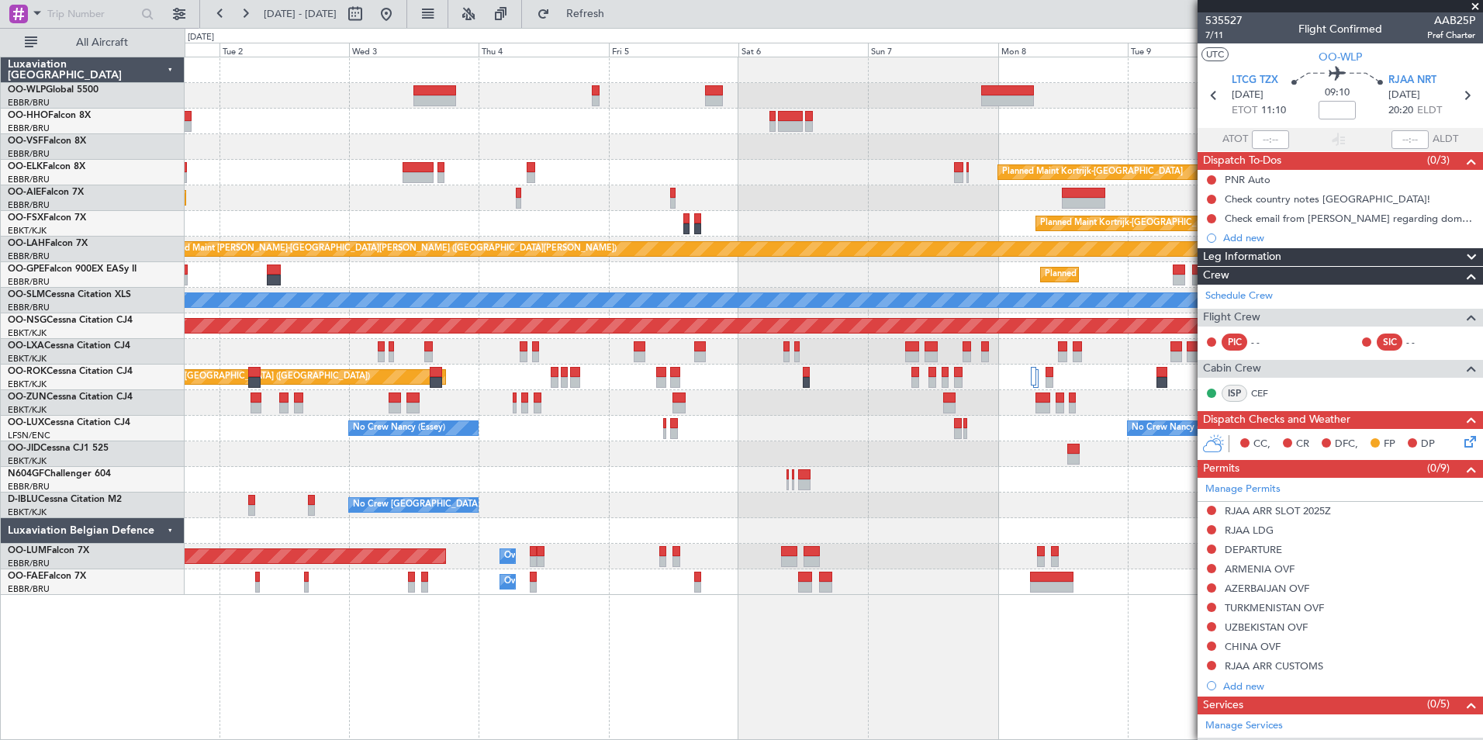
click at [1160, 209] on div "Planned Maint Kortrijk-[GEOGRAPHIC_DATA] Planned Maint [GEOGRAPHIC_DATA] ([GEOG…" at bounding box center [833, 325] width 1297 height 537
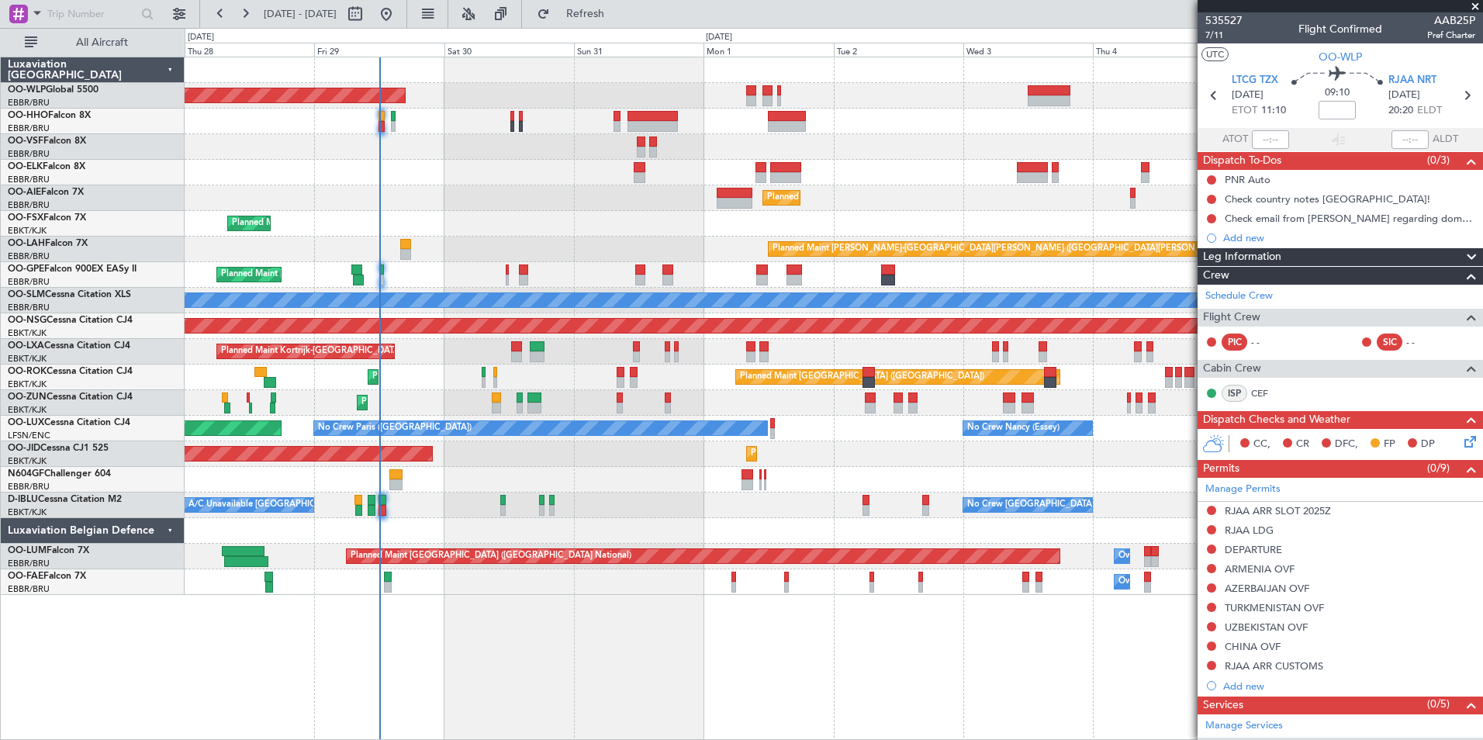
click at [982, 114] on div "Planned Maint [GEOGRAPHIC_DATA] ([GEOGRAPHIC_DATA]) Planned Maint [GEOGRAPHIC_D…" at bounding box center [833, 325] width 1297 height 537
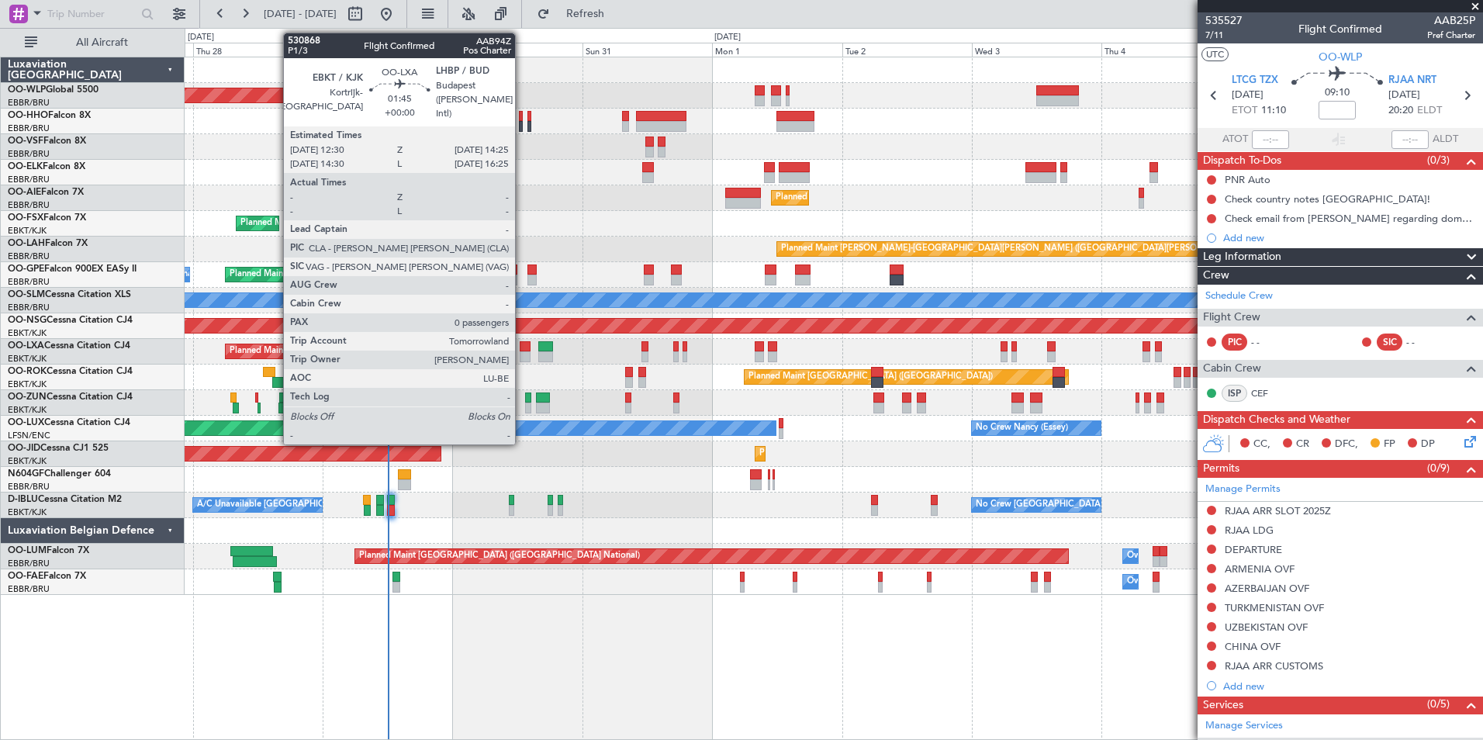
click at [522, 349] on div at bounding box center [525, 346] width 11 height 11
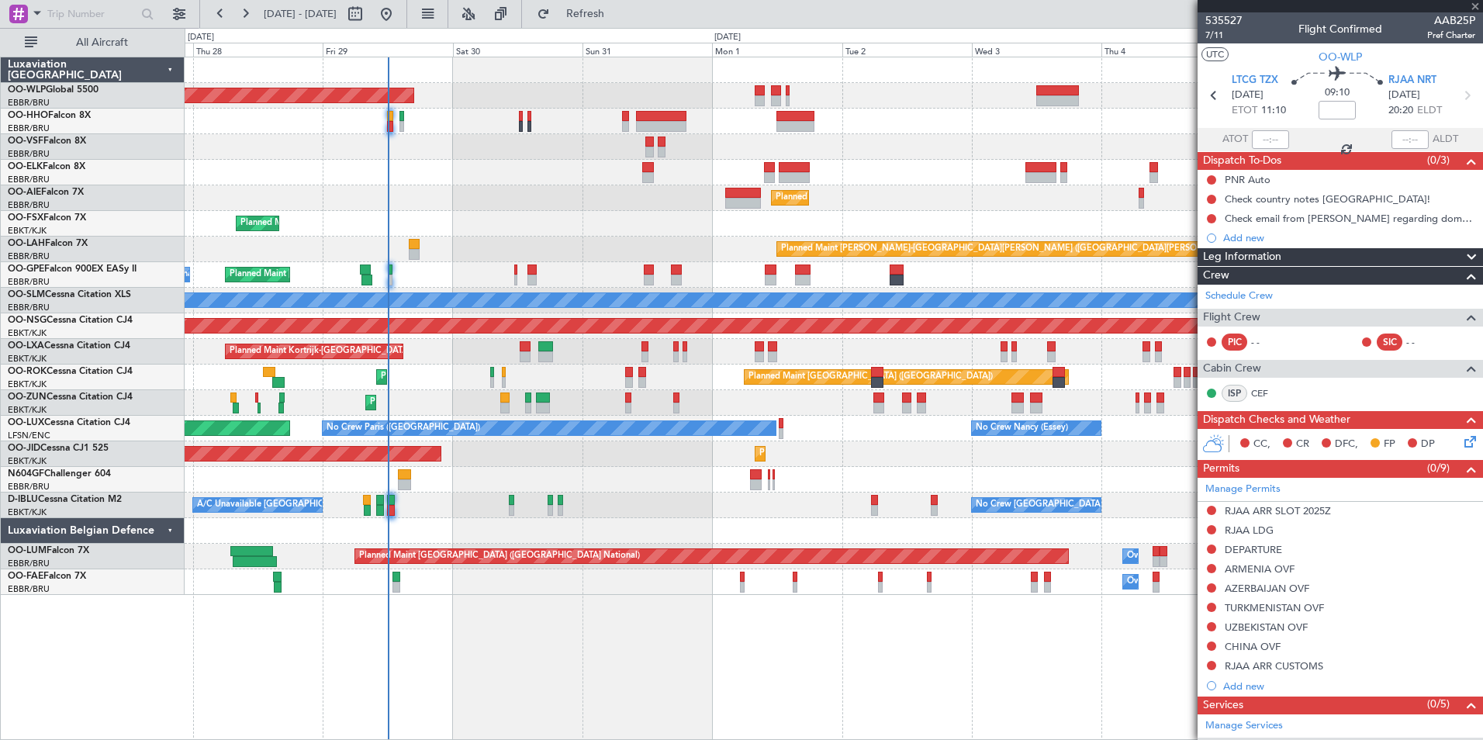
type input "0"
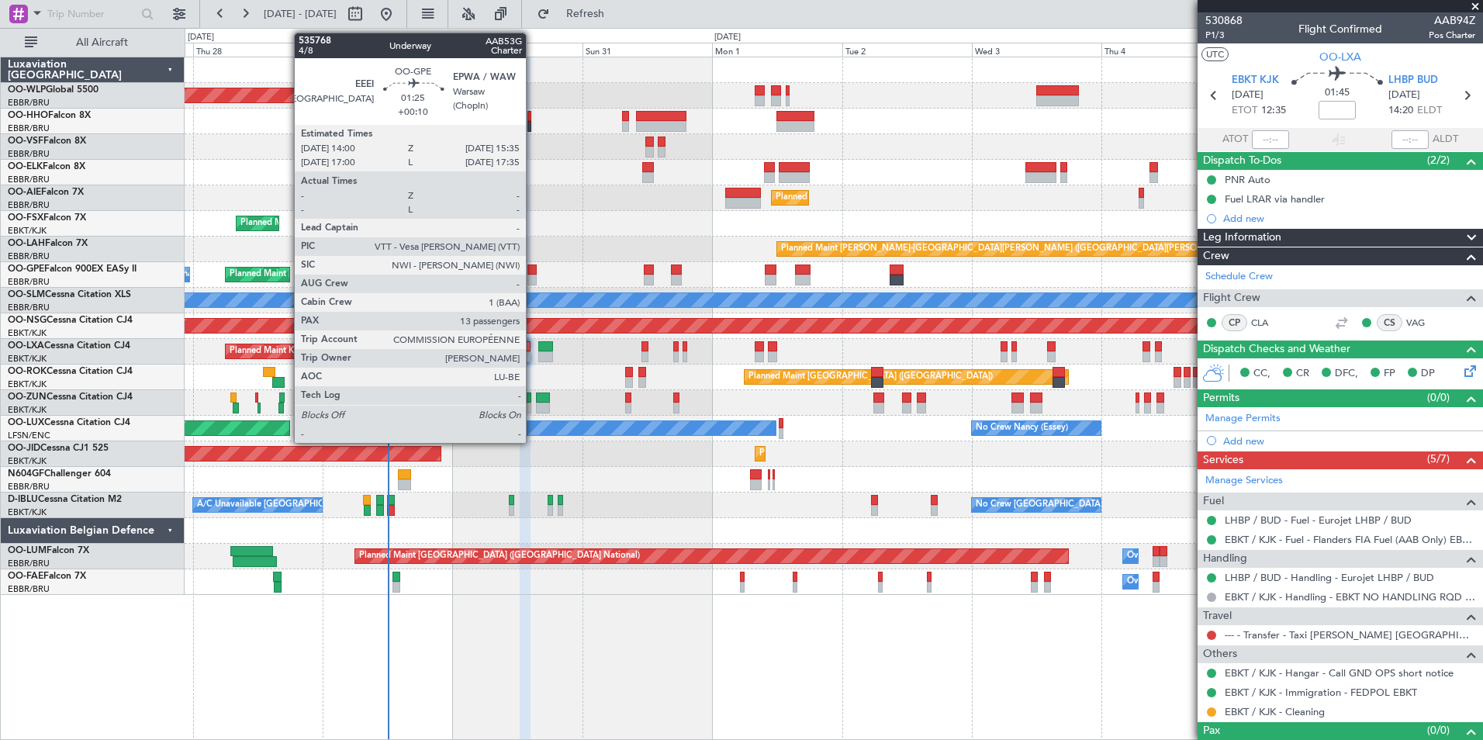
click at [533, 280] on div at bounding box center [531, 280] width 9 height 11
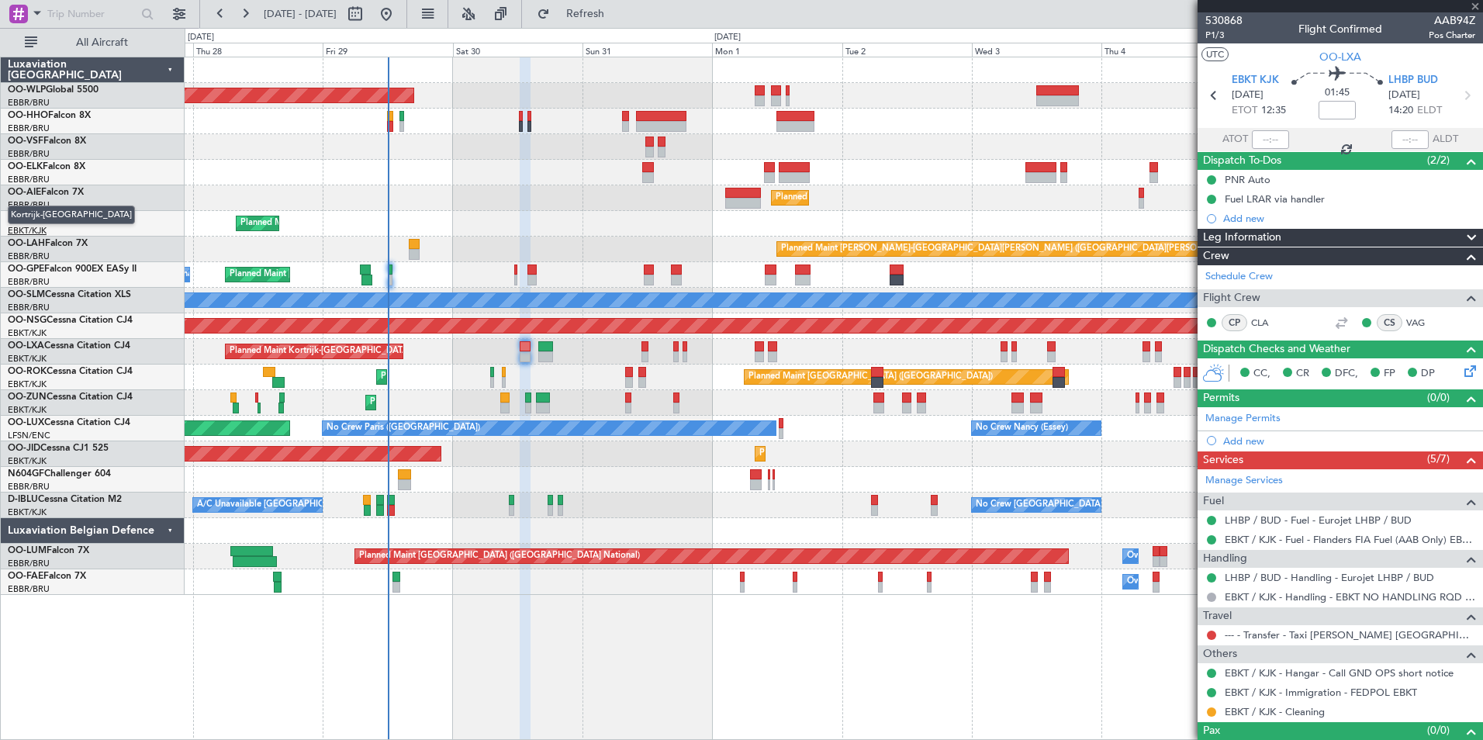
type input "+00:10"
type input "13"
